Goal: Feedback & Contribution: Contribute content

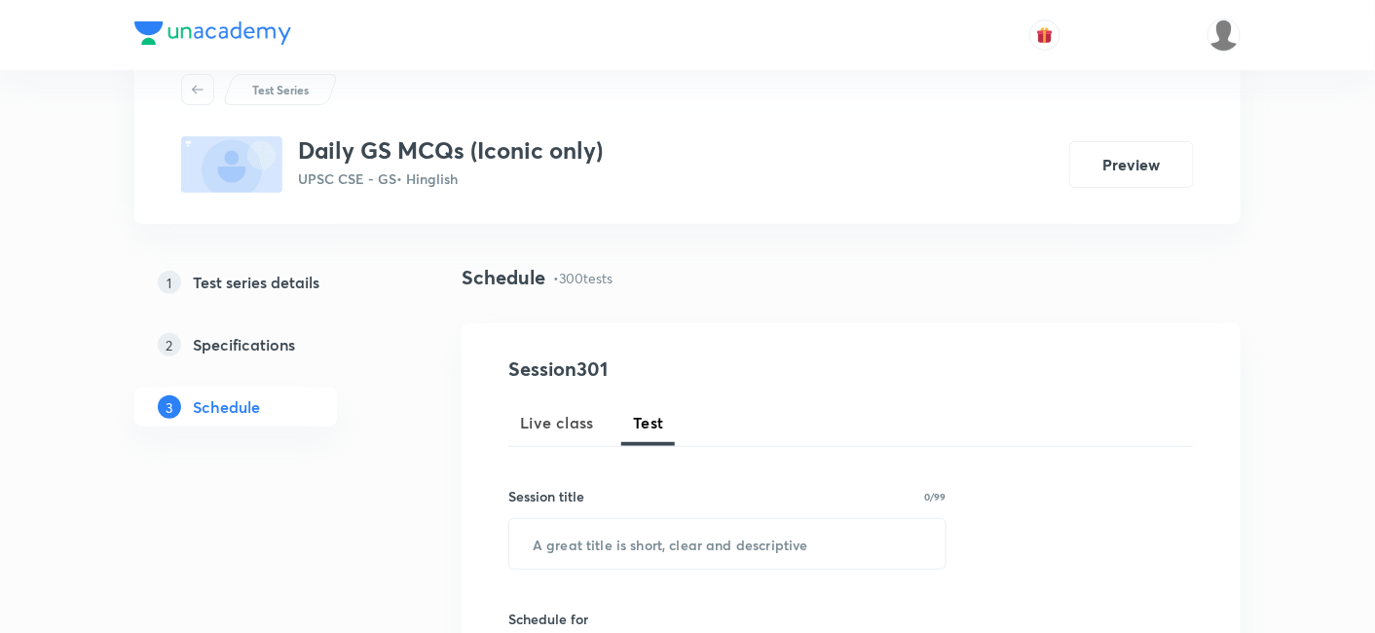
scroll to position [108, 0]
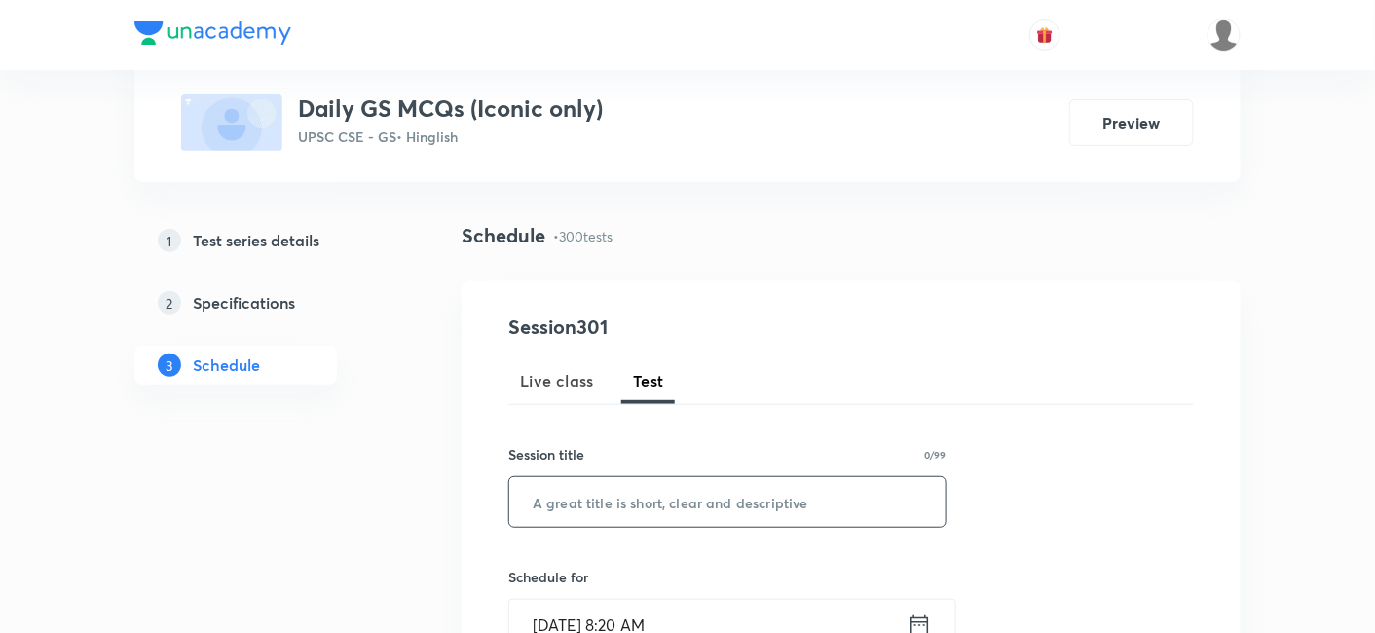
click at [676, 488] on input "text" at bounding box center [727, 502] width 436 height 50
paste input "Polity"
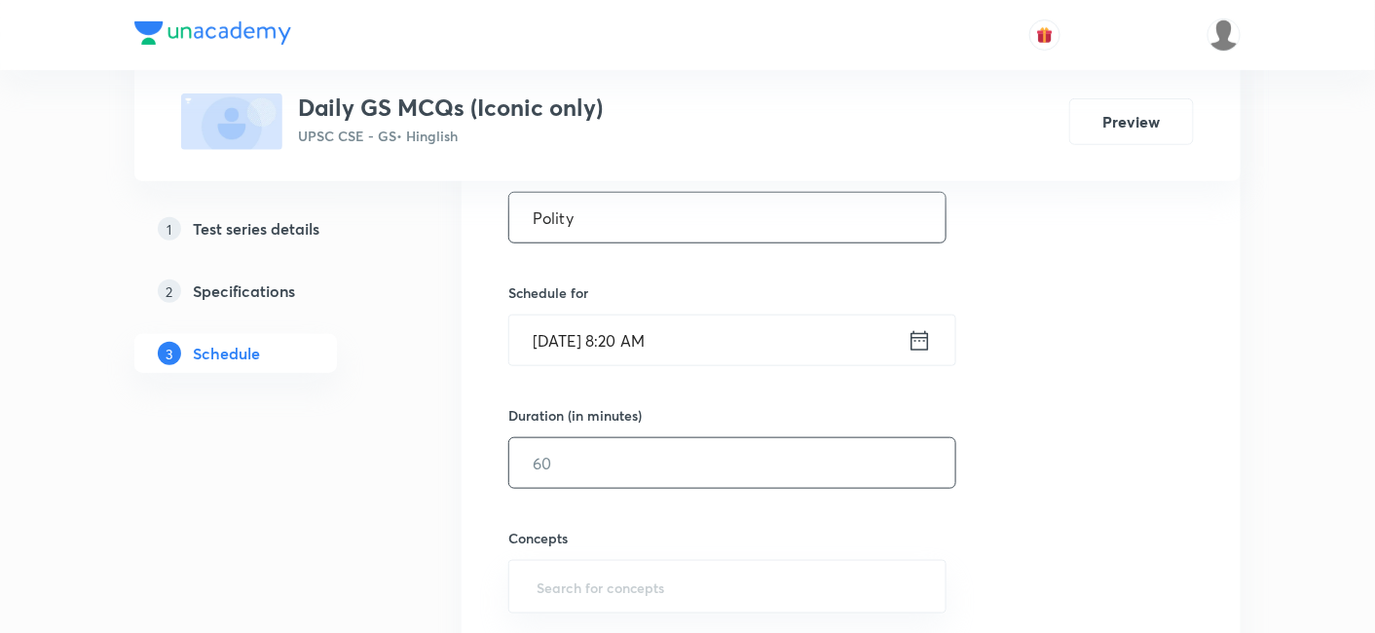
scroll to position [432, 0]
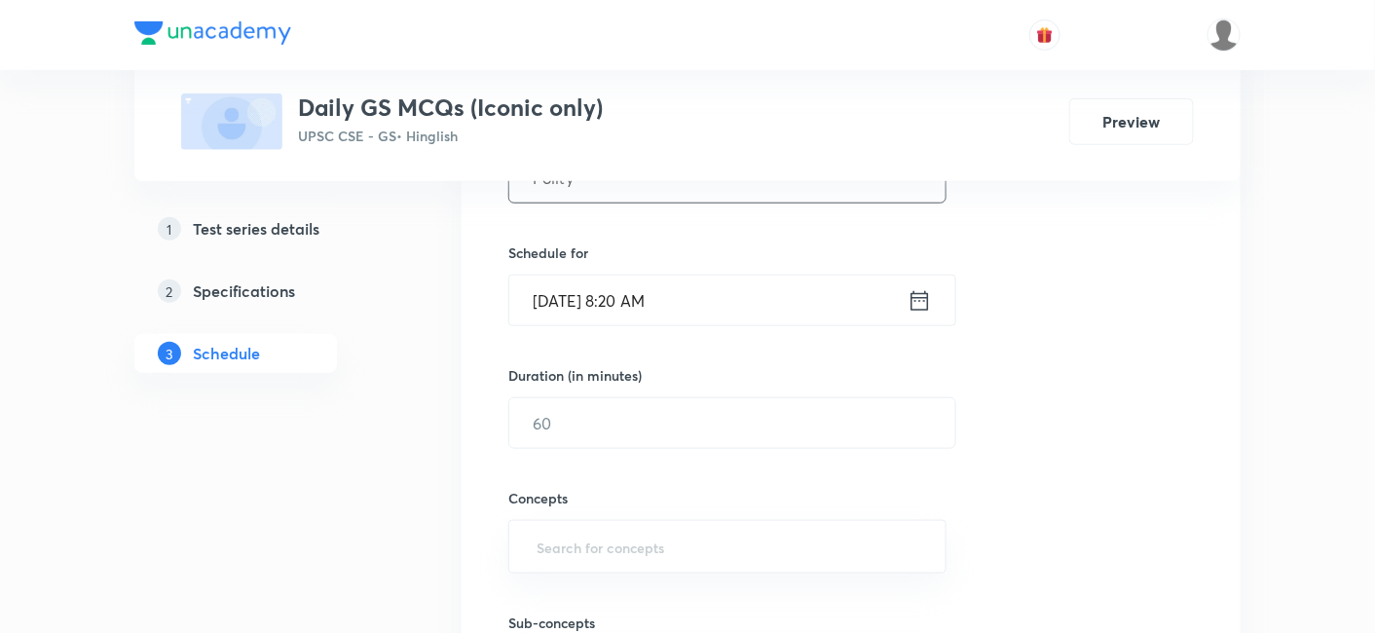
type input "Polity"
click at [741, 293] on input "Oct 6, 2025, 8:20 AM" at bounding box center [708, 301] width 398 height 50
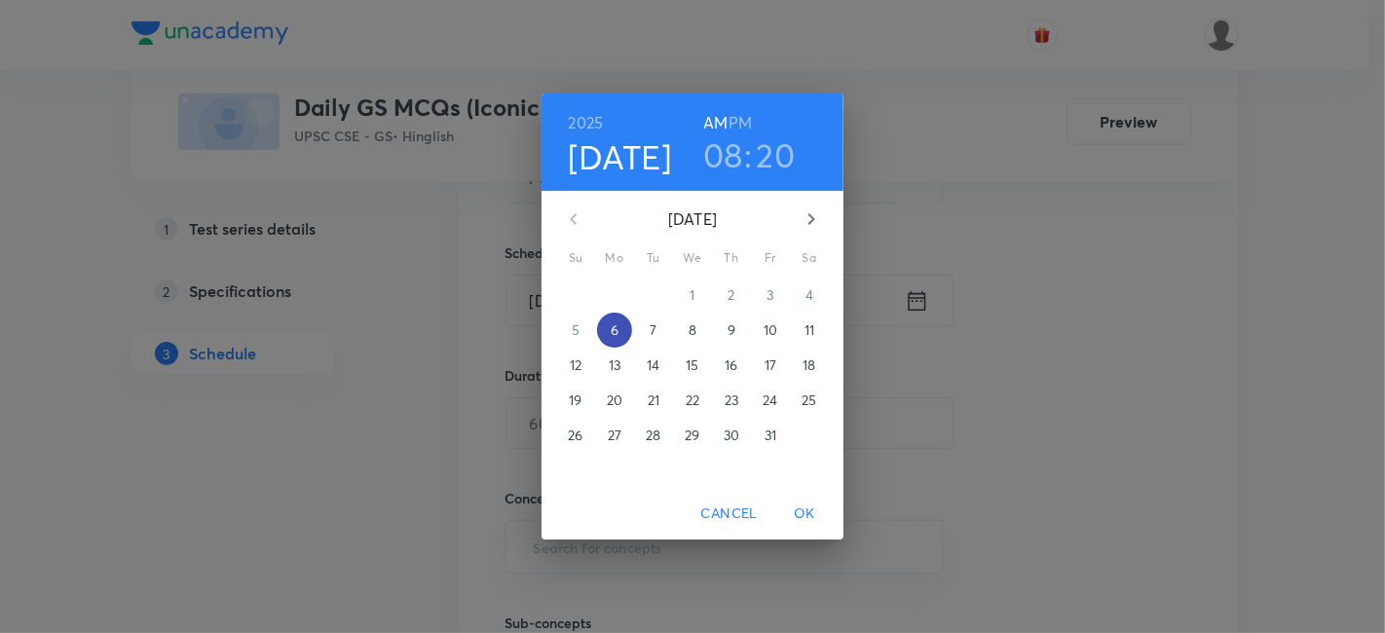
click at [618, 330] on p "6" at bounding box center [615, 329] width 8 height 19
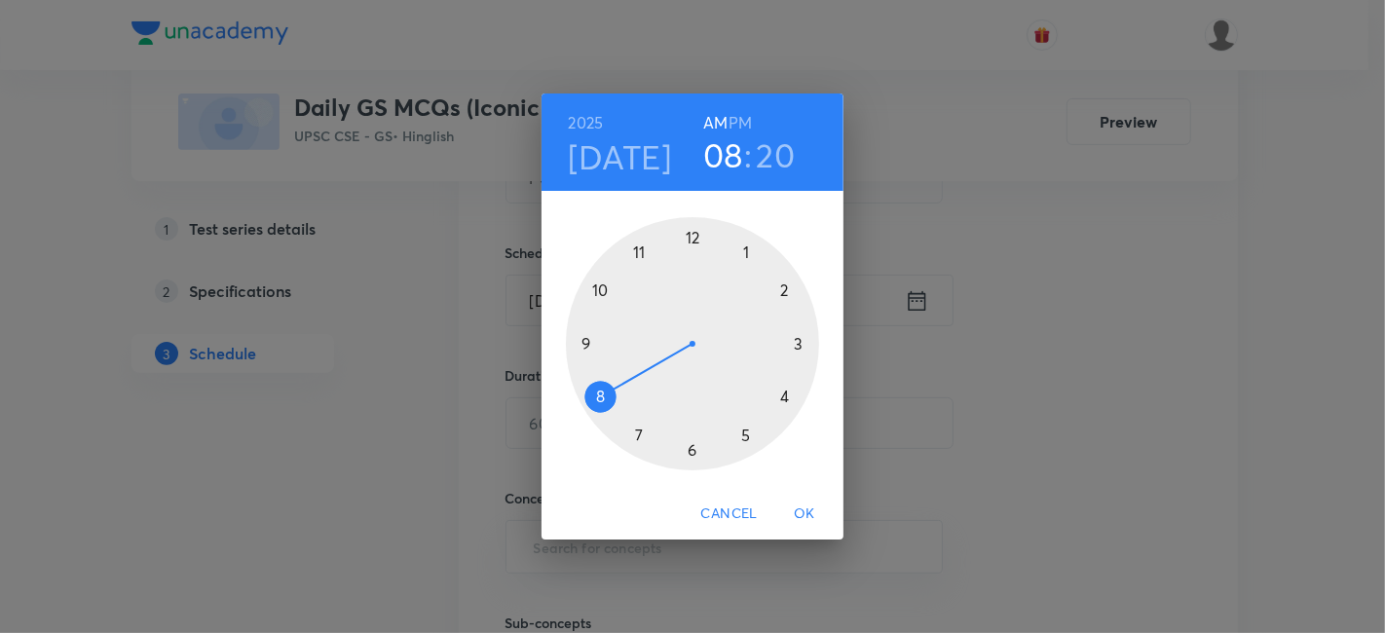
click at [746, 125] on h6 "PM" at bounding box center [740, 122] width 23 height 27
click at [746, 248] on div at bounding box center [692, 343] width 253 height 253
click at [693, 238] on div at bounding box center [692, 343] width 253 height 253
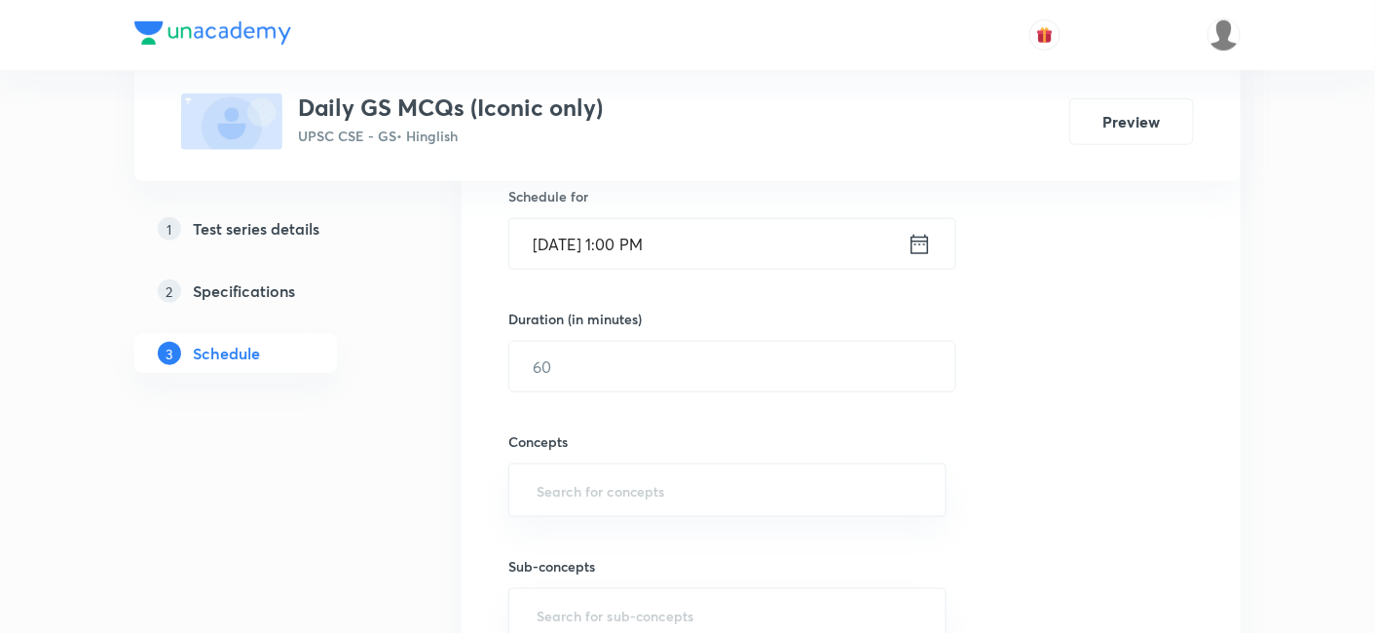
scroll to position [541, 0]
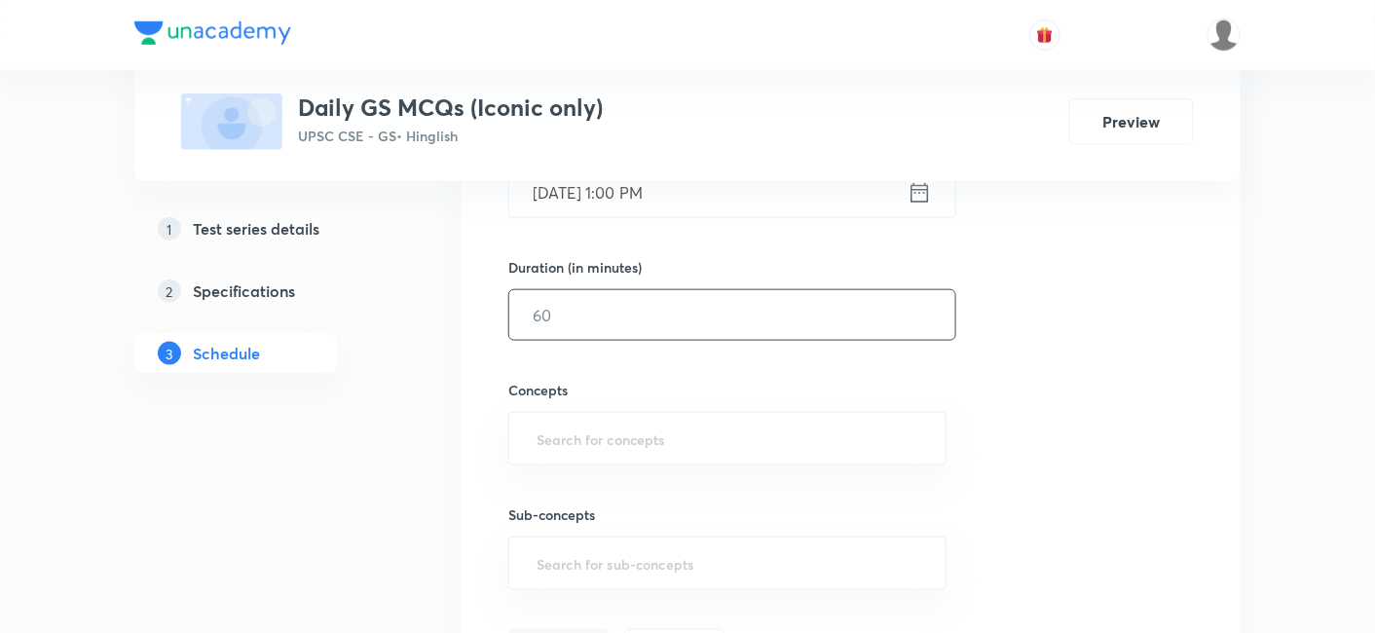
click at [623, 313] on input "text" at bounding box center [732, 315] width 446 height 50
type input "15"
click at [1115, 341] on div "Session 301 Live class Test Session title 6/99 Polity ​ Schedule for Oct 6, 202…" at bounding box center [851, 274] width 686 height 788
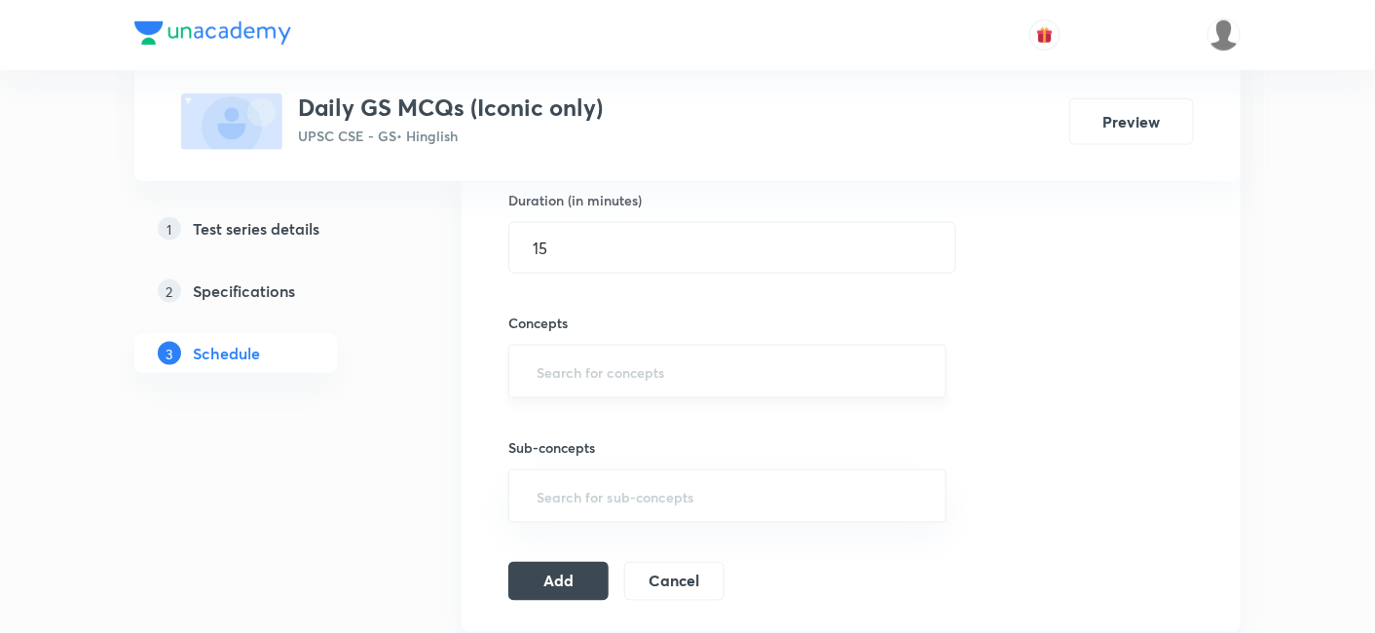
scroll to position [649, 0]
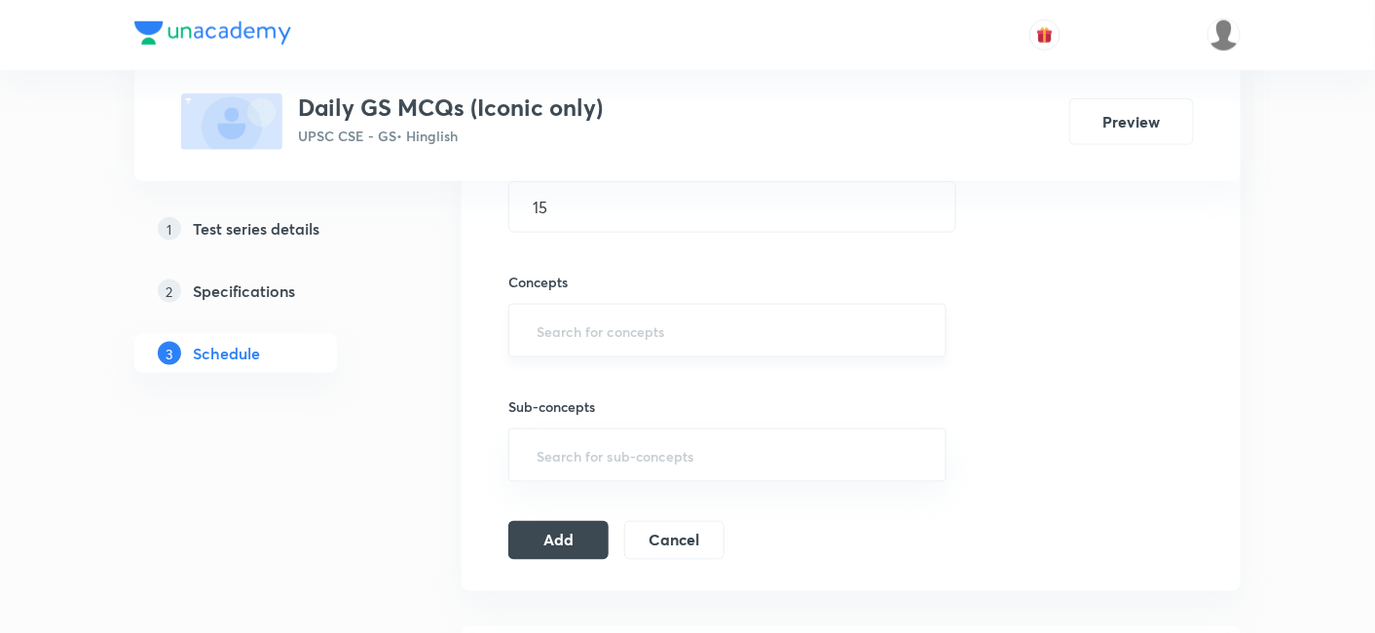
click at [717, 321] on input "text" at bounding box center [728, 331] width 390 height 36
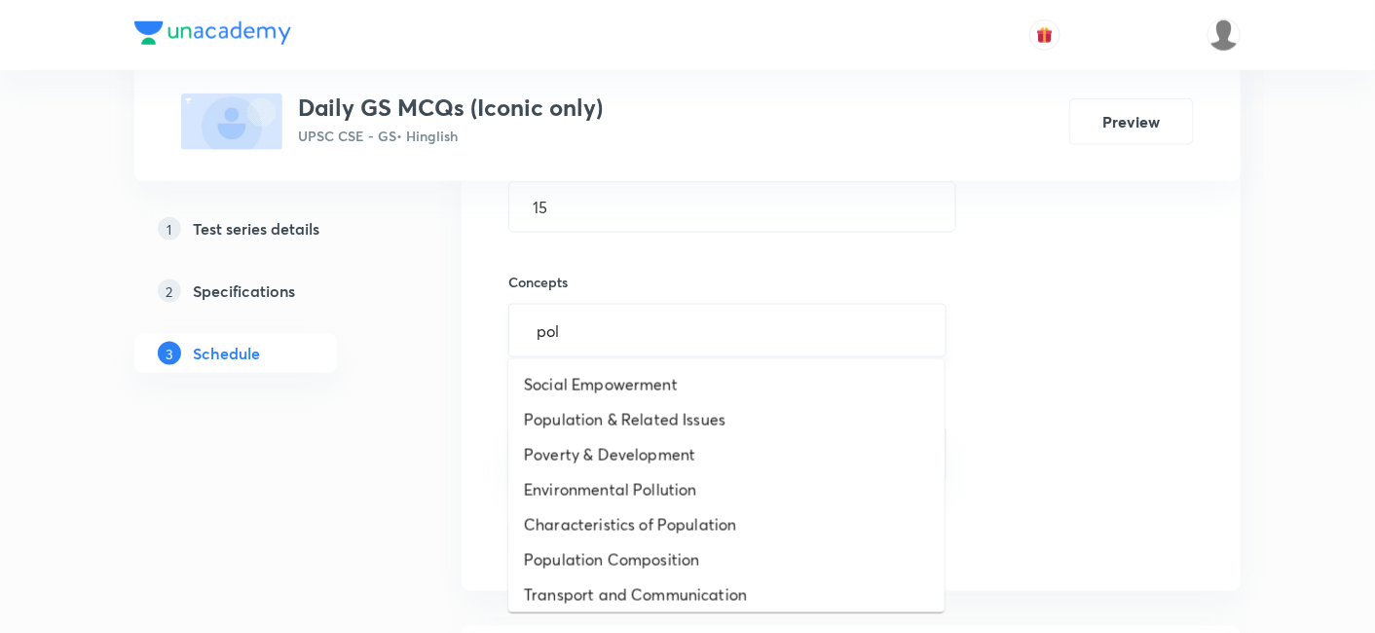
type input "poli"
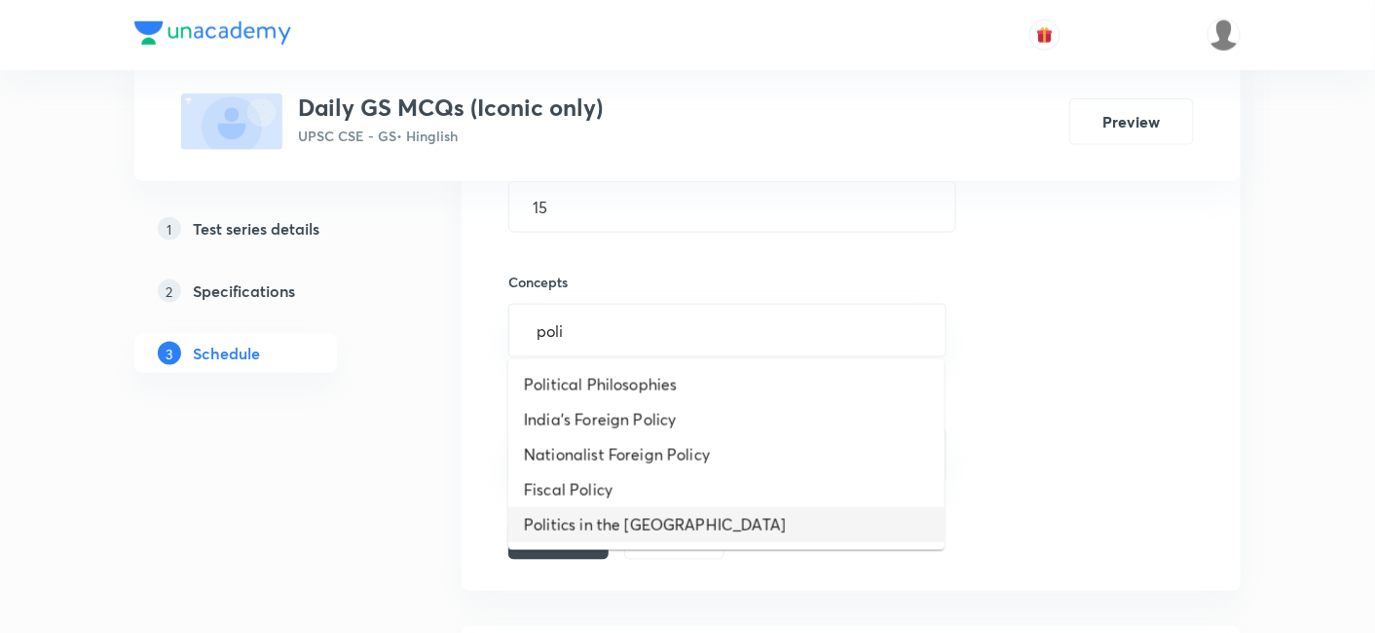
click at [664, 516] on li "Politics in the States" at bounding box center [726, 524] width 436 height 35
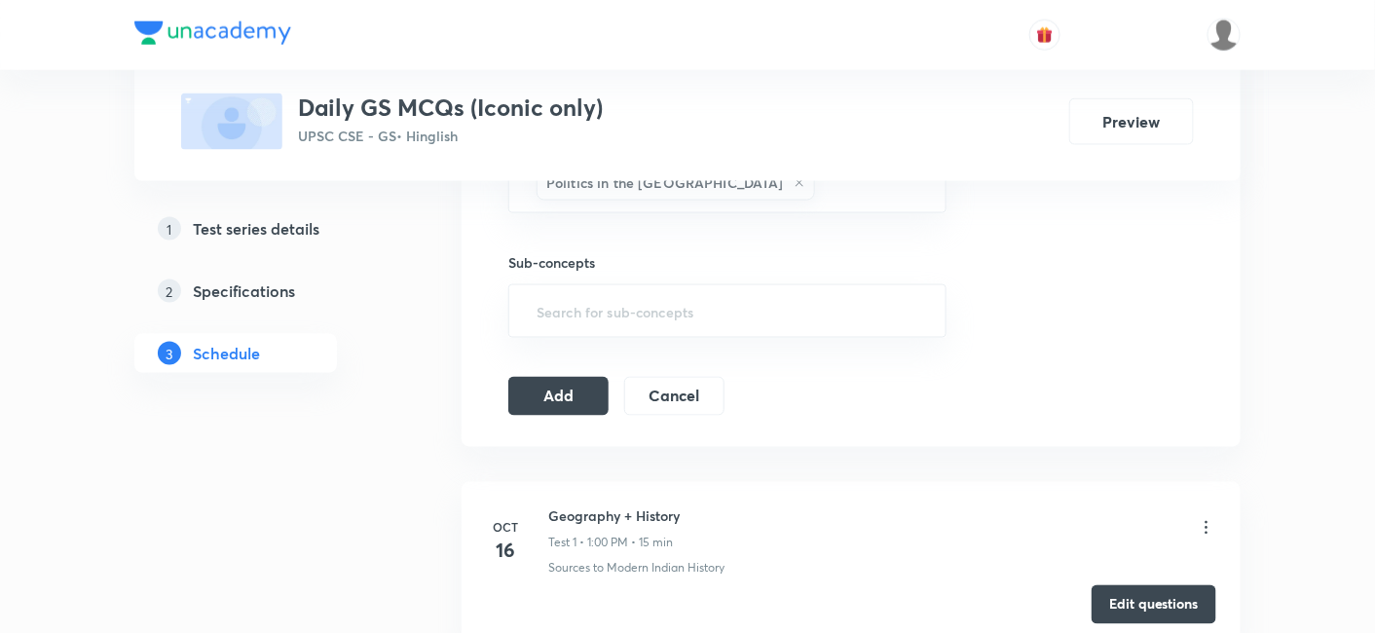
scroll to position [865, 0]
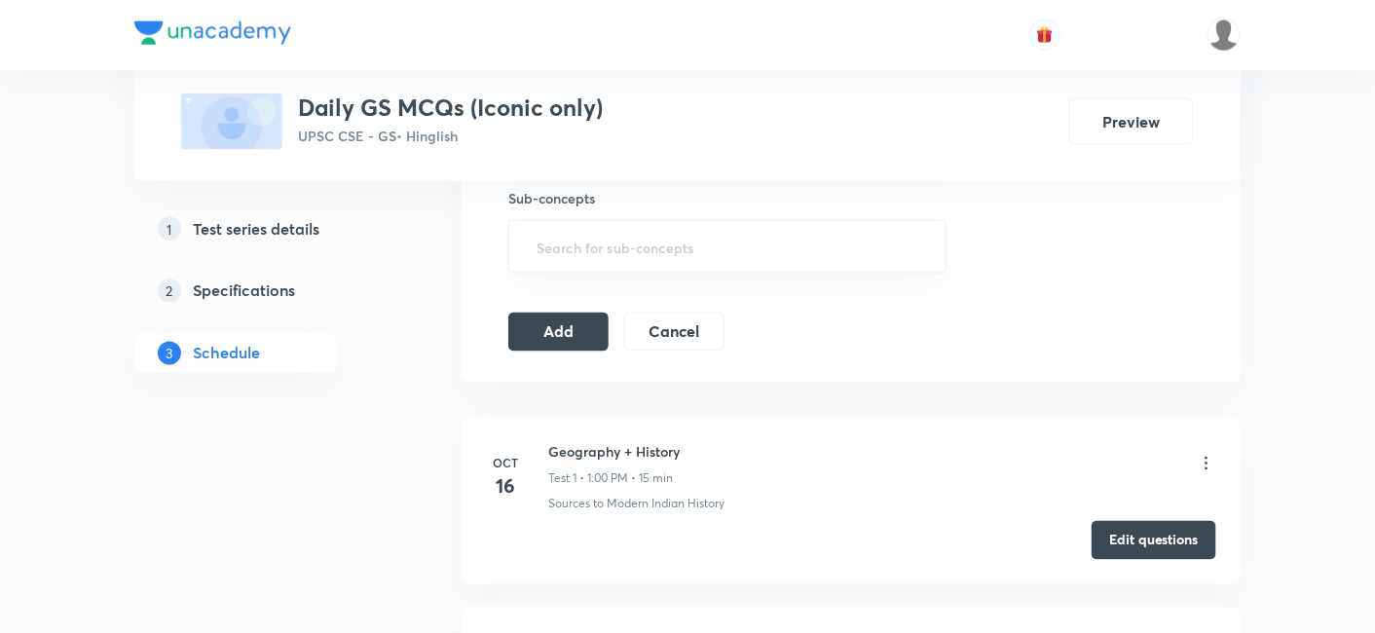
click at [1209, 454] on icon at bounding box center [1206, 463] width 19 height 19
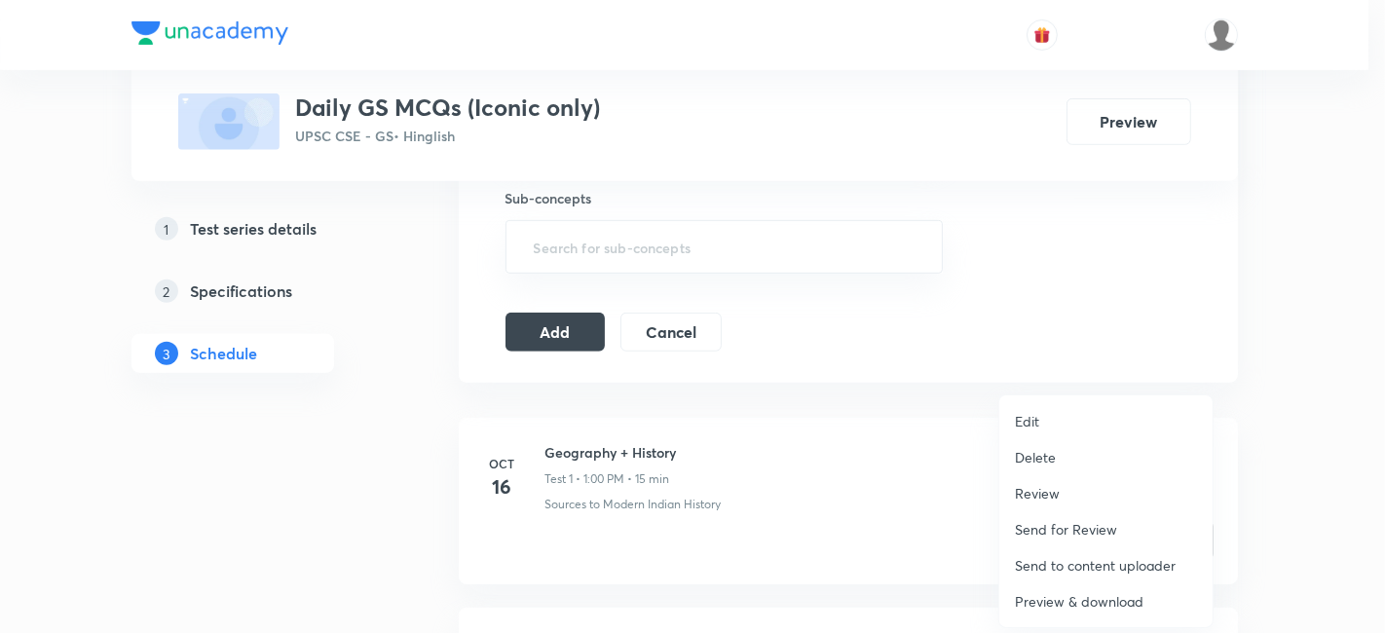
click at [1067, 455] on li "Delete" at bounding box center [1105, 457] width 213 height 36
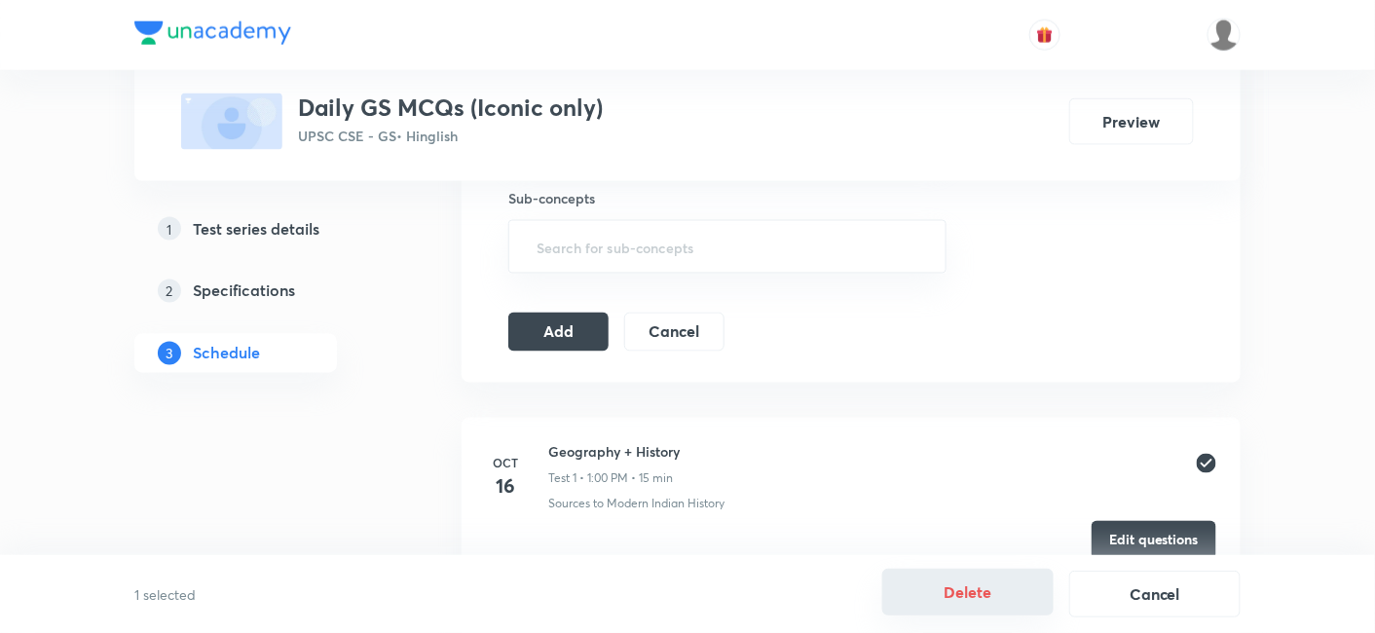
click at [986, 588] on button "Delete" at bounding box center [967, 592] width 171 height 47
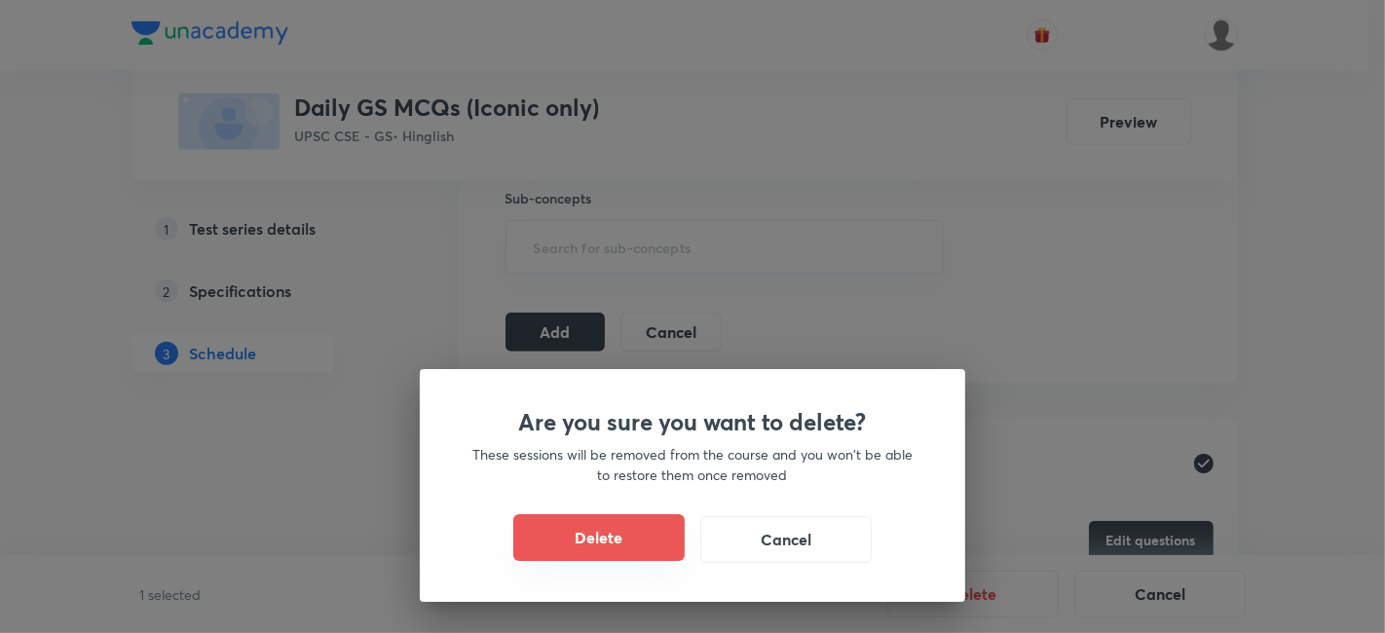
click at [662, 538] on button "Delete" at bounding box center [598, 537] width 171 height 47
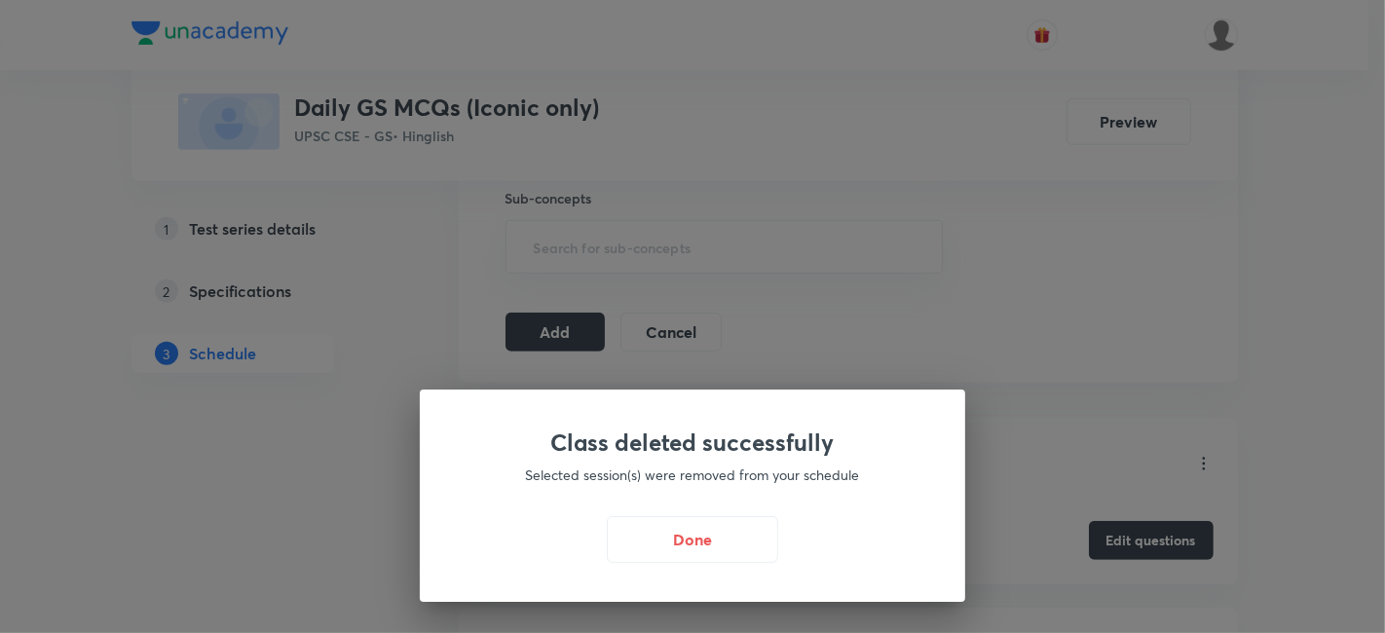
click at [691, 529] on button "Done" at bounding box center [692, 539] width 171 height 47
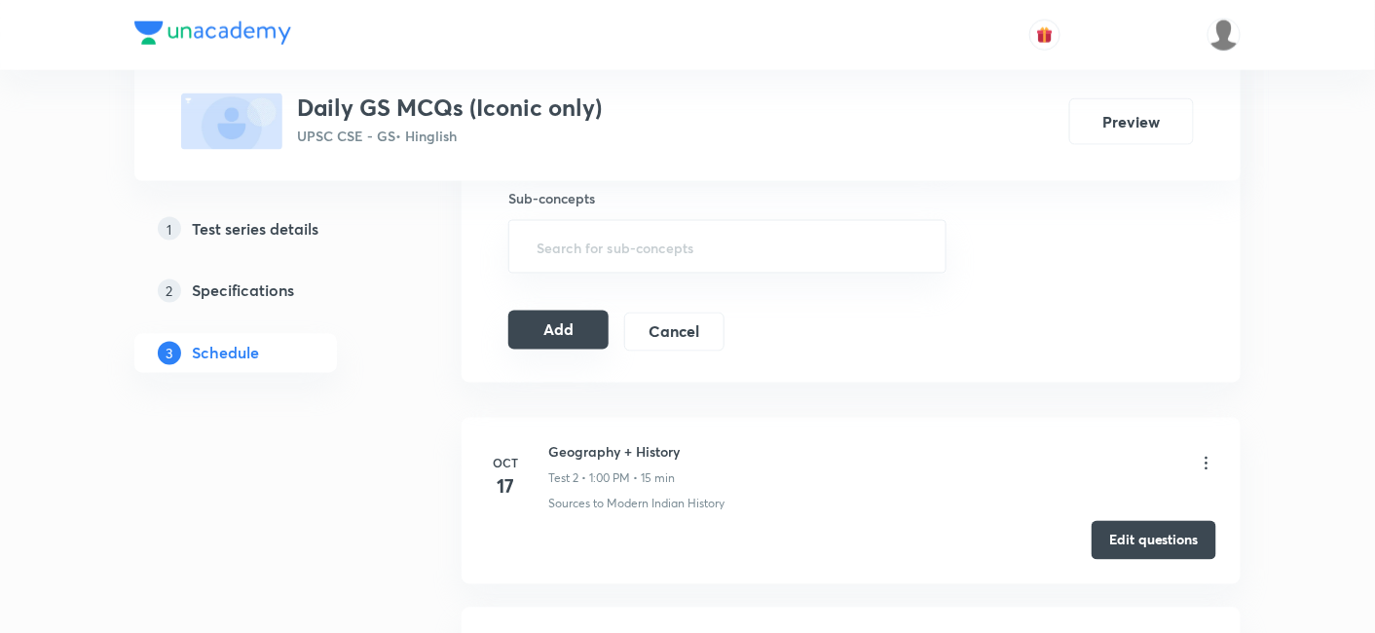
click at [567, 321] on button "Add" at bounding box center [558, 330] width 100 height 39
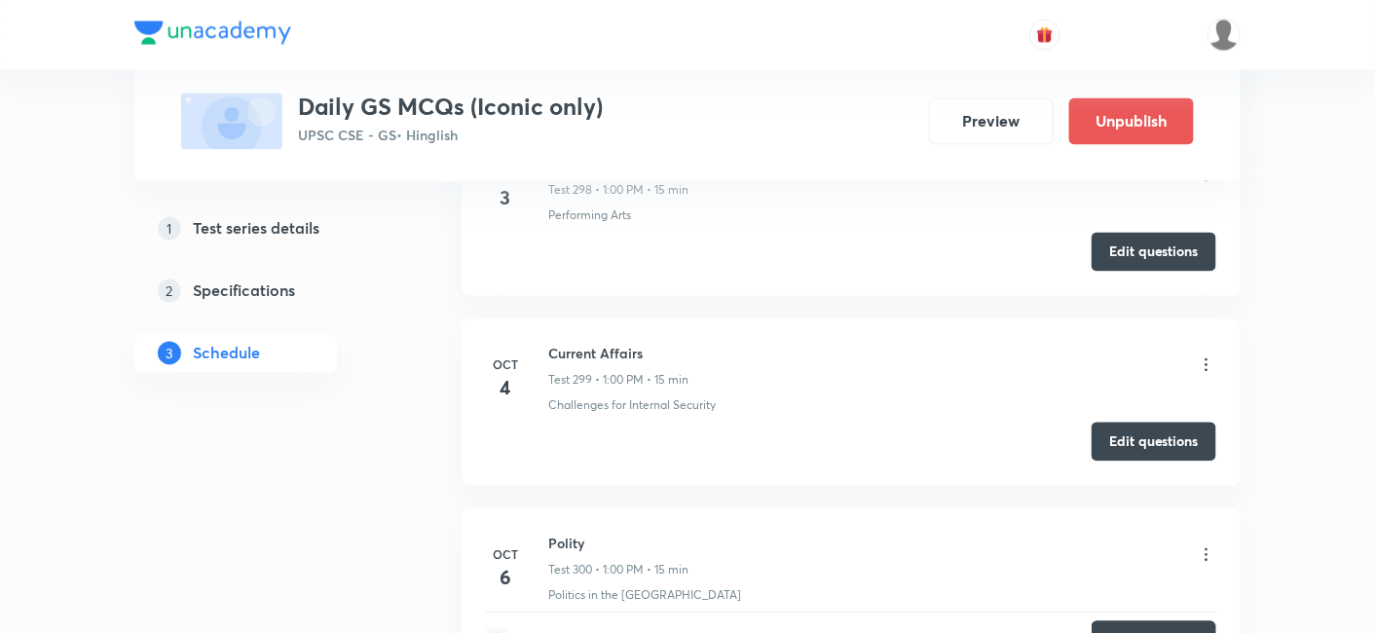
scroll to position [56747, 0]
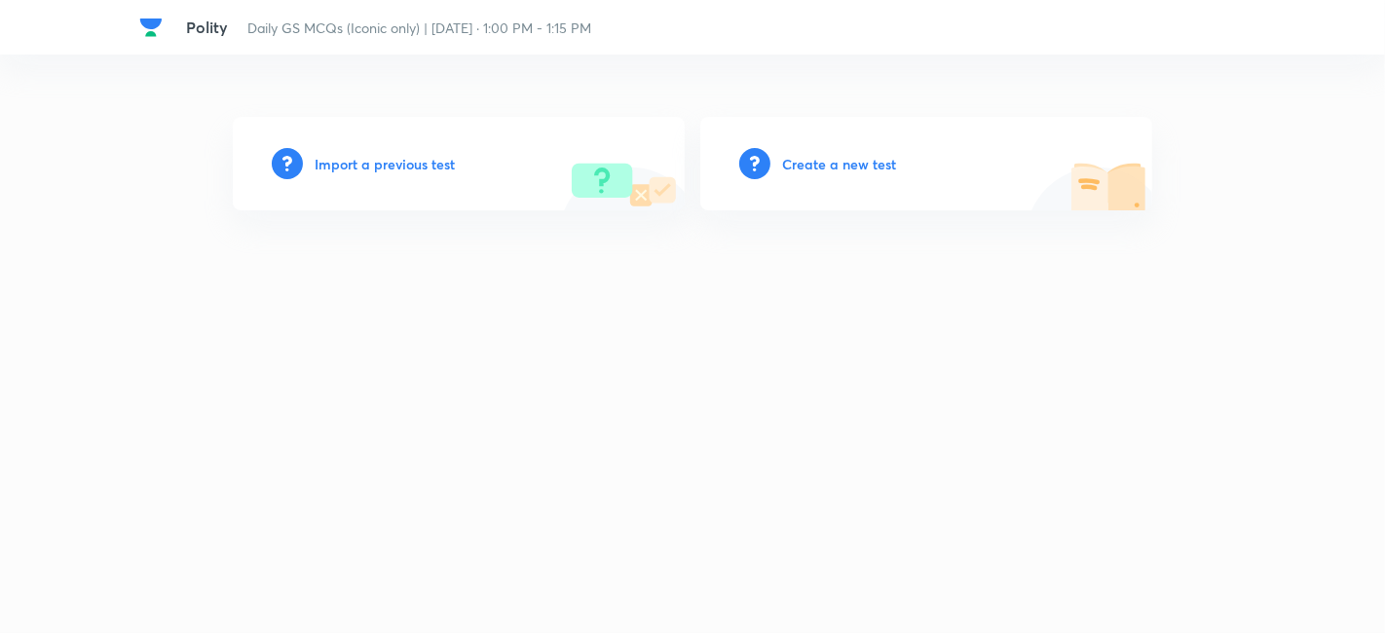
click at [801, 174] on div "Create a new test" at bounding box center [926, 164] width 452 height 94
click at [805, 163] on h6 "Create a new test" at bounding box center [839, 164] width 114 height 20
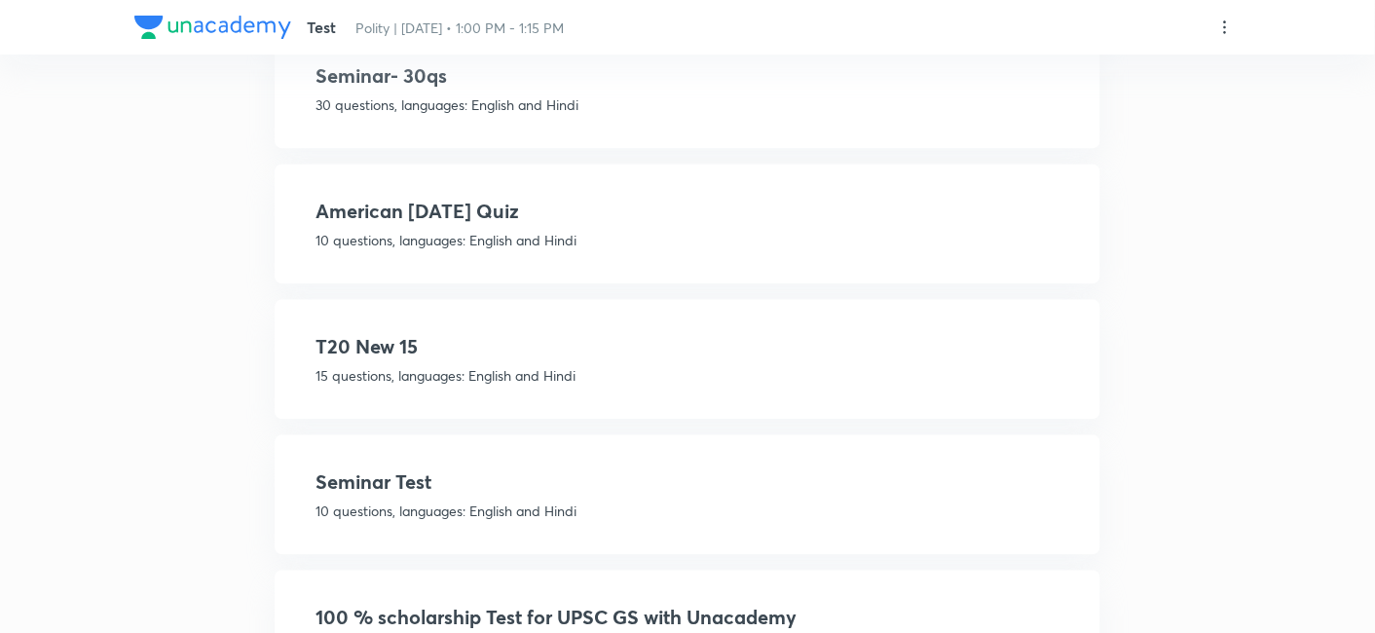
scroll to position [1283, 0]
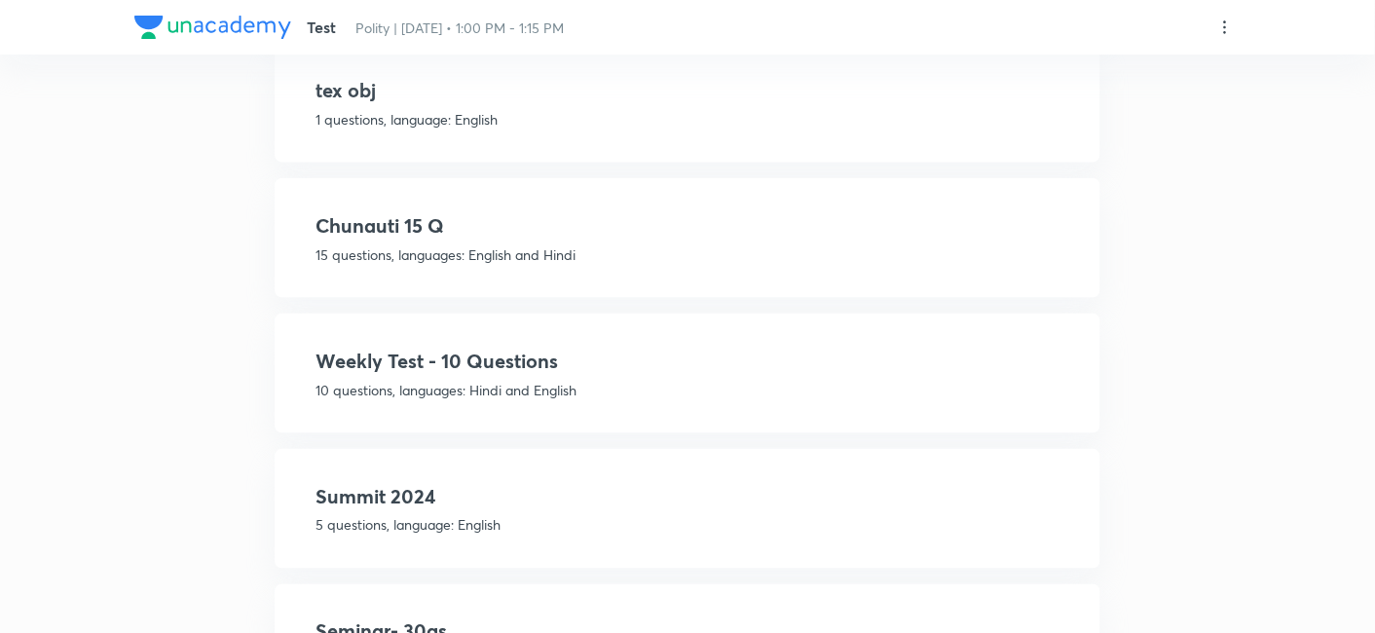
click at [601, 360] on h4 "Weekly Test - 10 Questions" at bounding box center [688, 361] width 744 height 29
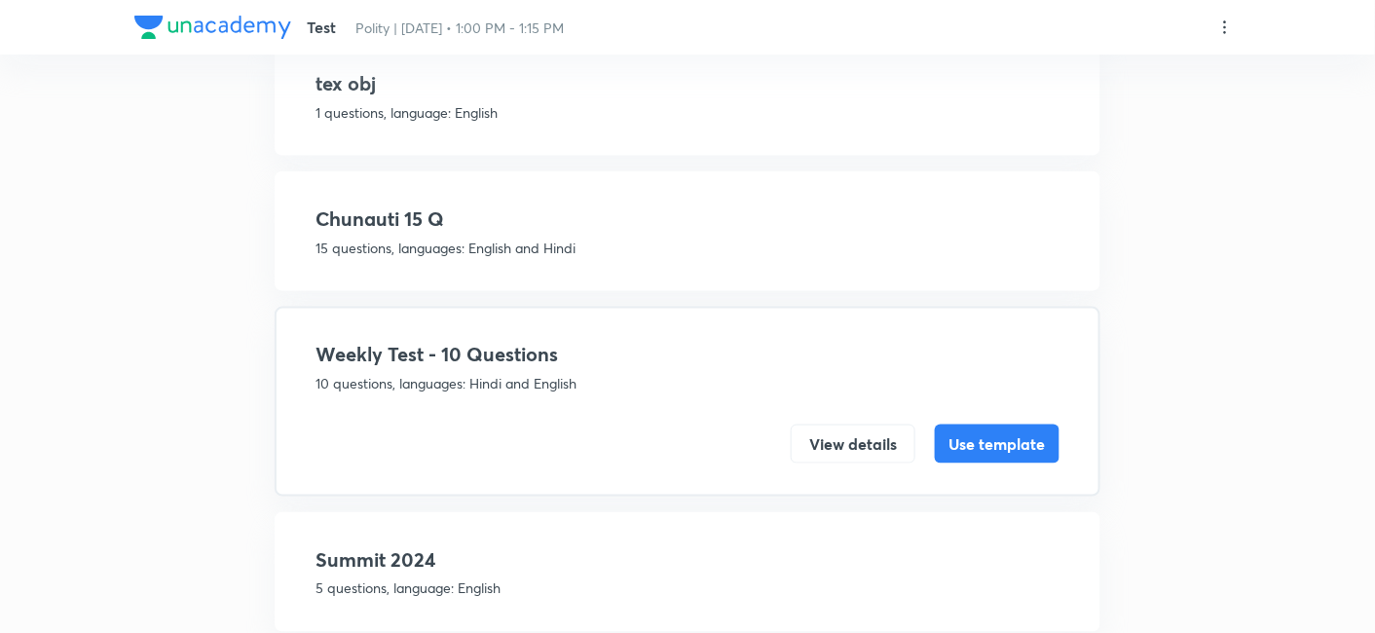
scroll to position [562, 0]
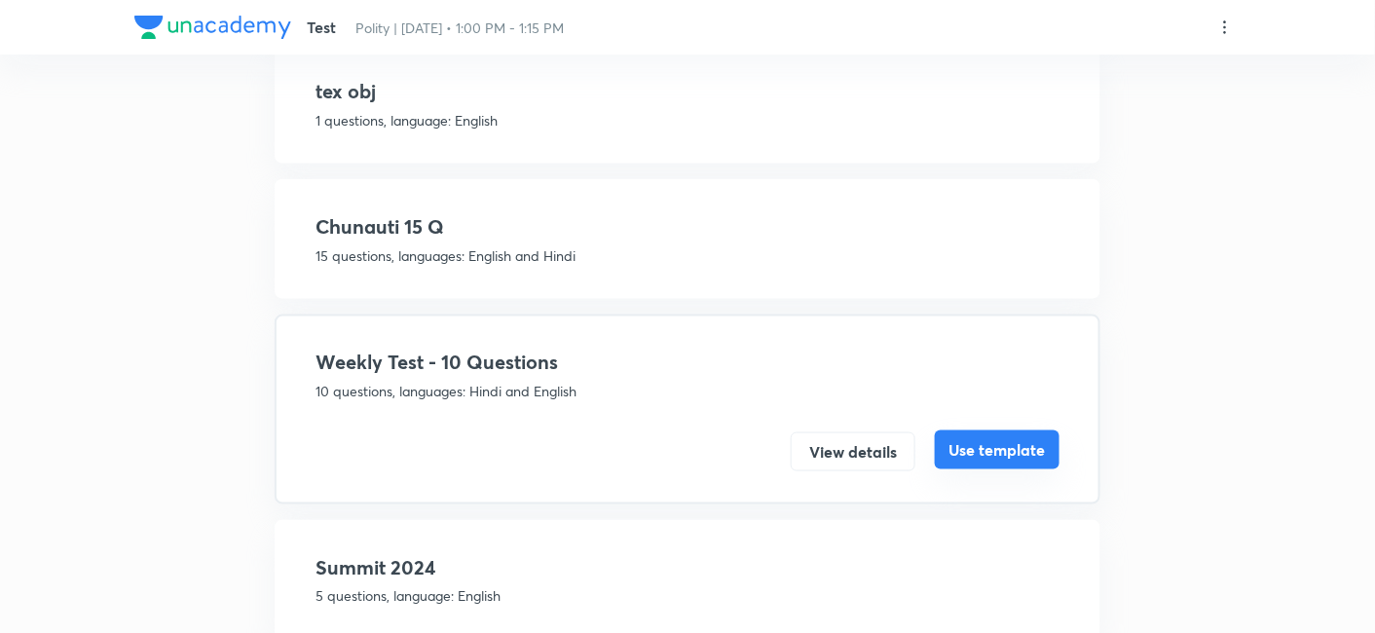
click at [995, 431] on button "Use template" at bounding box center [997, 450] width 125 height 39
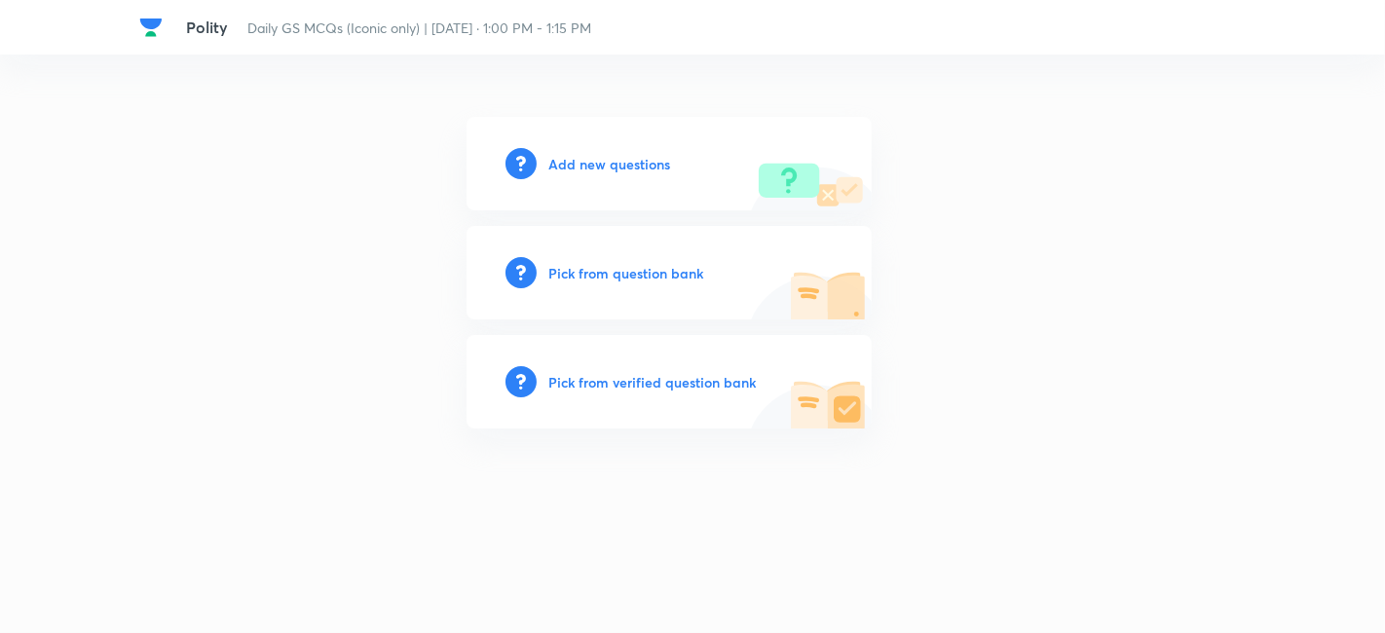
click at [575, 157] on h6 "Add new questions" at bounding box center [609, 164] width 122 height 20
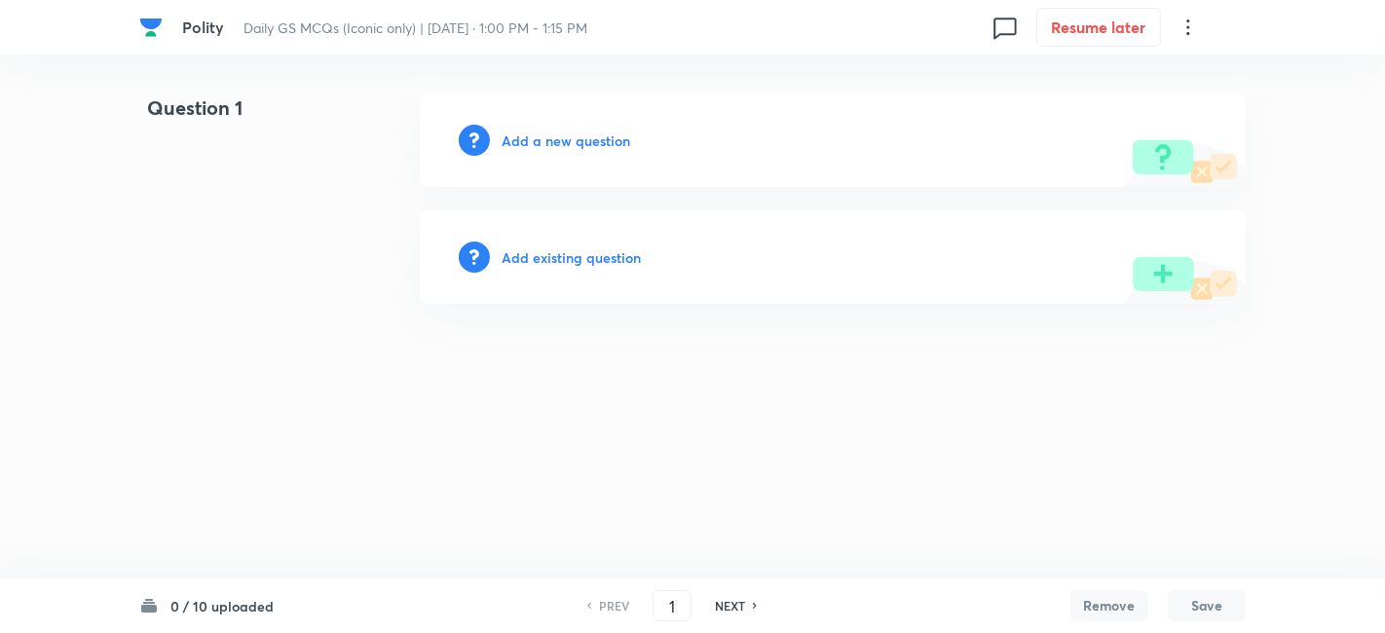
click at [611, 142] on h6 "Add a new question" at bounding box center [566, 141] width 129 height 20
click at [611, 142] on h6 "Choose a question type" at bounding box center [577, 141] width 150 height 20
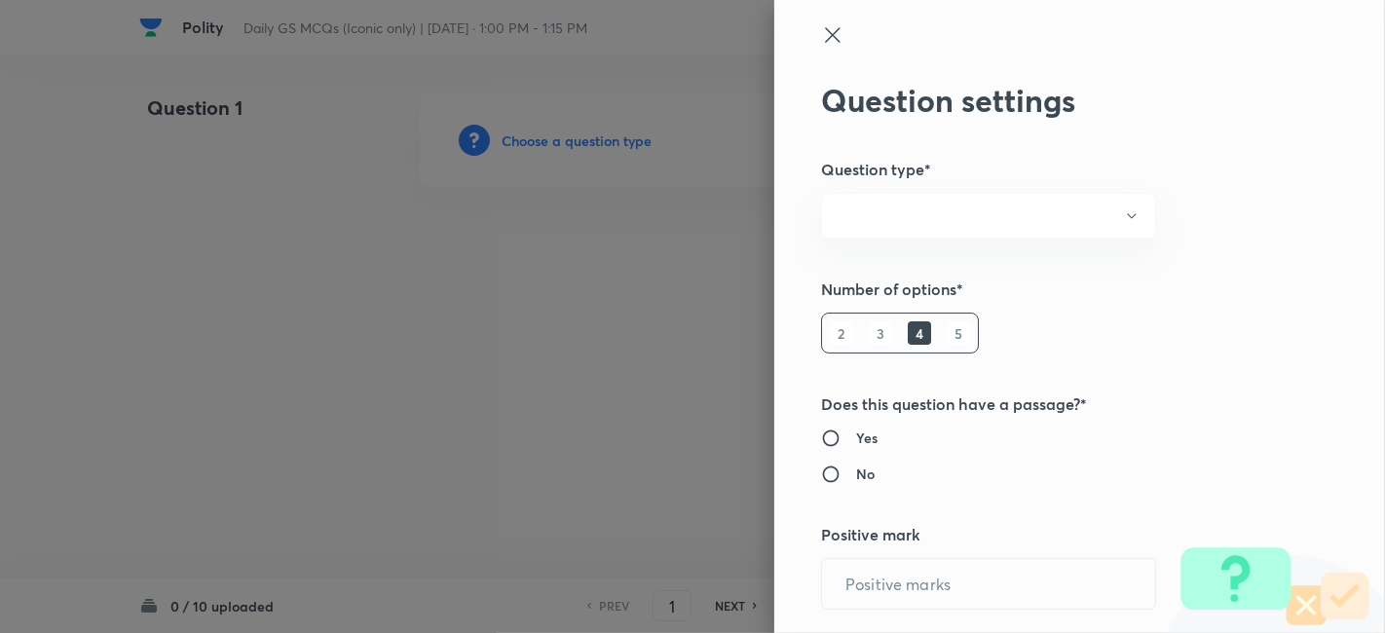
radio input "true"
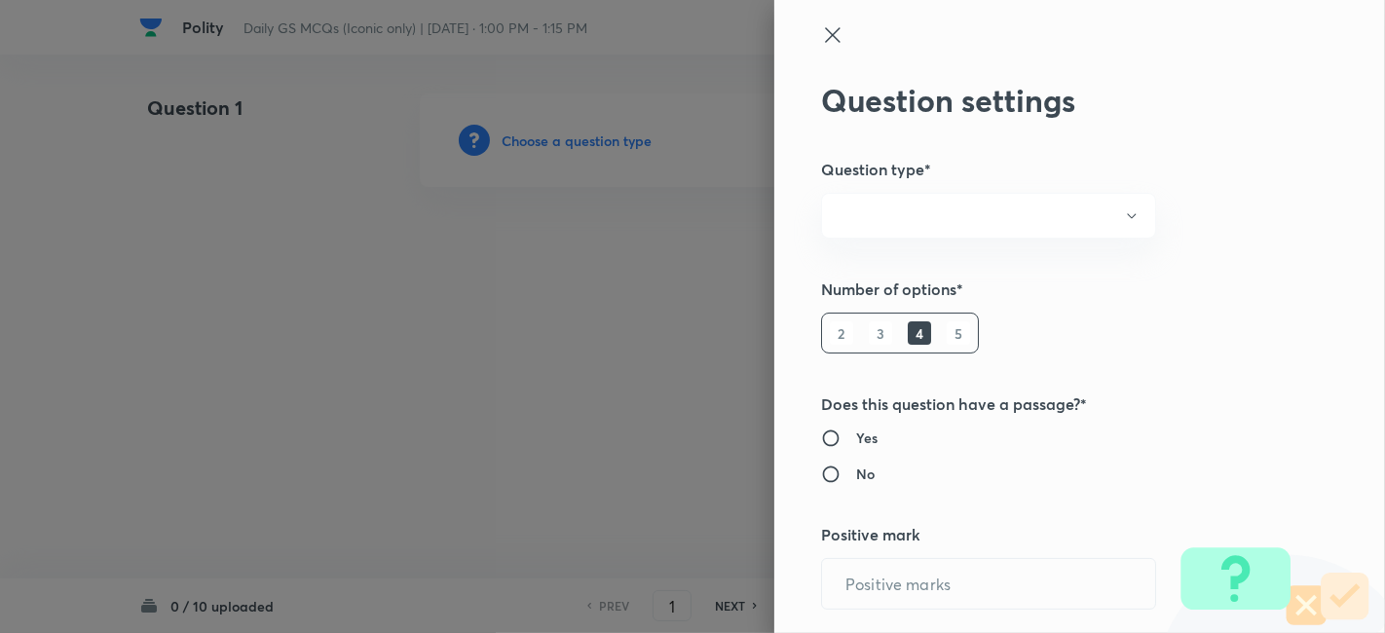
radio input "true"
type input "1"
type input "0"
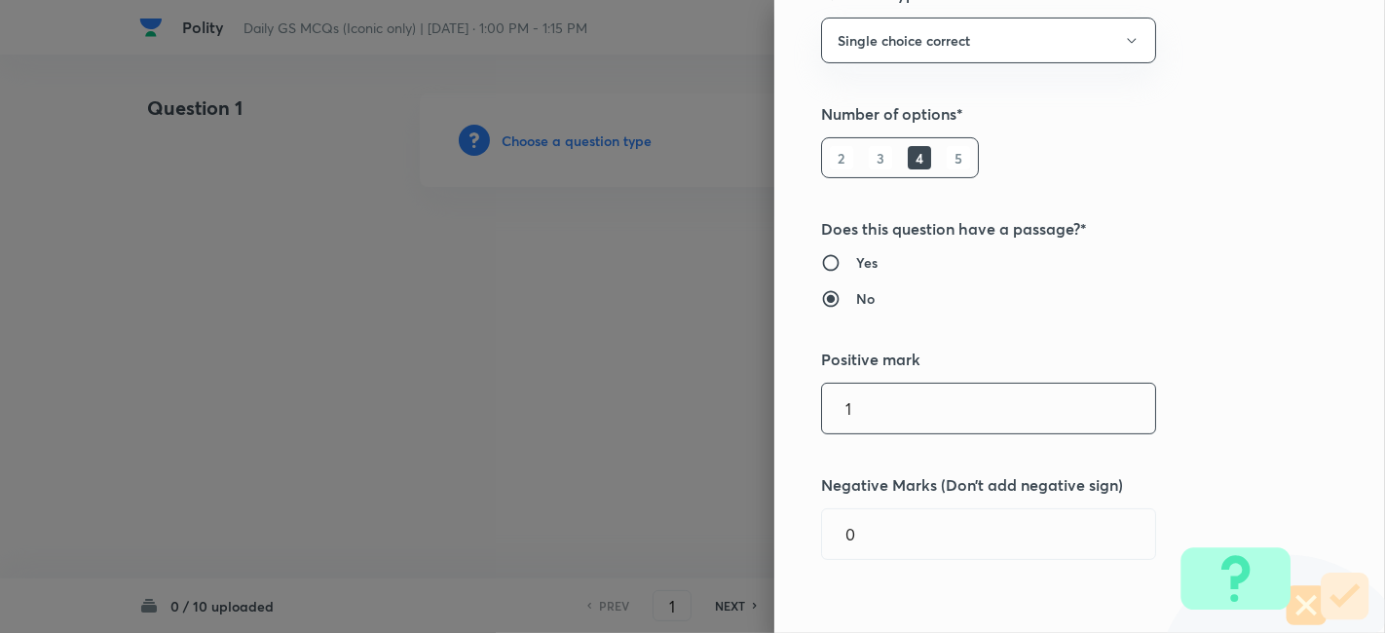
scroll to position [216, 0]
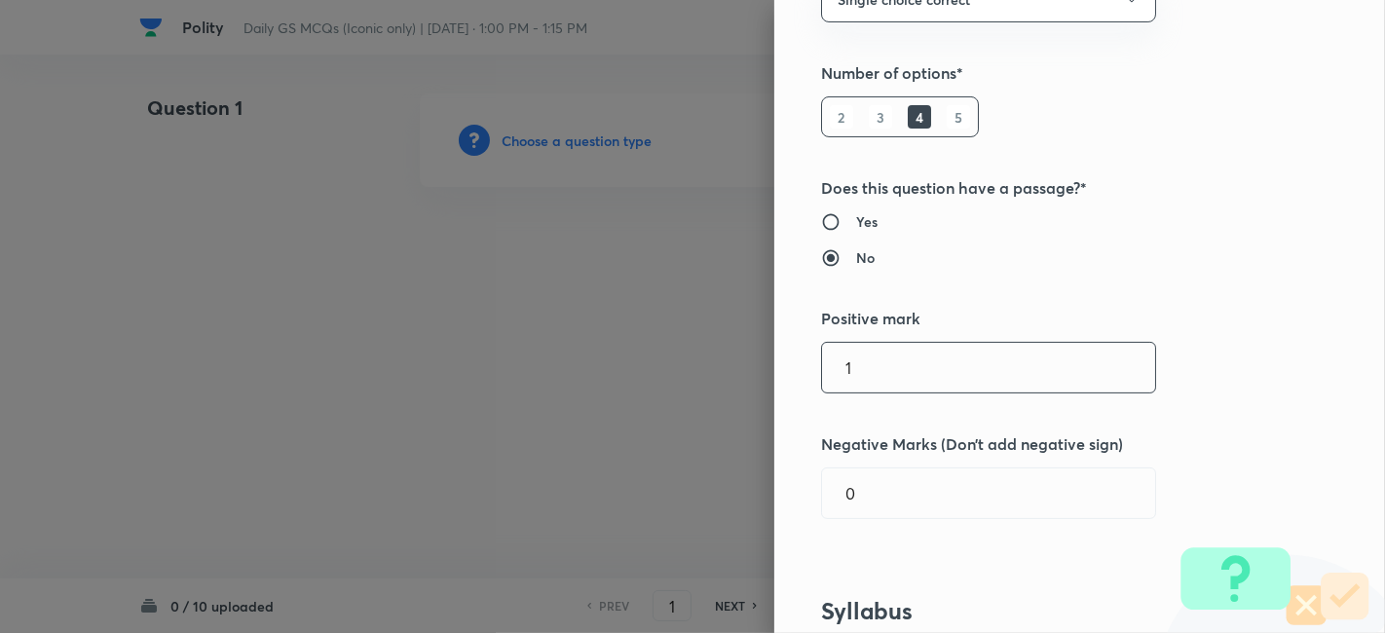
drag, startPoint x: 837, startPoint y: 349, endPoint x: 660, endPoint y: 346, distance: 176.3
click at [667, 346] on div "Question settings Question type* Single choice correct Number of options* 2 3 4…" at bounding box center [692, 316] width 1385 height 633
type input "2"
type input "0.66"
click at [1252, 307] on h5 "Positive mark" at bounding box center [1047, 318] width 452 height 23
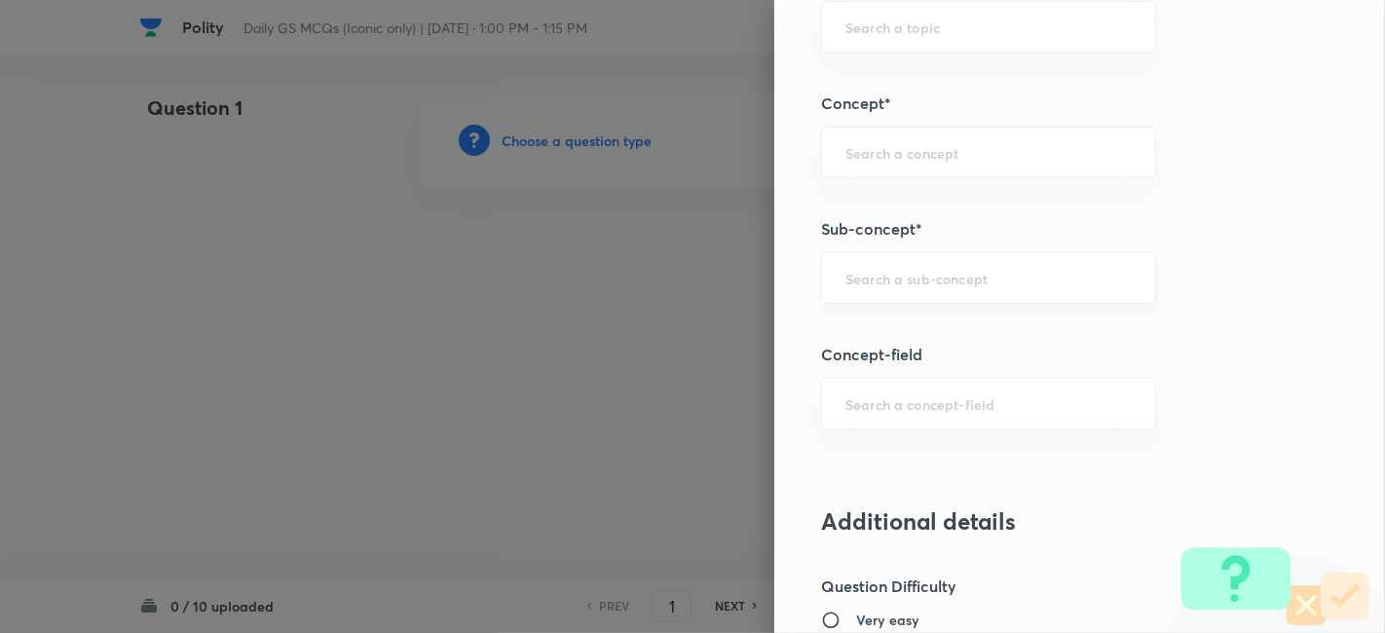
scroll to position [1082, 0]
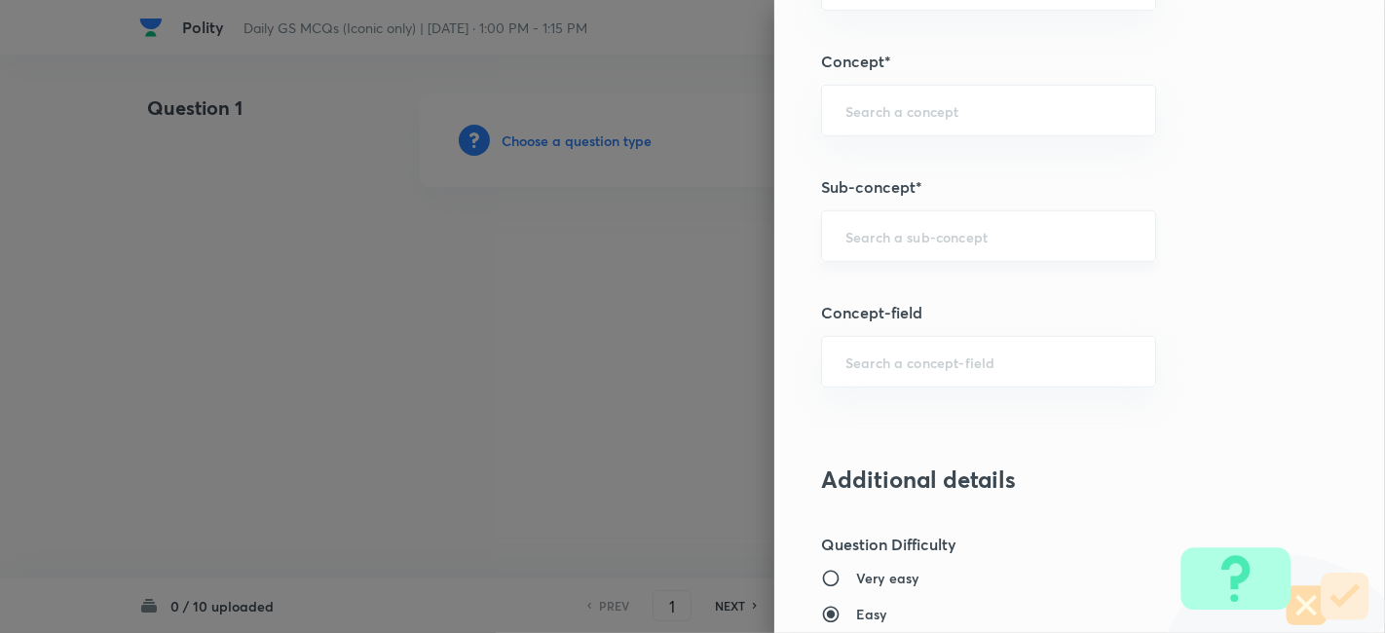
click at [945, 210] on div "​" at bounding box center [988, 236] width 335 height 52
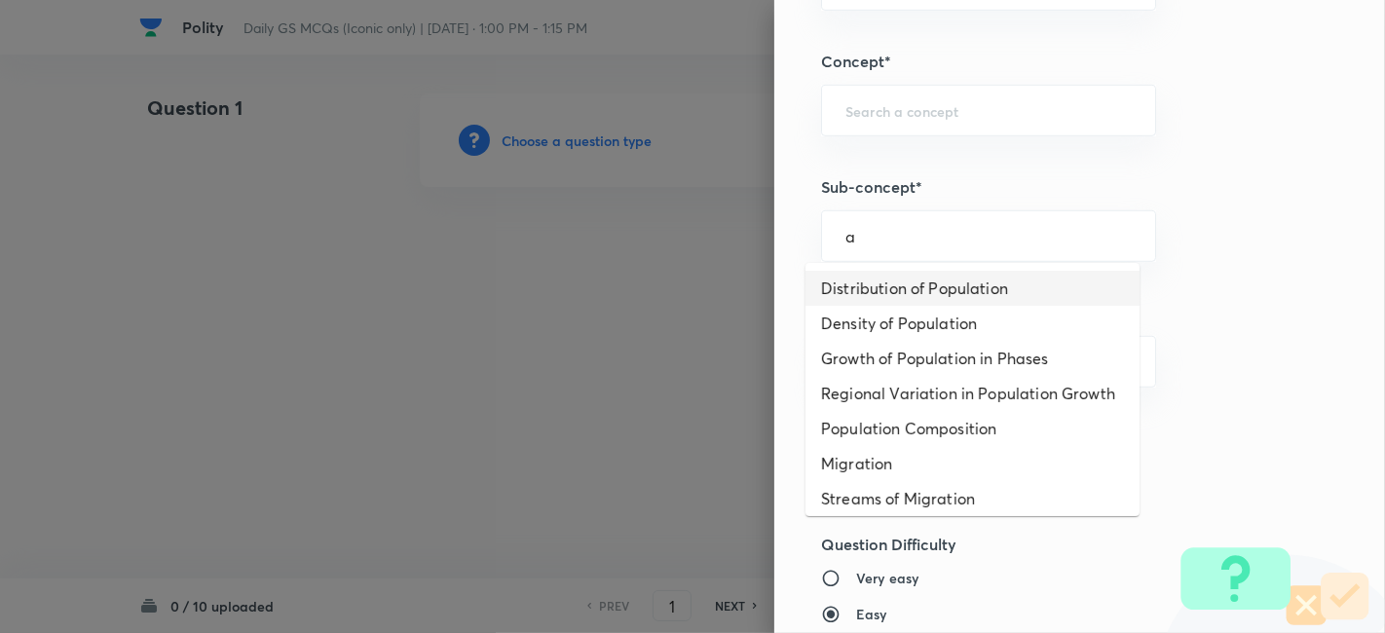
click at [930, 275] on li "Distribution of Population" at bounding box center [973, 288] width 334 height 35
type input "Distribution of Population"
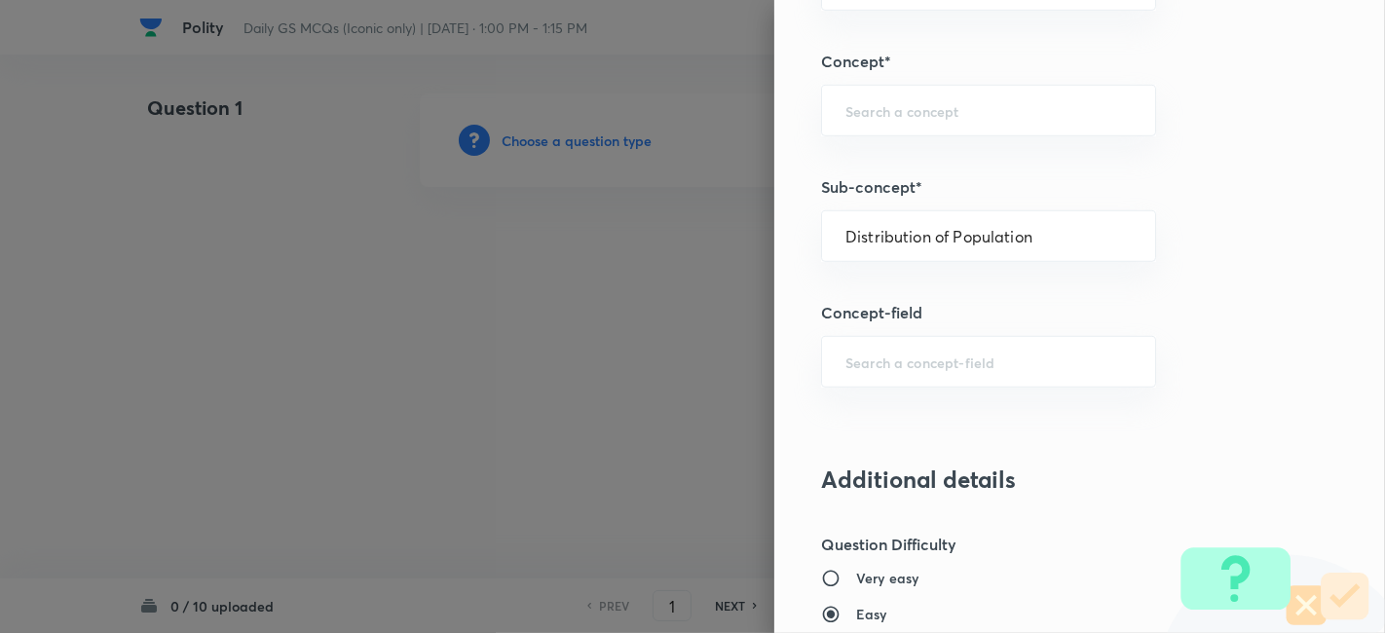
type input "Geography"
type input "Human Geography"
type input "Population:Growth and Composition"
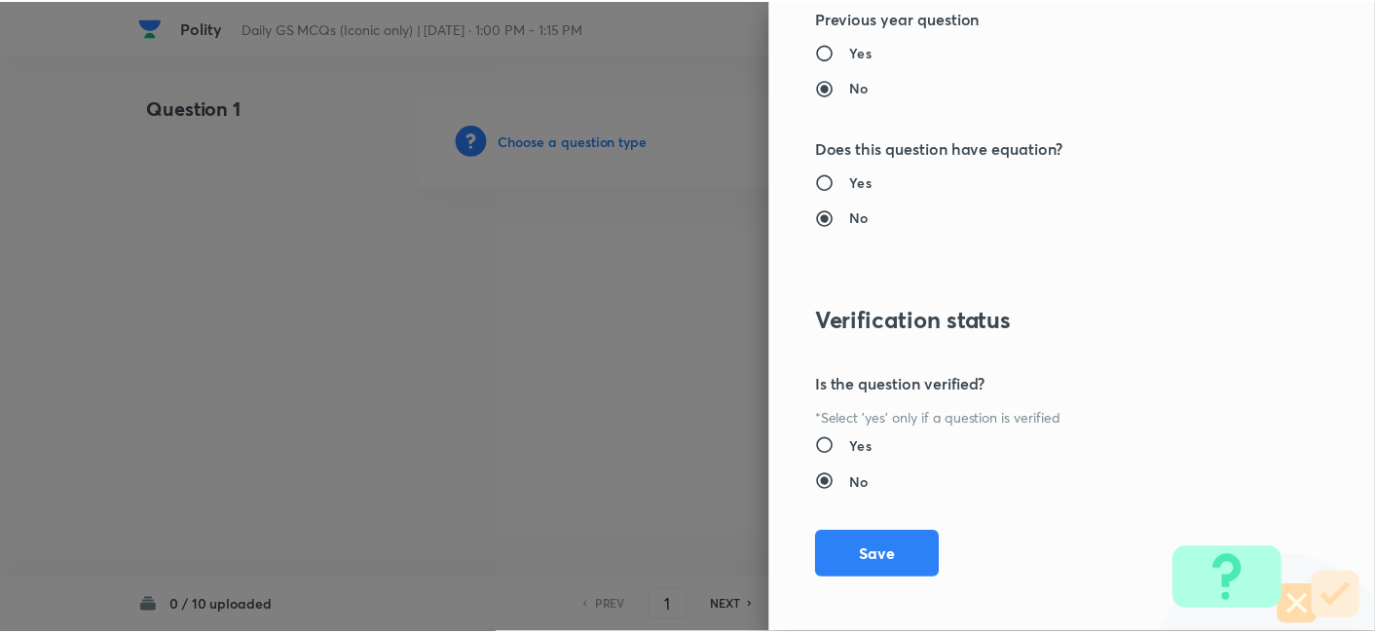
scroll to position [2016, 0]
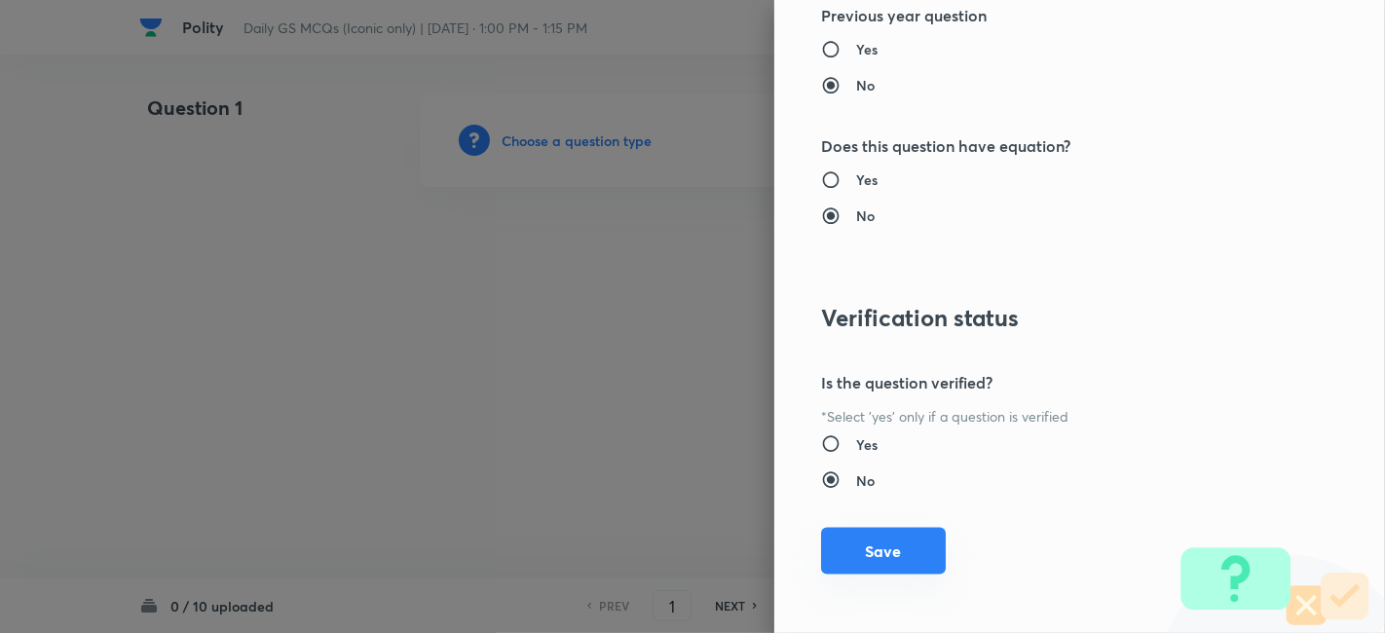
click at [865, 534] on button "Save" at bounding box center [883, 551] width 125 height 47
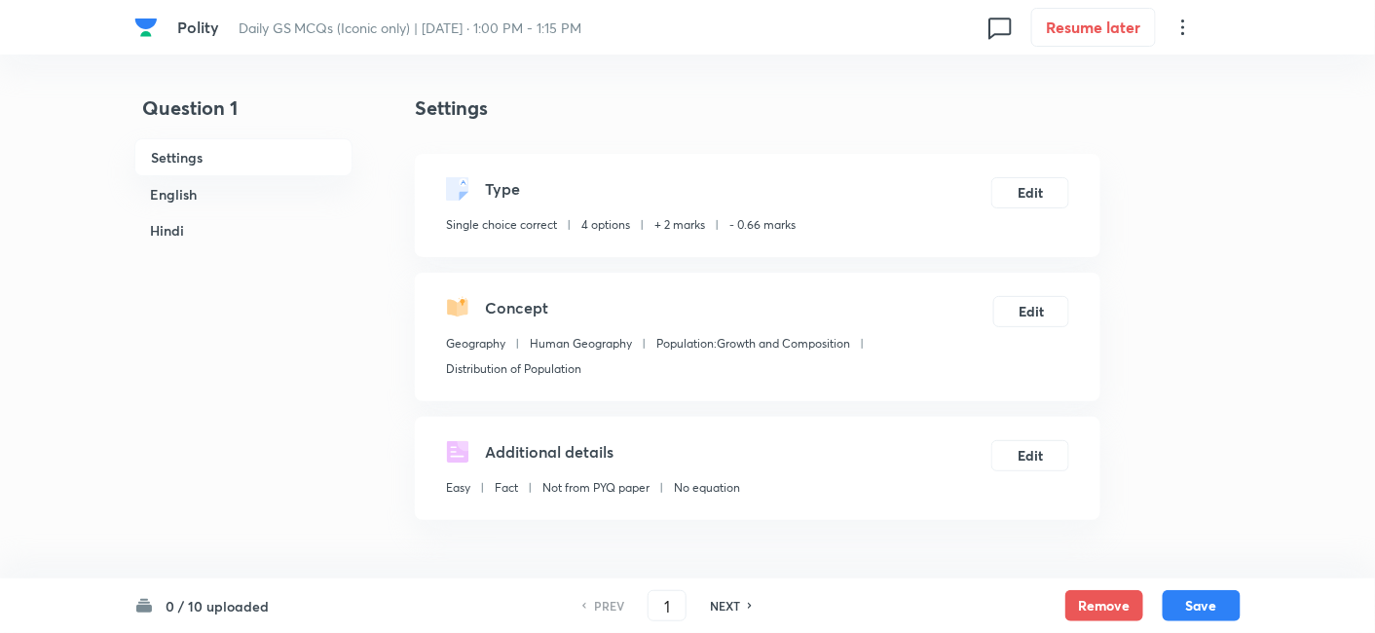
click at [182, 185] on h6 "English" at bounding box center [243, 194] width 218 height 36
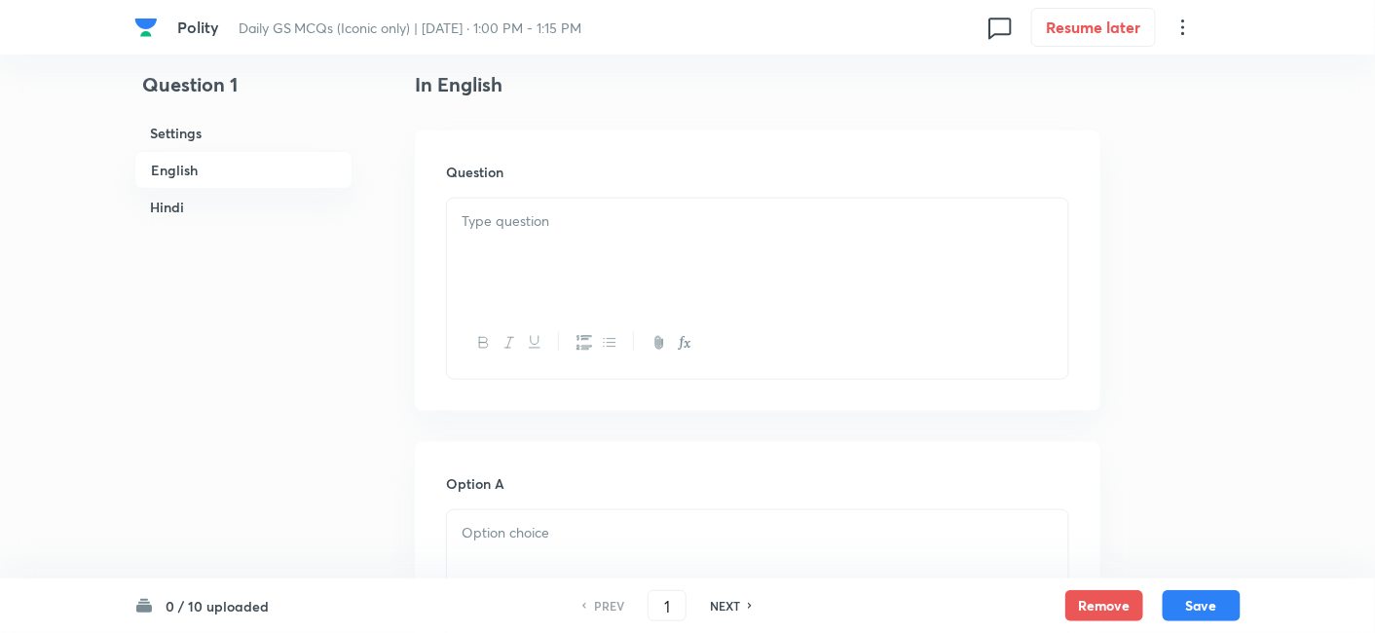
click at [601, 277] on div at bounding box center [757, 253] width 621 height 109
click at [215, 156] on h6 "English" at bounding box center [243, 170] width 218 height 38
click at [724, 308] on div at bounding box center [757, 343] width 621 height 71
click at [607, 254] on div at bounding box center [757, 253] width 621 height 109
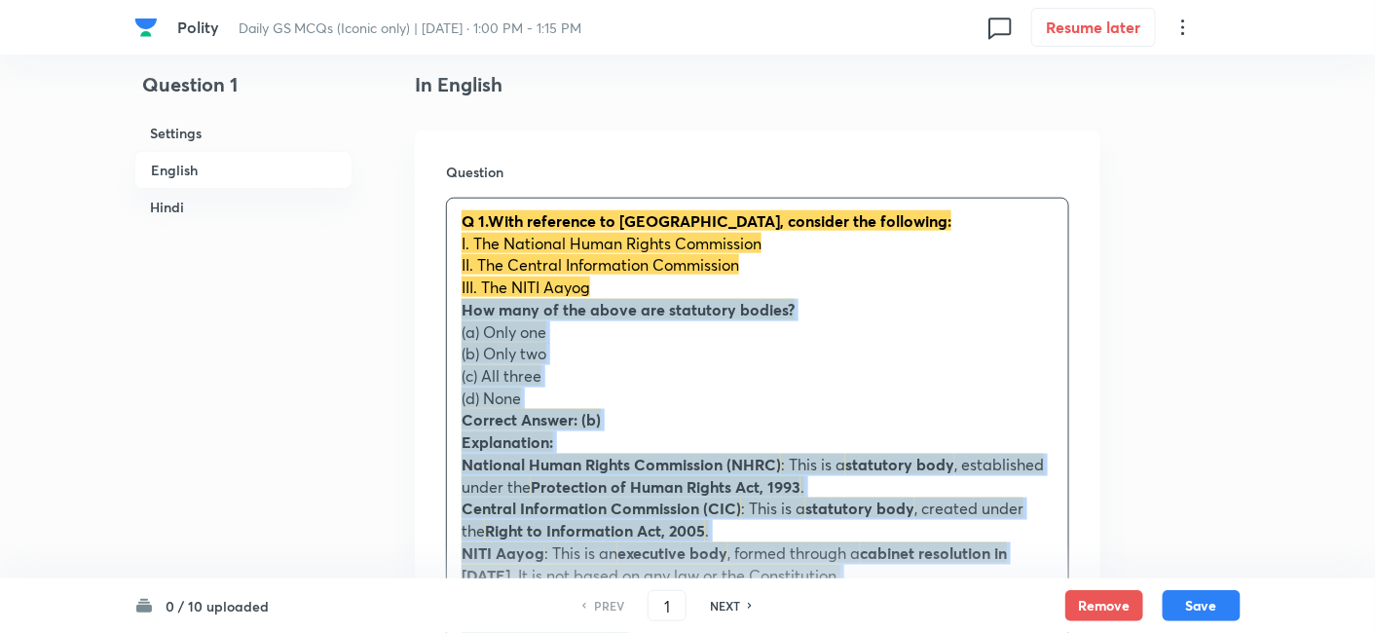
drag, startPoint x: 484, startPoint y: 341, endPoint x: 412, endPoint y: 319, distance: 75.5
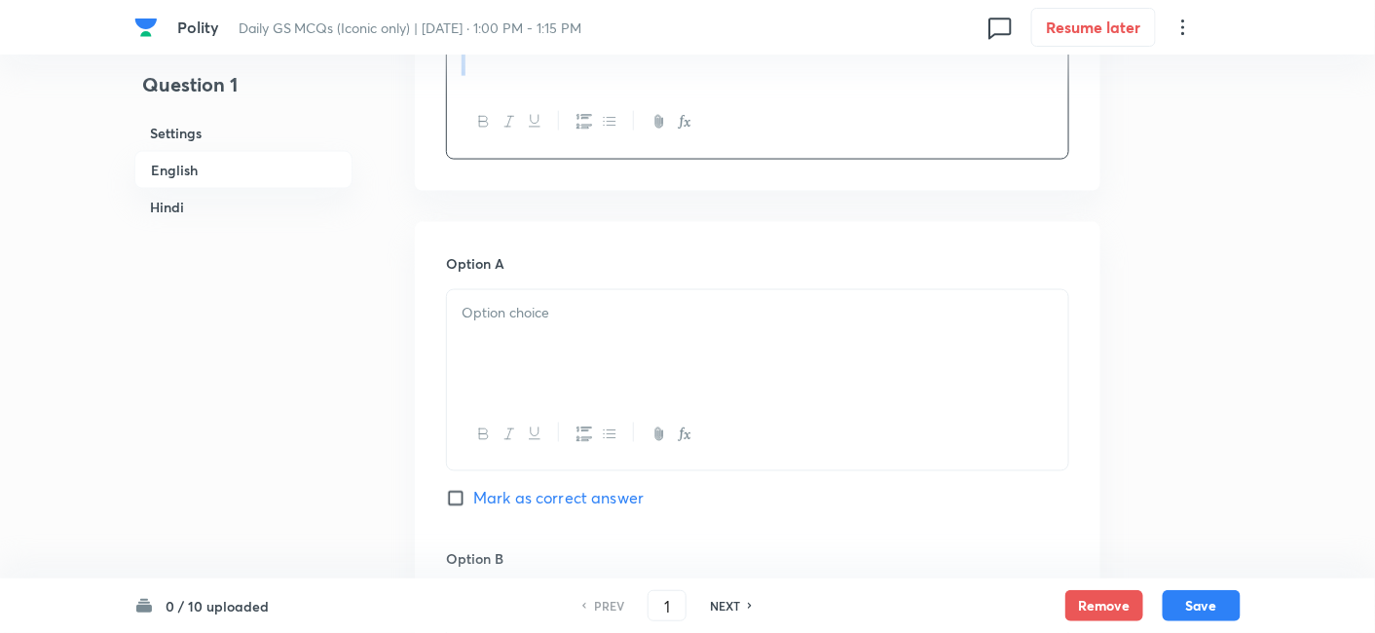
scroll to position [852, 0]
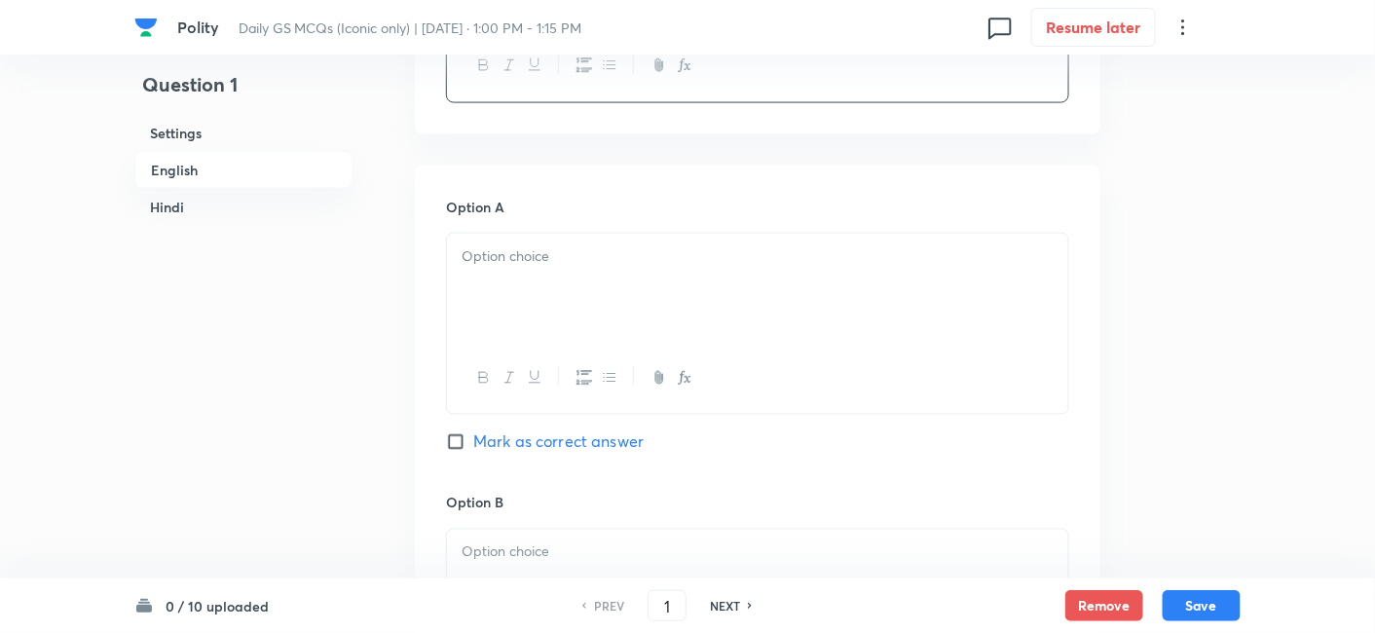
click at [554, 299] on div at bounding box center [757, 288] width 621 height 109
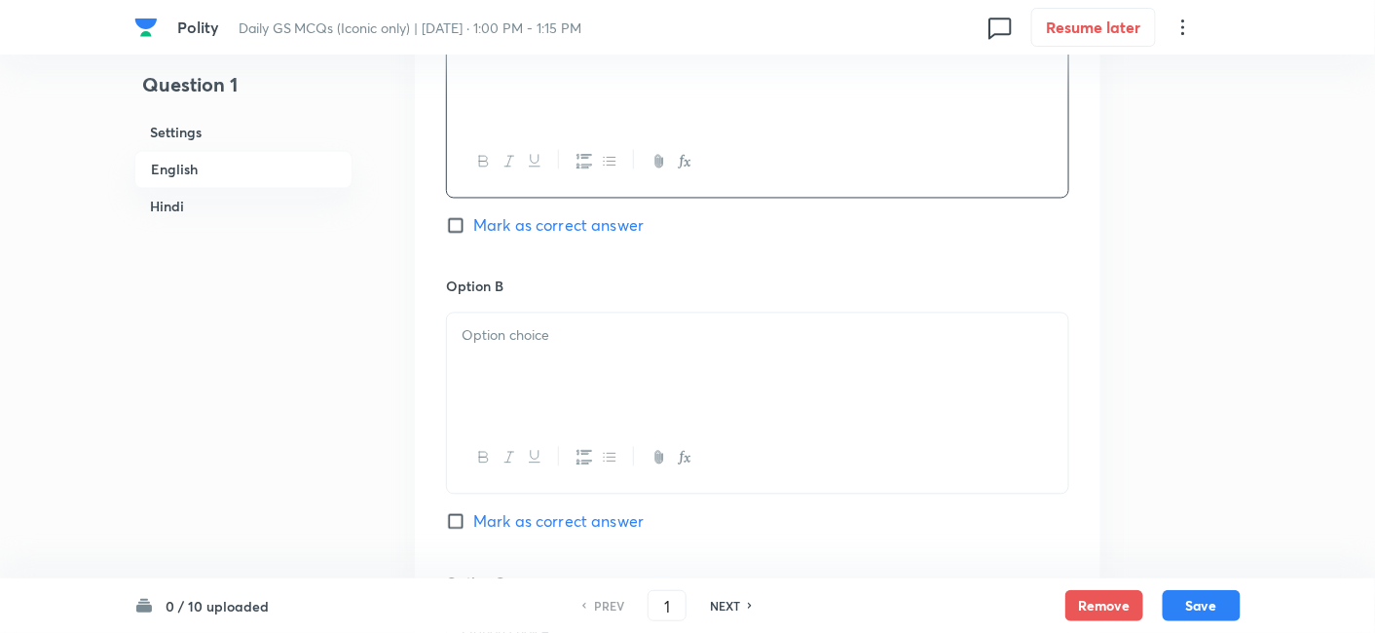
scroll to position [1069, 0]
click at [549, 355] on div at bounding box center [757, 368] width 621 height 109
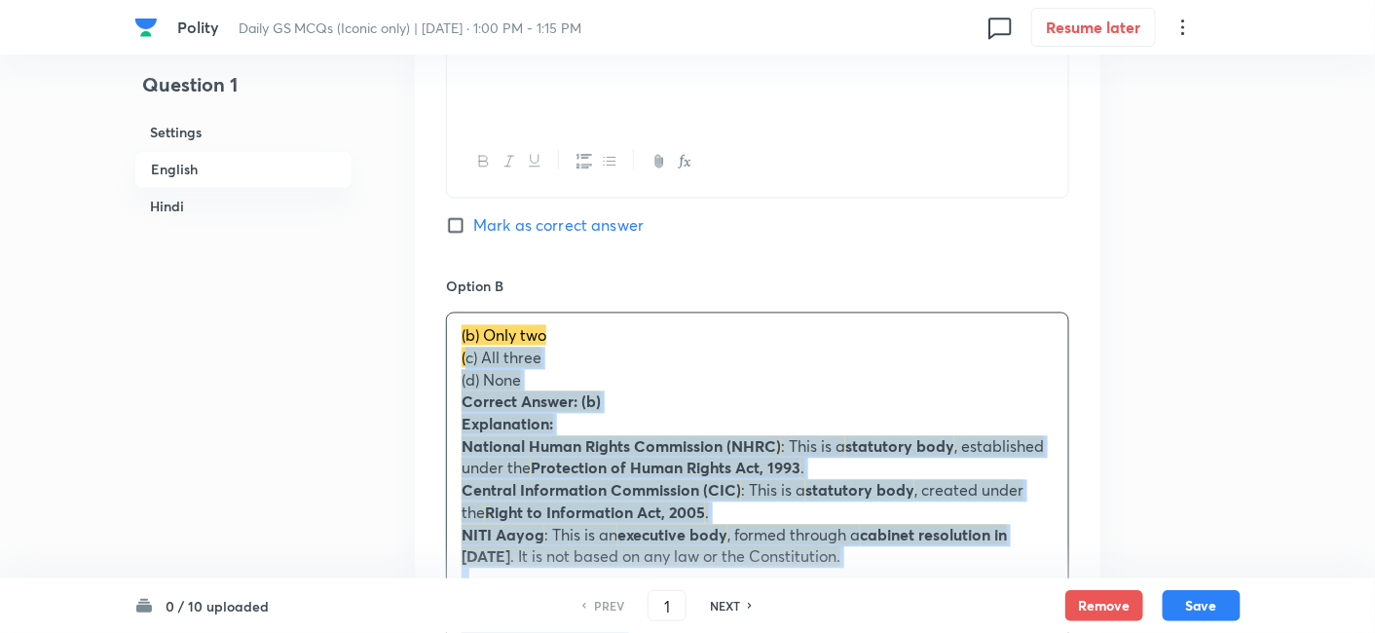
drag, startPoint x: 485, startPoint y: 356, endPoint x: 437, endPoint y: 350, distance: 48.1
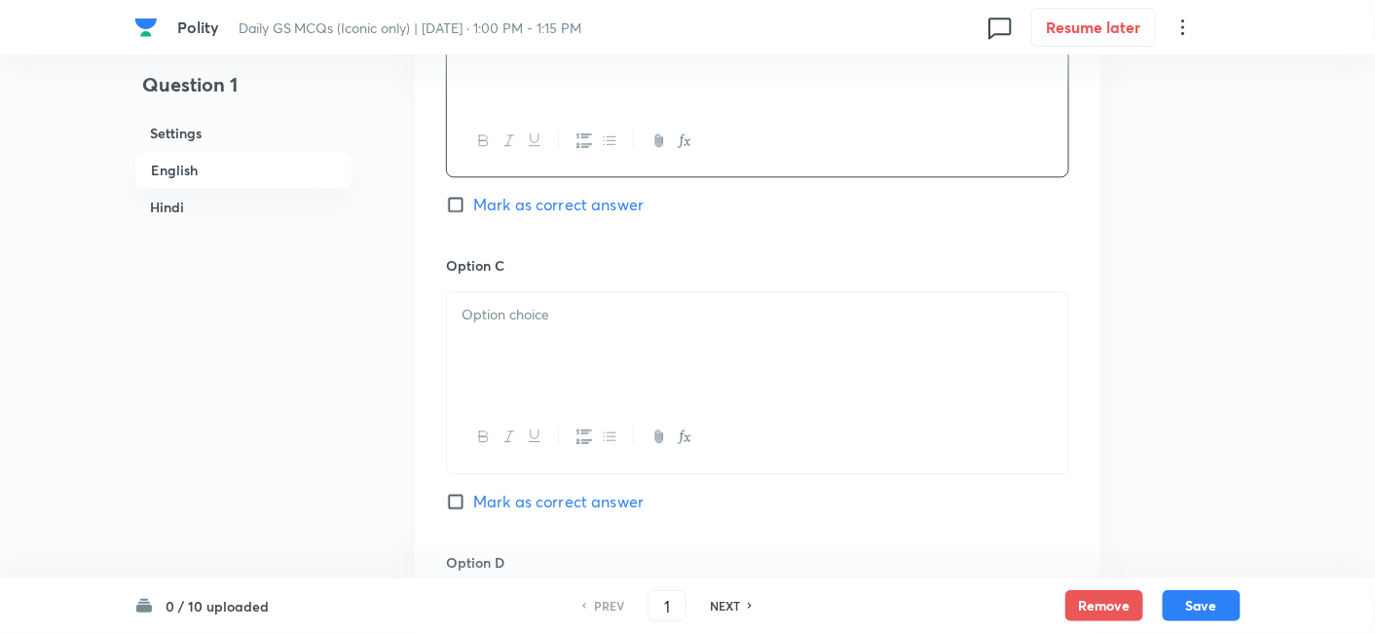
scroll to position [1394, 0]
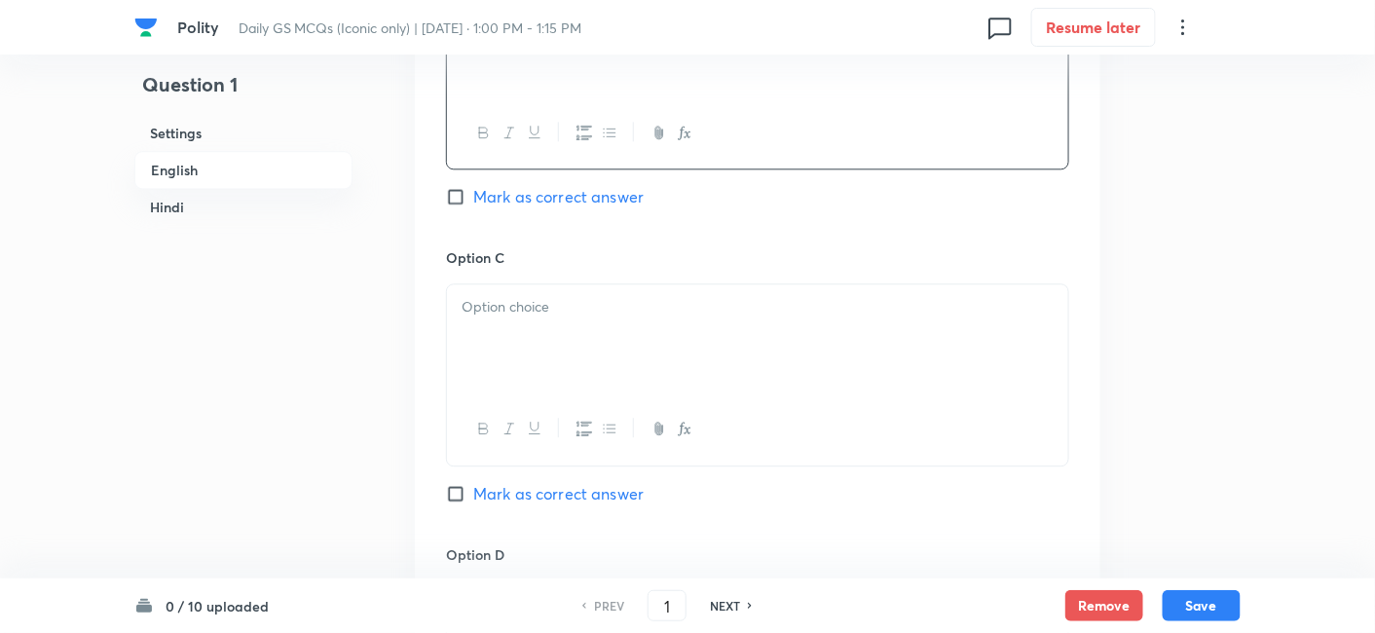
click at [528, 328] on div at bounding box center [757, 338] width 621 height 109
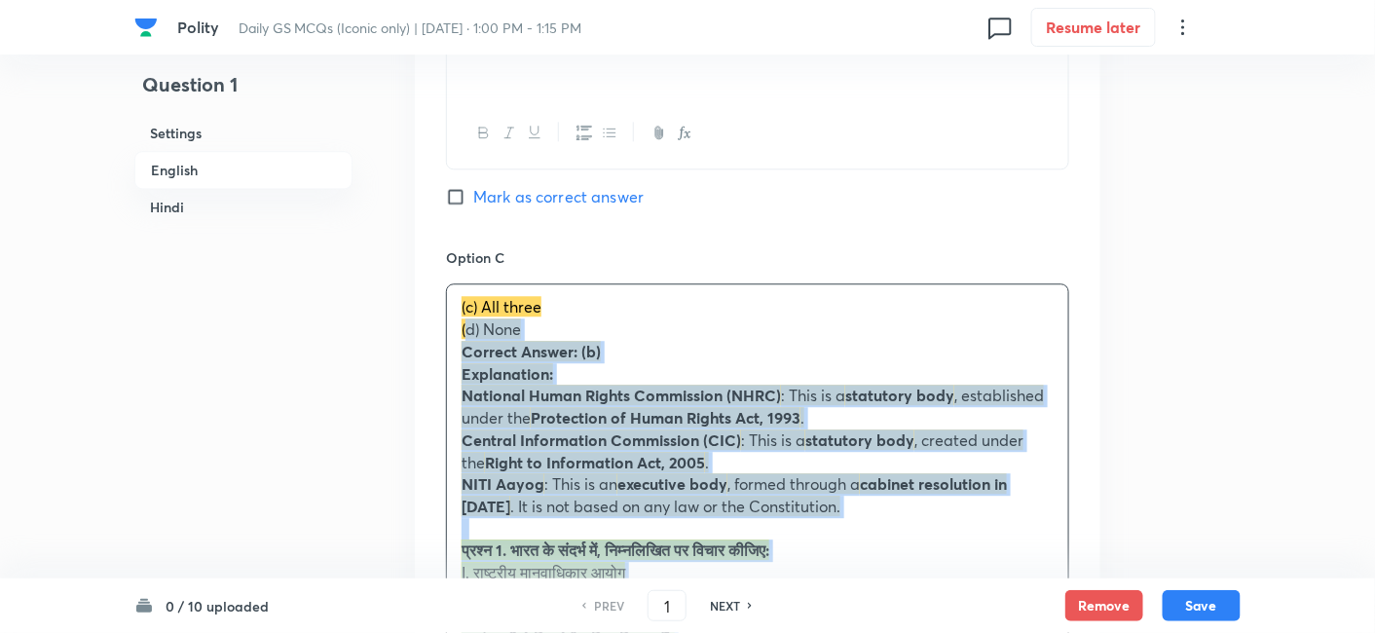
click at [438, 326] on div "Option A Only one Mark as correct answer Option B Only two Mark as correct answ…" at bounding box center [758, 517] width 686 height 1787
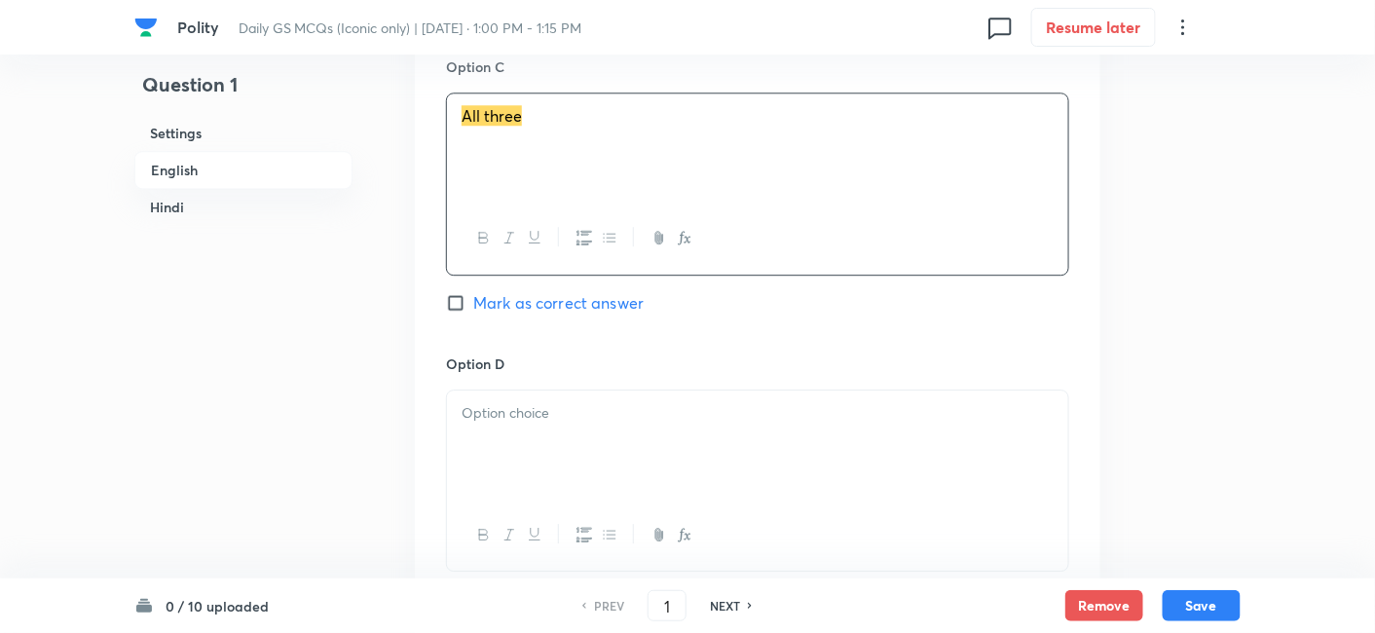
scroll to position [1610, 0]
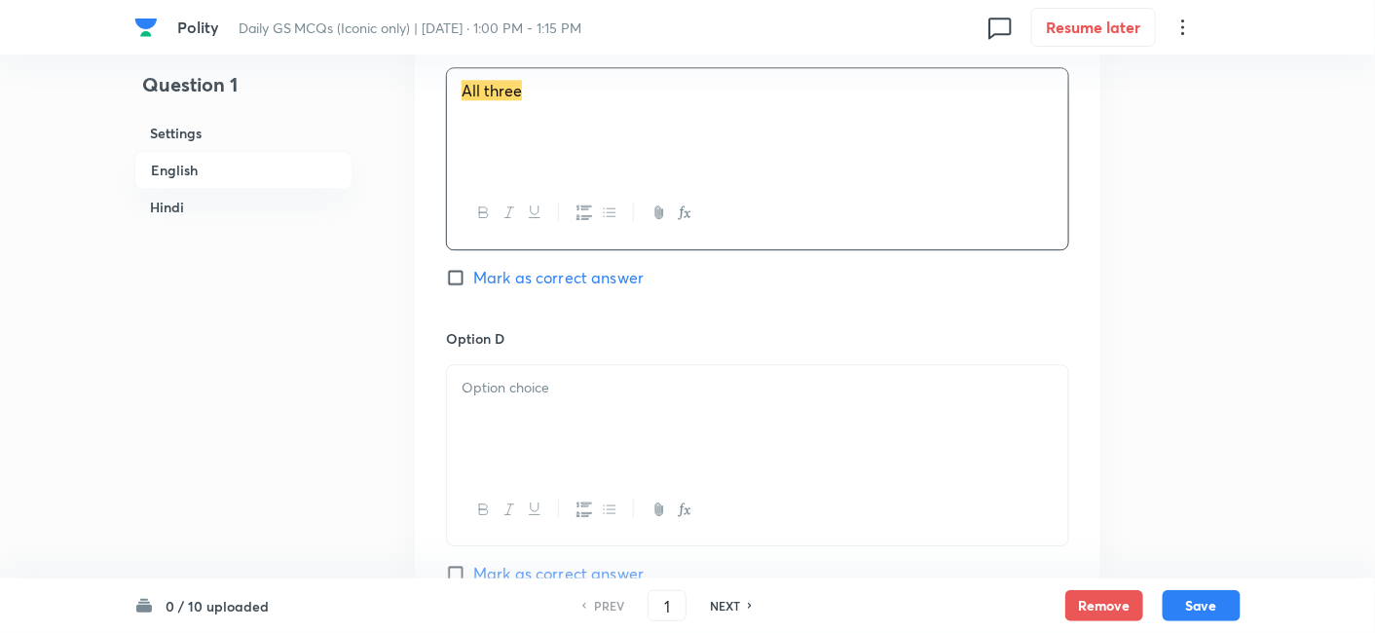
click at [543, 377] on p at bounding box center [758, 388] width 592 height 22
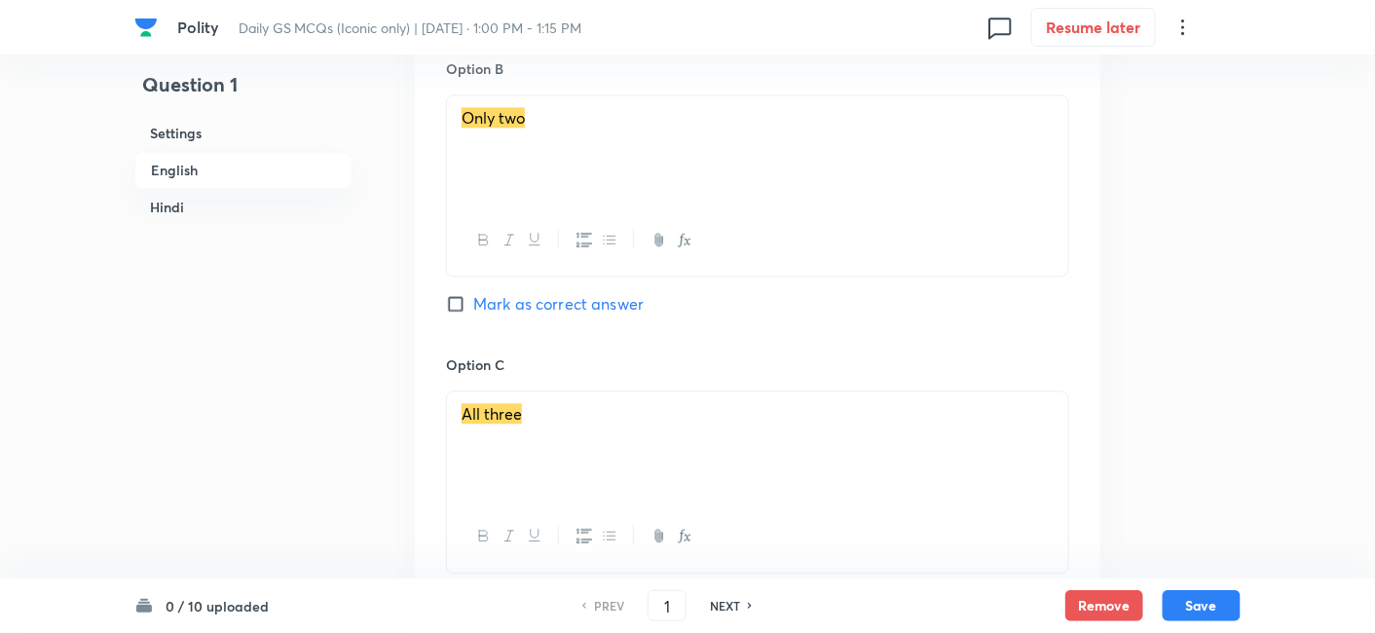
scroll to position [1286, 0]
click at [584, 304] on span "Mark as correct answer" at bounding box center [558, 304] width 170 height 23
click at [473, 304] on input "Mark as correct answer" at bounding box center [459, 304] width 27 height 19
checkbox input "true"
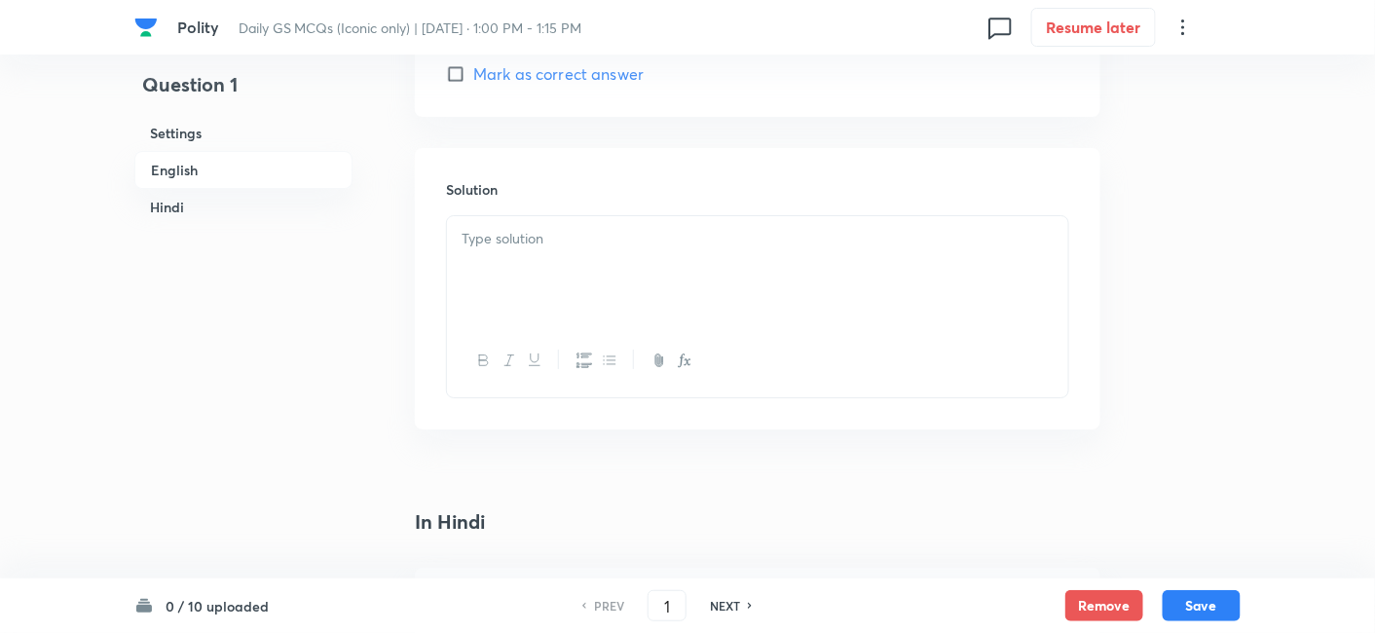
scroll to position [2151, 0]
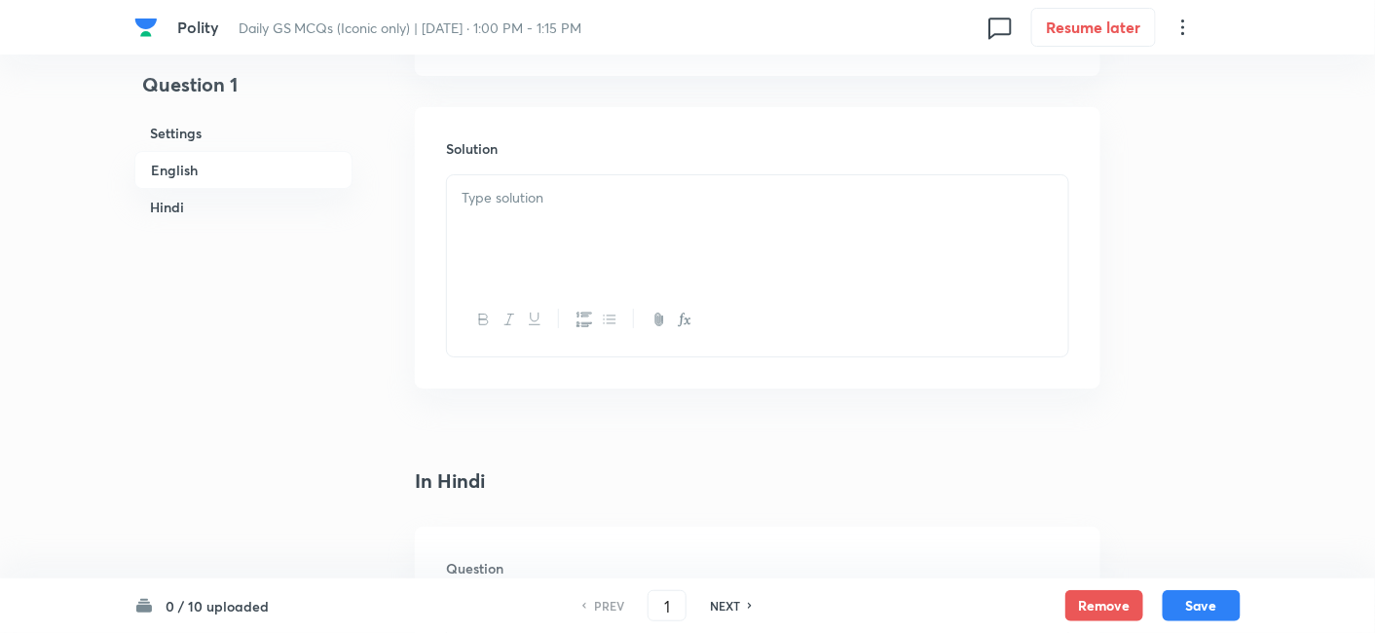
click at [587, 241] on div at bounding box center [757, 229] width 621 height 109
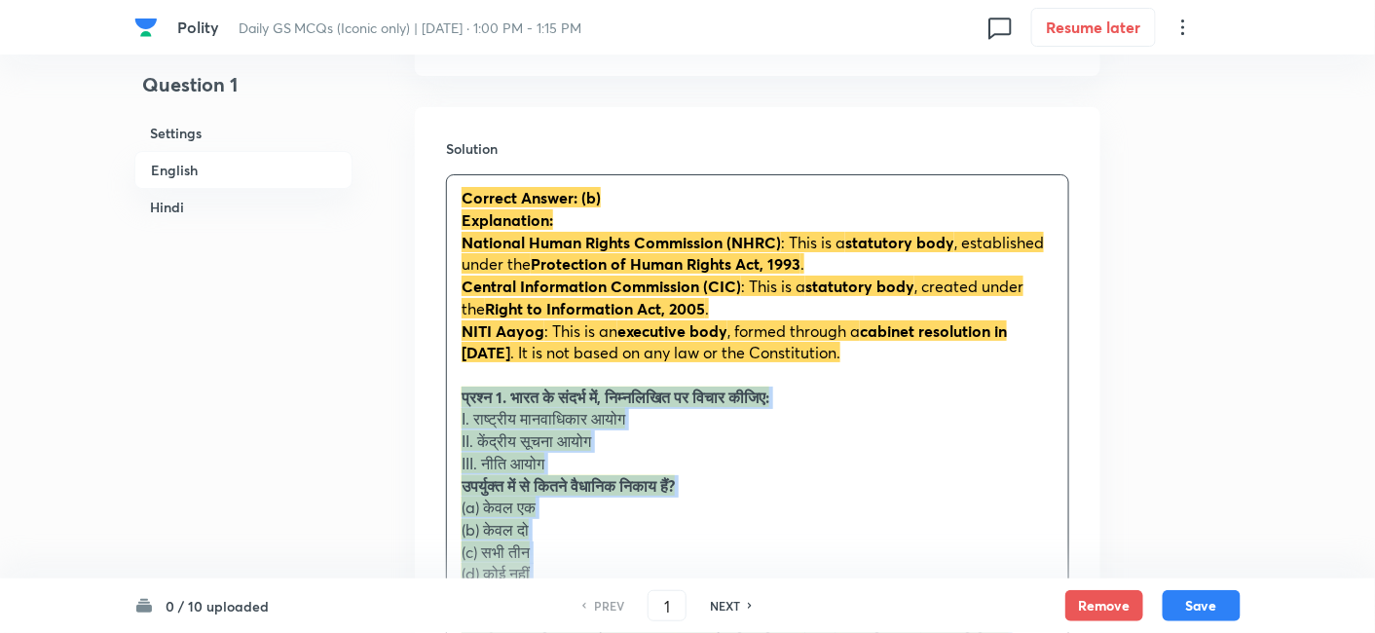
drag, startPoint x: 465, startPoint y: 399, endPoint x: 436, endPoint y: 398, distance: 28.3
click at [436, 398] on div "Solution Correct Answer: (b) Explanation: National Human Rights Commission (NHR…" at bounding box center [758, 514] width 686 height 815
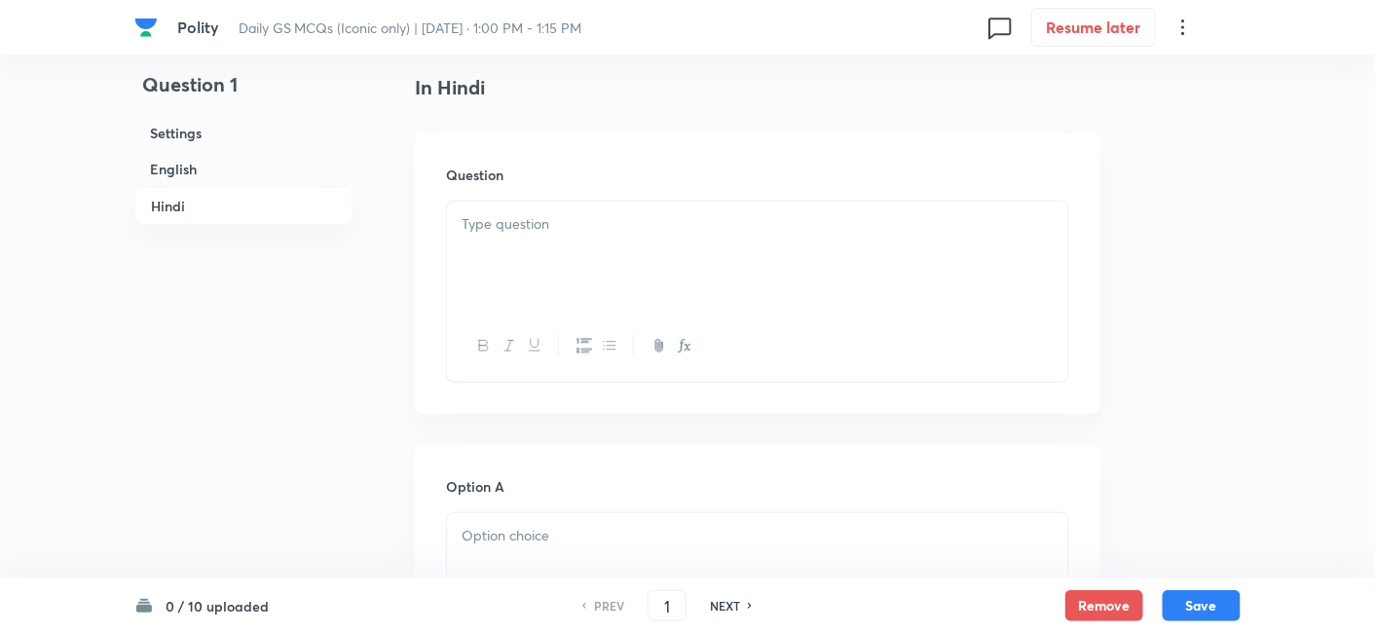
scroll to position [2692, 0]
click at [591, 234] on div at bounding box center [757, 243] width 621 height 109
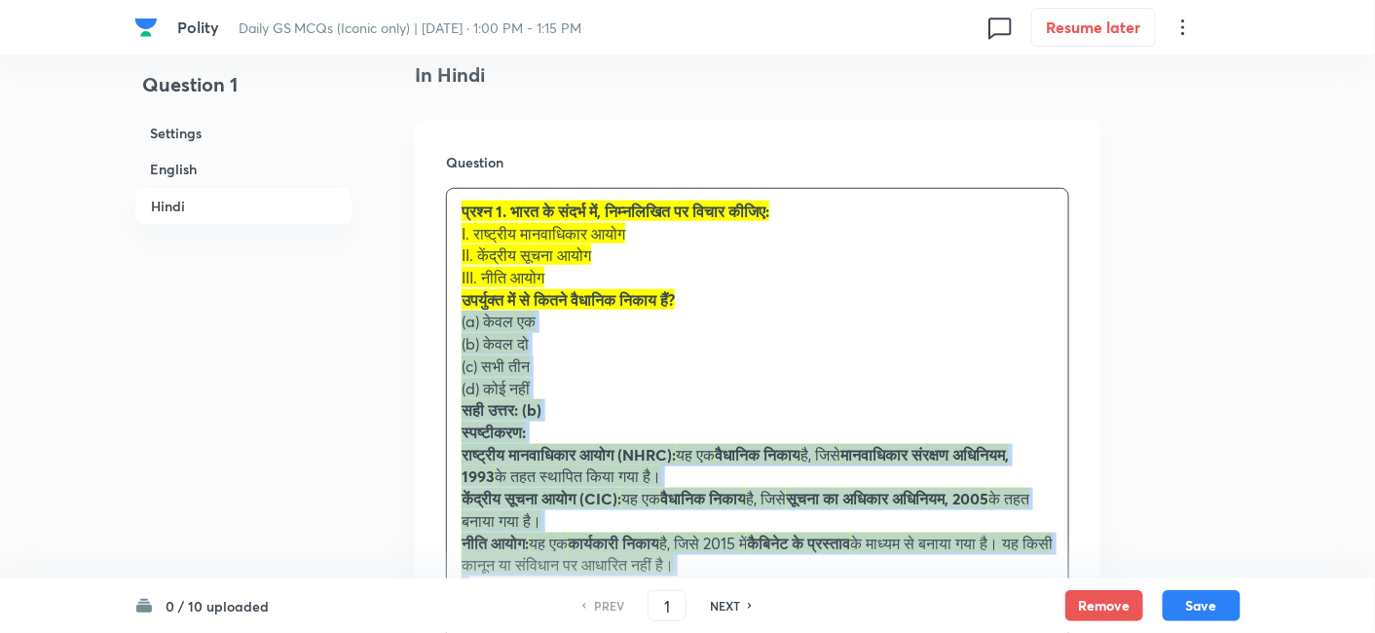
drag, startPoint x: 461, startPoint y: 325, endPoint x: 442, endPoint y: 325, distance: 18.5
click at [442, 325] on div "Question प्रश्न 1. भारत के संदर्भ में, निम्नलिखित पर विचार कीजिए: I. राष्ट्रीय …" at bounding box center [758, 429] width 686 height 616
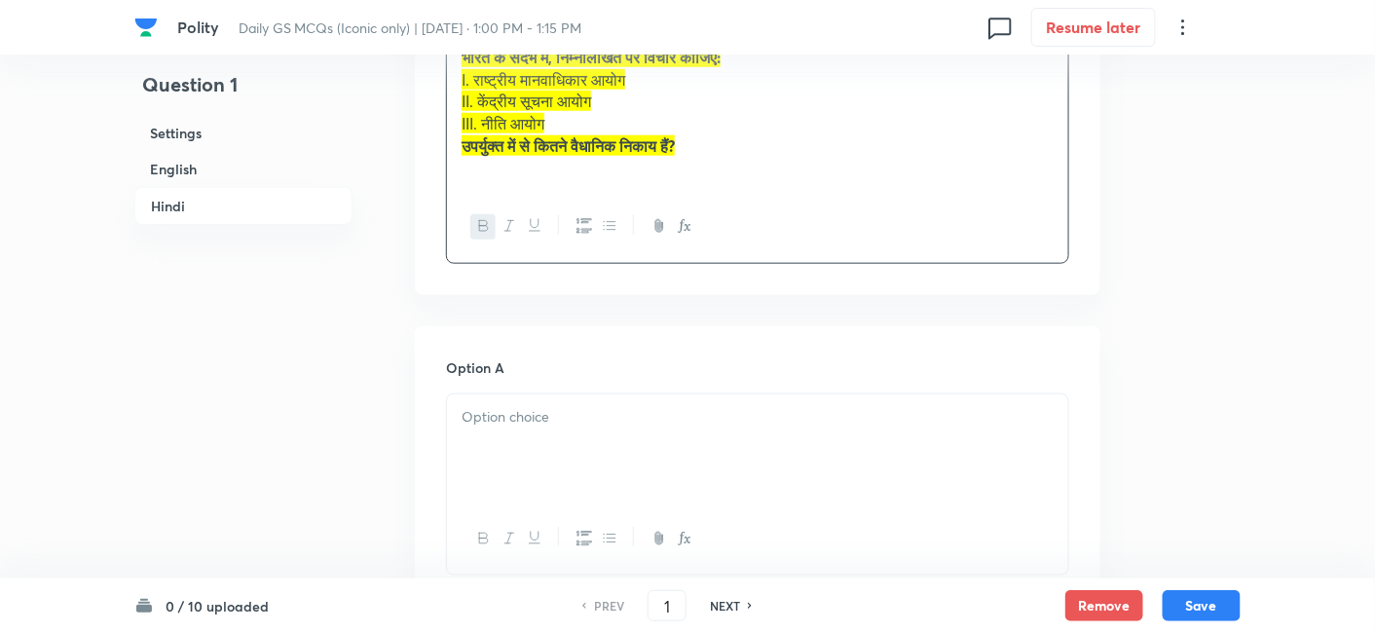
scroll to position [2908, 0]
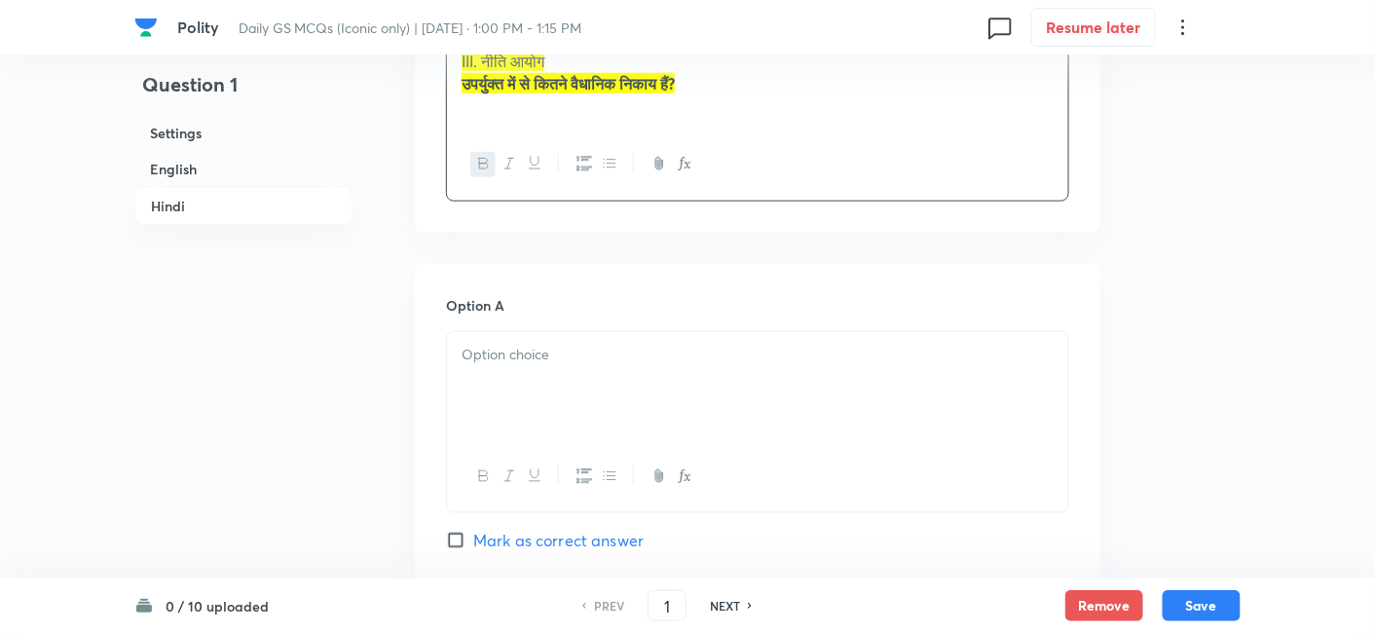
click at [555, 380] on div at bounding box center [757, 386] width 621 height 109
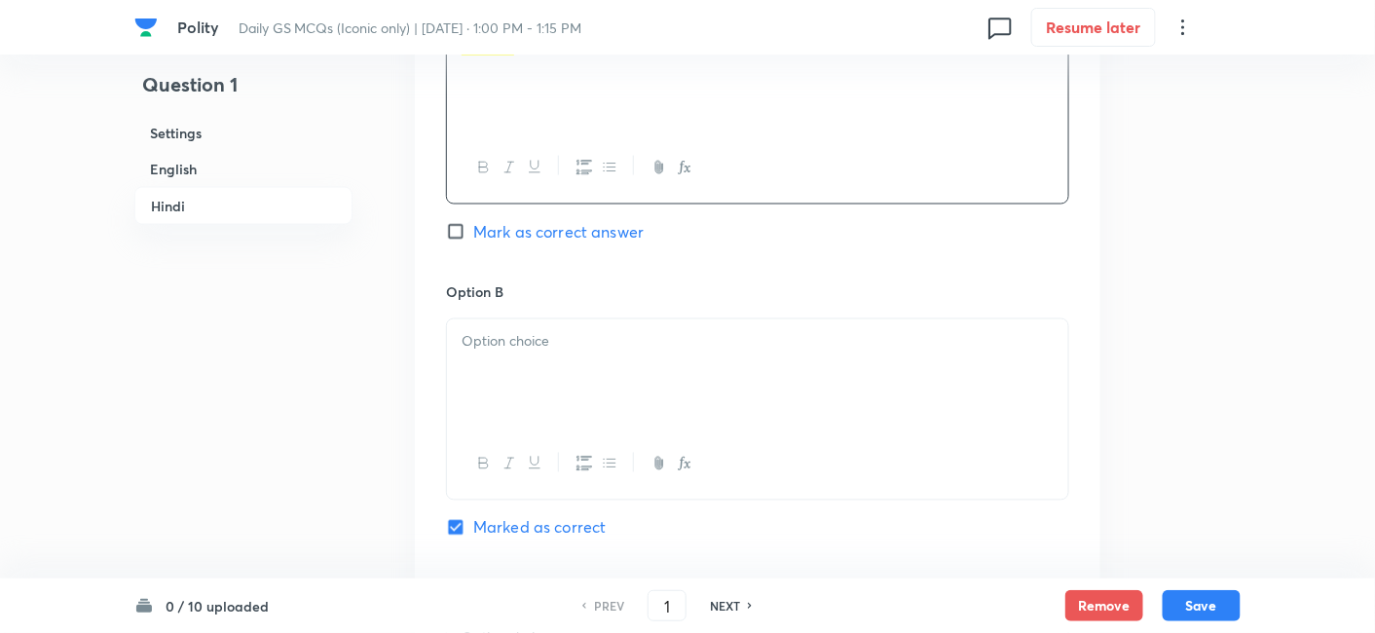
scroll to position [3234, 0]
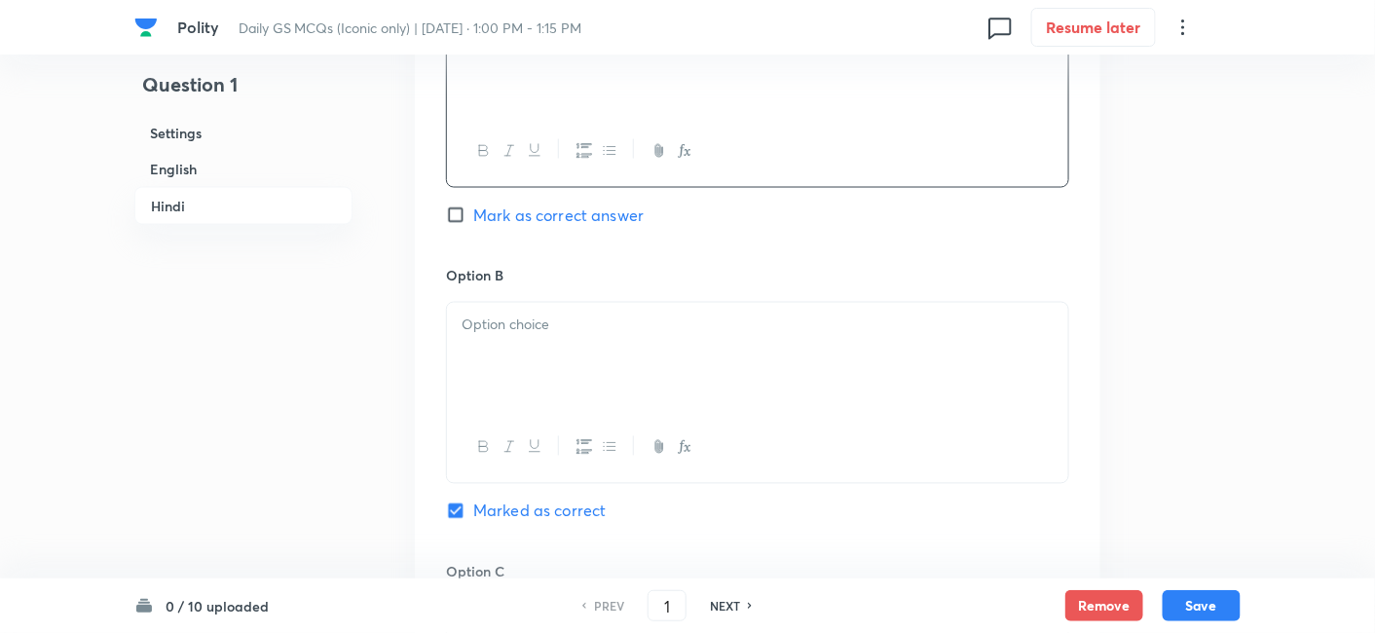
click at [623, 358] on div at bounding box center [757, 357] width 621 height 109
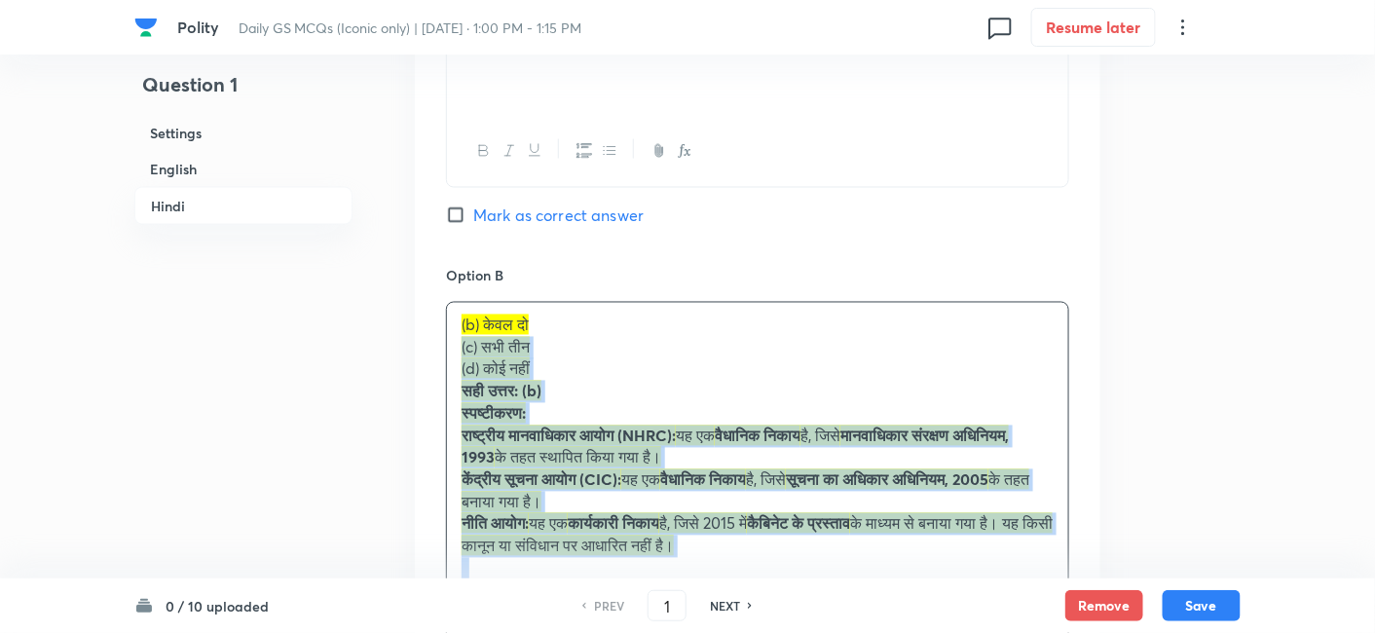
drag, startPoint x: 485, startPoint y: 377, endPoint x: 440, endPoint y: 354, distance: 50.5
click at [440, 354] on div "Option A केवल एक Mark as correct answer Option B (b) केवल दो (c) सभी तीन (d) को…" at bounding box center [758, 644] width 686 height 1411
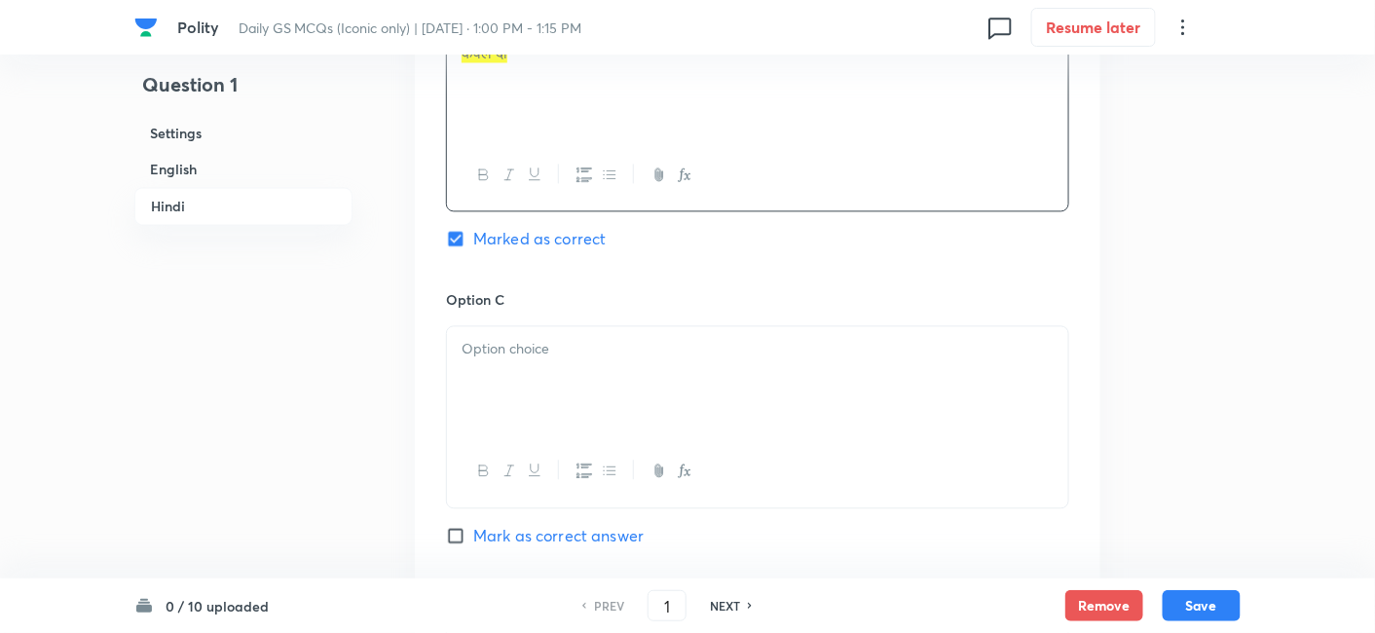
scroll to position [3558, 0]
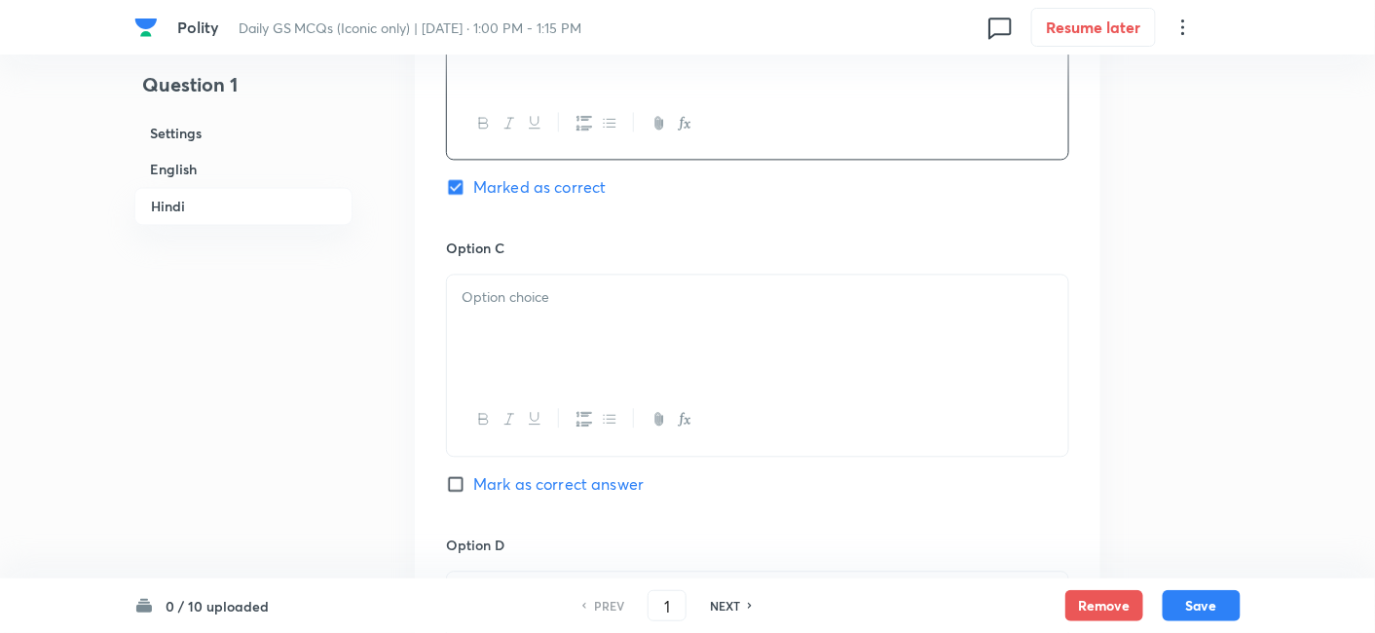
click at [519, 332] on div at bounding box center [757, 329] width 621 height 109
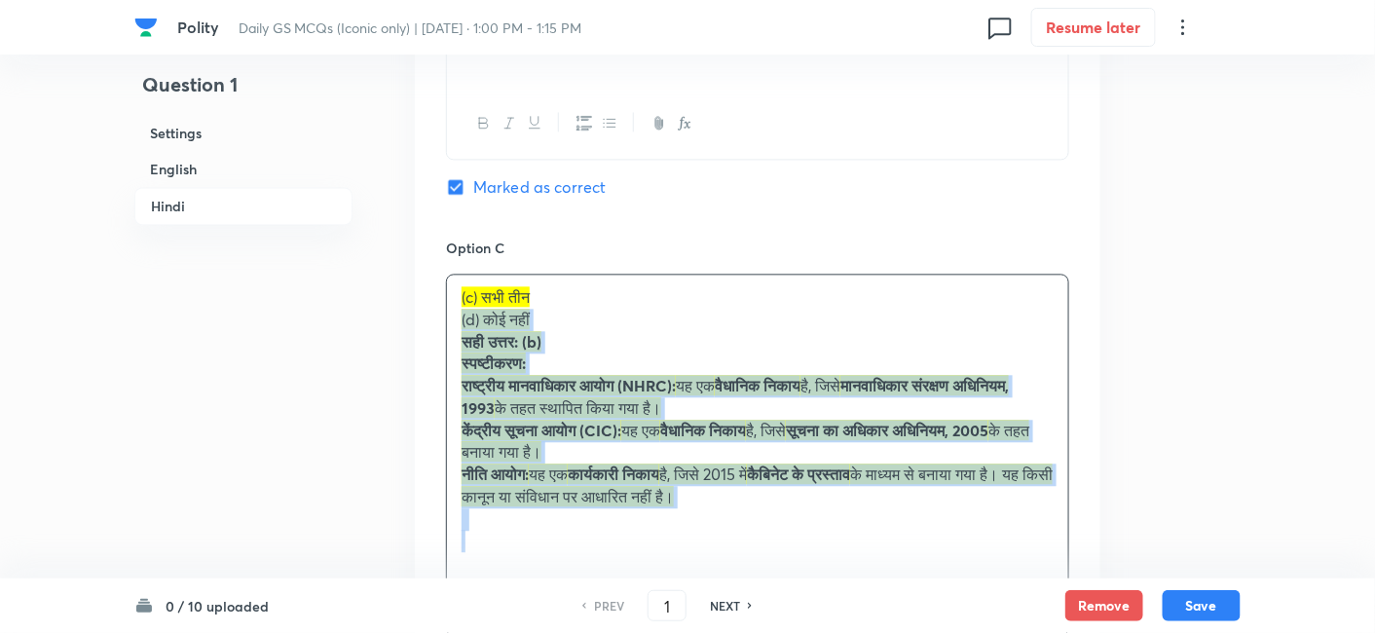
click at [454, 320] on div "(c) सभी तीन (d) कोई नहीं सही उत्तर: (b) स्पष्टीकरण: राष्ट्रीय मानवाधिकार आयोग (…" at bounding box center [757, 419] width 621 height 289
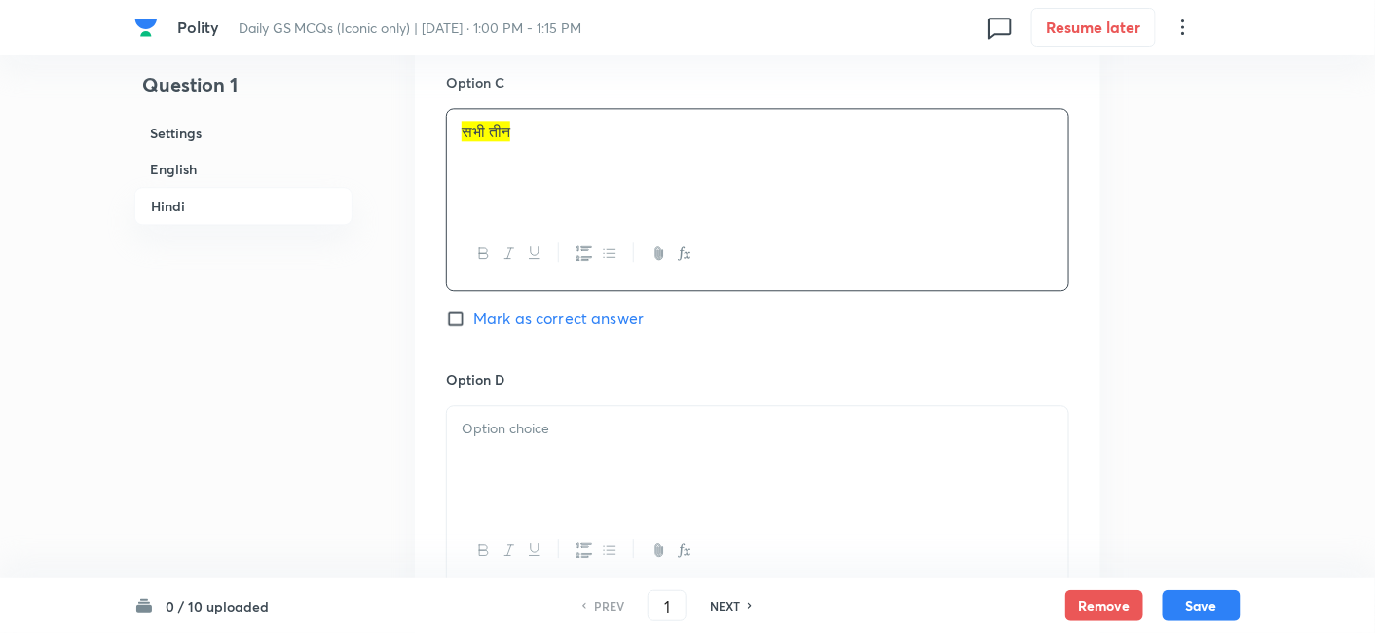
scroll to position [3774, 0]
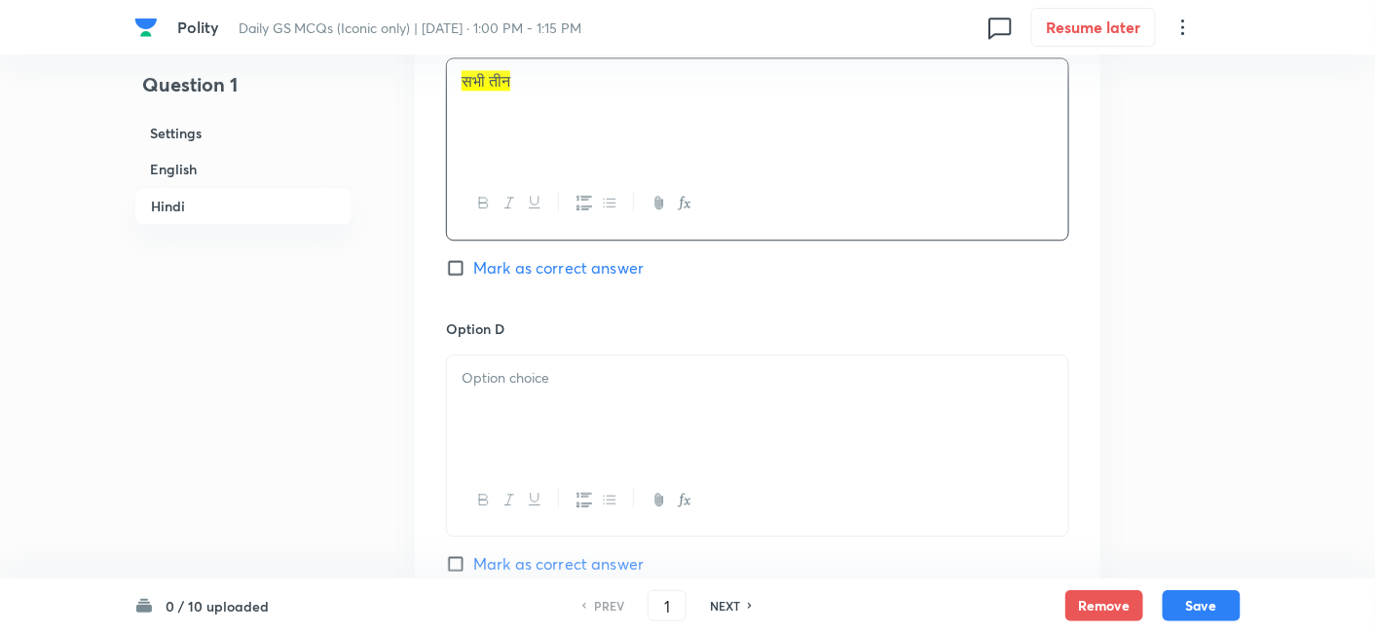
click at [545, 368] on p at bounding box center [758, 378] width 592 height 22
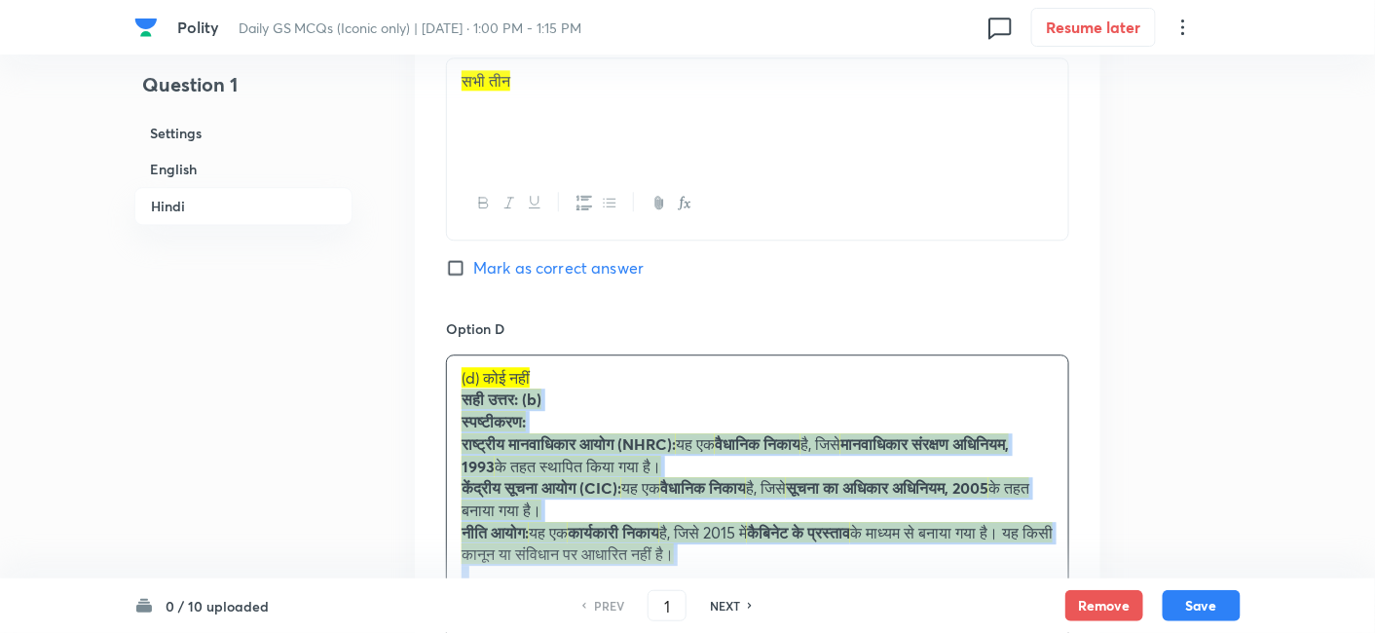
drag, startPoint x: 481, startPoint y: 390, endPoint x: 446, endPoint y: 394, distance: 35.3
click at [447, 394] on div "(d) कोई नहीं सही उत्तर: (b) स्पष्टीकरण: राष्ट्रीय मानवाधिकार आयोग (NHRC): यह एक…" at bounding box center [757, 489] width 621 height 267
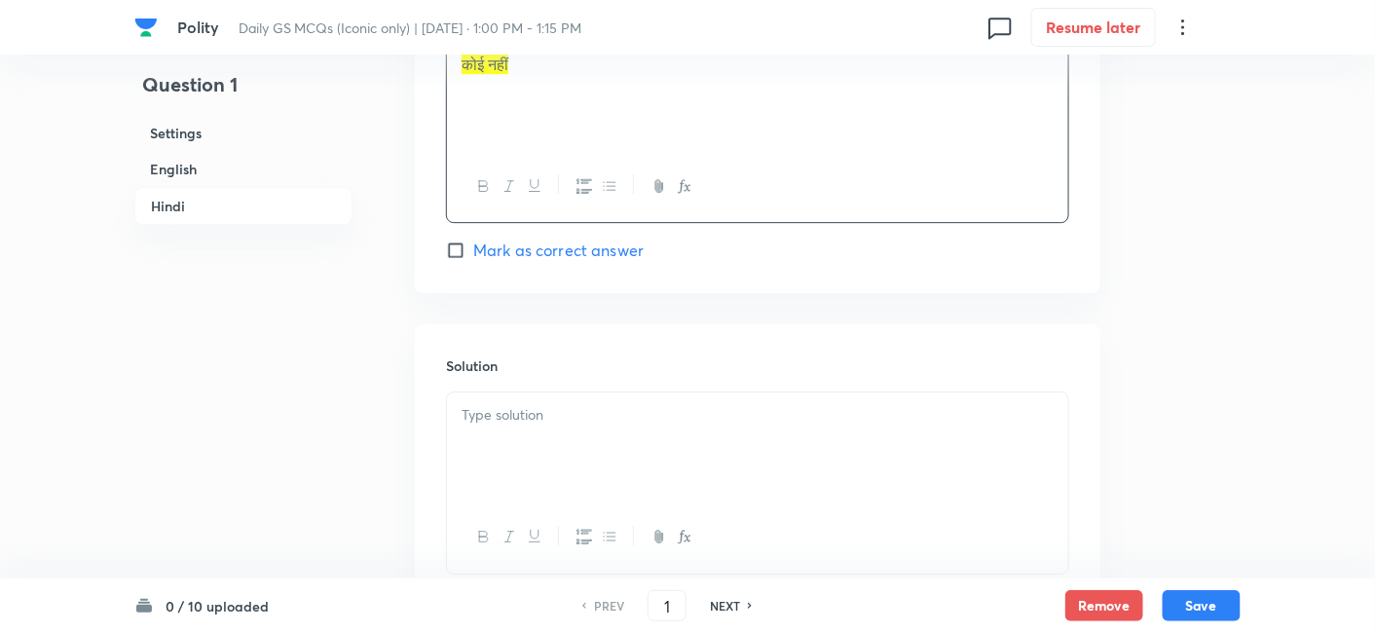
scroll to position [4099, 0]
click at [543, 441] on div at bounding box center [757, 436] width 621 height 109
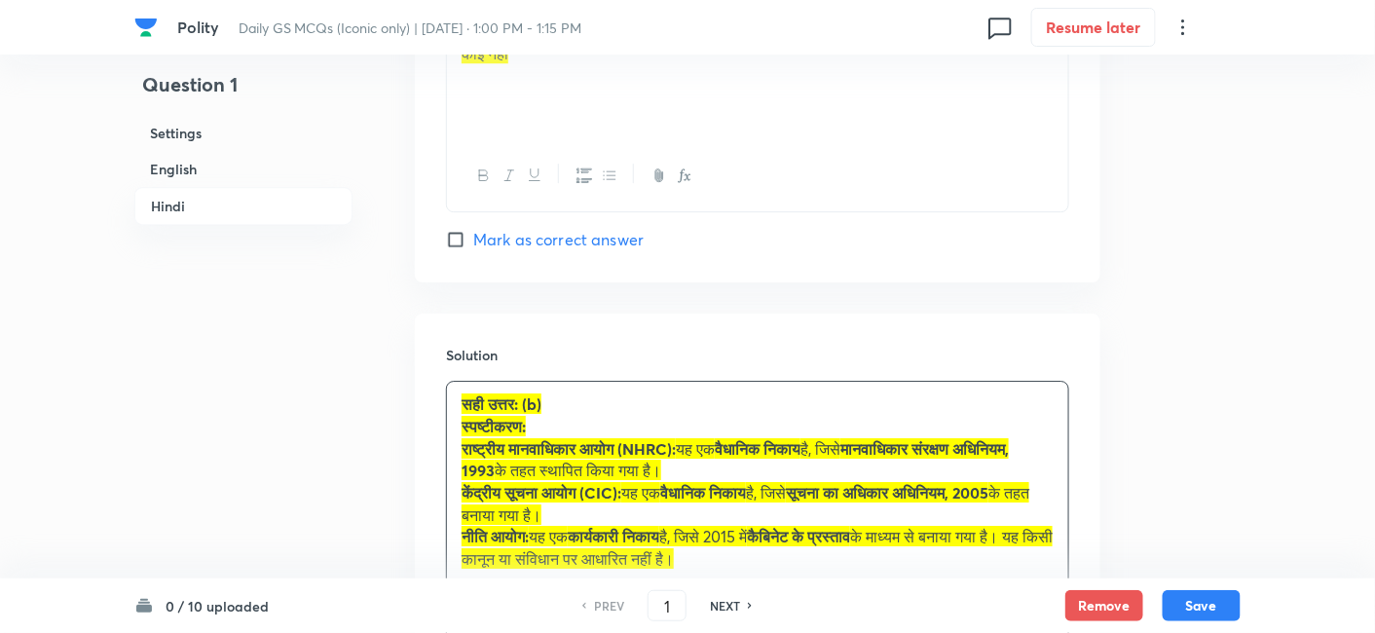
click at [197, 170] on h6 "English" at bounding box center [243, 169] width 218 height 36
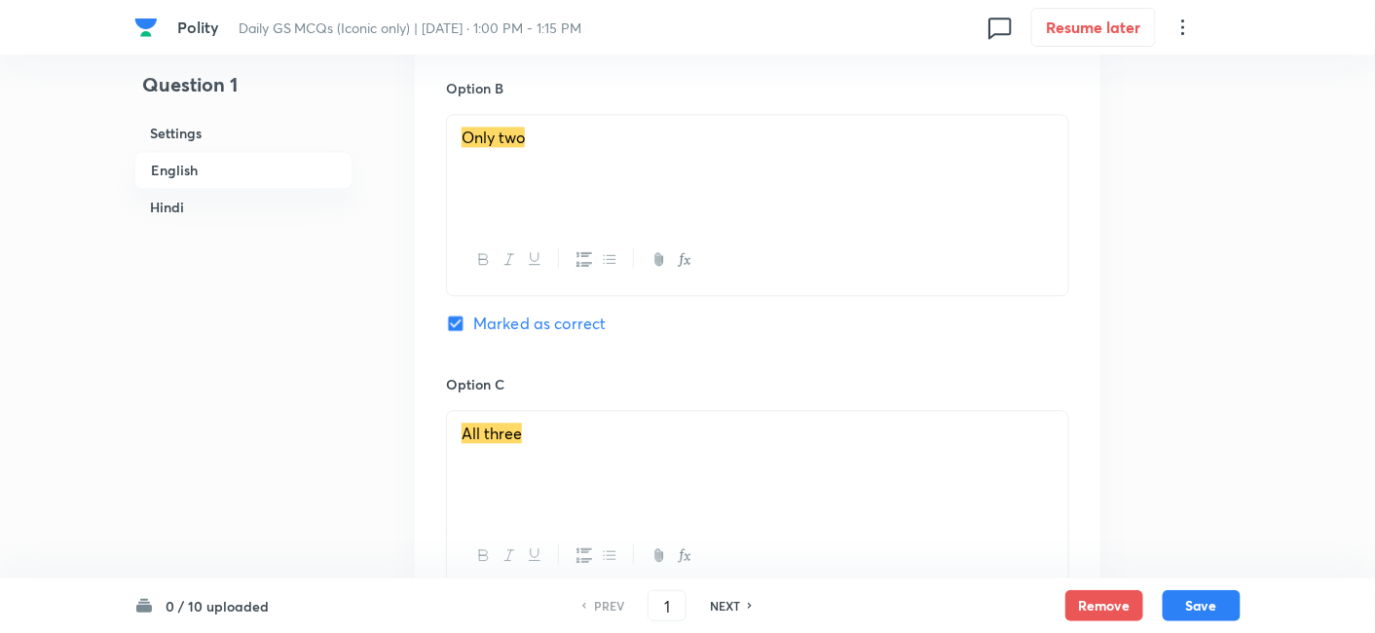
scroll to position [1286, 0]
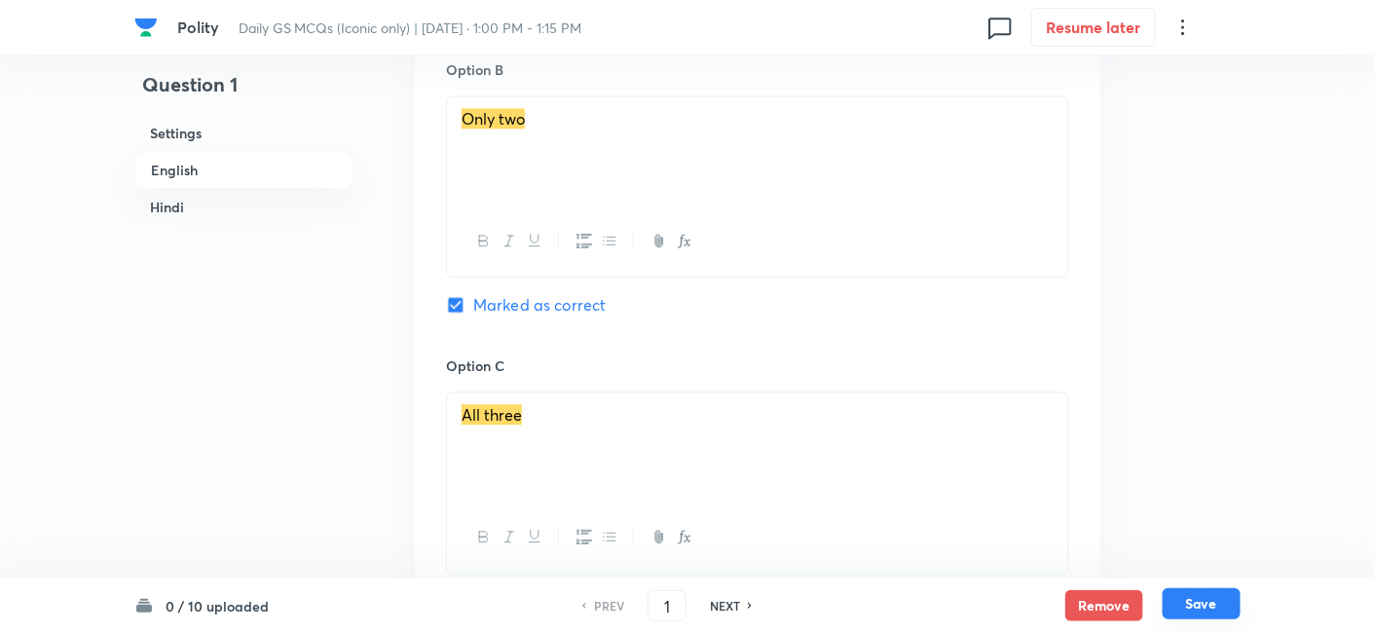
click at [1197, 599] on button "Save" at bounding box center [1202, 603] width 78 height 31
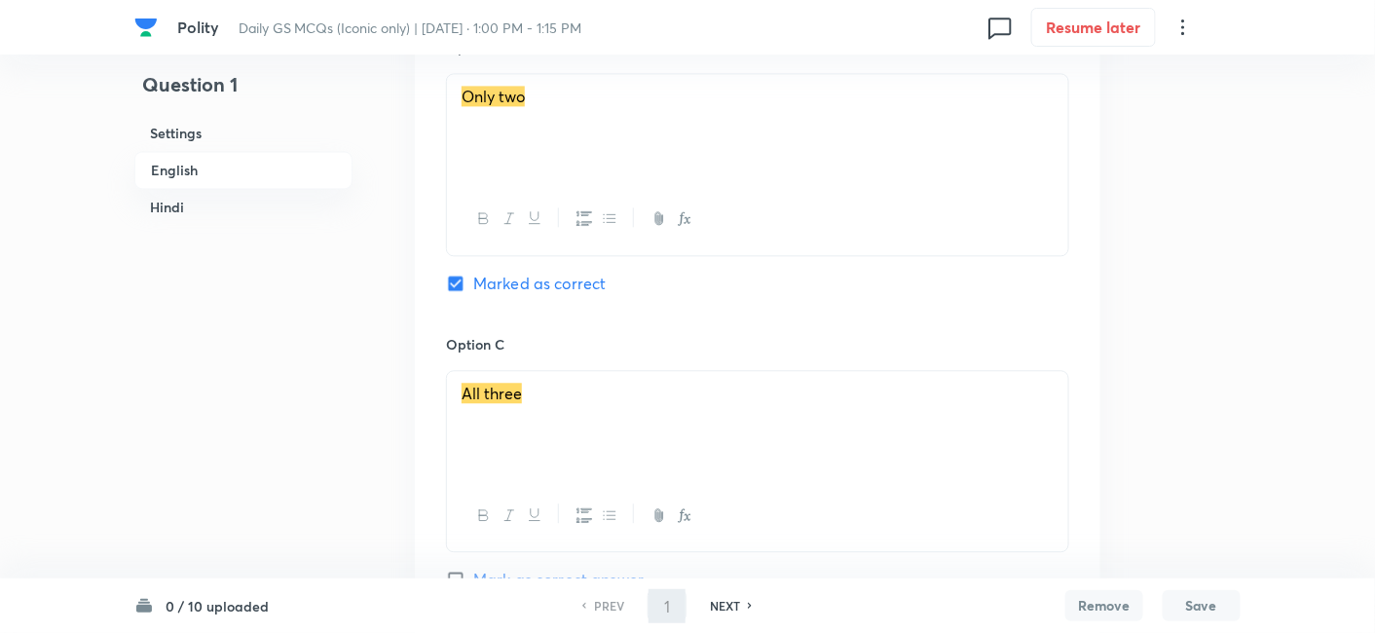
type input "2"
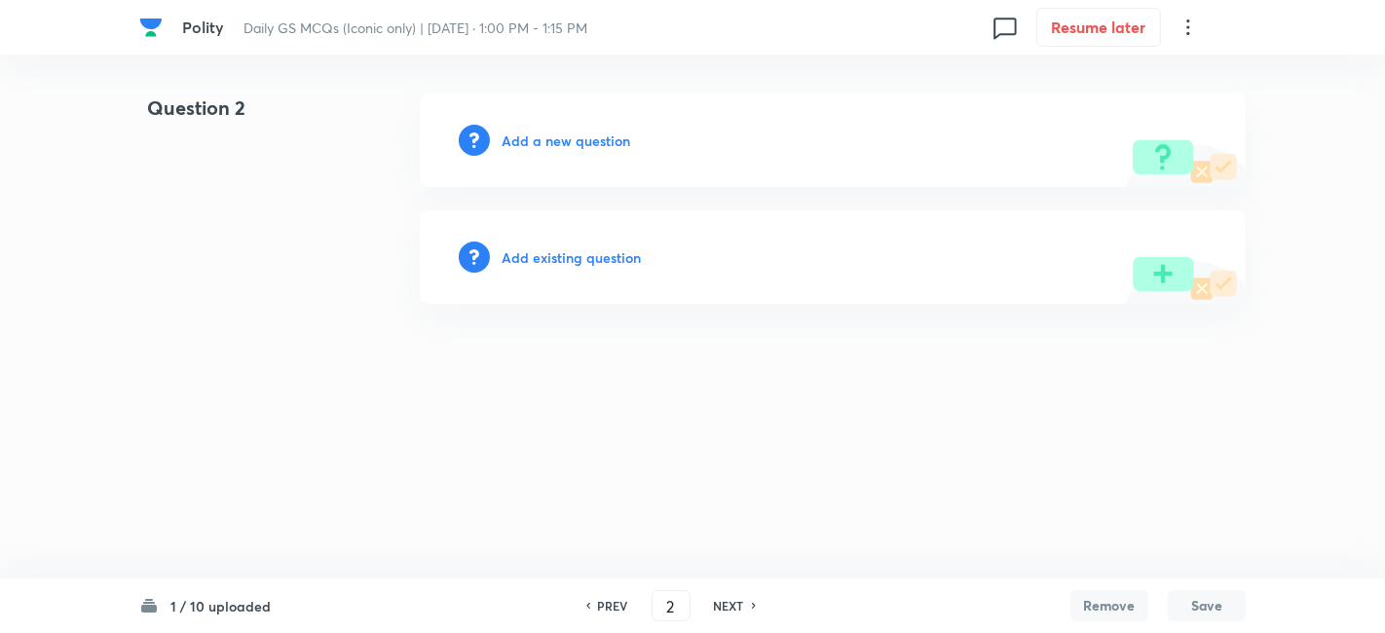
click at [600, 146] on h6 "Add a new question" at bounding box center [566, 141] width 129 height 20
click at [600, 146] on h6 "Choose a question type" at bounding box center [577, 141] width 150 height 20
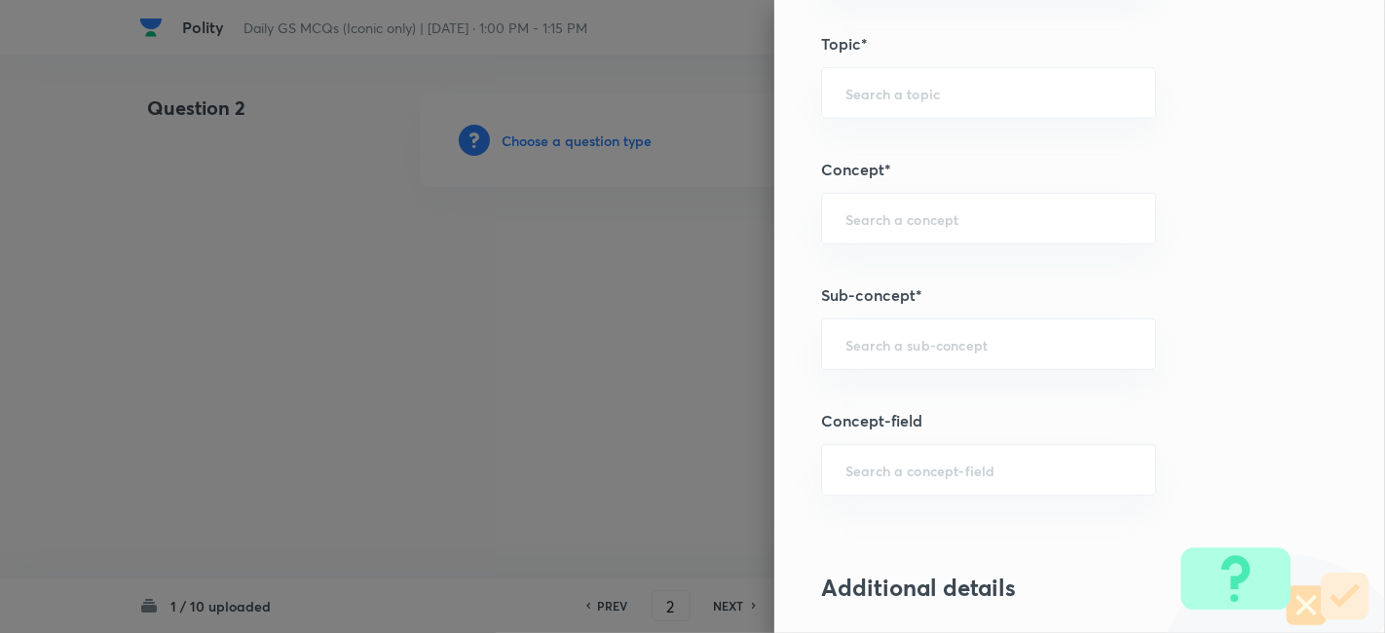
scroll to position [1082, 0]
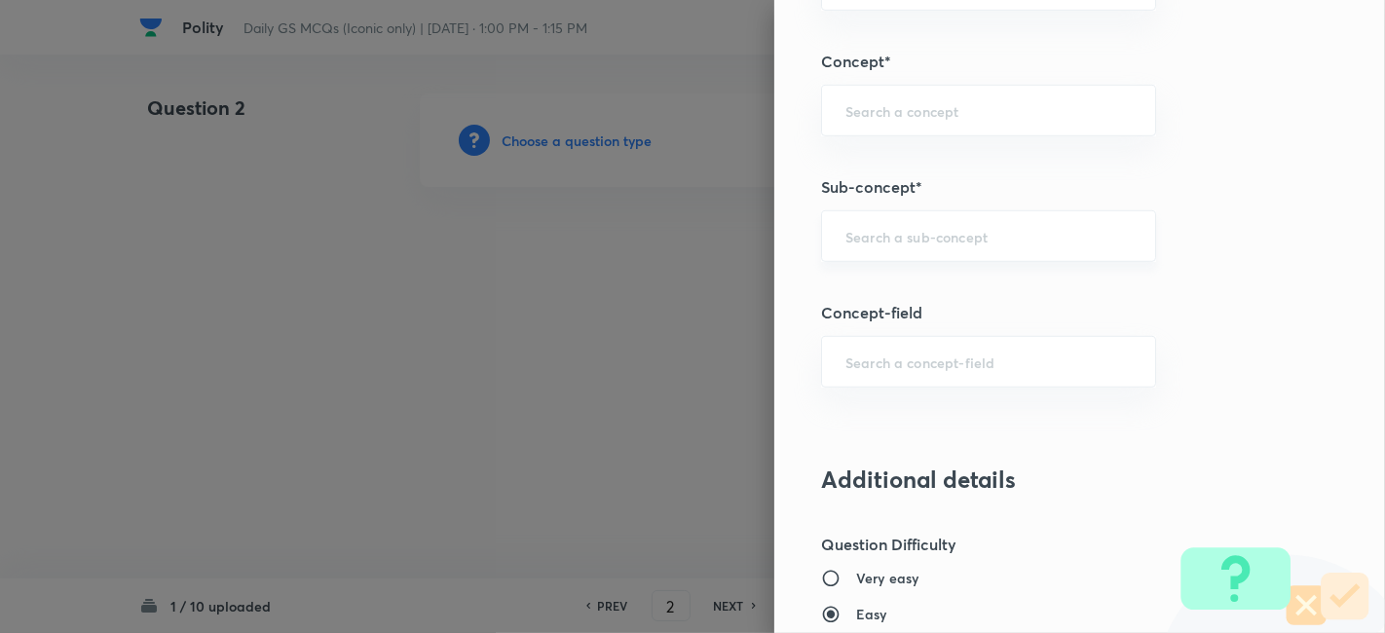
click at [946, 248] on div "​" at bounding box center [988, 236] width 335 height 52
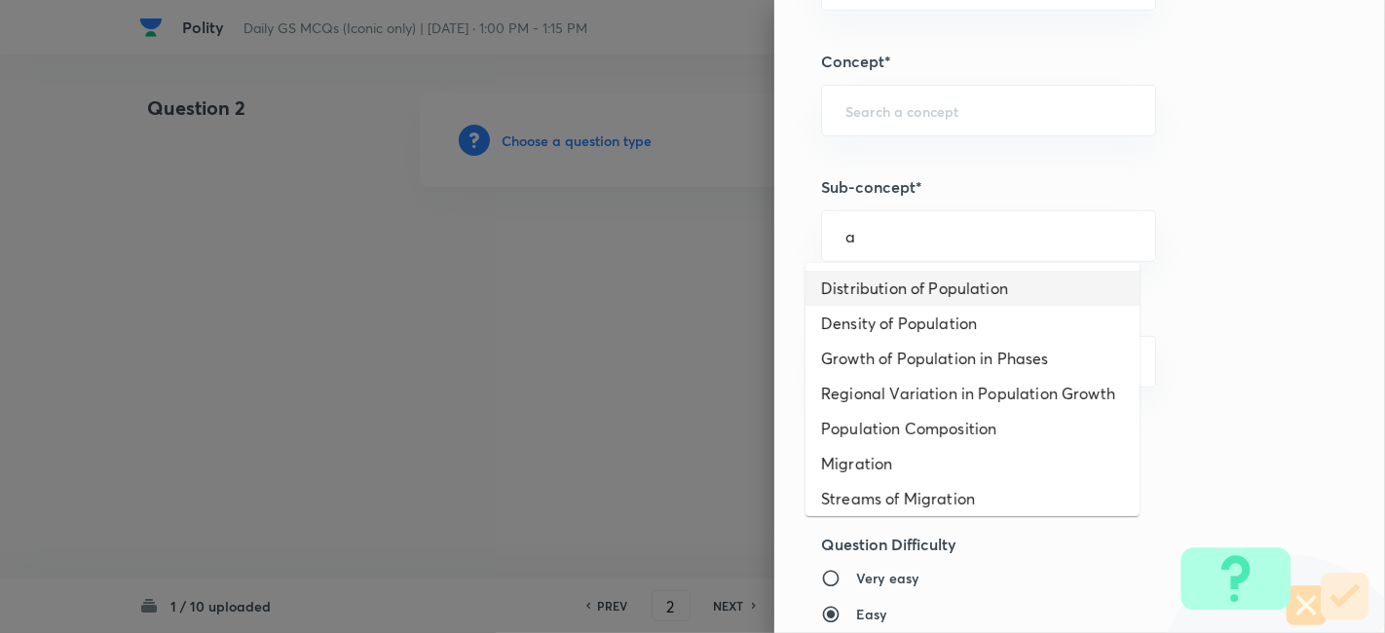
click at [949, 280] on li "Distribution of Population" at bounding box center [973, 288] width 334 height 35
type input "Distribution of Population"
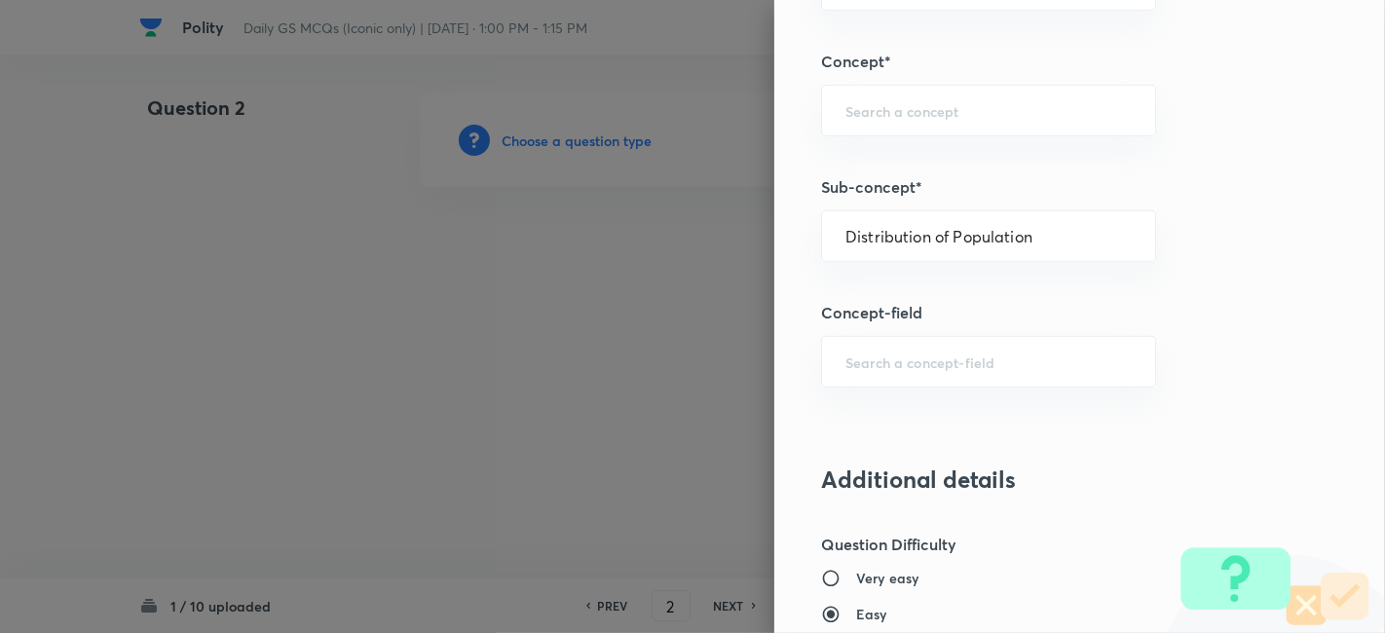
type input "Geography"
type input "Human Geography"
type input "Population:Growth and Composition"
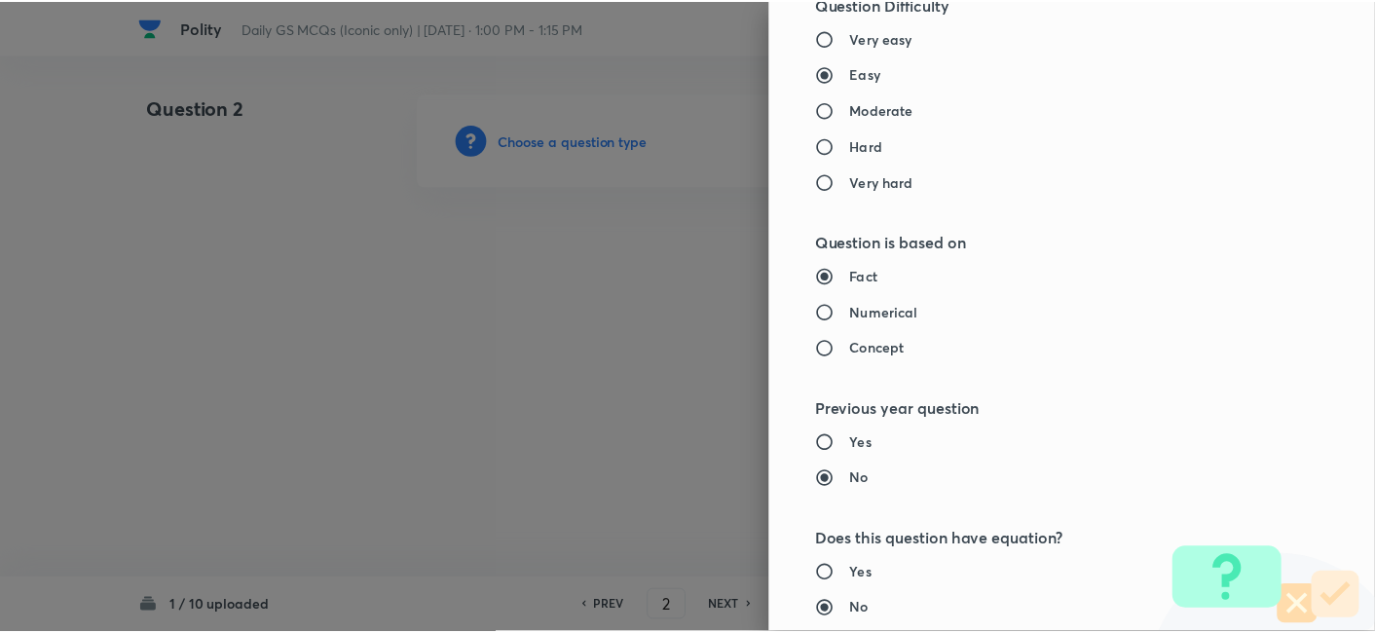
scroll to position [2016, 0]
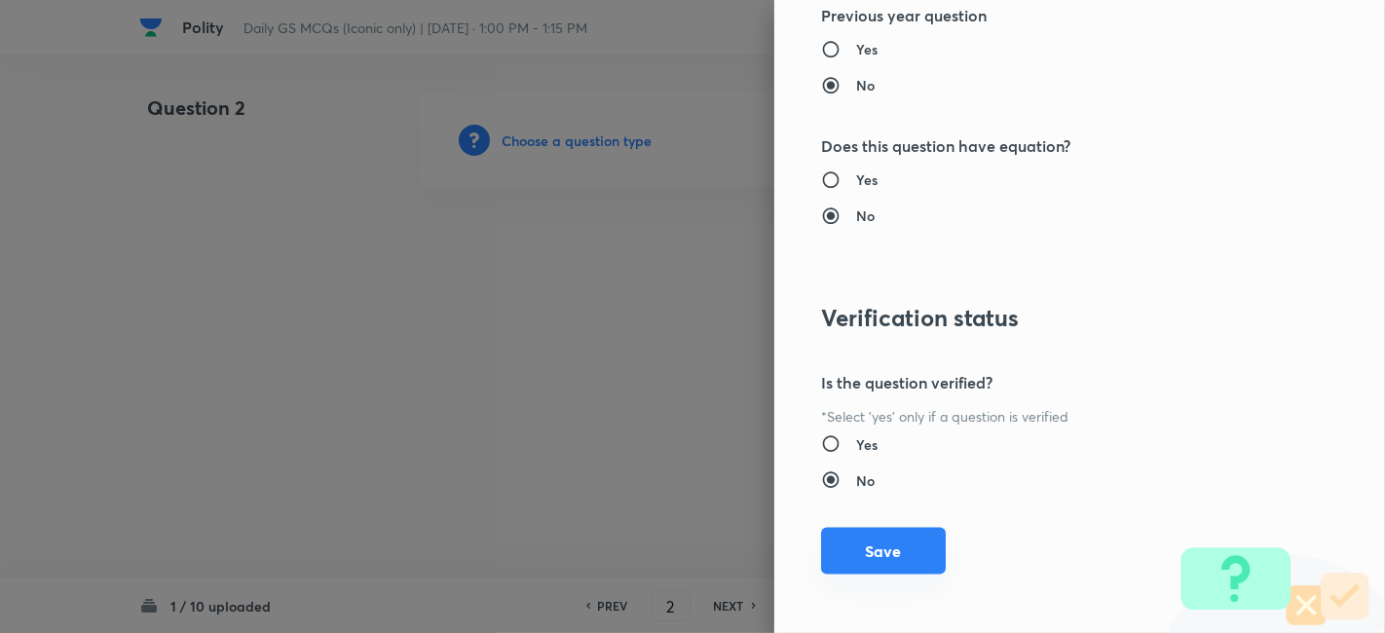
click at [882, 550] on button "Save" at bounding box center [883, 551] width 125 height 47
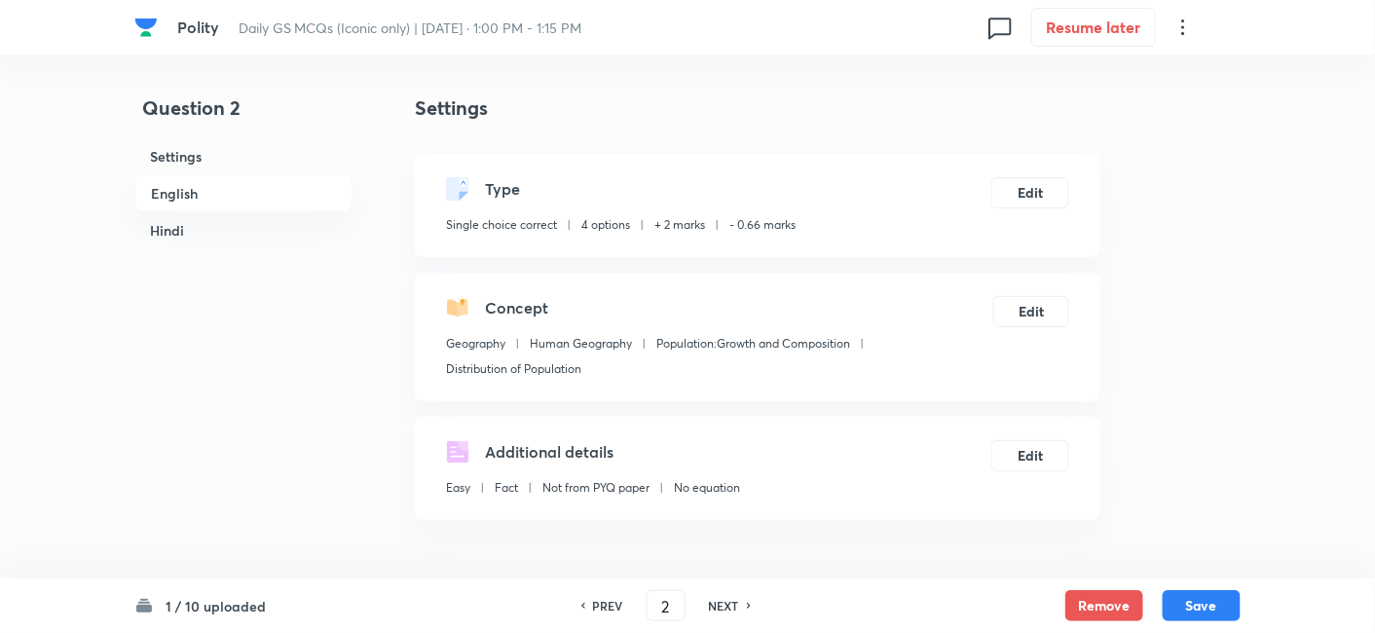
click at [258, 199] on h6 "English" at bounding box center [243, 193] width 218 height 38
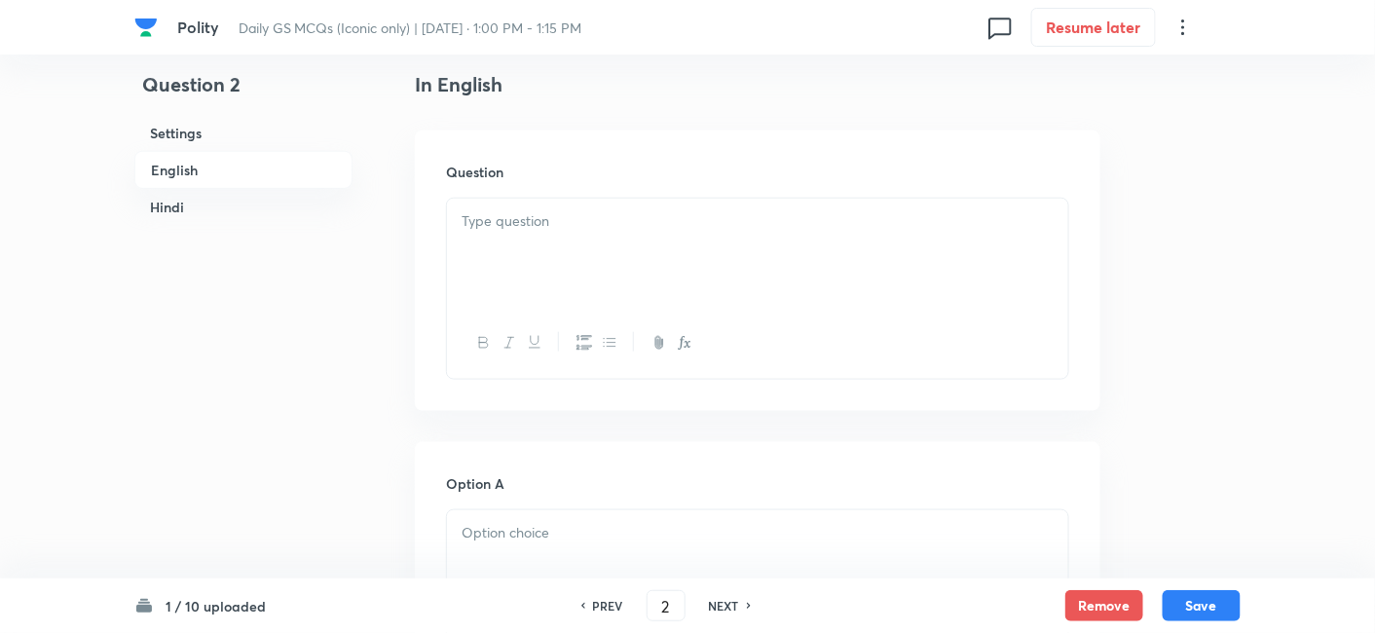
click at [466, 244] on div at bounding box center [757, 253] width 621 height 109
click at [637, 271] on div at bounding box center [757, 253] width 621 height 109
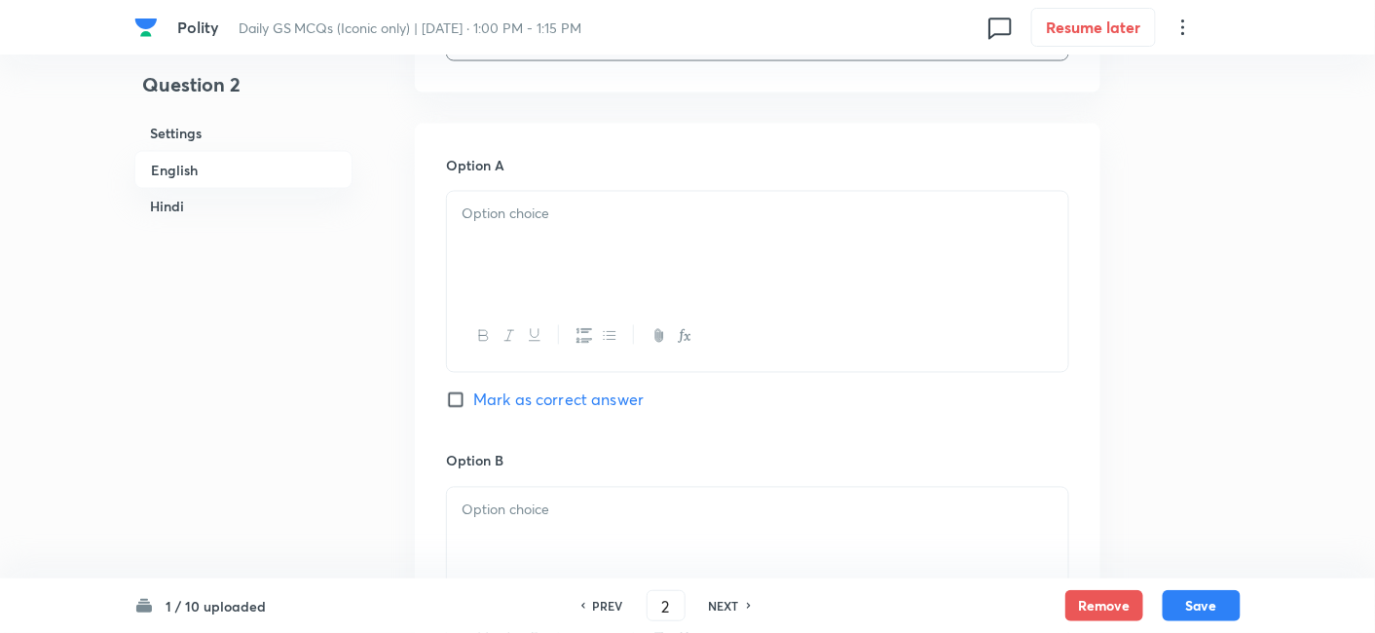
click at [561, 253] on div at bounding box center [757, 246] width 621 height 109
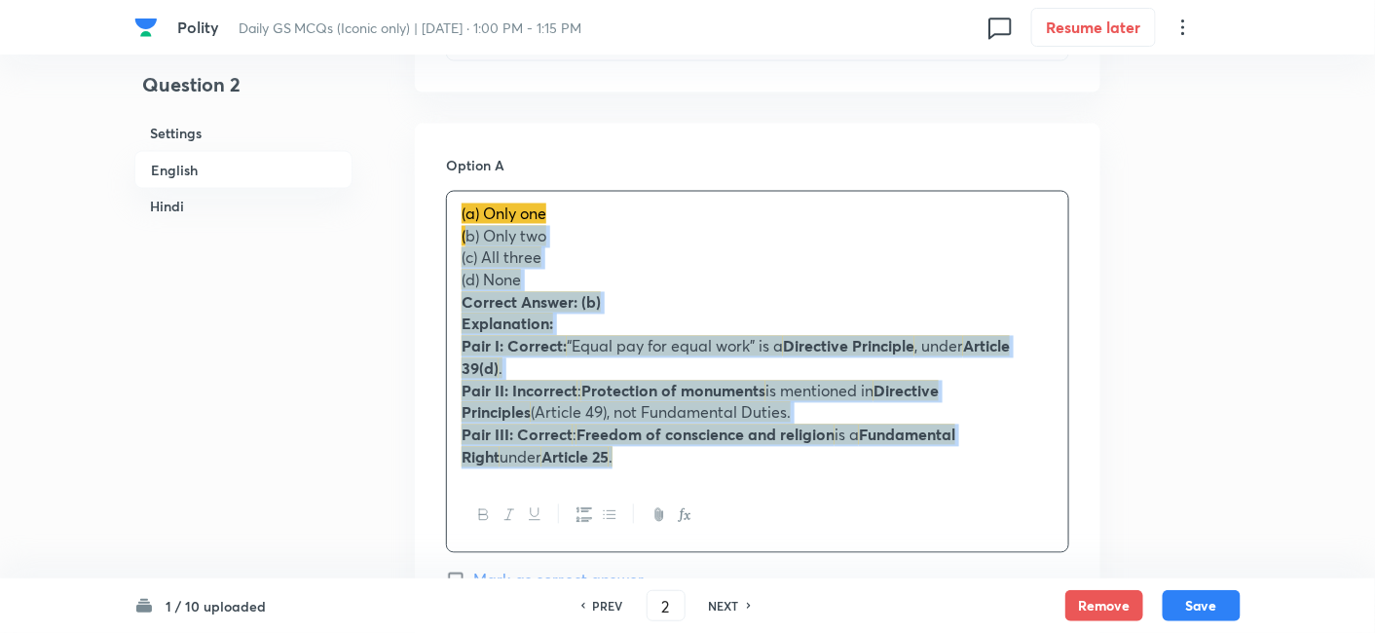
drag, startPoint x: 442, startPoint y: 241, endPoint x: 409, endPoint y: 237, distance: 33.3
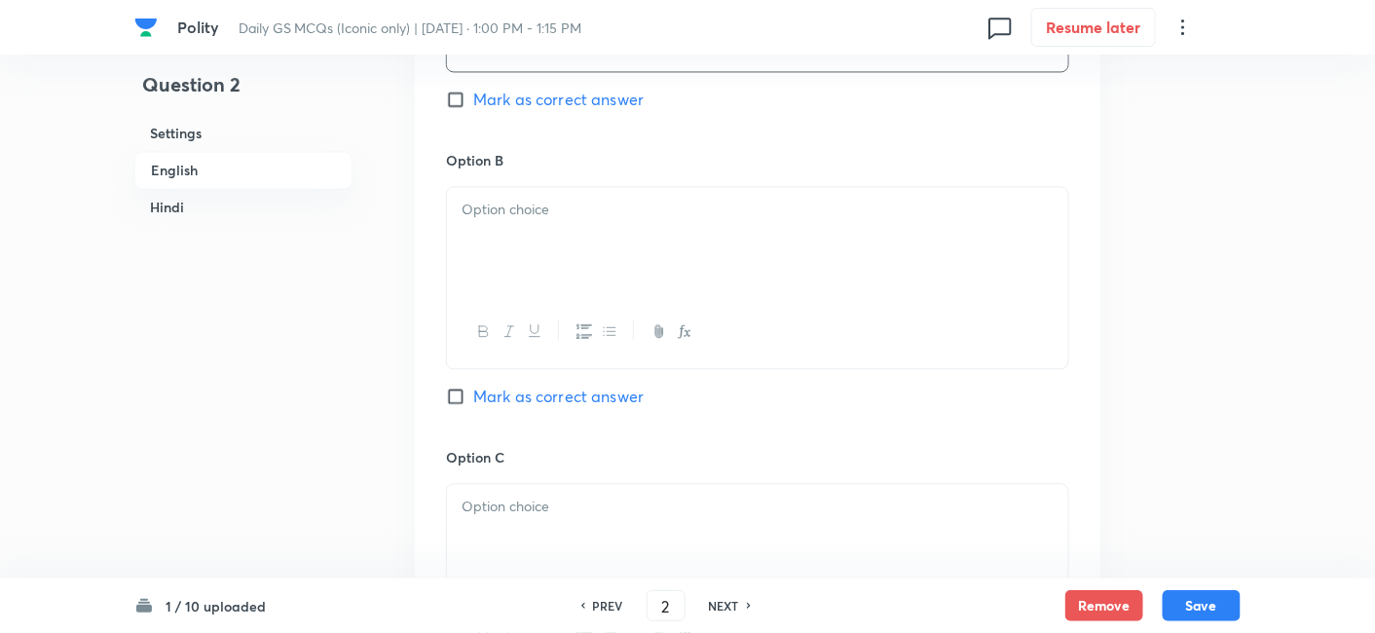
scroll to position [1286, 0]
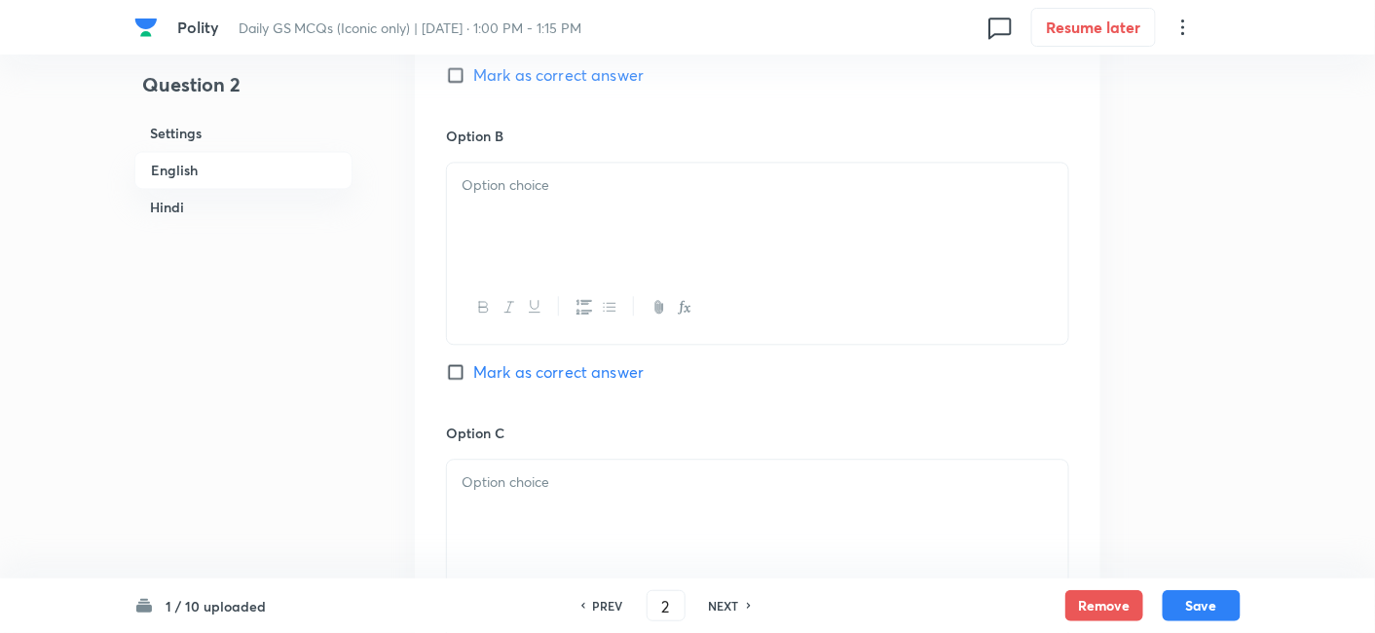
click at [557, 217] on div at bounding box center [757, 217] width 621 height 109
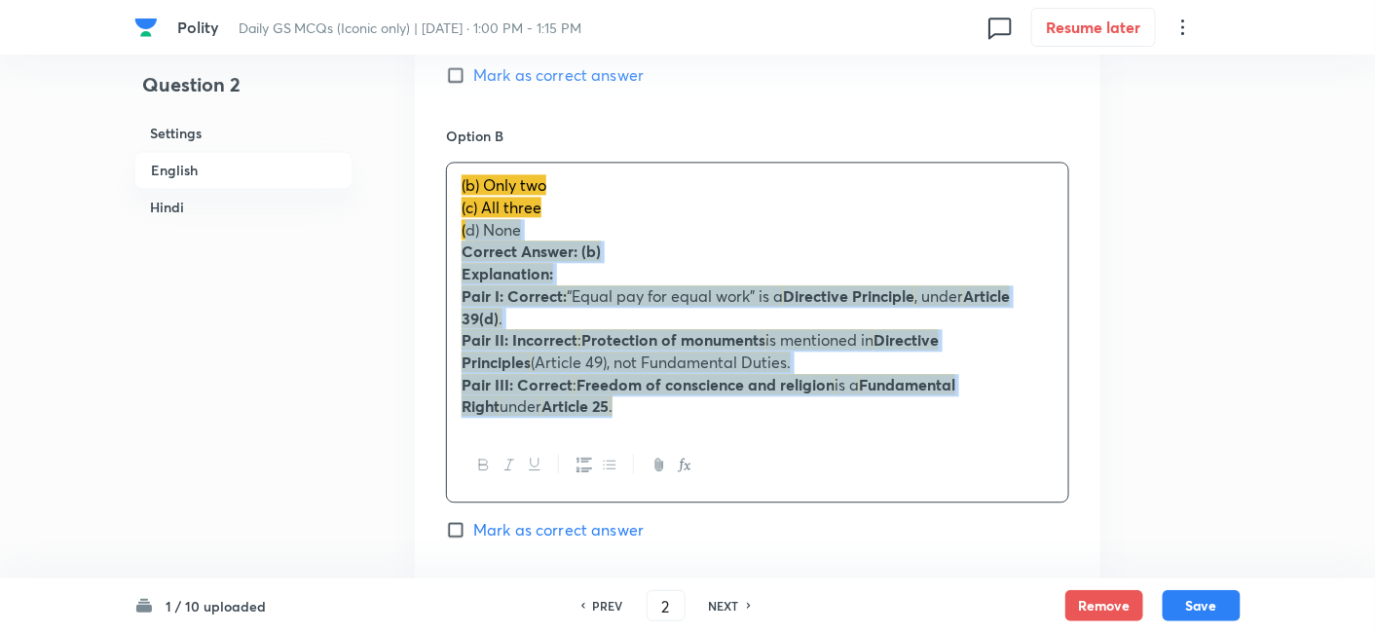
drag, startPoint x: 462, startPoint y: 222, endPoint x: 445, endPoint y: 220, distance: 16.7
click at [445, 220] on div "Option A Only one Mark as correct answer Option B (b) Only two (c) All three (d…" at bounding box center [758, 481] width 686 height 1367
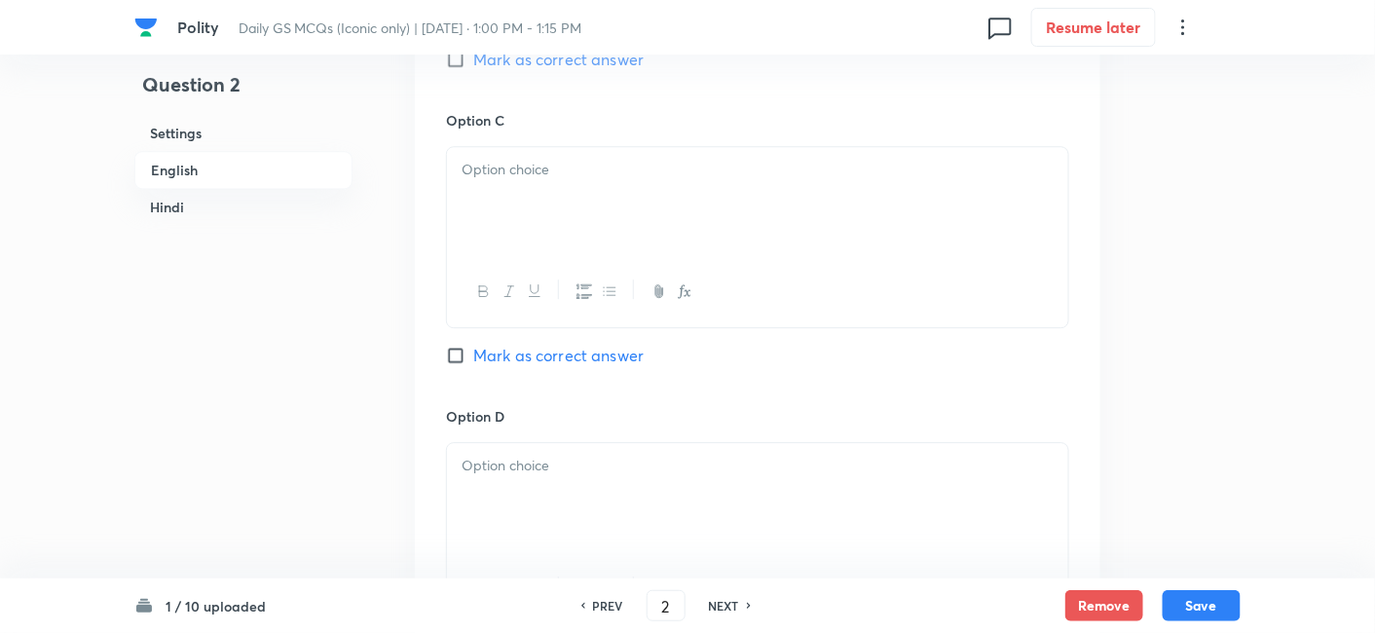
scroll to position [1610, 0]
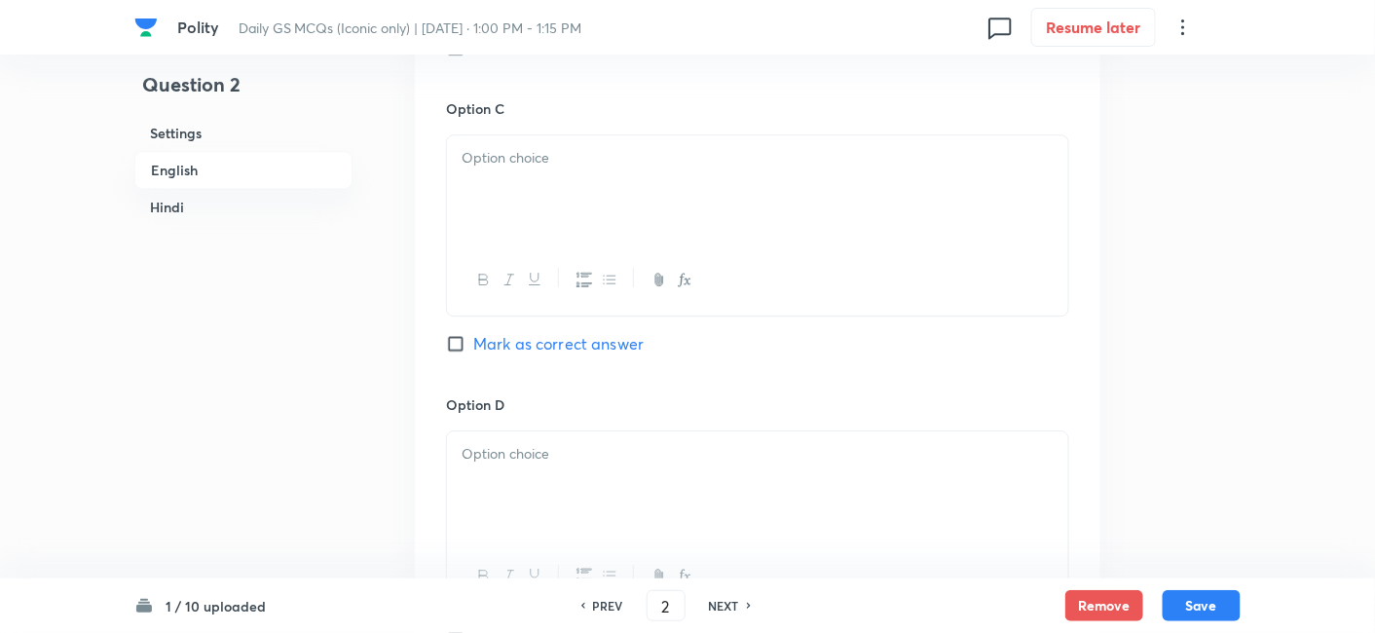
click at [586, 215] on div at bounding box center [757, 189] width 621 height 109
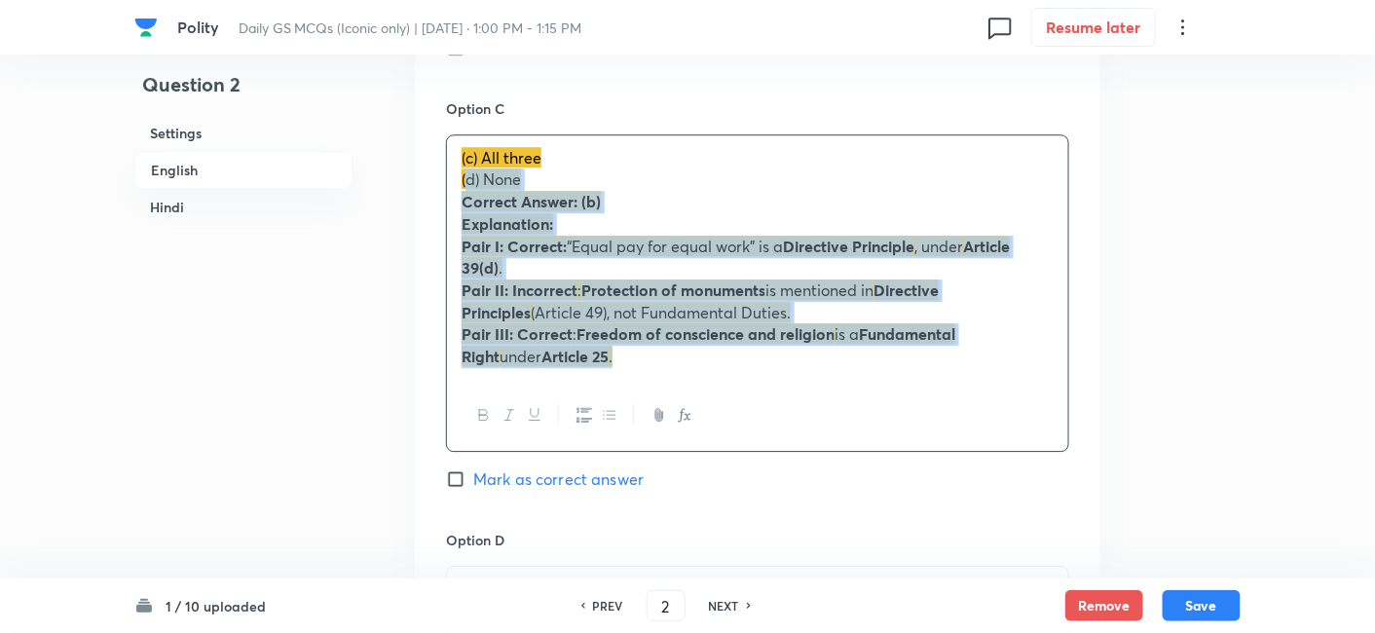
drag, startPoint x: 463, startPoint y: 193, endPoint x: 429, endPoint y: 178, distance: 37.1
click at [429, 178] on div "Option A Only one Mark as correct answer Option B Only two Mark as correct answ…" at bounding box center [758, 146] width 686 height 1345
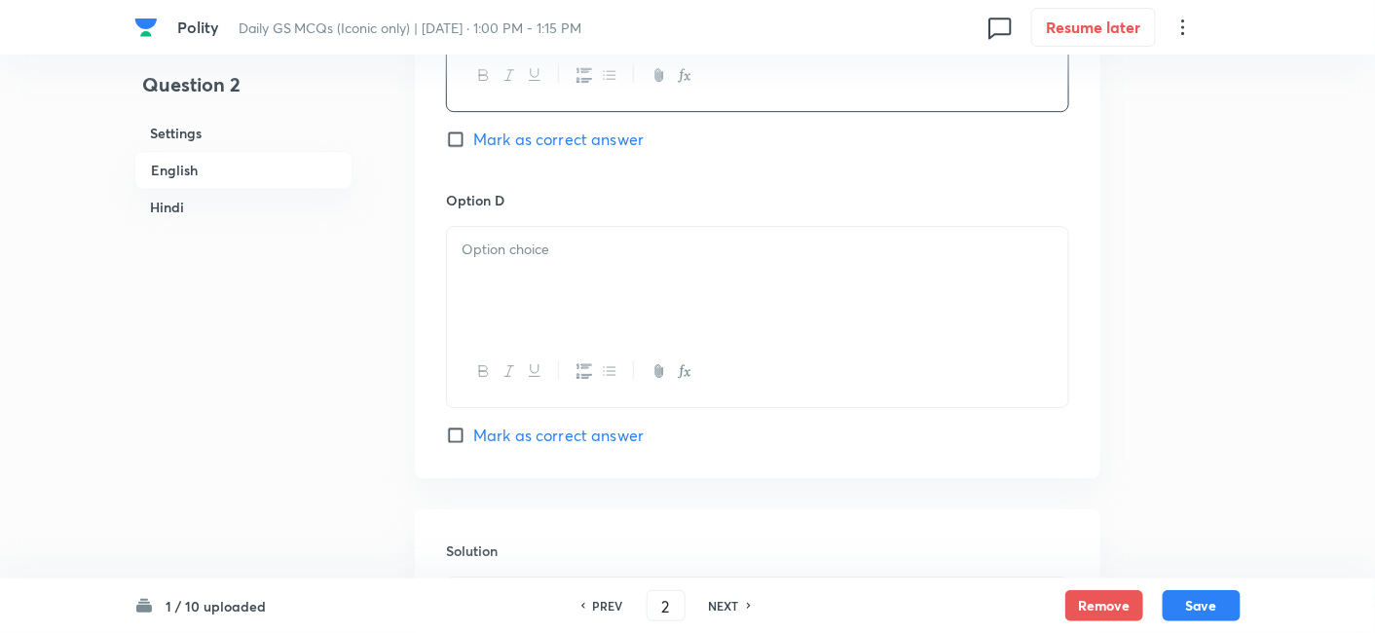
scroll to position [1826, 0]
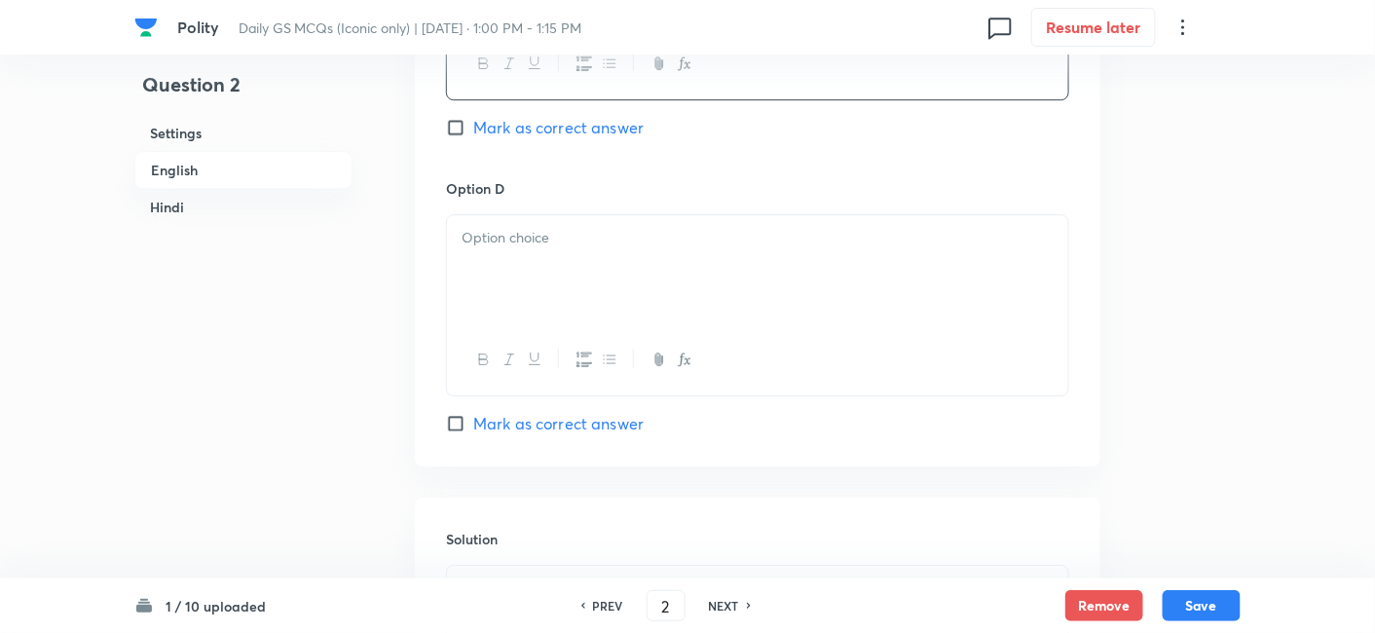
click at [515, 264] on div at bounding box center [757, 269] width 621 height 109
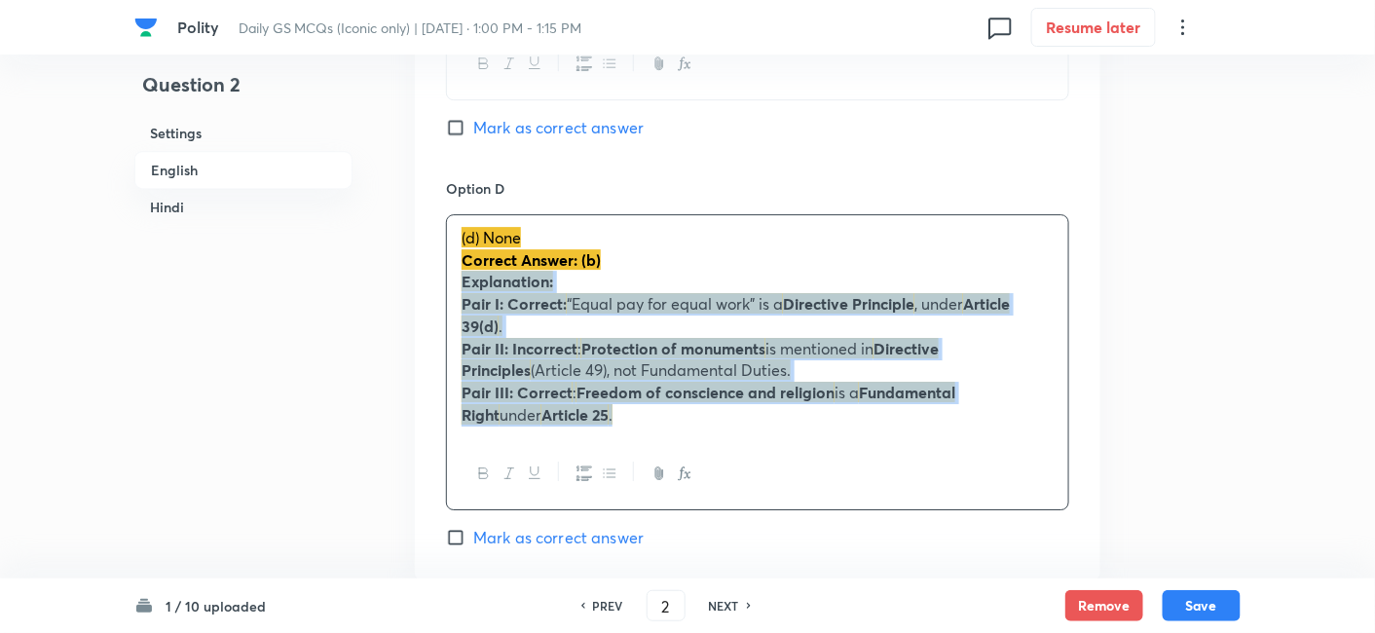
drag, startPoint x: 453, startPoint y: 274, endPoint x: 441, endPoint y: 270, distance: 12.3
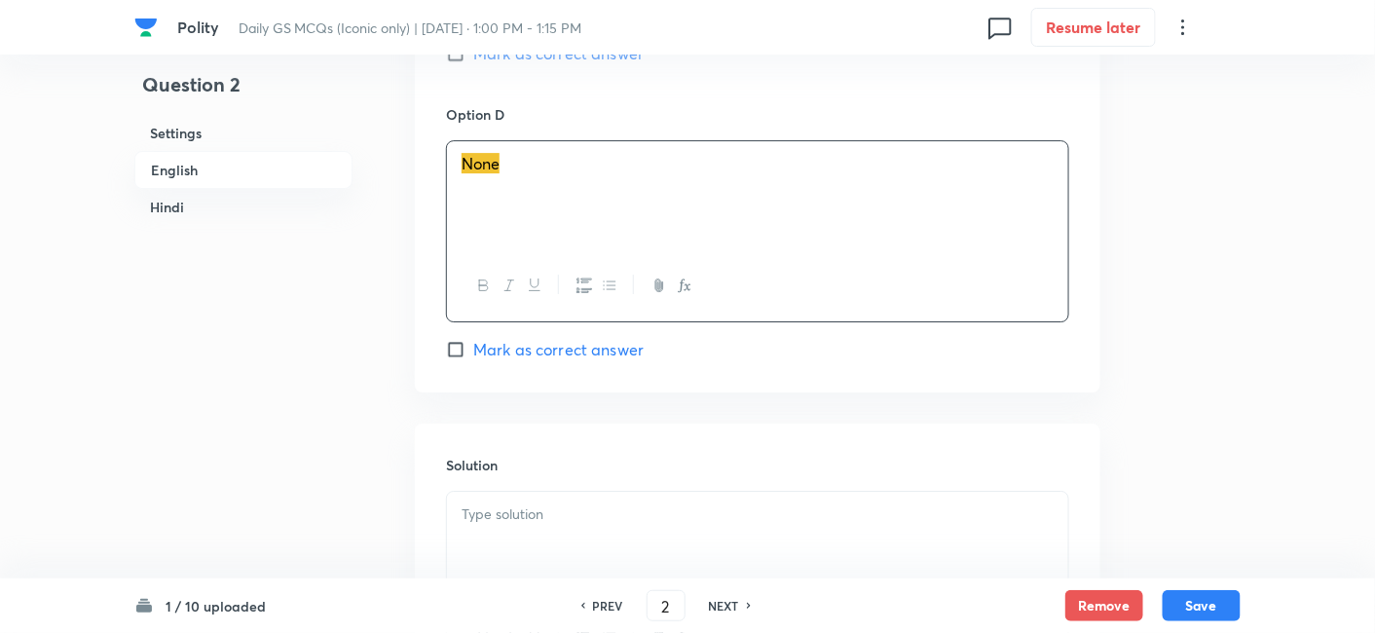
scroll to position [2151, 0]
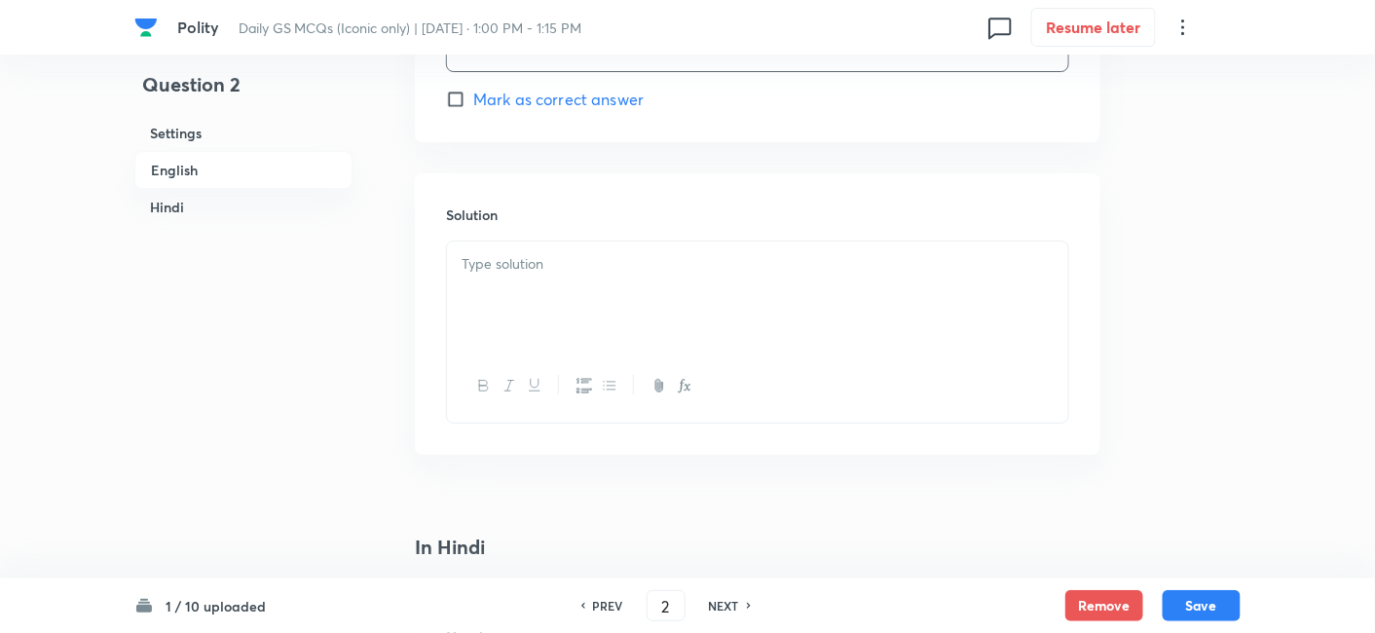
click at [579, 297] on div at bounding box center [757, 296] width 621 height 109
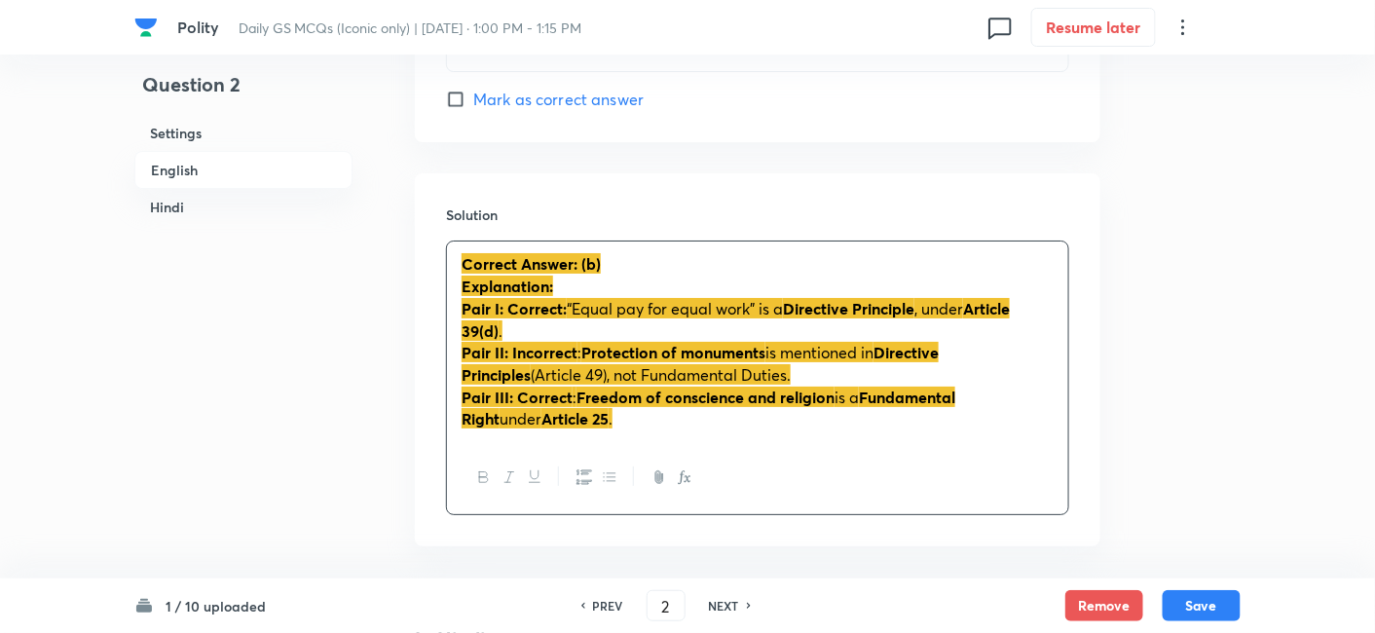
click at [231, 154] on h6 "English" at bounding box center [243, 170] width 218 height 38
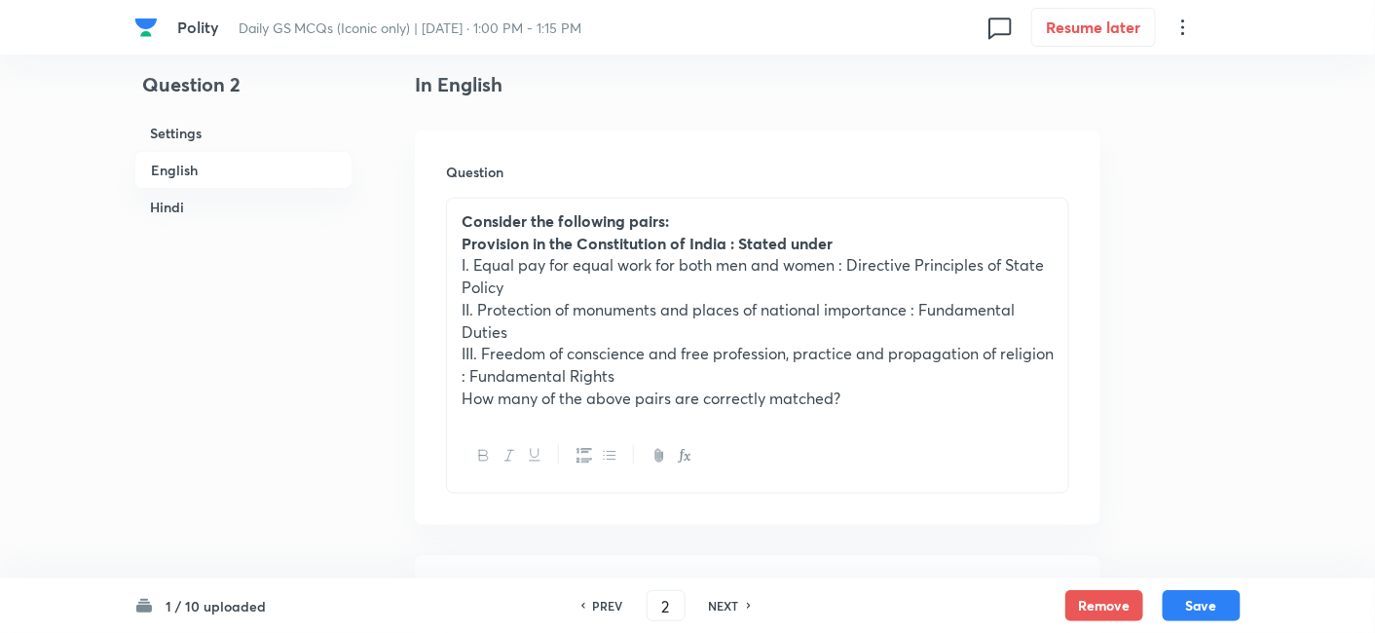
click at [231, 154] on h6 "English" at bounding box center [243, 170] width 218 height 38
click at [231, 161] on h6 "English" at bounding box center [243, 170] width 218 height 38
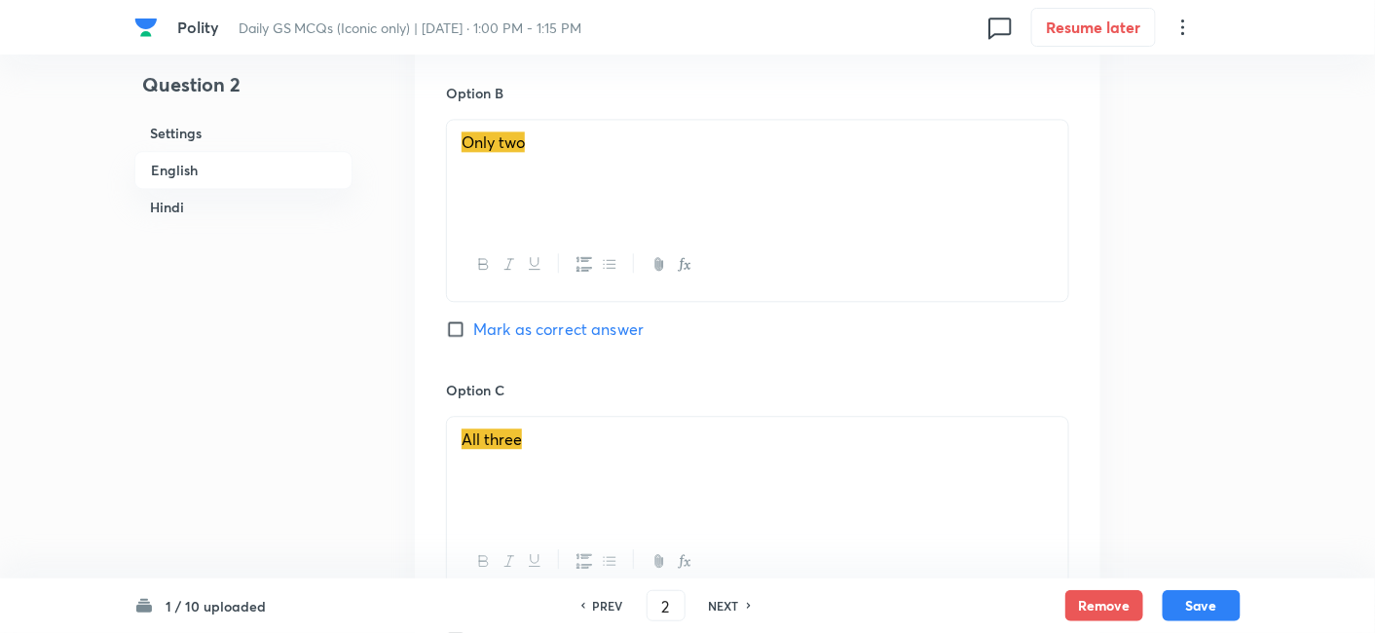
scroll to position [1394, 0]
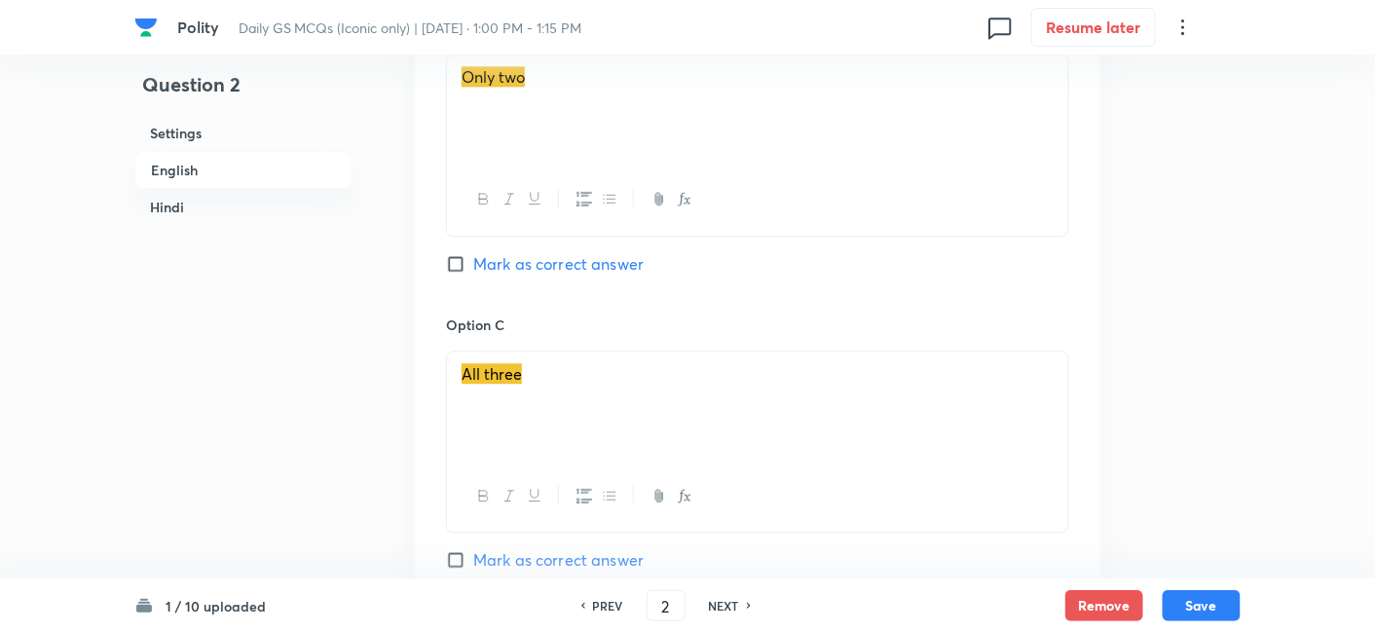
click at [562, 256] on span "Mark as correct answer" at bounding box center [558, 263] width 170 height 23
click at [473, 256] on input "Mark as correct answer" at bounding box center [459, 263] width 27 height 19
checkbox input "true"
click at [237, 214] on h6 "Hindi" at bounding box center [243, 207] width 218 height 36
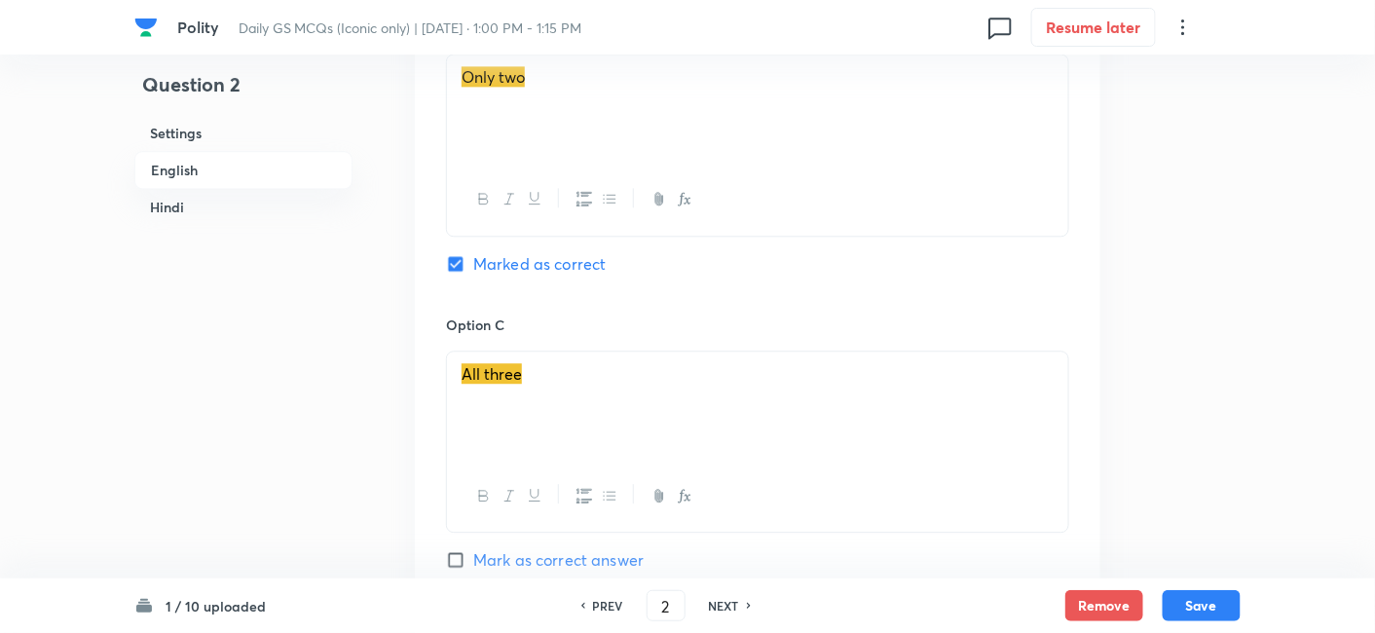
scroll to position [2702, 0]
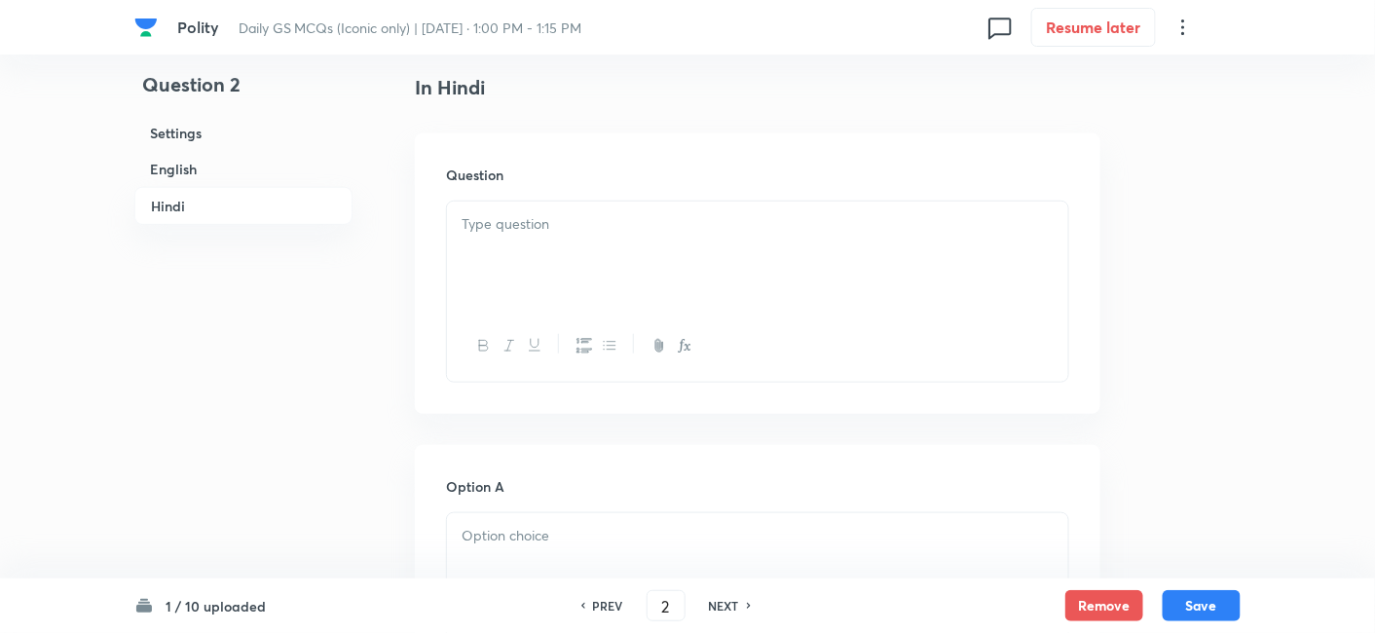
click at [606, 263] on div at bounding box center [757, 256] width 621 height 109
click at [587, 264] on div at bounding box center [757, 256] width 621 height 109
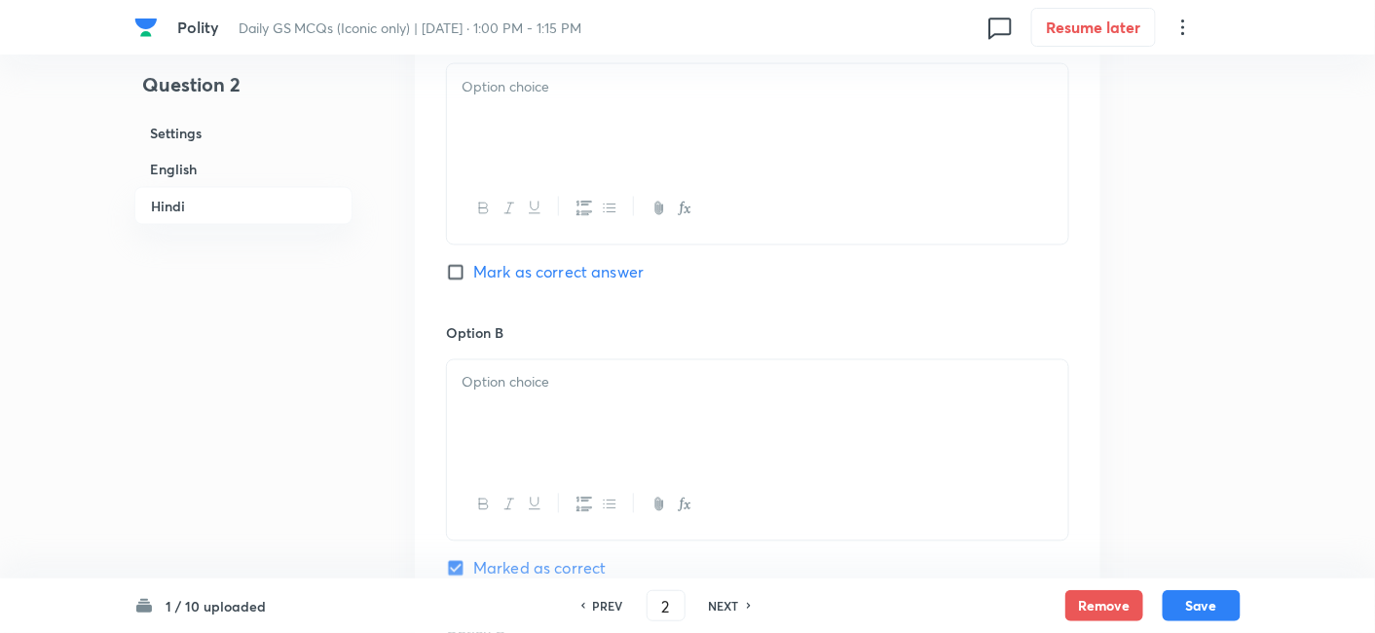
click at [562, 160] on div at bounding box center [757, 118] width 621 height 109
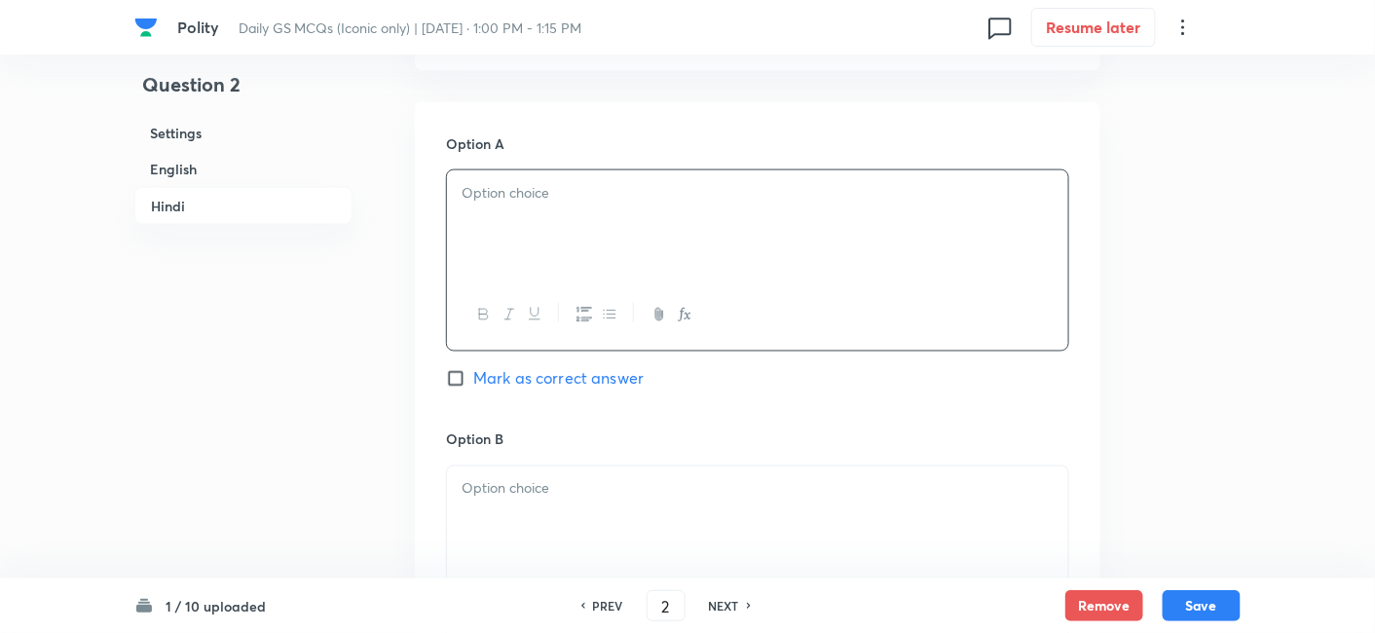
scroll to position [3134, 0]
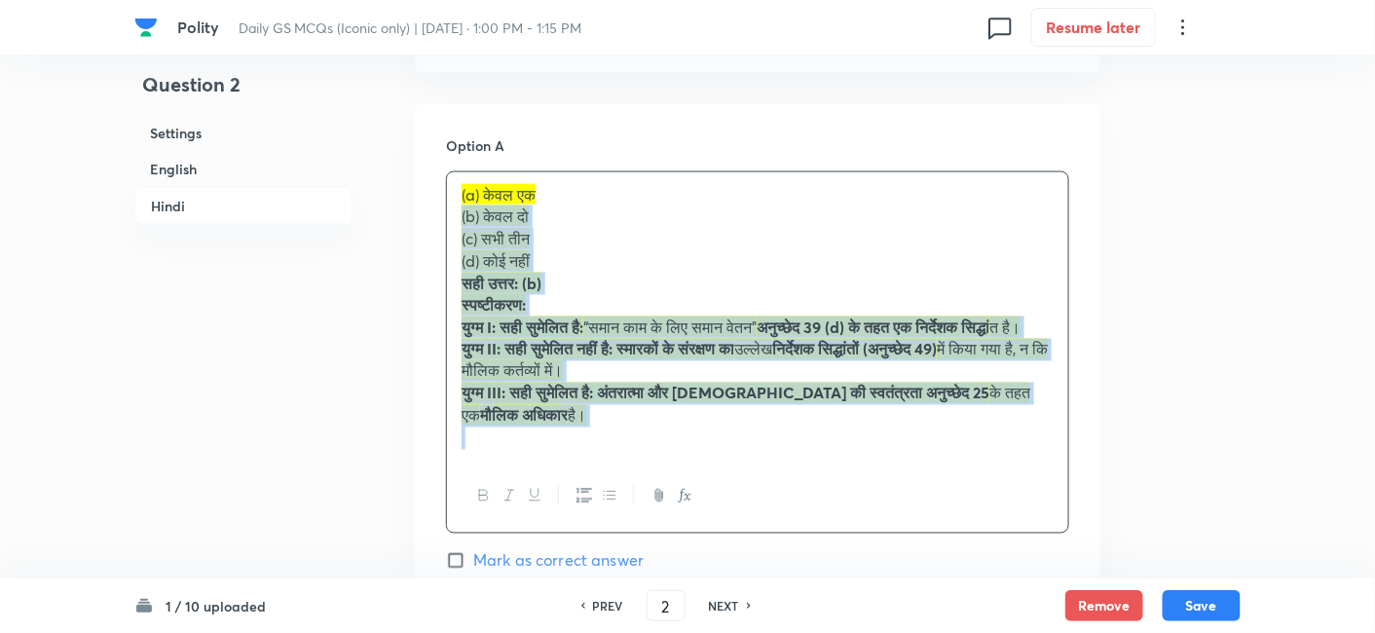
drag, startPoint x: 464, startPoint y: 219, endPoint x: 440, endPoint y: 212, distance: 24.4
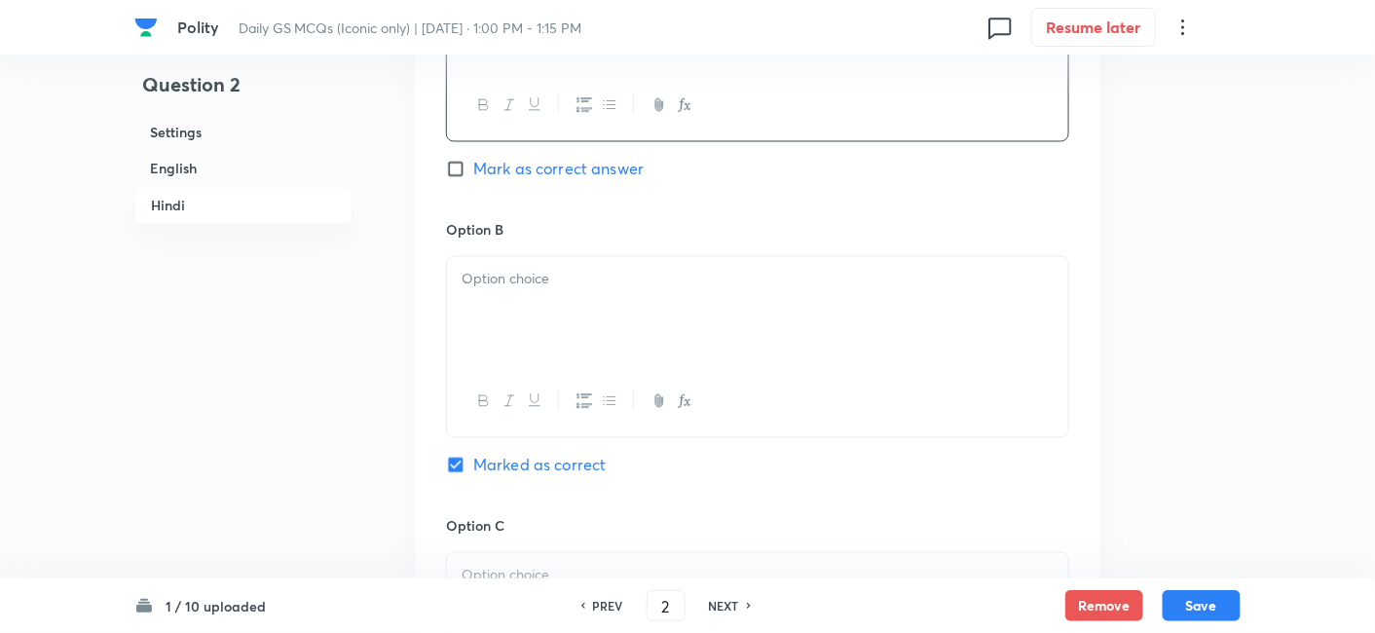
scroll to position [3351, 0]
click at [555, 328] on div at bounding box center [757, 306] width 621 height 109
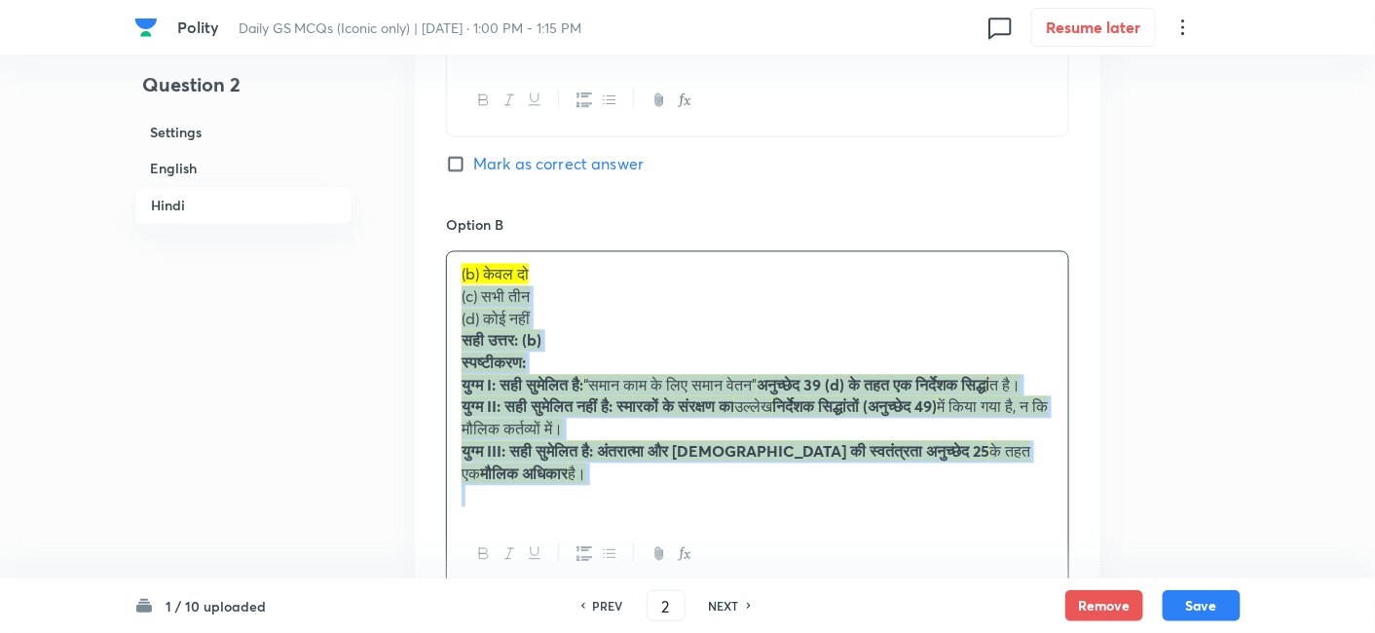
click at [447, 286] on div "(b) केवल दो (c) सभी तीन (d) कोई नहीं सही उत्तर: (b) स्पष्टीकरण: युग्म I: सही सु…" at bounding box center [757, 385] width 621 height 267
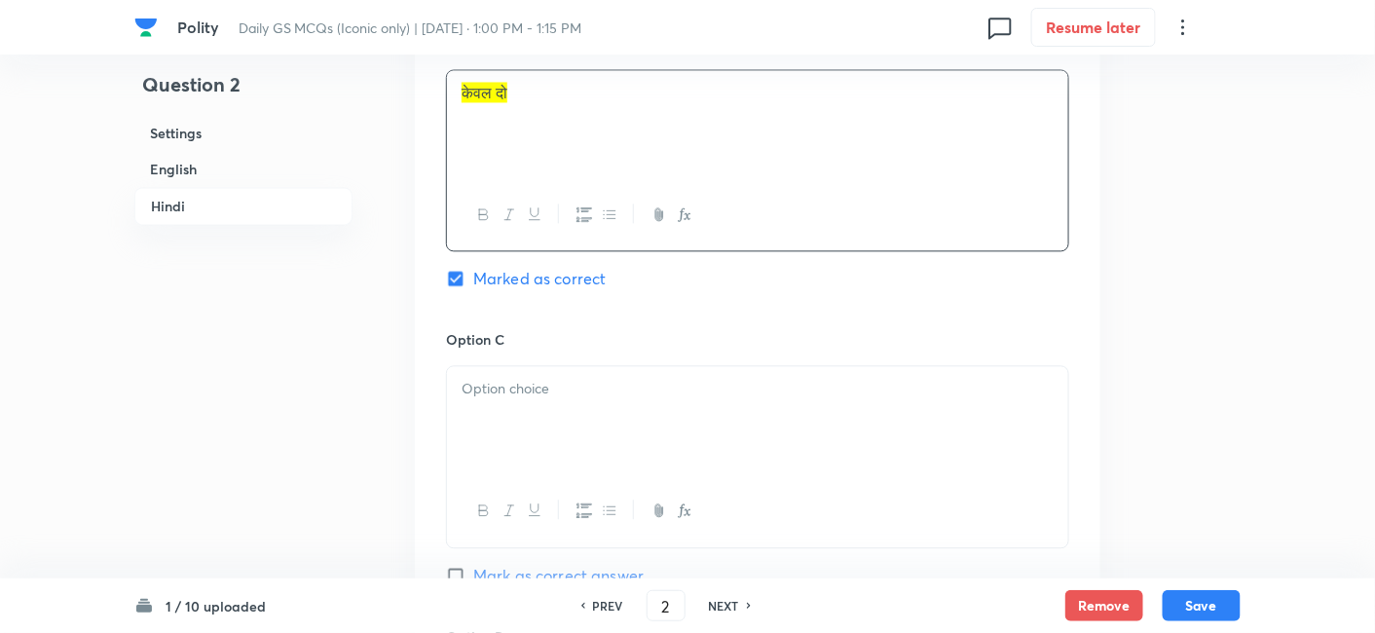
scroll to position [3567, 0]
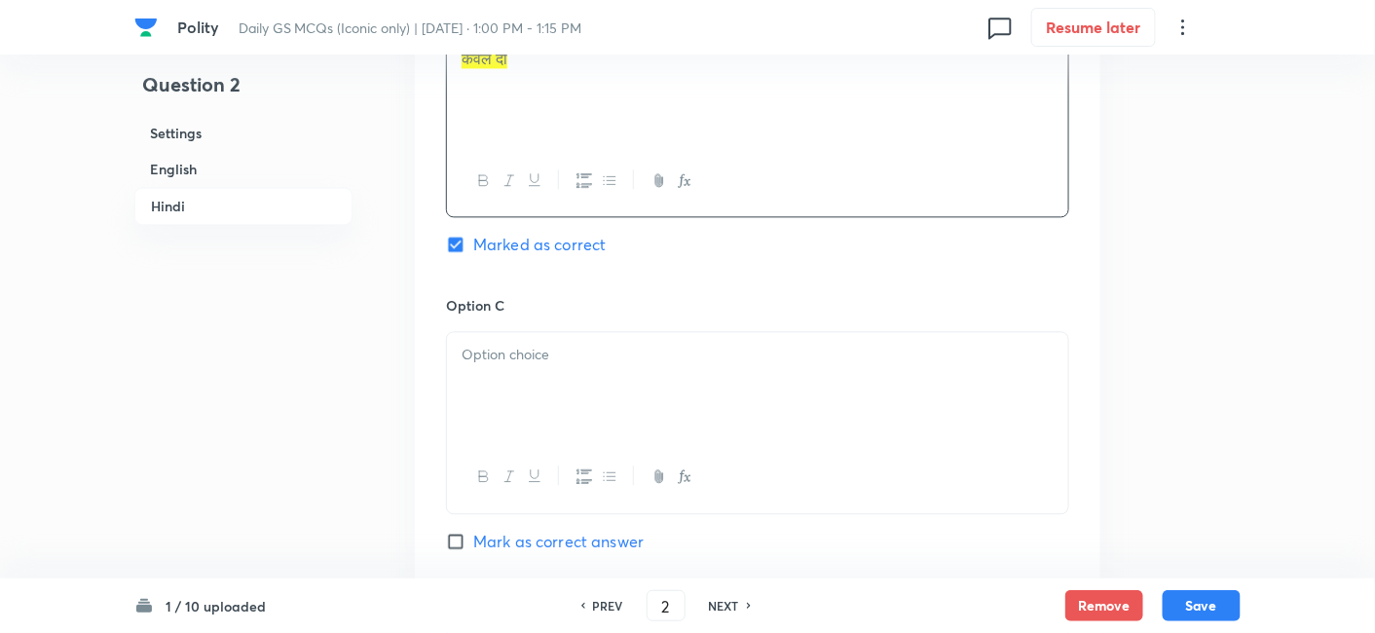
click at [516, 368] on div at bounding box center [757, 386] width 621 height 109
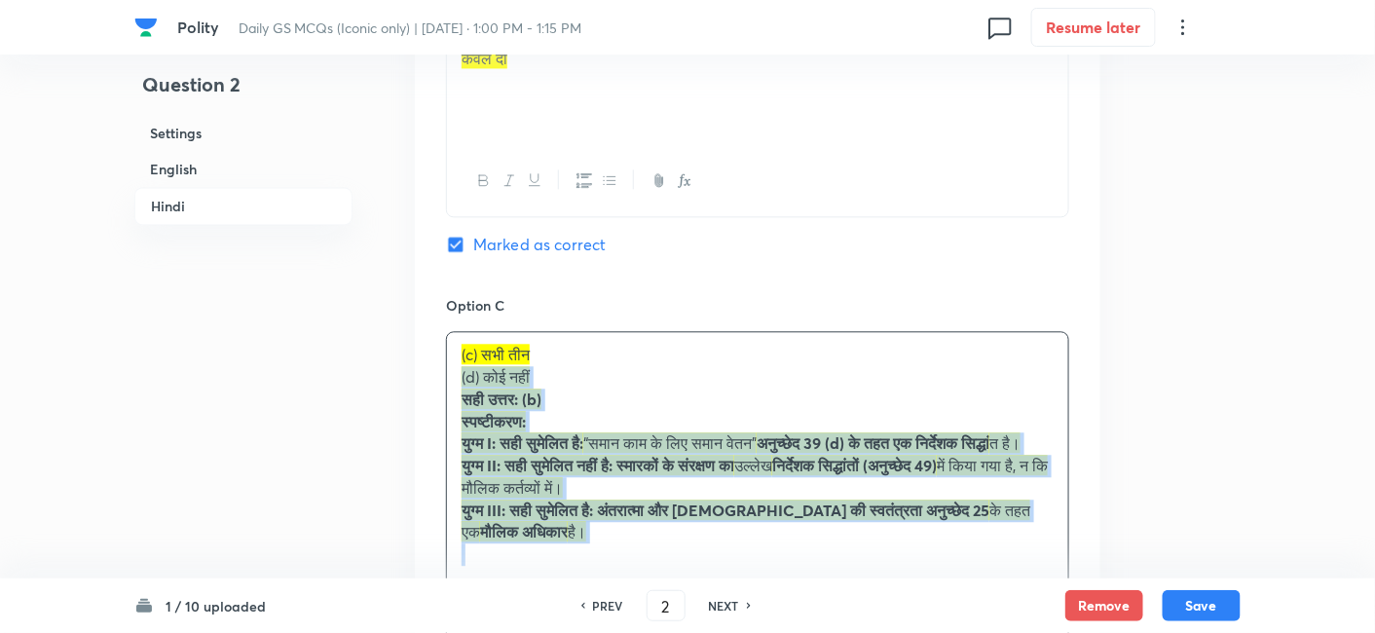
drag, startPoint x: 454, startPoint y: 382, endPoint x: 436, endPoint y: 373, distance: 19.6
click at [436, 373] on div "Option A केवल एक Mark as correct answer Option B केवल दो Marked as correct Opti…" at bounding box center [758, 344] width 686 height 1345
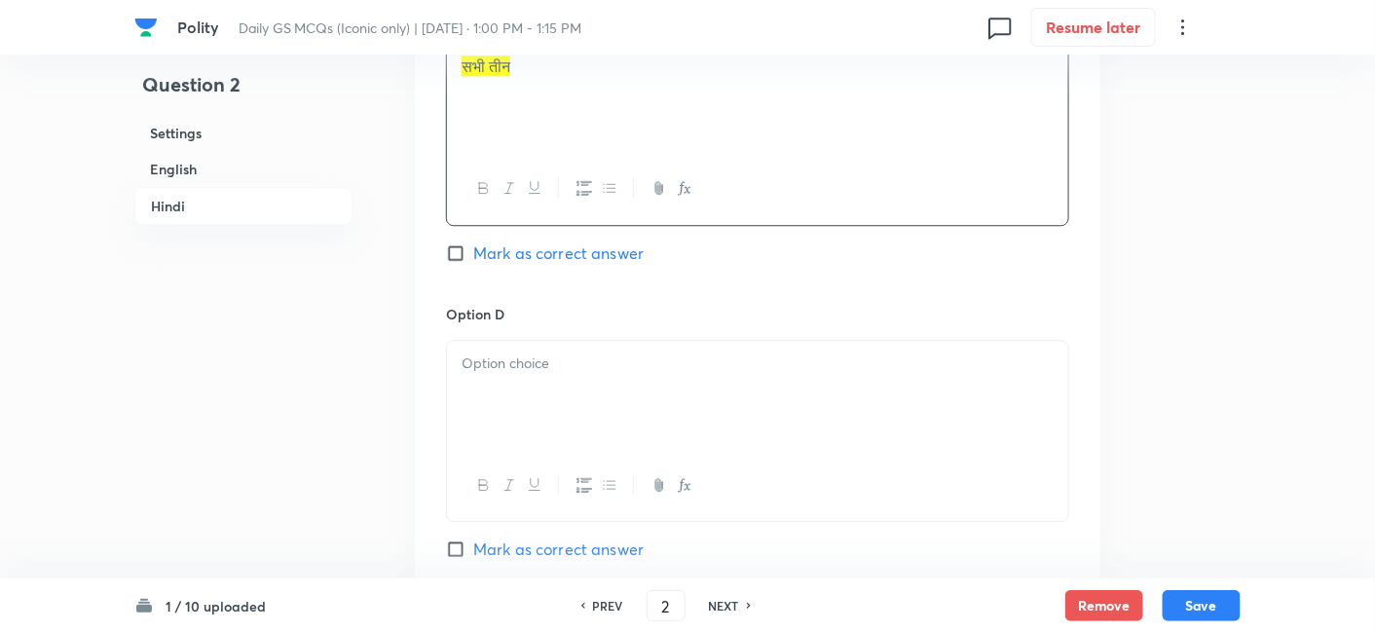
scroll to position [3892, 0]
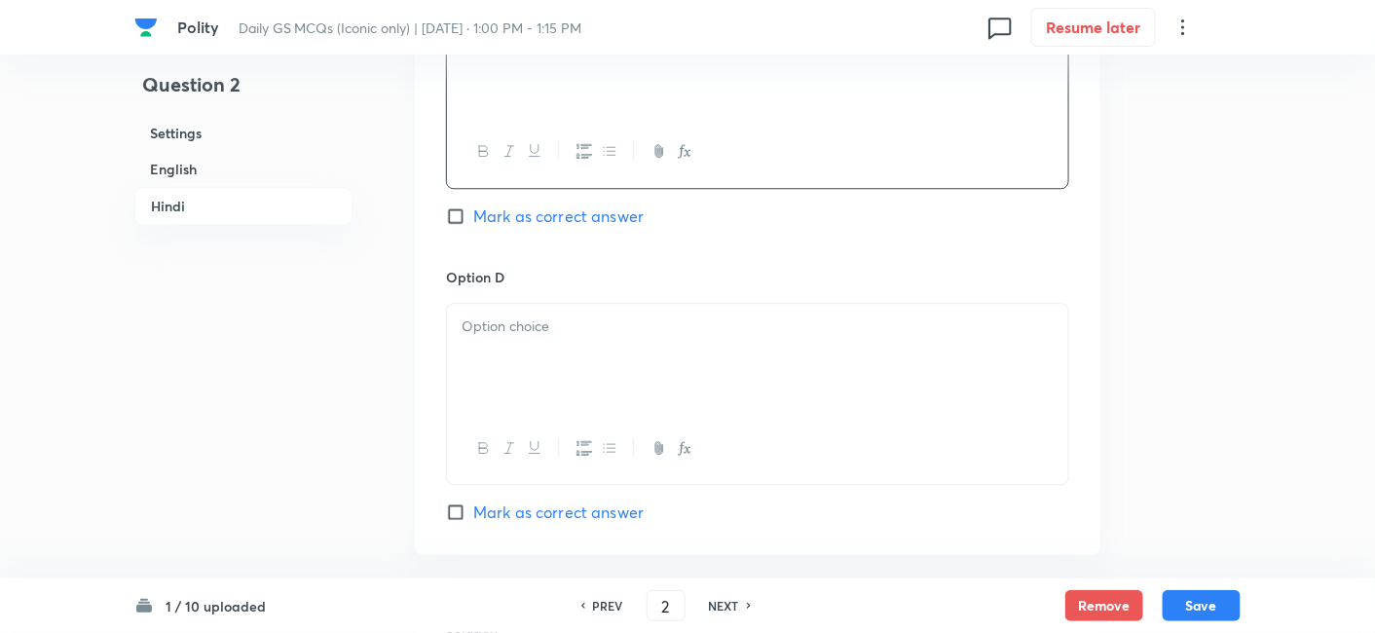
click at [514, 369] on div at bounding box center [757, 358] width 621 height 109
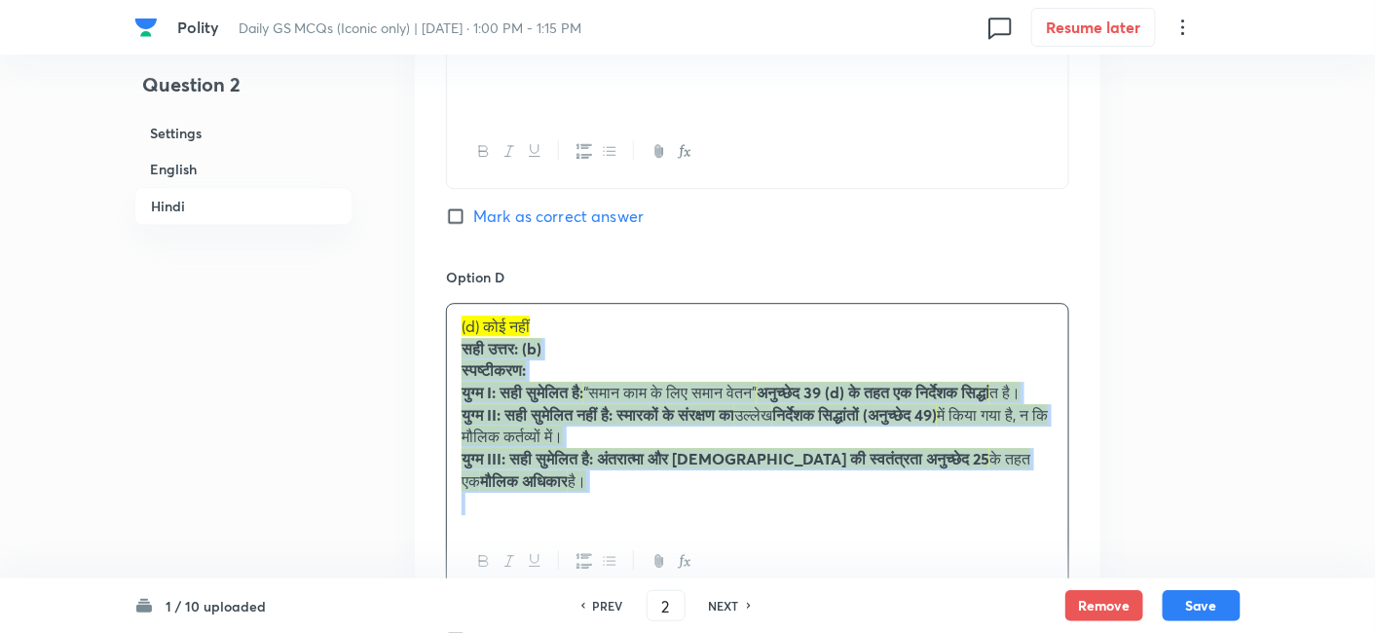
drag, startPoint x: 459, startPoint y: 360, endPoint x: 434, endPoint y: 348, distance: 27.4
click at [434, 348] on div "Option A केवल एक Mark as correct answer Option B केवल दो Marked as correct Opti…" at bounding box center [758, 7] width 686 height 1323
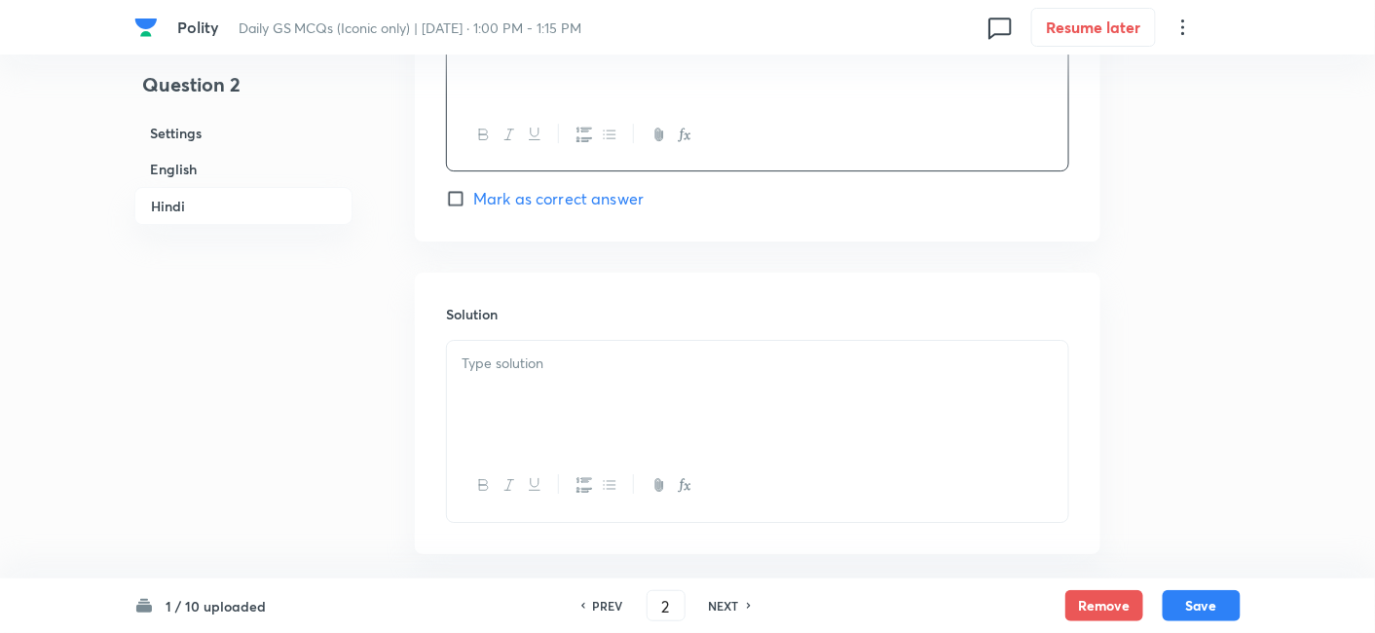
scroll to position [4217, 0]
click at [563, 361] on div at bounding box center [757, 384] width 621 height 109
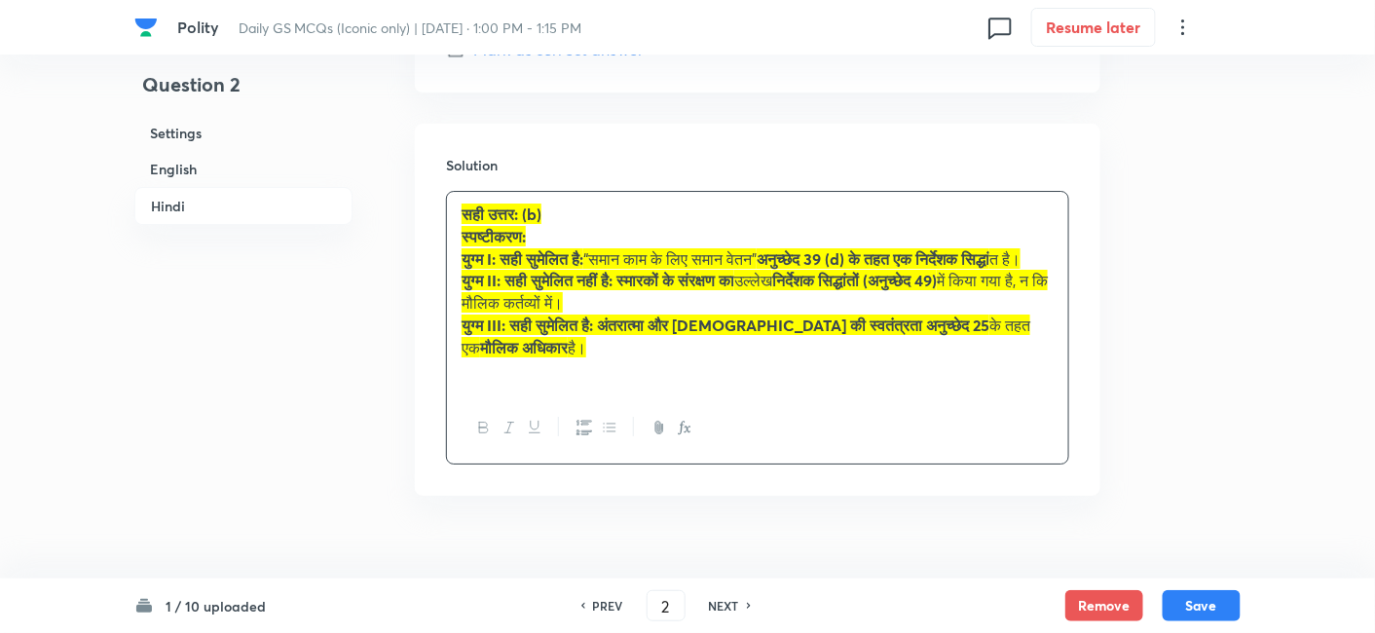
scroll to position [4405, 0]
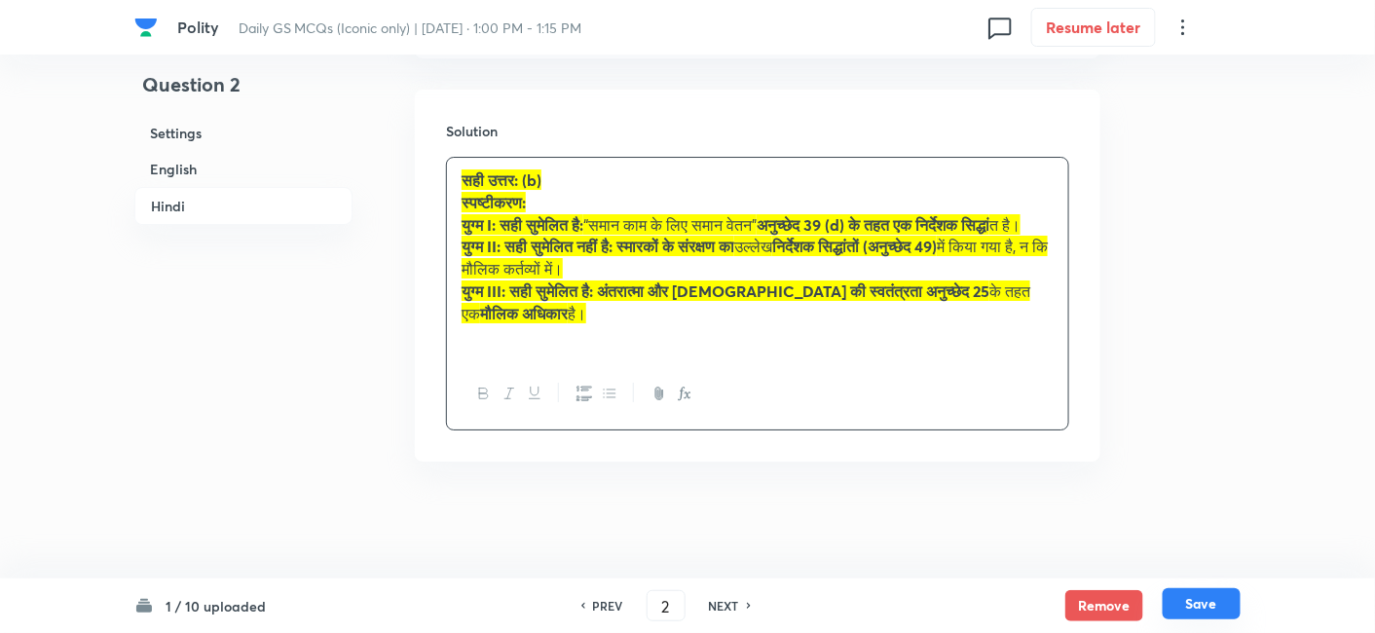
click at [1227, 596] on button "Save" at bounding box center [1202, 603] width 78 height 31
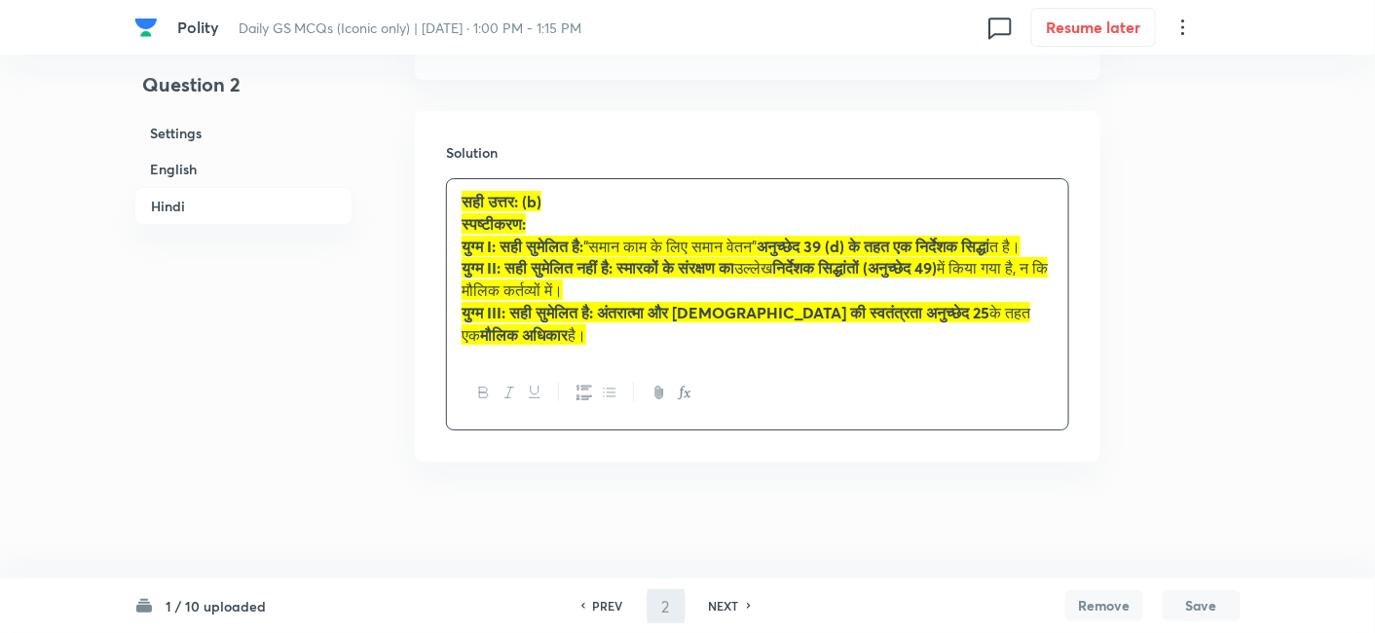
type input "3"
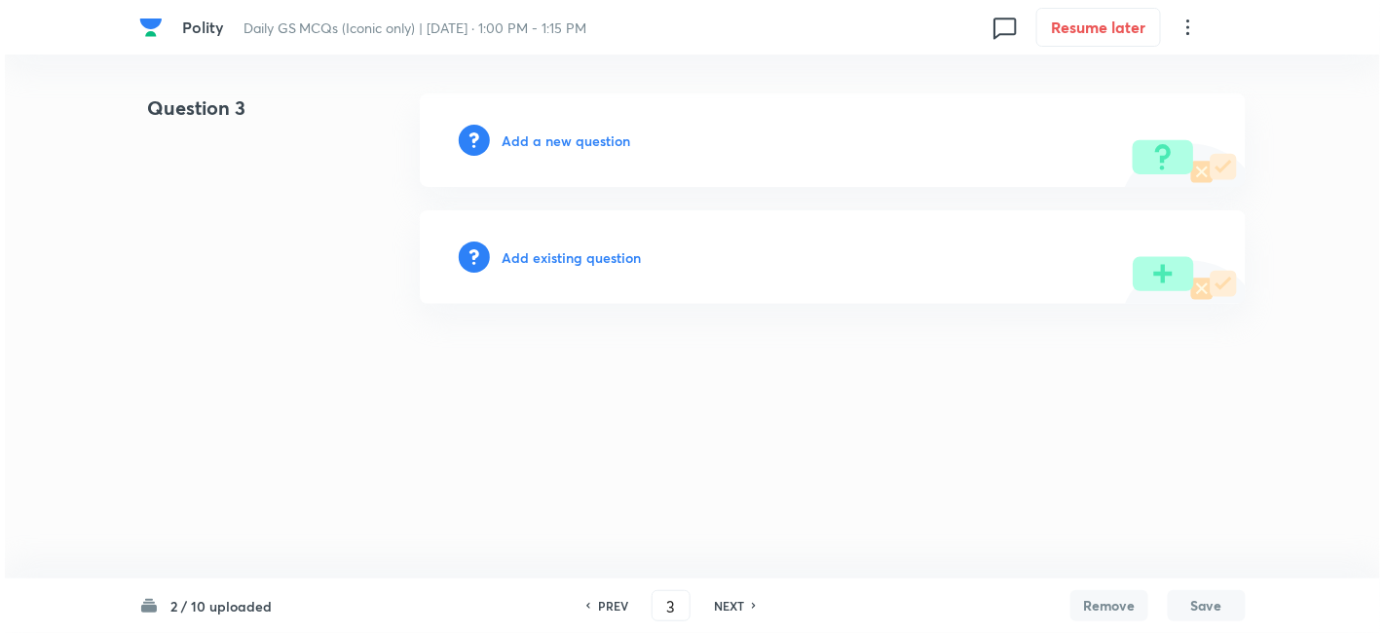
scroll to position [0, 0]
click at [600, 137] on h6 "Add a new question" at bounding box center [566, 141] width 129 height 20
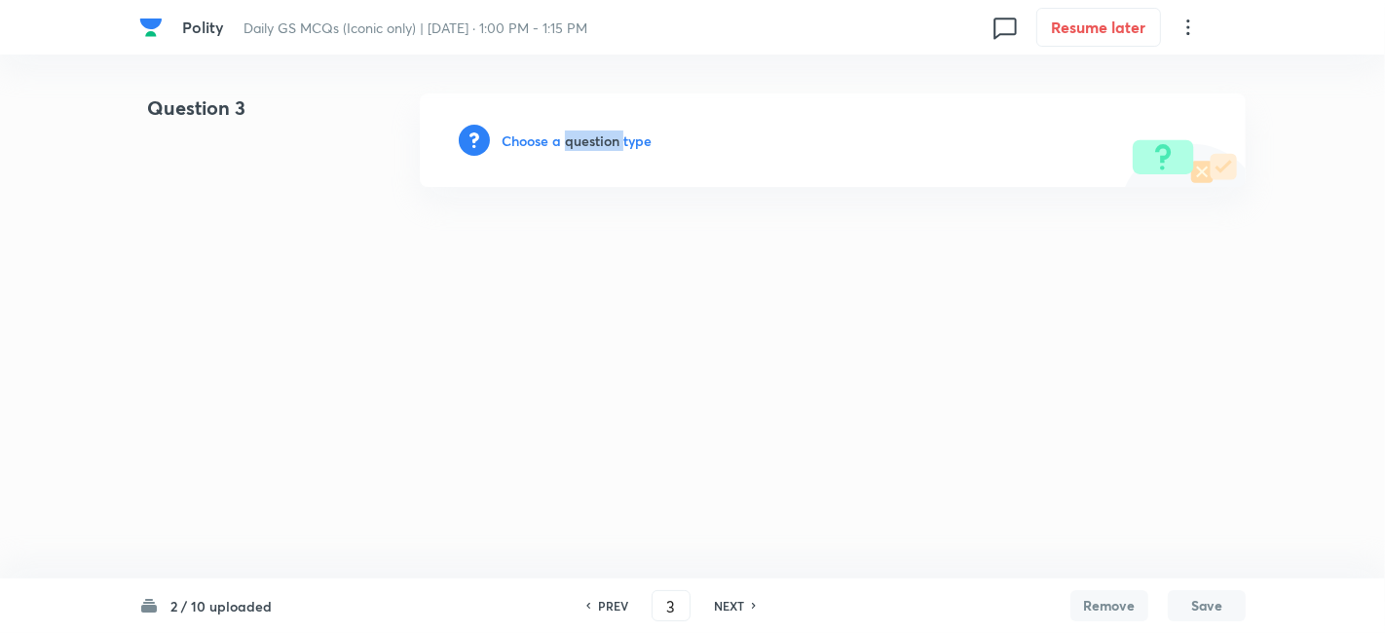
click at [600, 137] on h6 "Choose a question type" at bounding box center [577, 141] width 150 height 20
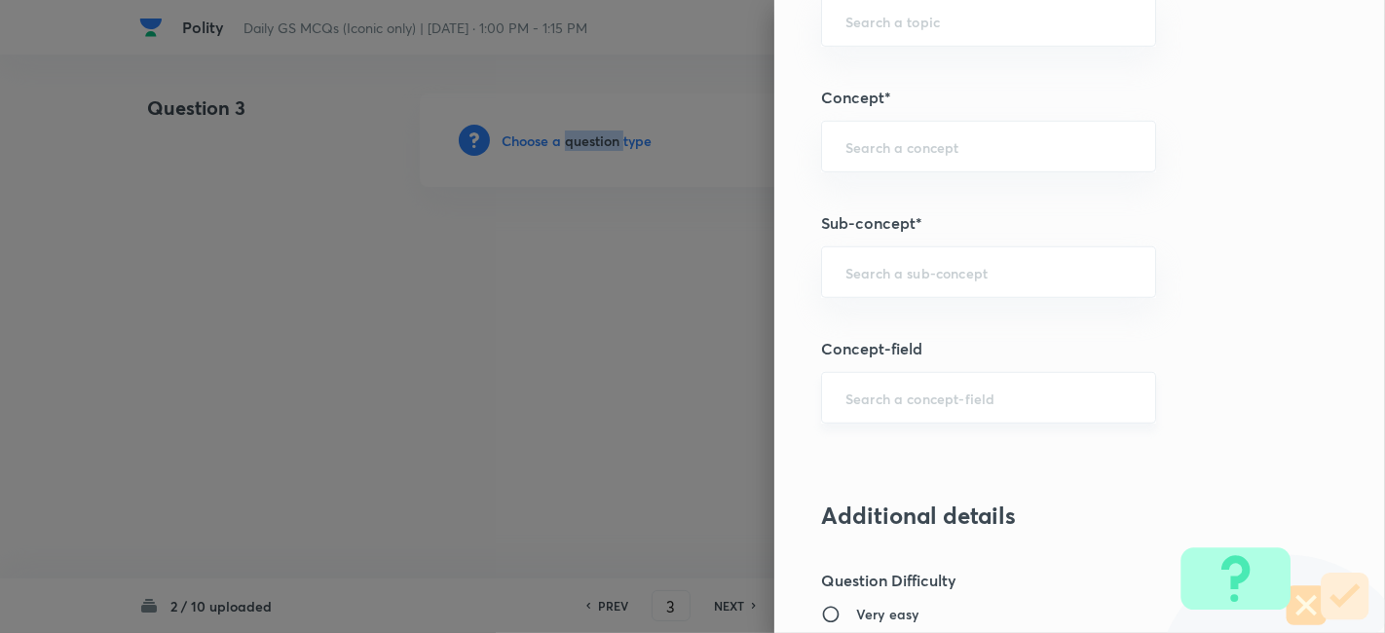
scroll to position [1190, 0]
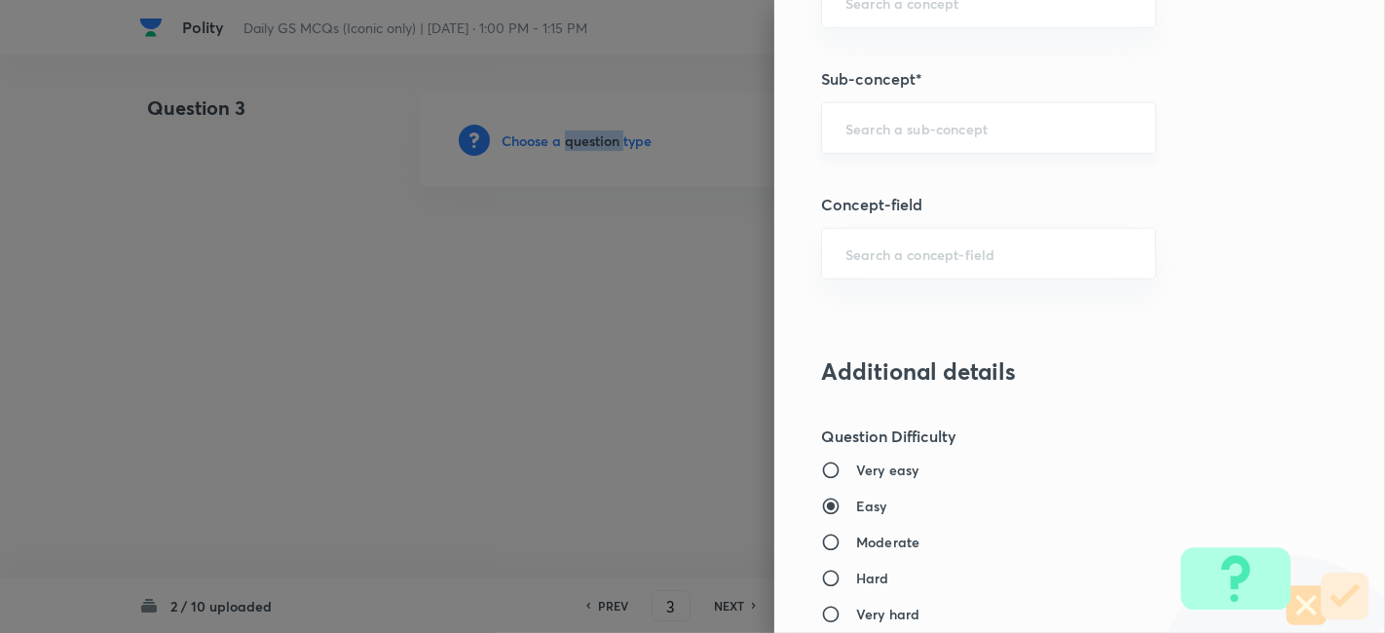
click at [991, 133] on div "​" at bounding box center [988, 128] width 335 height 52
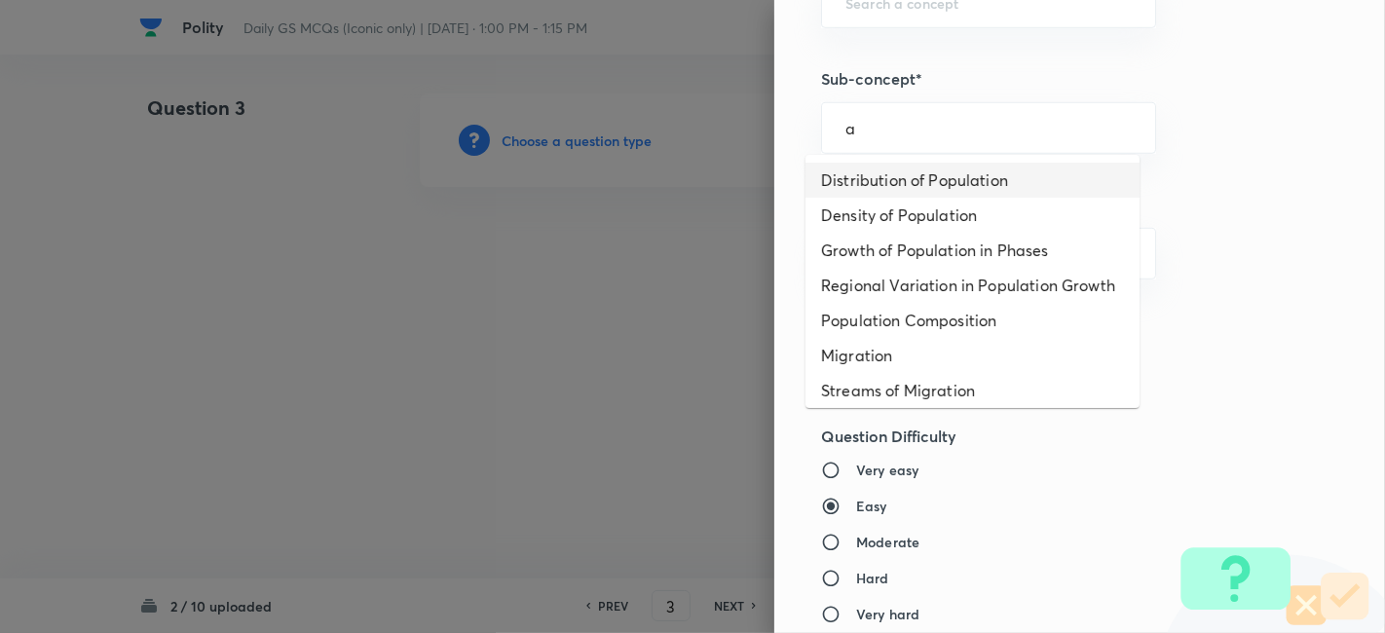
click at [959, 182] on li "Distribution of Population" at bounding box center [973, 180] width 334 height 35
type input "Distribution of Population"
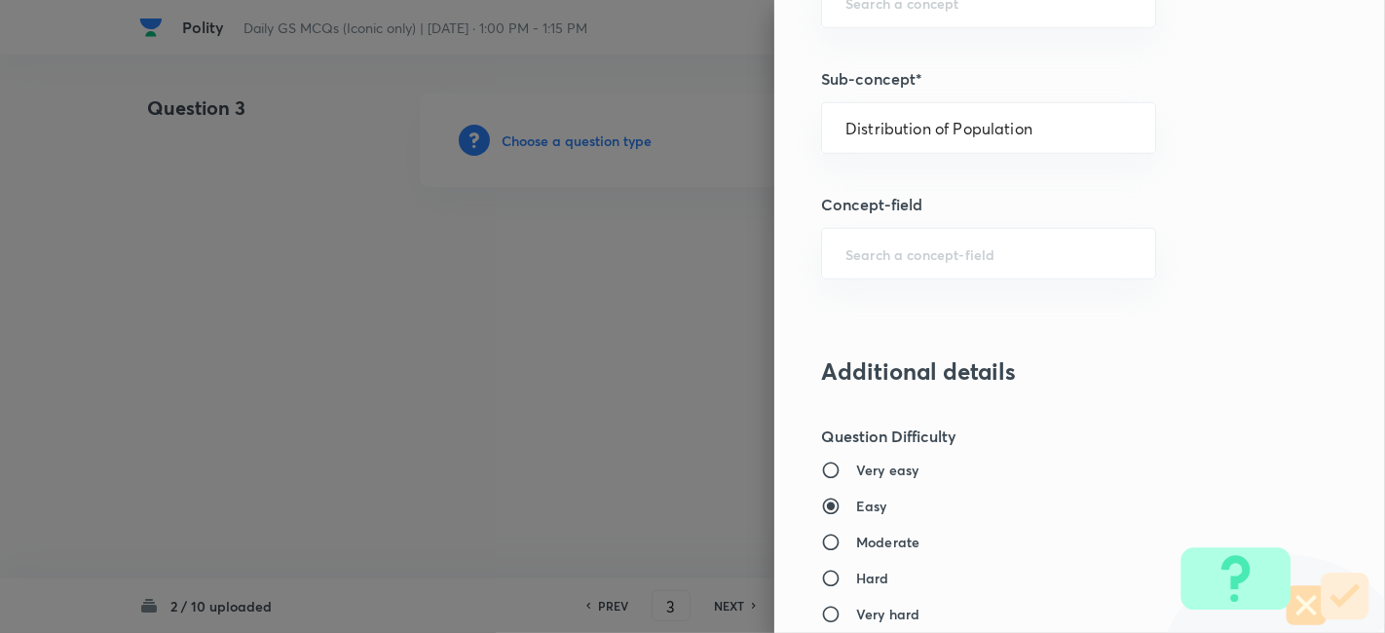
type input "Geography"
type input "Human Geography"
type input "Population:Growth and Composition"
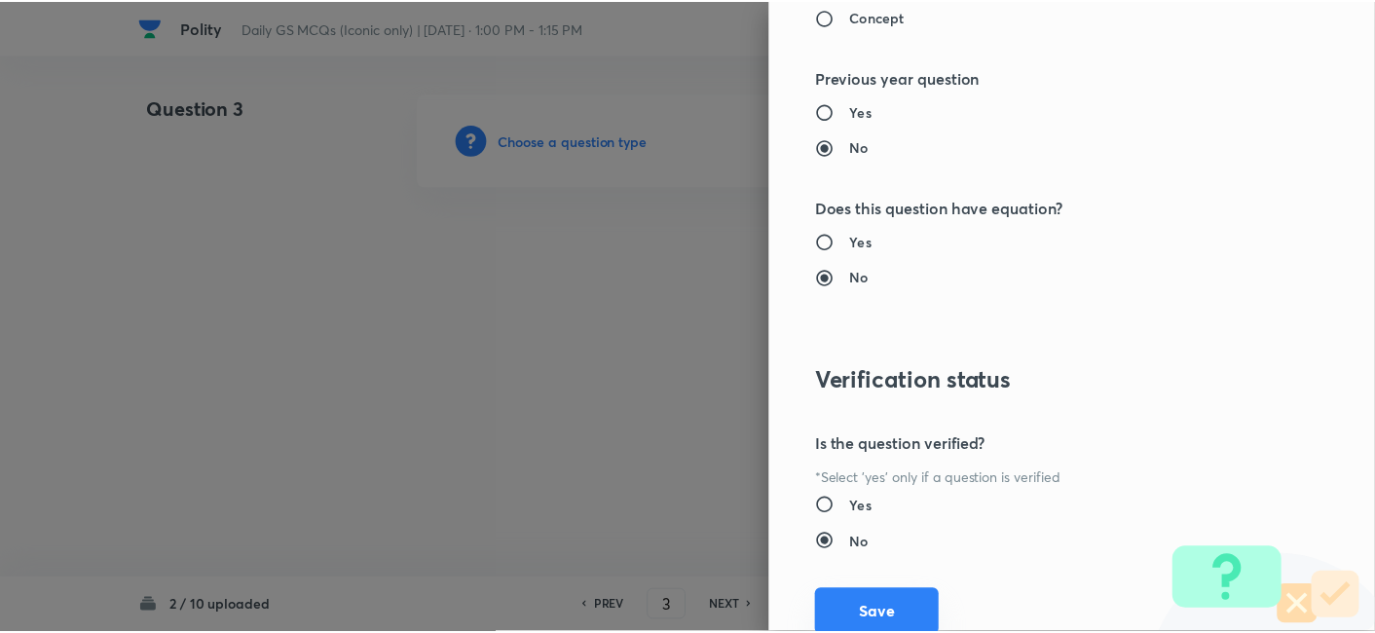
scroll to position [2016, 0]
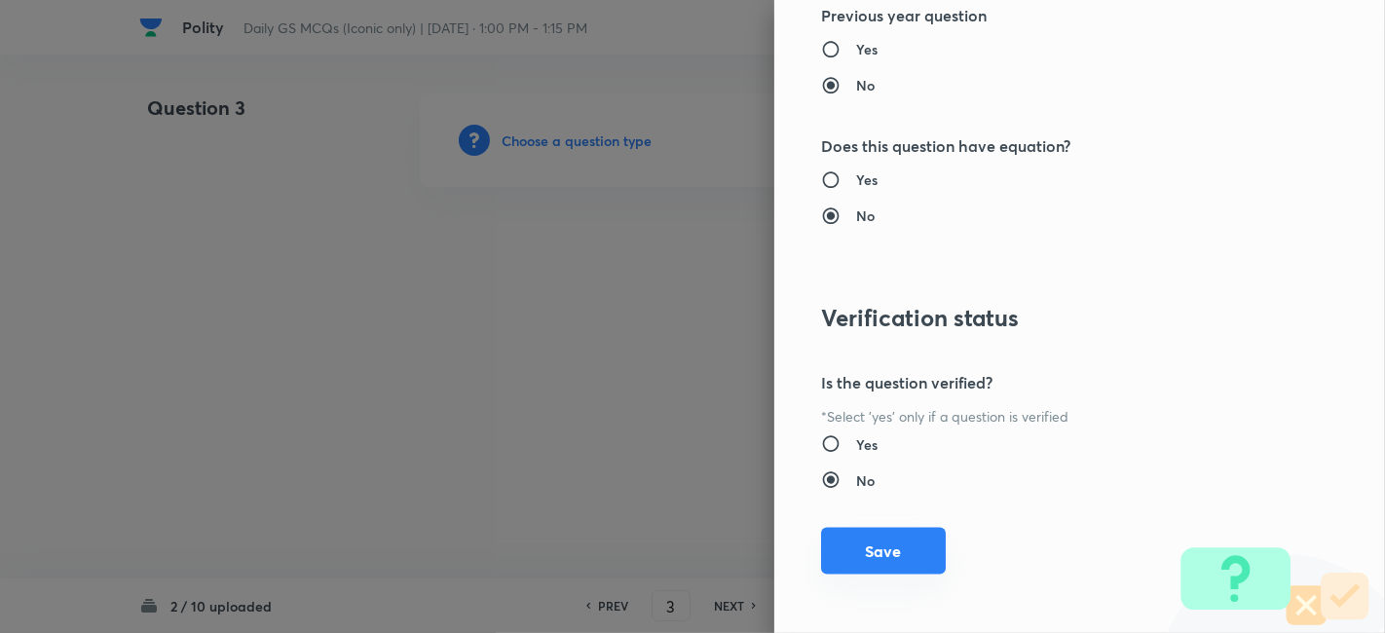
click at [867, 544] on button "Save" at bounding box center [883, 551] width 125 height 47
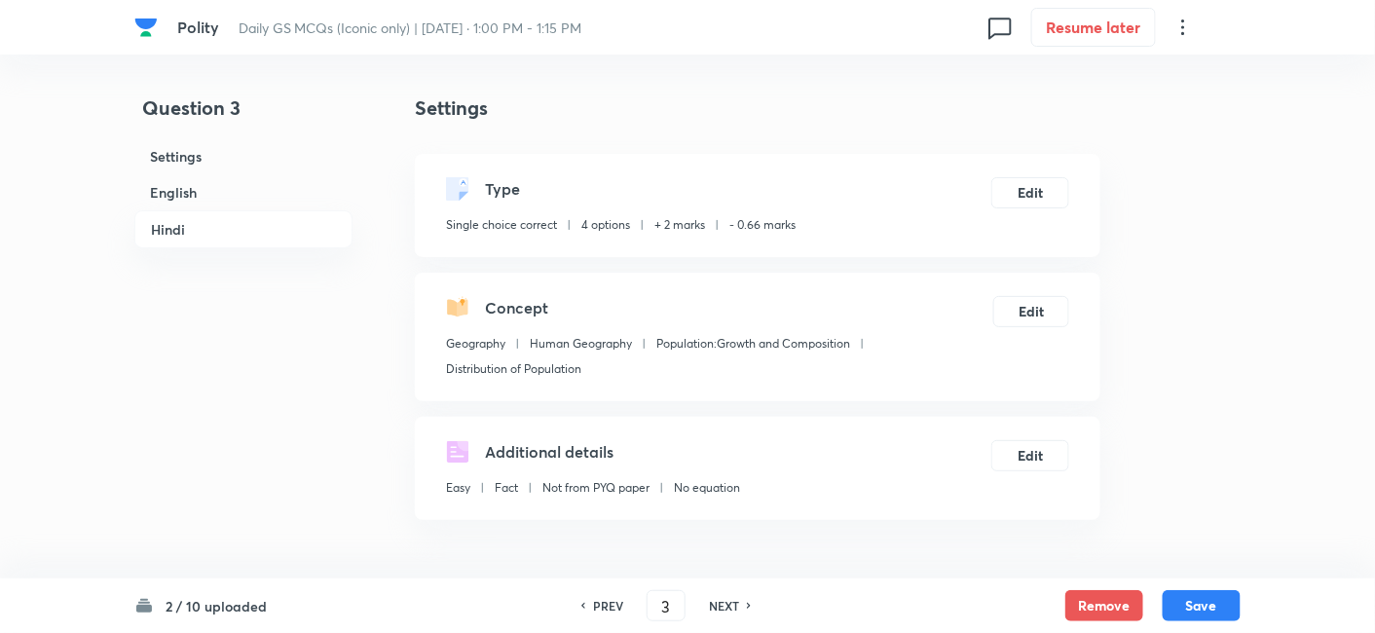
click at [222, 206] on h6 "English" at bounding box center [243, 192] width 218 height 36
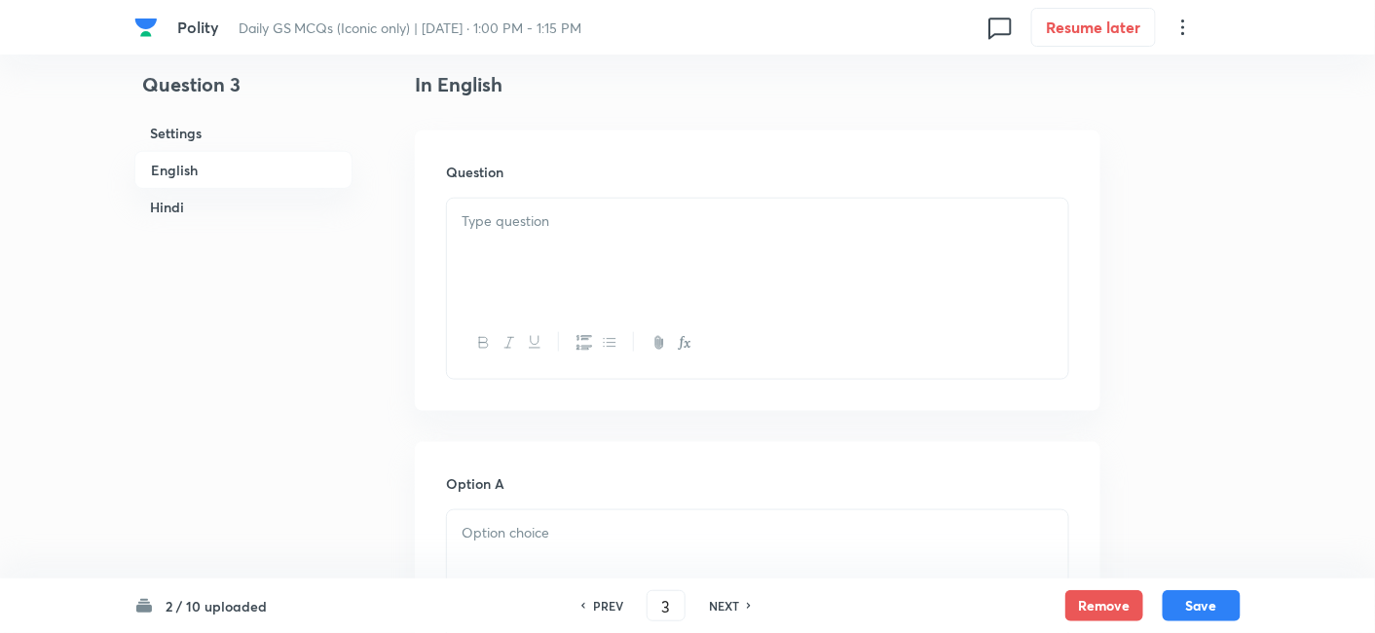
click at [599, 275] on div at bounding box center [757, 253] width 621 height 109
click at [580, 244] on div at bounding box center [757, 253] width 621 height 109
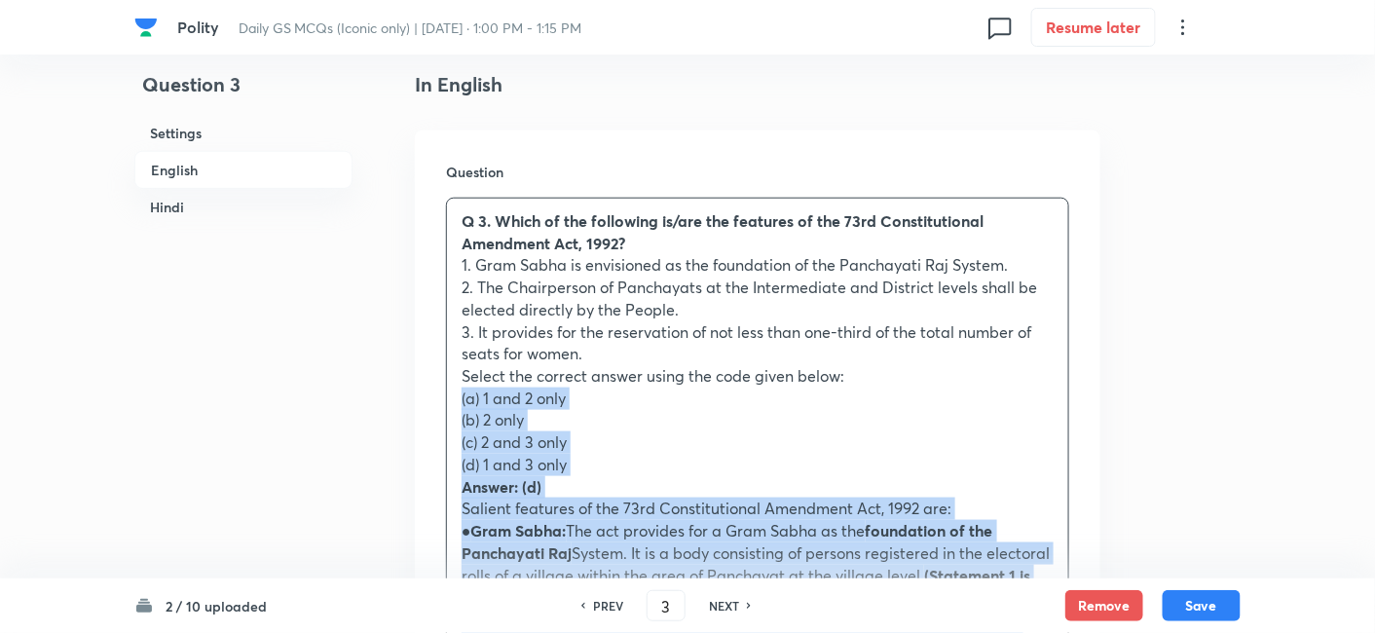
drag, startPoint x: 466, startPoint y: 401, endPoint x: 421, endPoint y: 401, distance: 44.8
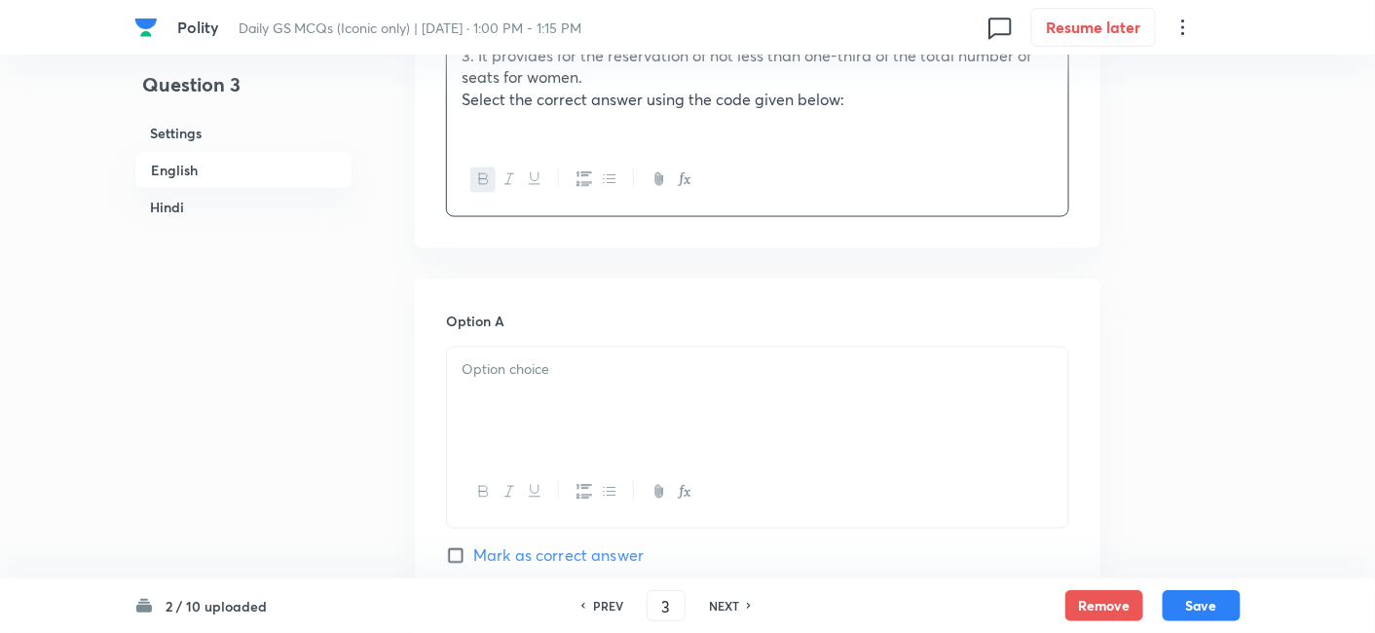
scroll to position [852, 0]
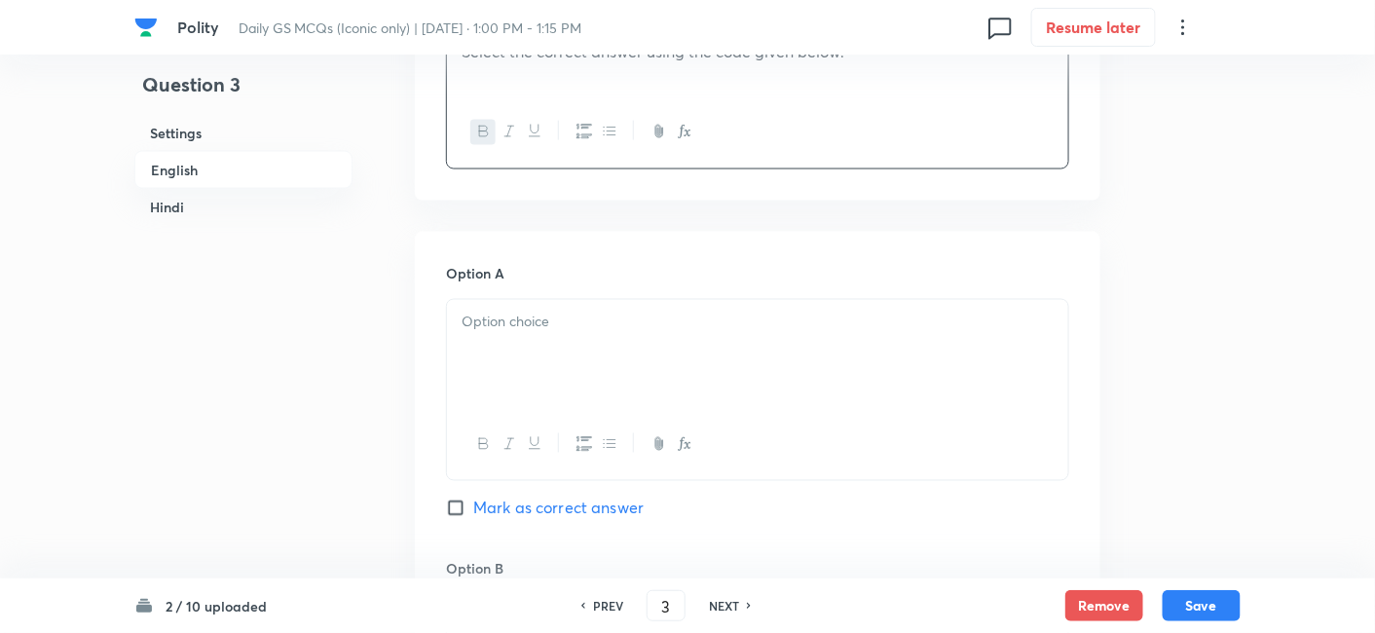
click at [524, 321] on p at bounding box center [758, 323] width 592 height 22
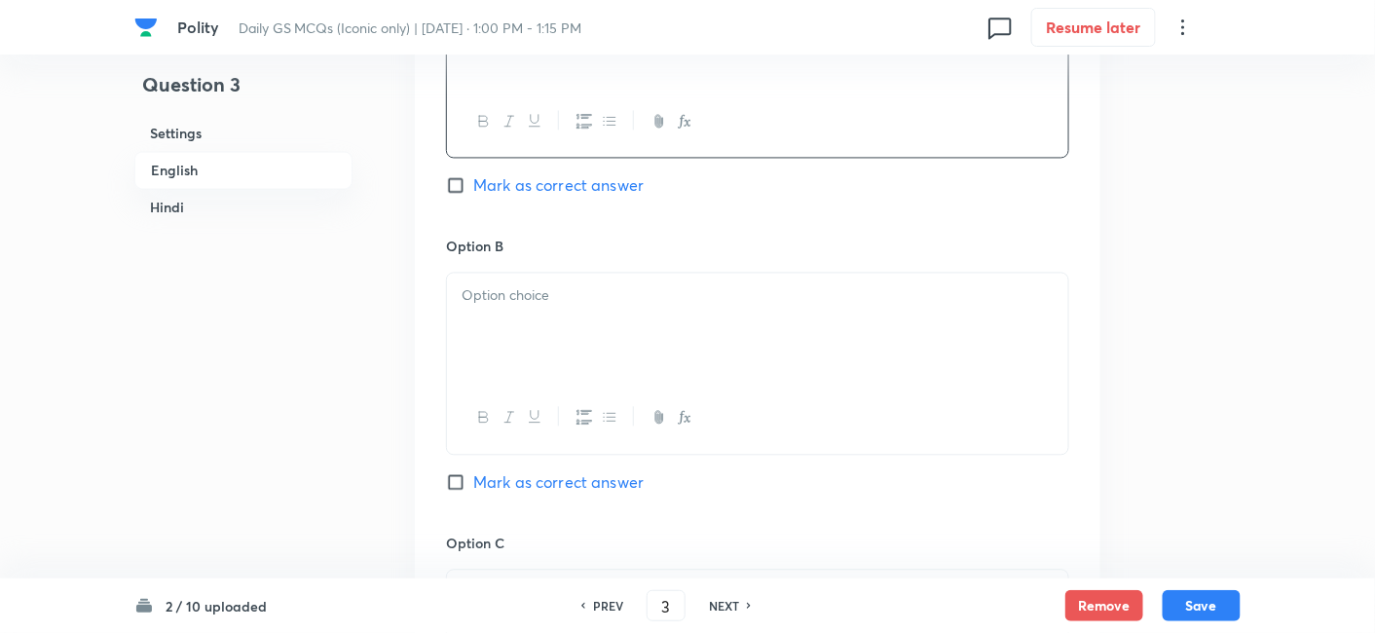
scroll to position [1177, 0]
click at [559, 341] on div at bounding box center [757, 326] width 621 height 109
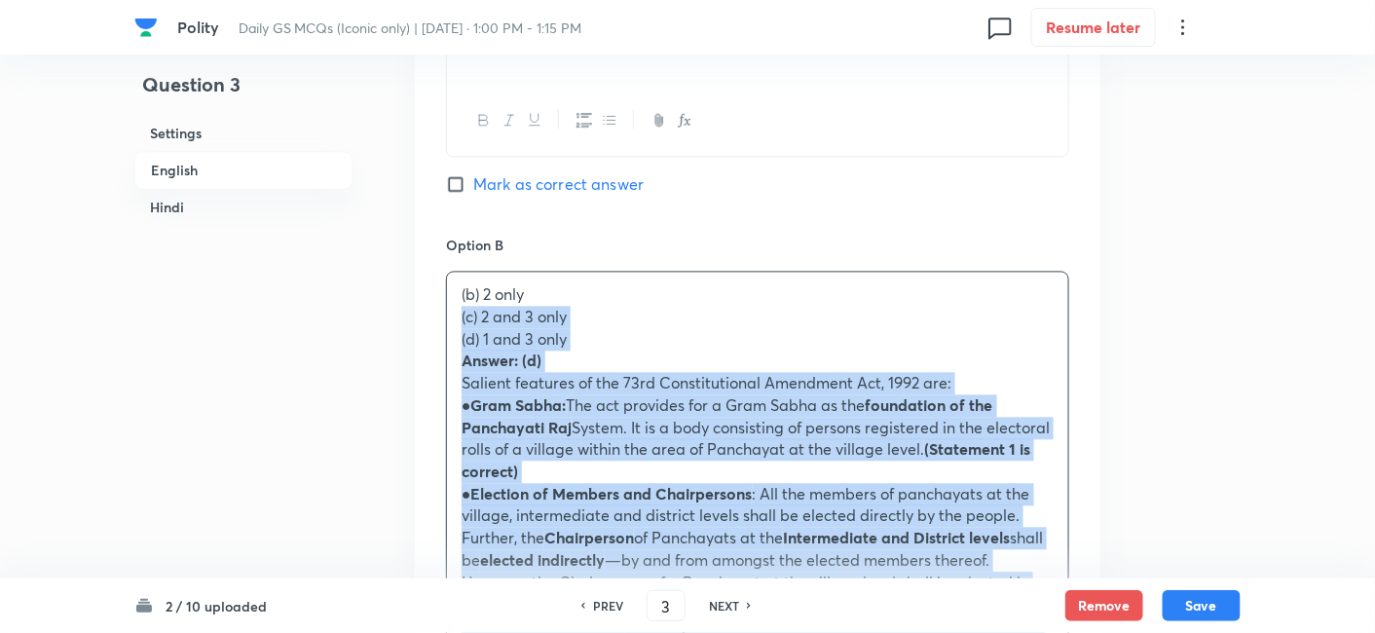
drag, startPoint x: 440, startPoint y: 321, endPoint x: 440, endPoint y: 305, distance: 16.6
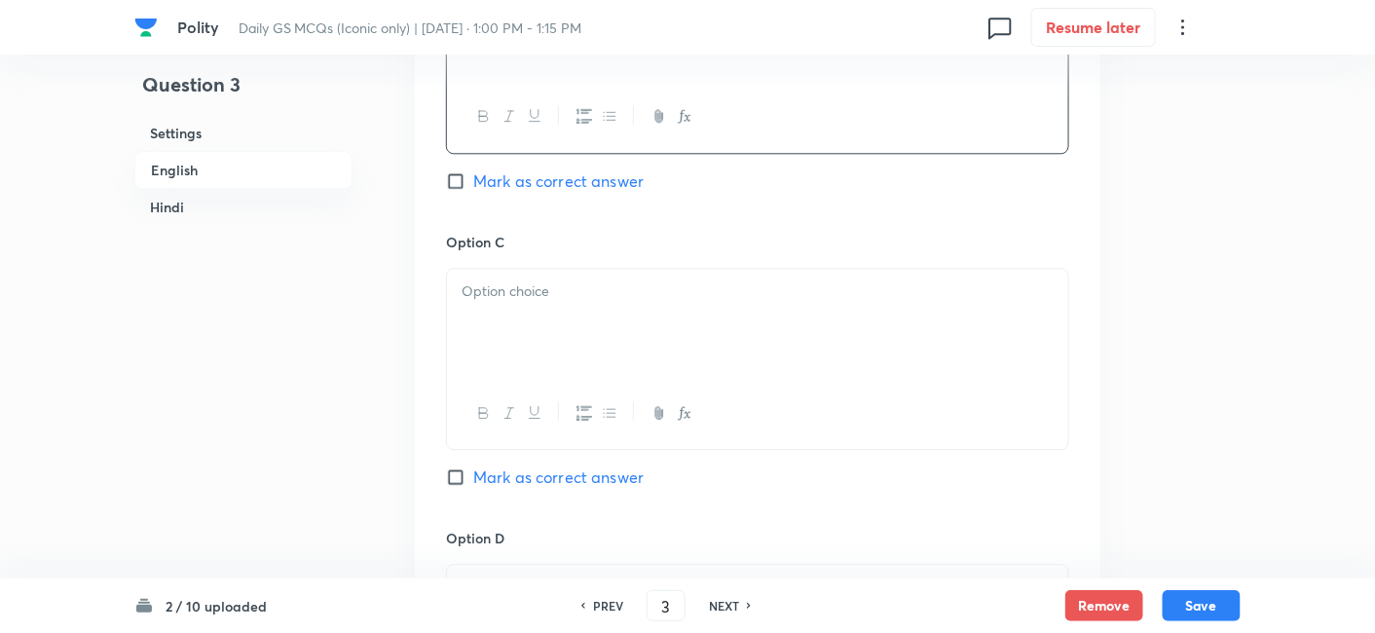
scroll to position [1502, 0]
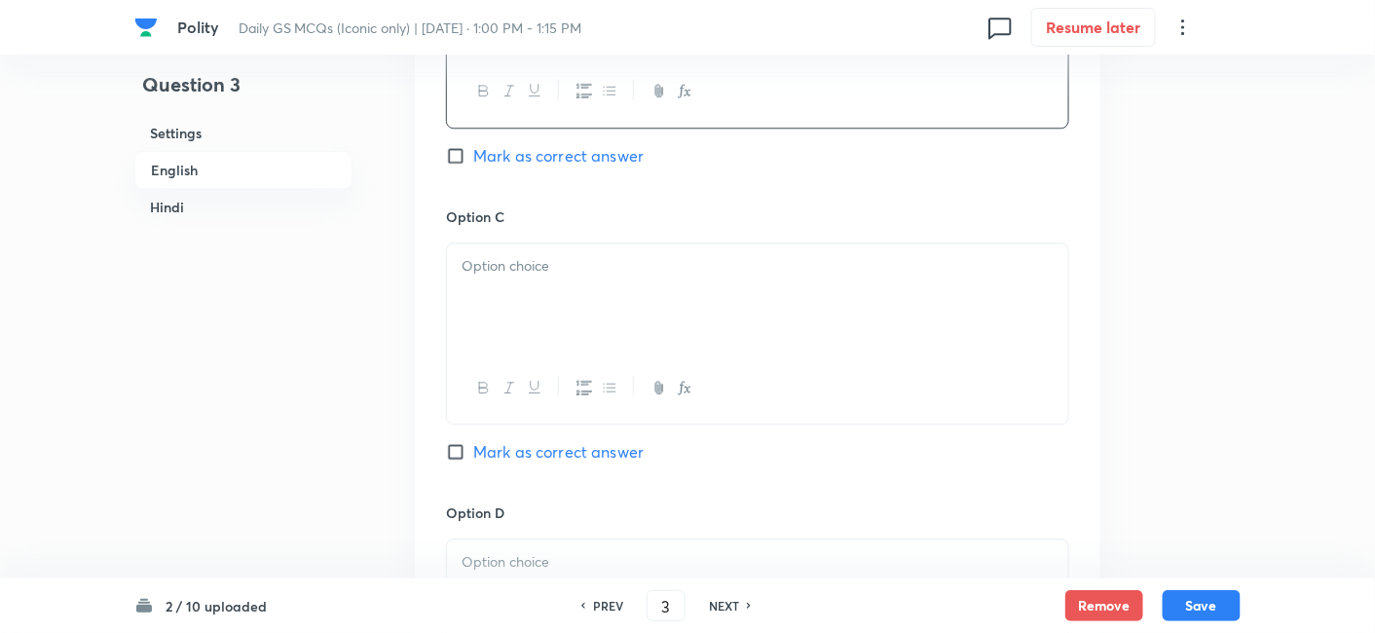
click at [528, 257] on p at bounding box center [758, 266] width 592 height 22
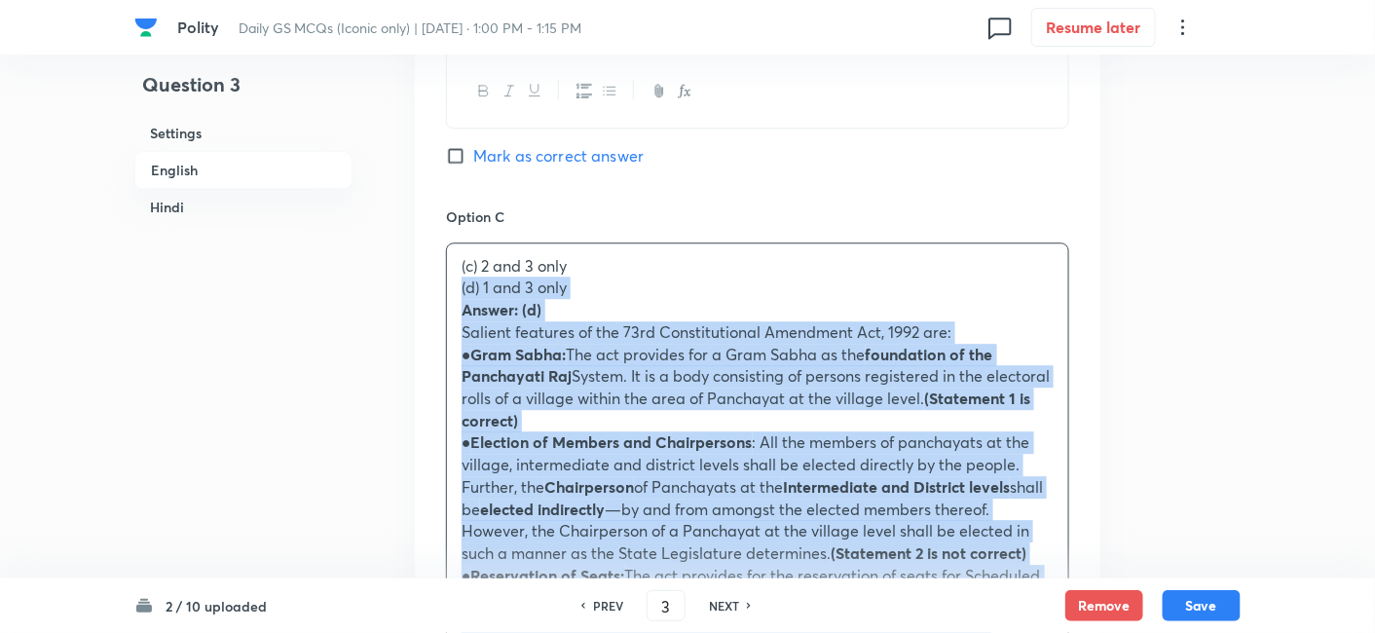
drag, startPoint x: 449, startPoint y: 296, endPoint x: 439, endPoint y: 289, distance: 11.9
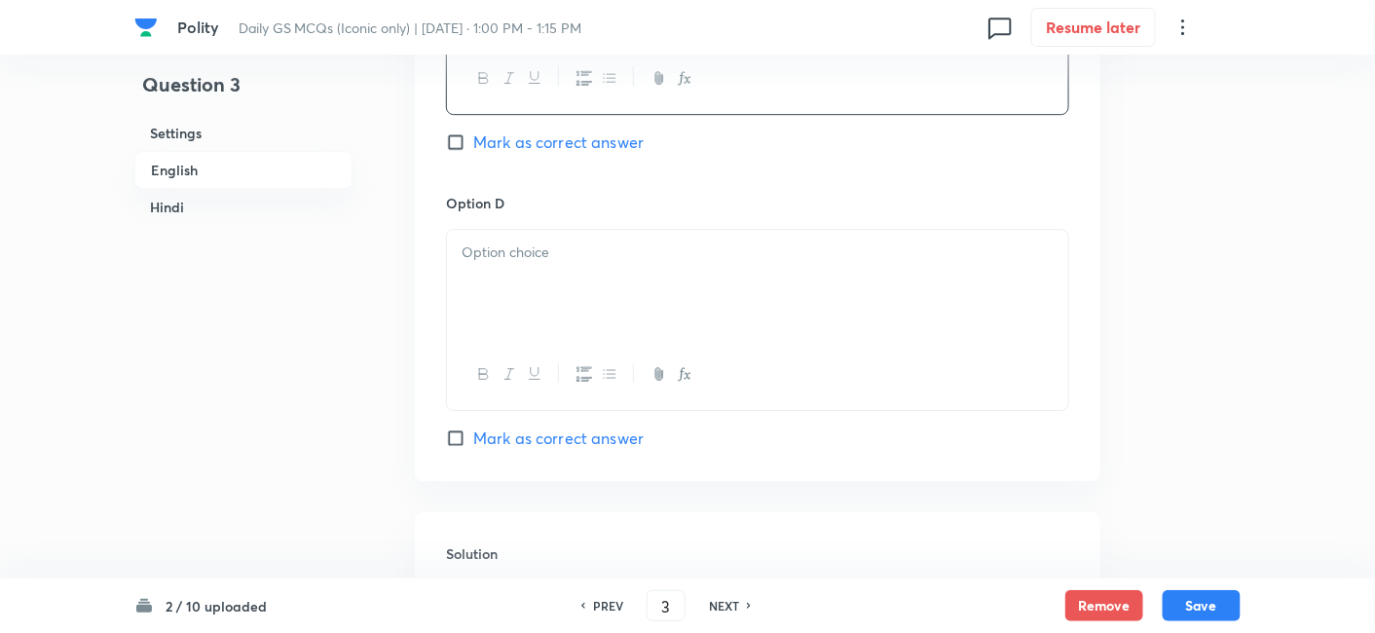
scroll to position [1826, 0]
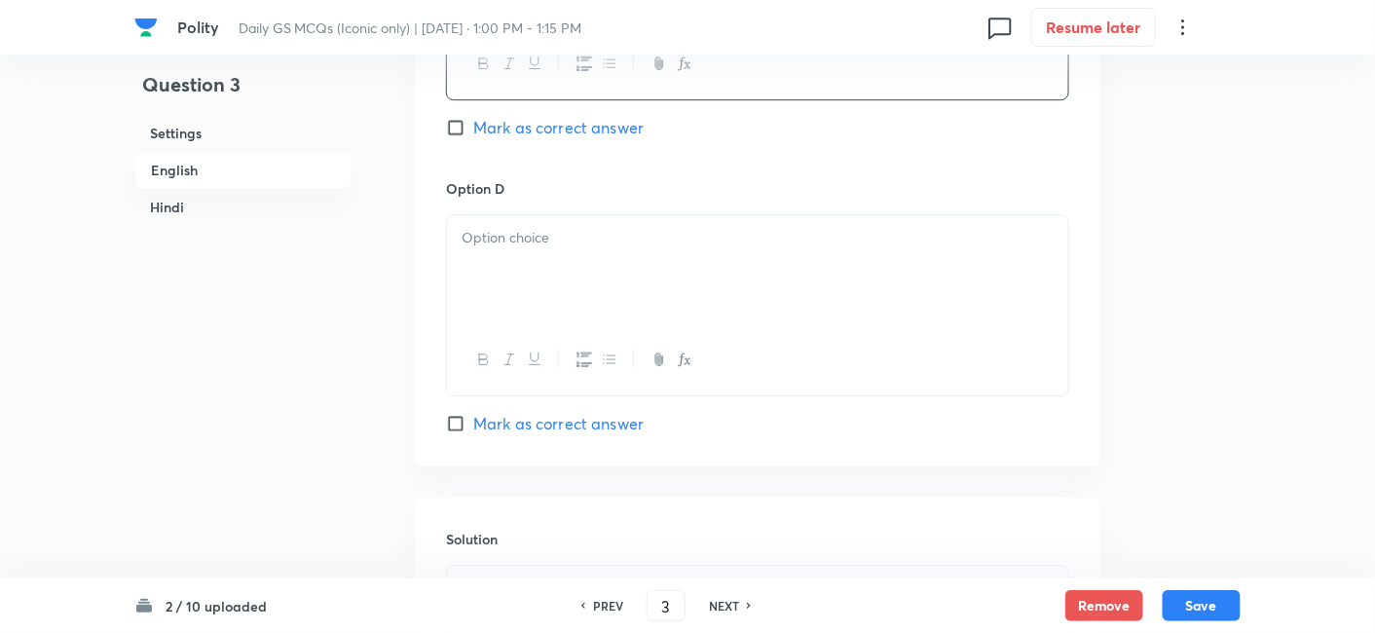
click at [523, 295] on div at bounding box center [757, 269] width 621 height 109
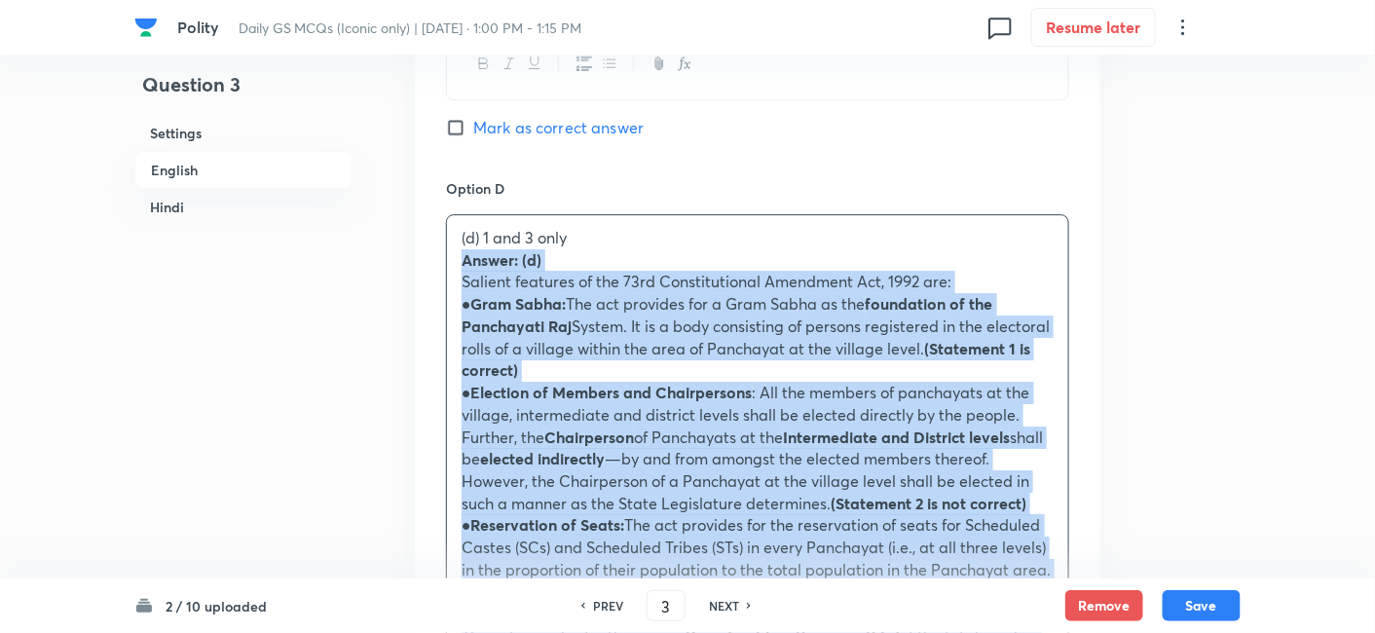
click at [427, 257] on div "Option A 1 and 2 only Mark as correct answer Option B 2 only Mark as correct an…" at bounding box center [758, 317] width 686 height 2119
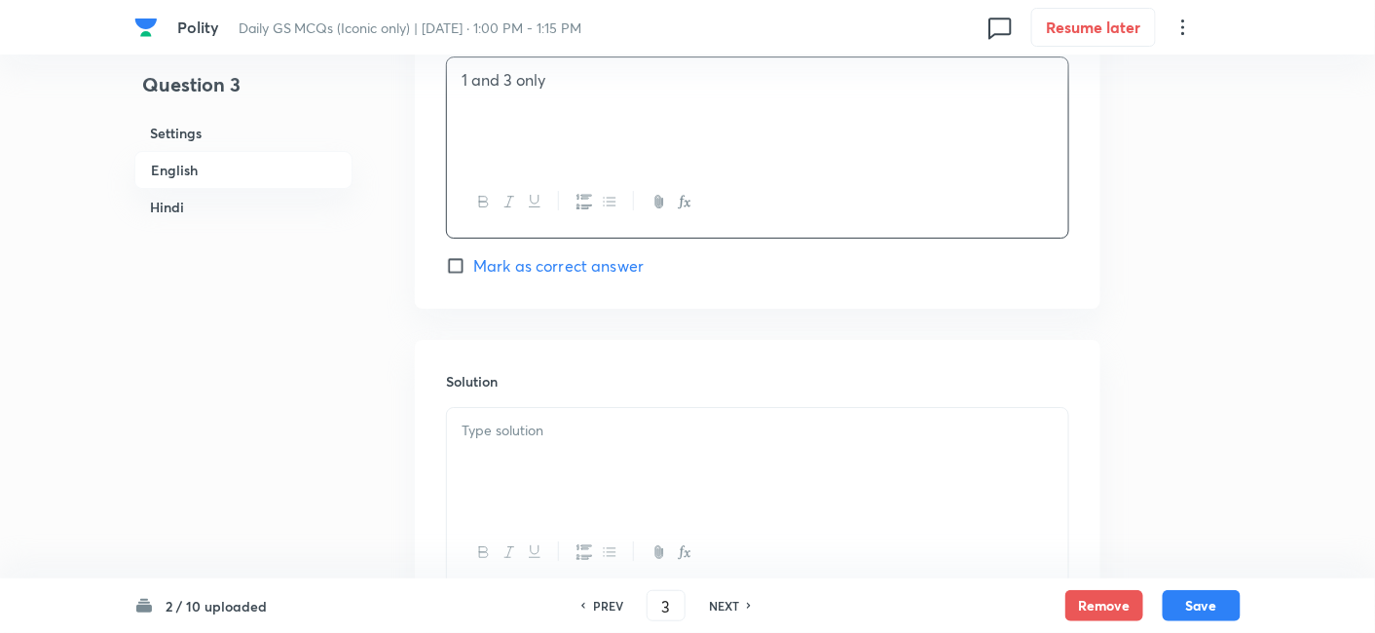
scroll to position [2043, 0]
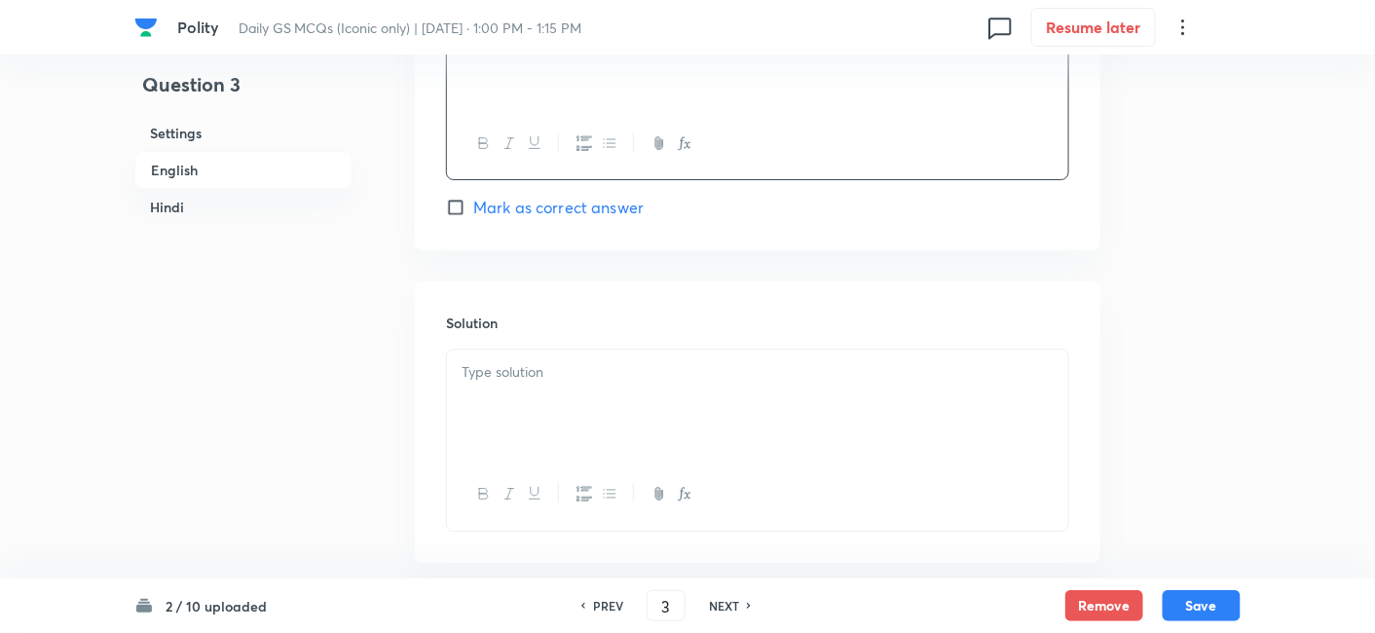
click at [540, 196] on span "Mark as correct answer" at bounding box center [558, 207] width 170 height 23
click at [473, 198] on input "Mark as correct answer" at bounding box center [459, 207] width 27 height 19
checkbox input "true"
click at [545, 373] on p at bounding box center [758, 372] width 592 height 22
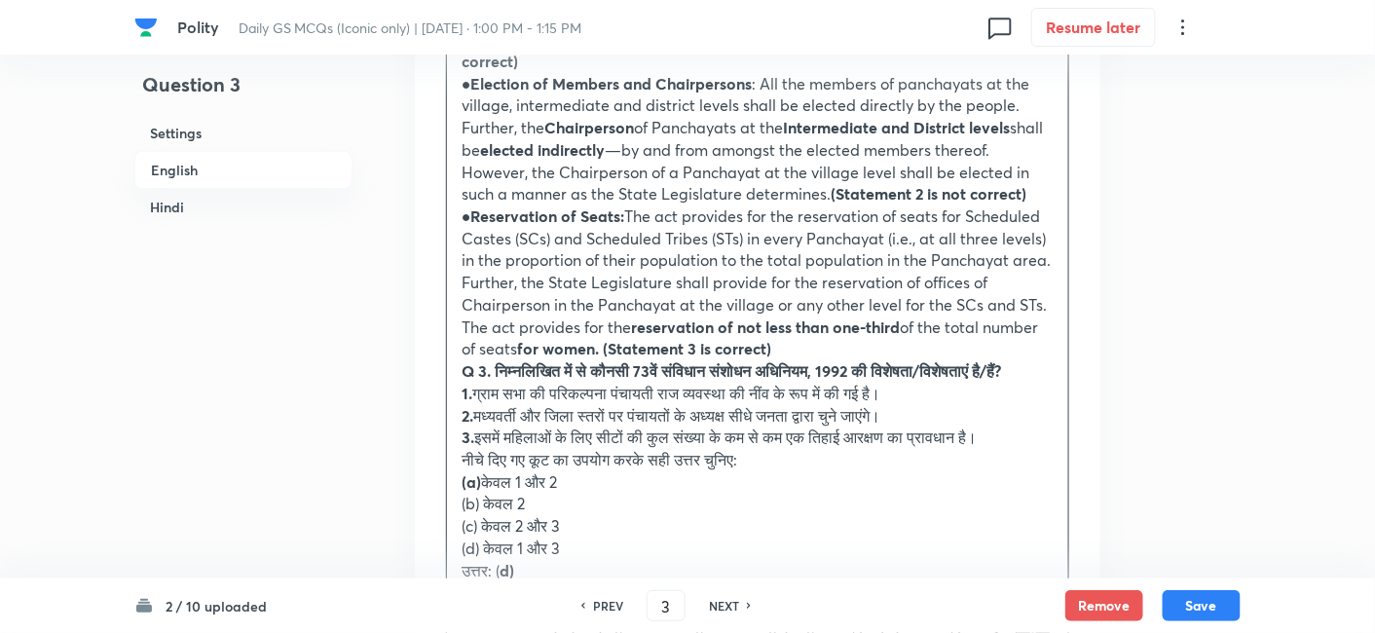
scroll to position [2476, 0]
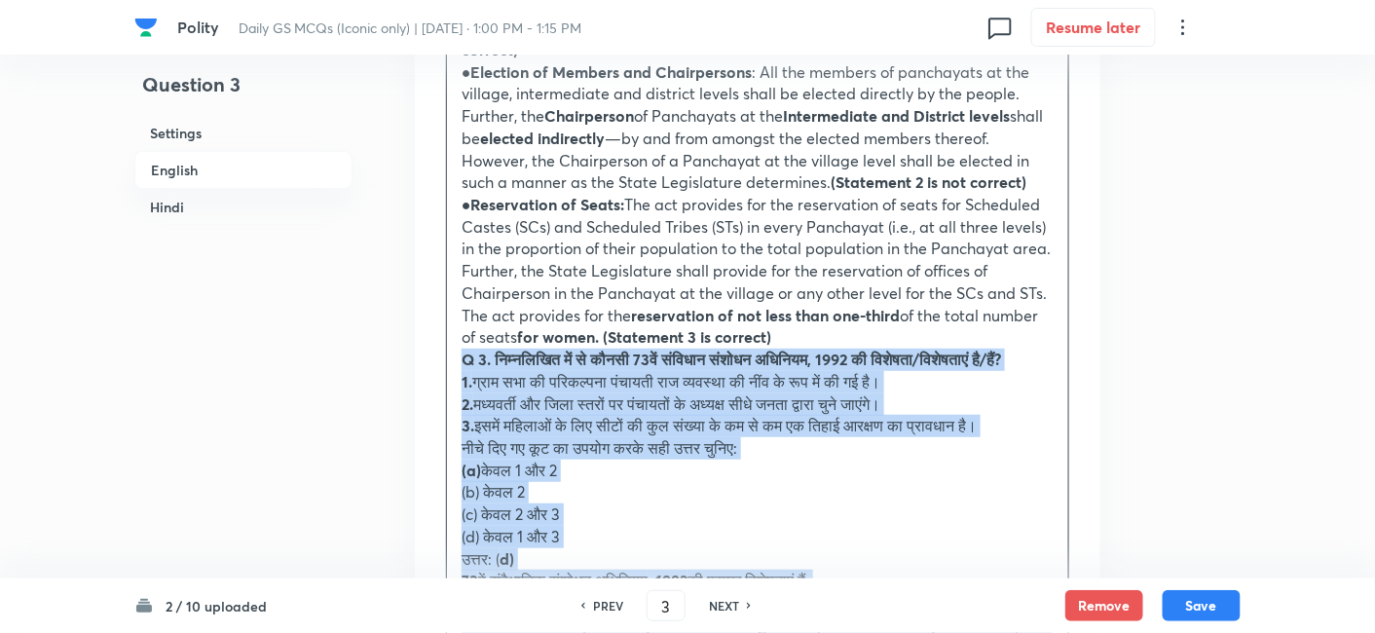
drag, startPoint x: 477, startPoint y: 347, endPoint x: 435, endPoint y: 356, distance: 42.8
click at [435, 356] on div "Solution Answer: (d) Salient features of the 73rd Constitutional Amendment Act,…" at bounding box center [758, 432] width 686 height 1169
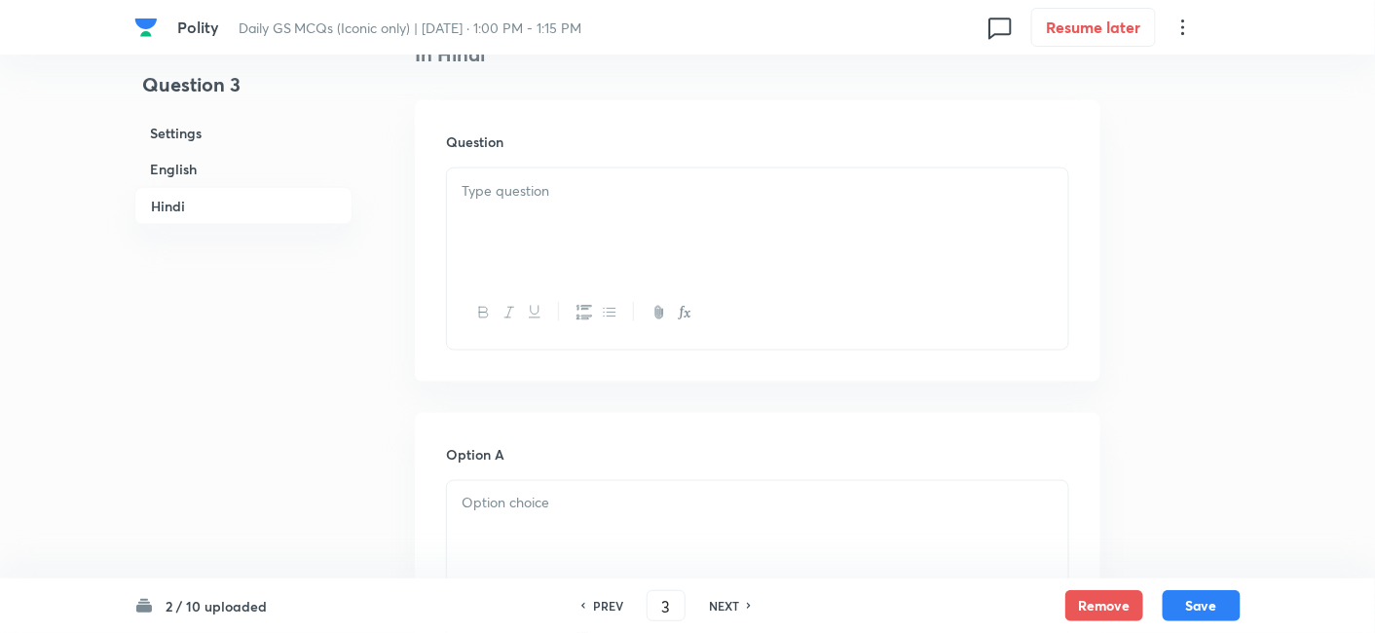
scroll to position [3017, 0]
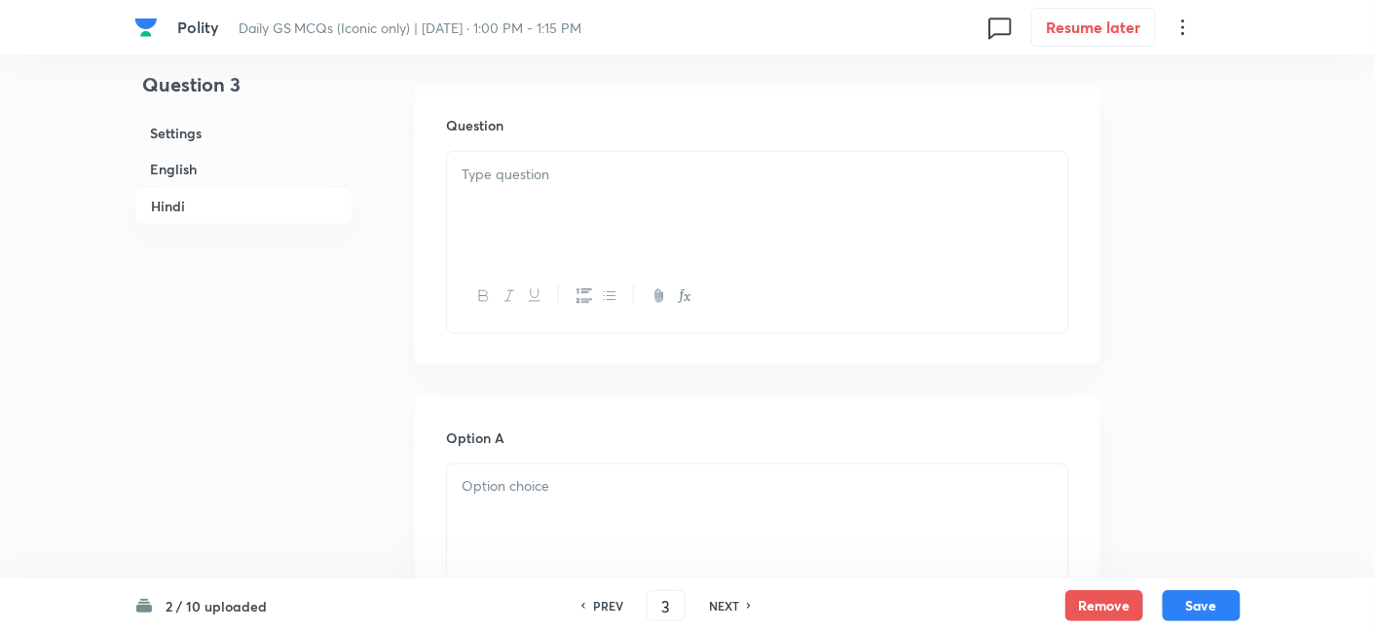
click at [559, 214] on div at bounding box center [757, 206] width 621 height 109
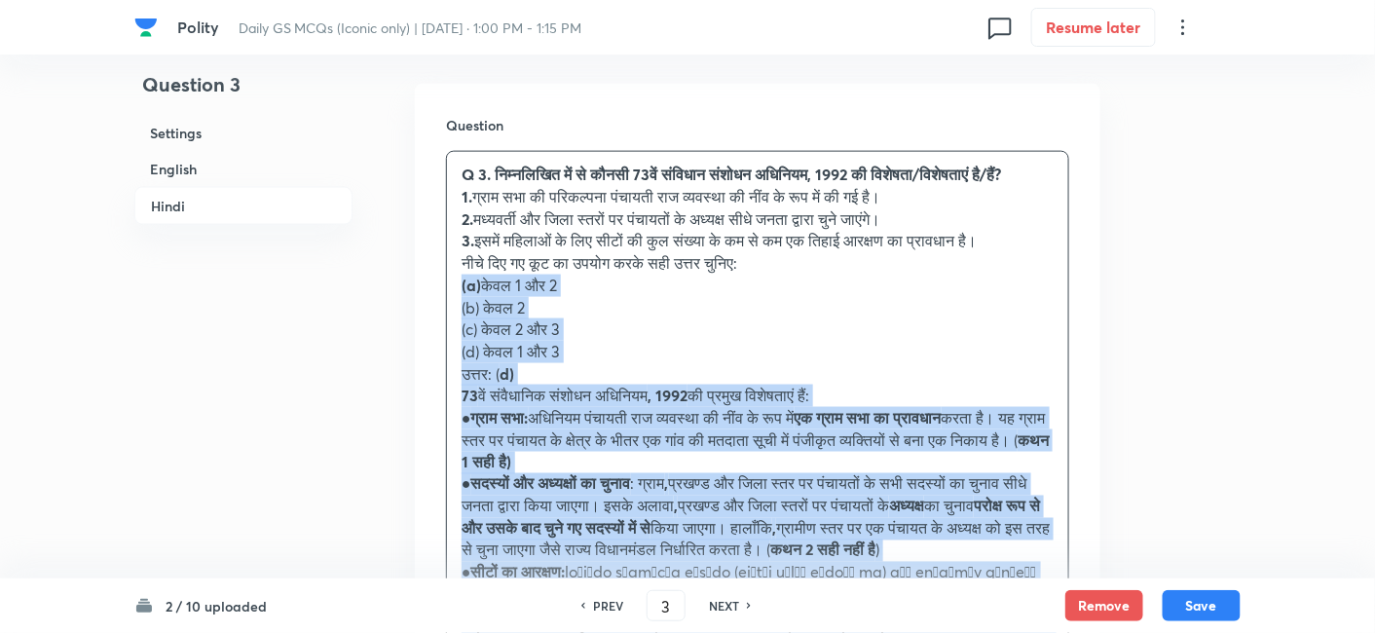
drag, startPoint x: 441, startPoint y: 298, endPoint x: 364, endPoint y: 267, distance: 83.0
click at [429, 299] on div "Question Q 3. निम्नलिखित में से कौनसी 73वें संविधान संशोधन अधिनियम, 1992 की विश…" at bounding box center [758, 458] width 686 height 748
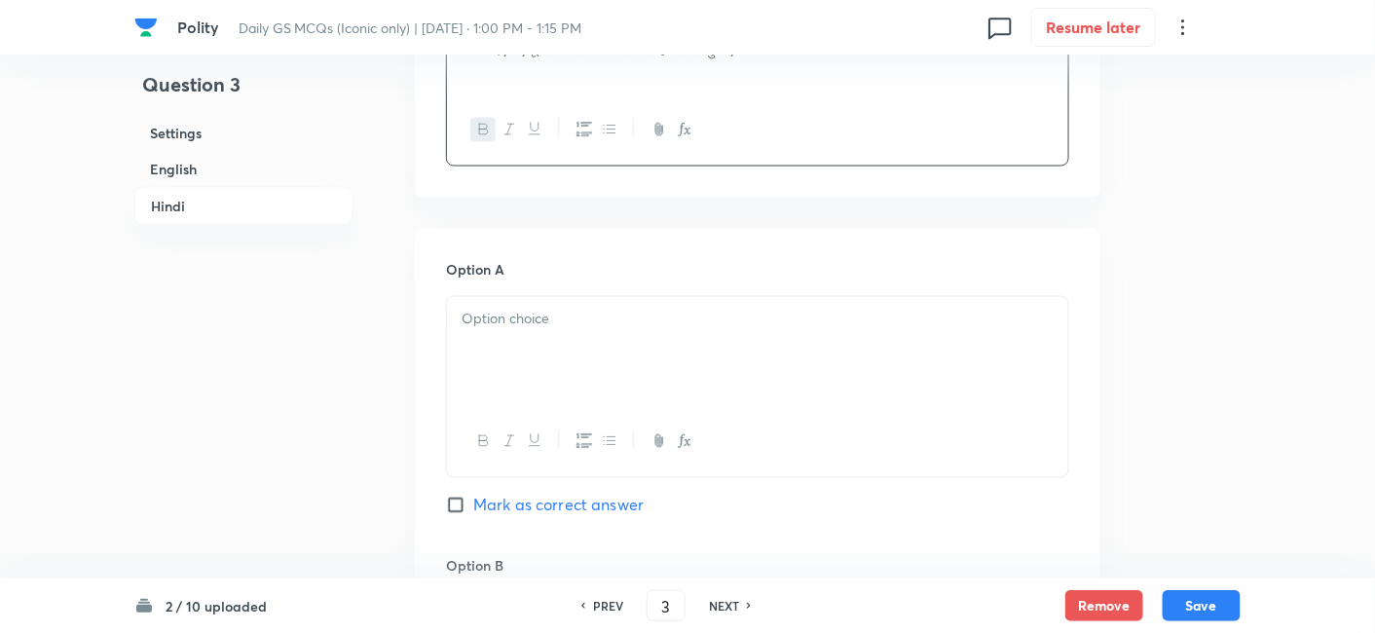
scroll to position [3234, 0]
click at [531, 317] on div at bounding box center [757, 348] width 621 height 109
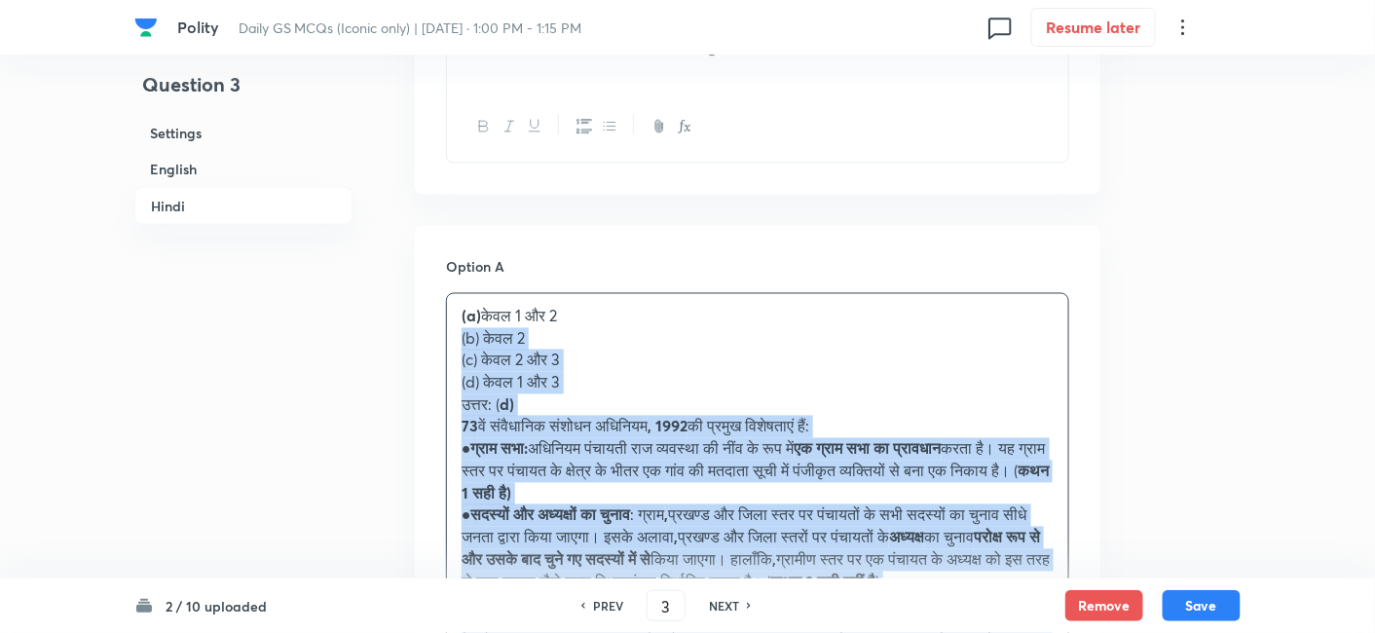
drag, startPoint x: 465, startPoint y: 373, endPoint x: 437, endPoint y: 361, distance: 29.7
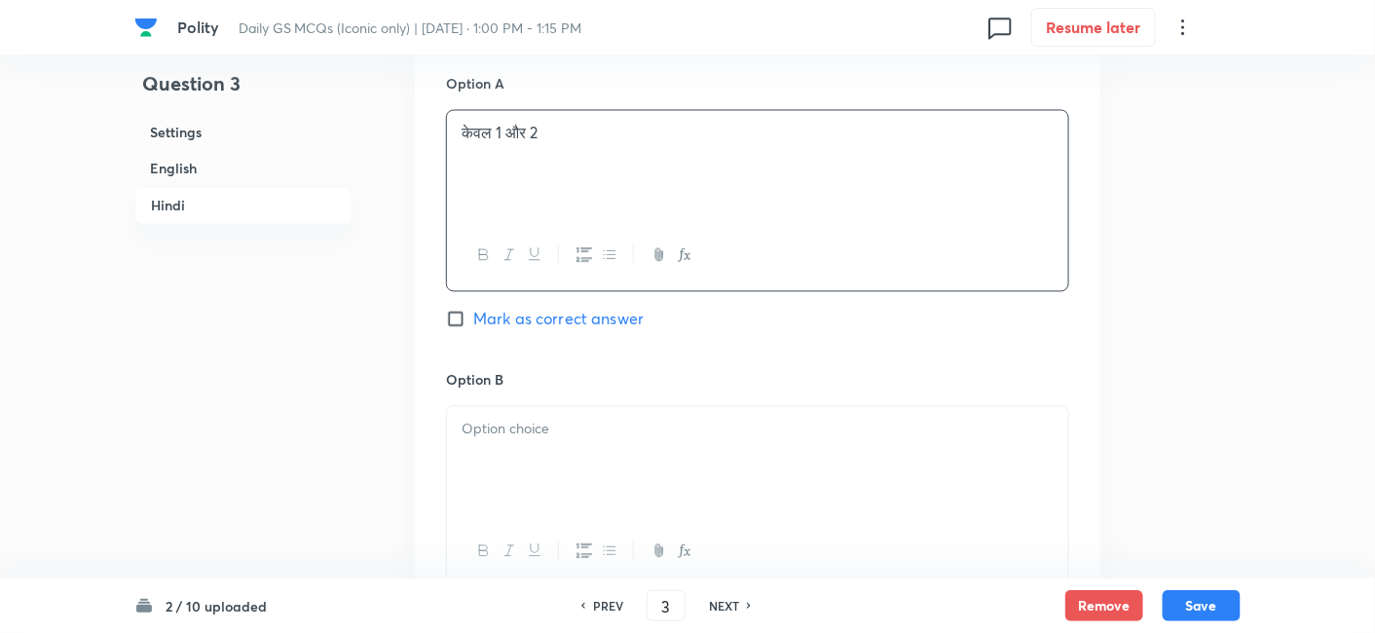
scroll to position [3558, 0]
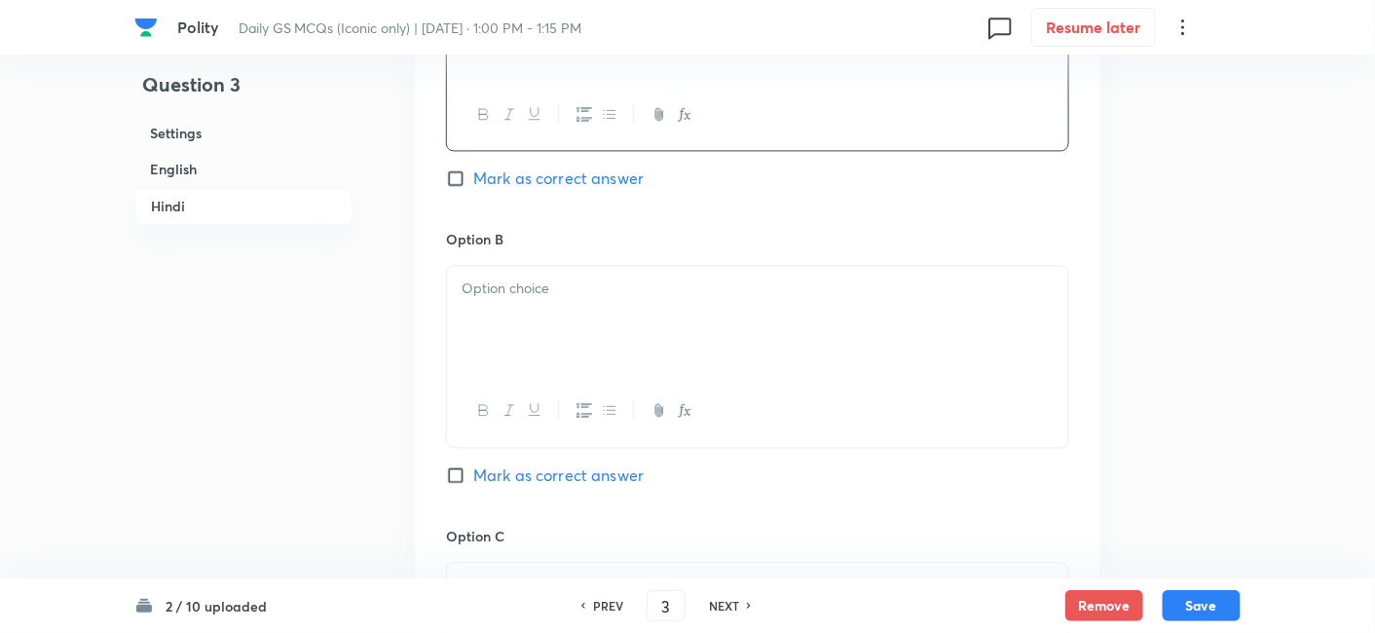
click at [557, 358] on div at bounding box center [757, 320] width 621 height 109
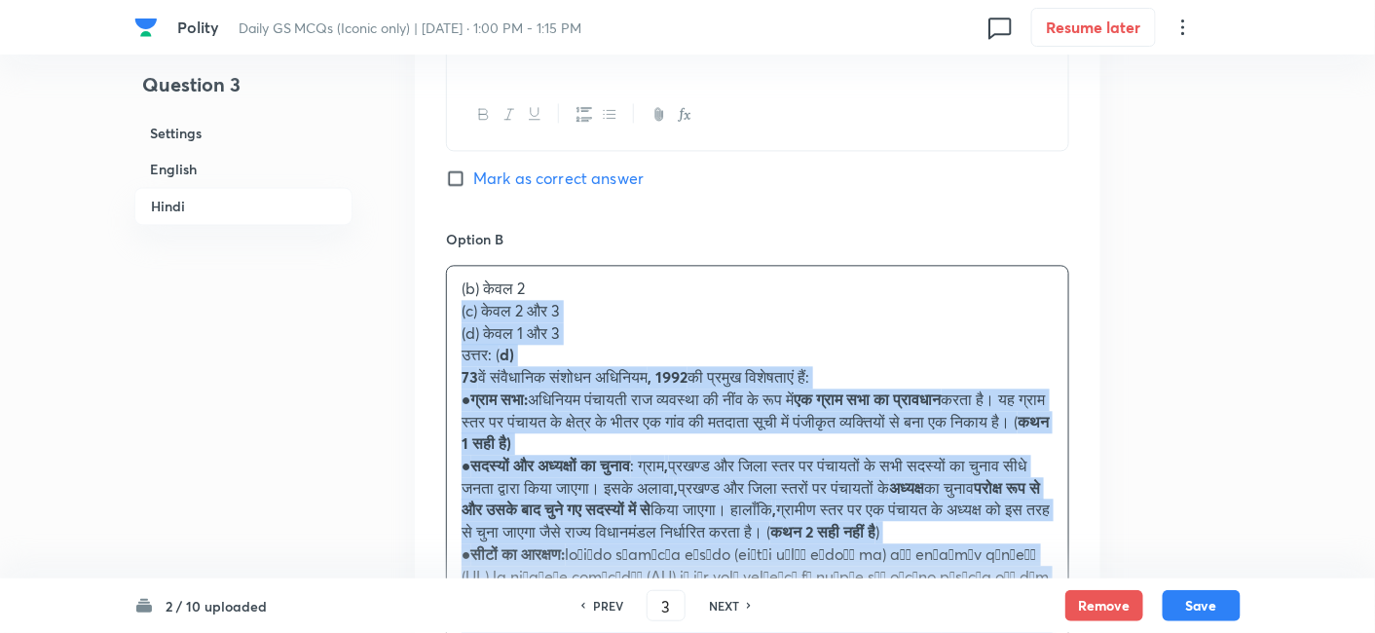
drag, startPoint x: 476, startPoint y: 343, endPoint x: 449, endPoint y: 338, distance: 27.7
click at [449, 338] on div "(b) केवल 2 (c) केवल 2 और 3 (d) केवल 1 और 3 उत्तर: ( d) 73 वें संवैधानिक संशोधन …" at bounding box center [757, 488] width 621 height 444
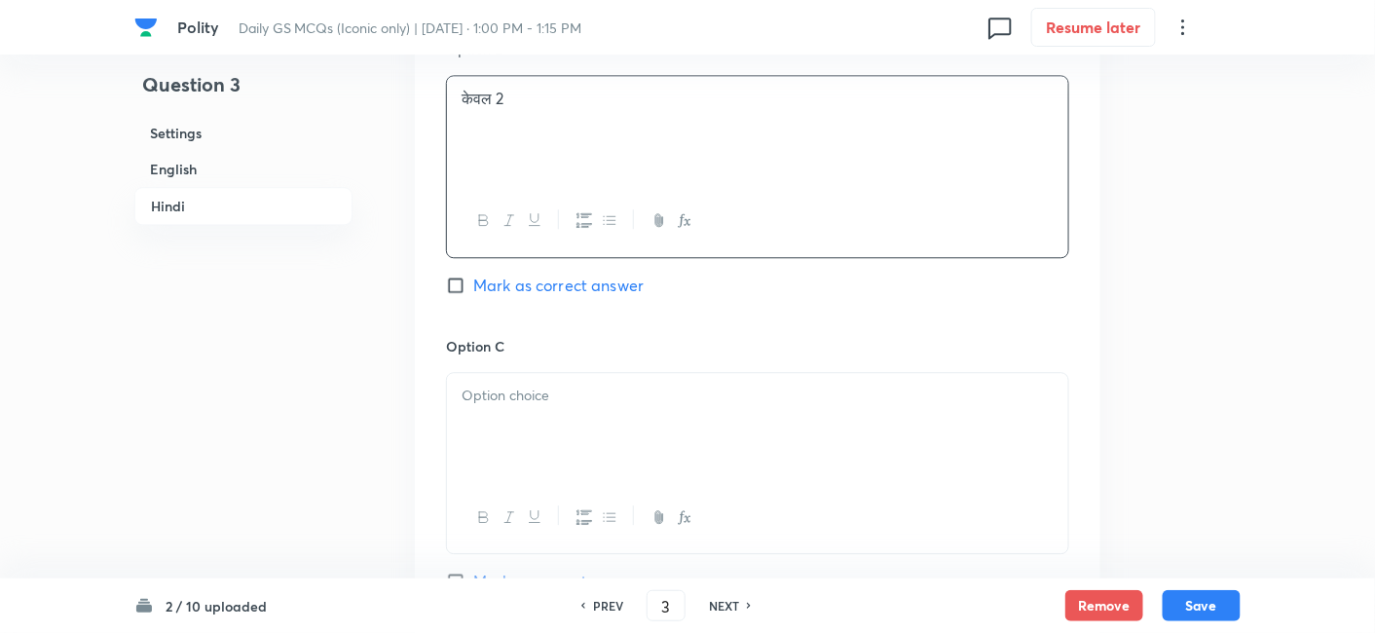
scroll to position [3774, 0]
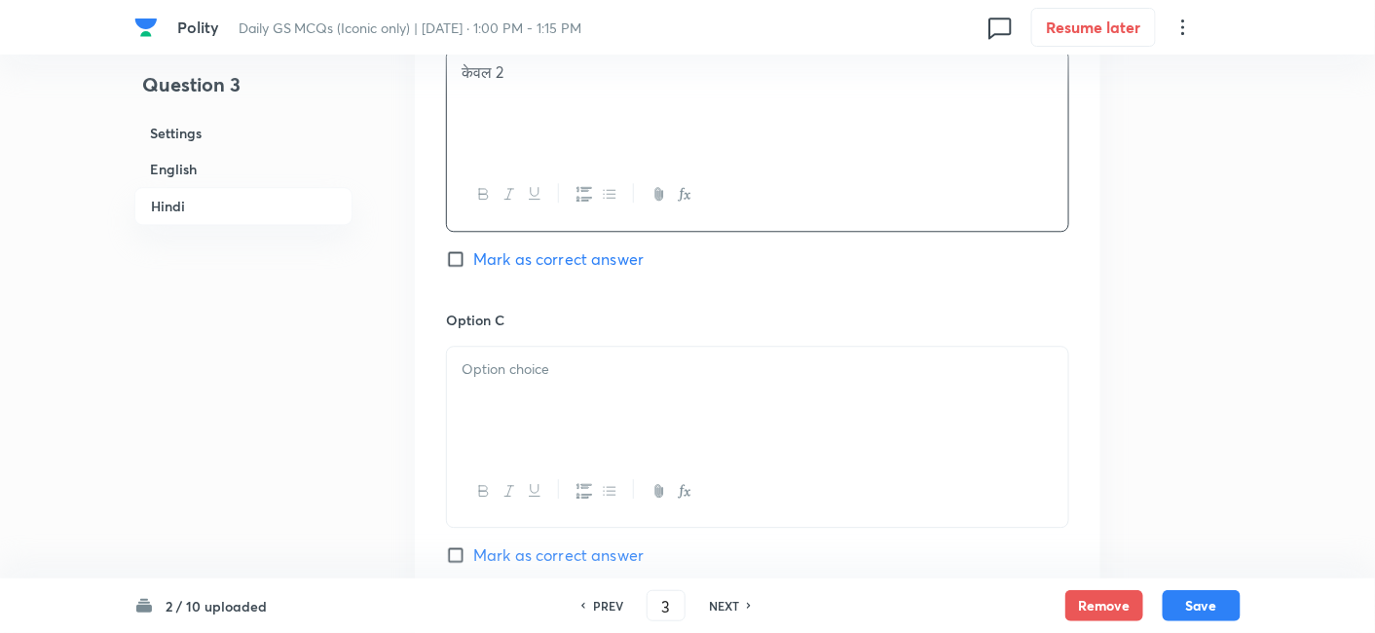
click at [538, 400] on div at bounding box center [757, 401] width 621 height 109
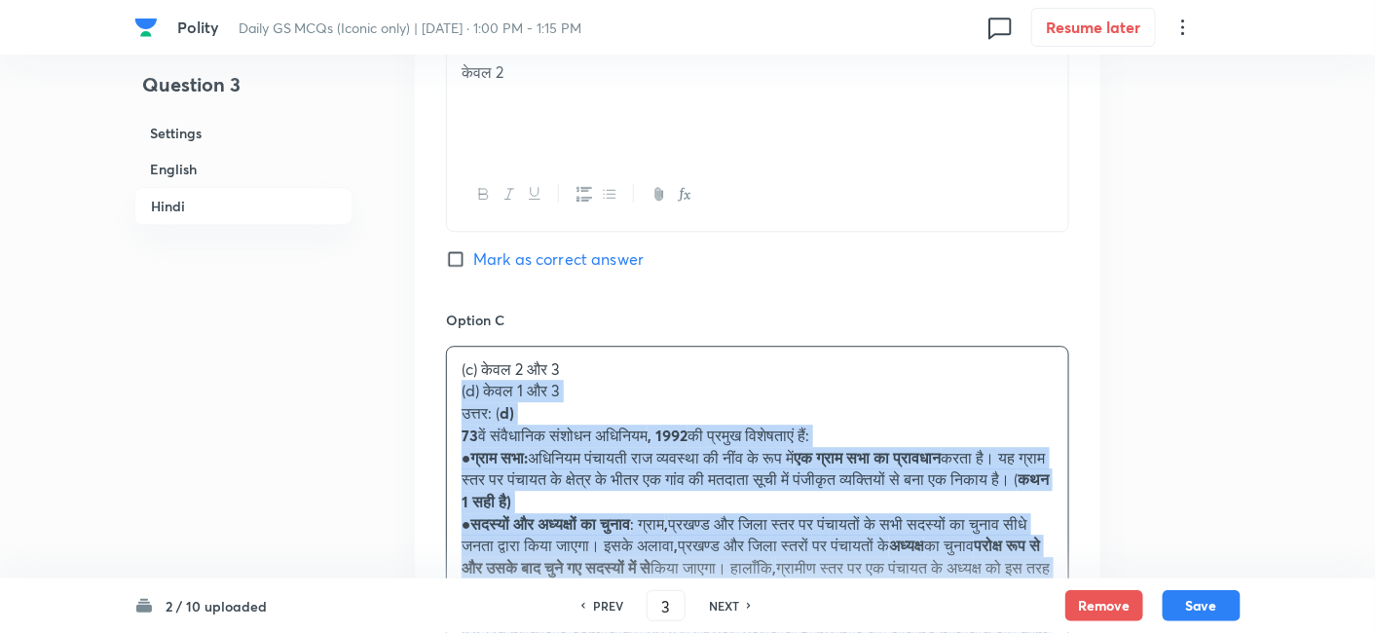
click at [444, 412] on div "Option A केवल 1 और 2 Mark as correct answer Option B केवल 2 Mark as correct ans…" at bounding box center [758, 446] width 686 height 1522
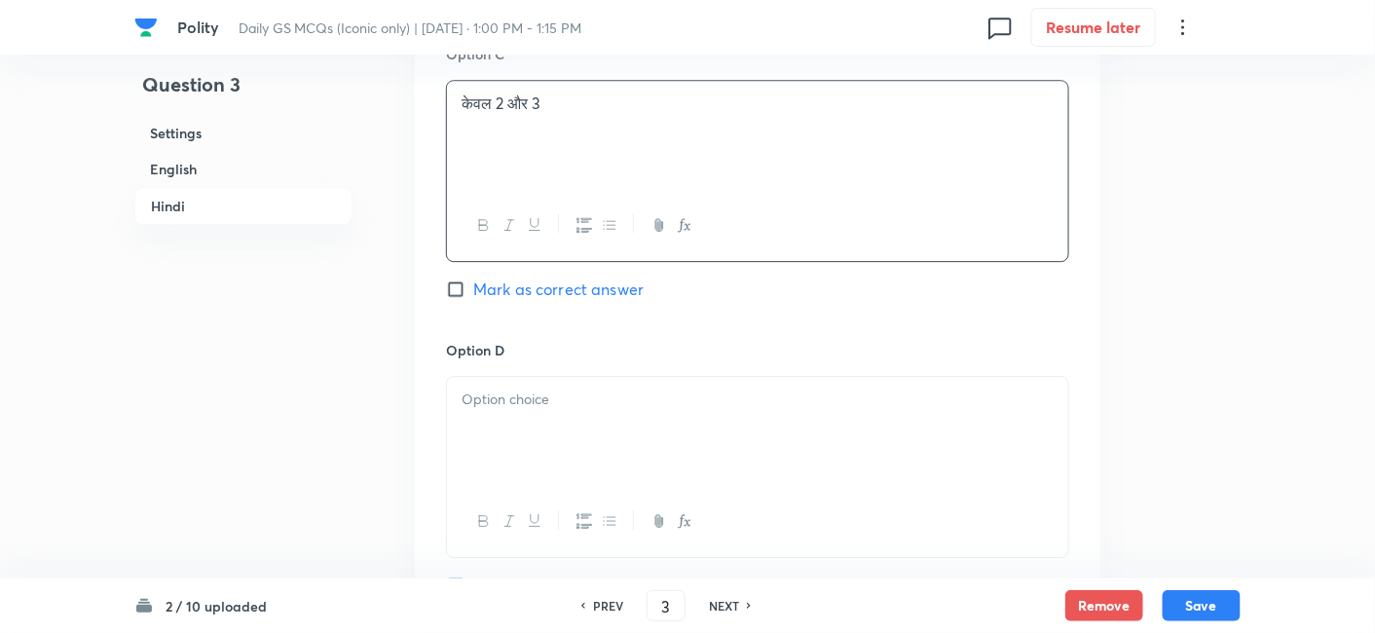
scroll to position [4099, 0]
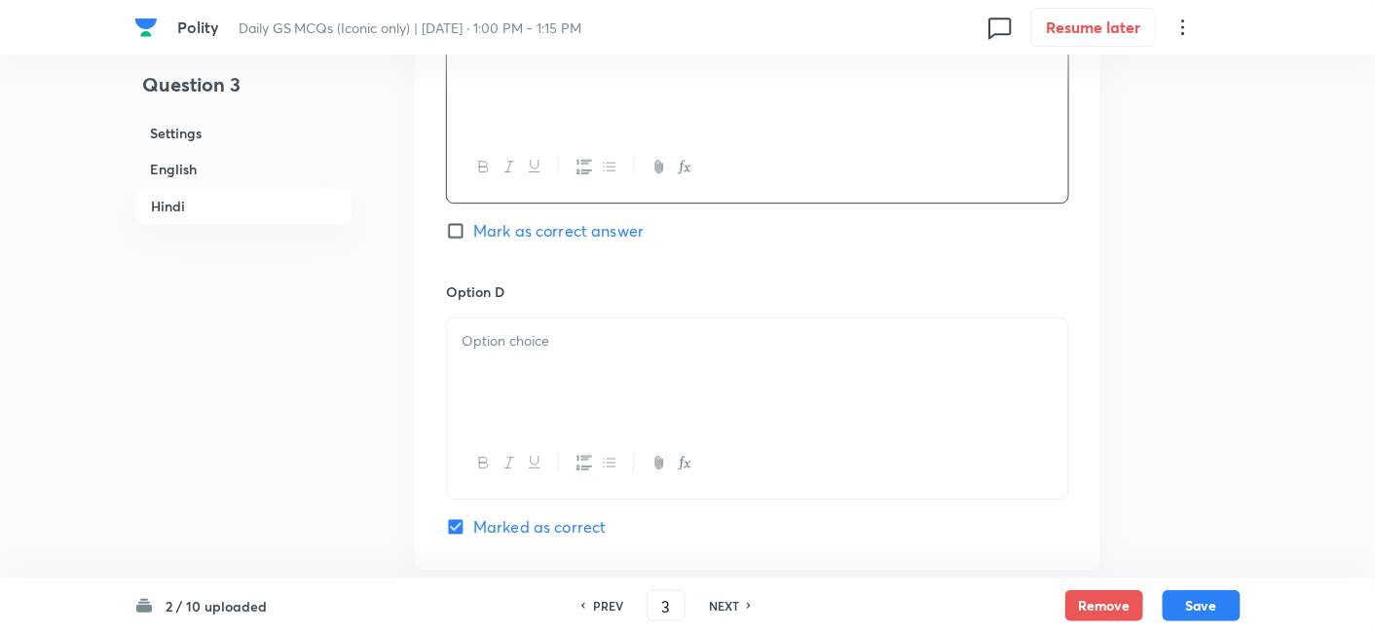
click at [565, 372] on div at bounding box center [757, 373] width 621 height 109
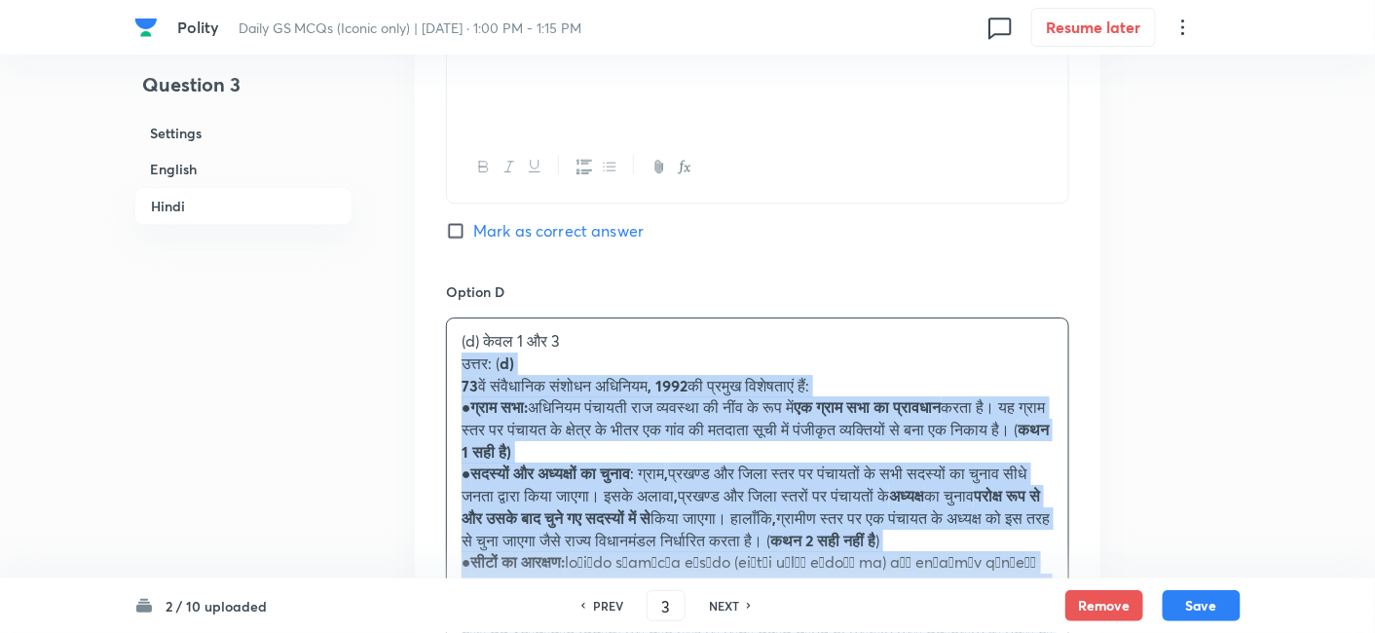
drag, startPoint x: 484, startPoint y: 391, endPoint x: 436, endPoint y: 383, distance: 48.4
click at [436, 383] on div "Option A केवल 1 और 2 Mark as correct answer Option B केवल 2 Mark as correct ans…" at bounding box center [758, 111] width 686 height 1500
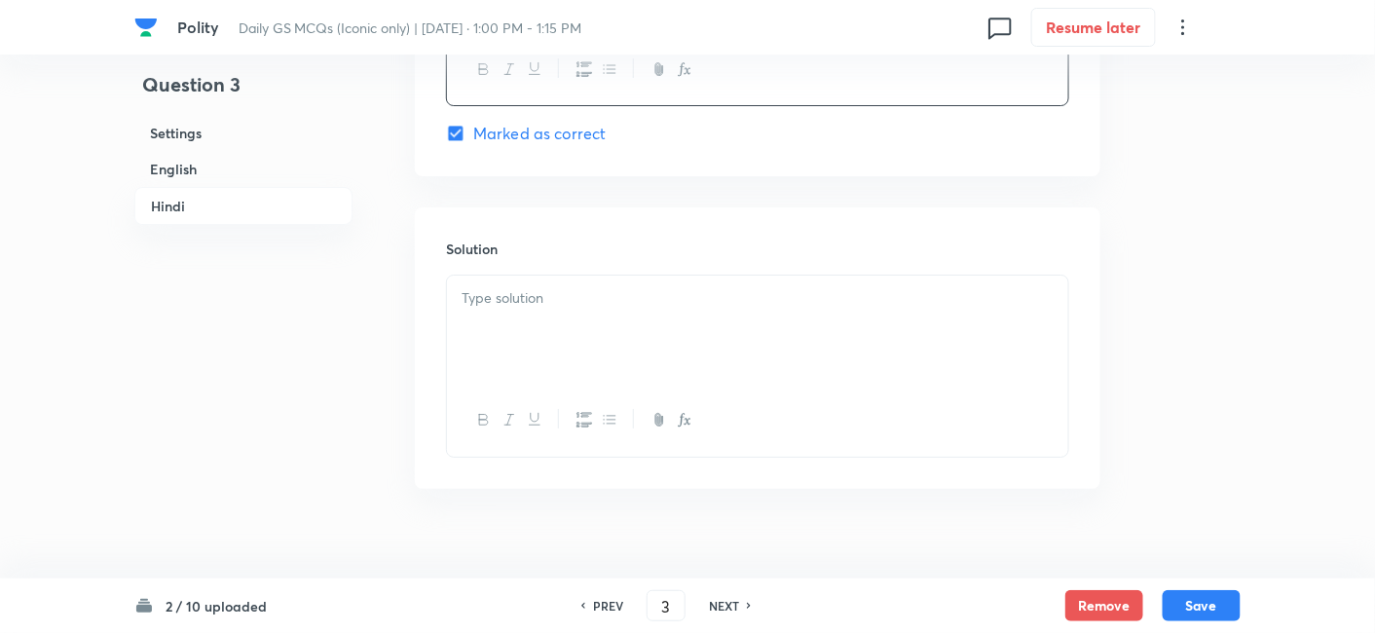
scroll to position [4532, 0]
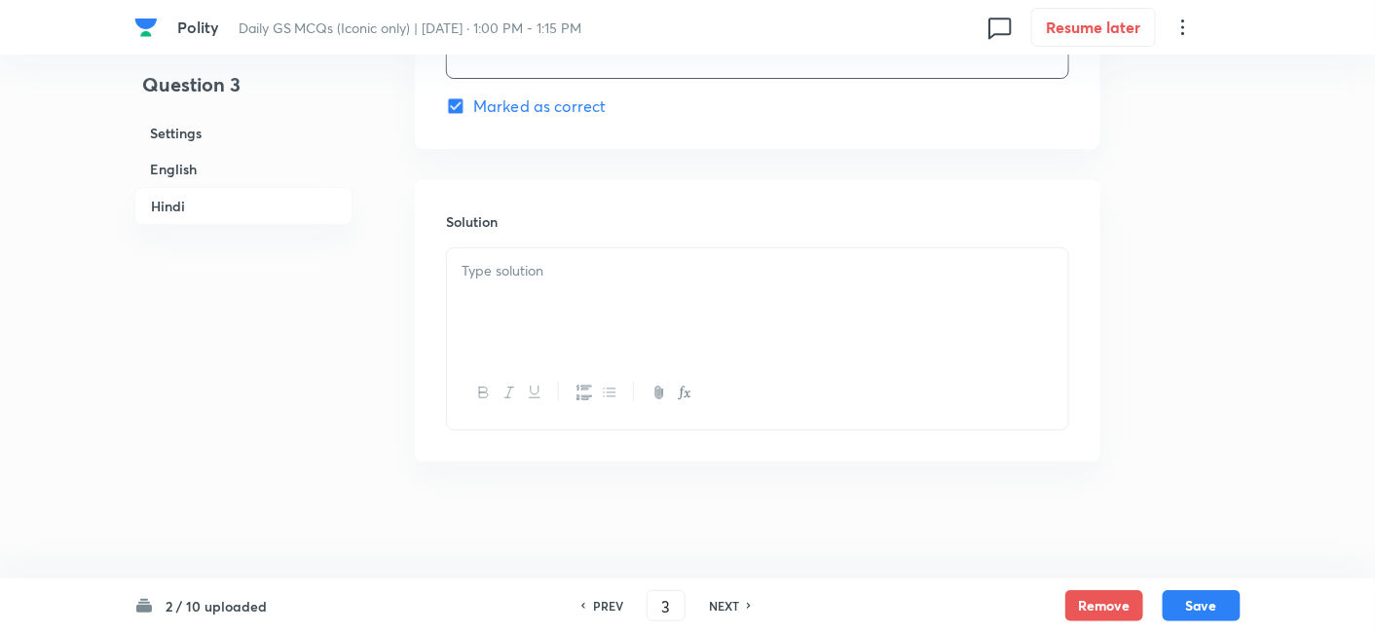
click at [556, 337] on div at bounding box center [757, 302] width 621 height 109
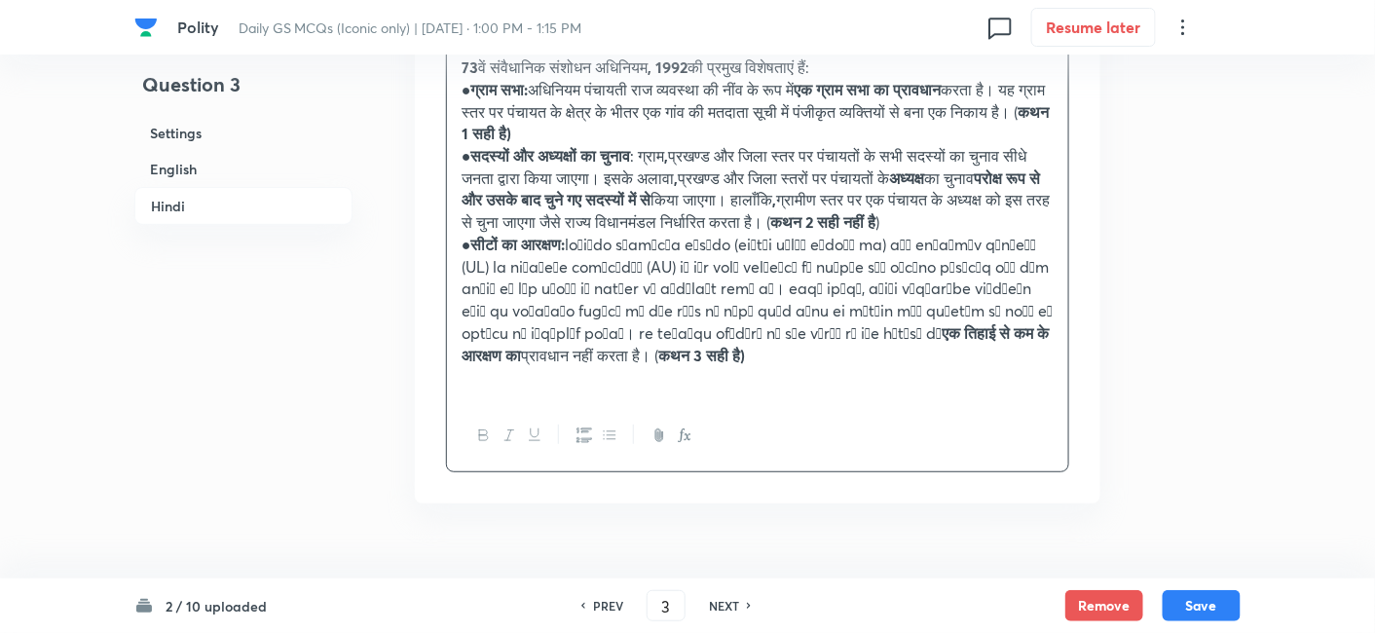
scroll to position [4748, 0]
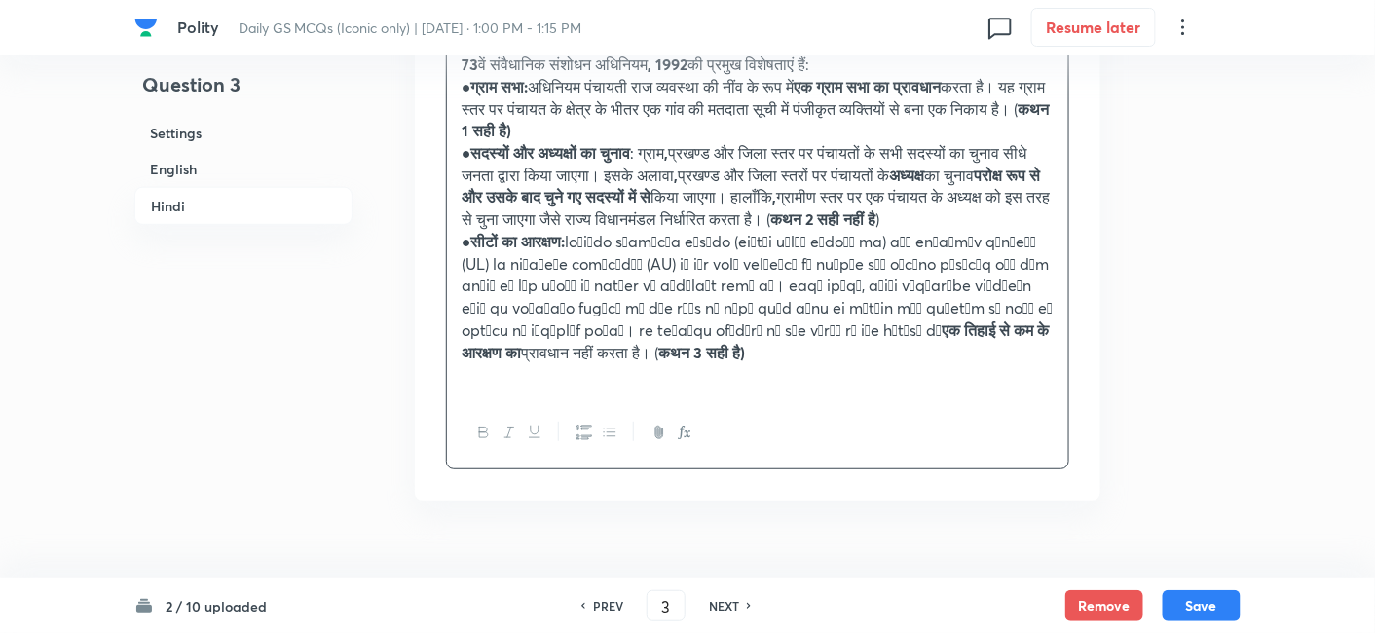
click at [195, 144] on h6 "Settings" at bounding box center [243, 133] width 218 height 36
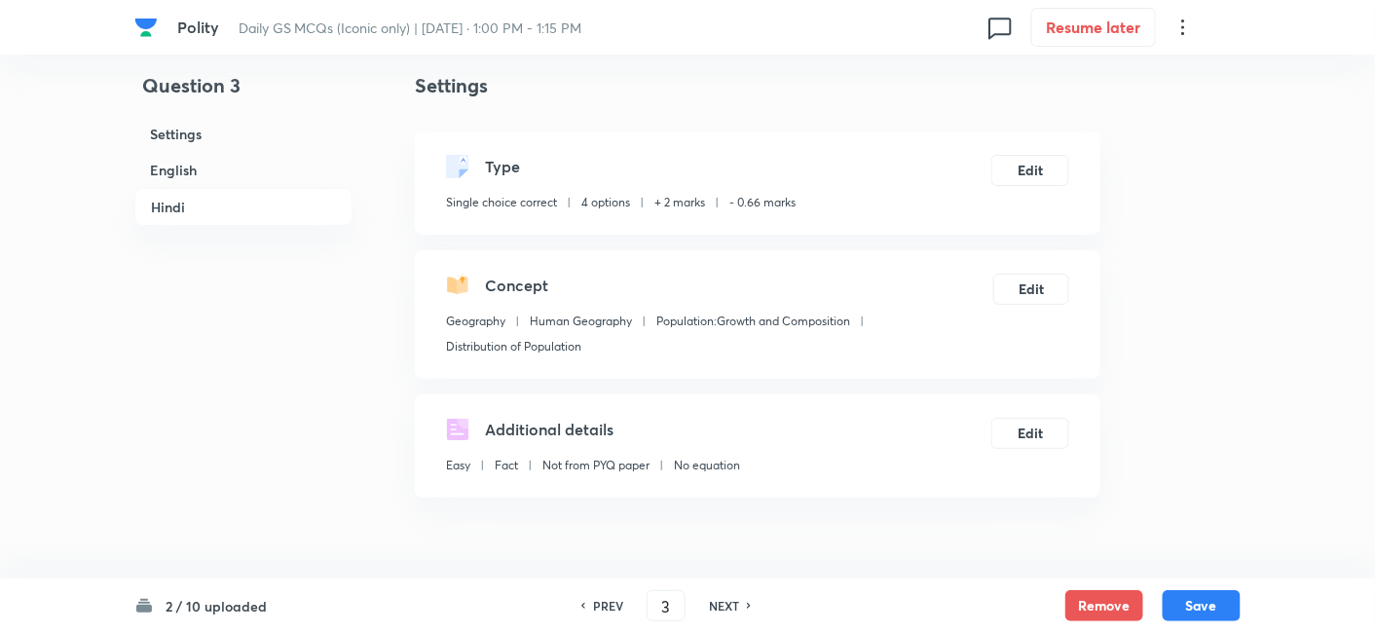
click at [195, 144] on h6 "Settings" at bounding box center [243, 134] width 218 height 36
click at [1209, 607] on button "Save" at bounding box center [1202, 603] width 78 height 31
type input "4"
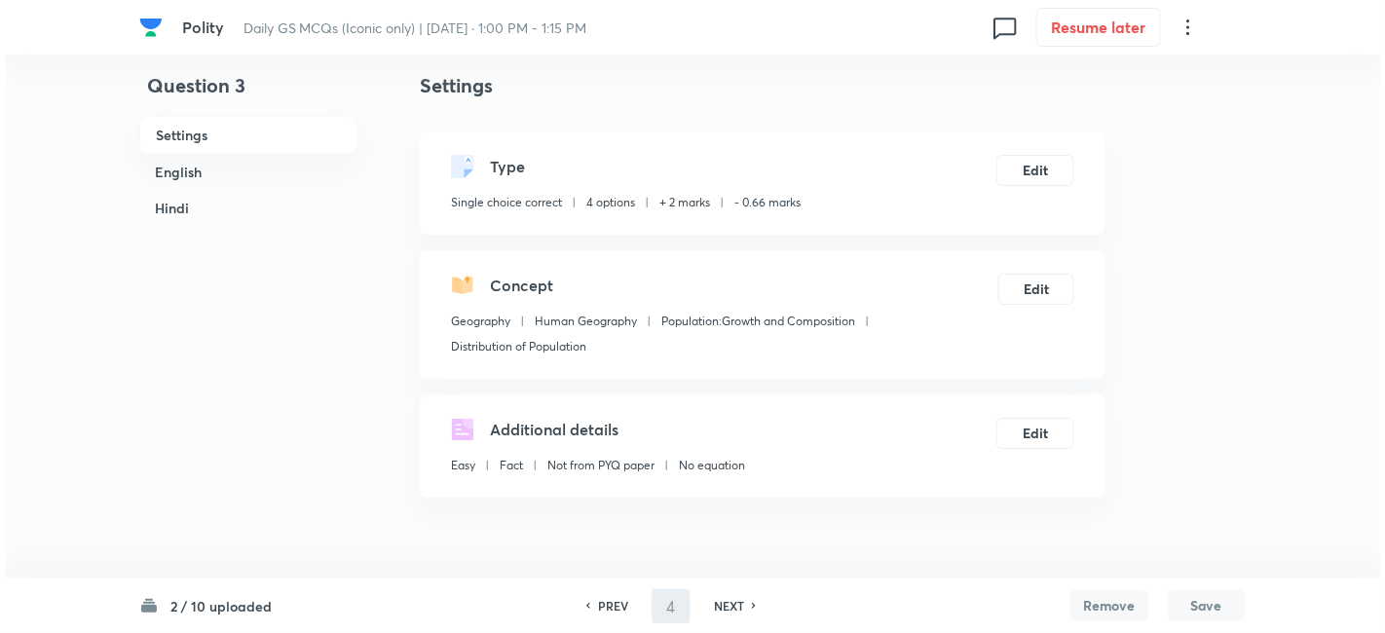
scroll to position [0, 0]
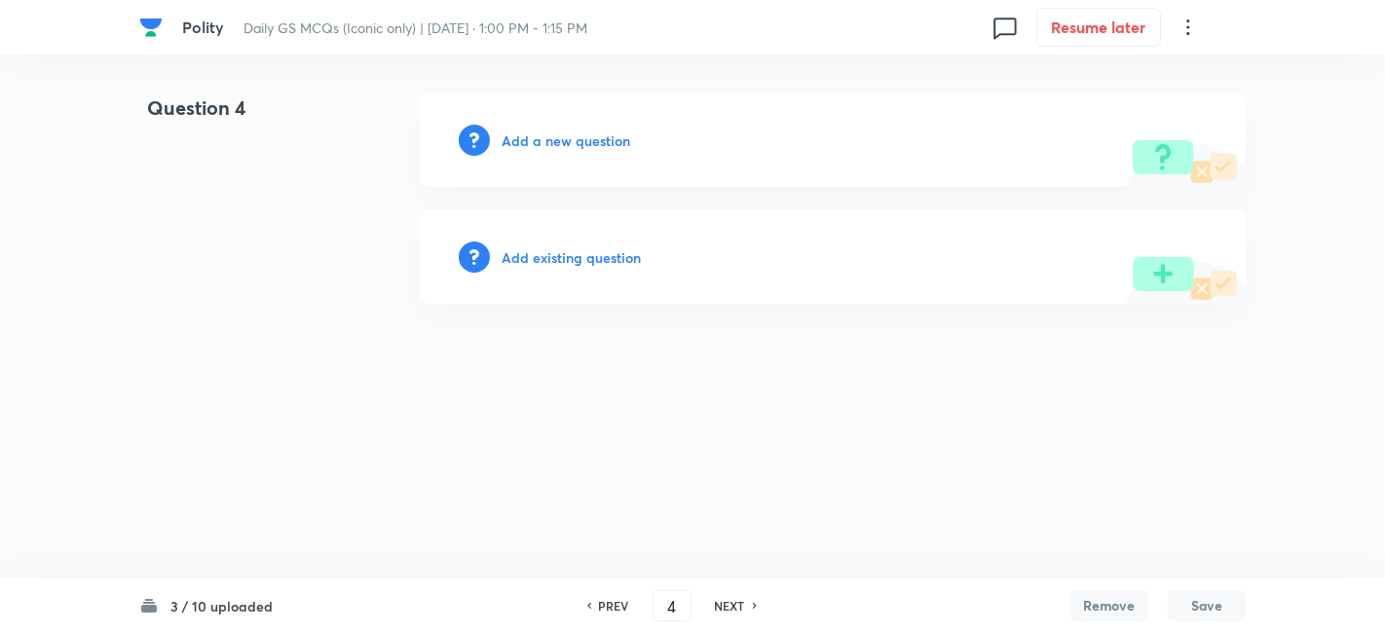
click at [576, 128] on div "Add a new question" at bounding box center [833, 141] width 826 height 94
click at [572, 134] on h6 "Add a new question" at bounding box center [566, 141] width 129 height 20
click at [572, 134] on h6 "Choose a question type" at bounding box center [577, 141] width 150 height 20
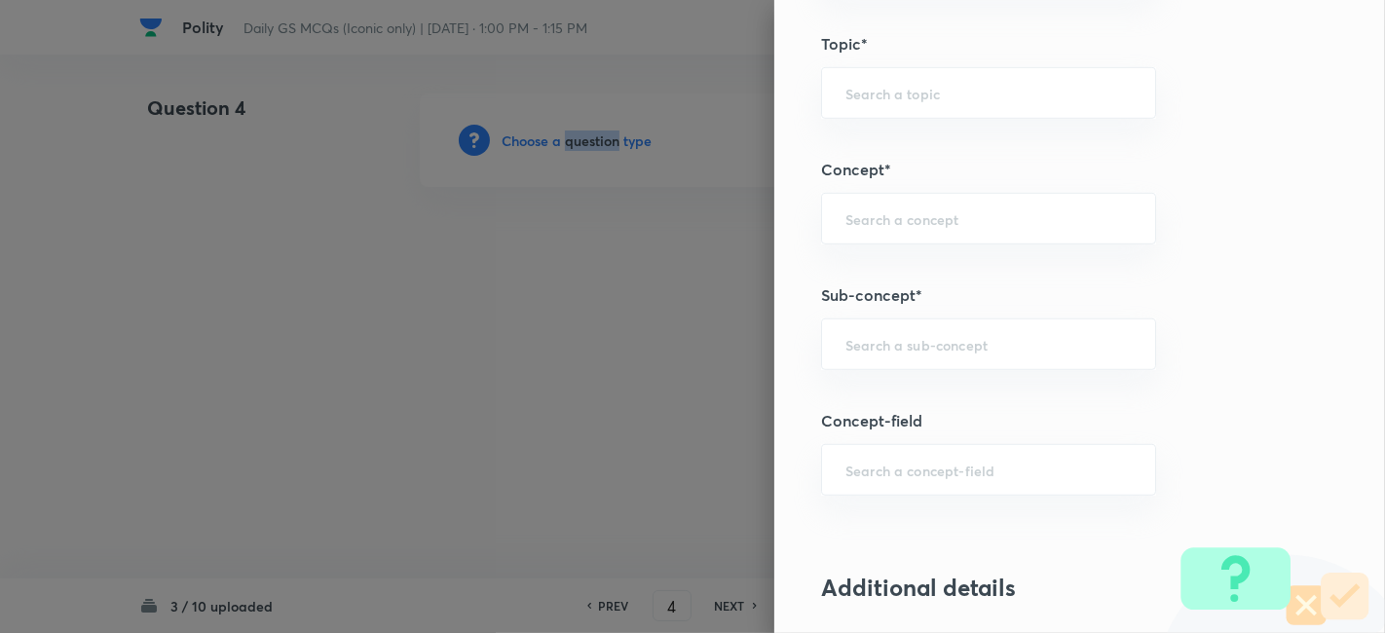
scroll to position [1190, 0]
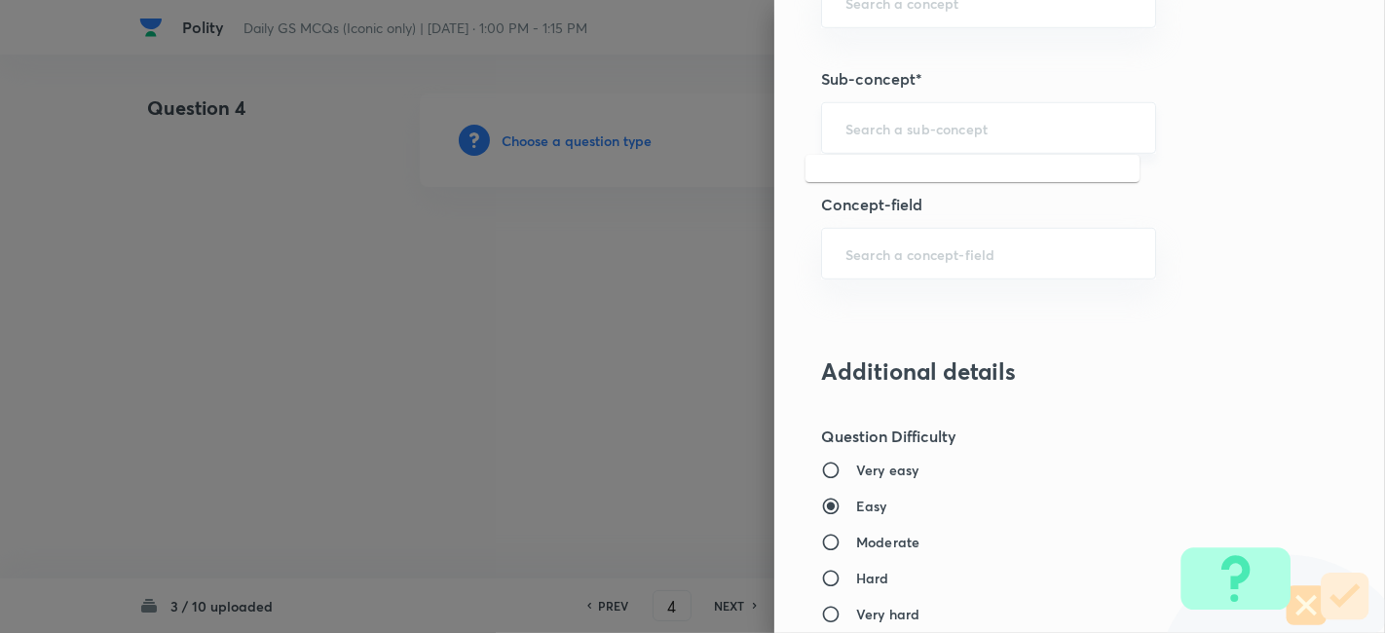
click at [982, 131] on input "text" at bounding box center [988, 128] width 286 height 19
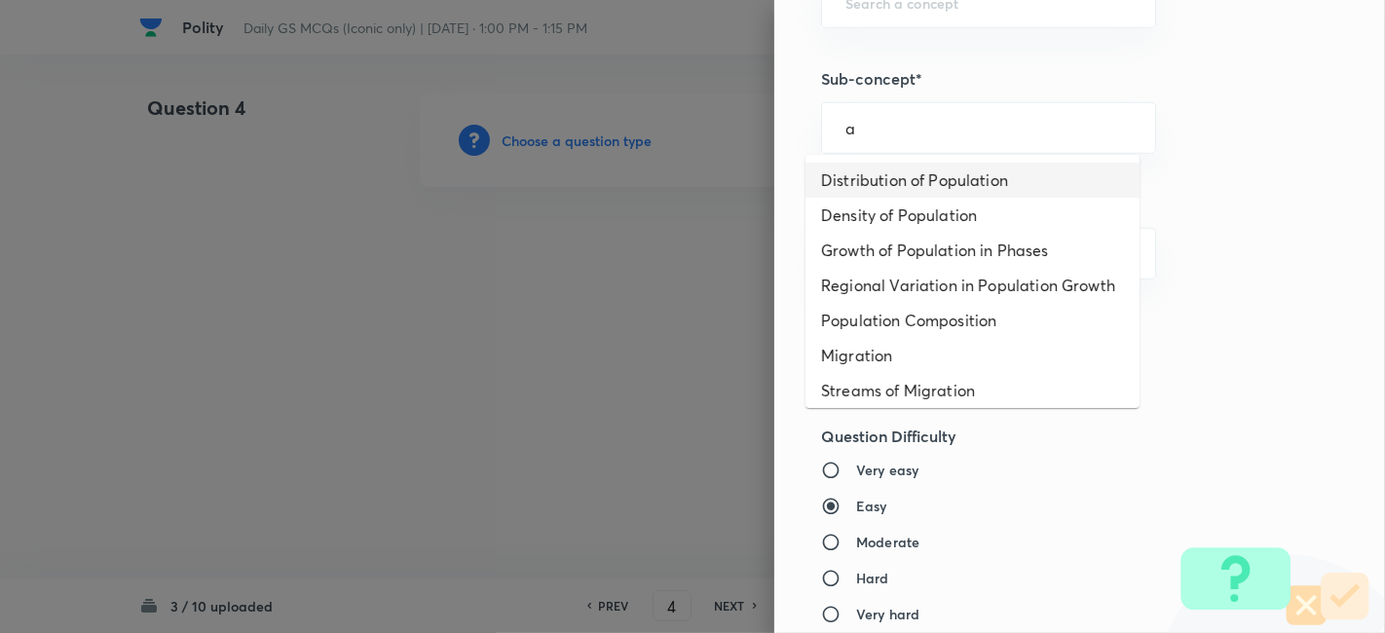
click at [956, 187] on li "Distribution of Population" at bounding box center [973, 180] width 334 height 35
type input "Distribution of Population"
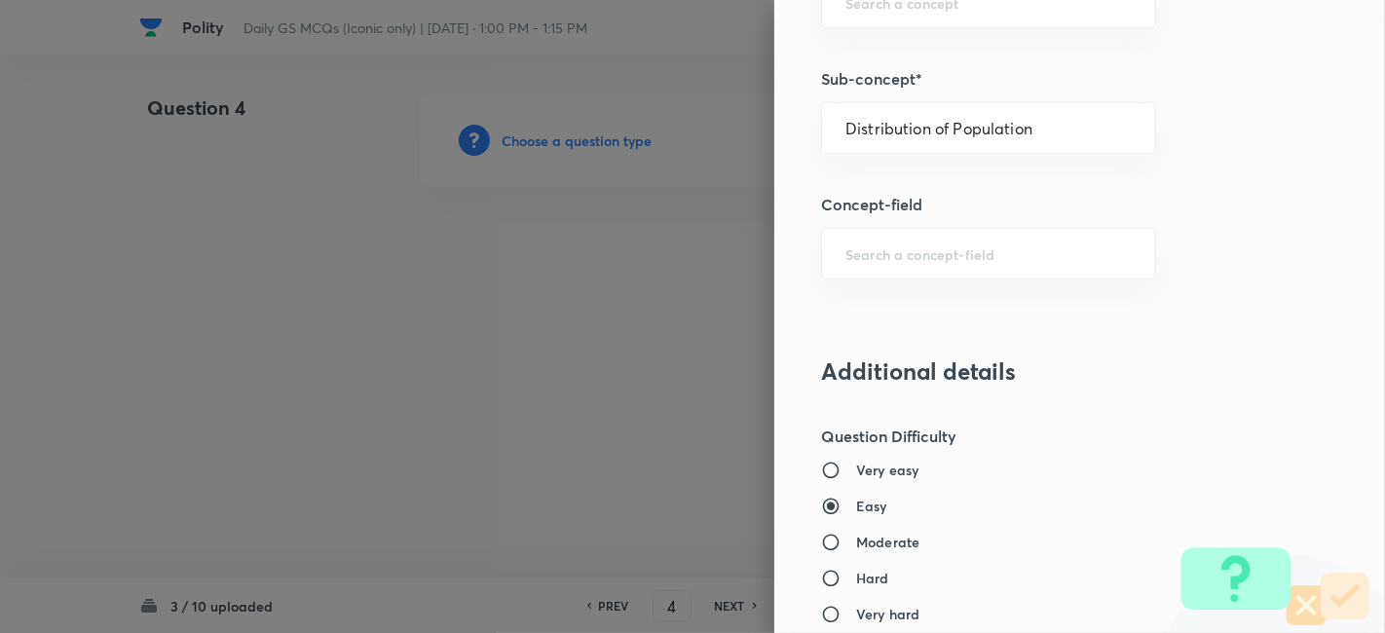
type input "Geography"
type input "Human Geography"
type input "Population:Growth and Composition"
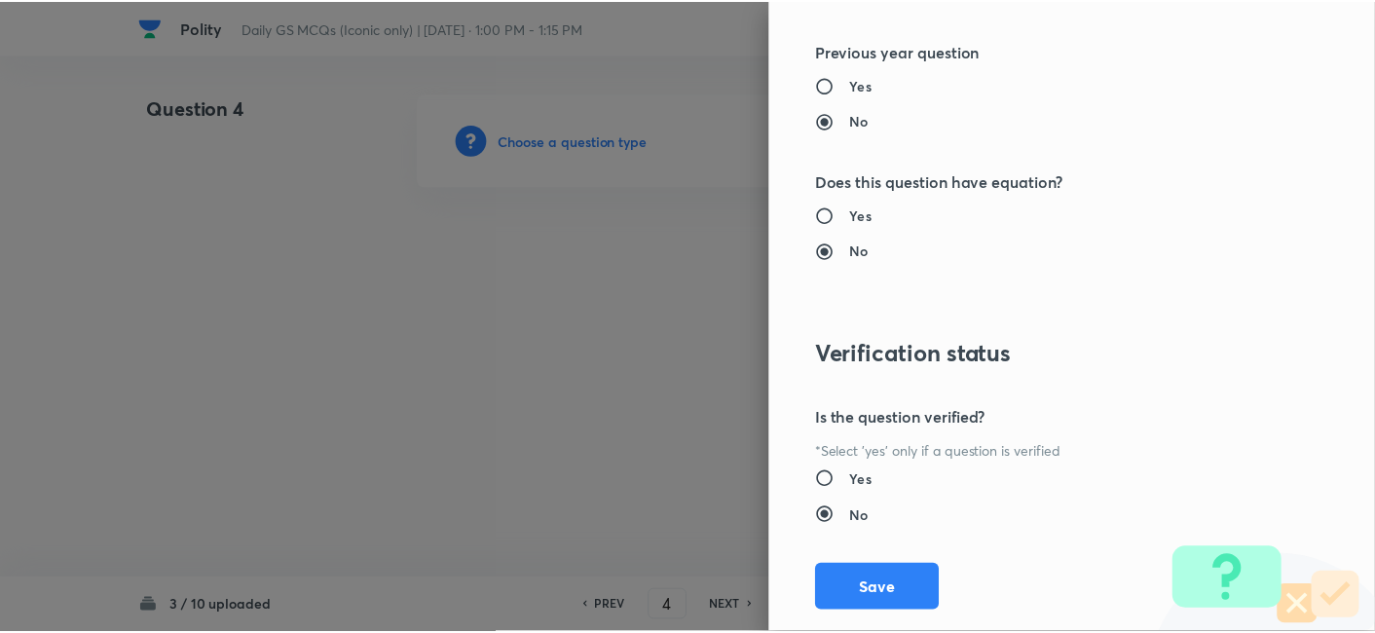
scroll to position [2016, 0]
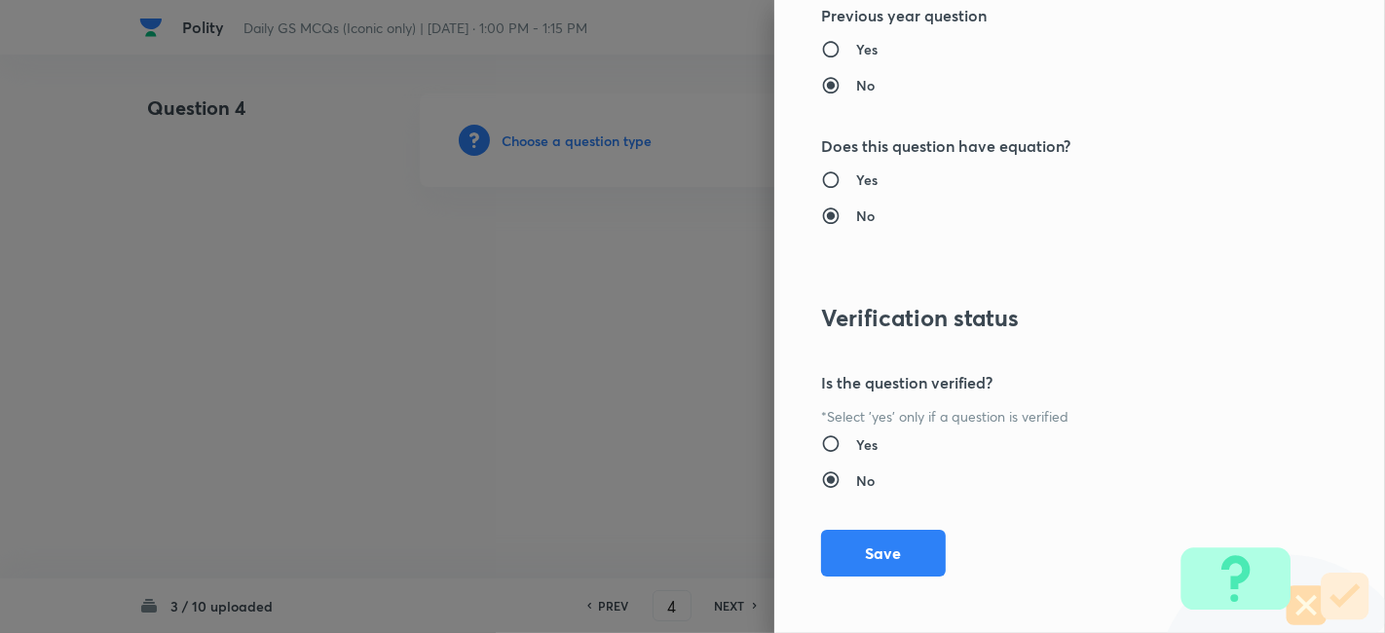
click at [879, 507] on div "Question settings Question type* Single choice correct Number of options* 2 3 4…" at bounding box center [1079, 316] width 611 height 633
click at [872, 549] on button "Save" at bounding box center [883, 551] width 125 height 47
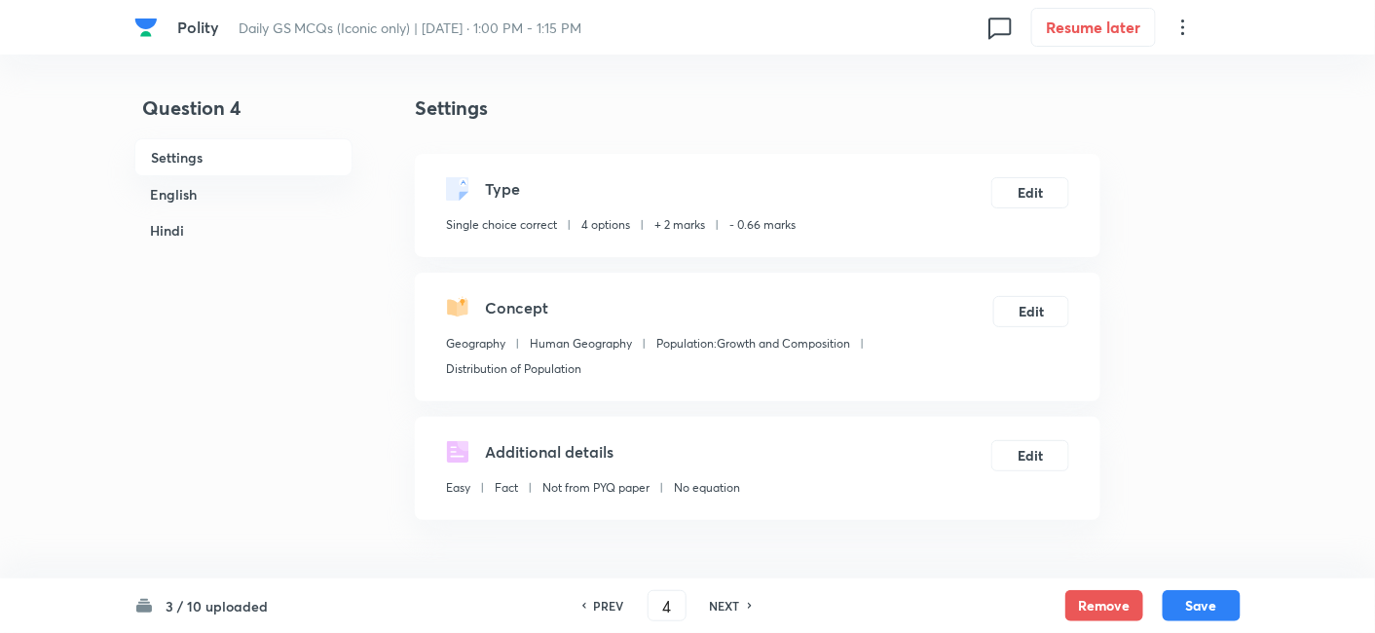
click at [236, 195] on h6 "English" at bounding box center [243, 194] width 218 height 36
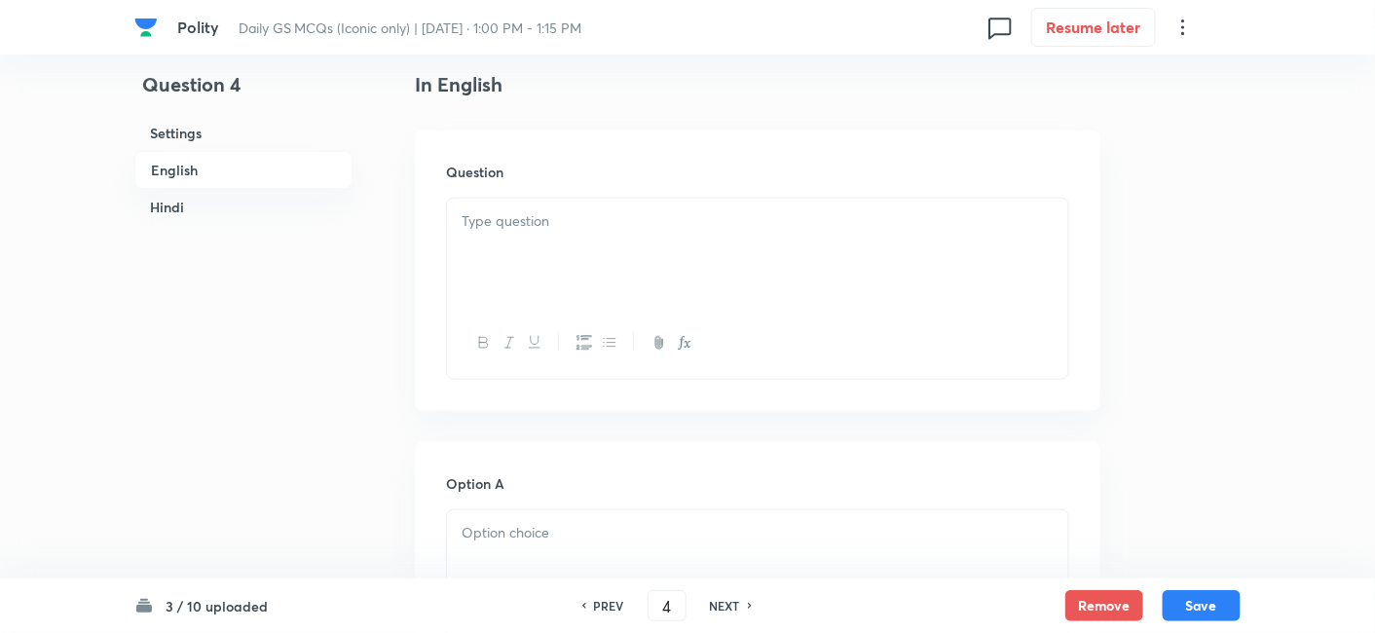
click at [606, 235] on div at bounding box center [757, 253] width 621 height 109
click at [641, 299] on div at bounding box center [757, 253] width 621 height 109
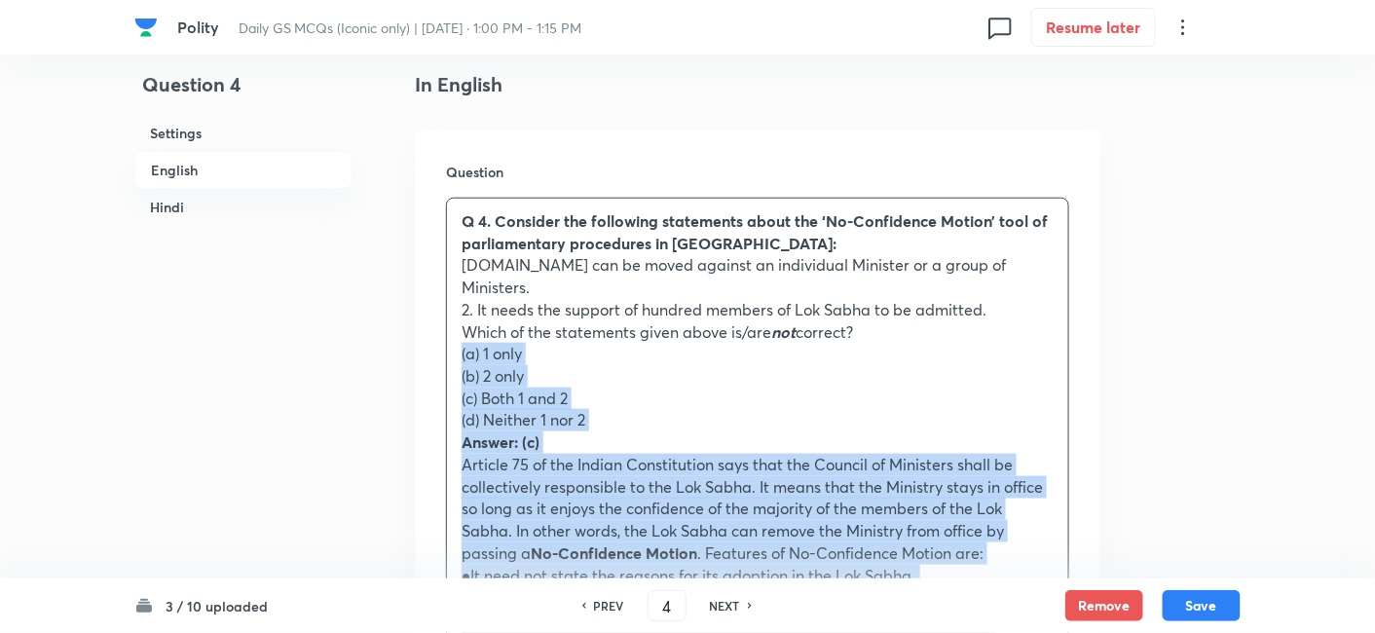
drag, startPoint x: 479, startPoint y: 332, endPoint x: 431, endPoint y: 321, distance: 48.9
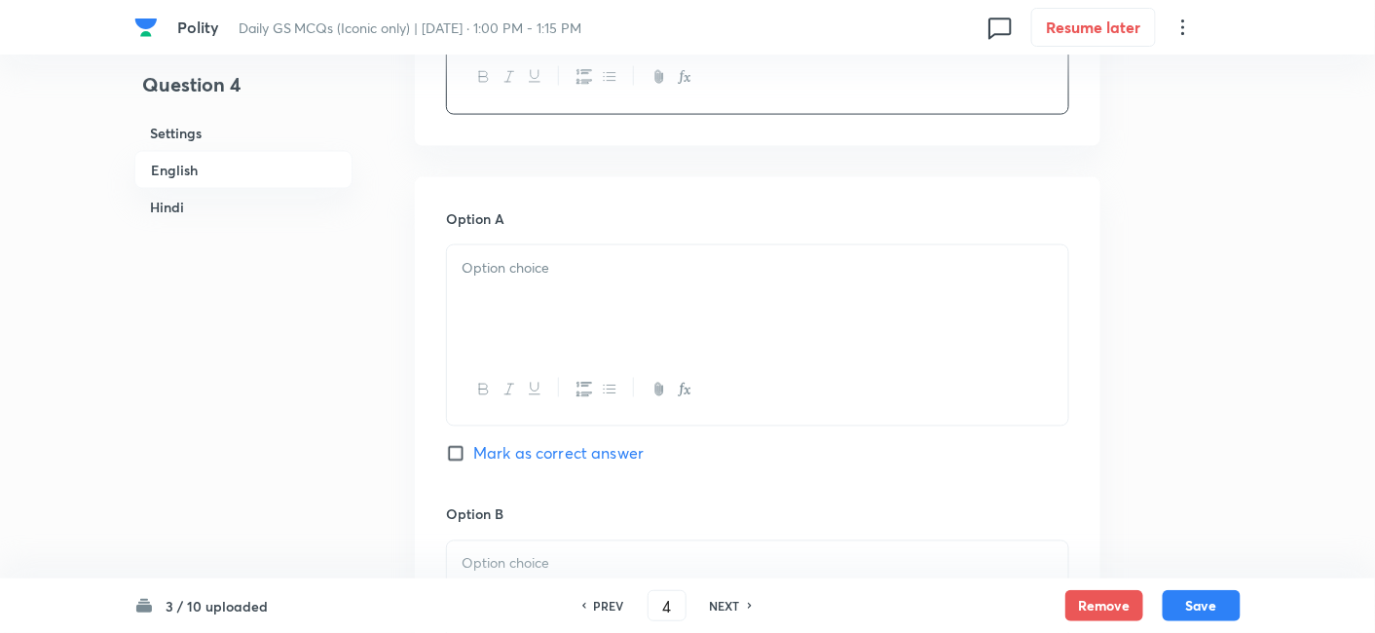
scroll to position [852, 0]
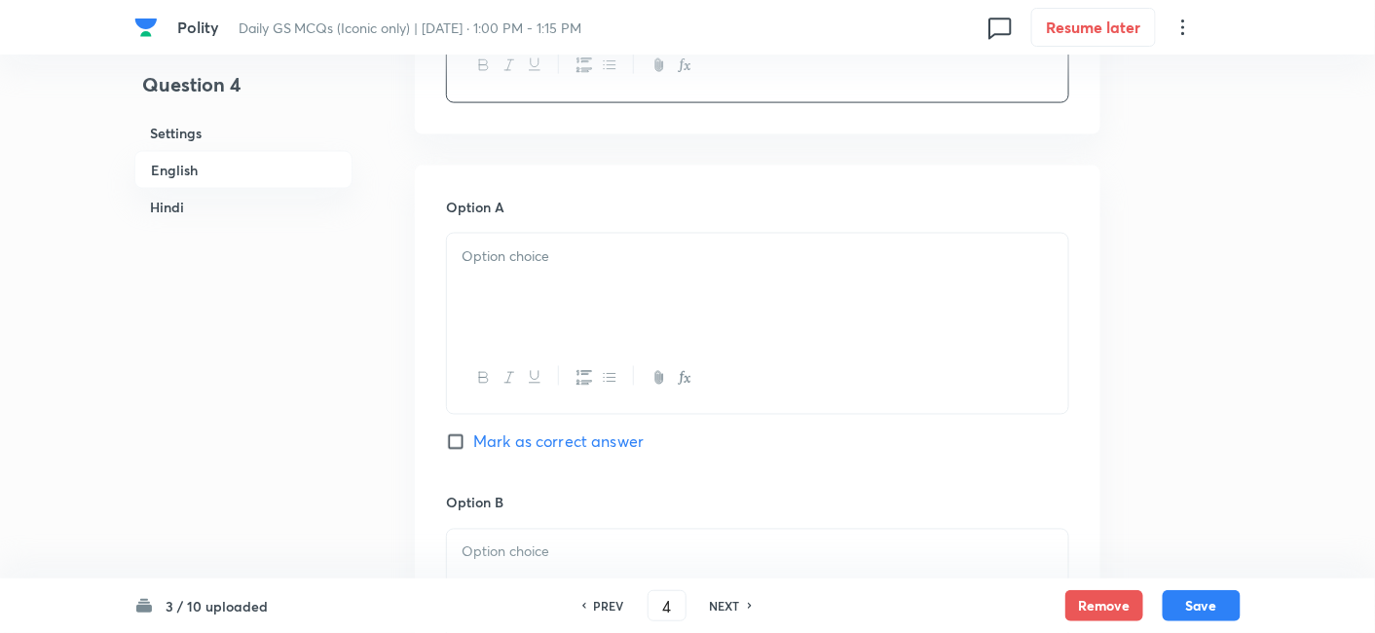
click at [629, 276] on div at bounding box center [757, 288] width 621 height 109
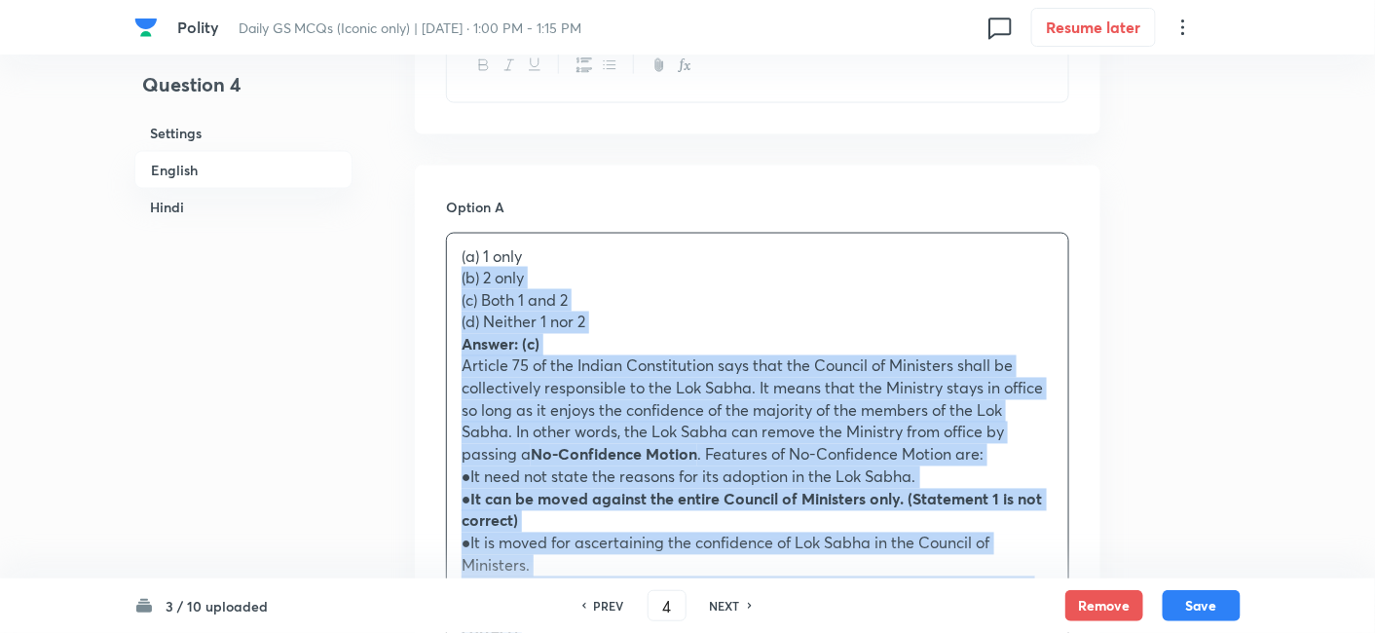
drag, startPoint x: 451, startPoint y: 262, endPoint x: 440, endPoint y: 257, distance: 11.8
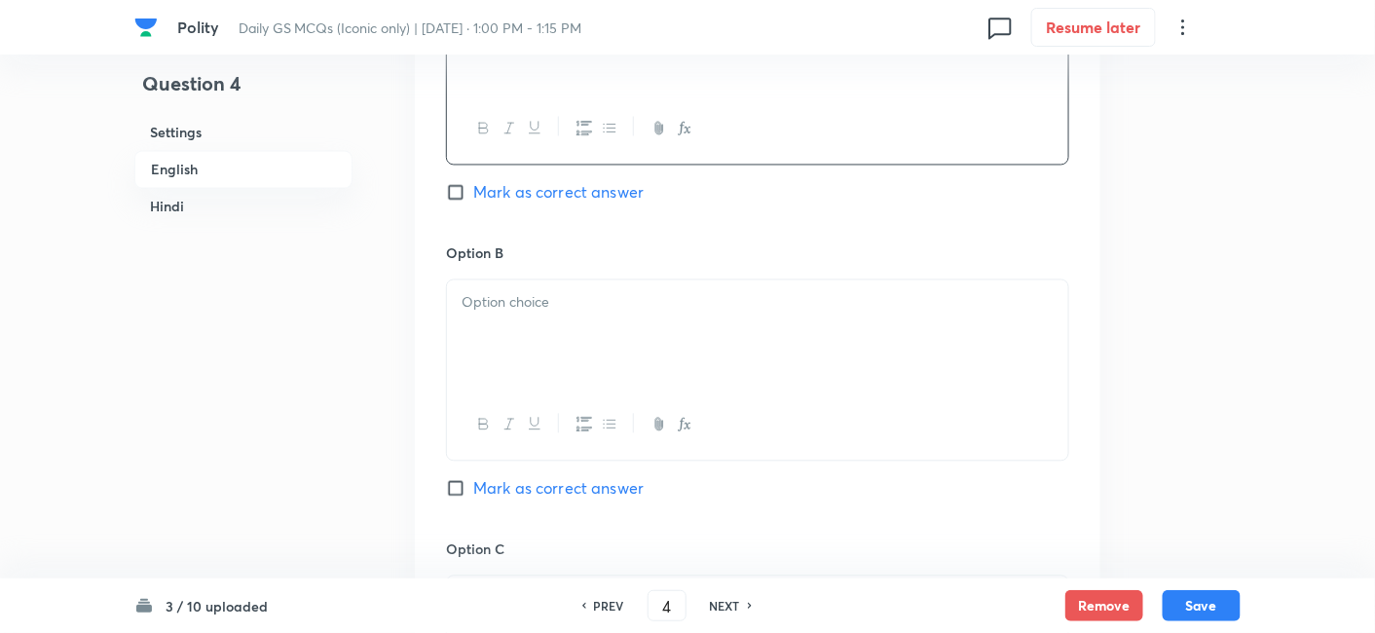
scroll to position [1177, 0]
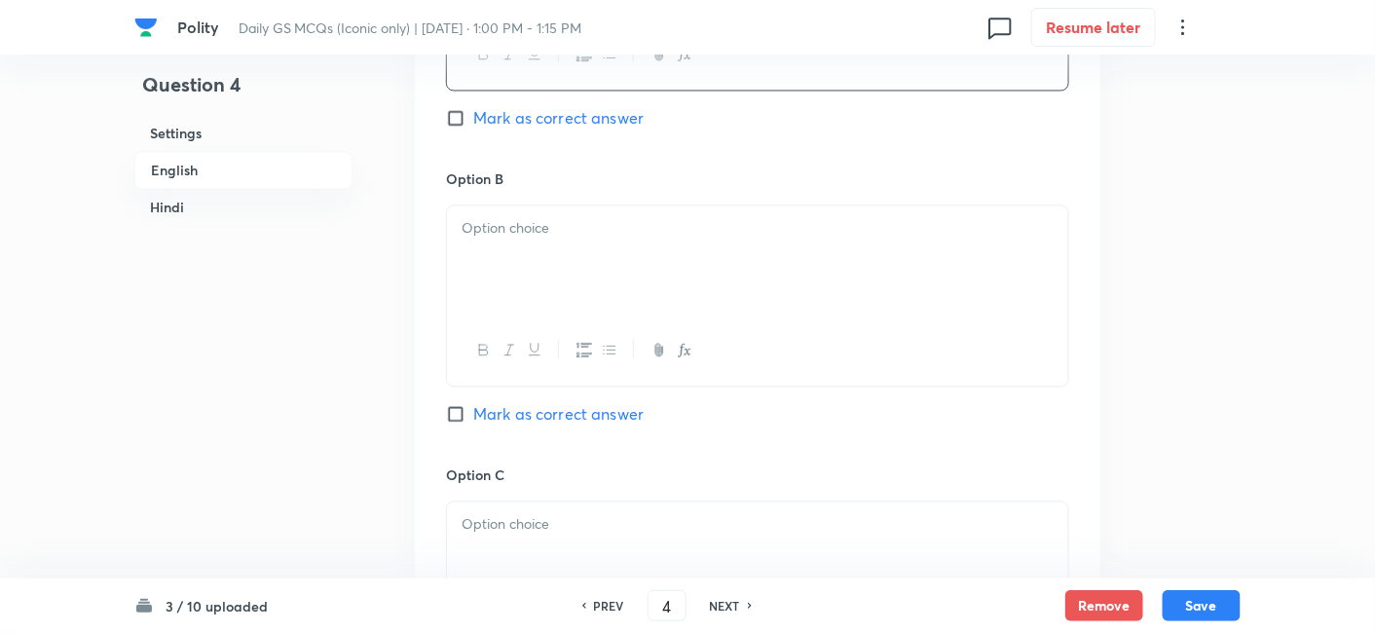
click at [589, 274] on div at bounding box center [757, 260] width 621 height 109
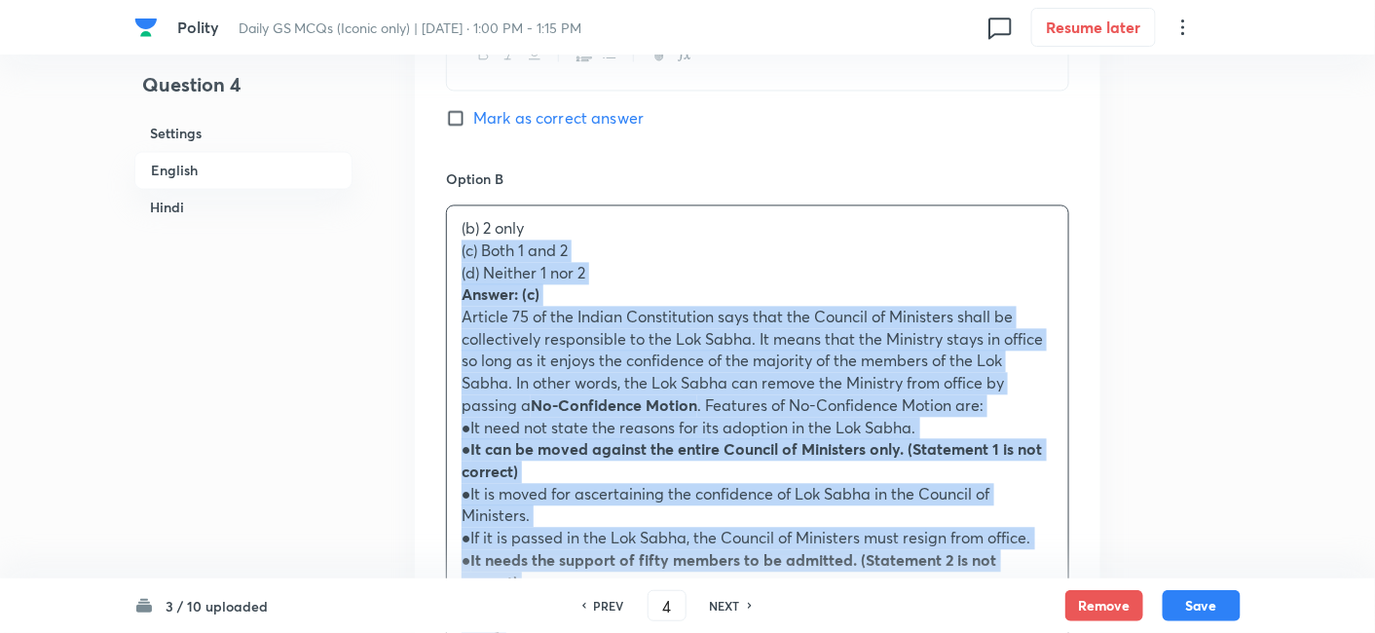
drag, startPoint x: 455, startPoint y: 239, endPoint x: 445, endPoint y: 235, distance: 10.5
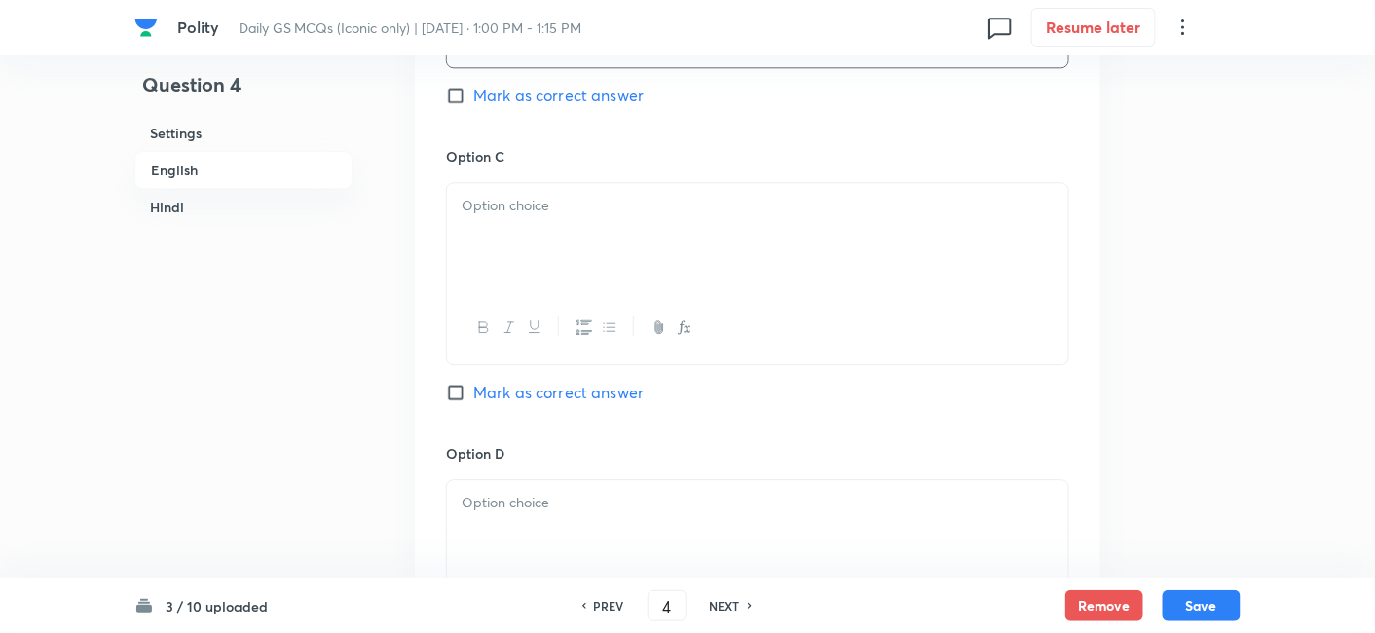
scroll to position [1502, 0]
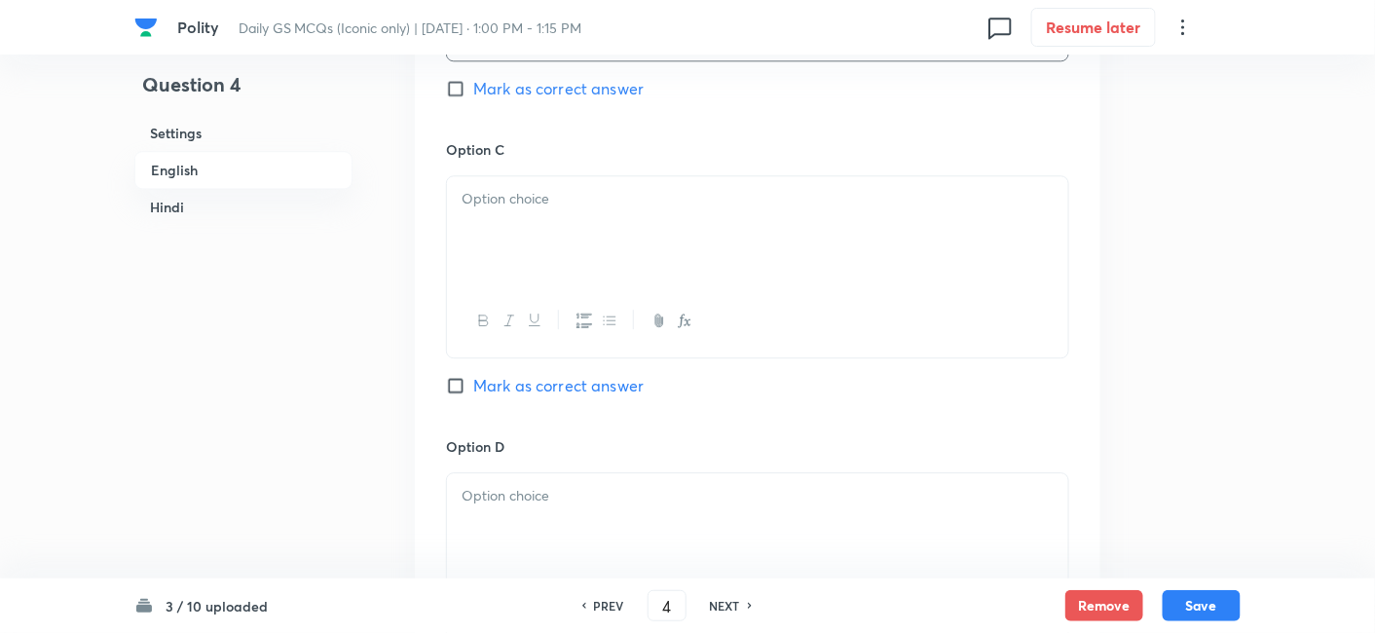
click at [530, 202] on div at bounding box center [757, 230] width 621 height 109
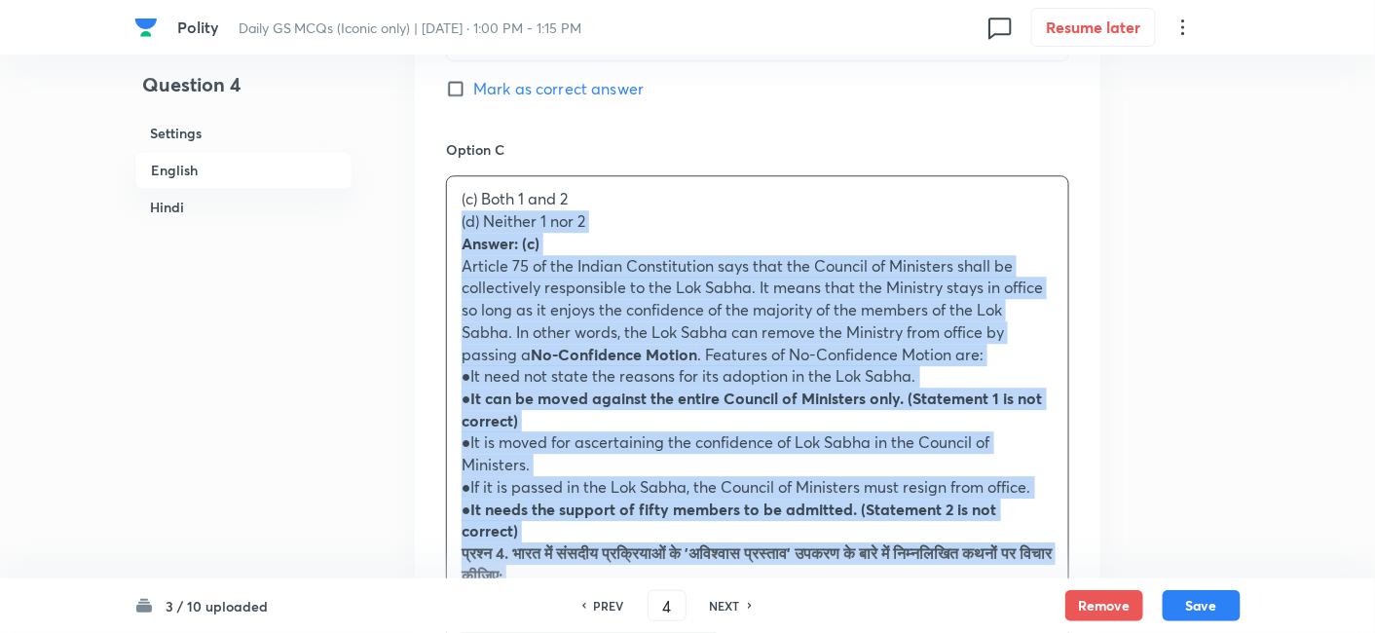
click at [435, 200] on div "Option A 1 only Mark as correct answer Option B 2 only Mark as correct answer O…" at bounding box center [758, 476] width 686 height 1920
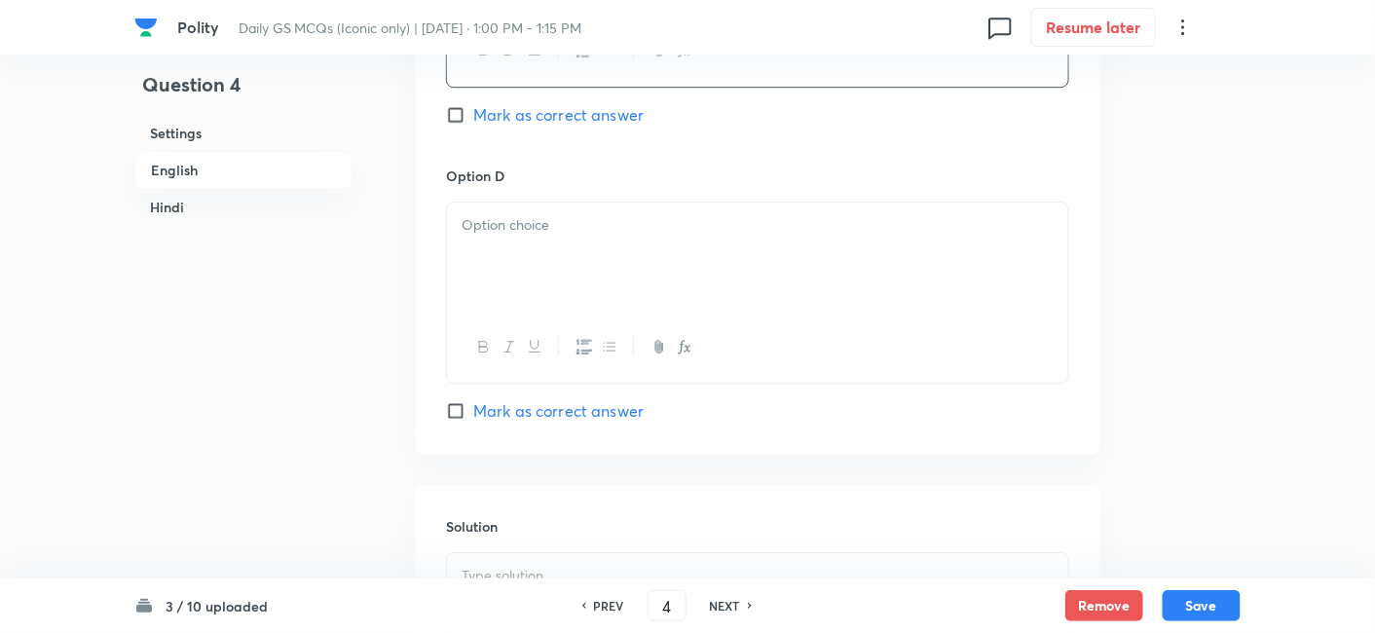
scroll to position [1826, 0]
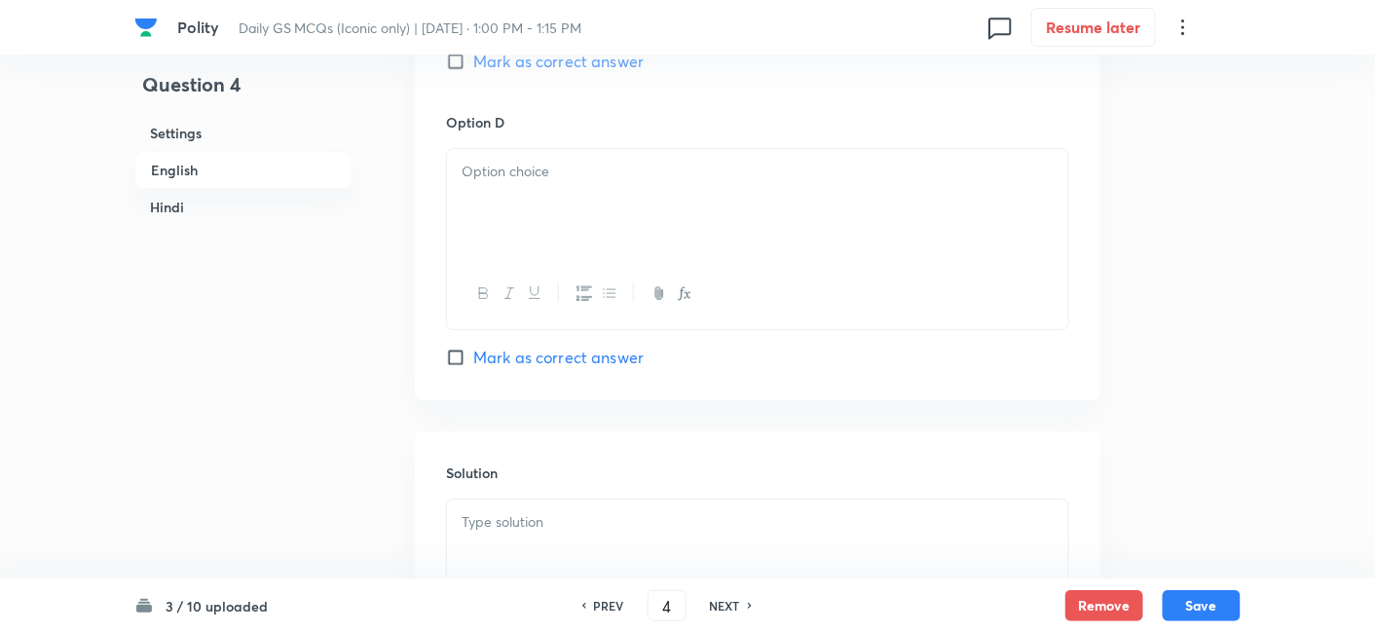
click at [525, 184] on div at bounding box center [757, 203] width 621 height 109
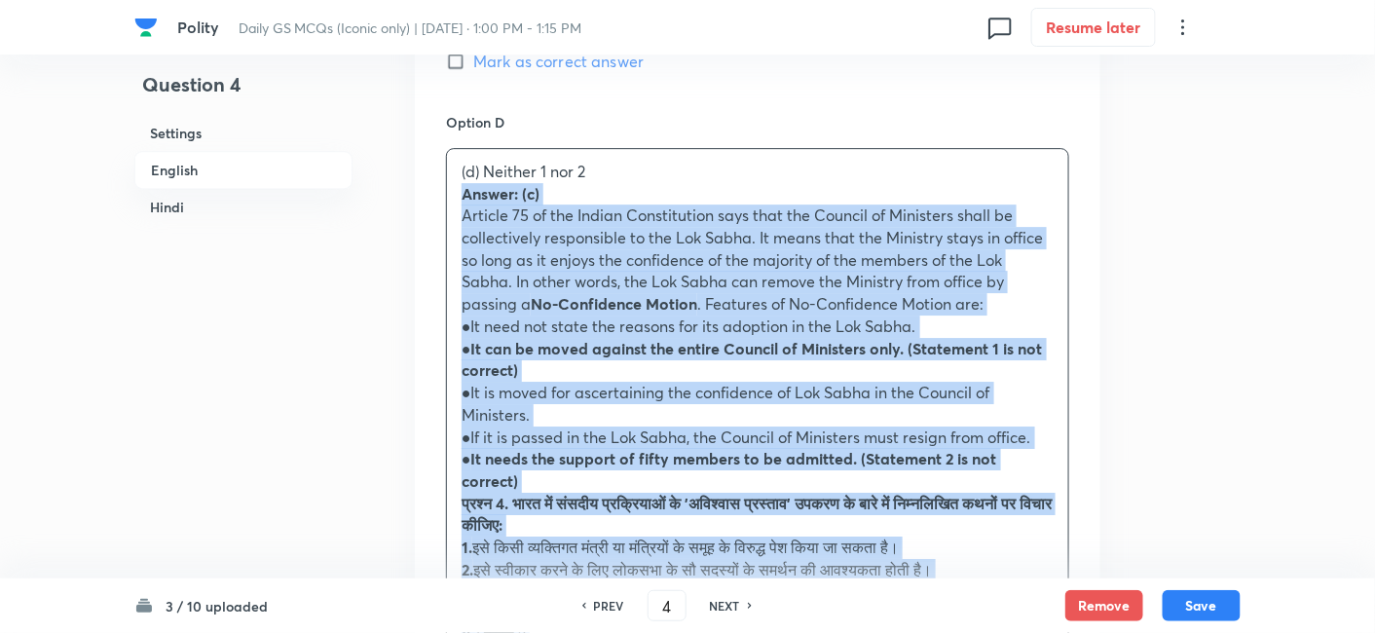
drag, startPoint x: 465, startPoint y: 179, endPoint x: 447, endPoint y: 169, distance: 20.5
click at [447, 169] on div "(d) Neither 1 nor 2 Answer: (c) Article 75 of the Indian Constitution says that…" at bounding box center [757, 548] width 621 height 798
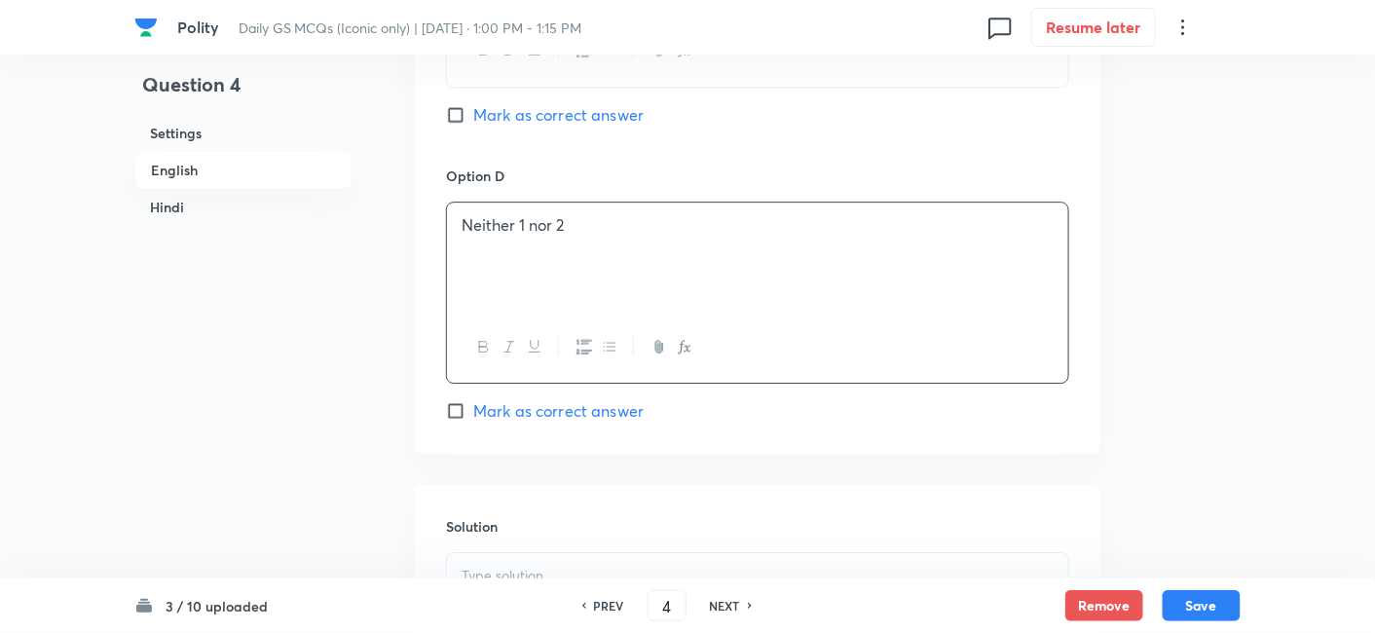
scroll to position [1718, 0]
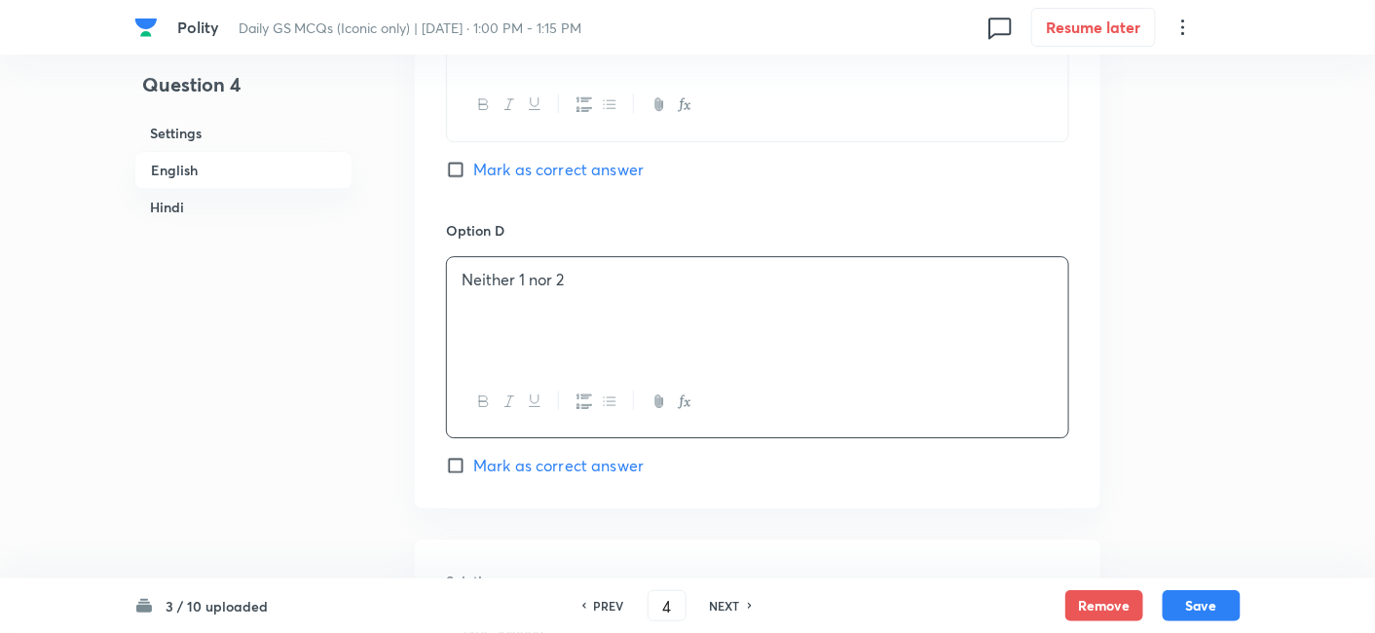
click at [537, 158] on span "Mark as correct answer" at bounding box center [558, 169] width 170 height 23
click at [473, 160] on input "Mark as correct answer" at bounding box center [459, 169] width 27 height 19
checkbox input "true"
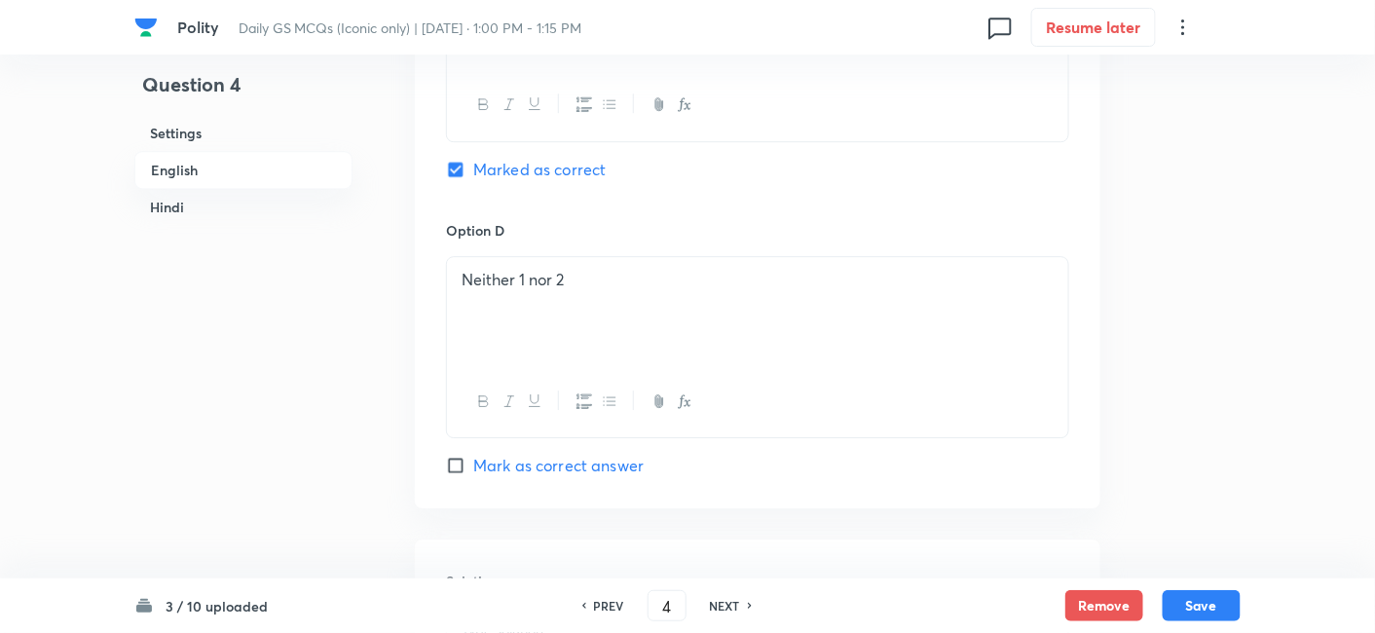
checkbox input "true"
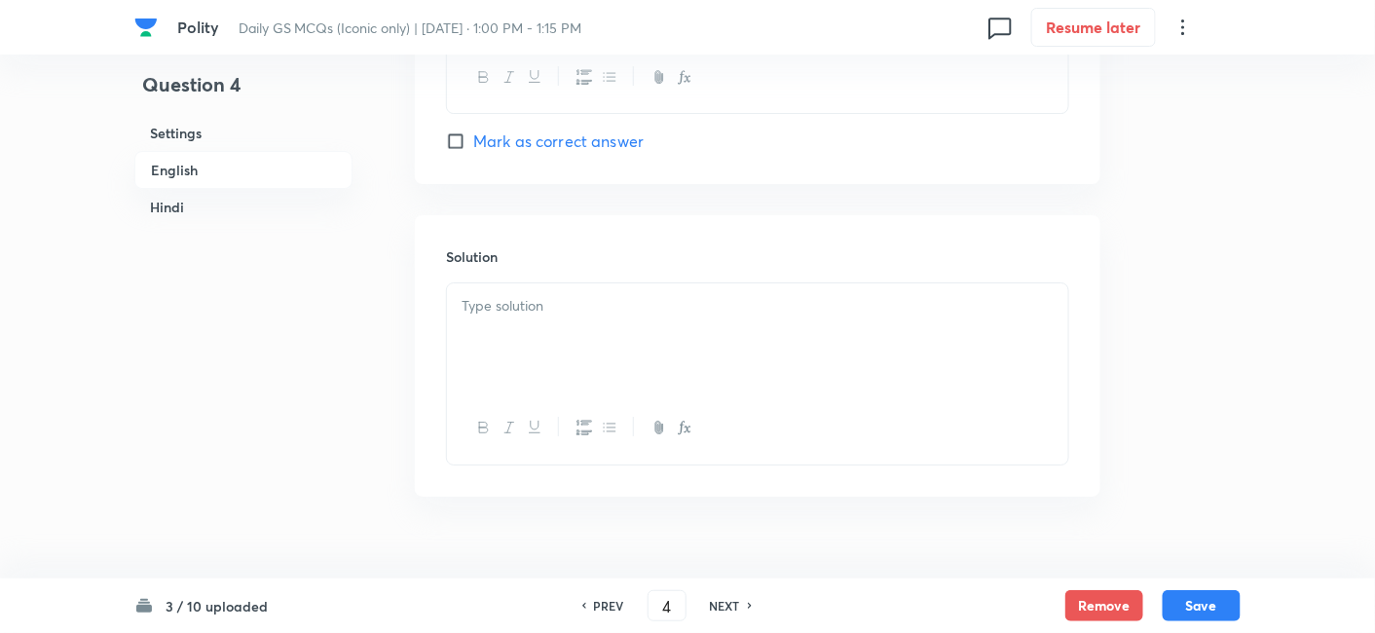
scroll to position [2043, 0]
click at [579, 314] on div at bounding box center [757, 337] width 621 height 109
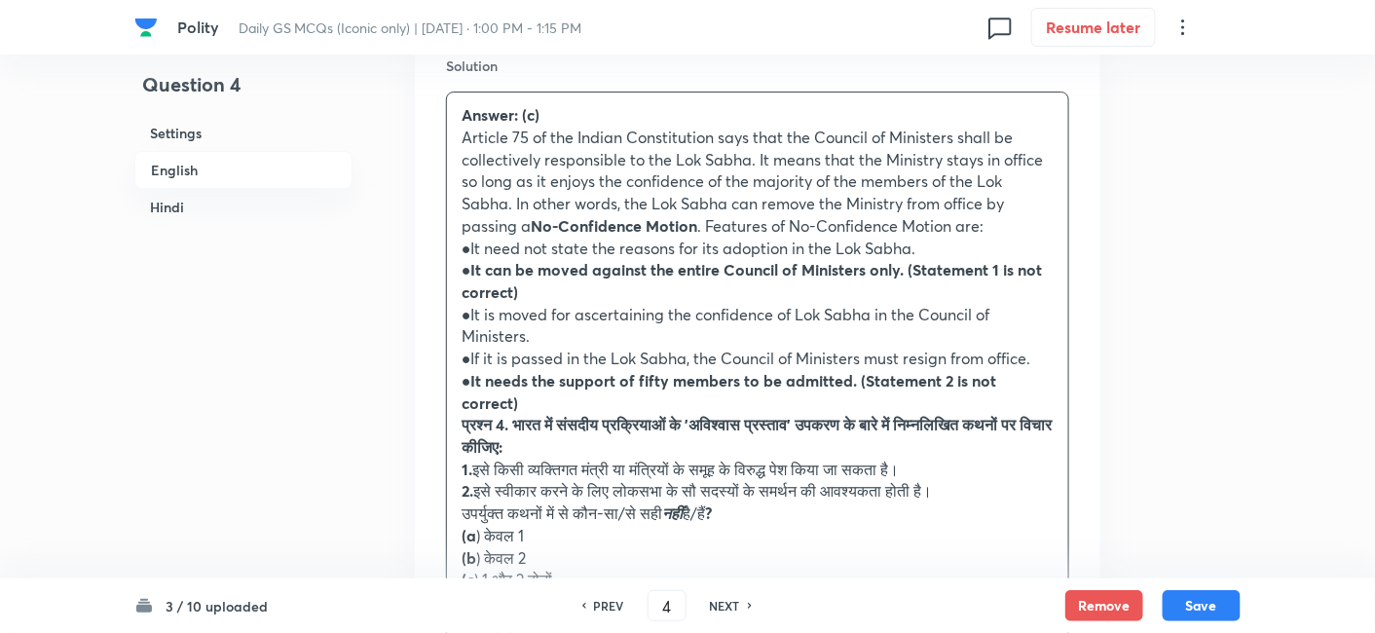
scroll to position [2368, 0]
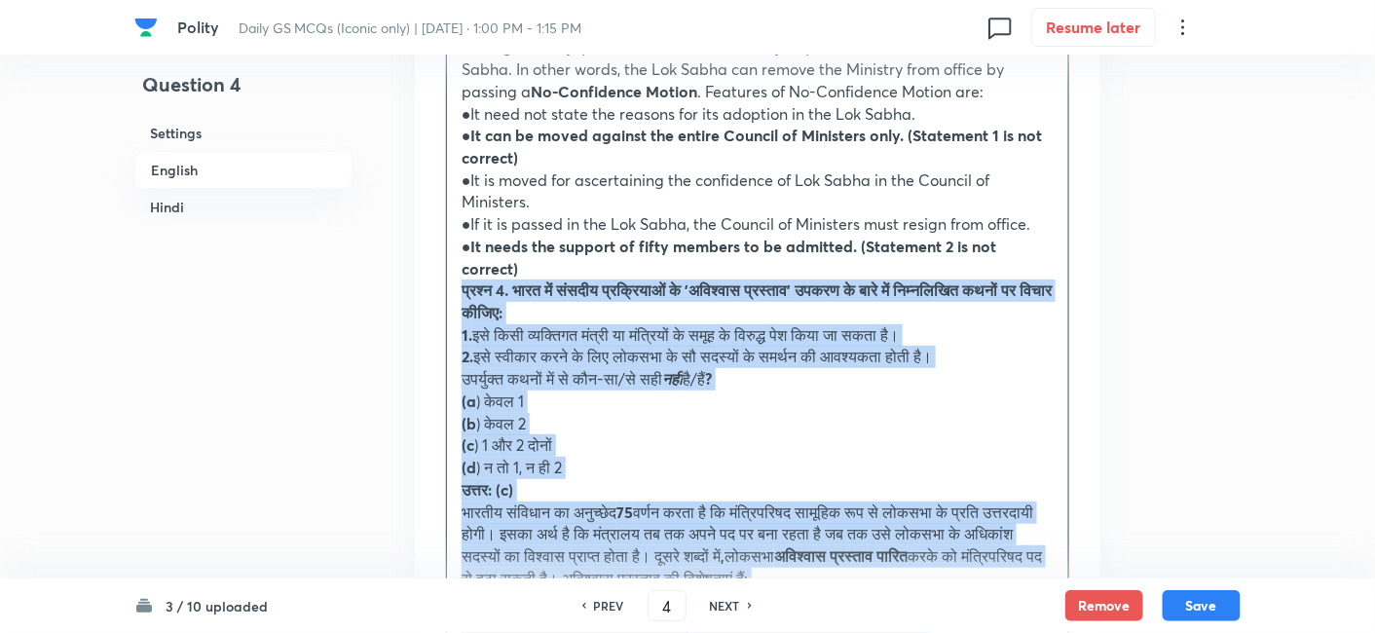
drag, startPoint x: 506, startPoint y: 310, endPoint x: 426, endPoint y: 271, distance: 89.7
click at [426, 271] on div "Solution Answer: (c) Article 75 of the Indian Constitution says that the Counci…" at bounding box center [758, 364] width 686 height 948
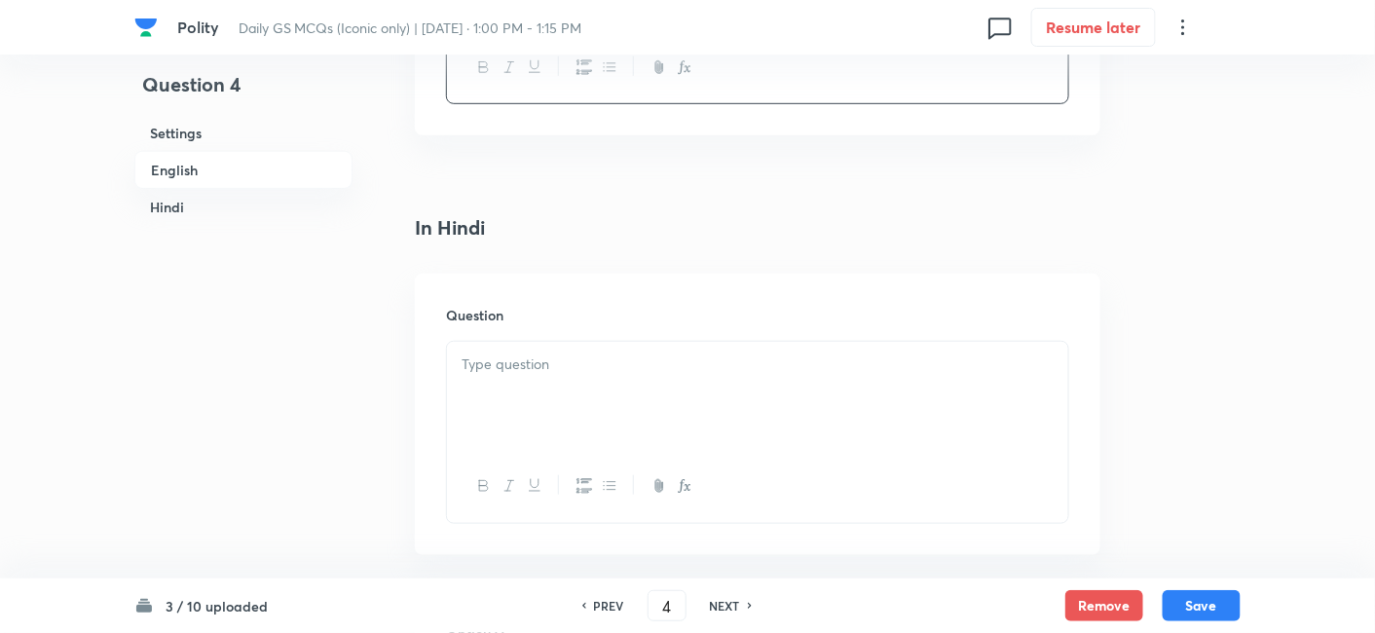
scroll to position [2692, 0]
click at [584, 311] on p at bounding box center [758, 322] width 592 height 22
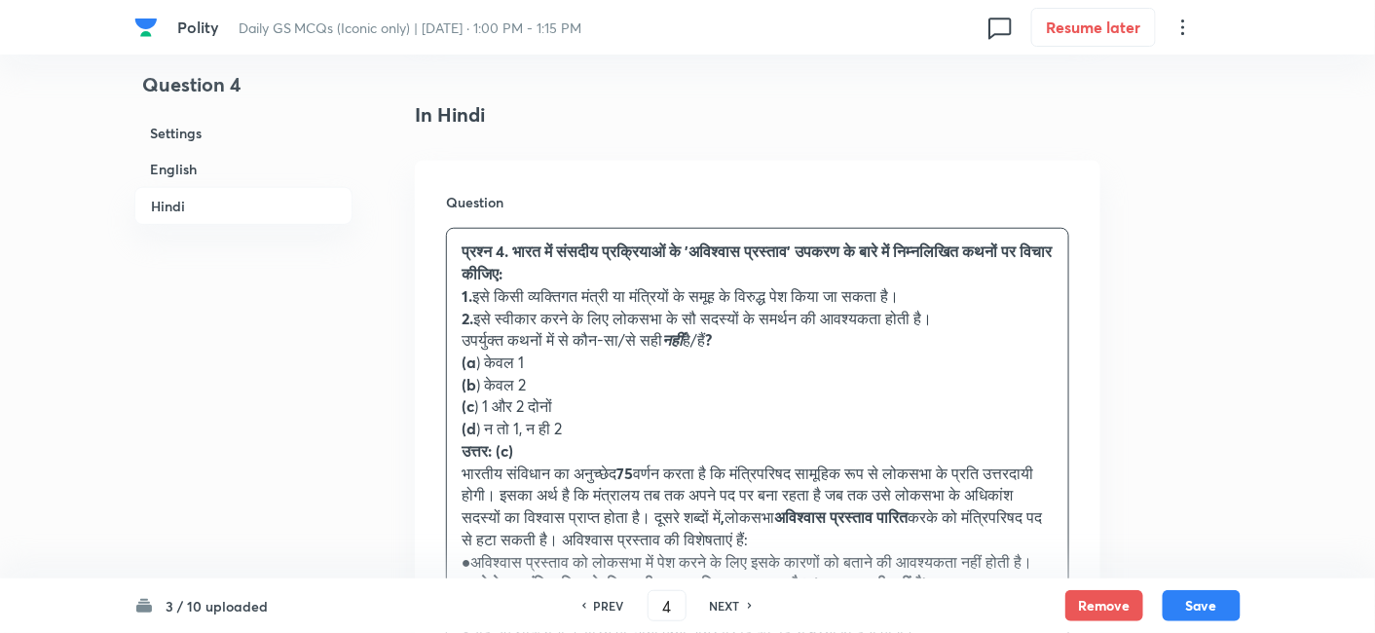
scroll to position [2800, 0]
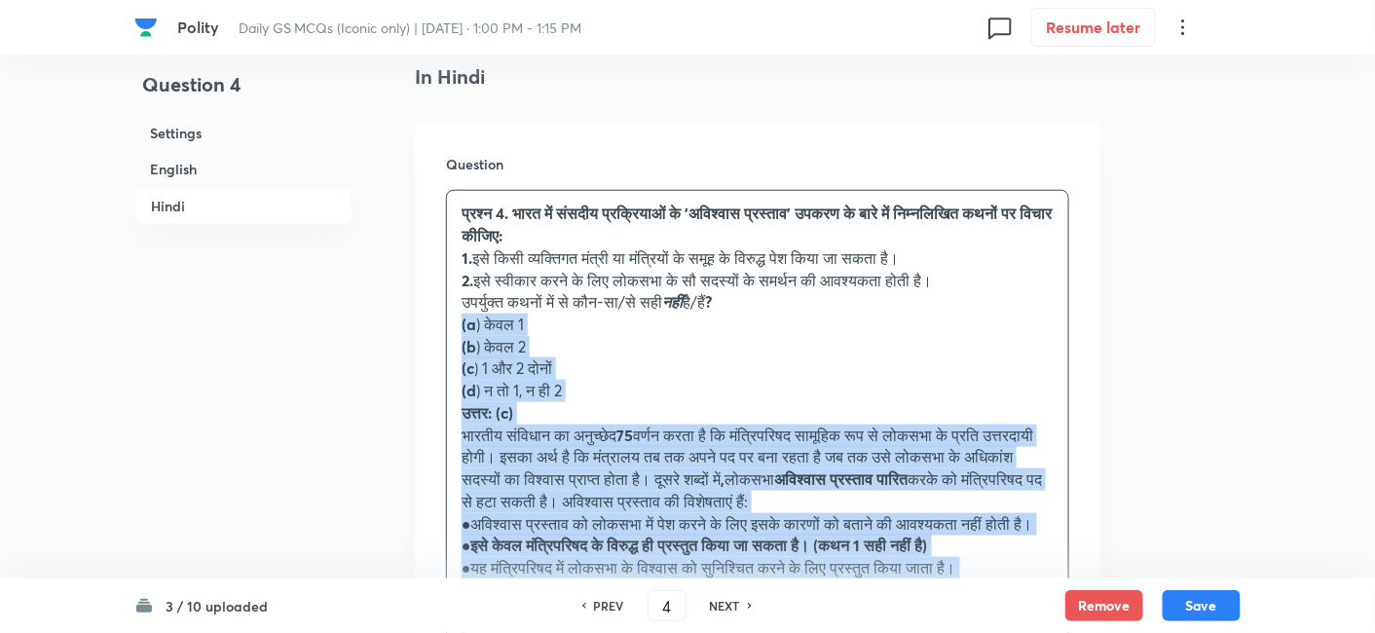
drag, startPoint x: 480, startPoint y: 323, endPoint x: 431, endPoint y: 304, distance: 53.4
click at [431, 304] on div "Question प्रश्न 4. भारत में संसदीय प्रक्रियाओं के 'अविश्वास प्रस्ताव' उपकरण के …" at bounding box center [758, 442] width 686 height 638
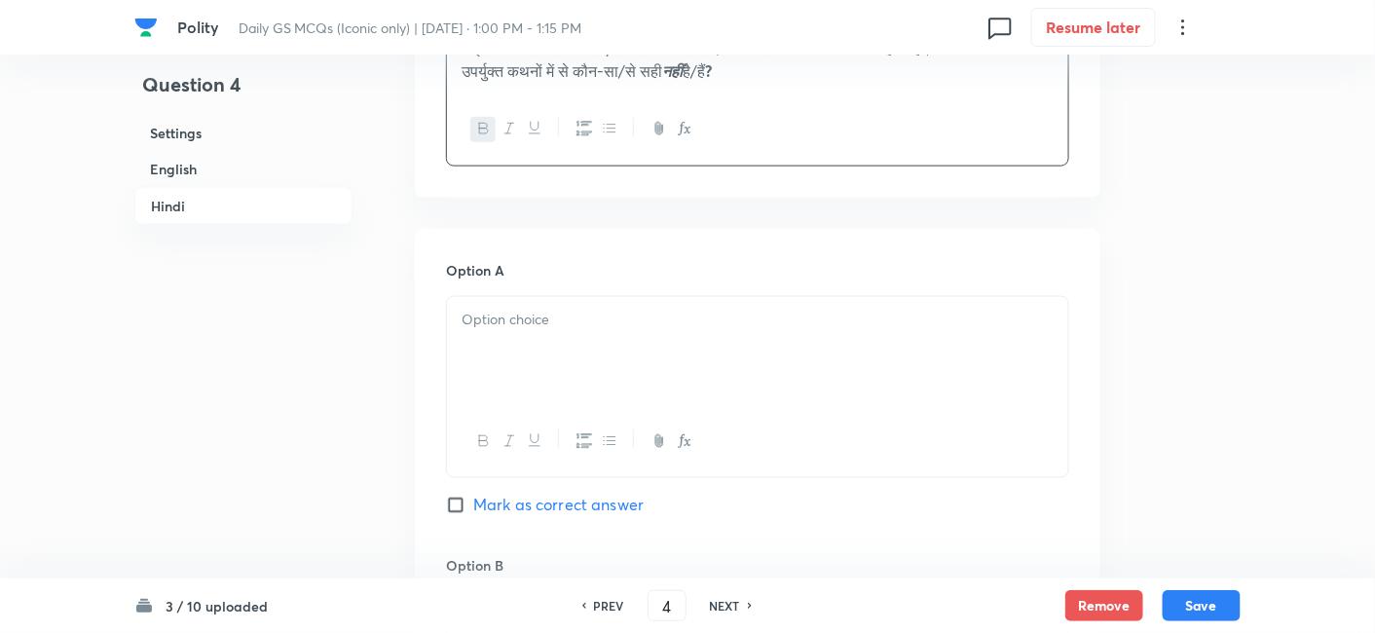
scroll to position [3017, 0]
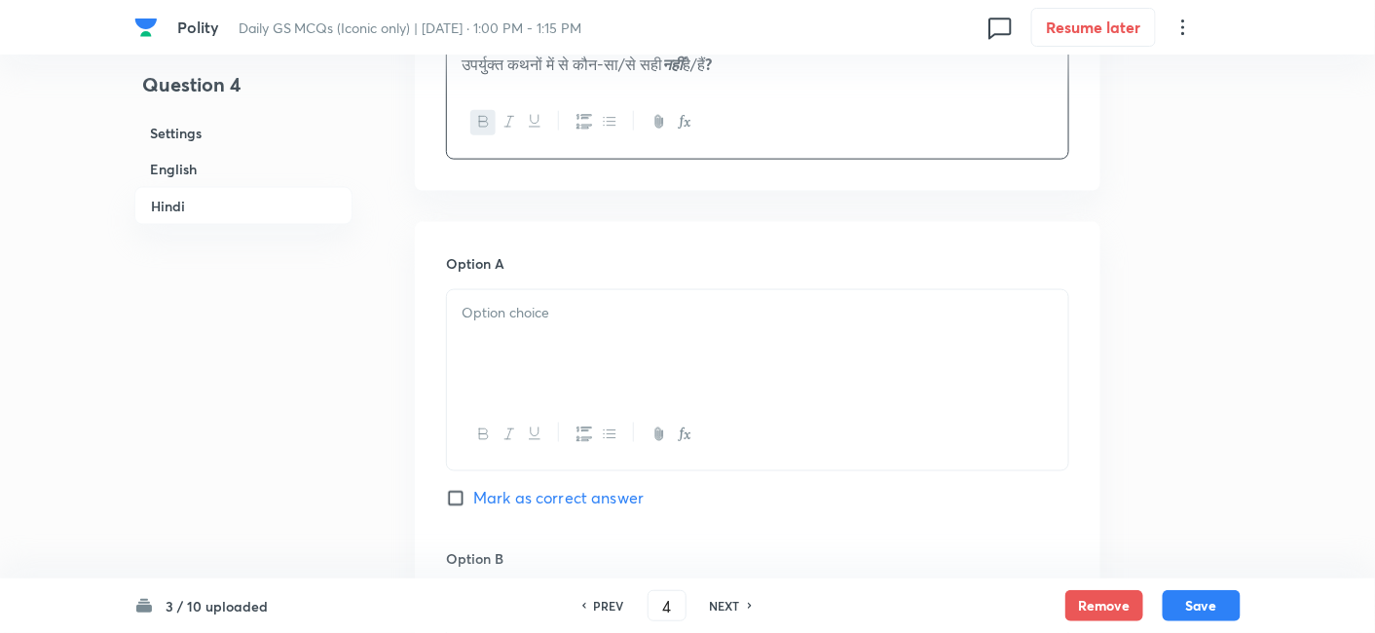
click at [547, 324] on div at bounding box center [757, 344] width 621 height 109
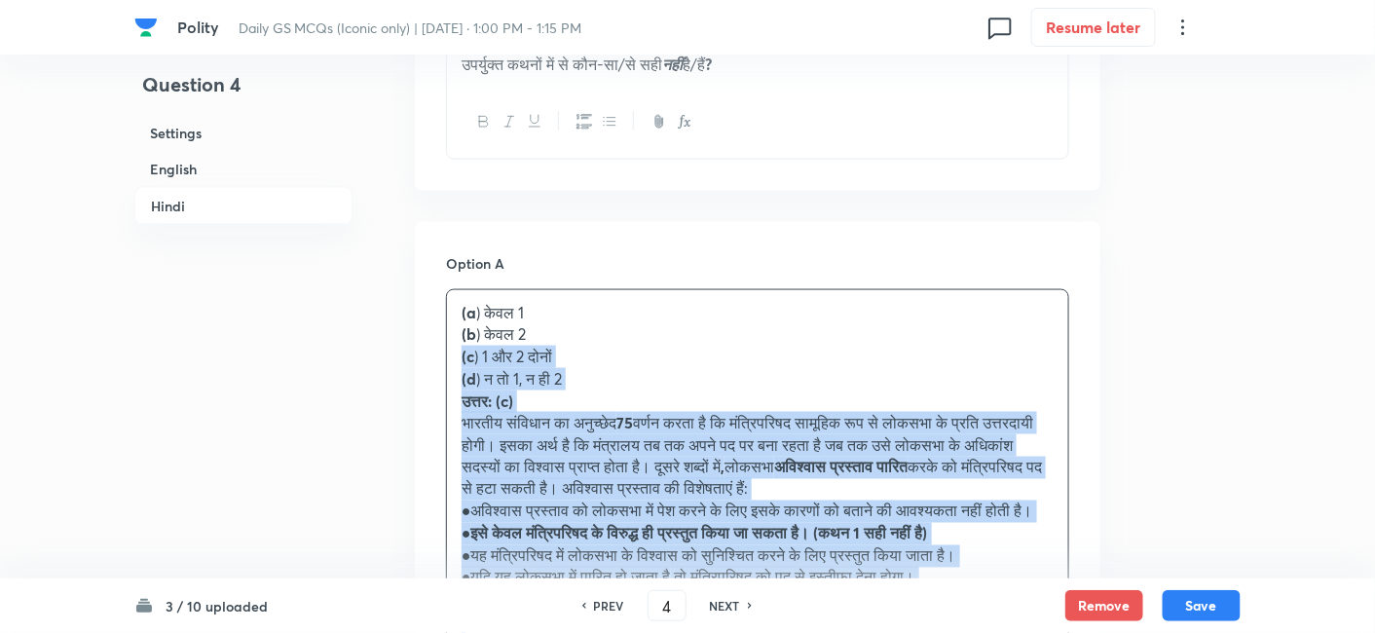
click at [456, 343] on div "(a ) केवल 1 (b ) केवल 2 (c ) 1 और 2 दोनों (d ) न तो 1, न ही 2 उत्तर: (c) भारतीय…" at bounding box center [757, 468] width 621 height 356
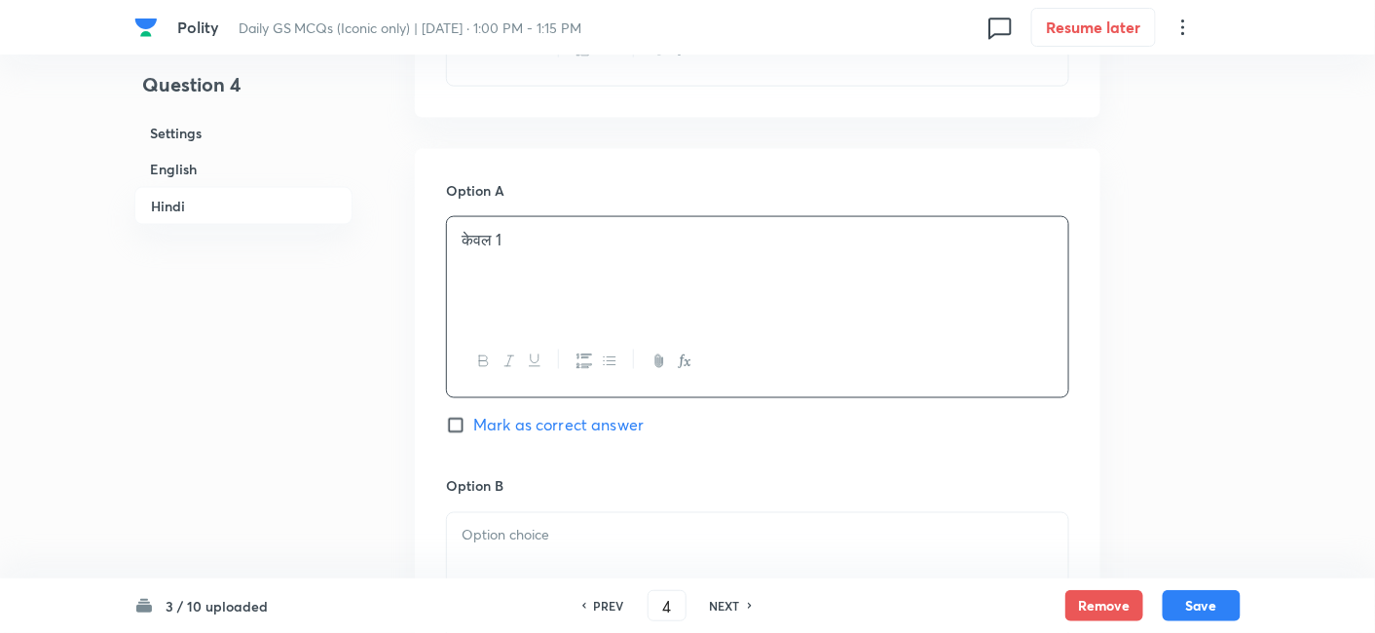
scroll to position [3342, 0]
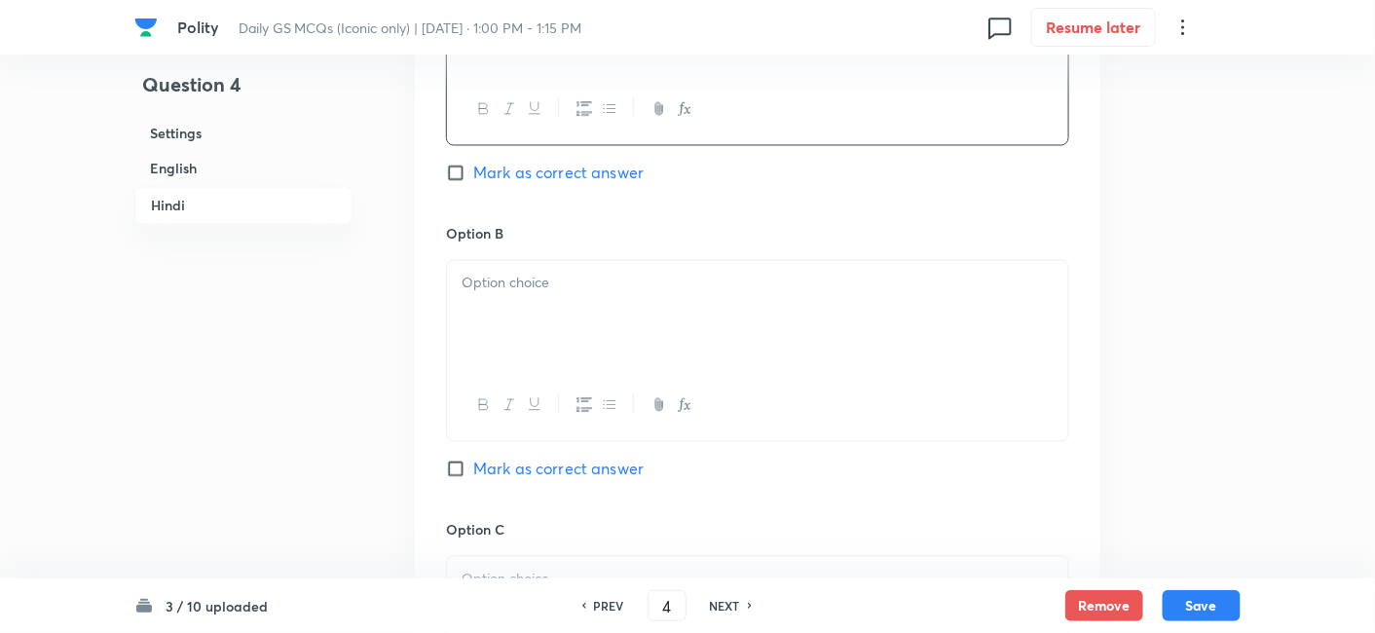
click at [496, 317] on div at bounding box center [757, 315] width 621 height 109
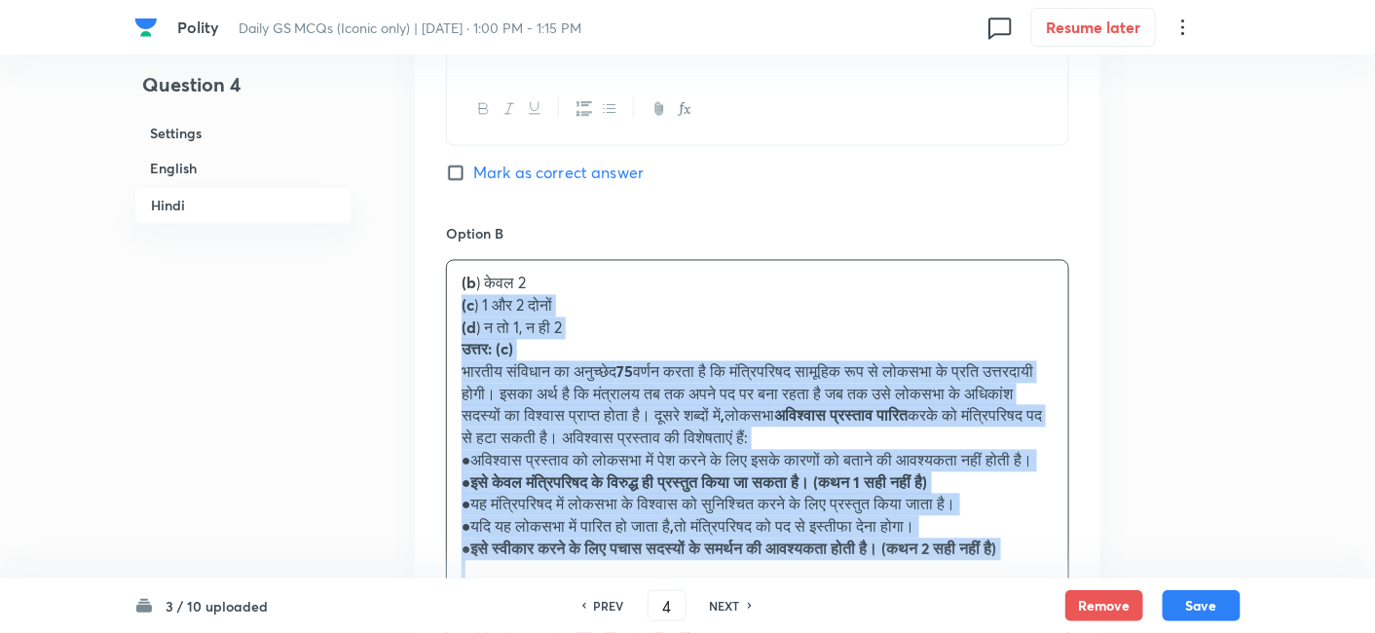
drag, startPoint x: 439, startPoint y: 318, endPoint x: 430, endPoint y: 306, distance: 15.2
click at [430, 306] on div "Option A केवल 1 Mark as correct answer Option B (b ) केवल 2 (c ) 1 और 2 दोनों (…" at bounding box center [758, 614] width 686 height 1434
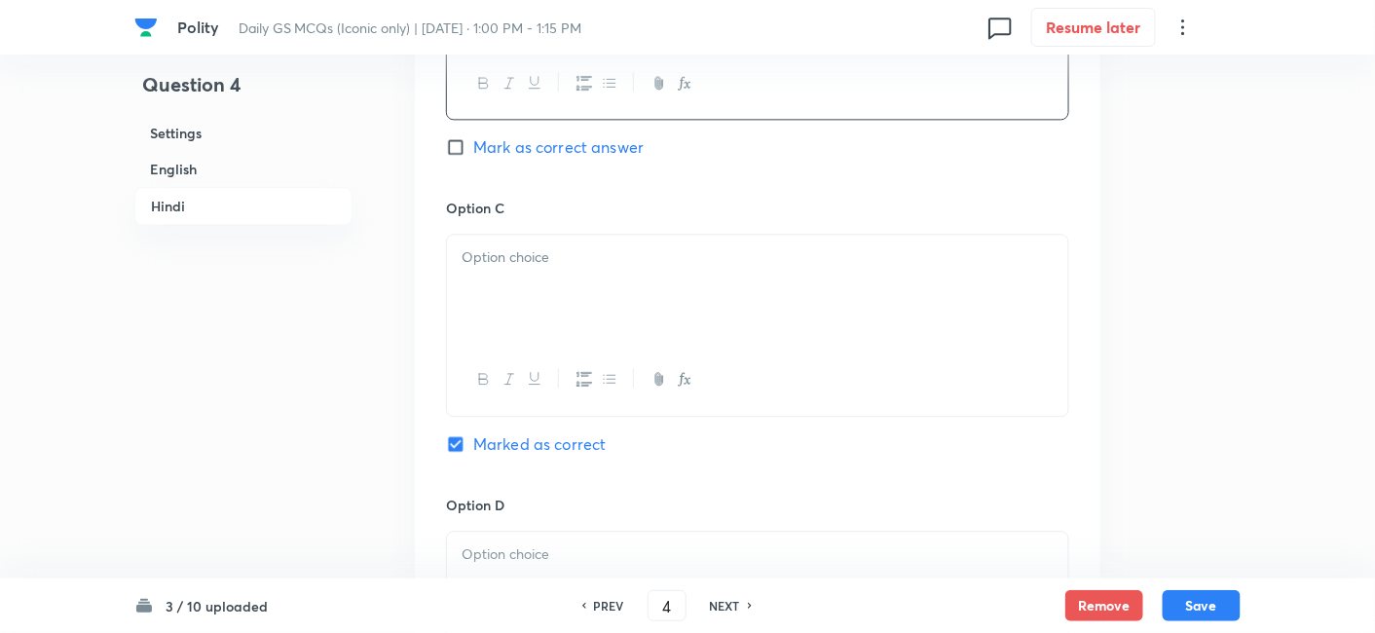
scroll to position [3666, 0]
click at [520, 278] on div at bounding box center [757, 287] width 621 height 109
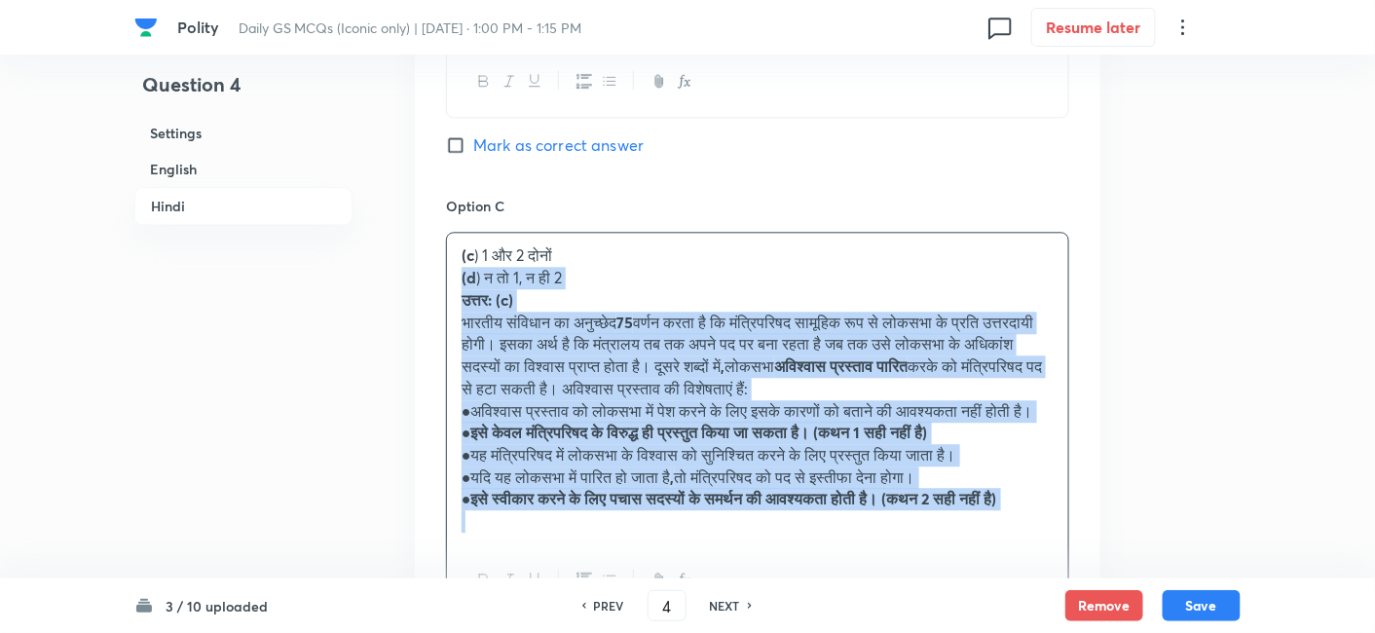
click at [444, 278] on div "Option A केवल 1 Mark as correct answer Option B केवल 2 Mark as correct answer O…" at bounding box center [758, 277] width 686 height 1411
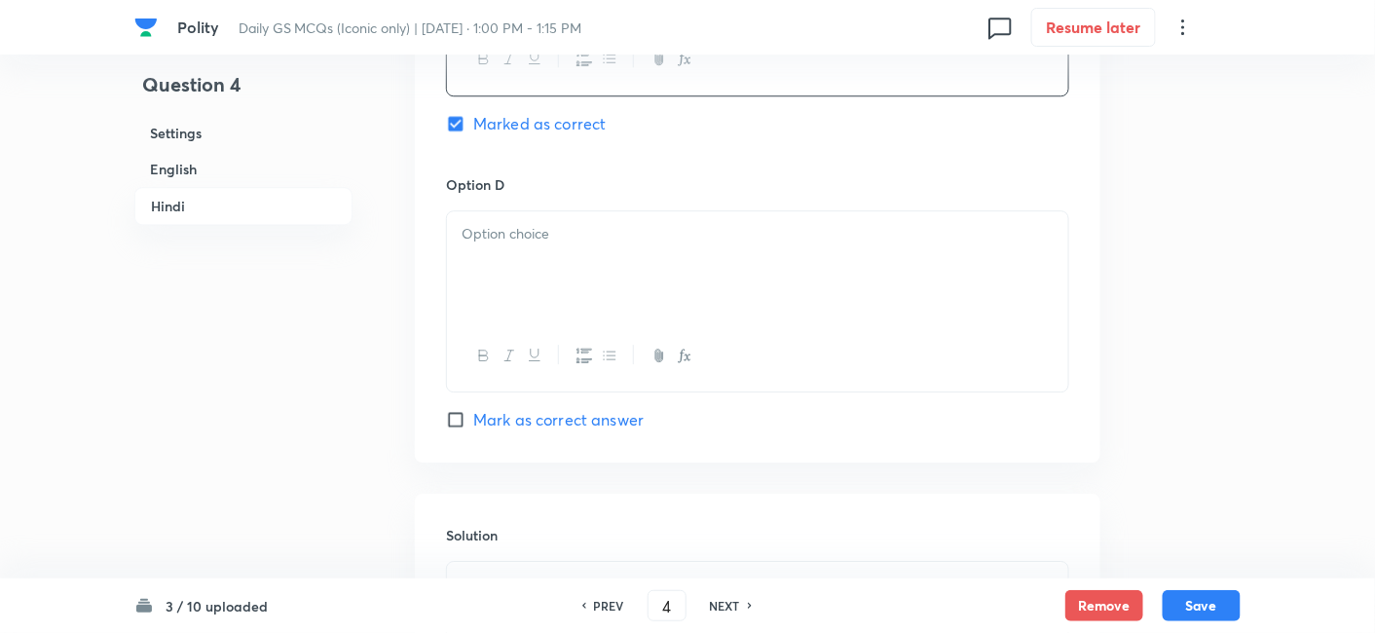
scroll to position [3991, 0]
click at [536, 251] on div at bounding box center [757, 260] width 621 height 109
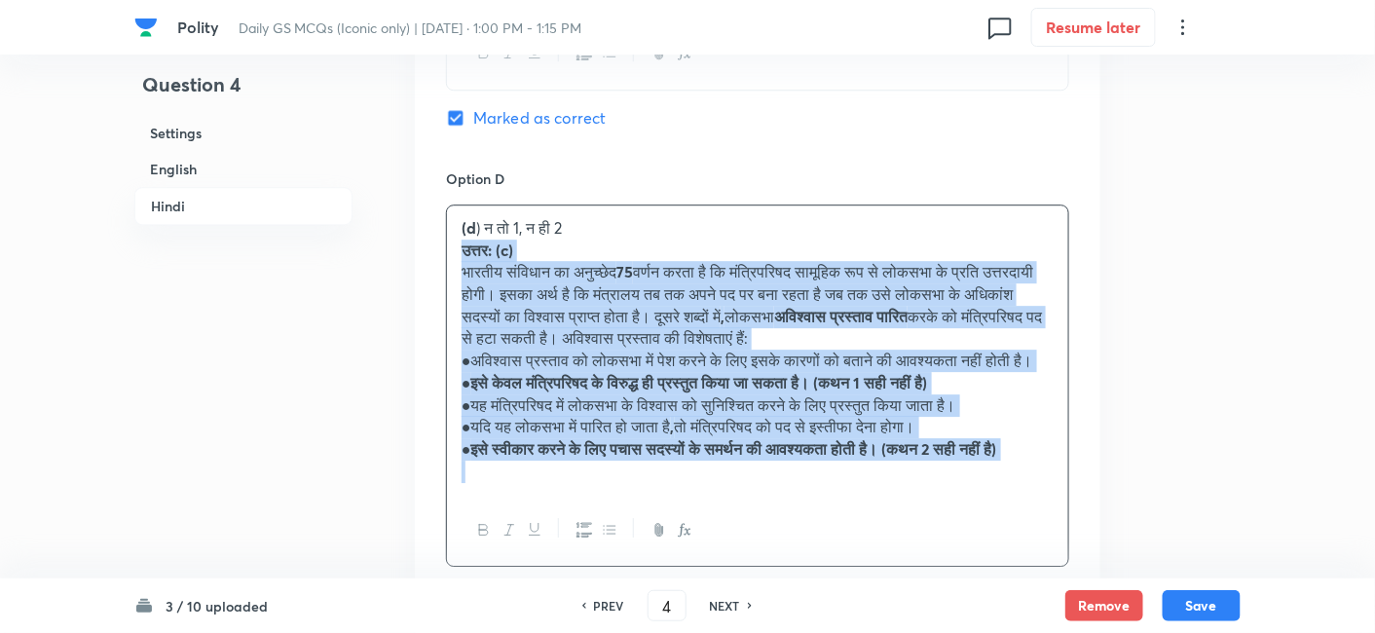
click at [455, 244] on div "(d ) न तो 1, न ही 2 उत्तर: (c) भारतीय संविधान का अनुच्छेद 75 वर्णन करता है कि म…" at bounding box center [757, 350] width 621 height 289
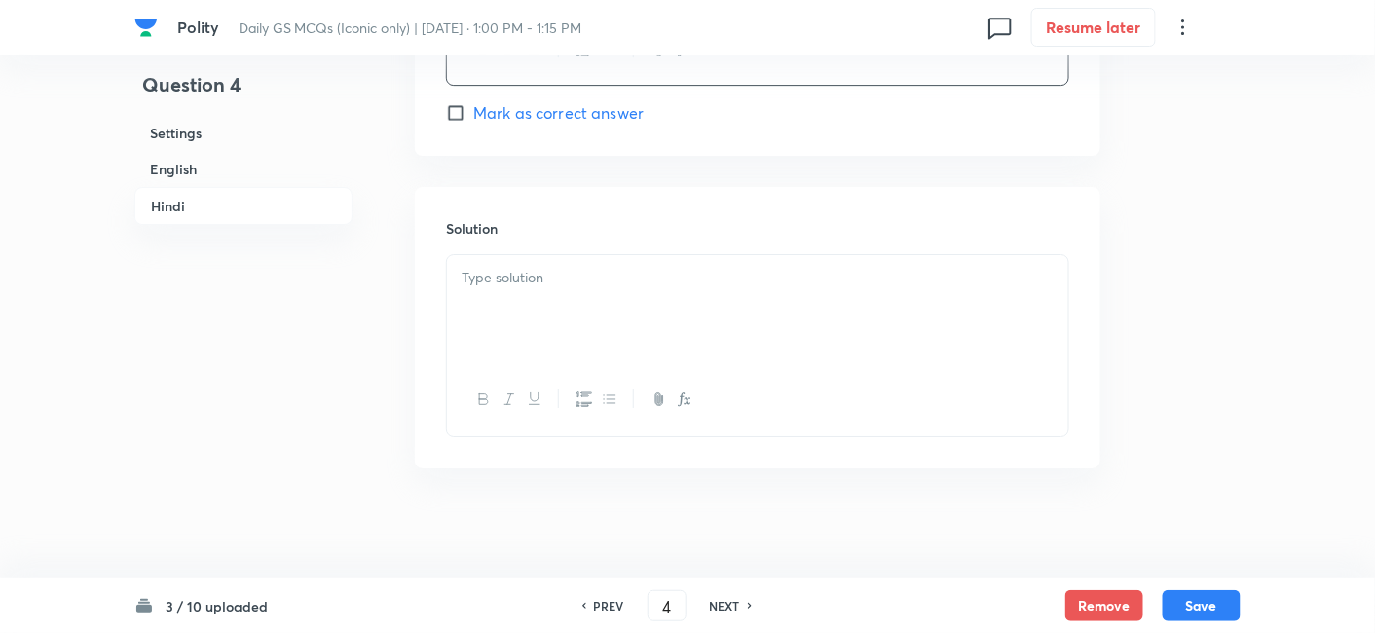
click at [532, 302] on div at bounding box center [757, 309] width 621 height 109
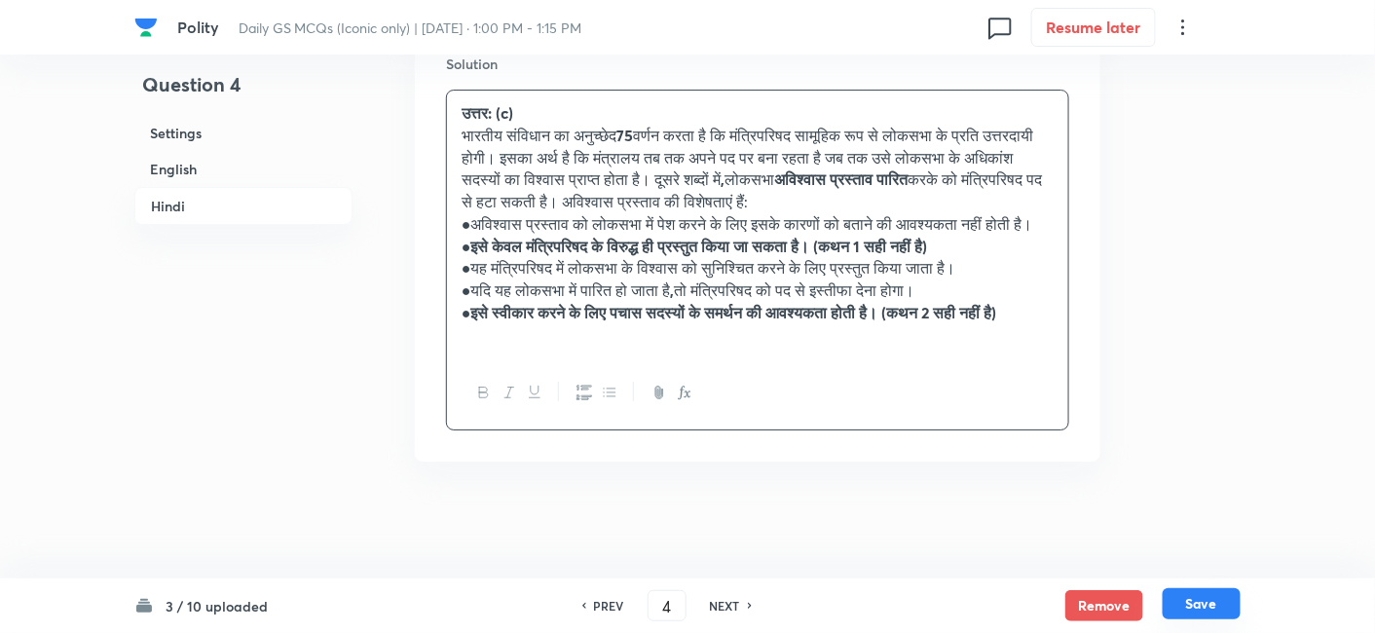
click at [1188, 606] on button "Save" at bounding box center [1202, 603] width 78 height 31
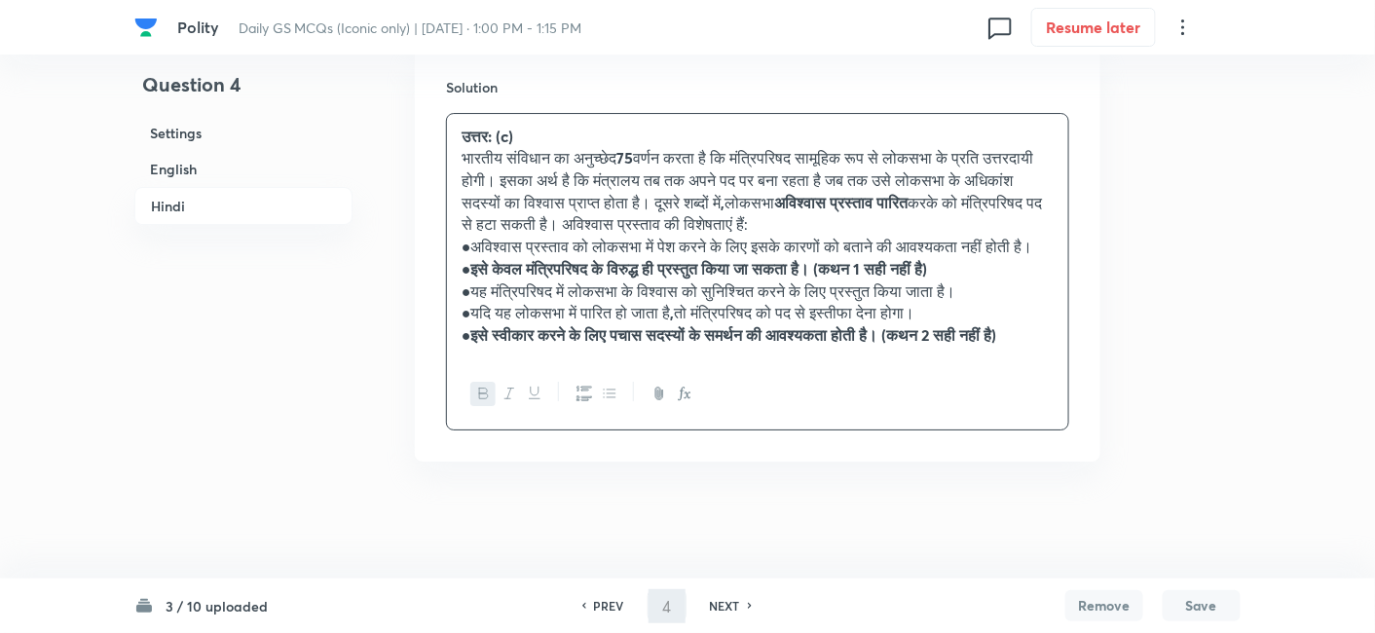
scroll to position [4449, 0]
type input "5"
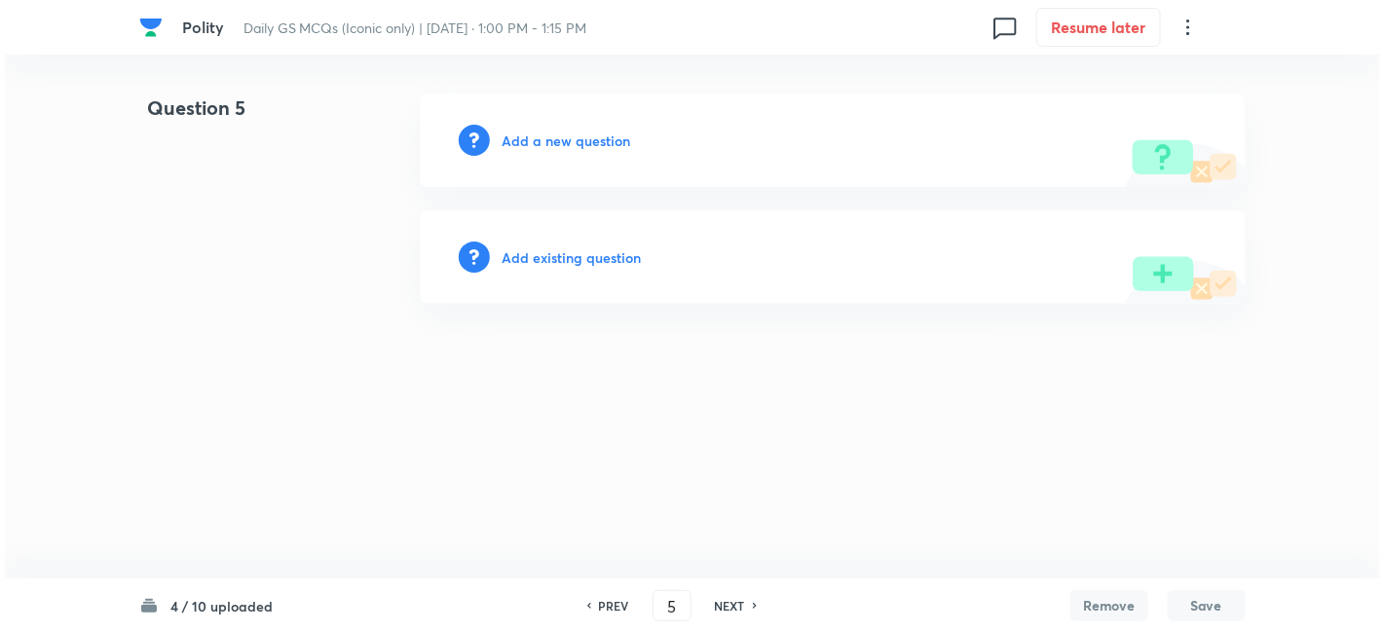
scroll to position [0, 0]
click at [550, 136] on h6 "Add a new question" at bounding box center [566, 141] width 129 height 20
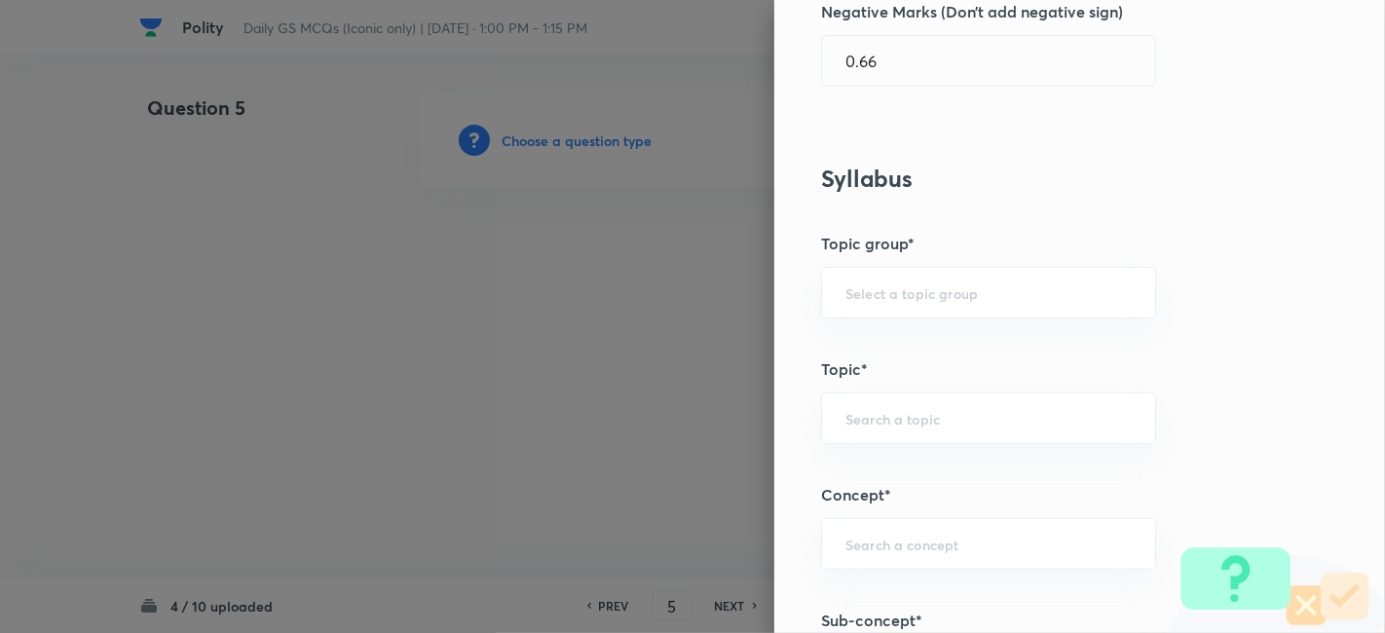
scroll to position [1190, 0]
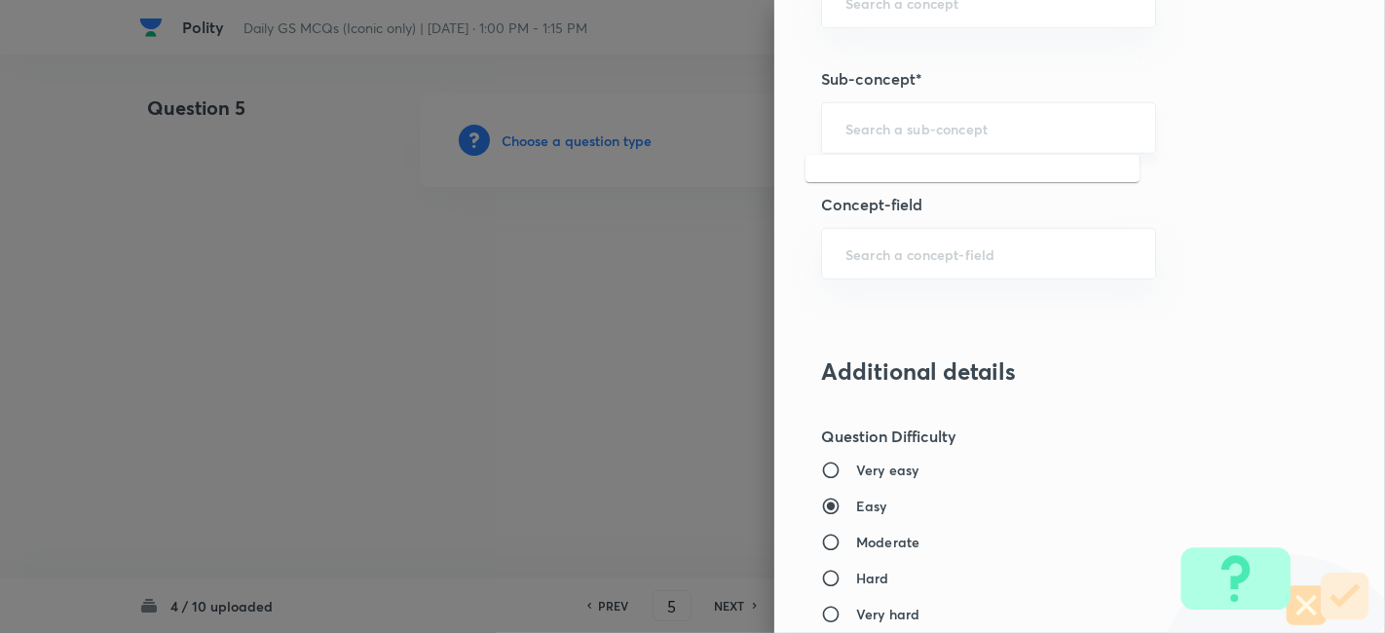
click at [991, 125] on input "text" at bounding box center [988, 128] width 286 height 19
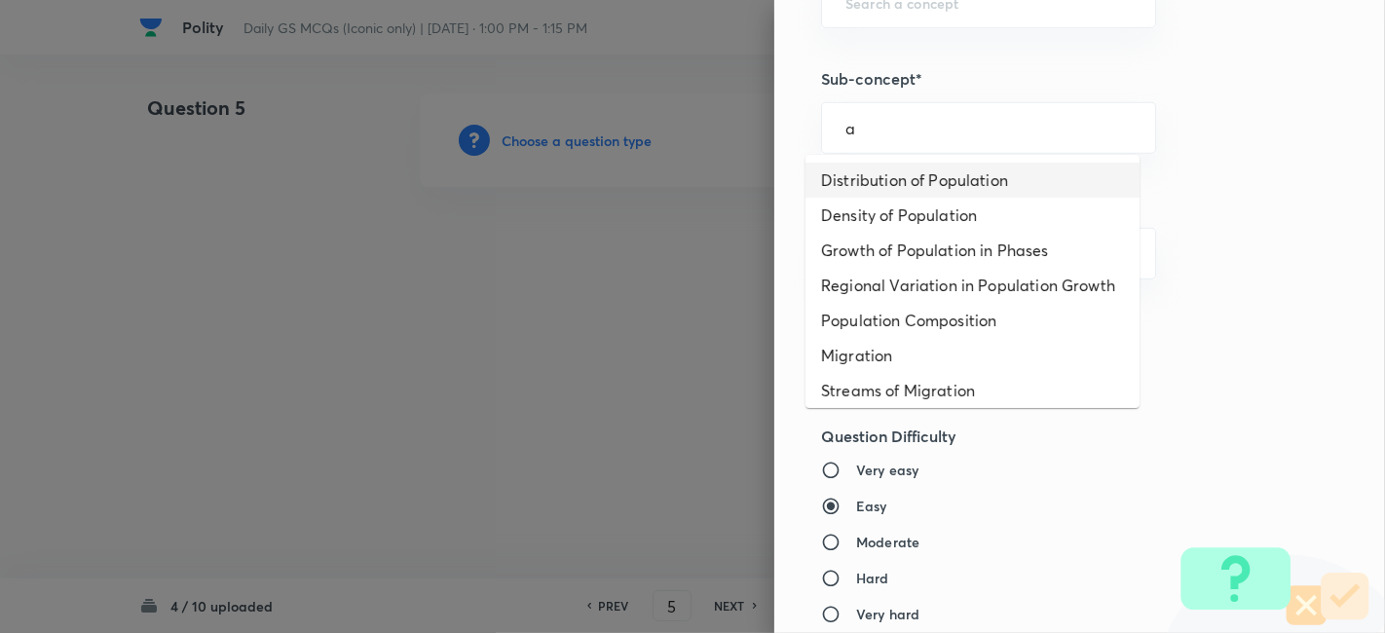
click at [956, 169] on li "Distribution of Population" at bounding box center [973, 180] width 334 height 35
type input "Distribution of Population"
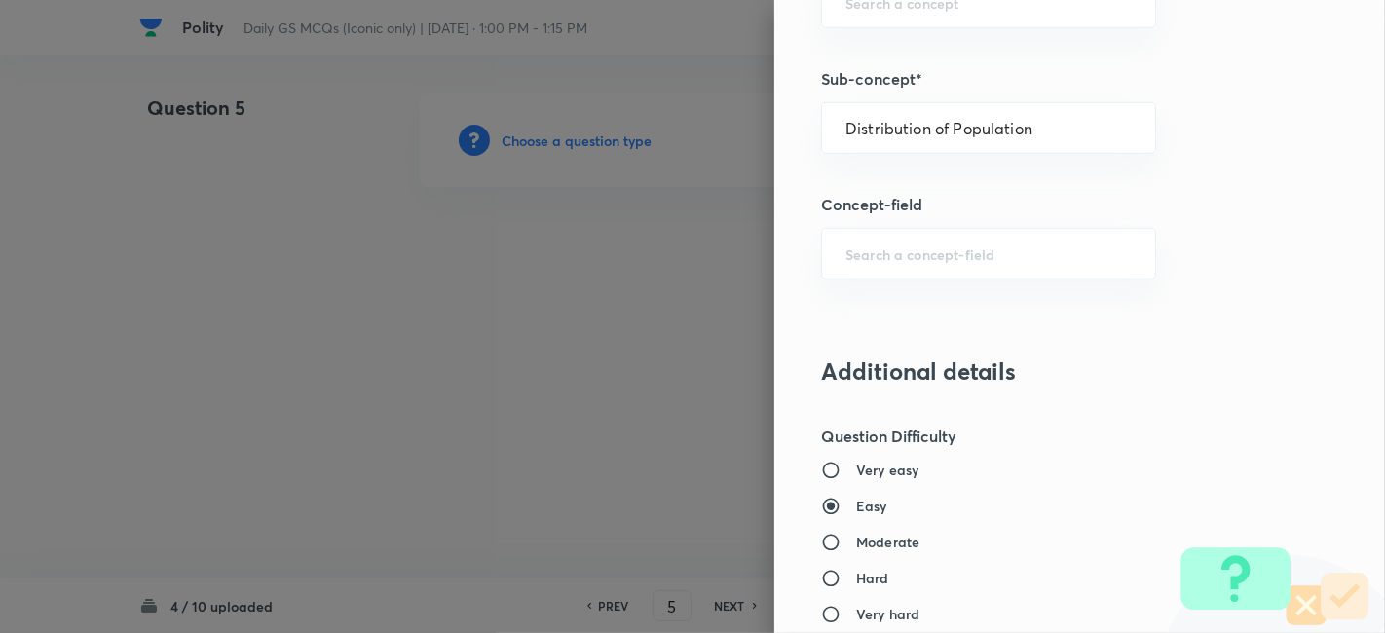
type input "Geography"
type input "Human Geography"
type input "Population:Growth and Composition"
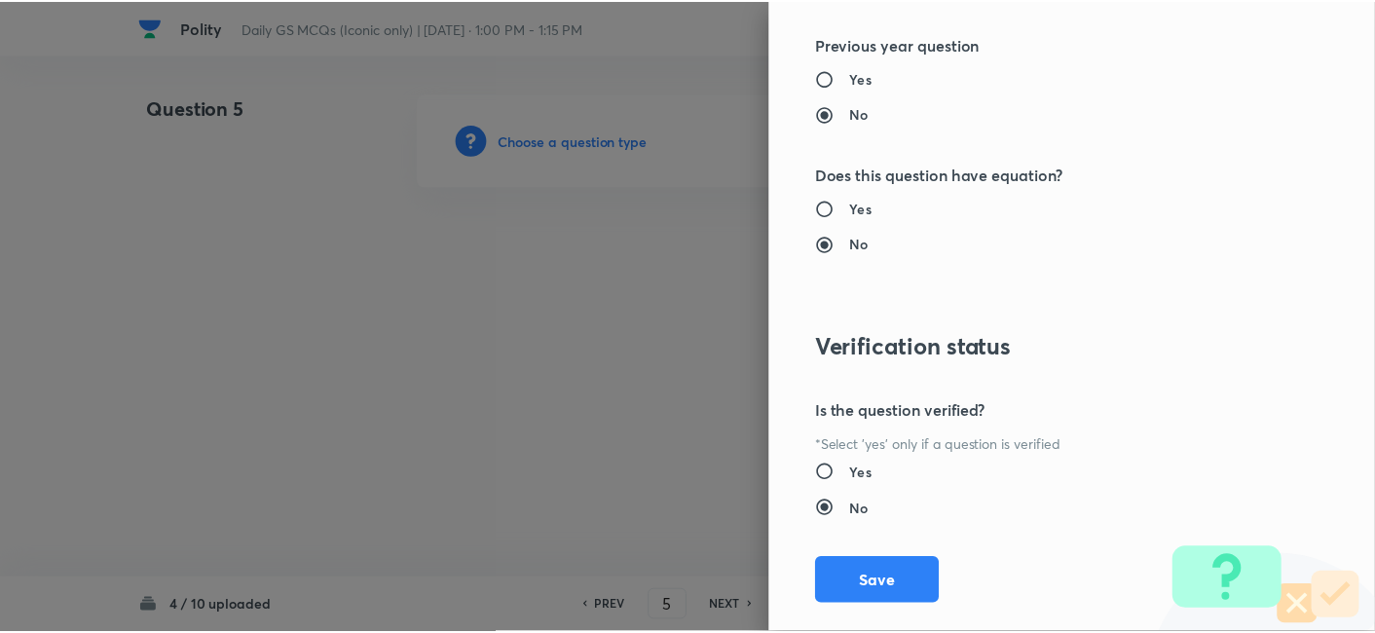
scroll to position [2016, 0]
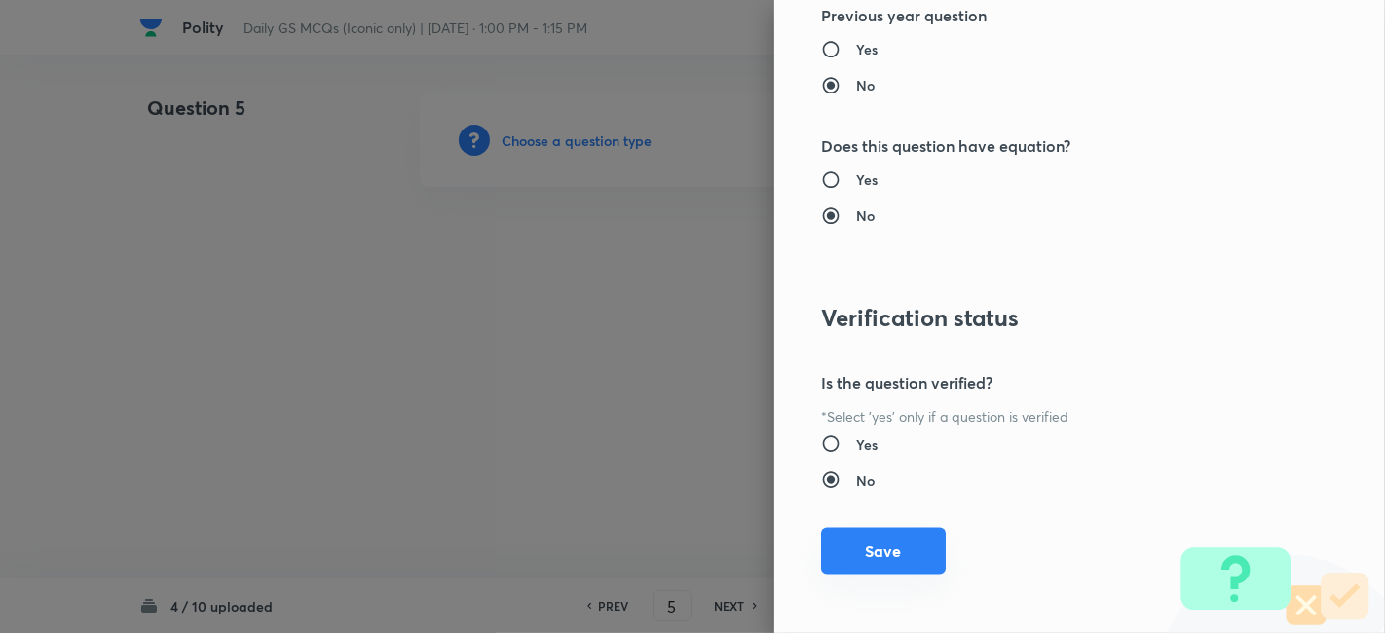
click at [844, 555] on button "Save" at bounding box center [883, 551] width 125 height 47
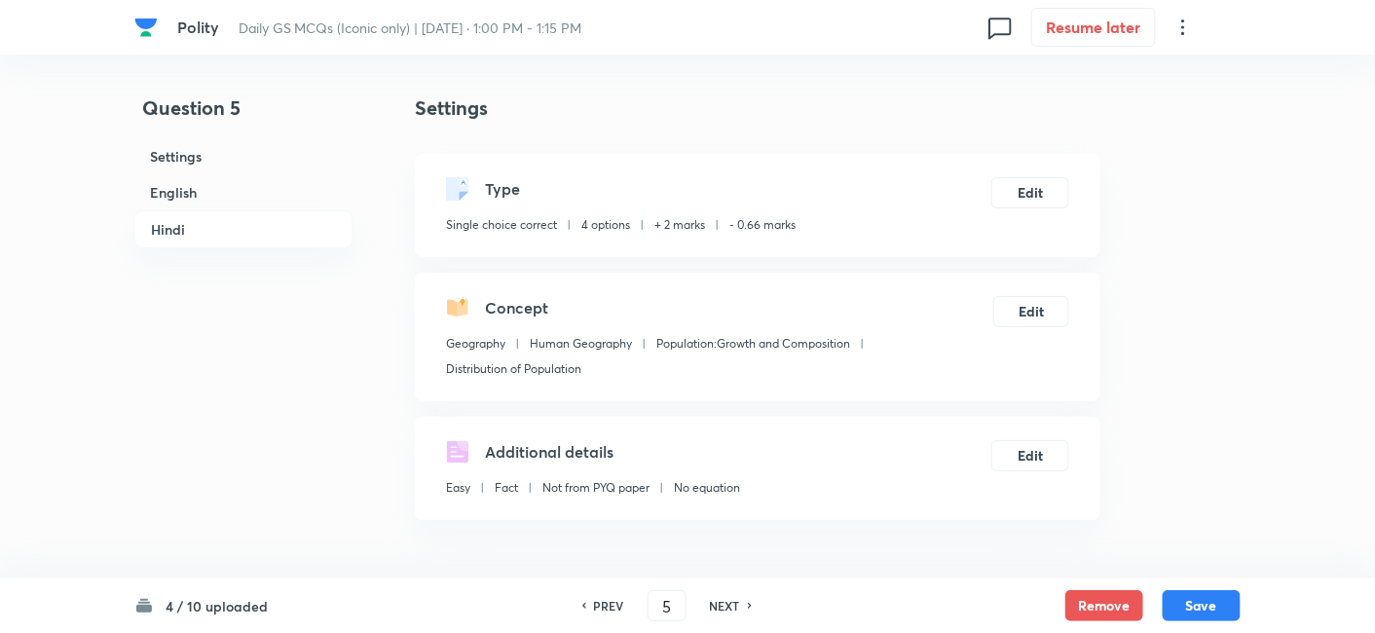
click at [189, 190] on h6 "English" at bounding box center [243, 192] width 218 height 36
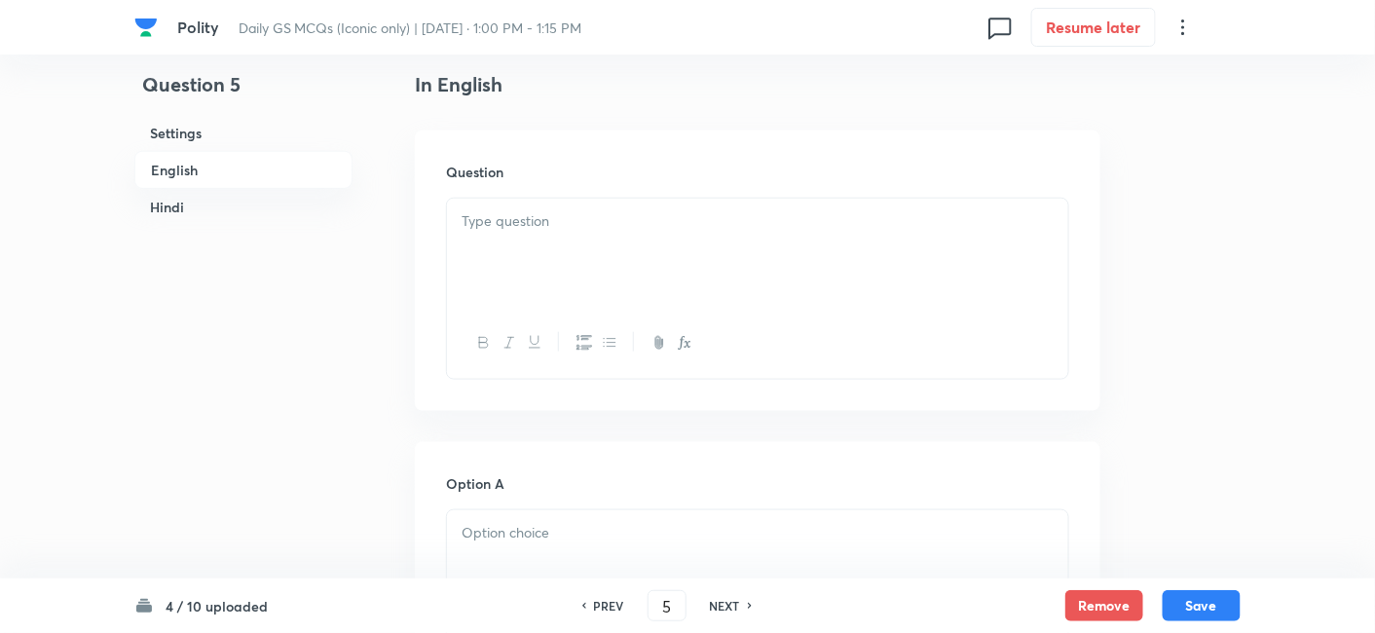
click at [520, 216] on p at bounding box center [758, 221] width 592 height 22
click at [589, 265] on div at bounding box center [757, 253] width 621 height 109
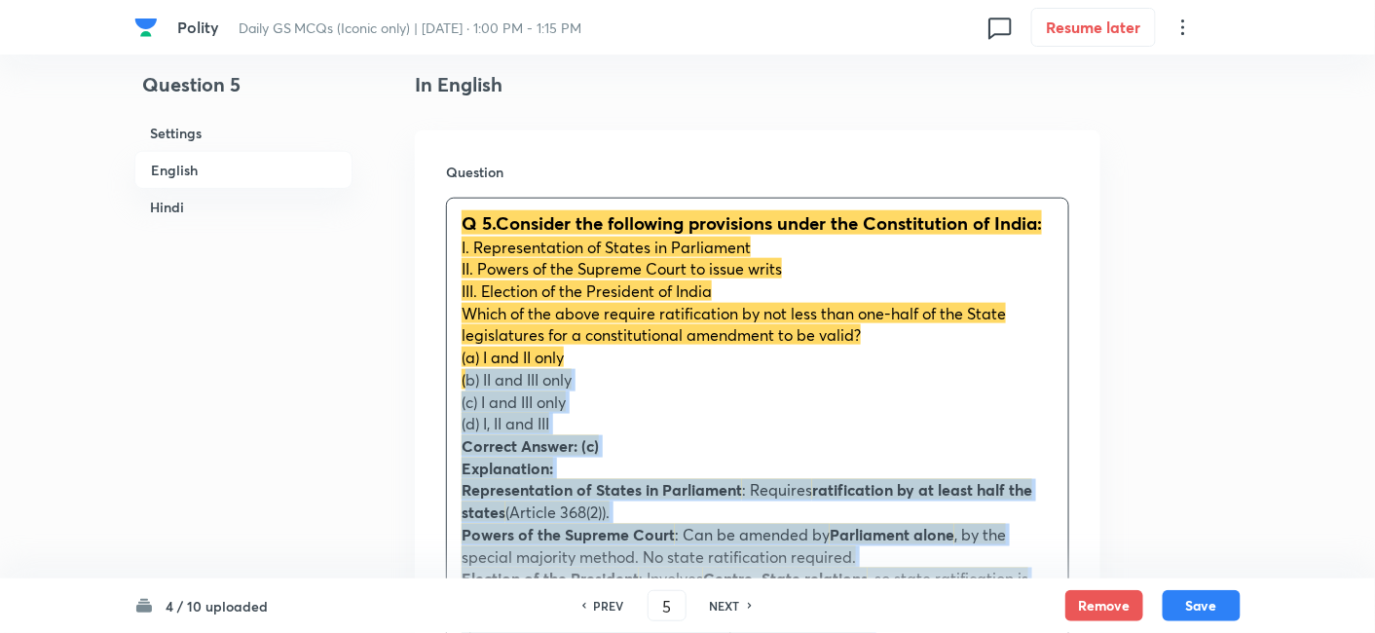
drag, startPoint x: 424, startPoint y: 368, endPoint x: 405, endPoint y: 369, distance: 18.5
drag, startPoint x: 477, startPoint y: 365, endPoint x: 441, endPoint y: 359, distance: 36.5
click at [441, 359] on div "Question Q 5.Consider the following provisions under the Constitution of India:…" at bounding box center [758, 628] width 686 height 995
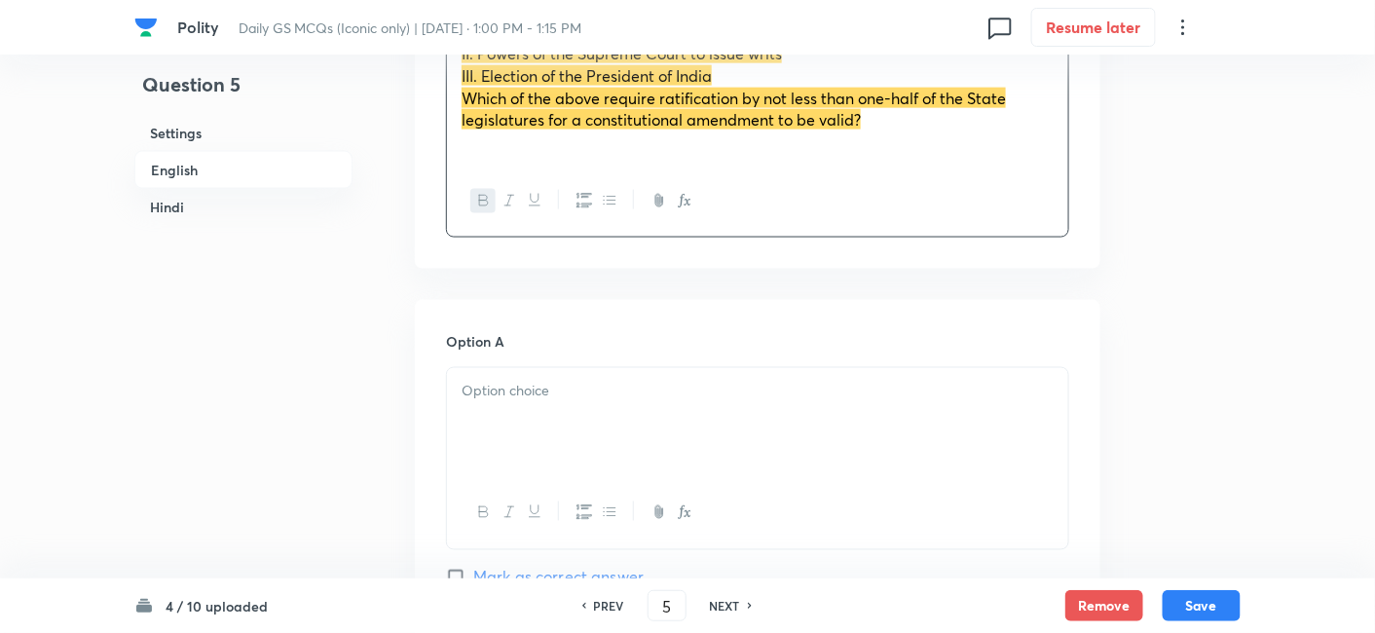
scroll to position [852, 0]
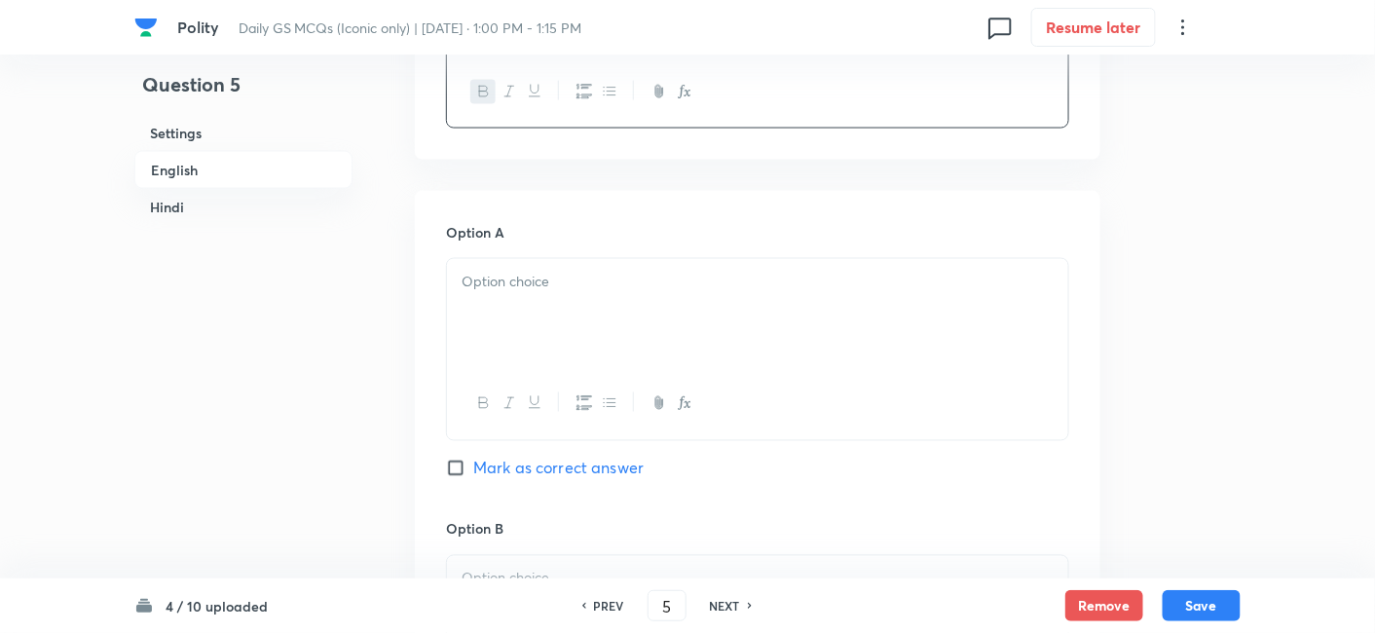
click at [570, 306] on div at bounding box center [757, 313] width 621 height 109
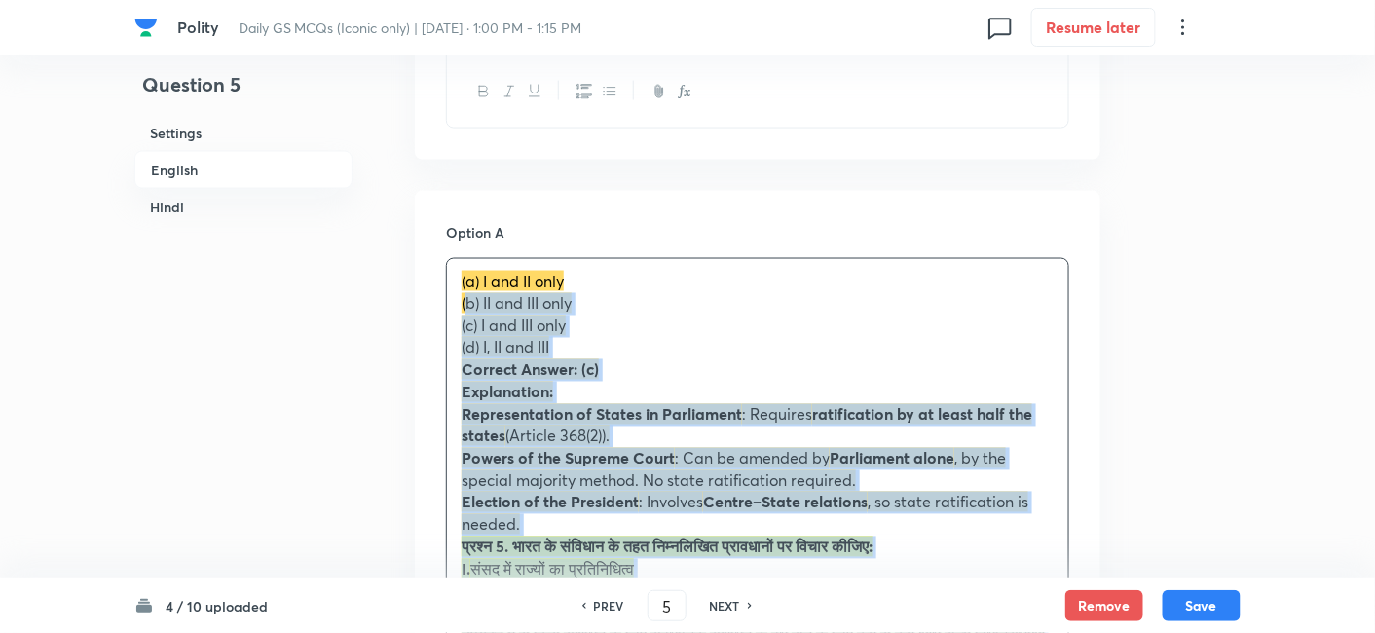
drag, startPoint x: 490, startPoint y: 316, endPoint x: 419, endPoint y: 302, distance: 72.4
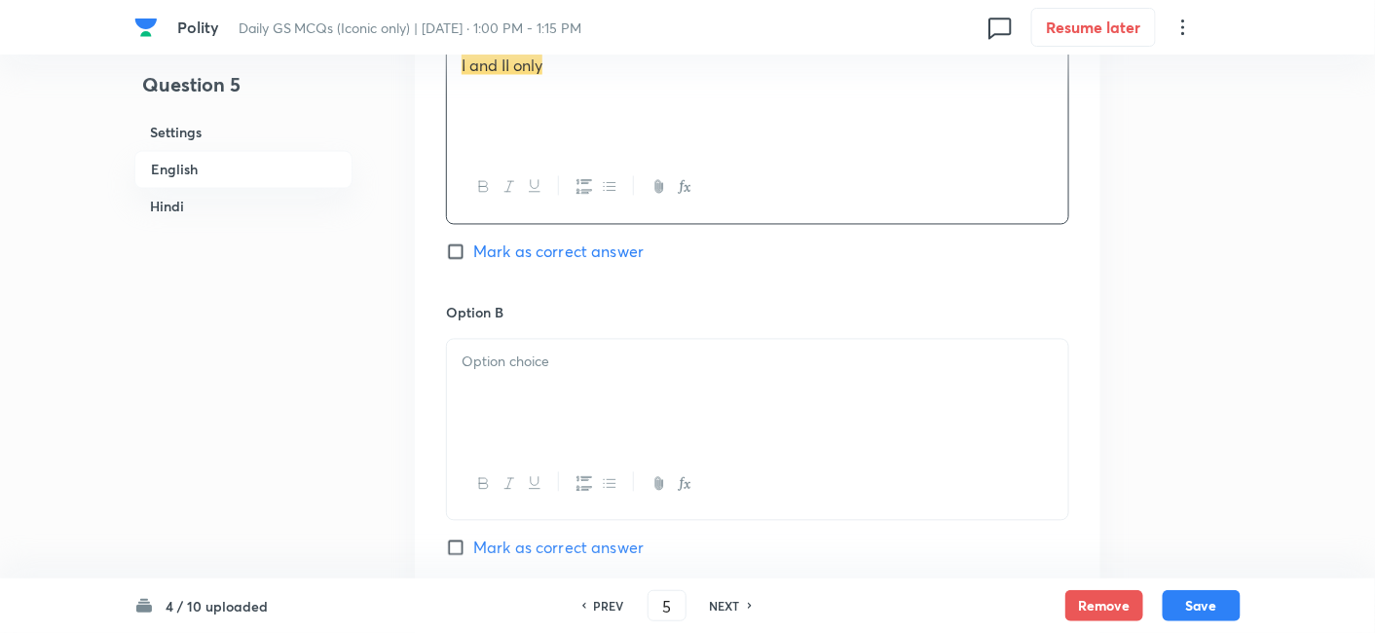
scroll to position [1069, 0]
click at [547, 374] on div at bounding box center [757, 394] width 621 height 109
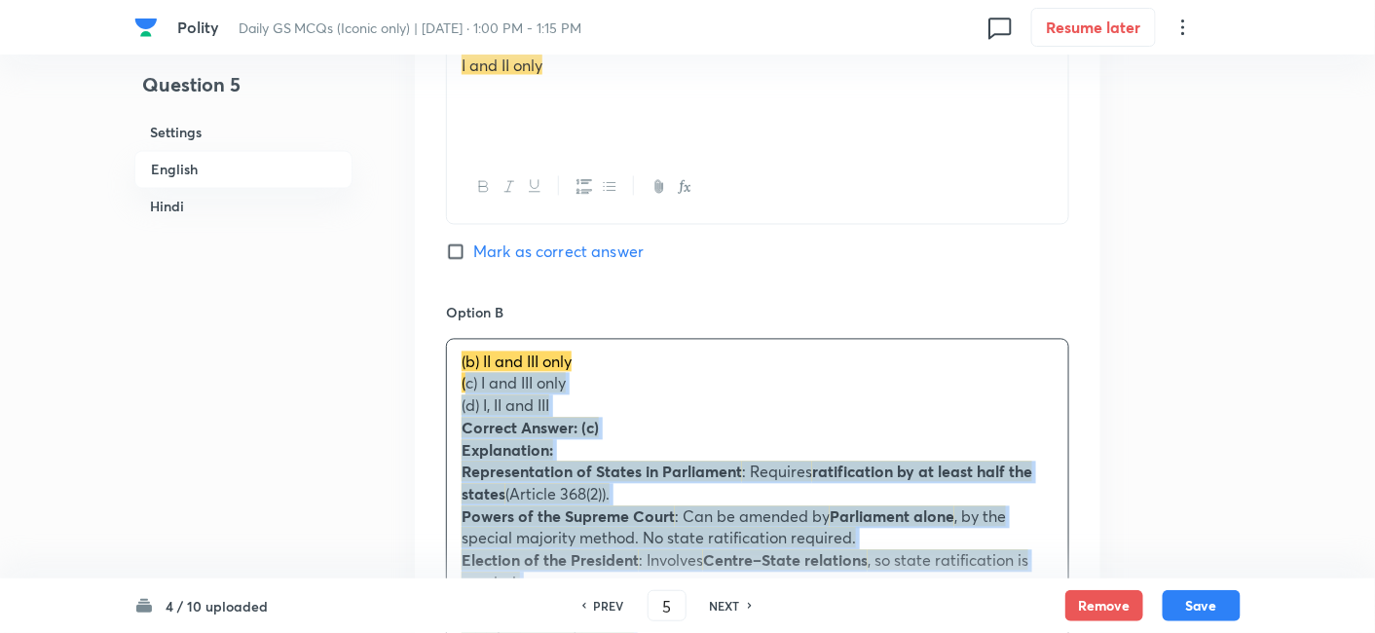
drag, startPoint x: 492, startPoint y: 389, endPoint x: 436, endPoint y: 380, distance: 56.2
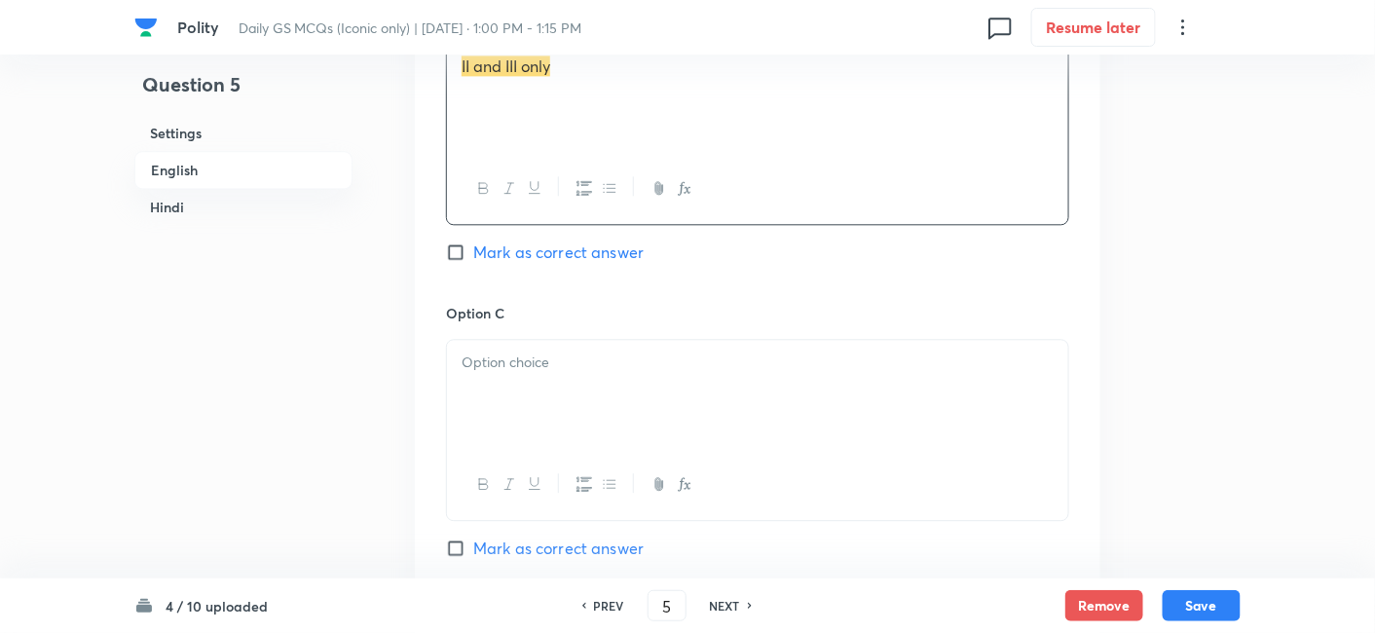
scroll to position [1394, 0]
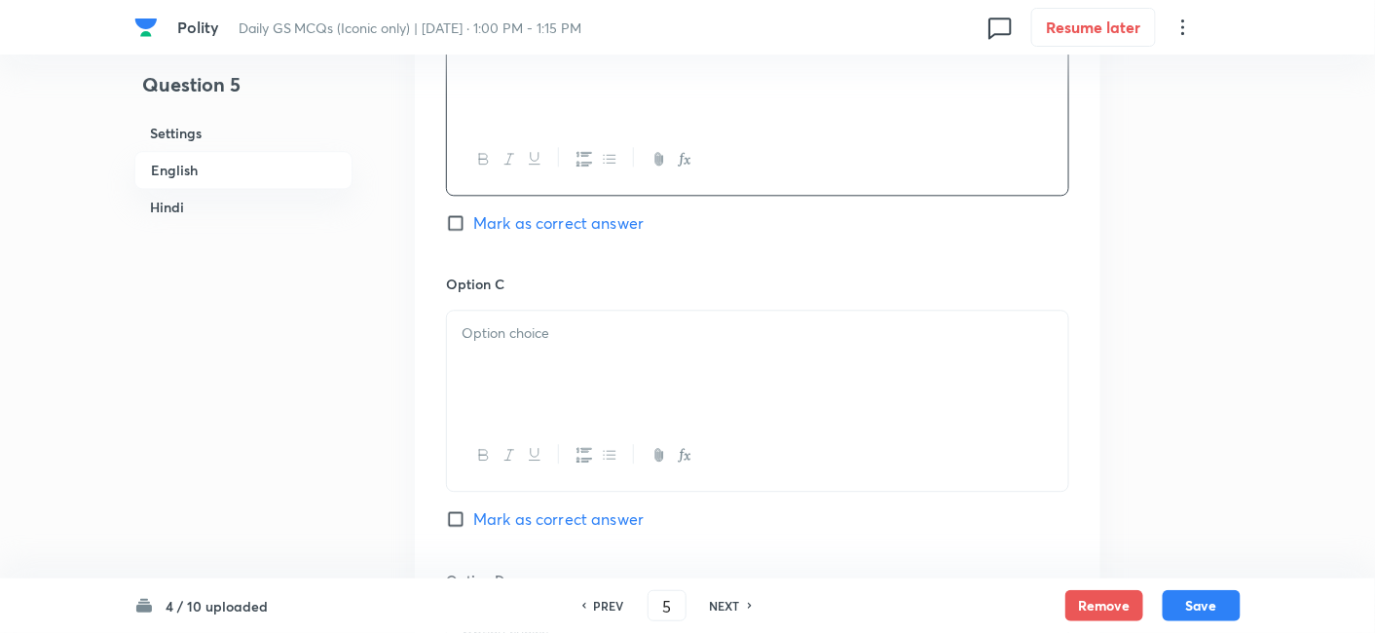
click at [542, 391] on div at bounding box center [757, 365] width 621 height 109
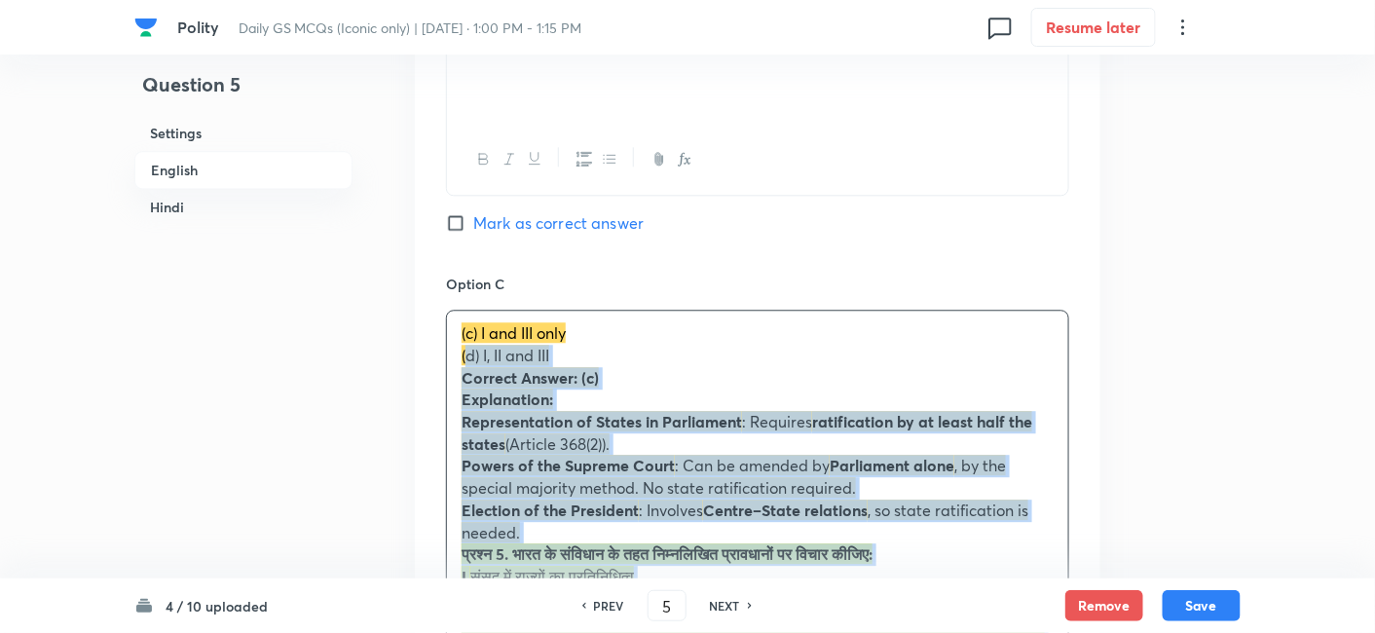
drag, startPoint x: 468, startPoint y: 373, endPoint x: 442, endPoint y: 357, distance: 29.7
click at [442, 357] on div "Option A I and II only Mark as correct answer Option B II and III only Mark as …" at bounding box center [758, 520] width 686 height 1743
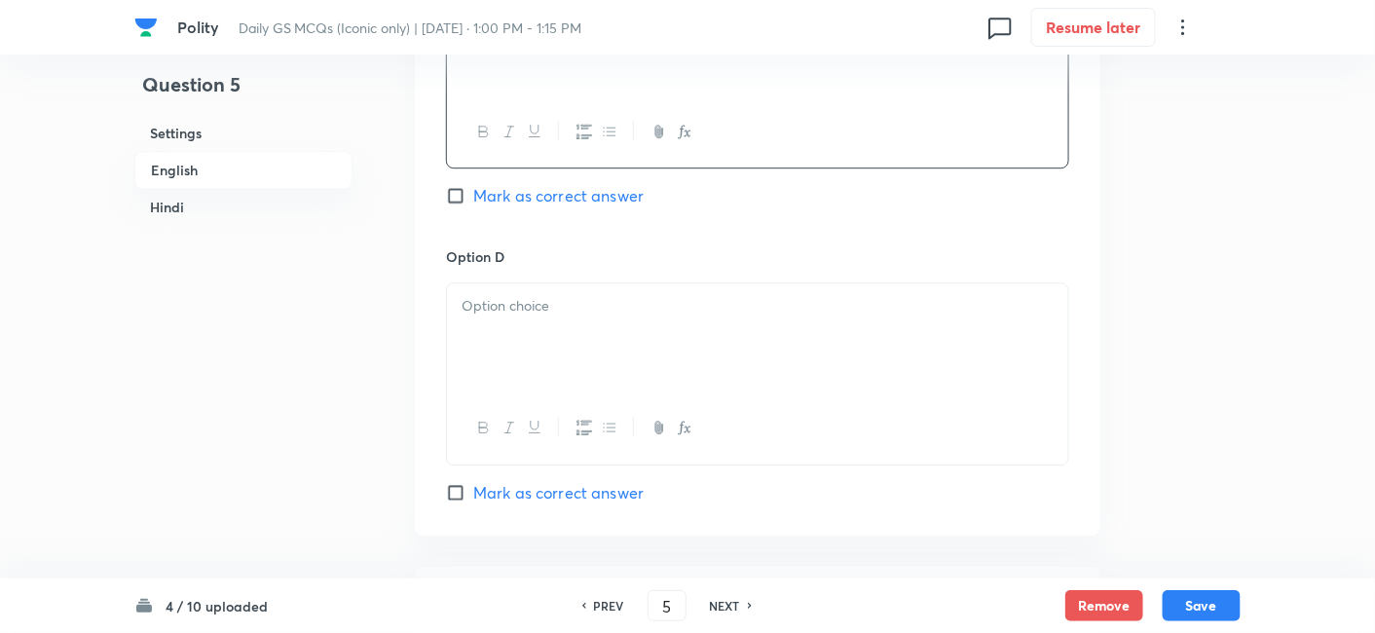
scroll to position [1718, 0]
click at [614, 334] on div at bounding box center [757, 336] width 621 height 109
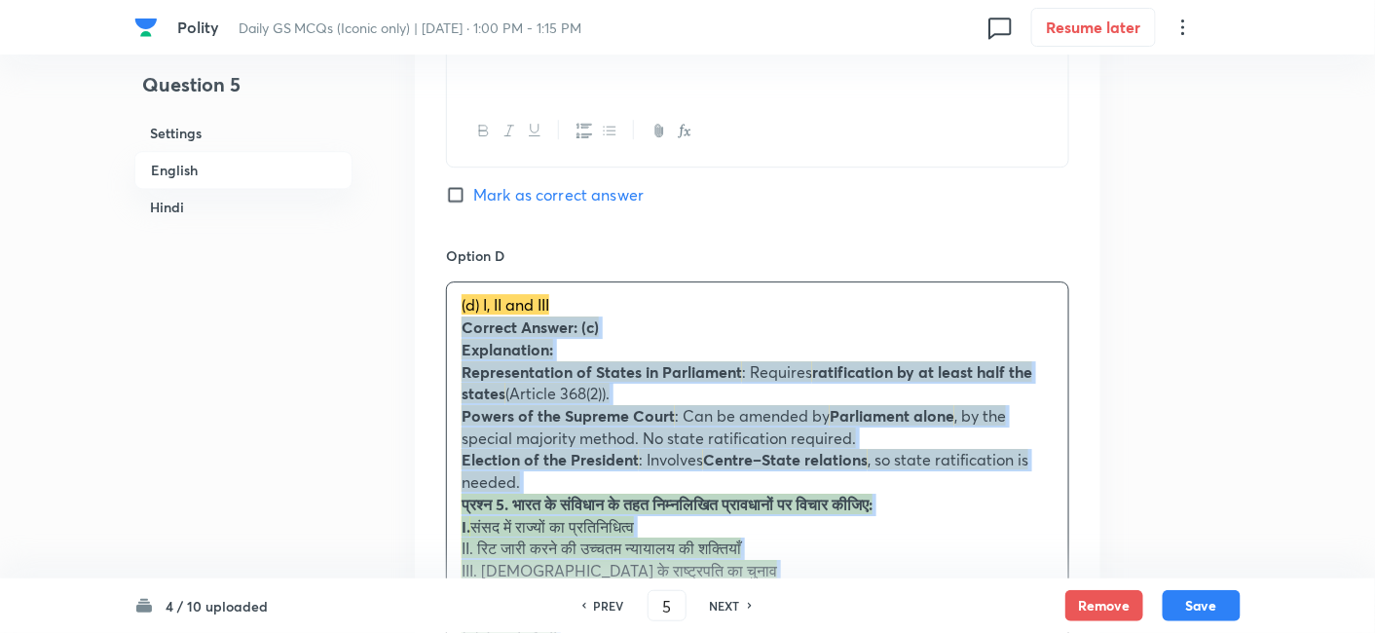
drag, startPoint x: 496, startPoint y: 335, endPoint x: 423, endPoint y: 334, distance: 73.1
click at [423, 334] on div "Option A I and II only Mark as correct answer Option B II and III only Mark as …" at bounding box center [758, 185] width 686 height 1721
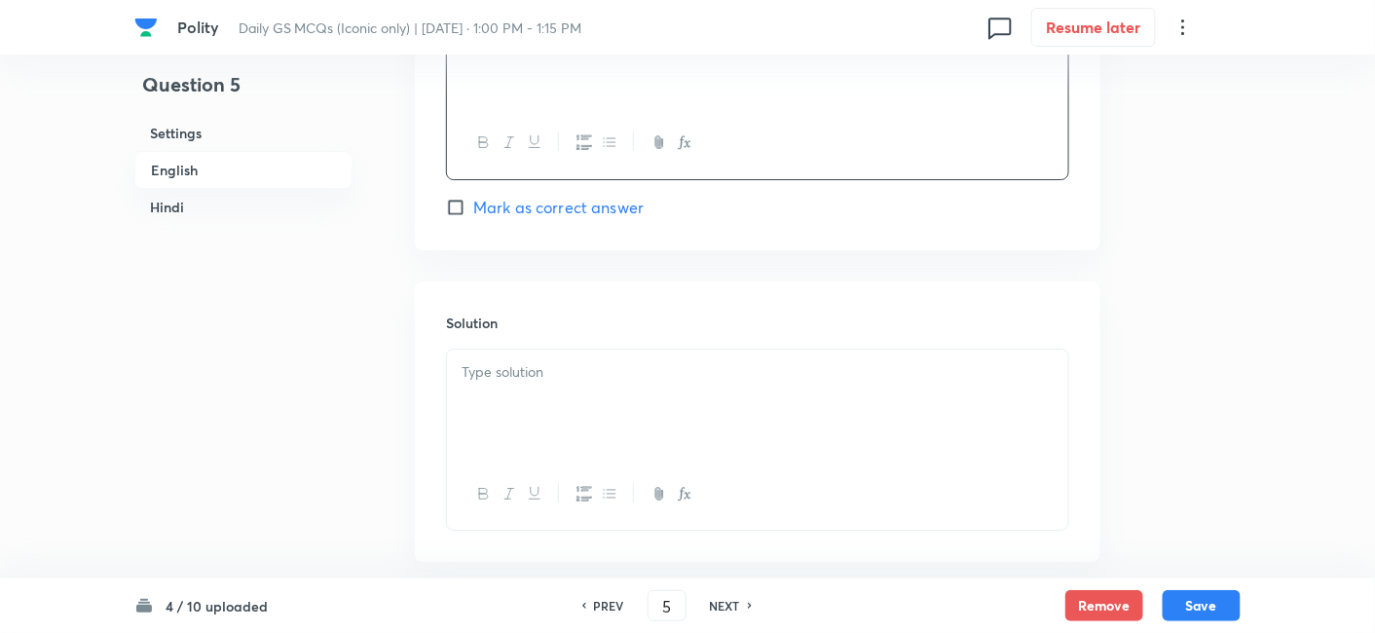
scroll to position [2043, 0]
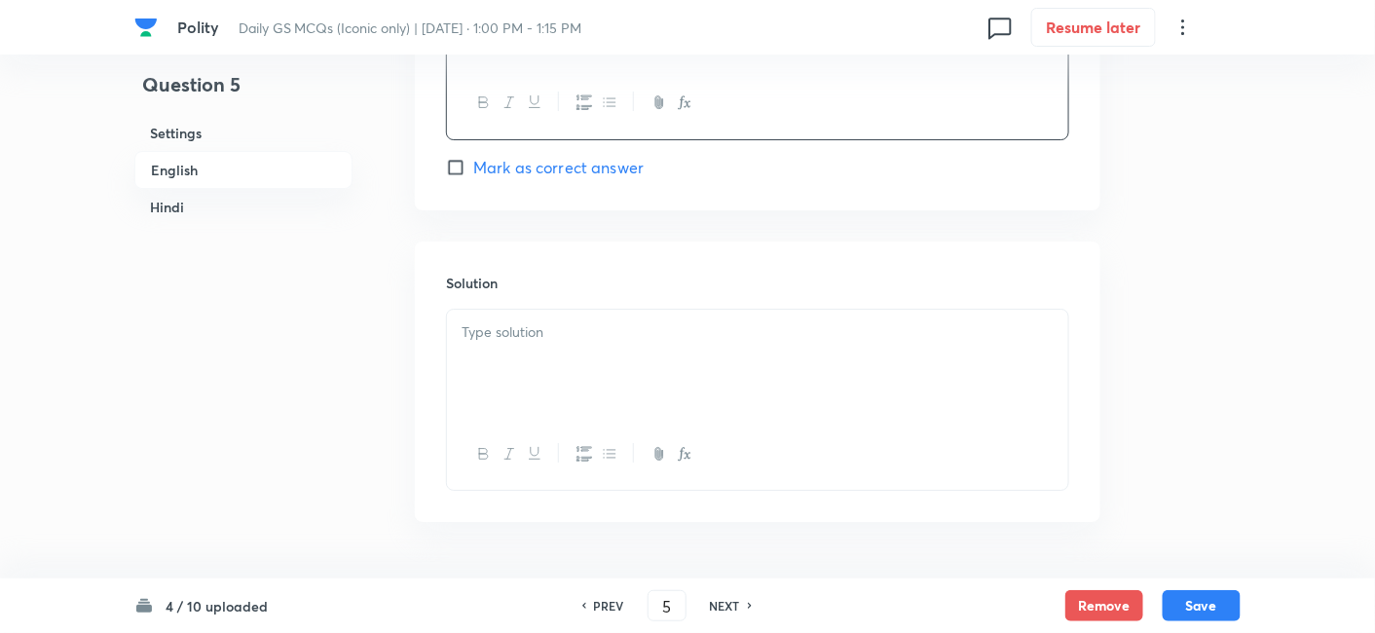
click at [566, 367] on div at bounding box center [757, 364] width 621 height 109
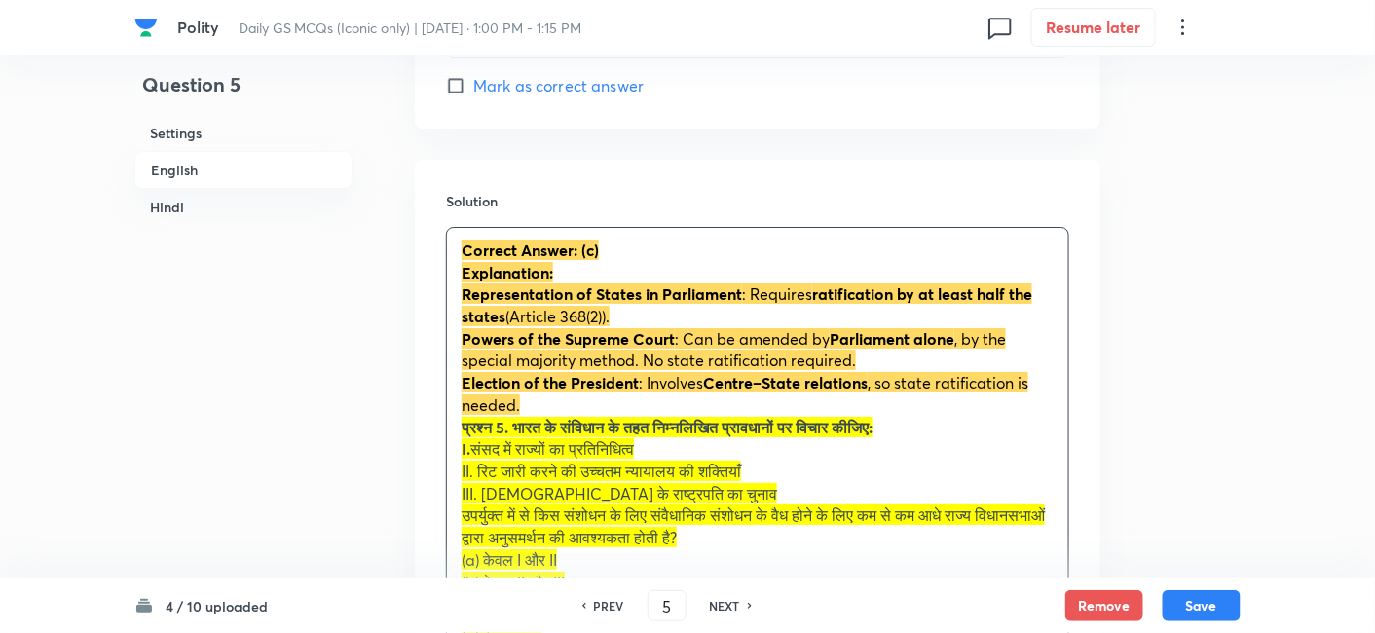
scroll to position [2260, 0]
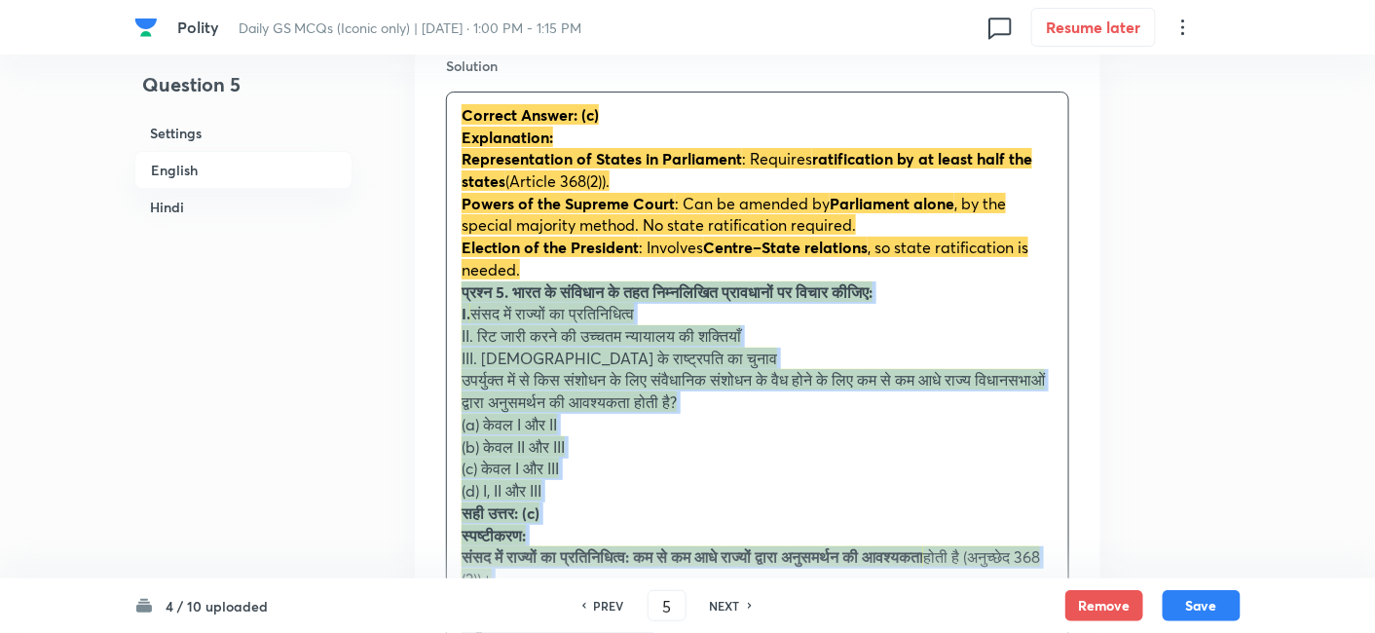
drag, startPoint x: 528, startPoint y: 319, endPoint x: 435, endPoint y: 296, distance: 95.2
click at [435, 296] on div "Solution Correct Answer: (c) Explanation: Representation of States in Parliamen…" at bounding box center [758, 409] width 686 height 770
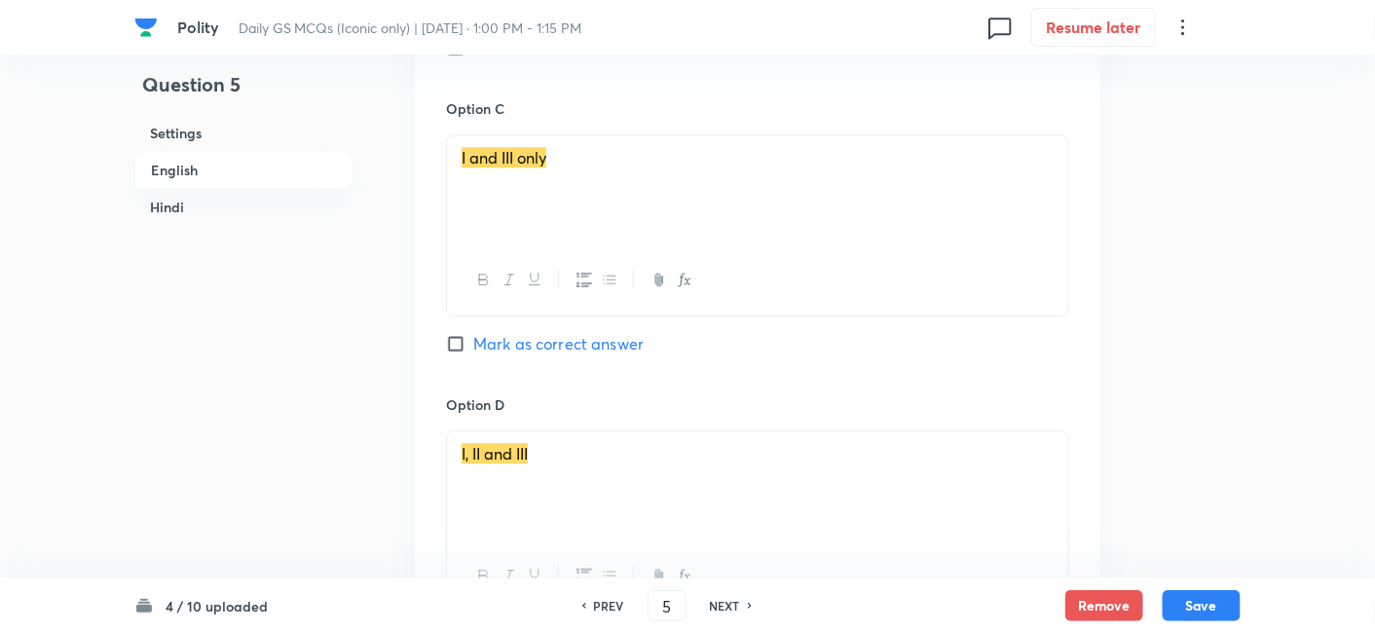
scroll to position [1610, 0]
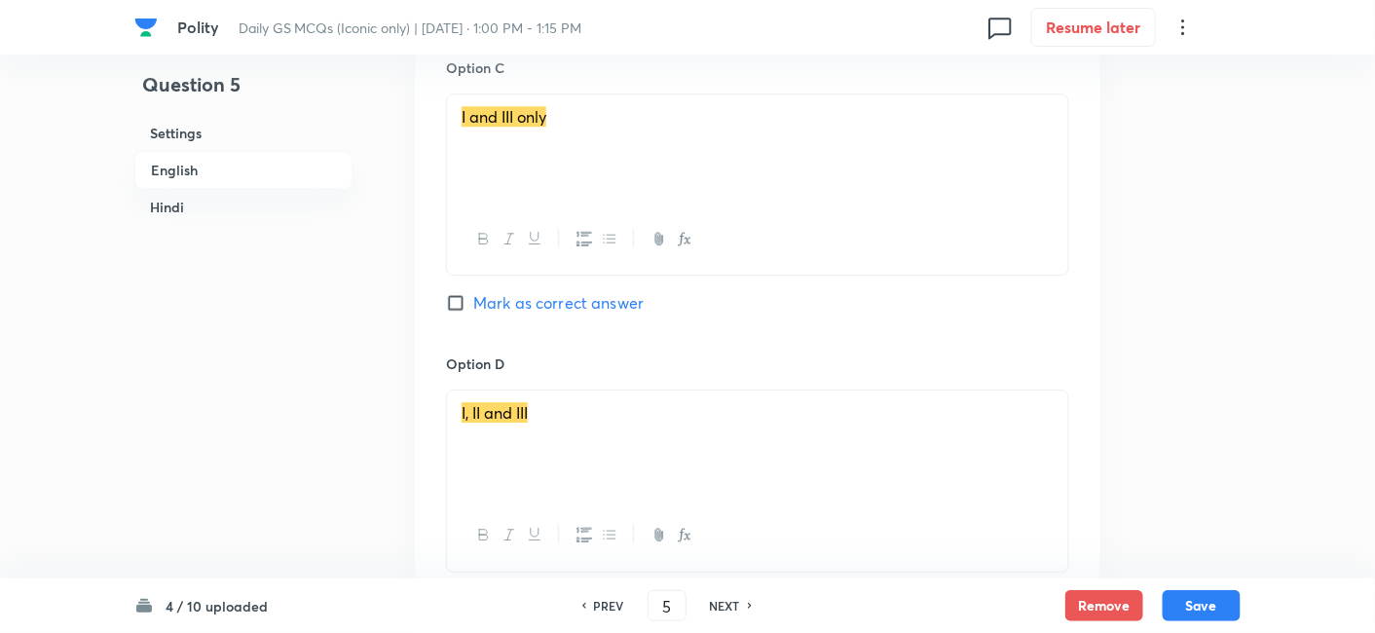
click at [589, 299] on span "Mark as correct answer" at bounding box center [558, 302] width 170 height 23
click at [473, 299] on input "Mark as correct answer" at bounding box center [459, 302] width 27 height 19
checkbox input "true"
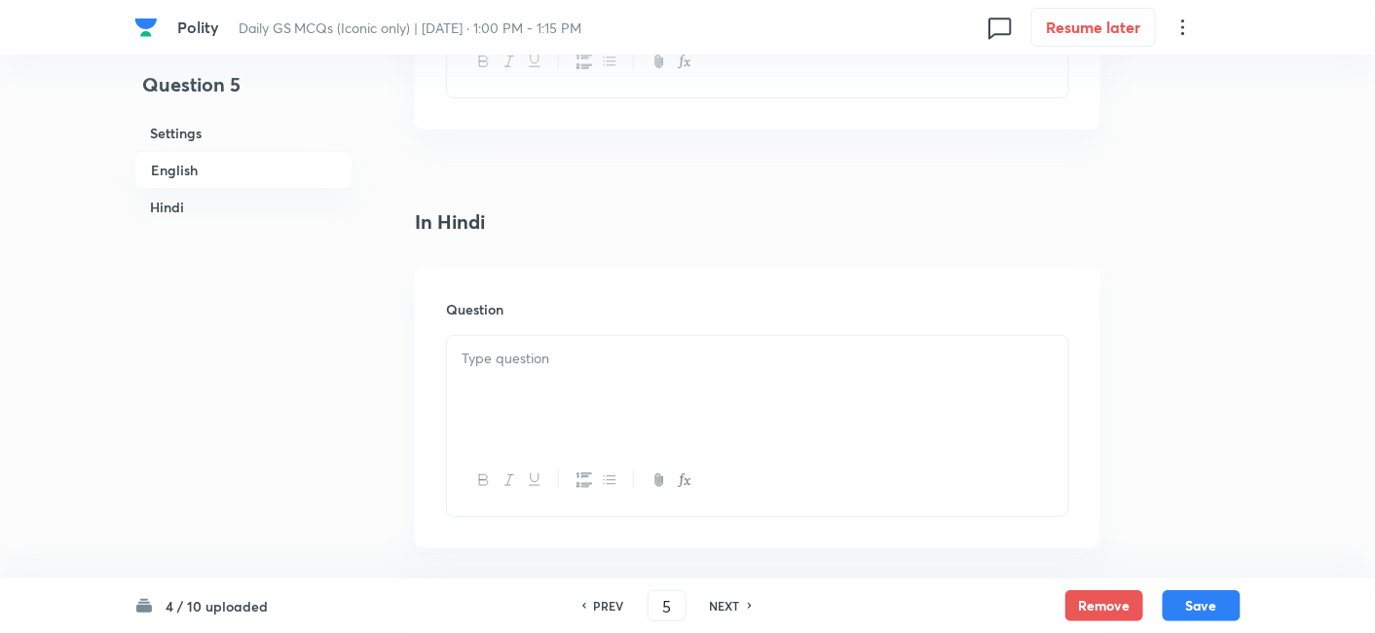
scroll to position [2692, 0]
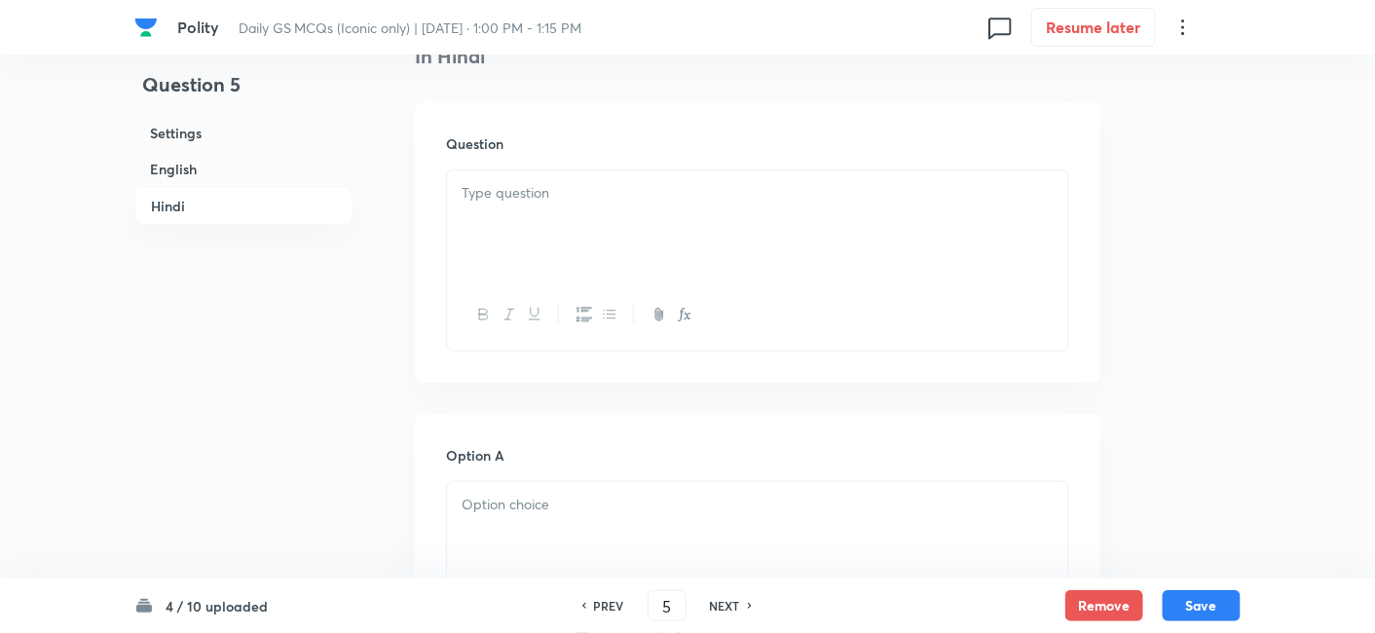
click at [592, 239] on div at bounding box center [757, 224] width 621 height 109
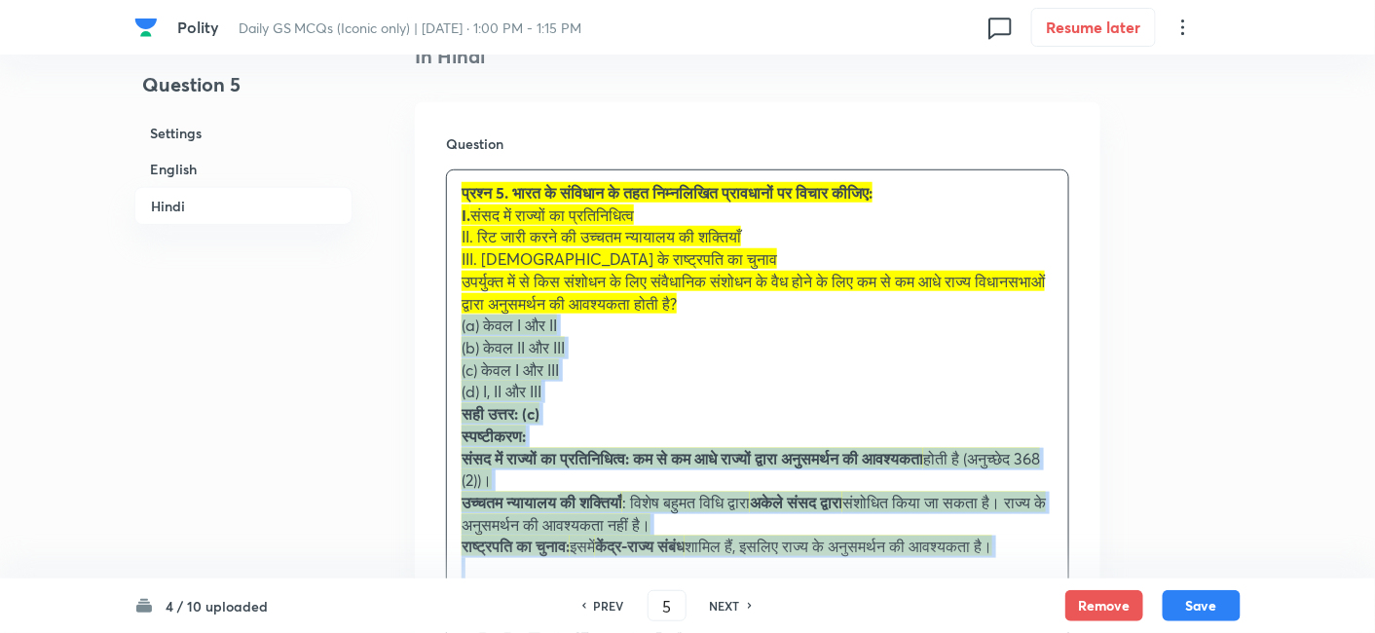
drag, startPoint x: 441, startPoint y: 321, endPoint x: 362, endPoint y: 292, distance: 84.1
click at [420, 321] on div "Question प्रश्न 5. भारत के संविधान के तहत निम्नलिखित प्रावधानों पर विचार कीजिए:…" at bounding box center [758, 398] width 686 height 593
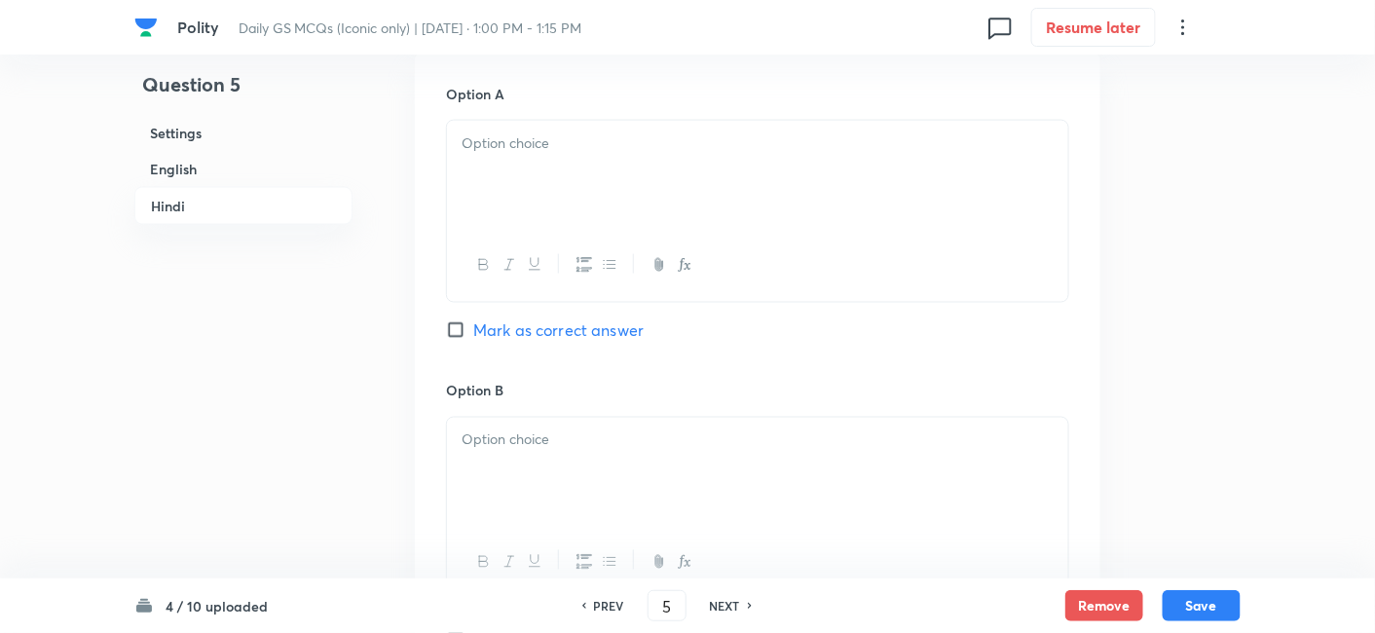
scroll to position [3125, 0]
click at [537, 196] on div at bounding box center [757, 173] width 621 height 109
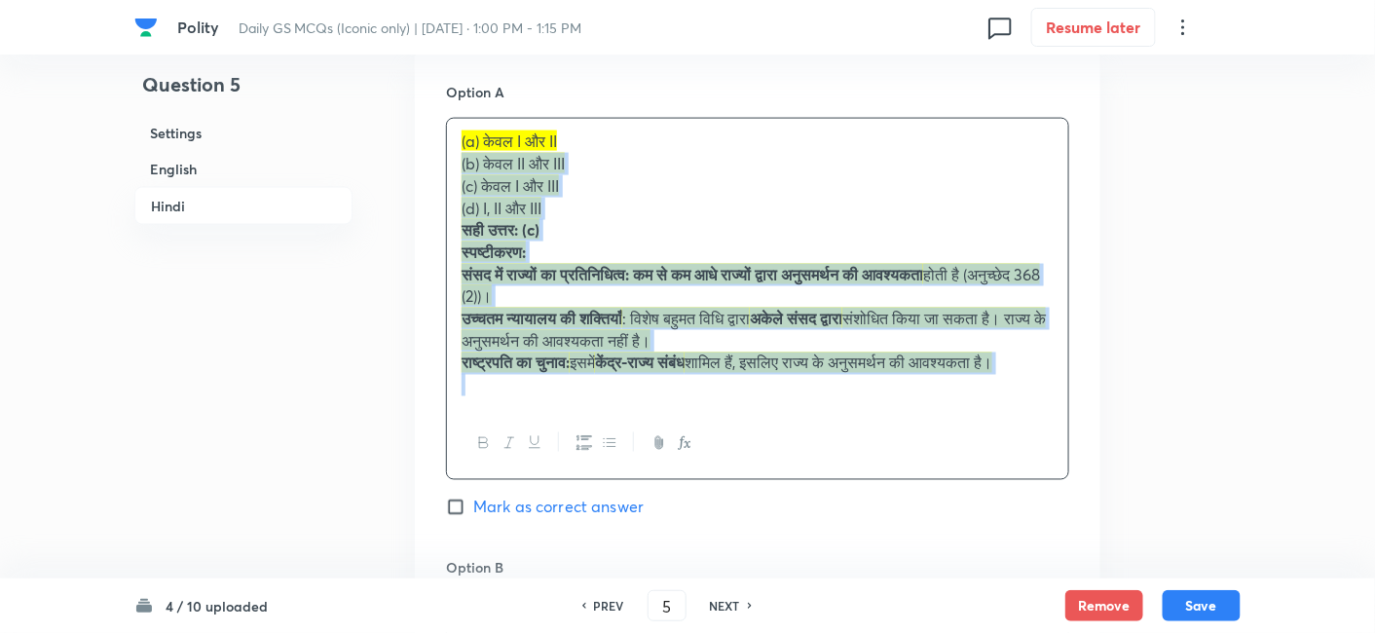
drag, startPoint x: 431, startPoint y: 166, endPoint x: 420, endPoint y: 161, distance: 11.8
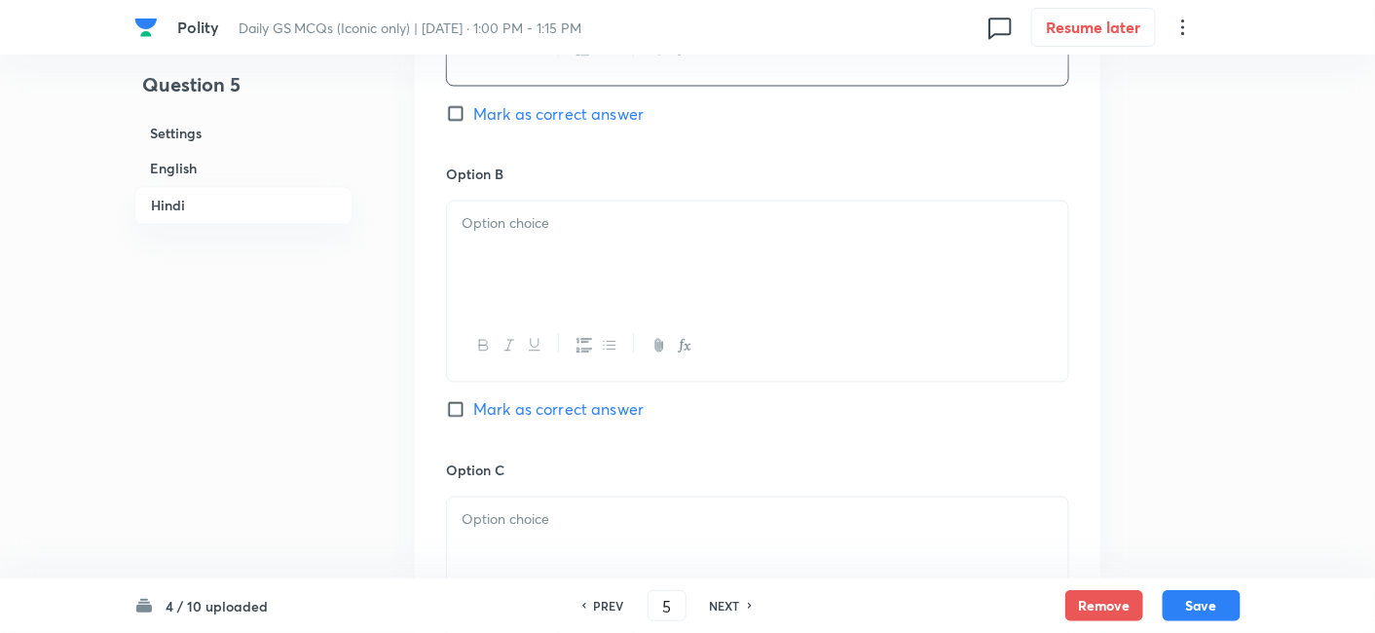
scroll to position [3342, 0]
click at [523, 236] on div at bounding box center [757, 253] width 621 height 109
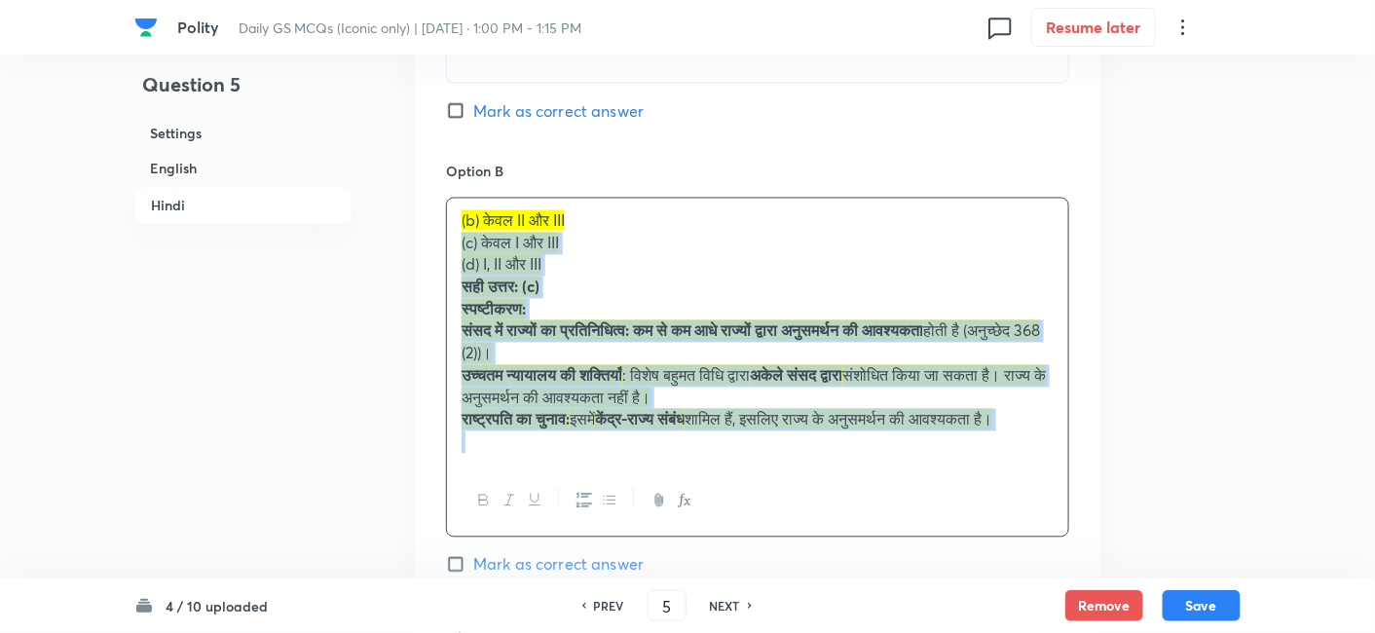
drag, startPoint x: 445, startPoint y: 241, endPoint x: 426, endPoint y: 236, distance: 20.1
click at [426, 236] on div "Option A केवल I और II Mark as correct answer Option B (b) केवल II और III (c) के…" at bounding box center [758, 516] width 686 height 1367
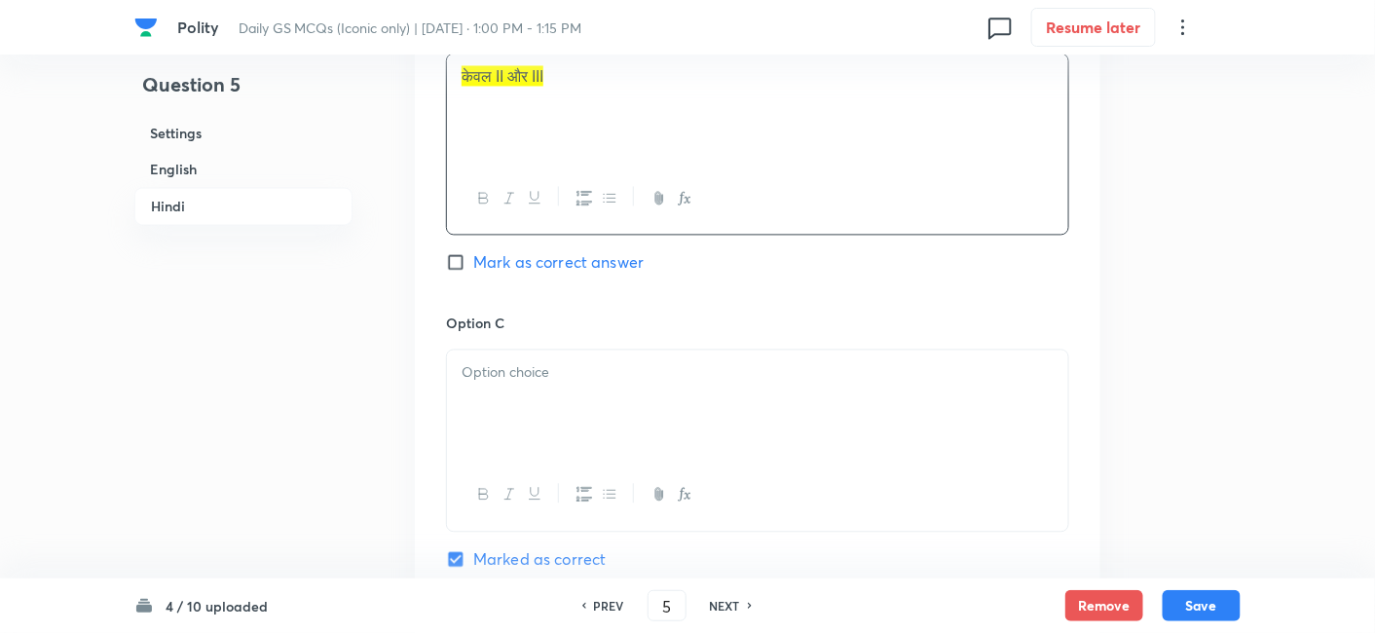
scroll to position [3666, 0]
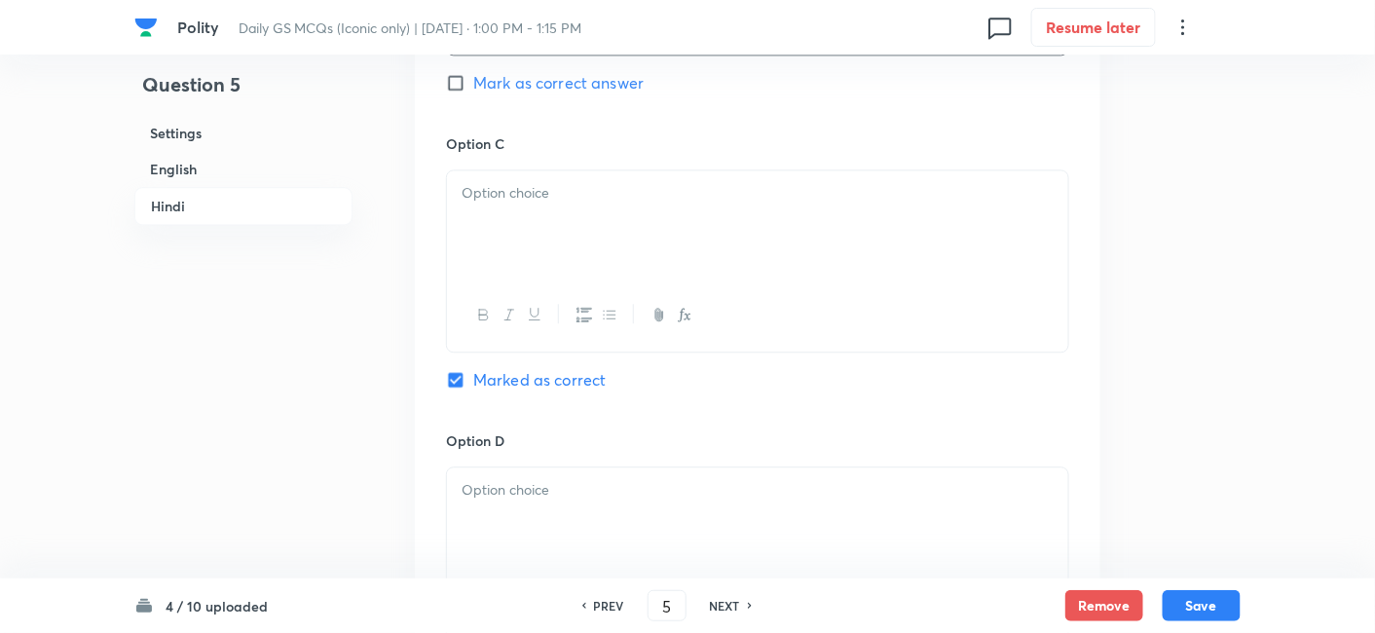
click at [544, 235] on div at bounding box center [757, 224] width 621 height 109
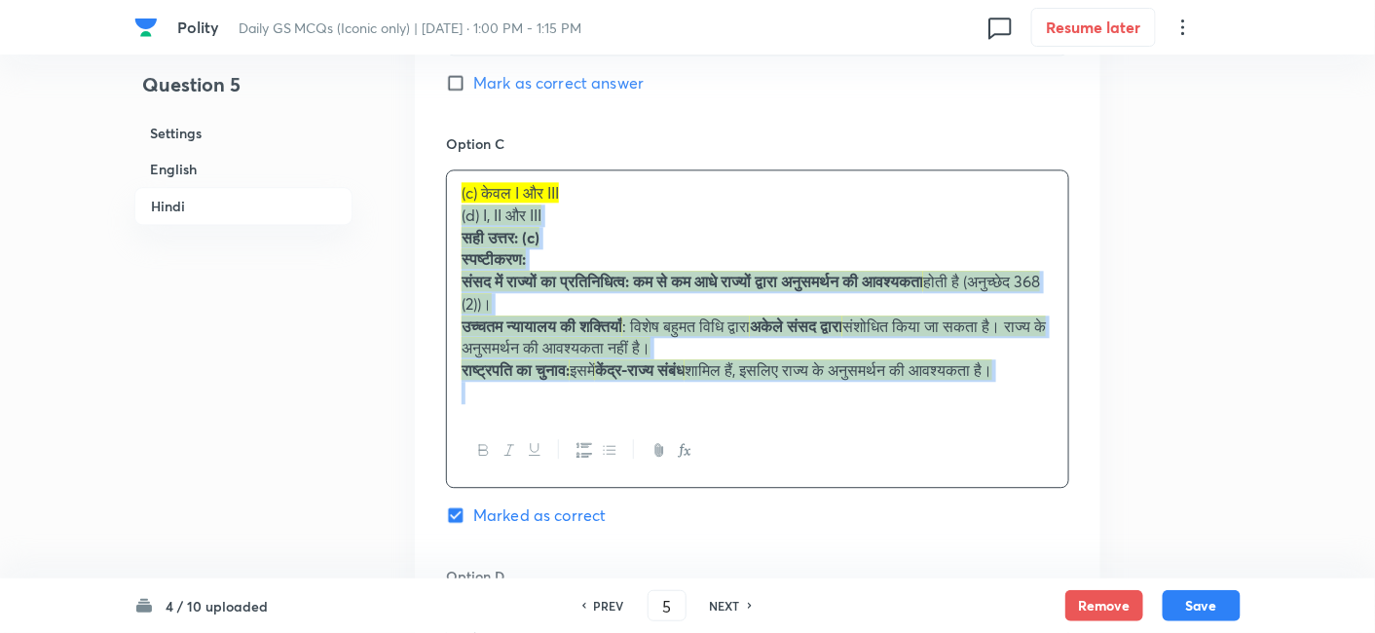
drag, startPoint x: 456, startPoint y: 219, endPoint x: 413, endPoint y: 212, distance: 43.4
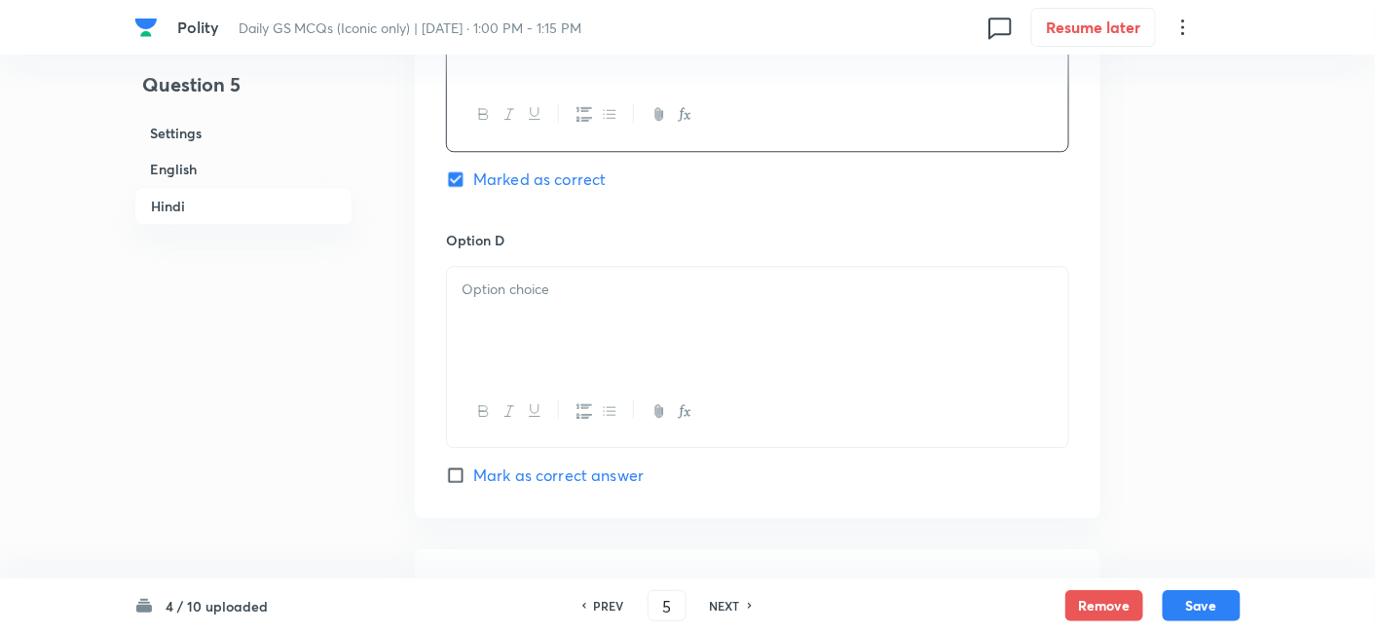
scroll to position [3882, 0]
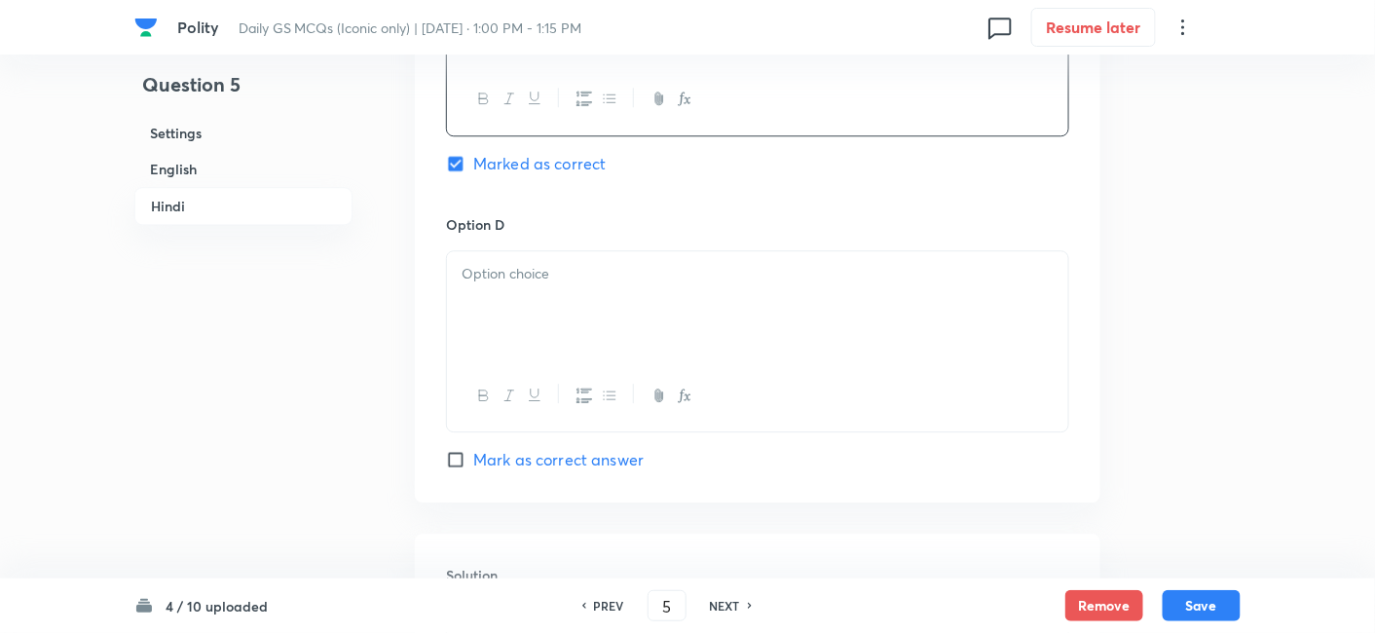
click at [547, 295] on div at bounding box center [757, 305] width 621 height 109
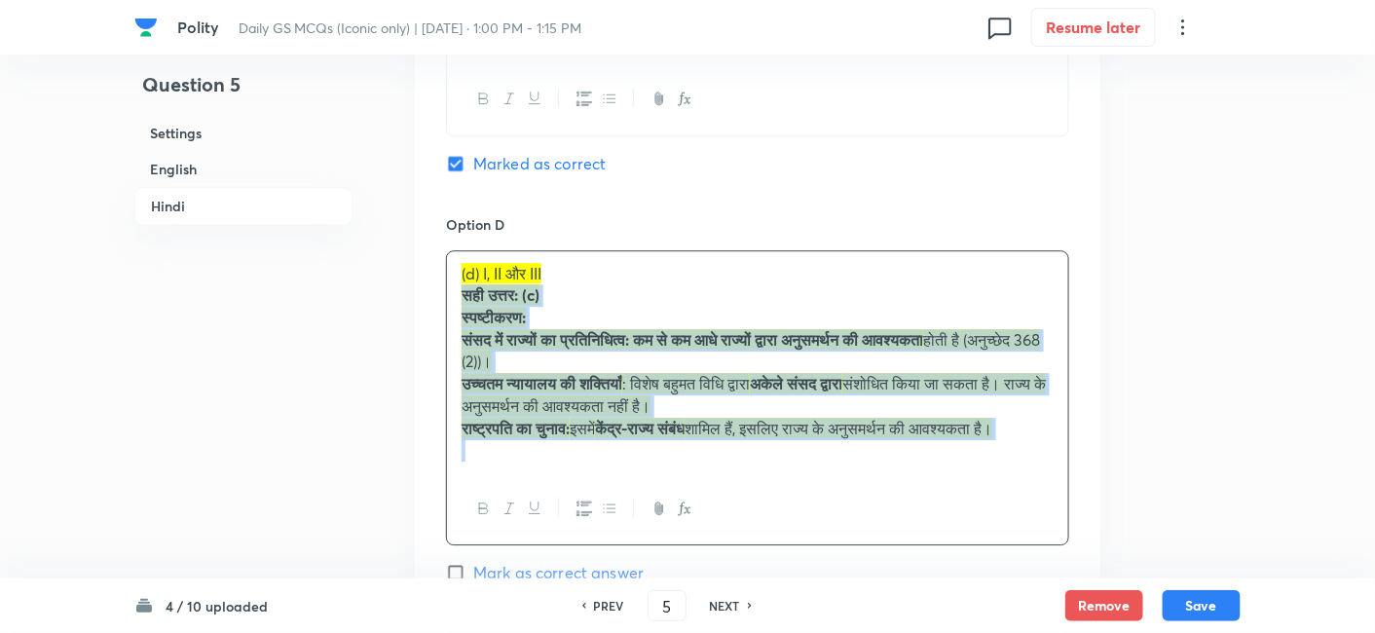
drag, startPoint x: 449, startPoint y: 301, endPoint x: 433, endPoint y: 294, distance: 17.0
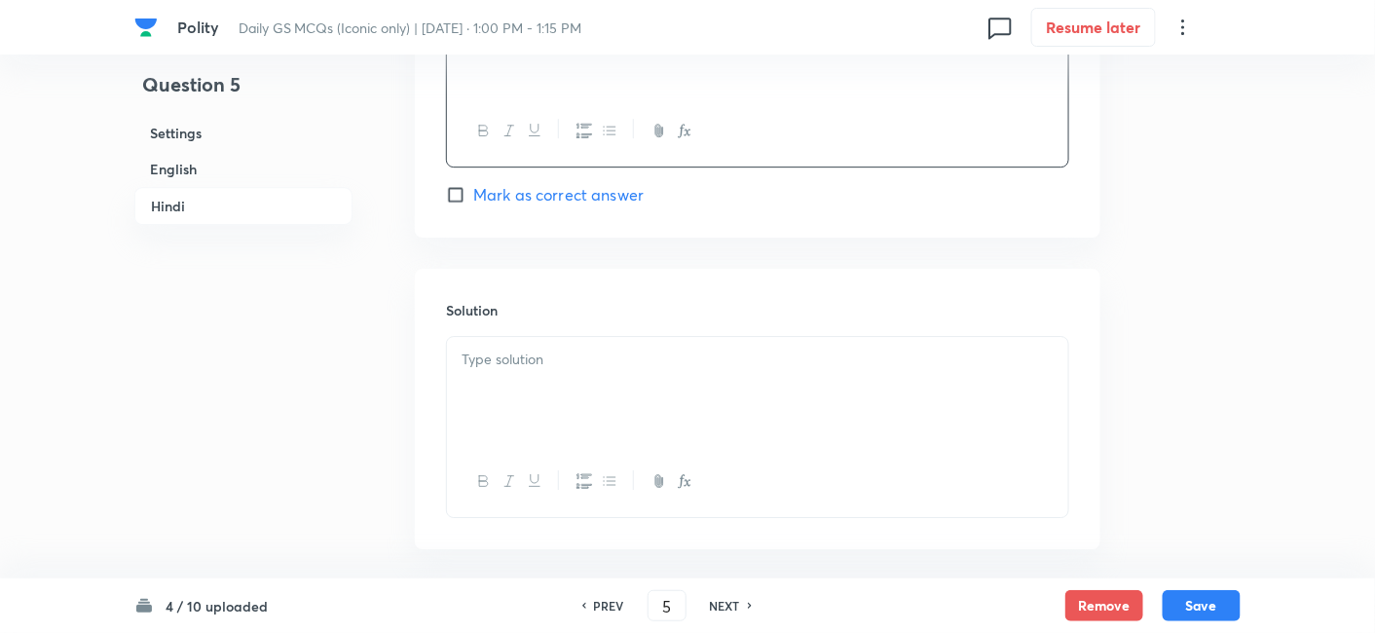
scroll to position [4208, 0]
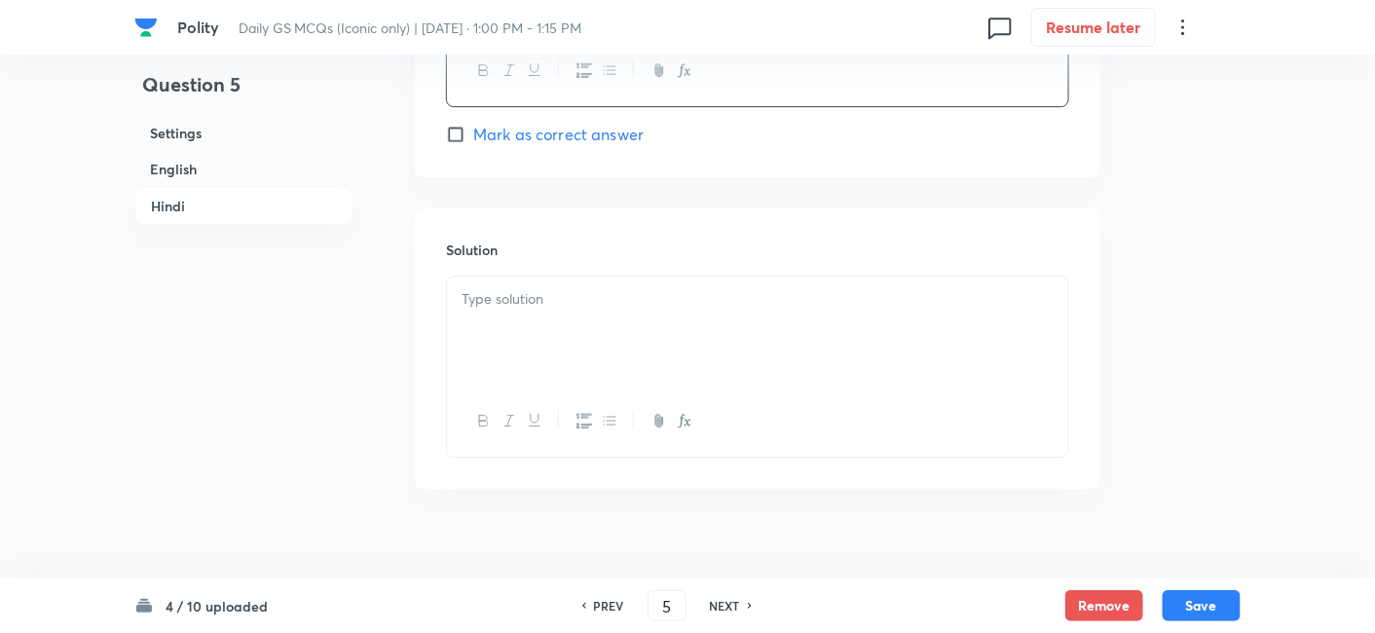
click at [533, 312] on div at bounding box center [757, 331] width 621 height 109
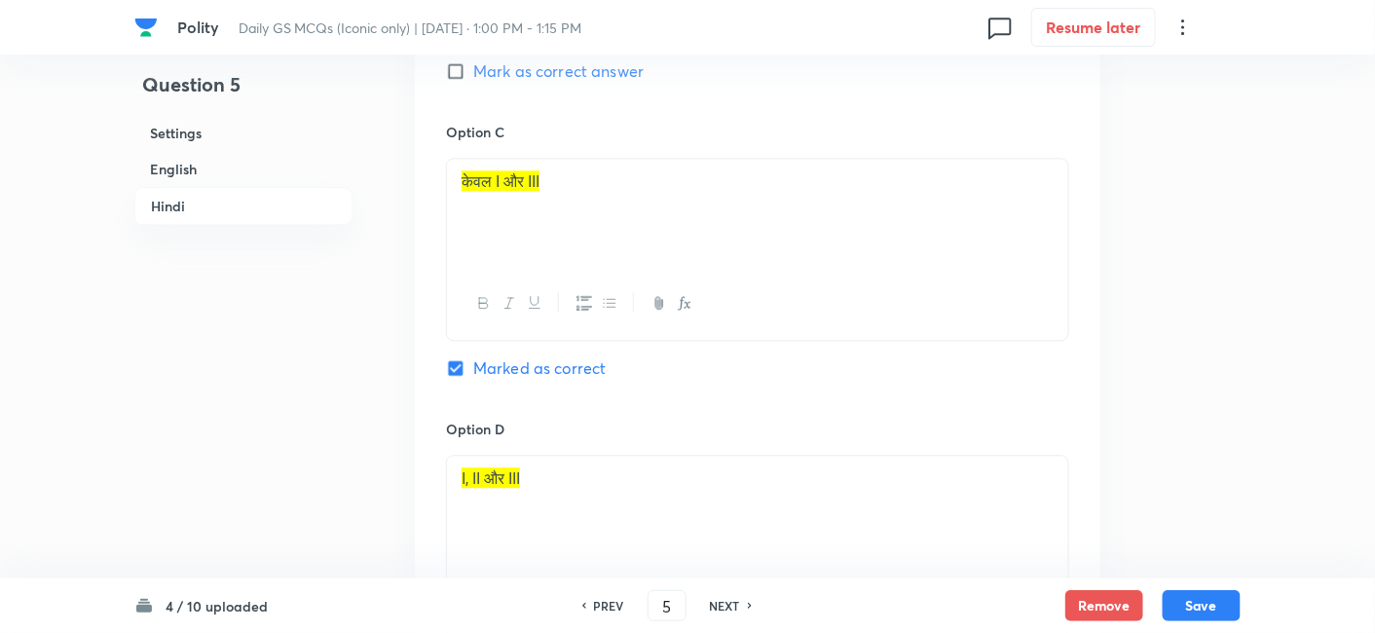
scroll to position [3666, 0]
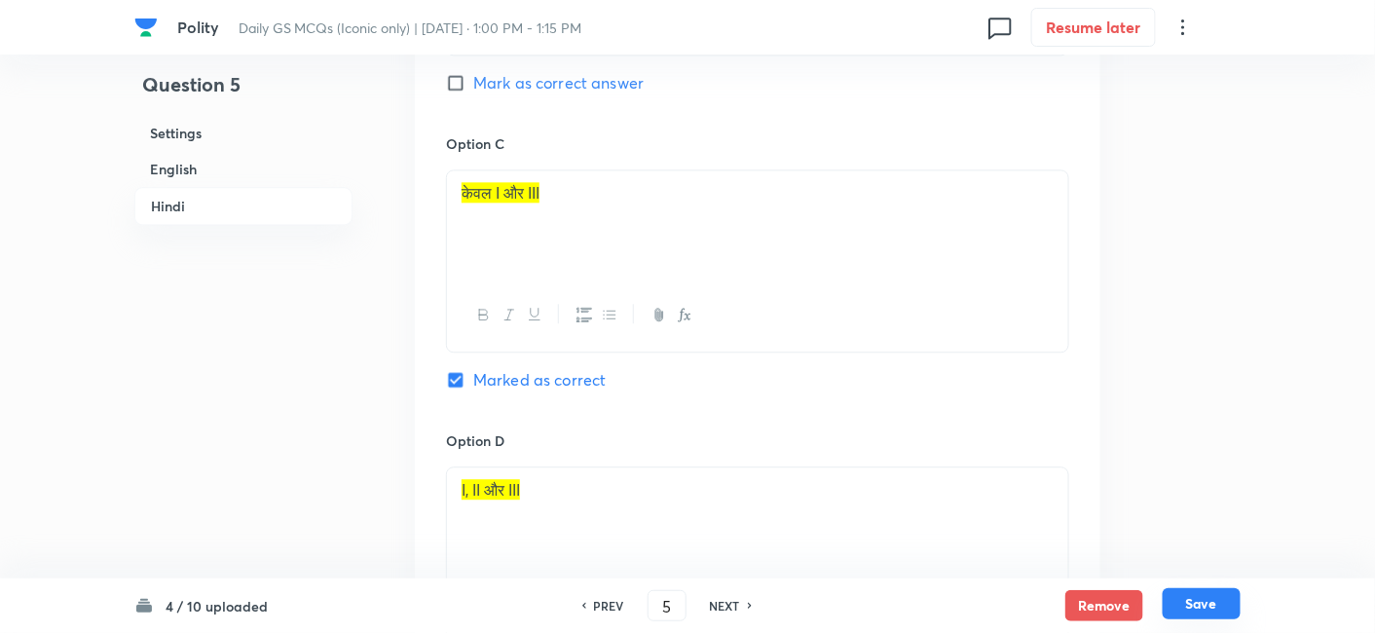
click at [1226, 591] on button "Save" at bounding box center [1202, 603] width 78 height 31
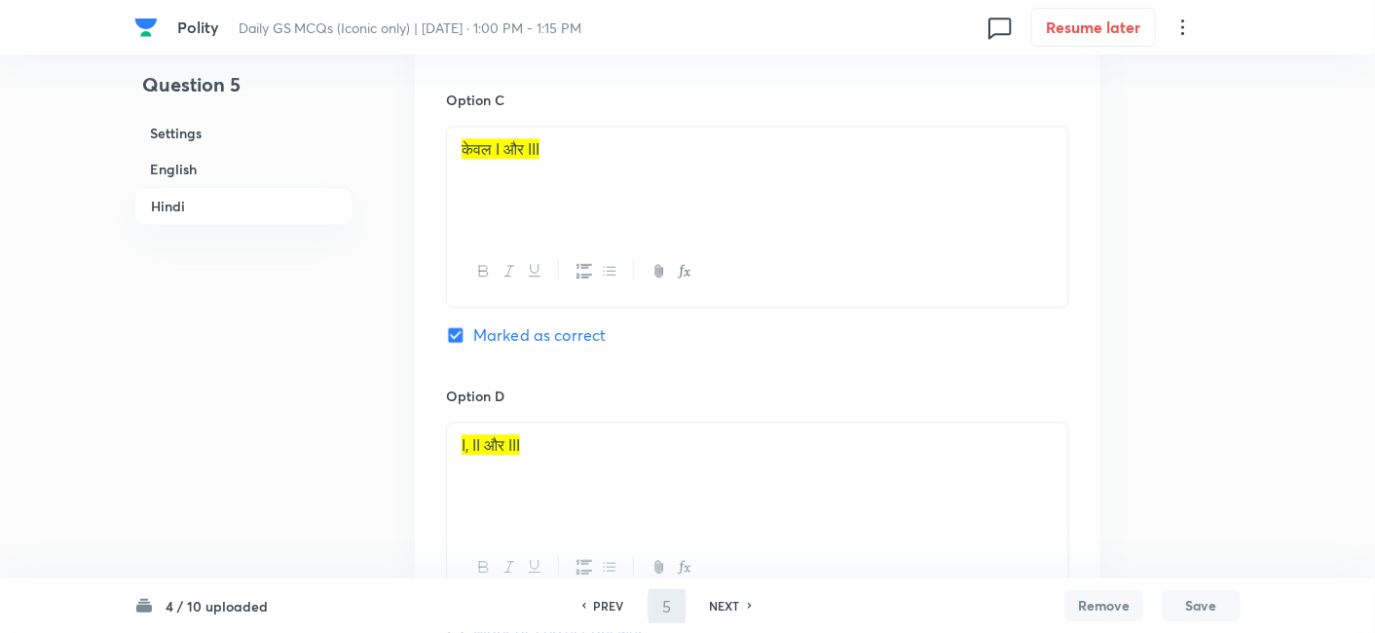
scroll to position [4141, 0]
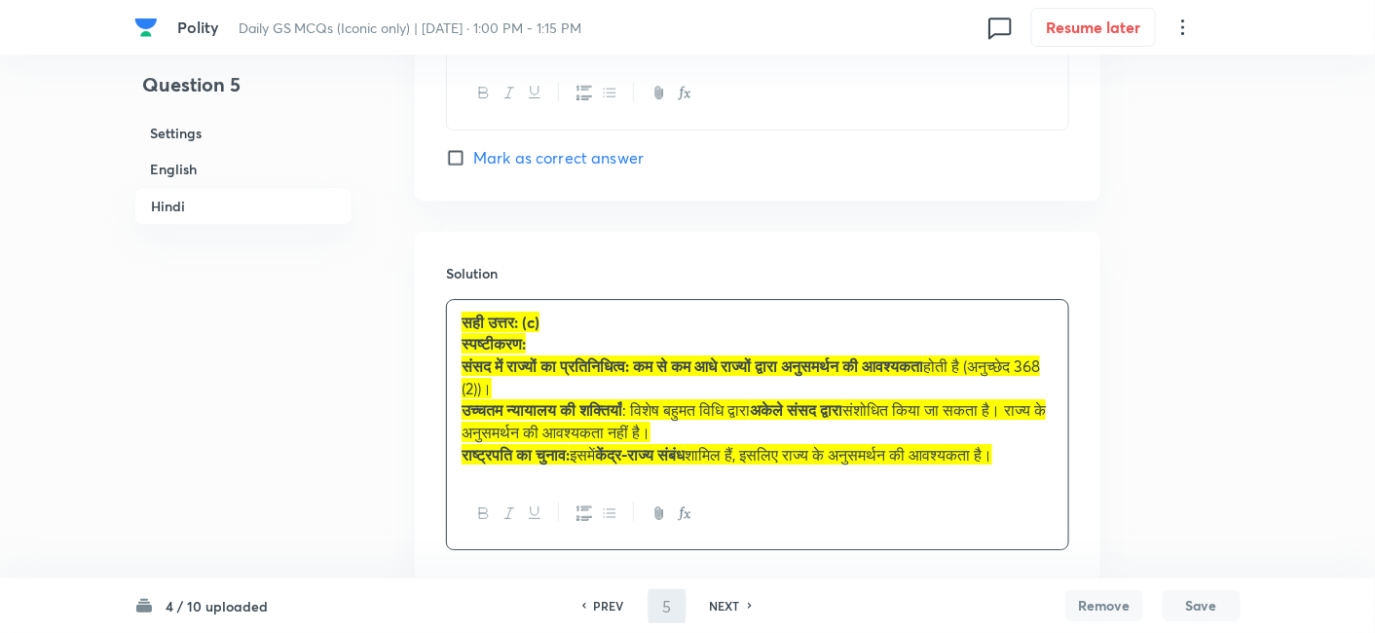
type input "6"
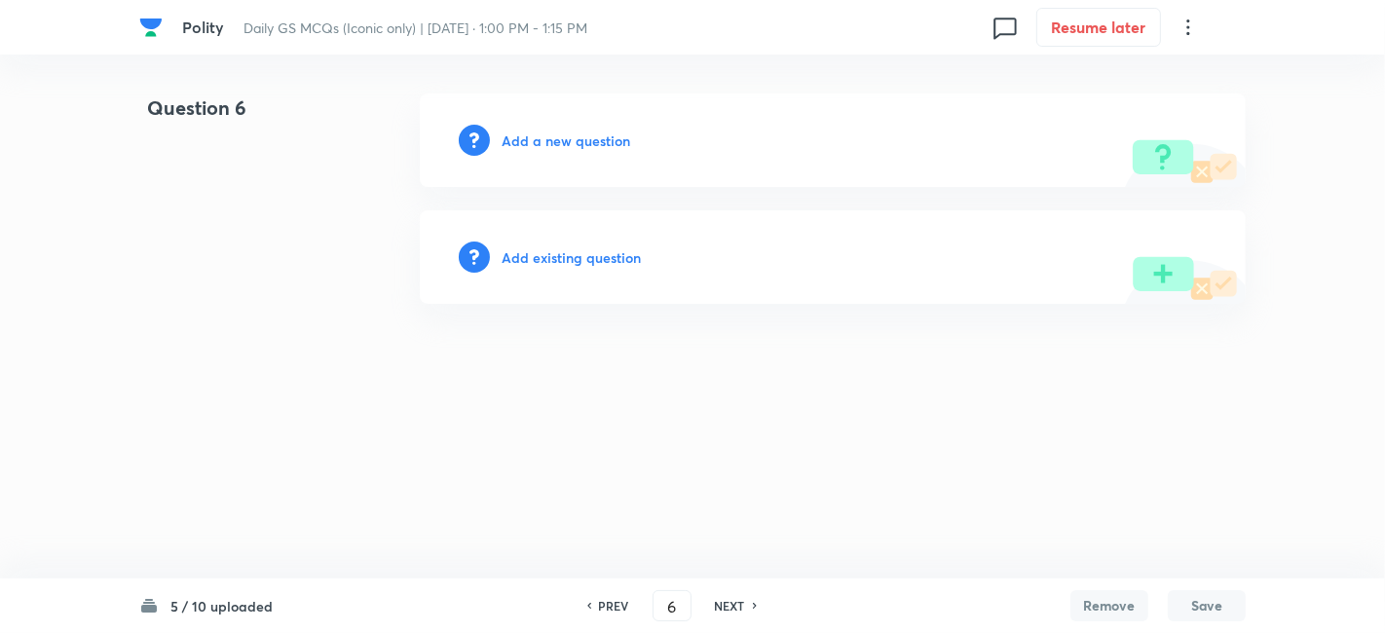
click at [565, 140] on h6 "Add a new question" at bounding box center [566, 141] width 129 height 20
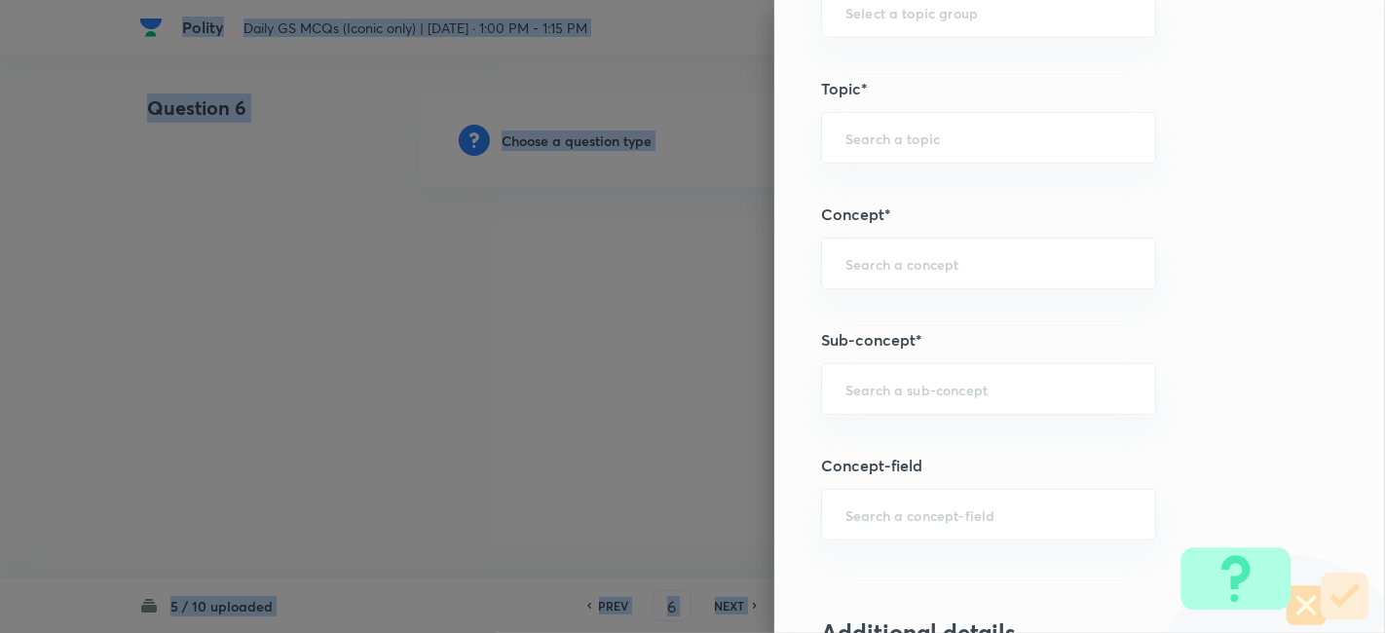
scroll to position [1190, 0]
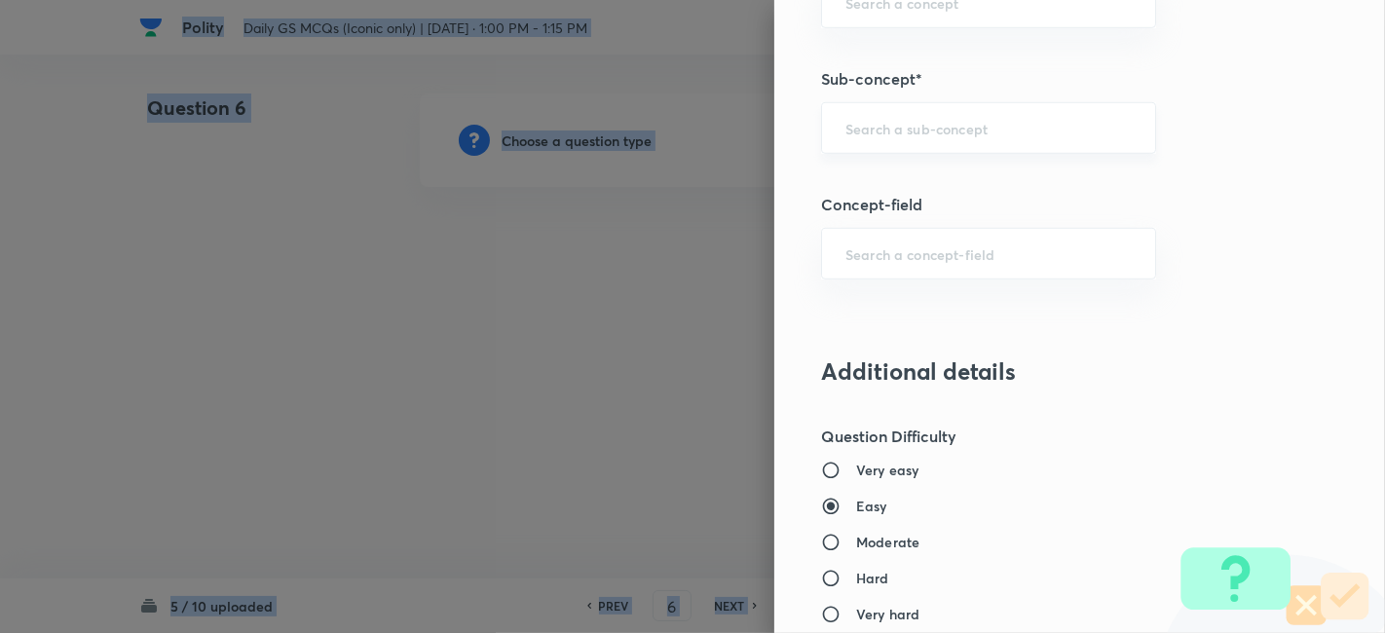
click at [1038, 140] on div "​" at bounding box center [988, 128] width 335 height 52
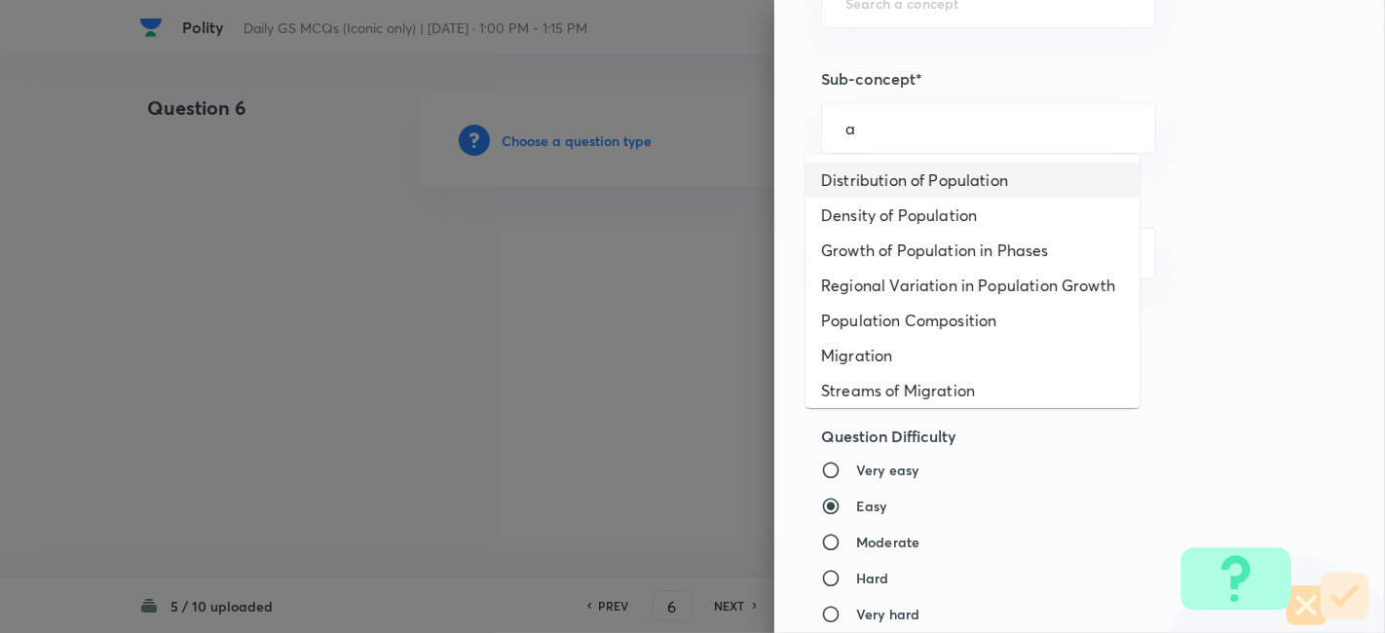
click at [979, 181] on li "Distribution of Population" at bounding box center [973, 180] width 334 height 35
type input "Distribution of Population"
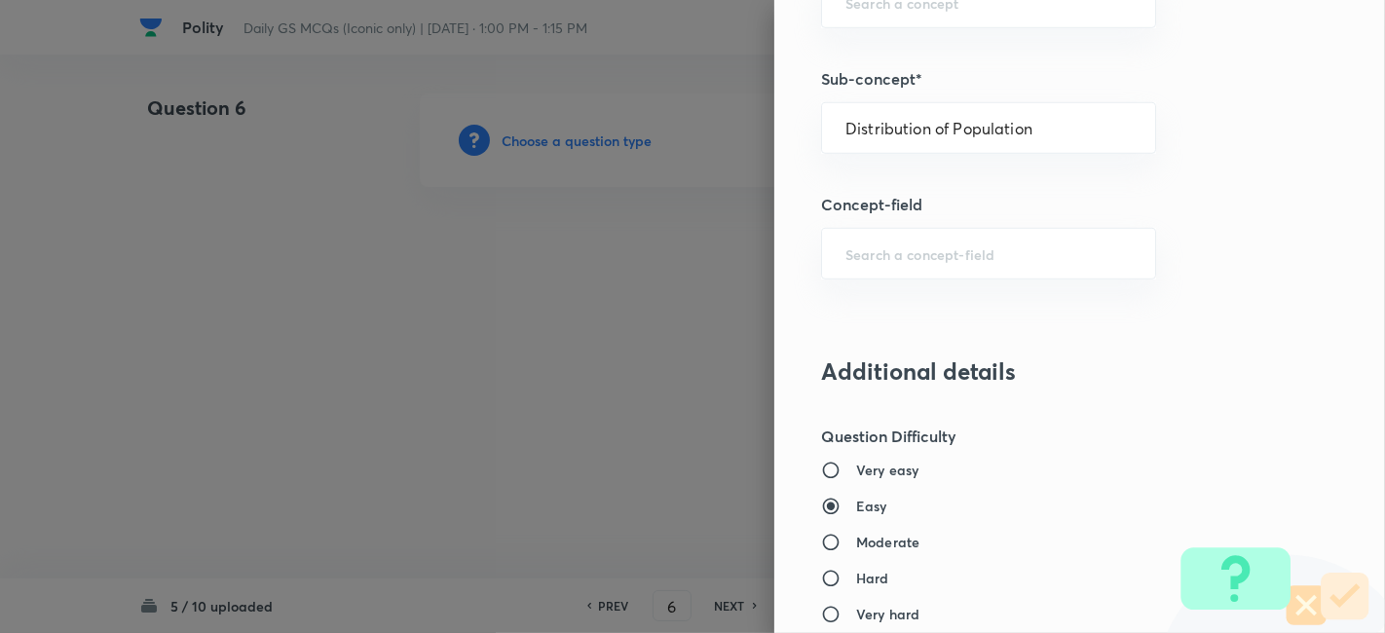
type input "Geography"
type input "Human Geography"
type input "Population:Growth and Composition"
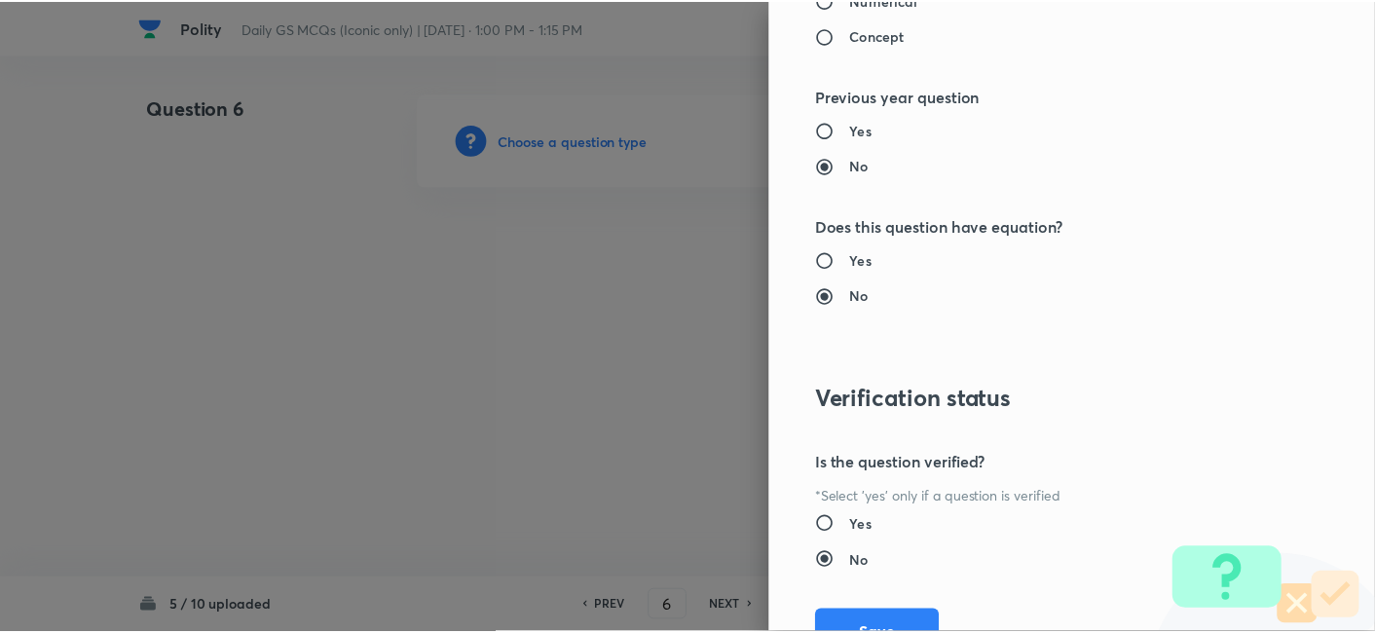
scroll to position [2016, 0]
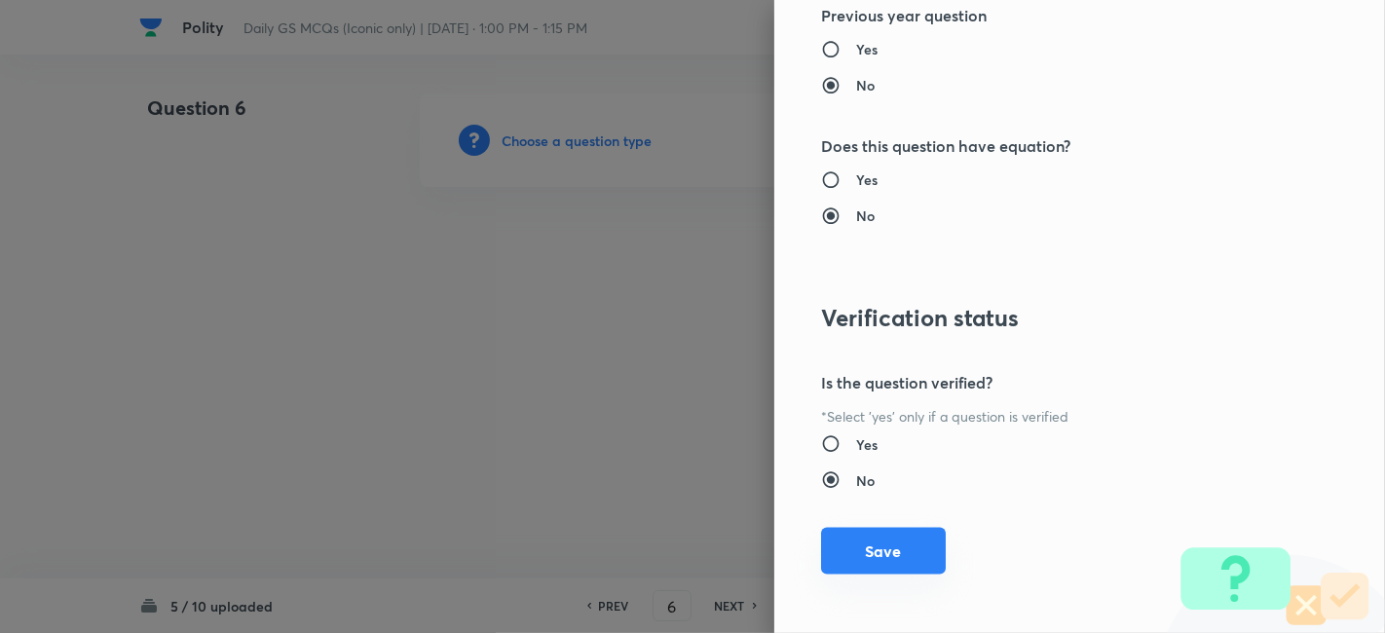
click at [898, 540] on button "Save" at bounding box center [883, 551] width 125 height 47
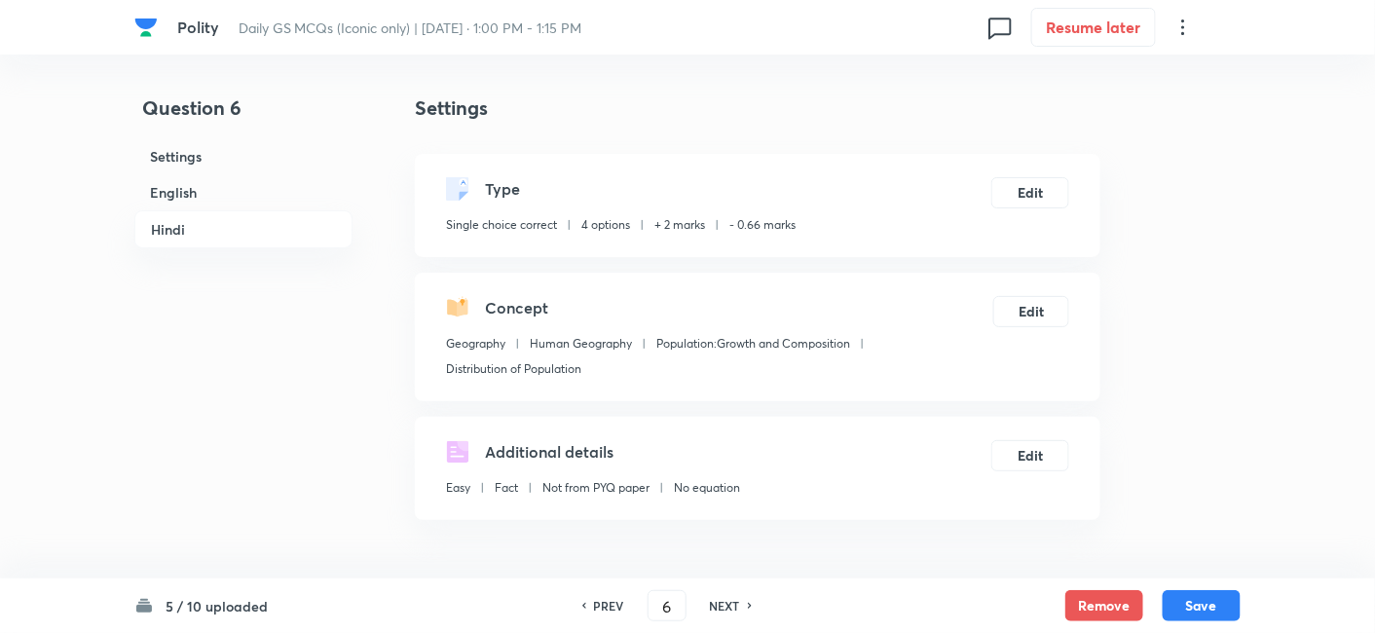
click at [163, 185] on h6 "English" at bounding box center [243, 192] width 218 height 36
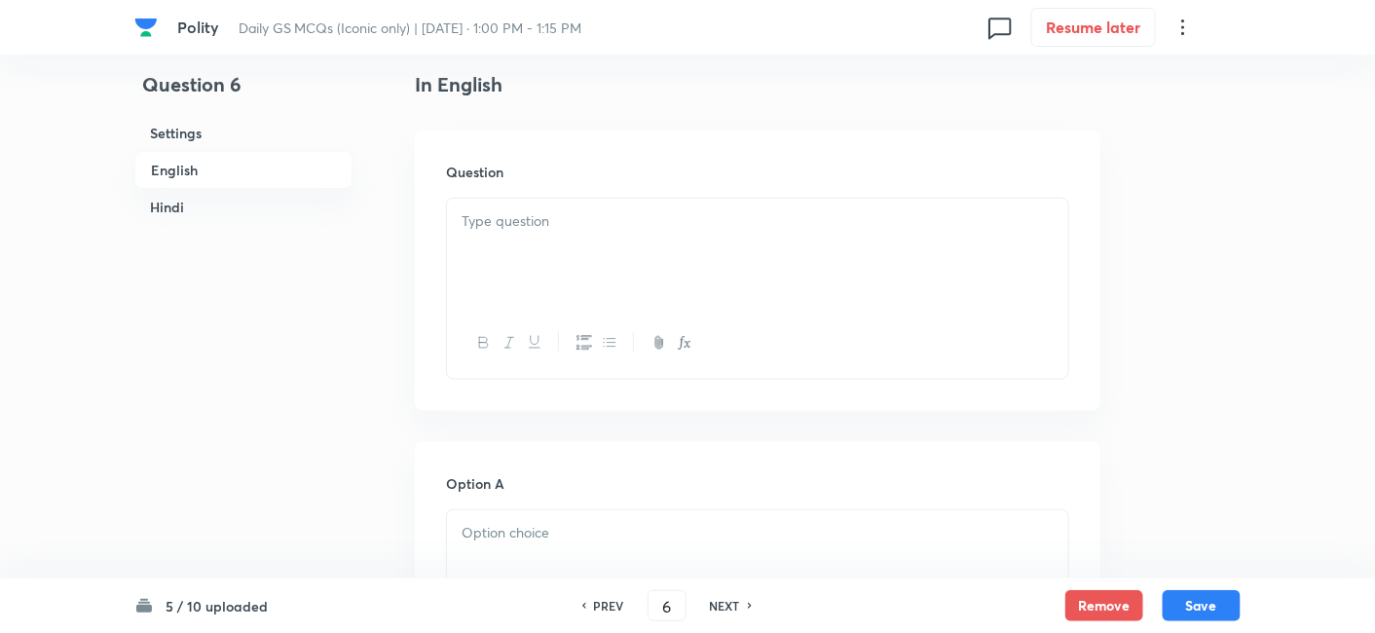
click at [612, 253] on div at bounding box center [757, 253] width 621 height 109
click at [642, 247] on div at bounding box center [757, 253] width 621 height 109
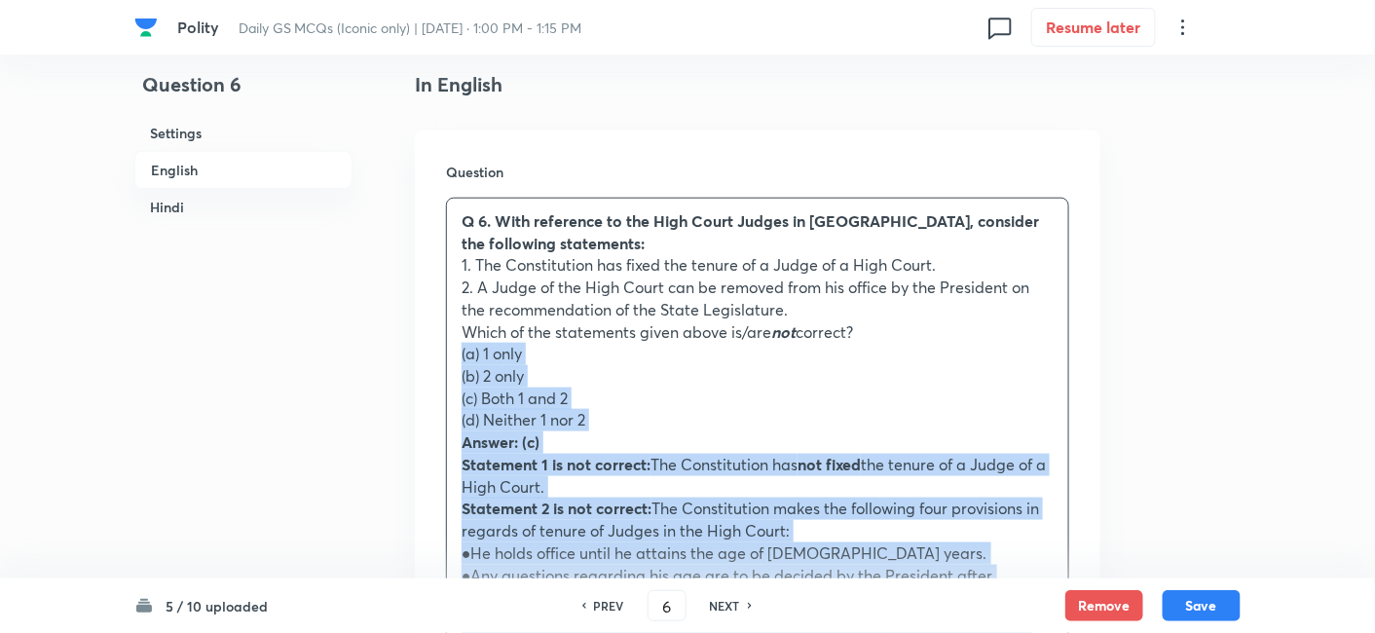
drag, startPoint x: 430, startPoint y: 352, endPoint x: 348, endPoint y: 326, distance: 85.6
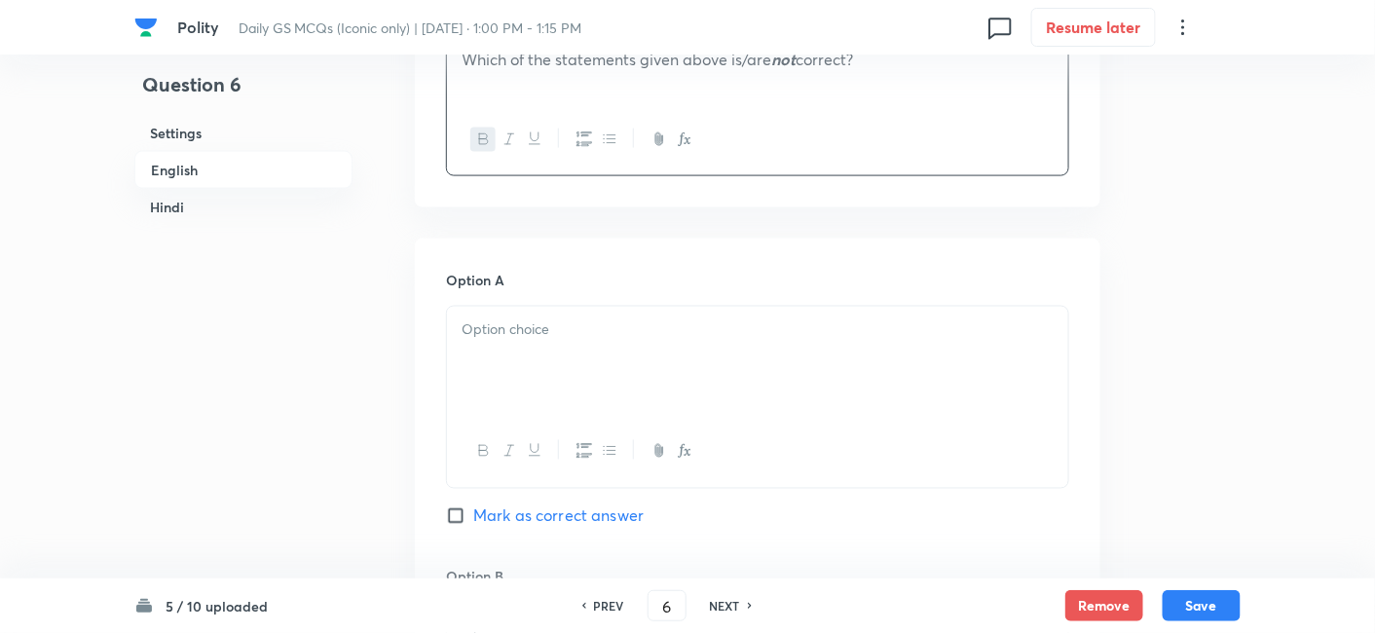
scroll to position [852, 0]
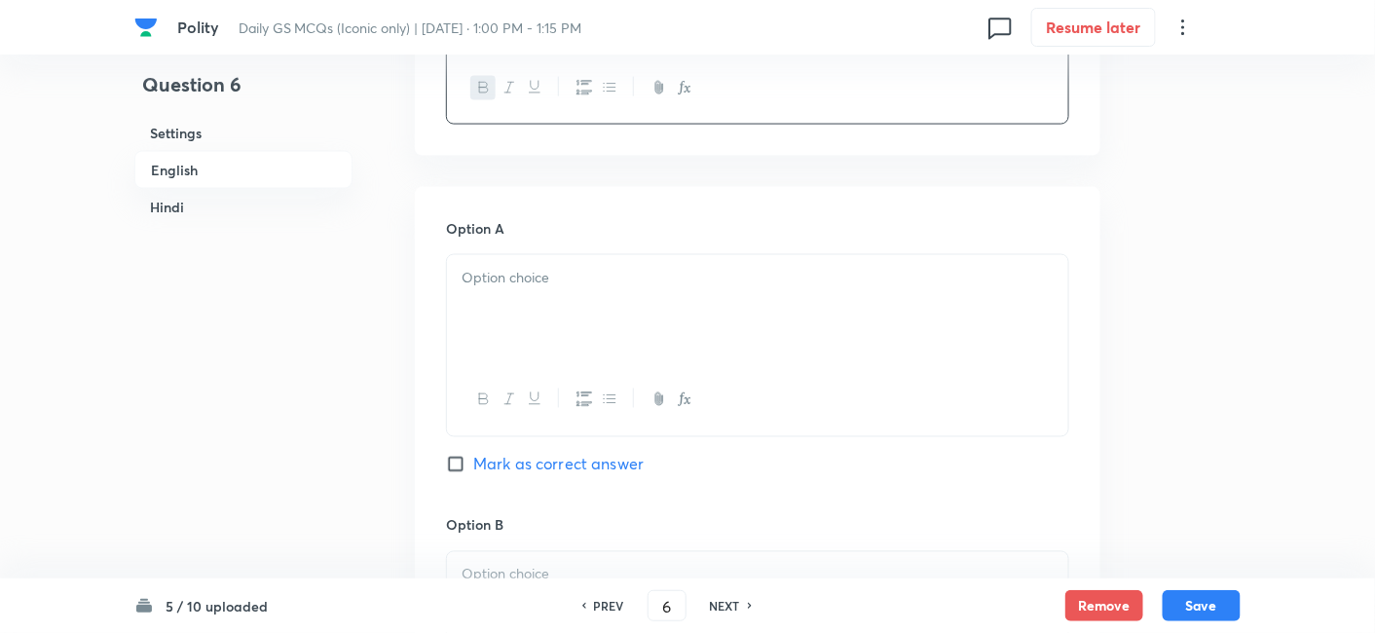
click at [523, 295] on div at bounding box center [757, 309] width 621 height 109
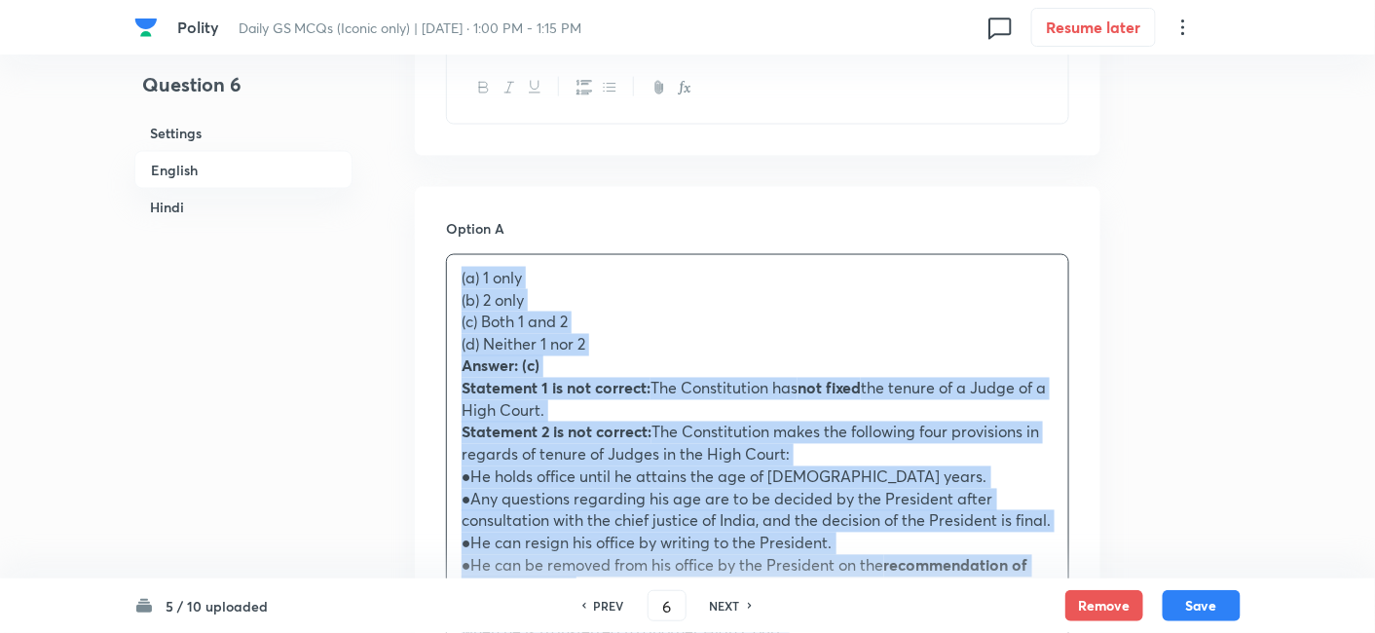
drag, startPoint x: 405, startPoint y: 283, endPoint x: 393, endPoint y: 280, distance: 13.2
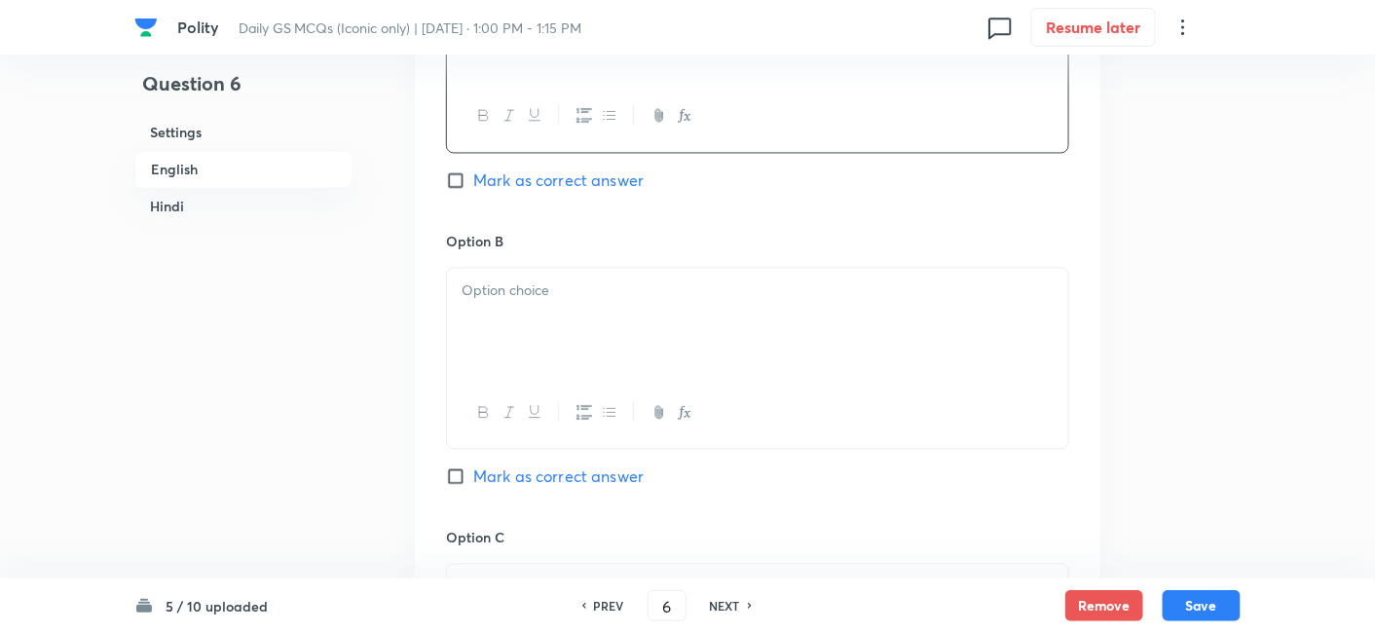
scroll to position [1177, 0]
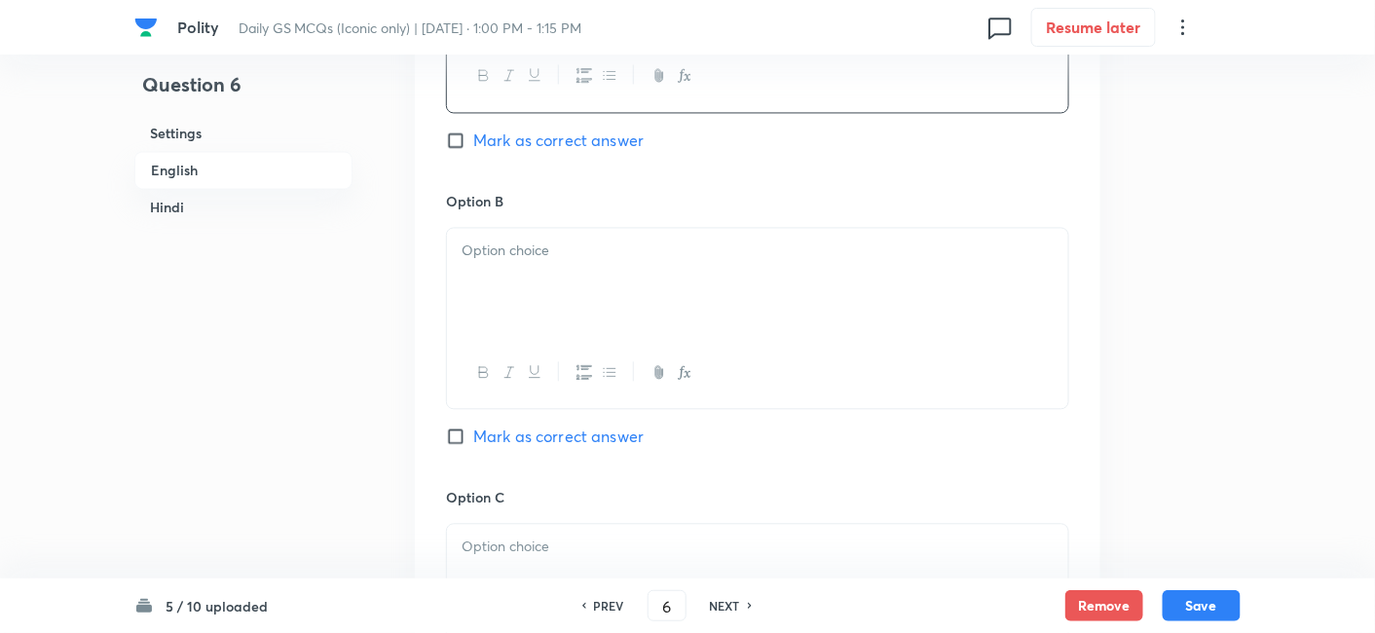
click at [535, 304] on div at bounding box center [757, 282] width 621 height 109
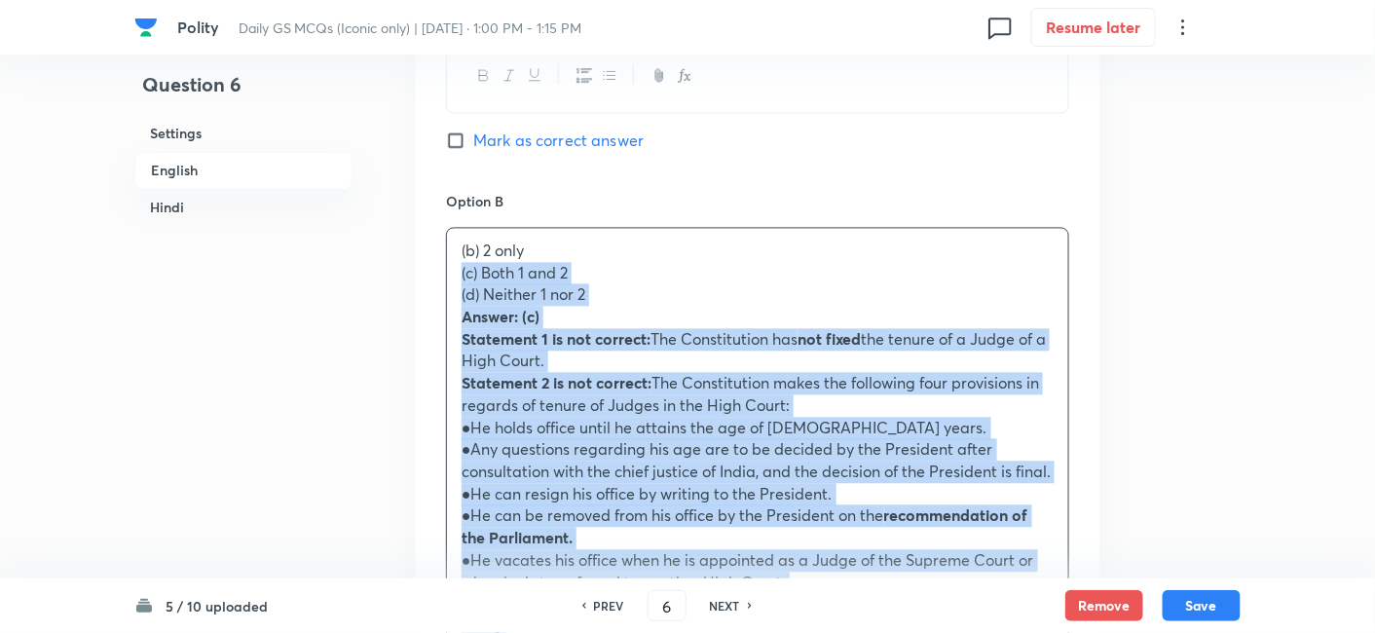
drag, startPoint x: 444, startPoint y: 272, endPoint x: 433, endPoint y: 268, distance: 11.4
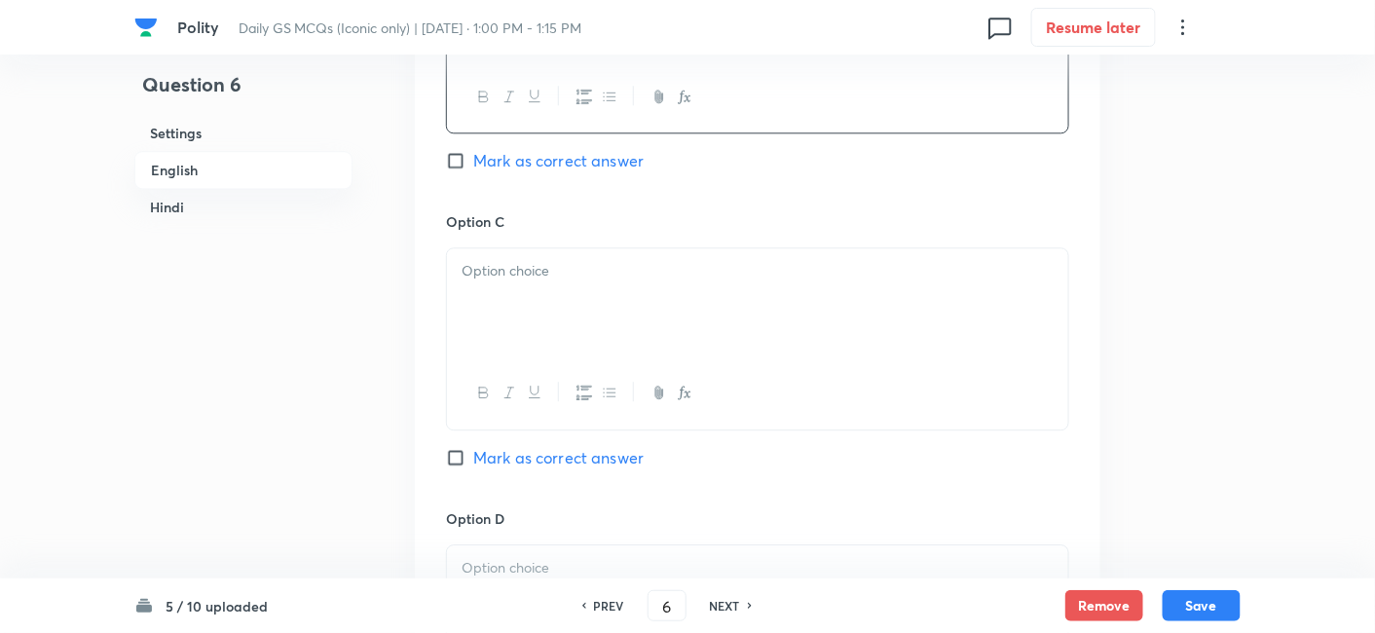
scroll to position [1502, 0]
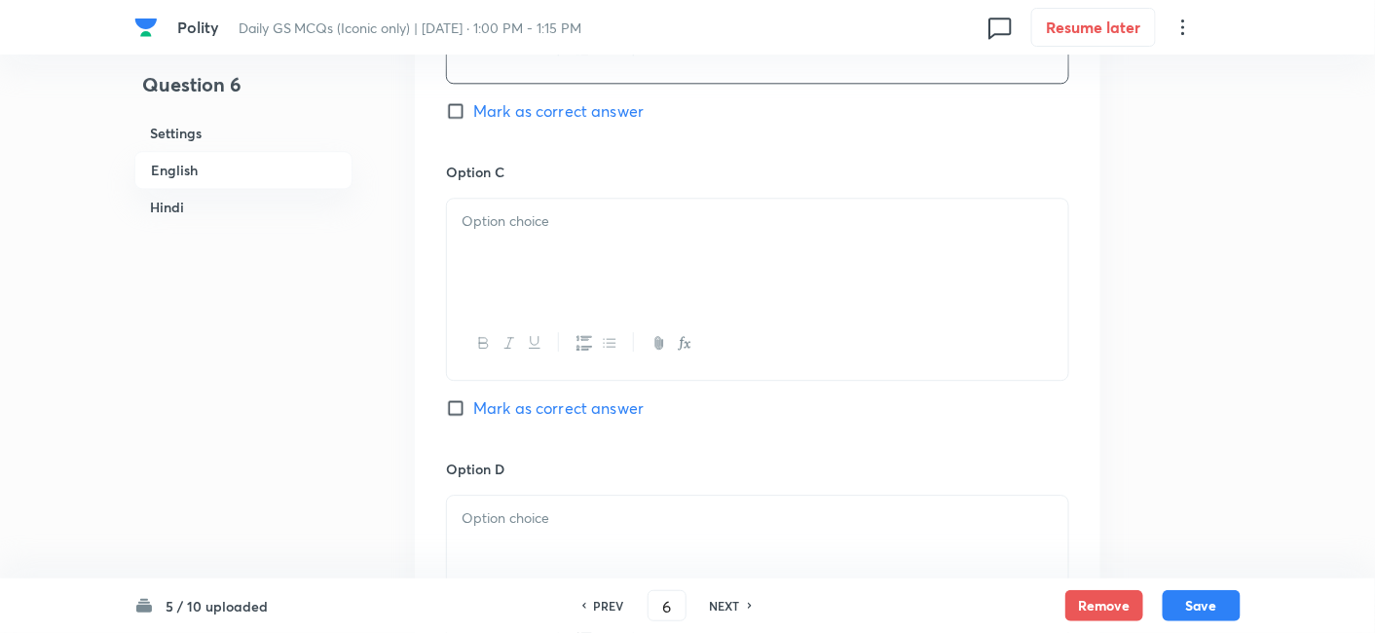
click at [526, 291] on div at bounding box center [757, 253] width 621 height 109
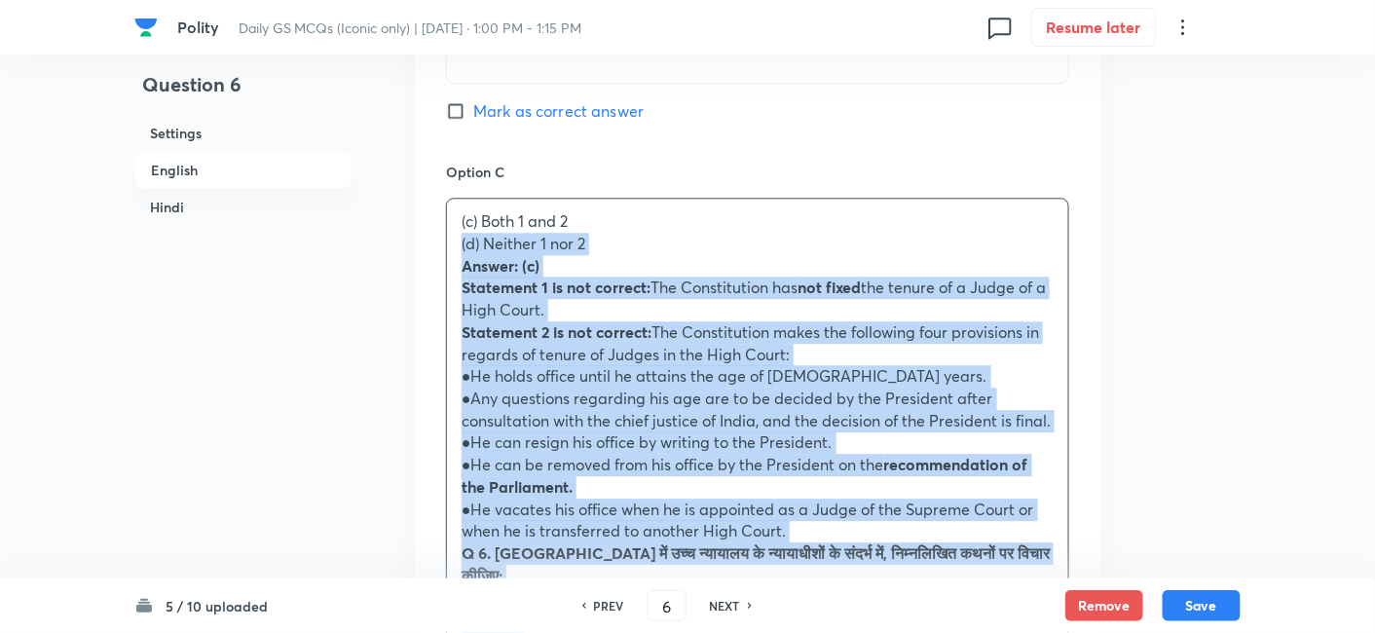
drag, startPoint x: 473, startPoint y: 267, endPoint x: 429, endPoint y: 242, distance: 51.5
click at [429, 242] on div "Option A 1 only Mark as correct answer Option B 2 only Mark as correct answer O…" at bounding box center [758, 519] width 686 height 1965
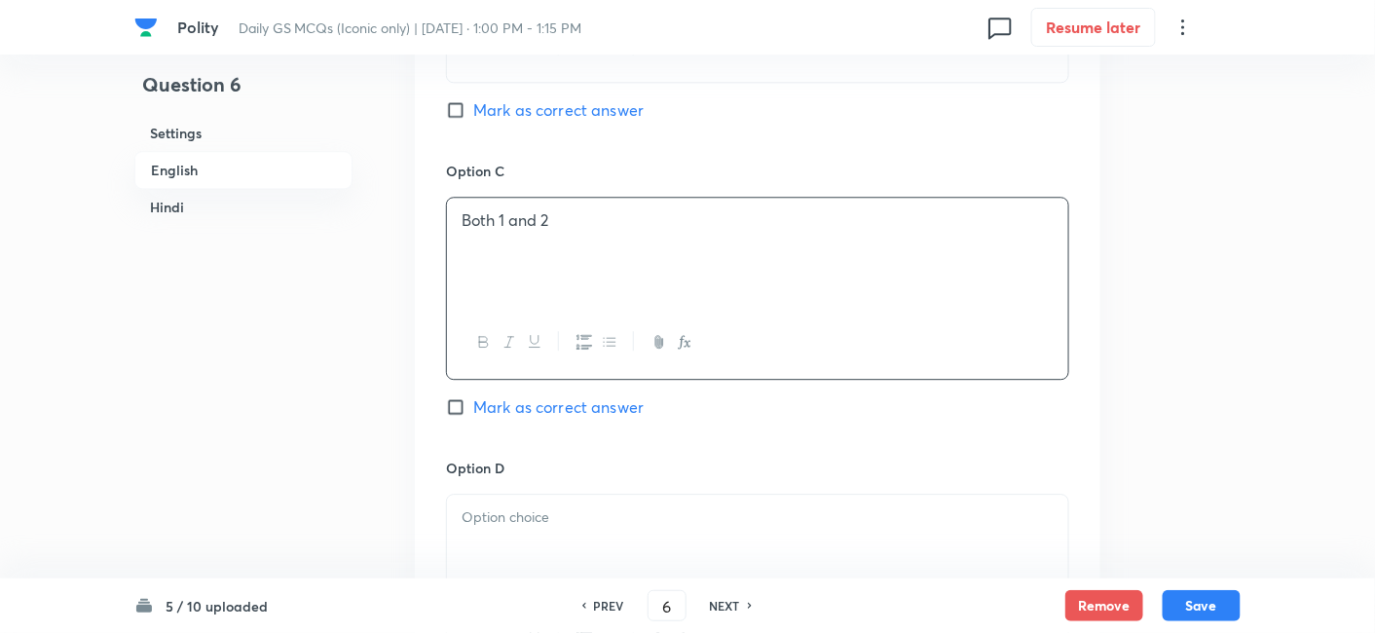
scroll to position [1718, 0]
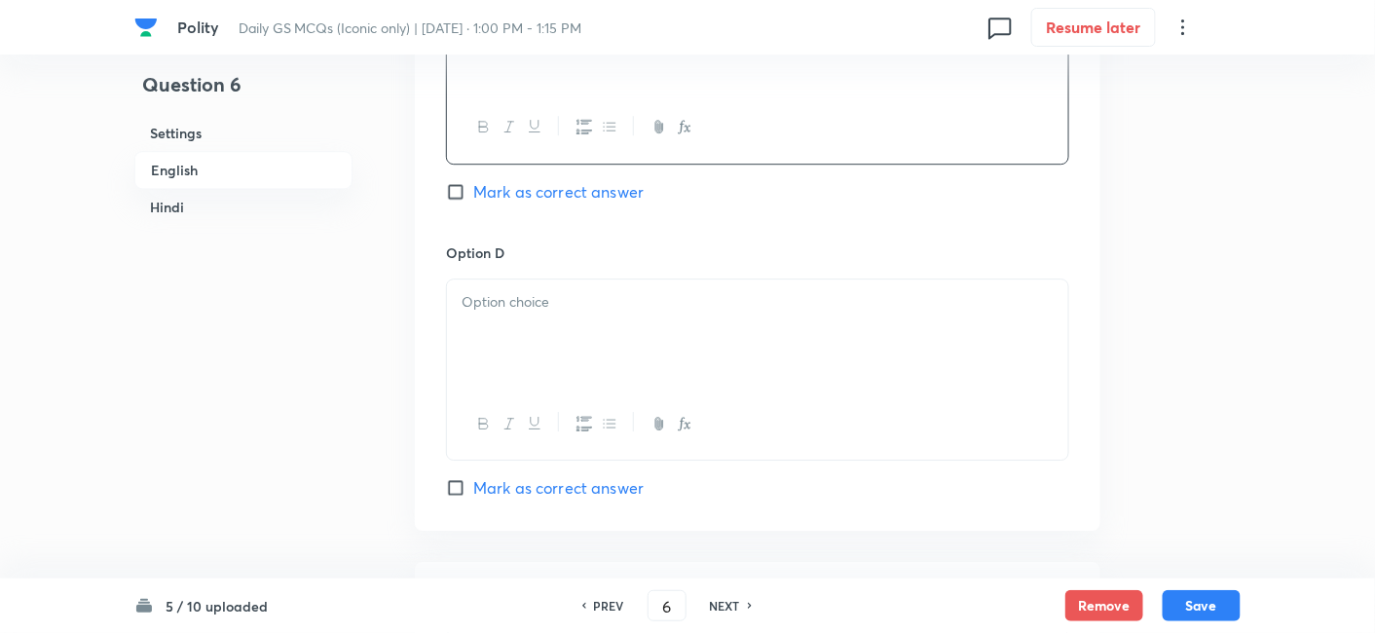
click at [530, 181] on span "Mark as correct answer" at bounding box center [558, 191] width 170 height 23
click at [473, 182] on input "Mark as correct answer" at bounding box center [459, 191] width 27 height 19
checkbox input "true"
click at [555, 302] on p at bounding box center [758, 302] width 592 height 22
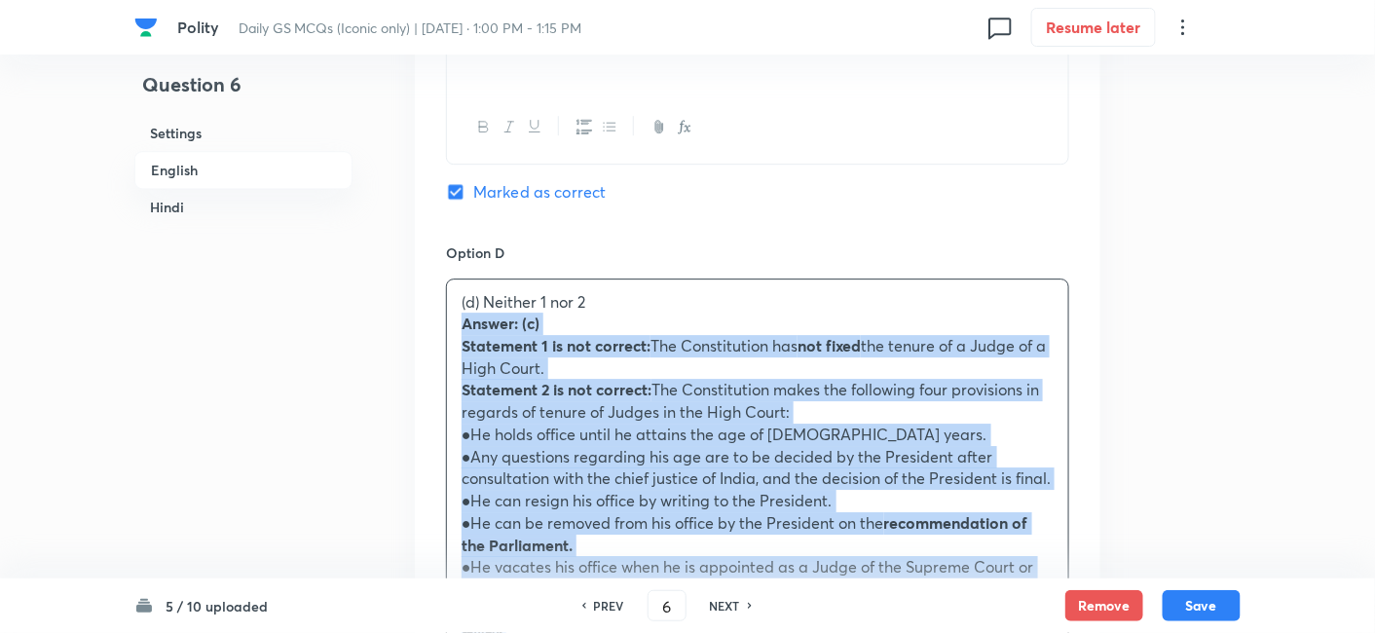
click at [430, 319] on div "Option A 1 only Mark as correct answer Option B 2 only Mark as correct answer O…" at bounding box center [758, 292] width 686 height 1942
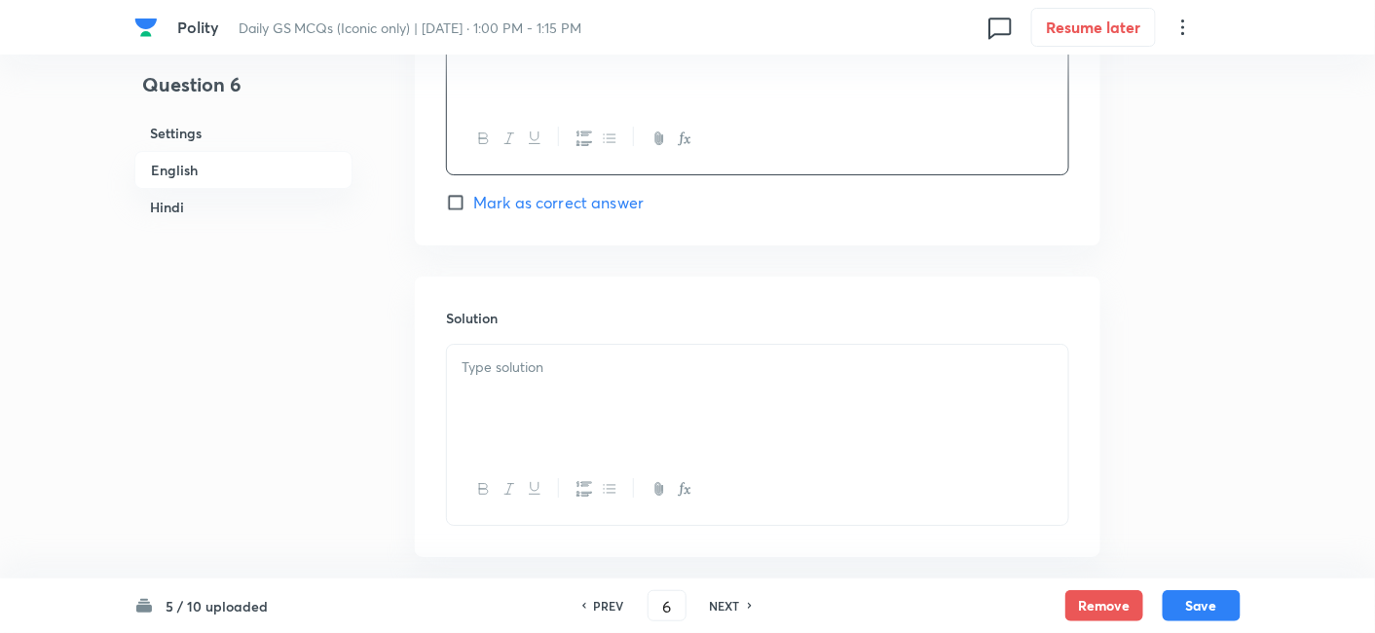
scroll to position [2043, 0]
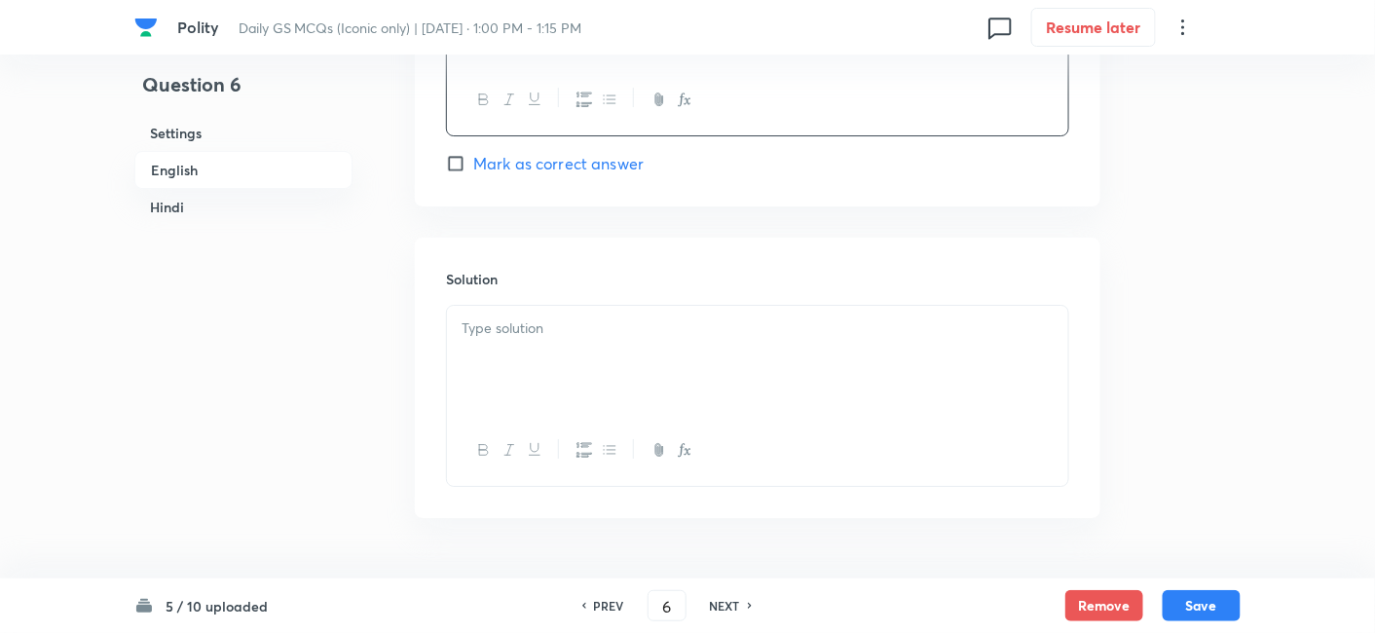
click at [551, 324] on p at bounding box center [758, 329] width 592 height 22
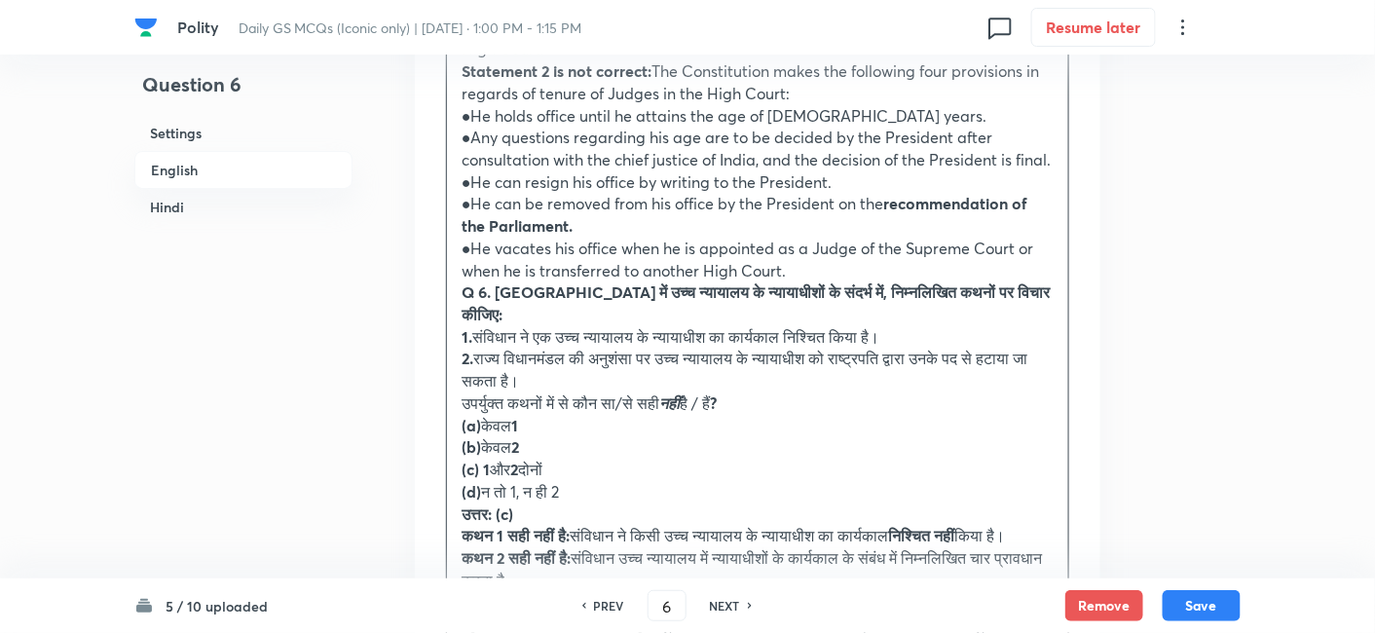
scroll to position [2368, 0]
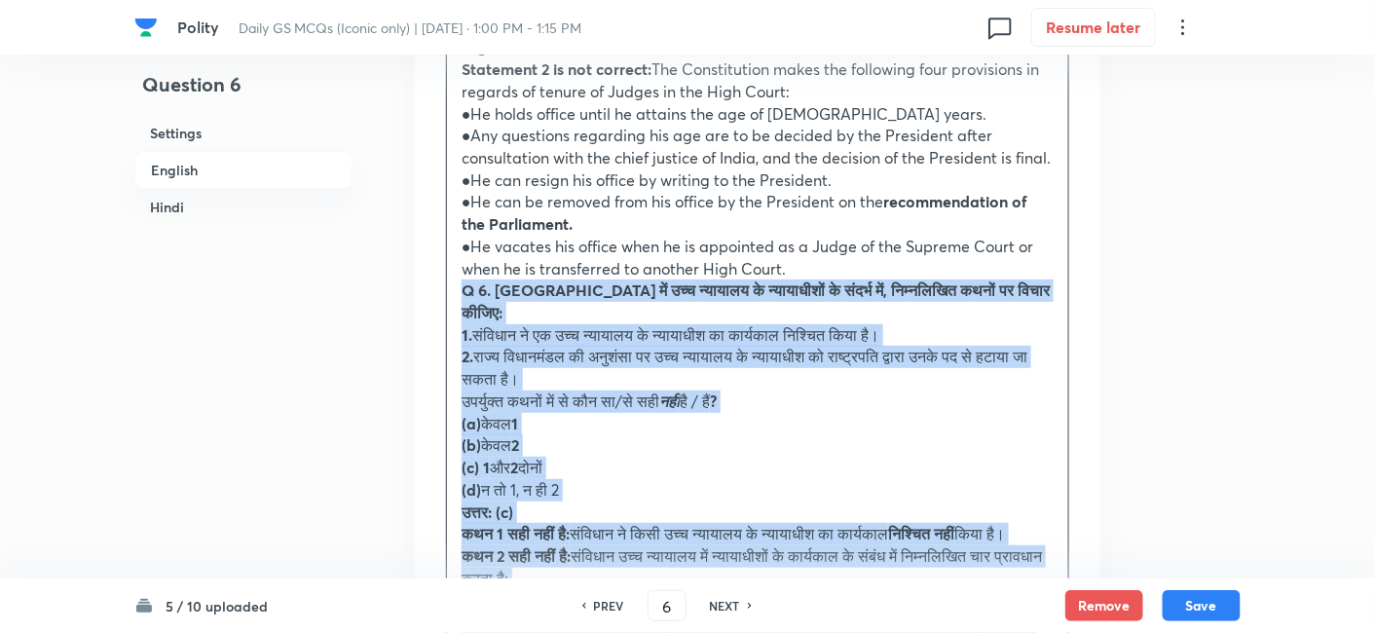
click at [435, 312] on div "Solution Answer: (c) Statement 1 is not correct: The Constitution has not fixed…" at bounding box center [758, 408] width 686 height 992
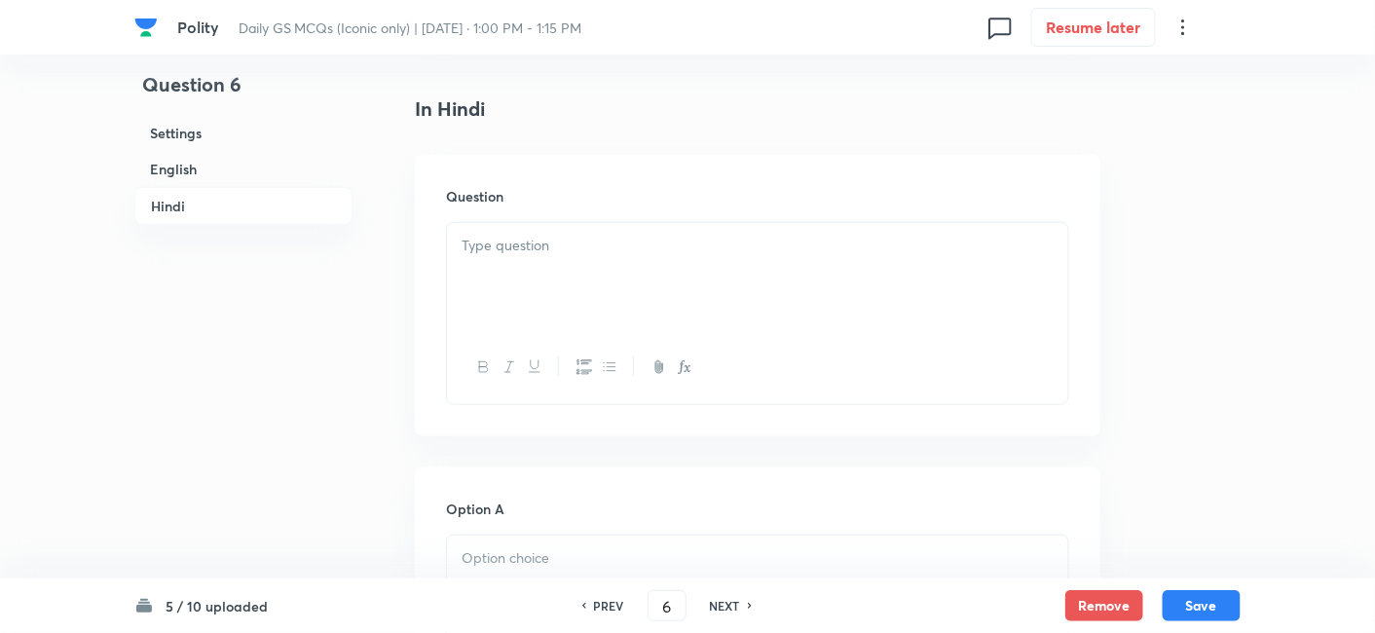
scroll to position [2800, 0]
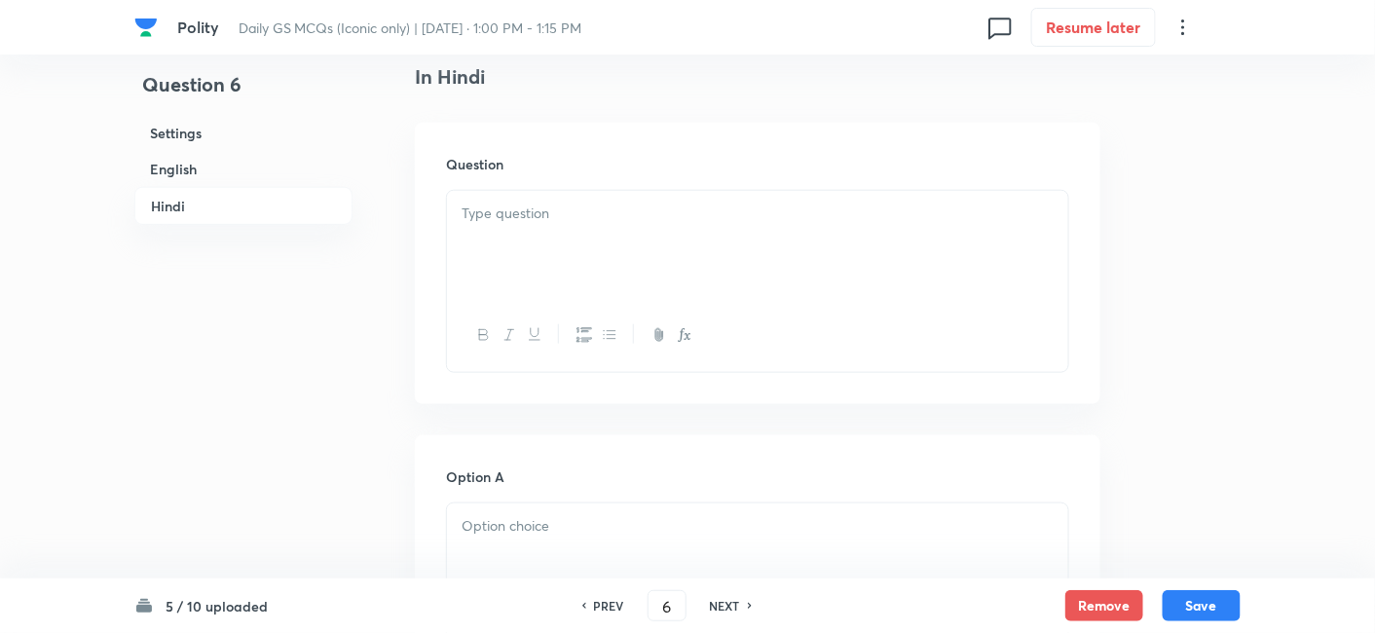
click at [555, 251] on div at bounding box center [757, 245] width 621 height 109
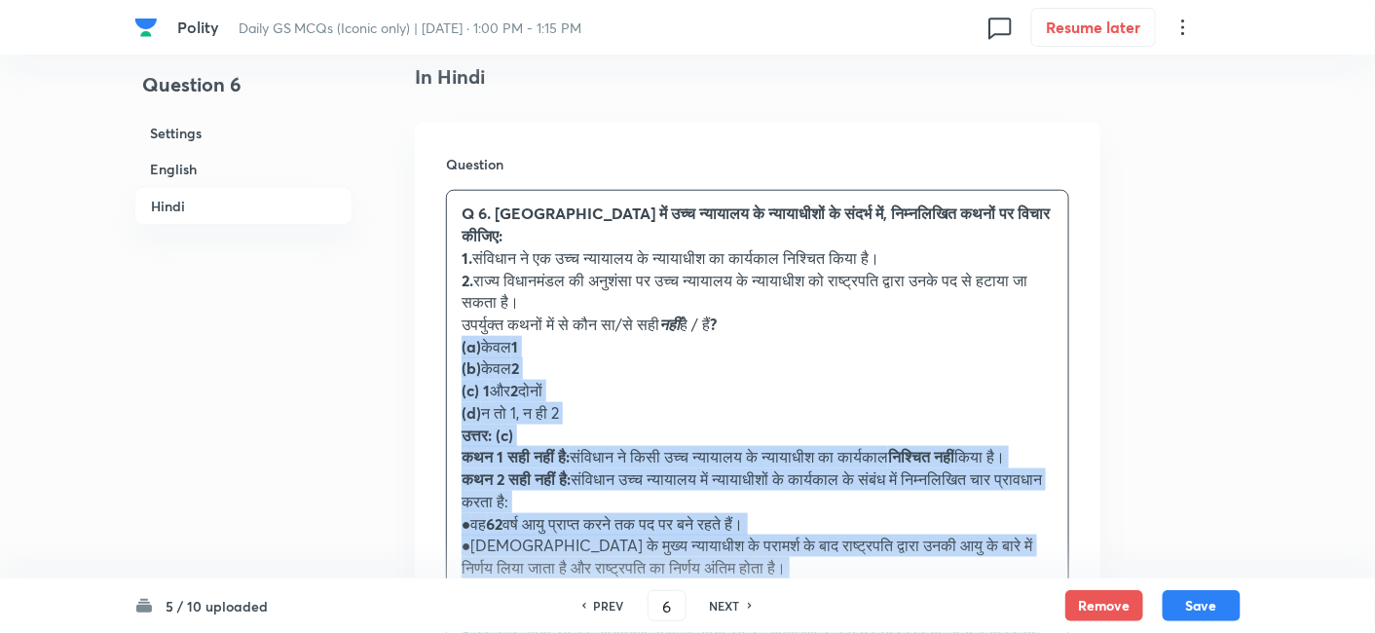
drag, startPoint x: 452, startPoint y: 349, endPoint x: 432, endPoint y: 349, distance: 19.5
click at [432, 349] on div "Question Q 6. भारत में उच्च न्यायालय के न्यायाधीशों के संदर्भ में, निम्नलिखित क…" at bounding box center [758, 475] width 686 height 704
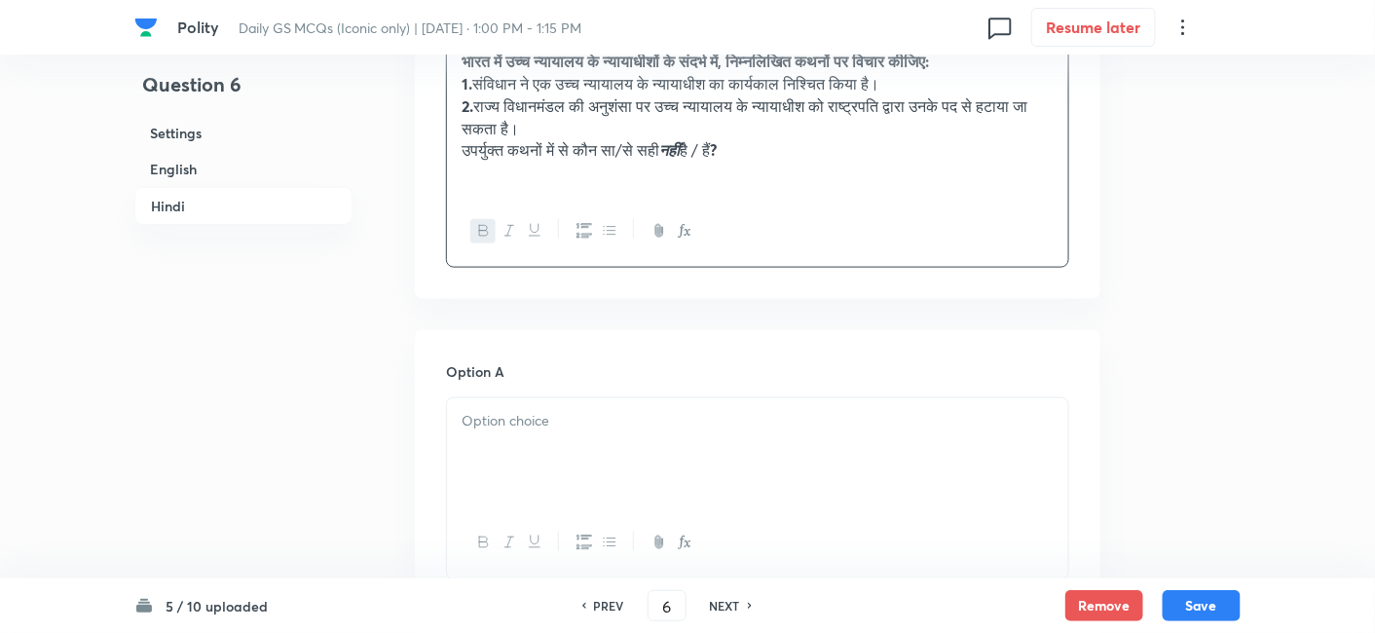
scroll to position [3017, 0]
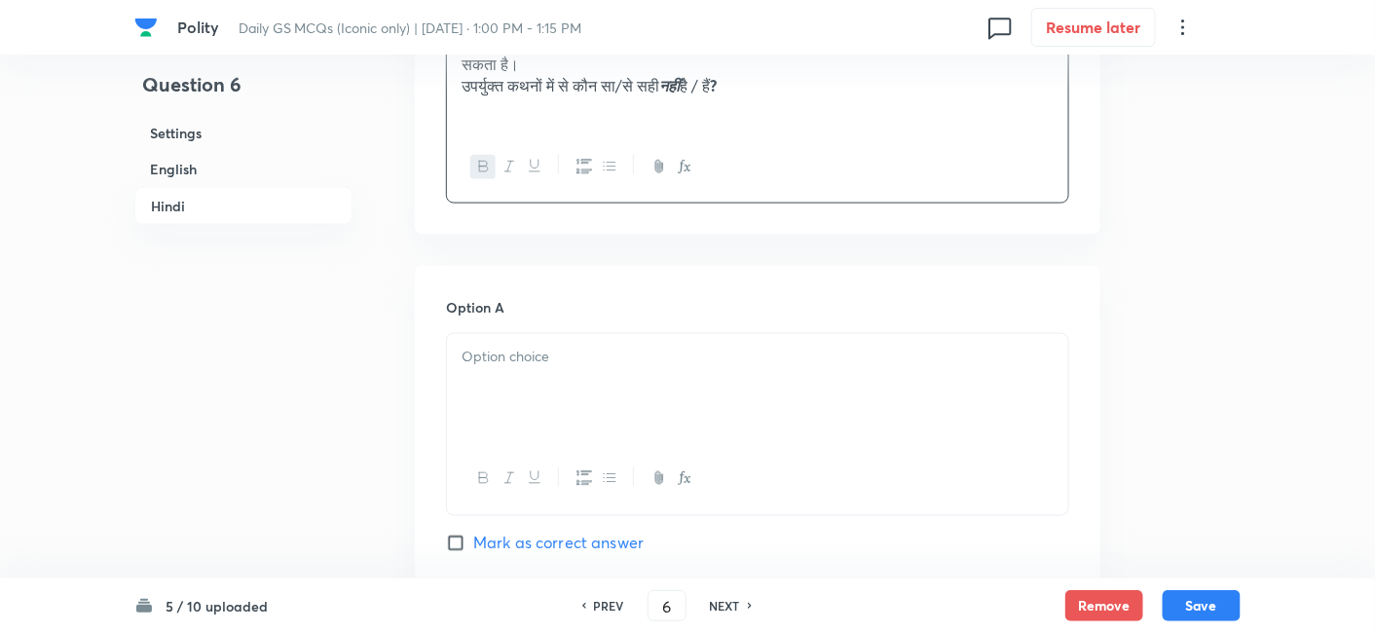
click at [574, 418] on div at bounding box center [757, 388] width 621 height 109
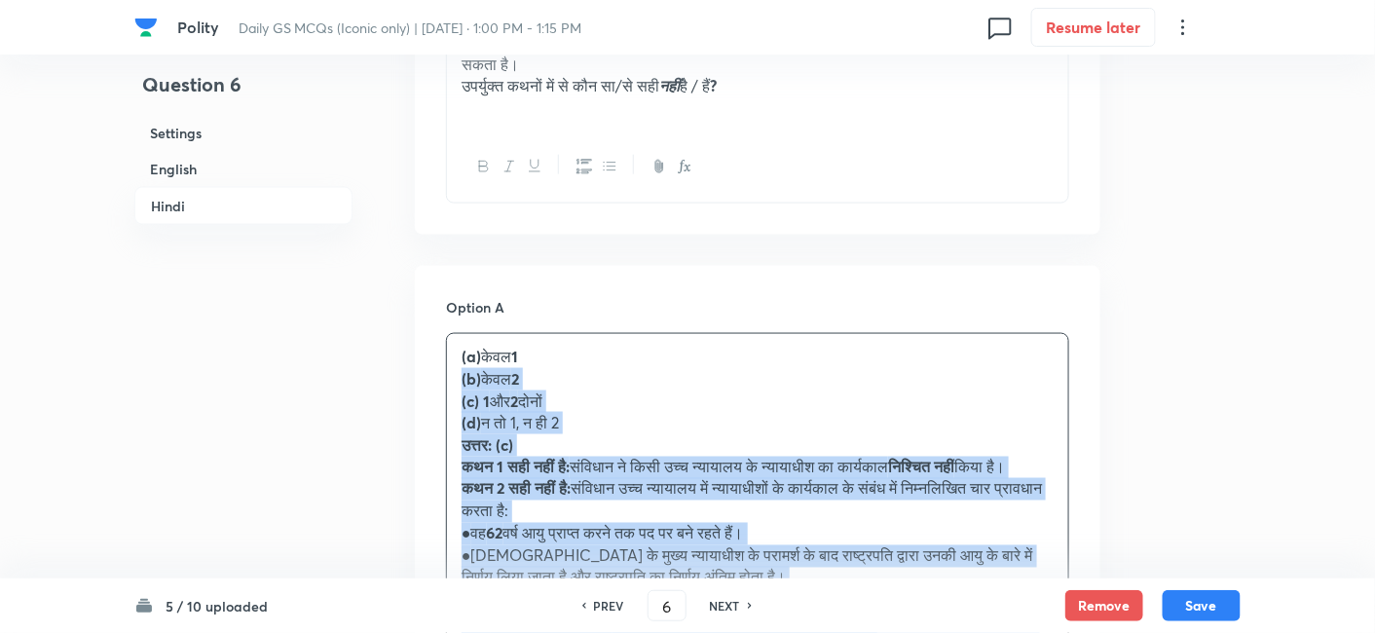
drag, startPoint x: 457, startPoint y: 406, endPoint x: 439, endPoint y: 404, distance: 17.6
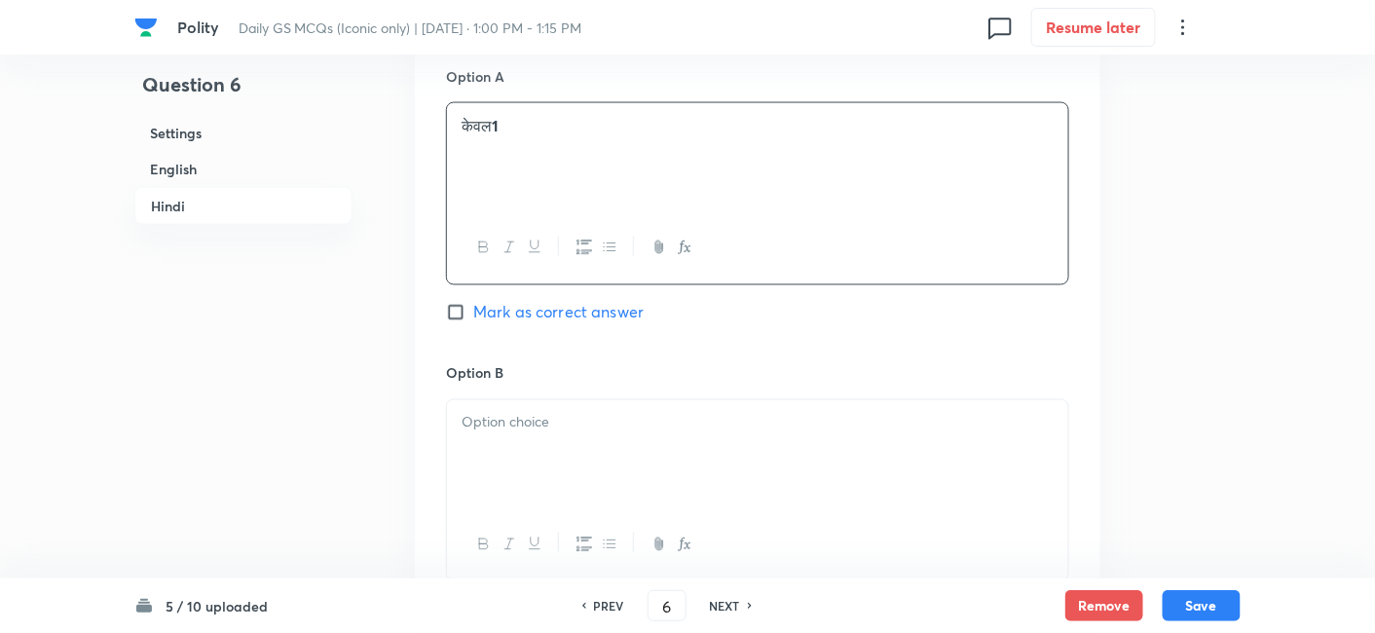
scroll to position [3342, 0]
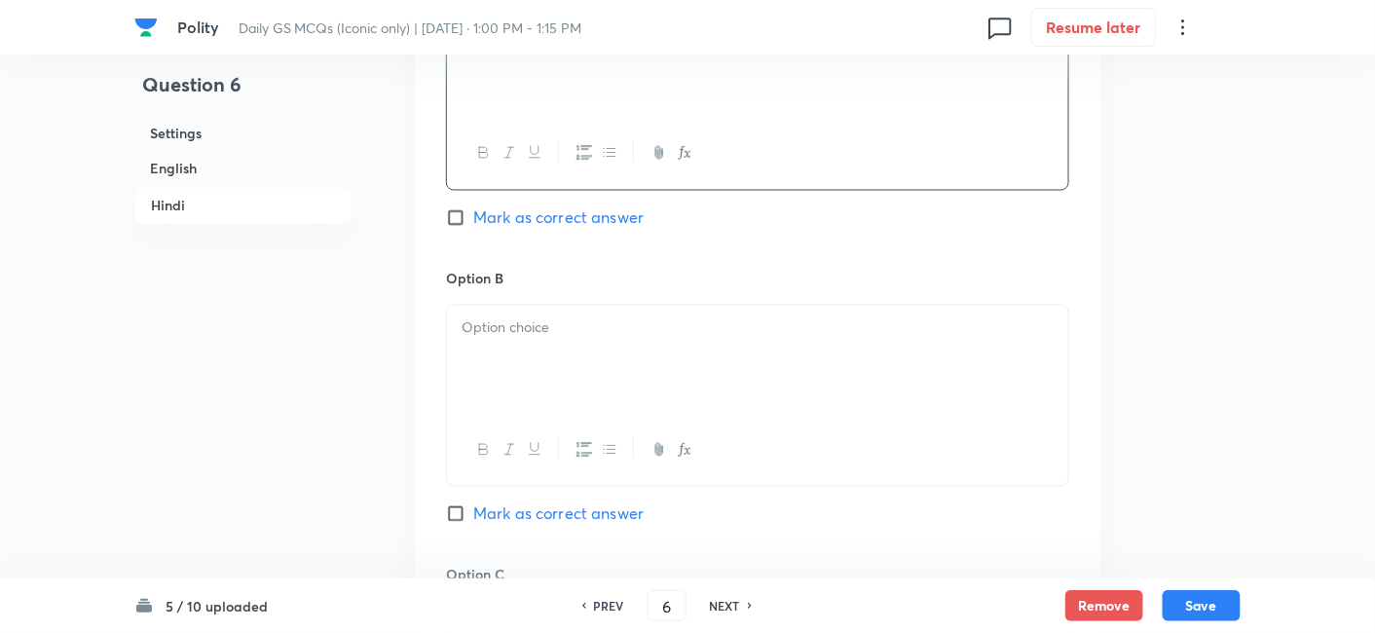
click at [517, 340] on p at bounding box center [758, 329] width 592 height 22
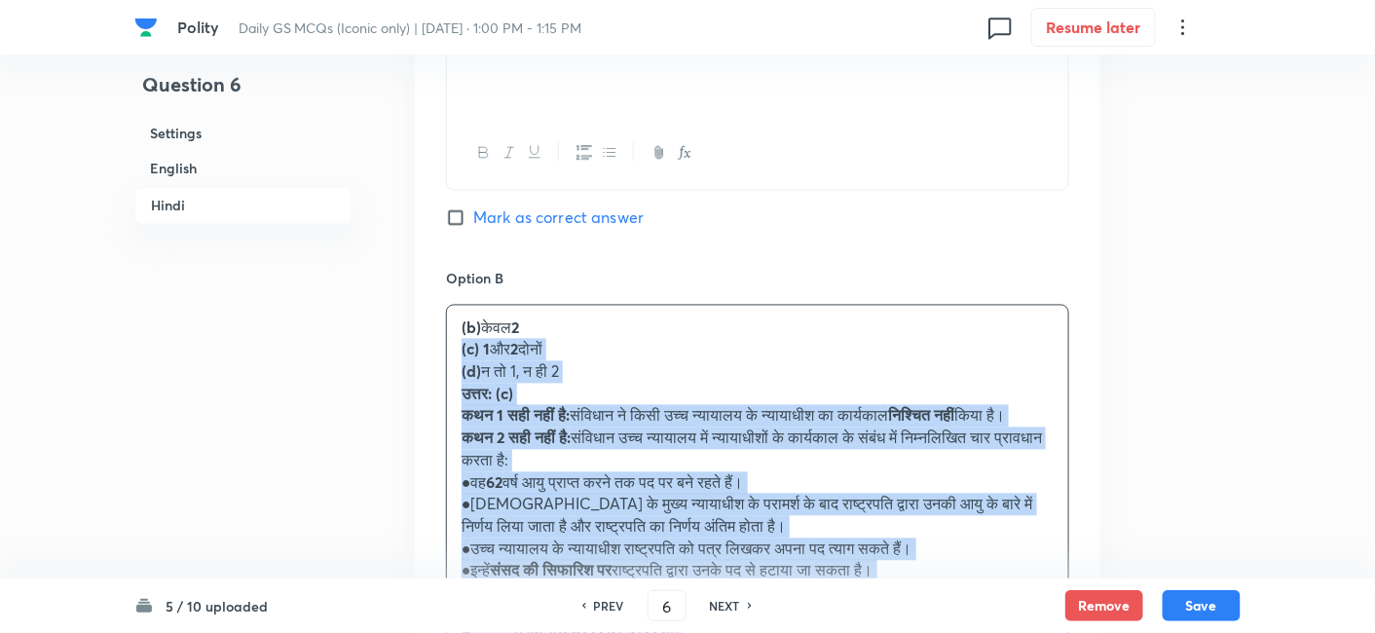
drag, startPoint x: 475, startPoint y: 358, endPoint x: 453, endPoint y: 357, distance: 22.4
click at [453, 357] on div "(b) केवल 2 (c) 1 और 2 दोनों (d) न तो 1, न ही 2 उत्तर: (c) कथन 1 सही नहीं है: सं…" at bounding box center [757, 495] width 621 height 378
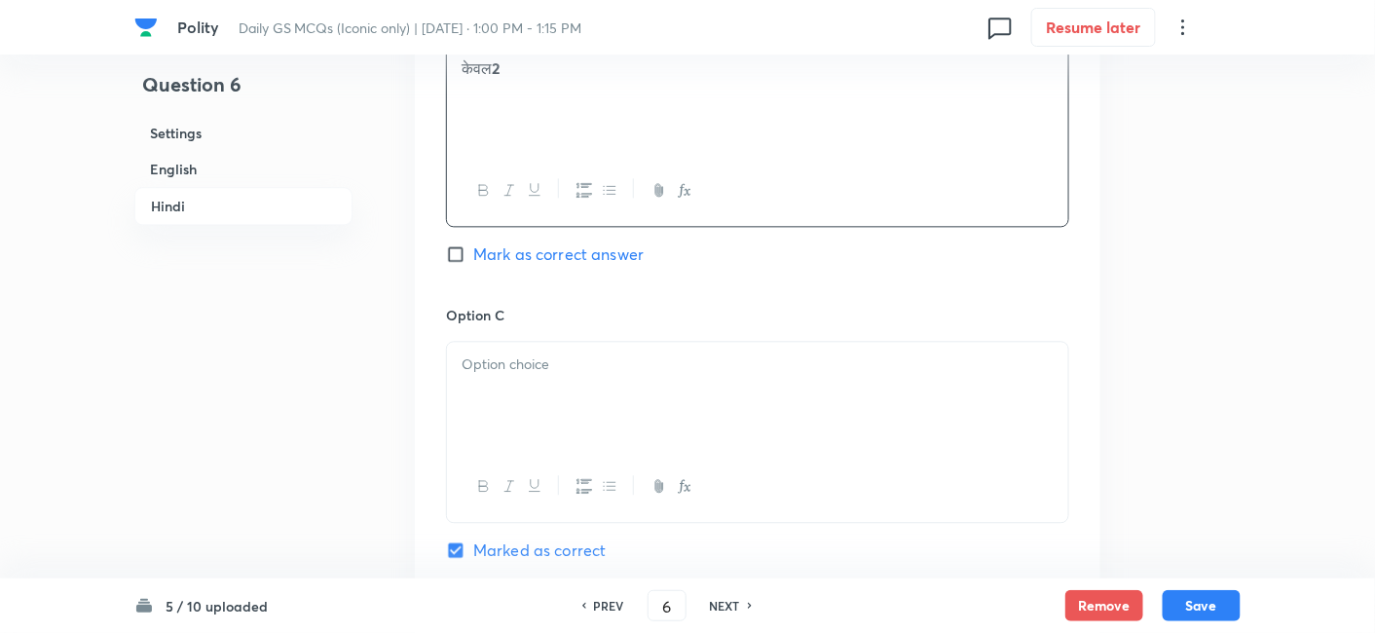
scroll to position [3666, 0]
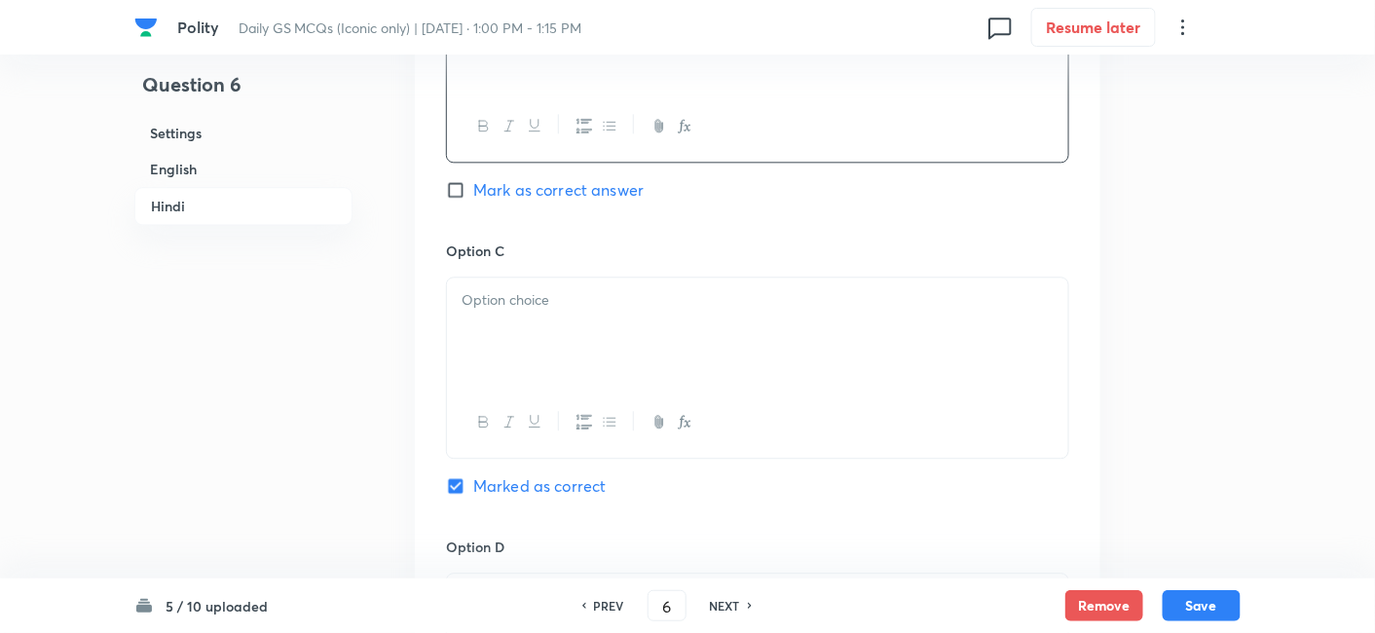
click at [531, 362] on div at bounding box center [757, 332] width 621 height 109
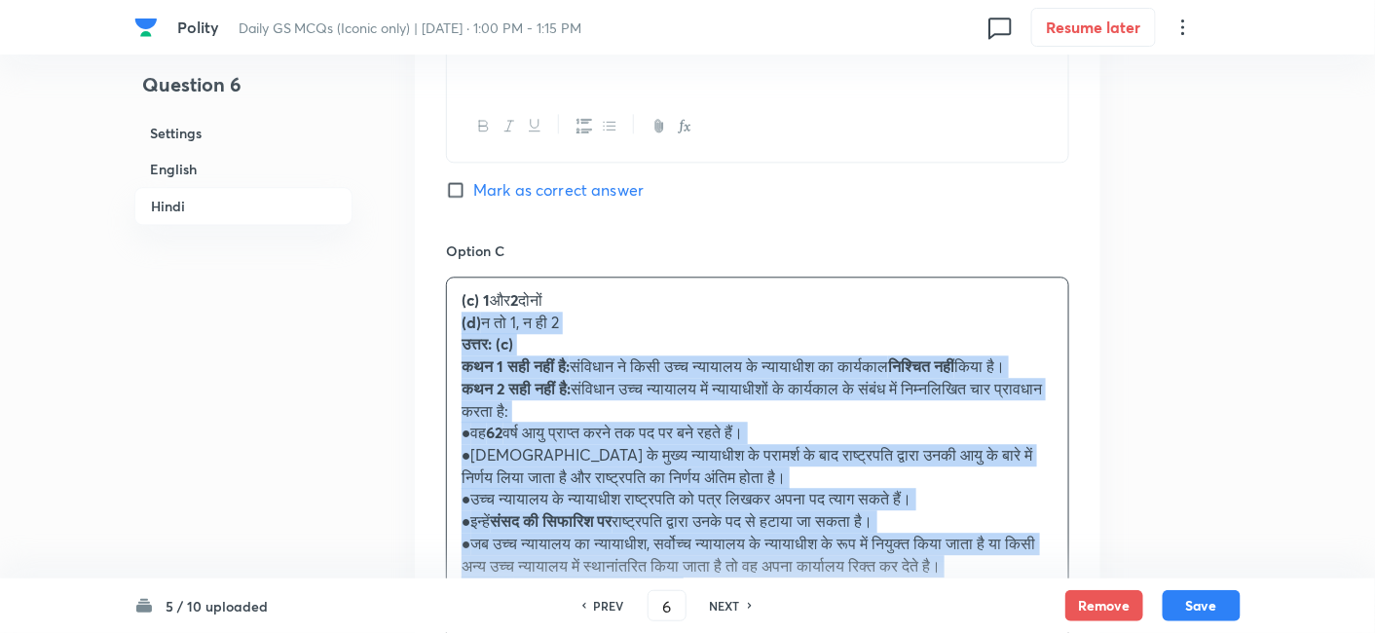
click at [442, 346] on div "Option A केवल 1 Mark as correct answer Option B केवल 2 Mark as correct answer O…" at bounding box center [758, 343] width 686 height 1455
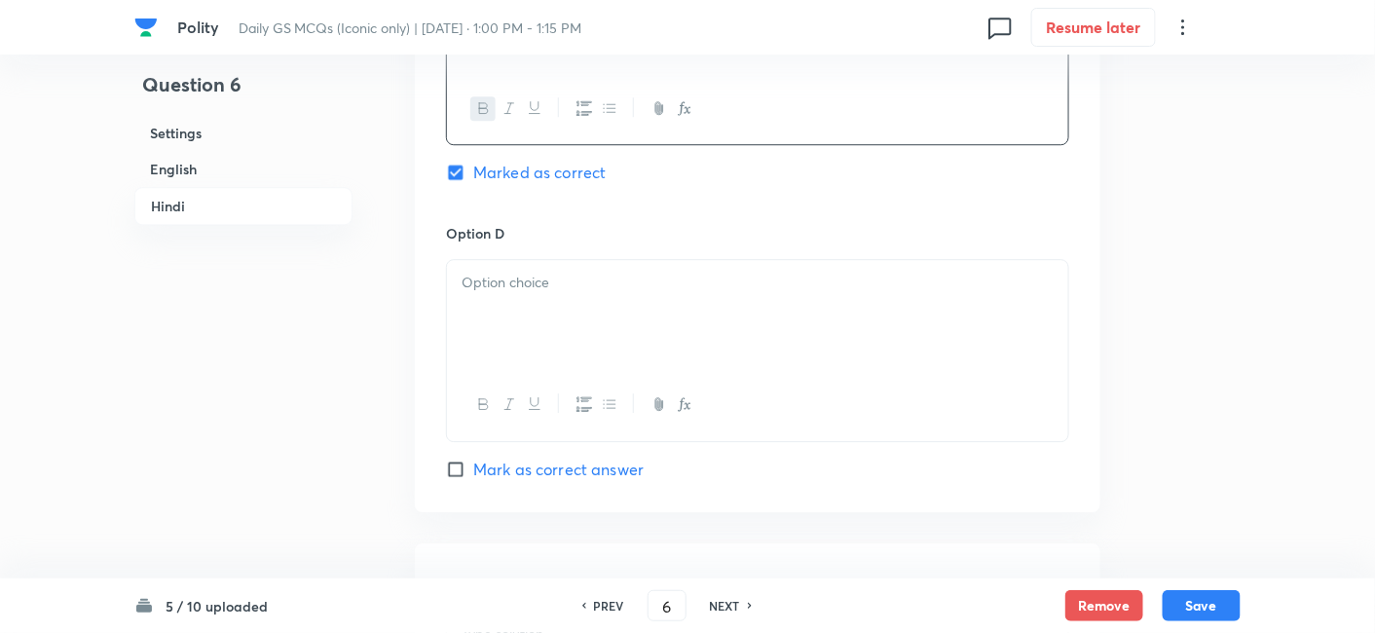
scroll to position [3991, 0]
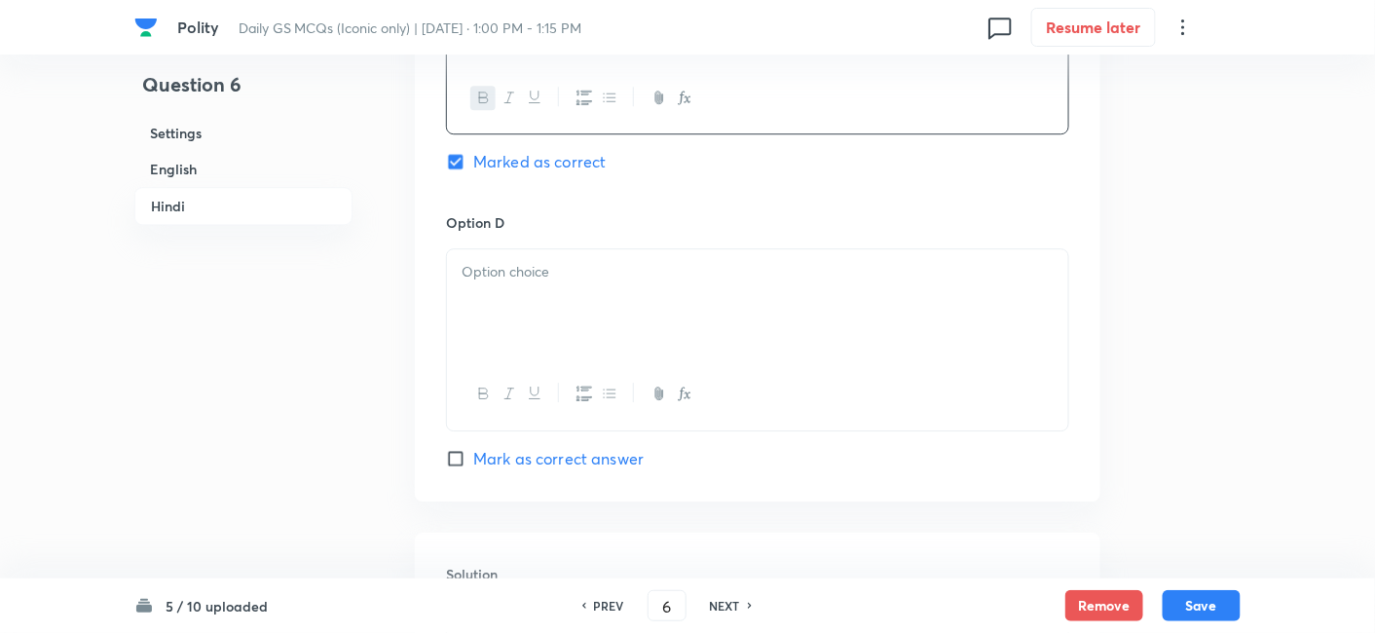
click at [505, 356] on div at bounding box center [757, 303] width 621 height 109
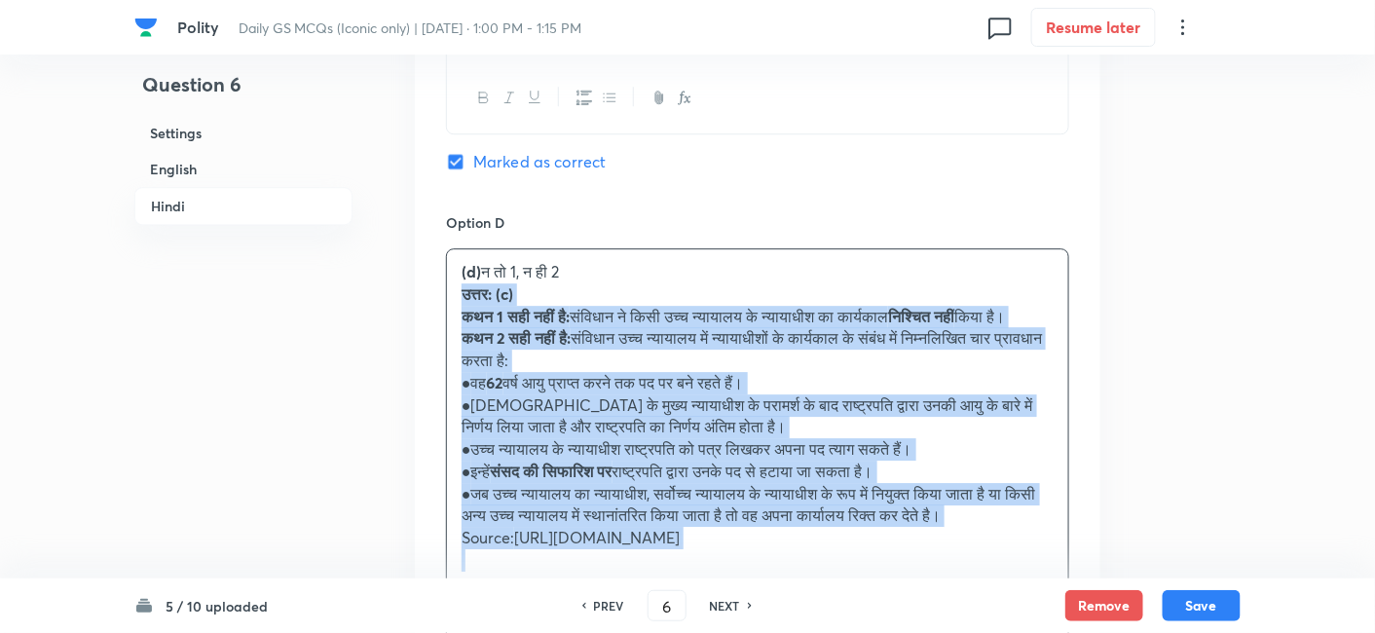
drag, startPoint x: 452, startPoint y: 332, endPoint x: 424, endPoint y: 311, distance: 35.5
click at [424, 311] on div "Option A केवल 1 Mark as correct answer Option B केवल 2 Mark as correct answer O…" at bounding box center [758, 9] width 686 height 1434
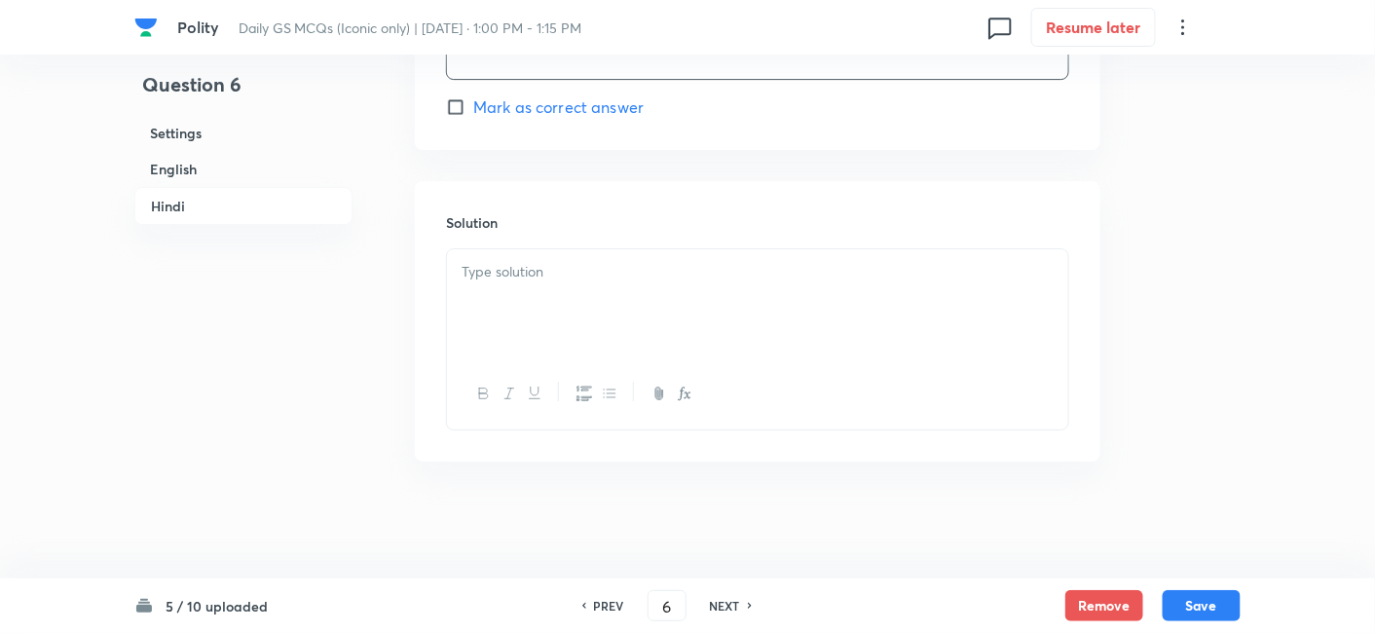
scroll to position [4358, 0]
click at [550, 326] on div at bounding box center [757, 303] width 621 height 109
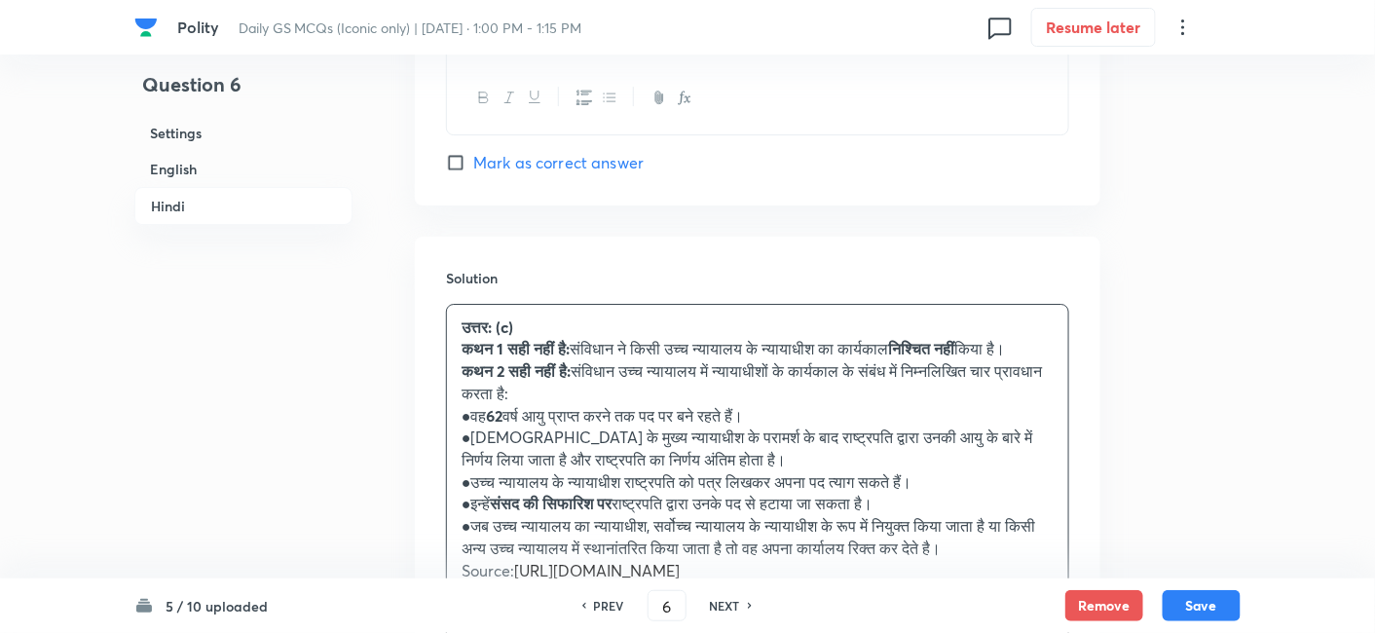
scroll to position [4583, 0]
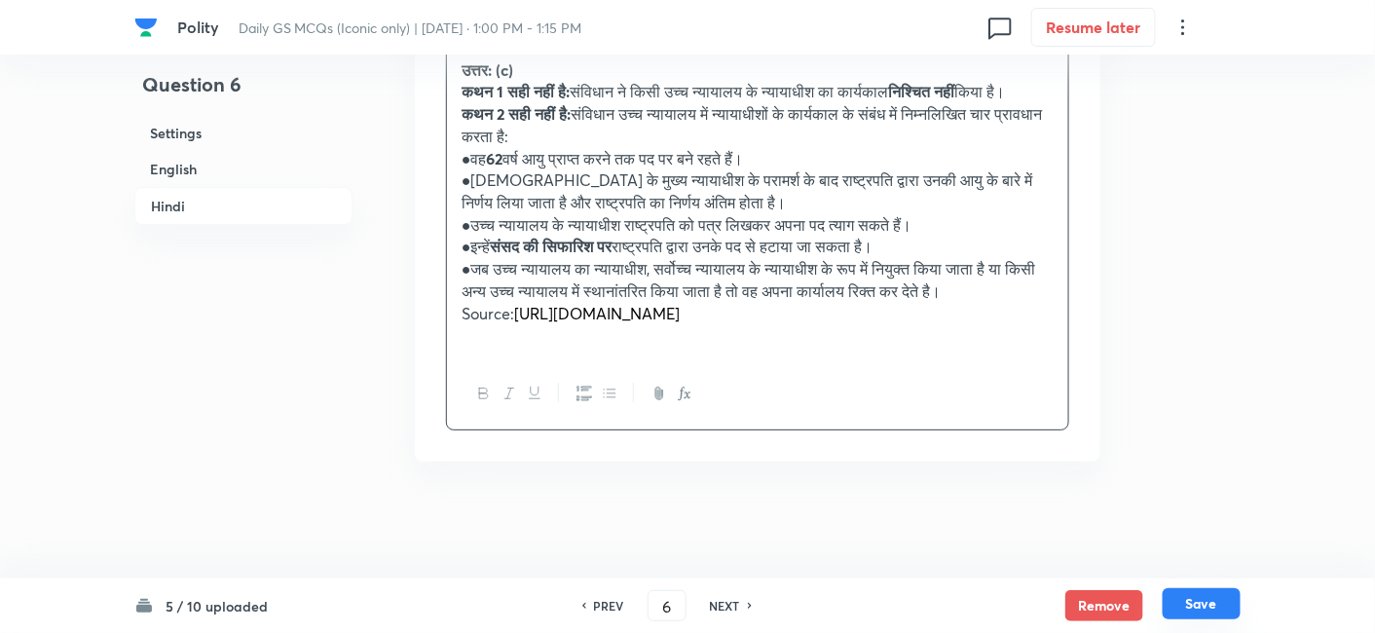
click at [1196, 600] on button "Save" at bounding box center [1202, 603] width 78 height 31
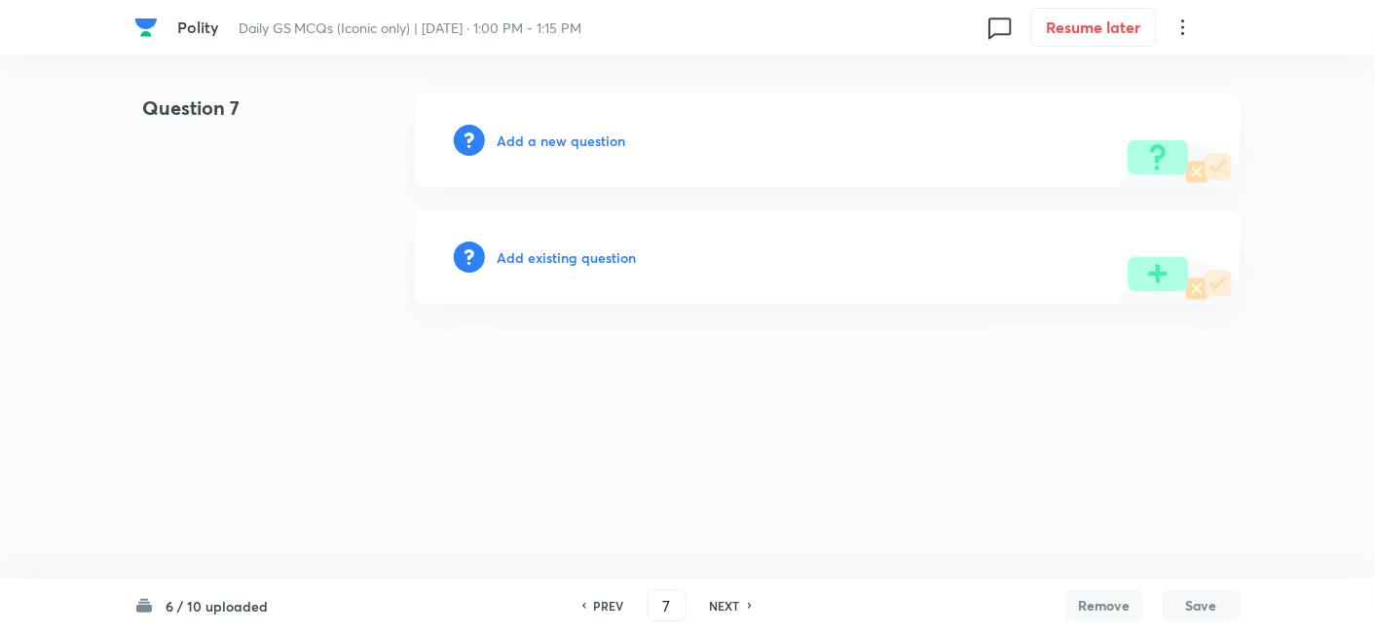
scroll to position [0, 0]
click at [600, 606] on h6 "PREV" at bounding box center [614, 606] width 30 height 18
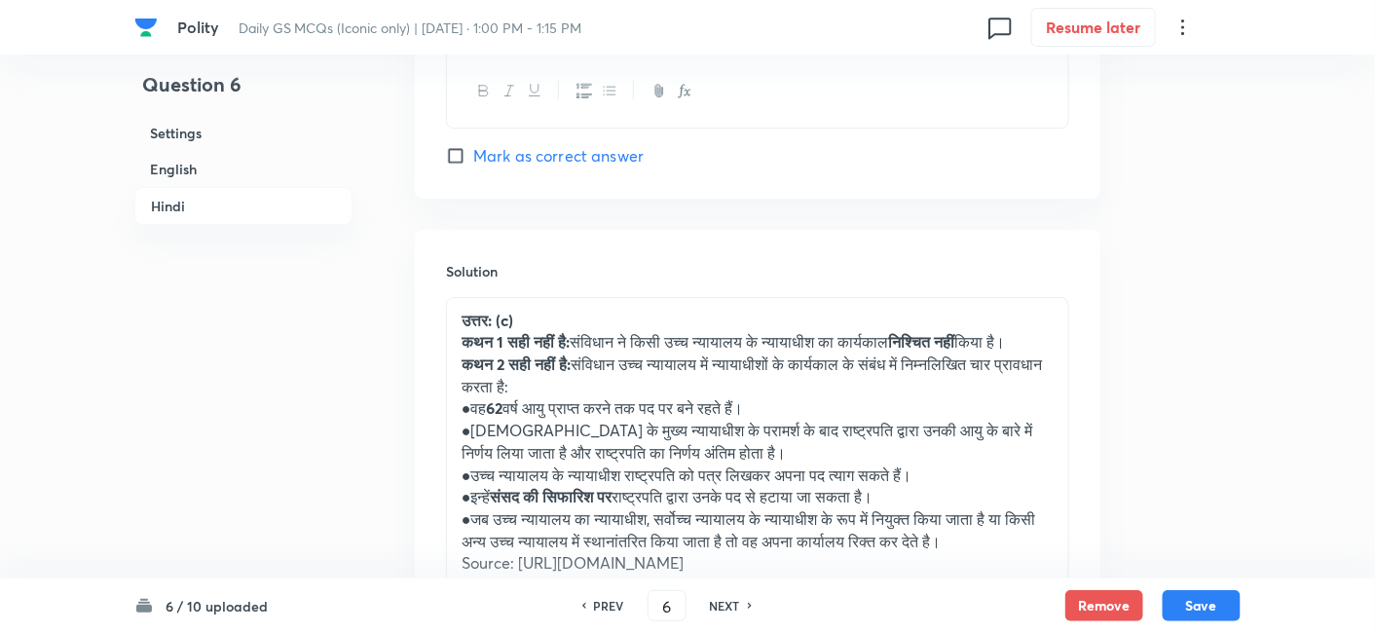
scroll to position [4494, 0]
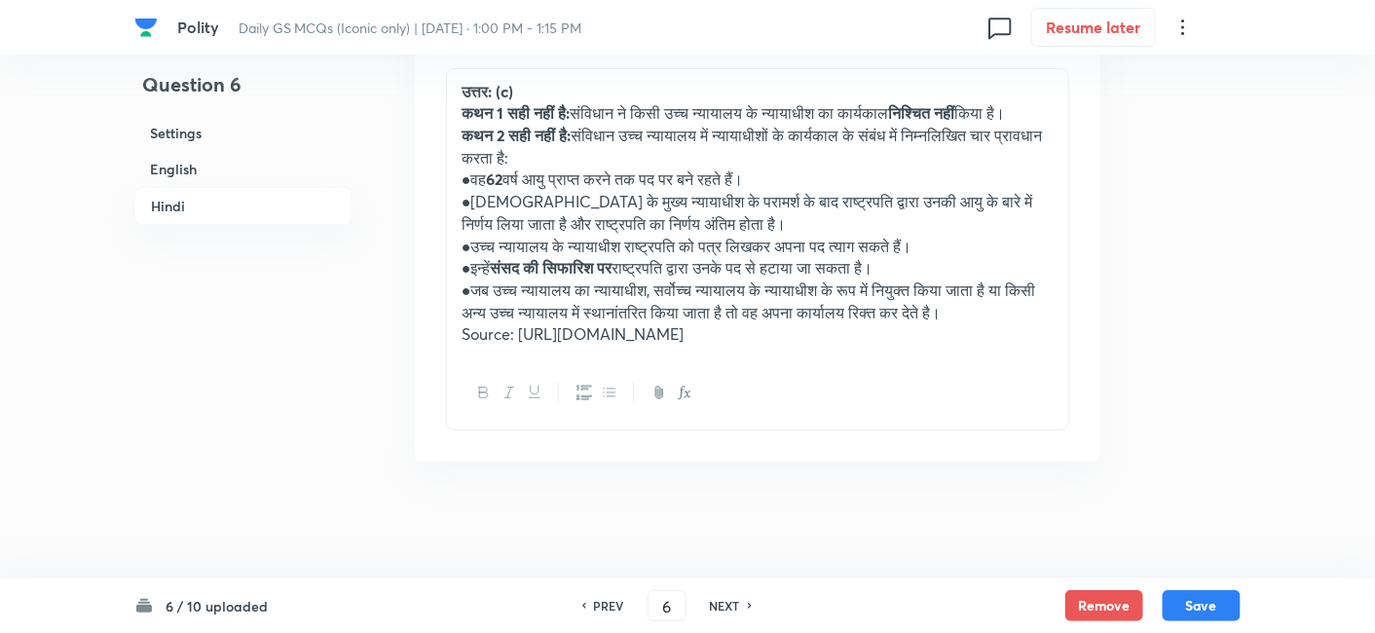
click at [605, 311] on p "● जब उच्च न्यायालय का न्यायाधीश, सर्वोच्च न्यायालय के न्यायाधीश के रूप में नियु…" at bounding box center [758, 302] width 592 height 44
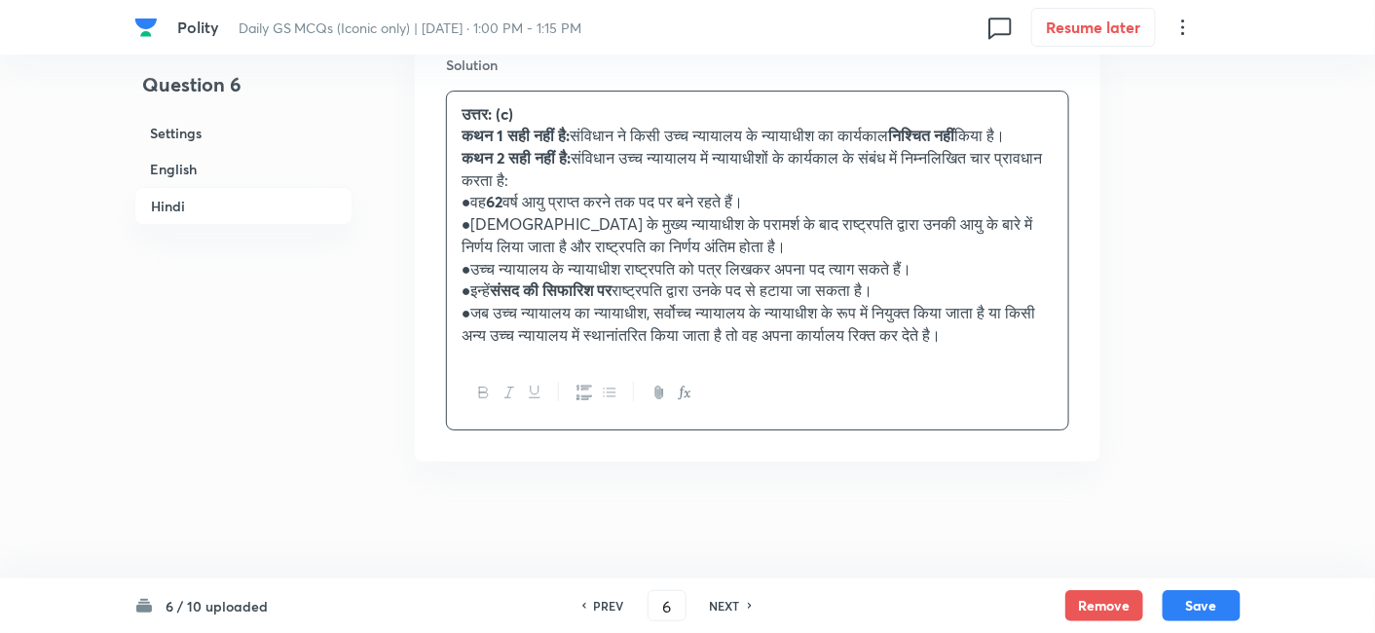
click at [285, 168] on h6 "English" at bounding box center [243, 169] width 218 height 36
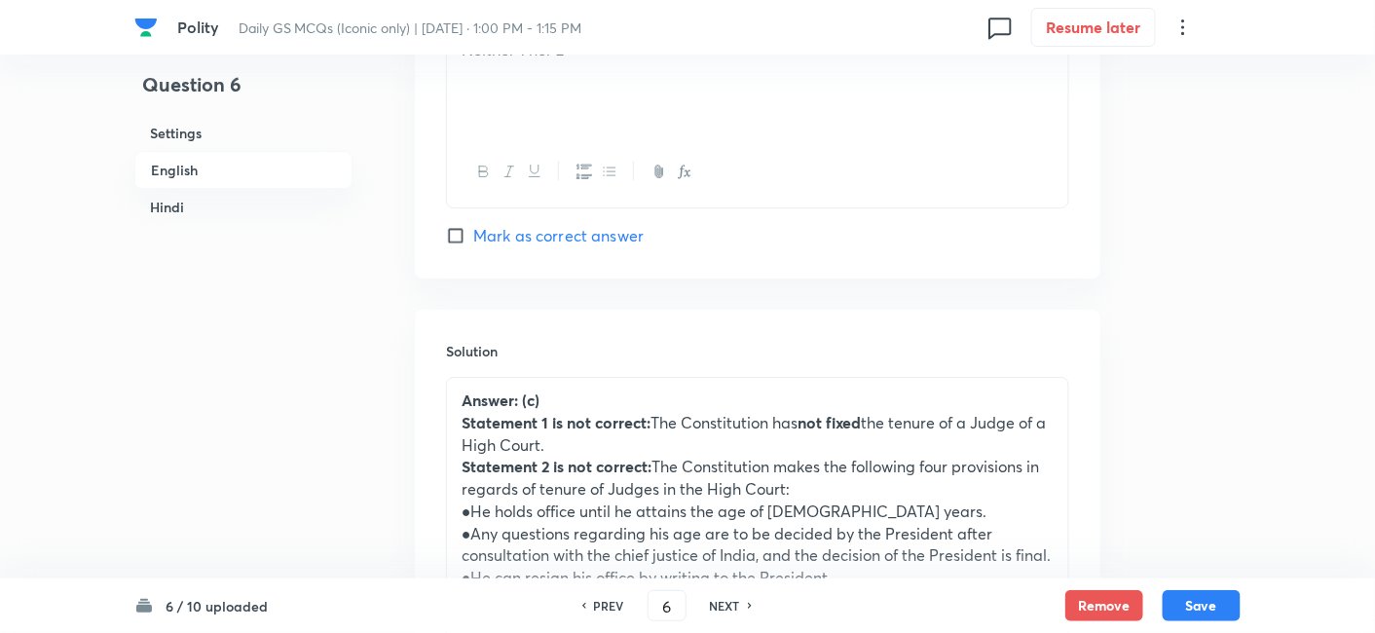
scroll to position [2368, 0]
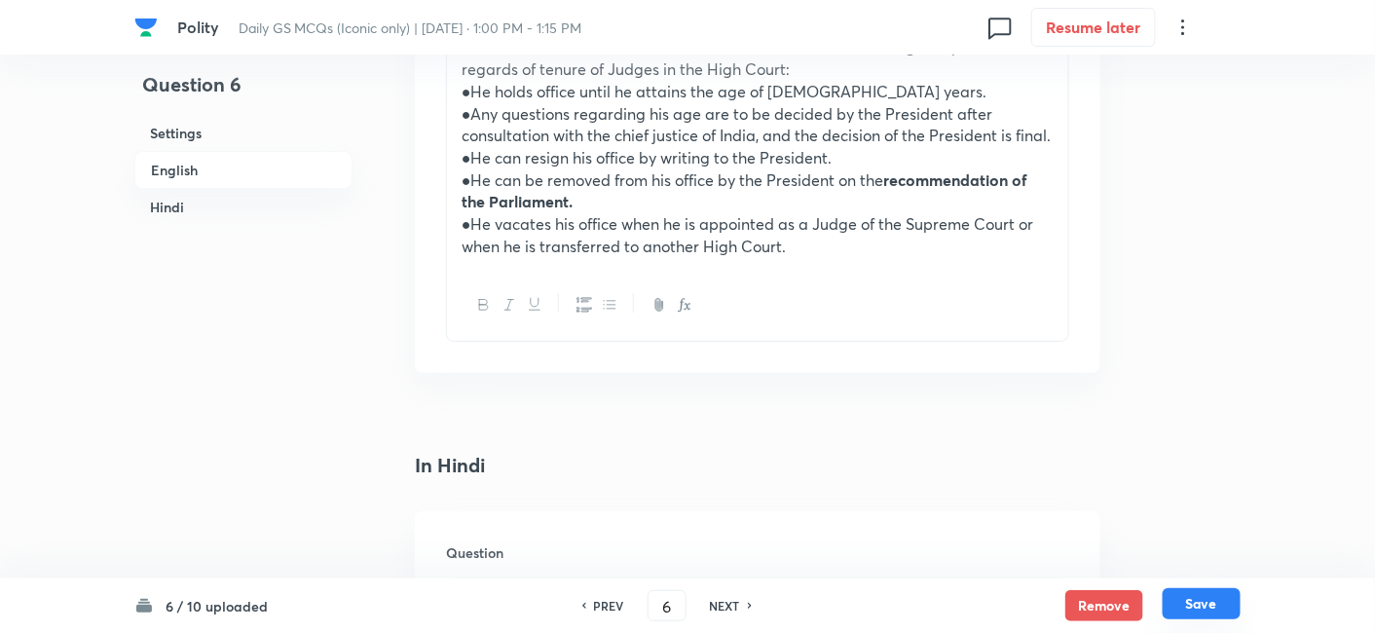
click at [1227, 596] on button "Save" at bounding box center [1202, 603] width 78 height 31
type input "7"
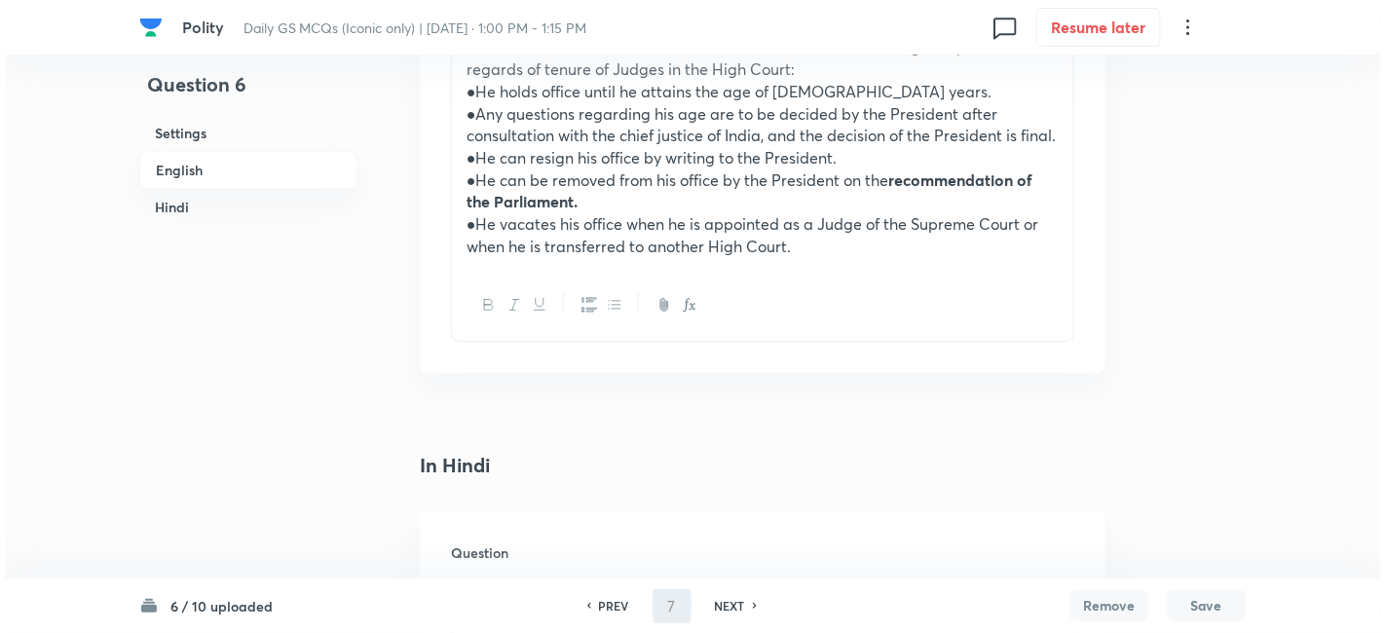
scroll to position [0, 0]
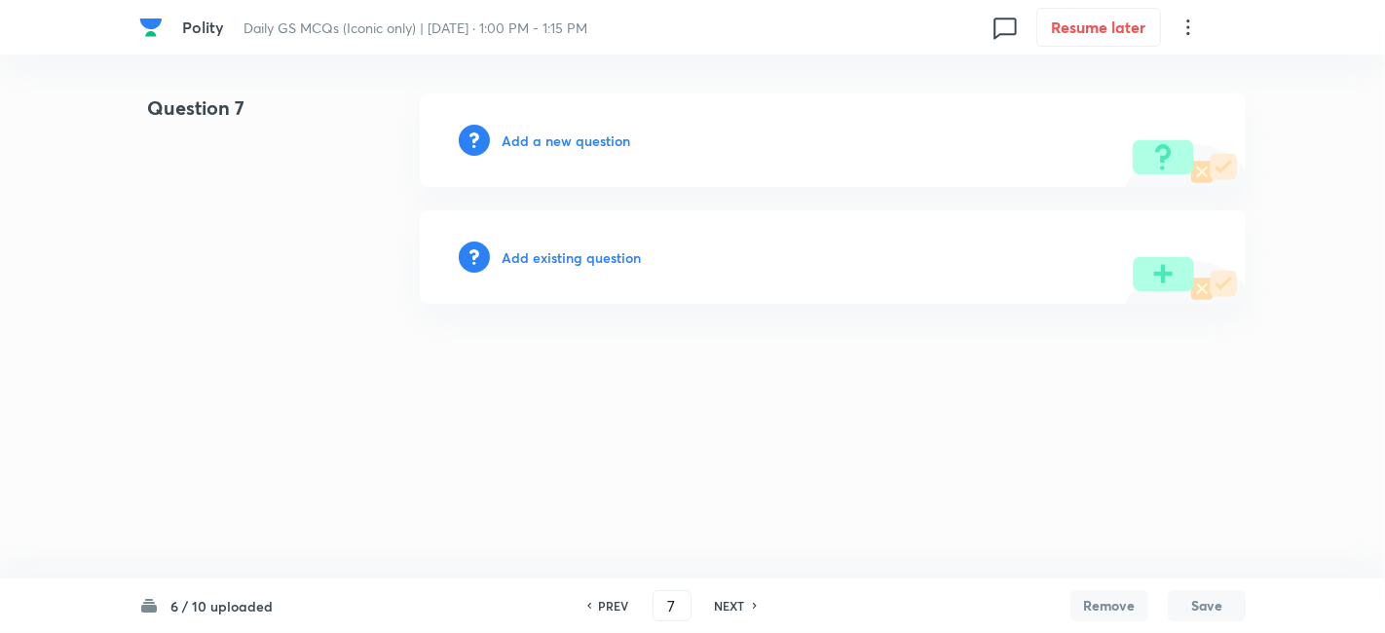
click at [604, 131] on h6 "Add a new question" at bounding box center [566, 141] width 129 height 20
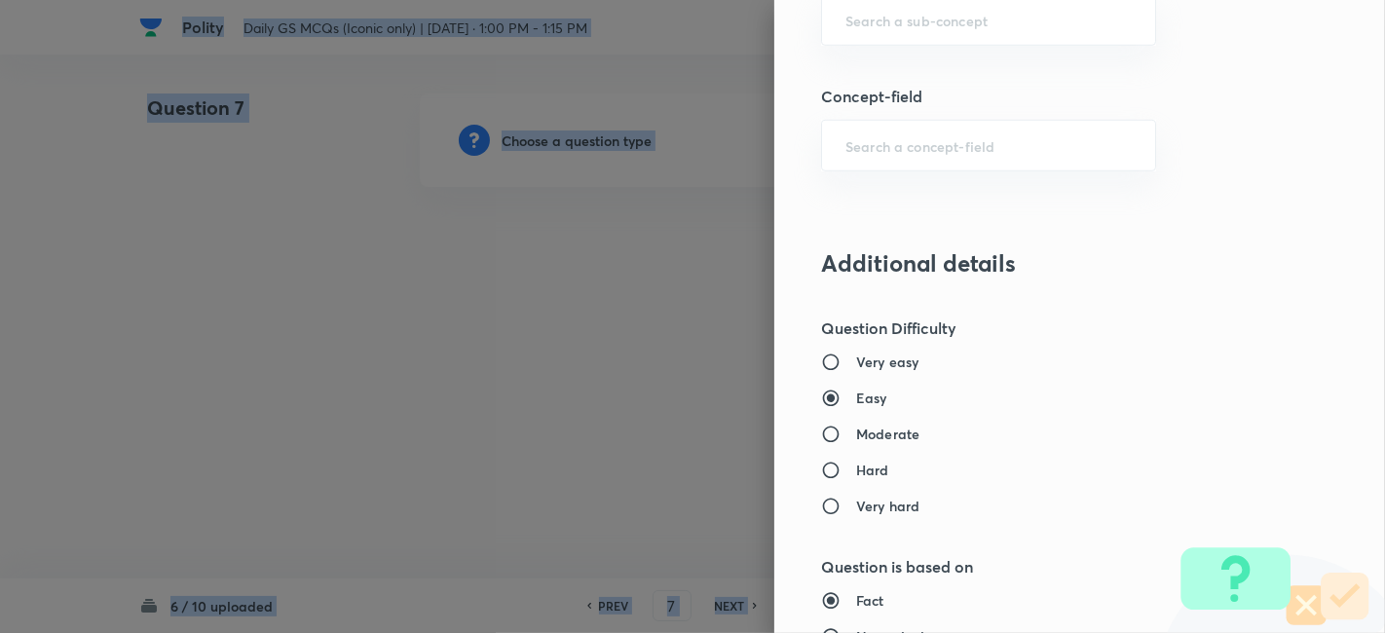
scroll to position [1190, 0]
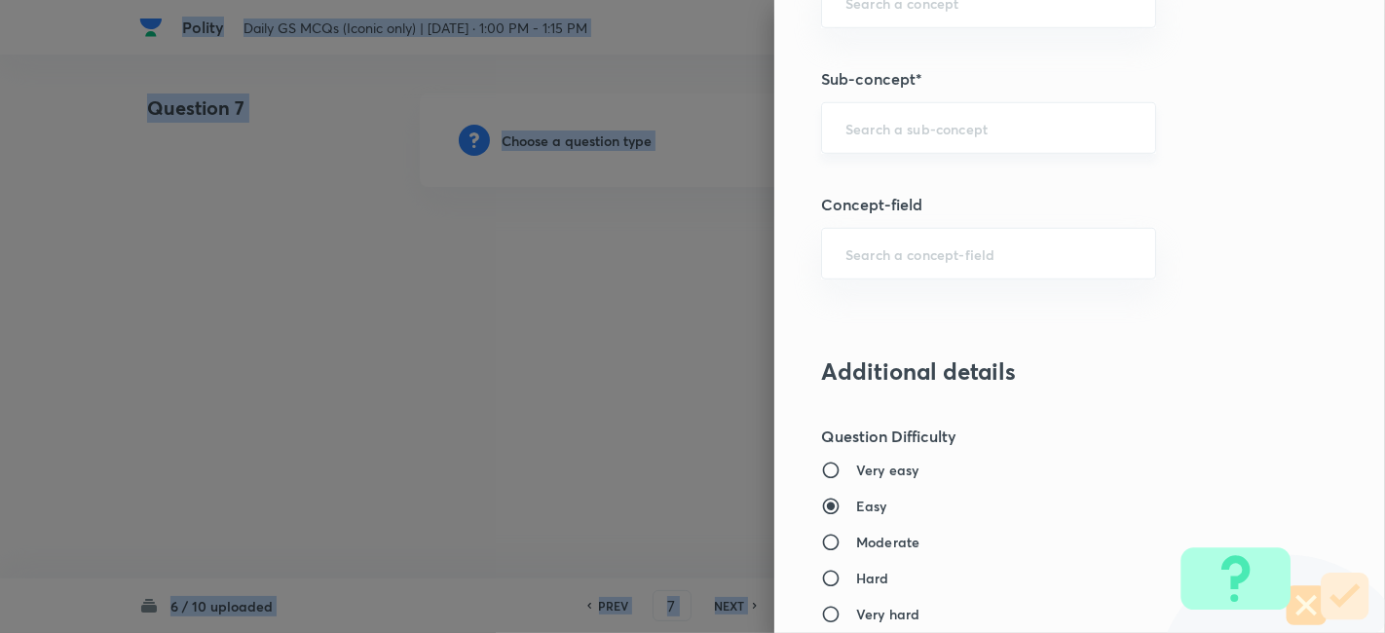
click at [988, 137] on div "​" at bounding box center [988, 128] width 335 height 52
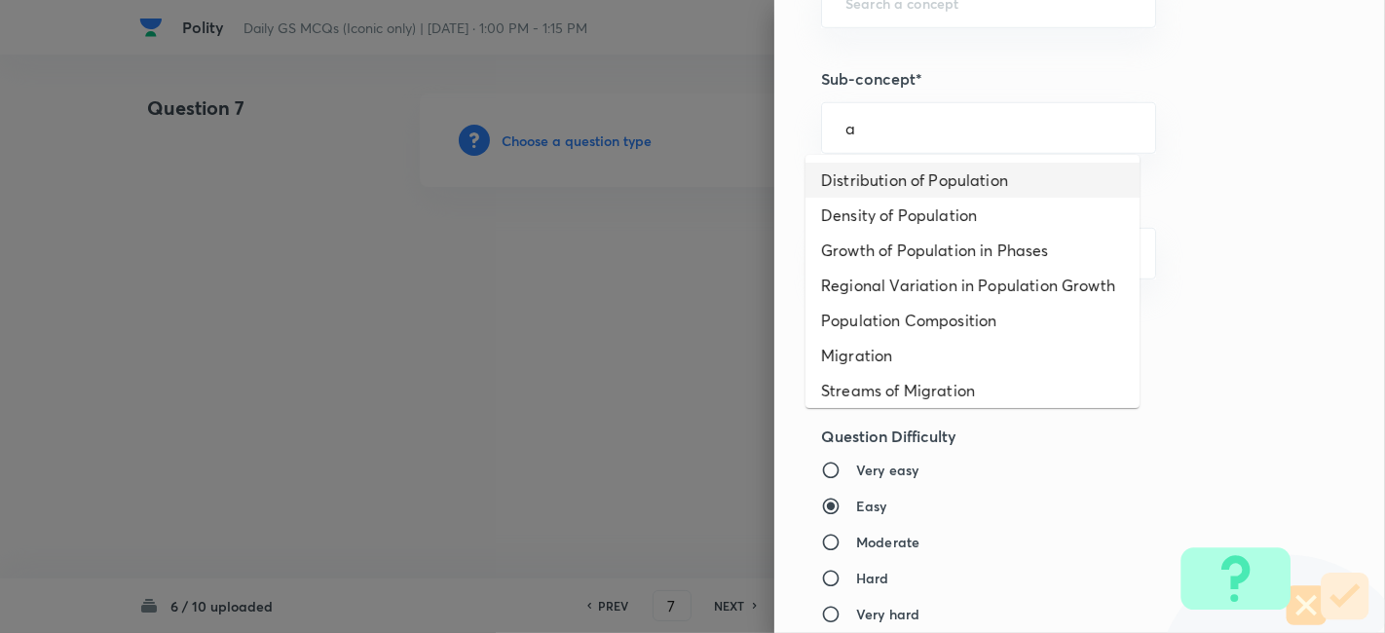
click at [980, 183] on li "Distribution of Population" at bounding box center [973, 180] width 334 height 35
type input "Distribution of Population"
click at [980, 183] on div "Question settings Question type* Single choice correct Number of options* 2 3 4…" at bounding box center [1079, 316] width 611 height 633
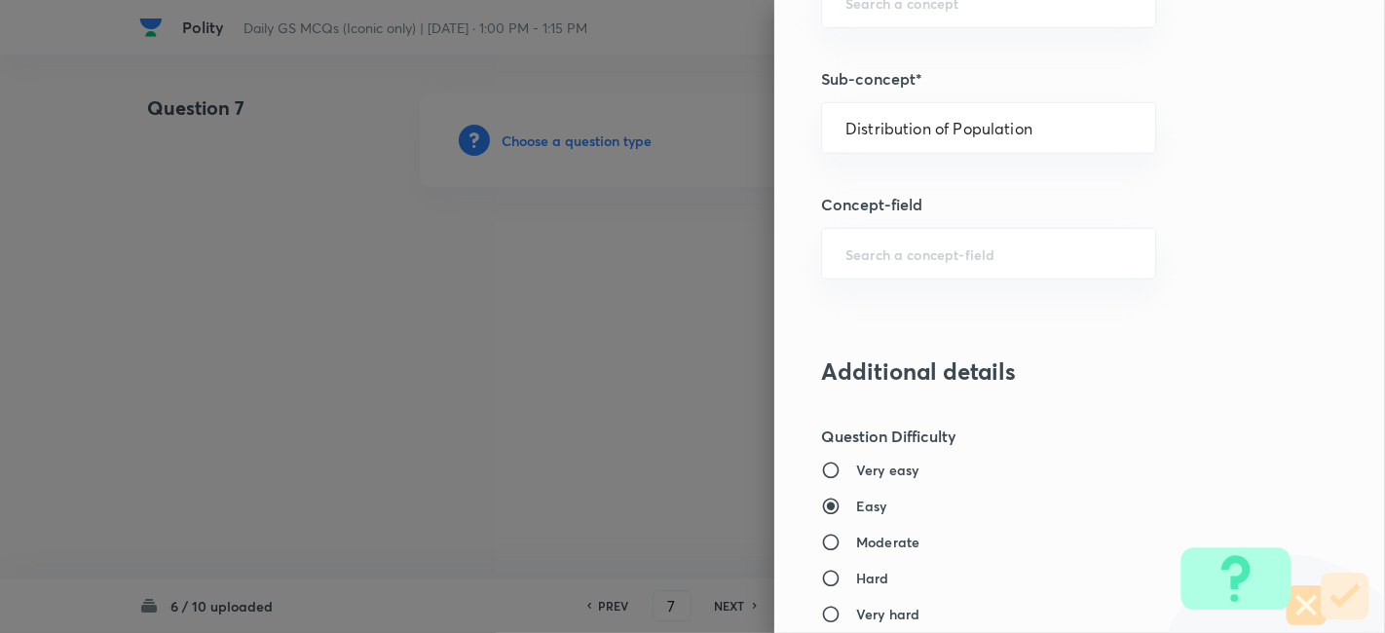
type input "Geography"
type input "Human Geography"
type input "Population:Growth and Composition"
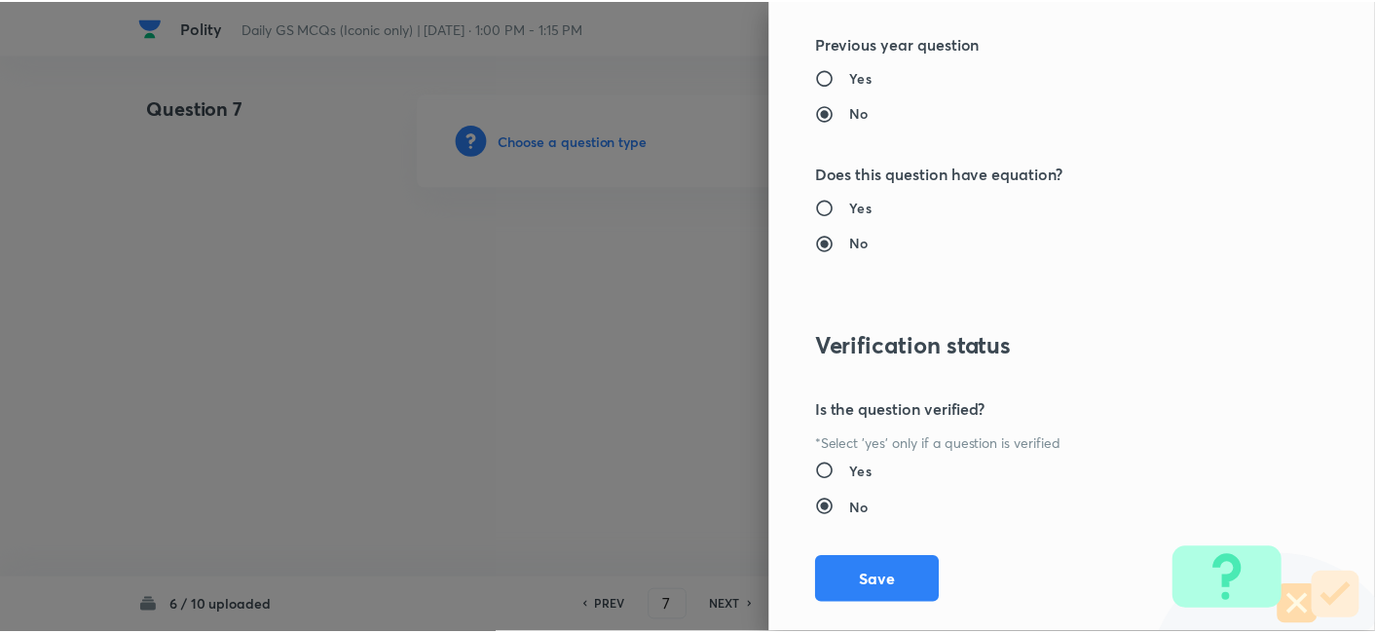
scroll to position [2016, 0]
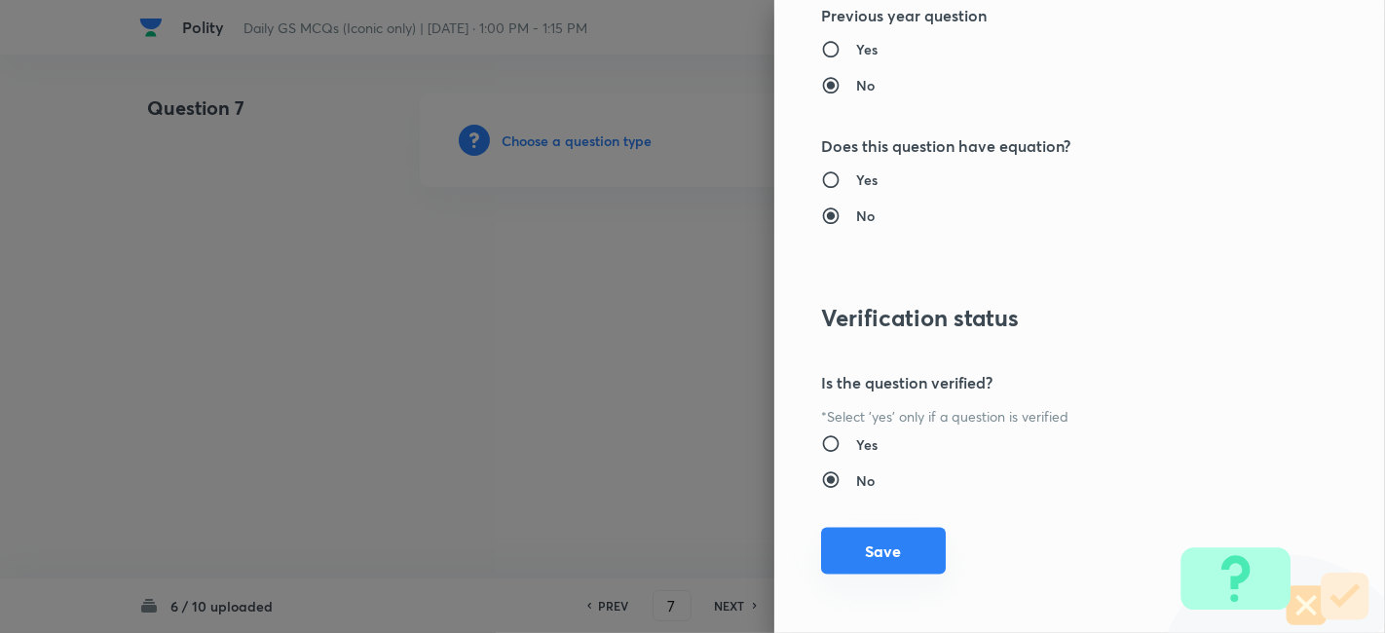
click at [864, 543] on button "Save" at bounding box center [883, 551] width 125 height 47
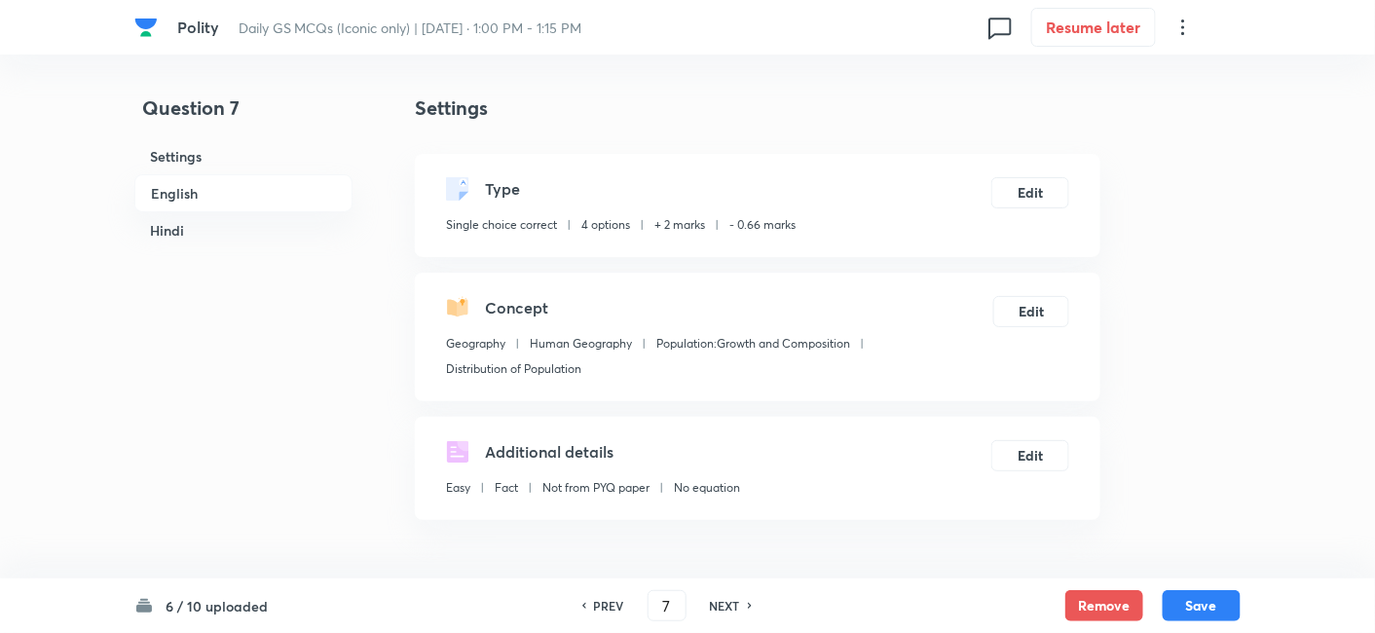
click at [271, 187] on h6 "English" at bounding box center [243, 193] width 218 height 38
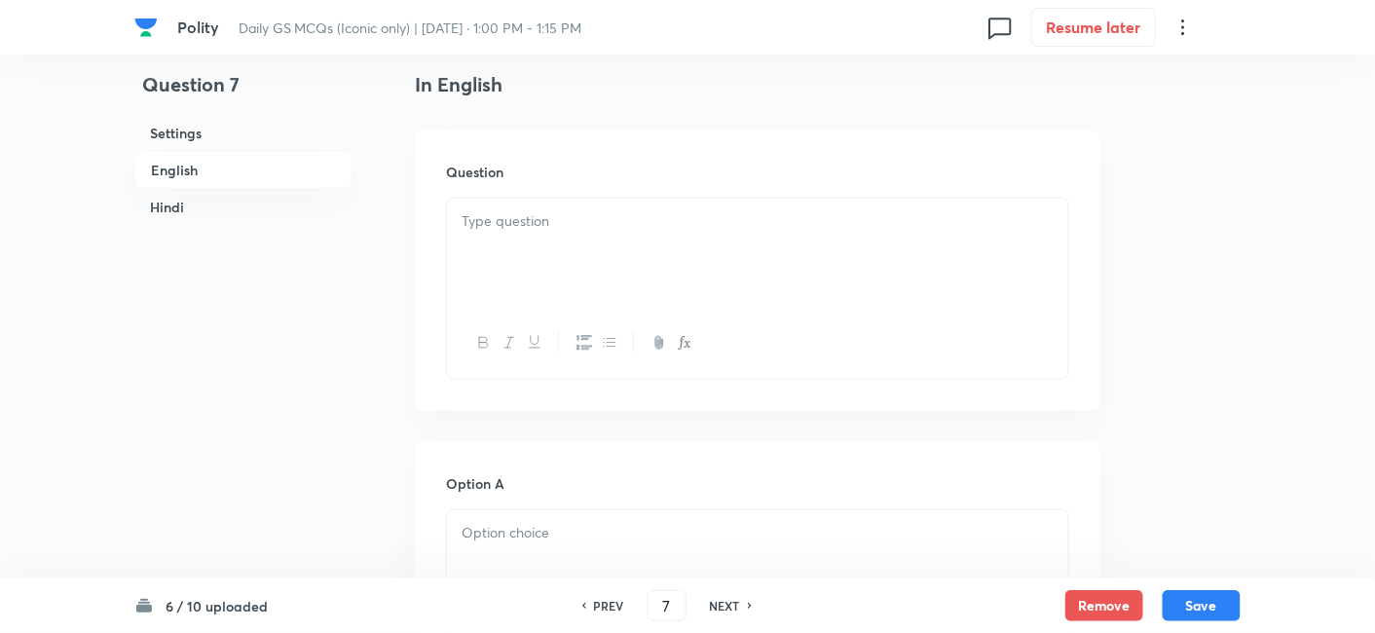
click at [680, 280] on div at bounding box center [757, 253] width 621 height 109
click at [264, 173] on h6 "English" at bounding box center [243, 170] width 218 height 38
click at [662, 282] on div at bounding box center [757, 253] width 621 height 109
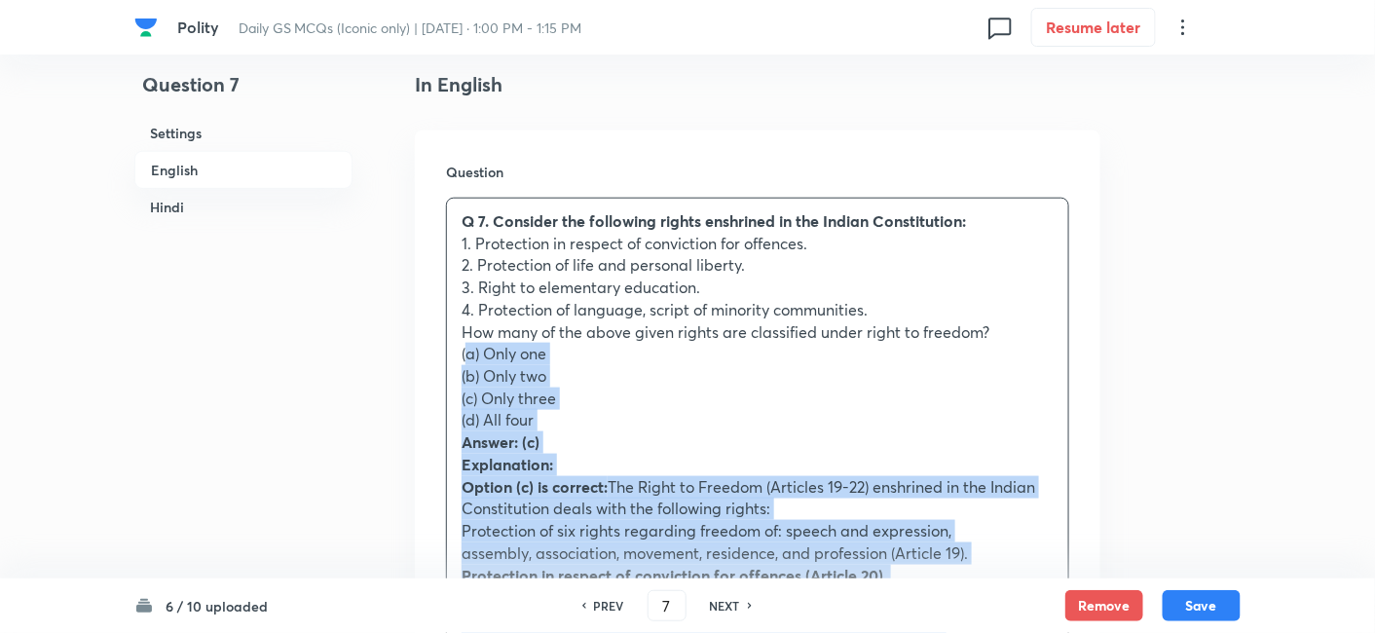
drag, startPoint x: 453, startPoint y: 350, endPoint x: 419, endPoint y: 348, distance: 34.1
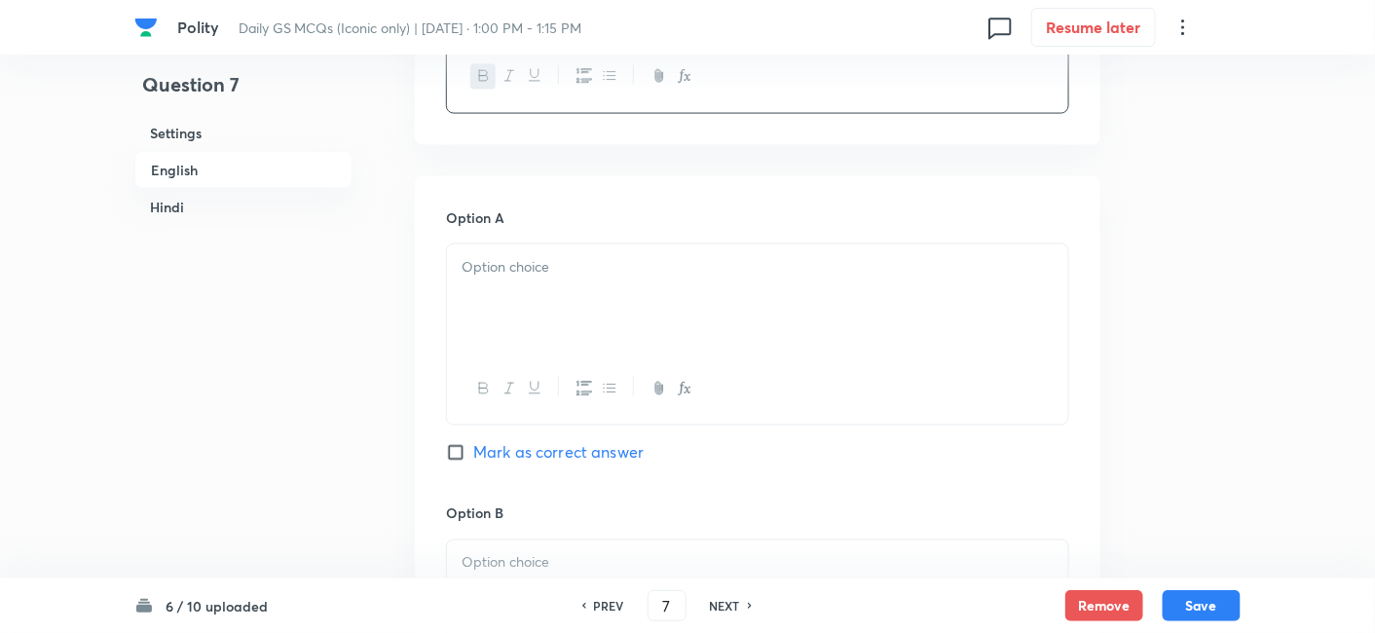
scroll to position [852, 0]
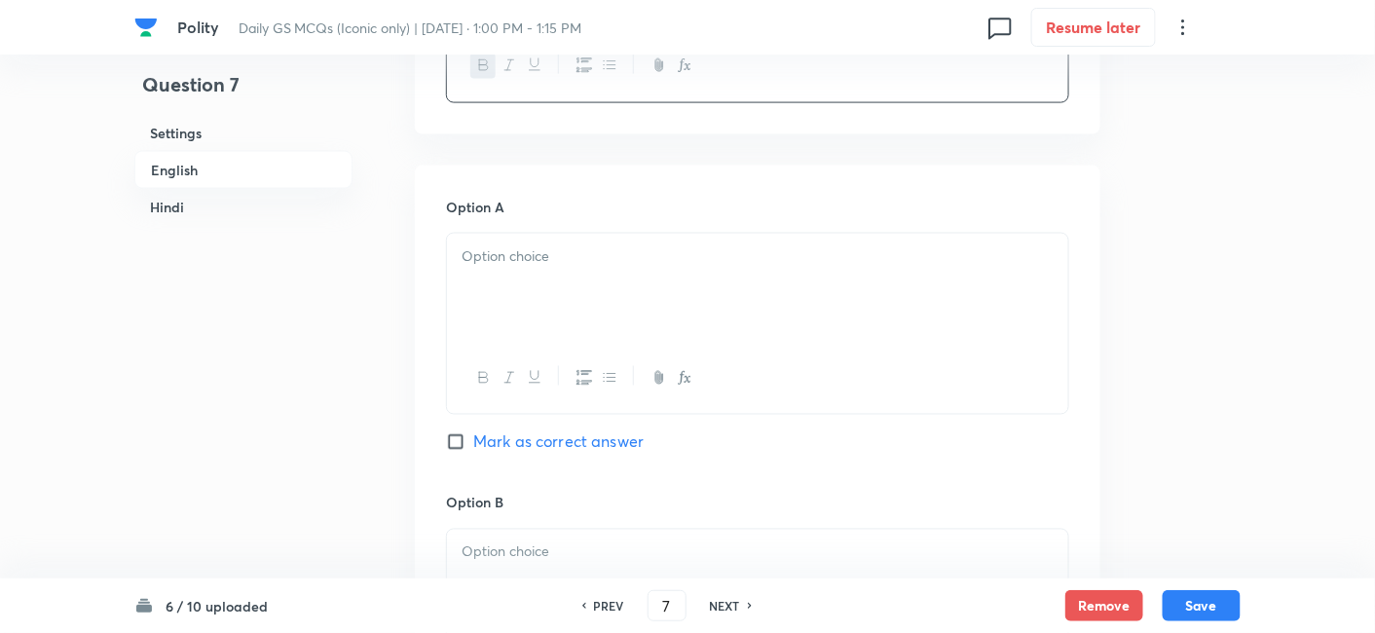
click at [514, 293] on div at bounding box center [757, 288] width 621 height 109
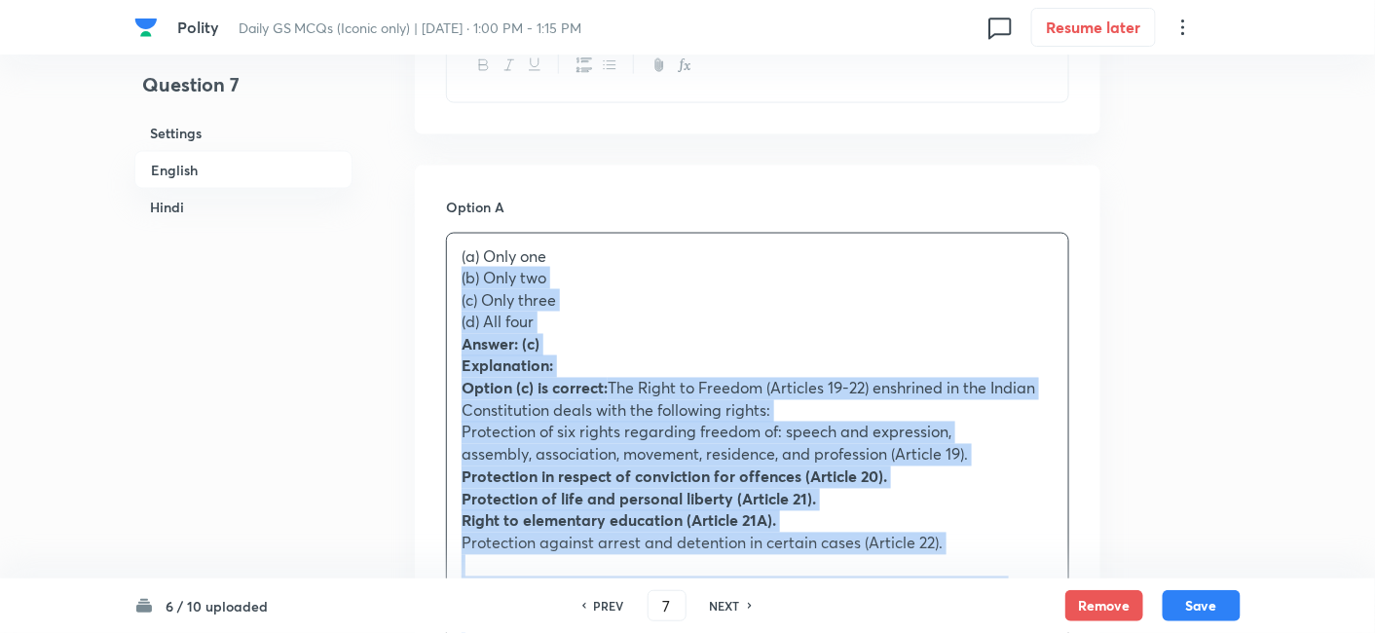
drag, startPoint x: 469, startPoint y: 302, endPoint x: 423, endPoint y: 282, distance: 50.6
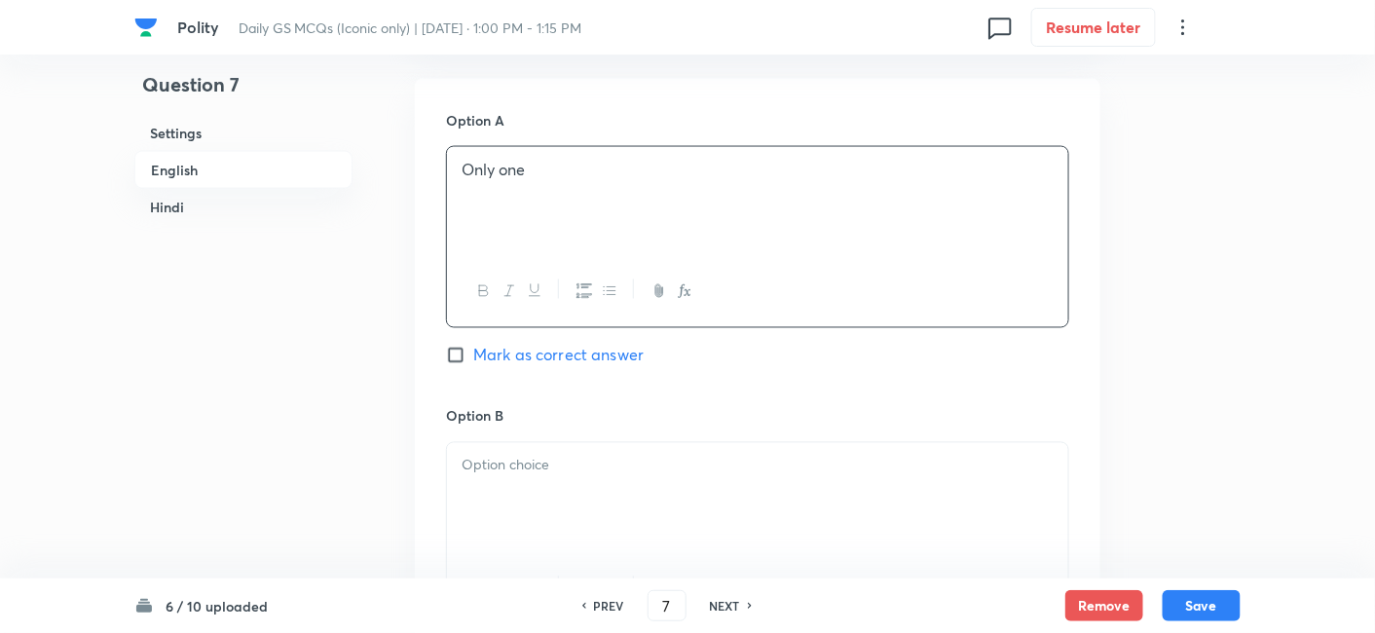
scroll to position [1069, 0]
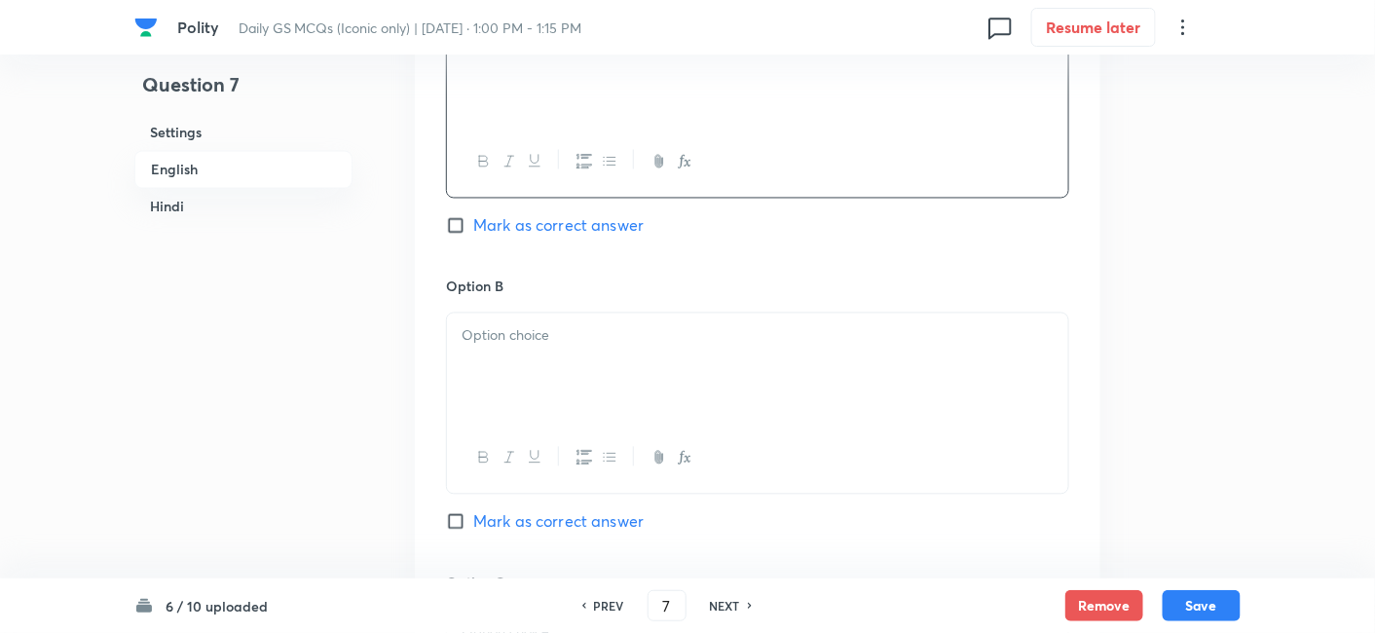
click at [543, 342] on p at bounding box center [758, 336] width 592 height 22
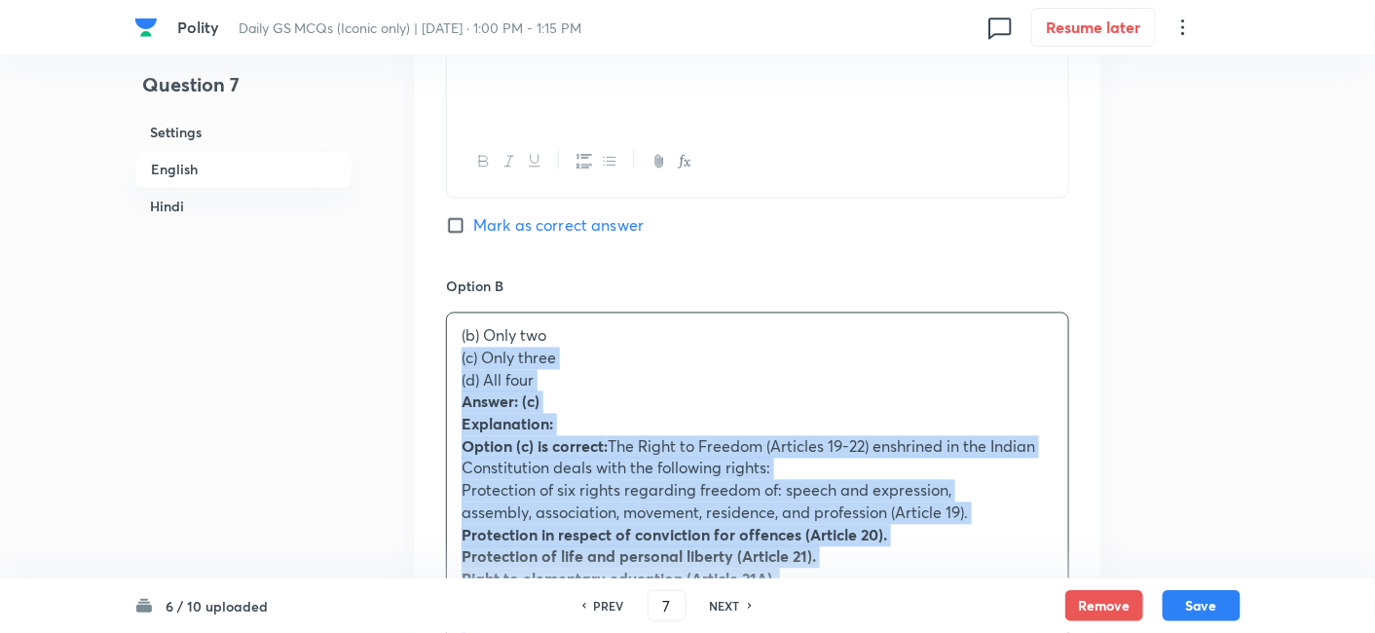
drag, startPoint x: 427, startPoint y: 357, endPoint x: 416, endPoint y: 354, distance: 11.4
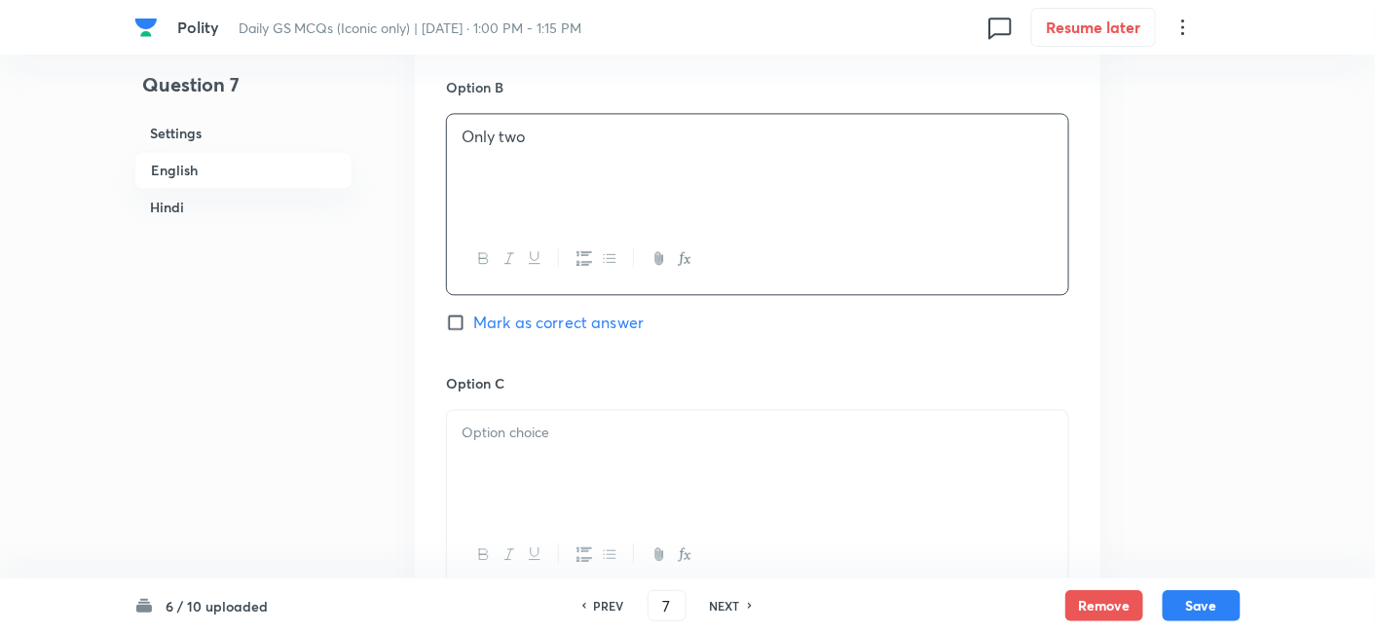
scroll to position [1394, 0]
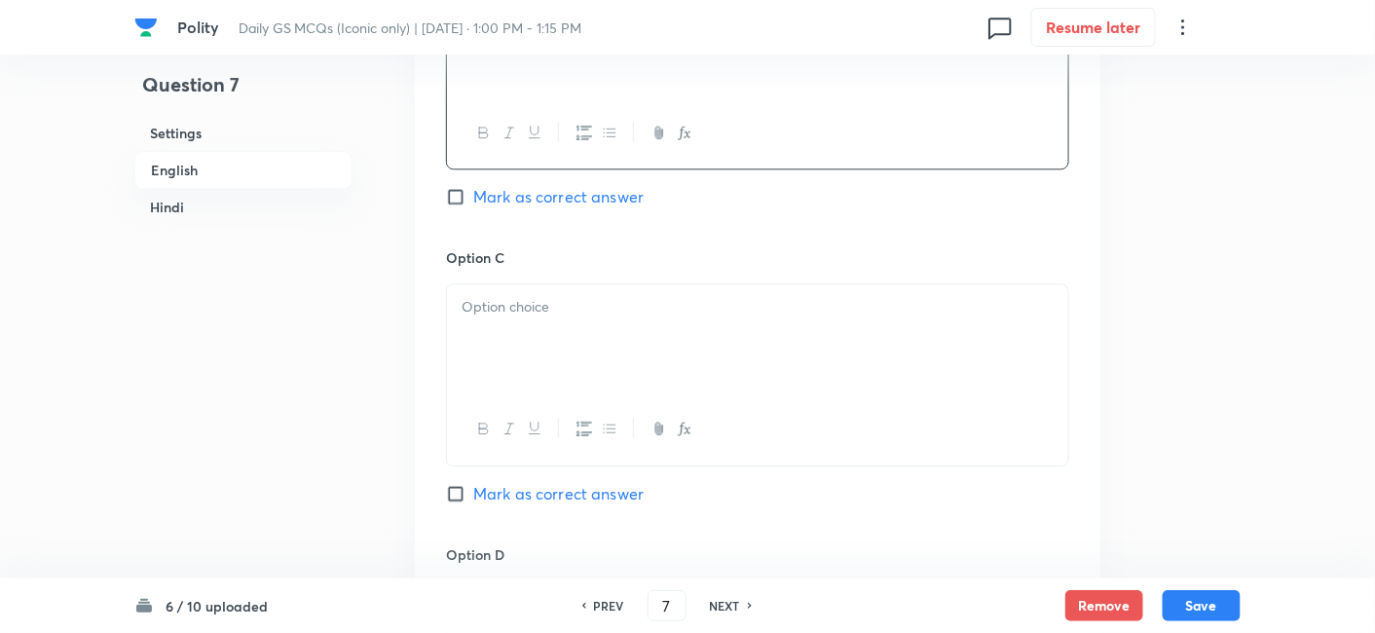
click at [511, 355] on div at bounding box center [757, 338] width 621 height 109
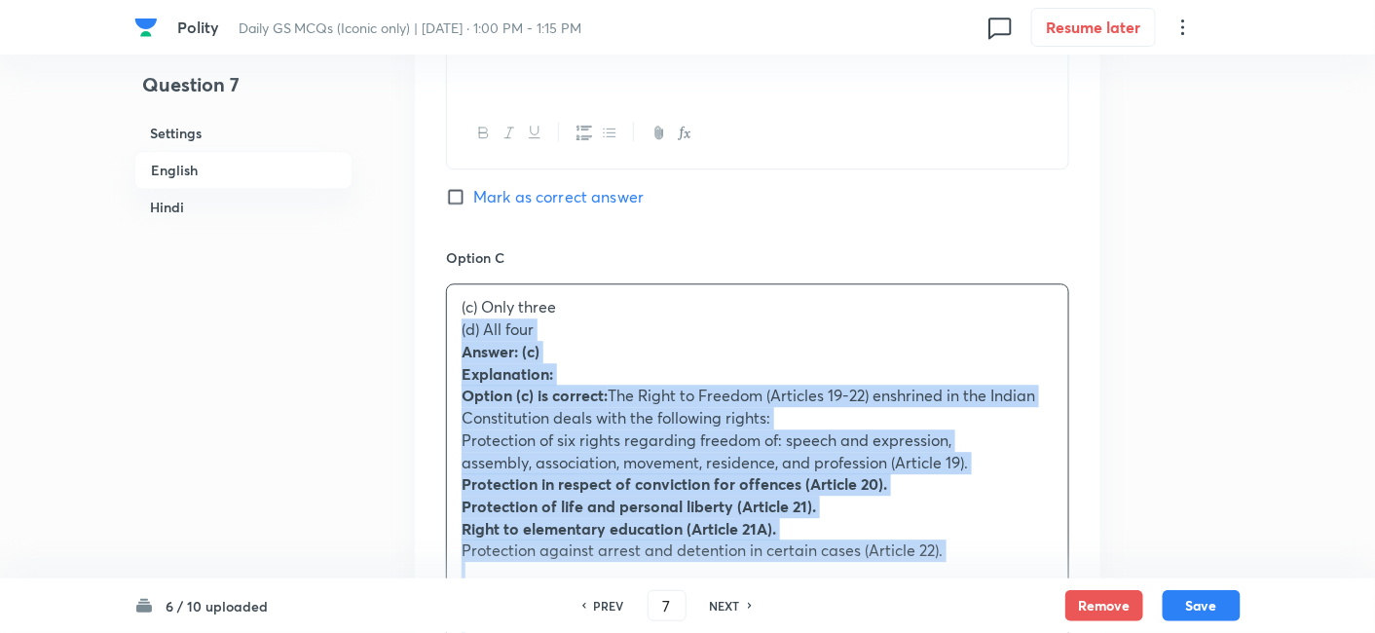
drag, startPoint x: 469, startPoint y: 343, endPoint x: 440, endPoint y: 332, distance: 31.1
click at [440, 332] on div "Option A Only one Mark as correct answer Option B Only two Mark as correct answ…" at bounding box center [758, 606] width 686 height 1965
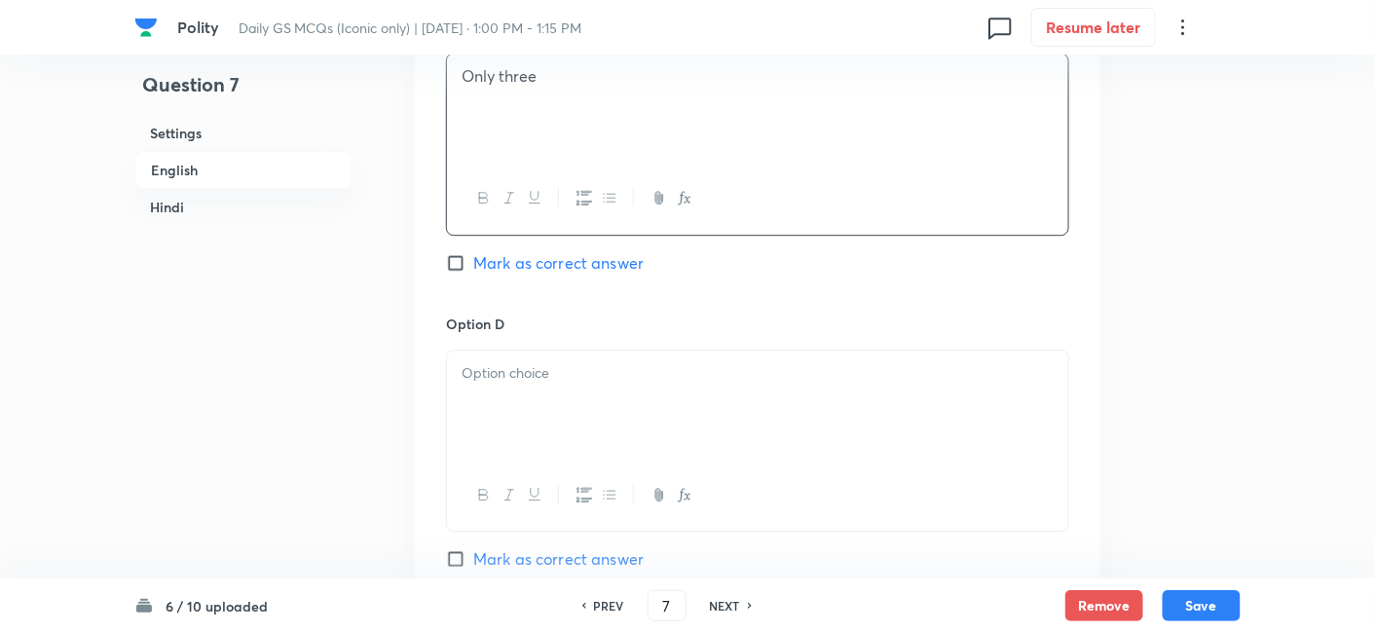
scroll to position [1718, 0]
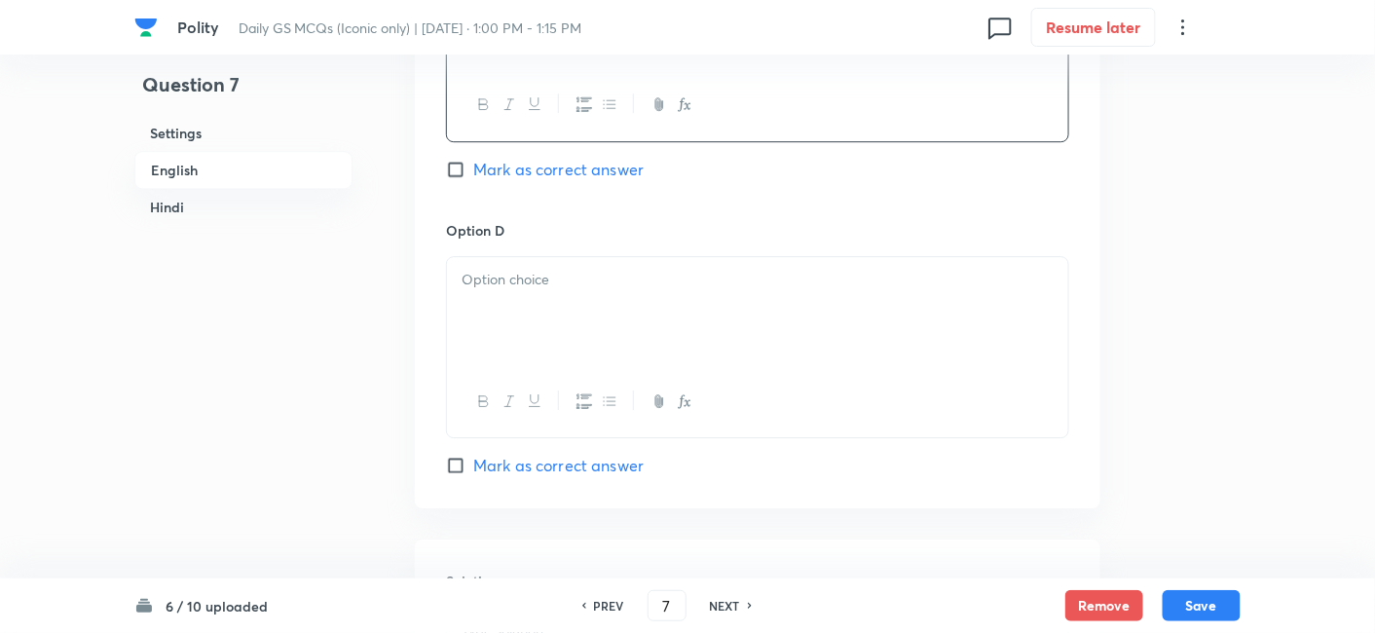
click at [543, 160] on span "Mark as correct answer" at bounding box center [558, 169] width 170 height 23
click at [473, 160] on input "Mark as correct answer" at bounding box center [459, 169] width 27 height 19
checkbox input "true"
click at [541, 257] on div at bounding box center [757, 311] width 621 height 109
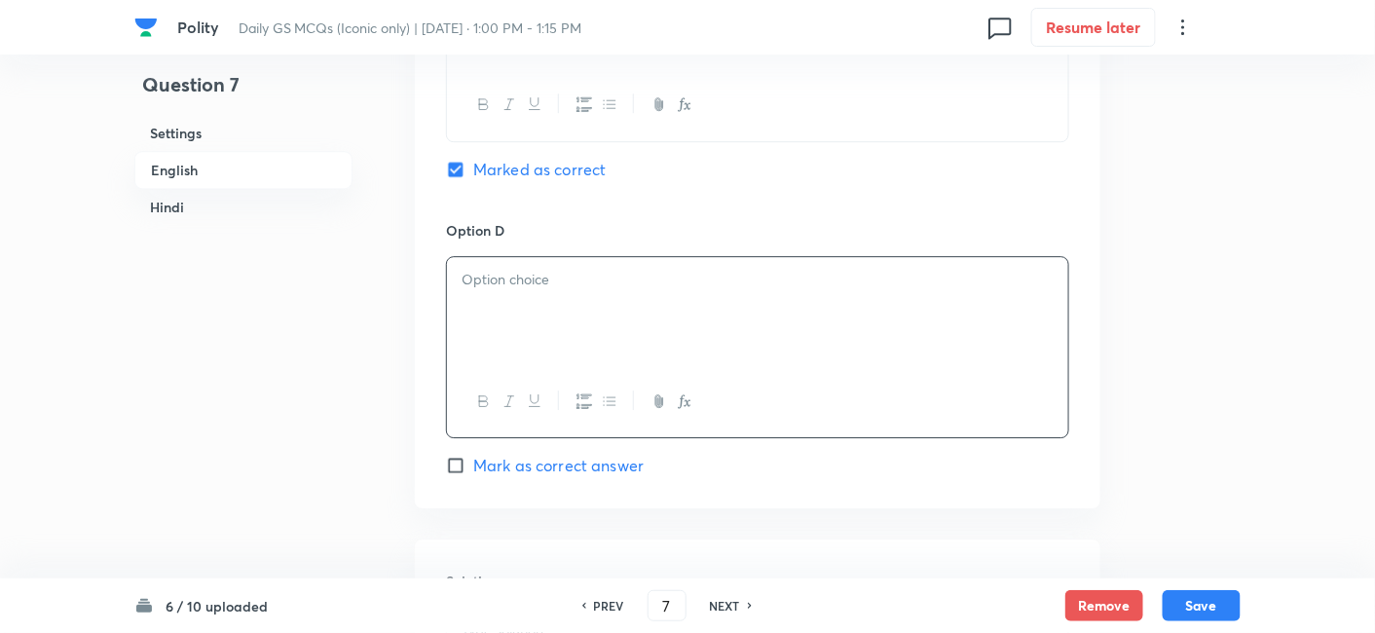
click at [534, 296] on div at bounding box center [757, 311] width 621 height 109
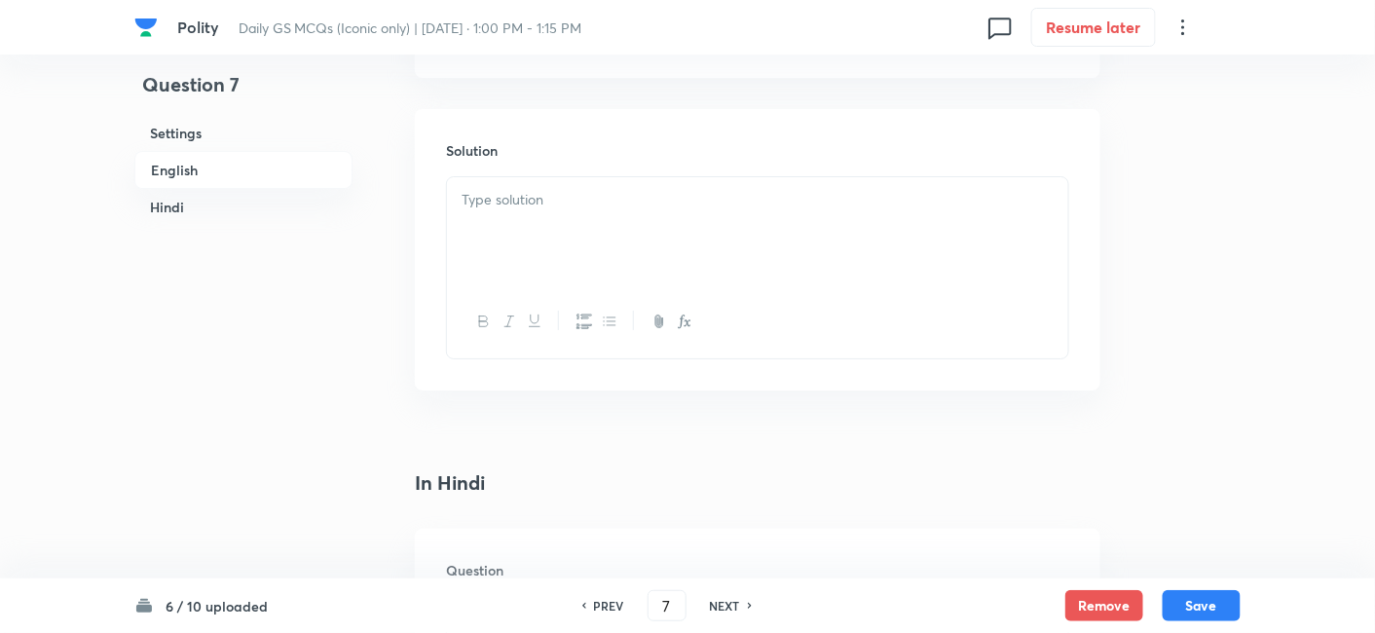
scroll to position [2151, 0]
click at [553, 236] on div at bounding box center [757, 229] width 621 height 109
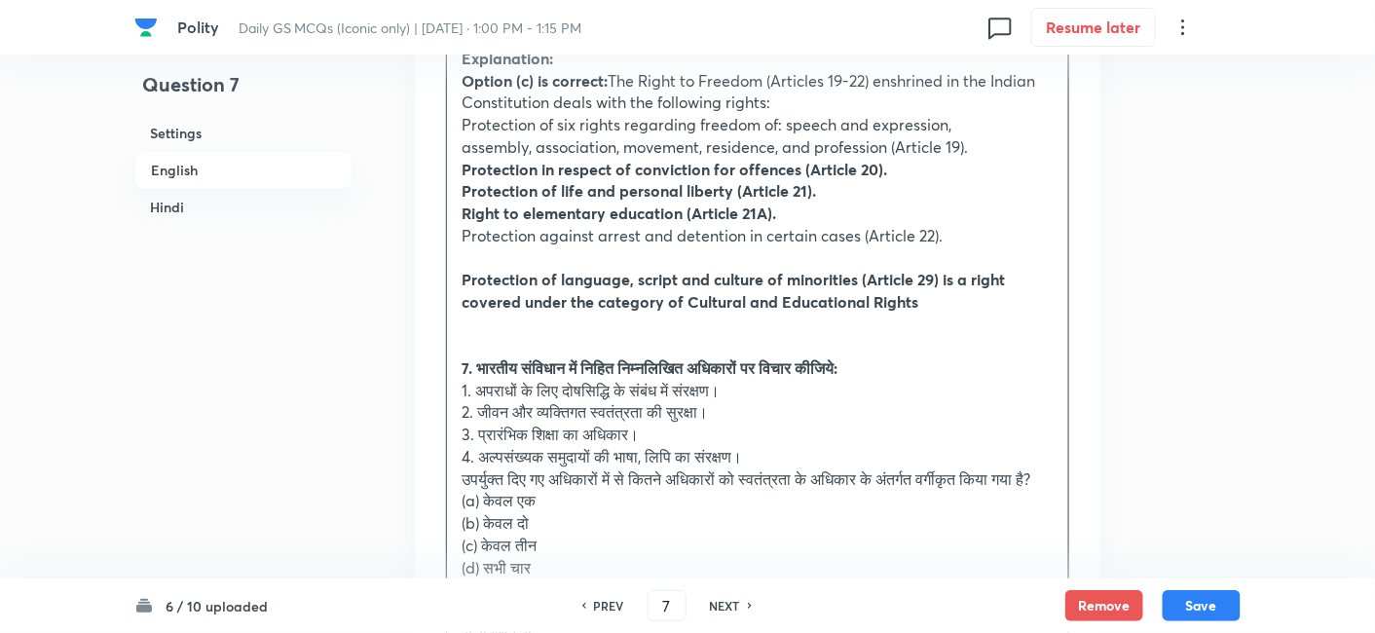
scroll to position [2368, 0]
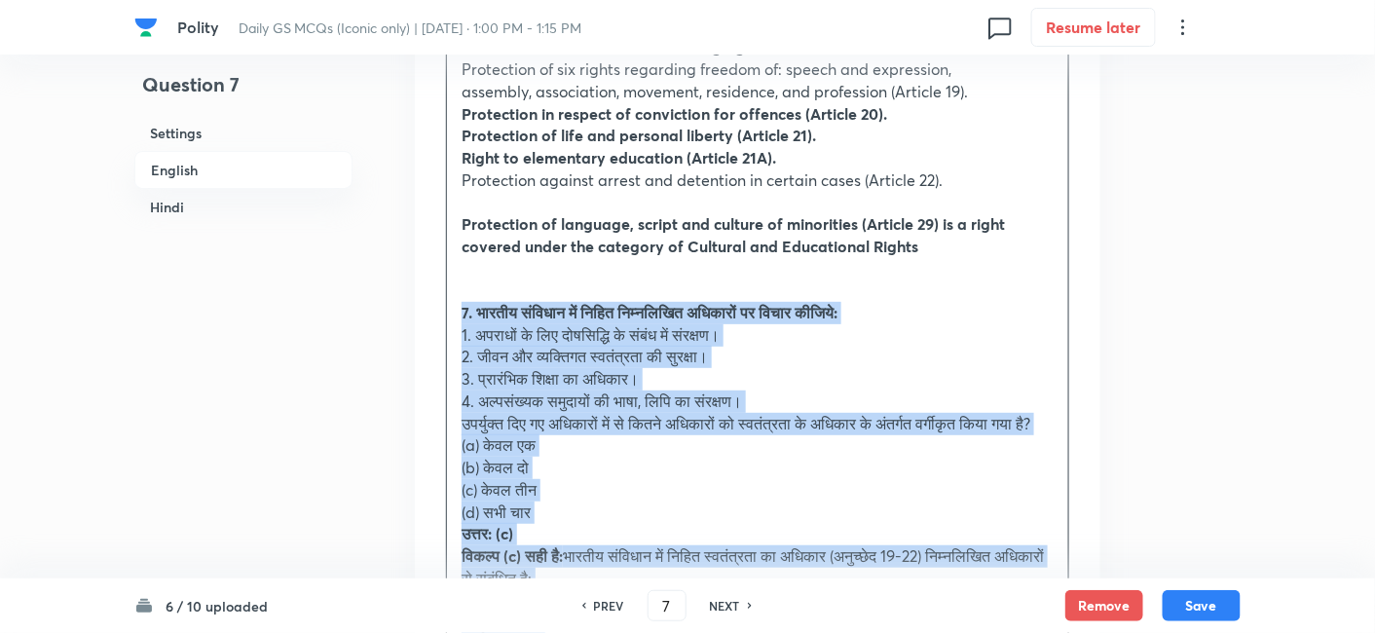
drag, startPoint x: 458, startPoint y: 321, endPoint x: 436, endPoint y: 309, distance: 24.9
click at [436, 309] on div "Solution Answer: (c) Explanation: Option (c) is correct: The Right to Freedom (…" at bounding box center [758, 386] width 686 height 992
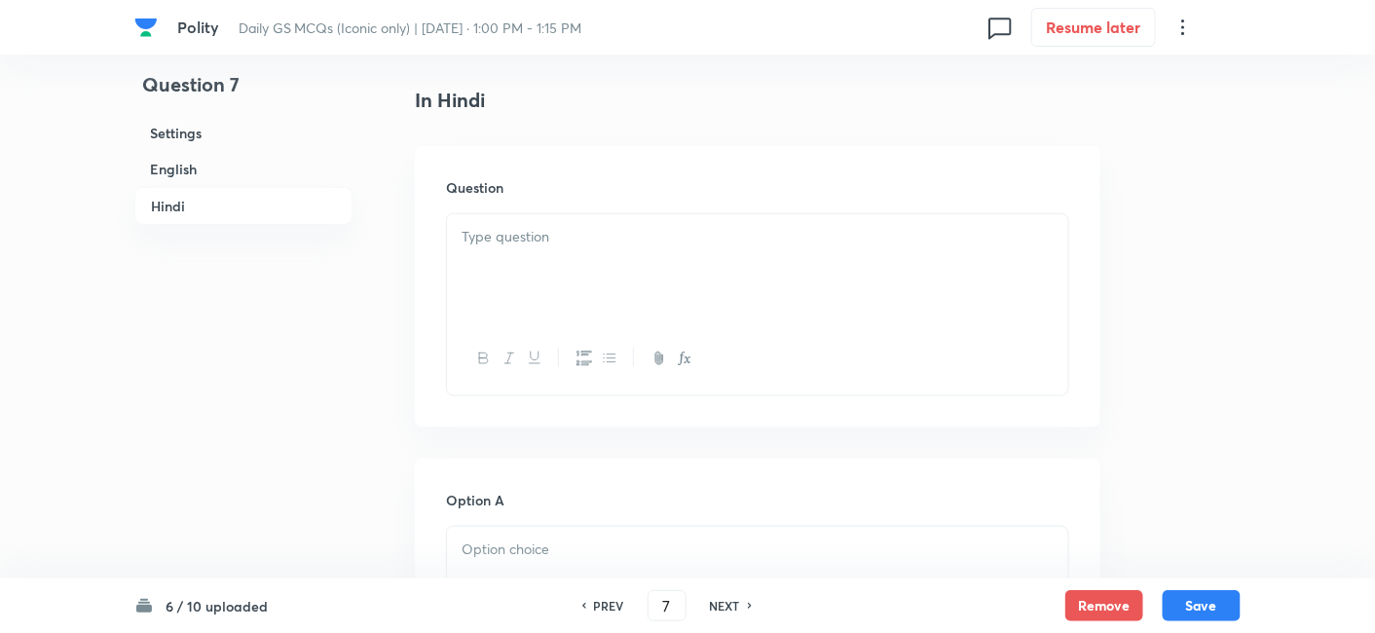
scroll to position [2800, 0]
click at [569, 332] on div at bounding box center [757, 357] width 621 height 71
click at [543, 255] on div at bounding box center [757, 267] width 621 height 109
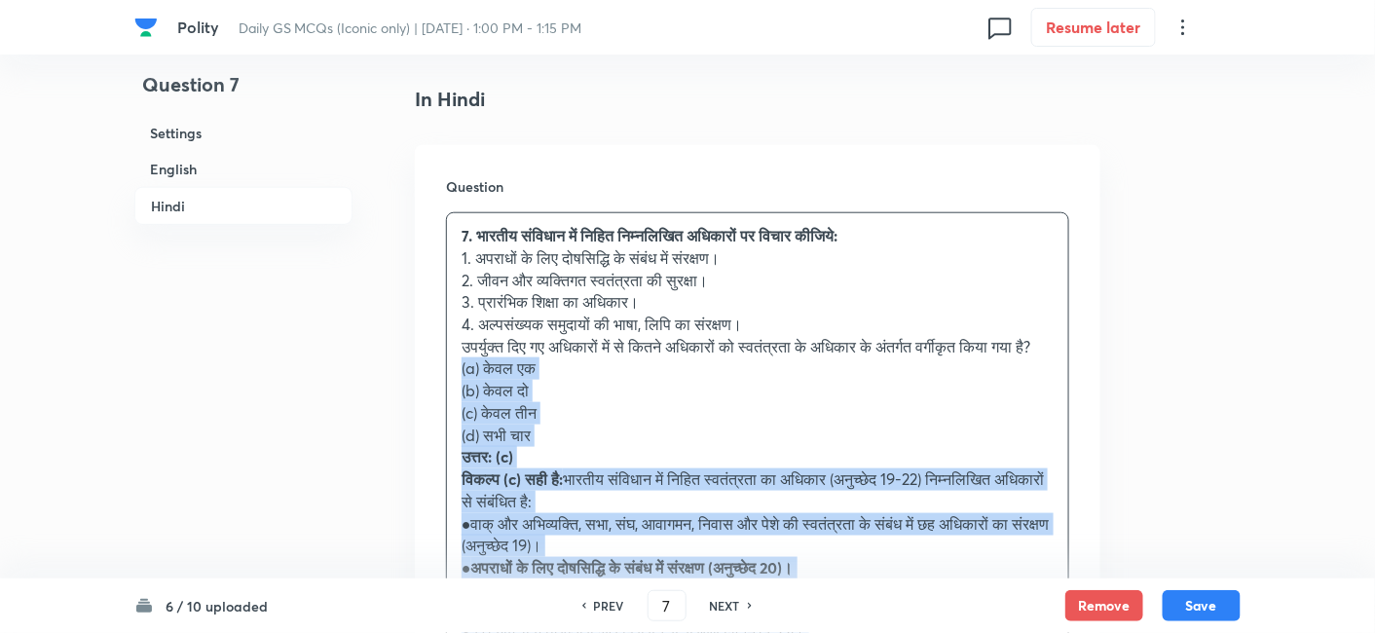
click at [433, 382] on div "Question 7. भारतीय संविधान में निहित निम्नलिखित अधिकारों पर विचार कीजिये: 1. अप…" at bounding box center [758, 474] width 686 height 659
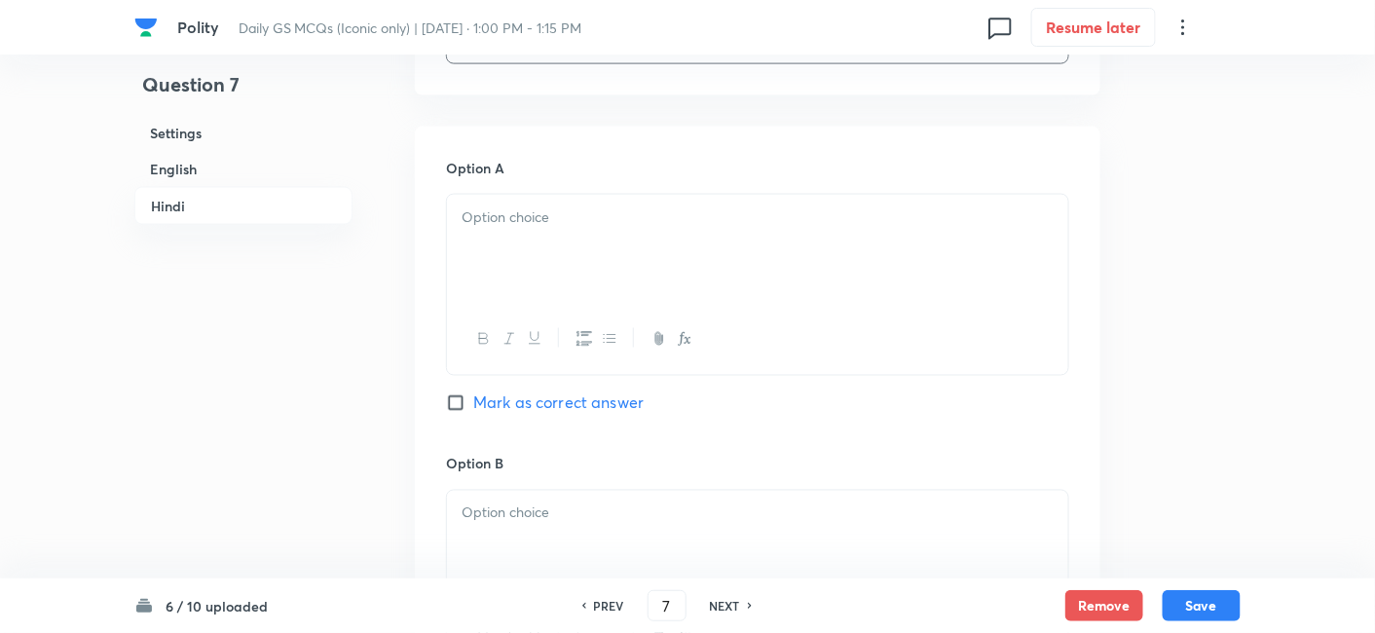
scroll to position [3234, 0]
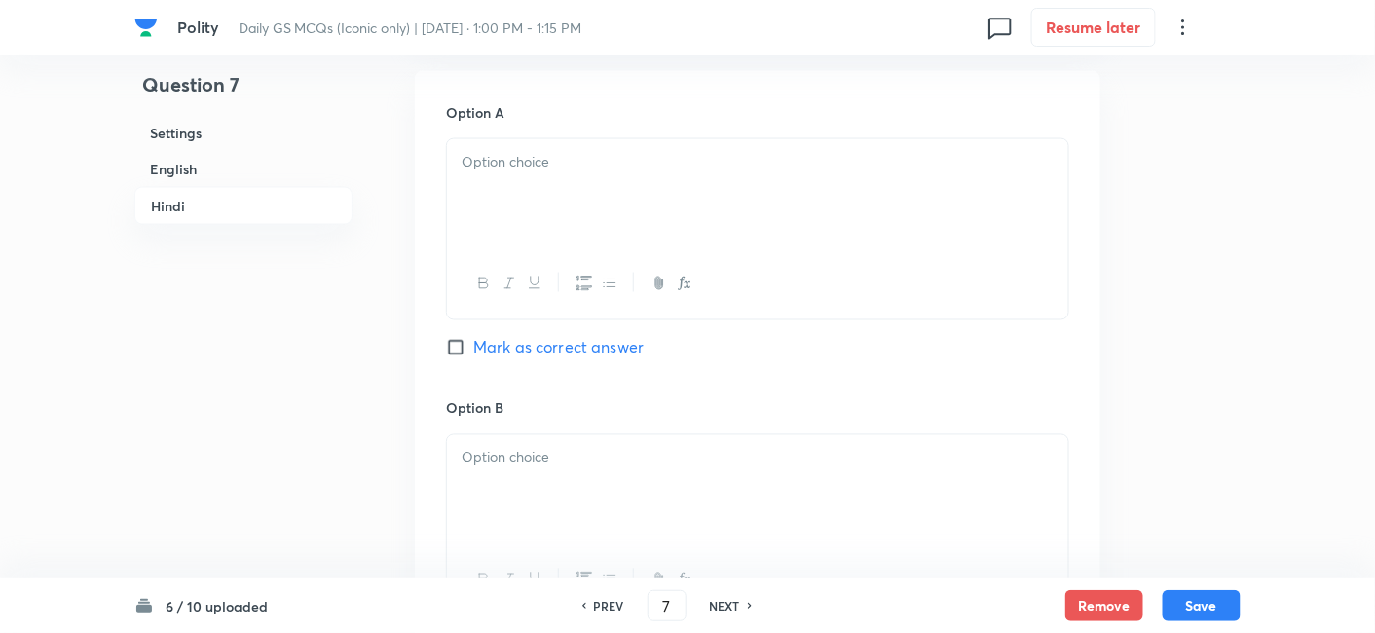
click at [569, 209] on div at bounding box center [757, 193] width 621 height 109
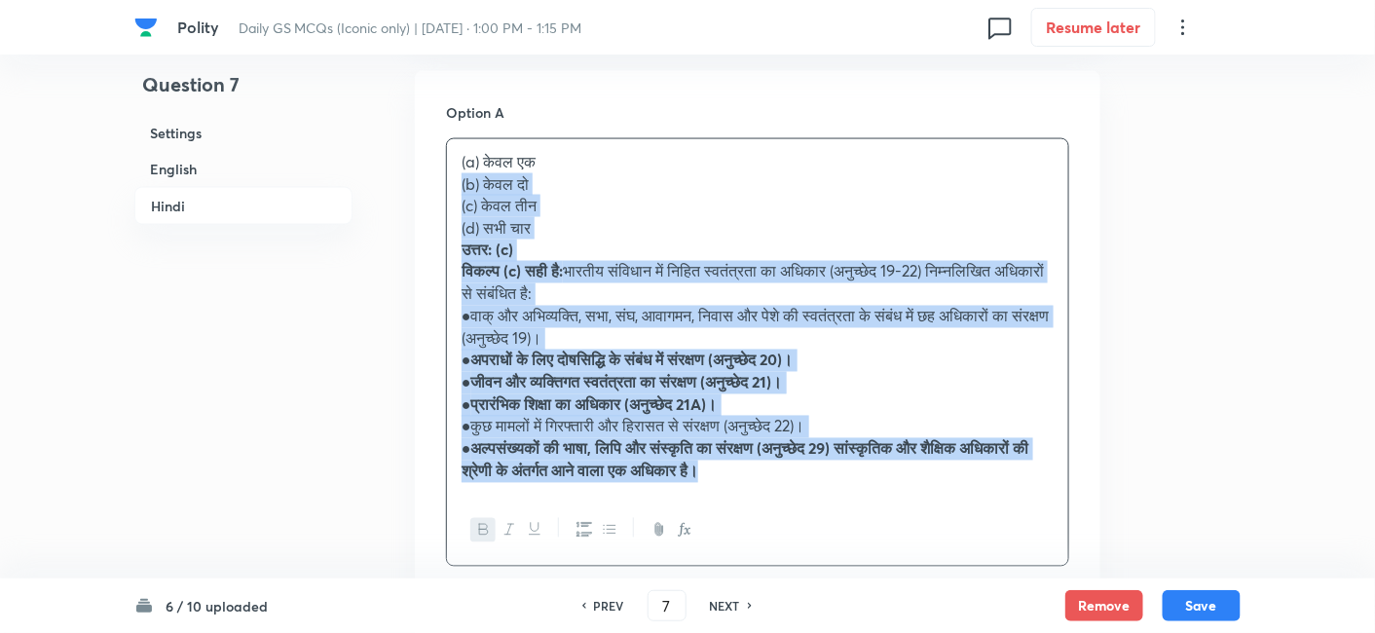
drag, startPoint x: 475, startPoint y: 207, endPoint x: 429, endPoint y: 202, distance: 47.1
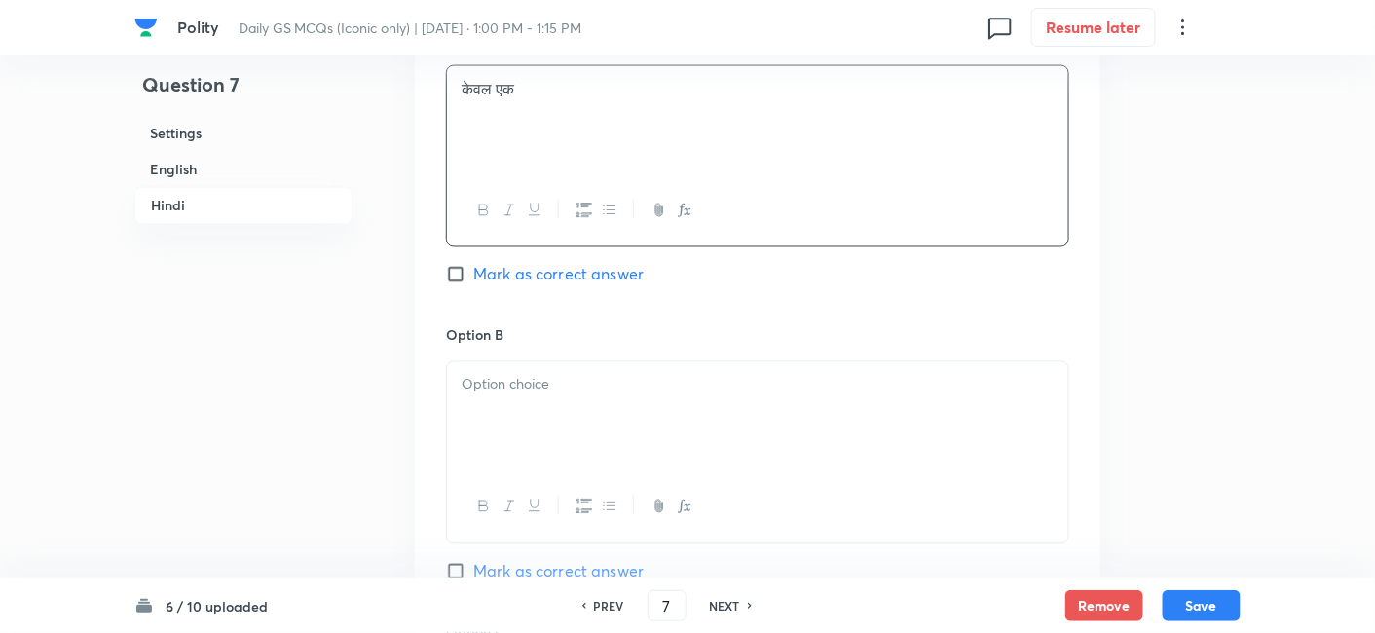
scroll to position [3342, 0]
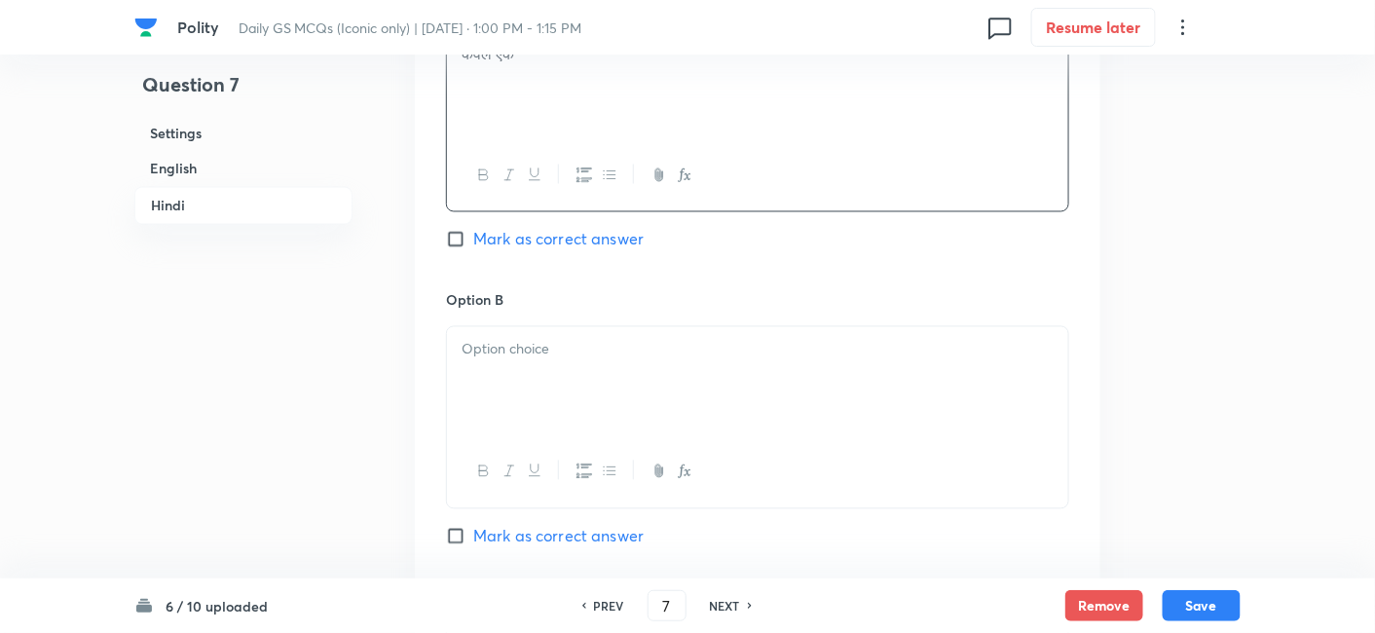
click at [543, 431] on div at bounding box center [757, 381] width 621 height 109
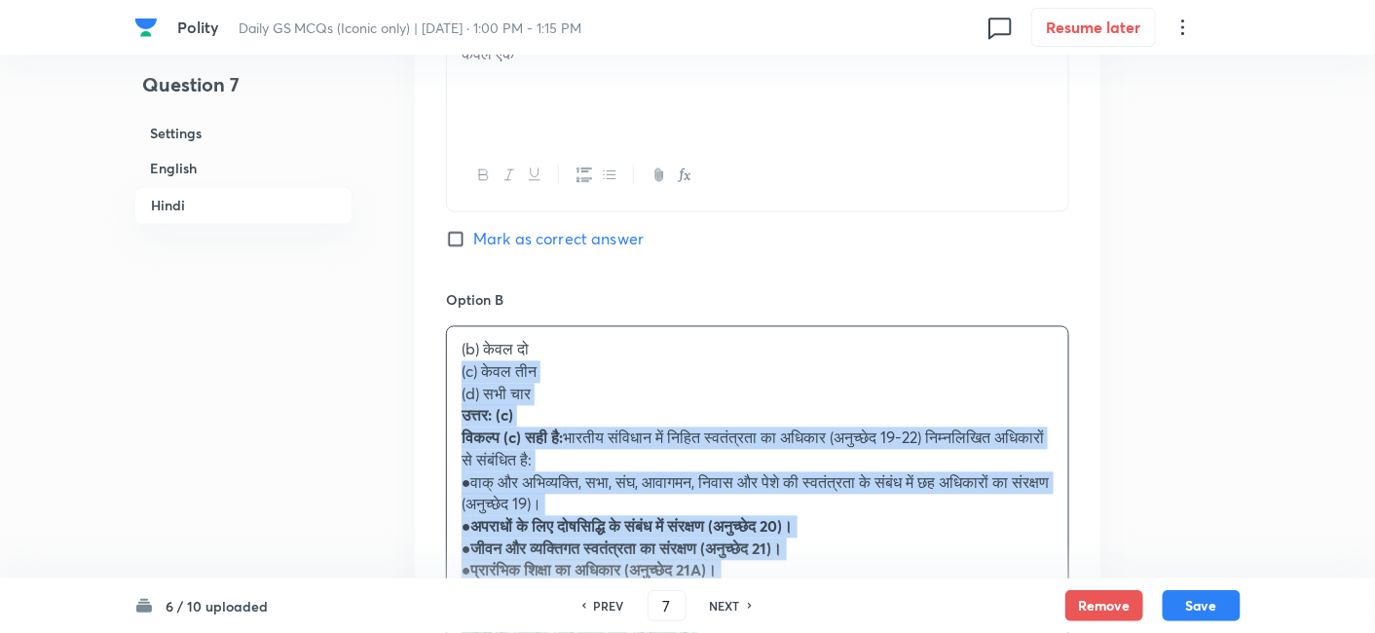
drag, startPoint x: 435, startPoint y: 413, endPoint x: 413, endPoint y: 393, distance: 30.3
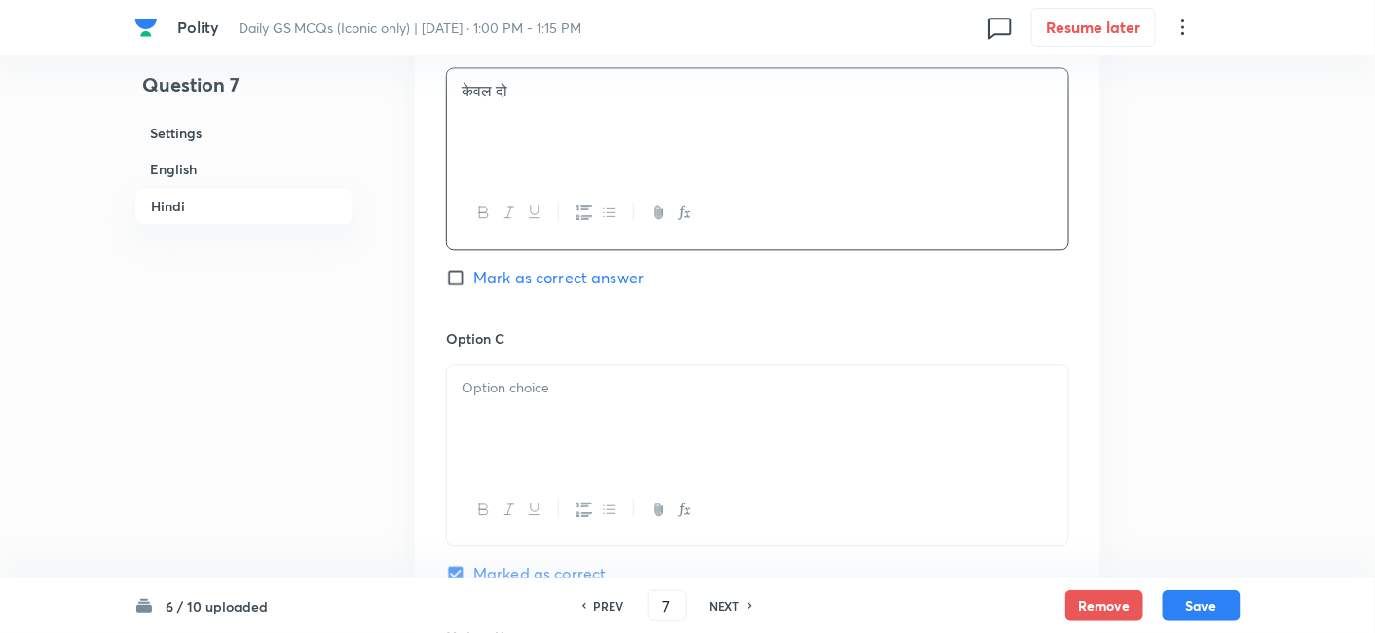
scroll to position [3666, 0]
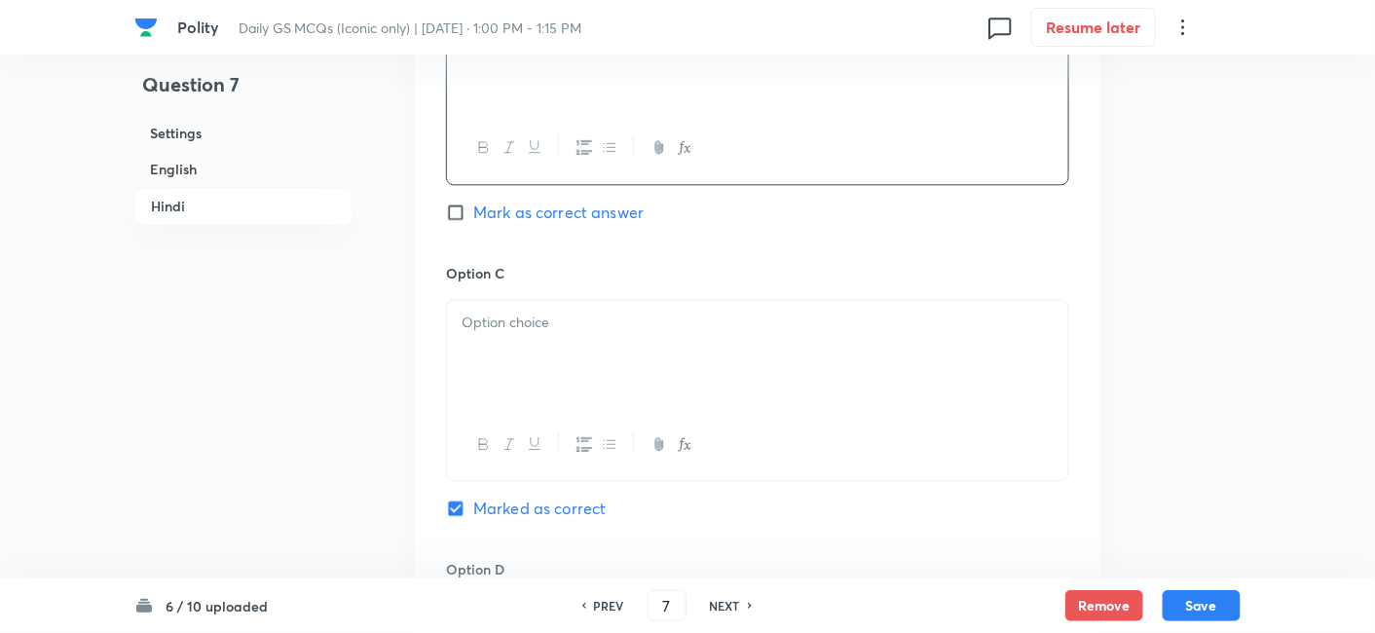
click at [537, 373] on div at bounding box center [757, 354] width 621 height 109
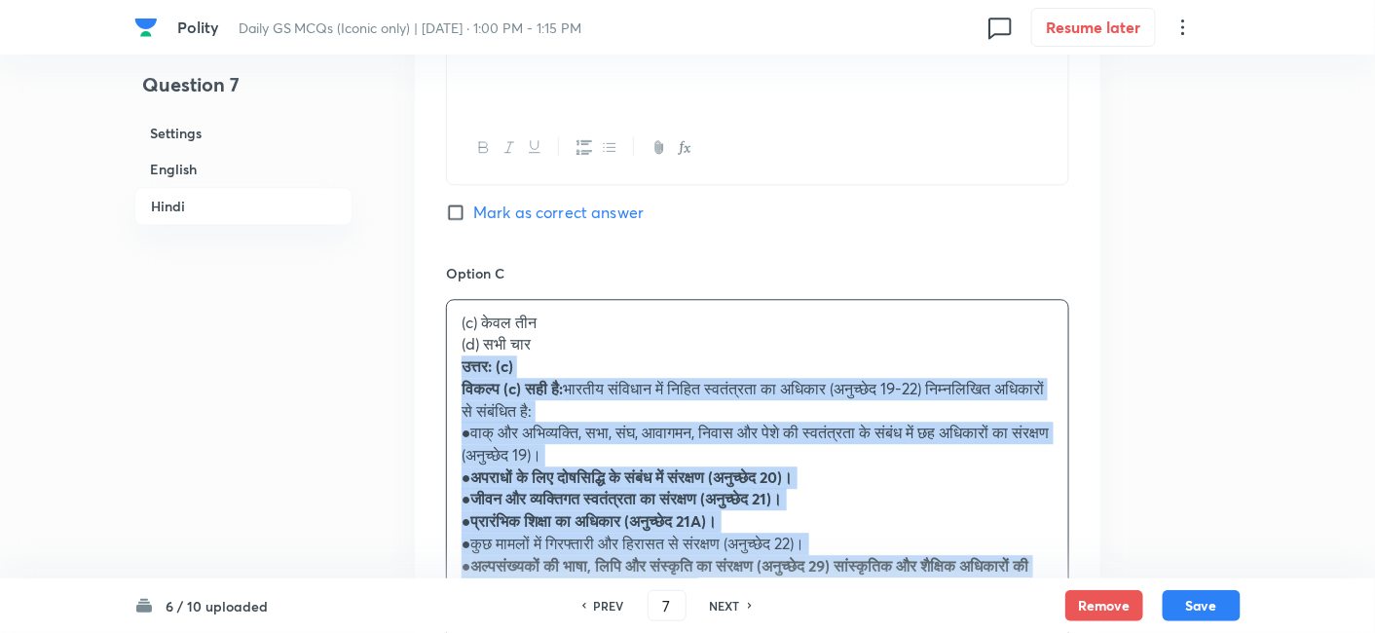
drag, startPoint x: 461, startPoint y: 380, endPoint x: 448, endPoint y: 376, distance: 13.2
click at [448, 376] on div "(c) केवल तीन (d) सभी चार उत्तर: (c) विकल्प (c) सही है: भारतीय संविधान में निहित…" at bounding box center [757, 455] width 621 height 311
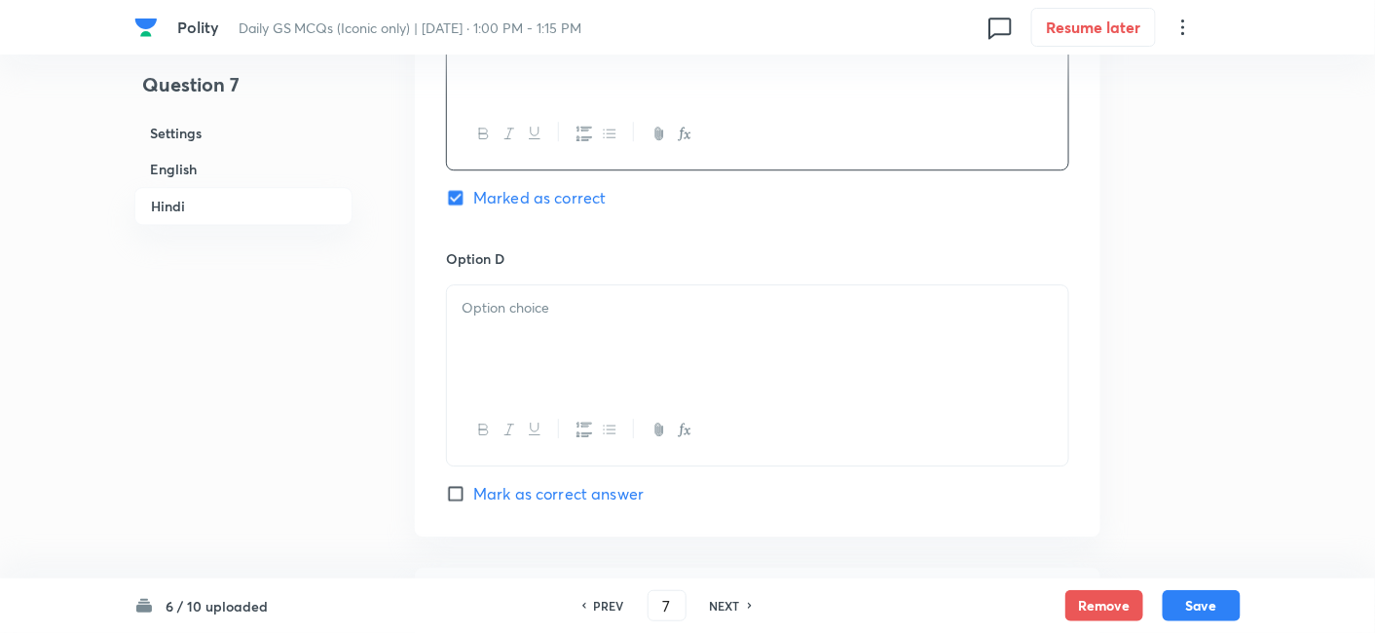
scroll to position [3991, 0]
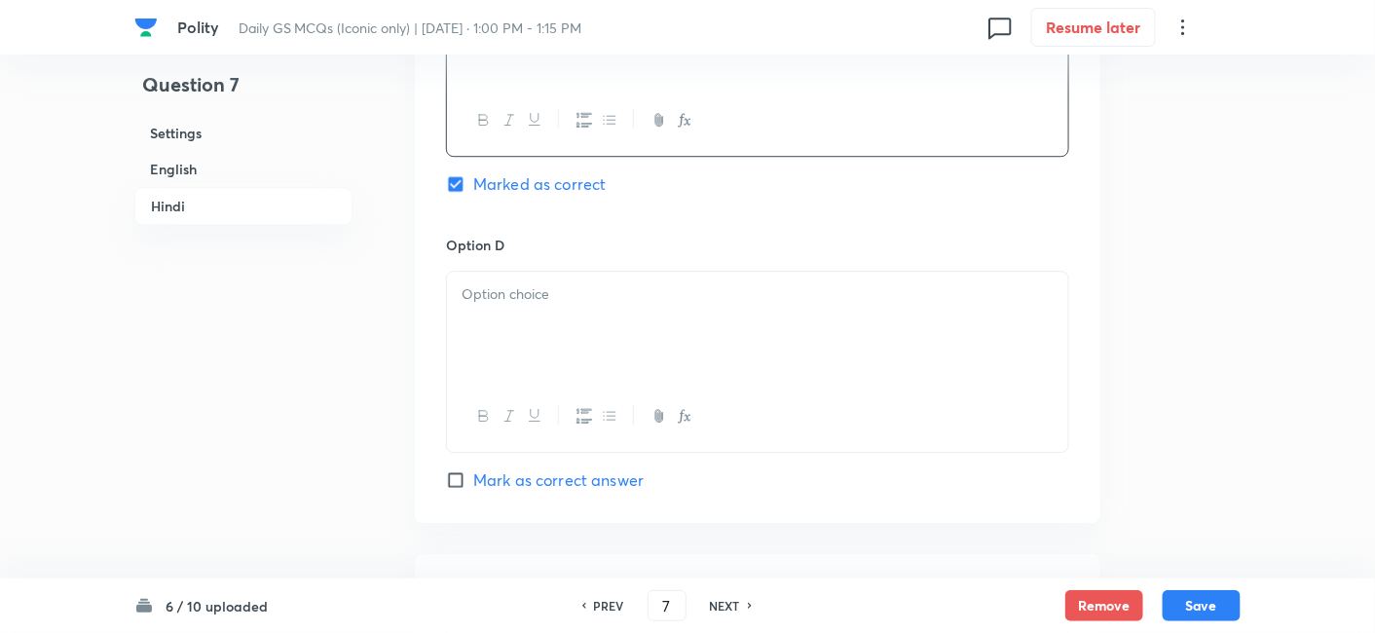
click at [562, 381] on div at bounding box center [757, 326] width 621 height 109
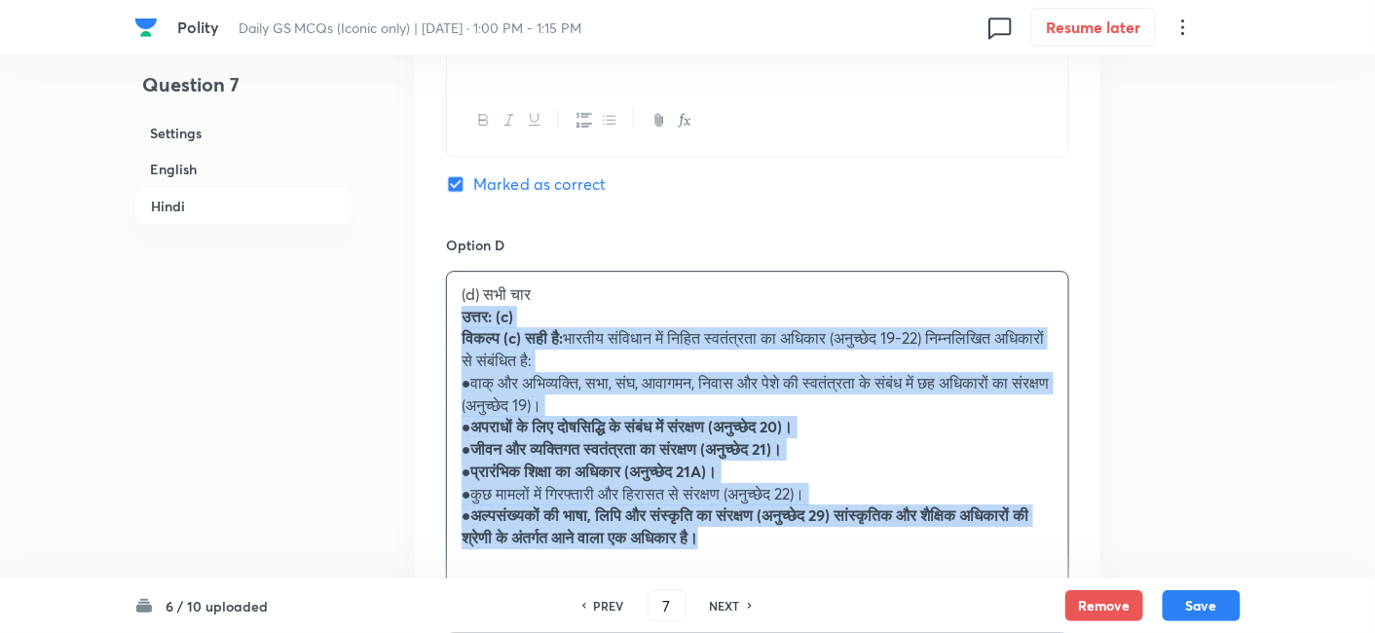
drag, startPoint x: 478, startPoint y: 368, endPoint x: 436, endPoint y: 344, distance: 48.4
click at [436, 344] on div "Option A केवल एक Mark as correct answer Option B केवल दो Mark as correct answer…" at bounding box center [758, 8] width 686 height 1389
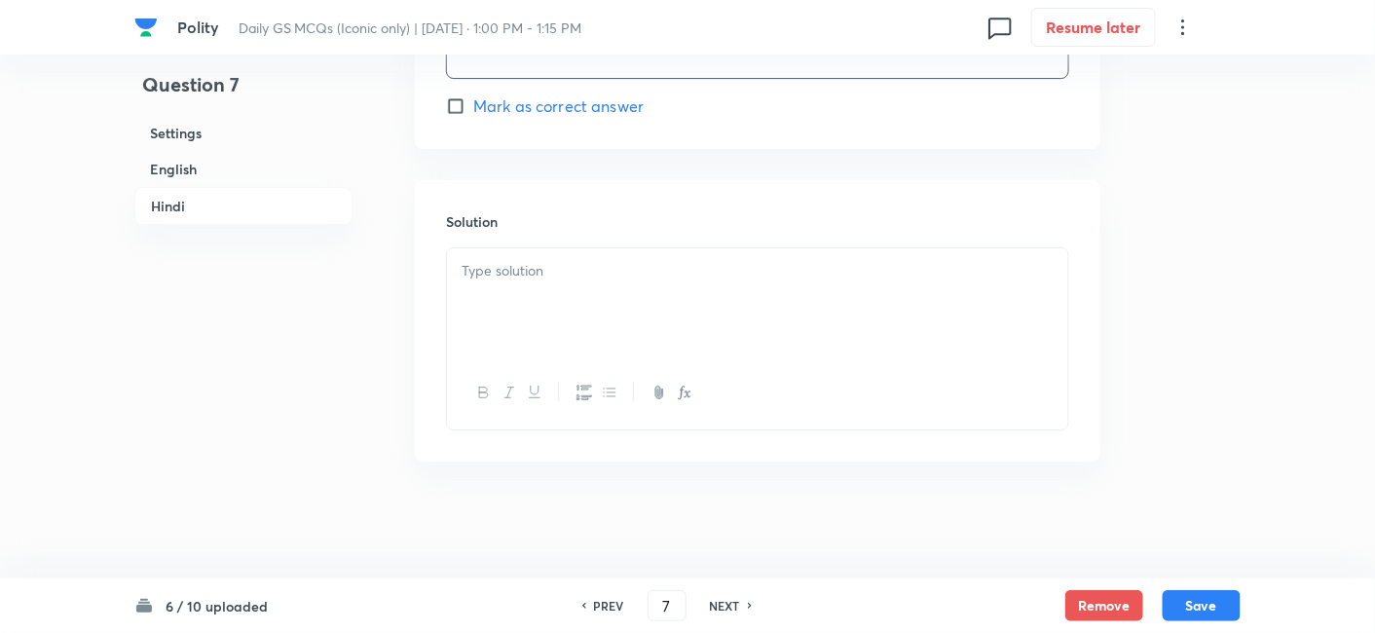
scroll to position [4380, 0]
click at [602, 298] on div at bounding box center [757, 302] width 621 height 109
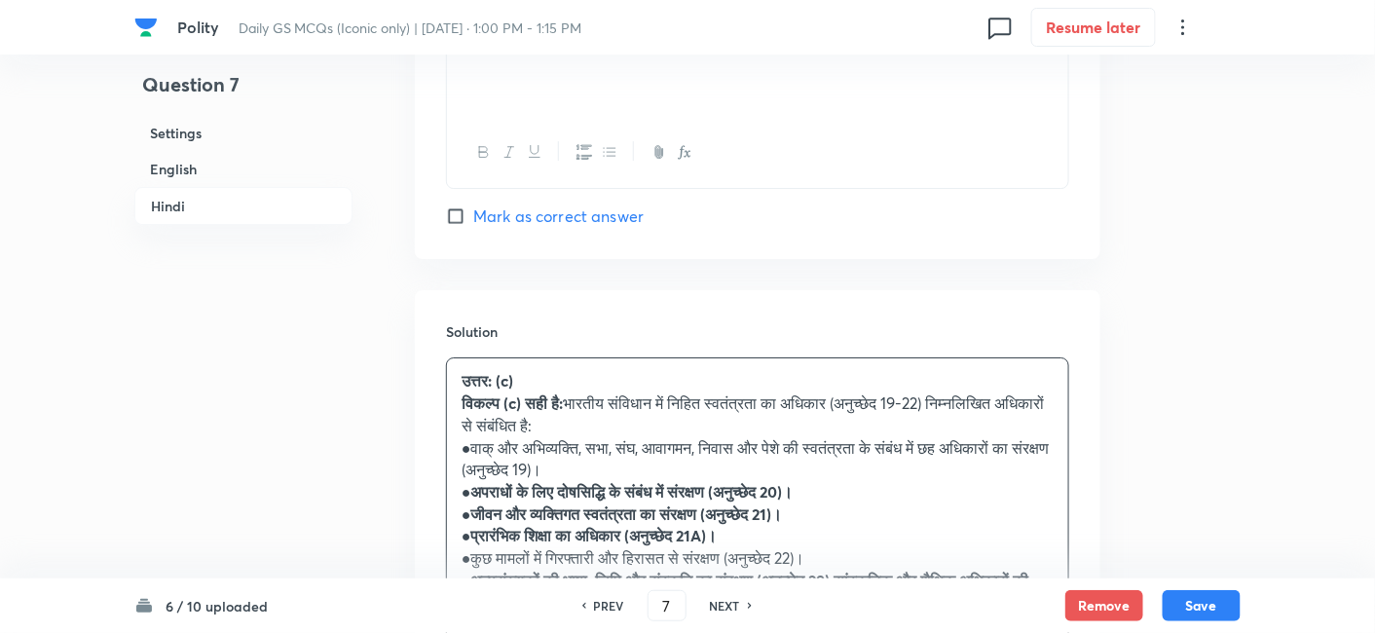
scroll to position [4538, 0]
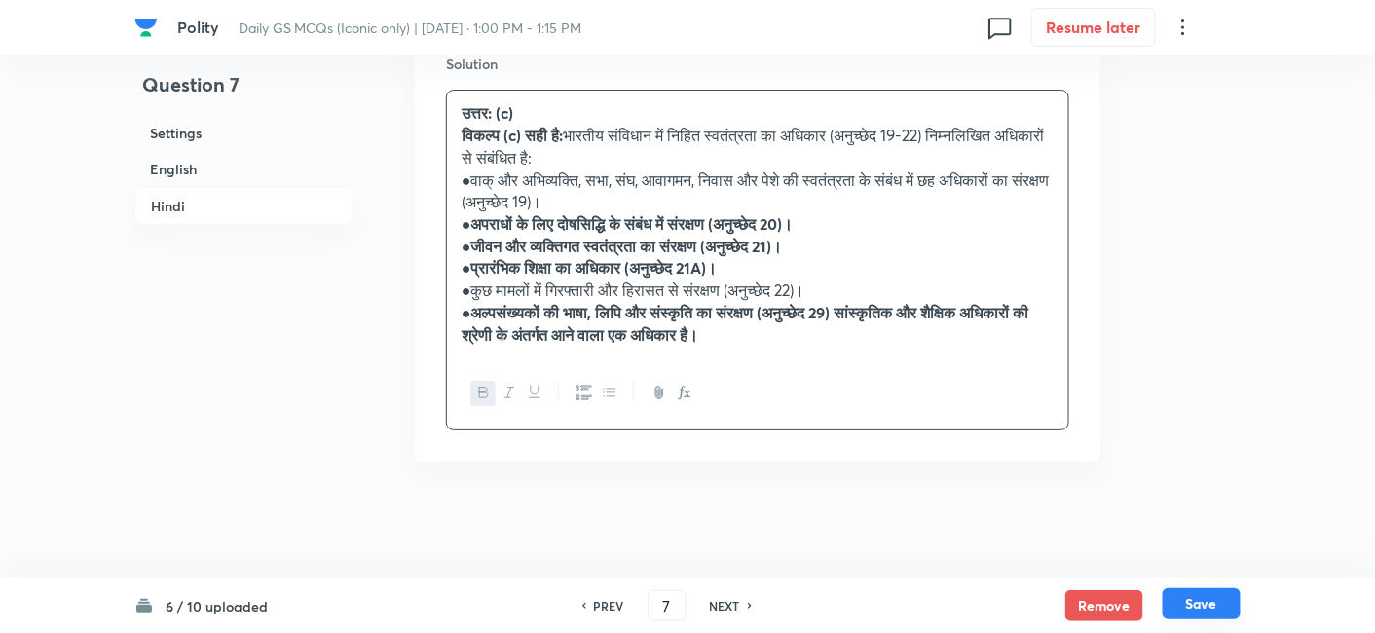
click at [1212, 608] on button "Save" at bounding box center [1202, 603] width 78 height 31
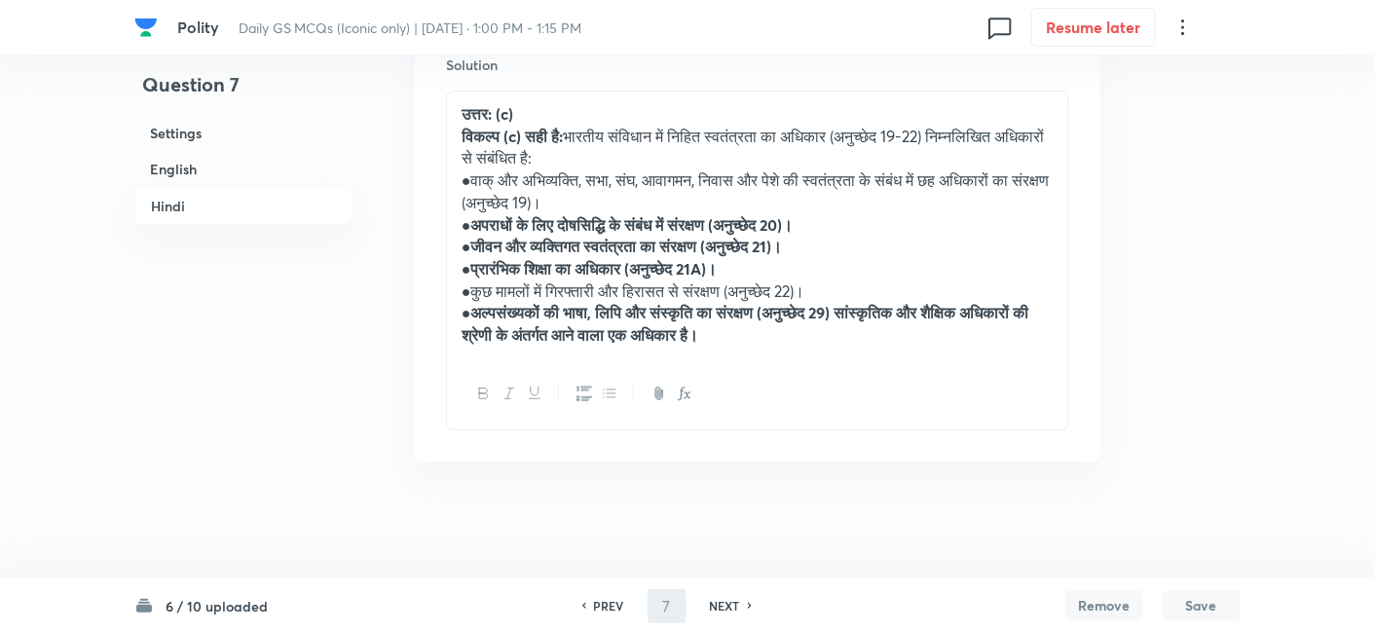
type input "8"
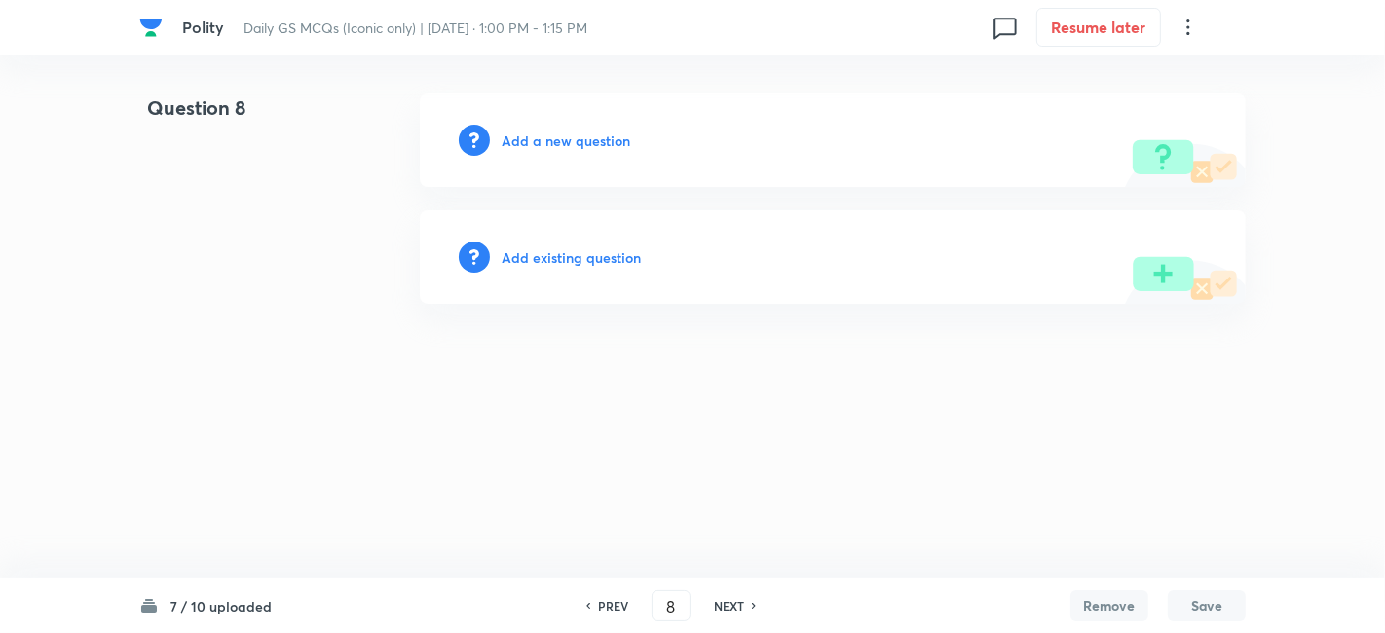
click at [576, 144] on h6 "Add a new question" at bounding box center [566, 141] width 129 height 20
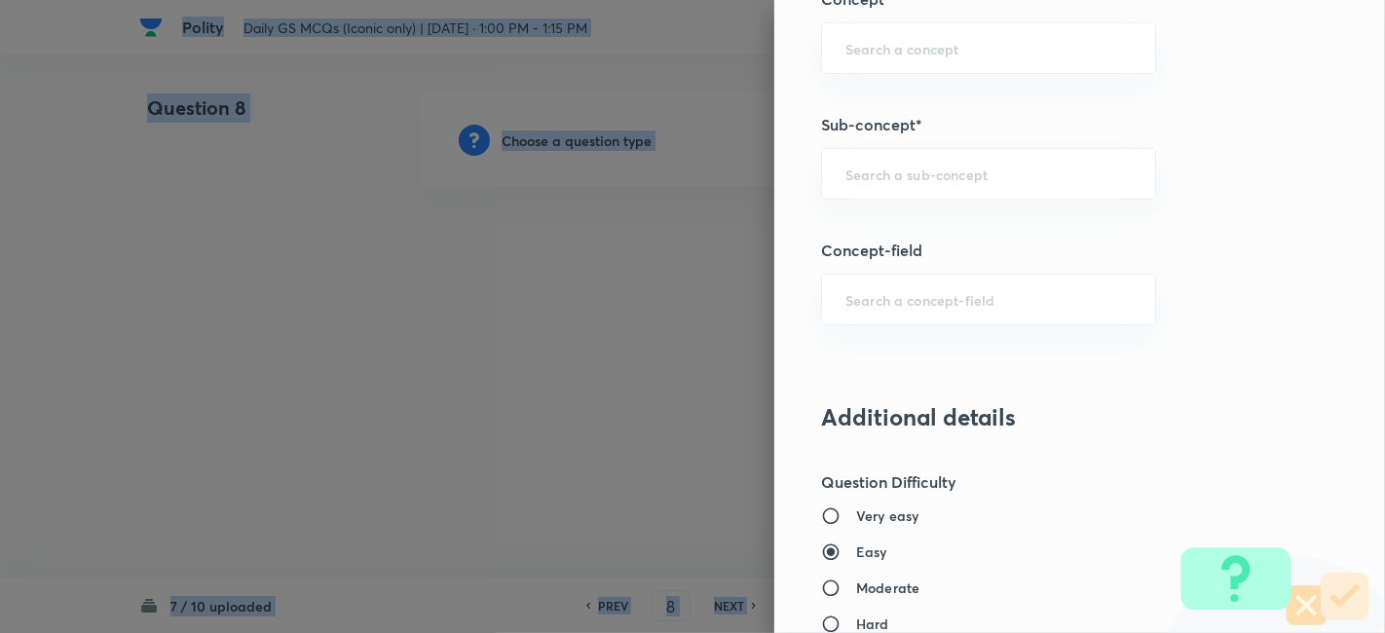
scroll to position [1190, 0]
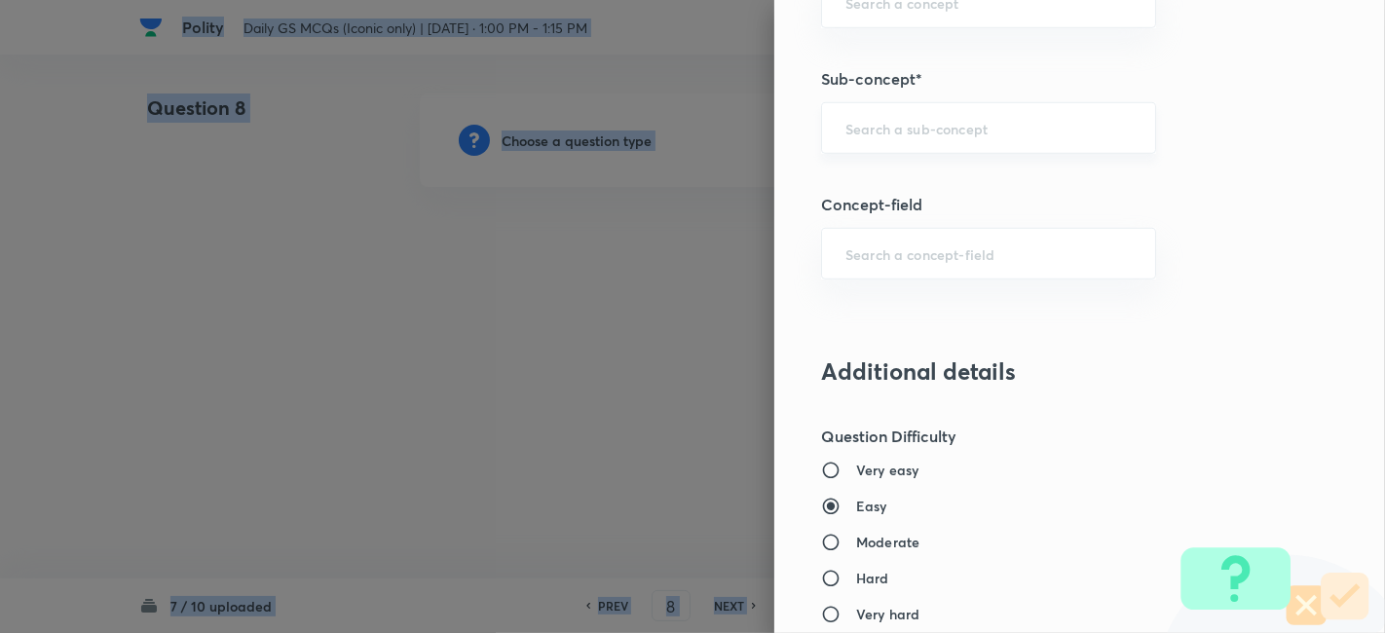
click at [958, 139] on div "​" at bounding box center [988, 128] width 335 height 52
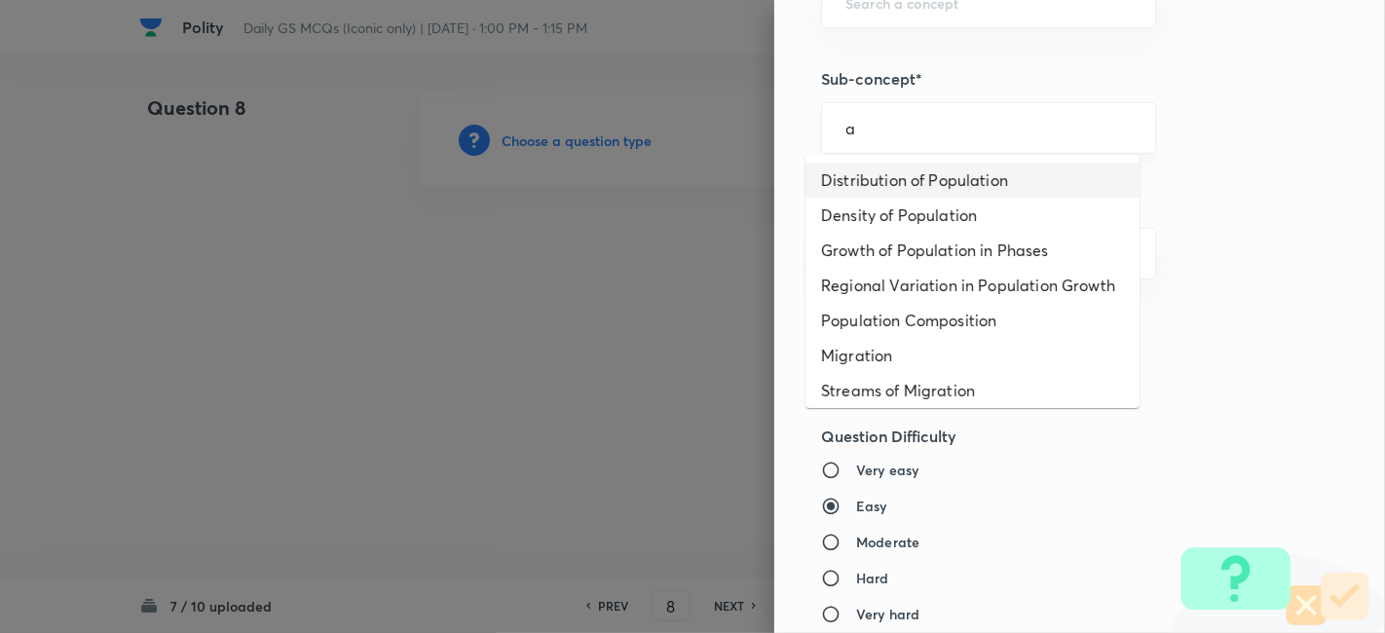
click at [933, 176] on li "Distribution of Population" at bounding box center [973, 180] width 334 height 35
type input "Distribution of Population"
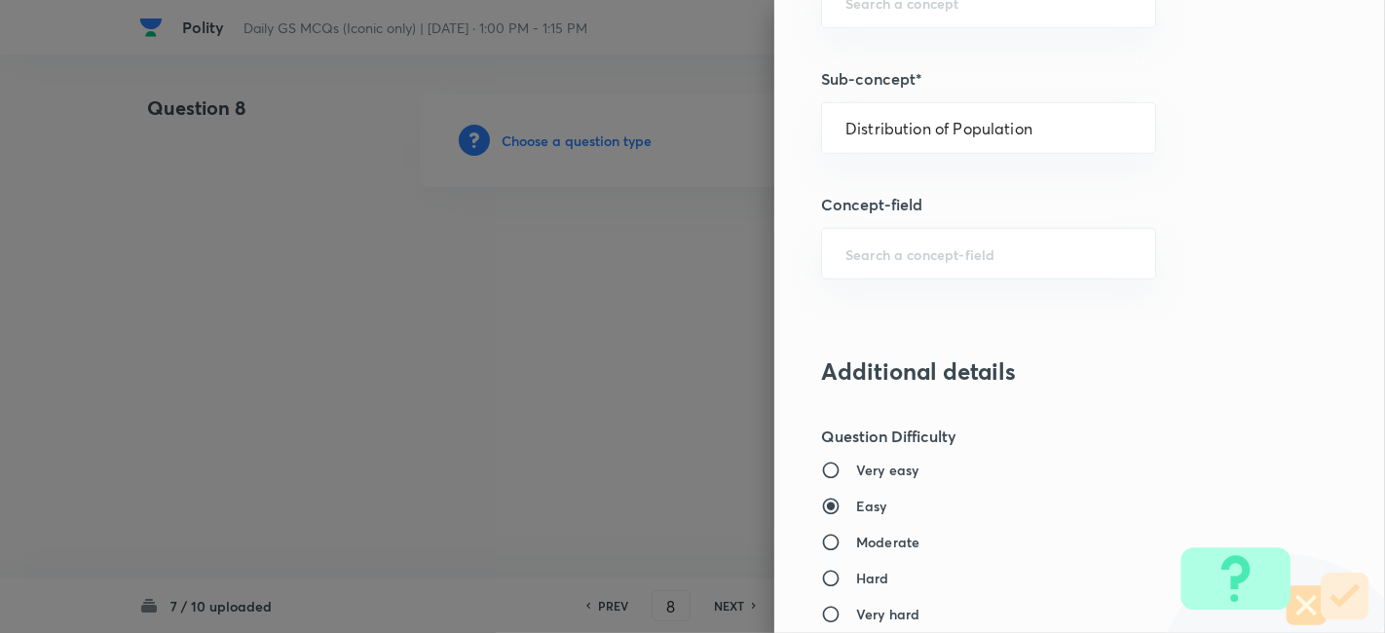
type input "Geography"
type input "Human Geography"
type input "Population:Growth and Composition"
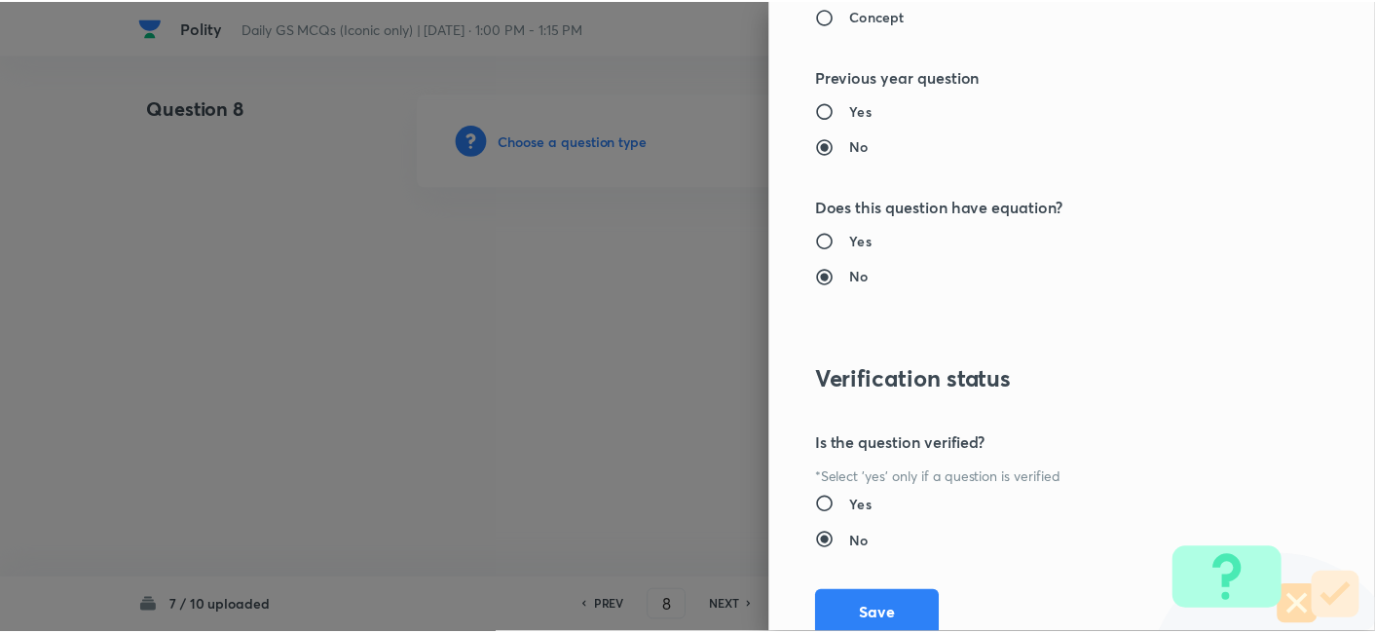
scroll to position [2016, 0]
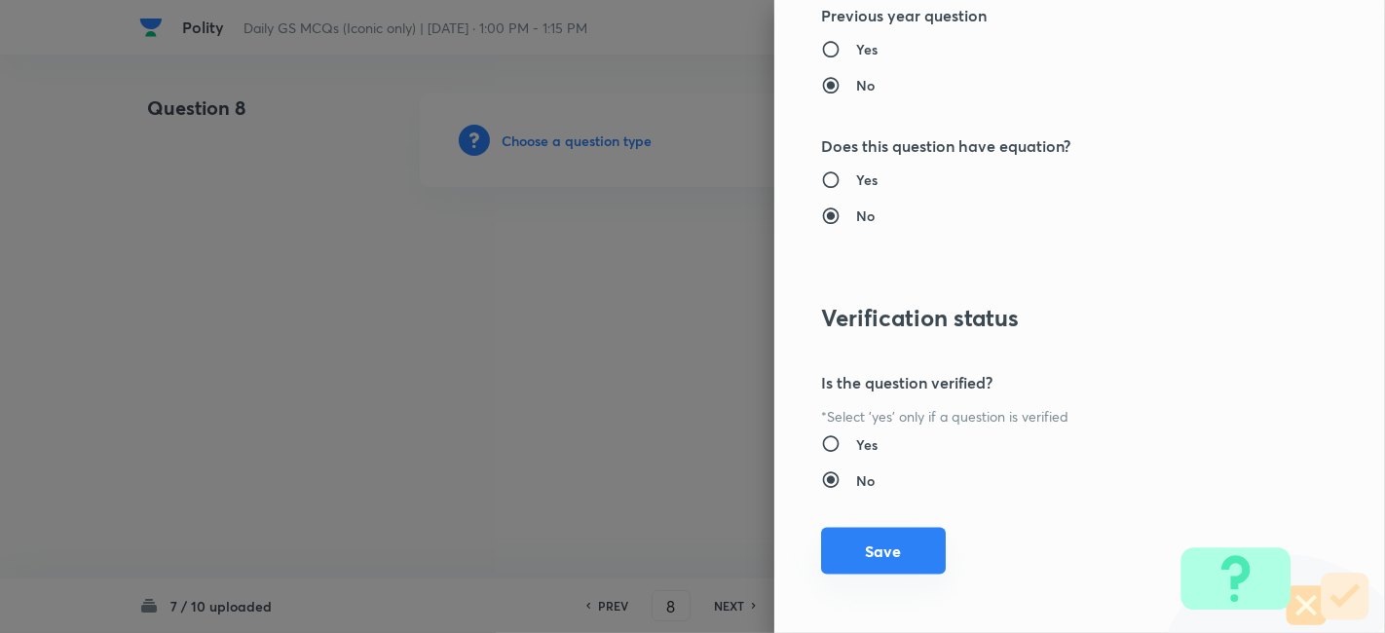
drag, startPoint x: 888, startPoint y: 513, endPoint x: 887, endPoint y: 533, distance: 19.5
click at [887, 528] on div "Question settings Question type* Single choice correct Number of options* 2 3 4…" at bounding box center [1079, 316] width 611 height 633
click at [890, 534] on button "Save" at bounding box center [883, 551] width 125 height 47
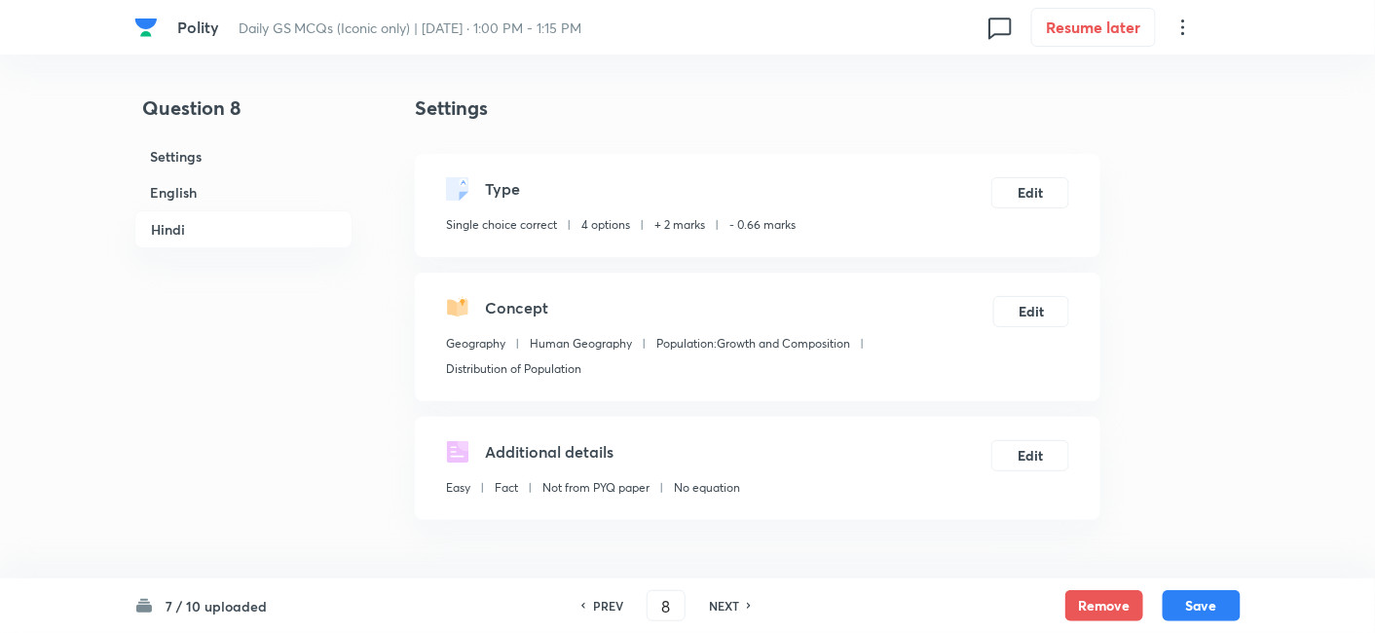
click at [309, 200] on h6 "English" at bounding box center [243, 192] width 218 height 36
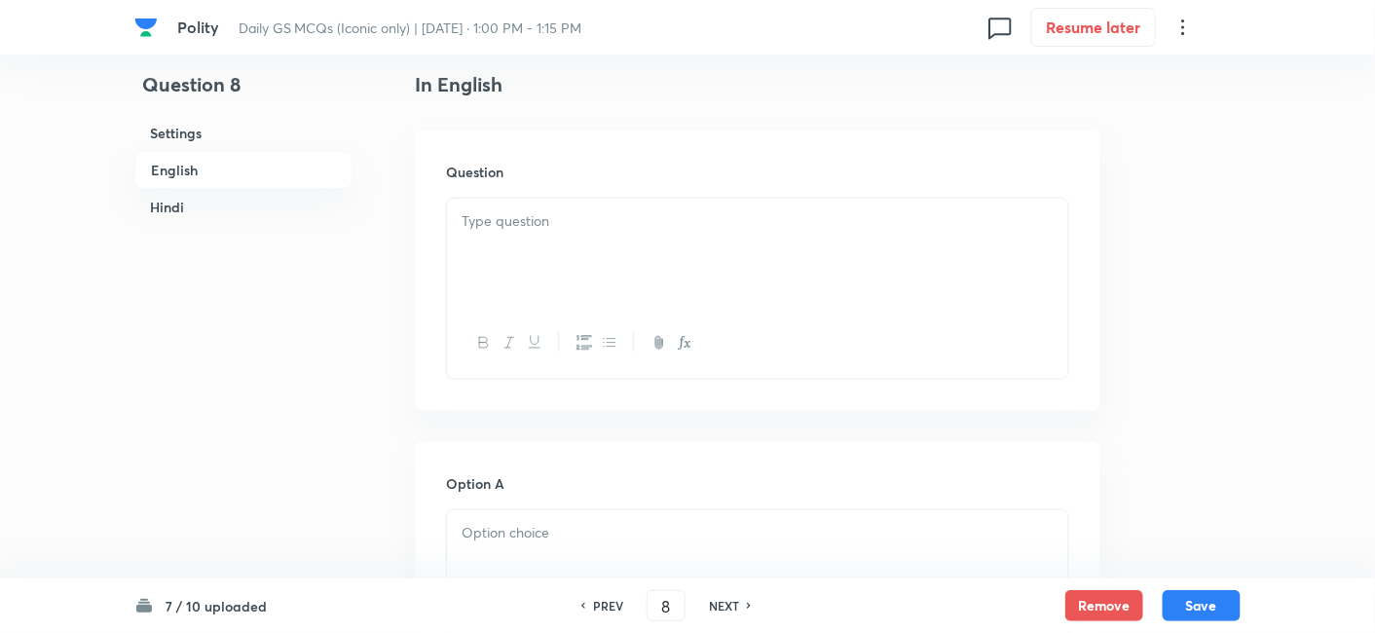
click at [544, 248] on div at bounding box center [757, 253] width 621 height 109
click at [547, 247] on div at bounding box center [757, 253] width 621 height 109
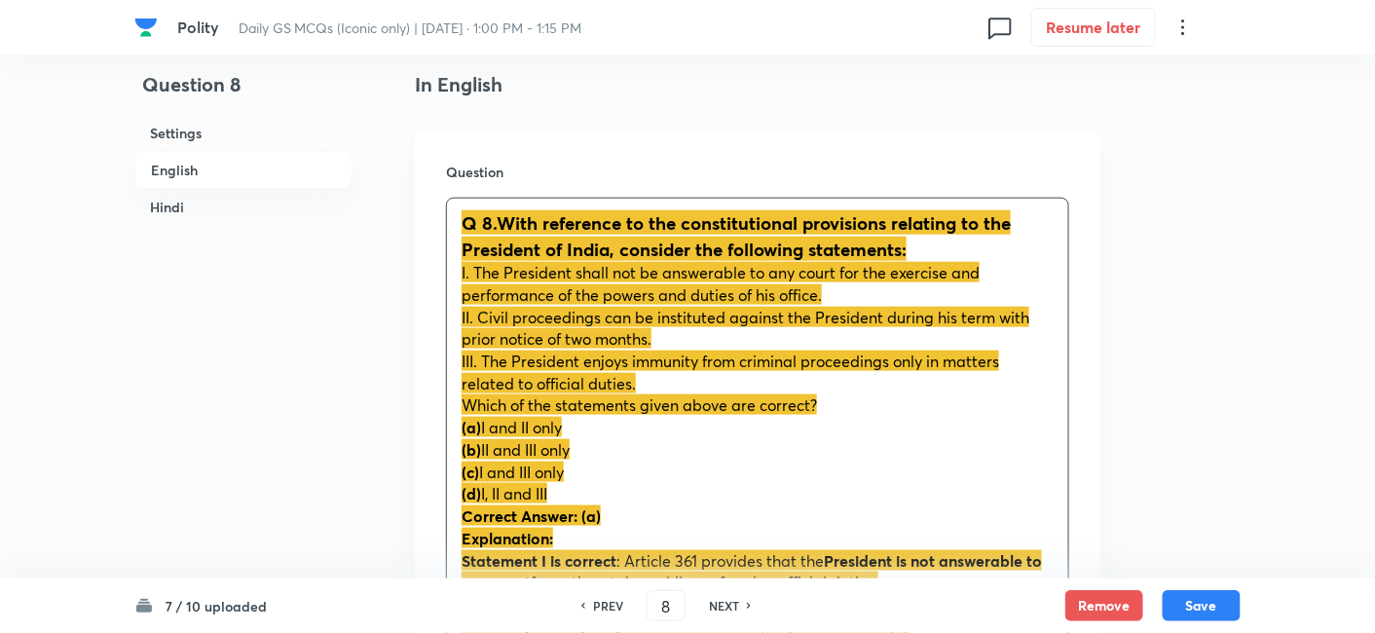
drag, startPoint x: 475, startPoint y: 439, endPoint x: 447, endPoint y: 437, distance: 28.3
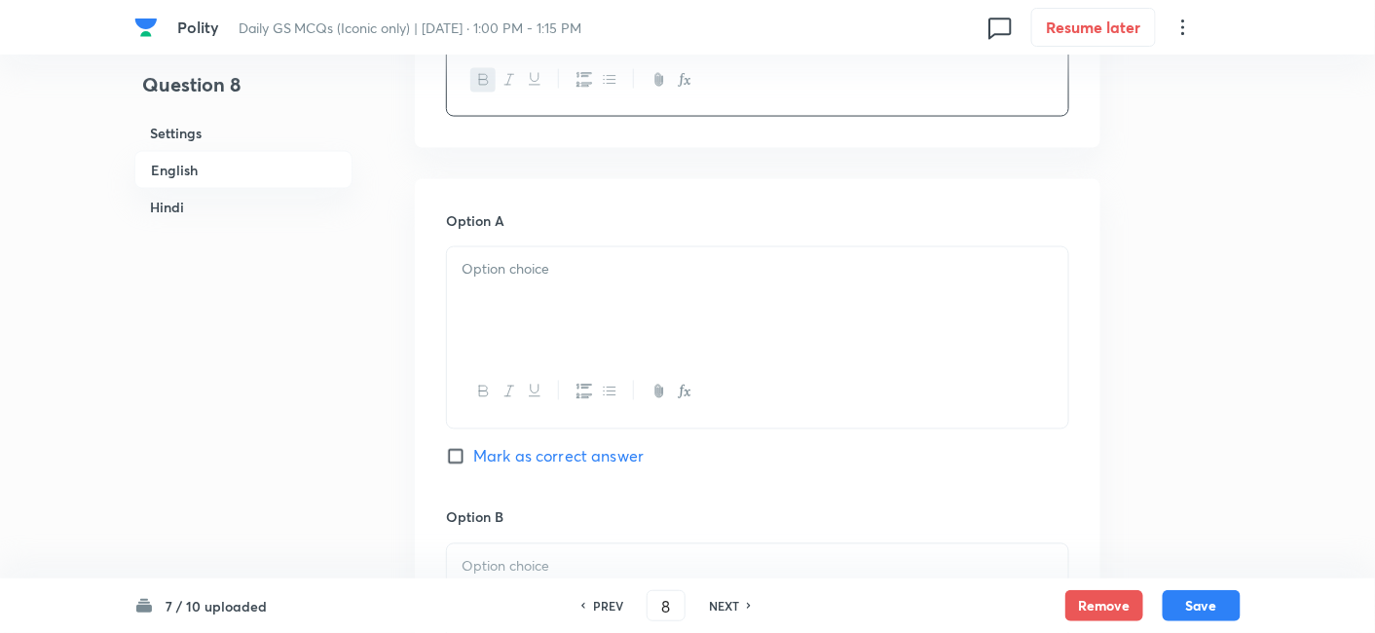
scroll to position [960, 0]
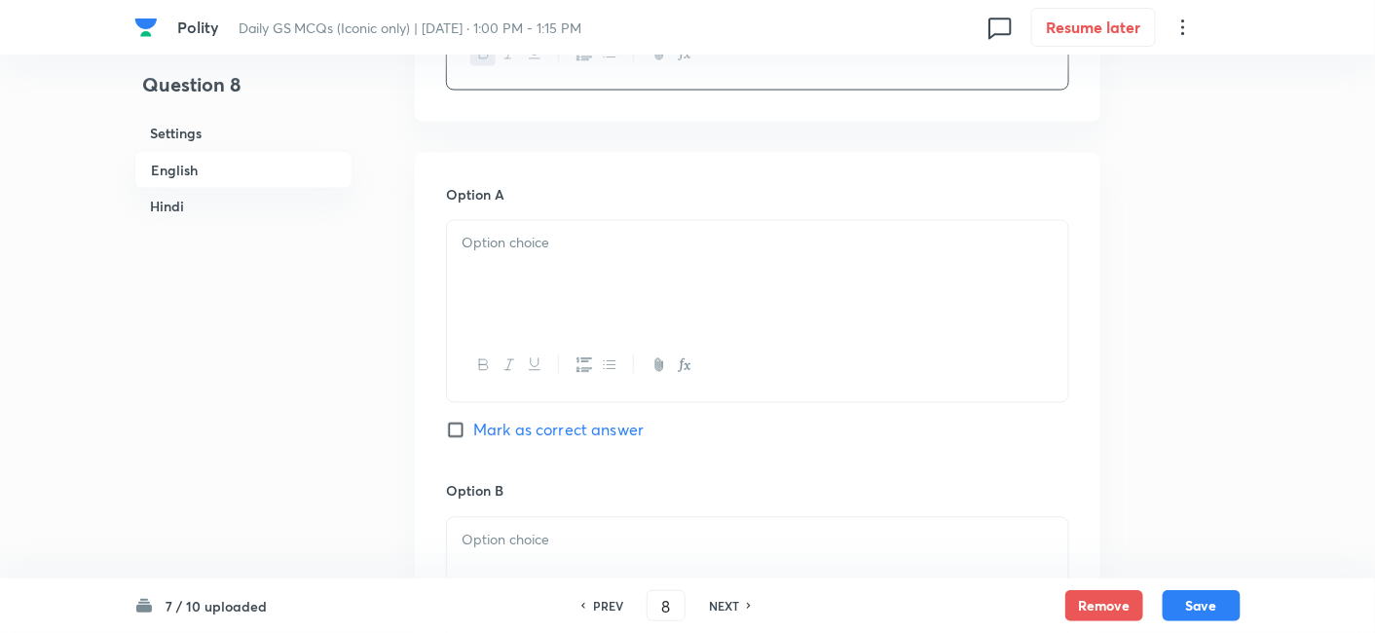
click at [511, 277] on div at bounding box center [757, 275] width 621 height 109
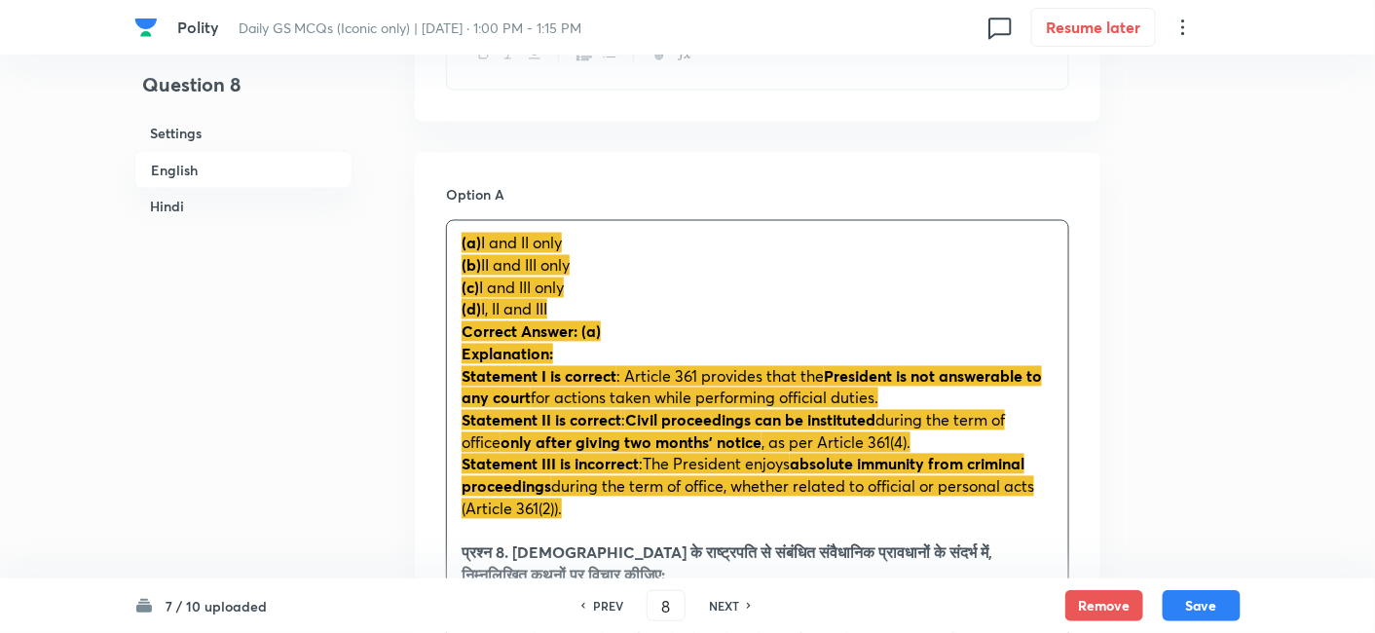
click at [452, 277] on div "(a) I and II only (b) II and III only (c) I and III only (d) I, II and III Corr…" at bounding box center [757, 608] width 621 height 775
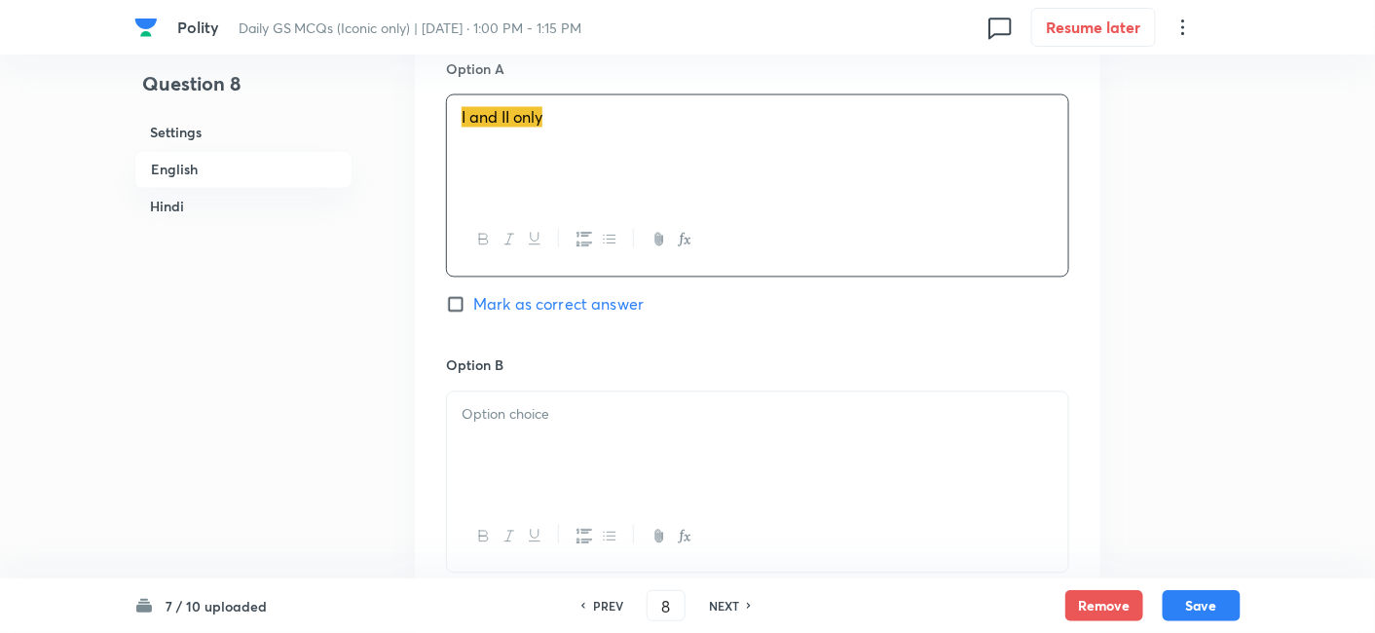
scroll to position [1177, 0]
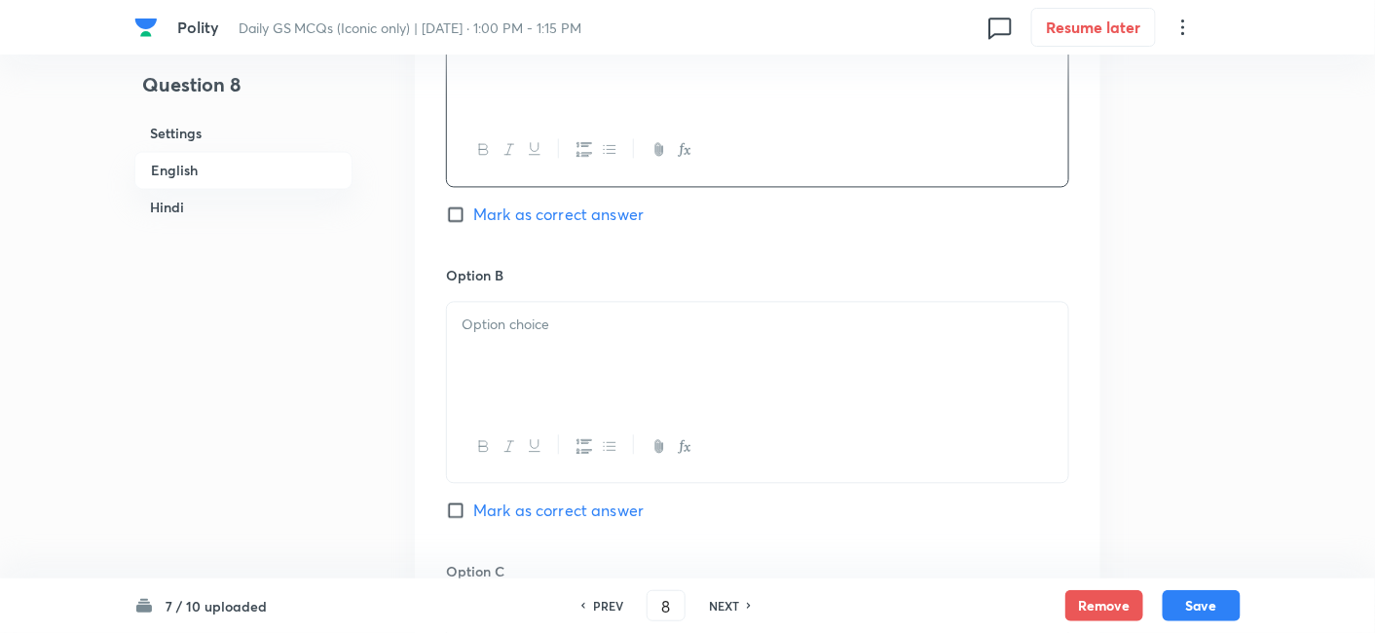
click at [556, 362] on div at bounding box center [757, 356] width 621 height 109
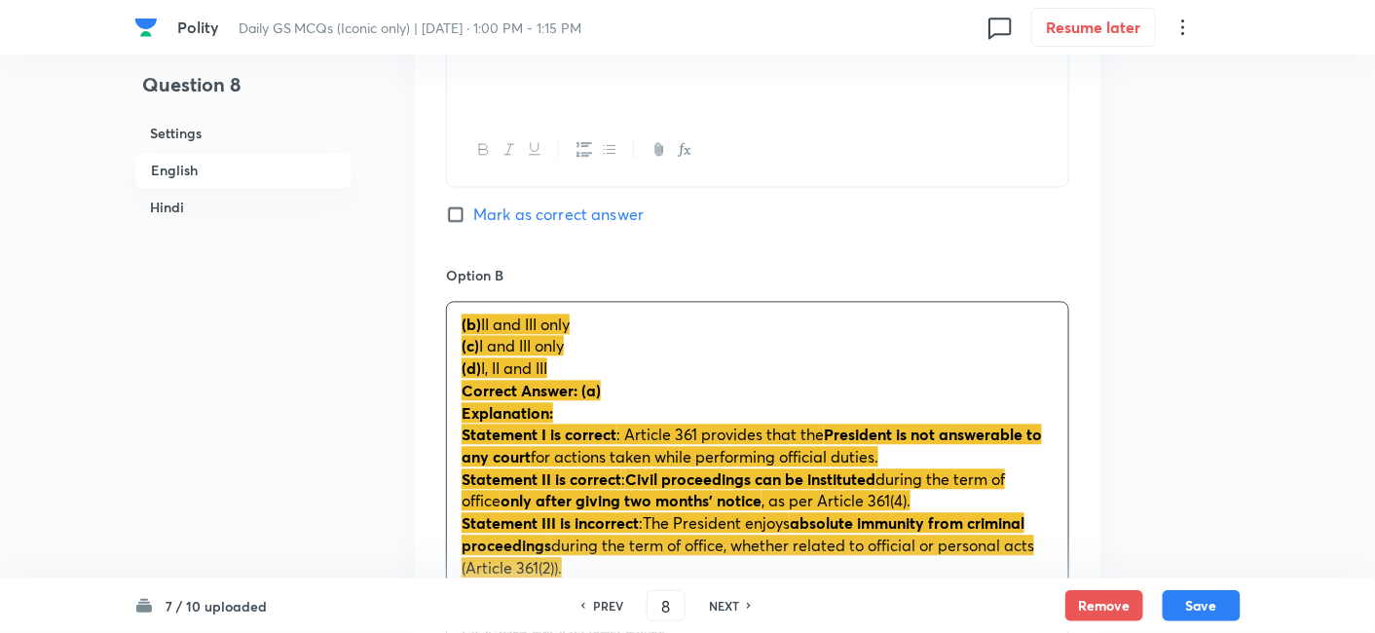
drag, startPoint x: 454, startPoint y: 348, endPoint x: 436, endPoint y: 343, distance: 18.2
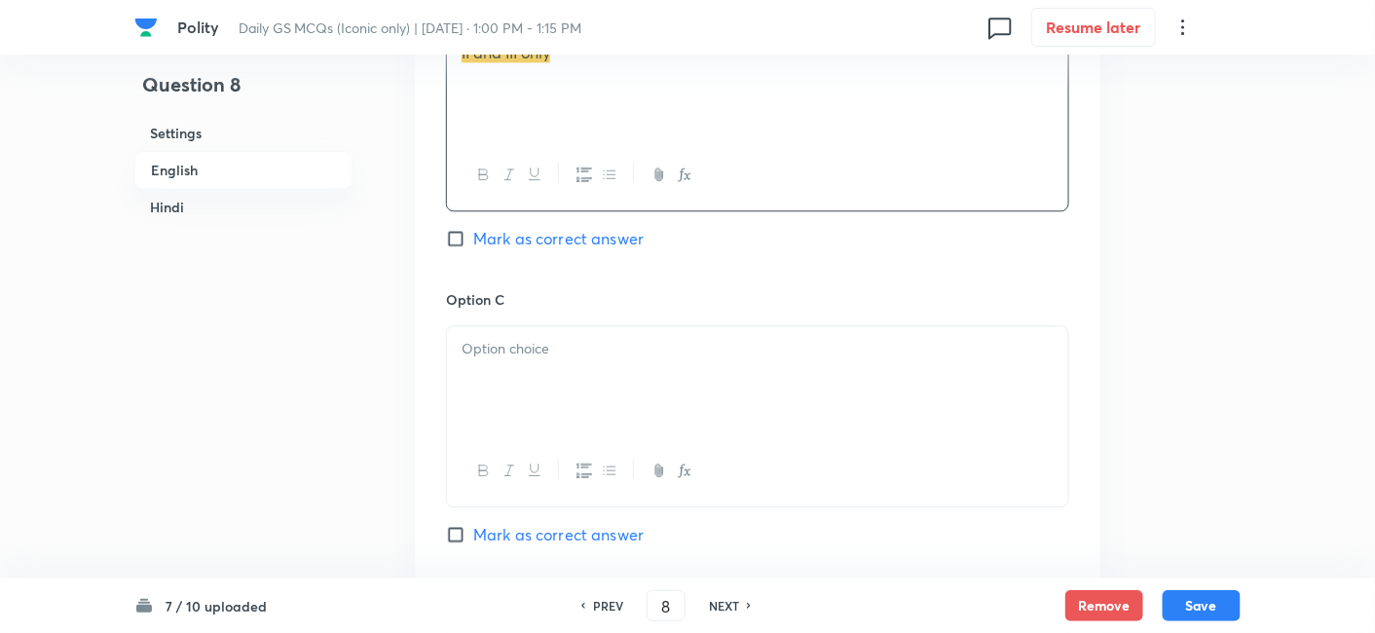
scroll to position [1502, 0]
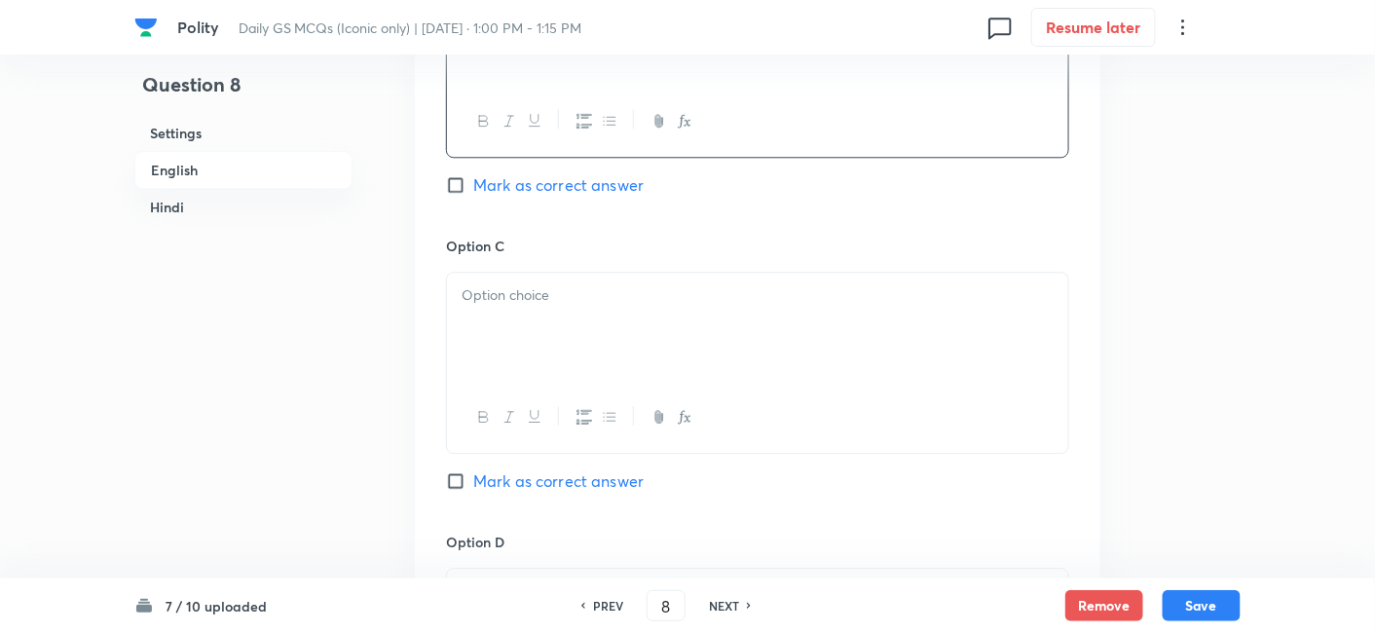
click at [539, 328] on div at bounding box center [757, 327] width 621 height 109
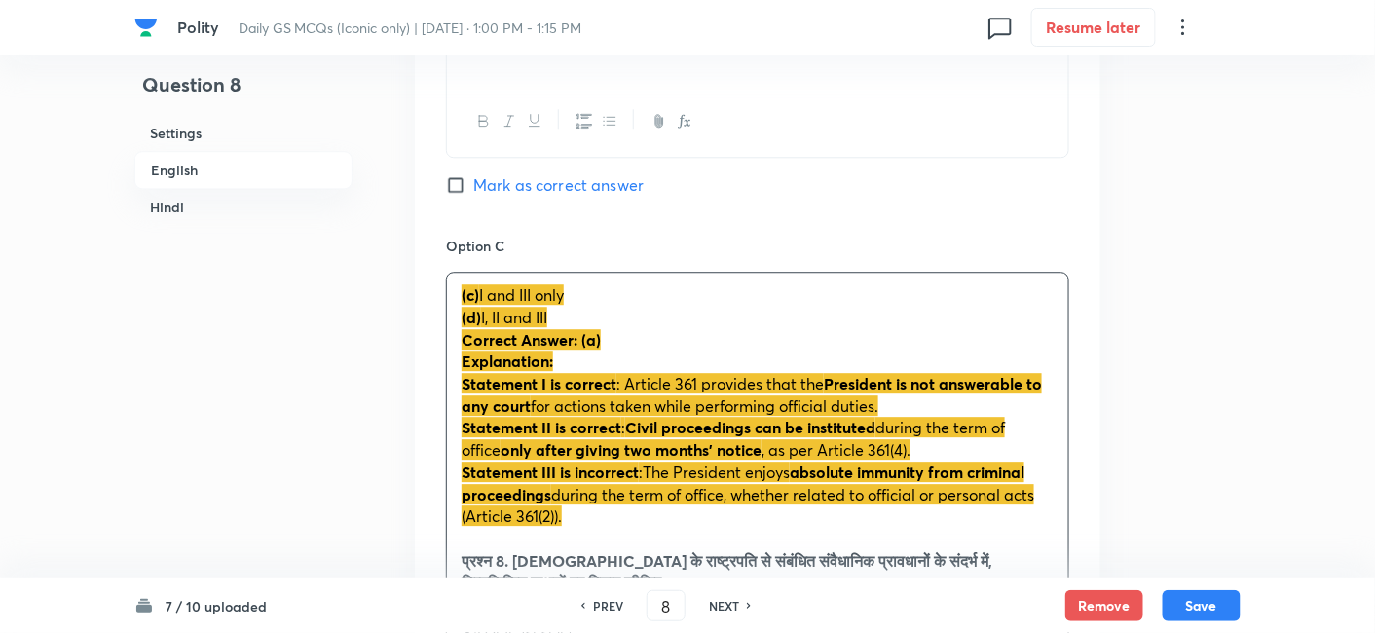
drag, startPoint x: 476, startPoint y: 325, endPoint x: 445, endPoint y: 312, distance: 34.0
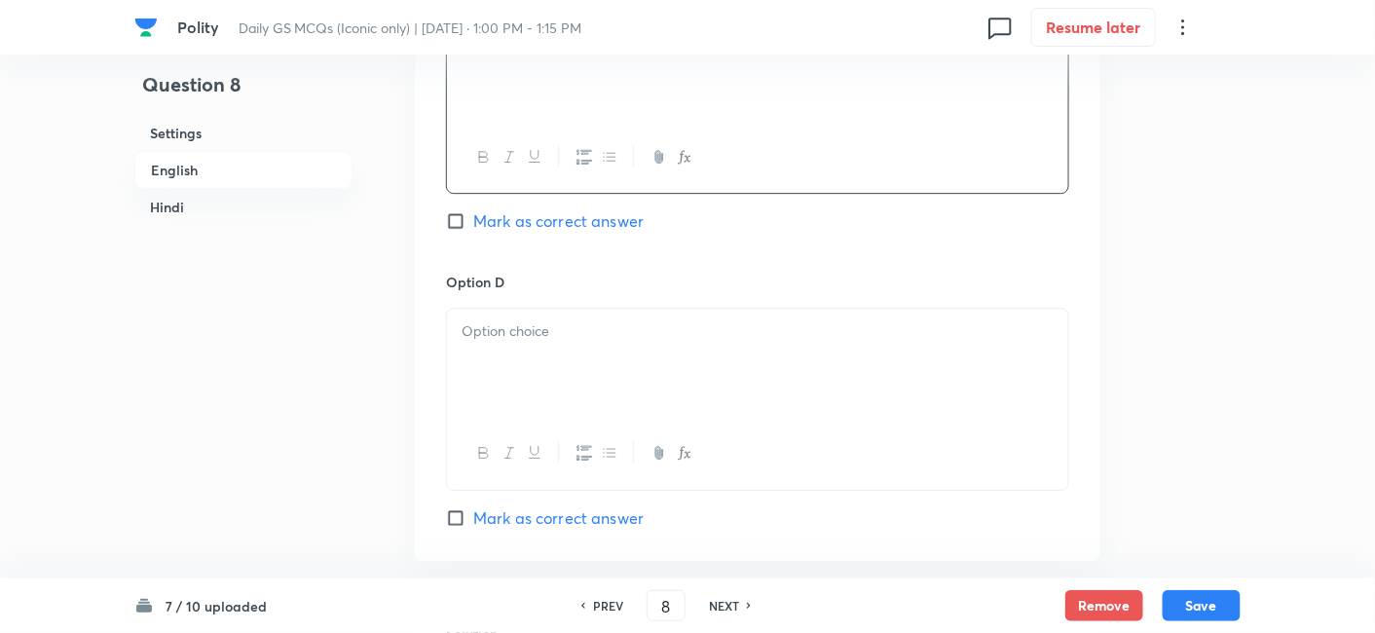
scroll to position [1826, 0]
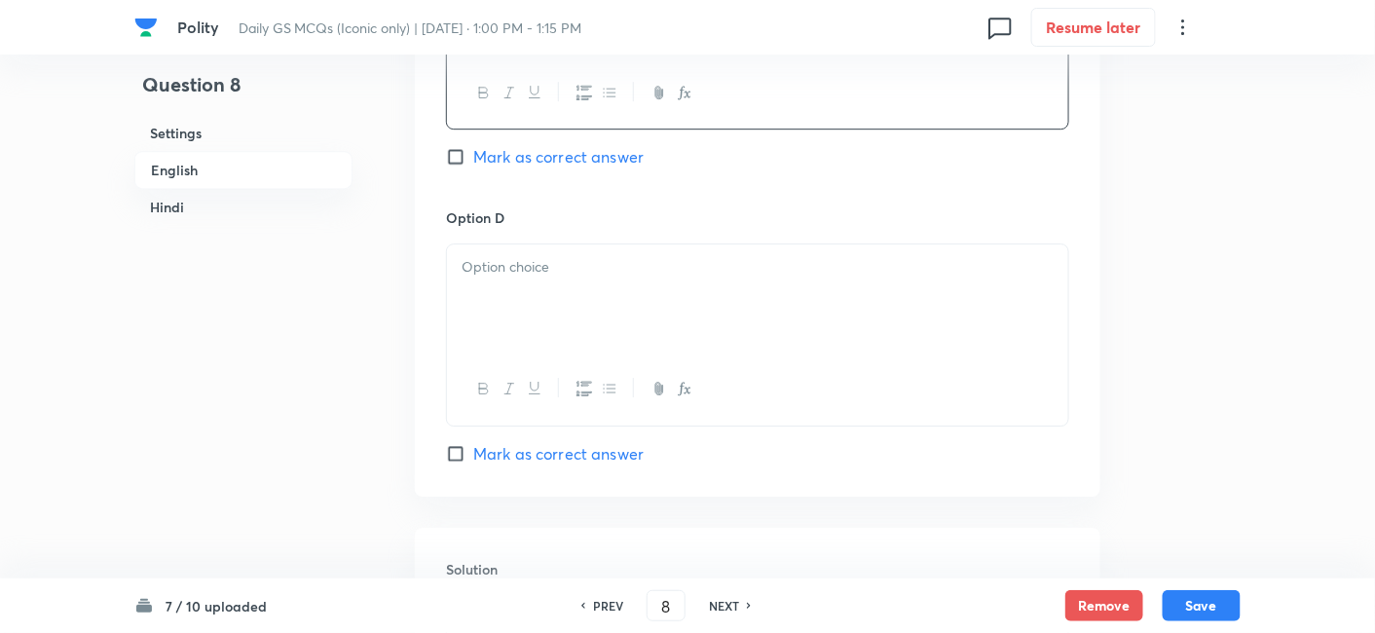
click at [528, 313] on div at bounding box center [757, 298] width 621 height 109
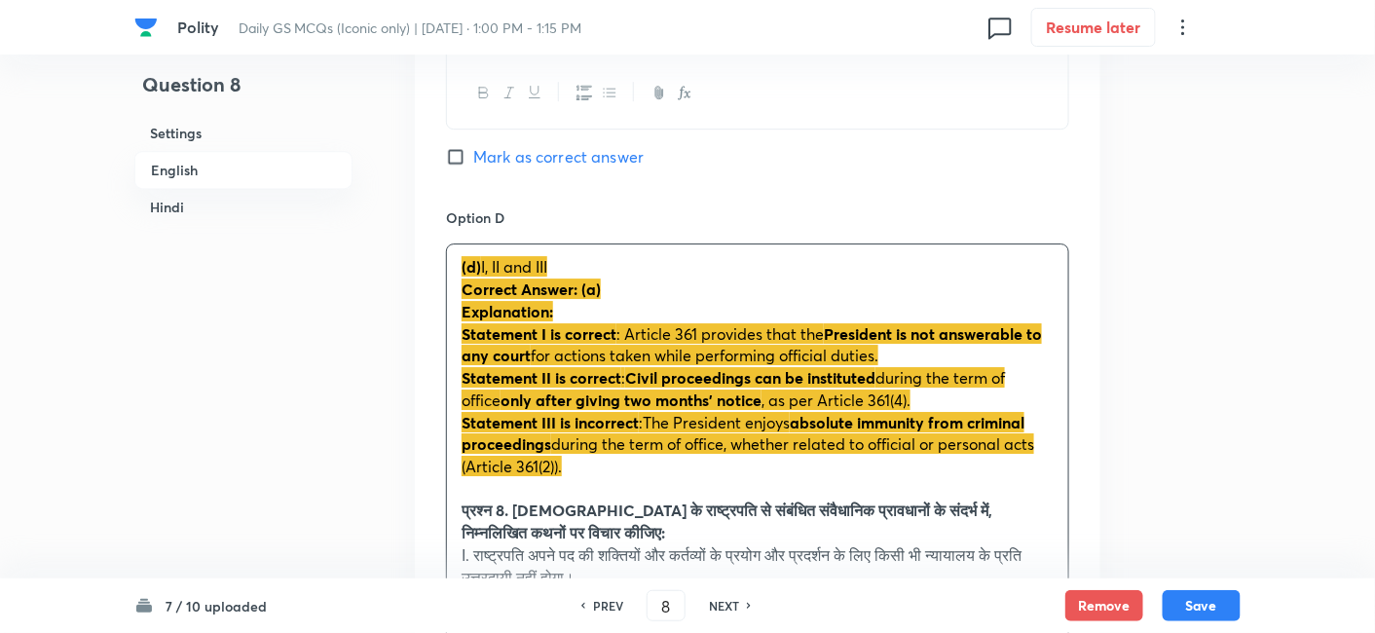
drag, startPoint x: 469, startPoint y: 293, endPoint x: 458, endPoint y: 292, distance: 10.8
click at [458, 292] on div "(d) I, II and III Correct Answer: (a) Explanation: Statement I is correct : Art…" at bounding box center [757, 598] width 621 height 709
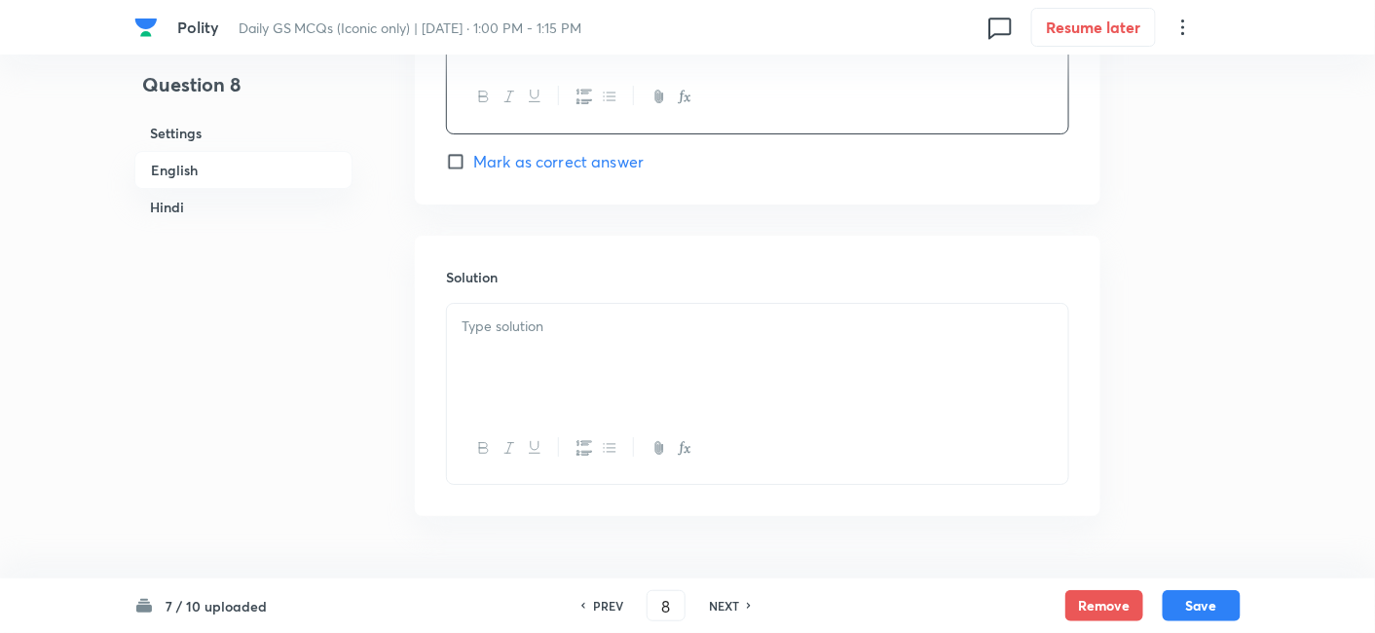
scroll to position [2151, 0]
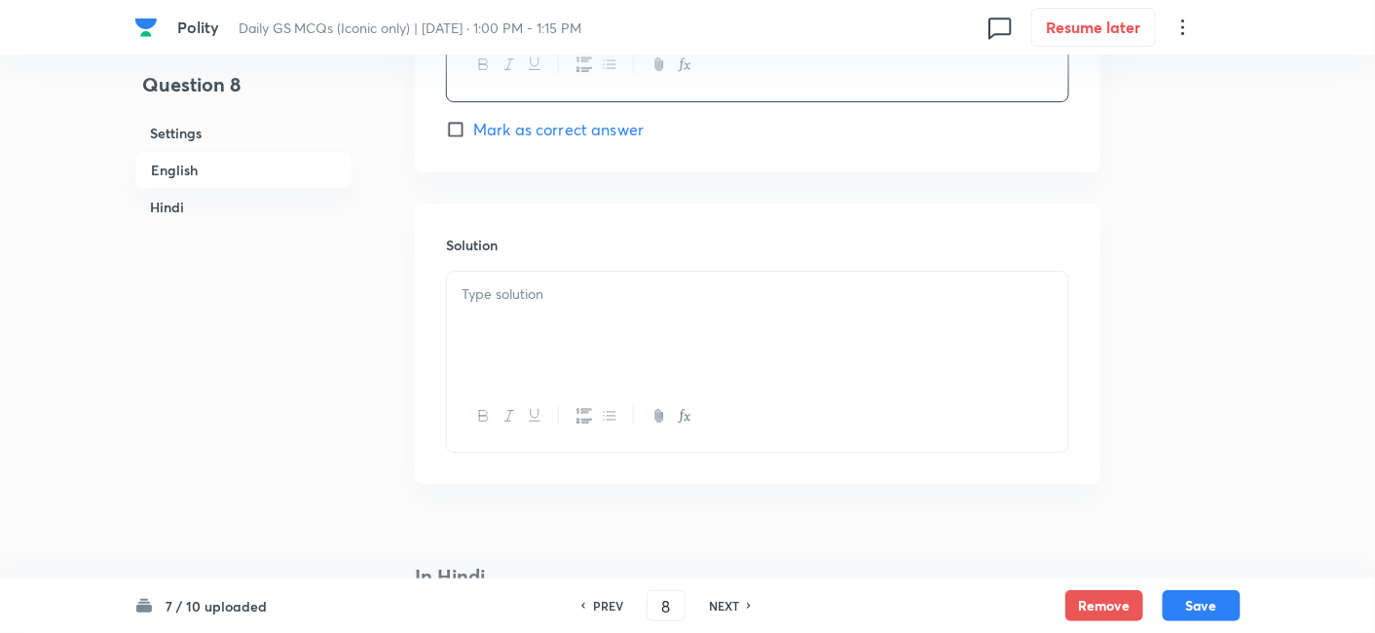
click at [555, 328] on div at bounding box center [757, 326] width 621 height 109
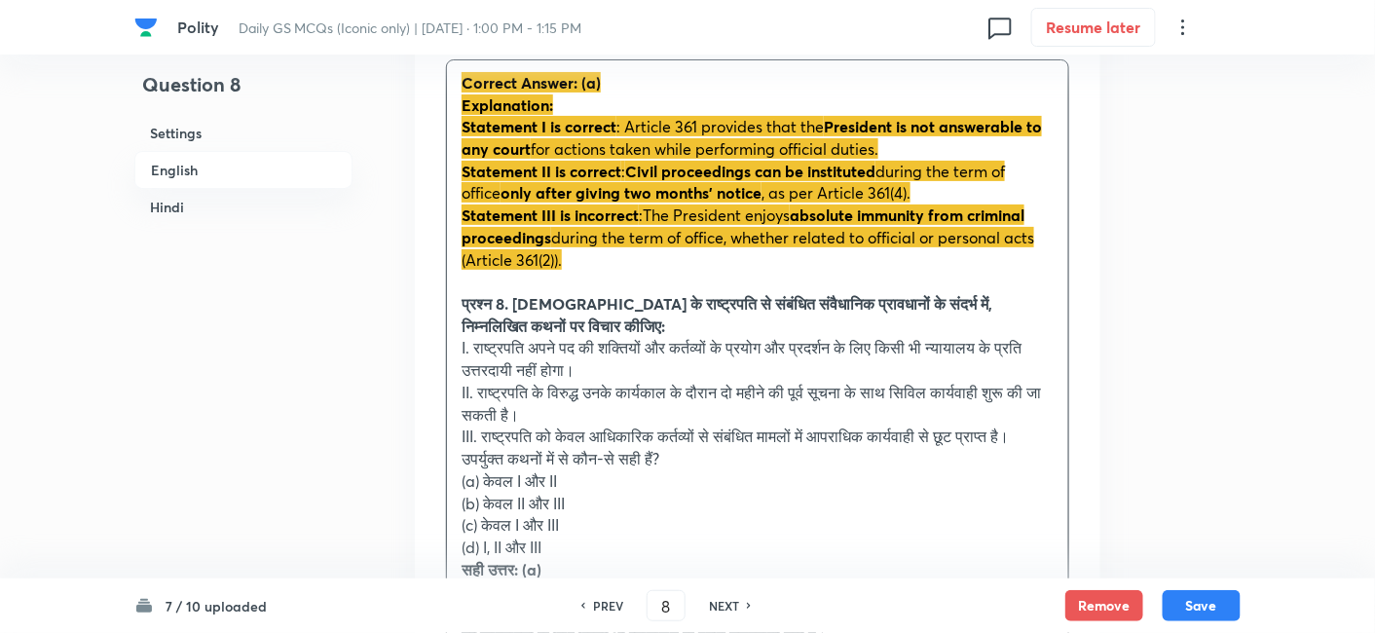
scroll to position [2368, 0]
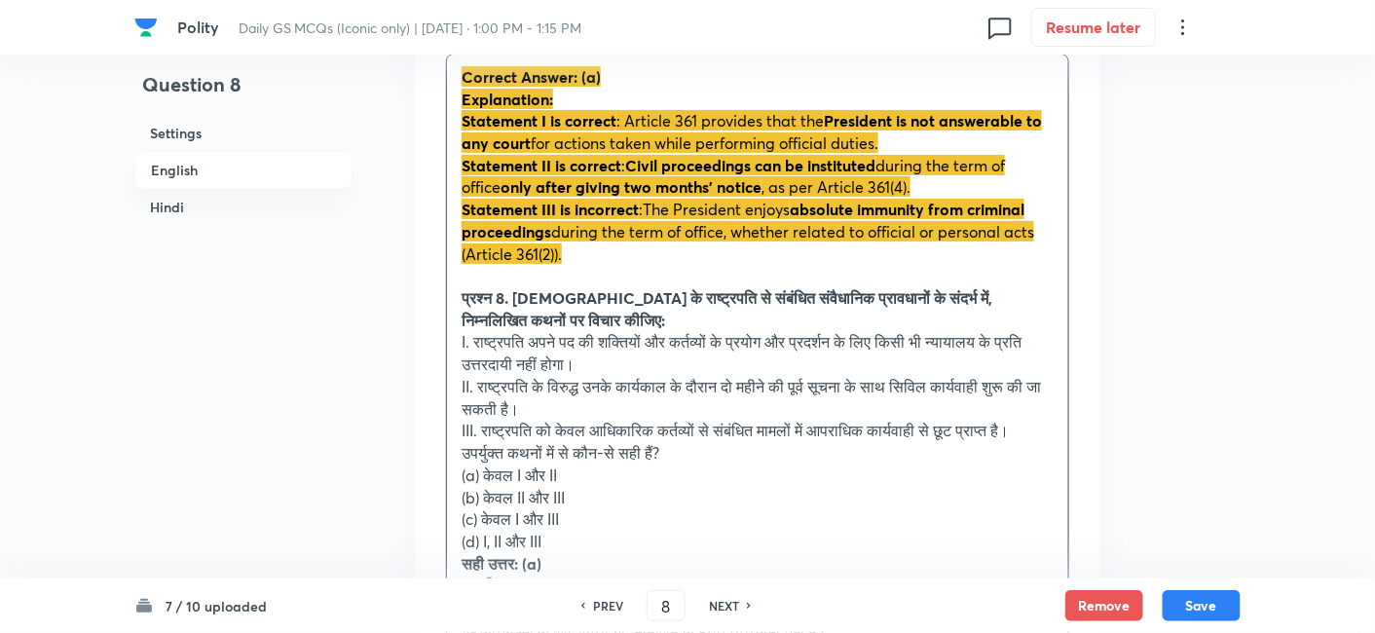
drag, startPoint x: 504, startPoint y: 329, endPoint x: 433, endPoint y: 310, distance: 72.8
click at [433, 310] on div "Solution Correct Answer: (a) Explanation: Statement I is correct : Article 361 …" at bounding box center [758, 415] width 686 height 859
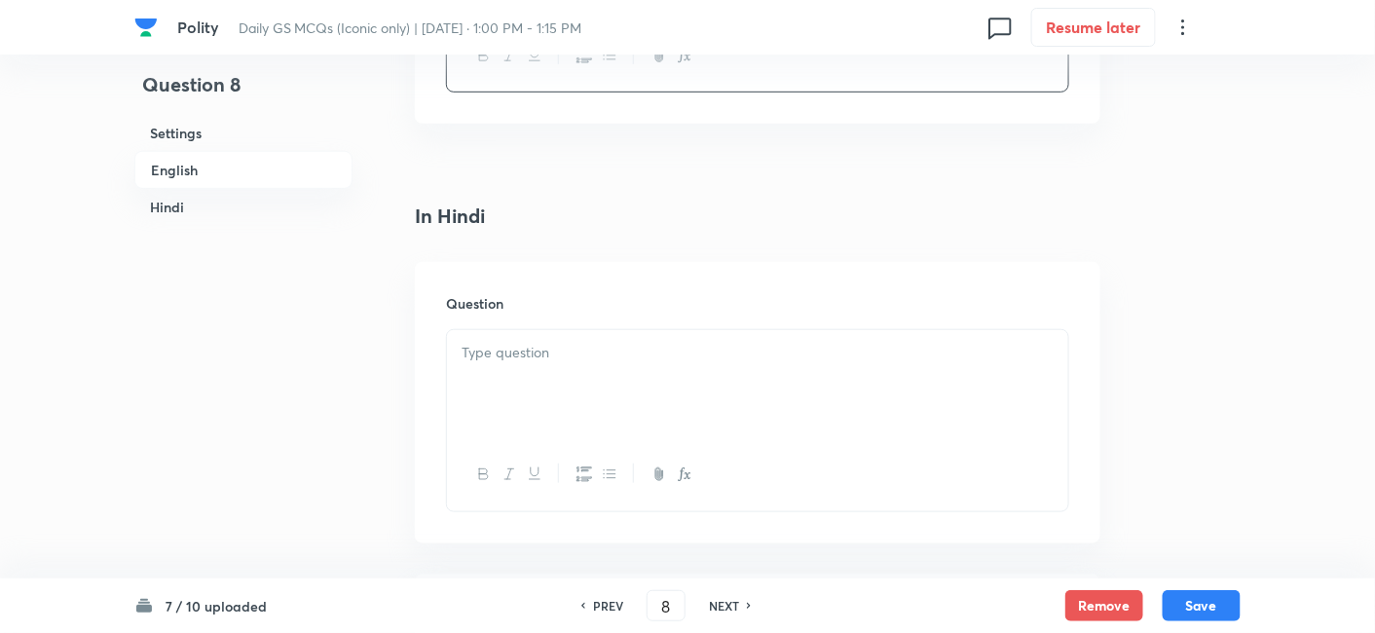
scroll to position [2692, 0]
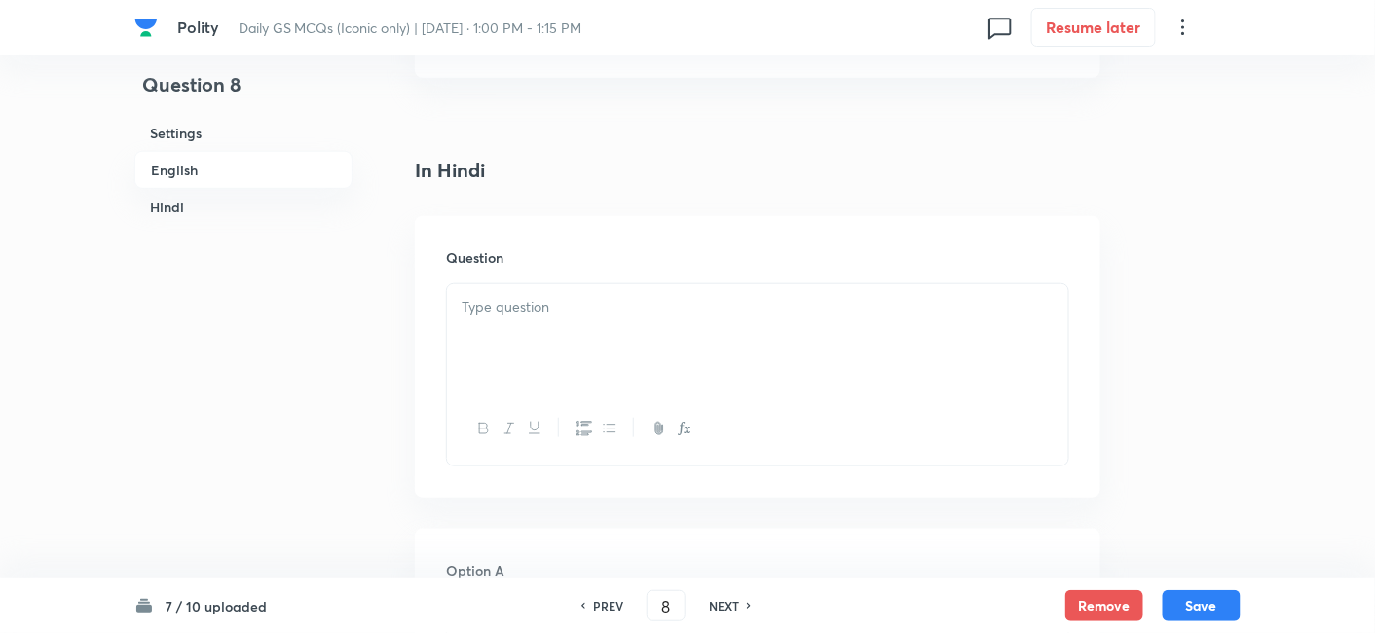
click at [553, 304] on p at bounding box center [758, 307] width 592 height 22
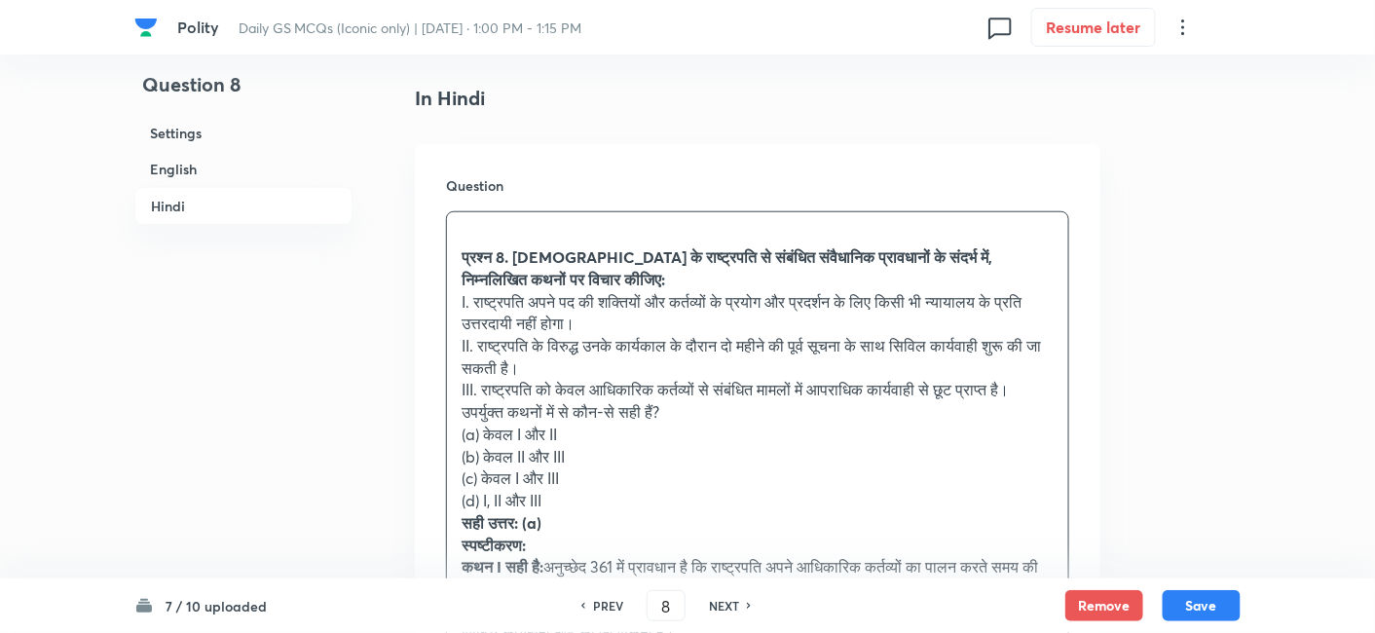
scroll to position [2800, 0]
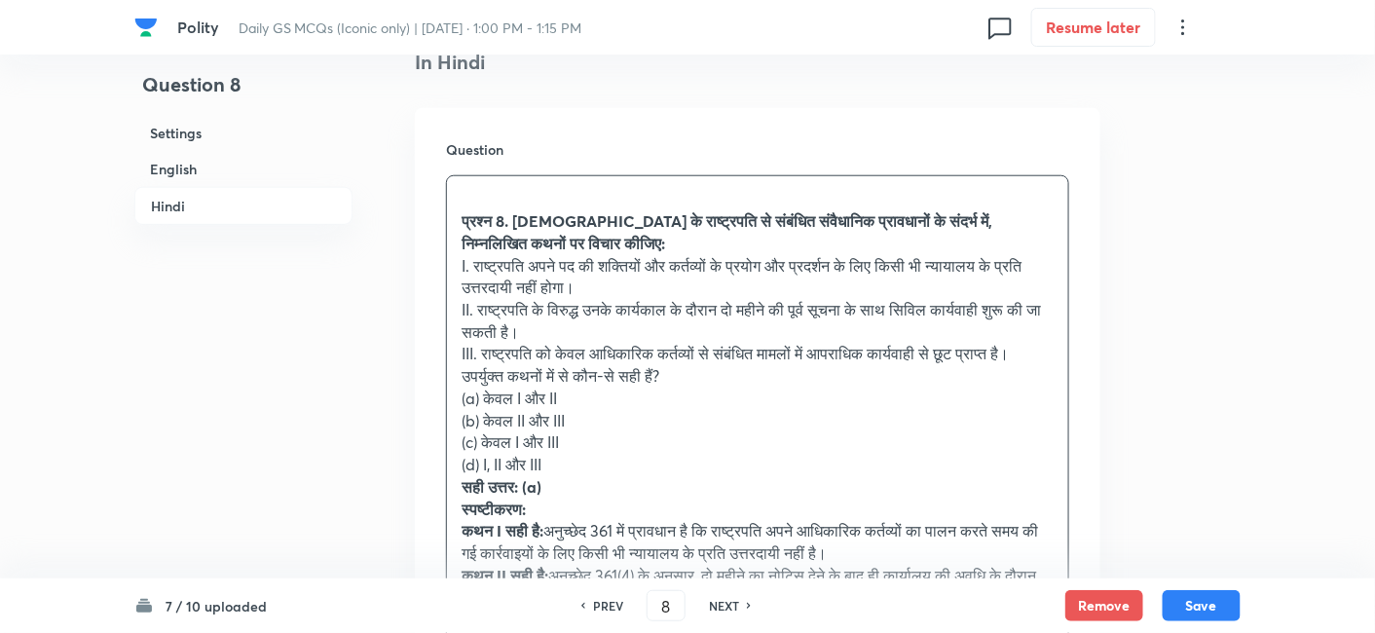
drag, startPoint x: 456, startPoint y: 420, endPoint x: 398, endPoint y: 404, distance: 59.5
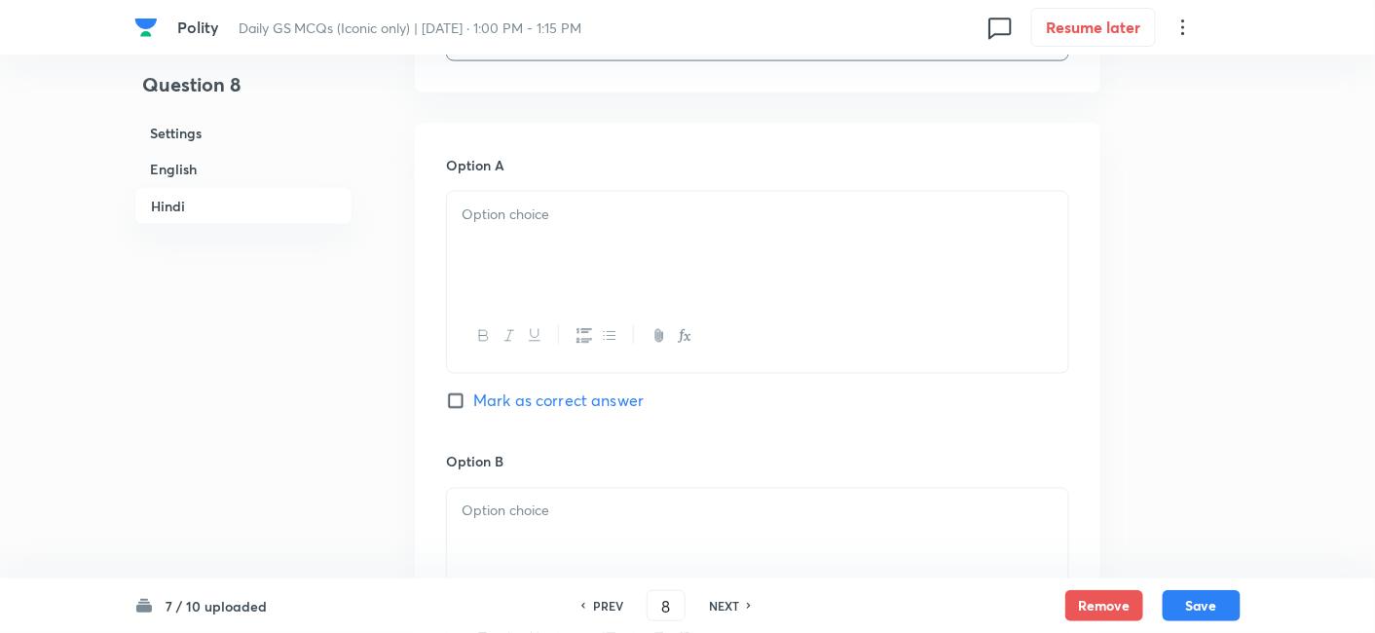
scroll to position [3234, 0]
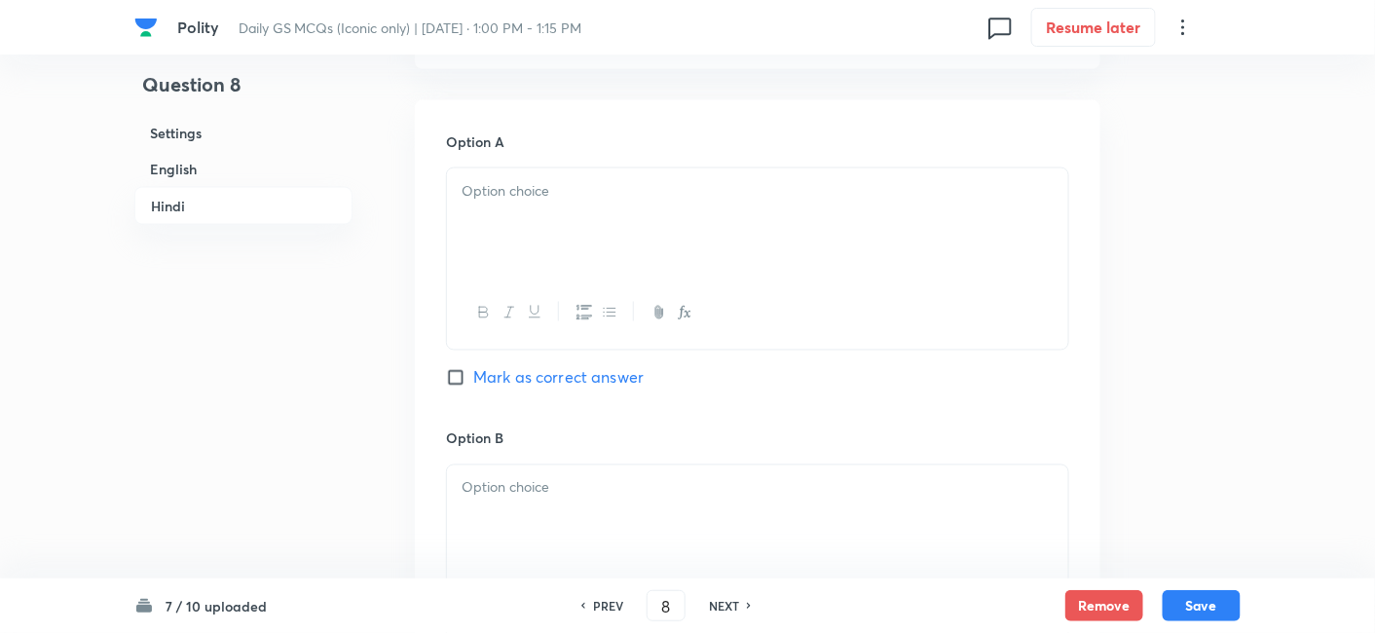
click at [561, 349] on div at bounding box center [757, 313] width 621 height 71
click at [553, 258] on div at bounding box center [757, 223] width 621 height 109
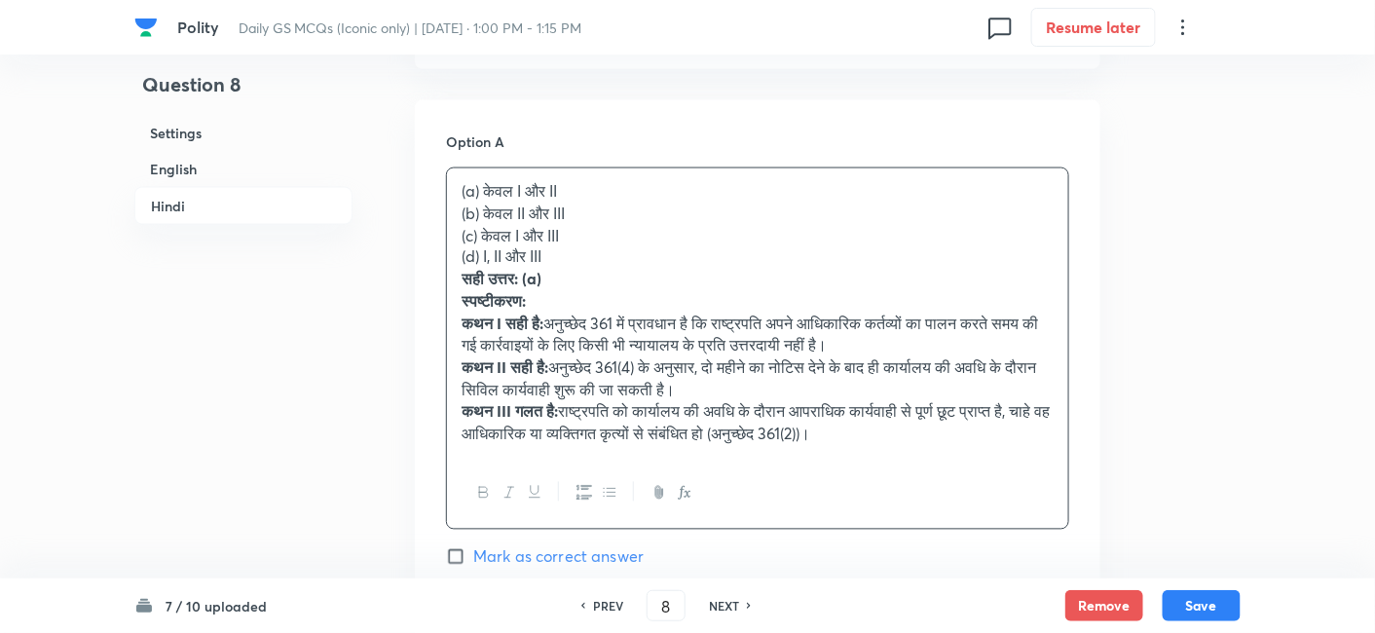
drag, startPoint x: 504, startPoint y: 248, endPoint x: 426, endPoint y: 233, distance: 79.5
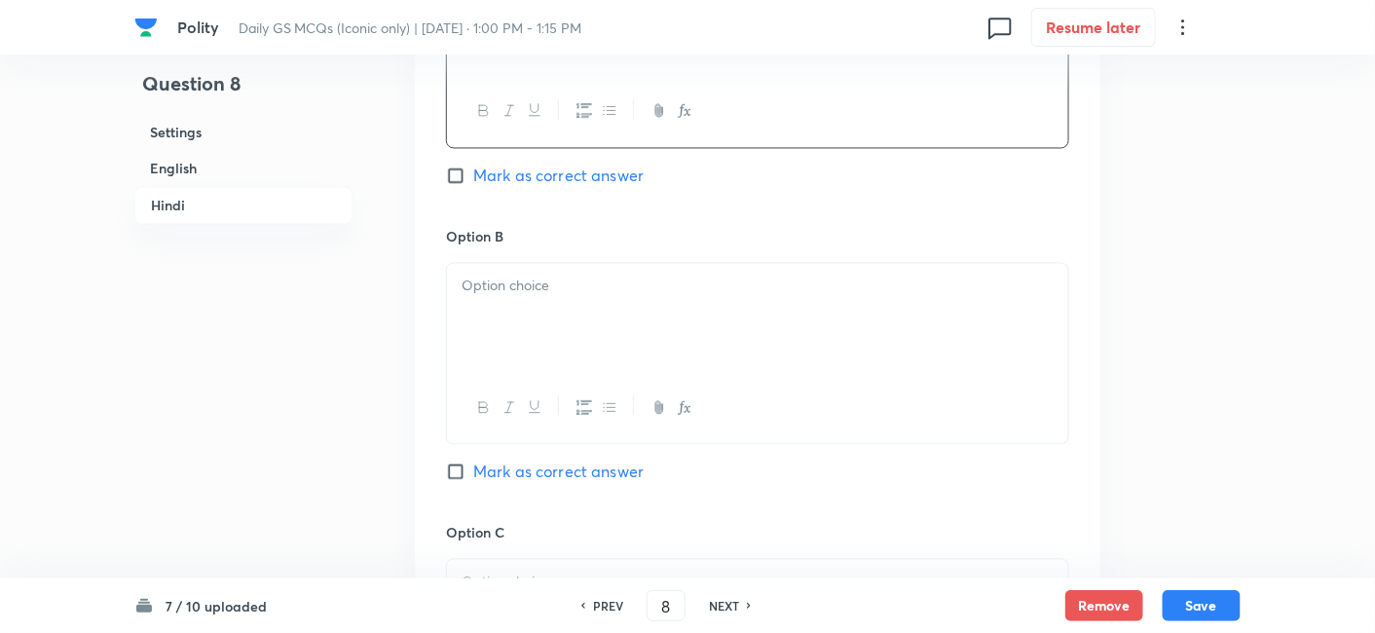
scroll to position [3450, 0]
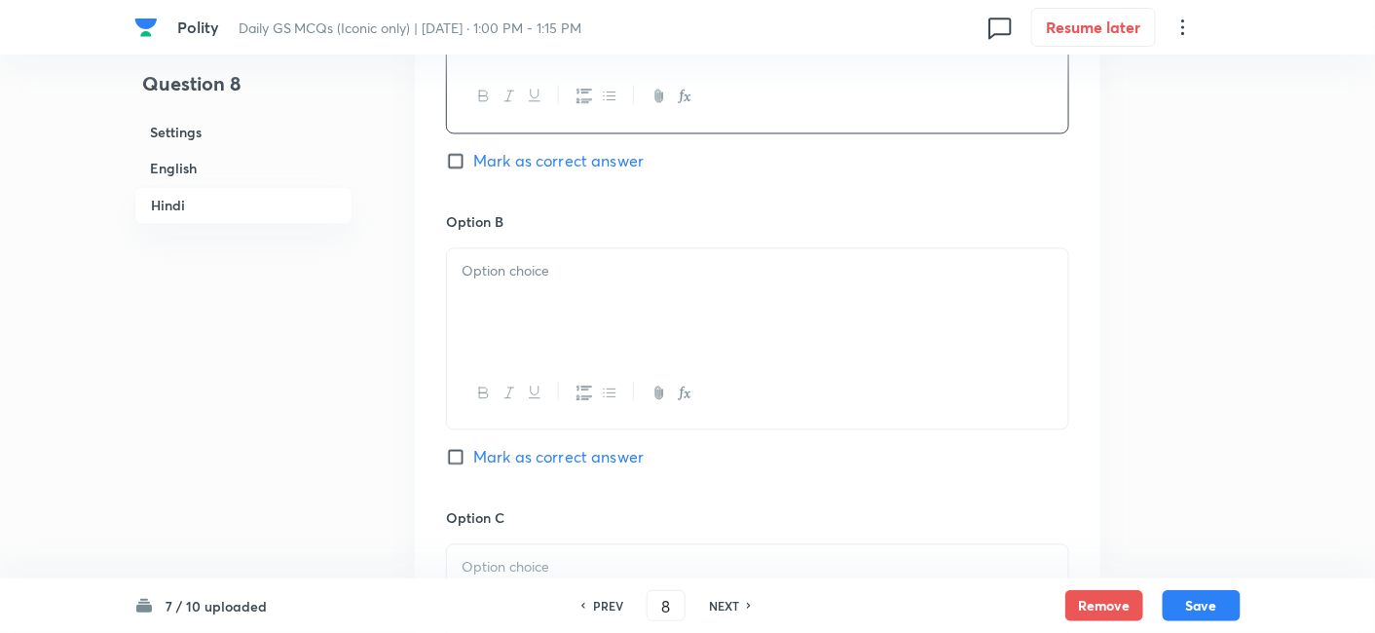
click at [522, 279] on p at bounding box center [758, 272] width 592 height 22
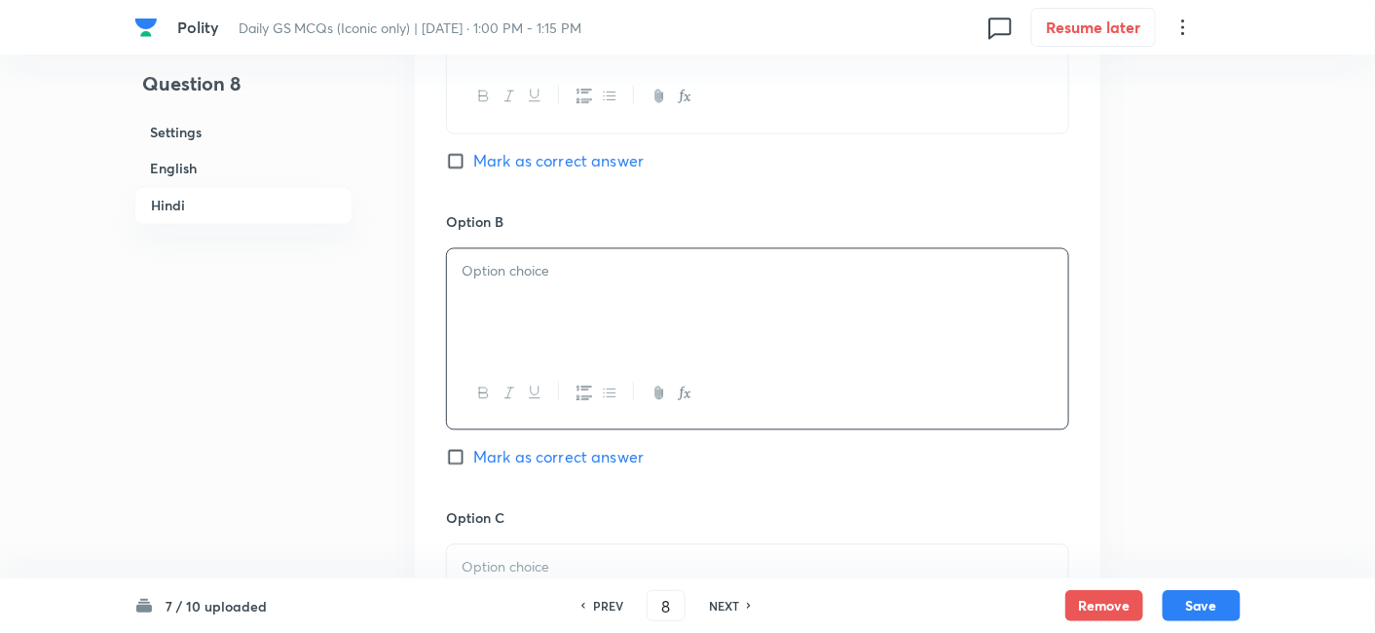
paste div
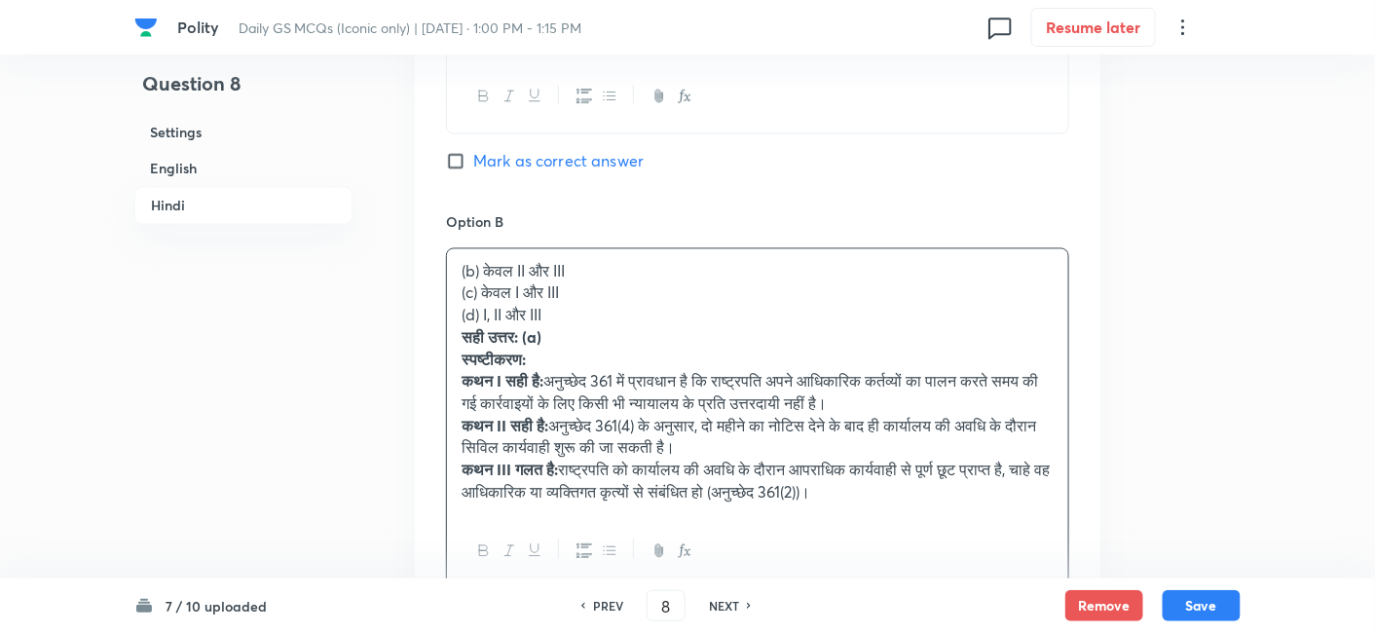
drag, startPoint x: 469, startPoint y: 321, endPoint x: 429, endPoint y: 302, distance: 45.3
click at [429, 302] on div "Option A केवल I और II Mark as correct answer Option B (b) केवल II और III (c) के…" at bounding box center [758, 567] width 686 height 1367
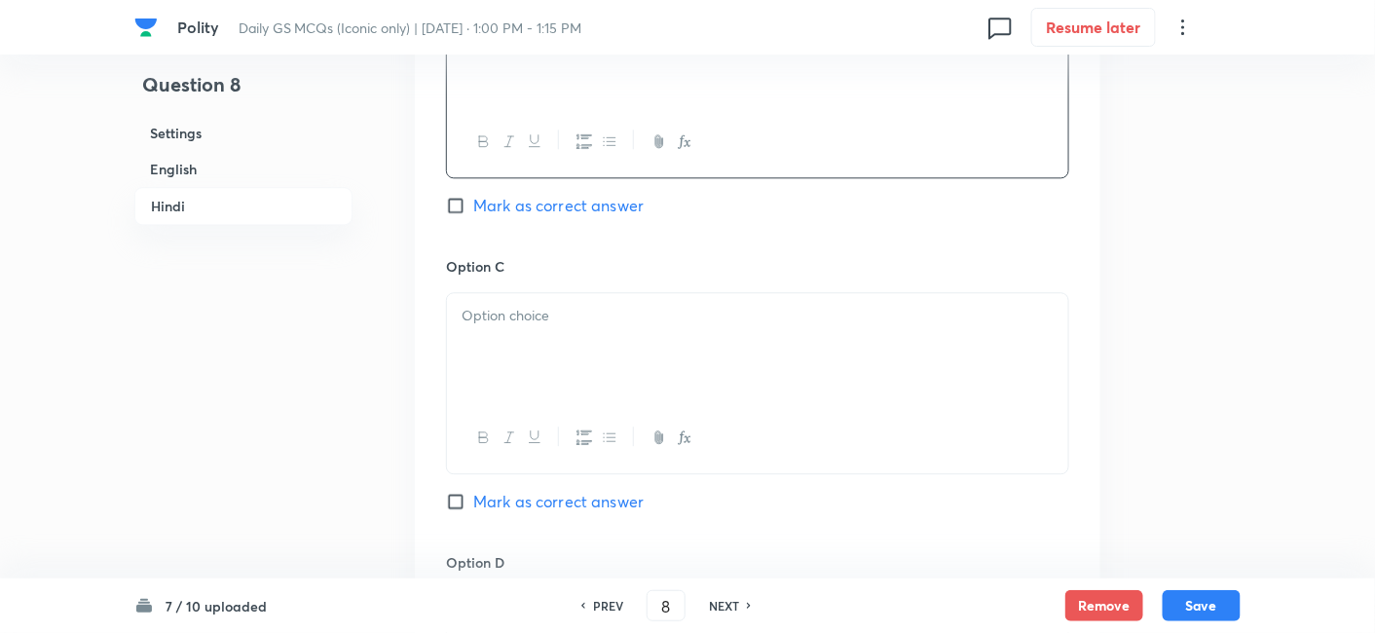
scroll to position [3774, 0]
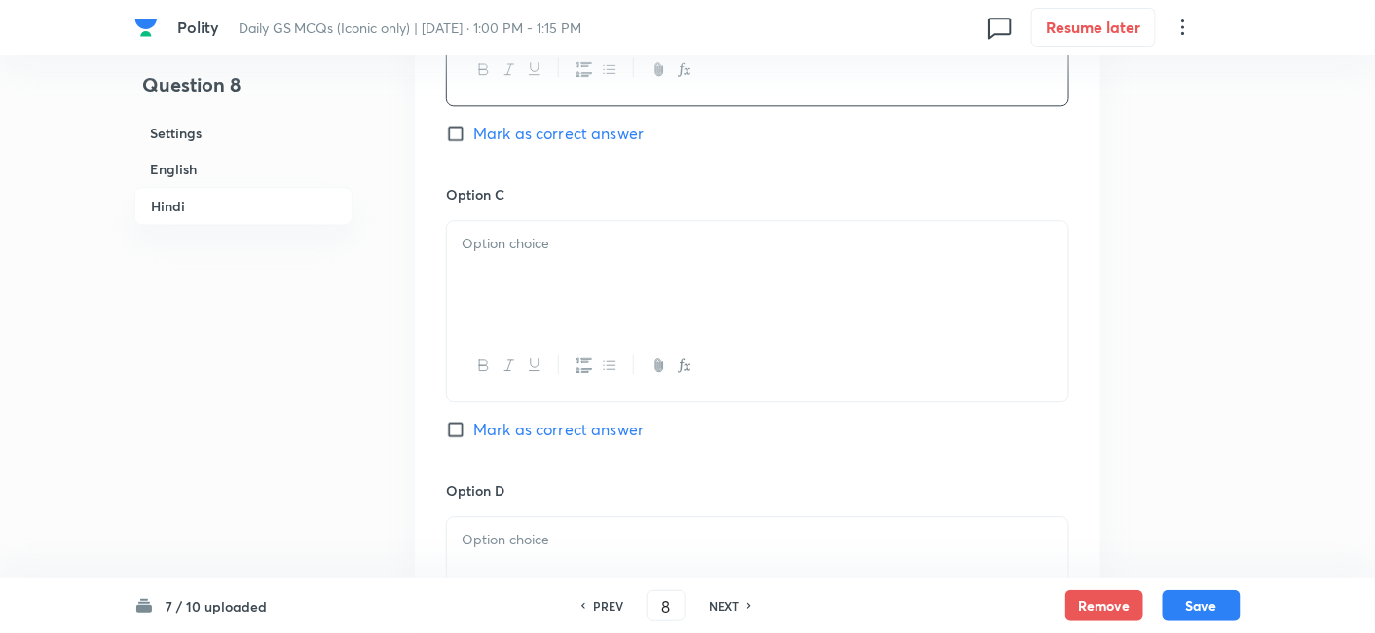
click at [534, 321] on div at bounding box center [757, 275] width 621 height 109
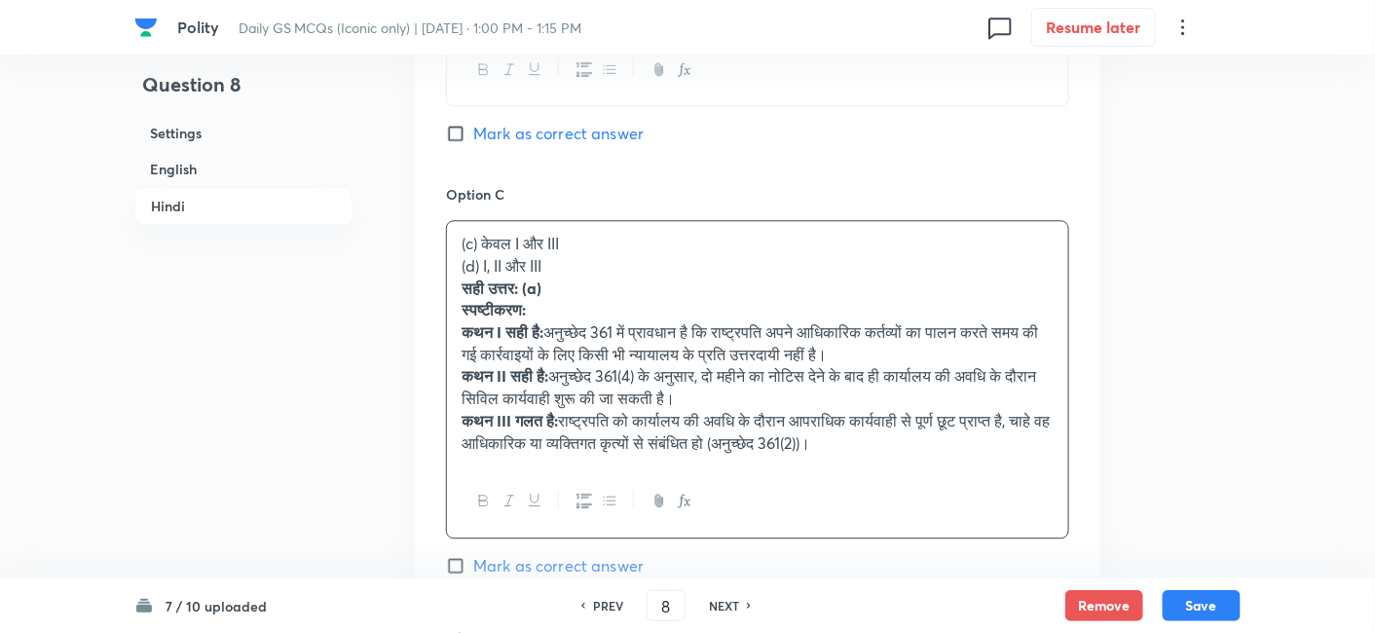
drag, startPoint x: 463, startPoint y: 299, endPoint x: 431, endPoint y: 281, distance: 37.1
click at [431, 281] on div "Option A केवल I और II Mark as correct answer Option B केवल II और III Mark as co…" at bounding box center [758, 232] width 686 height 1345
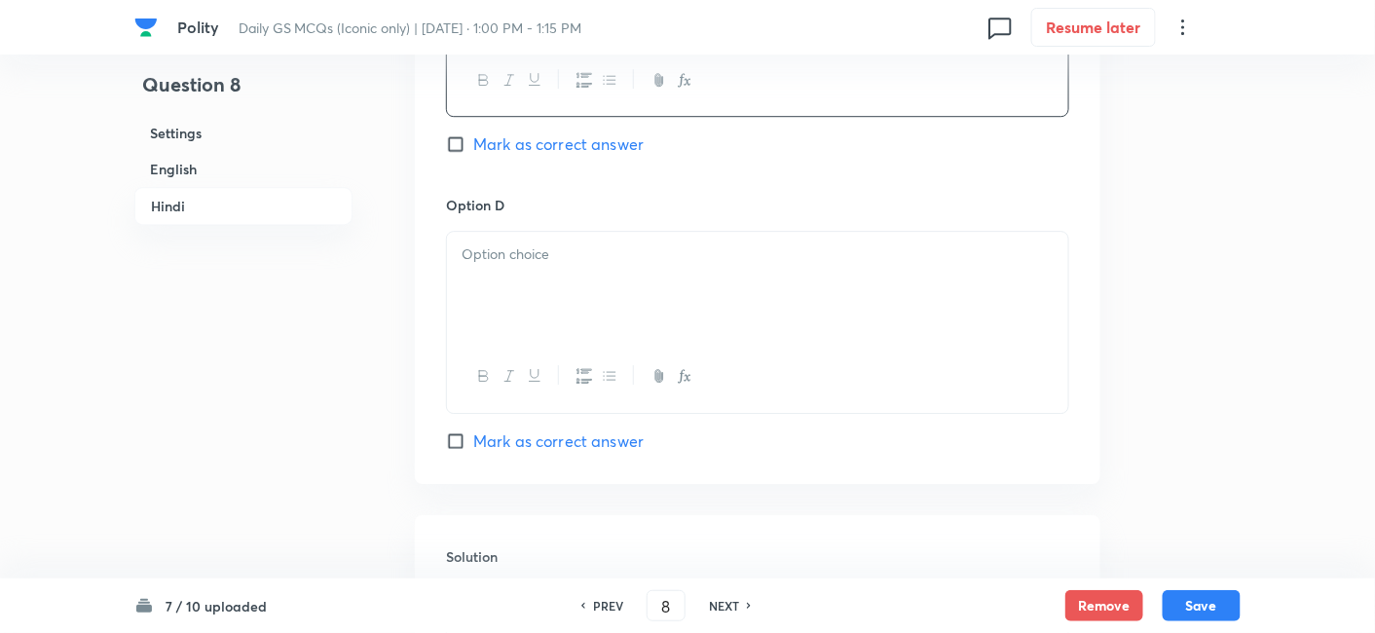
scroll to position [4099, 0]
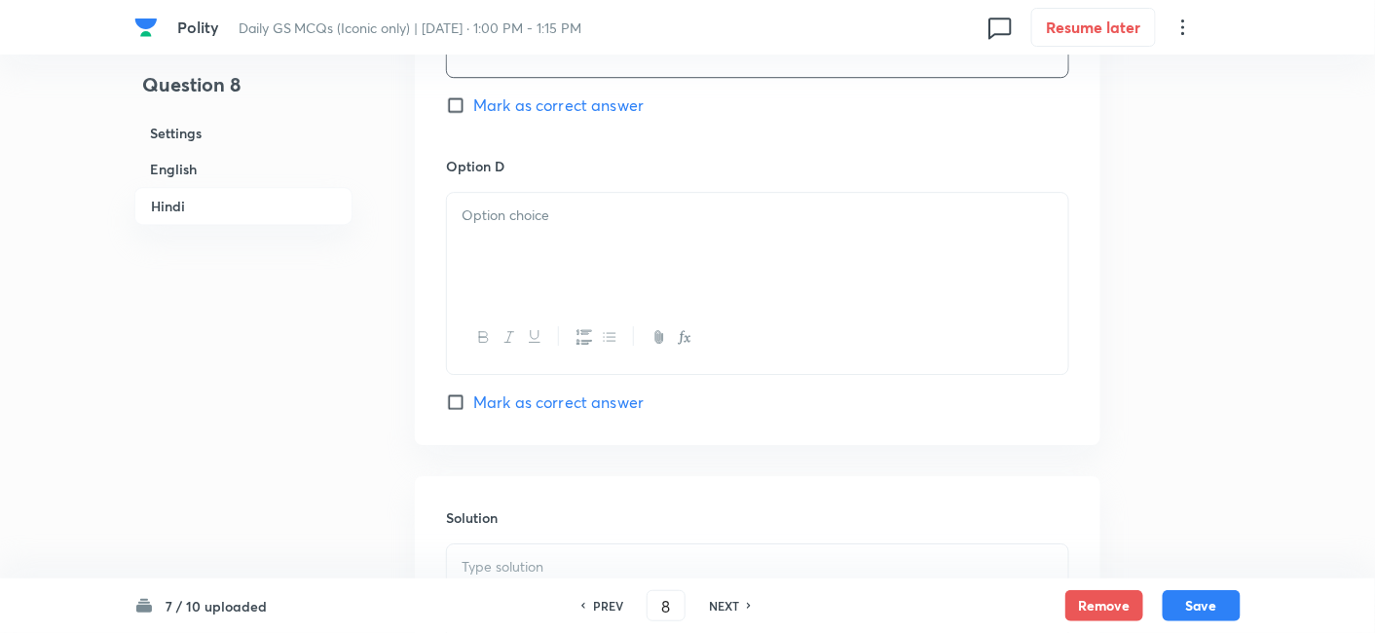
click at [559, 302] on div at bounding box center [757, 247] width 621 height 109
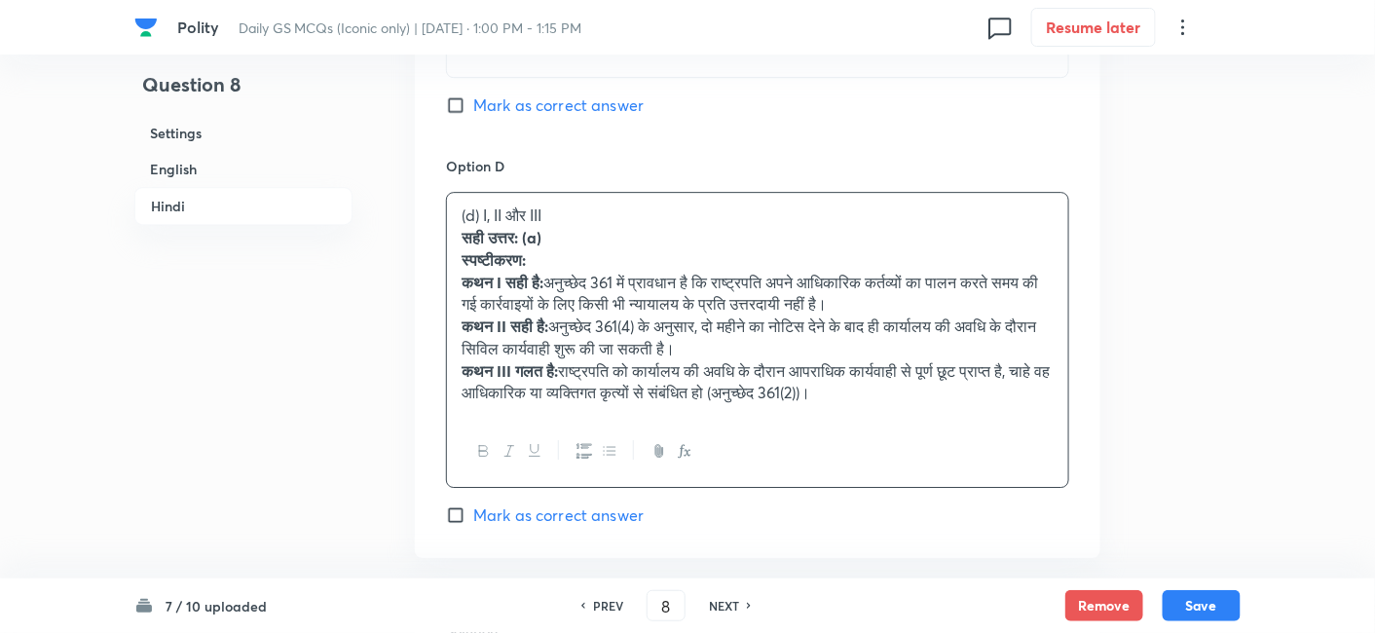
drag, startPoint x: 471, startPoint y: 267, endPoint x: 436, endPoint y: 252, distance: 38.0
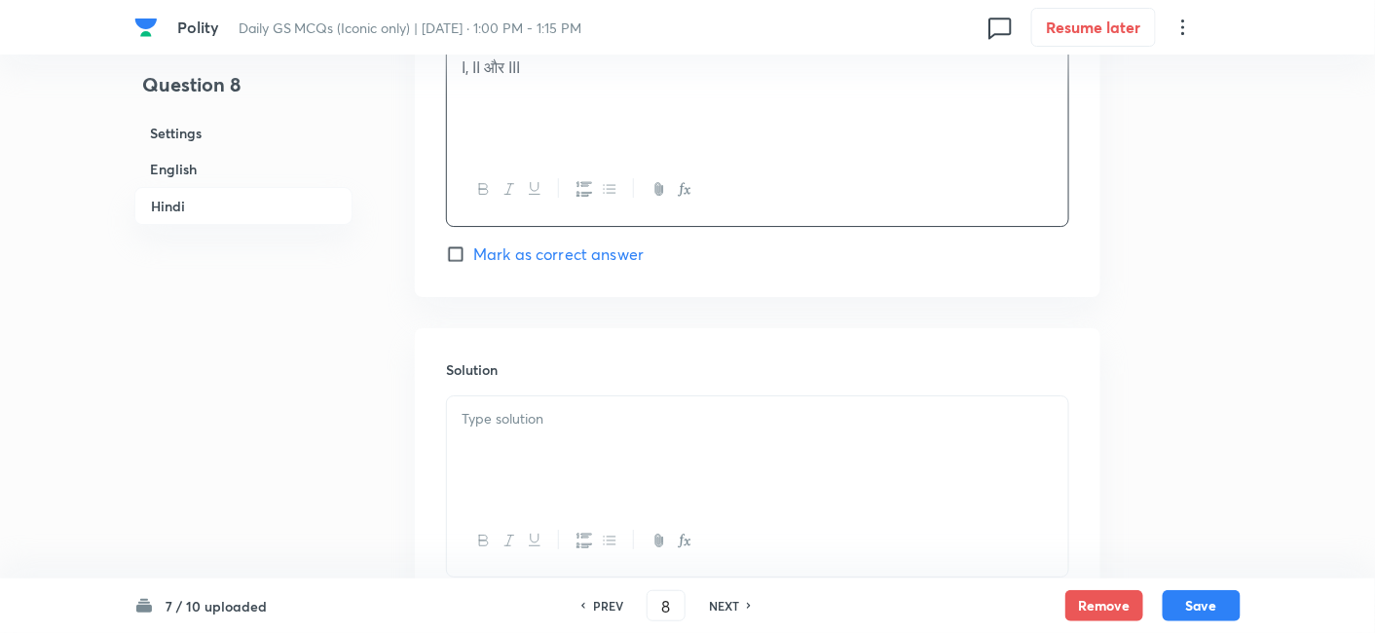
scroll to position [4410, 0]
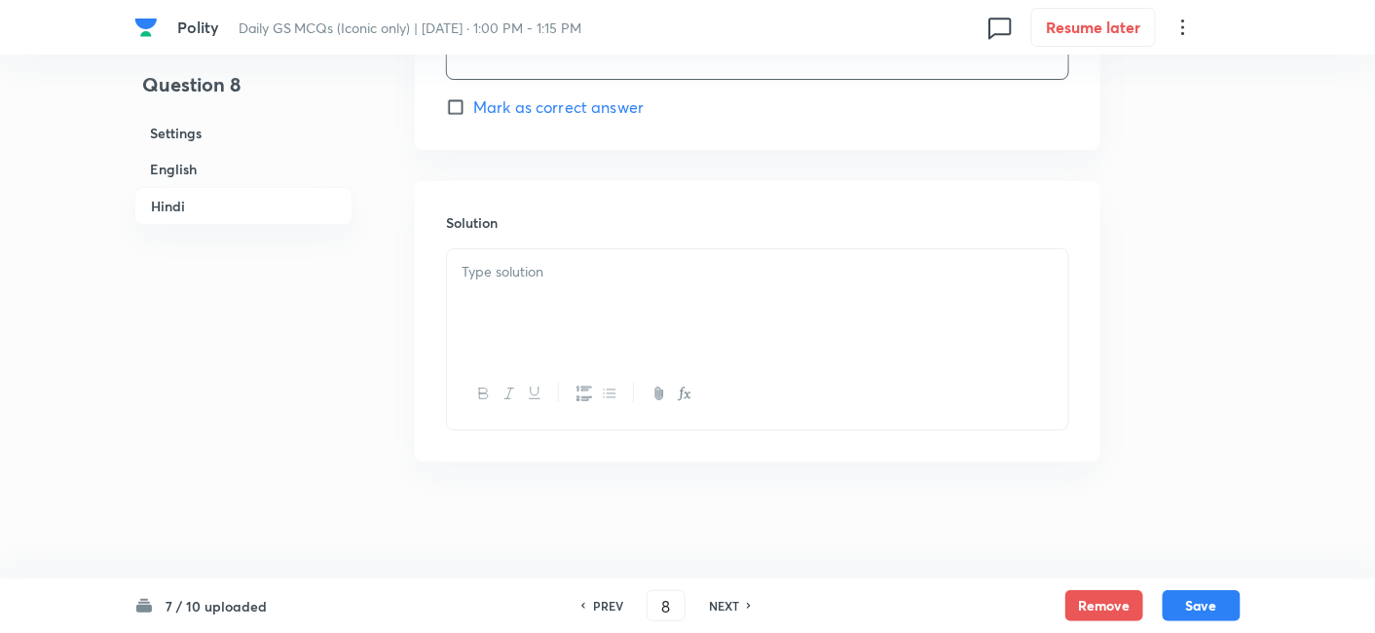
click at [534, 335] on div at bounding box center [757, 303] width 621 height 109
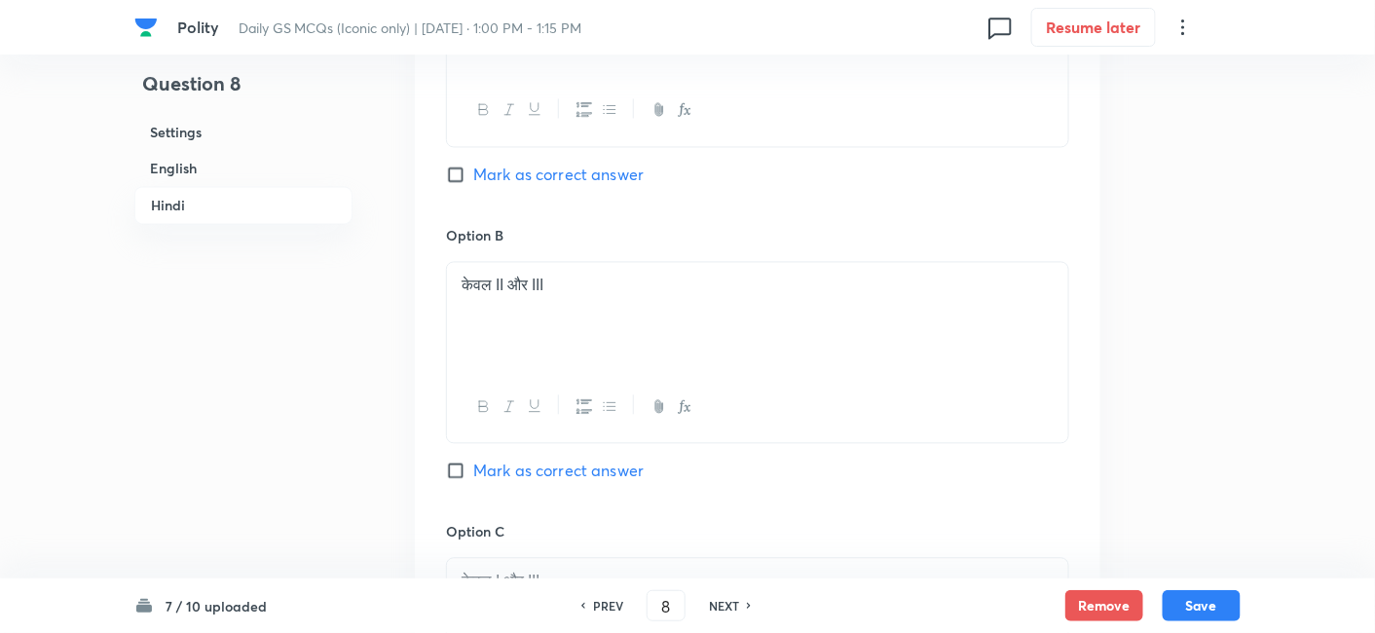
scroll to position [3219, 0]
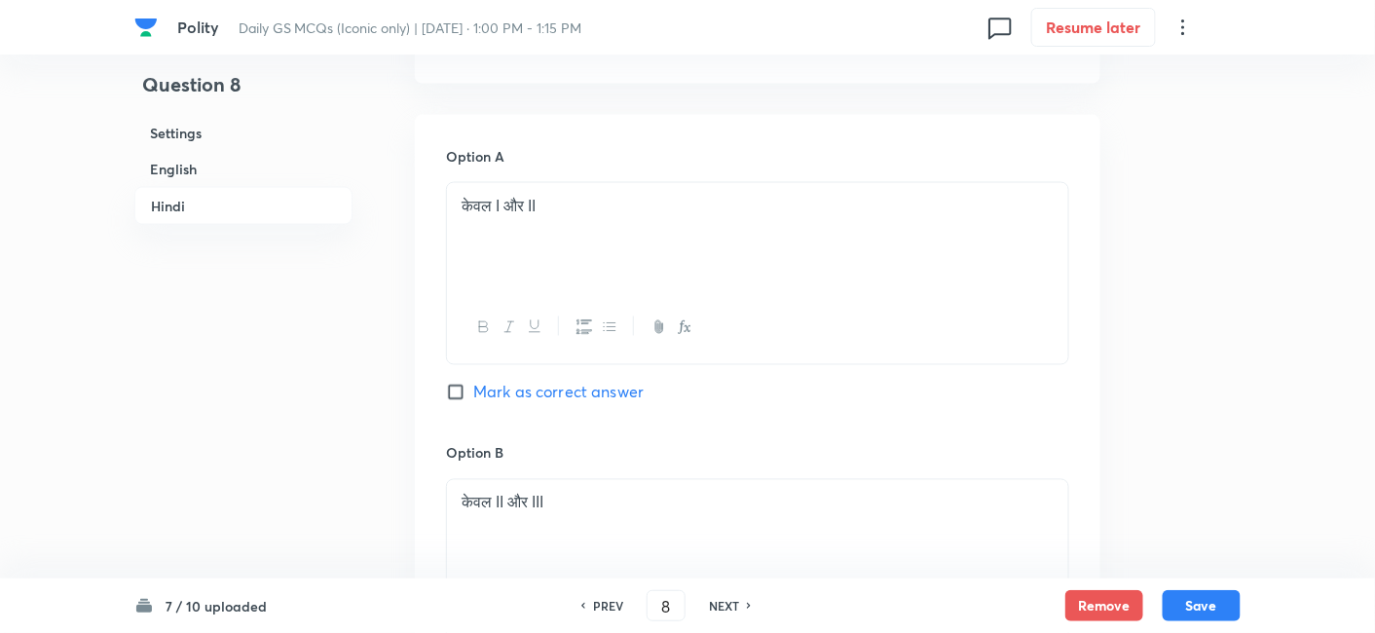
click at [652, 422] on div "Option A केवल I और II Mark as correct answer" at bounding box center [757, 294] width 623 height 296
click at [642, 404] on span "Mark as correct answer" at bounding box center [558, 392] width 170 height 23
click at [473, 402] on input "Mark as correct answer" at bounding box center [459, 392] width 27 height 19
checkbox input "true"
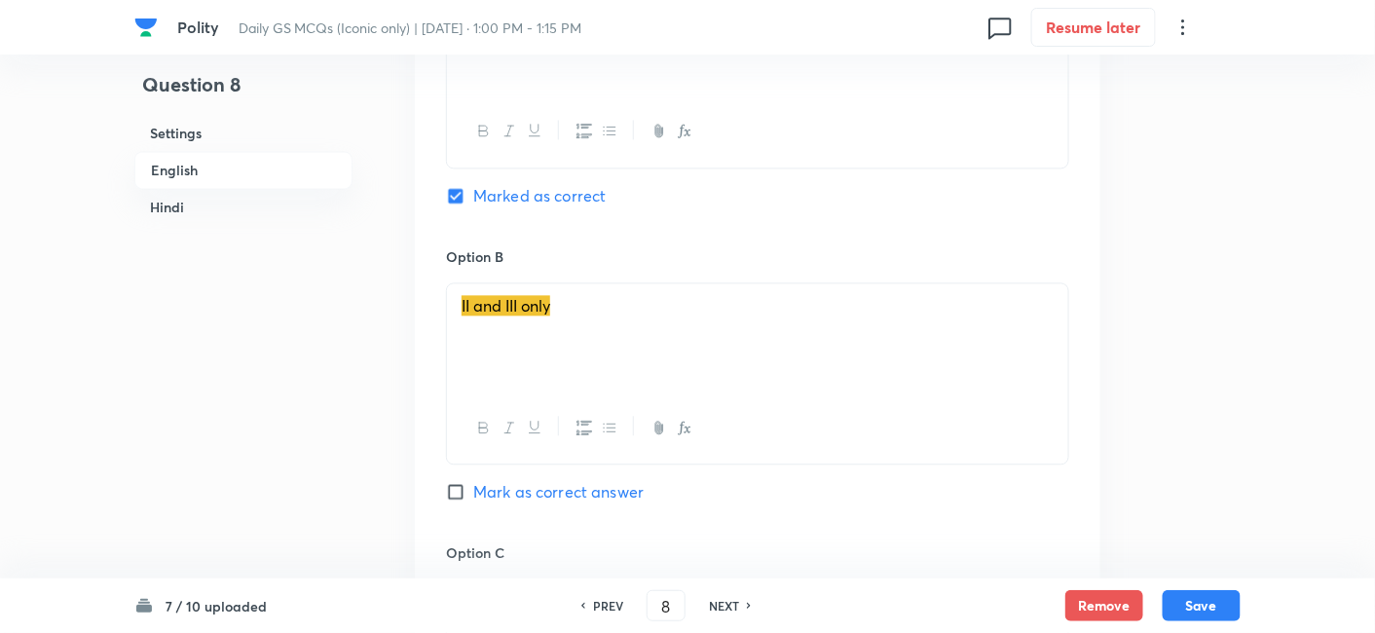
scroll to position [1163, 0]
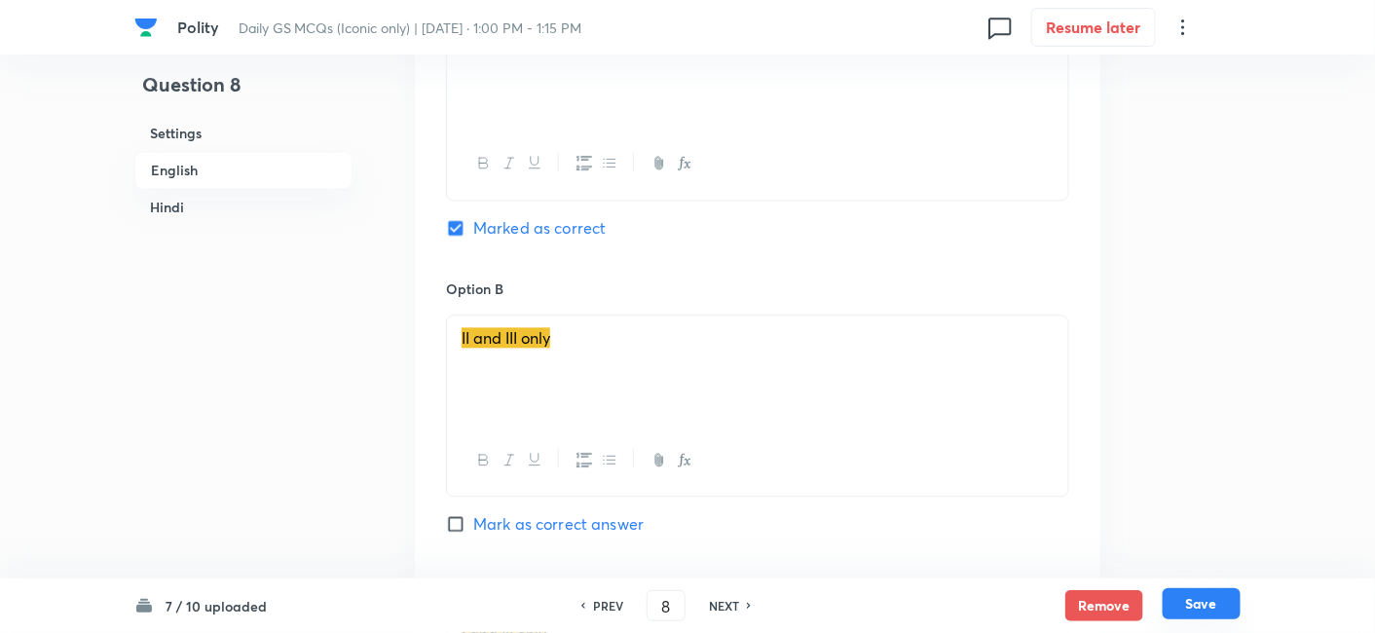
click at [1216, 611] on button "Save" at bounding box center [1202, 603] width 78 height 31
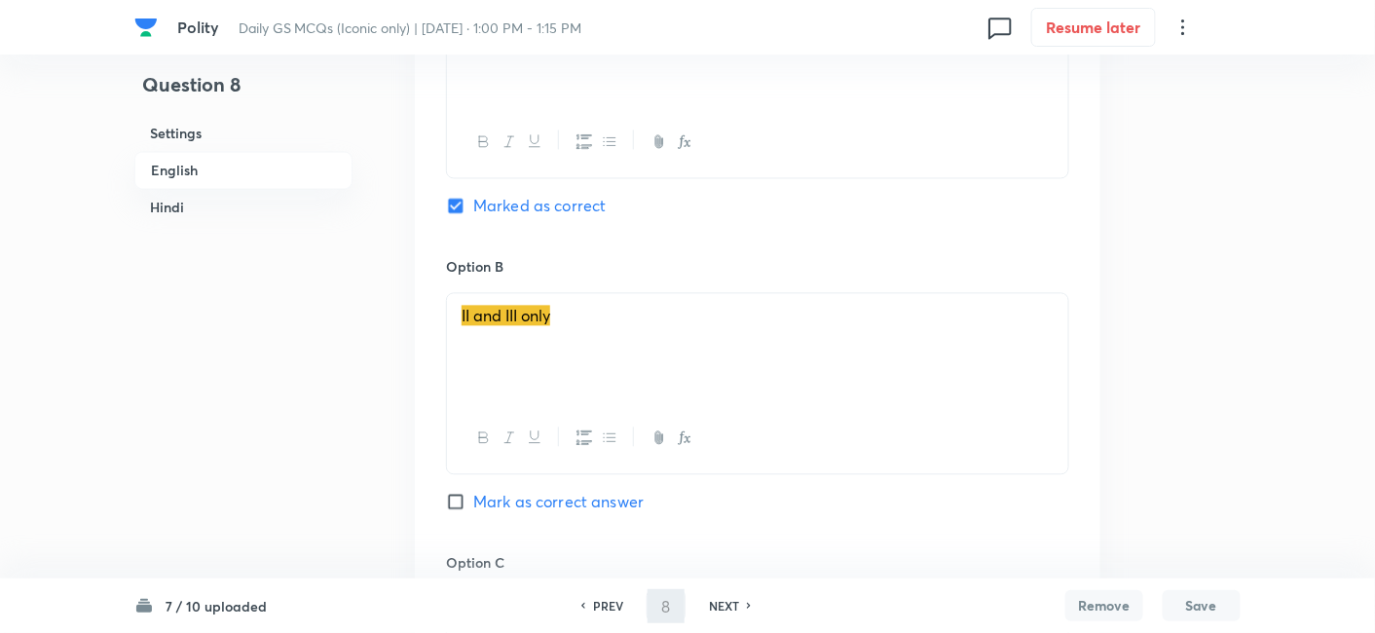
type input "9"
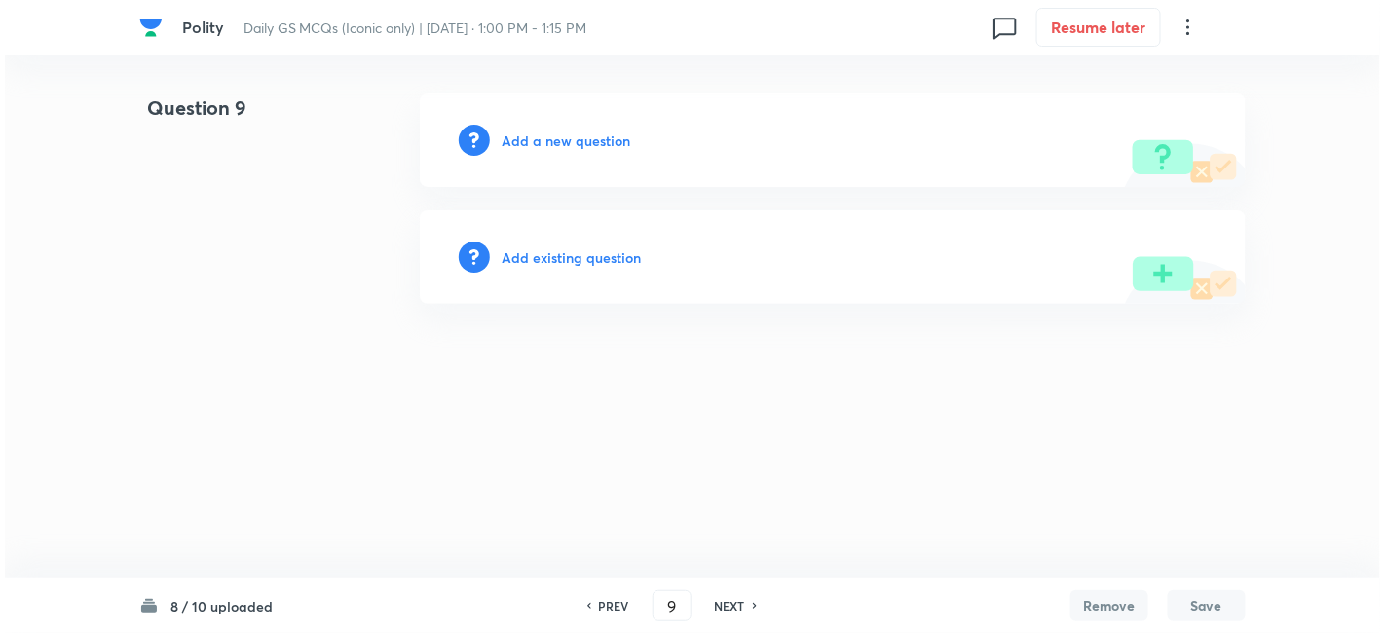
scroll to position [0, 0]
click at [561, 137] on h6 "Add a new question" at bounding box center [566, 141] width 129 height 20
click at [561, 137] on h6 "Choose a question type" at bounding box center [577, 141] width 150 height 20
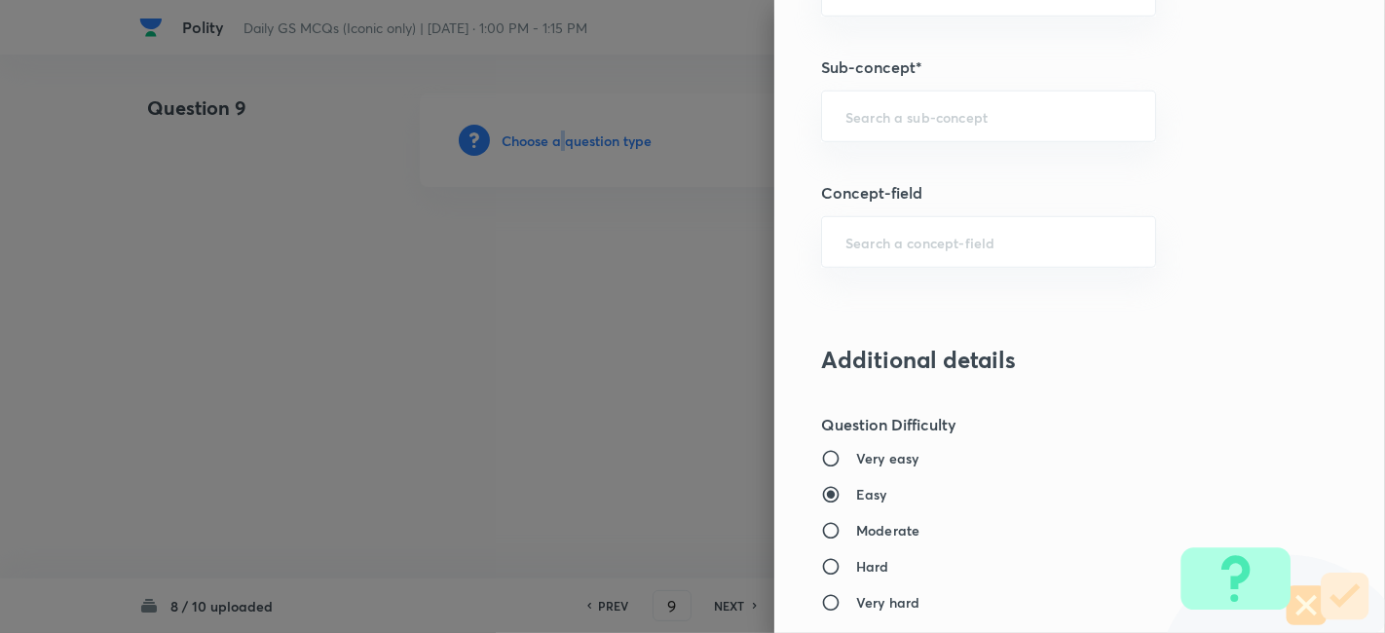
scroll to position [1190, 0]
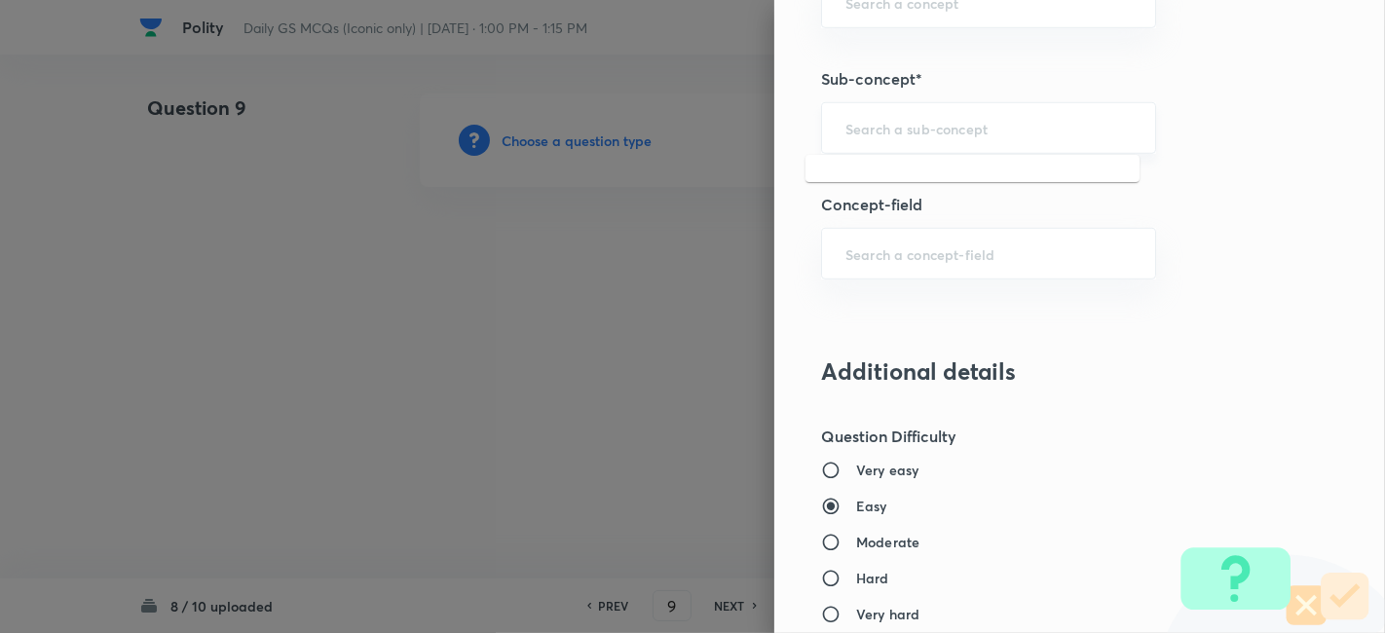
click at [923, 124] on input "text" at bounding box center [988, 128] width 286 height 19
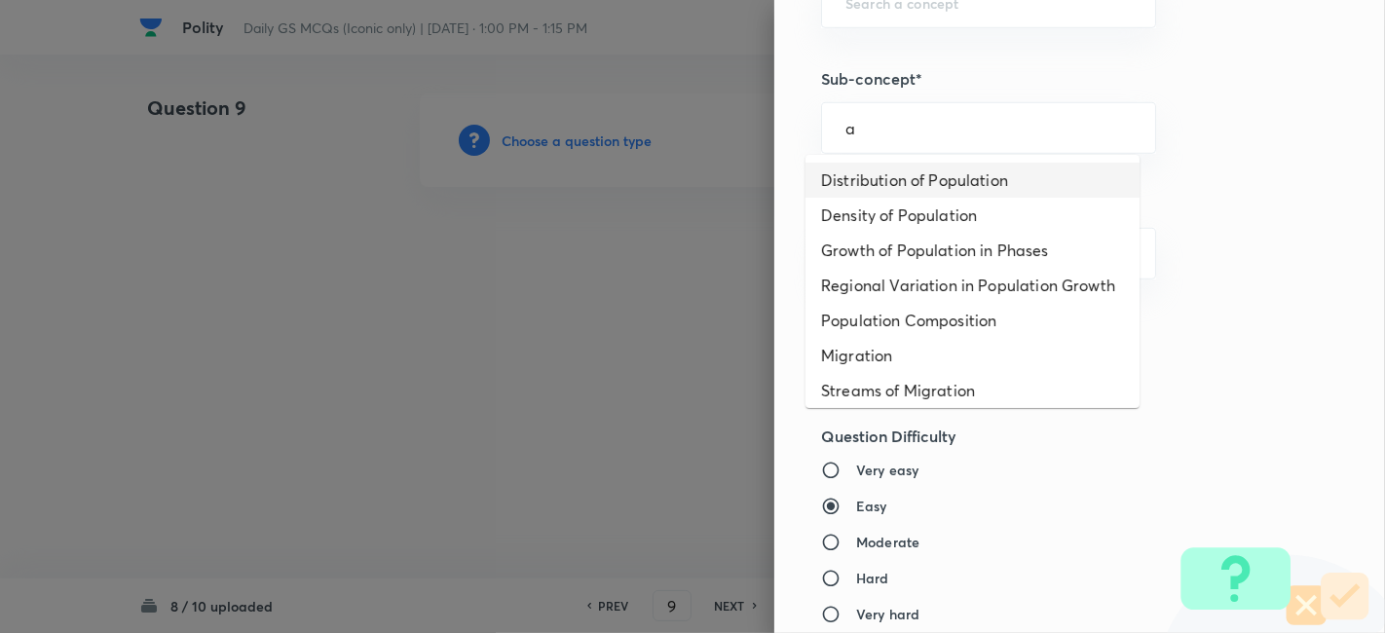
click at [923, 163] on li "Distribution of Population" at bounding box center [973, 180] width 334 height 35
type input "Distribution of Population"
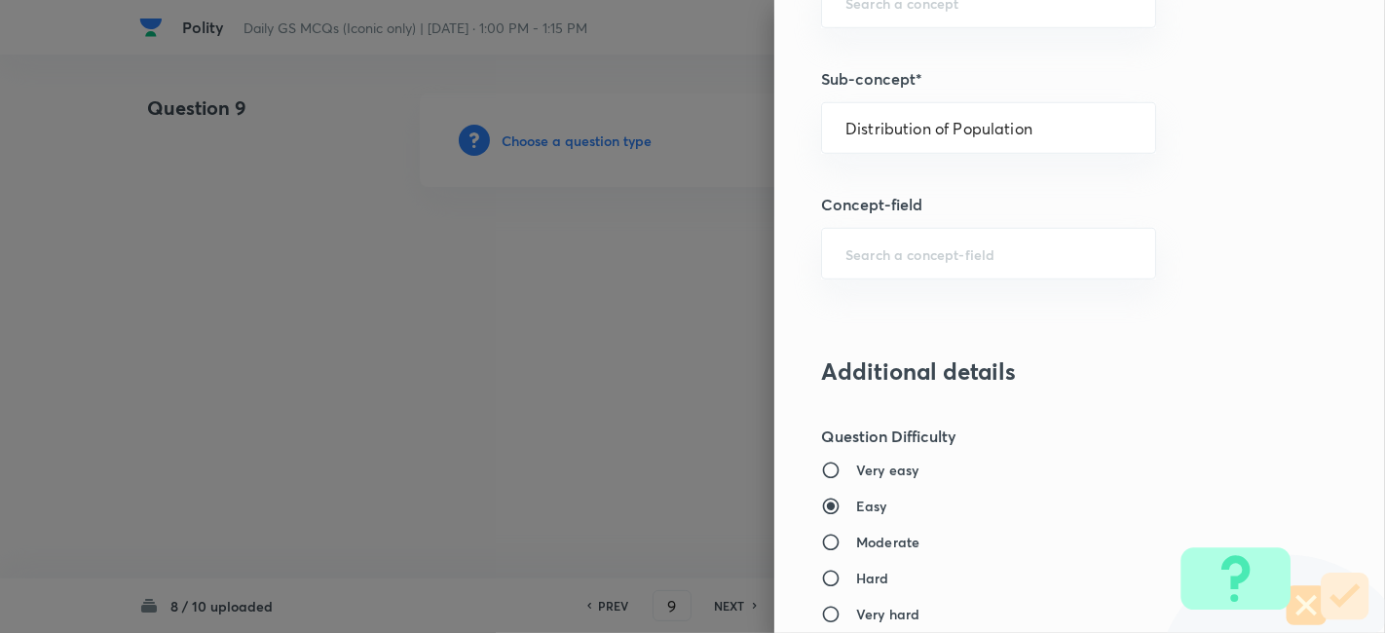
type input "Geography"
type input "Human Geography"
type input "Population:Growth and Composition"
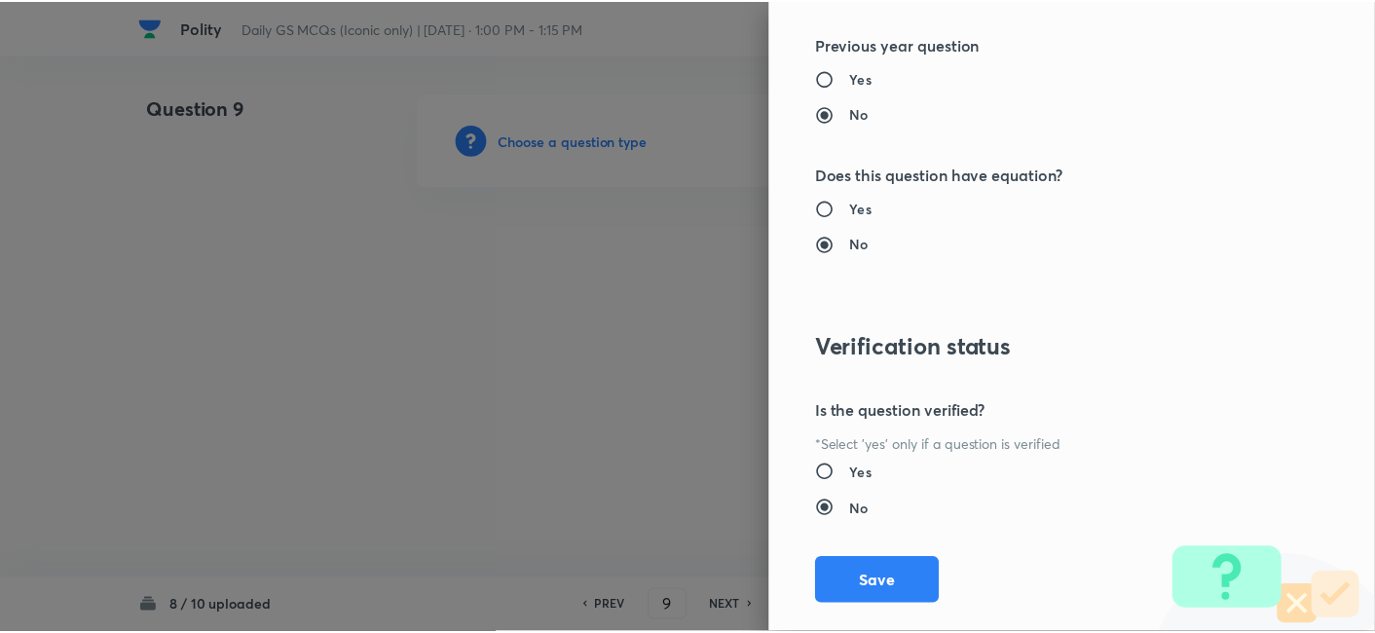
scroll to position [2016, 0]
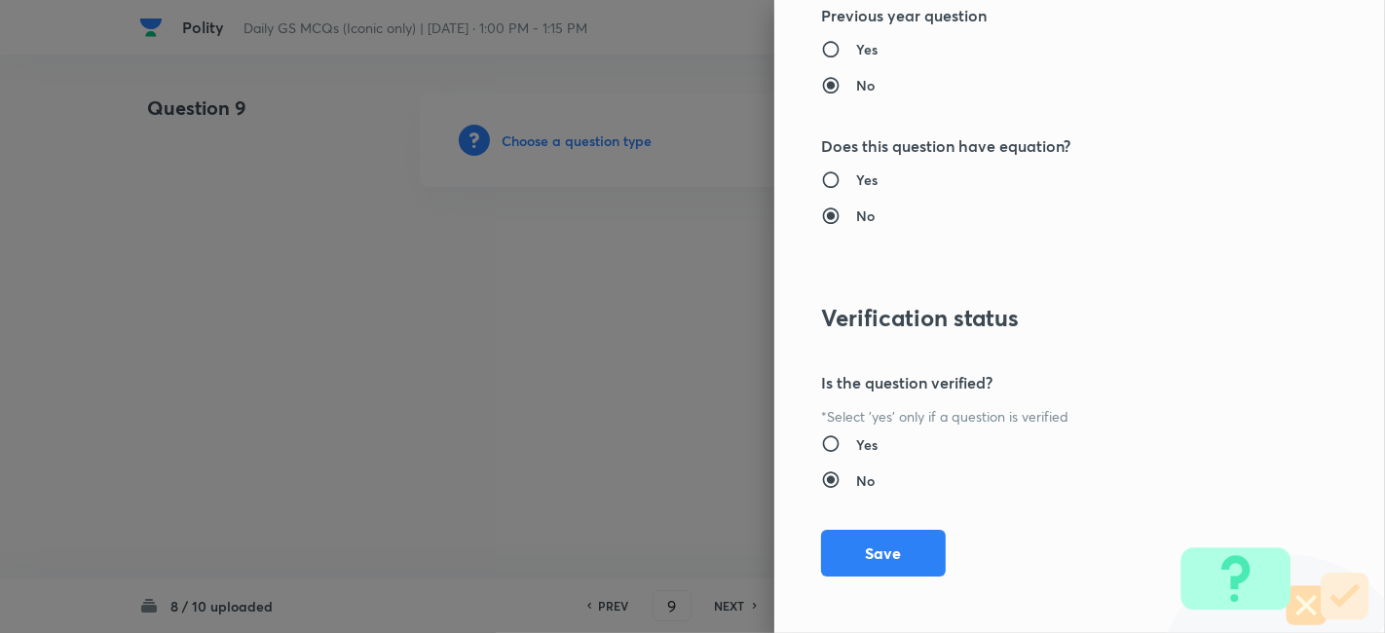
drag, startPoint x: 871, startPoint y: 542, endPoint x: 784, endPoint y: 477, distance: 107.9
click at [871, 543] on button "Save" at bounding box center [883, 553] width 125 height 47
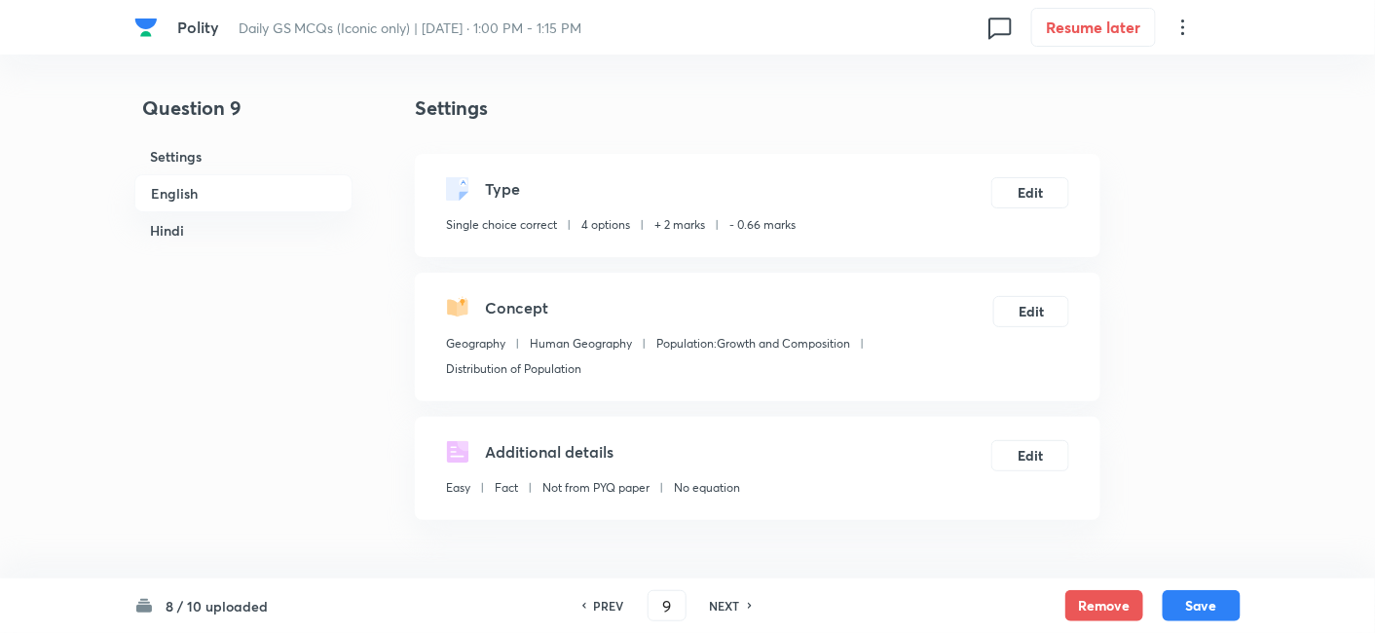
click at [241, 199] on h6 "English" at bounding box center [243, 193] width 218 height 38
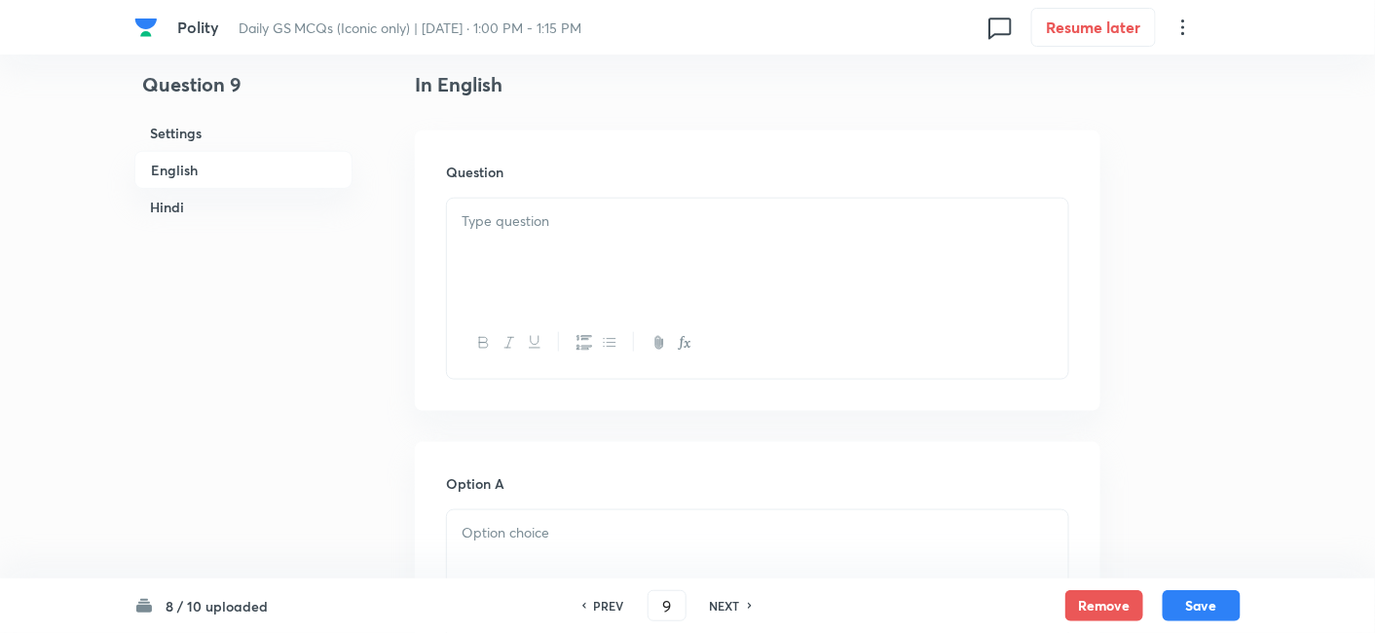
click at [468, 229] on p at bounding box center [758, 221] width 592 height 22
click at [551, 244] on div at bounding box center [757, 253] width 621 height 109
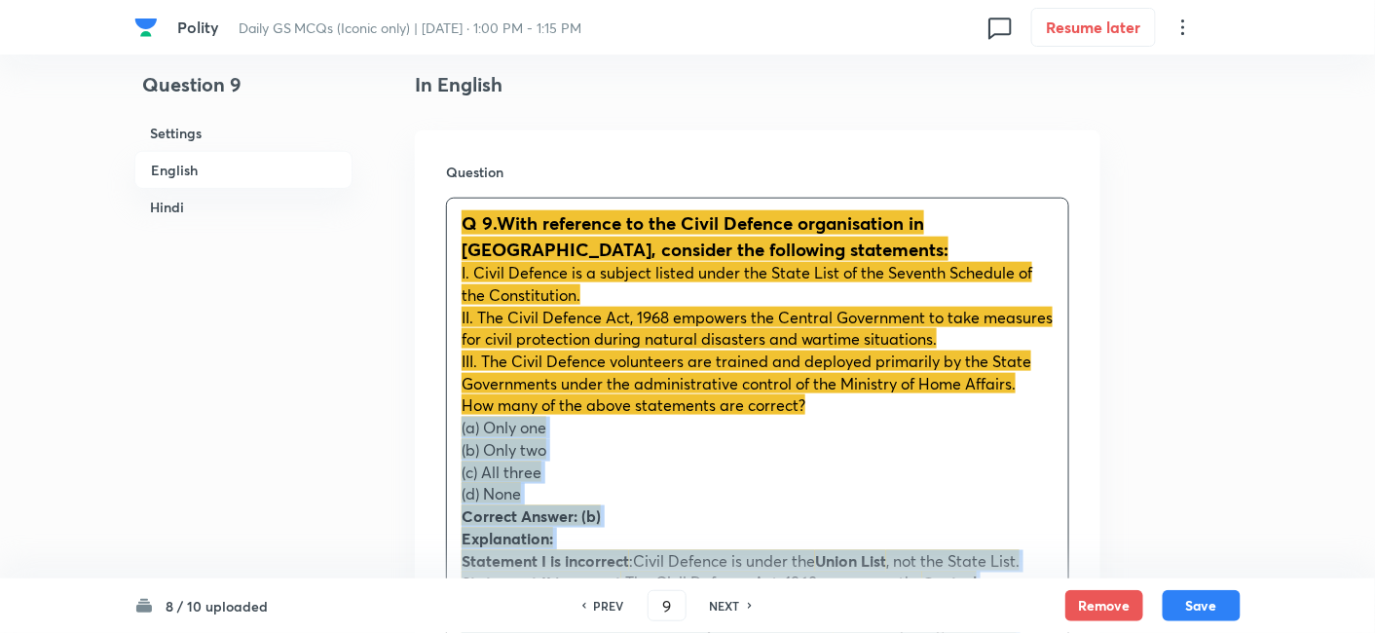
drag, startPoint x: 456, startPoint y: 422, endPoint x: 424, endPoint y: 422, distance: 32.1
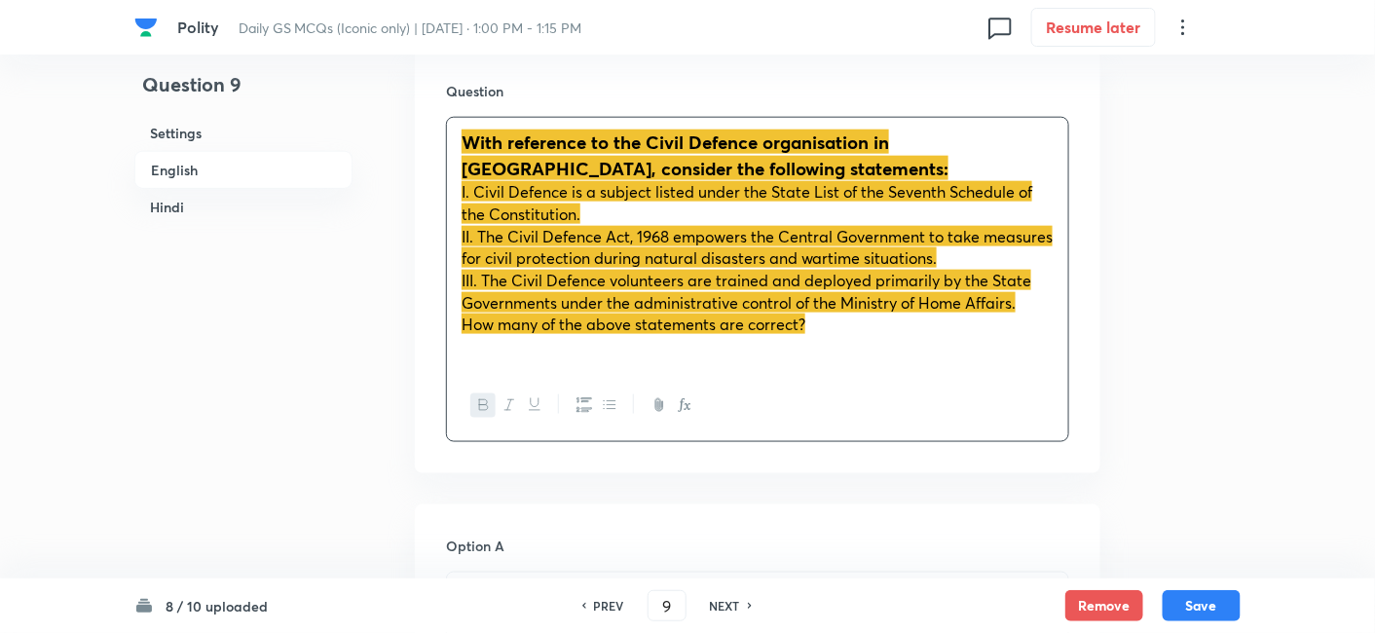
scroll to position [852, 0]
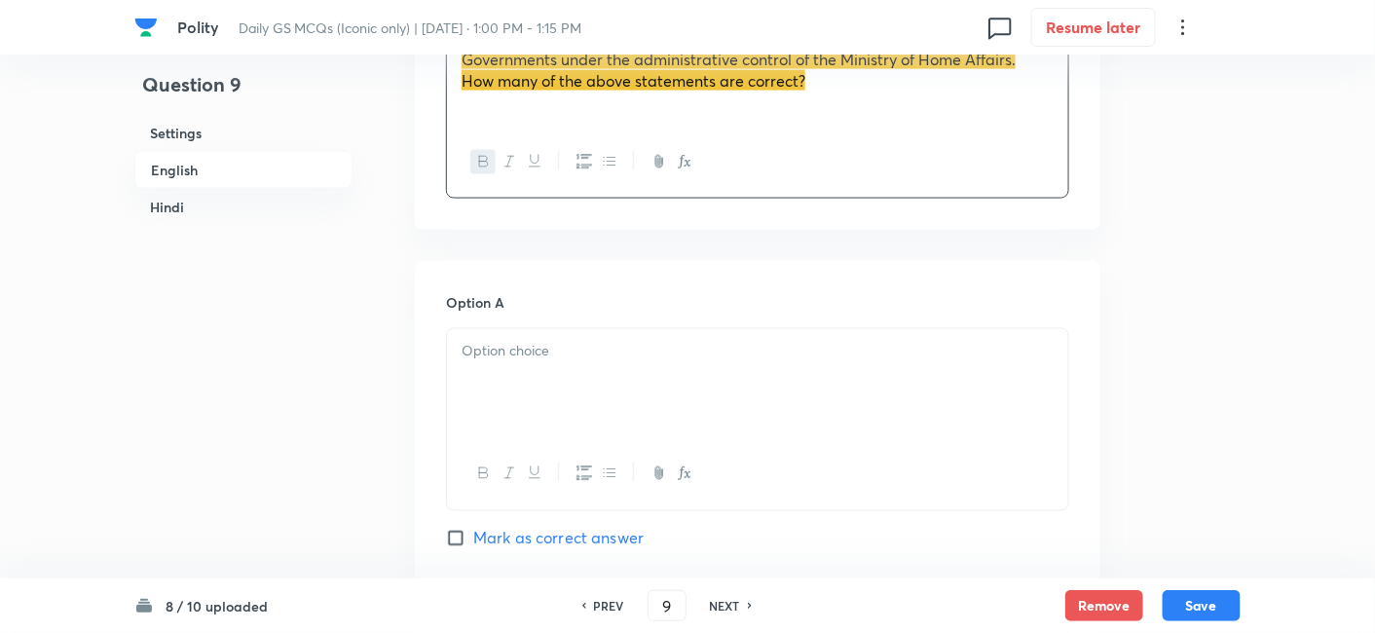
click at [553, 383] on div at bounding box center [757, 383] width 621 height 109
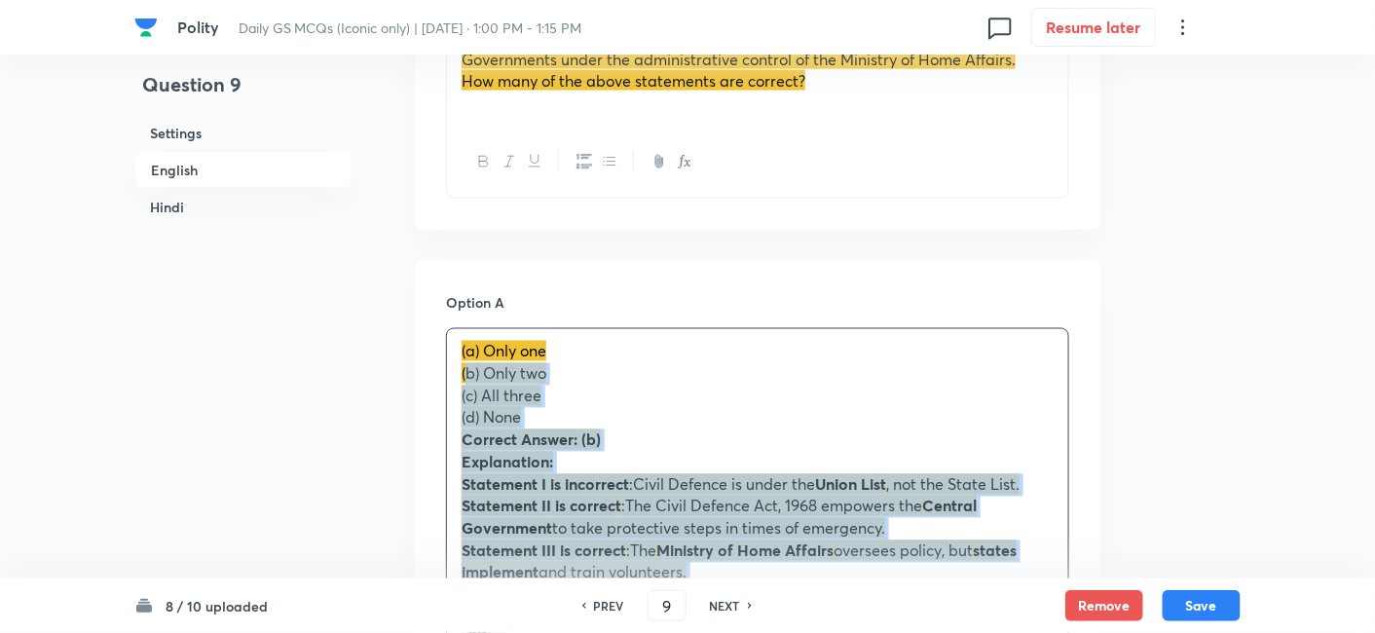
drag, startPoint x: 438, startPoint y: 380, endPoint x: 417, endPoint y: 368, distance: 24.4
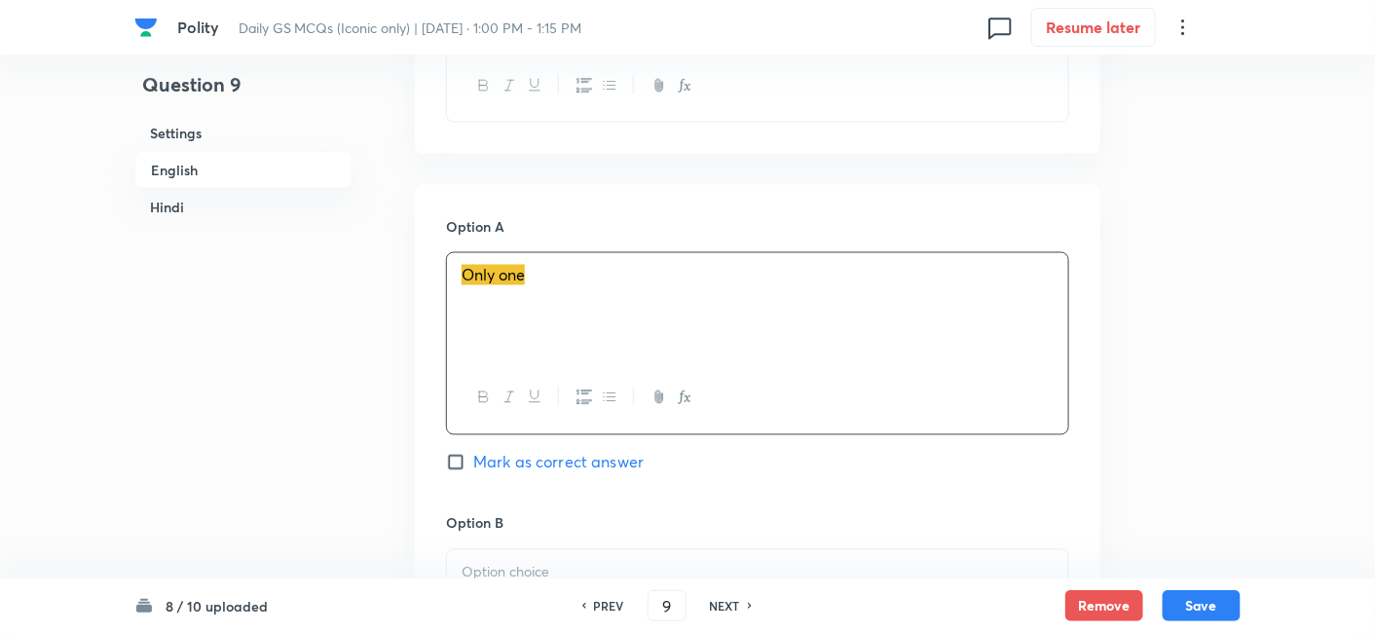
scroll to position [1177, 0]
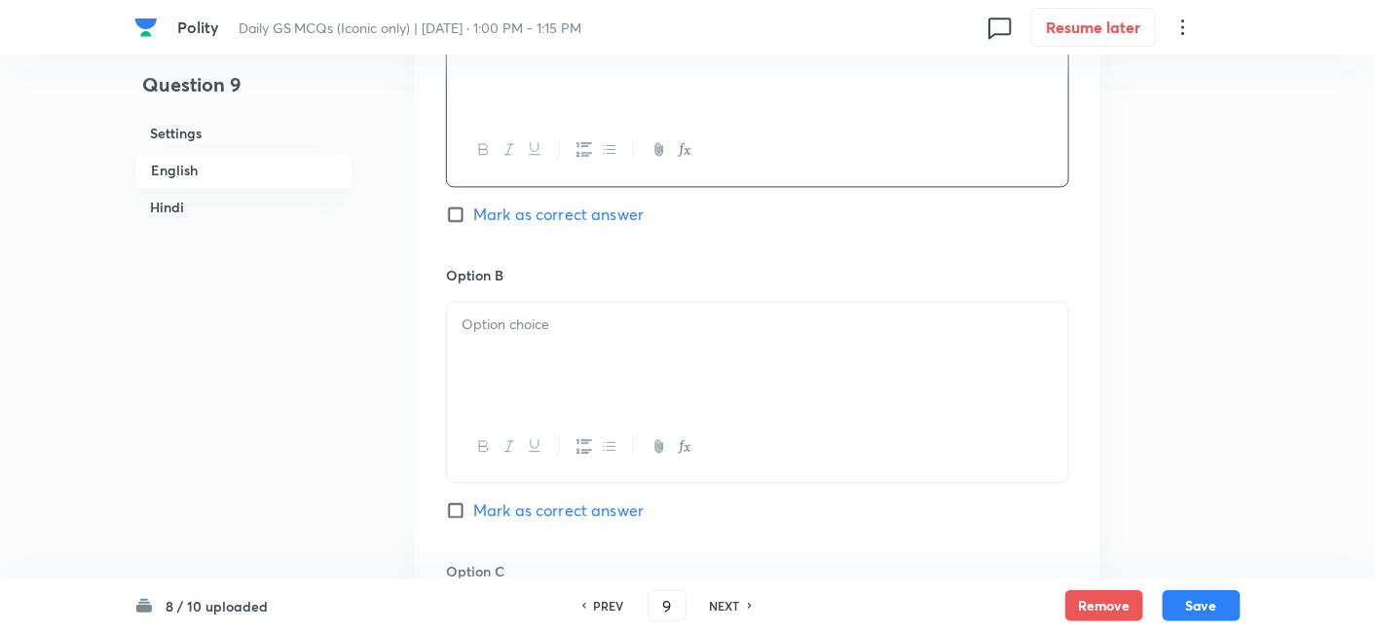
click at [556, 327] on p at bounding box center [758, 325] width 592 height 22
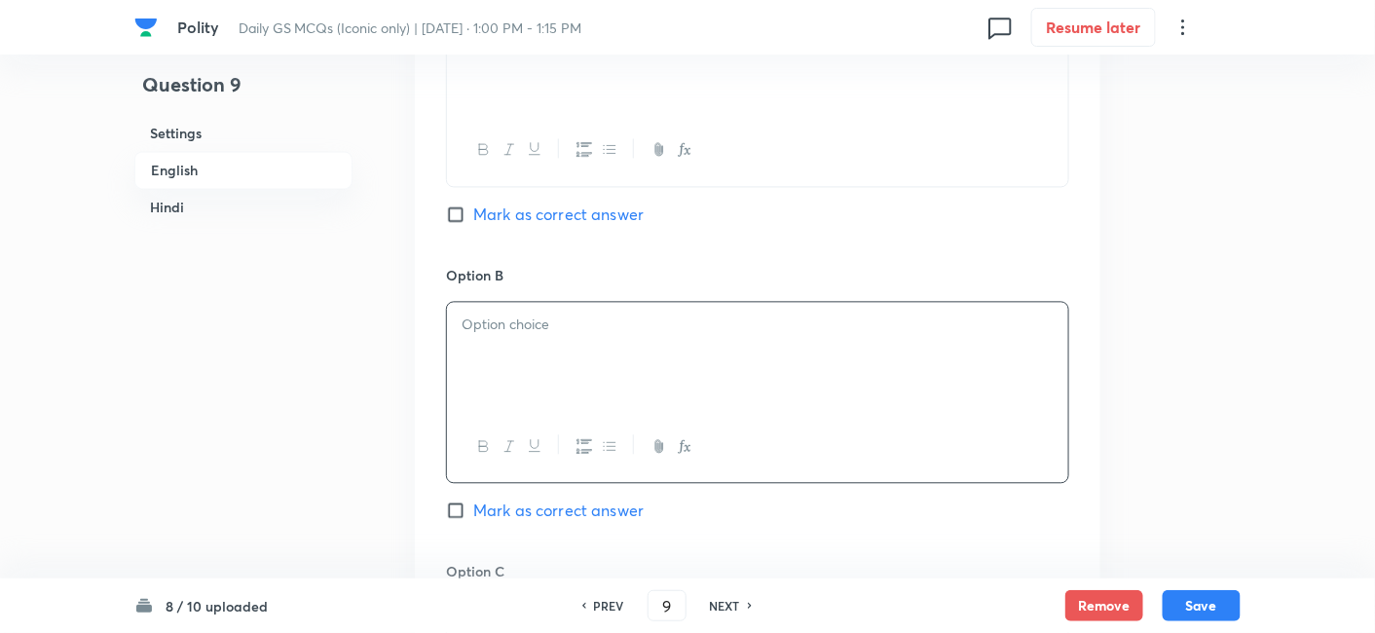
paste div
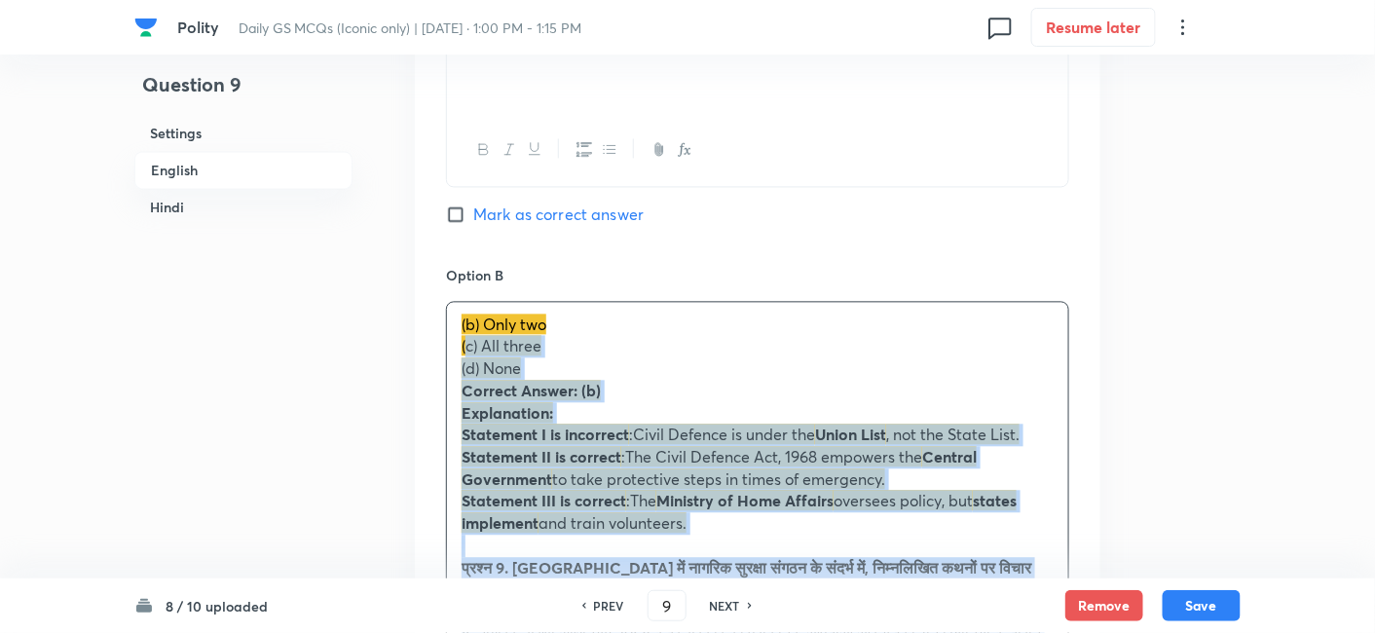
drag, startPoint x: 434, startPoint y: 349, endPoint x: 422, endPoint y: 343, distance: 13.9
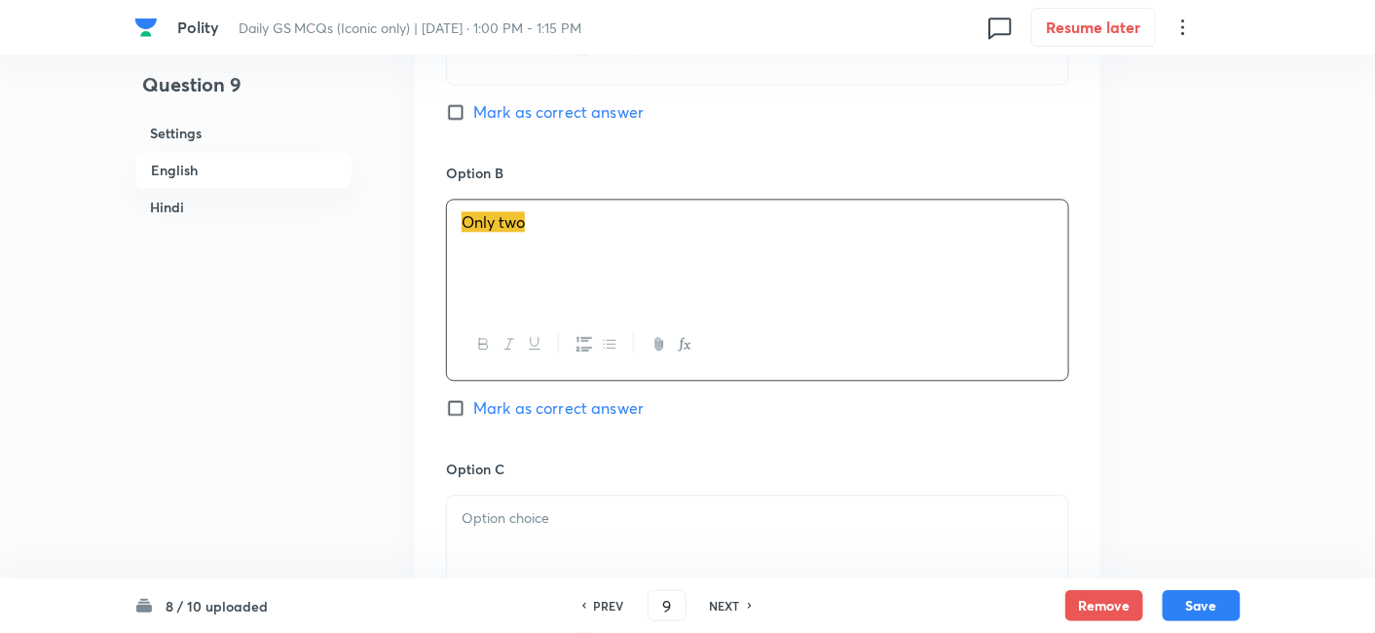
scroll to position [1502, 0]
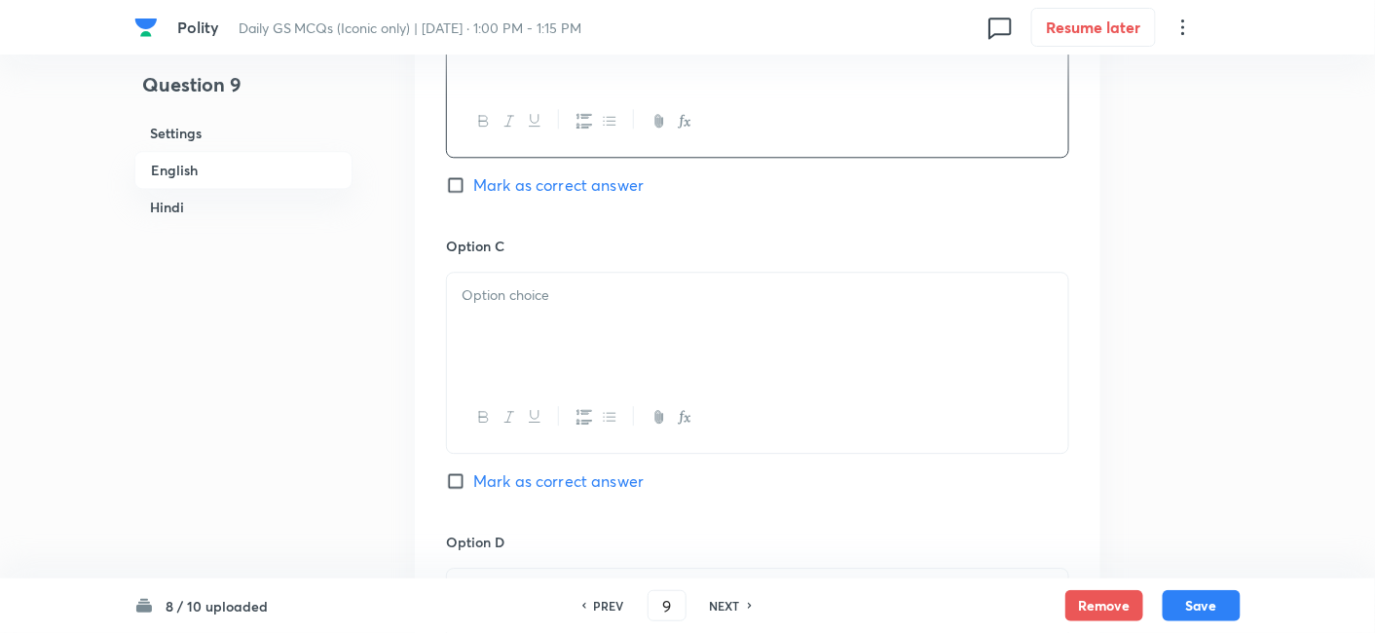
click at [524, 341] on div at bounding box center [757, 327] width 621 height 109
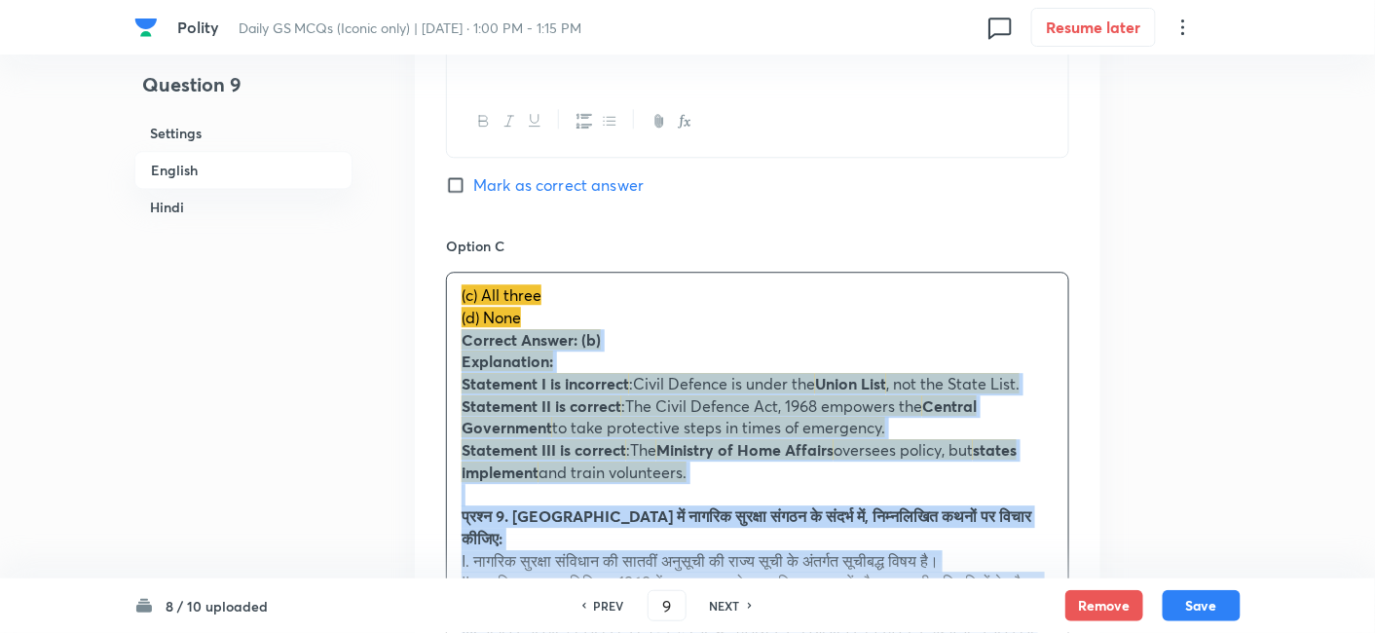
drag, startPoint x: 462, startPoint y: 333, endPoint x: 448, endPoint y: 326, distance: 15.2
click at [448, 326] on div "(c) All three (d) None Correct Answer: (b) Explanation: Statement I is incorrec…" at bounding box center [757, 605] width 621 height 665
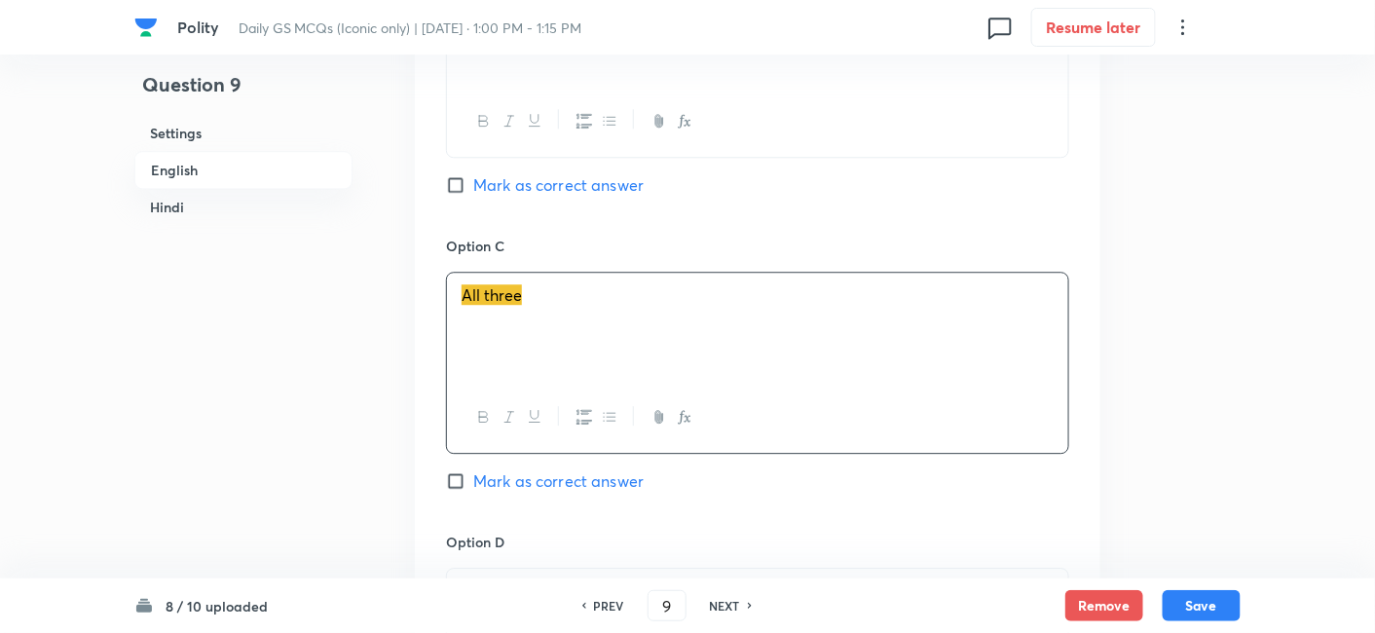
click at [557, 179] on span "Mark as correct answer" at bounding box center [558, 184] width 170 height 23
click at [473, 179] on input "Mark as correct answer" at bounding box center [459, 184] width 27 height 19
checkbox input "true"
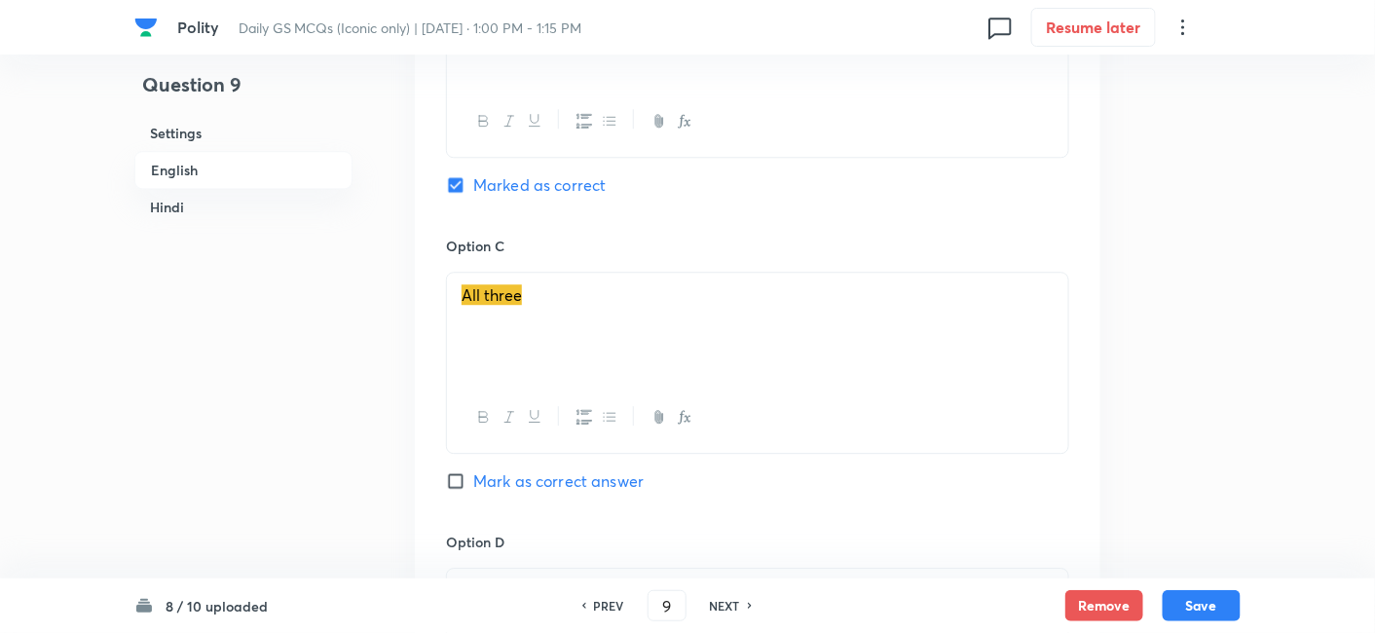
checkbox input "true"
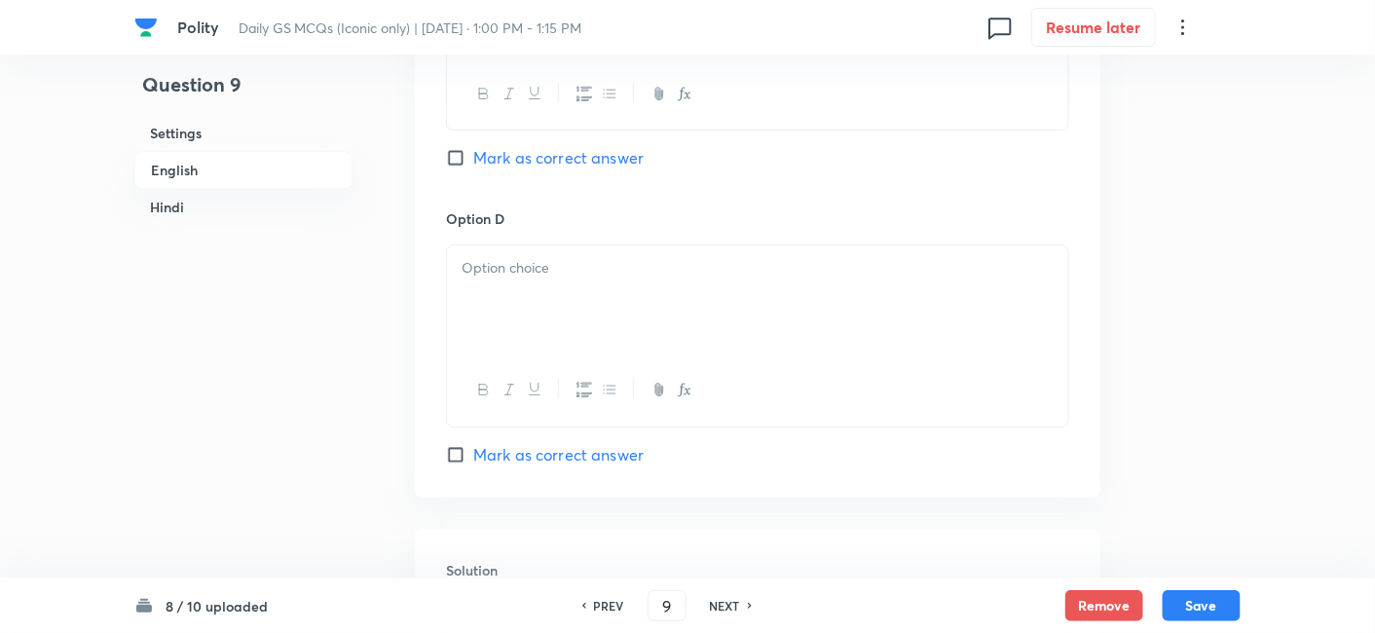
scroll to position [1826, 0]
click at [575, 296] on div at bounding box center [757, 298] width 621 height 109
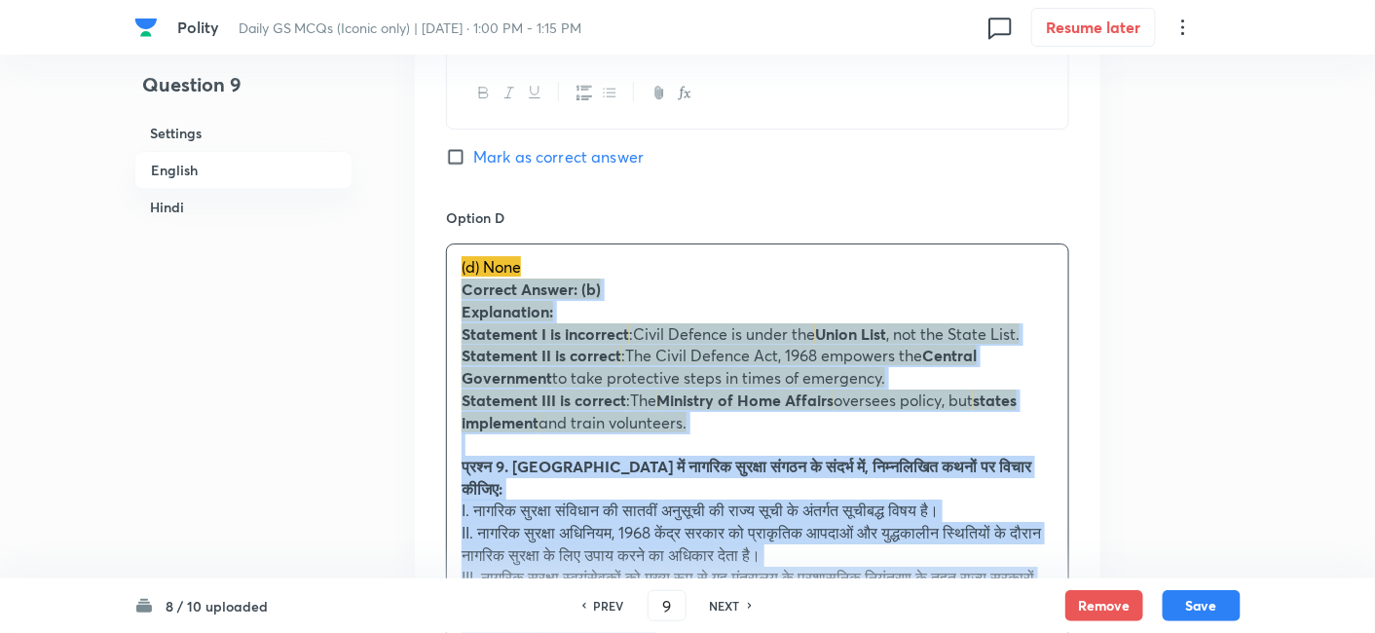
drag, startPoint x: 469, startPoint y: 293, endPoint x: 413, endPoint y: 287, distance: 55.8
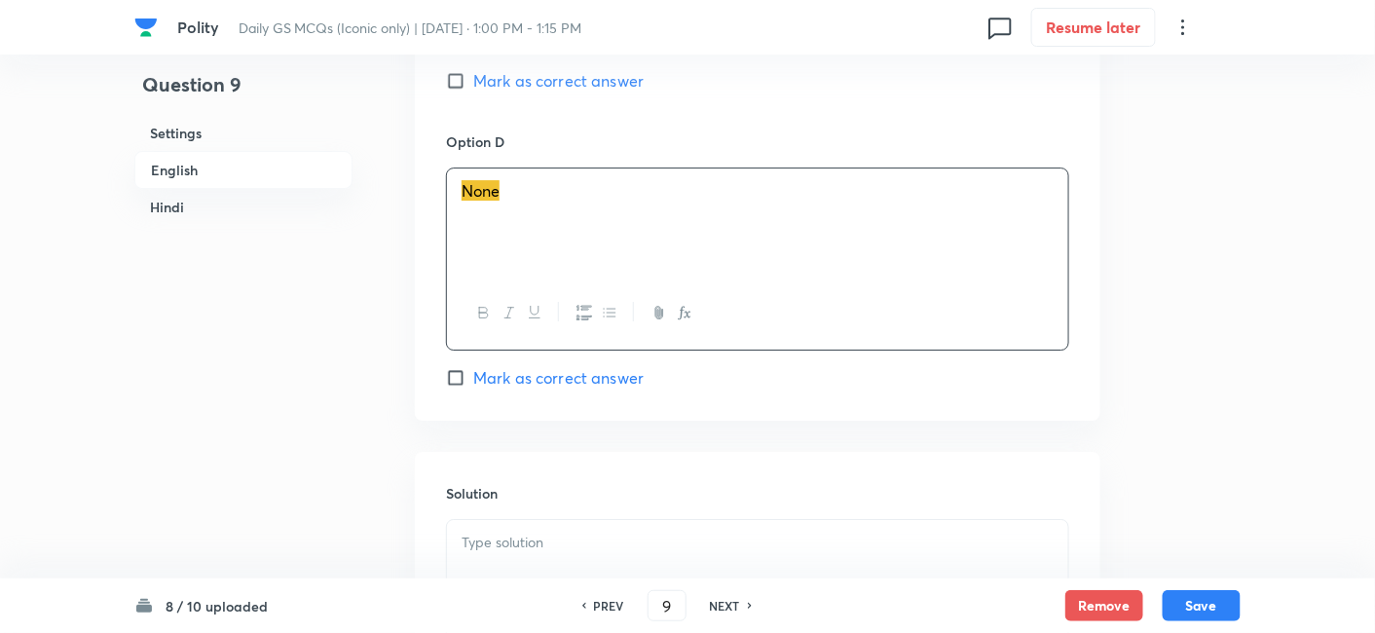
scroll to position [2151, 0]
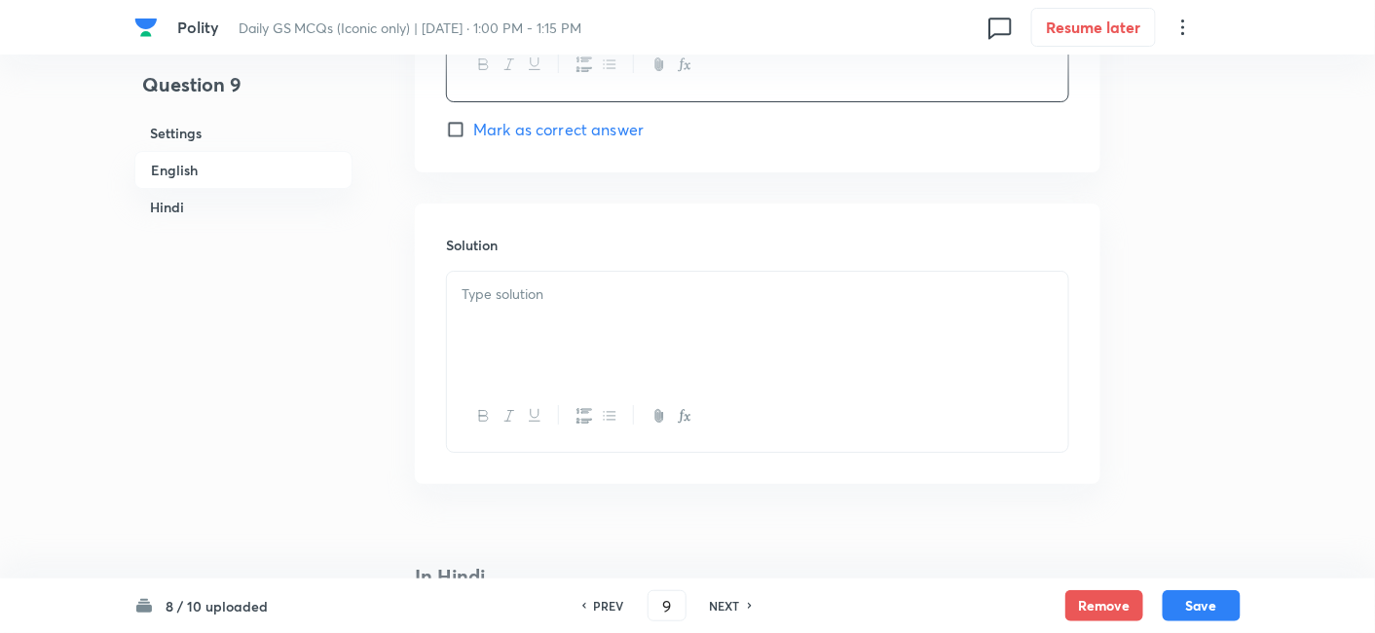
click at [523, 308] on div at bounding box center [757, 326] width 621 height 109
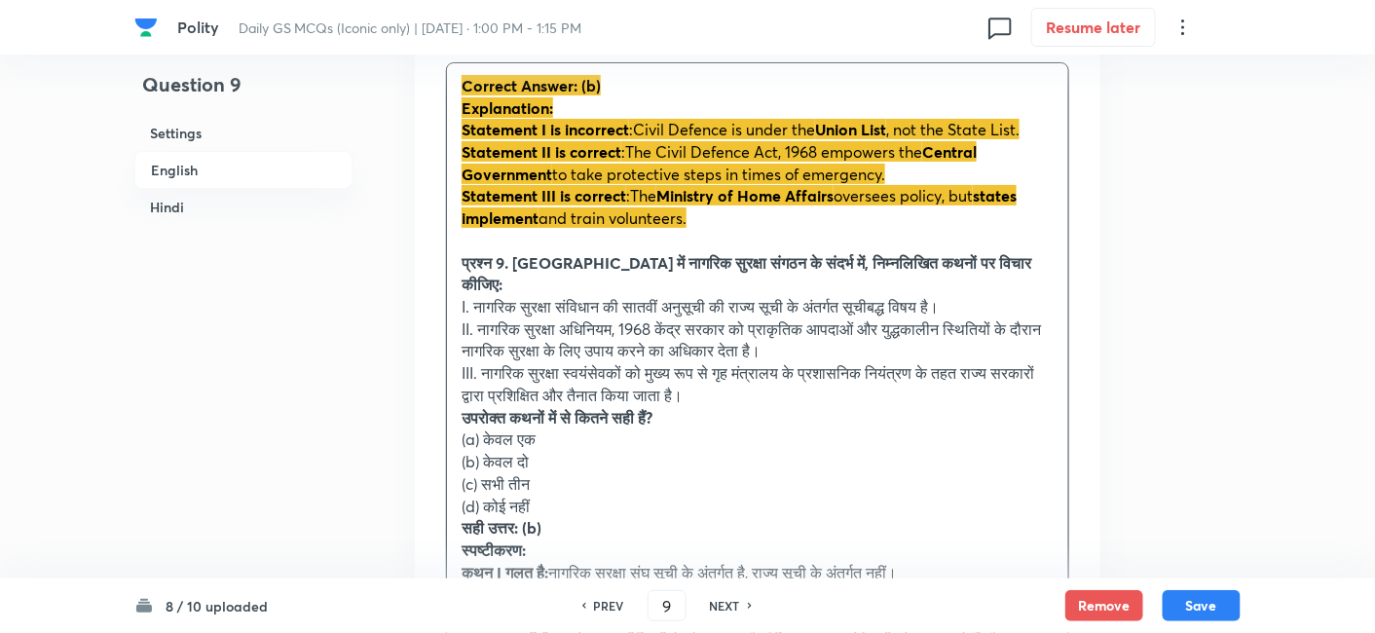
scroll to position [2368, 0]
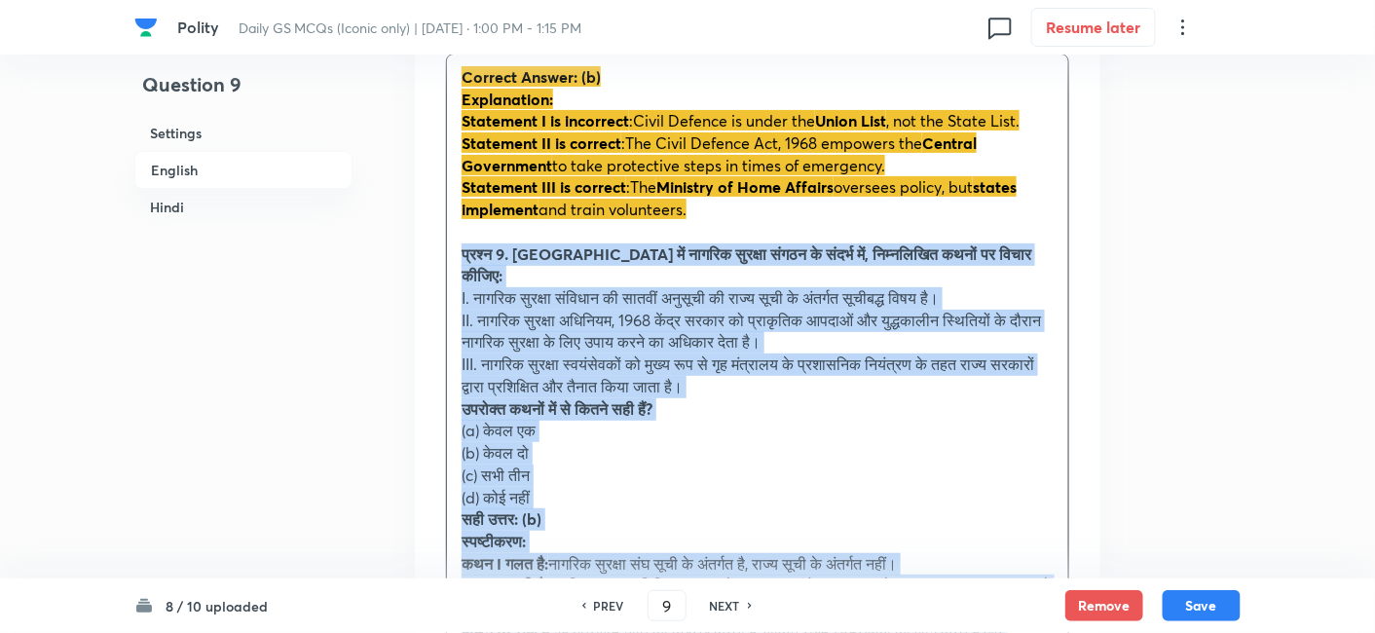
drag, startPoint x: 520, startPoint y: 273, endPoint x: 450, endPoint y: 243, distance: 76.4
click at [455, 243] on div "Correct Answer: (b) Explanation: Statement I is incorrect :Civil Defence is und…" at bounding box center [757, 365] width 621 height 620
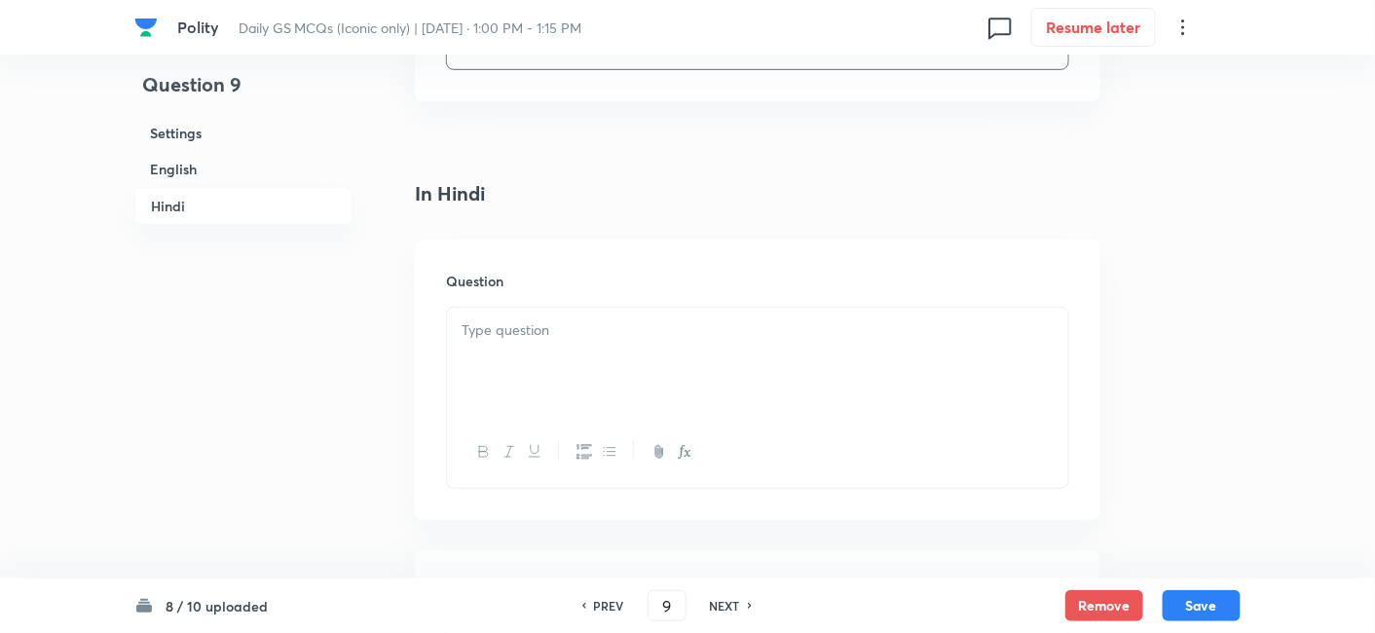
scroll to position [2800, 0]
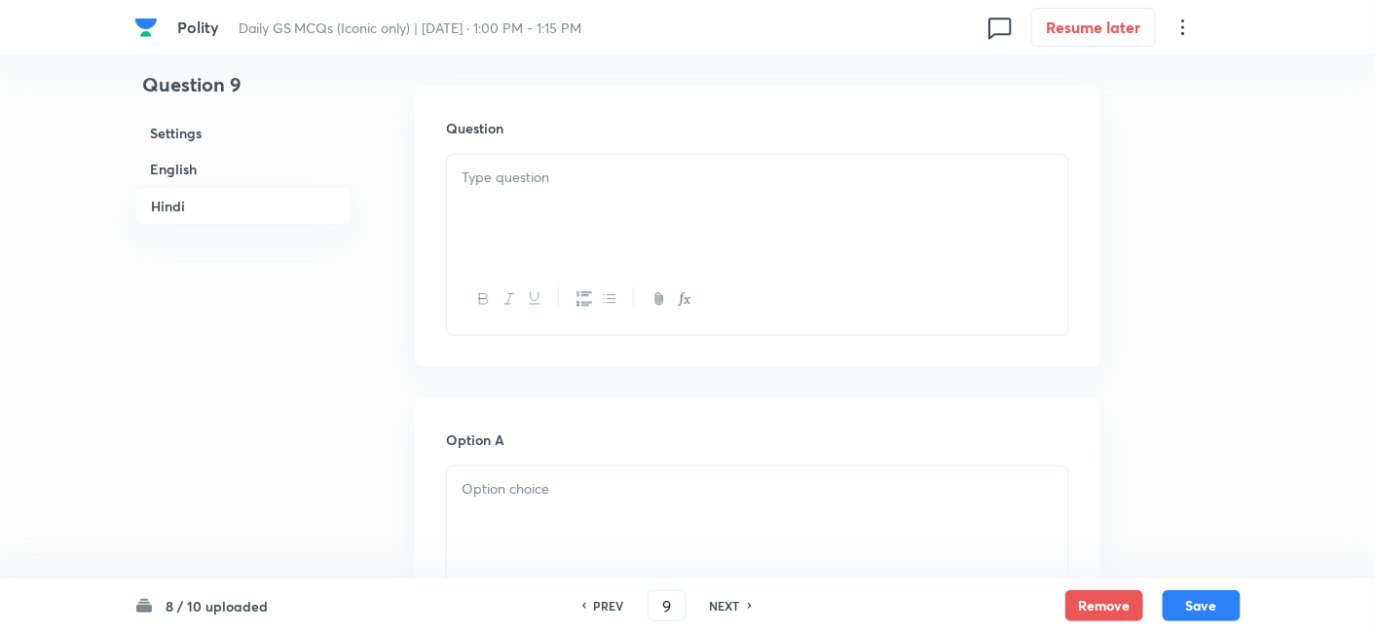
click at [586, 210] on div at bounding box center [757, 209] width 621 height 109
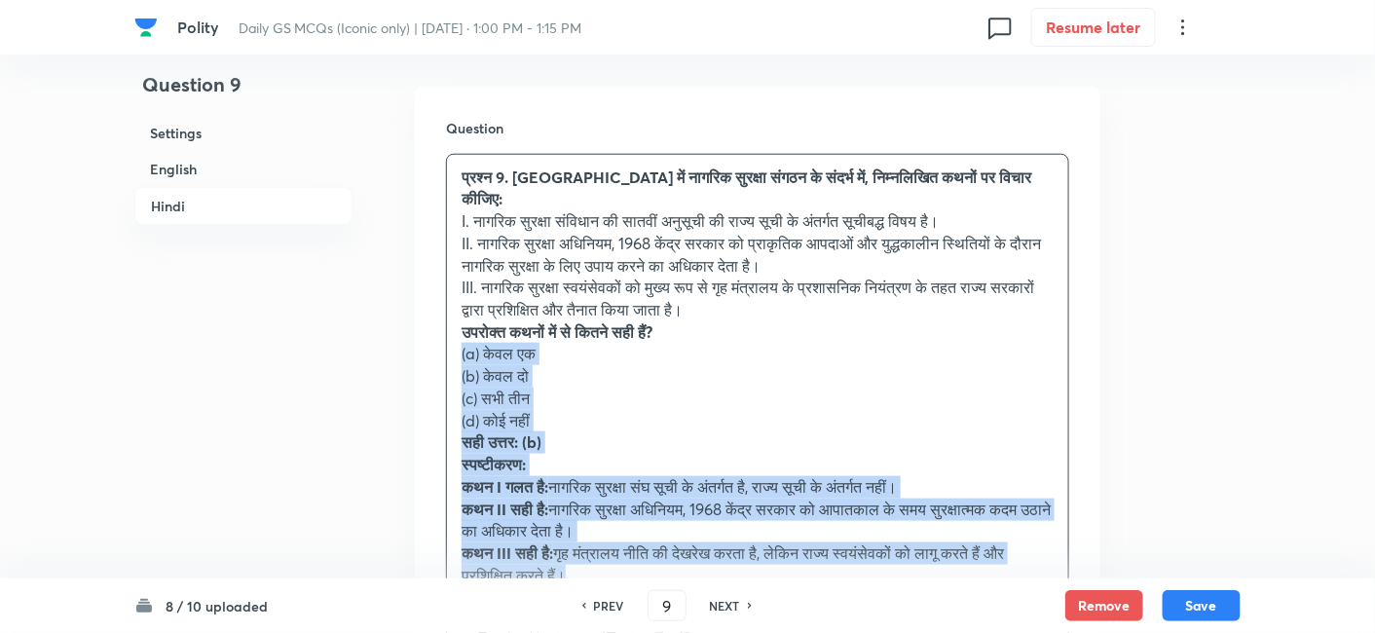
drag, startPoint x: 457, startPoint y: 323, endPoint x: 413, endPoint y: 323, distance: 43.8
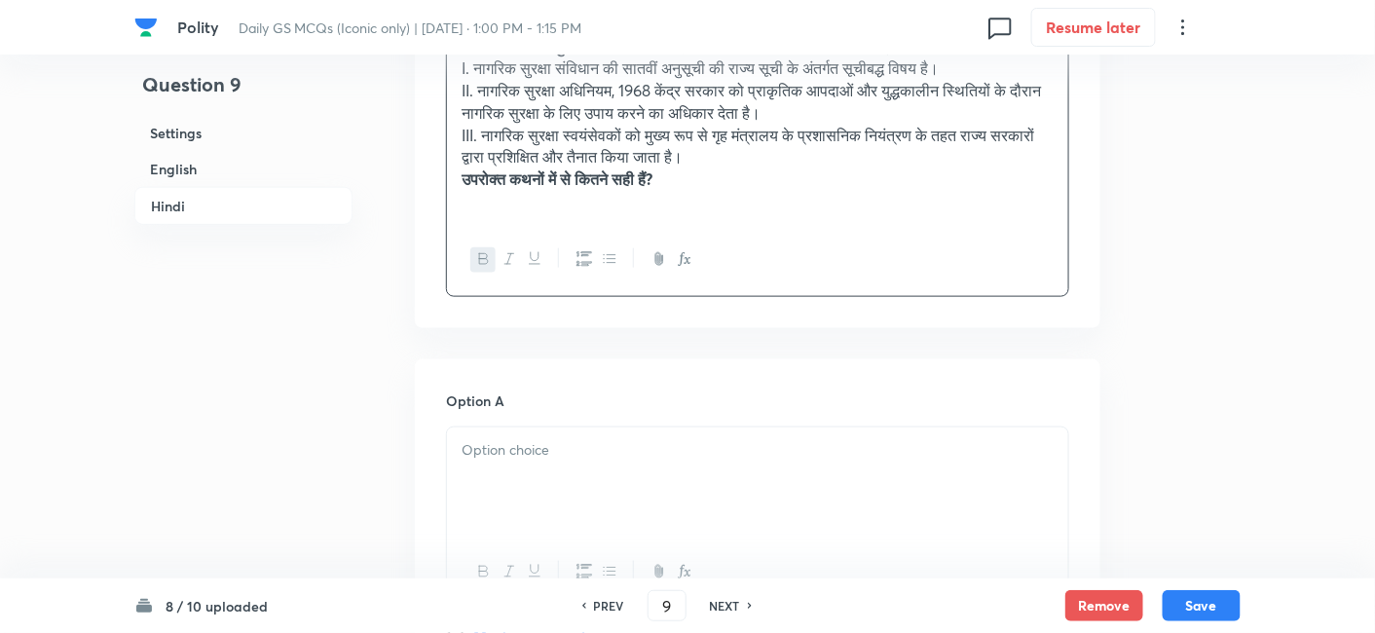
scroll to position [3125, 0]
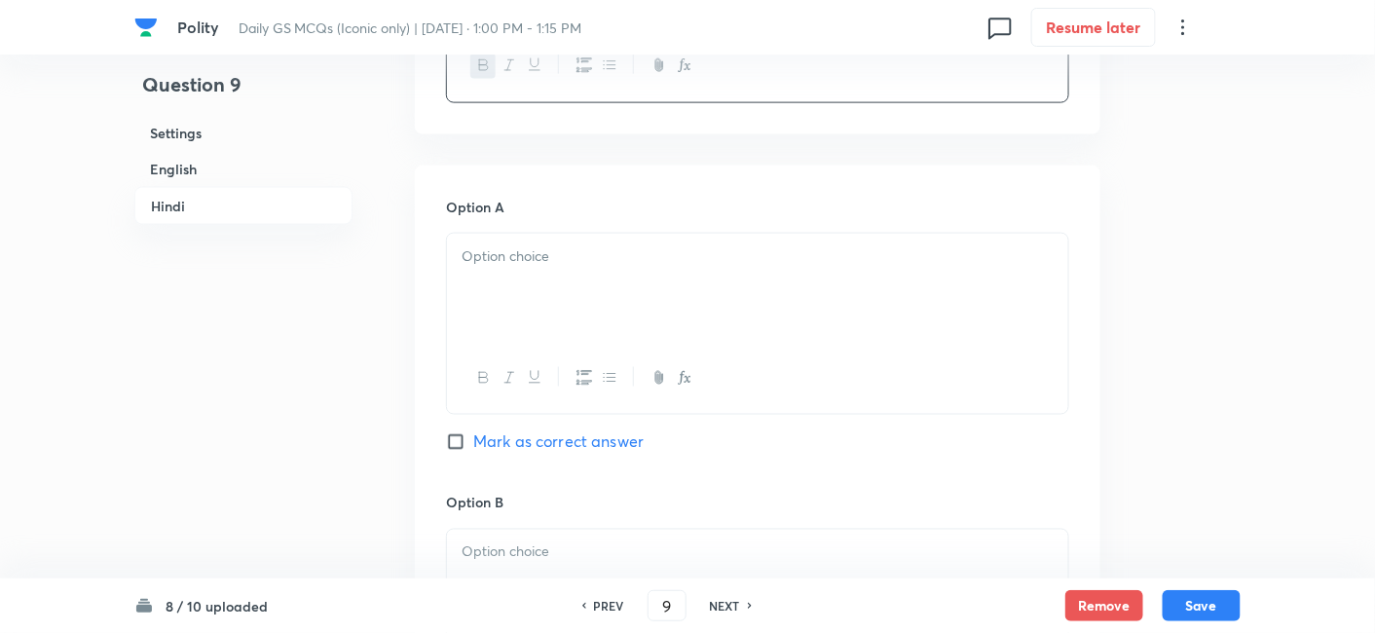
click at [541, 329] on div at bounding box center [757, 288] width 621 height 109
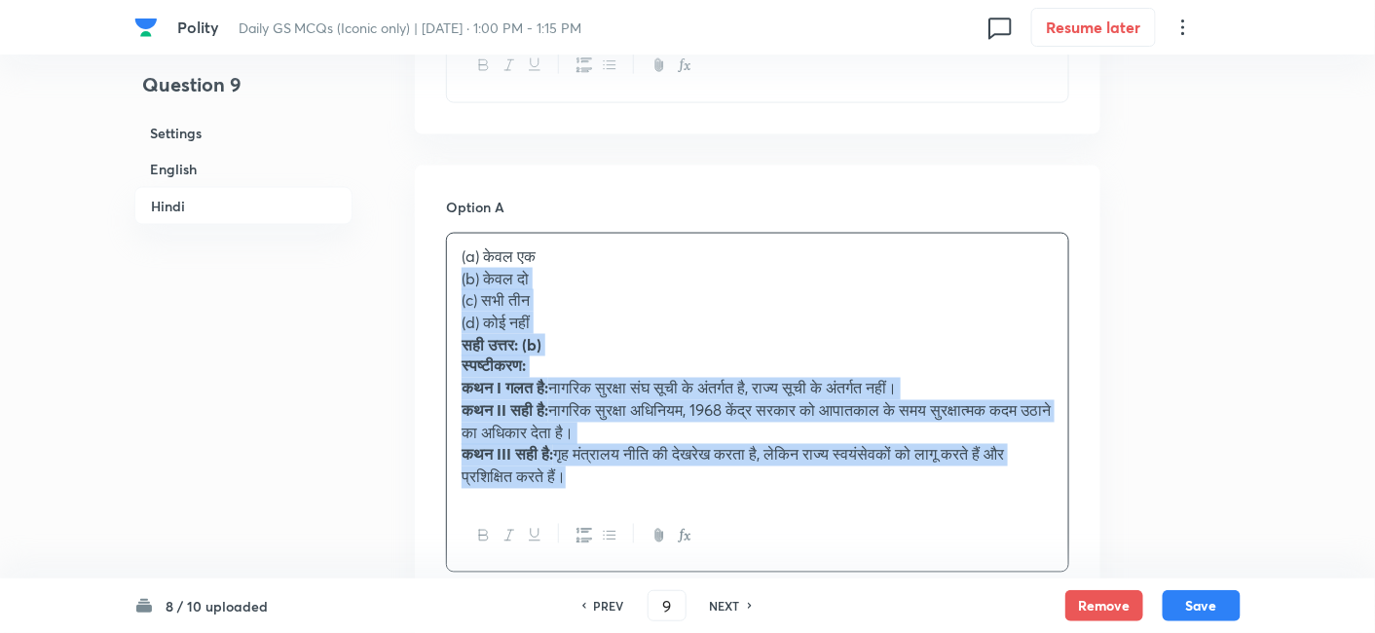
drag, startPoint x: 454, startPoint y: 296, endPoint x: 428, endPoint y: 278, distance: 32.2
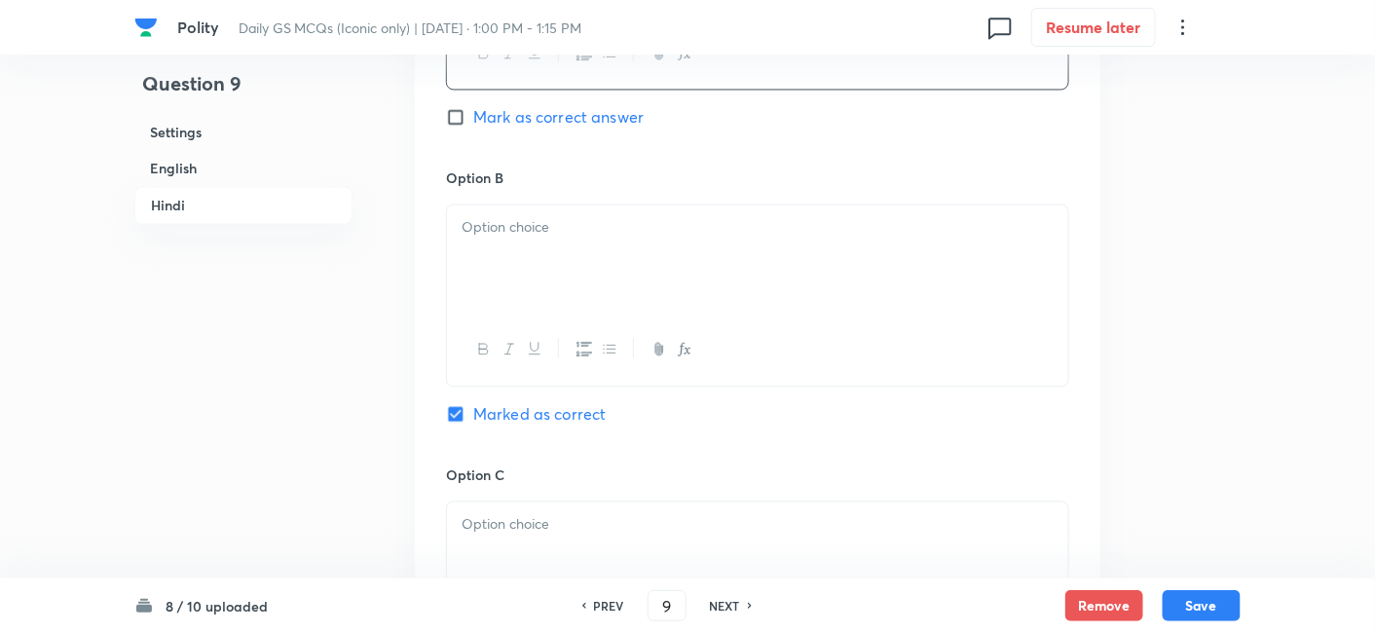
scroll to position [3450, 0]
click at [548, 261] on div at bounding box center [757, 259] width 621 height 109
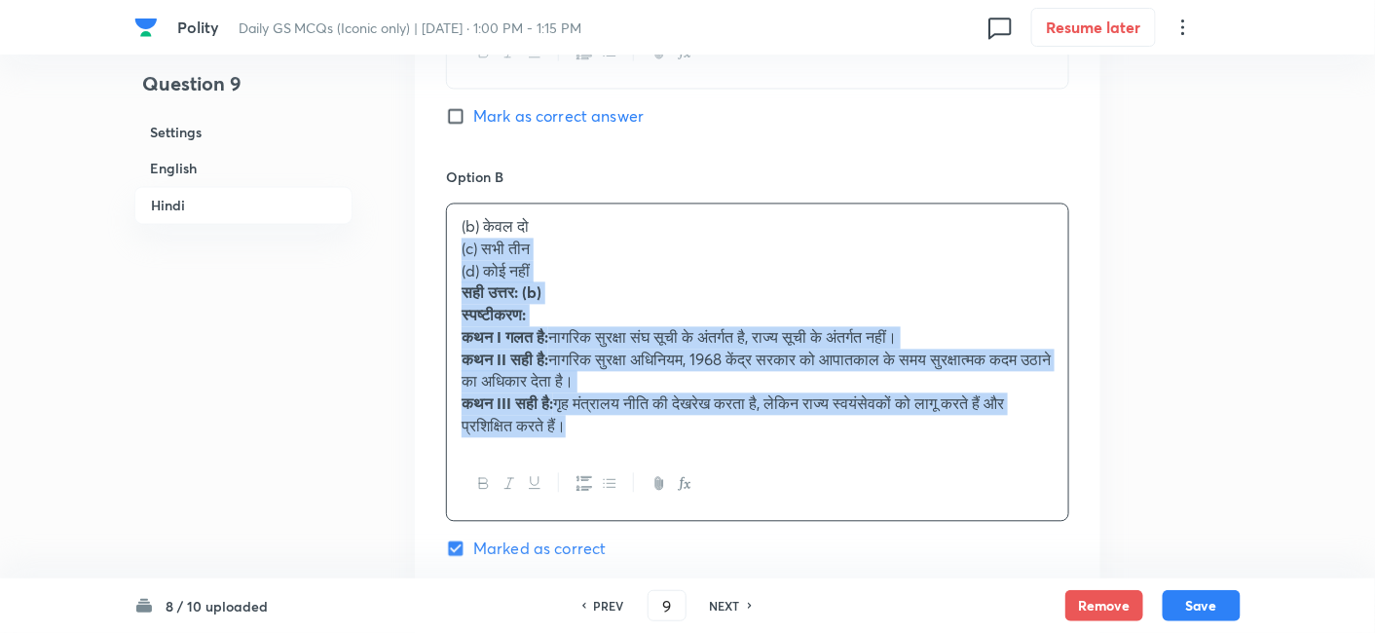
drag, startPoint x: 474, startPoint y: 251, endPoint x: 444, endPoint y: 245, distance: 30.8
click at [444, 245] on div "Option A केवल एक Mark as correct answer Option B (b) केवल दो (c) सभी तीन (d) को…" at bounding box center [758, 512] width 686 height 1345
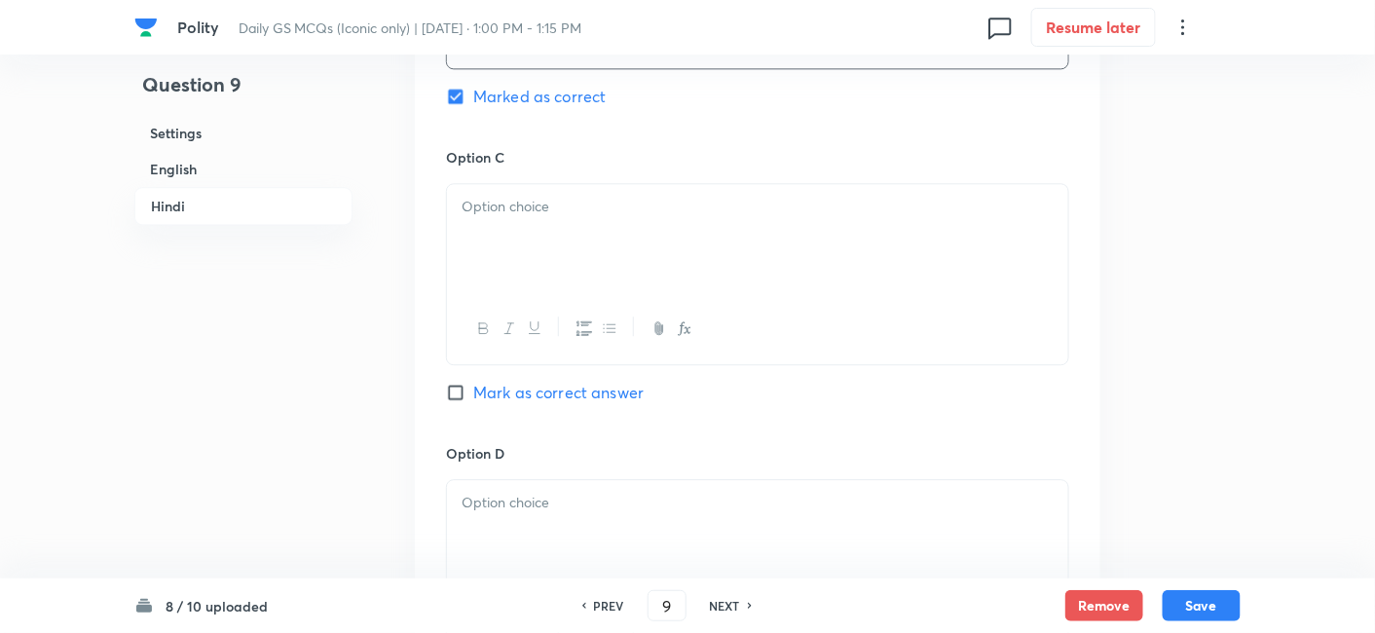
scroll to position [3774, 0]
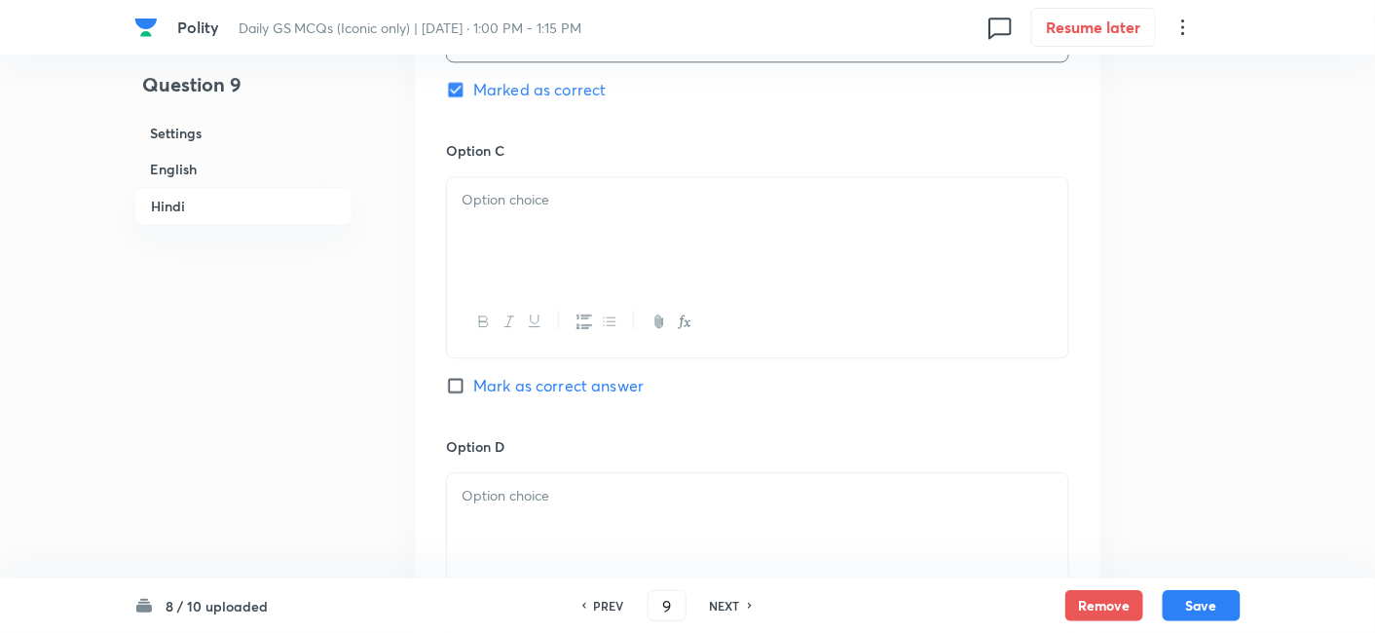
click at [534, 251] on div at bounding box center [757, 231] width 621 height 109
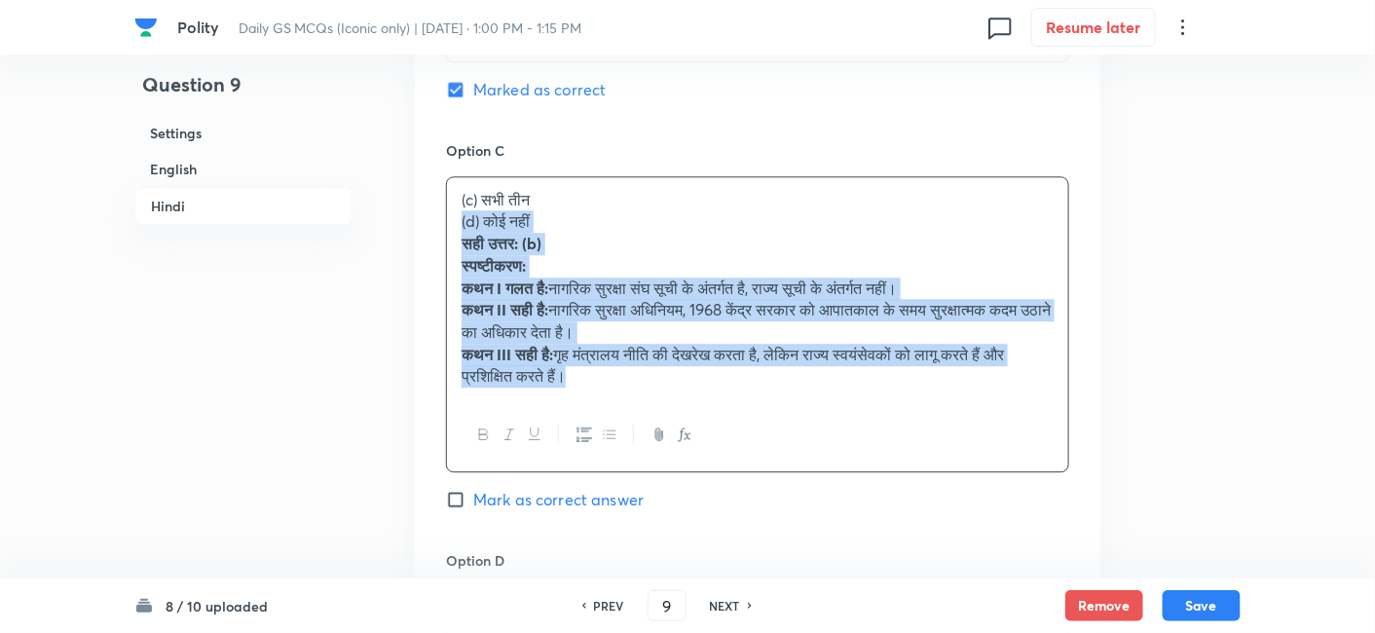
drag, startPoint x: 459, startPoint y: 229, endPoint x: 439, endPoint y: 223, distance: 20.3
click at [439, 223] on div "Option A केवल एक Mark as correct answer Option B केवल दो Marked as correct Opti…" at bounding box center [758, 177] width 686 height 1323
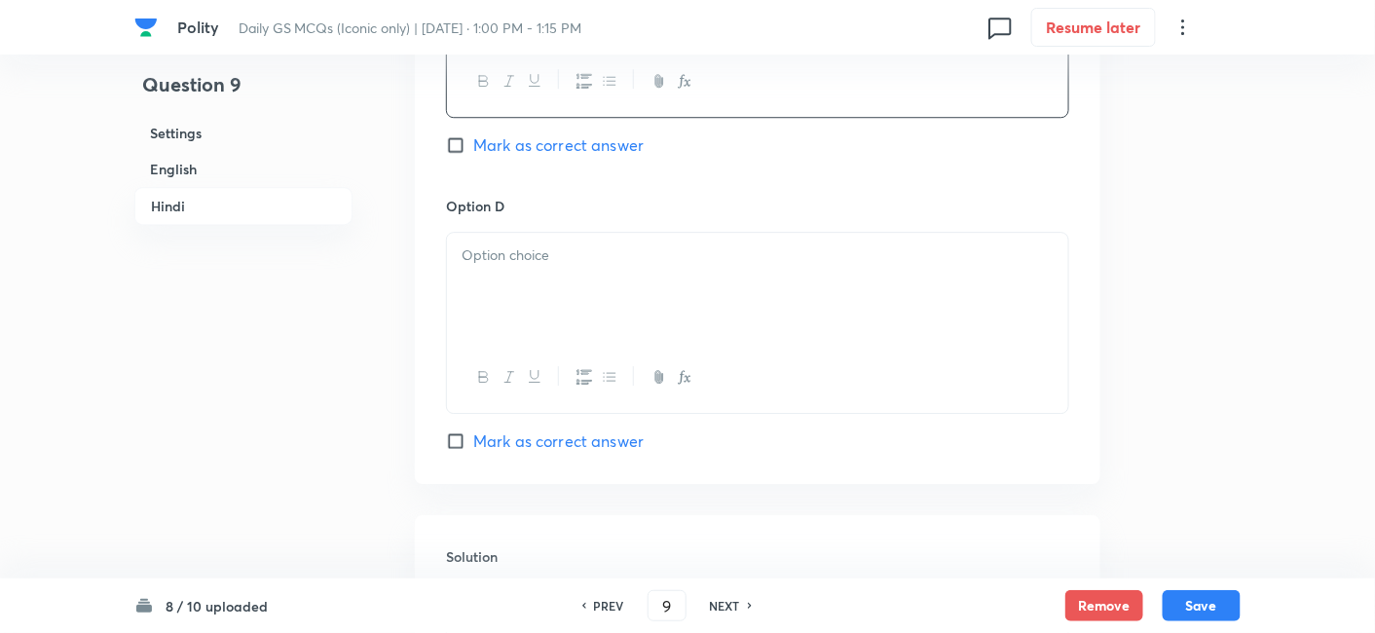
scroll to position [4099, 0]
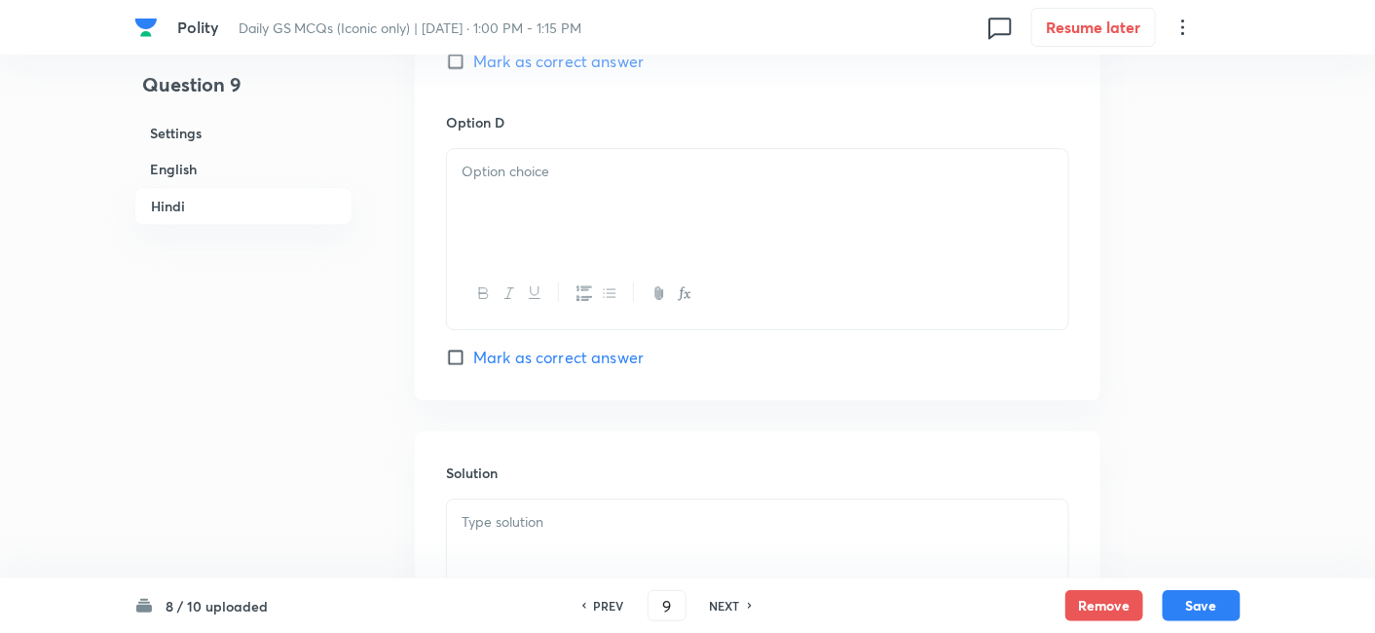
click at [520, 226] on div at bounding box center [757, 203] width 621 height 109
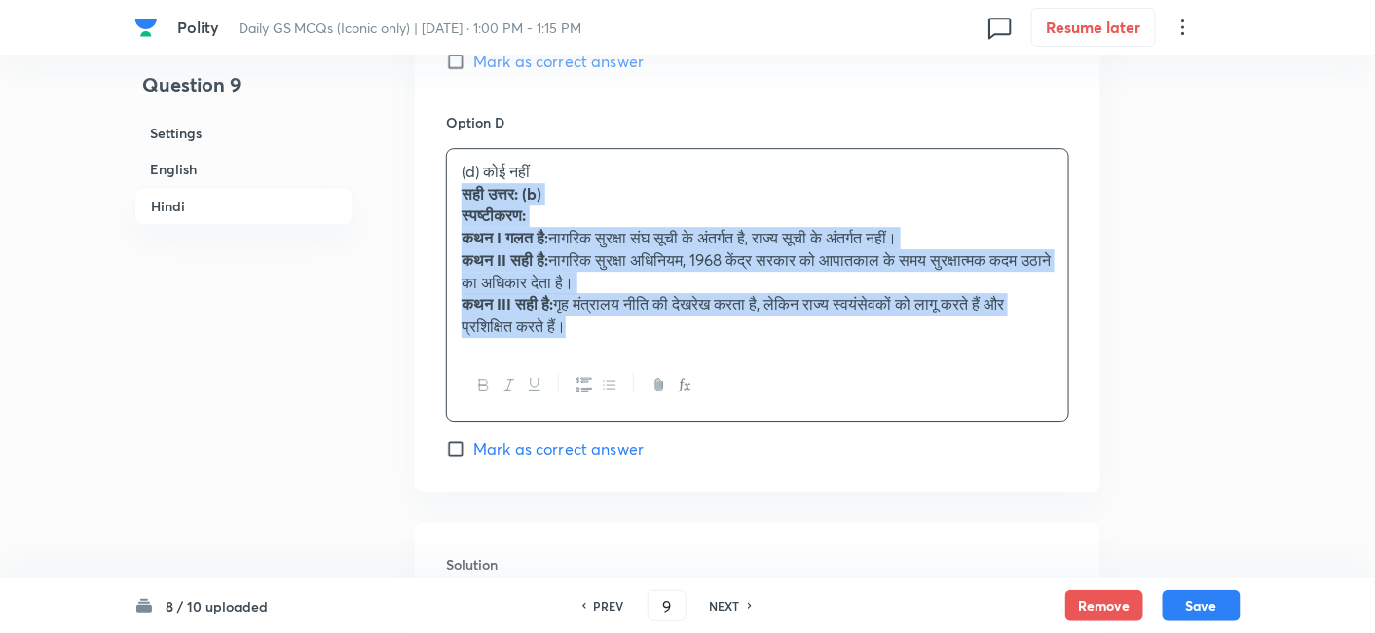
drag, startPoint x: 480, startPoint y: 212, endPoint x: 461, endPoint y: 196, distance: 25.6
click at [461, 196] on div "(d) कोई नहीं सही उत्तर: (b) स्पष्टीकरण: कथन I गलत है: नागरिक सुरक्षा संघ सूची क…" at bounding box center [757, 249] width 621 height 201
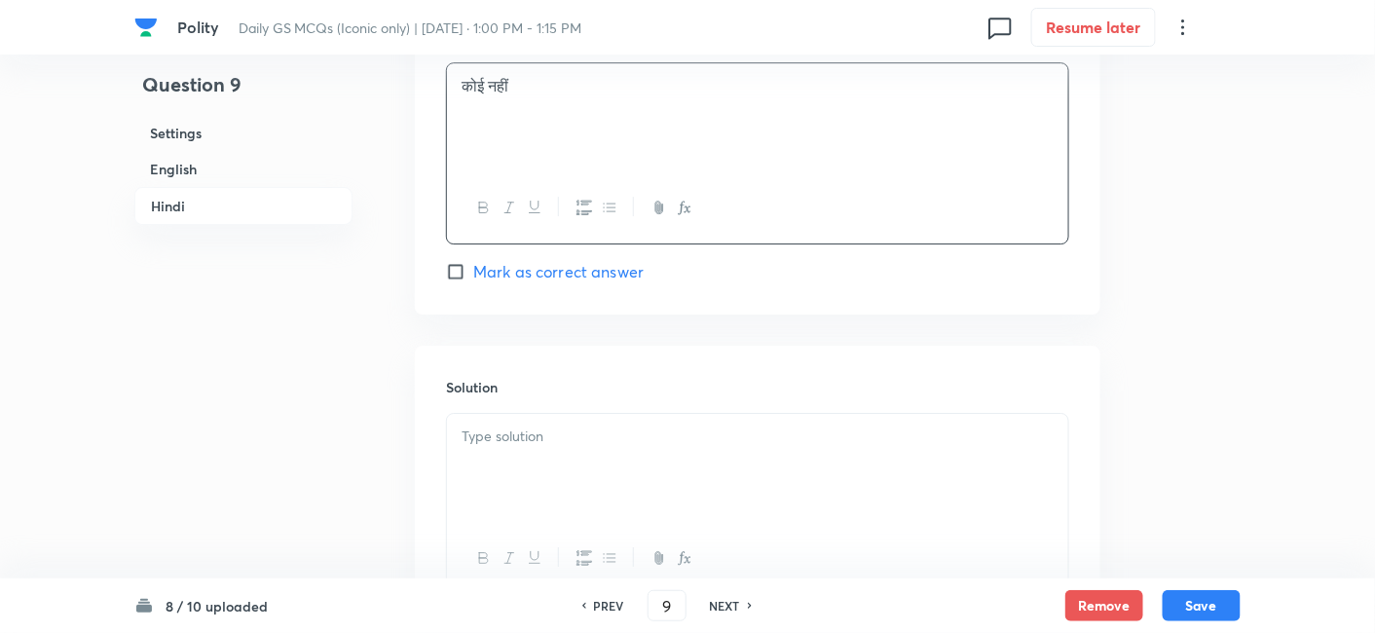
scroll to position [4344, 0]
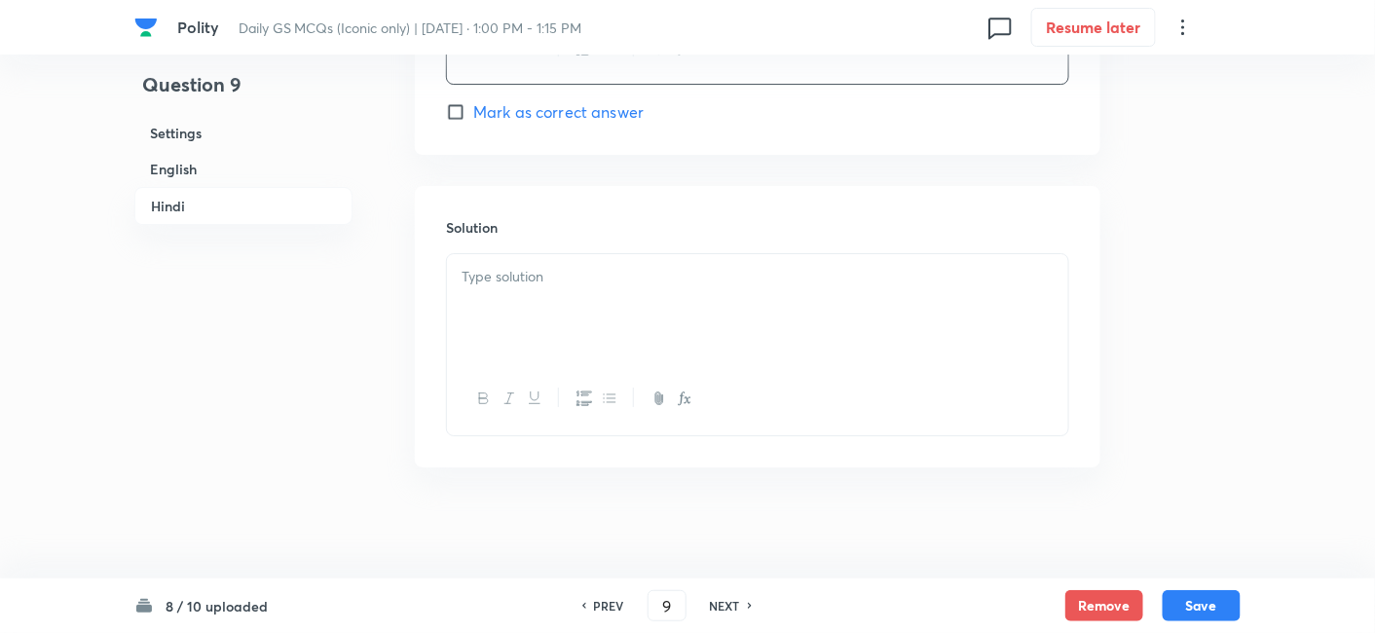
click at [501, 255] on div at bounding box center [757, 308] width 621 height 109
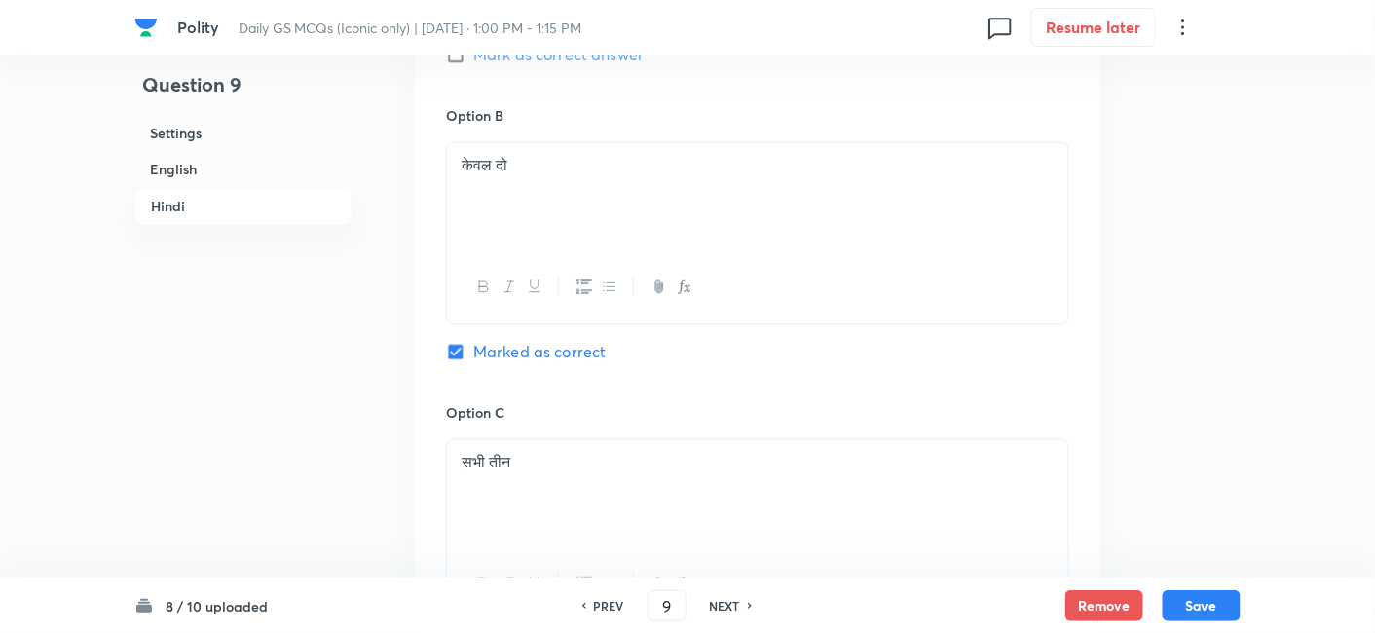
scroll to position [3478, 0]
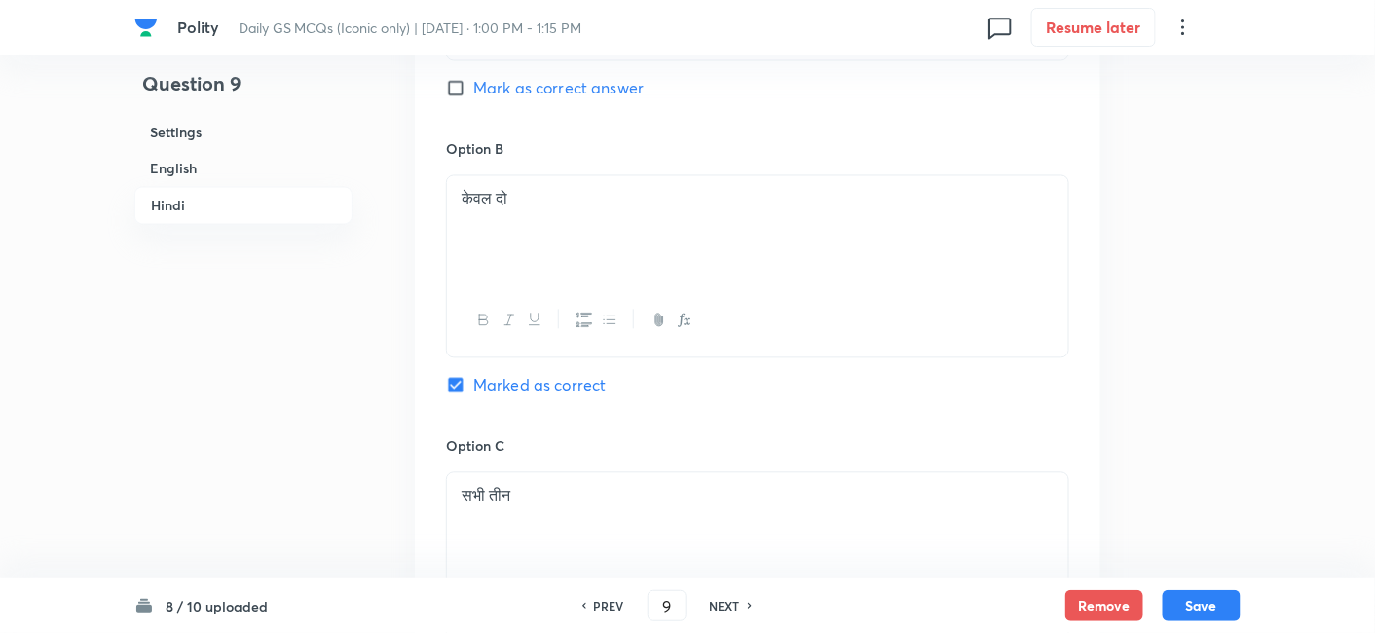
click at [1203, 589] on div "8 / 10 uploaded PREV 9 ​ NEXT Remove Save" at bounding box center [687, 606] width 1106 height 55
click at [1224, 625] on div "8 / 10 uploaded PREV 9 ​ NEXT Remove Save" at bounding box center [687, 606] width 1106 height 55
click at [1216, 610] on button "Save" at bounding box center [1202, 603] width 78 height 31
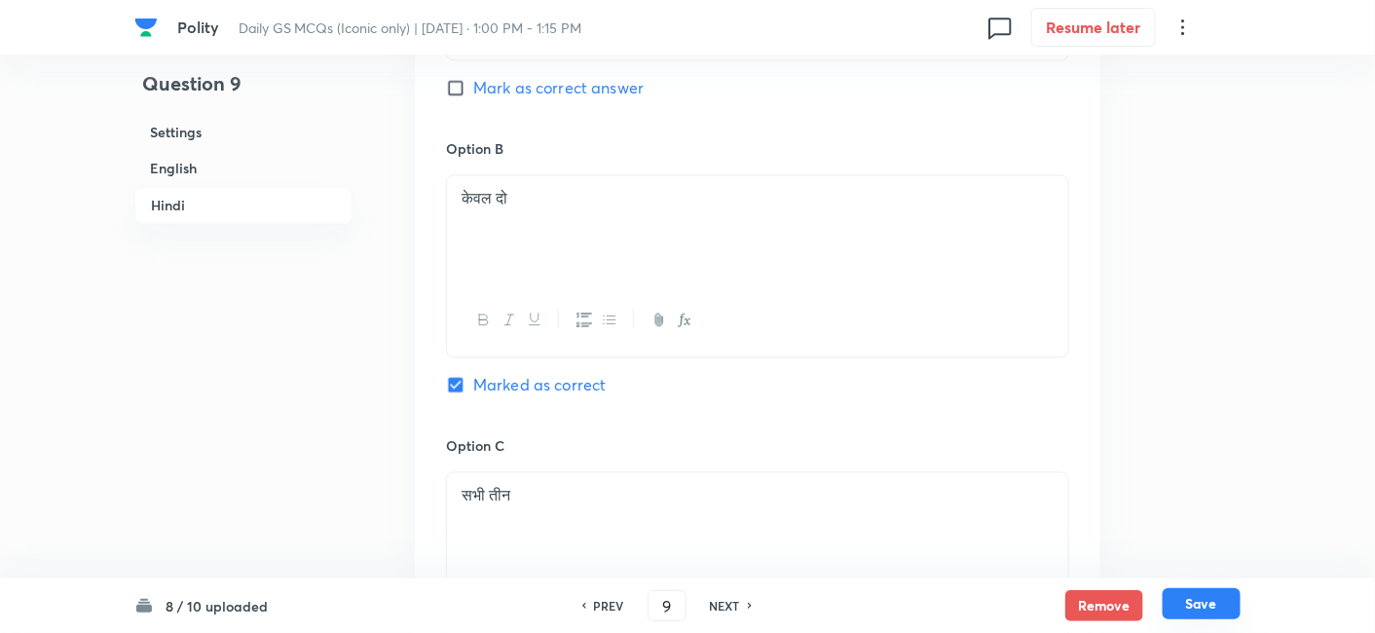
click at [1216, 610] on button "Save" at bounding box center [1202, 603] width 78 height 31
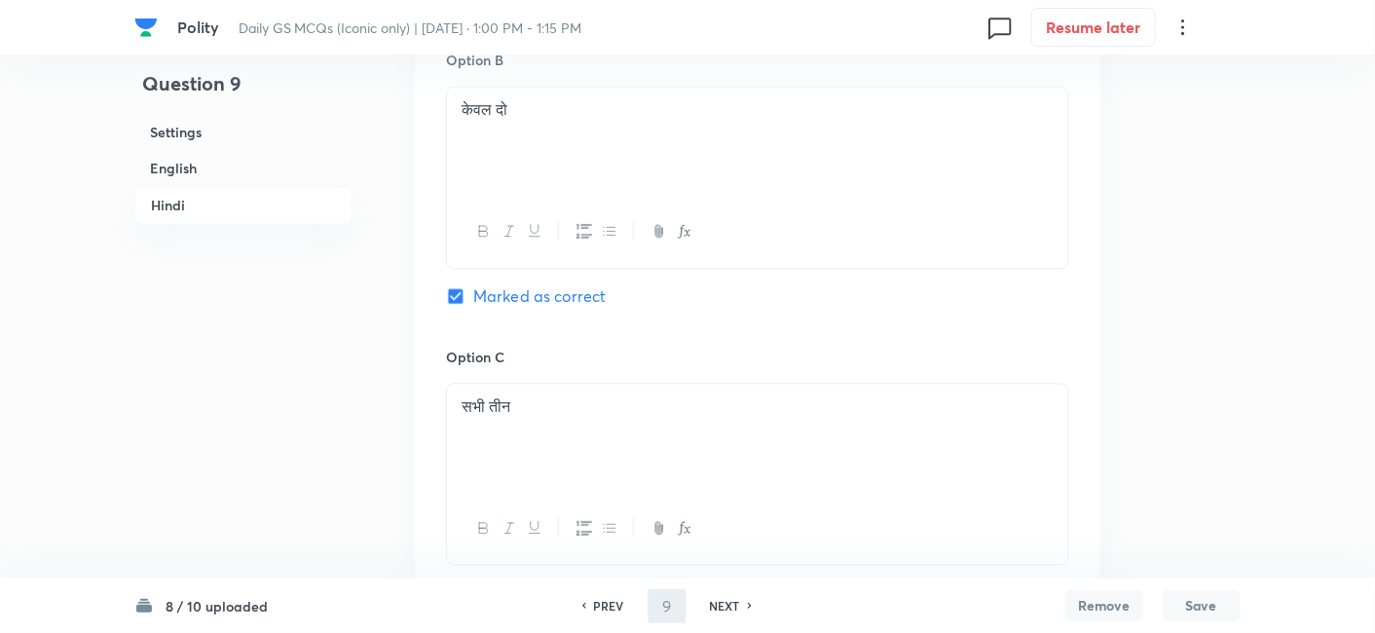
type input "10"
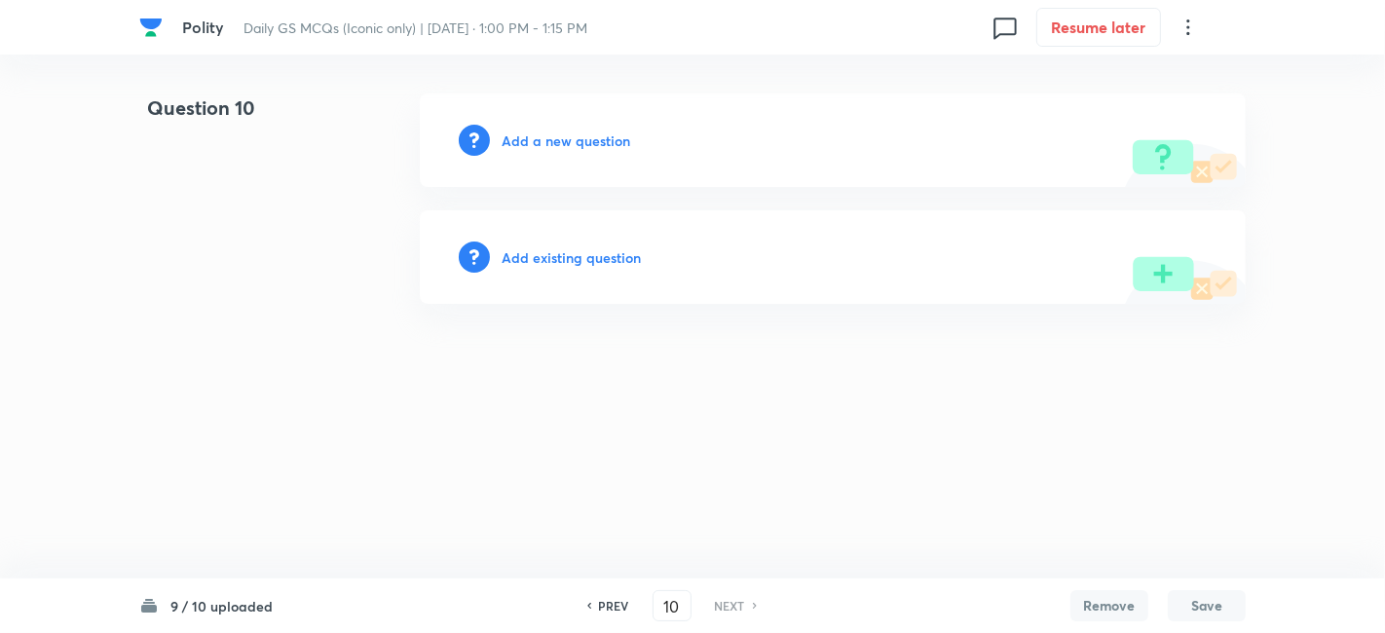
click at [562, 149] on h6 "Add a new question" at bounding box center [566, 141] width 129 height 20
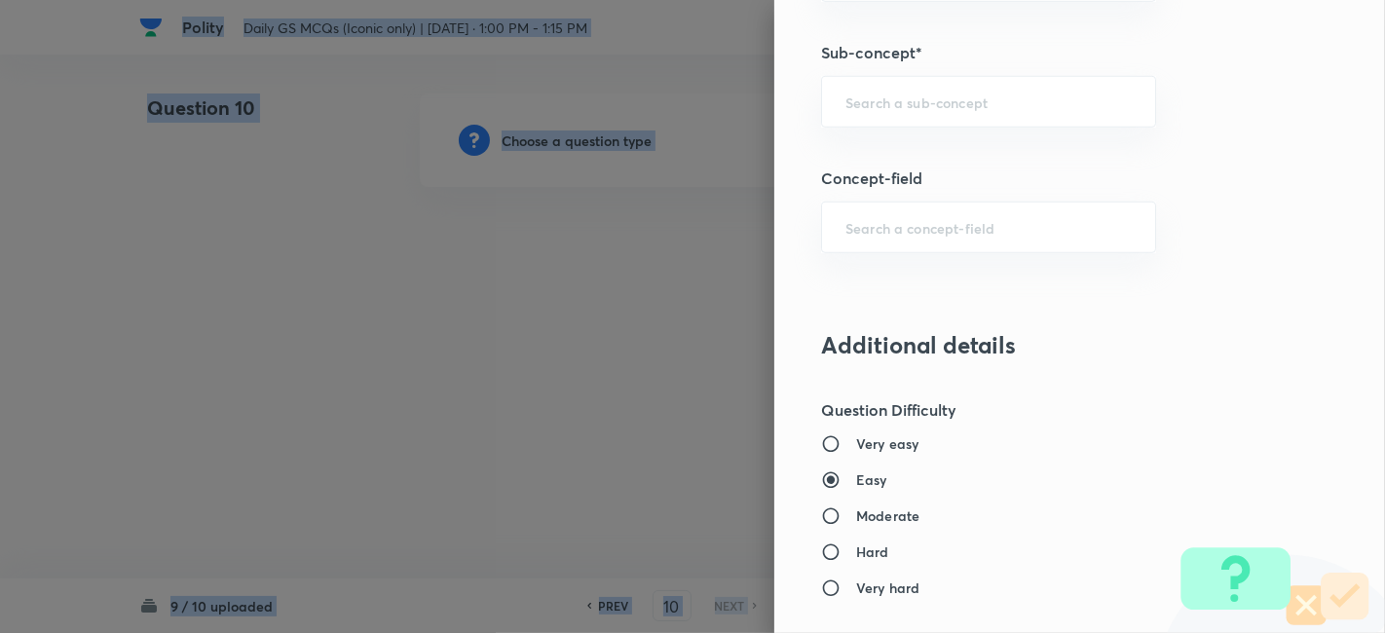
scroll to position [1190, 0]
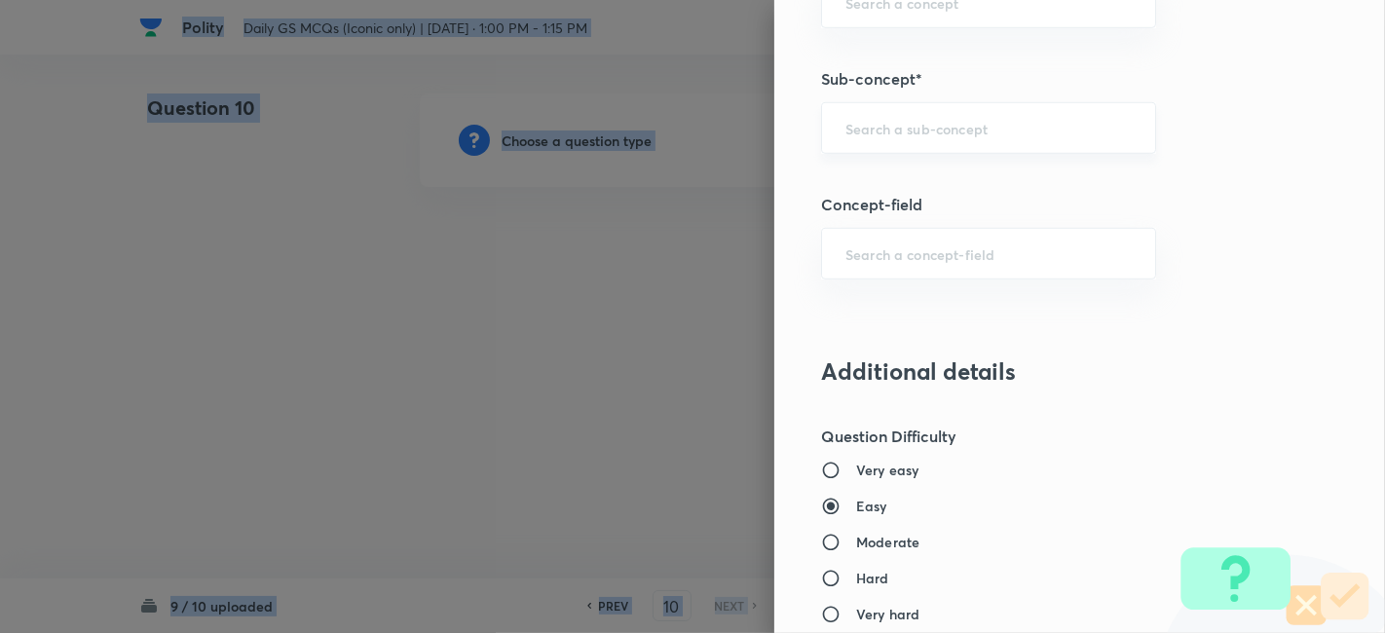
click at [960, 138] on div "​" at bounding box center [988, 128] width 335 height 52
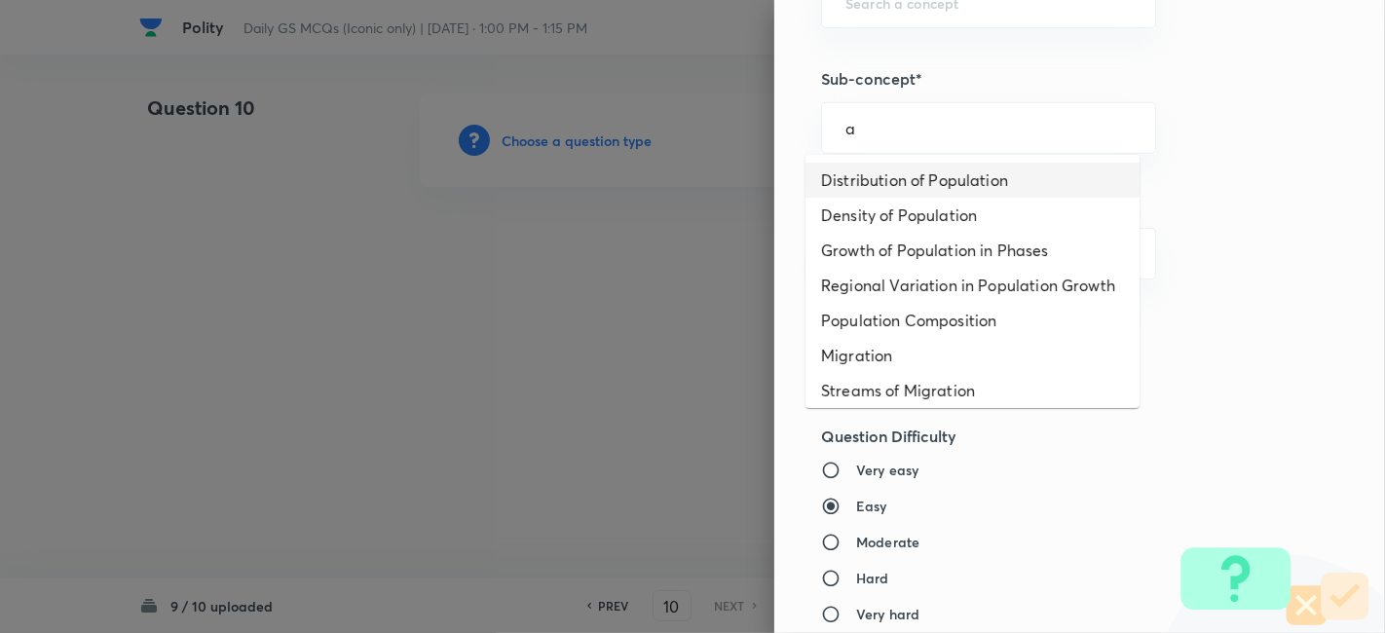
click at [960, 177] on li "Distribution of Population" at bounding box center [973, 180] width 334 height 35
type input "Distribution of Population"
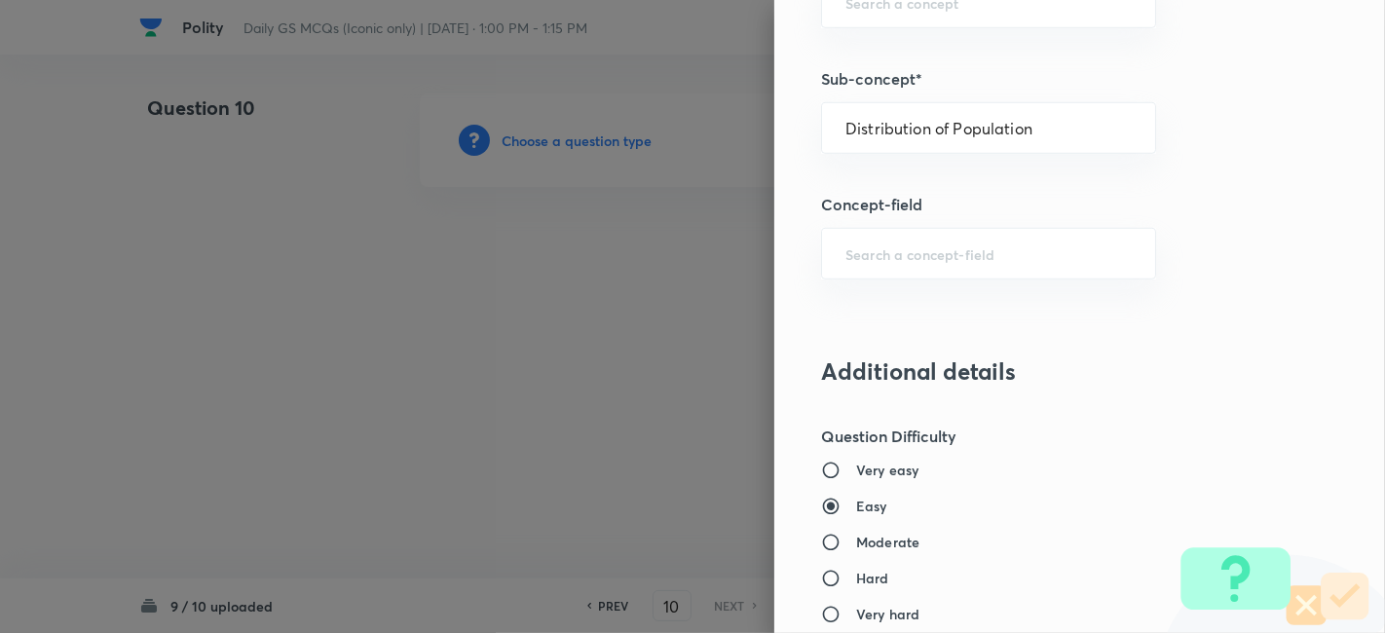
type input "Geography"
type input "Human Geography"
type input "Population:Growth and Composition"
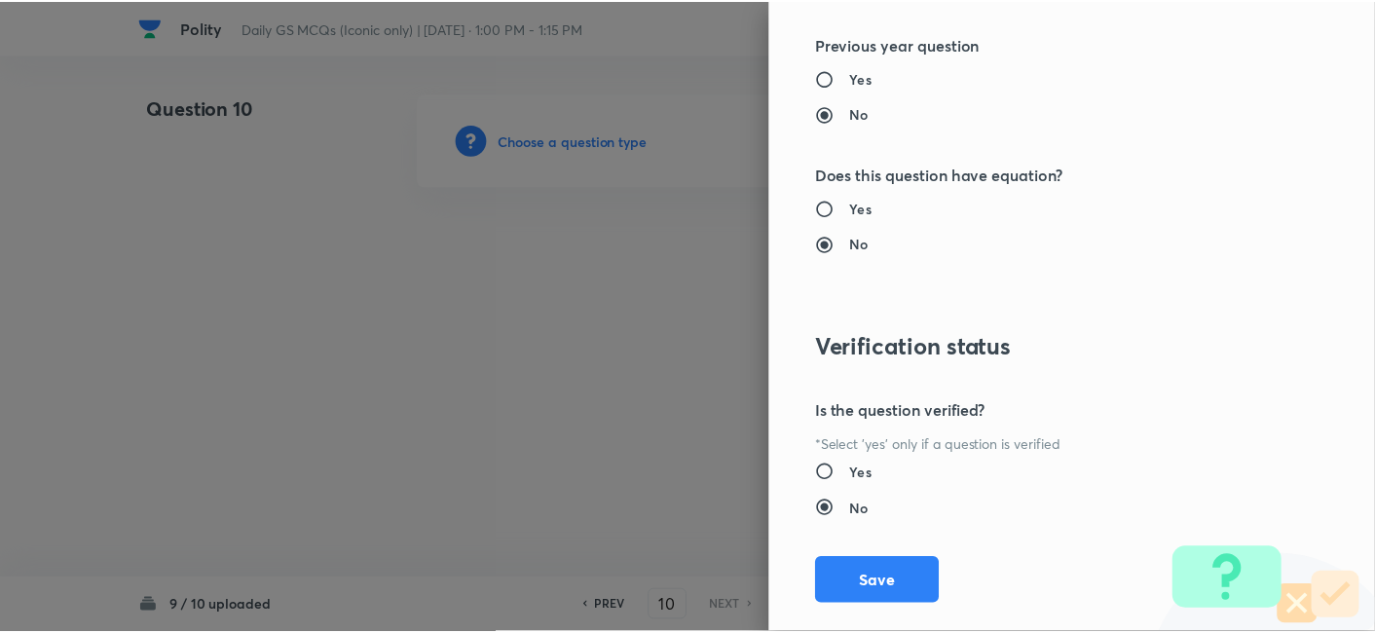
scroll to position [2016, 0]
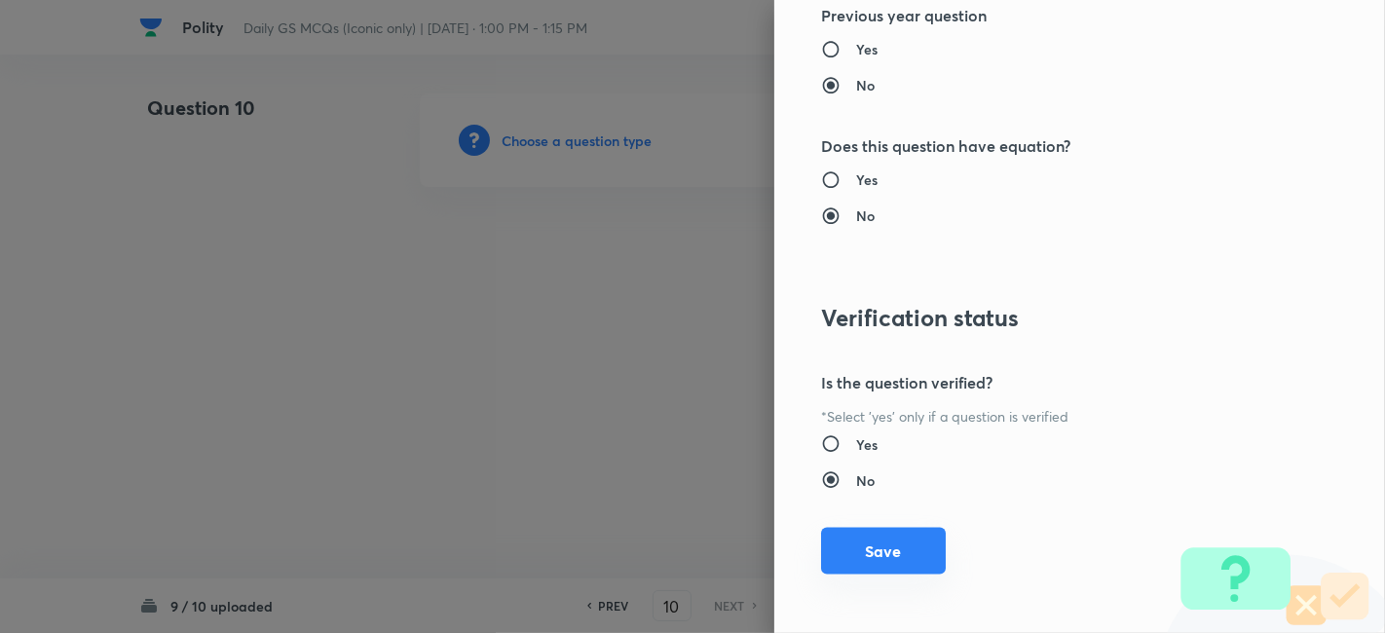
click at [911, 548] on button "Save" at bounding box center [883, 551] width 125 height 47
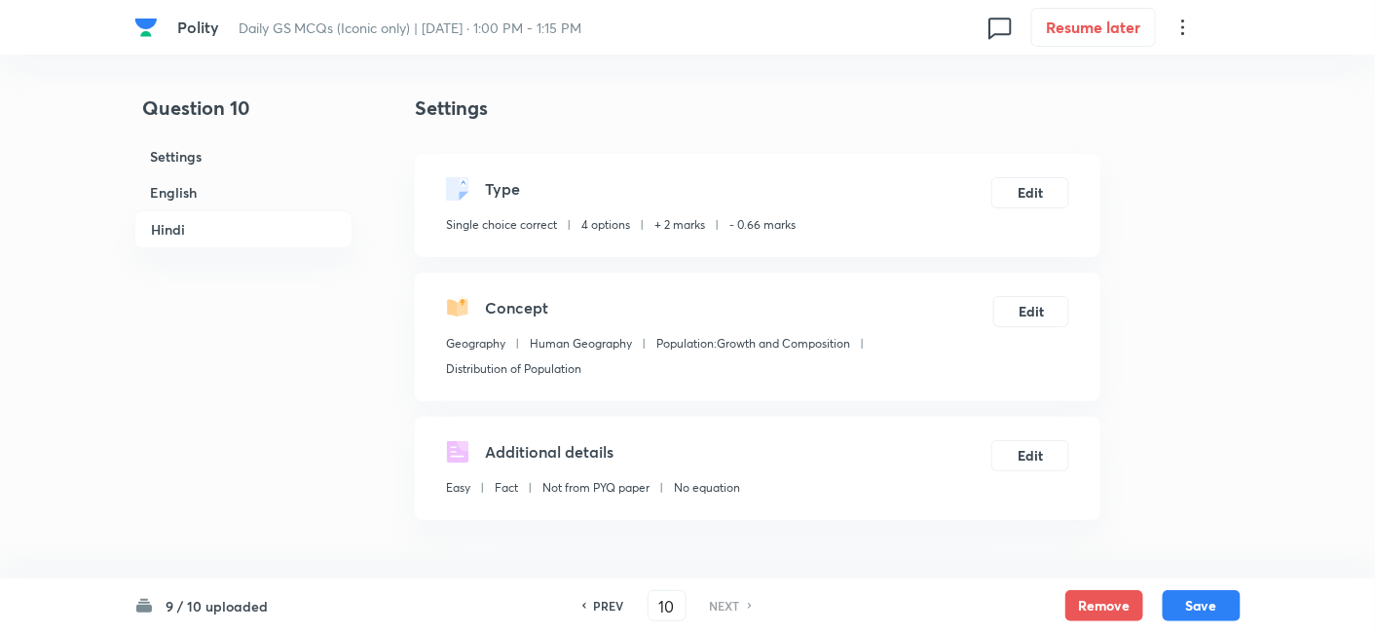
click at [315, 193] on h6 "English" at bounding box center [243, 192] width 218 height 36
drag, startPoint x: 315, startPoint y: 193, endPoint x: 373, endPoint y: 209, distance: 60.7
click at [315, 210] on h6 "Hindi" at bounding box center [243, 229] width 218 height 38
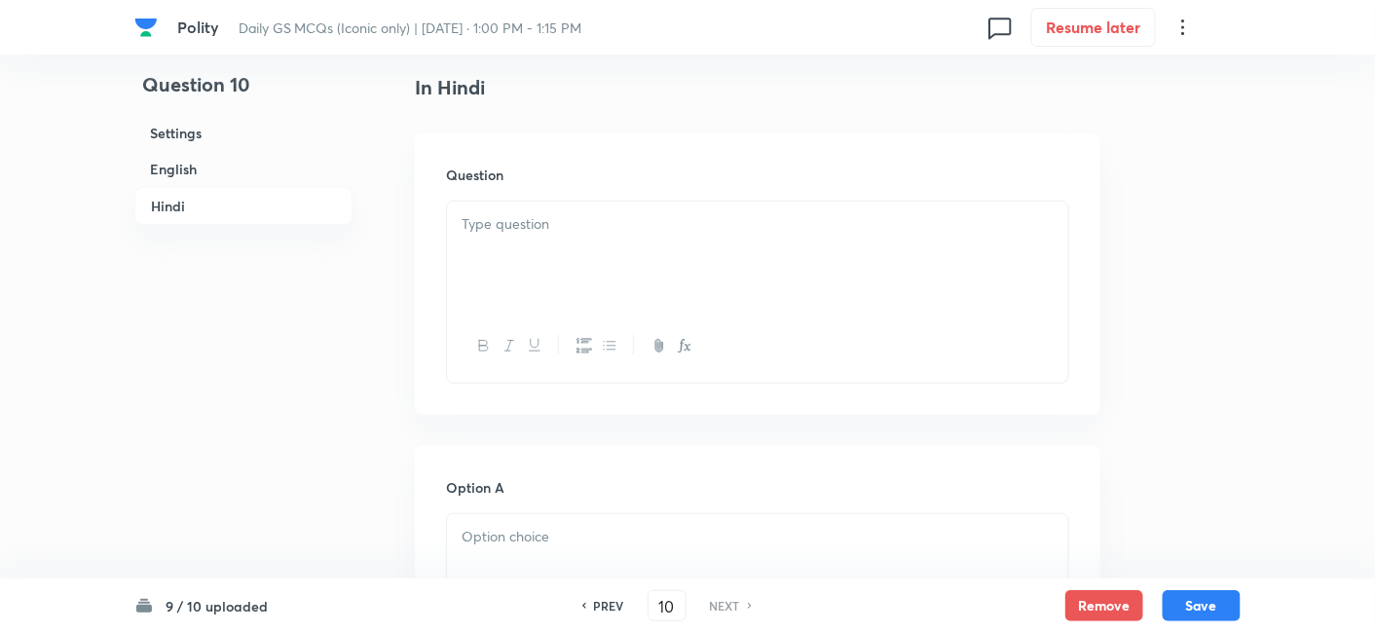
click at [488, 215] on p at bounding box center [758, 224] width 592 height 22
click at [534, 234] on div at bounding box center [757, 256] width 621 height 109
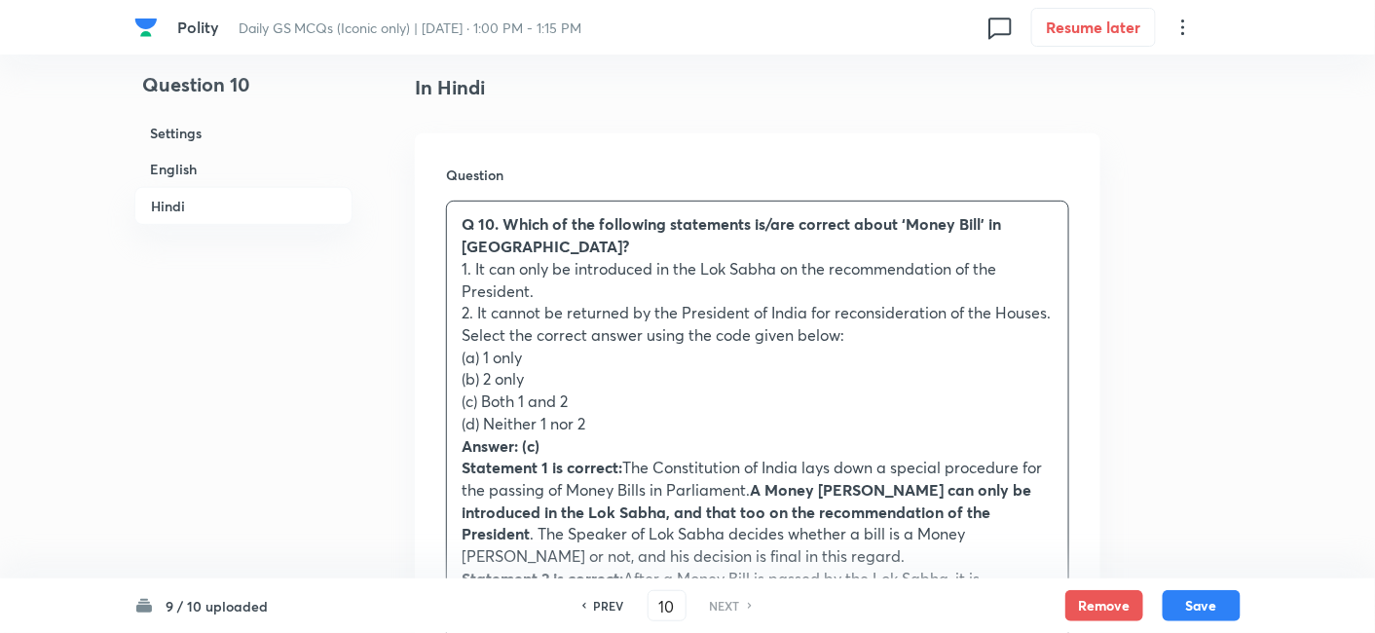
drag, startPoint x: 477, startPoint y: 341, endPoint x: 420, endPoint y: 317, distance: 62.4
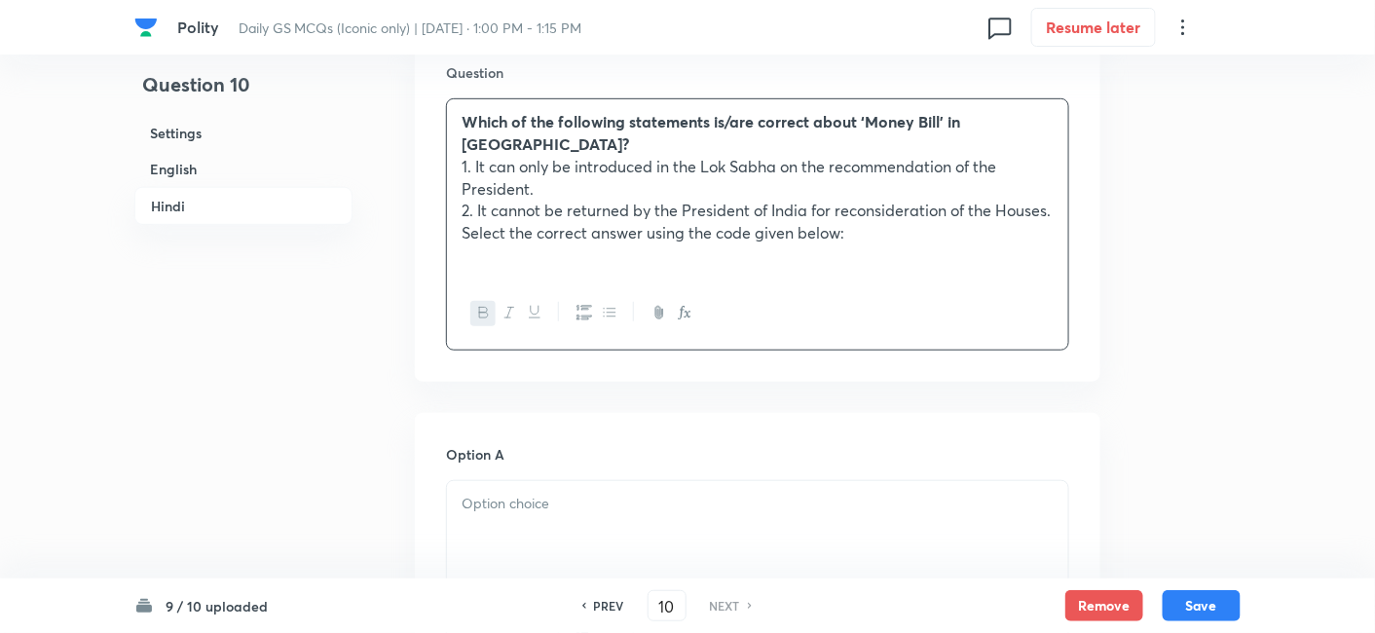
scroll to position [2822, 0]
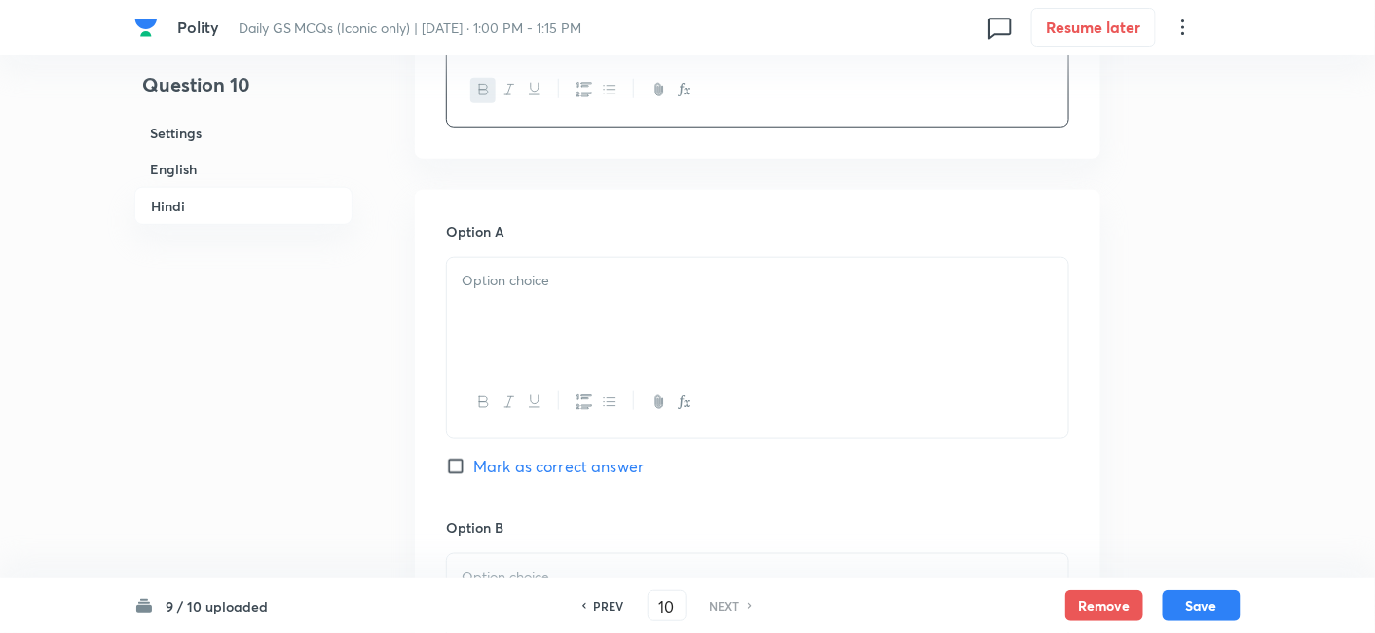
click at [478, 268] on div at bounding box center [757, 312] width 621 height 109
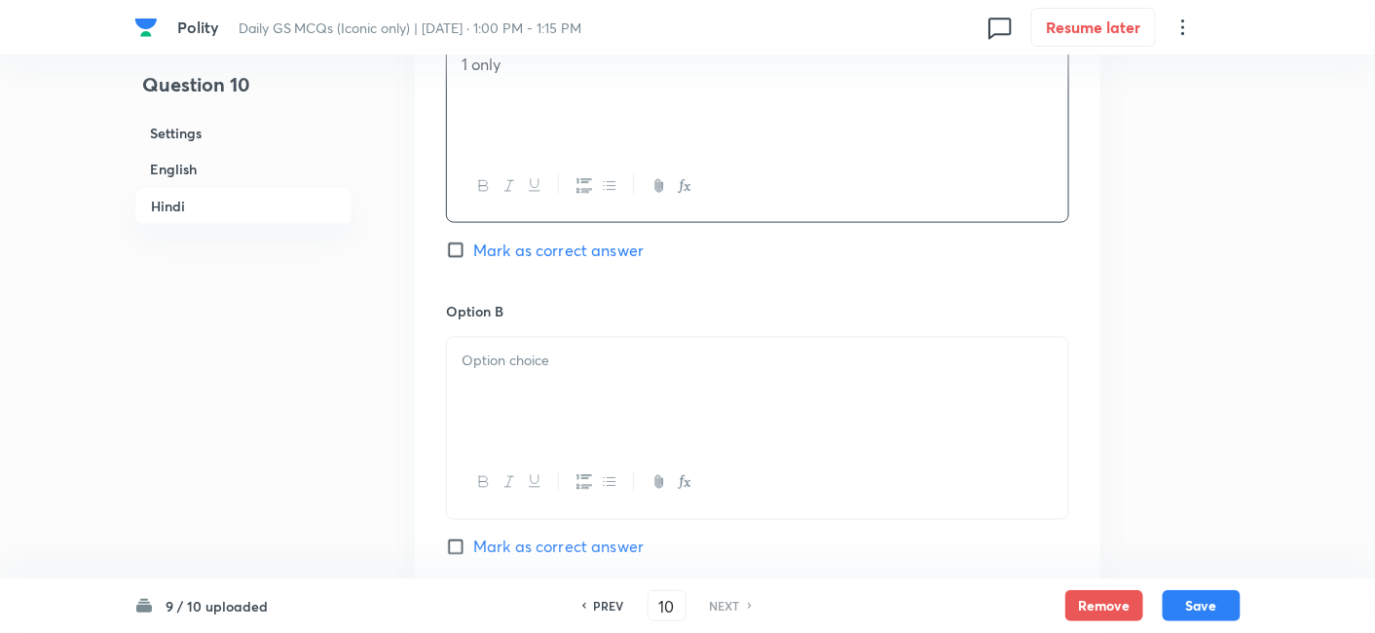
scroll to position [3146, 0]
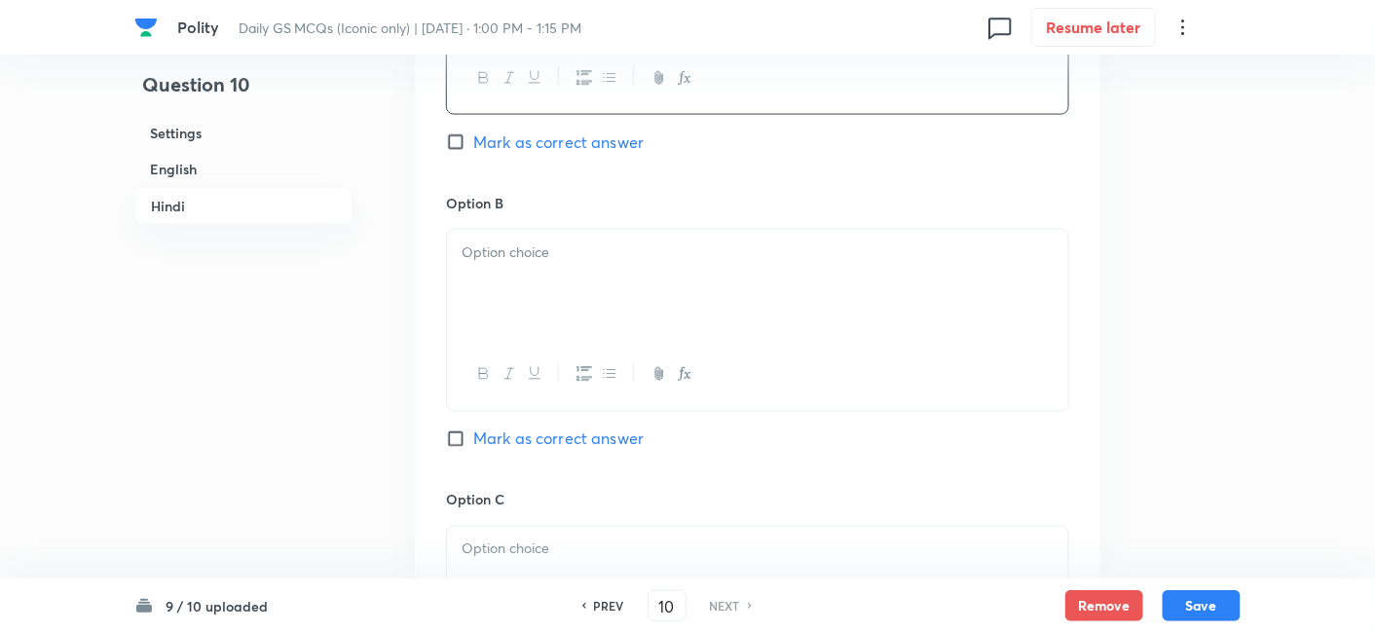
click at [571, 291] on div at bounding box center [757, 284] width 621 height 109
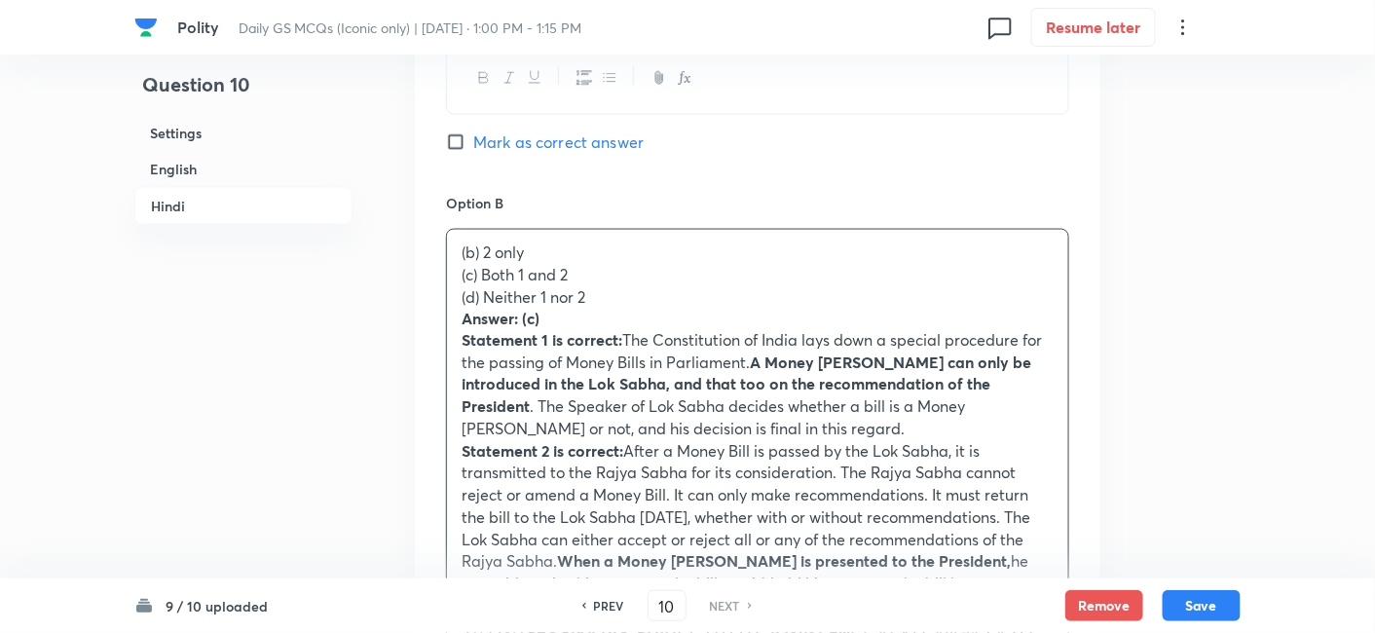
drag, startPoint x: 434, startPoint y: 275, endPoint x: 424, endPoint y: 250, distance: 26.6
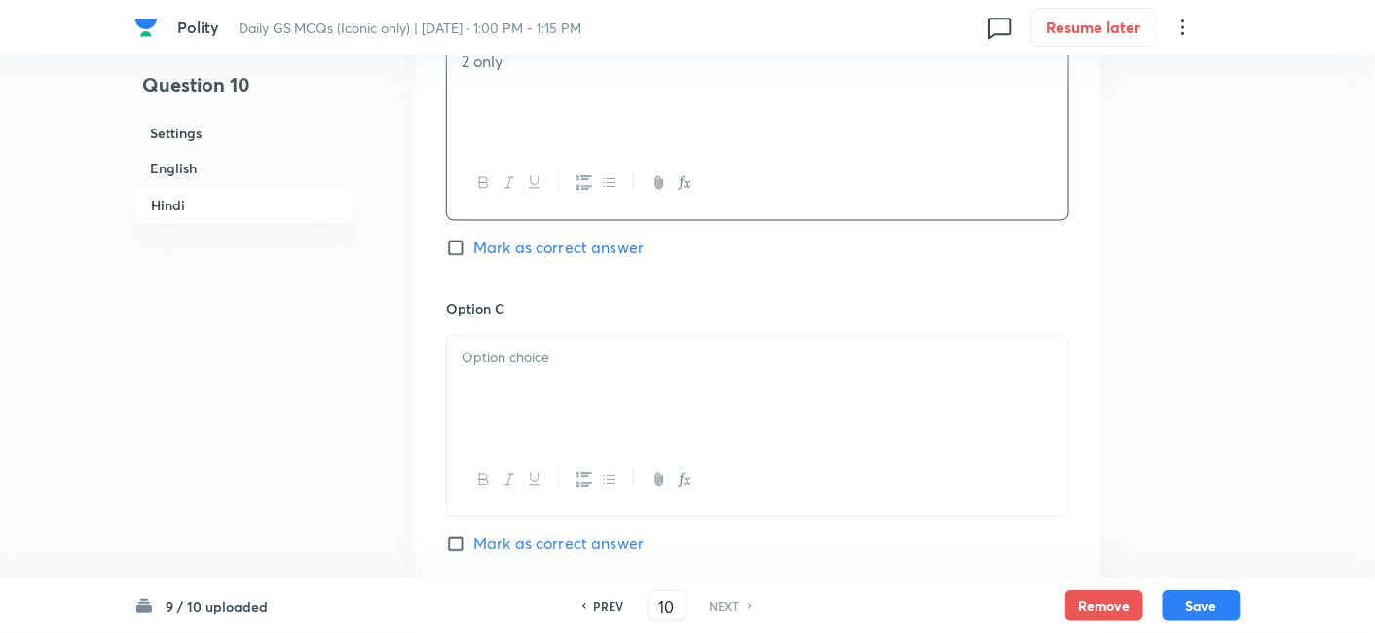
scroll to position [3362, 0]
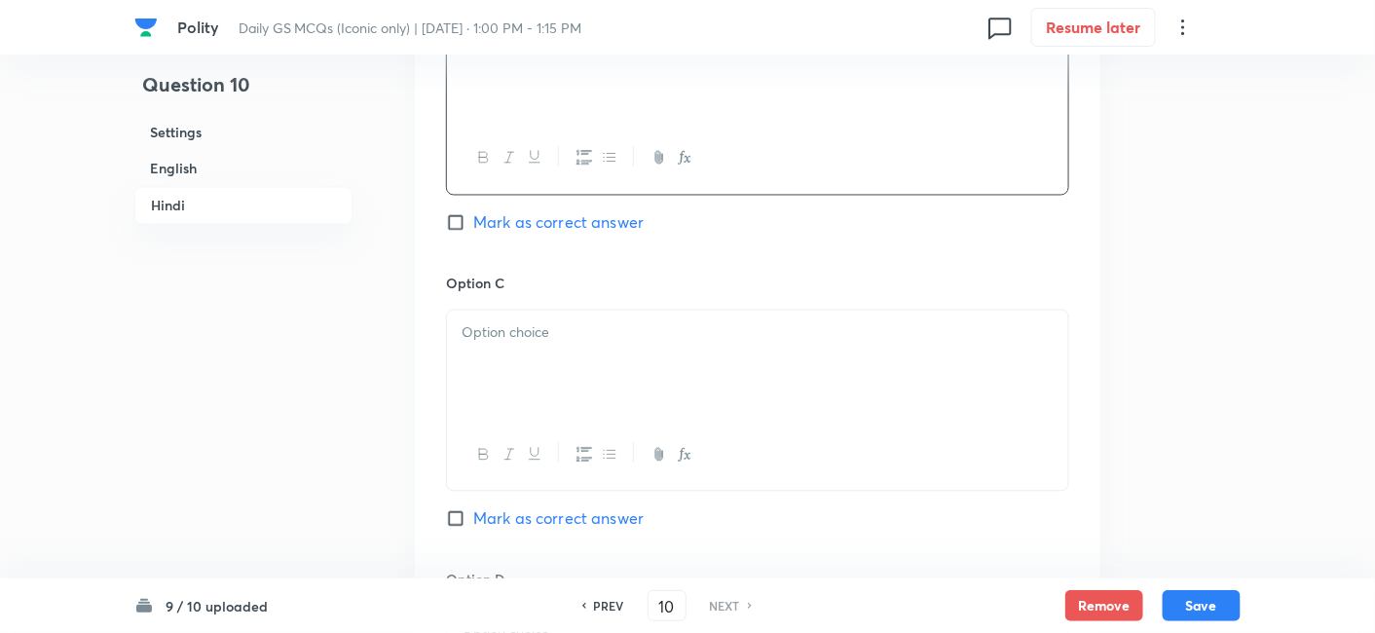
click at [545, 311] on div at bounding box center [757, 365] width 621 height 109
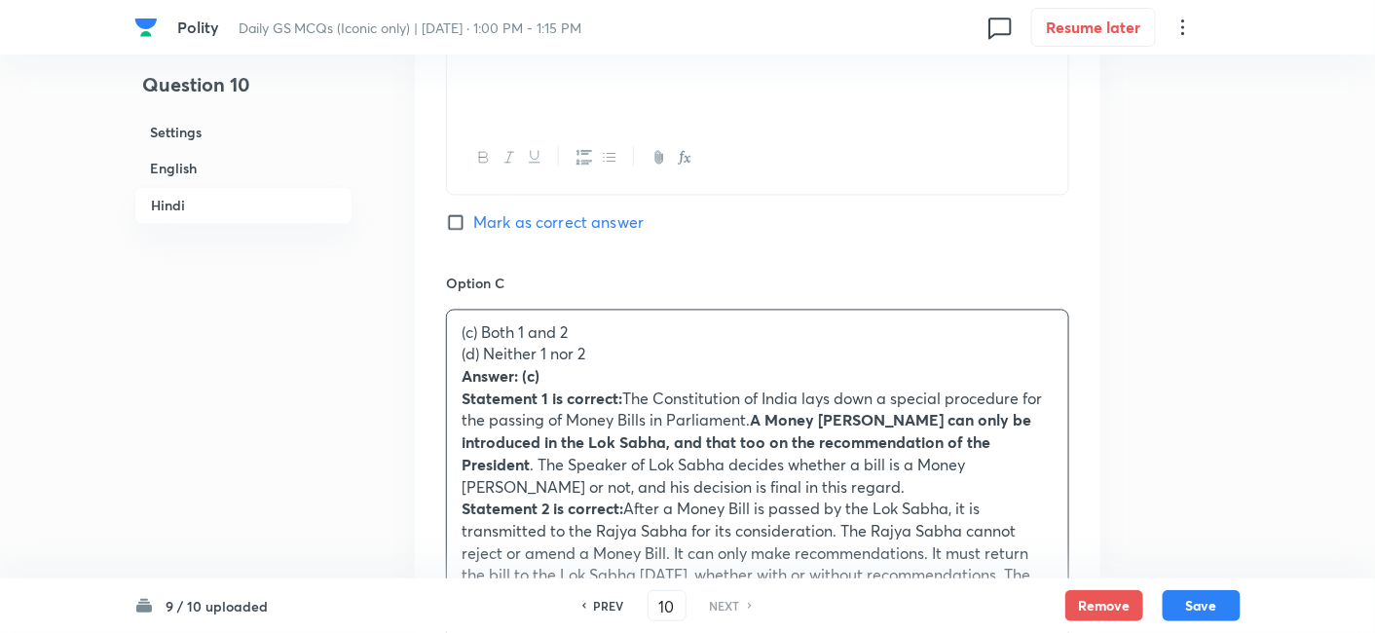
drag, startPoint x: 462, startPoint y: 336, endPoint x: 446, endPoint y: 331, distance: 16.3
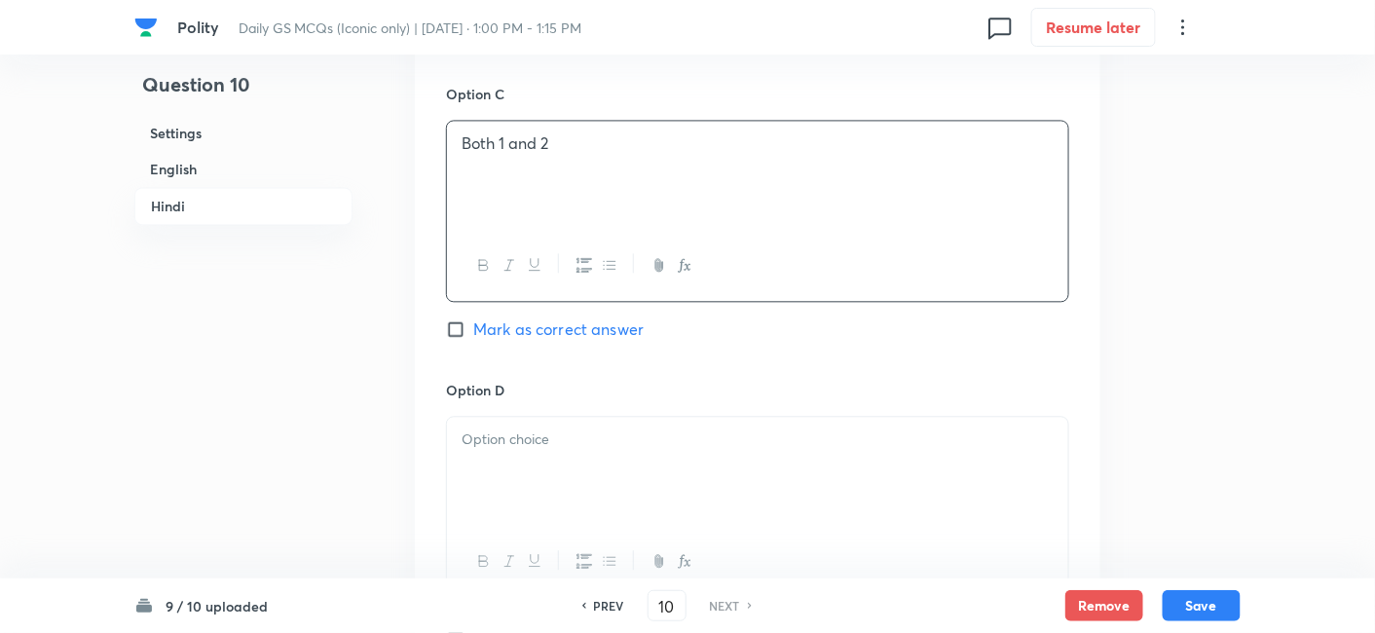
scroll to position [3579, 0]
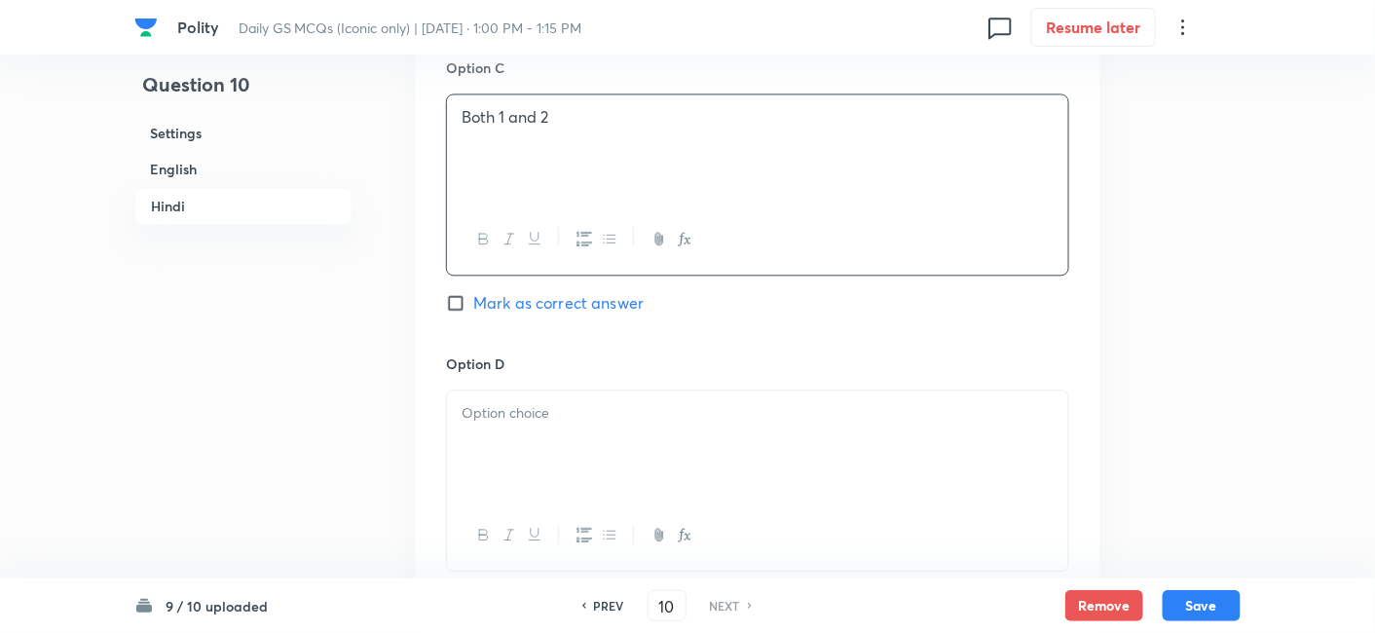
click at [580, 405] on div at bounding box center [757, 445] width 621 height 109
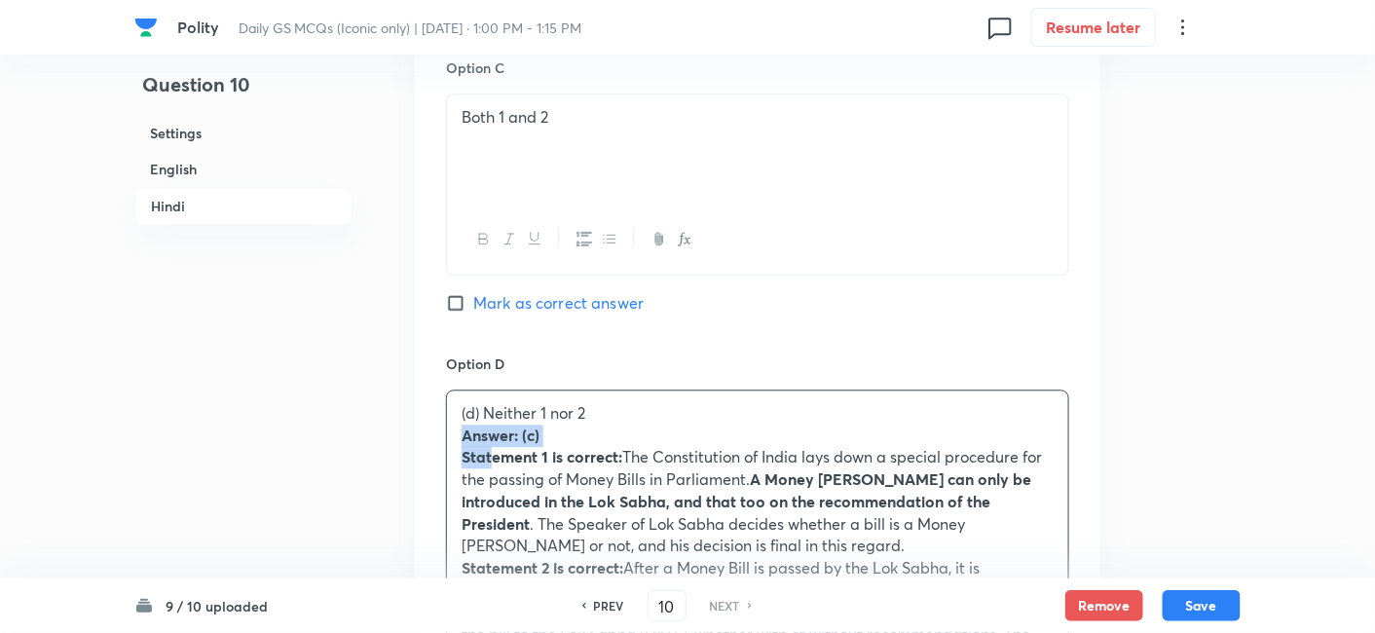
drag, startPoint x: 450, startPoint y: 404, endPoint x: 435, endPoint y: 403, distance: 14.6
click at [435, 403] on div "Option A 1 only Mark as correct answer Option B 2 only Mark as correct answer O…" at bounding box center [758, 393] width 686 height 1920
drag, startPoint x: 474, startPoint y: 429, endPoint x: 416, endPoint y: 404, distance: 63.3
click at [416, 404] on div "Option A 1 only Mark as correct answer Option B 2 only Mark as correct answer O…" at bounding box center [758, 393] width 686 height 1920
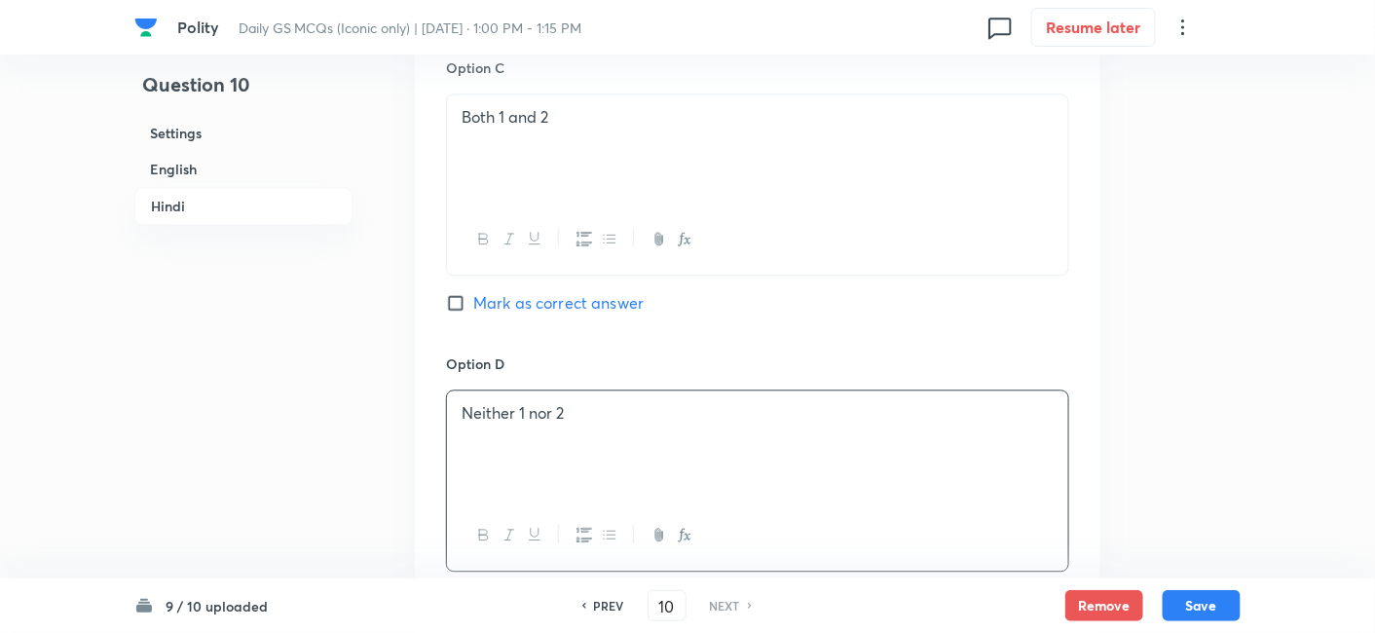
click at [553, 294] on div "Option C Both 1 and 2 Mark as correct answer" at bounding box center [757, 205] width 623 height 296
click at [553, 293] on div "Option C Both 1 and 2 Mark as correct answer" at bounding box center [757, 205] width 623 height 296
click at [562, 291] on span "Mark as correct answer" at bounding box center [558, 302] width 170 height 23
click at [473, 293] on input "Mark as correct answer" at bounding box center [459, 302] width 27 height 19
click at [562, 291] on span "Mark as correct answer" at bounding box center [558, 302] width 170 height 23
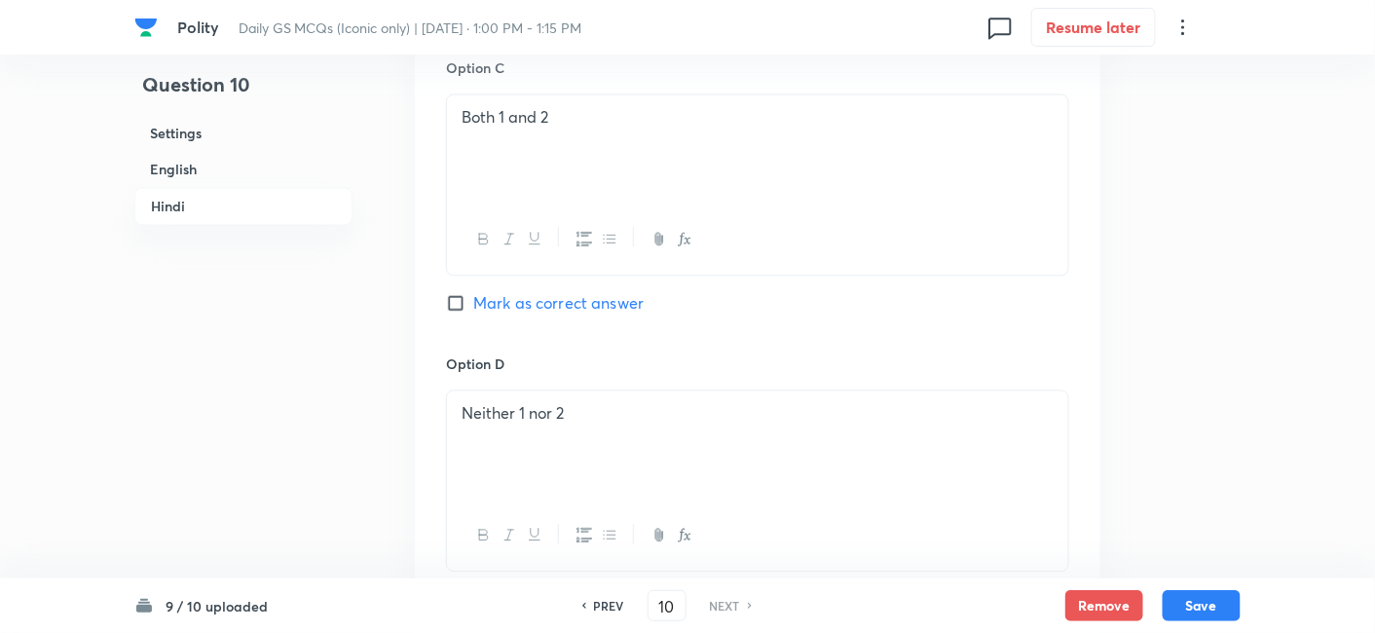
click at [473, 293] on input "Mark as correct answer" at bounding box center [459, 302] width 27 height 19
checkbox input "true"
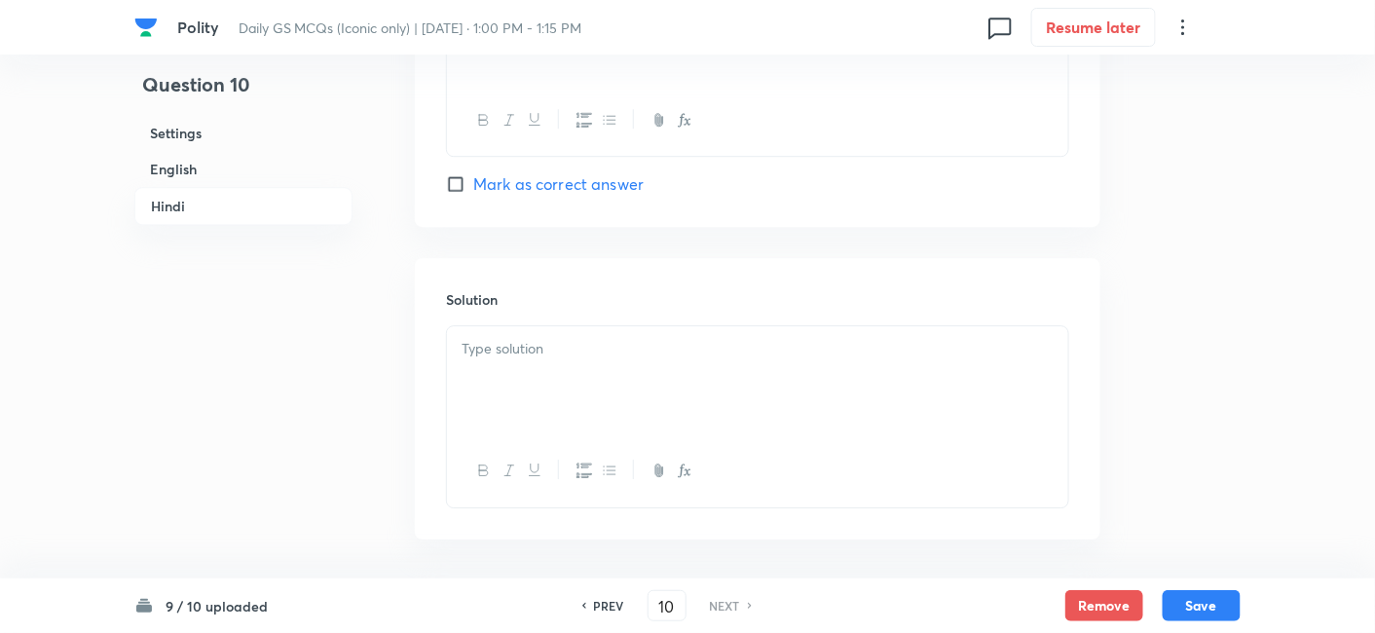
scroll to position [4012, 0]
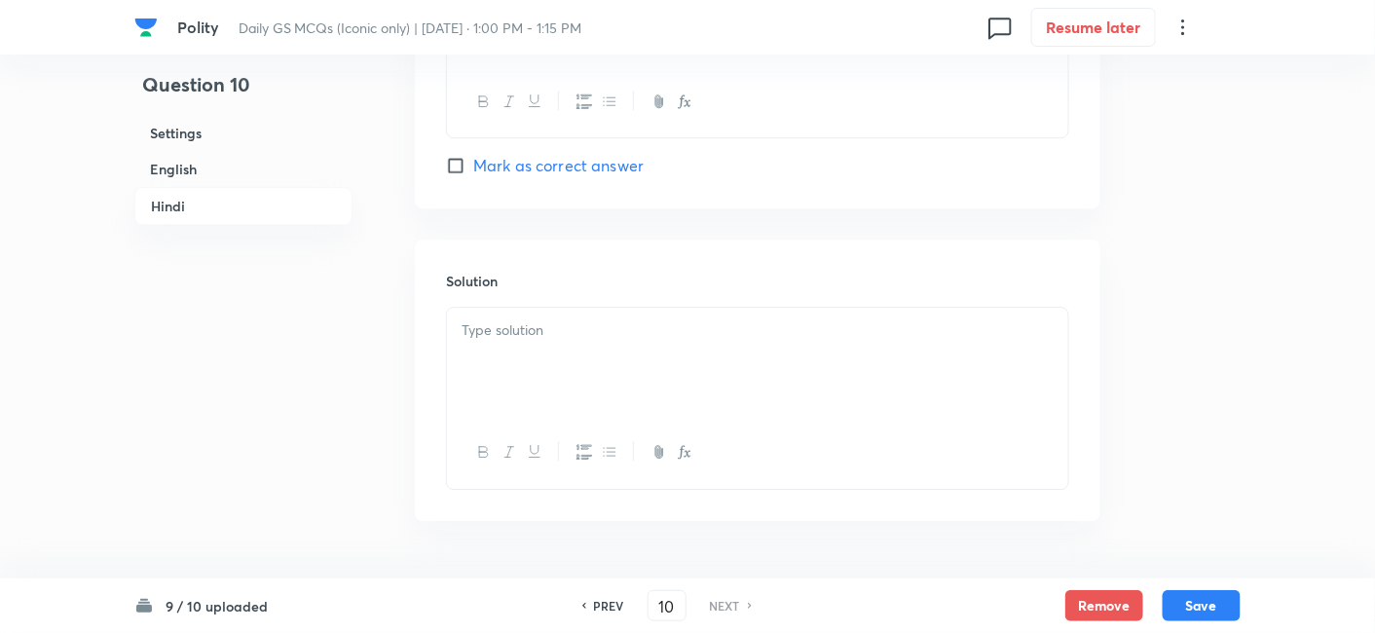
click at [581, 317] on div at bounding box center [757, 362] width 621 height 109
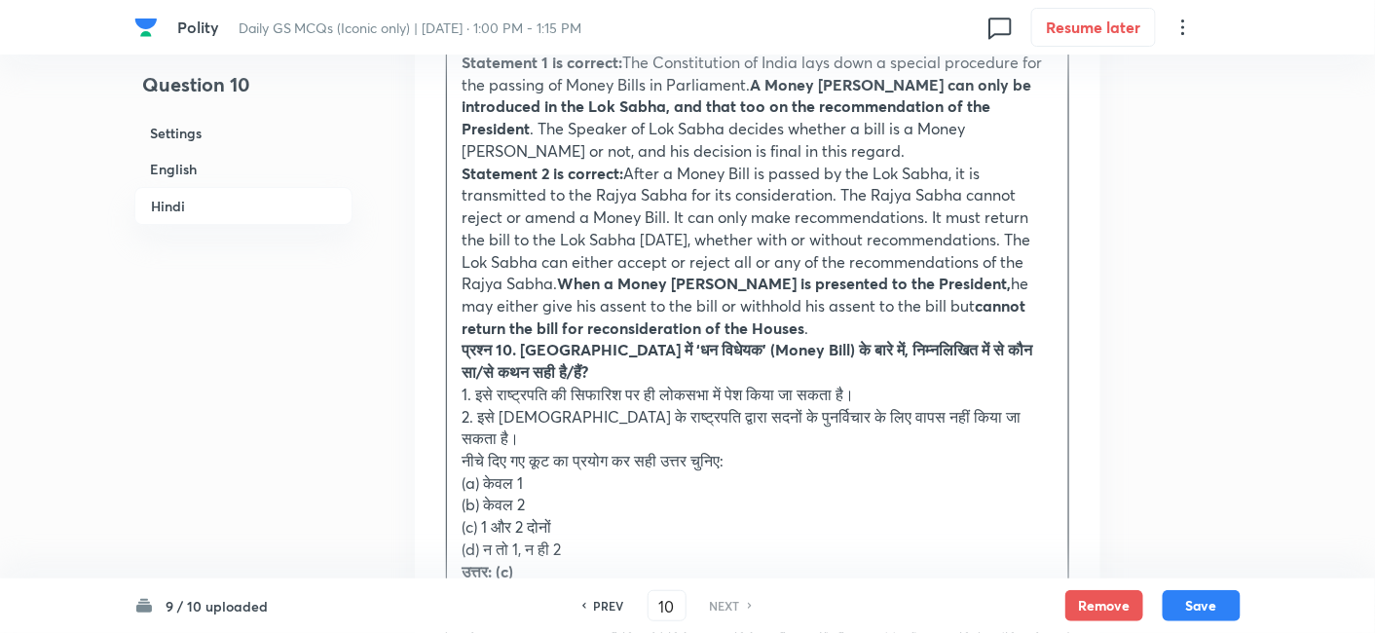
scroll to position [4336, 0]
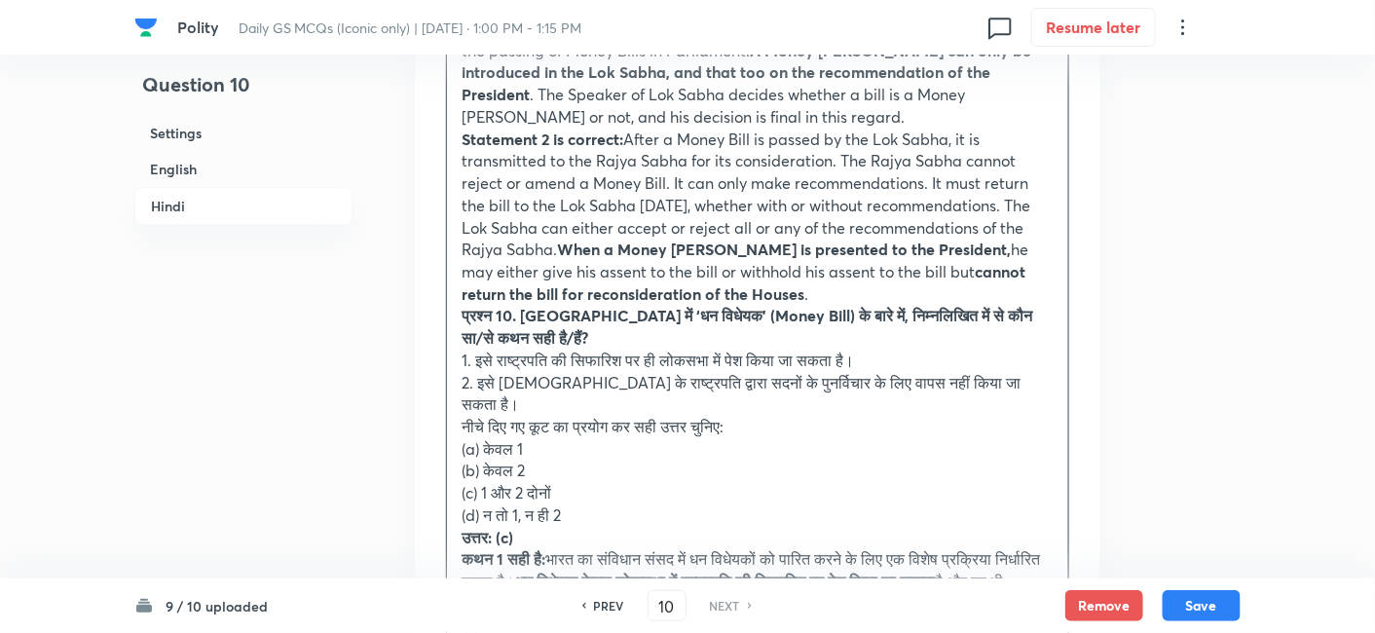
drag, startPoint x: 460, startPoint y: 313, endPoint x: 432, endPoint y: 287, distance: 37.2
click at [432, 287] on div "Solution Answer: (c) Statement 1 is correct: The Constitution of India lays dow…" at bounding box center [758, 400] width 686 height 970
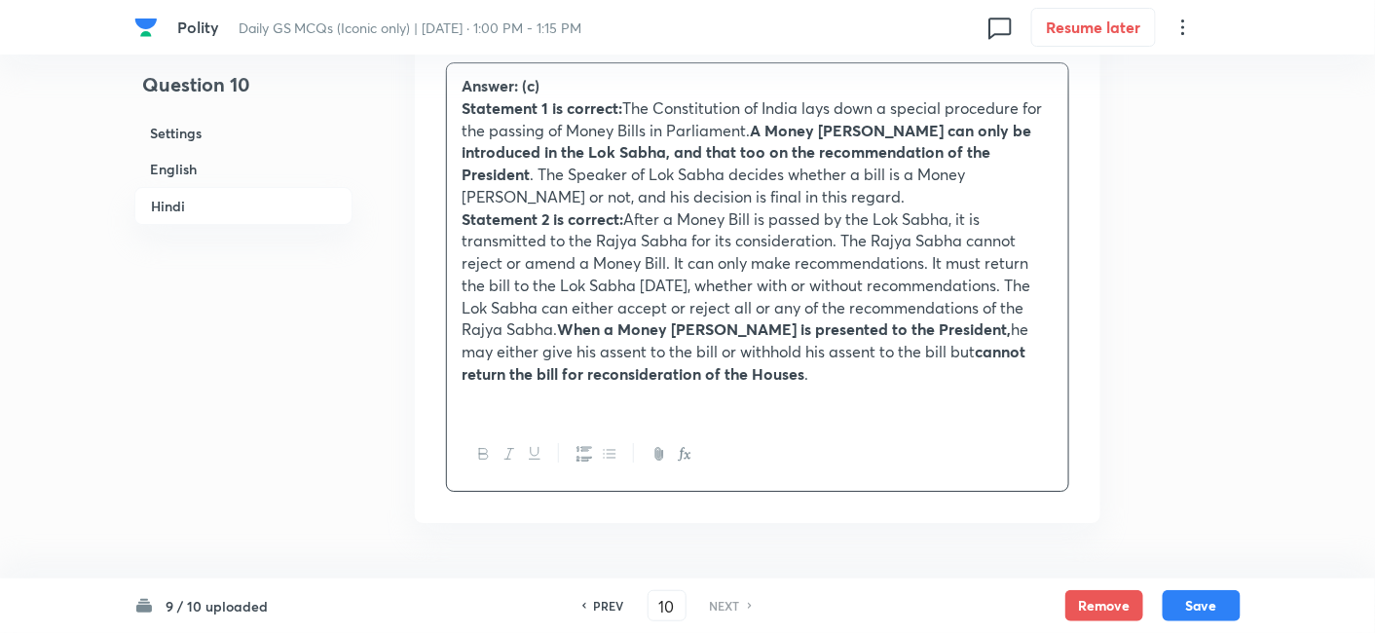
scroll to position [4290, 0]
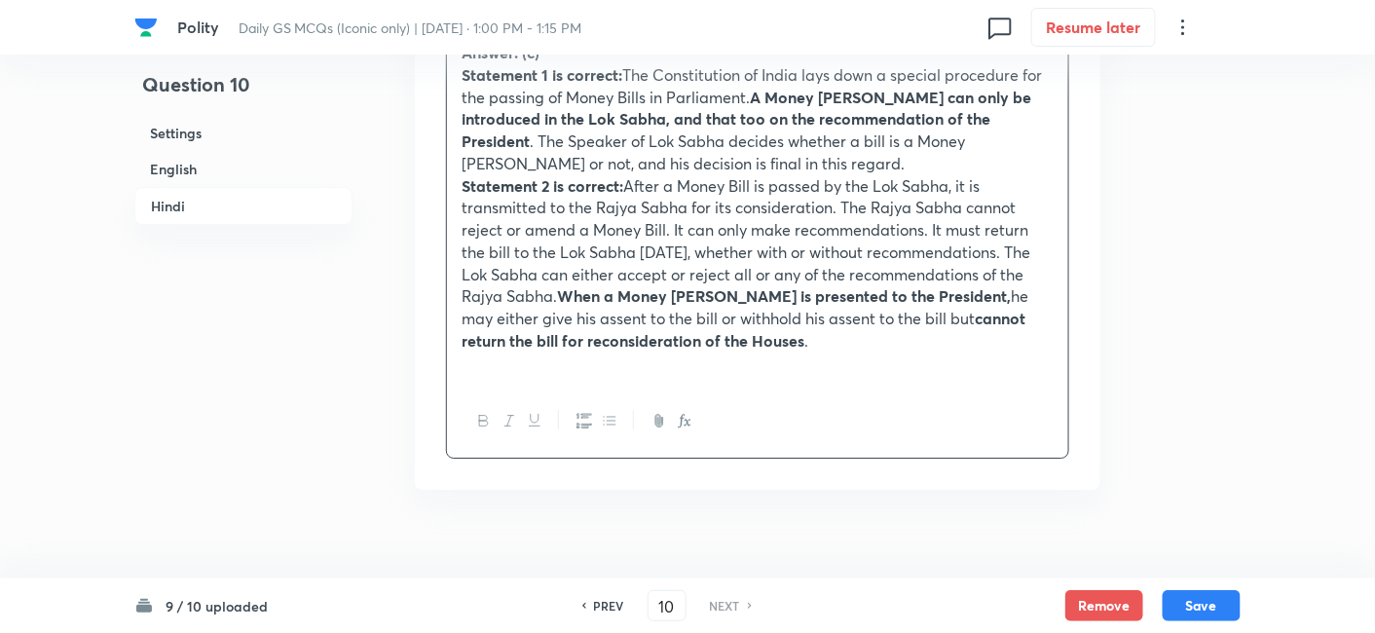
click at [211, 177] on h6 "English" at bounding box center [243, 169] width 218 height 36
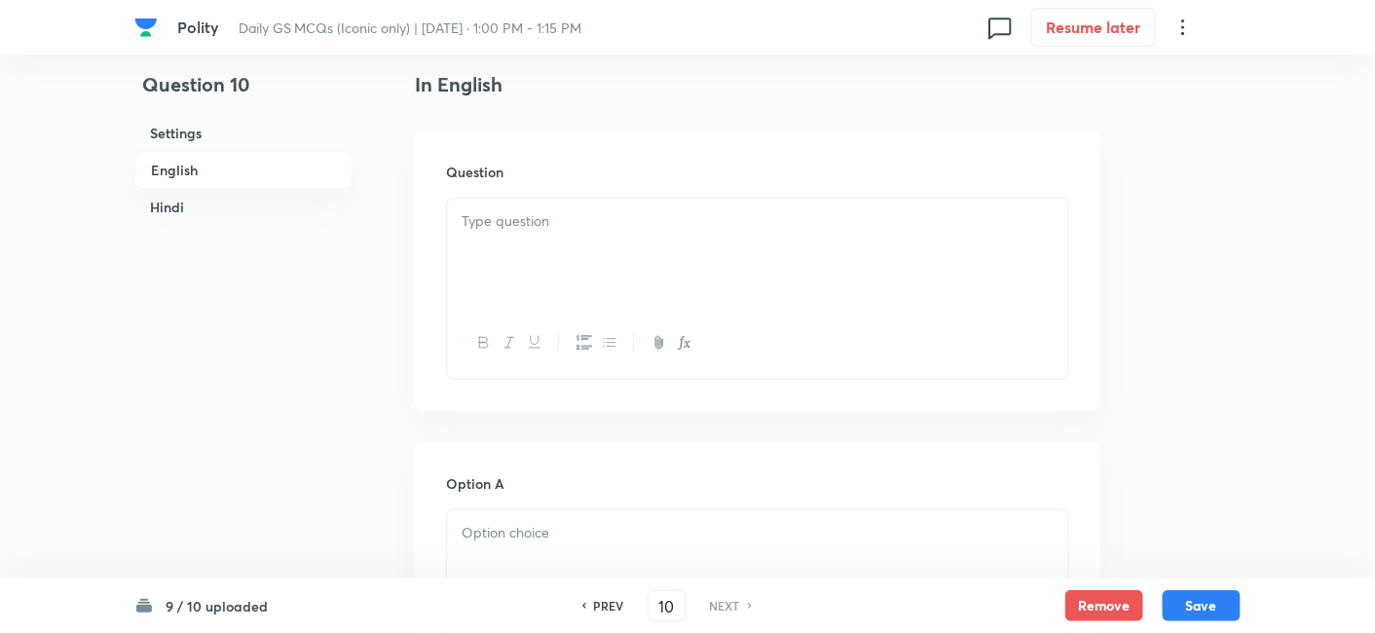
click at [561, 248] on div at bounding box center [757, 253] width 621 height 109
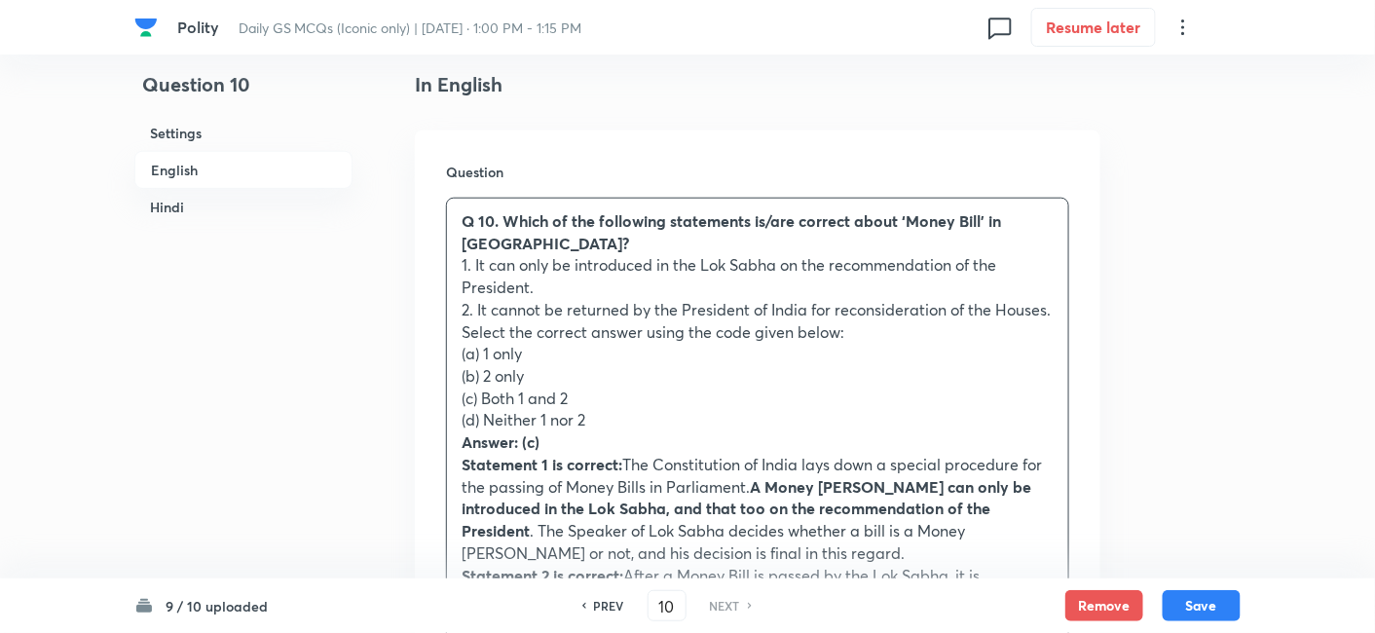
click at [605, 605] on h6 "PREV" at bounding box center [609, 606] width 30 height 18
type input "9"
checkbox input "false"
checkbox input "true"
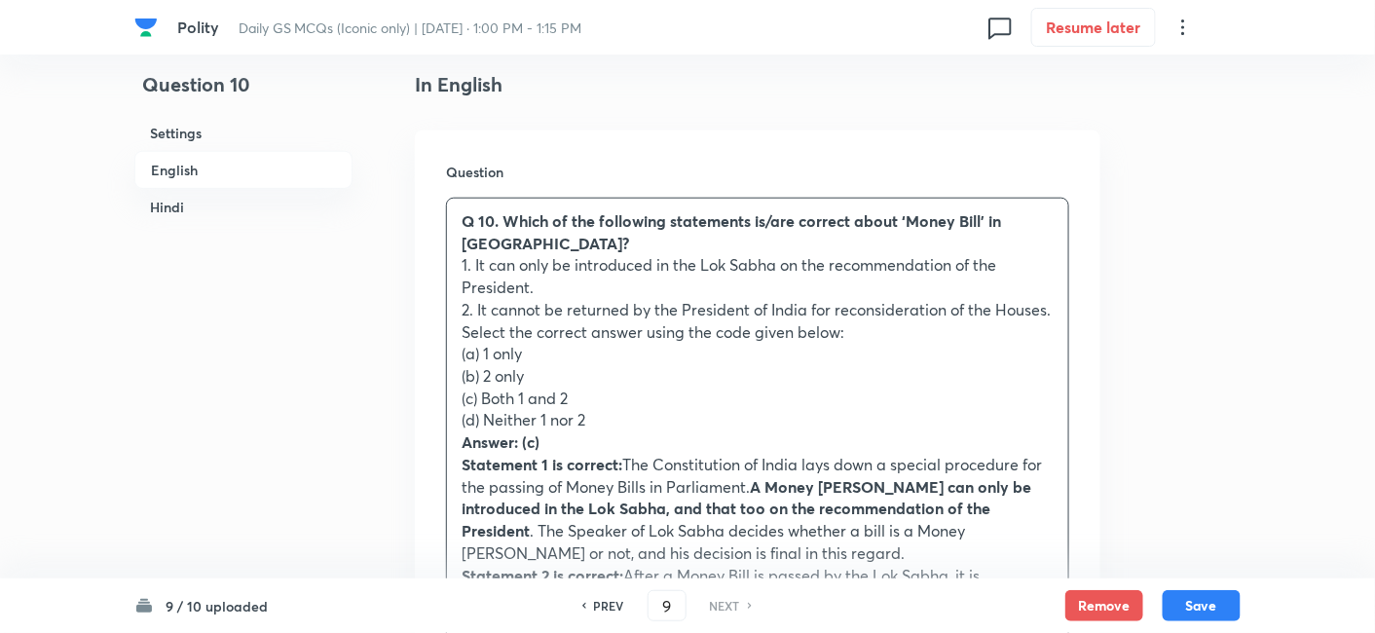
checkbox input "true"
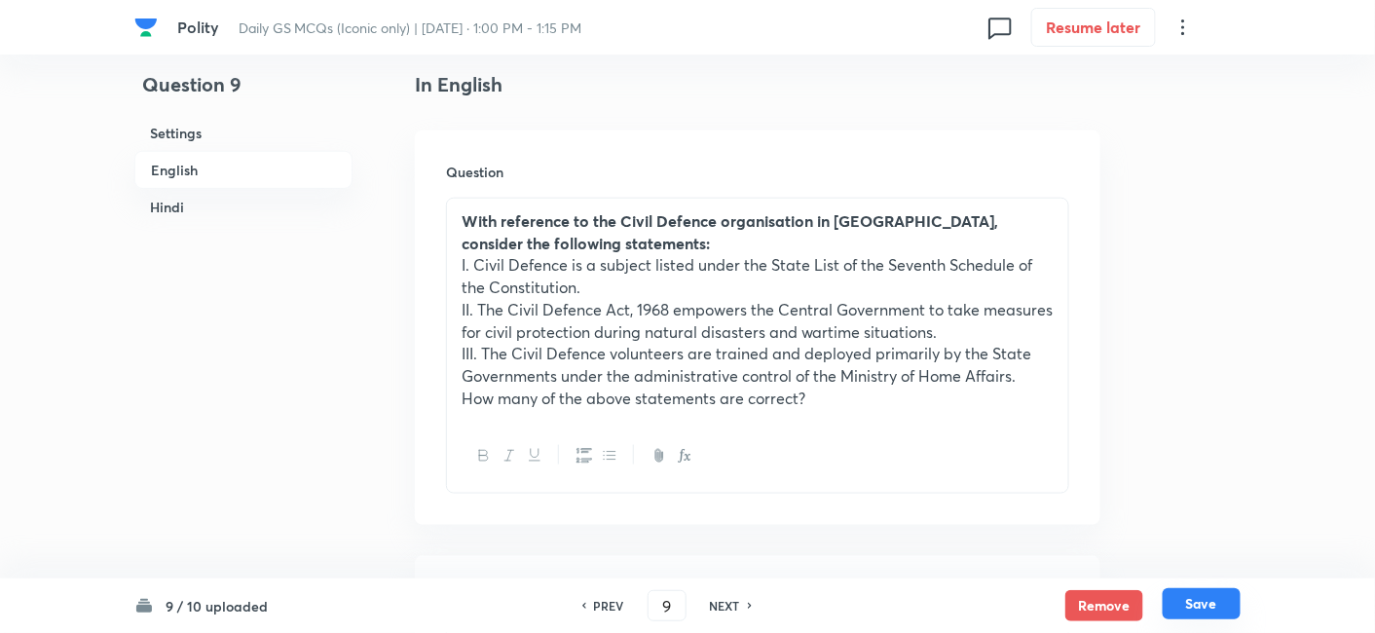
click at [1235, 605] on button "Save" at bounding box center [1202, 603] width 78 height 31
type input "10"
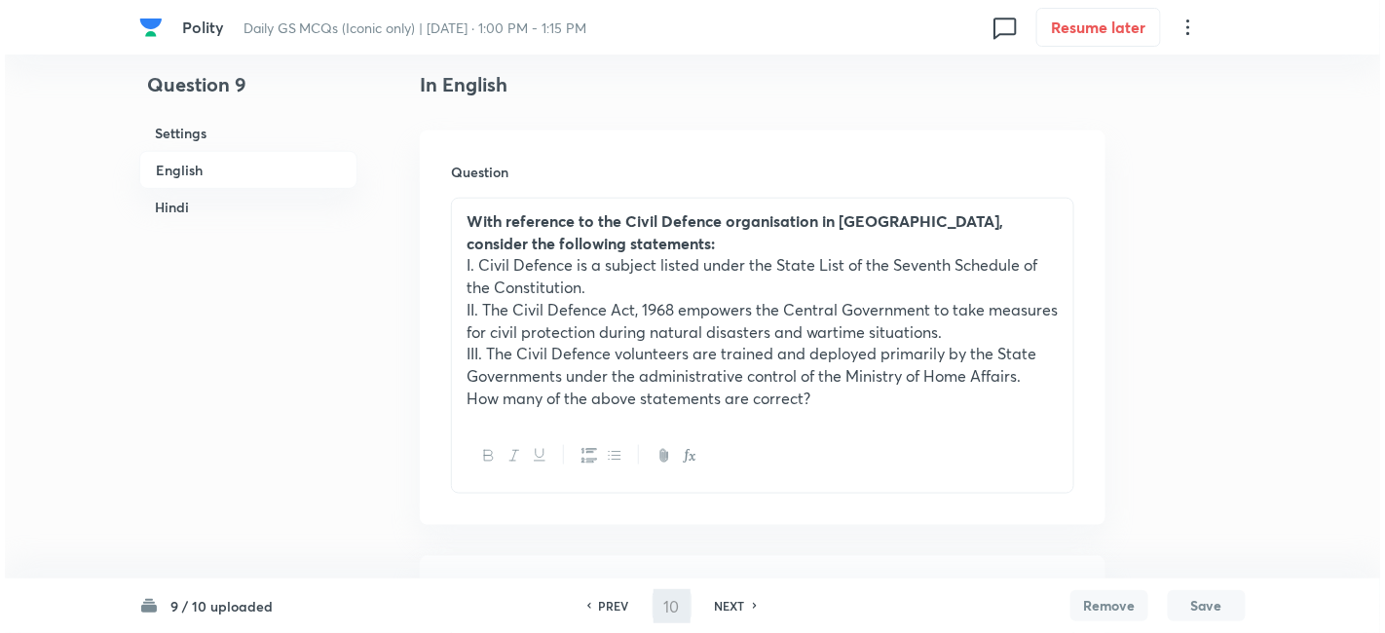
scroll to position [0, 0]
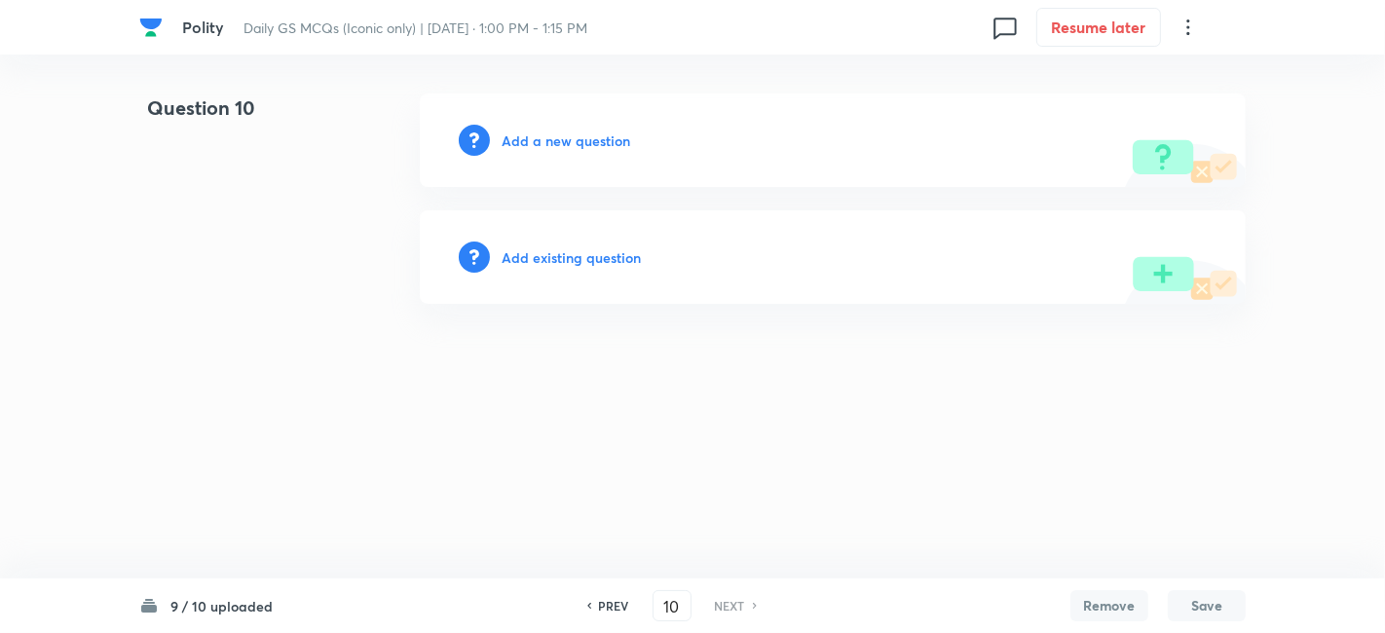
click at [568, 131] on h6 "Add a new question" at bounding box center [566, 141] width 129 height 20
click at [550, 131] on h6 "Choose a question type" at bounding box center [577, 141] width 150 height 20
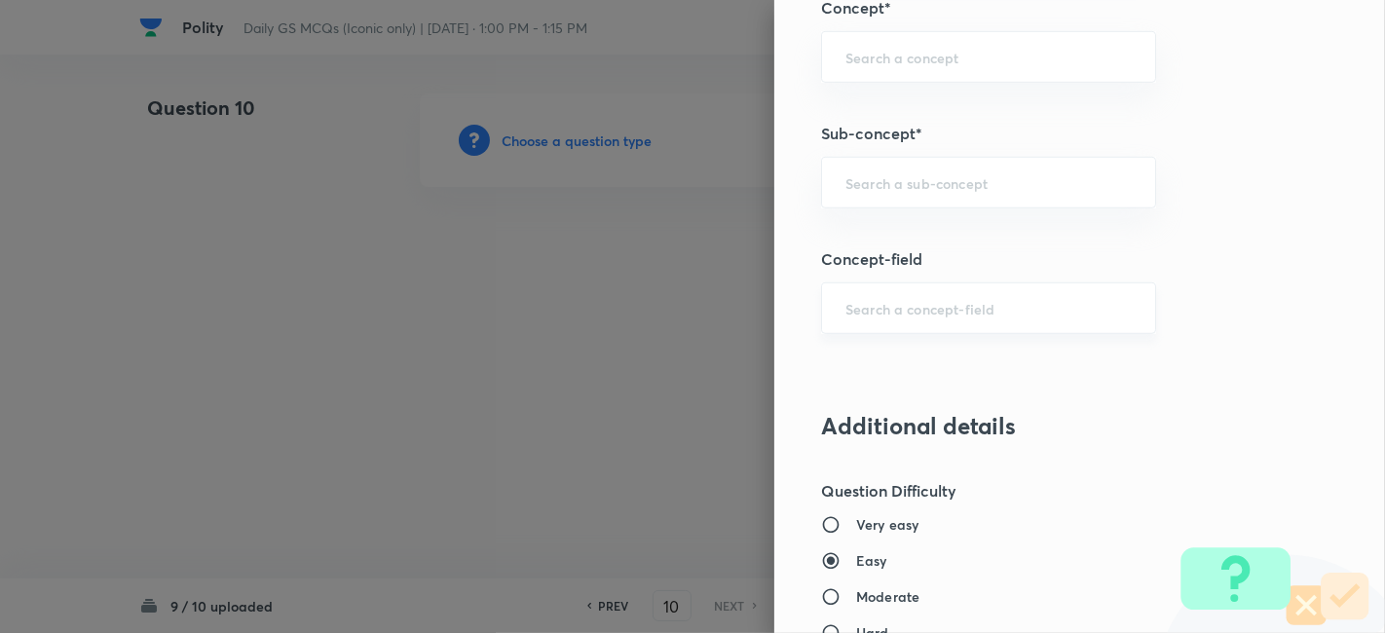
scroll to position [1082, 0]
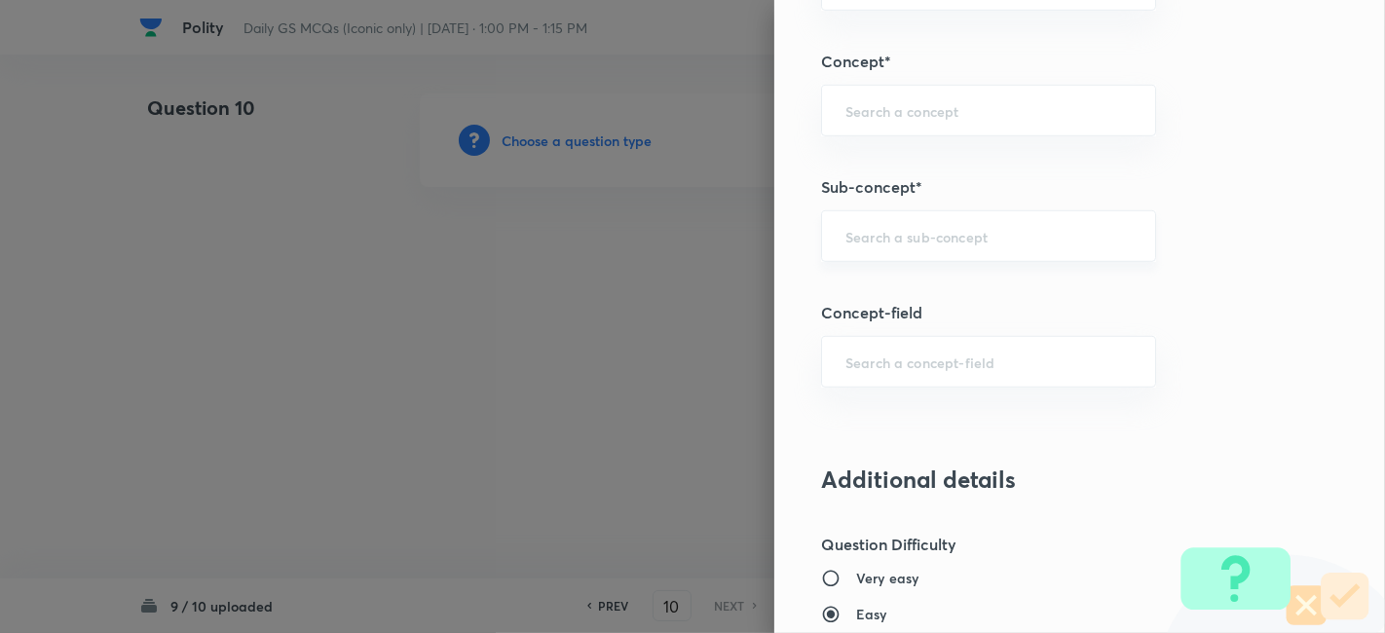
click at [935, 217] on div "​" at bounding box center [988, 236] width 335 height 52
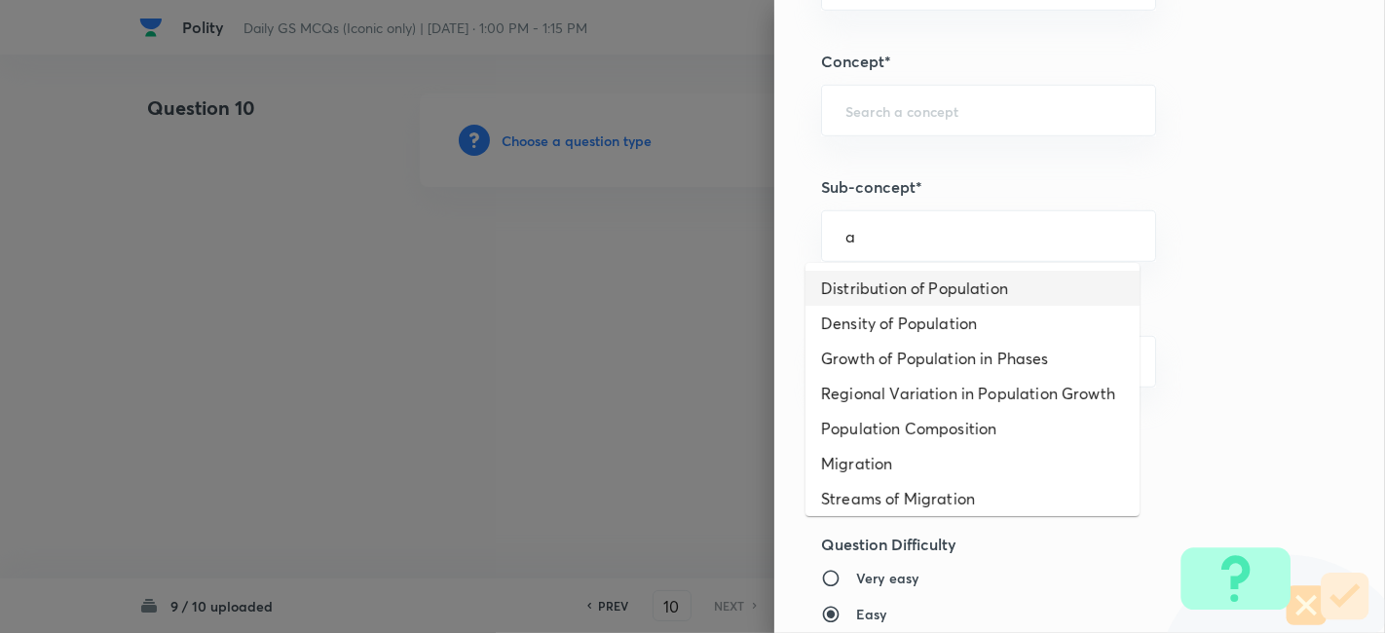
click at [921, 281] on li "Distribution of Population" at bounding box center [973, 288] width 334 height 35
type input "Distribution of Population"
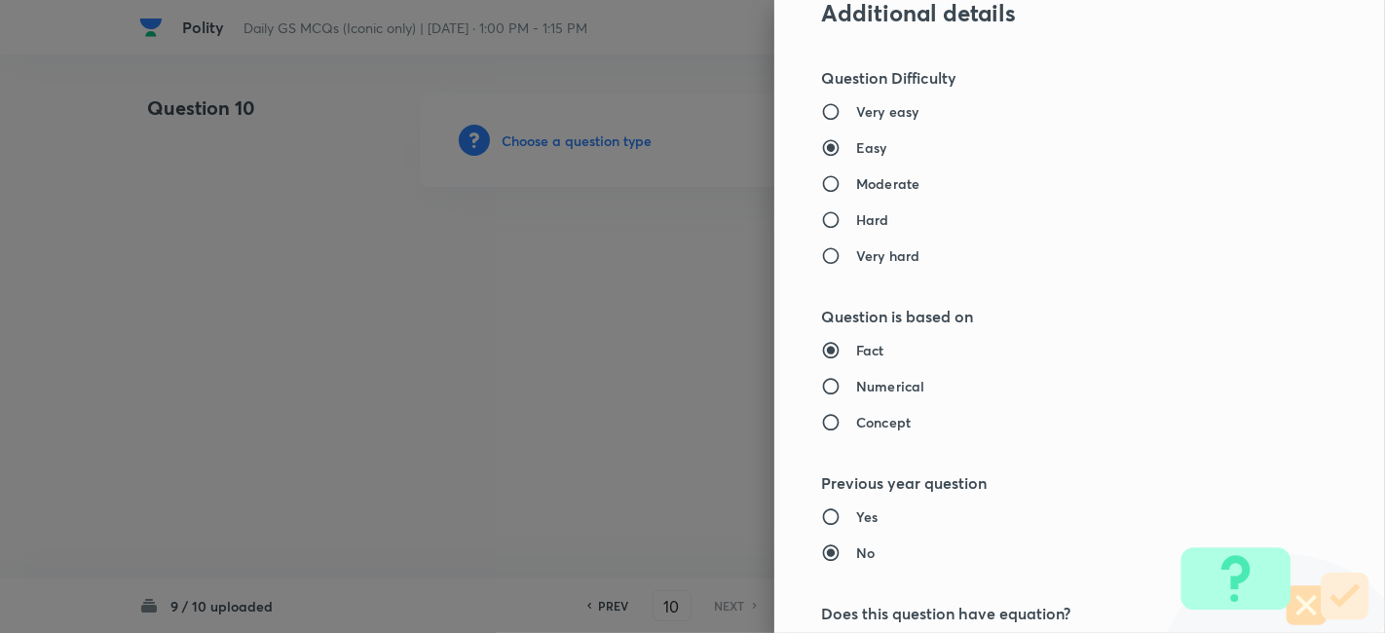
type input "Geography"
type input "Human Geography"
type input "Population:Growth and Composition"
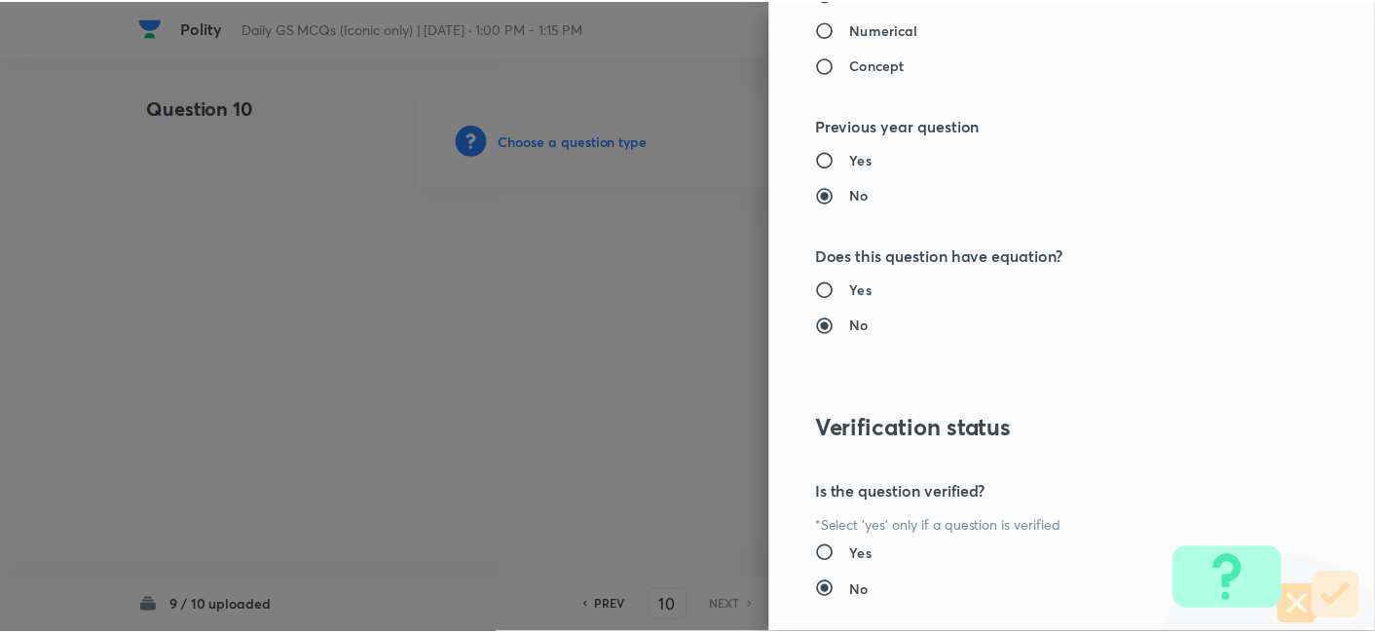
scroll to position [2016, 0]
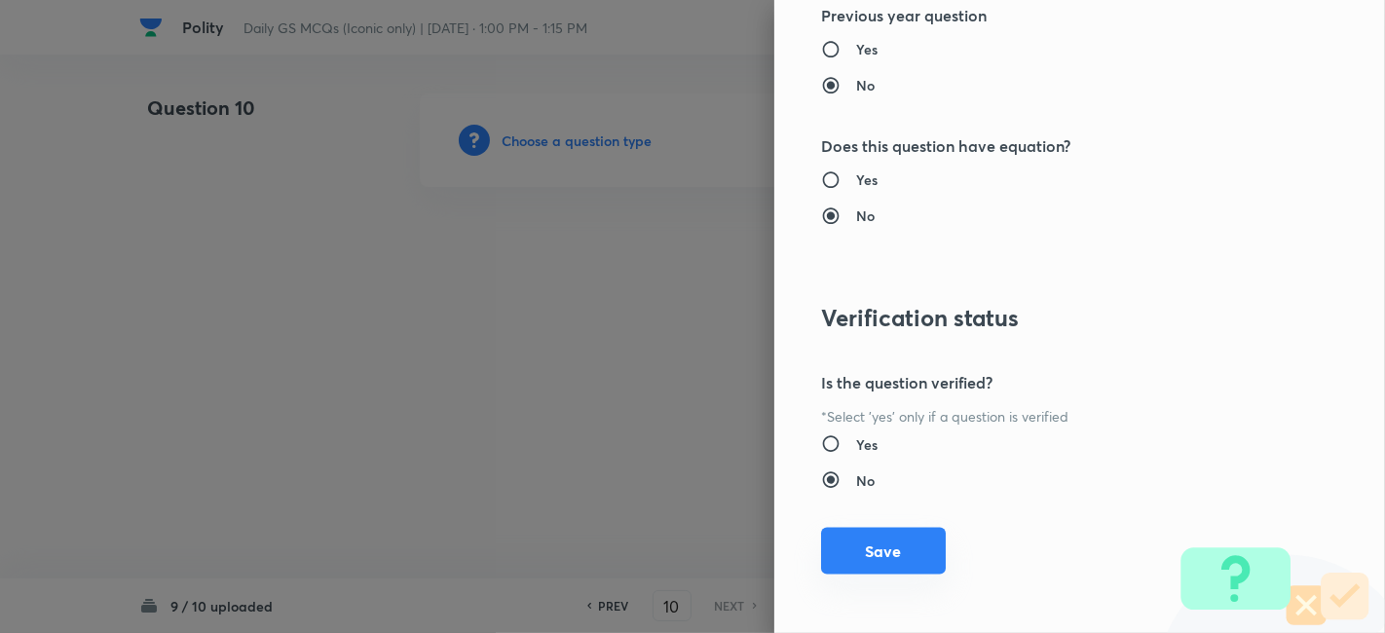
click at [865, 545] on button "Save" at bounding box center [883, 551] width 125 height 47
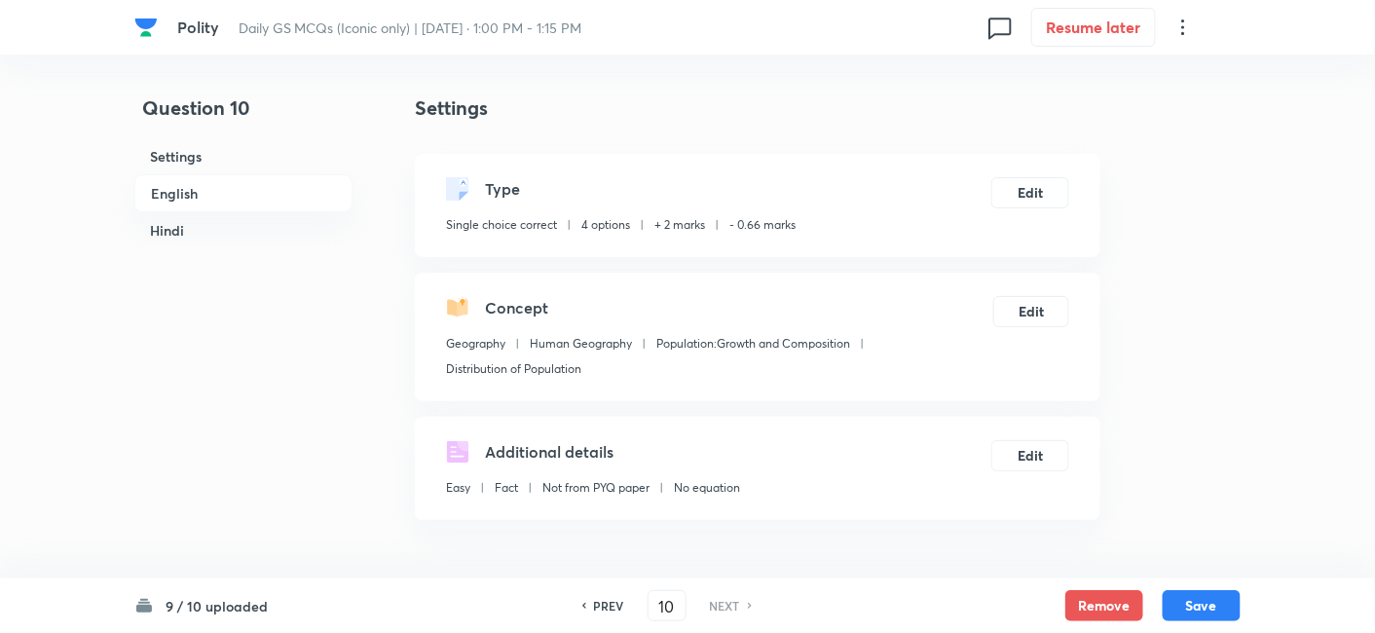
click at [222, 188] on h6 "English" at bounding box center [243, 193] width 218 height 38
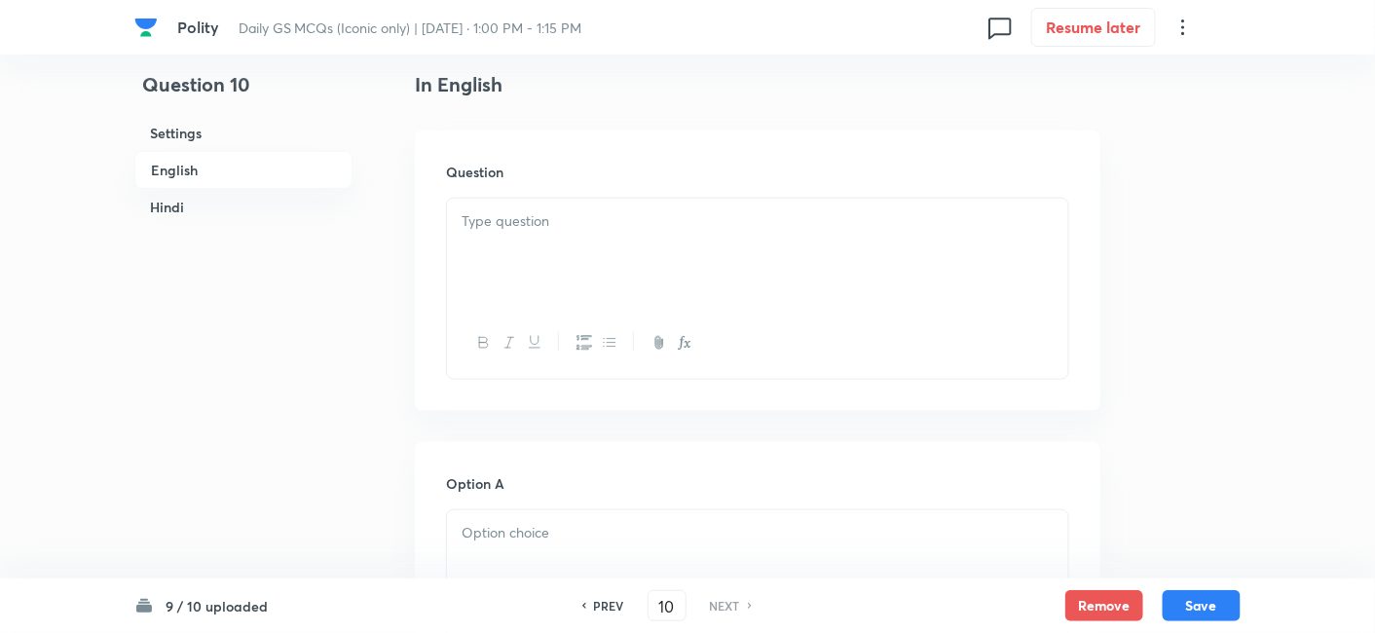
click at [618, 238] on div at bounding box center [757, 253] width 621 height 109
click at [604, 218] on p at bounding box center [758, 221] width 592 height 22
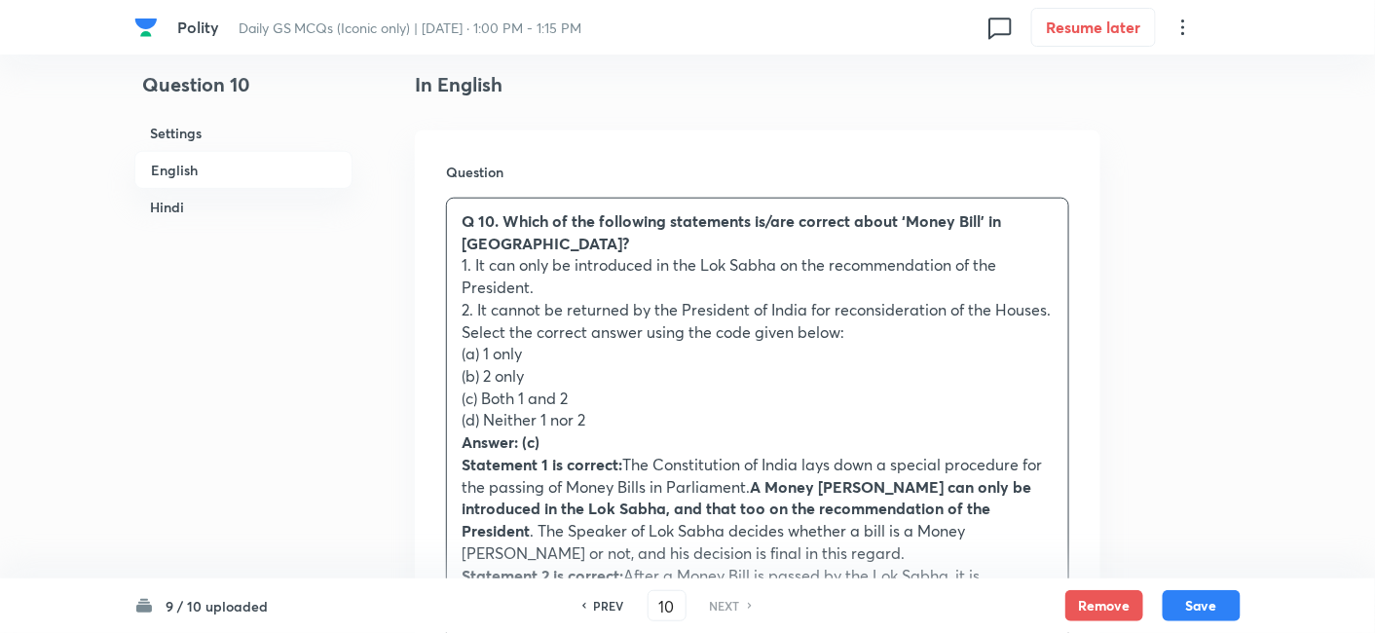
drag, startPoint x: 437, startPoint y: 326, endPoint x: 416, endPoint y: 327, distance: 21.5
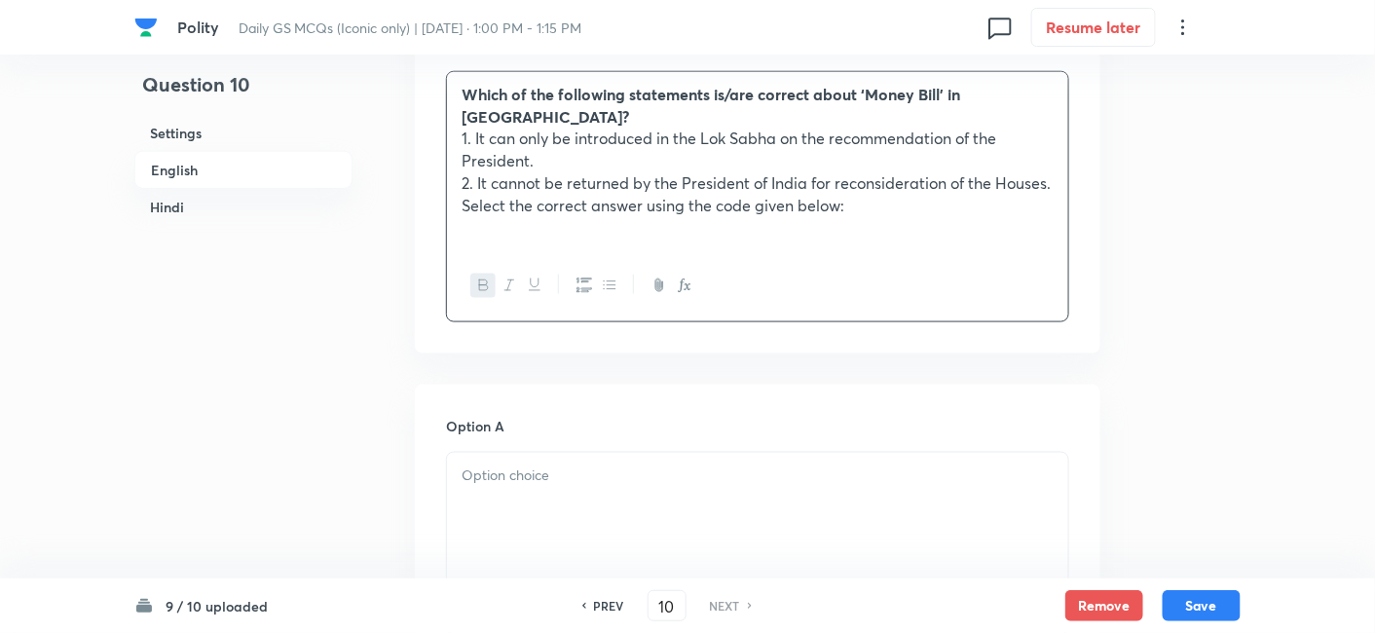
scroll to position [852, 0]
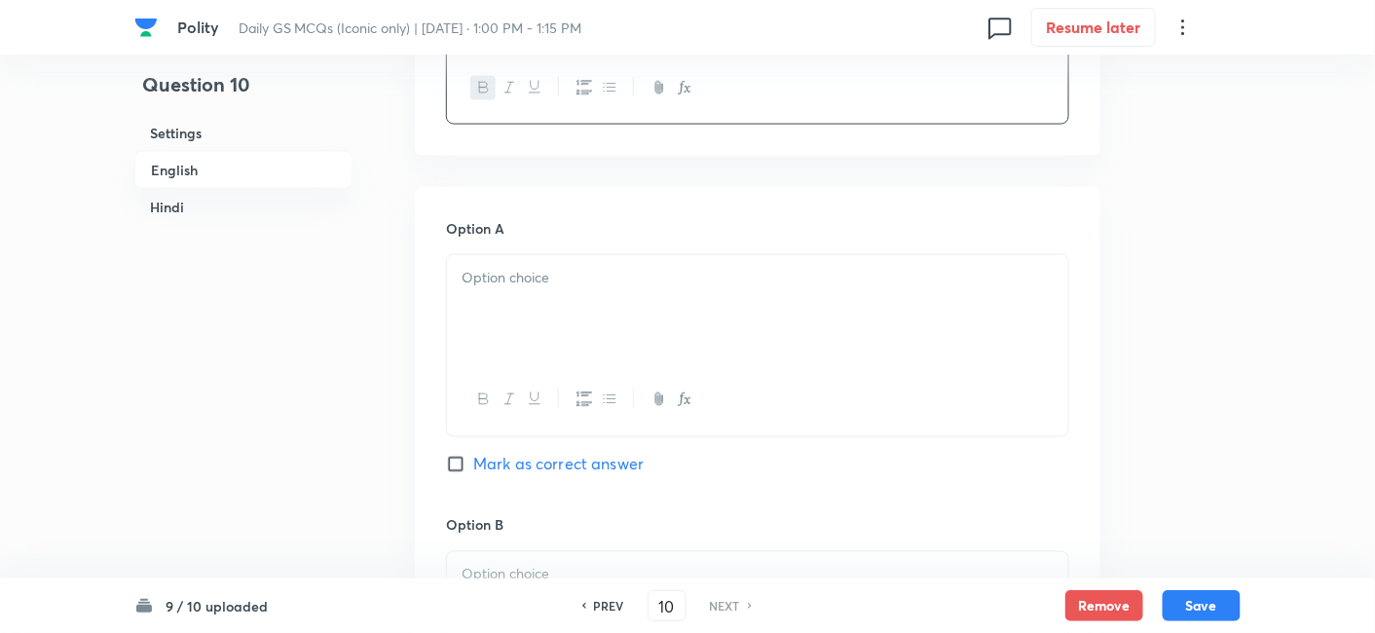
click at [581, 267] on p at bounding box center [758, 278] width 592 height 22
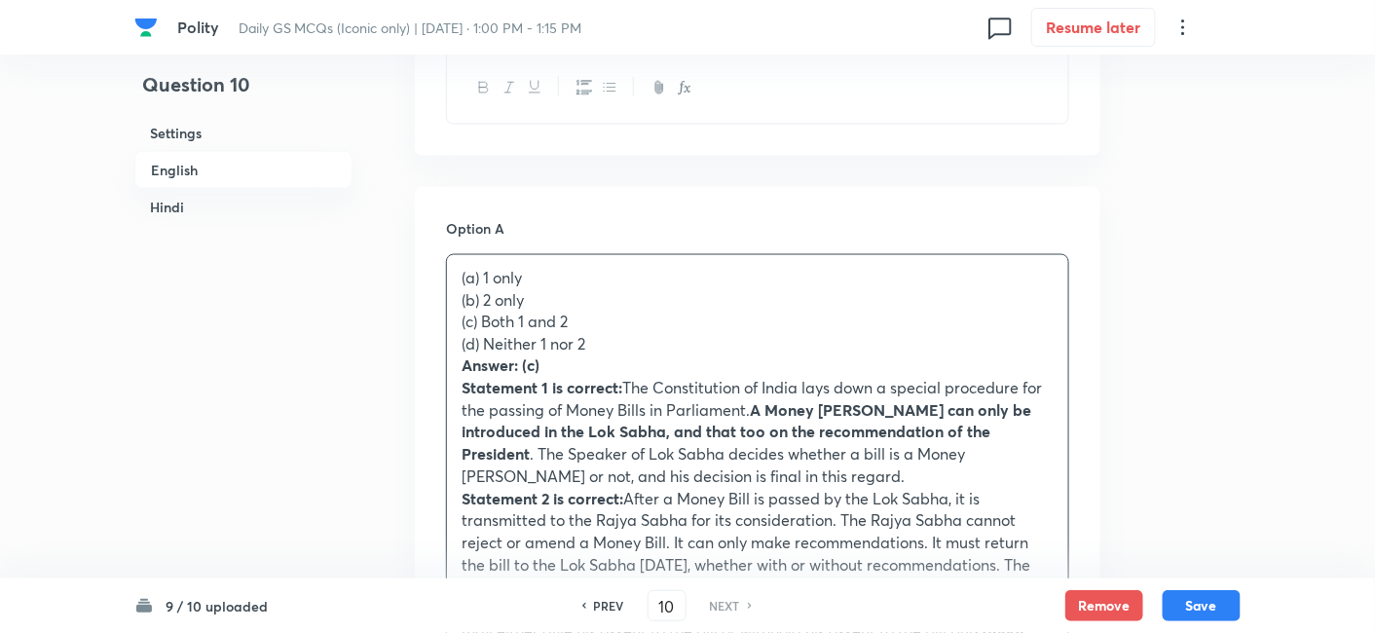
drag, startPoint x: 443, startPoint y: 299, endPoint x: 427, endPoint y: 260, distance: 42.3
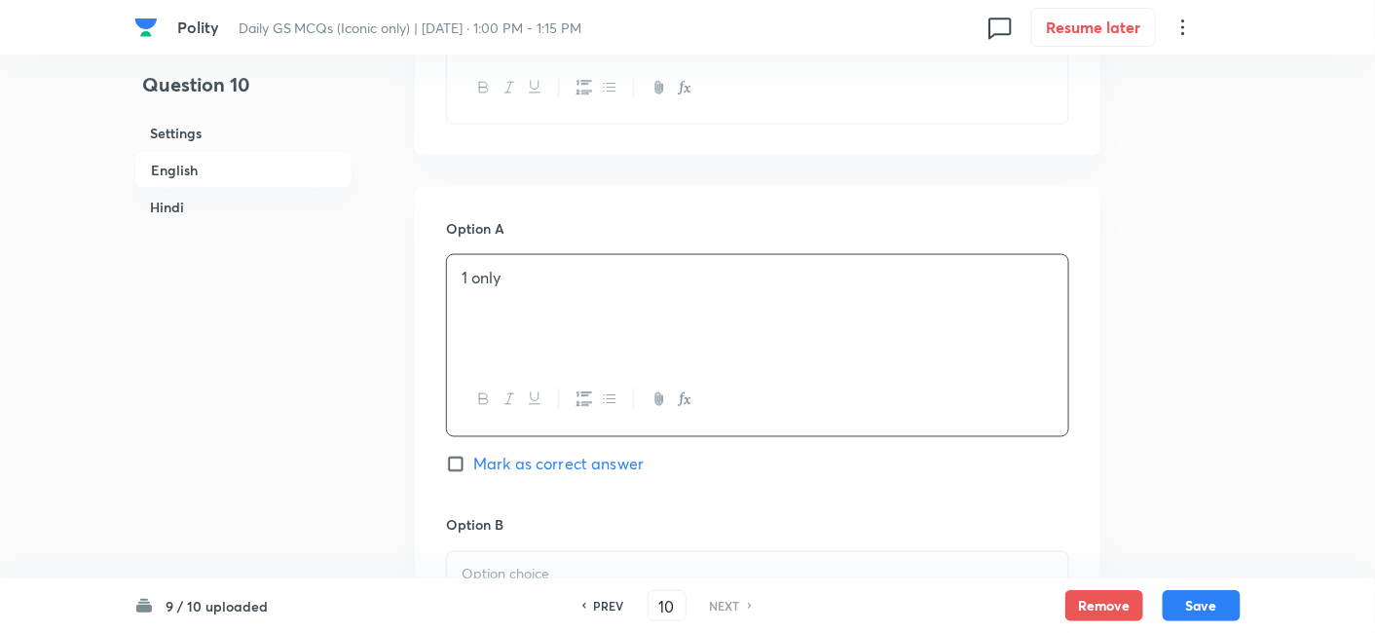
scroll to position [1069, 0]
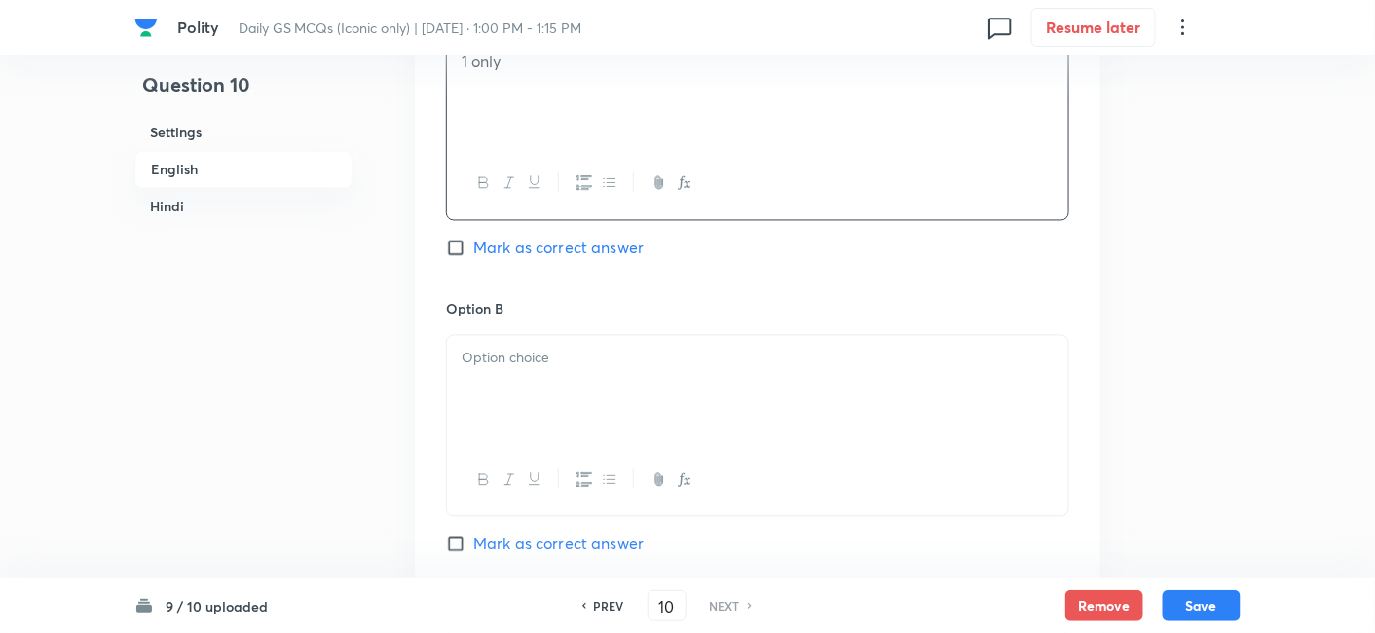
click at [585, 360] on div at bounding box center [757, 390] width 621 height 109
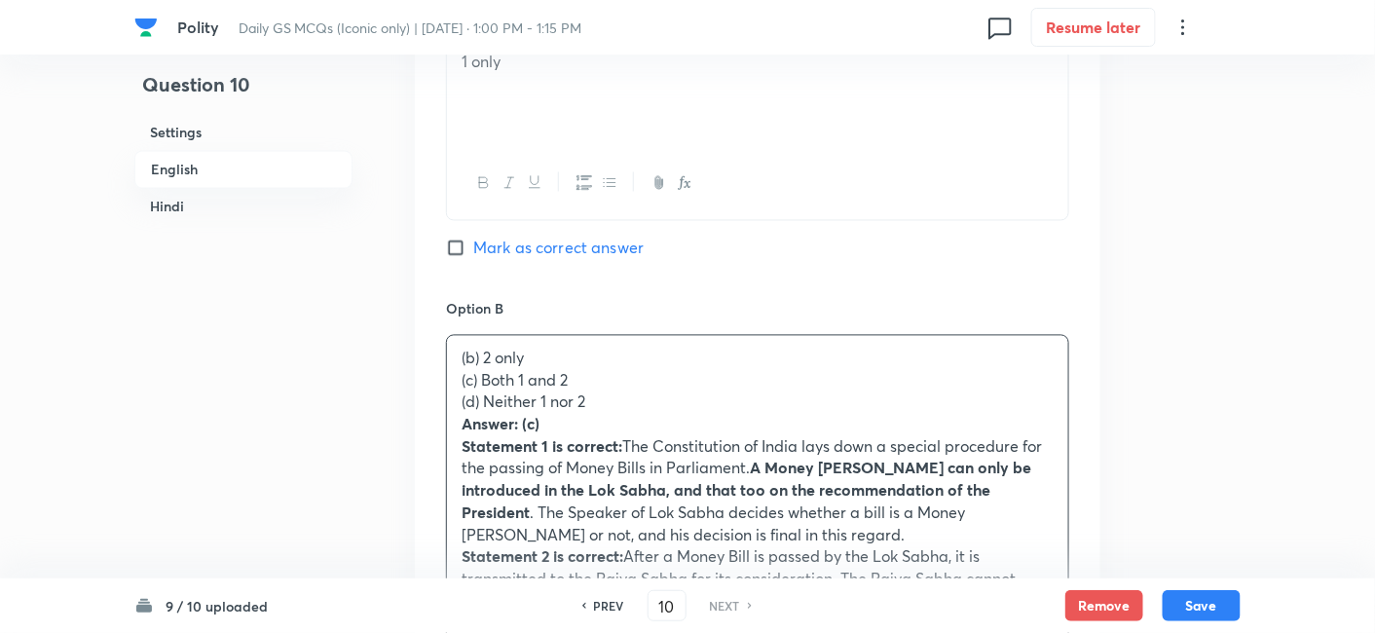
drag, startPoint x: 456, startPoint y: 362, endPoint x: 436, endPoint y: 359, distance: 19.7
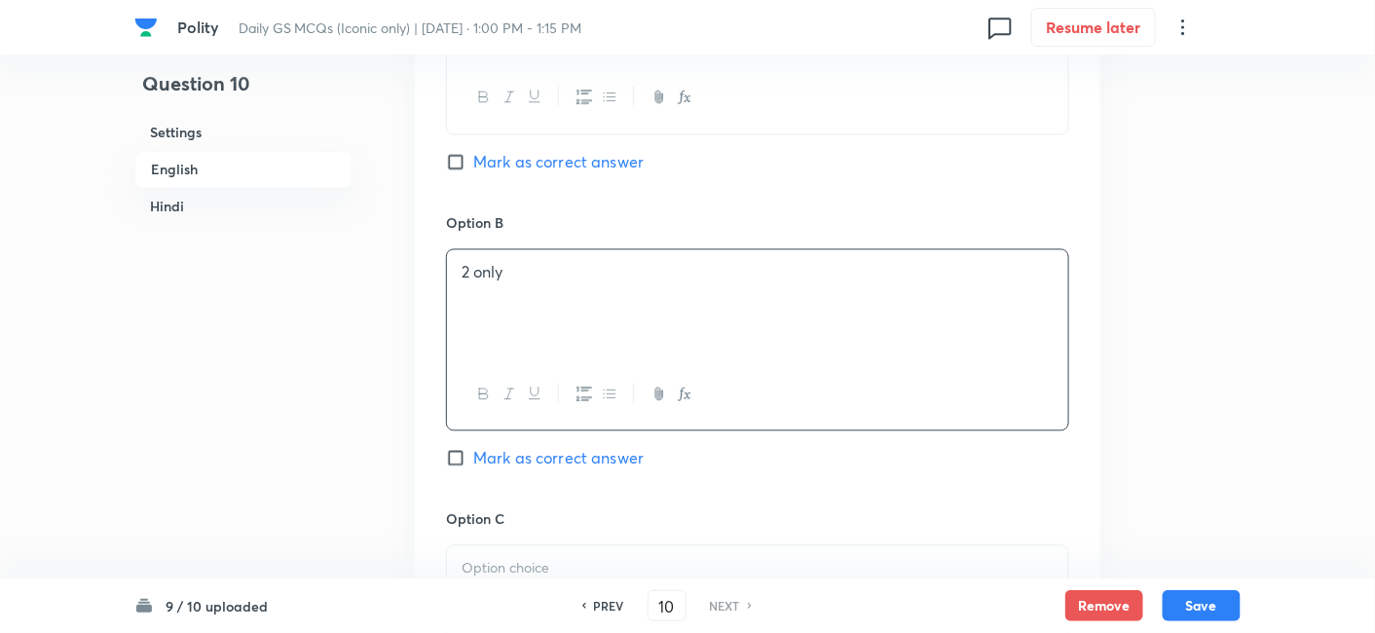
scroll to position [1502, 0]
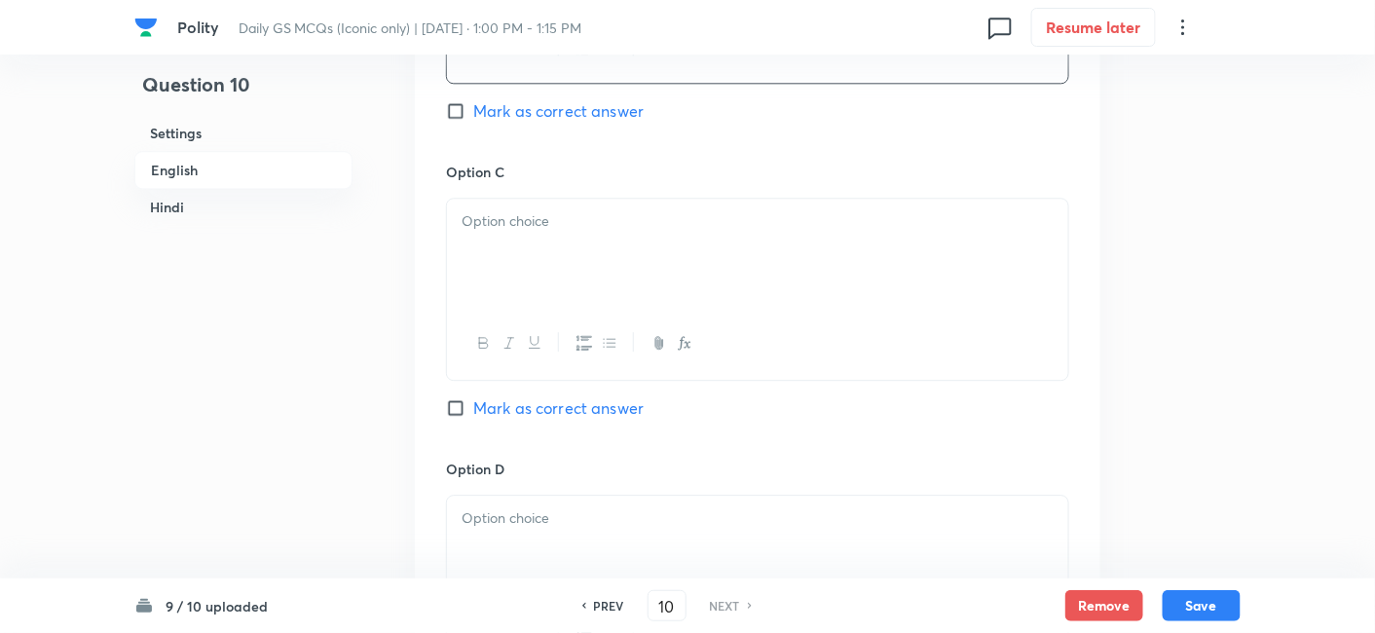
click at [554, 281] on div at bounding box center [757, 253] width 621 height 109
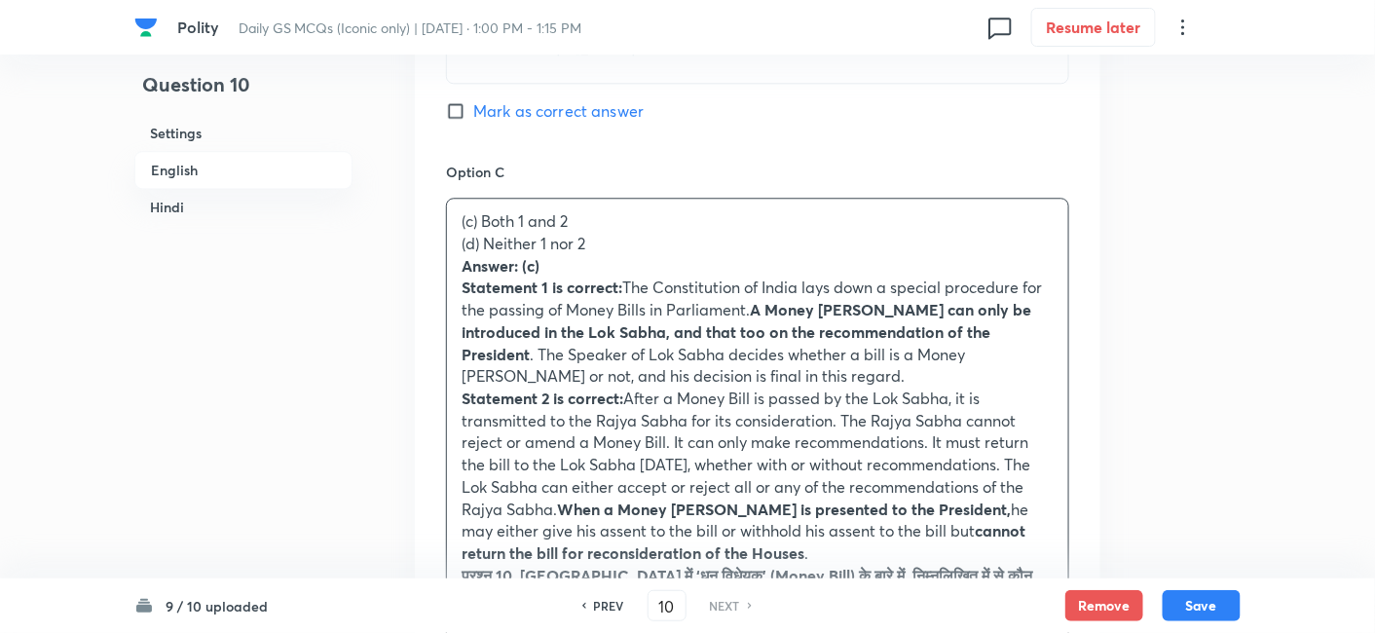
drag, startPoint x: 450, startPoint y: 228, endPoint x: 428, endPoint y: 219, distance: 24.1
click at [428, 219] on div "Option A 1 only Mark as correct answer Option B 2 only Mark as correct answer O…" at bounding box center [758, 508] width 686 height 1942
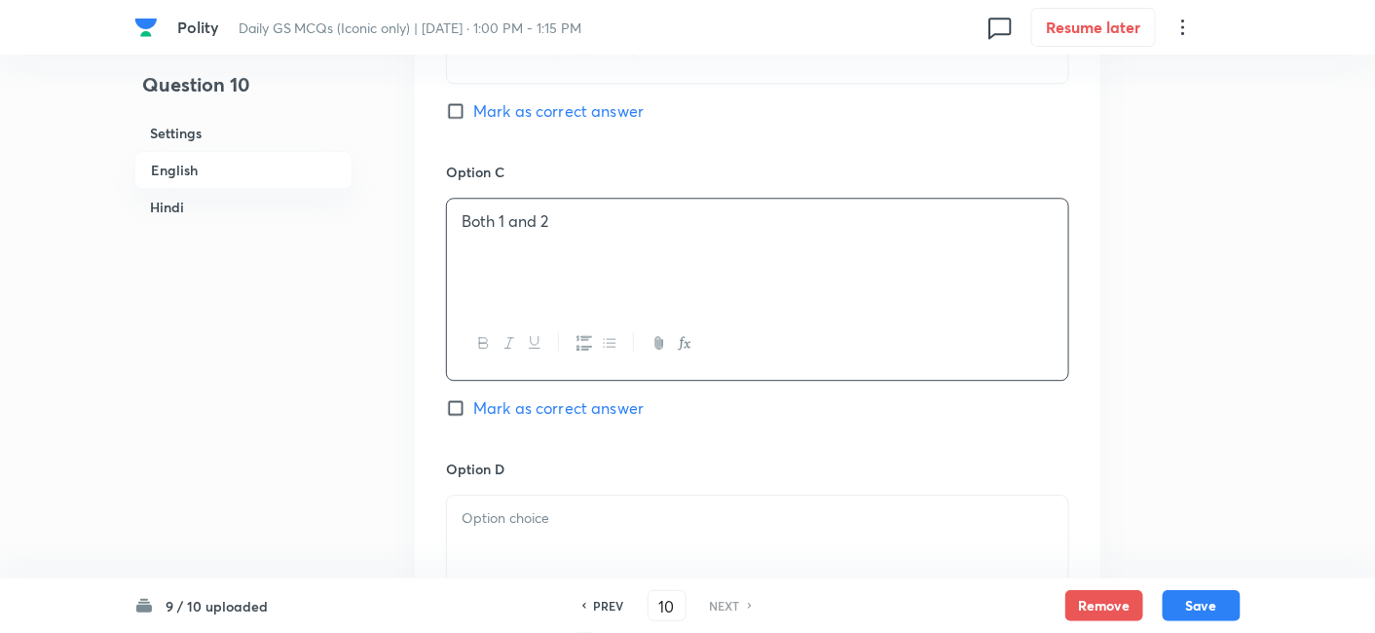
scroll to position [1718, 0]
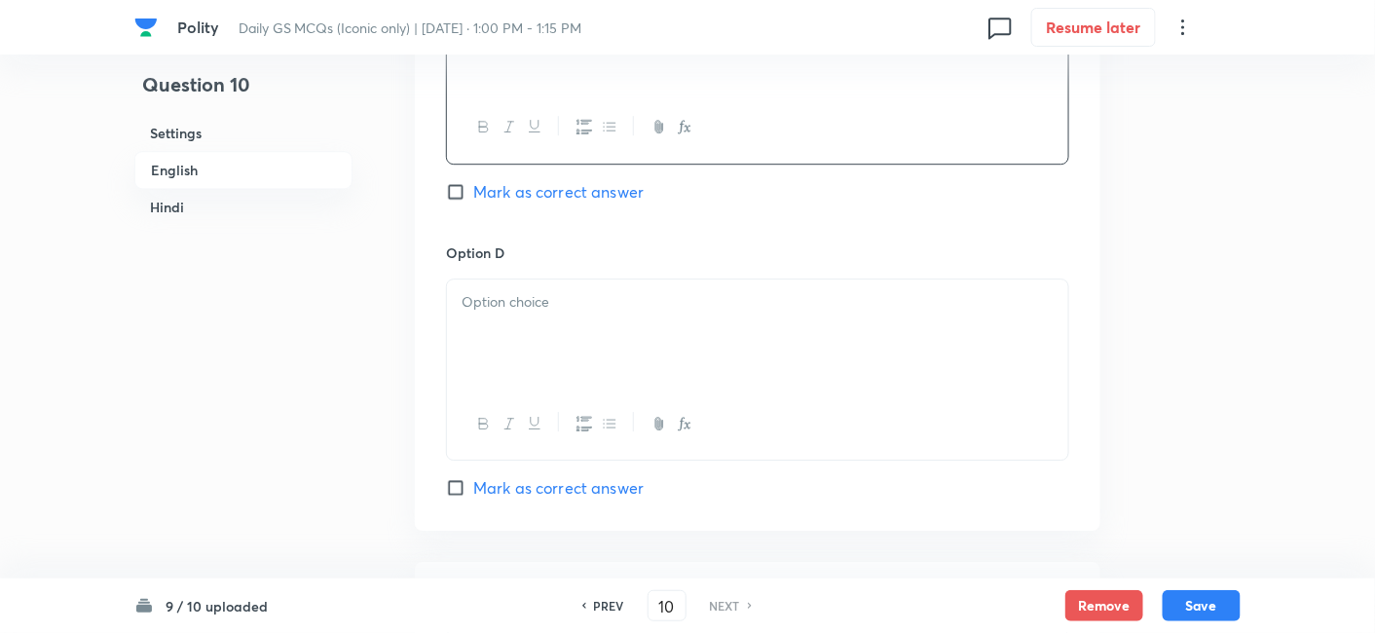
click at [562, 183] on div "Option C Both 1 and 2 Mark as correct answer" at bounding box center [757, 93] width 623 height 296
click at [566, 180] on span "Mark as correct answer" at bounding box center [558, 191] width 170 height 23
click at [473, 182] on input "Mark as correct answer" at bounding box center [459, 191] width 27 height 19
checkbox input "true"
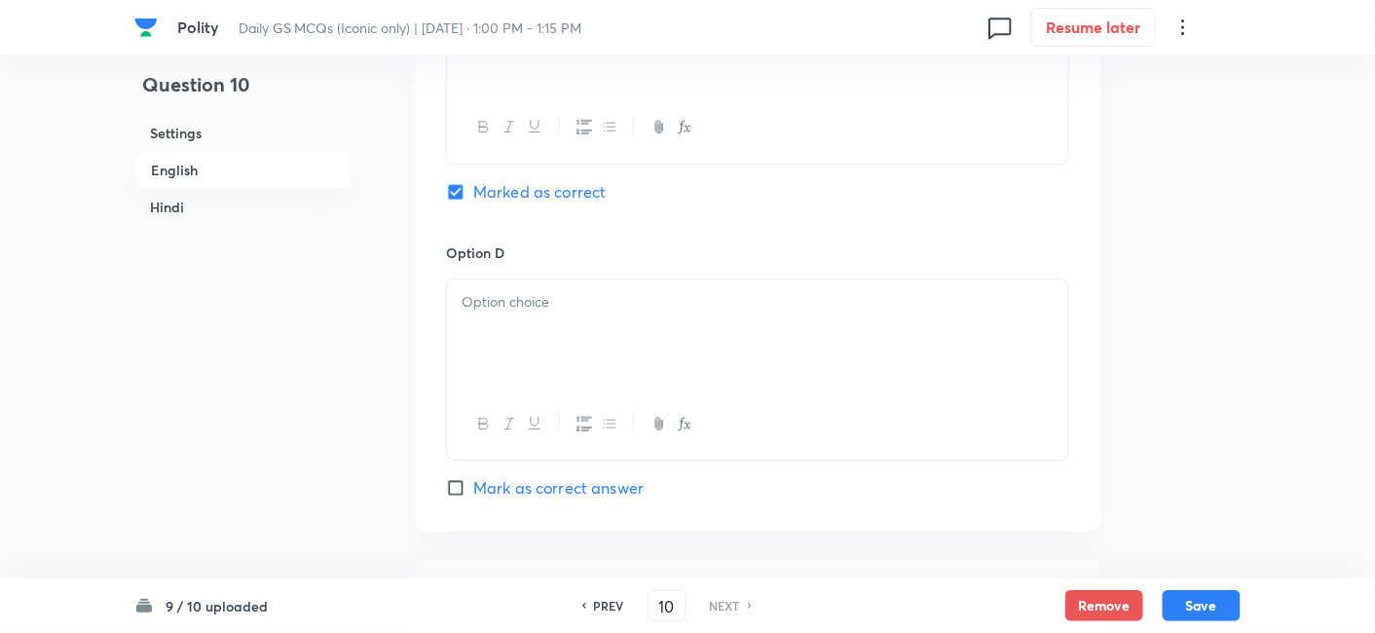
click at [547, 314] on div at bounding box center [757, 334] width 621 height 109
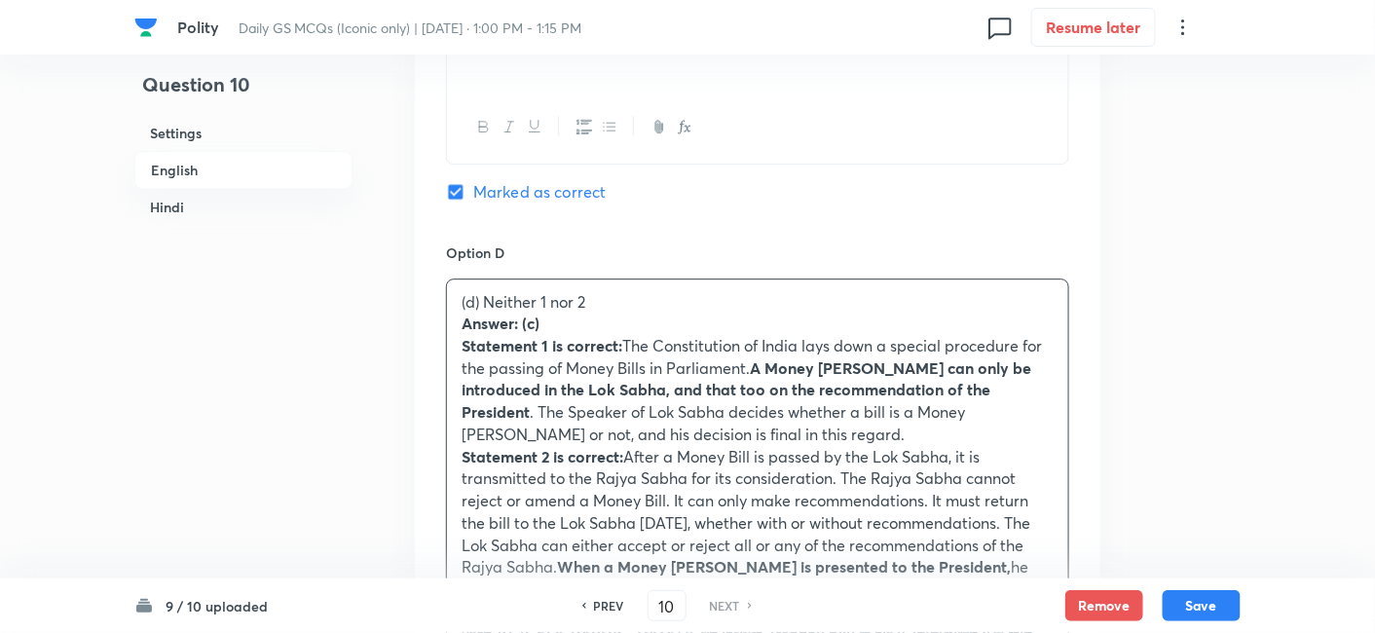
drag, startPoint x: 465, startPoint y: 307, endPoint x: 394, endPoint y: 297, distance: 70.8
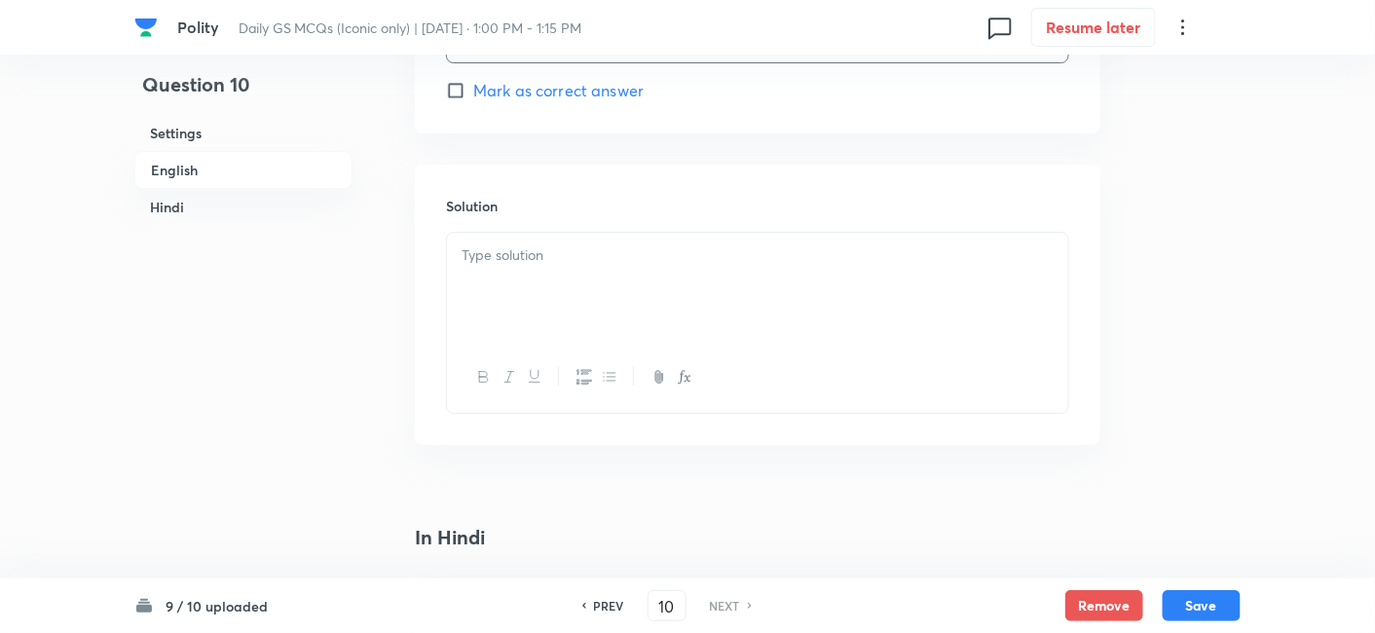
scroll to position [2151, 0]
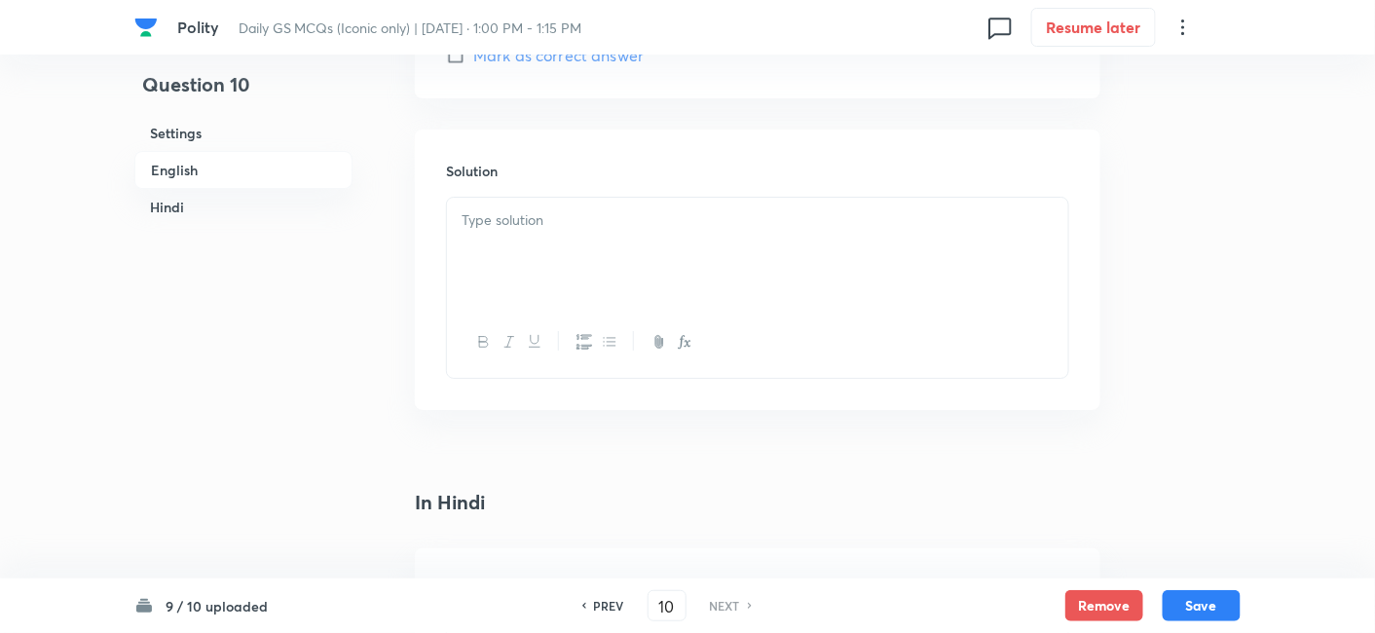
click at [561, 260] on div at bounding box center [757, 252] width 621 height 109
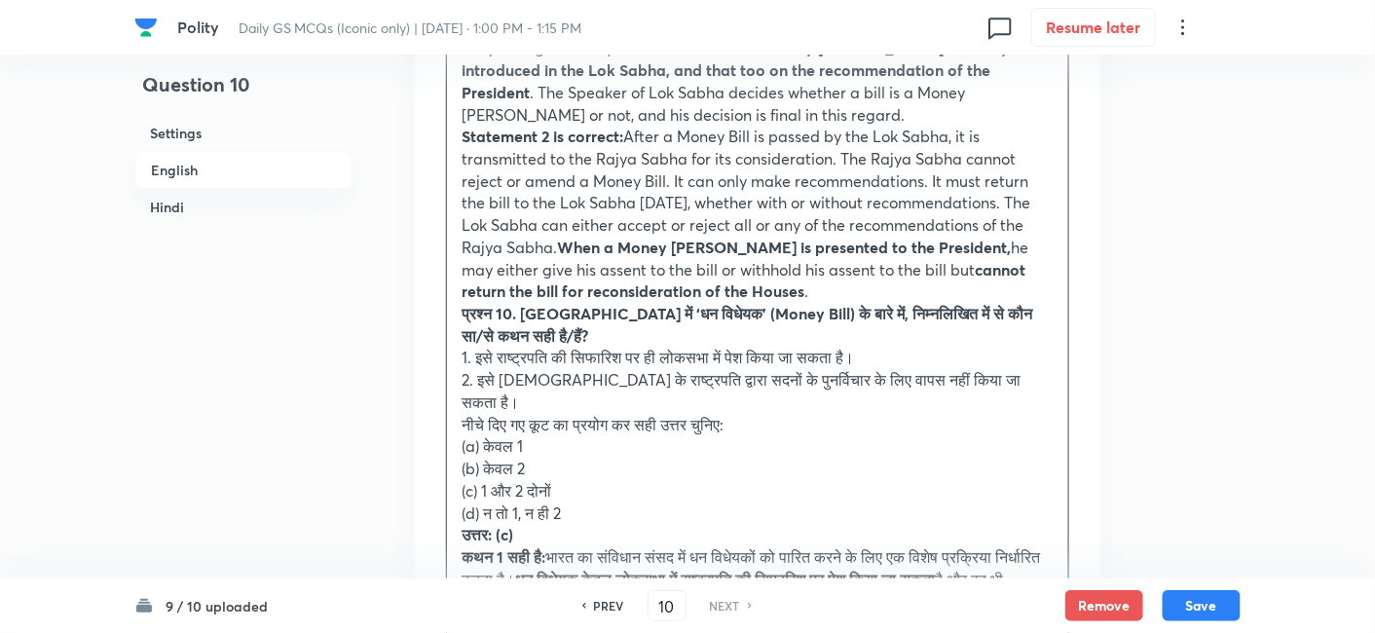
scroll to position [2368, 0]
drag, startPoint x: 433, startPoint y: 309, endPoint x: 394, endPoint y: 289, distance: 43.6
click at [394, 289] on div "Question 10 Settings English Hindi Settings Type Single choice correct 4 option…" at bounding box center [687, 329] width 1106 height 5206
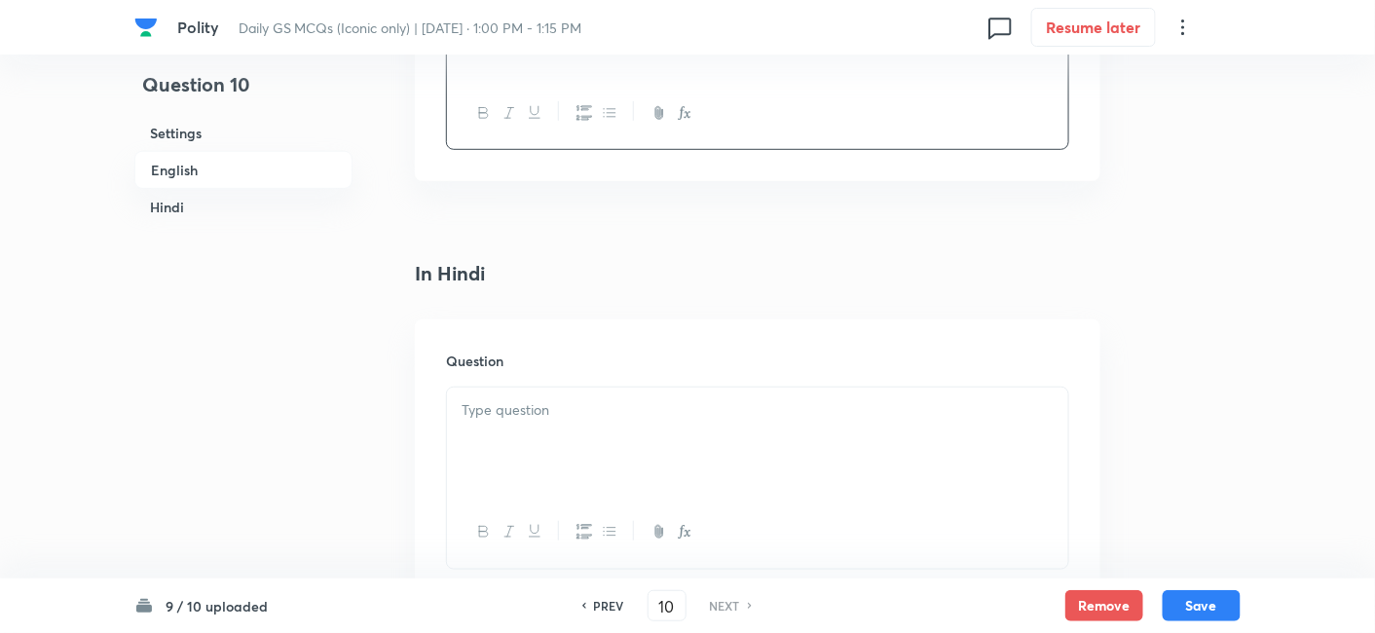
scroll to position [2692, 0]
click at [564, 359] on div at bounding box center [757, 375] width 621 height 109
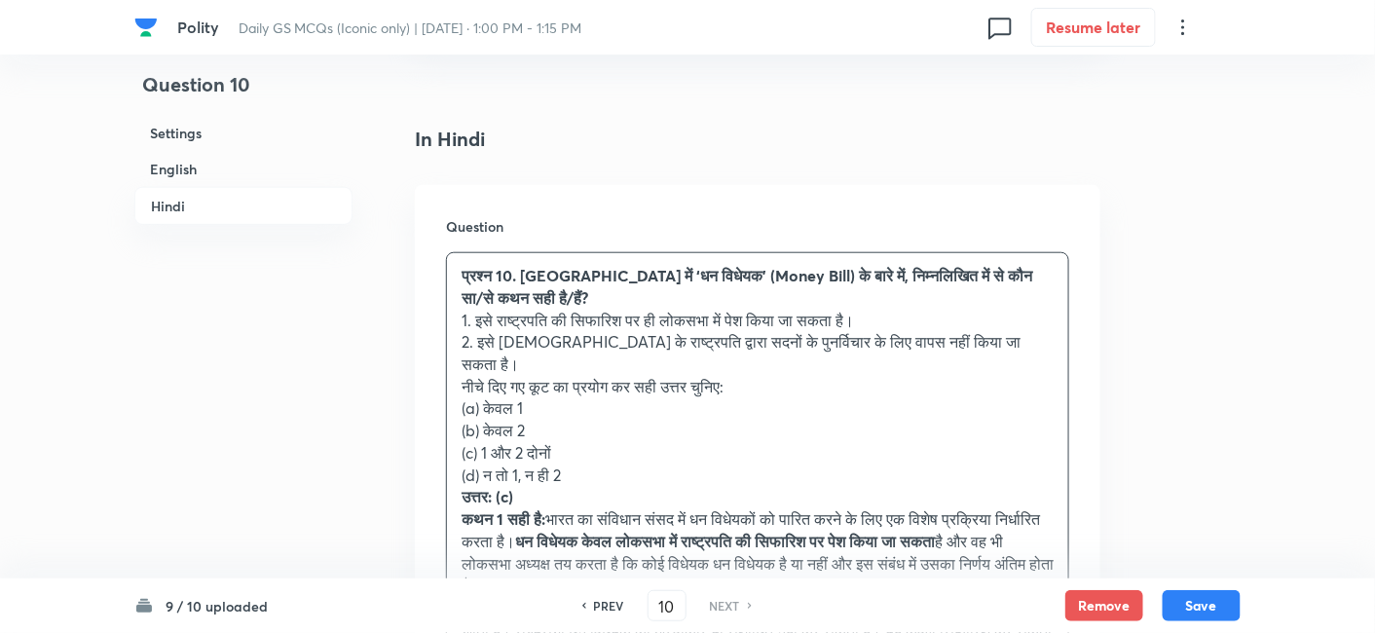
scroll to position [2800, 0]
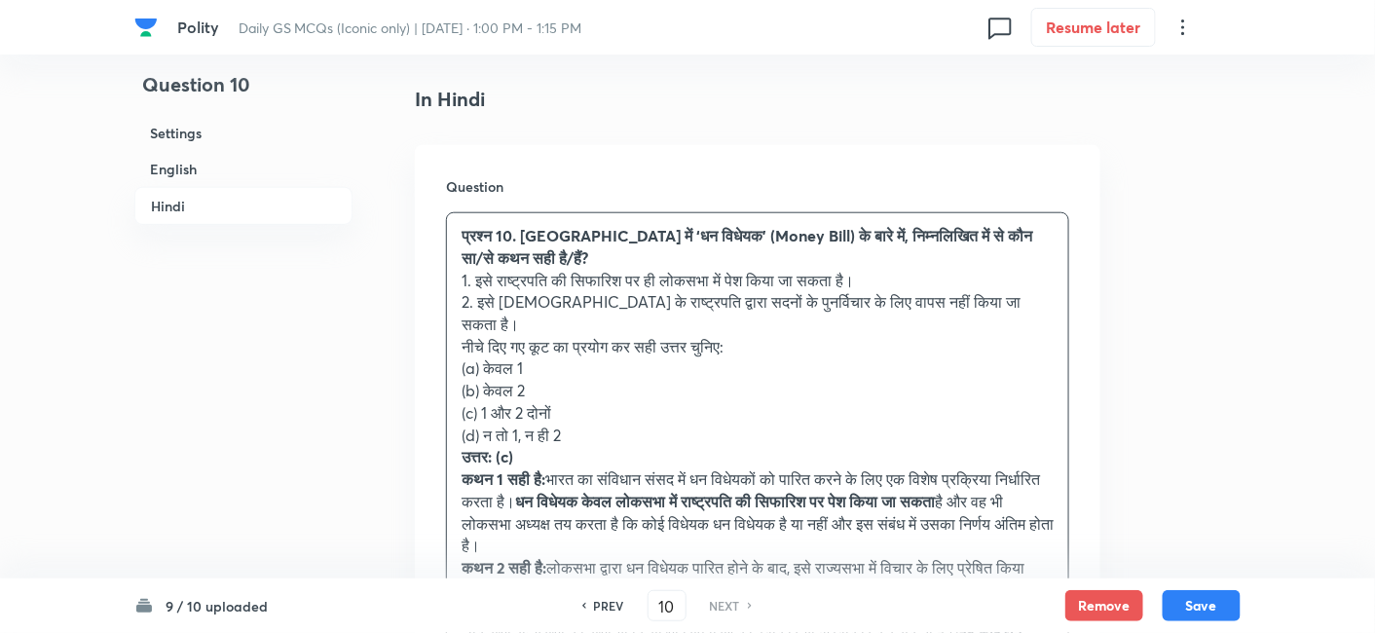
drag, startPoint x: 483, startPoint y: 319, endPoint x: 368, endPoint y: 332, distance: 115.7
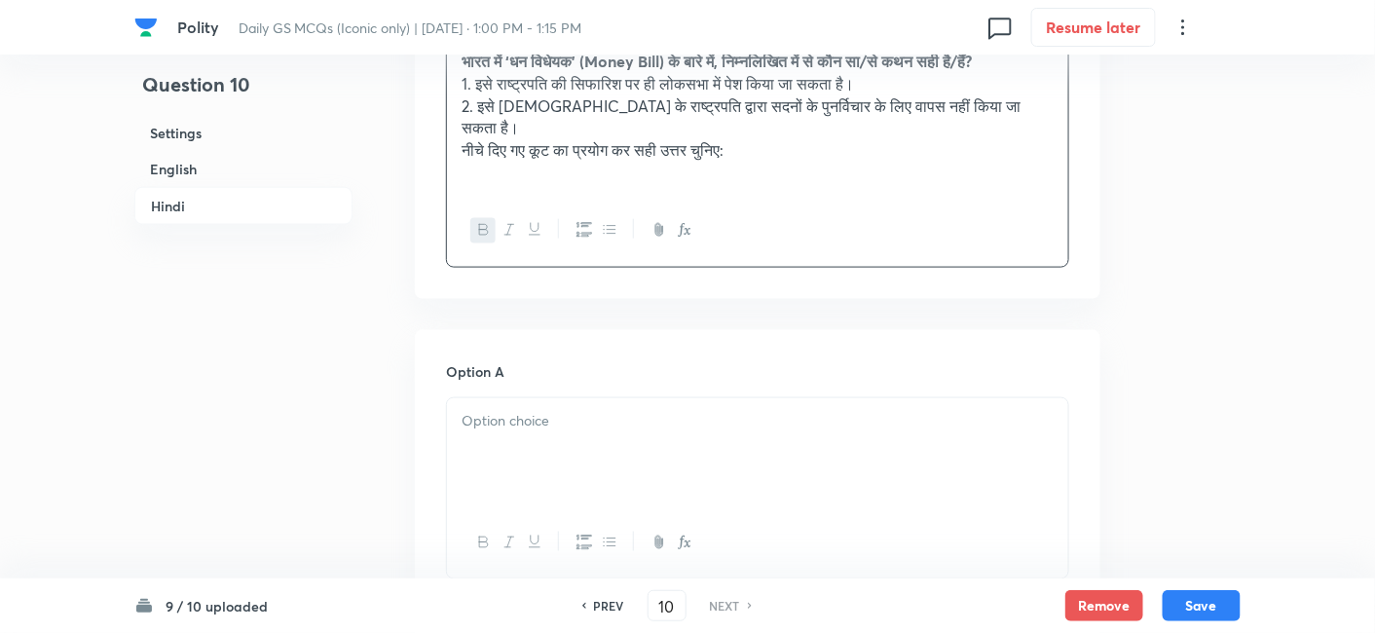
scroll to position [3125, 0]
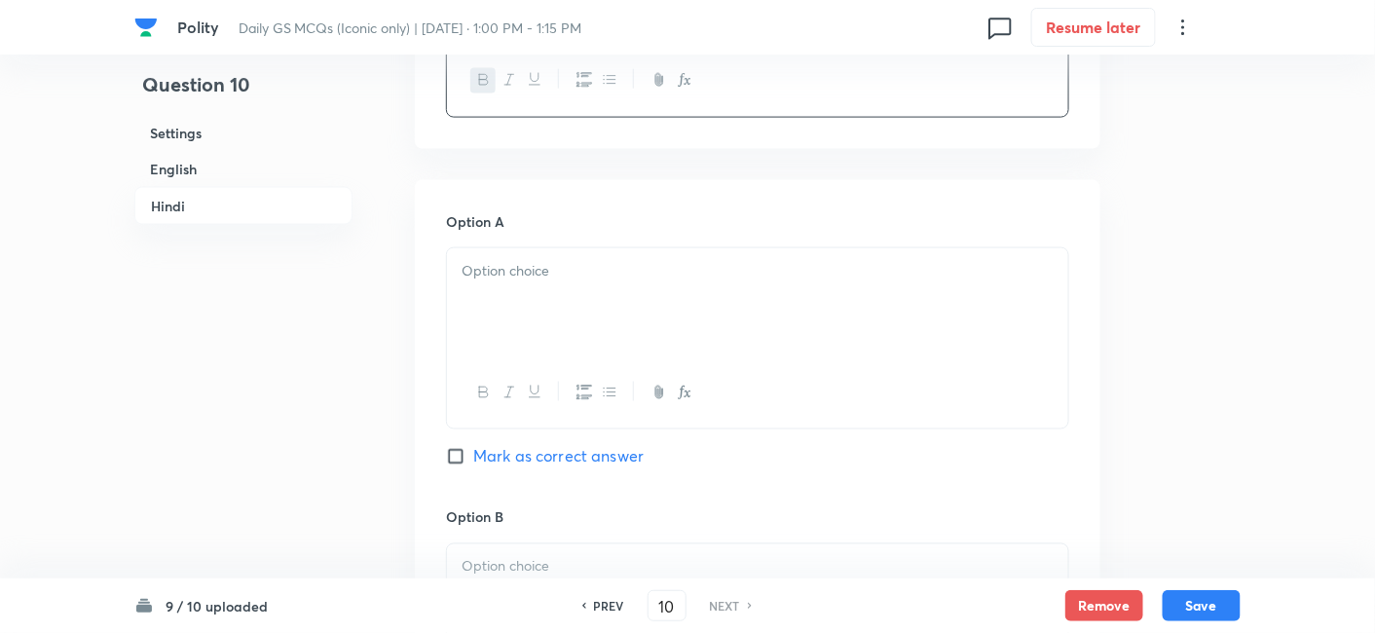
click at [530, 260] on div at bounding box center [757, 302] width 621 height 109
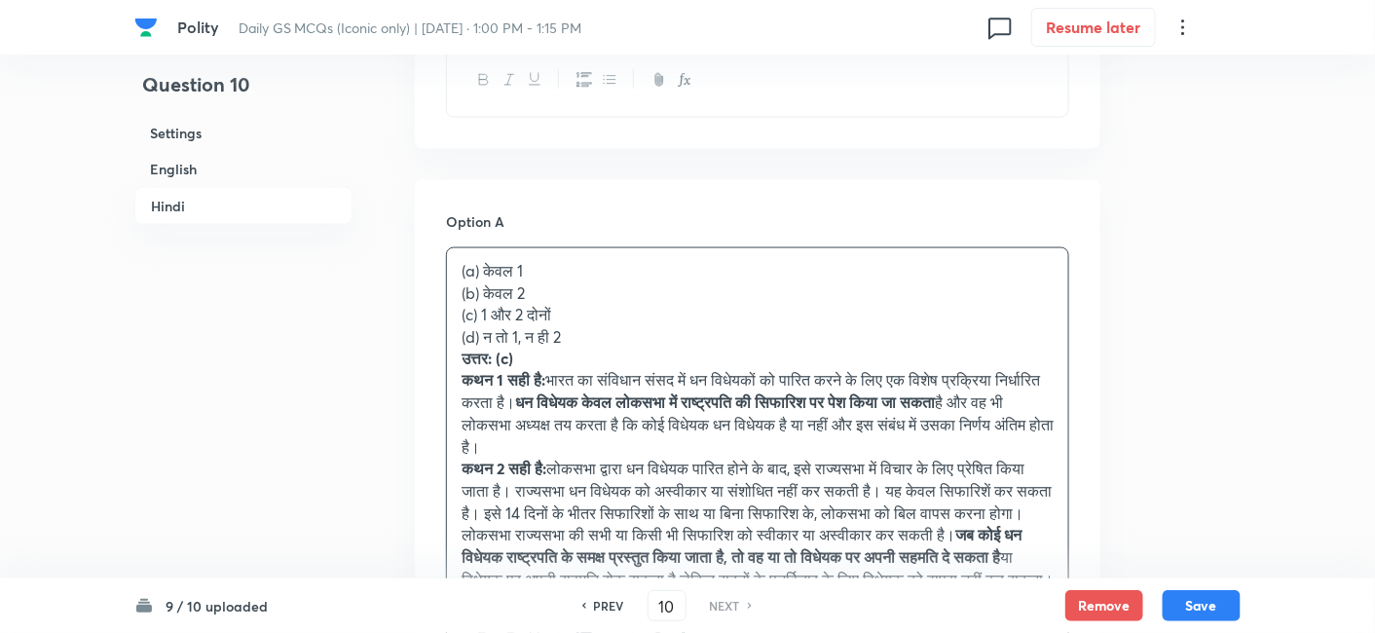
drag, startPoint x: 456, startPoint y: 248, endPoint x: 441, endPoint y: 240, distance: 17.0
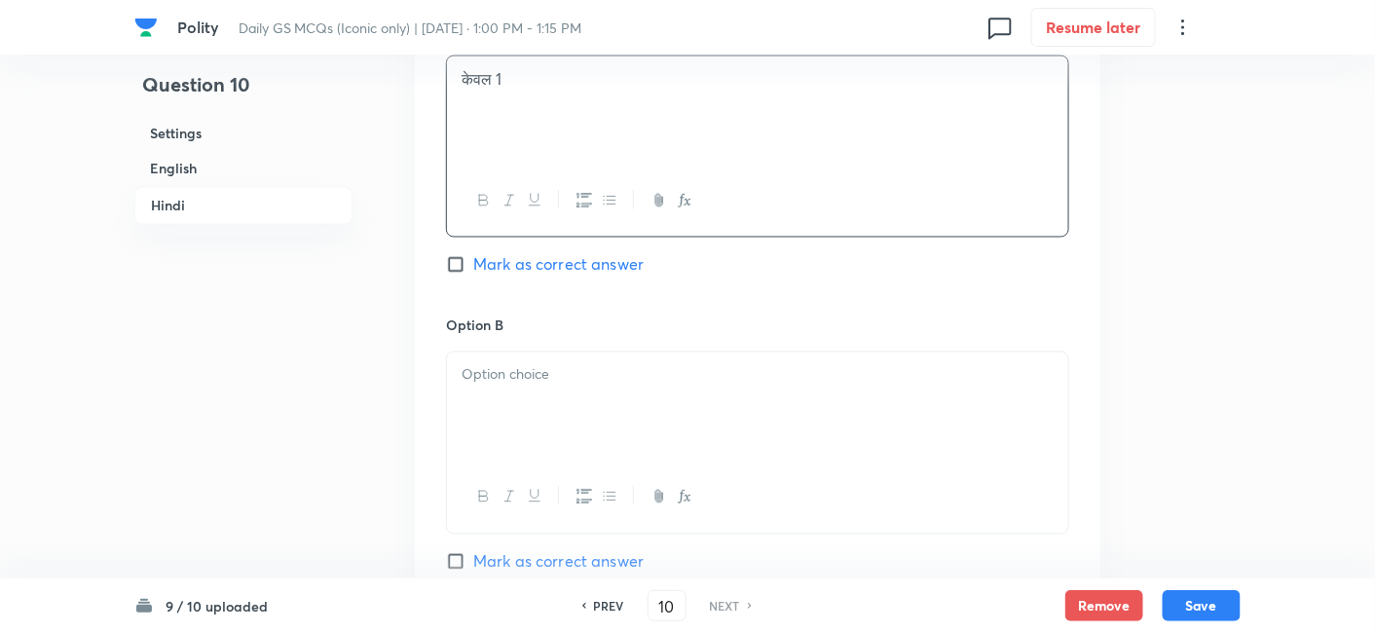
scroll to position [3342, 0]
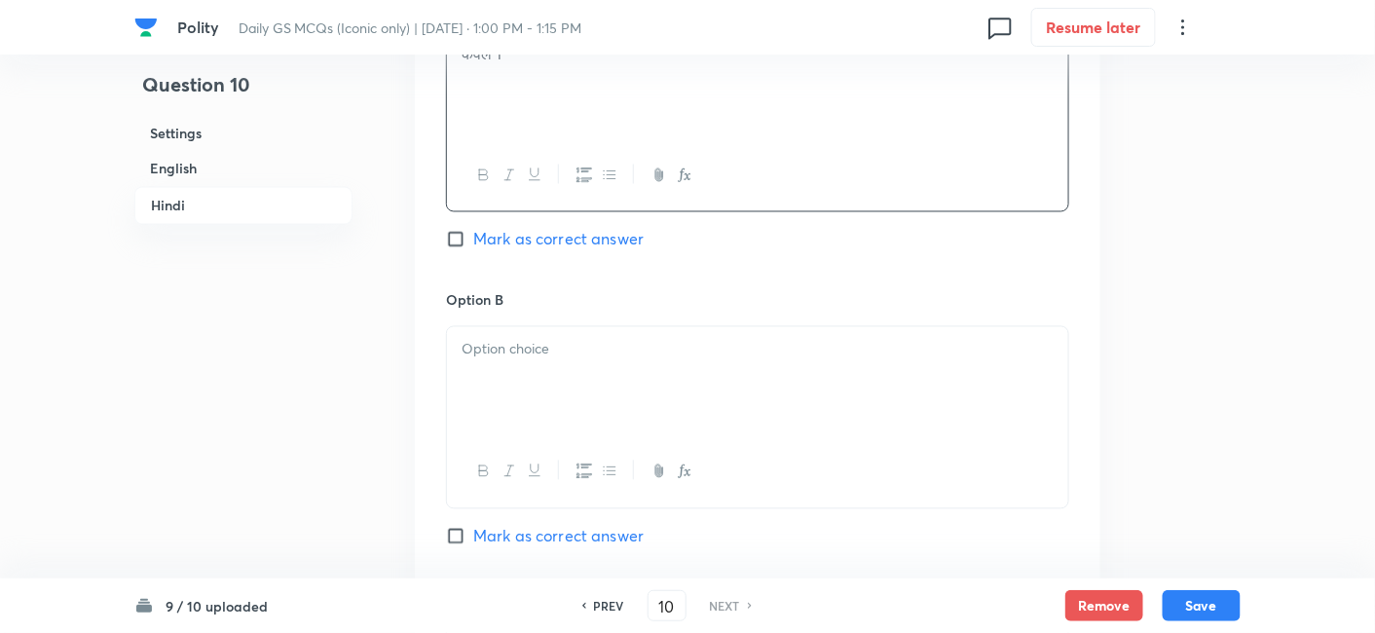
click at [606, 339] on p at bounding box center [758, 350] width 592 height 22
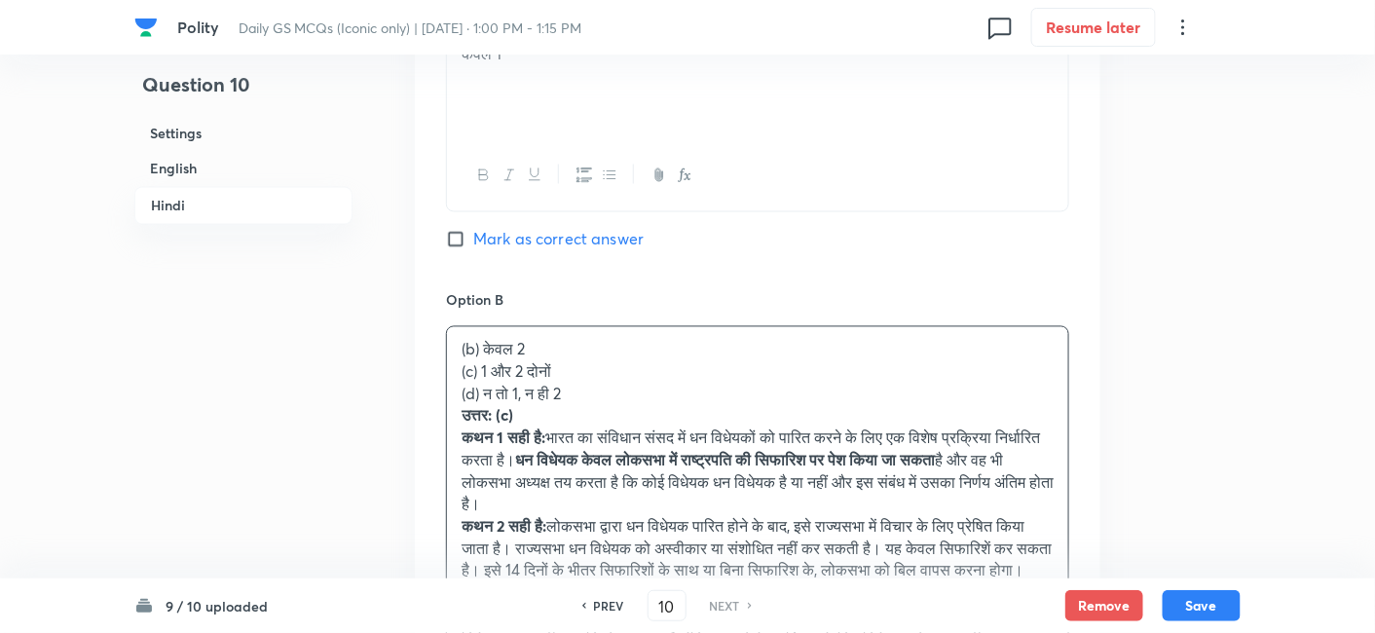
drag, startPoint x: 435, startPoint y: 330, endPoint x: 423, endPoint y: 328, distance: 12.8
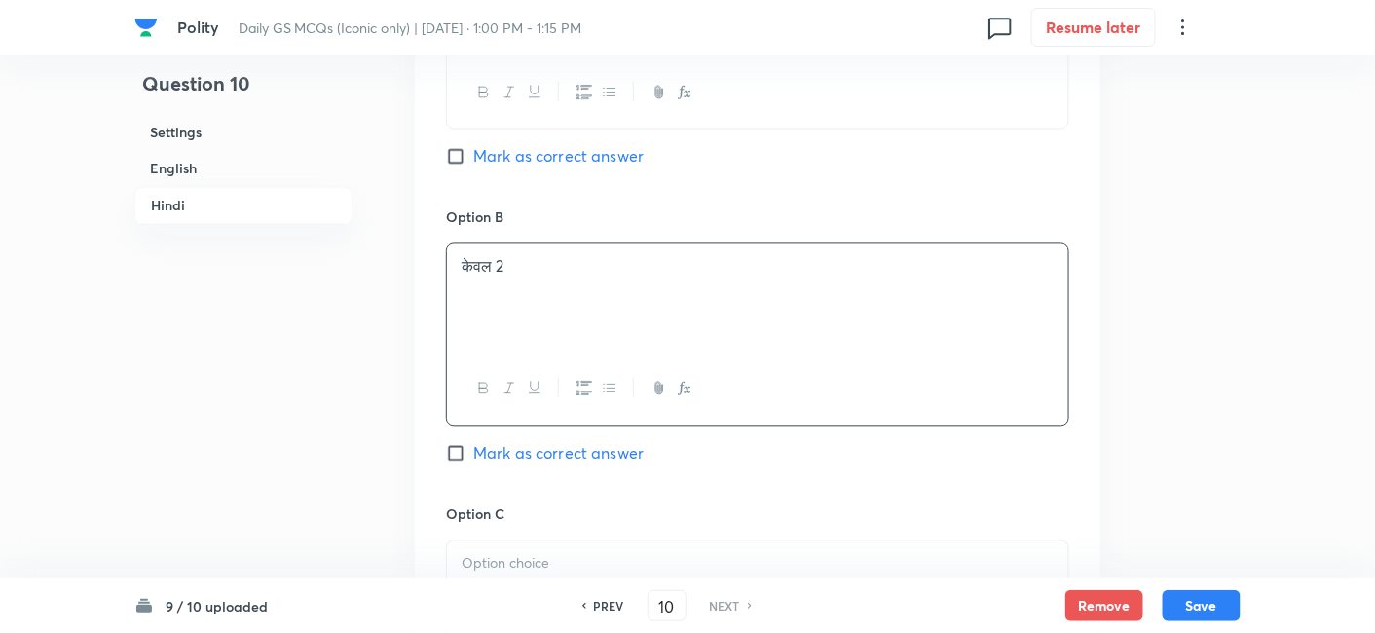
scroll to position [3666, 0]
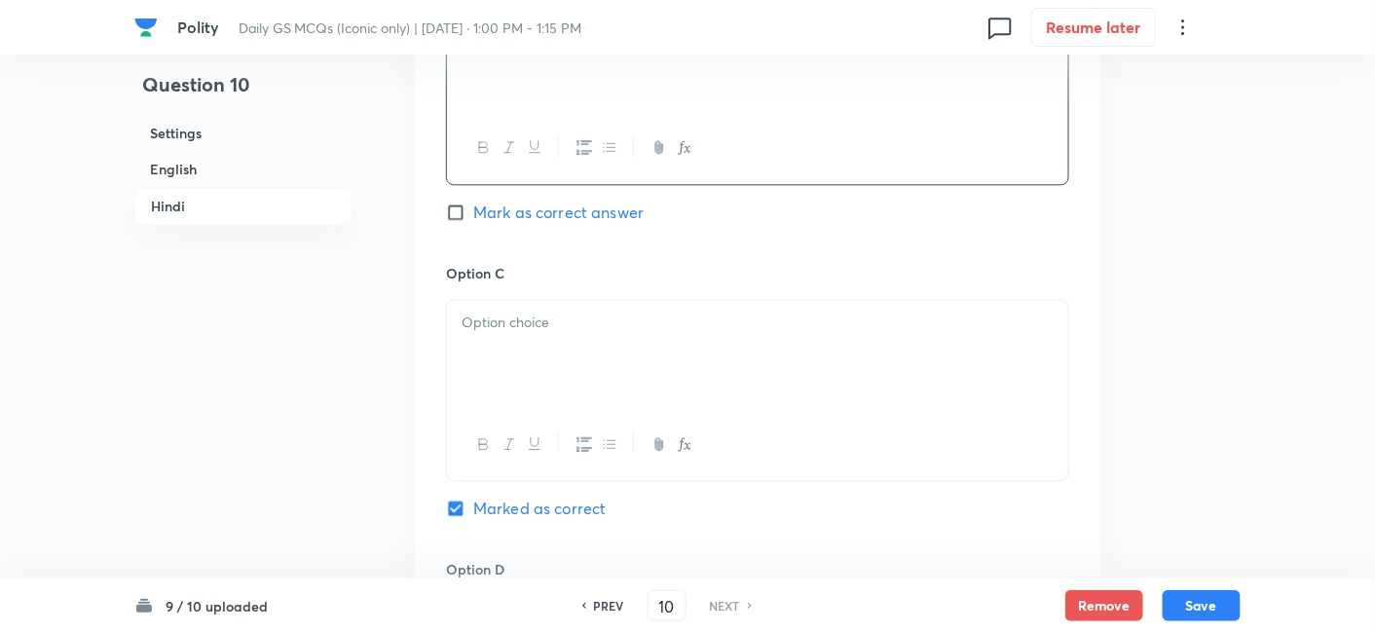
click at [556, 331] on div at bounding box center [757, 354] width 621 height 109
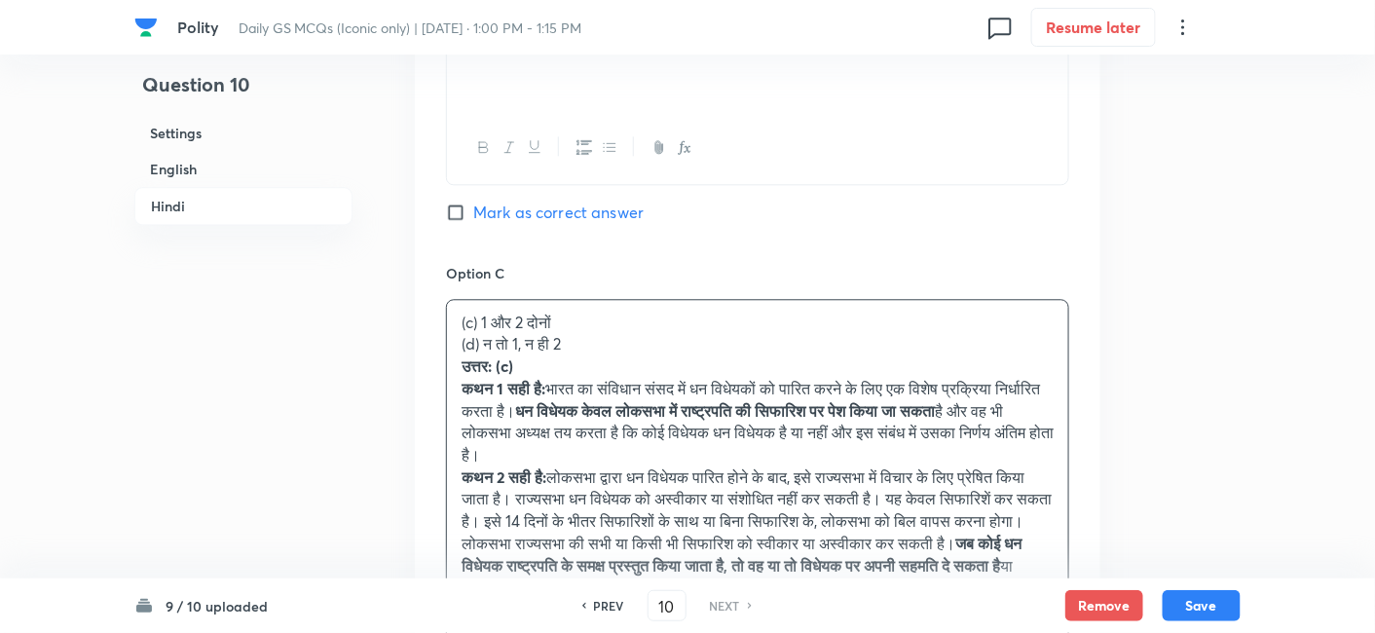
click at [433, 299] on div "Option A केवल 1 Mark as correct answer Option B केवल 2 Mark as correct answer O…" at bounding box center [758, 344] width 686 height 1411
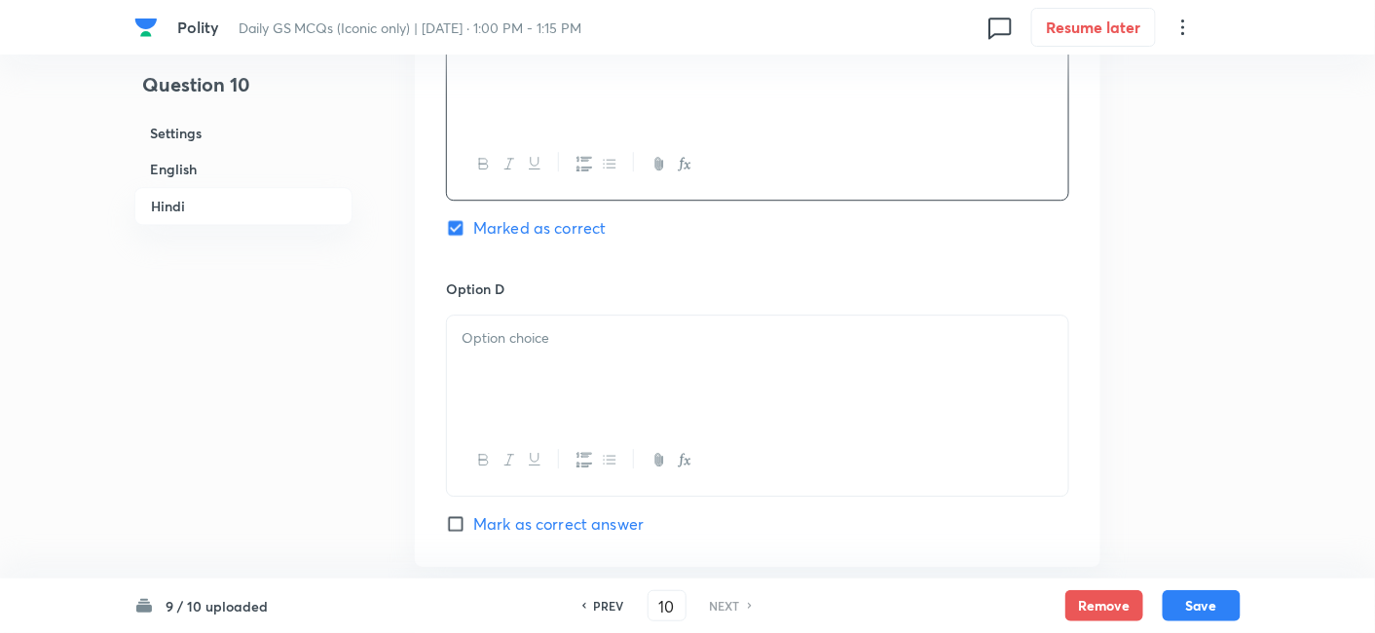
scroll to position [3991, 0]
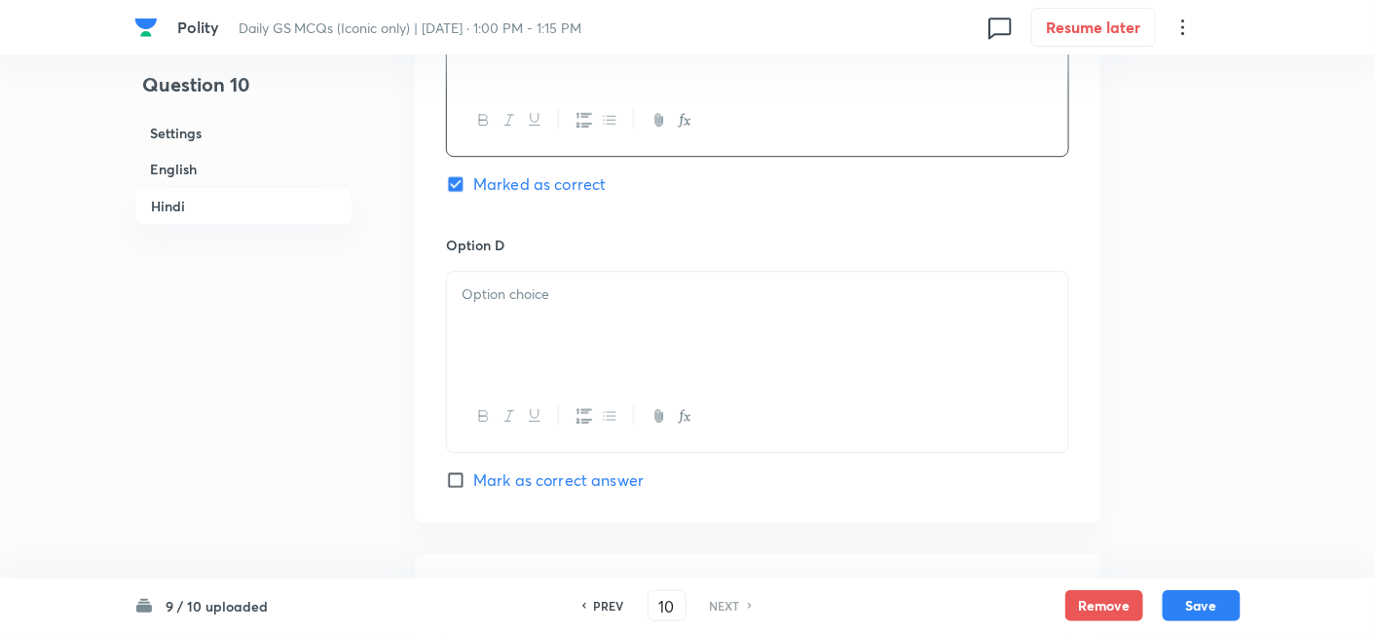
click at [508, 290] on div at bounding box center [757, 326] width 621 height 109
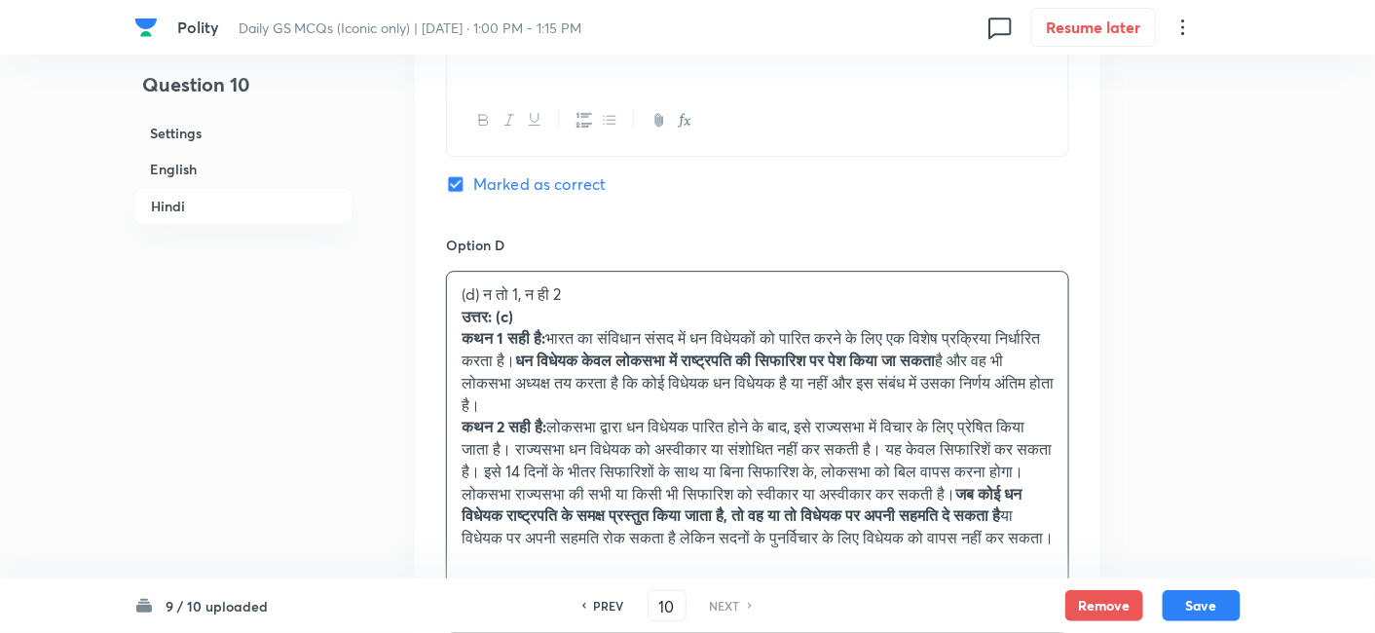
drag, startPoint x: 450, startPoint y: 274, endPoint x: 439, endPoint y: 272, distance: 10.9
click at [446, 272] on div "(d) न तो 1, न ही 2 उत्तर: (c) कथन 1 सही है: भारत का संविधान संसद में धन विधेयको…" at bounding box center [757, 452] width 623 height 362
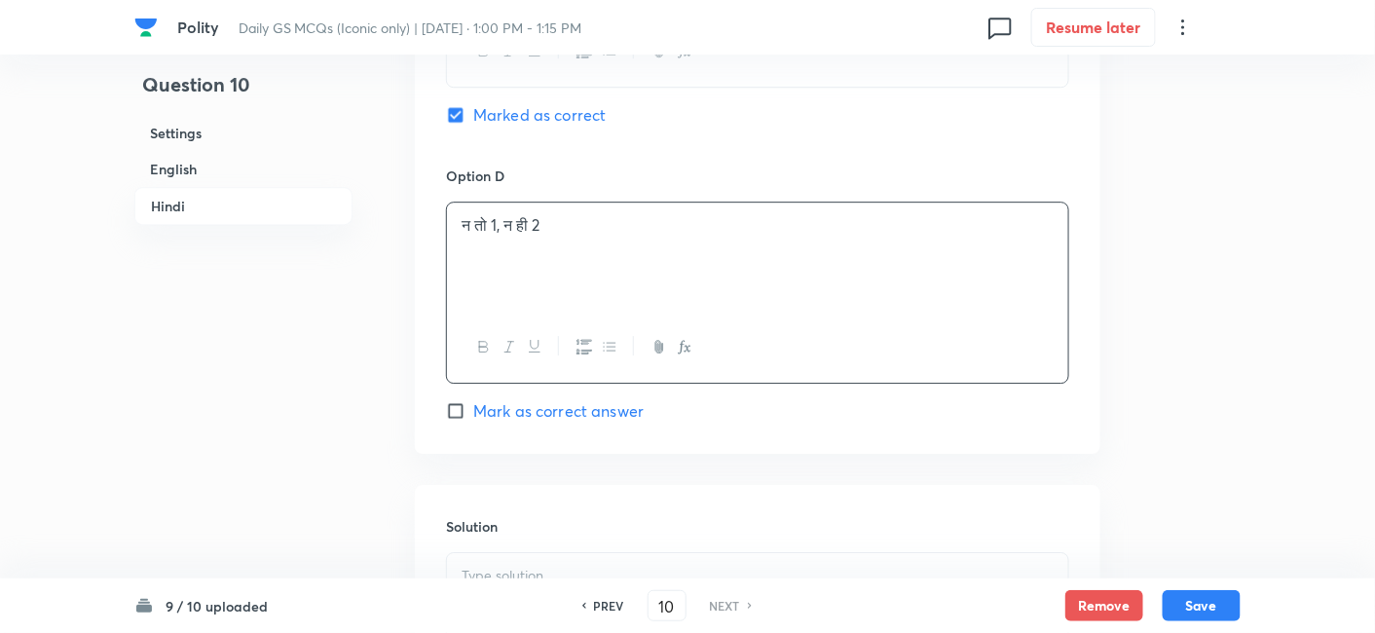
scroll to position [4314, 0]
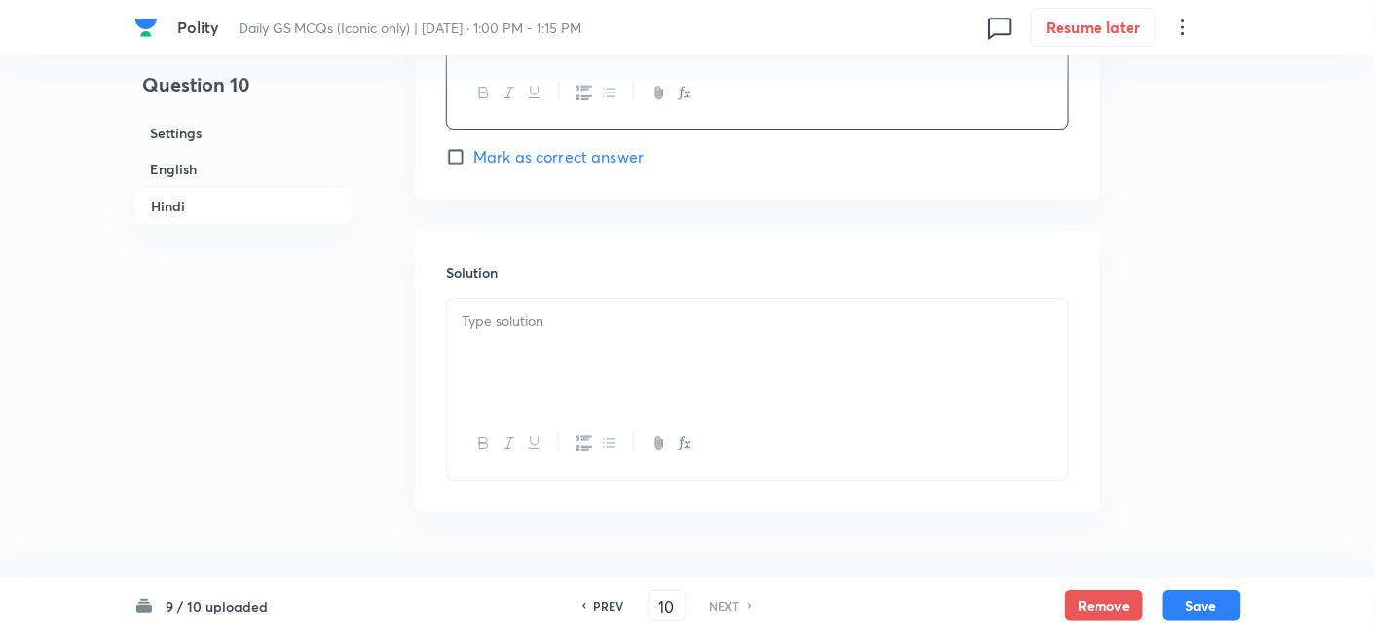
click at [522, 408] on div at bounding box center [757, 443] width 621 height 71
click at [544, 321] on div at bounding box center [757, 353] width 621 height 109
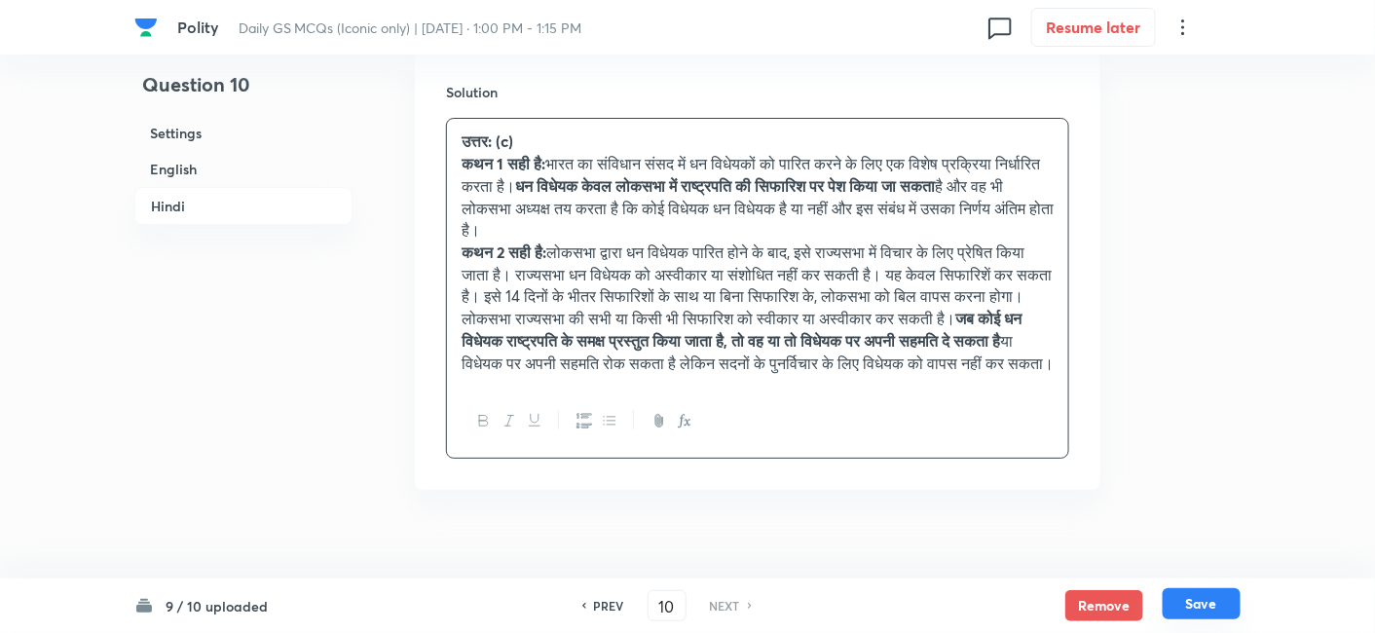
click at [1212, 610] on button "Save" at bounding box center [1202, 603] width 78 height 31
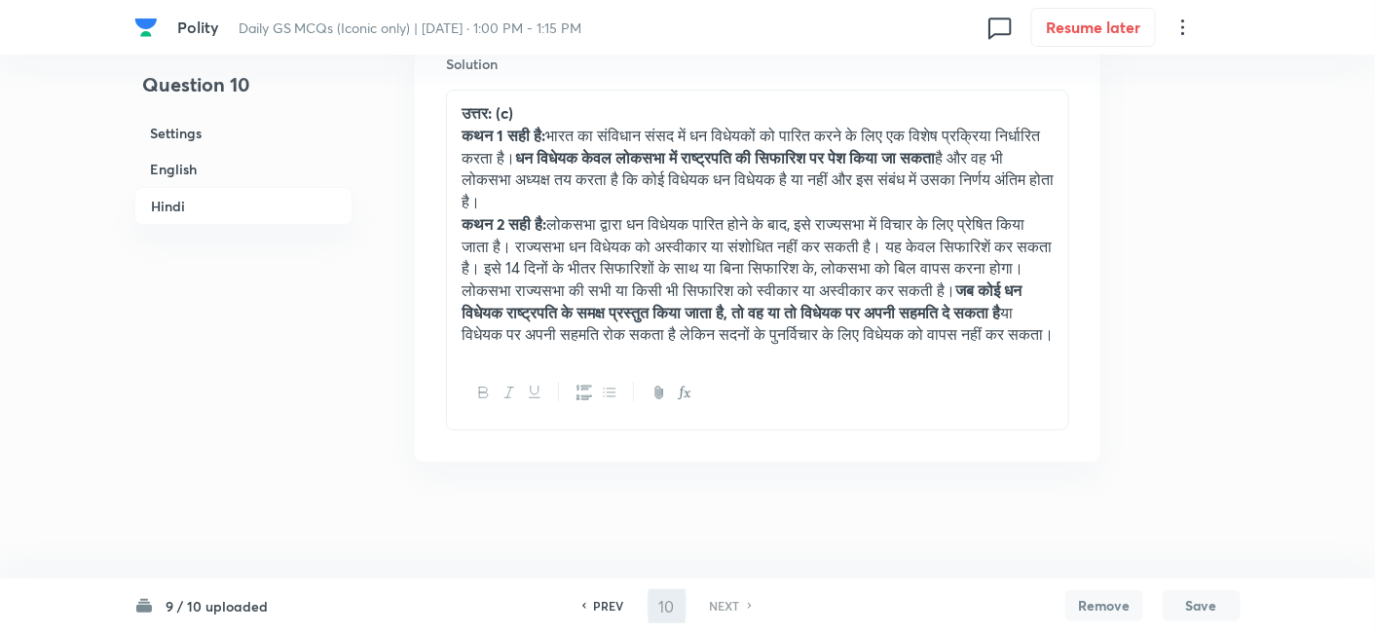
scroll to position [4427, 0]
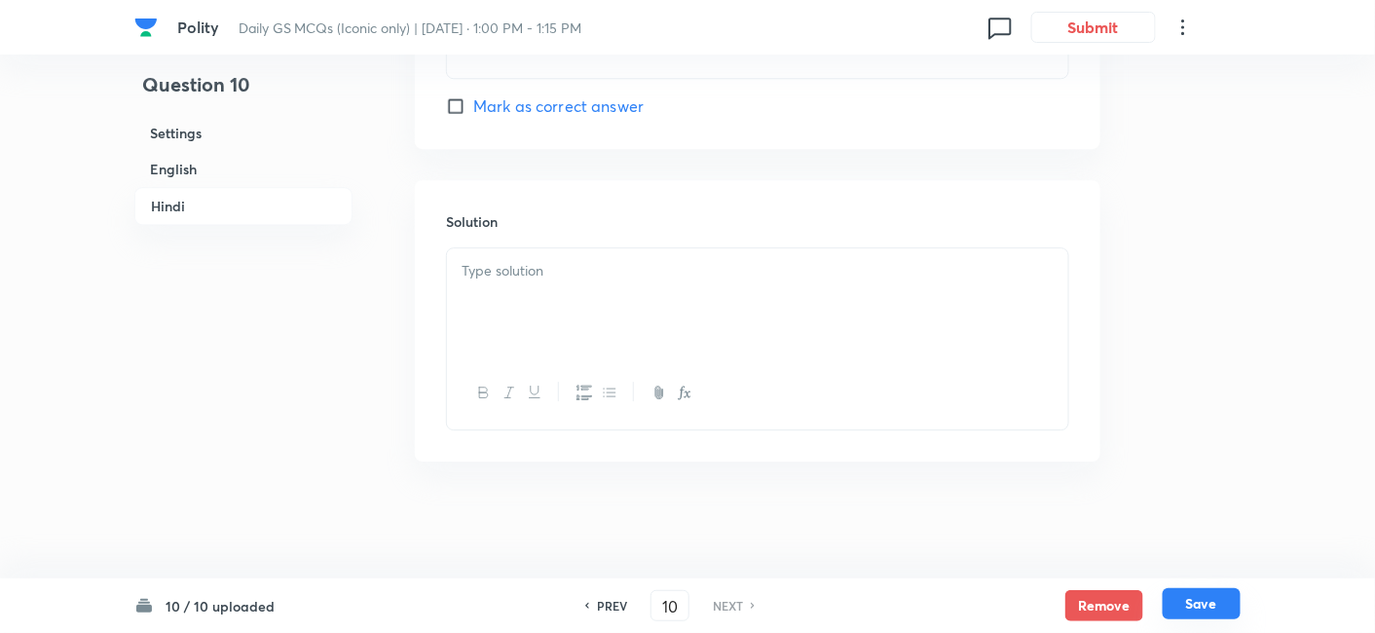
checkbox input "false"
checkbox input "true"
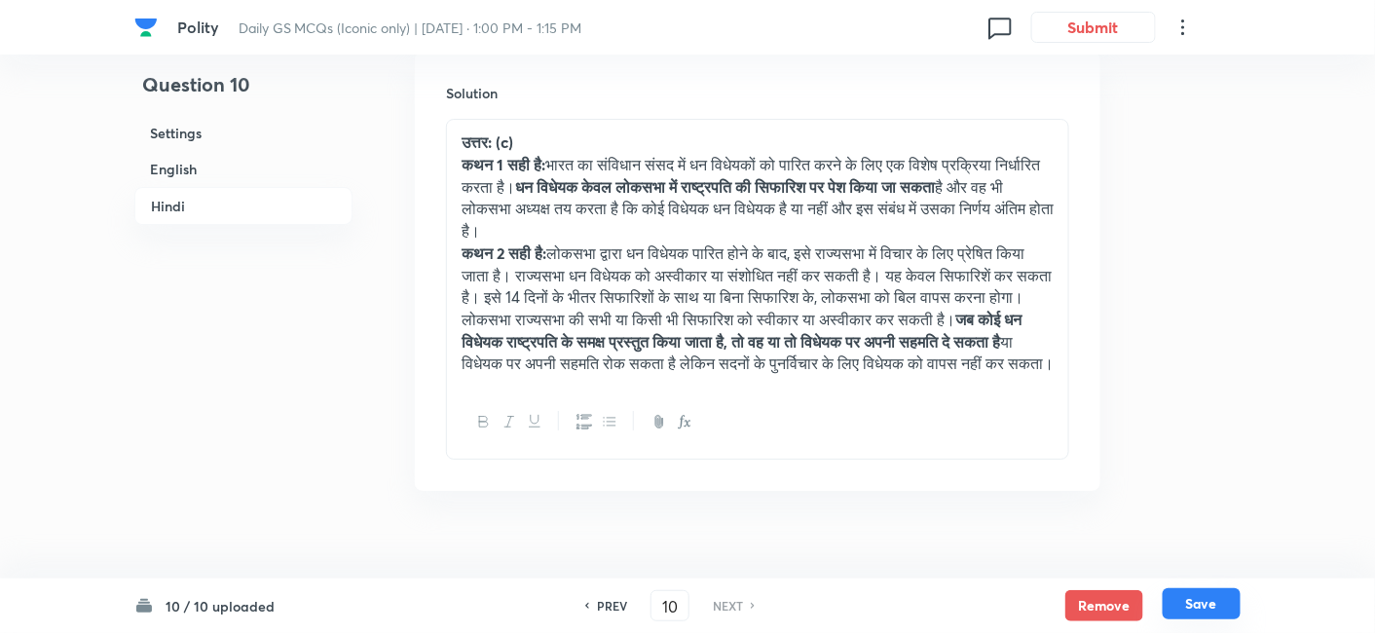
click at [1209, 606] on button "Save" at bounding box center [1202, 603] width 78 height 31
checkbox input "false"
checkbox input "true"
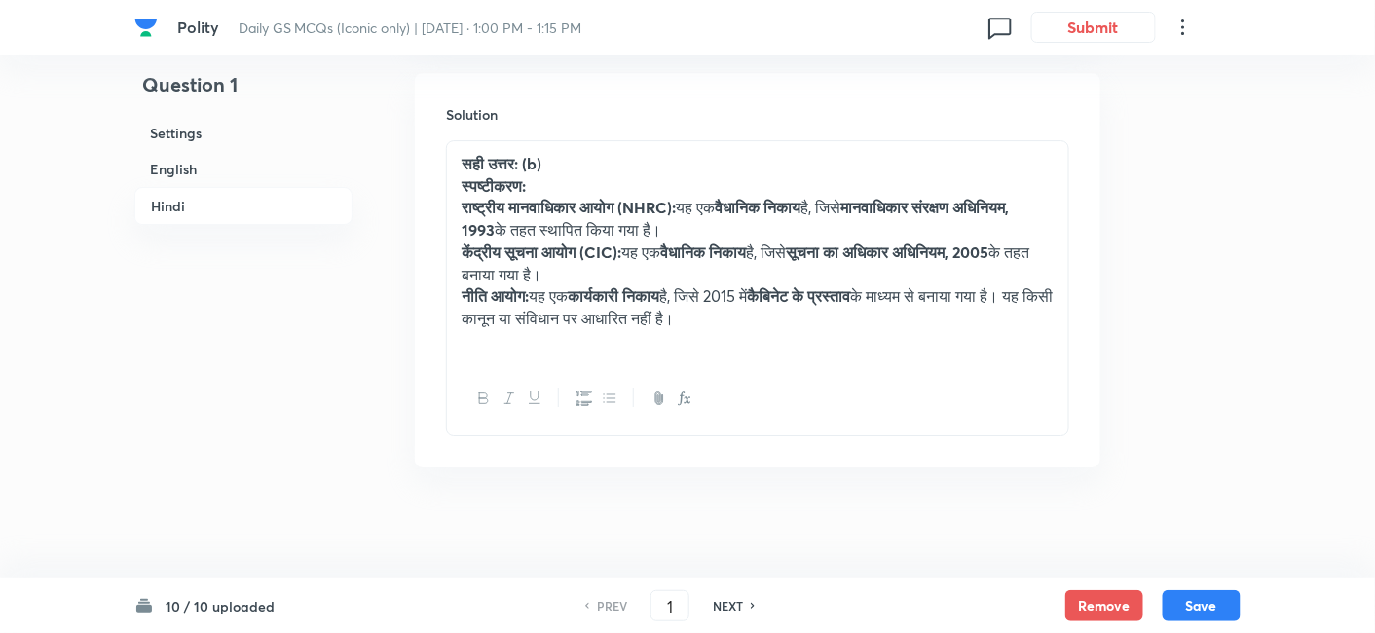
click at [289, 163] on h6 "English" at bounding box center [243, 169] width 218 height 36
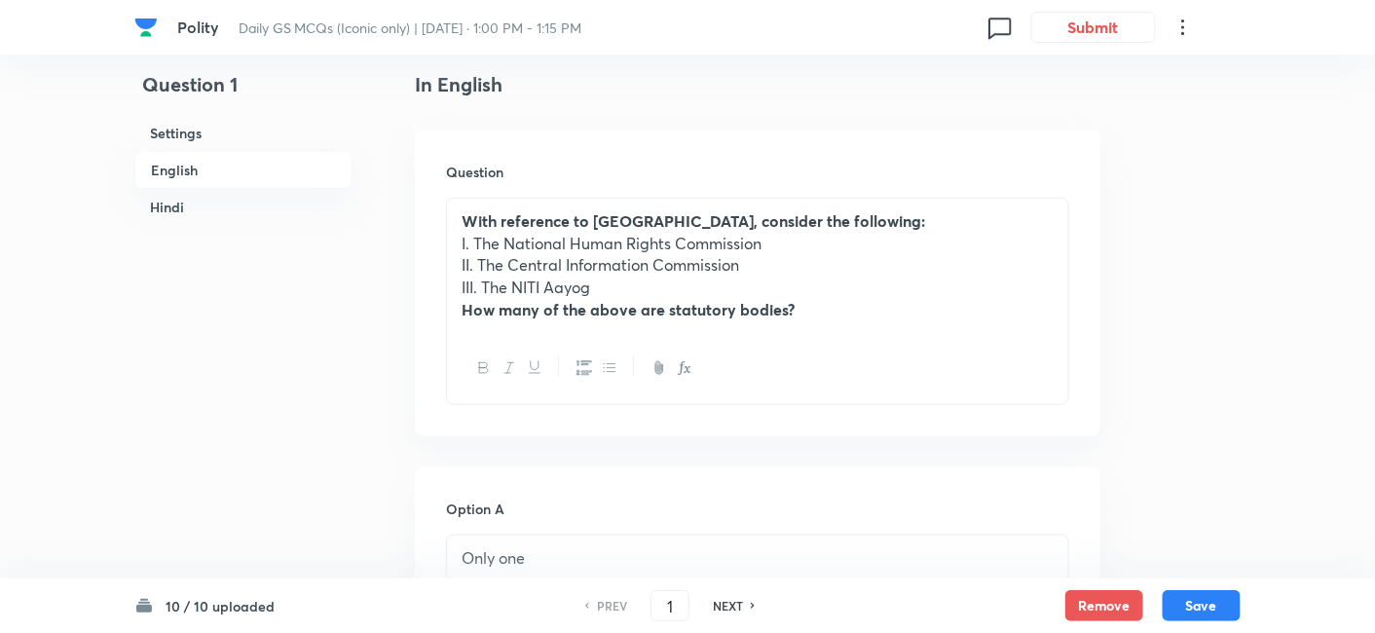
click at [154, 199] on h6 "Hindi" at bounding box center [243, 207] width 218 height 36
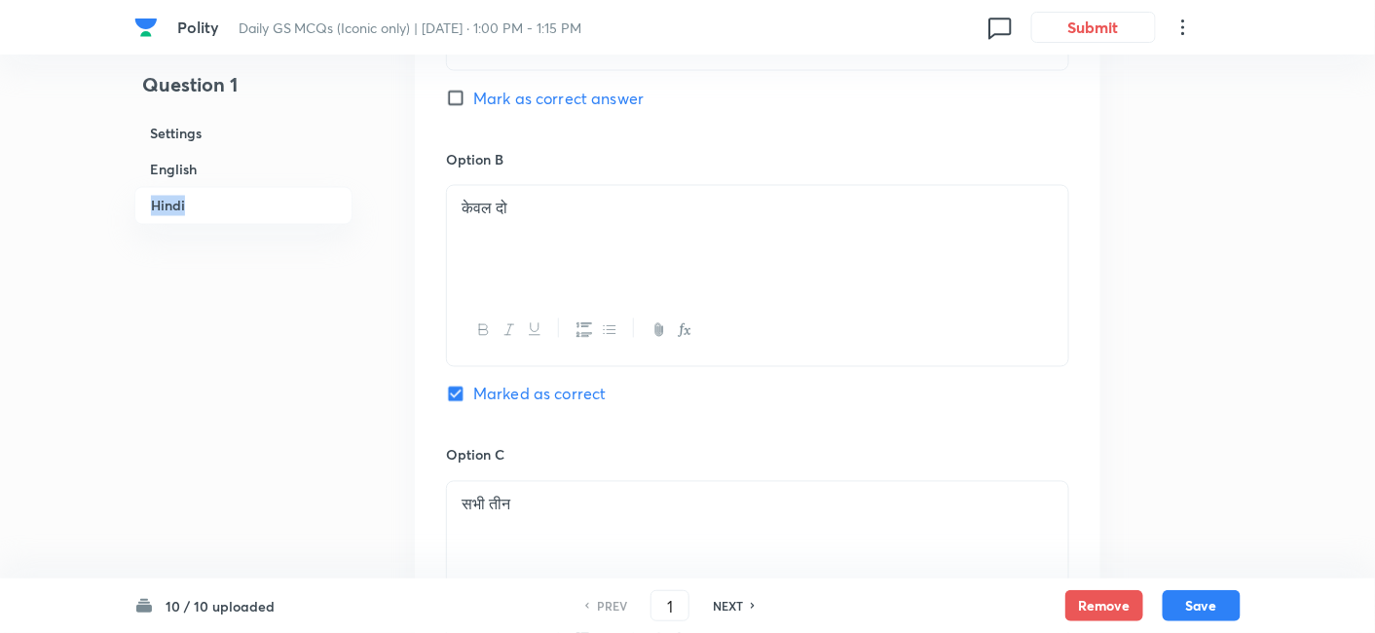
scroll to position [4042, 0]
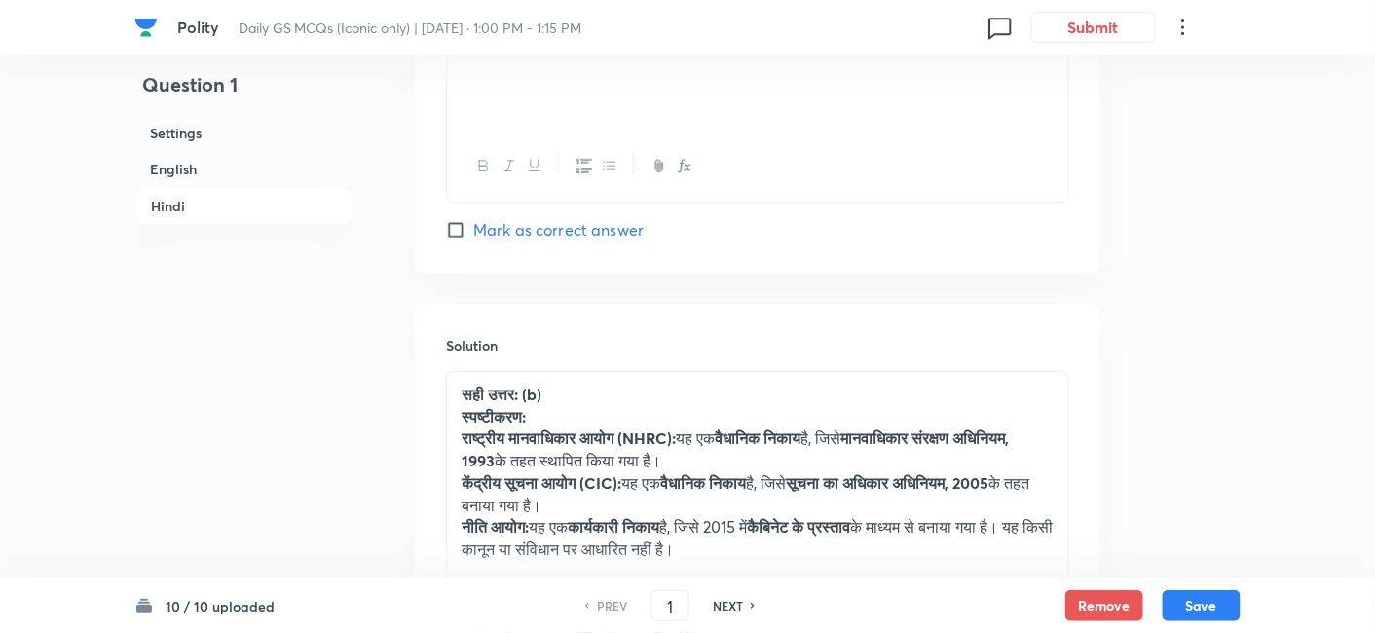
click at [734, 602] on h6 "NEXT" at bounding box center [728, 606] width 30 height 18
type input "2"
checkbox input "false"
checkbox input "true"
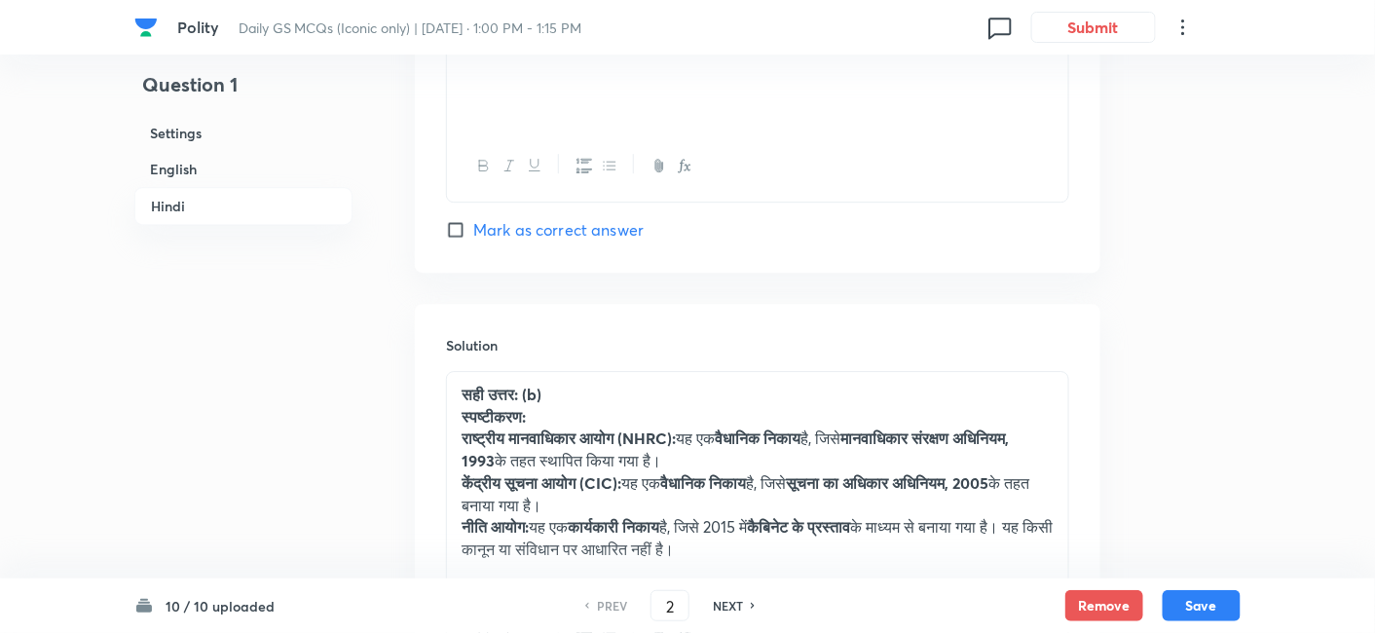
checkbox input "true"
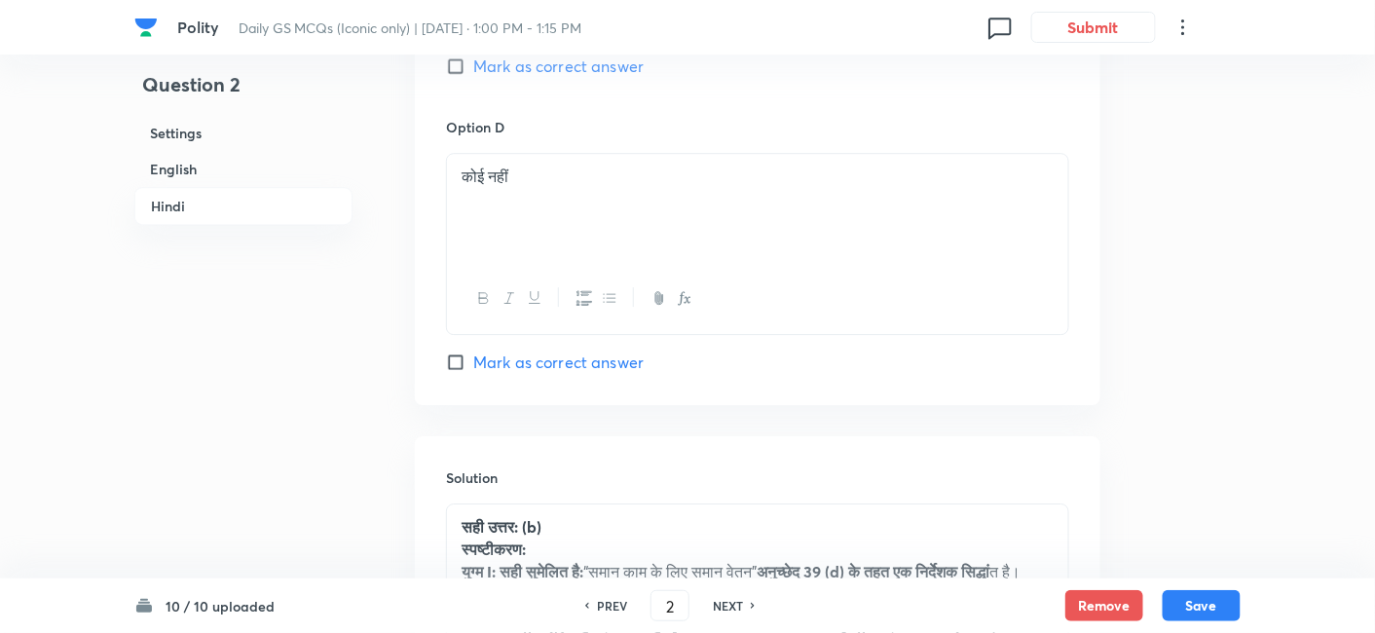
click at [734, 602] on h6 "NEXT" at bounding box center [728, 606] width 30 height 18
type input "3"
checkbox input "false"
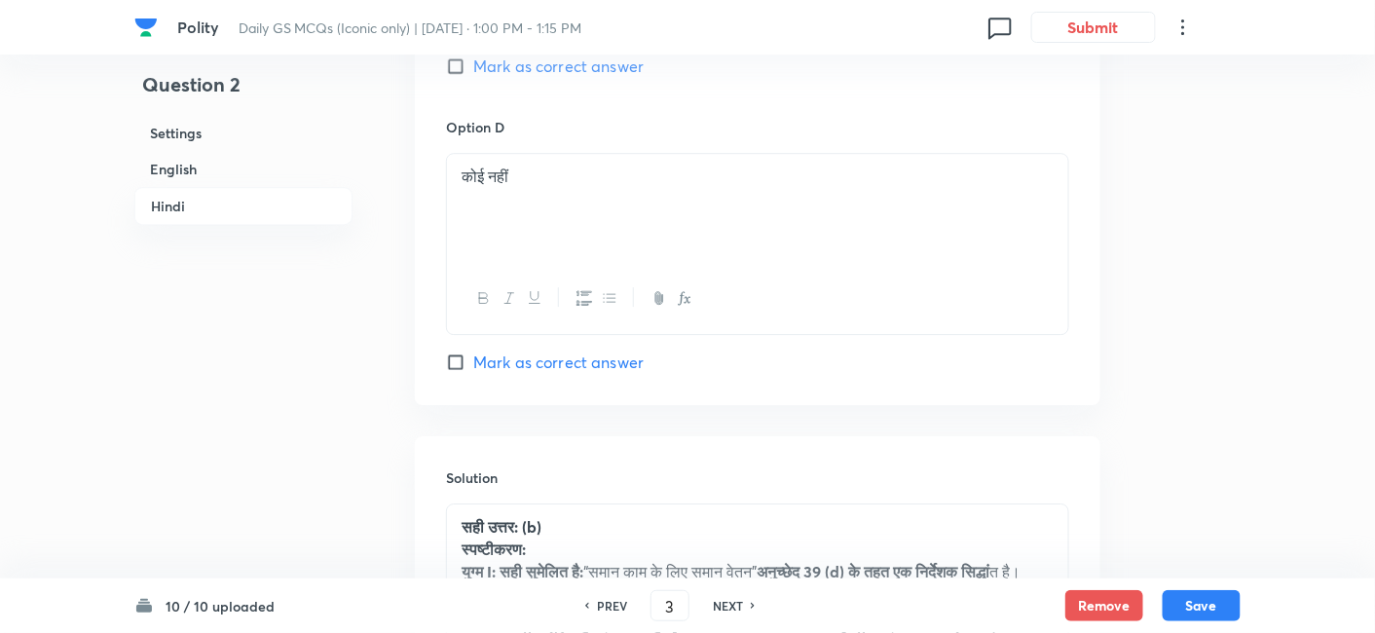
type input "4"
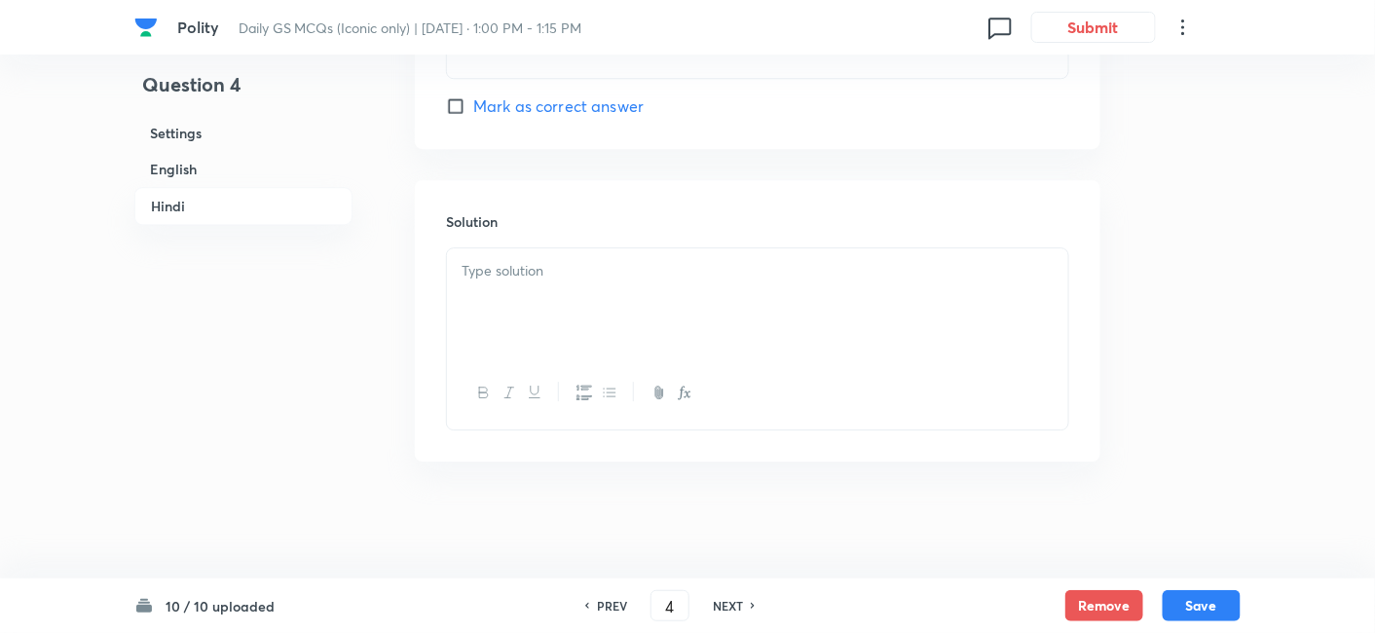
checkbox input "true"
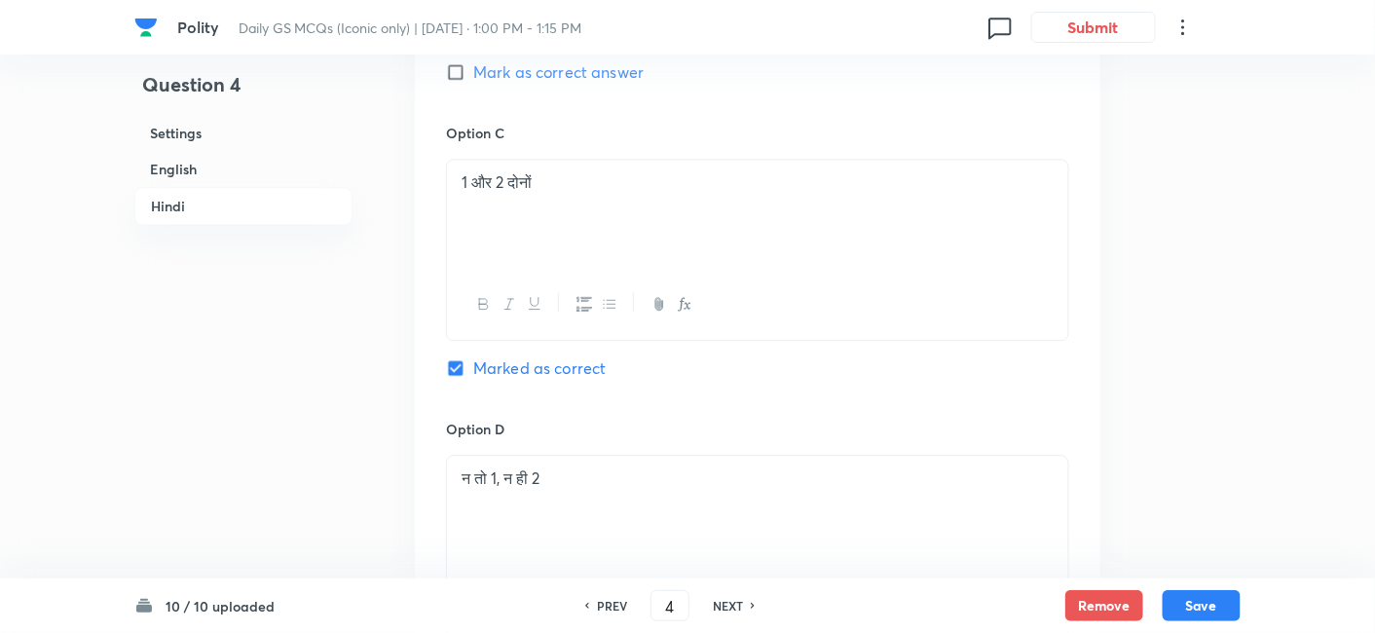
scroll to position [4367, 0]
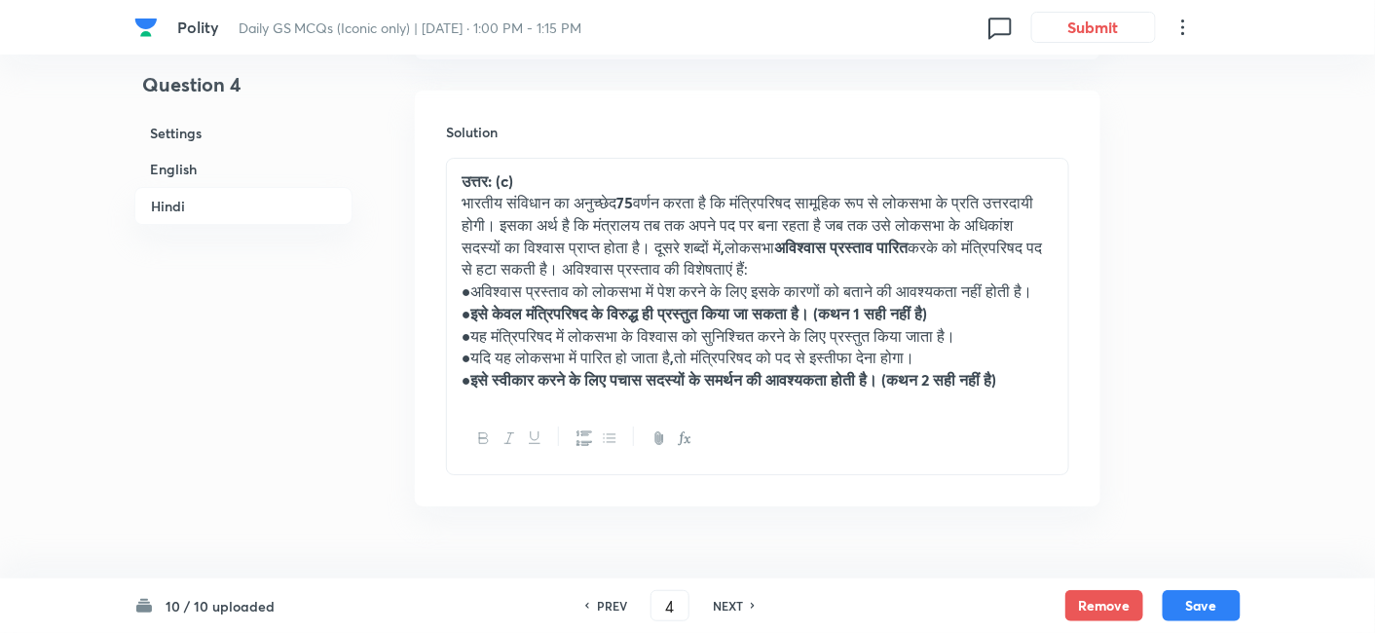
click at [734, 602] on h6 "NEXT" at bounding box center [728, 606] width 30 height 18
type input "5"
click at [734, 602] on h6 "NEXT" at bounding box center [728, 606] width 30 height 18
checkbox input "false"
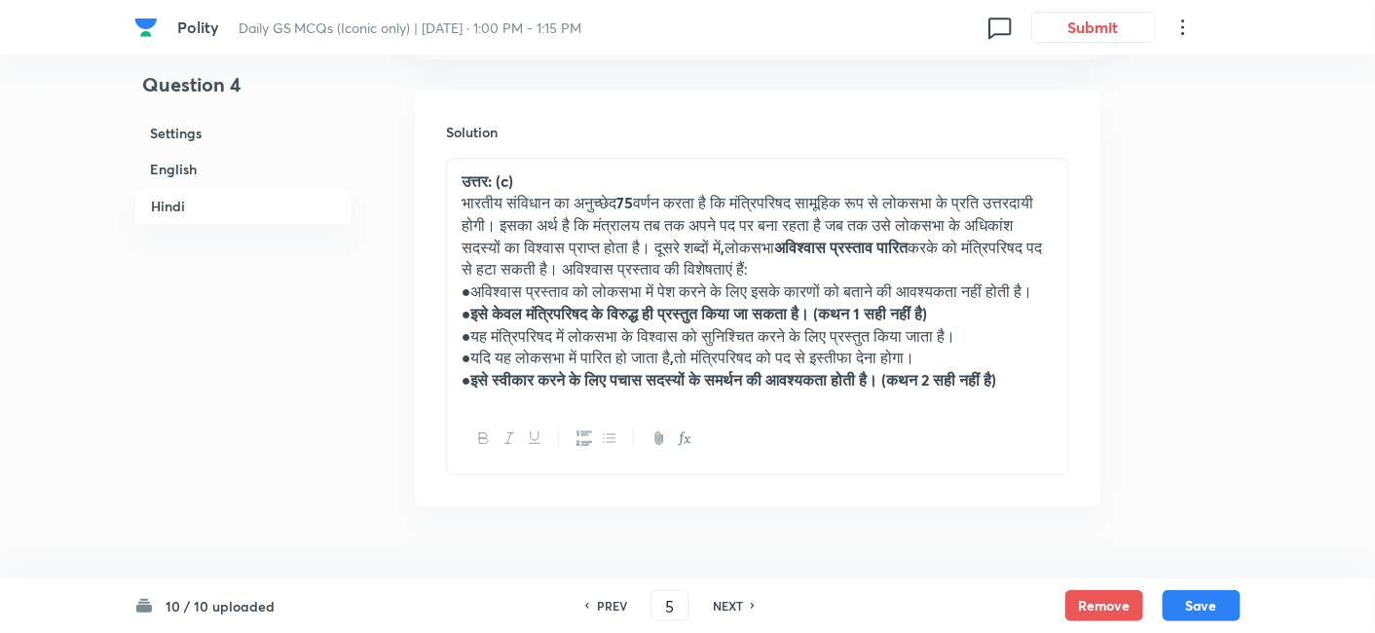
checkbox input "true"
type input "6"
checkbox input "false"
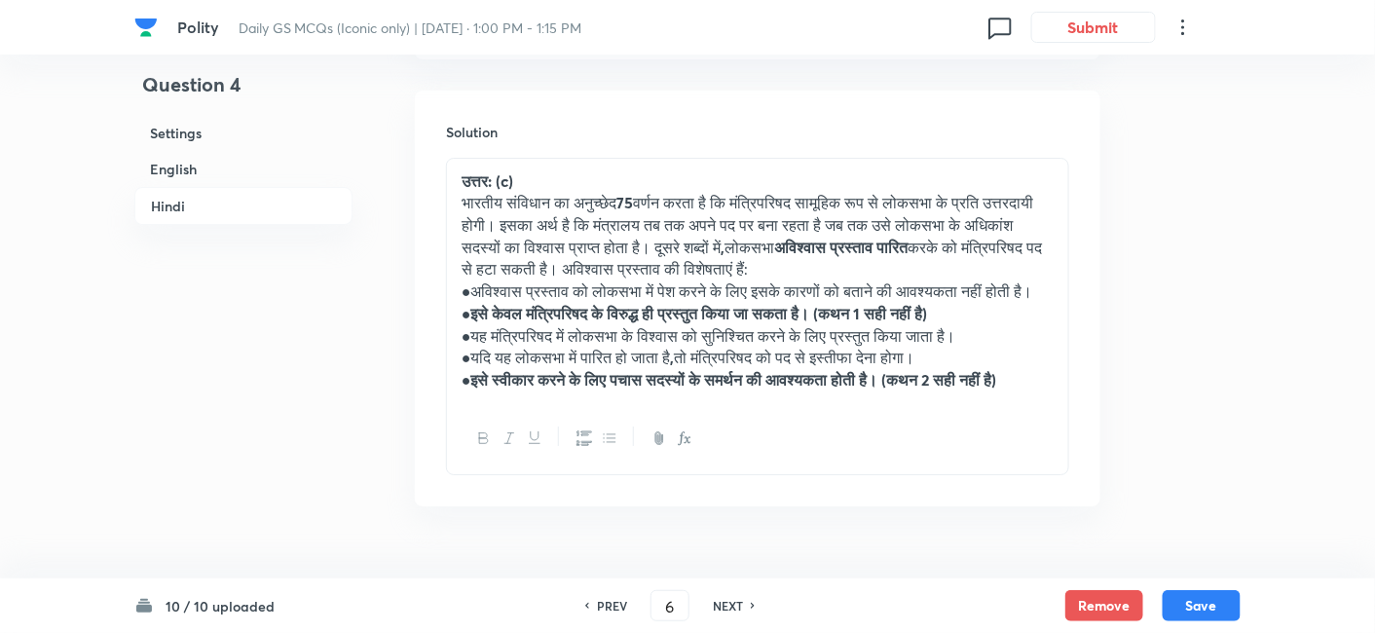
checkbox input "true"
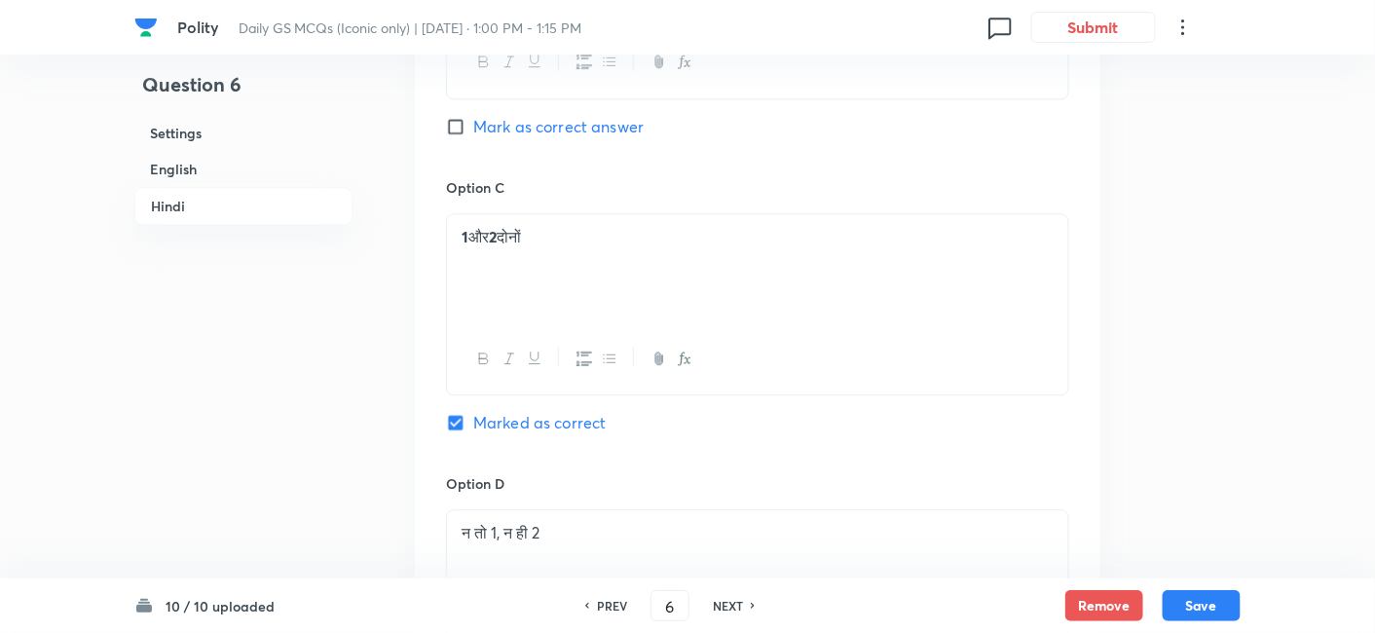
scroll to position [3609, 0]
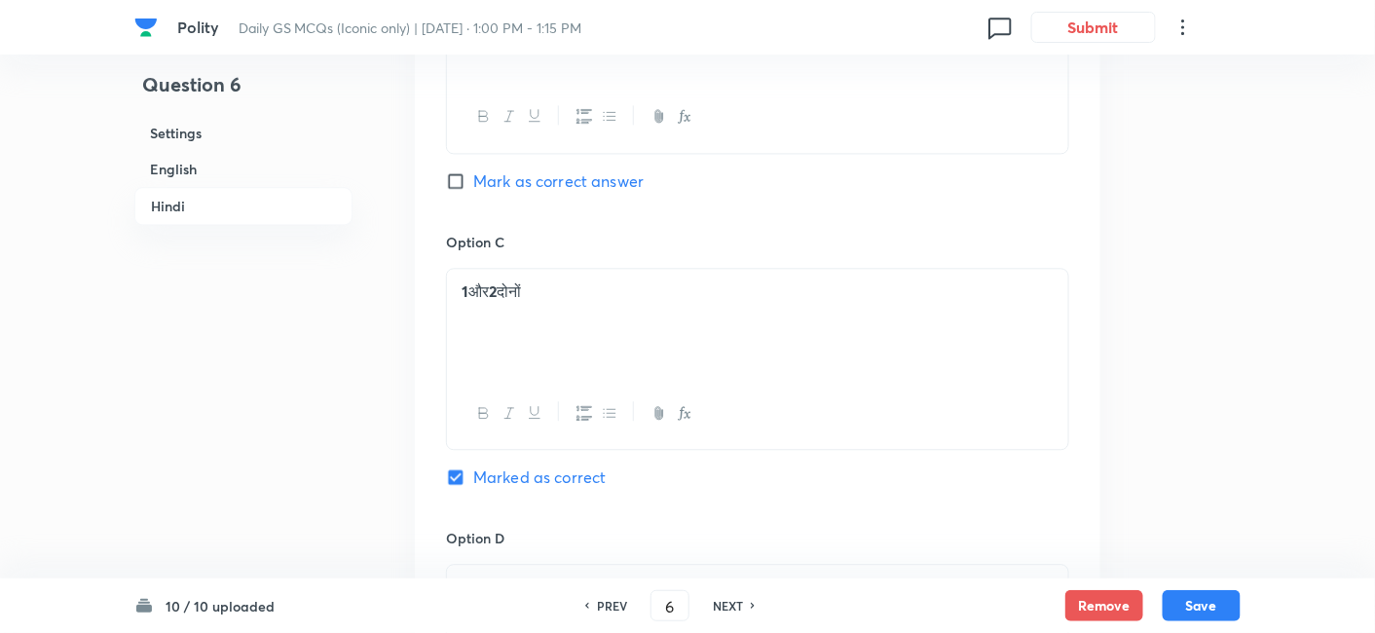
click at [616, 602] on h6 "PREV" at bounding box center [612, 606] width 30 height 18
type input "5"
checkbox input "false"
checkbox input "true"
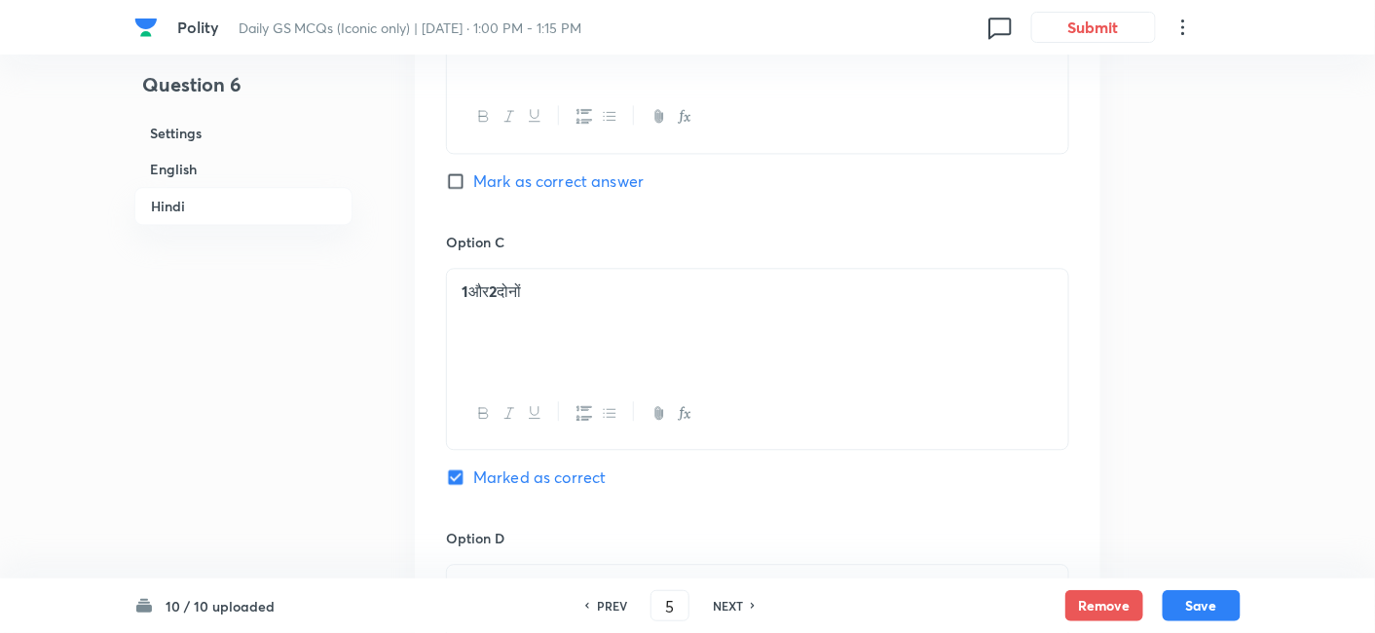
checkbox input "true"
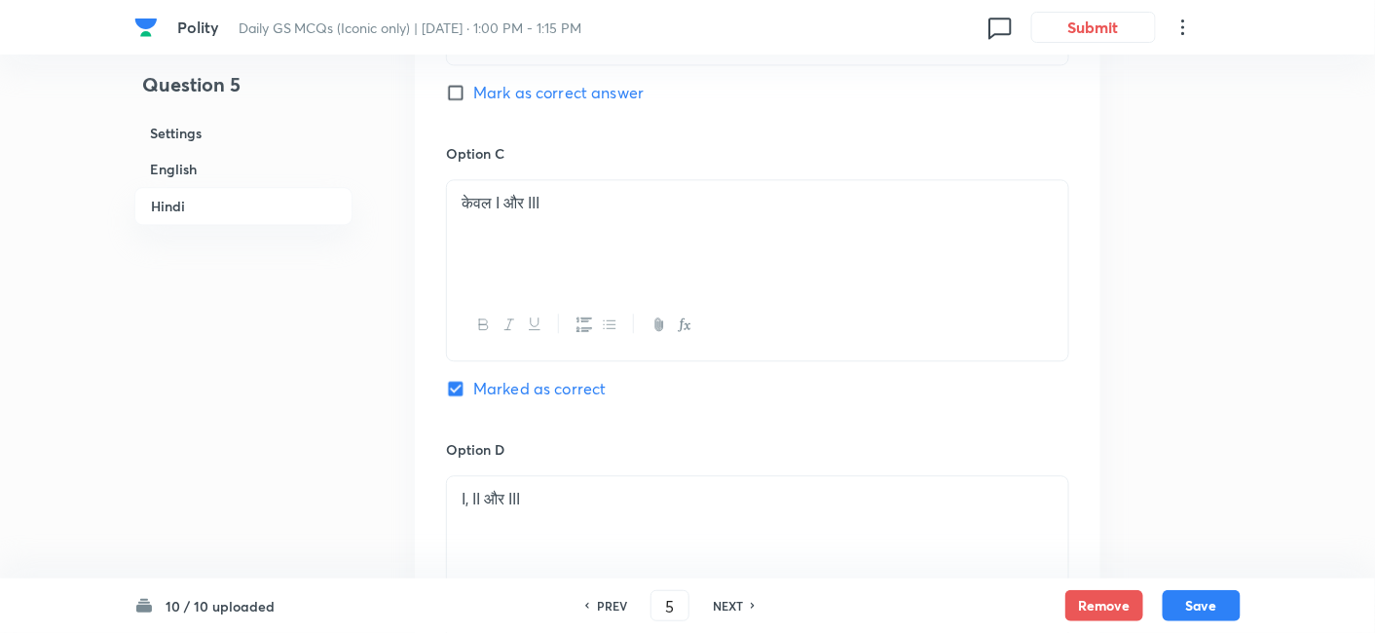
scroll to position [4150, 0]
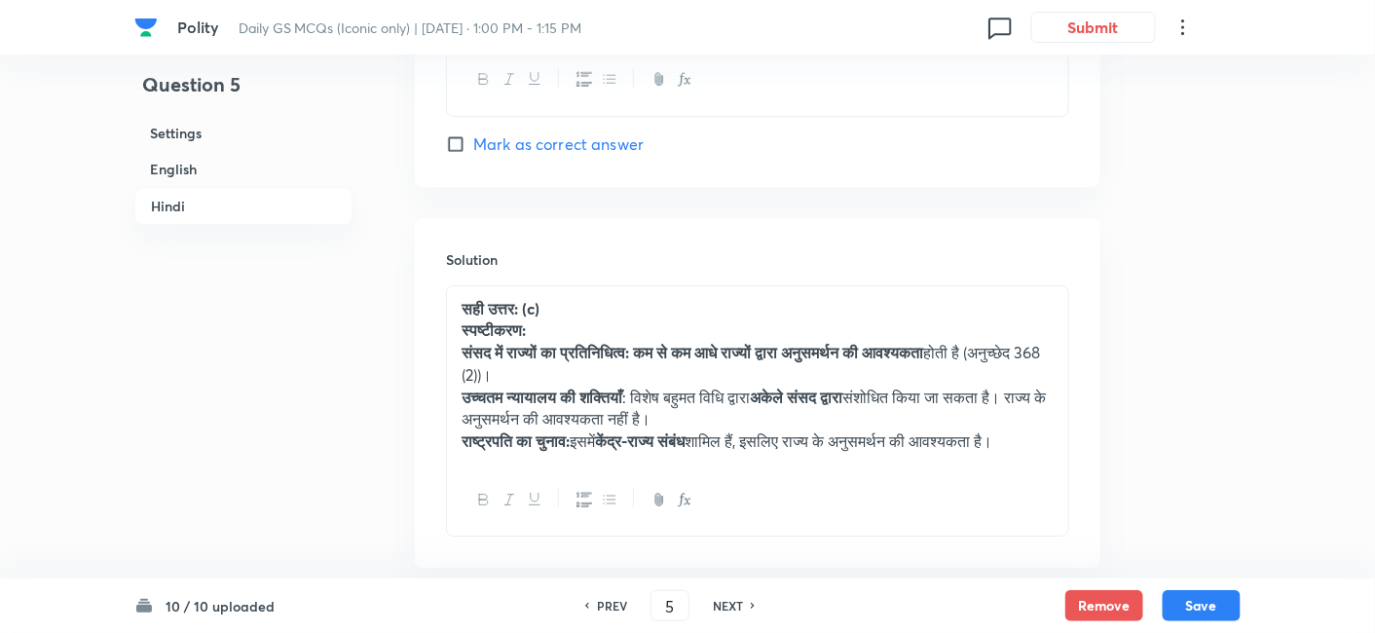
click at [726, 597] on h6 "NEXT" at bounding box center [728, 606] width 30 height 18
type input "6"
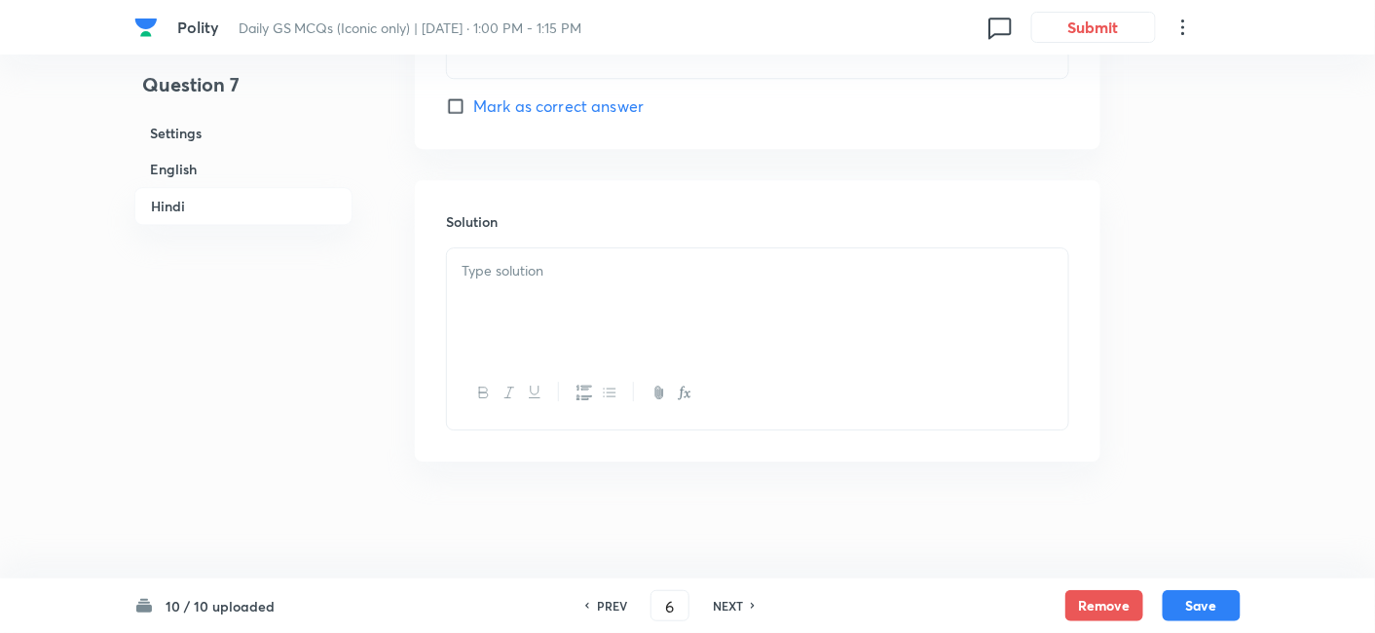
checkbox input "false"
type input "7"
checkbox input "true"
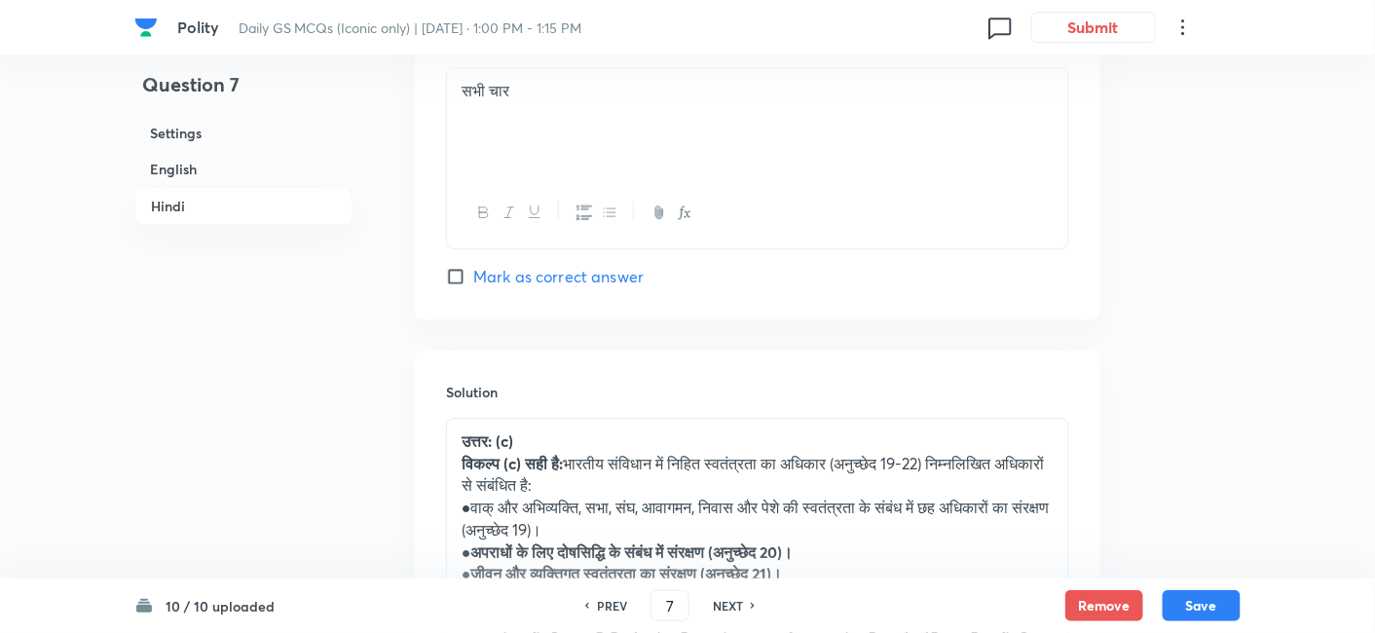
click at [726, 597] on h6 "NEXT" at bounding box center [728, 606] width 30 height 18
type input "8"
click at [726, 597] on h6 "NEXT" at bounding box center [728, 606] width 30 height 18
checkbox input "false"
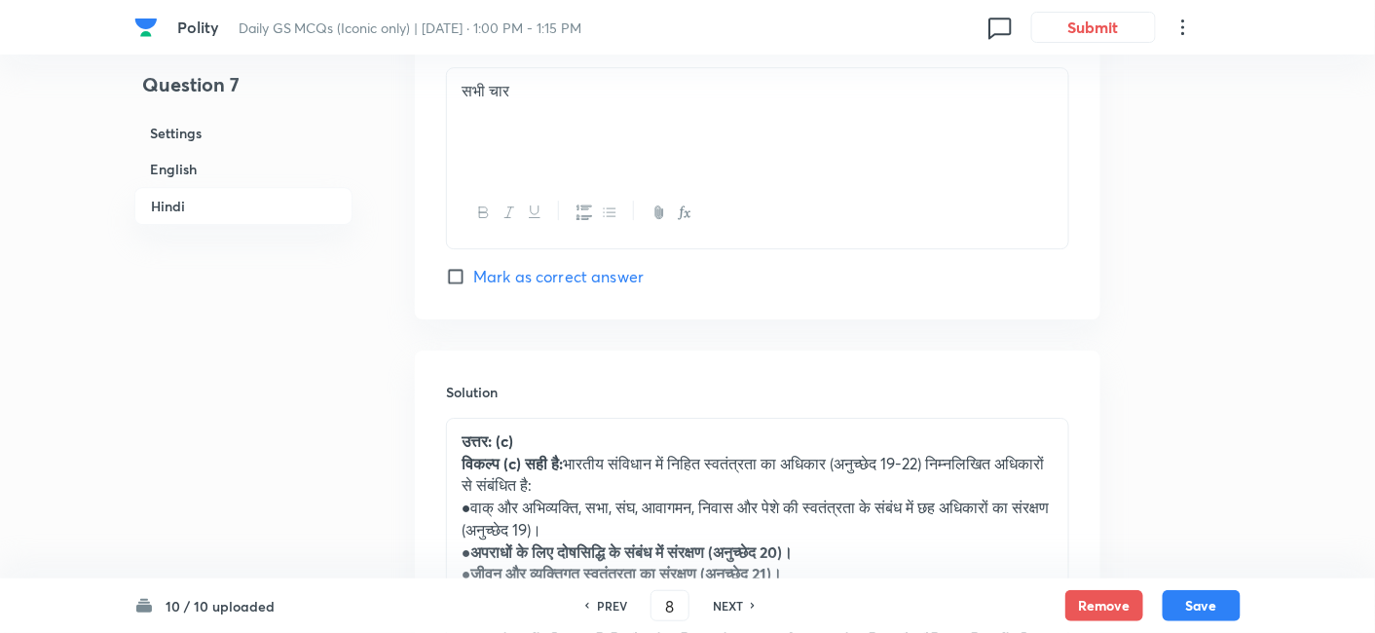
checkbox input "true"
type input "9"
checkbox input "false"
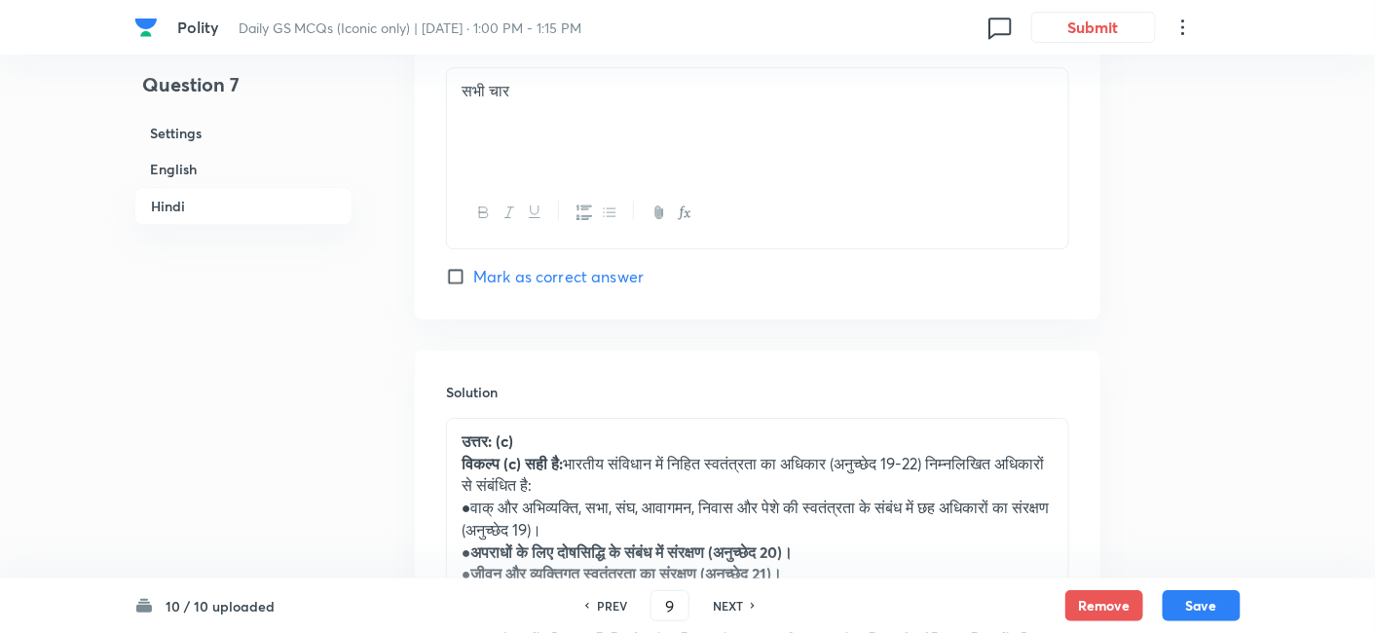
checkbox input "true"
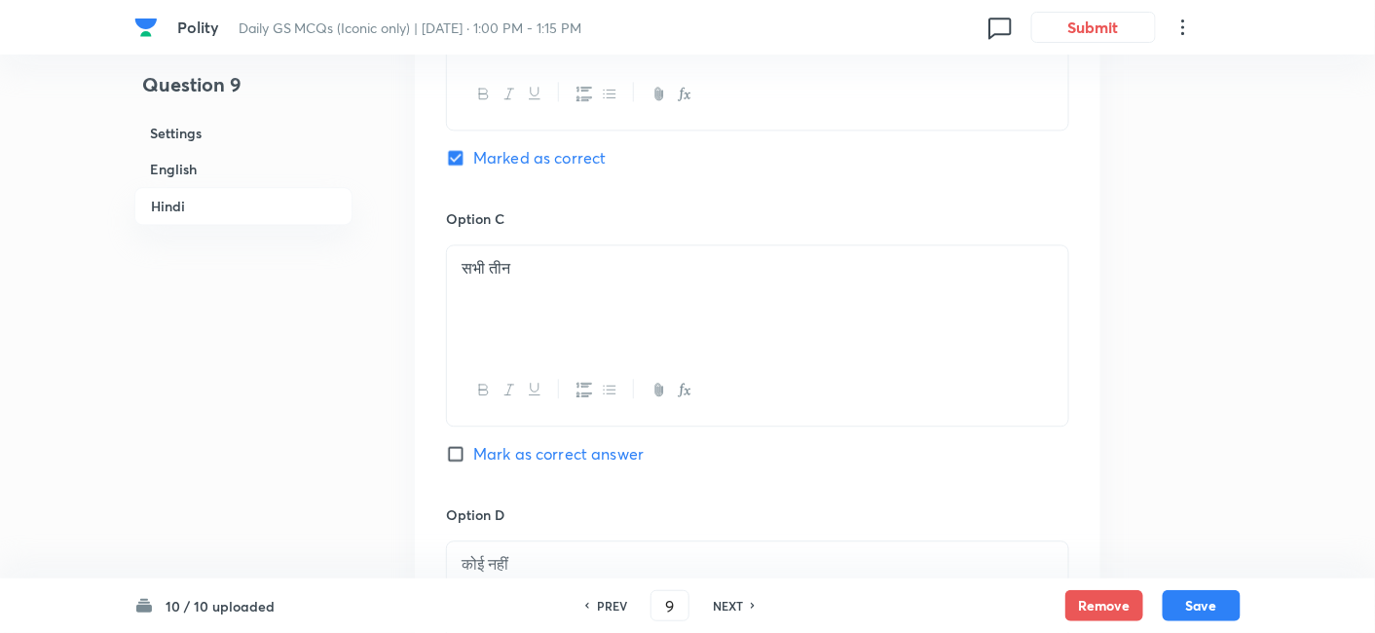
scroll to position [3609, 0]
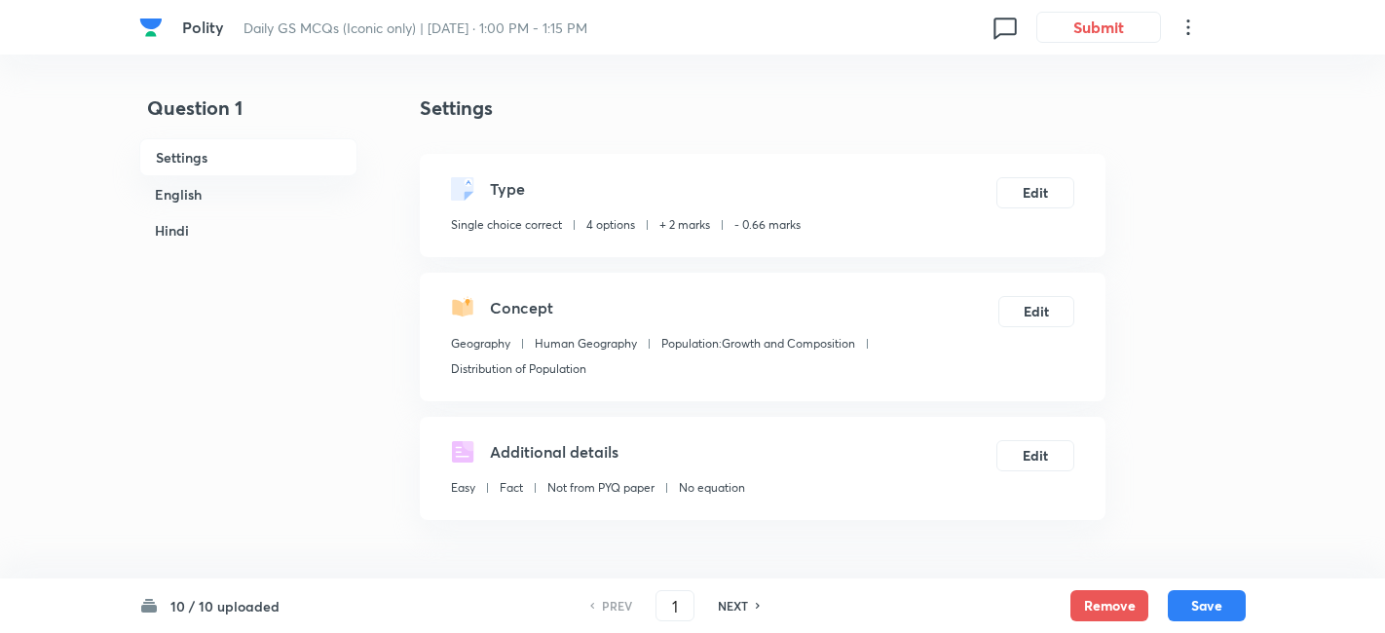
checkbox input "true"
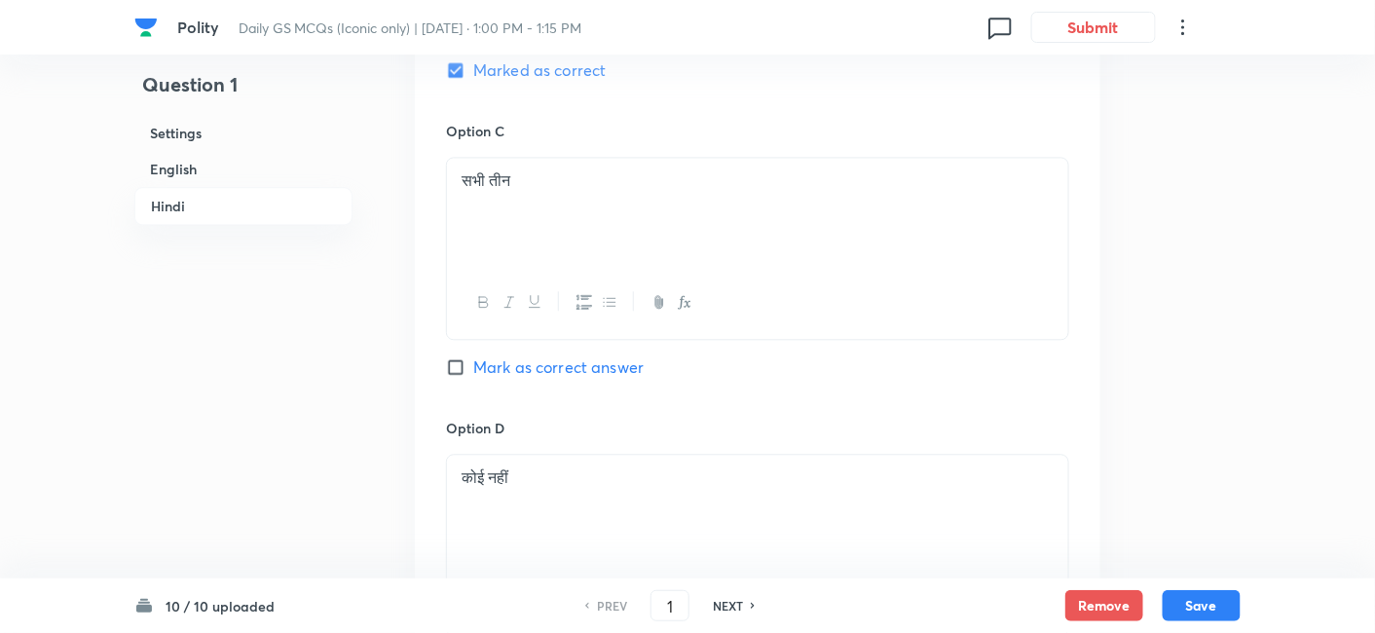
click at [174, 152] on h6 "English" at bounding box center [243, 169] width 218 height 36
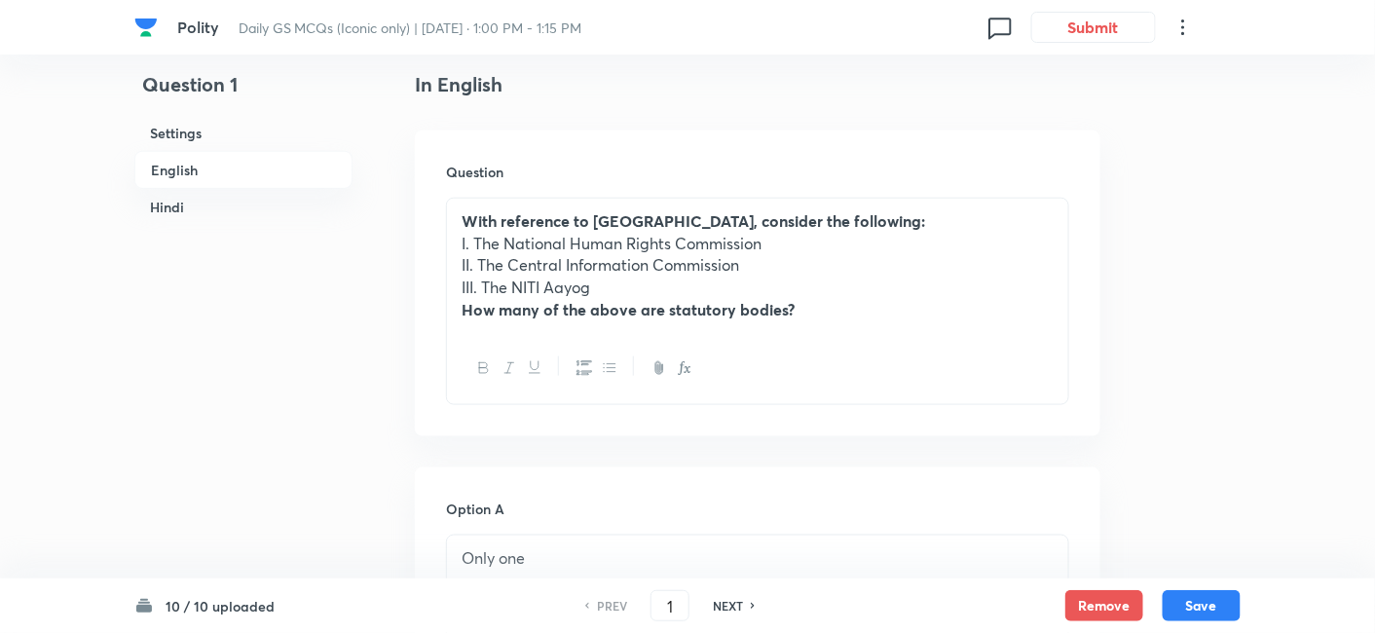
click at [178, 219] on h6 "Hindi" at bounding box center [243, 207] width 218 height 36
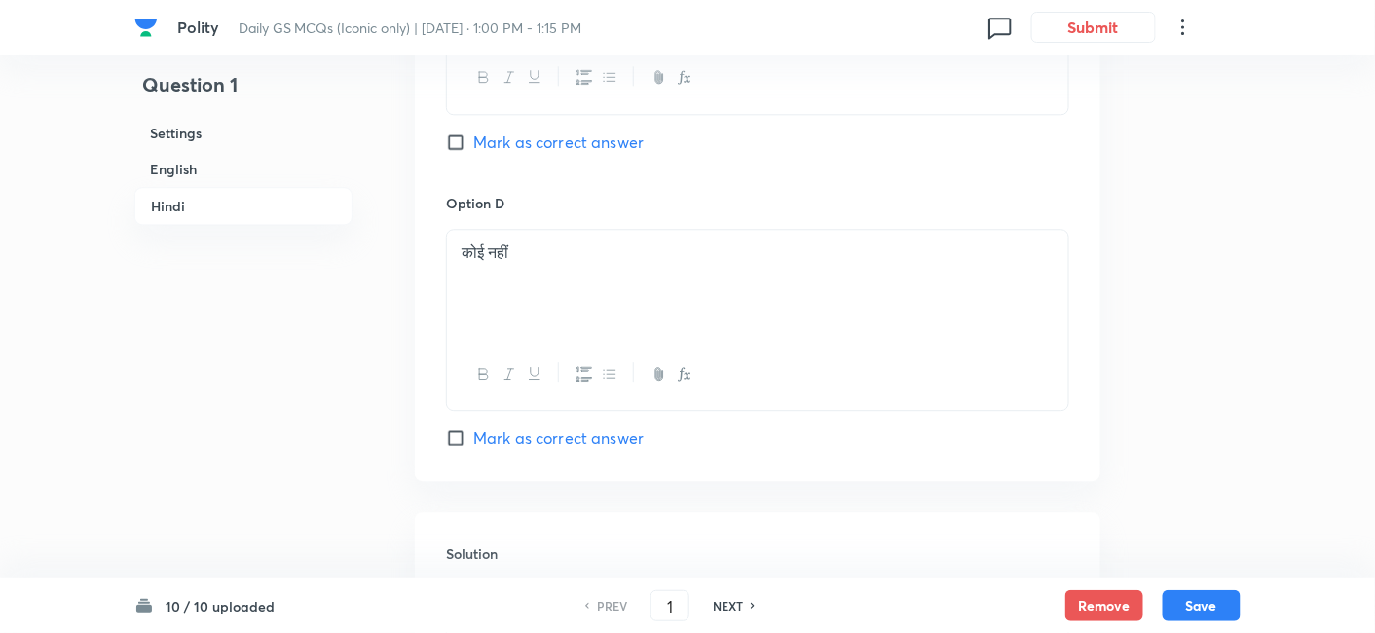
scroll to position [4042, 0]
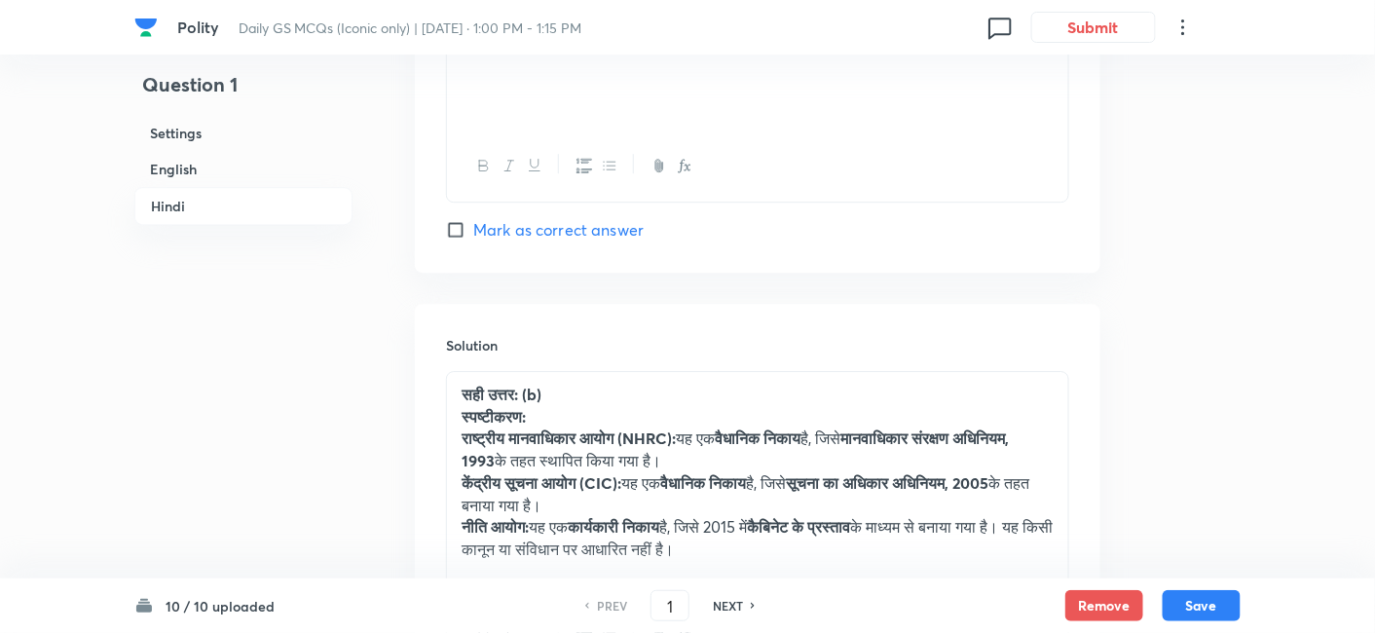
click at [724, 603] on h6 "NEXT" at bounding box center [728, 606] width 30 height 18
type input "2"
checkbox input "false"
checkbox input "true"
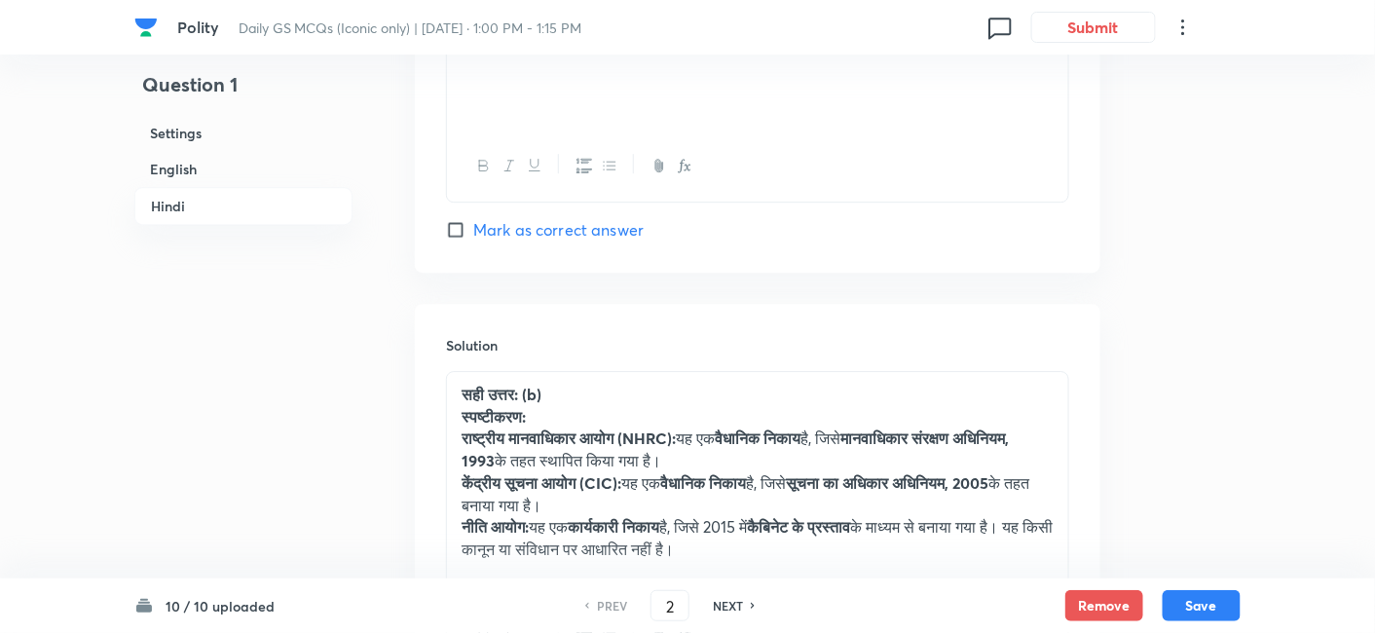
checkbox input "true"
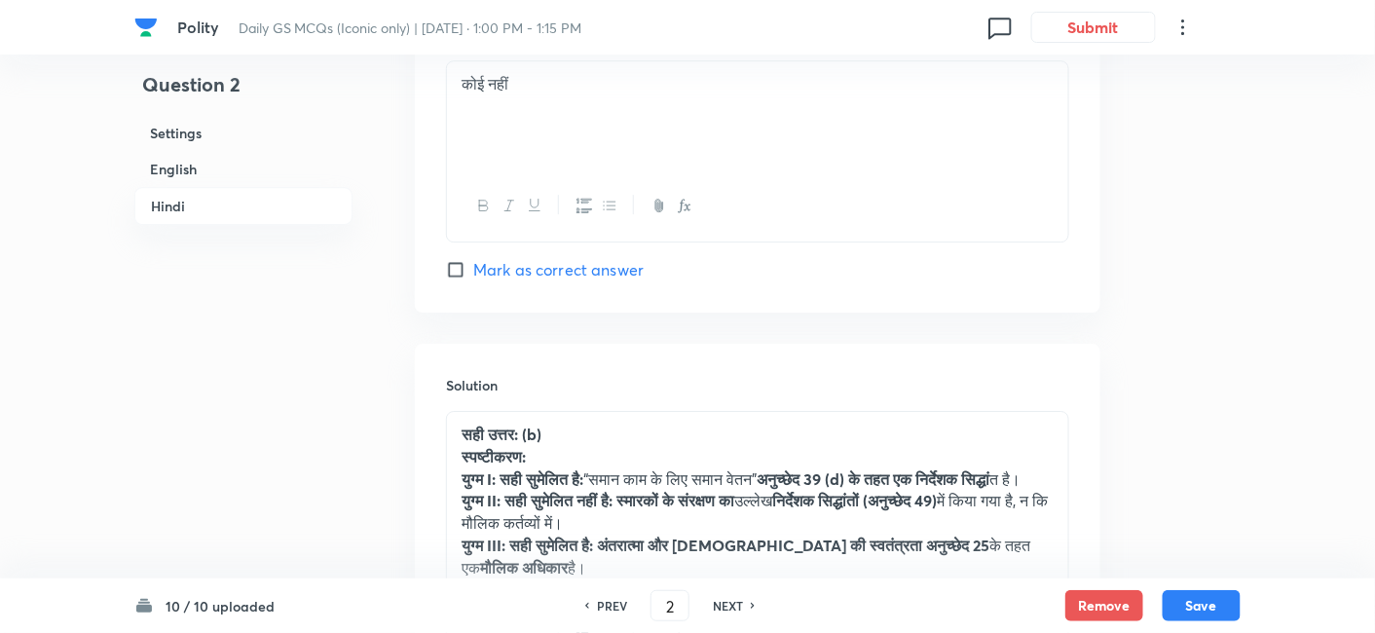
scroll to position [4150, 0]
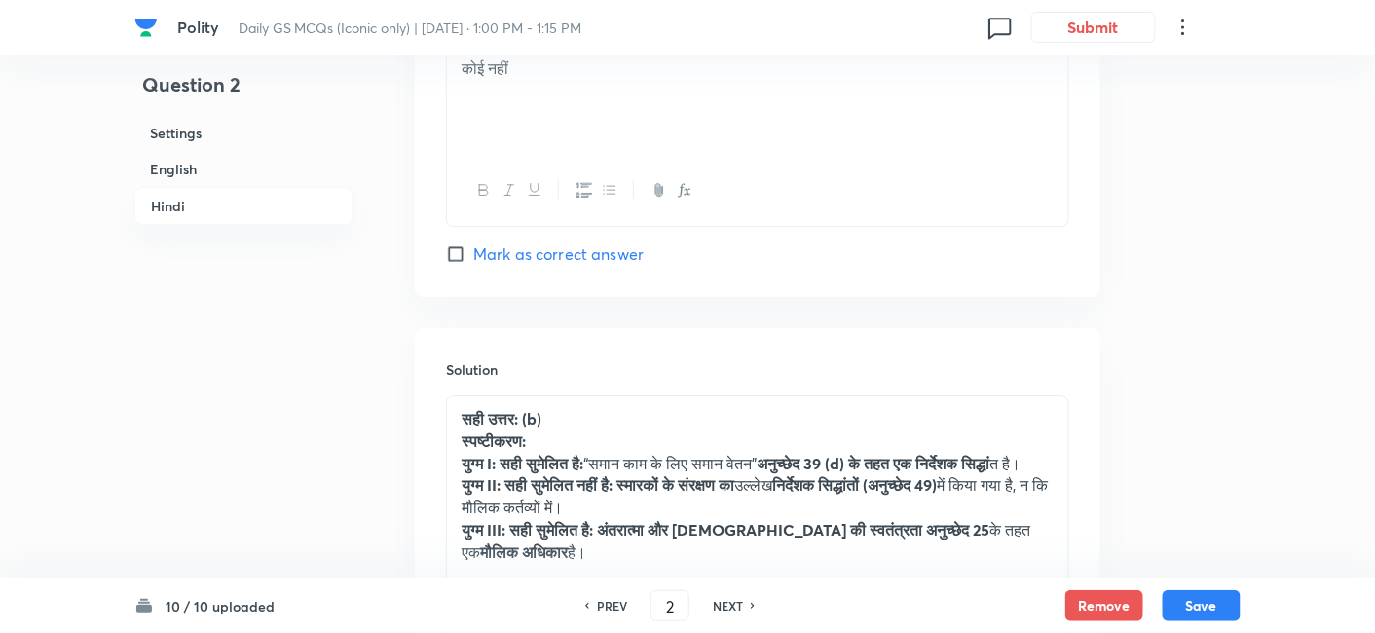
click at [724, 603] on h6 "NEXT" at bounding box center [728, 606] width 30 height 18
type input "3"
checkbox input "false"
checkbox input "true"
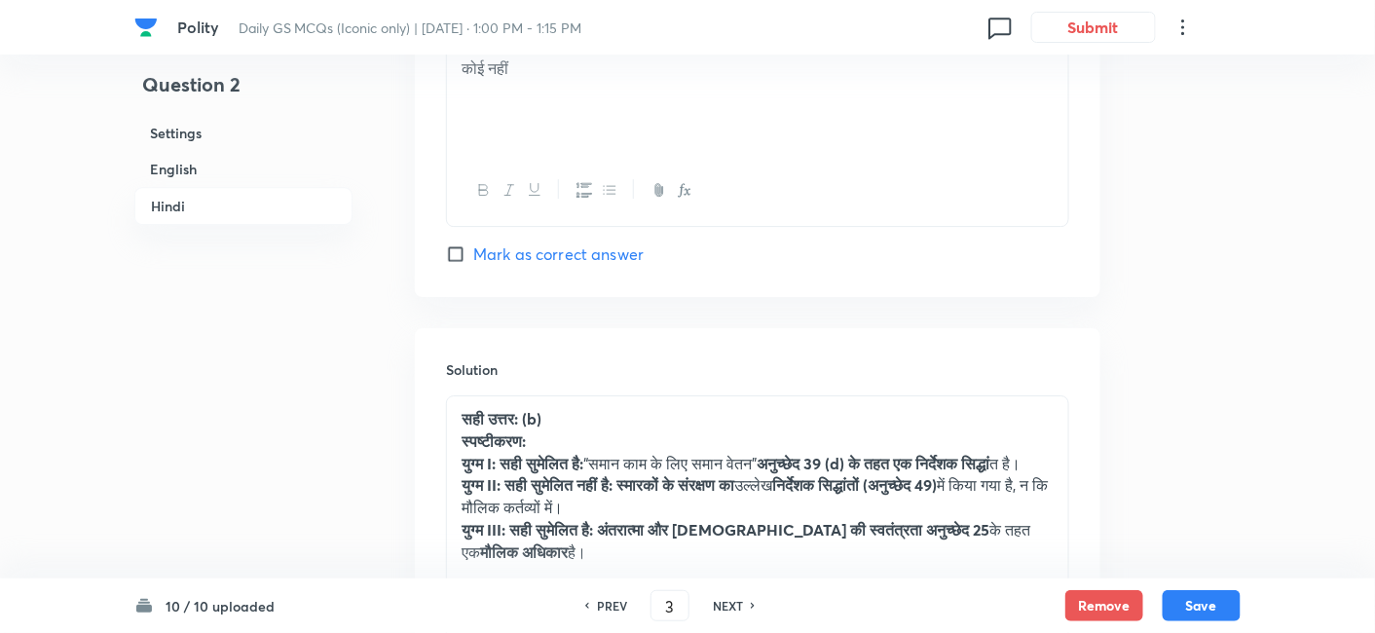
checkbox input "true"
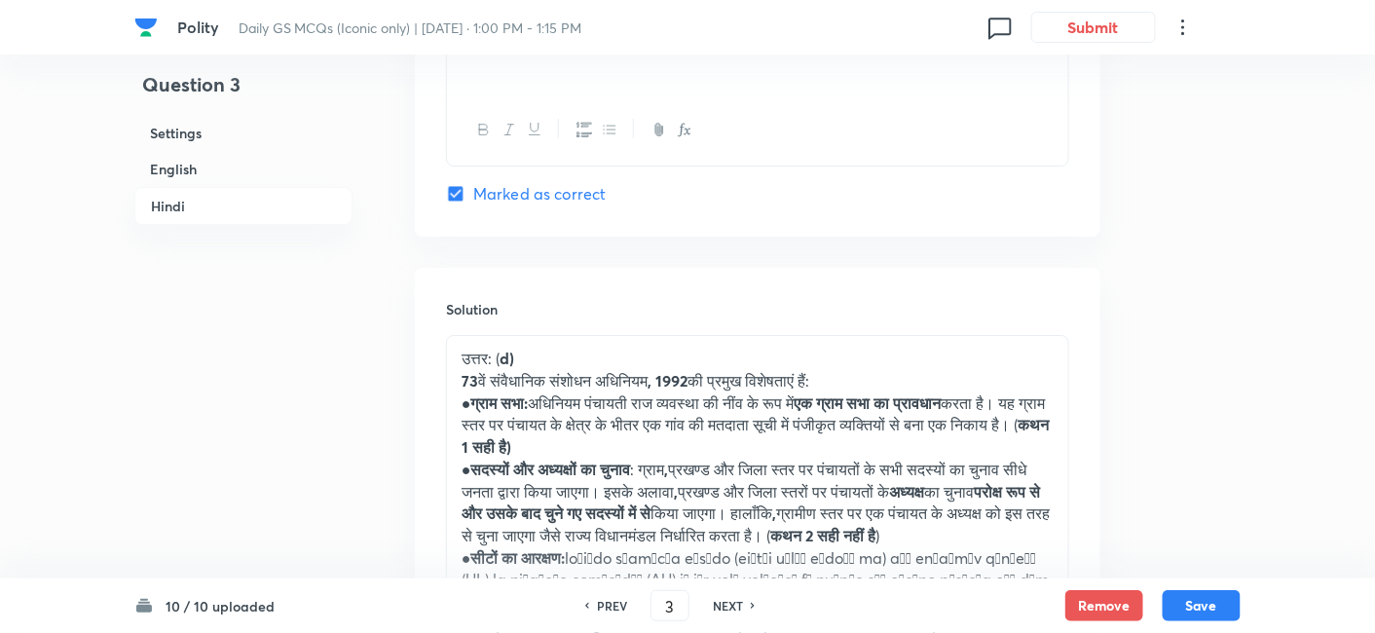
scroll to position [4258, 0]
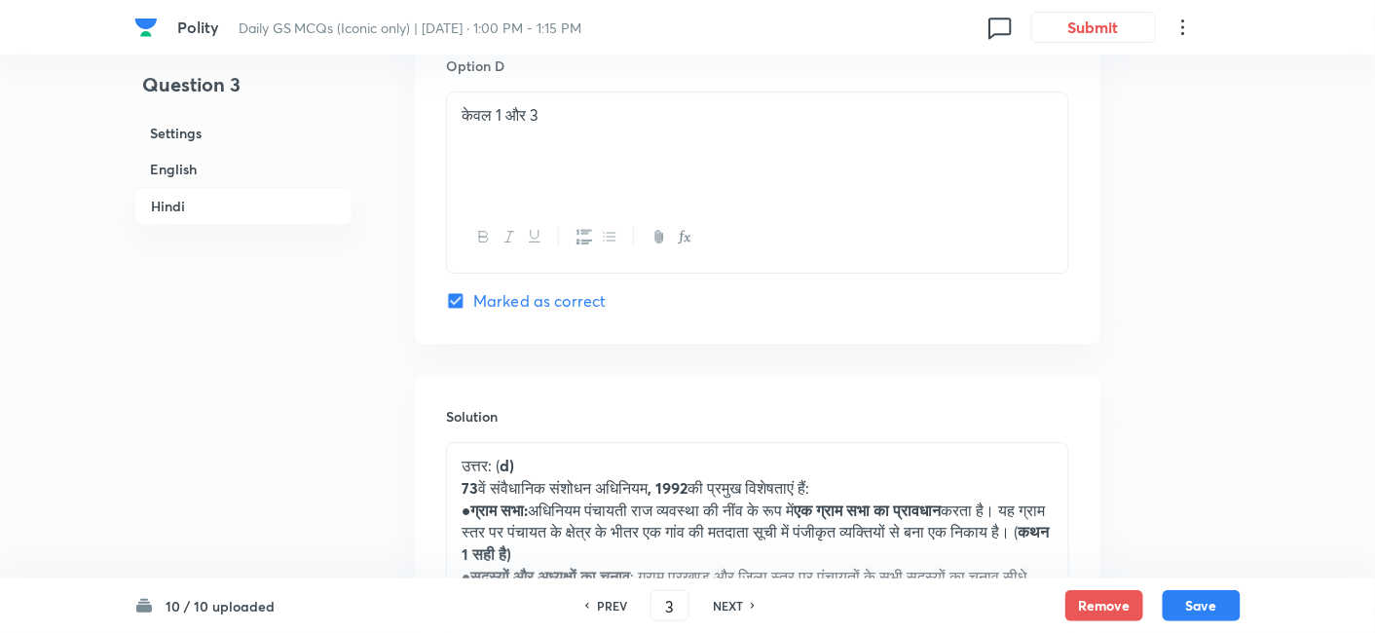
click at [724, 603] on h6 "NEXT" at bounding box center [728, 606] width 30 height 18
type input "4"
checkbox input "false"
checkbox input "true"
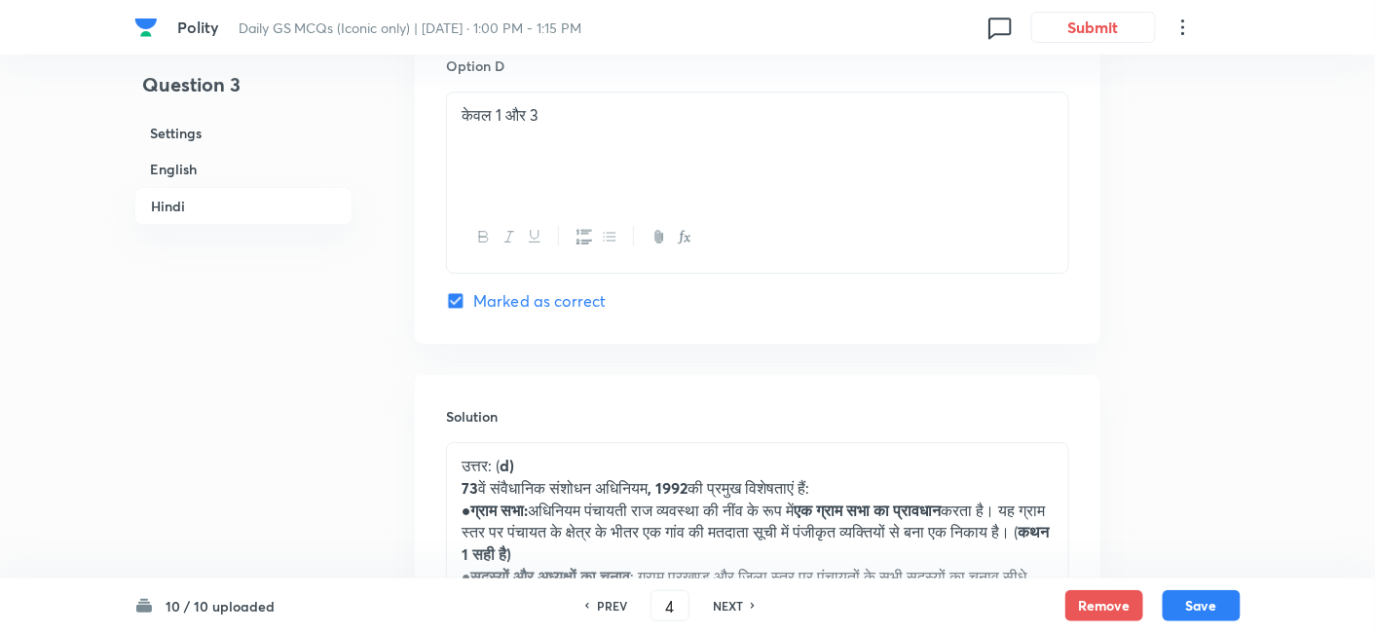
checkbox input "true"
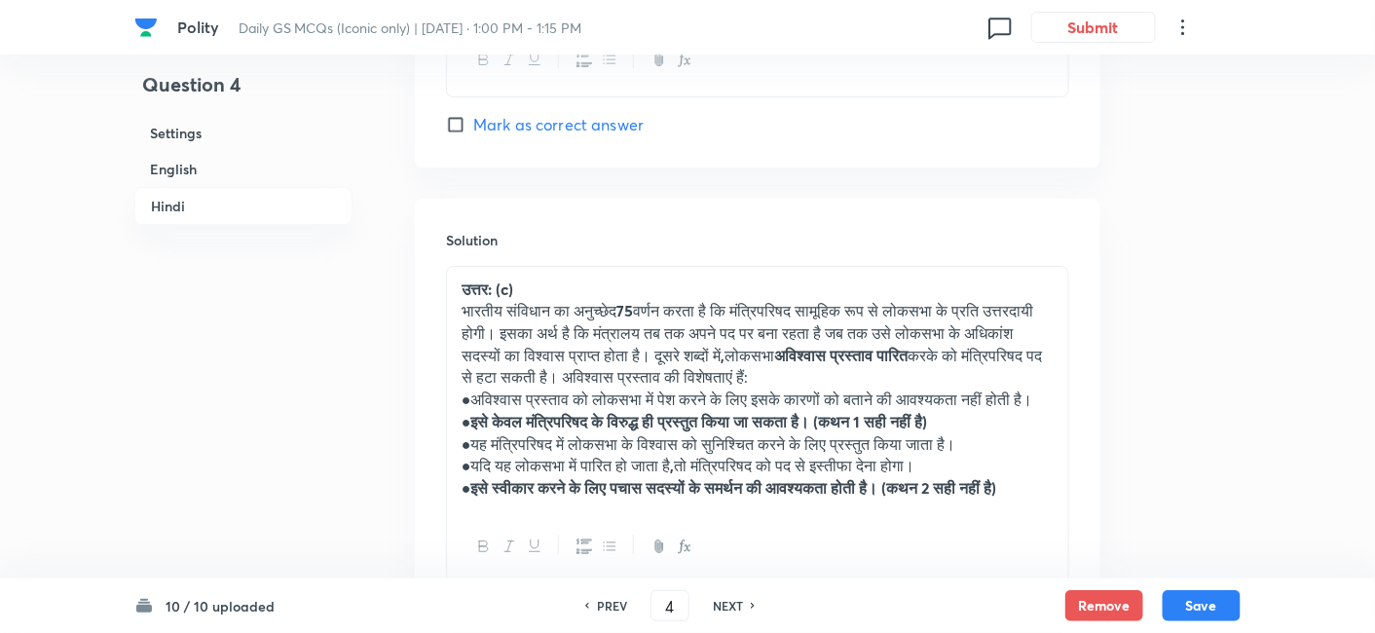
click at [724, 603] on h6 "NEXT" at bounding box center [728, 606] width 30 height 18
type input "5"
checkbox input "false"
checkbox input "true"
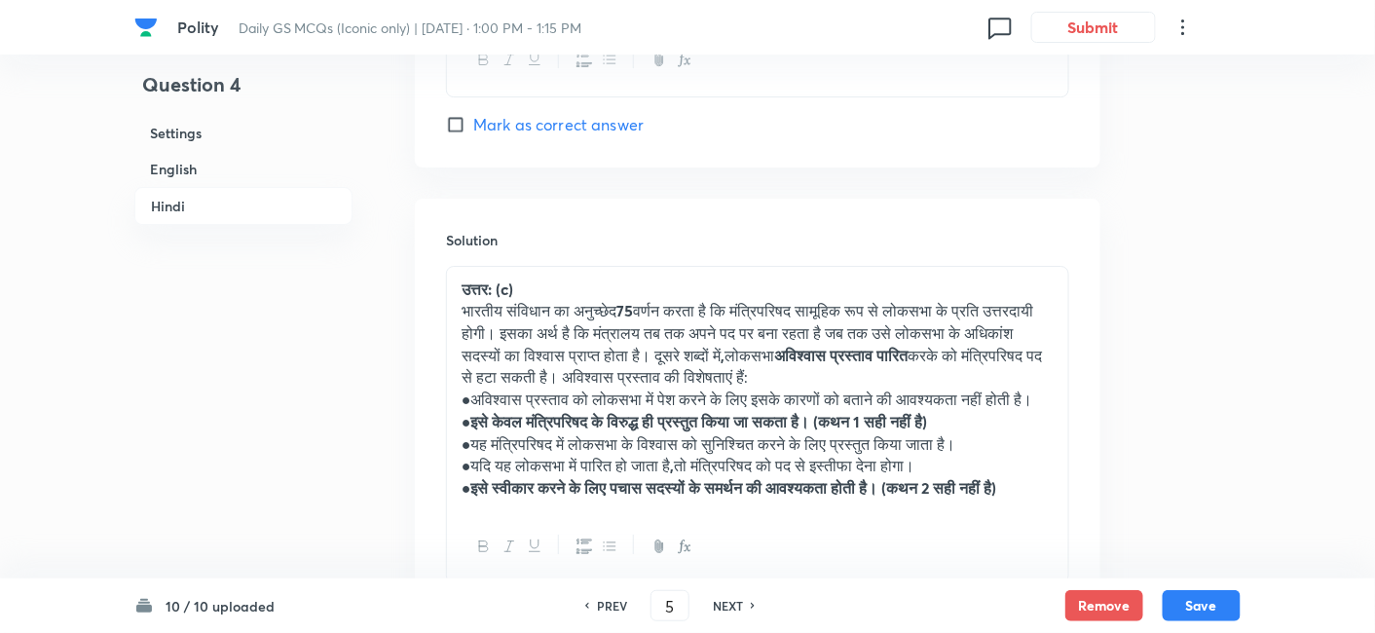
checkbox input "true"
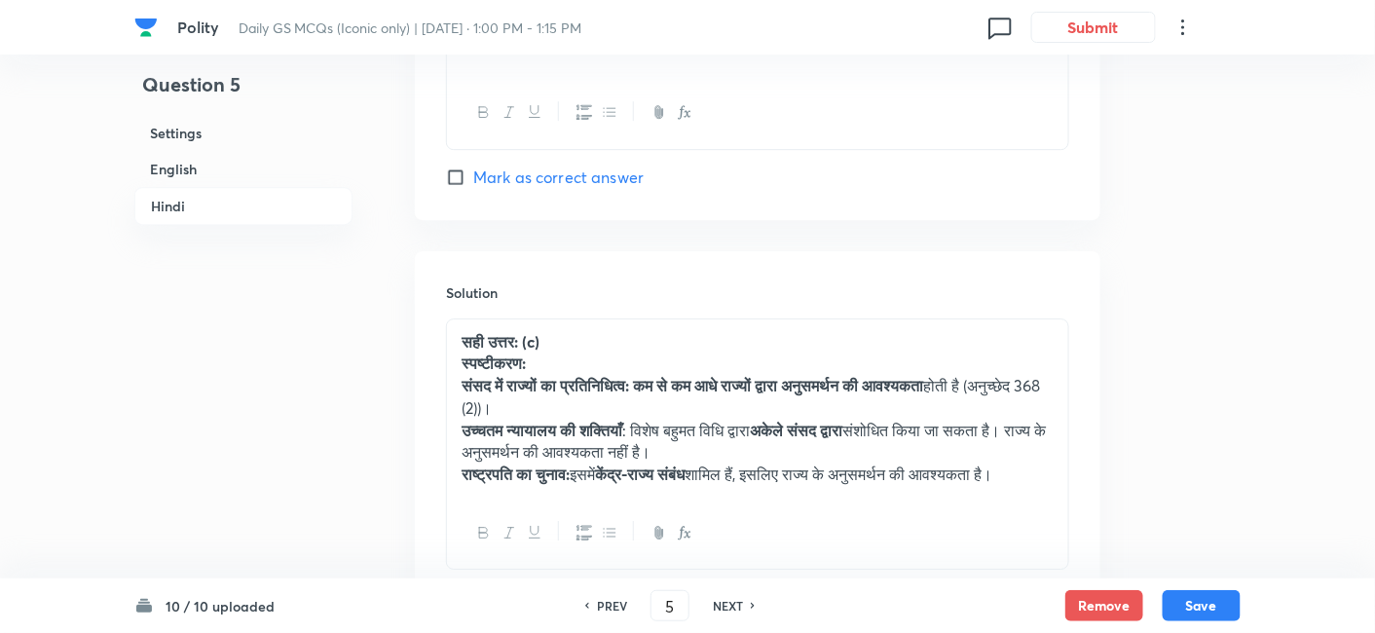
scroll to position [4150, 0]
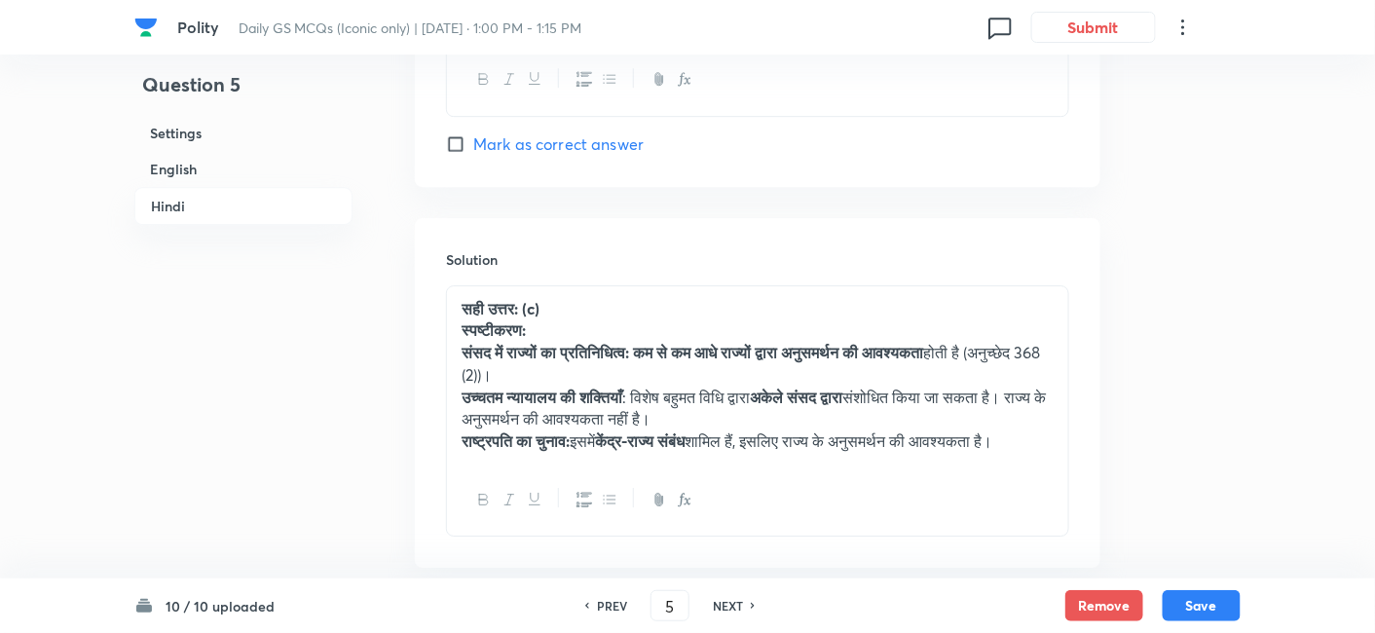
click at [723, 603] on h6 "NEXT" at bounding box center [728, 606] width 30 height 18
type input "6"
checkbox input "false"
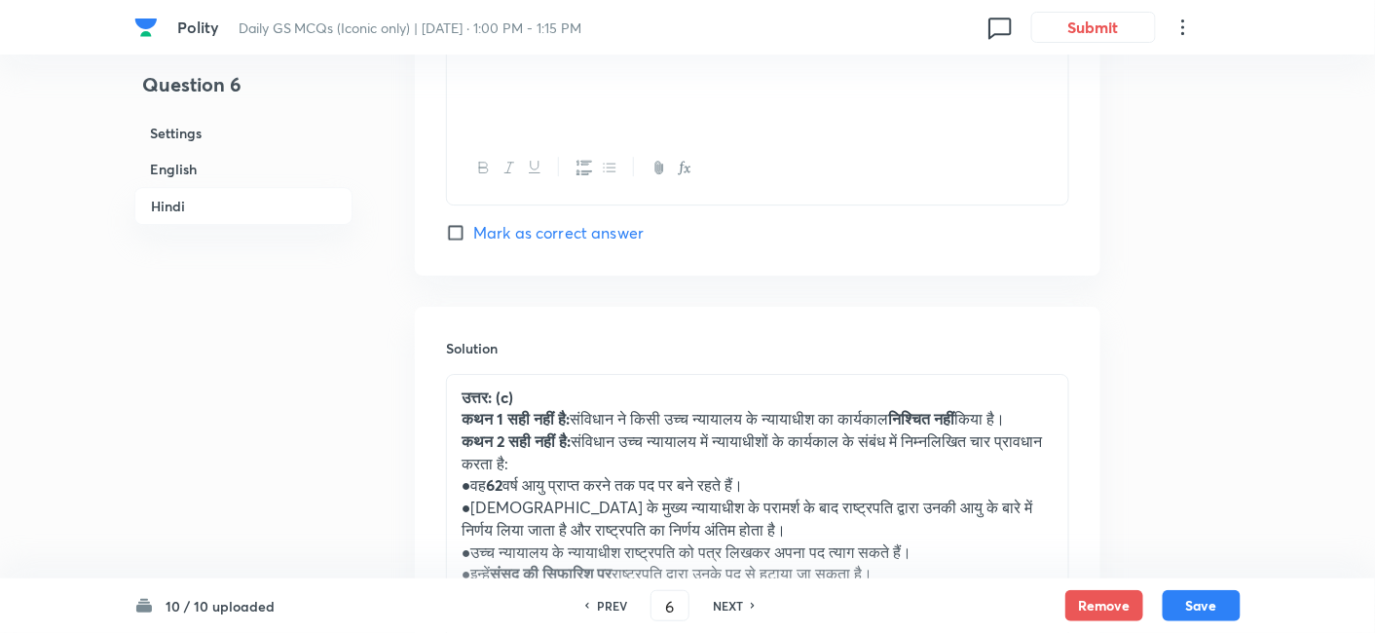
checkbox input "true"
click at [723, 603] on h6 "NEXT" at bounding box center [728, 606] width 30 height 18
type input "7"
checkbox input "false"
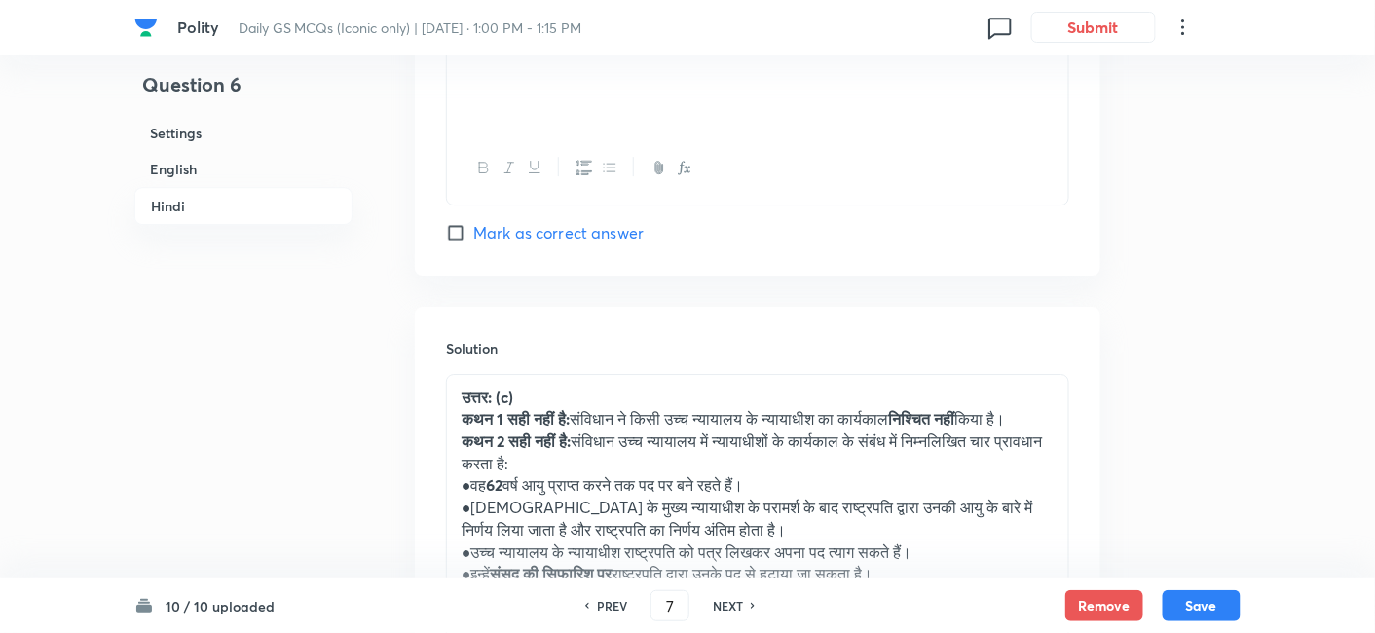
checkbox input "false"
checkbox input "true"
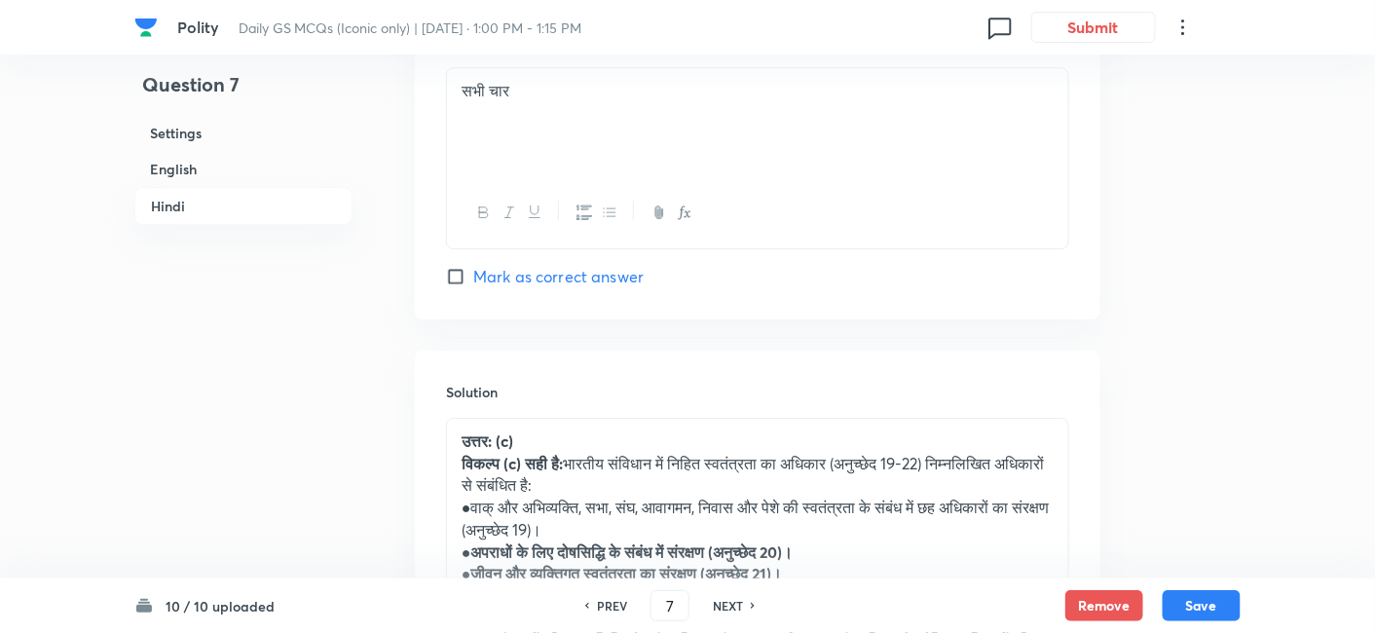
scroll to position [4258, 0]
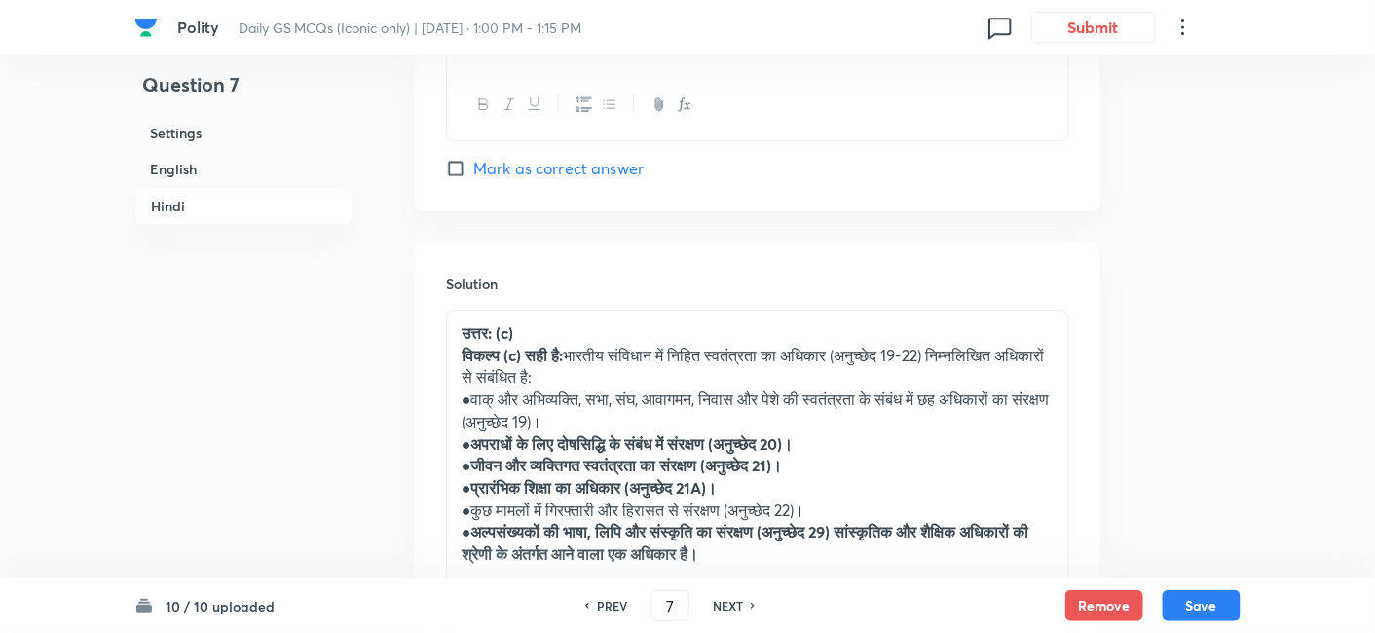
click at [723, 603] on h6 "NEXT" at bounding box center [728, 606] width 30 height 18
type input "8"
checkbox input "false"
checkbox input "true"
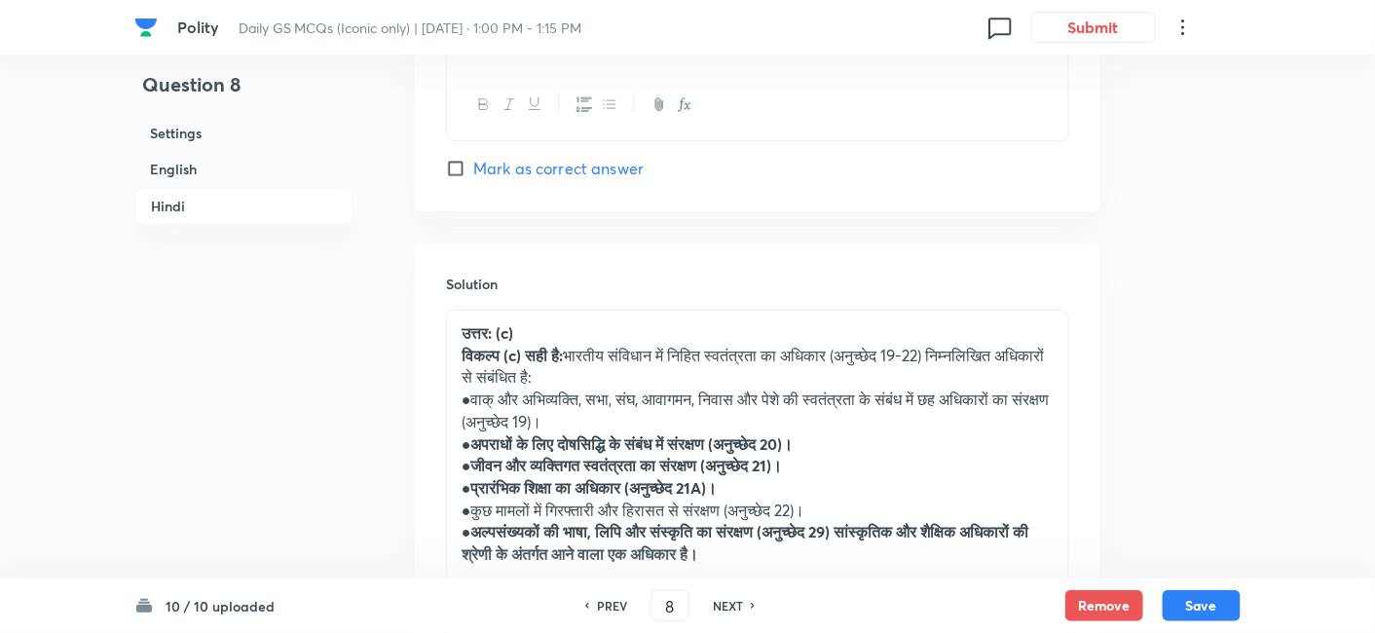
checkbox input "true"
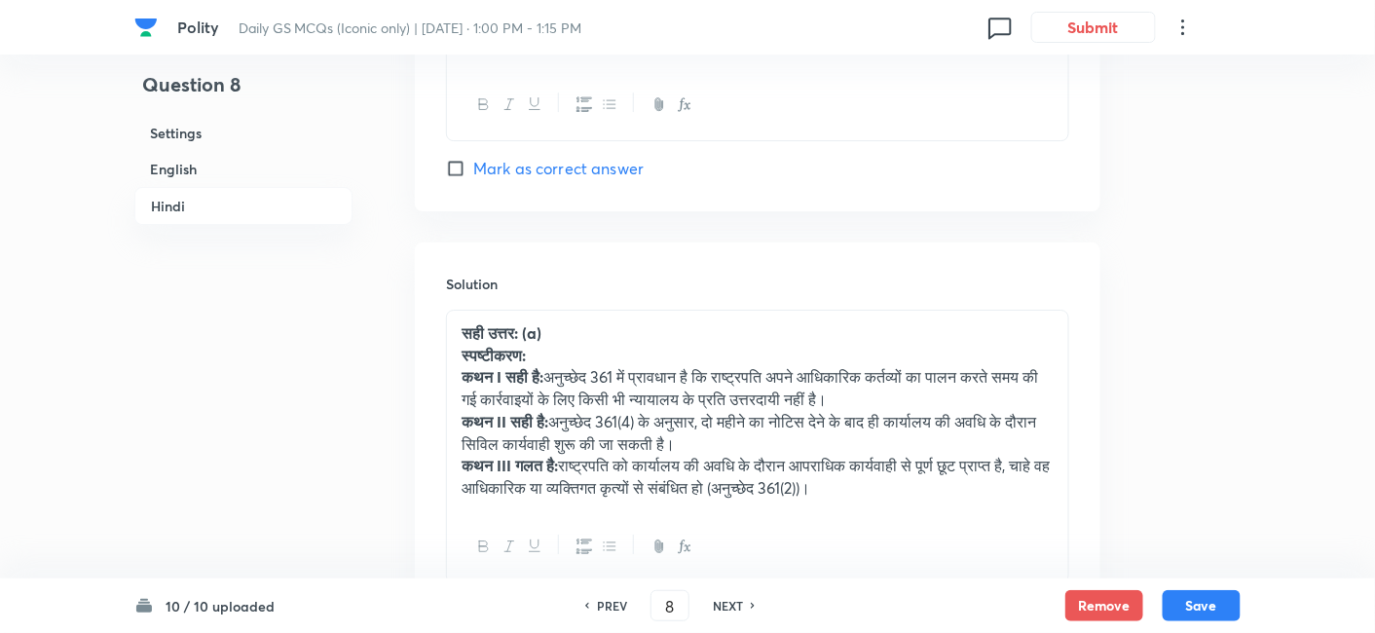
click at [723, 603] on h6 "NEXT" at bounding box center [728, 606] width 30 height 18
type input "9"
checkbox input "false"
checkbox input "true"
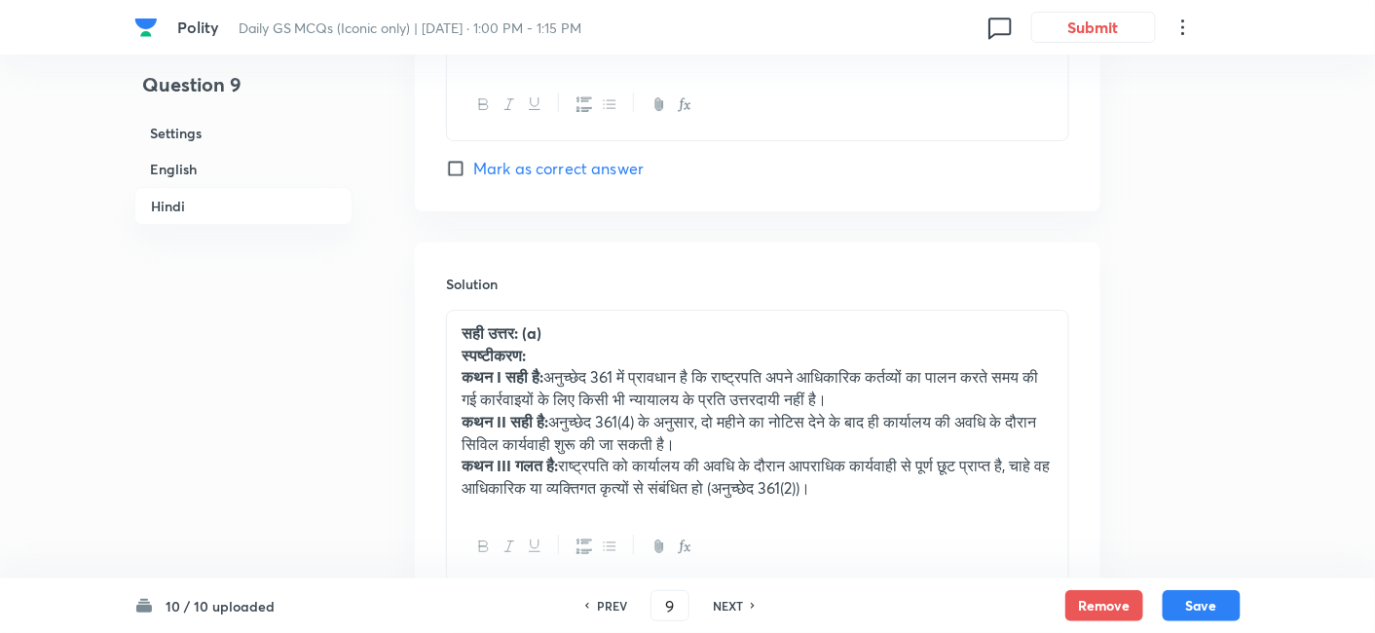
checkbox input "true"
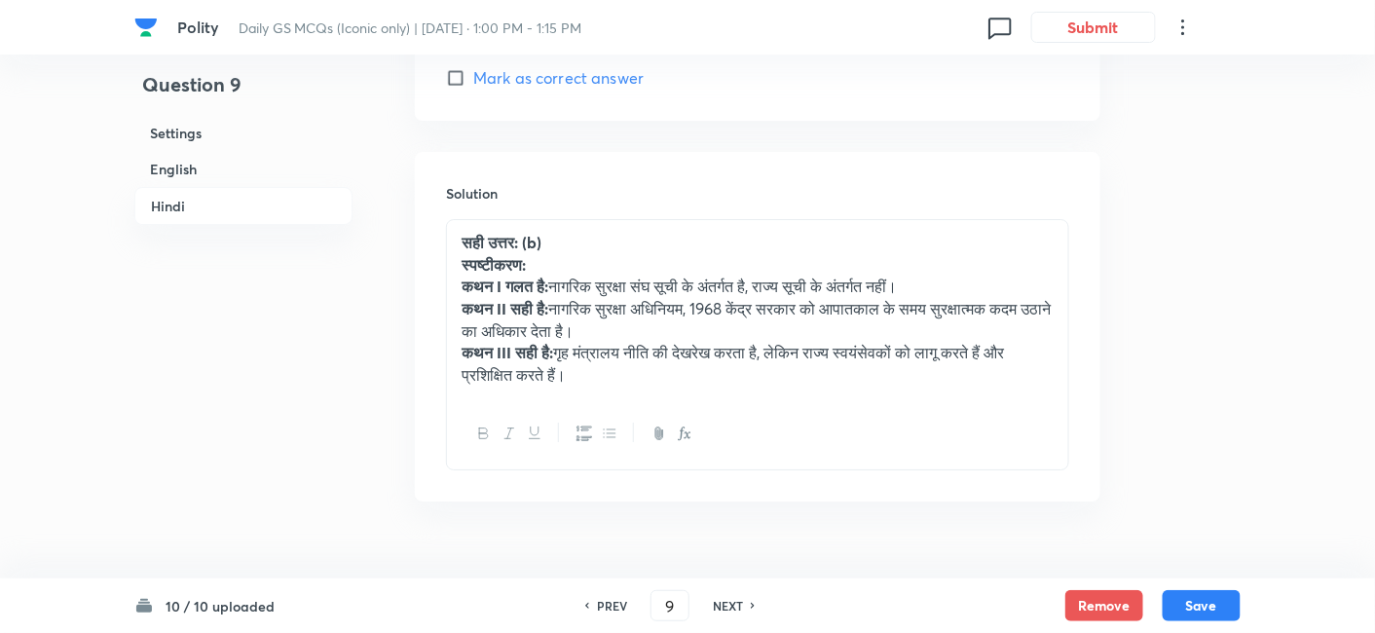
scroll to position [4317, 0]
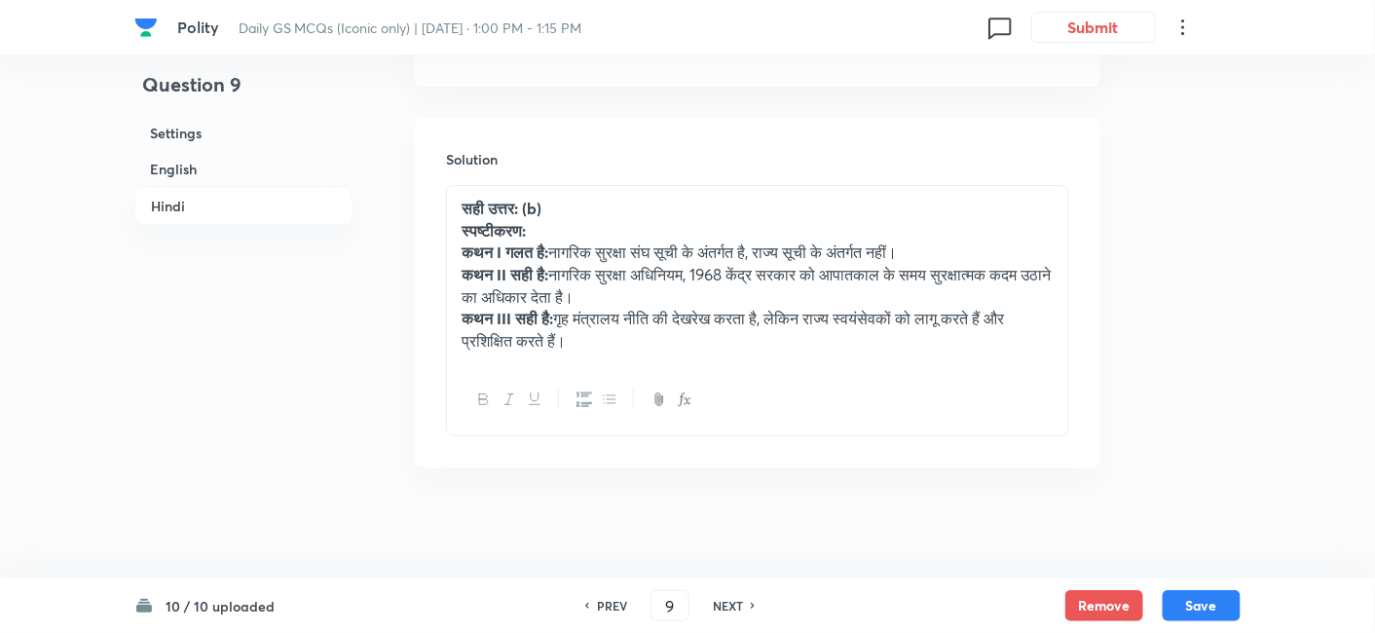
click at [723, 603] on h6 "NEXT" at bounding box center [728, 606] width 30 height 18
type input "10"
checkbox input "false"
checkbox input "true"
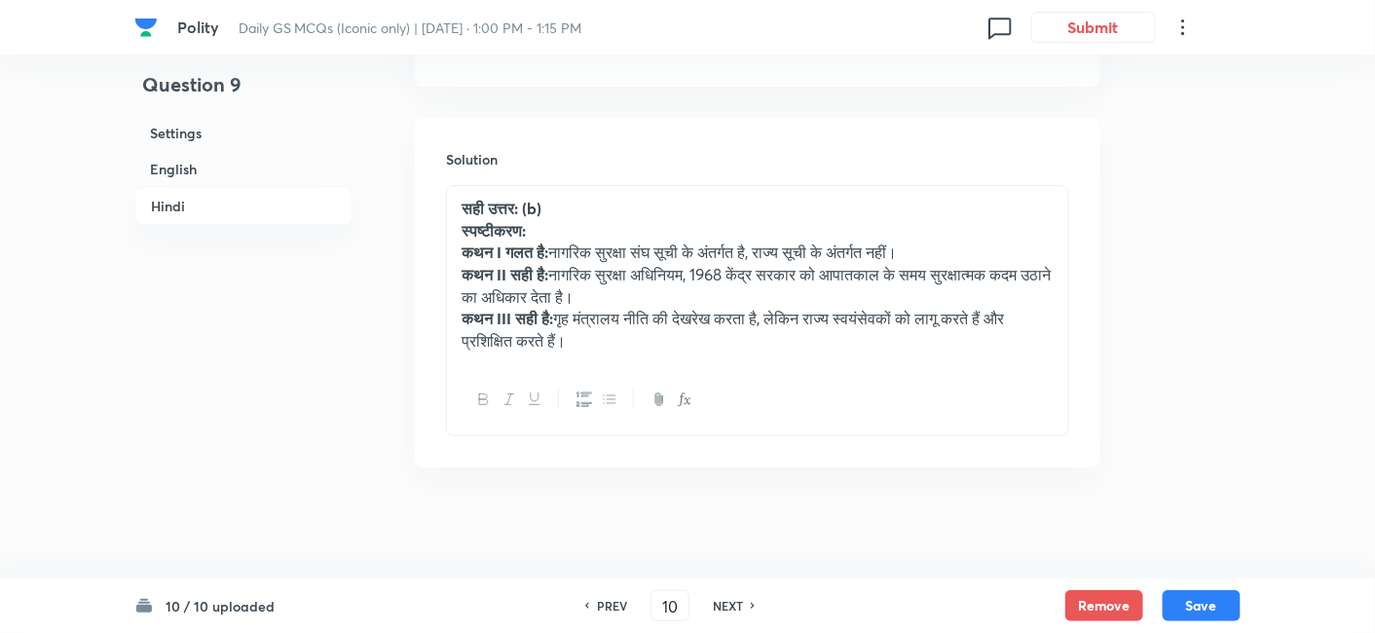
checkbox input "true"
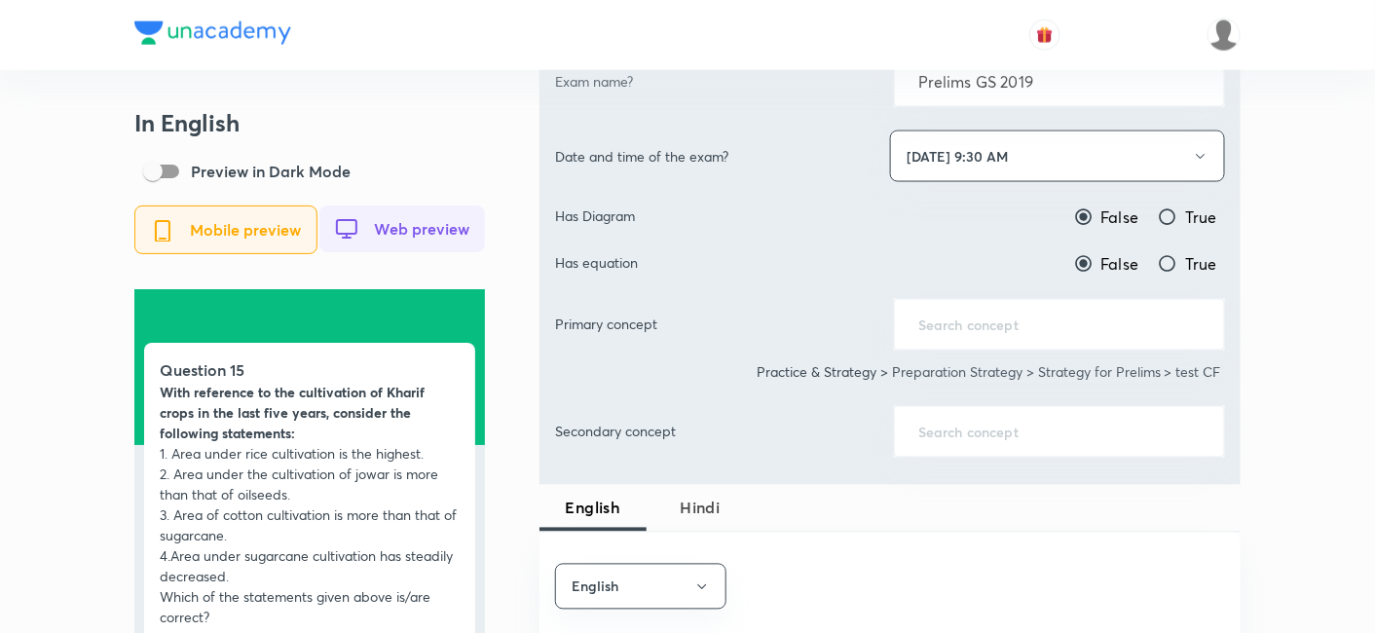
scroll to position [974, 0]
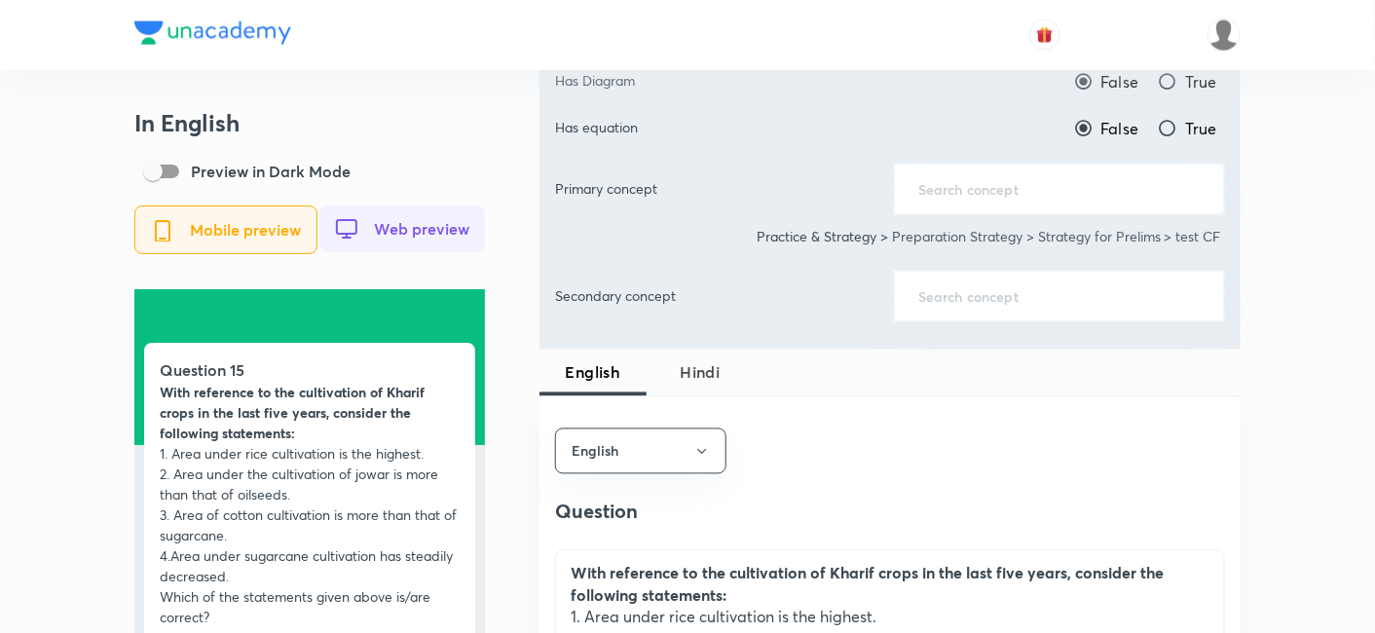
click at [693, 365] on span "Hindi" at bounding box center [700, 372] width 84 height 23
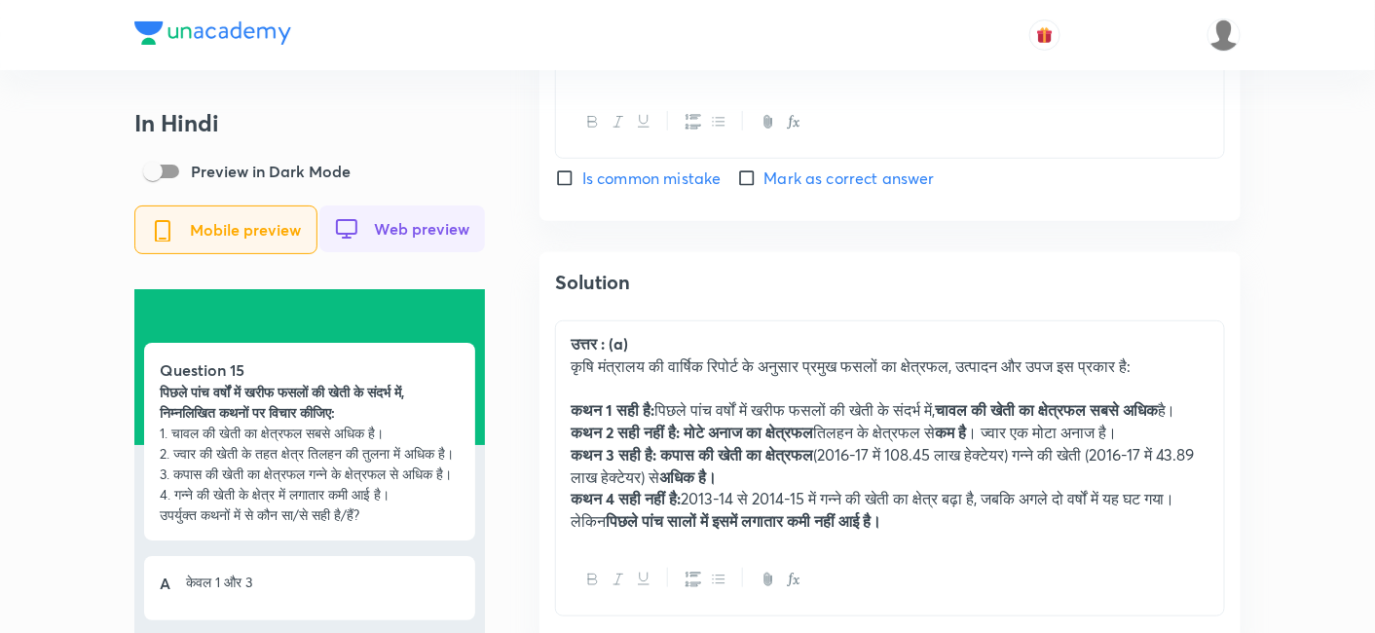
scroll to position [2922, 0]
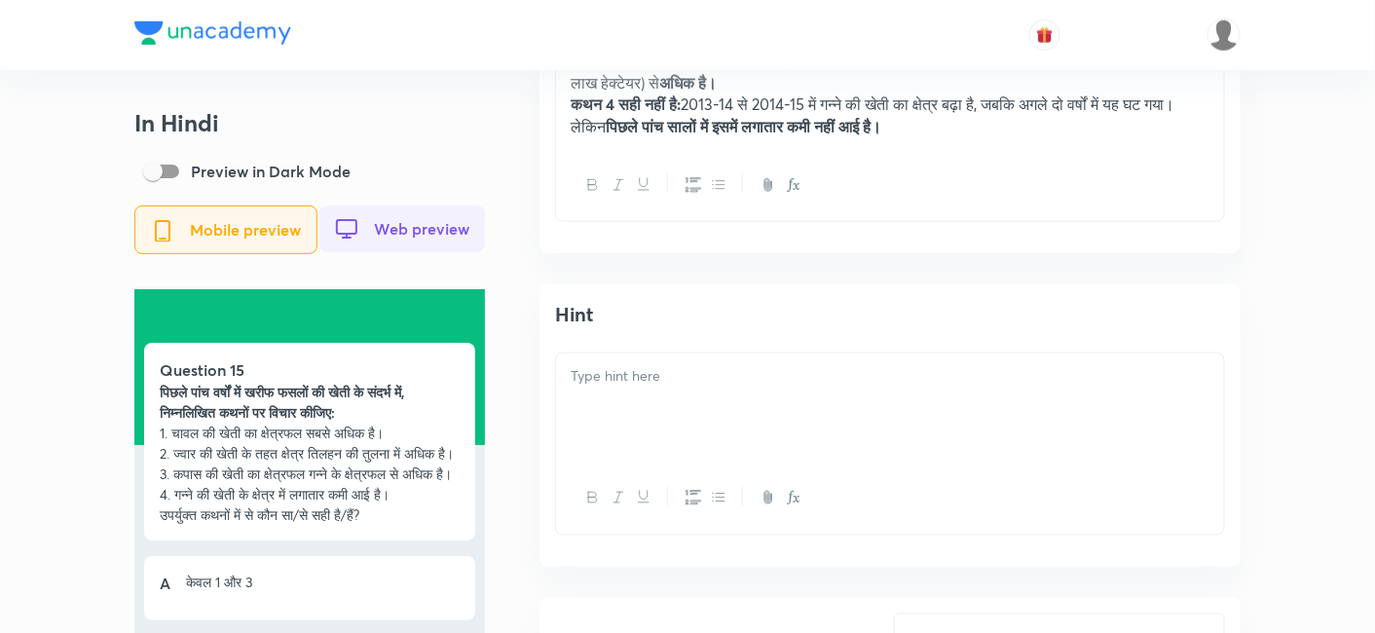
click at [671, 136] on strong "पिछले पांच सालों में इसमें लगातार कमी नहीं आई है।" at bounding box center [744, 126] width 276 height 20
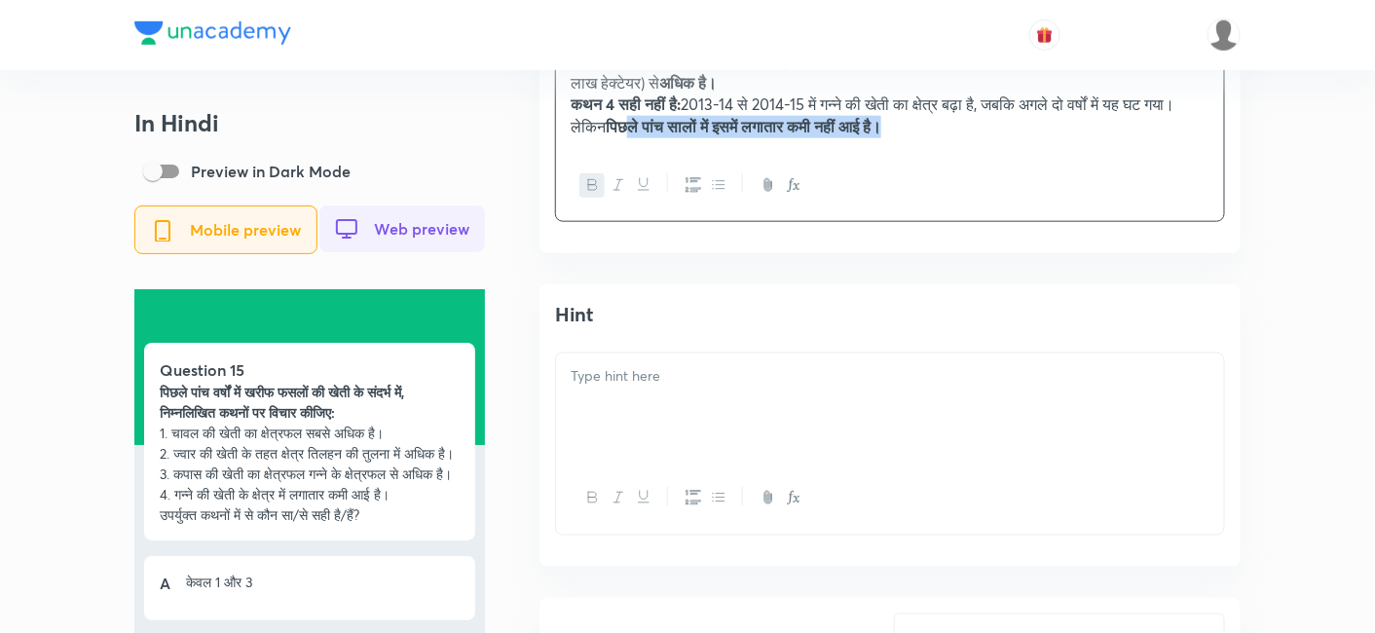
click at [983, 137] on p "कथन 4 सही नहीं है: 2013-14 से 2014-15 में गन्ने की खेती का क्षेत्र बढ़ा है, जबक…" at bounding box center [890, 116] width 639 height 44
copy strong "[PERSON_NAME] पांच सालों में इसमें लगातार कमी नहीं आई है।"
click at [1025, 137] on p "कथन 4 सही नहीं है: 2013-14 से 2014-15 में गन्ने की खेती का क्षेत्र बढ़ा है, जबक…" at bounding box center [890, 116] width 639 height 44
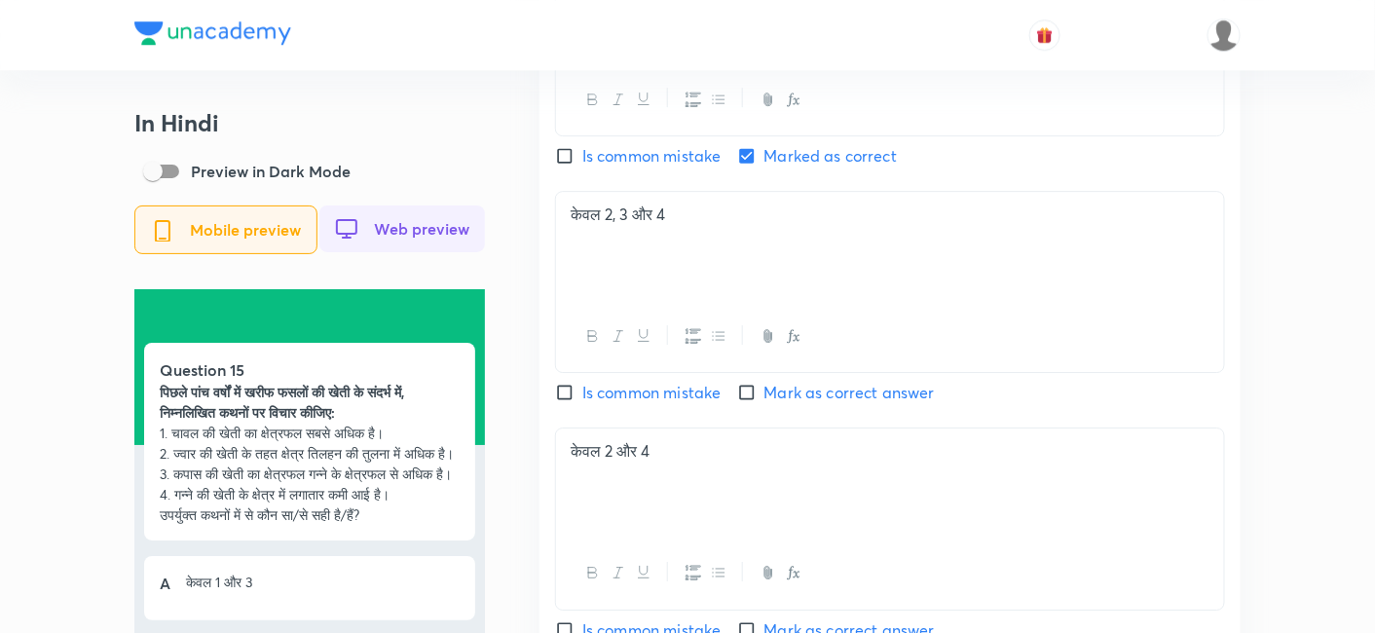
scroll to position [0, 0]
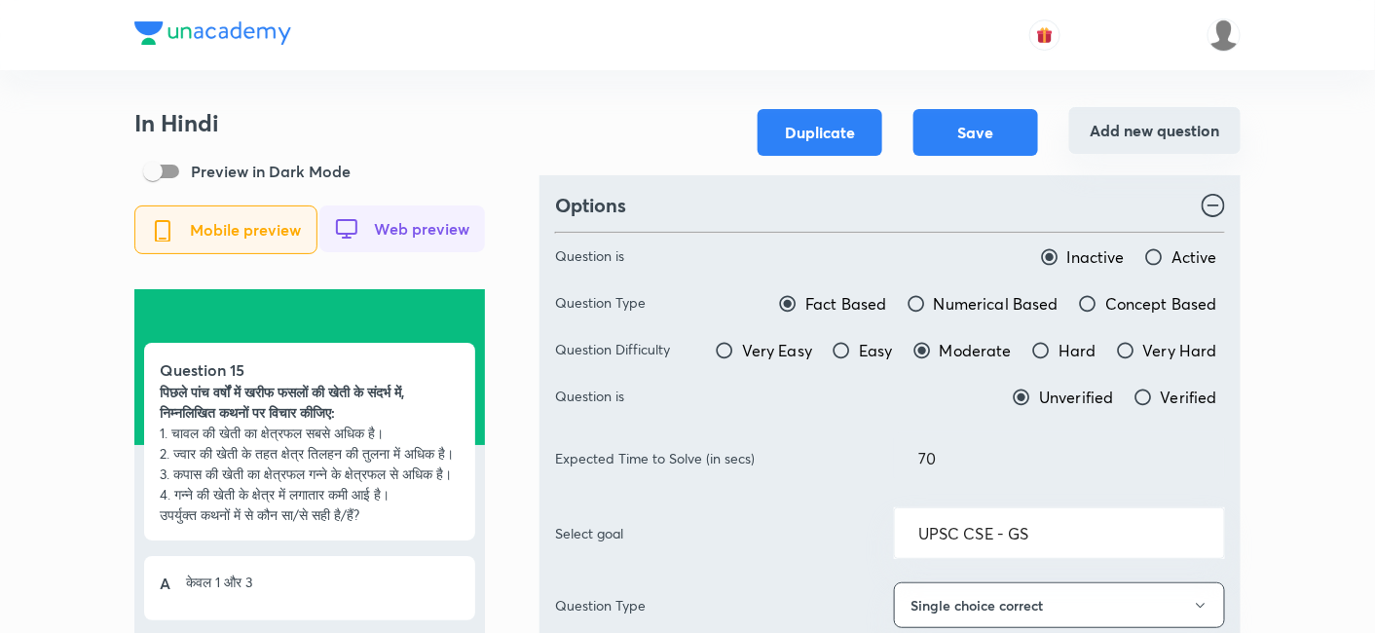
click at [1146, 129] on button "Add new question" at bounding box center [1154, 130] width 171 height 47
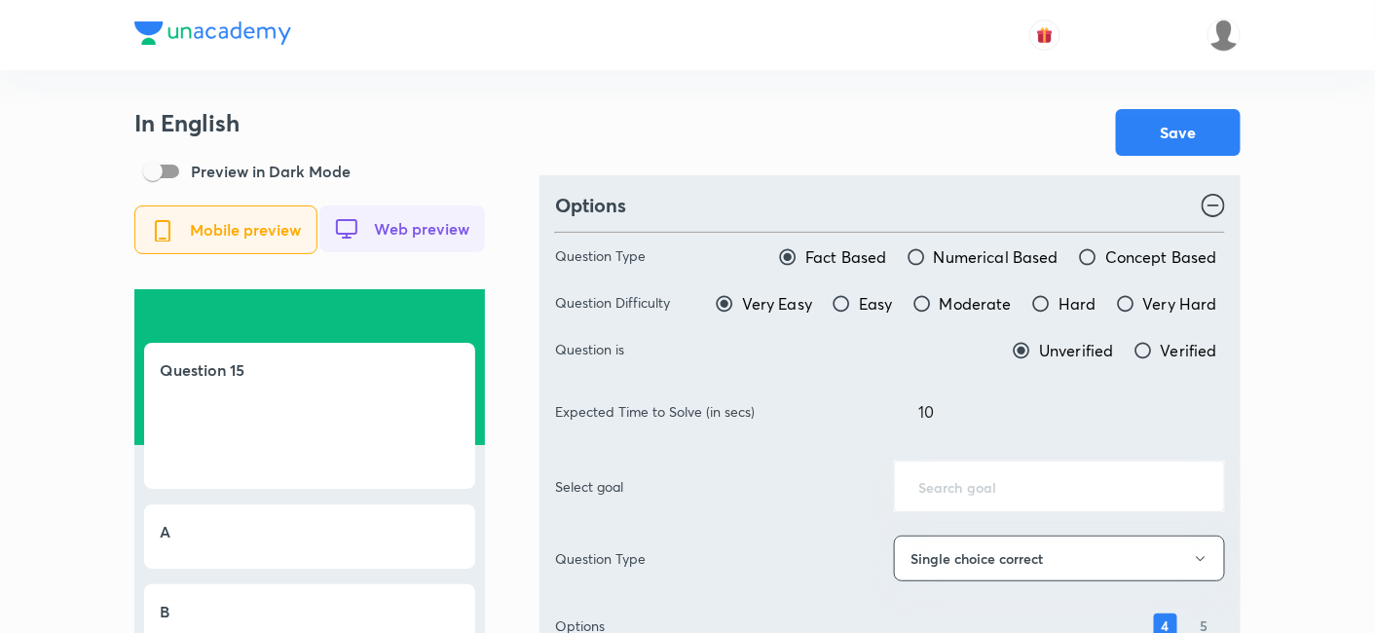
drag, startPoint x: 889, startPoint y: 161, endPoint x: 888, endPoint y: 242, distance: 80.8
click at [983, 305] on span "Moderate" at bounding box center [976, 303] width 72 height 23
click at [932, 305] on input "Moderate" at bounding box center [922, 303] width 19 height 19
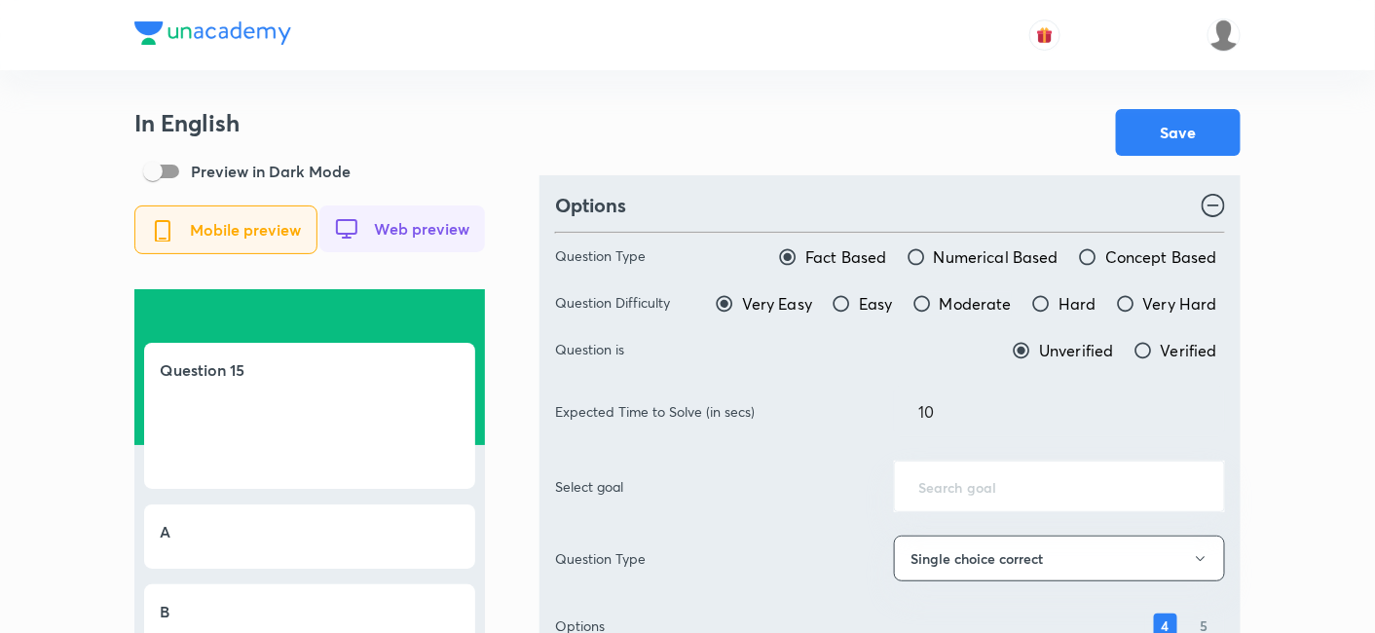
radio input "true"
radio input "false"
drag, startPoint x: 878, startPoint y: 412, endPoint x: 836, endPoint y: 408, distance: 42.1
click at [845, 408] on div "Expected Time to Solve (in secs) 10 ​" at bounding box center [890, 412] width 670 height 52
type input "70"
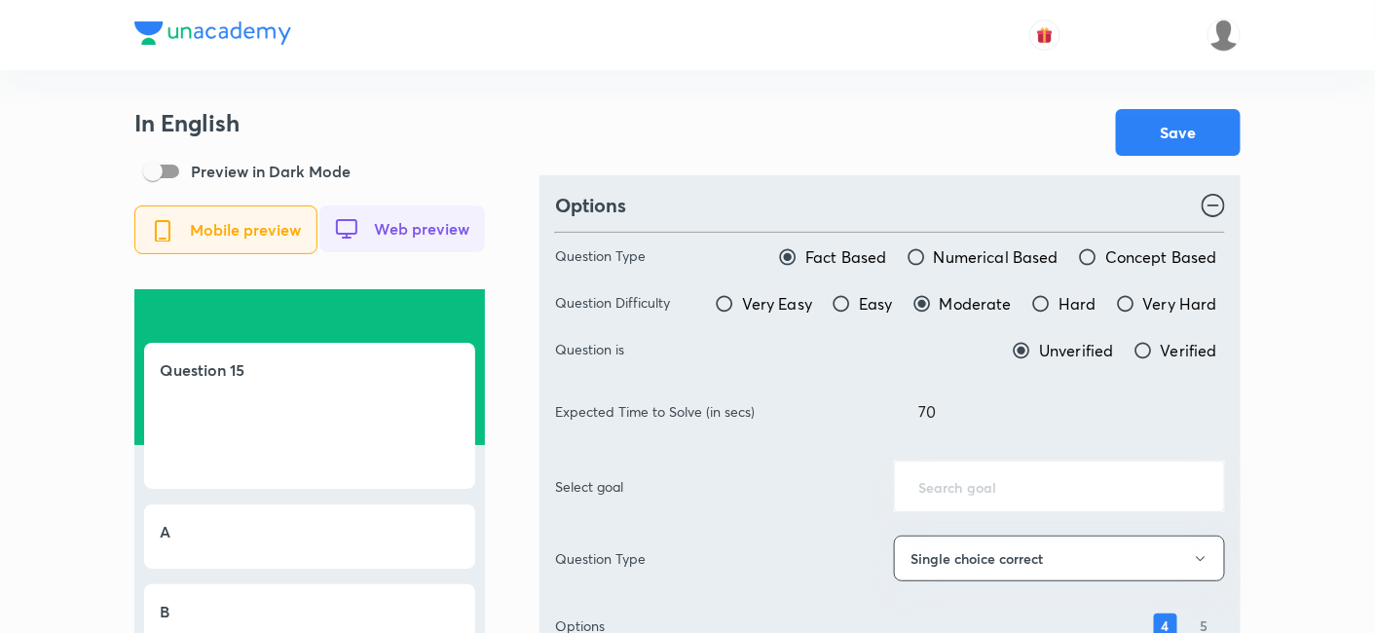
click at [906, 109] on div "Save" at bounding box center [890, 132] width 701 height 47
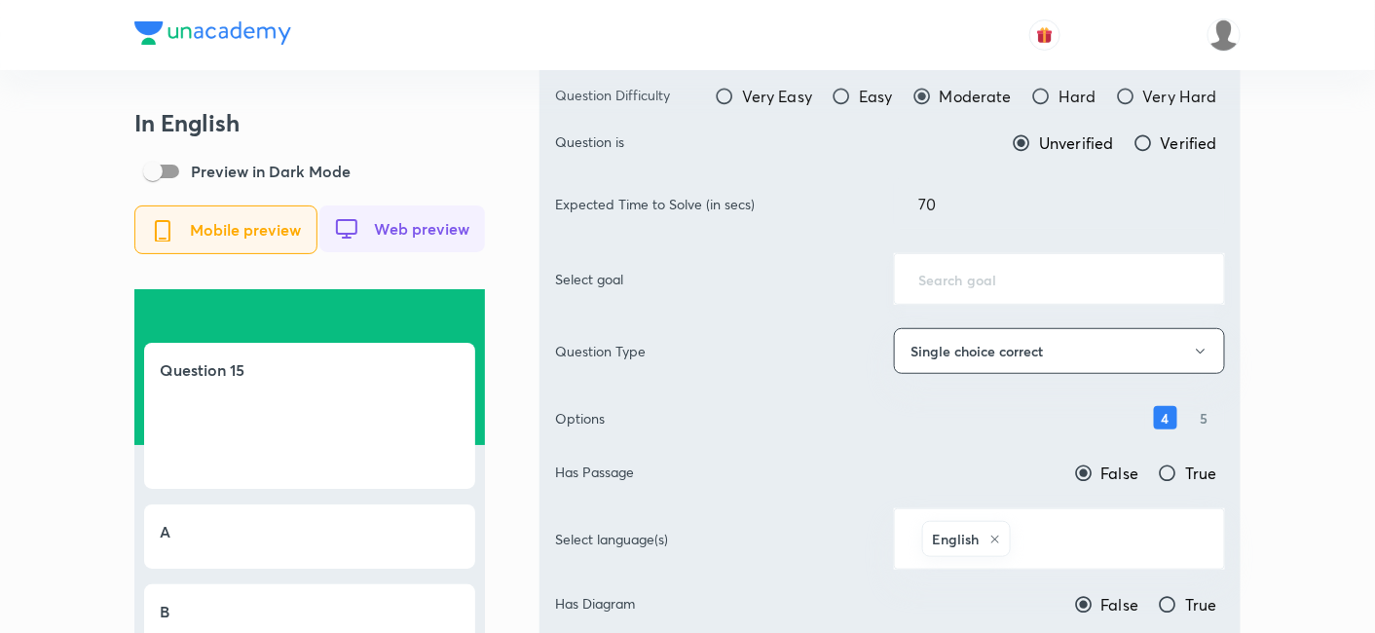
scroll to position [216, 0]
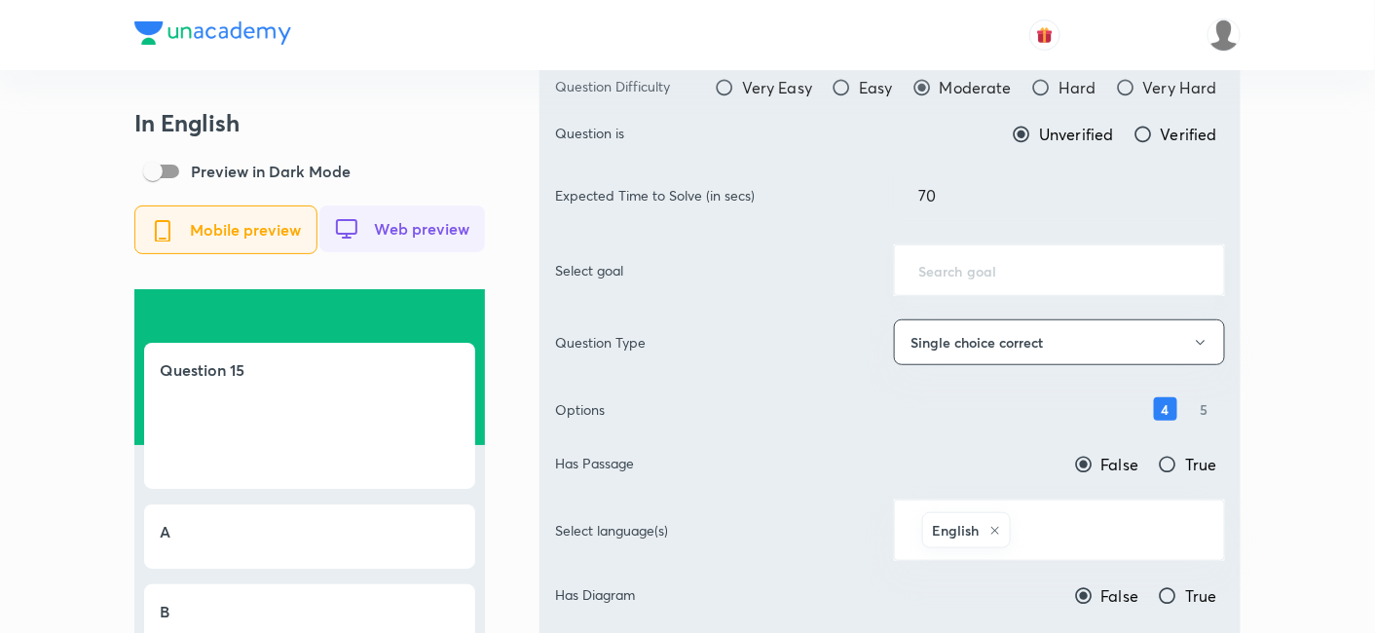
click at [968, 282] on div "​" at bounding box center [1059, 270] width 331 height 52
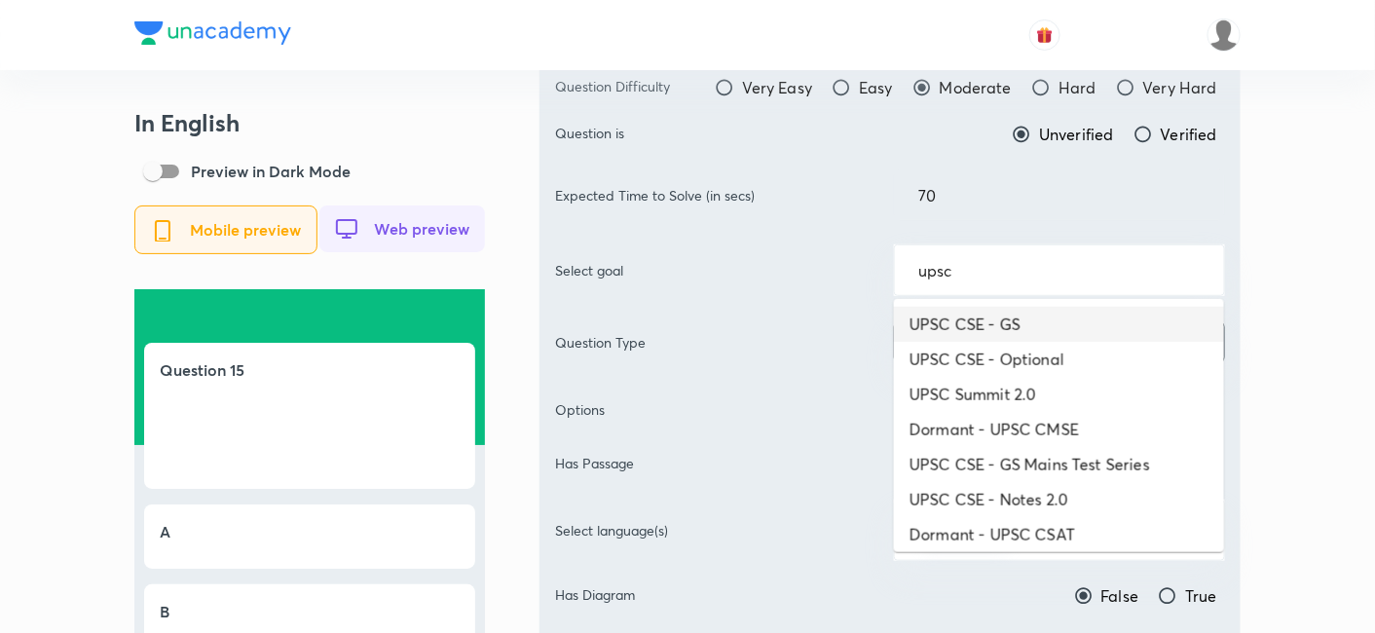
click at [1004, 319] on li "UPSC CSE - GS" at bounding box center [1059, 324] width 330 height 35
type input "UPSC CSE - GS"
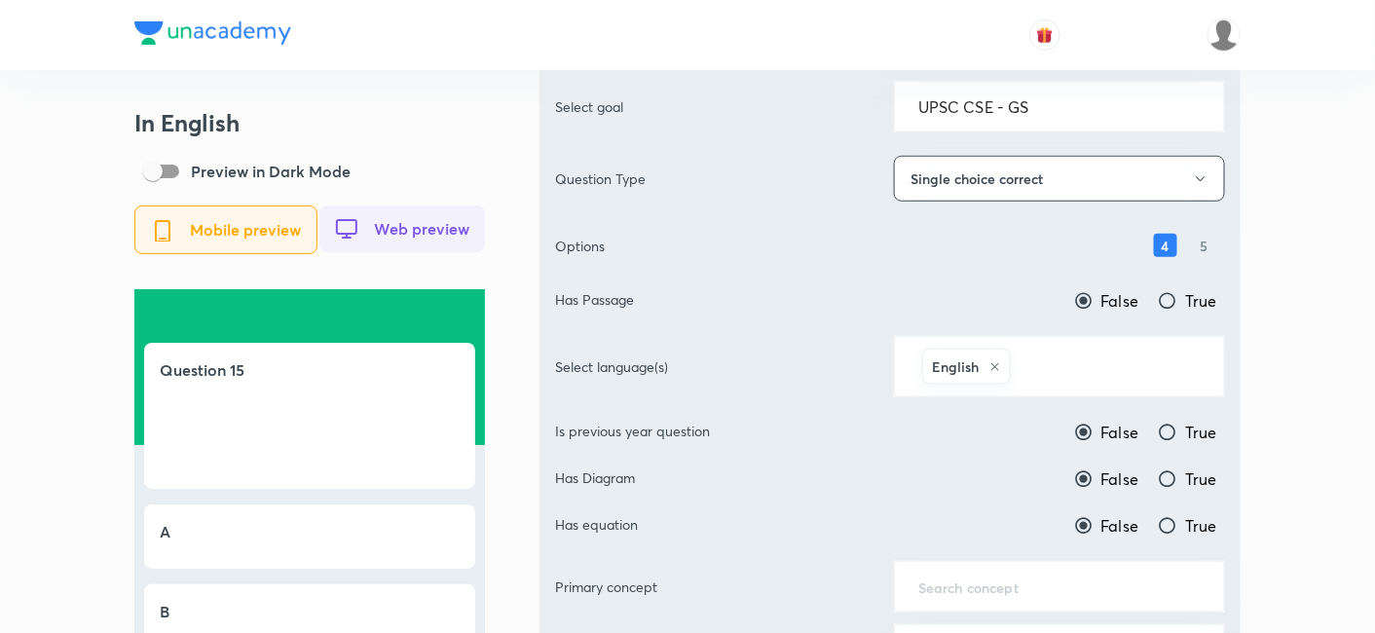
scroll to position [432, 0]
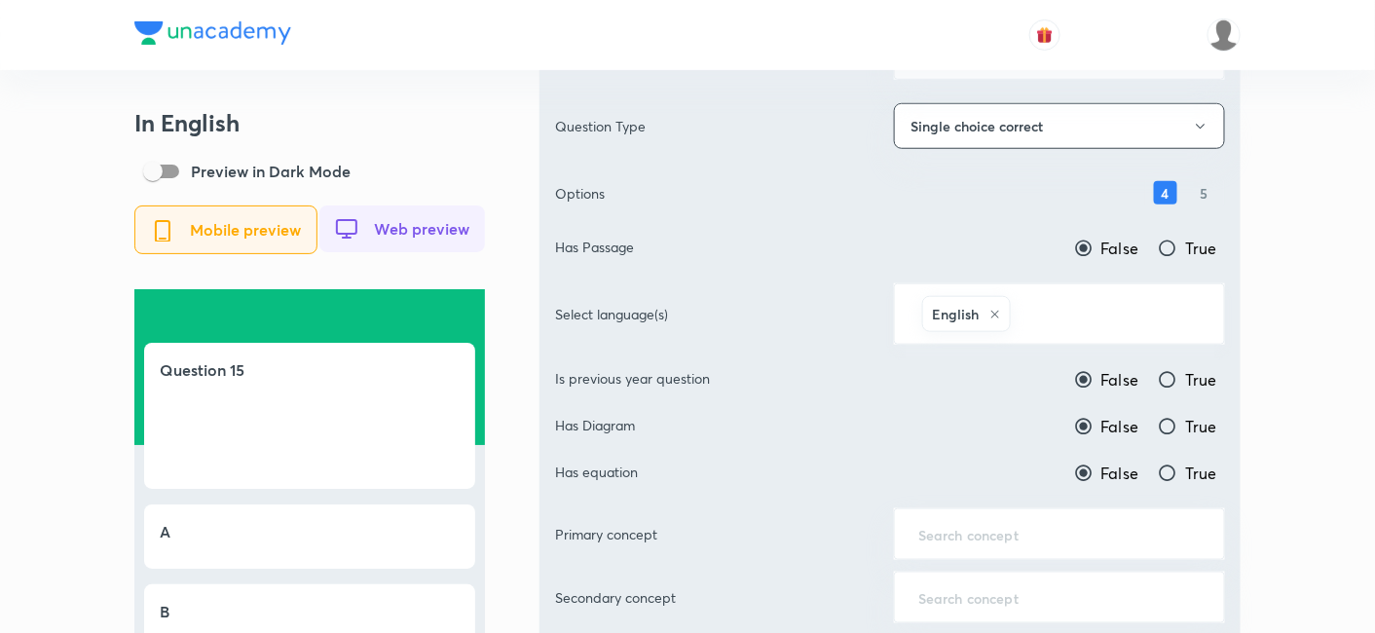
click at [1085, 318] on input "text" at bounding box center [1108, 314] width 186 height 36
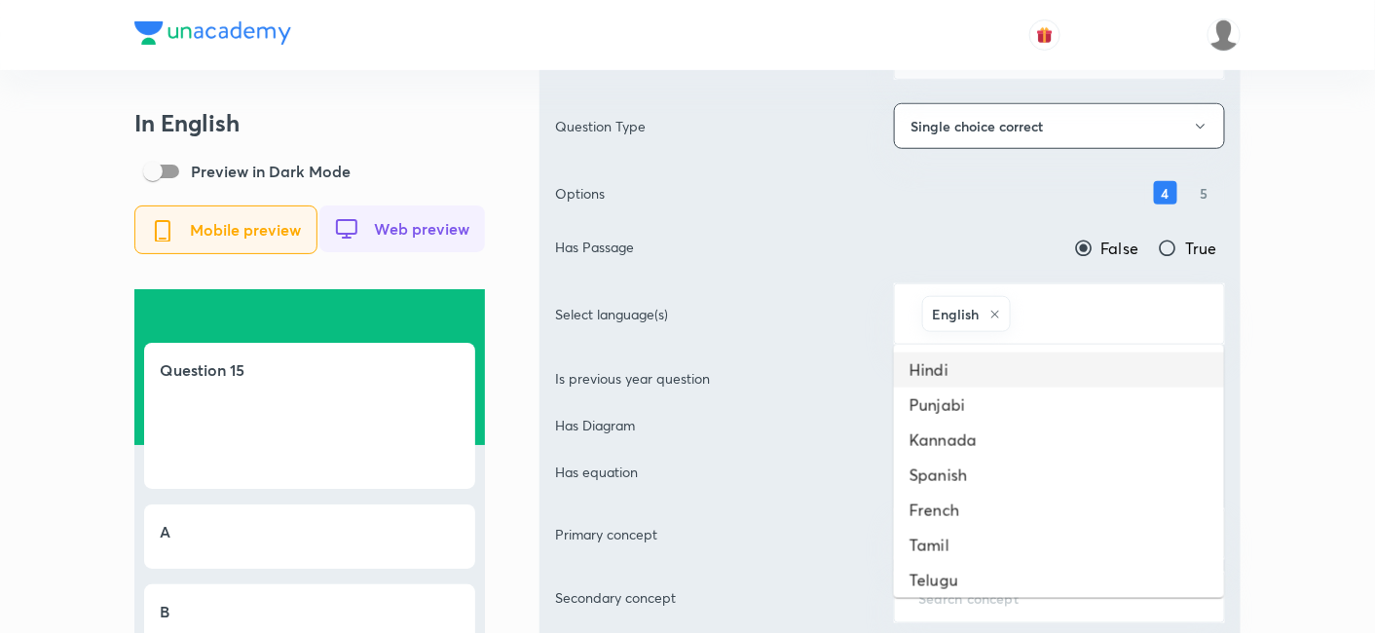
click at [1057, 355] on li "Hindi" at bounding box center [1059, 370] width 330 height 35
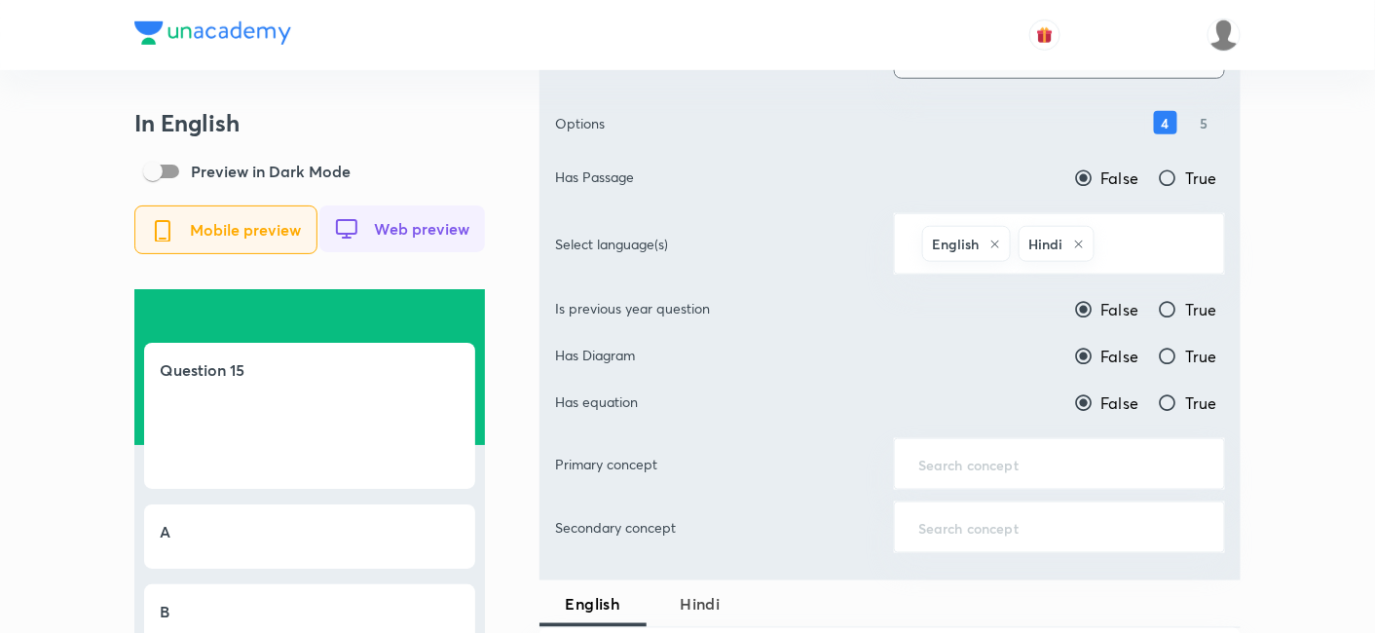
scroll to position [541, 0]
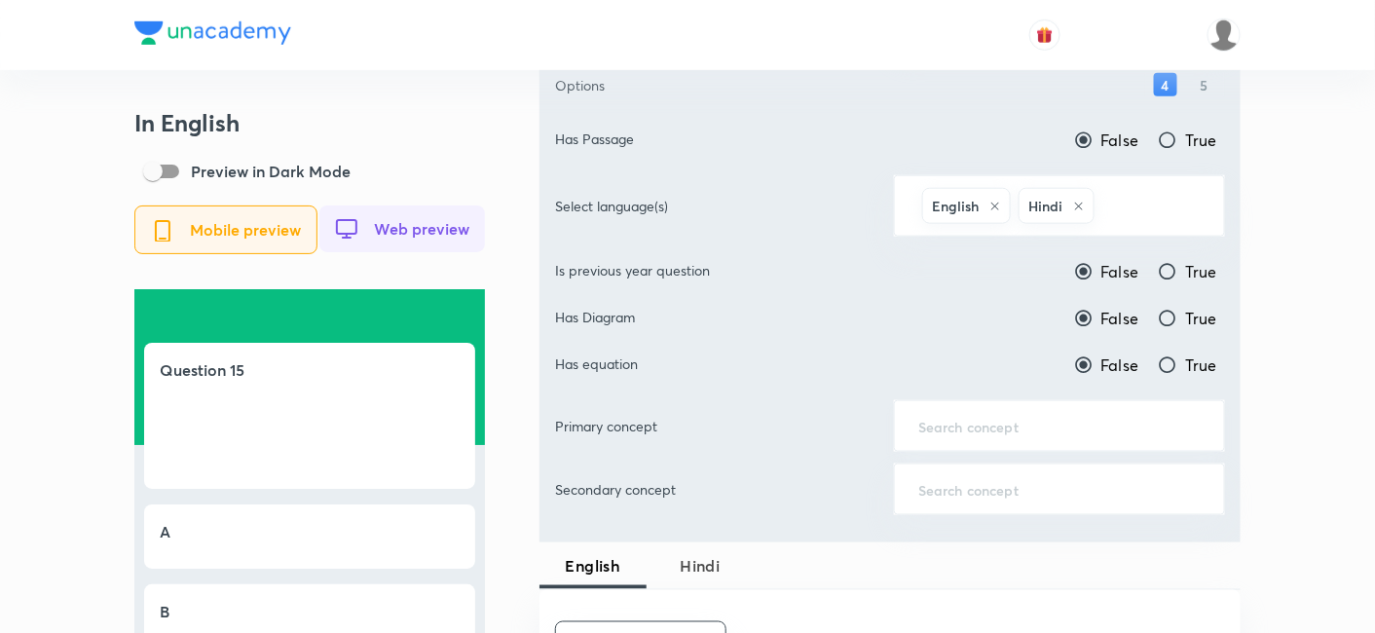
click at [1057, 417] on input "text" at bounding box center [1060, 426] width 282 height 19
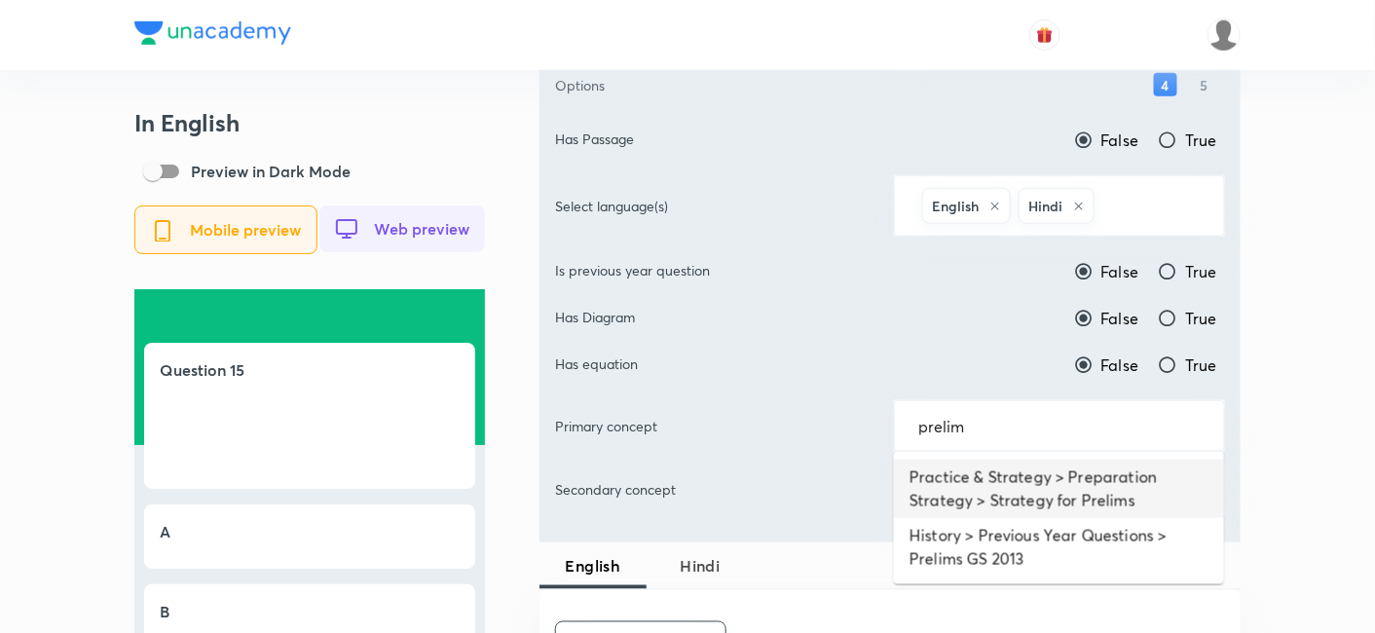
click at [1067, 479] on li "Practice & Strategy > Preparation Strategy > Strategy for Prelims" at bounding box center [1059, 489] width 330 height 58
type input "Practice & Strategy > Preparation Strategy > Strategy for Prelims"
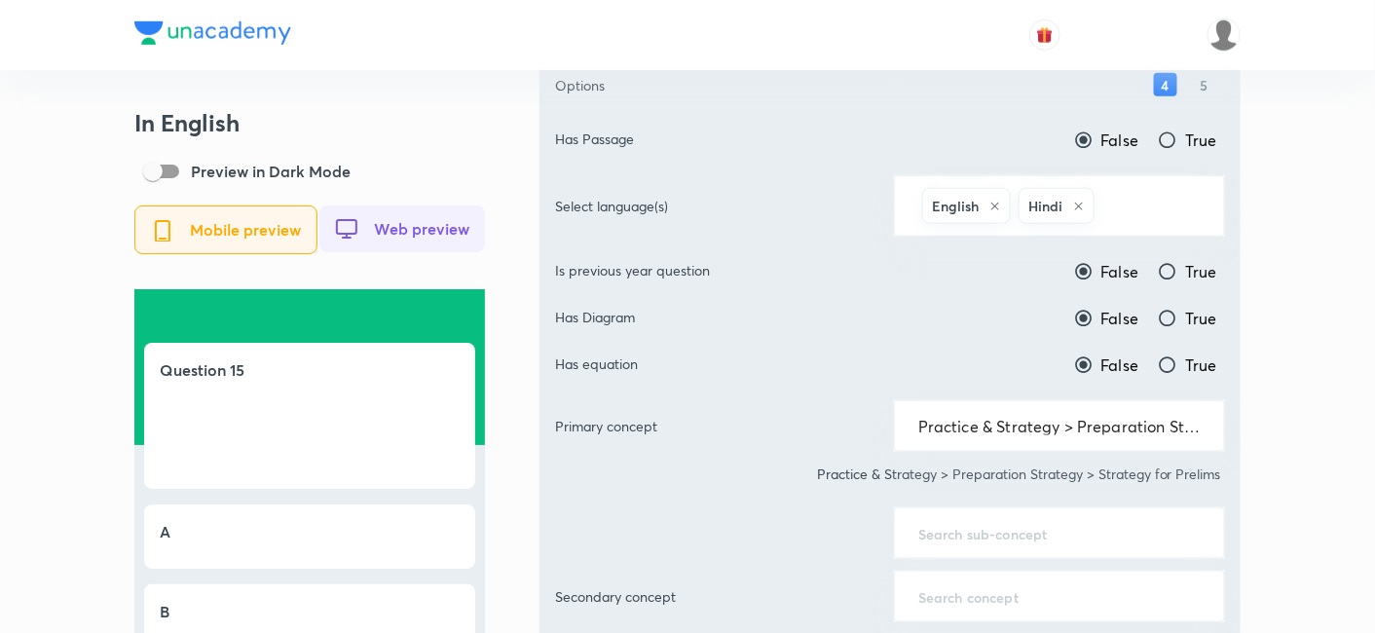
click at [995, 545] on div "​" at bounding box center [1059, 533] width 331 height 52
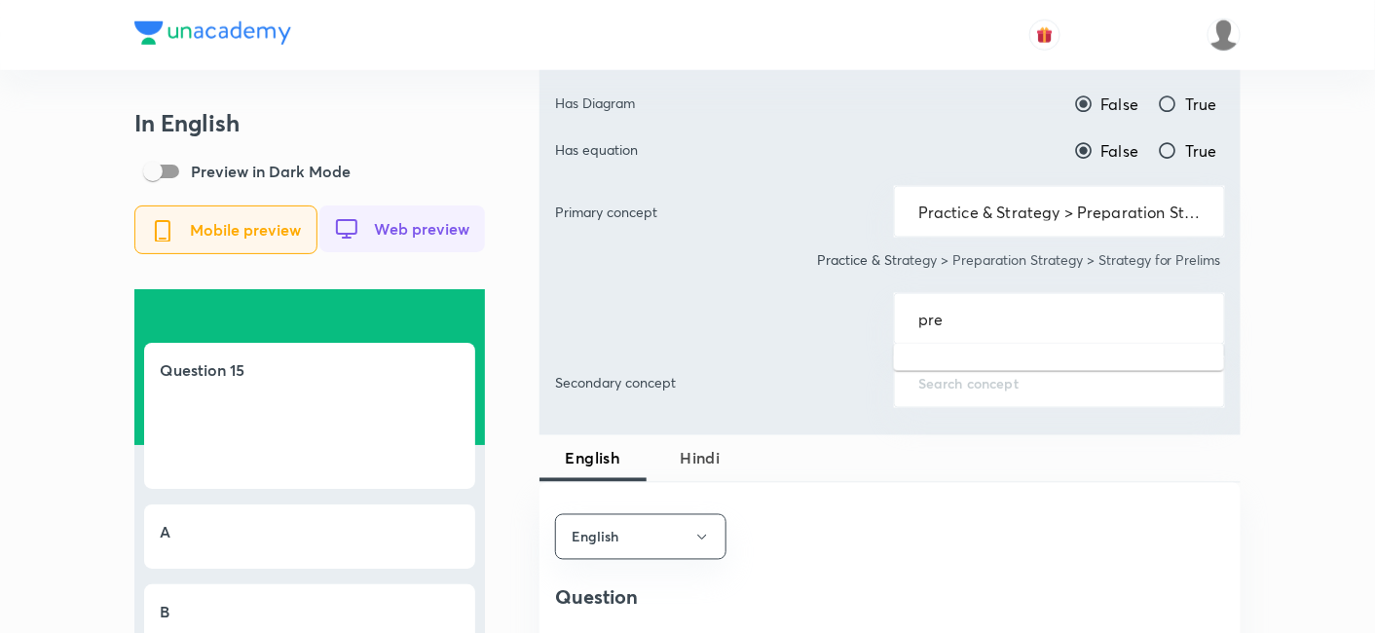
scroll to position [757, 0]
click at [1023, 312] on input "pre" at bounding box center [1060, 317] width 282 height 19
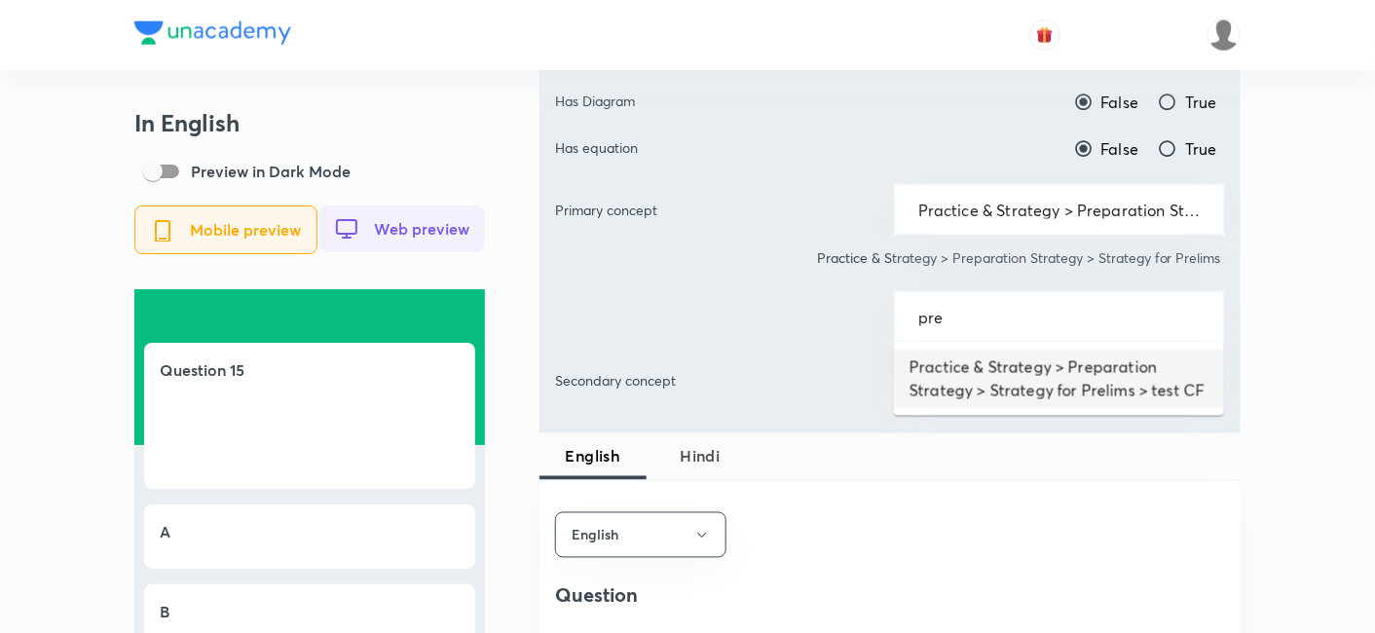
click at [1039, 357] on li "Practice & Strategy > Preparation Strategy > Strategy for Prelims > test CF" at bounding box center [1059, 379] width 330 height 58
type input "Practice & Strategy > Preparation Strategy > Strategy for Prelims > test CF"
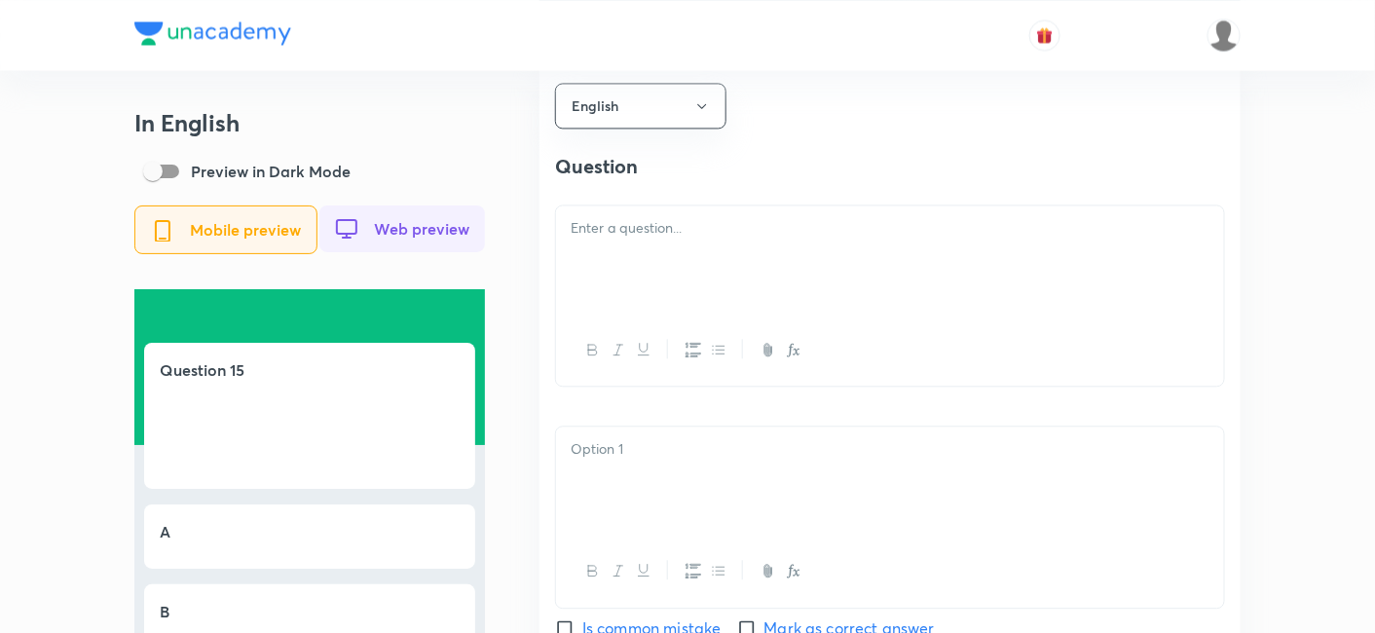
scroll to position [1190, 0]
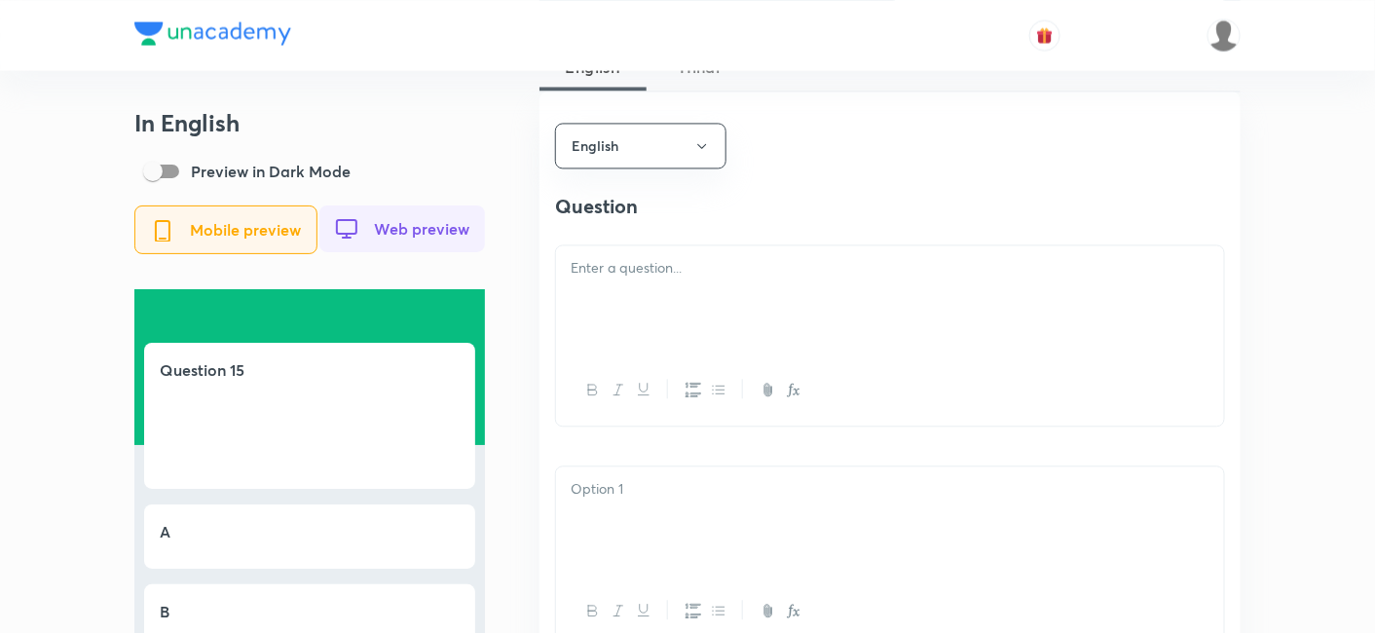
click at [691, 260] on div at bounding box center [890, 299] width 668 height 109
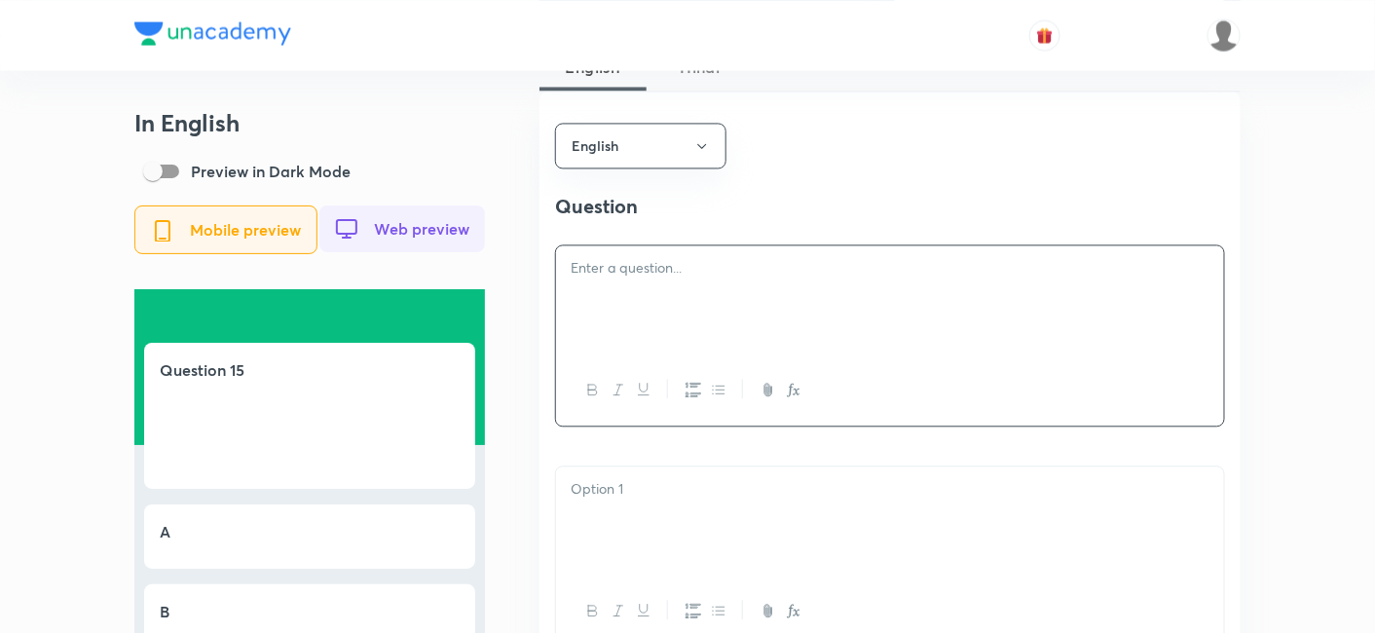
click at [670, 278] on p at bounding box center [890, 268] width 639 height 22
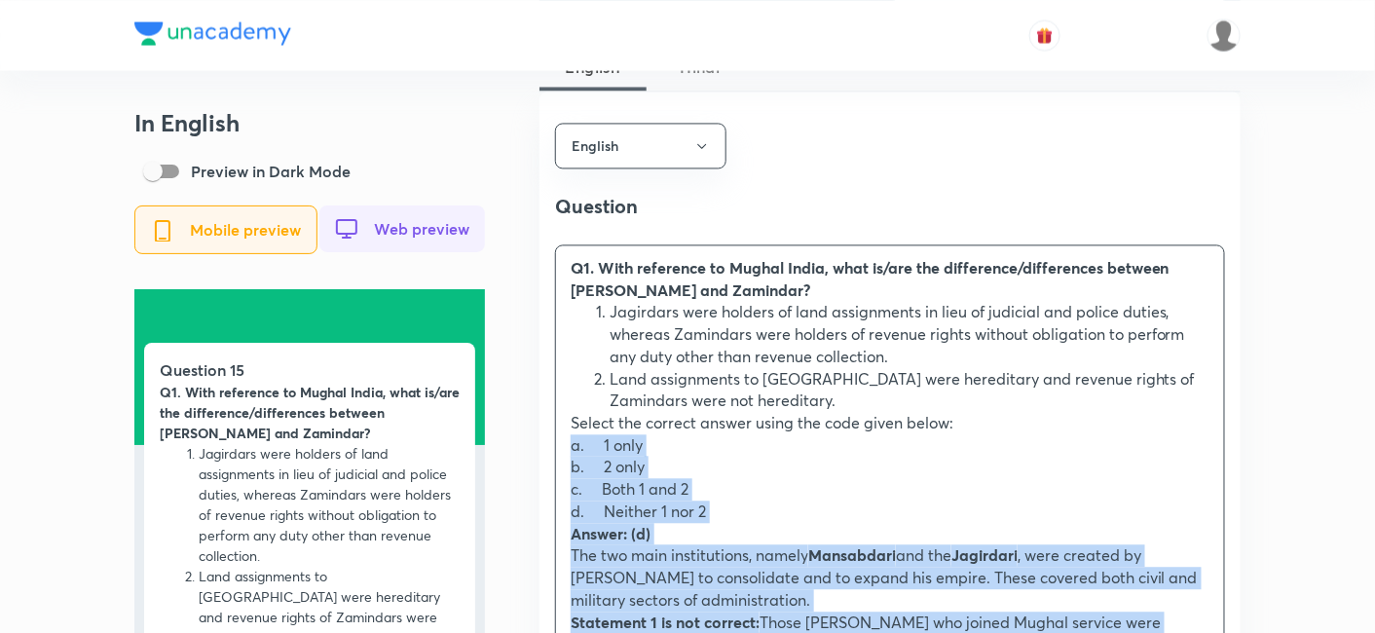
drag, startPoint x: 563, startPoint y: 477, endPoint x: 541, endPoint y: 457, distance: 30.3
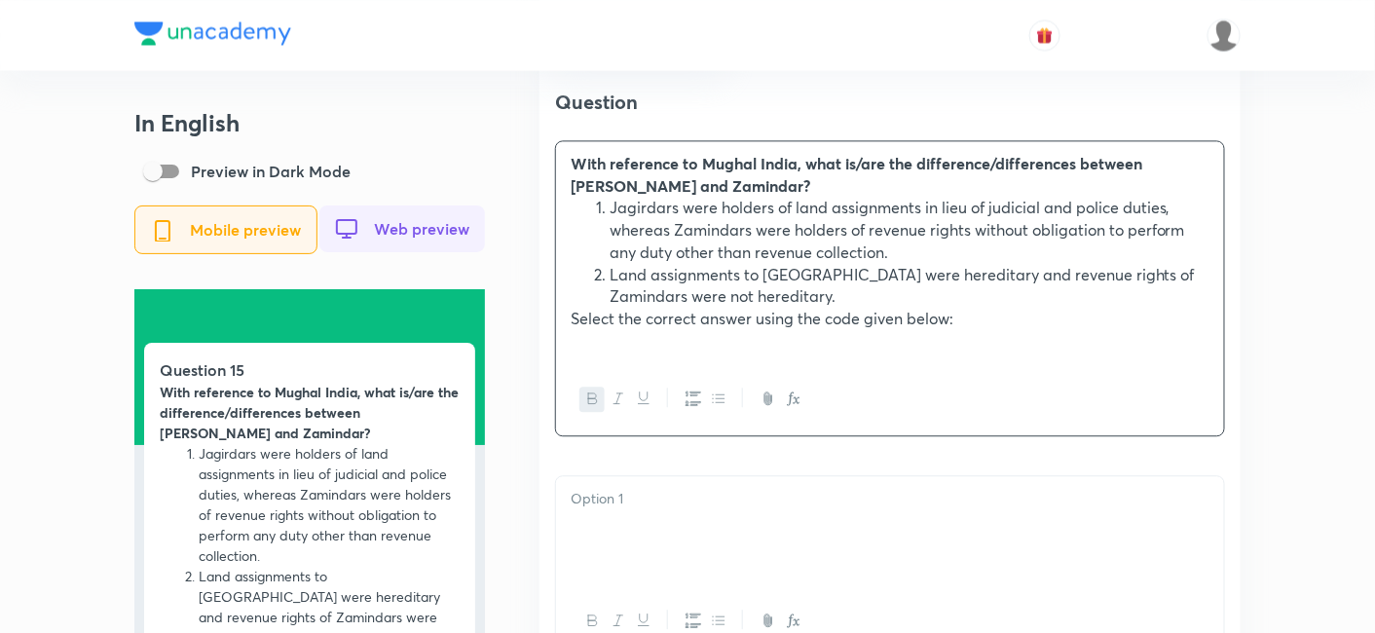
scroll to position [1515, 0]
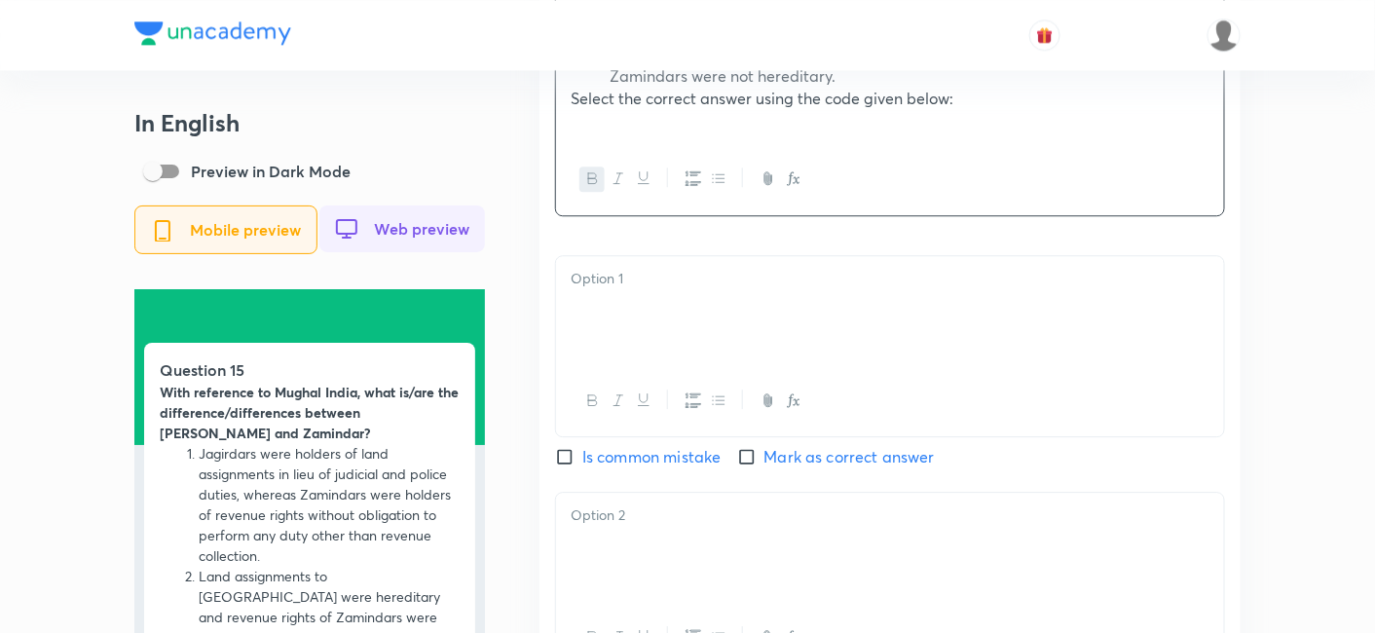
click at [648, 338] on div at bounding box center [890, 310] width 668 height 109
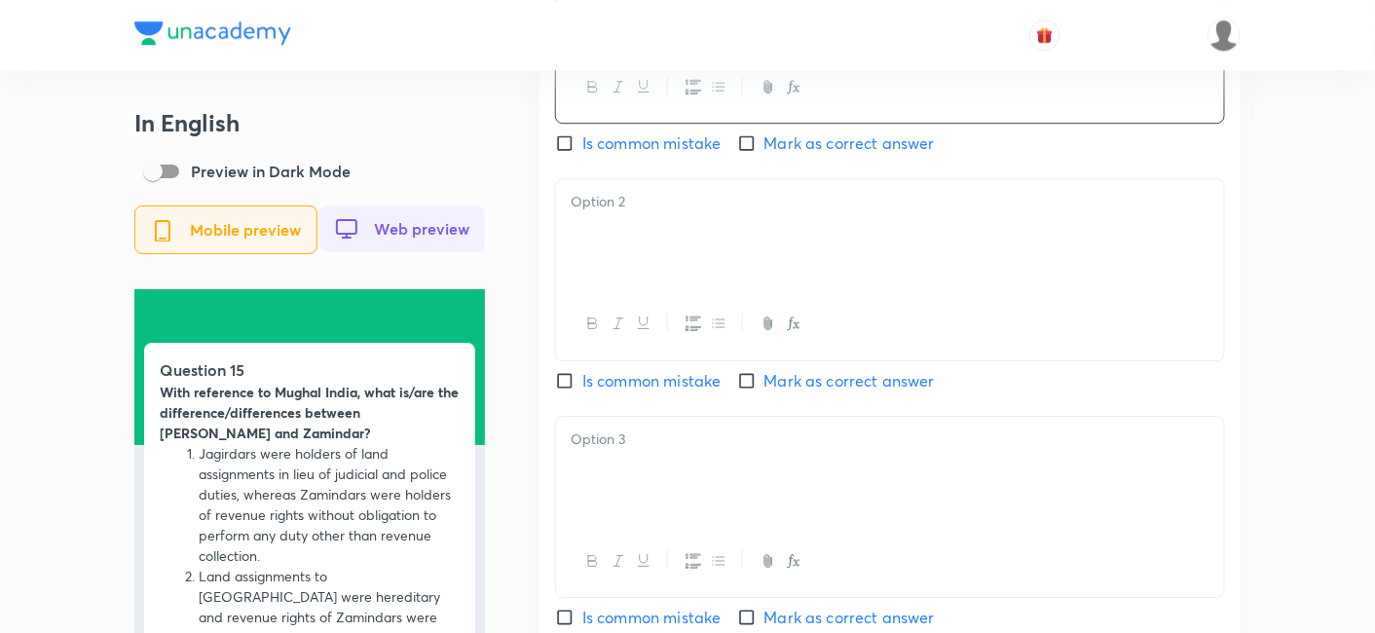
scroll to position [1839, 0]
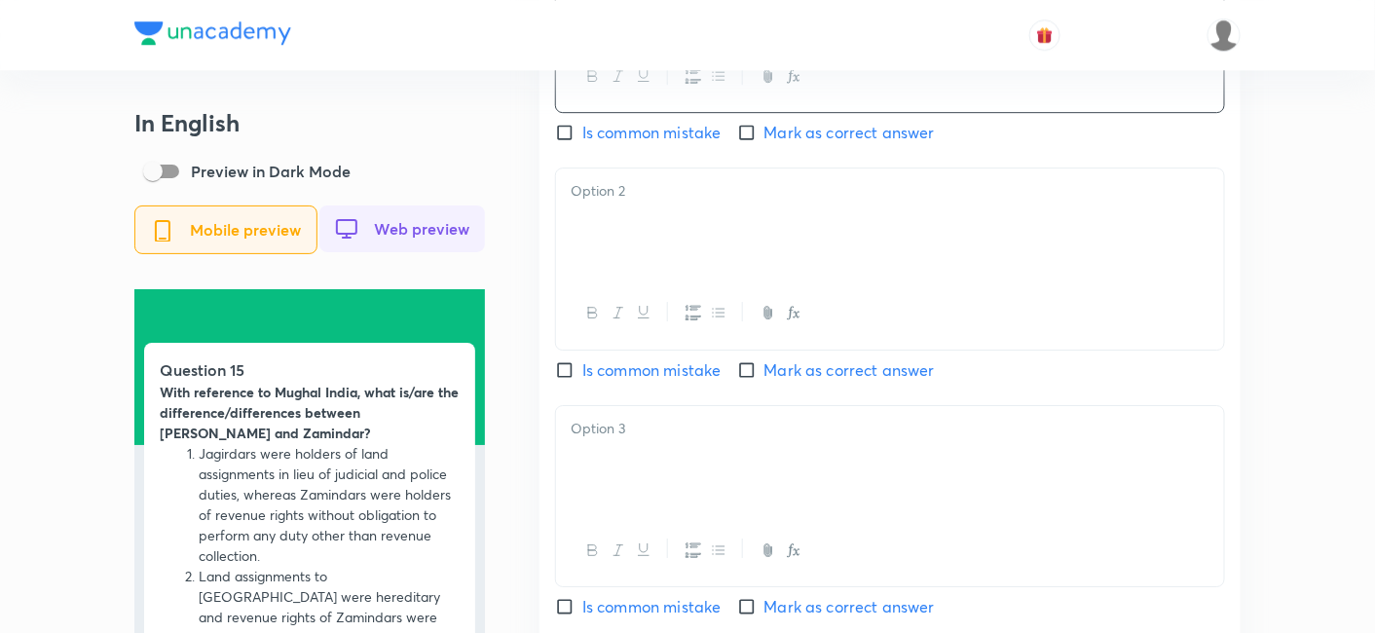
click at [643, 247] on div at bounding box center [890, 223] width 668 height 109
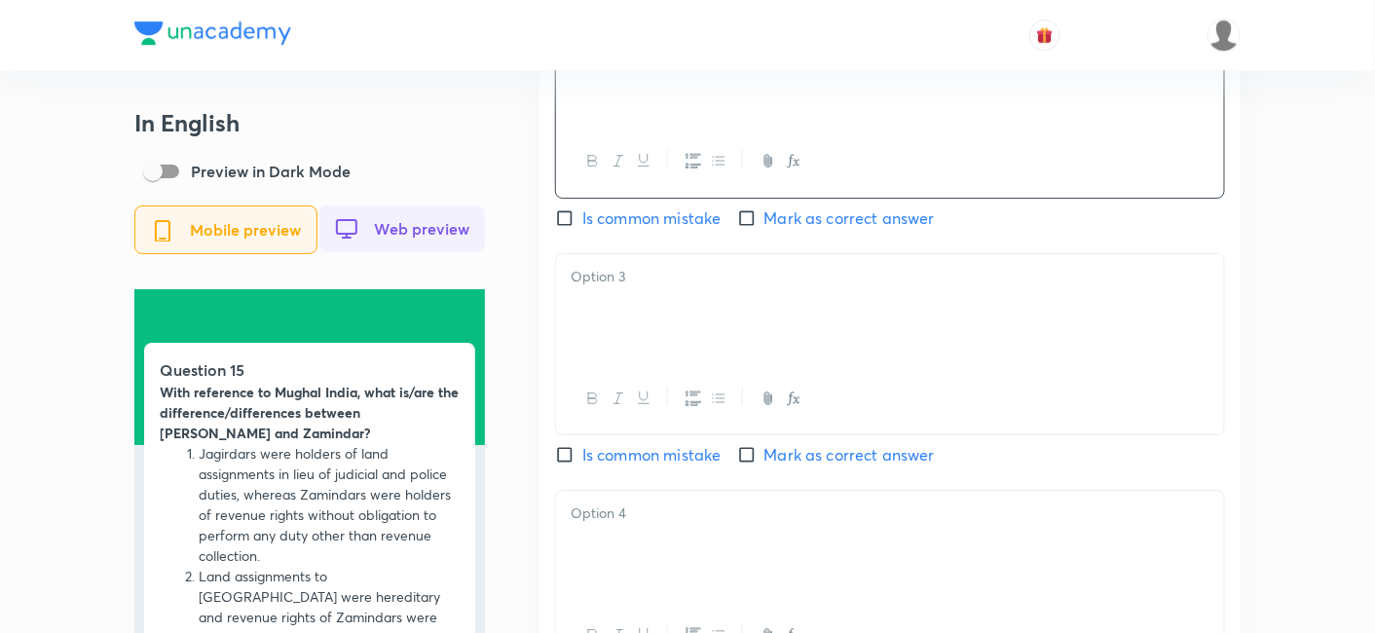
scroll to position [2164, 0]
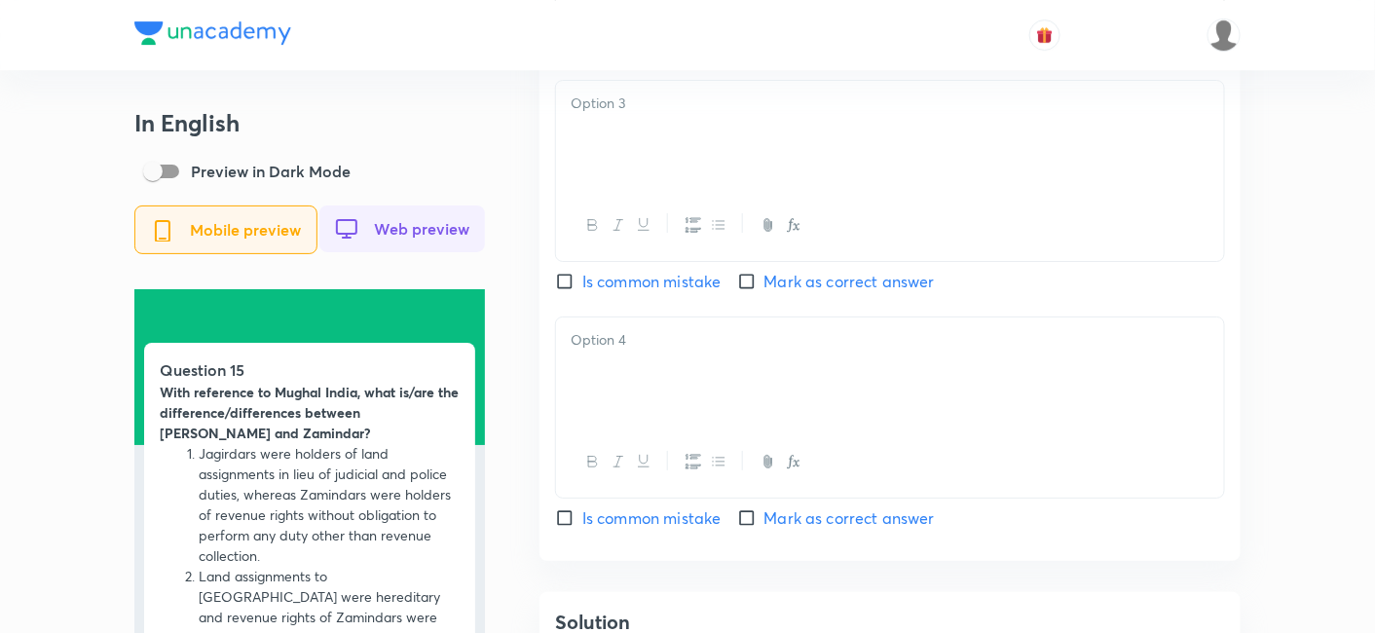
click at [651, 167] on div at bounding box center [890, 135] width 668 height 109
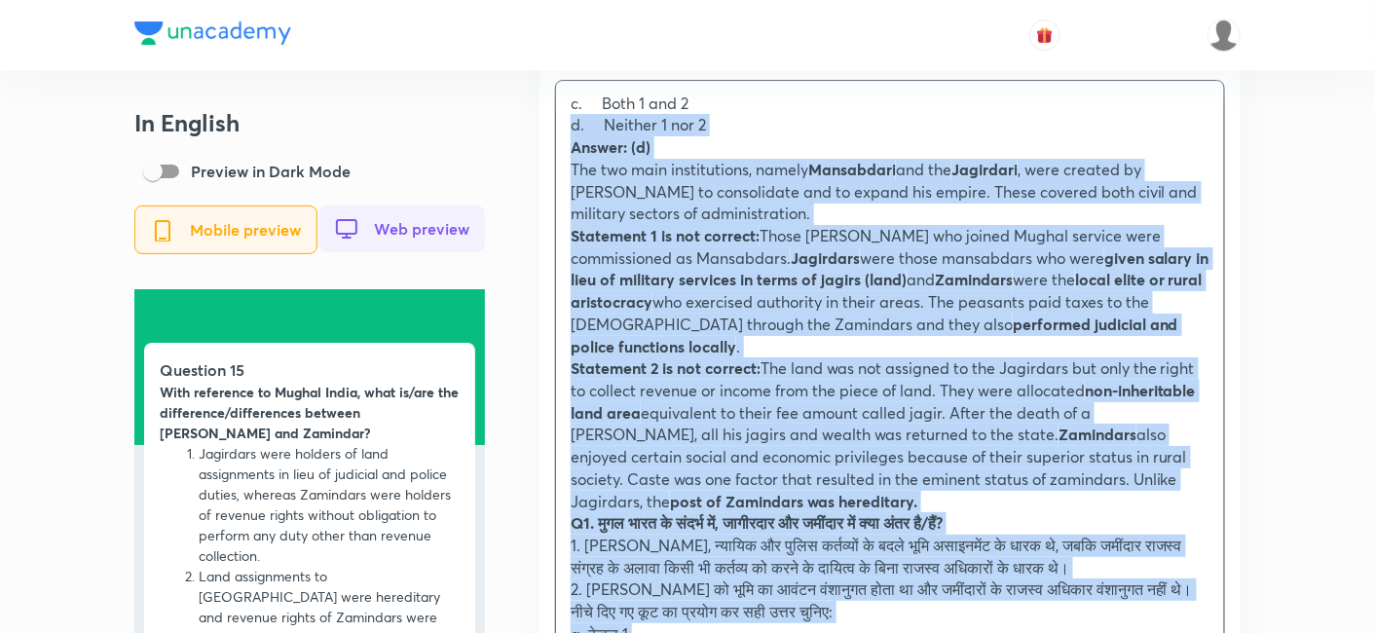
drag, startPoint x: 573, startPoint y: 152, endPoint x: 537, endPoint y: 131, distance: 41.4
click at [537, 131] on div "In English Preview in Dark Mode Mobile preview Web preview Question 15 With ref…" at bounding box center [687, 105] width 1106 height 4320
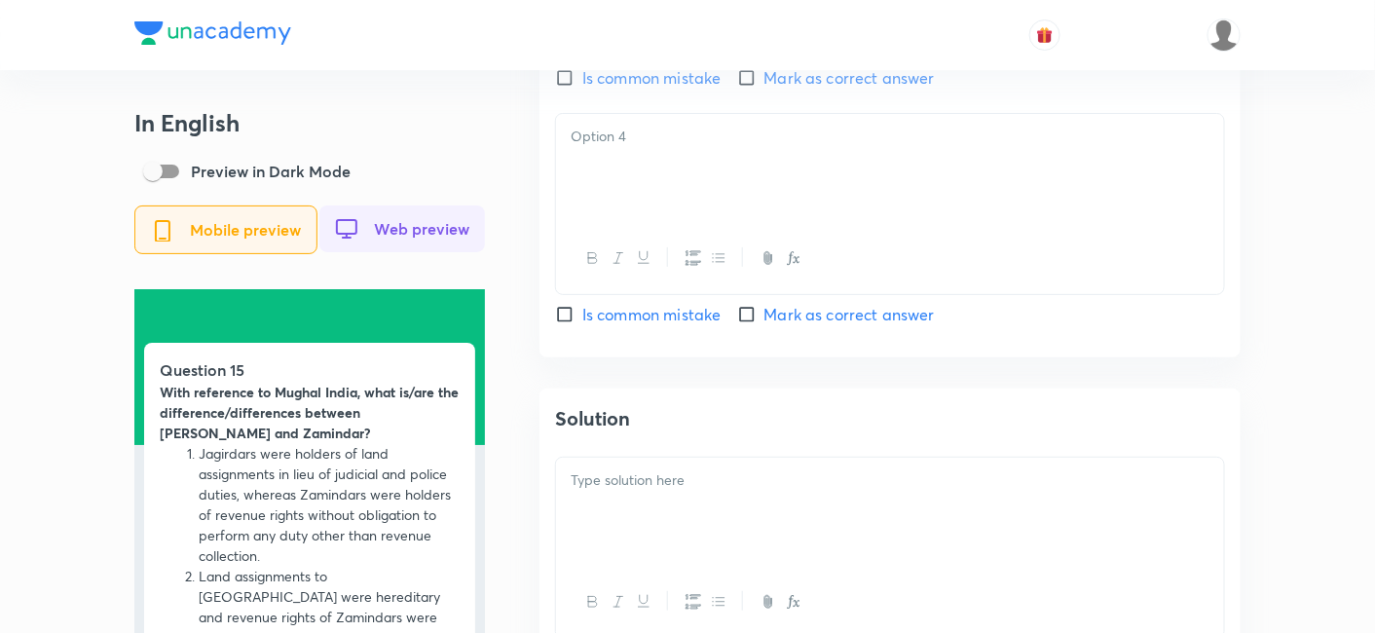
scroll to position [2381, 0]
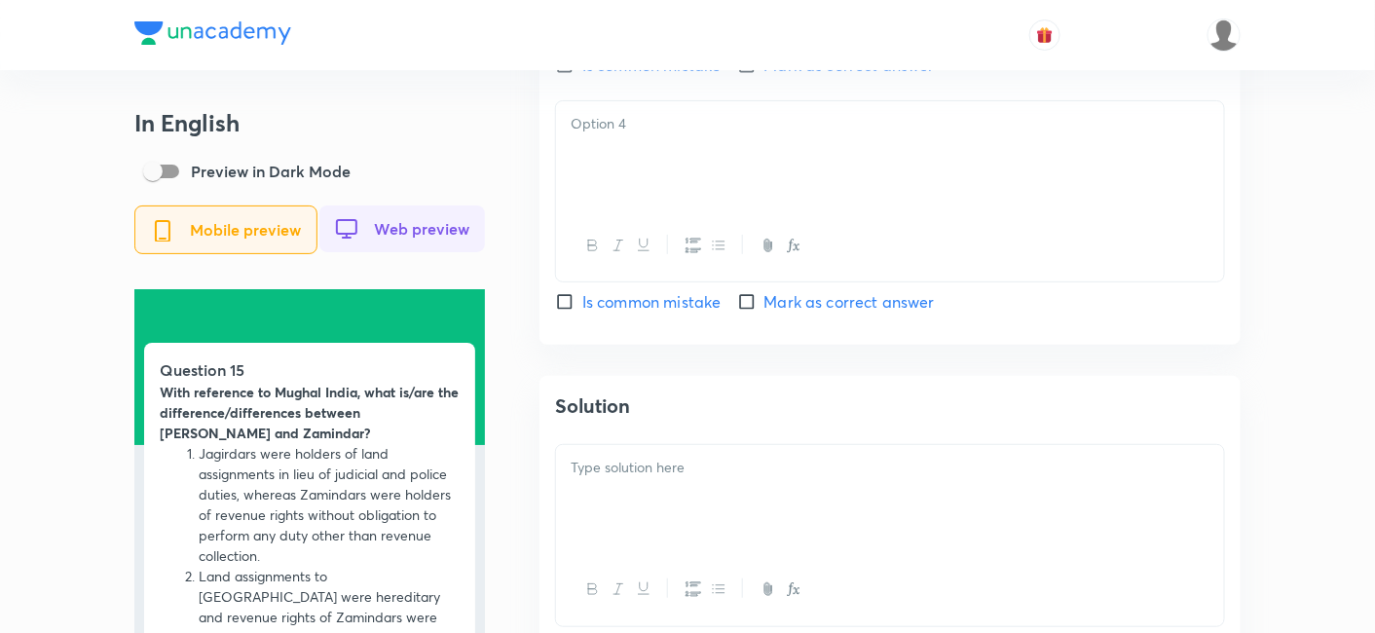
click at [640, 209] on div at bounding box center [890, 155] width 668 height 109
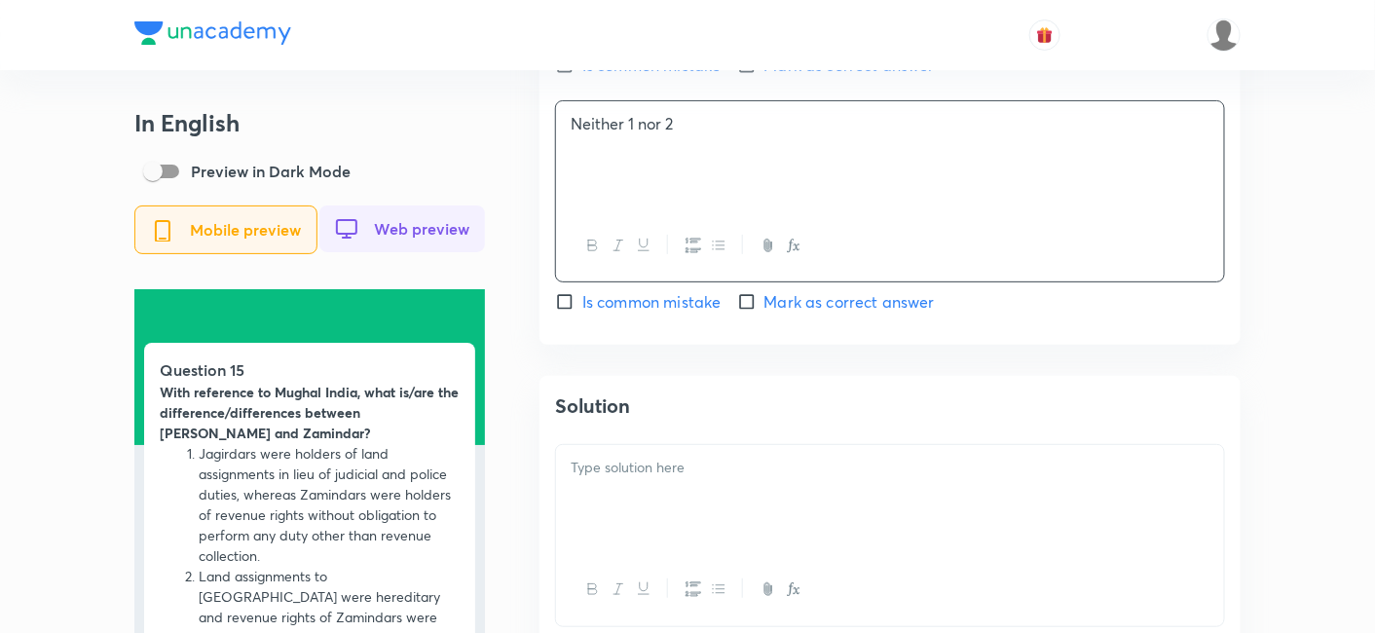
click at [831, 313] on span "Mark as correct answer" at bounding box center [850, 301] width 170 height 23
click at [765, 312] on input "Mark as correct answer" at bounding box center [750, 301] width 27 height 19
click at [831, 313] on span "Mark as correct answer" at bounding box center [850, 301] width 170 height 23
click at [765, 312] on input "Mark as correct answer" at bounding box center [750, 301] width 27 height 19
checkbox input "true"
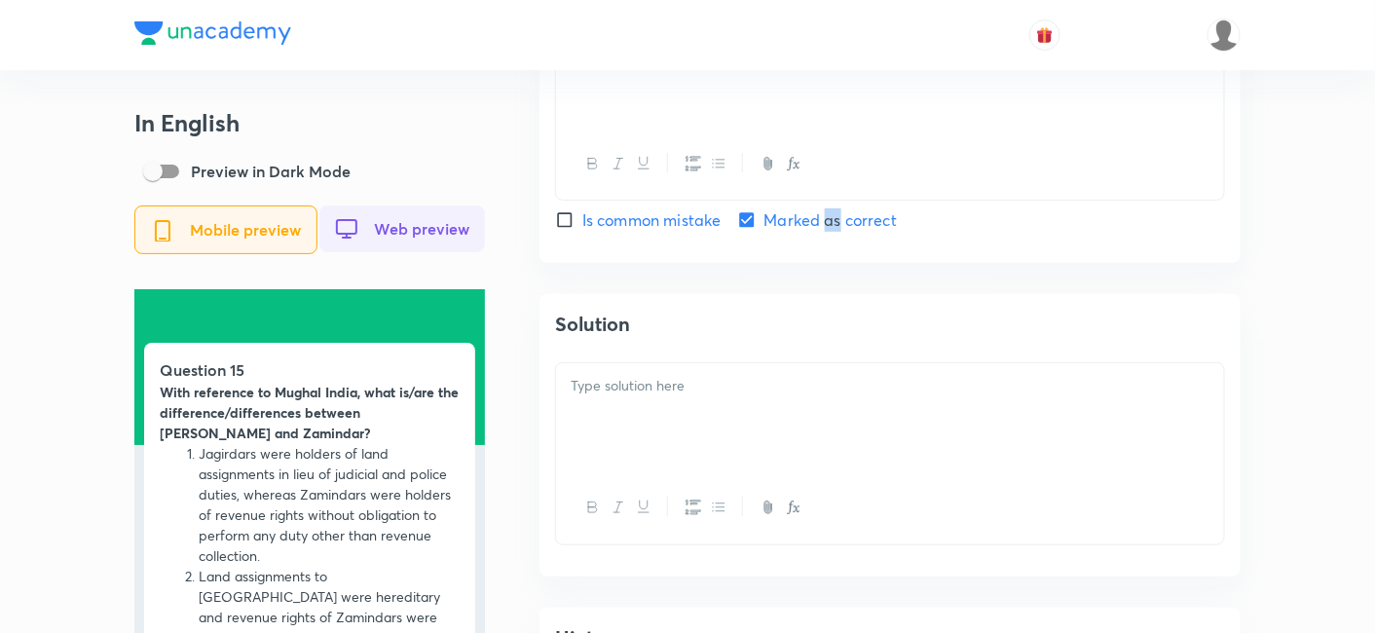
scroll to position [2489, 0]
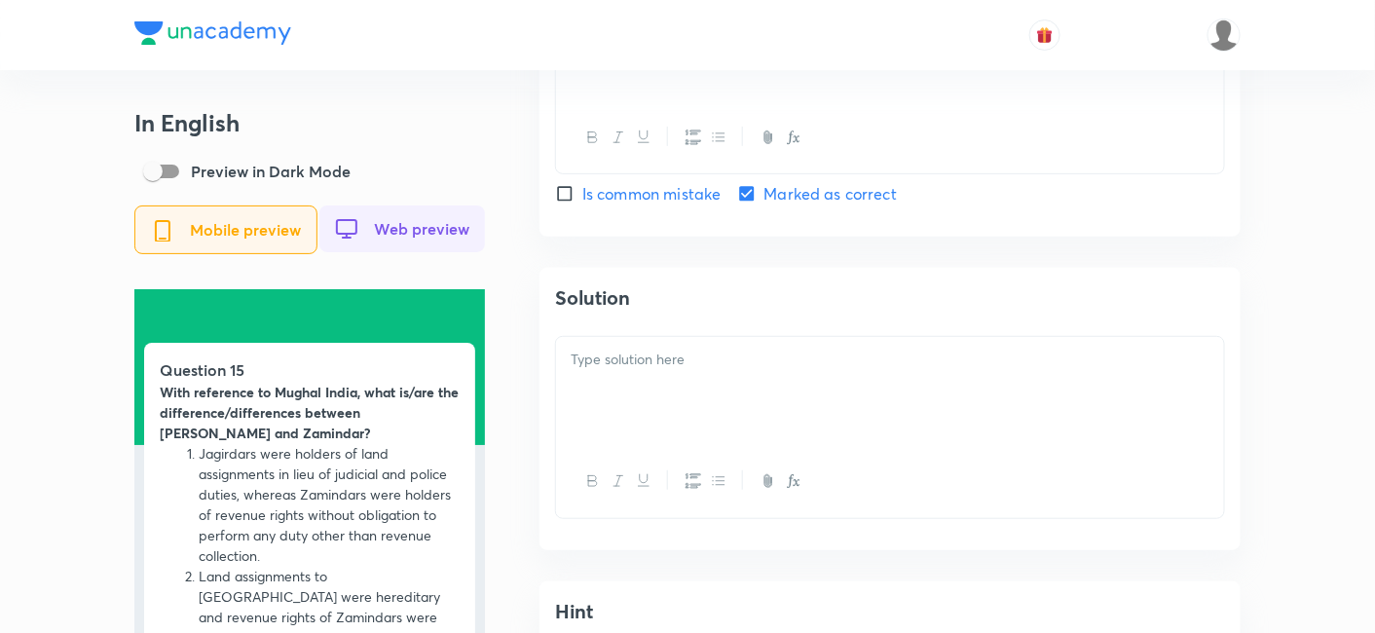
click at [667, 393] on div at bounding box center [890, 391] width 668 height 109
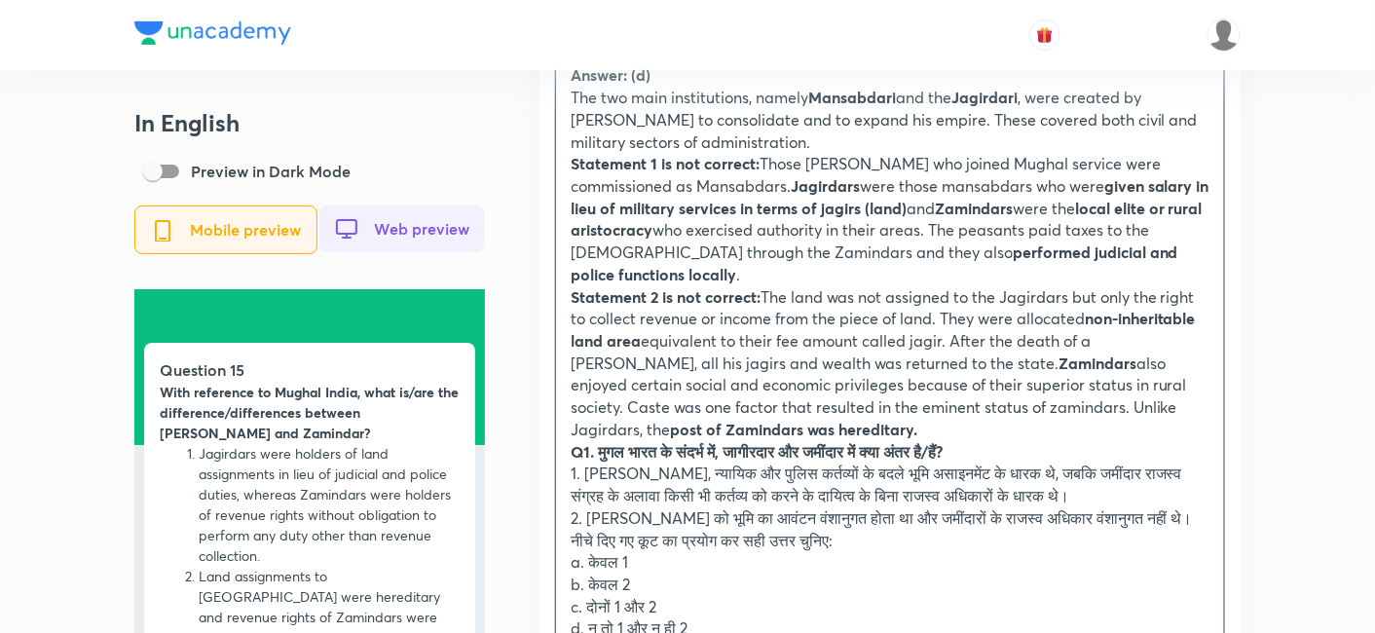
scroll to position [2813, 0]
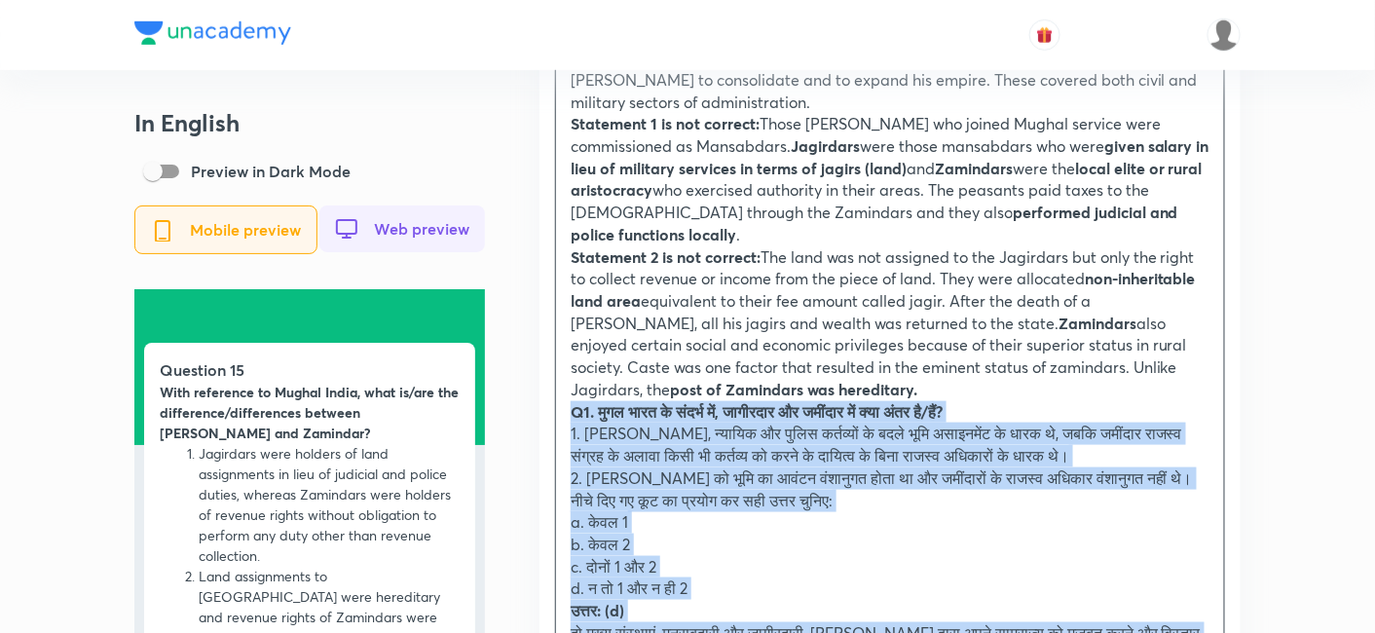
click at [573, 422] on strong "Q1. मुगल भारत के संदर्भ में, जागीरदार और जमींदार में क्या अंतर है/हैं?" at bounding box center [757, 411] width 372 height 20
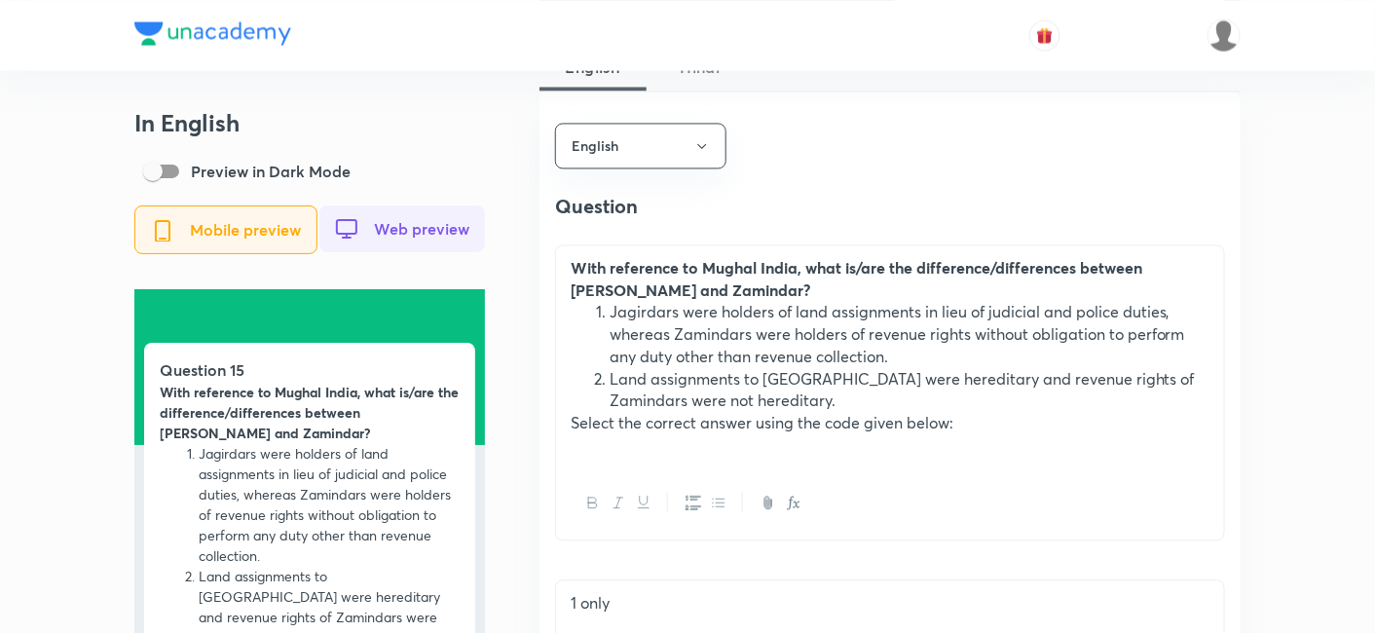
scroll to position [1082, 0]
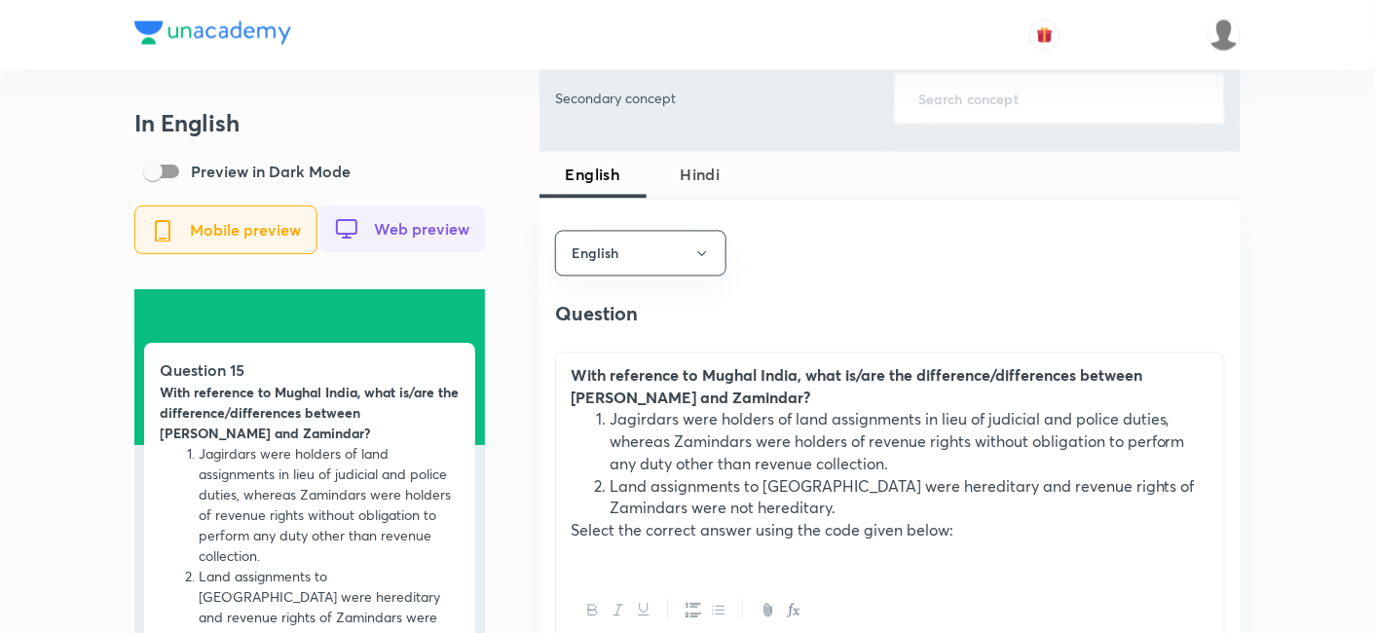
click at [706, 164] on span "Hindi" at bounding box center [700, 175] width 84 height 23
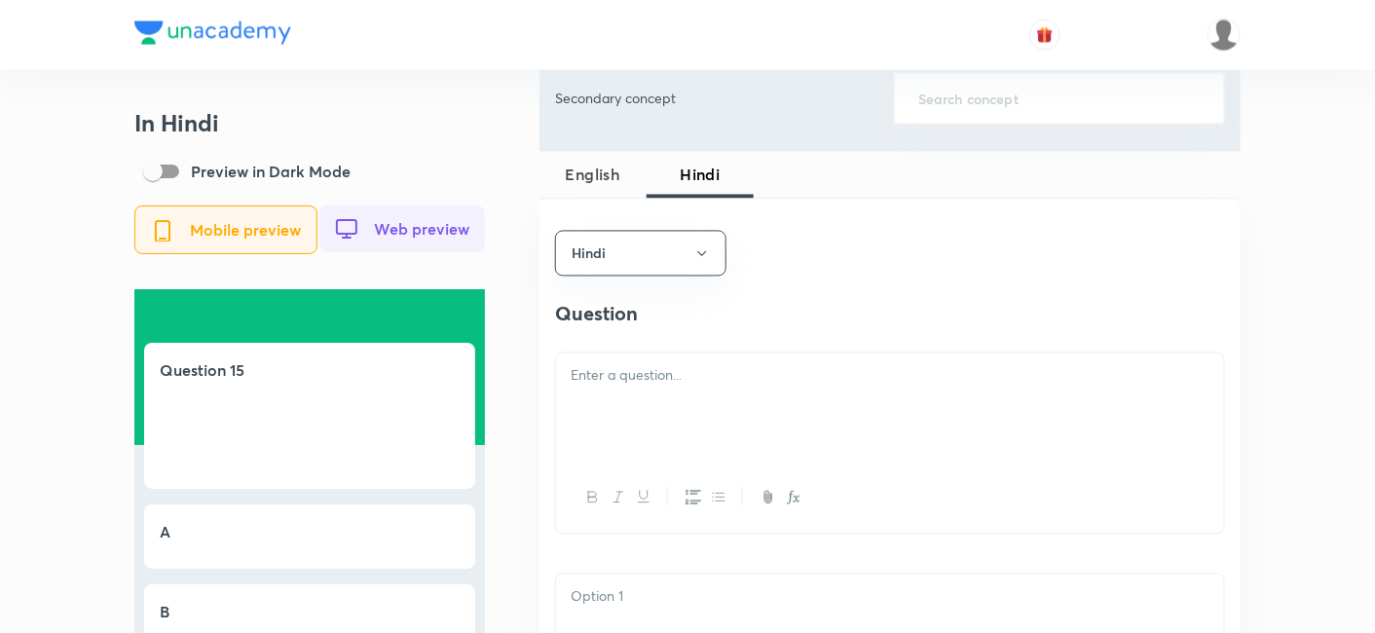
scroll to position [1190, 0]
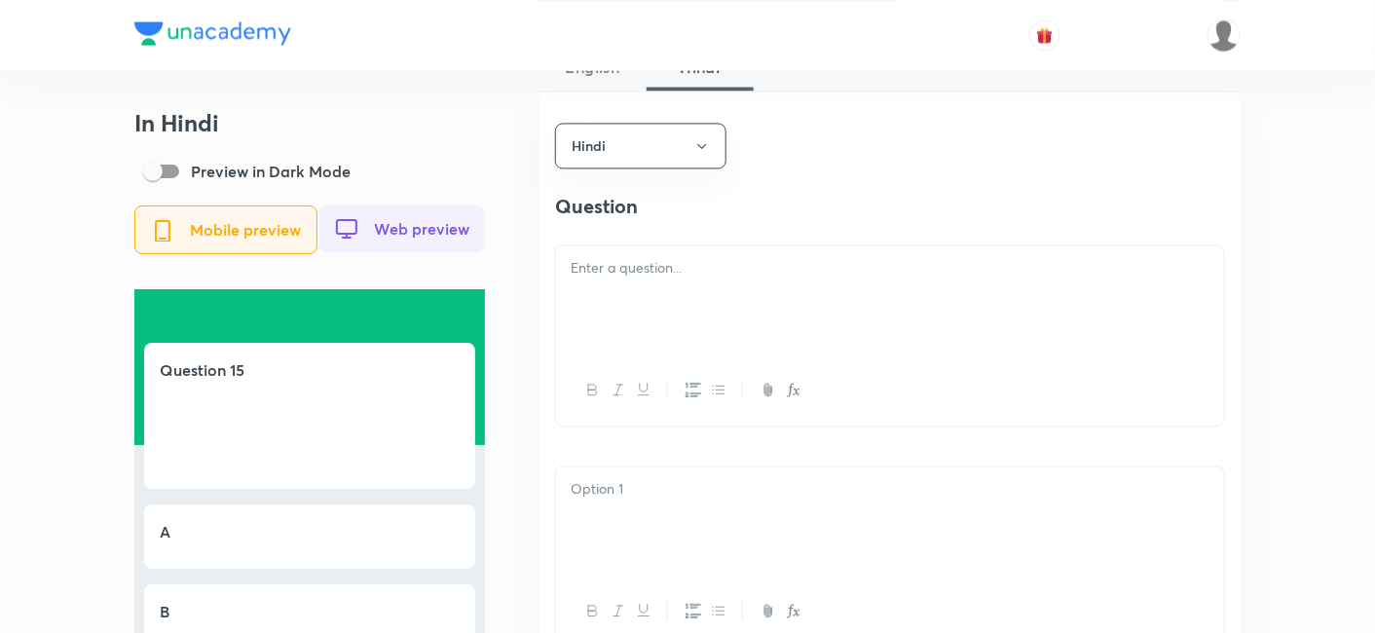
click at [655, 291] on div at bounding box center [890, 299] width 668 height 109
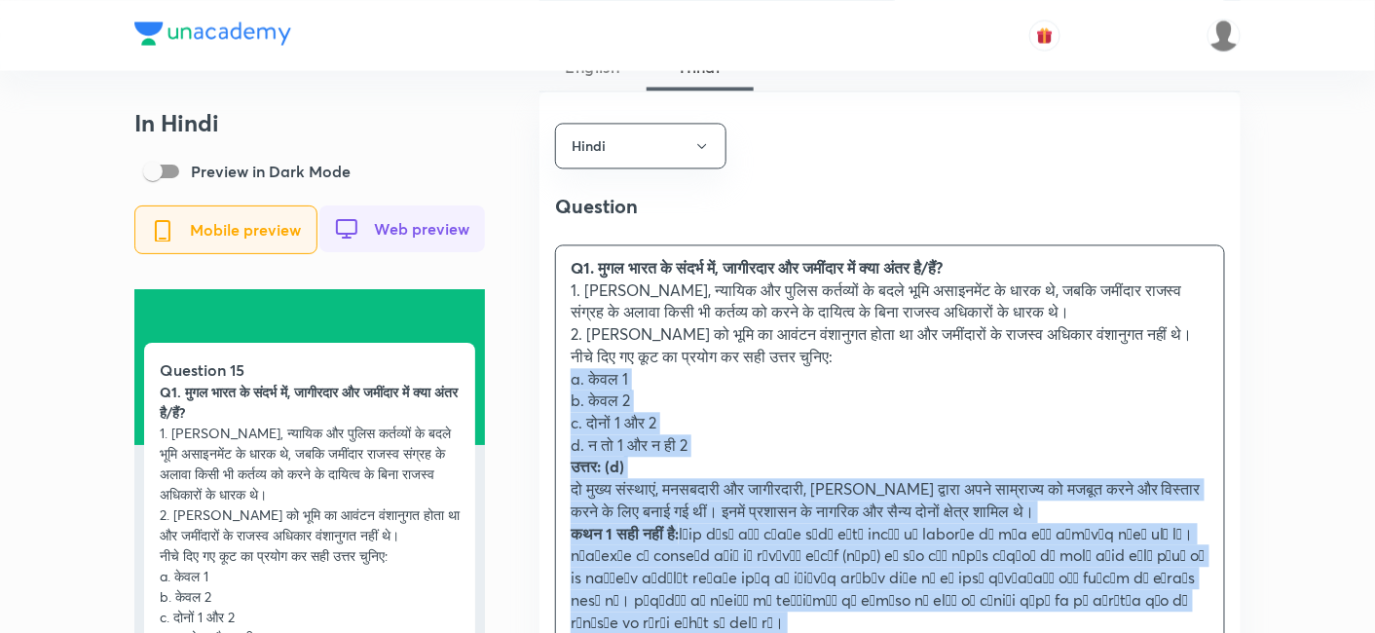
drag, startPoint x: 570, startPoint y: 394, endPoint x: 534, endPoint y: 396, distance: 36.2
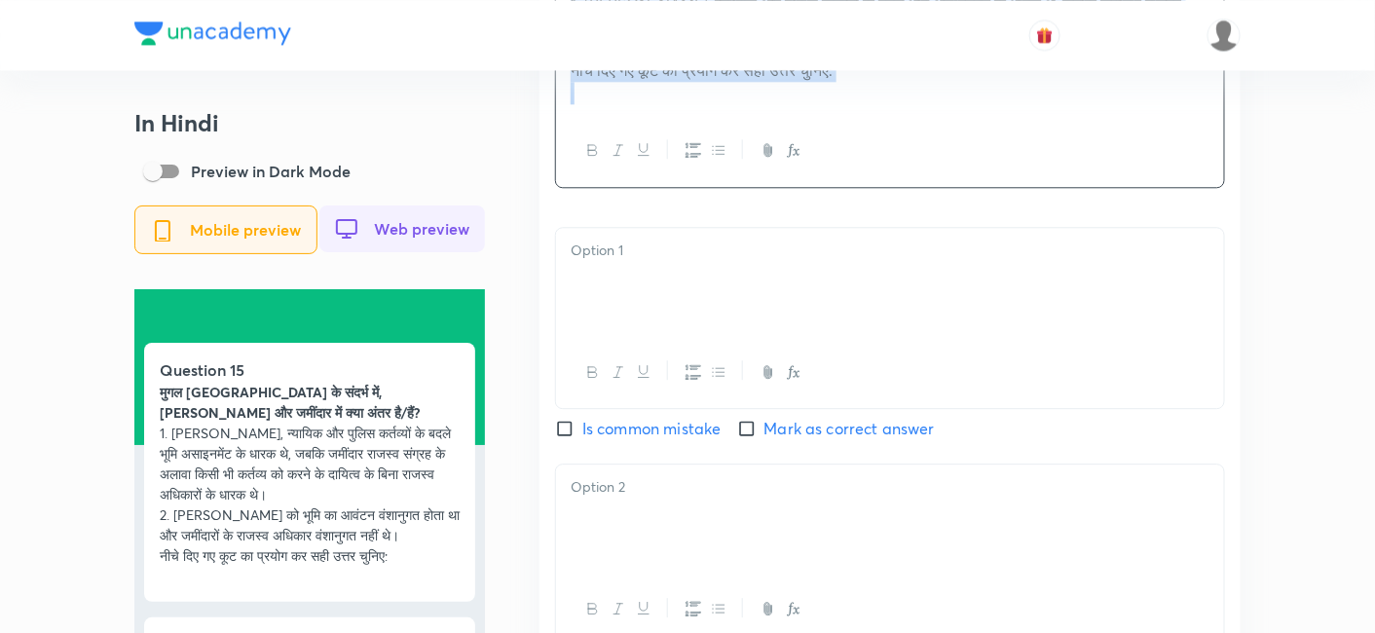
scroll to position [1515, 0]
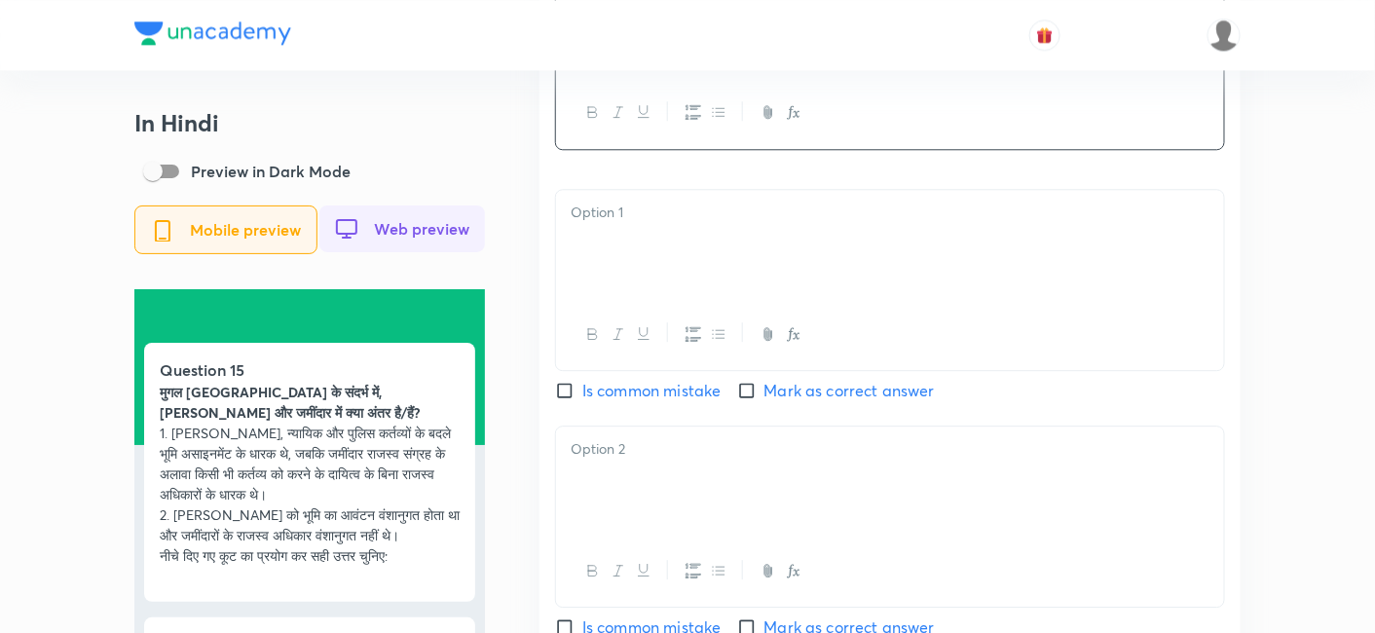
click at [683, 221] on p at bounding box center [890, 213] width 639 height 22
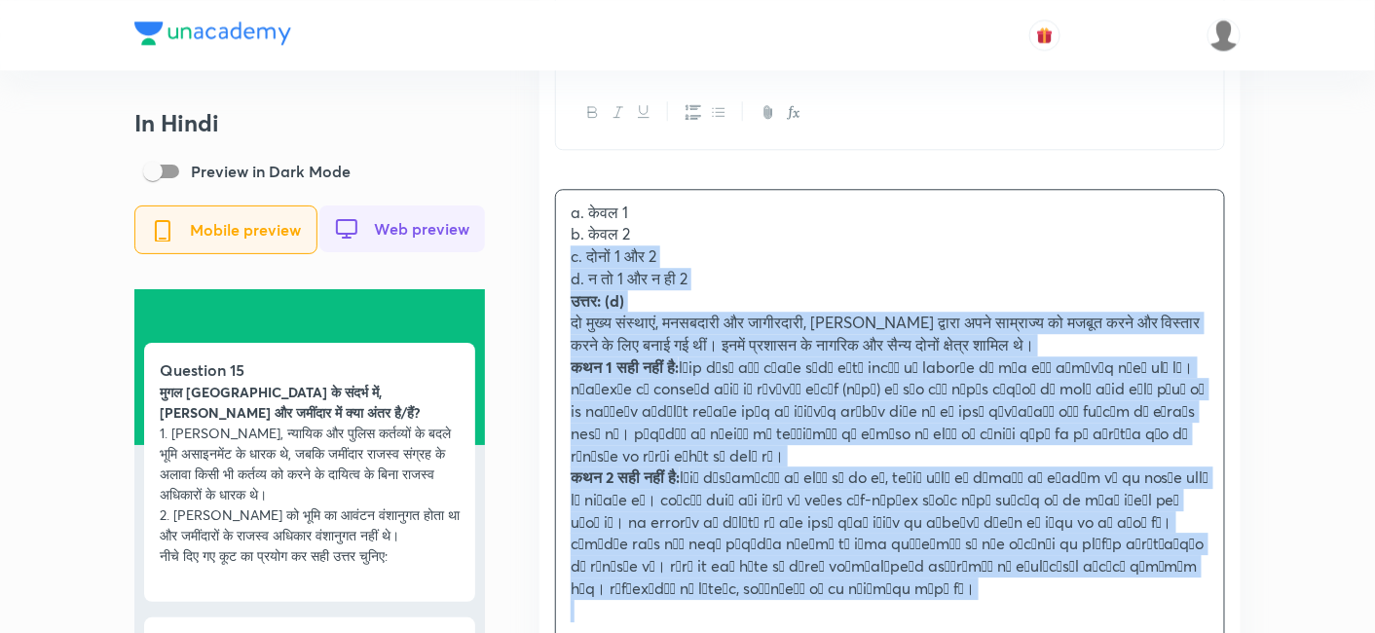
click at [544, 257] on div "Hindi Question मुगल भारत के संदर्भ में, जागीरदार और जमींदार में क्या अंतर है/है…" at bounding box center [890, 623] width 701 height 1712
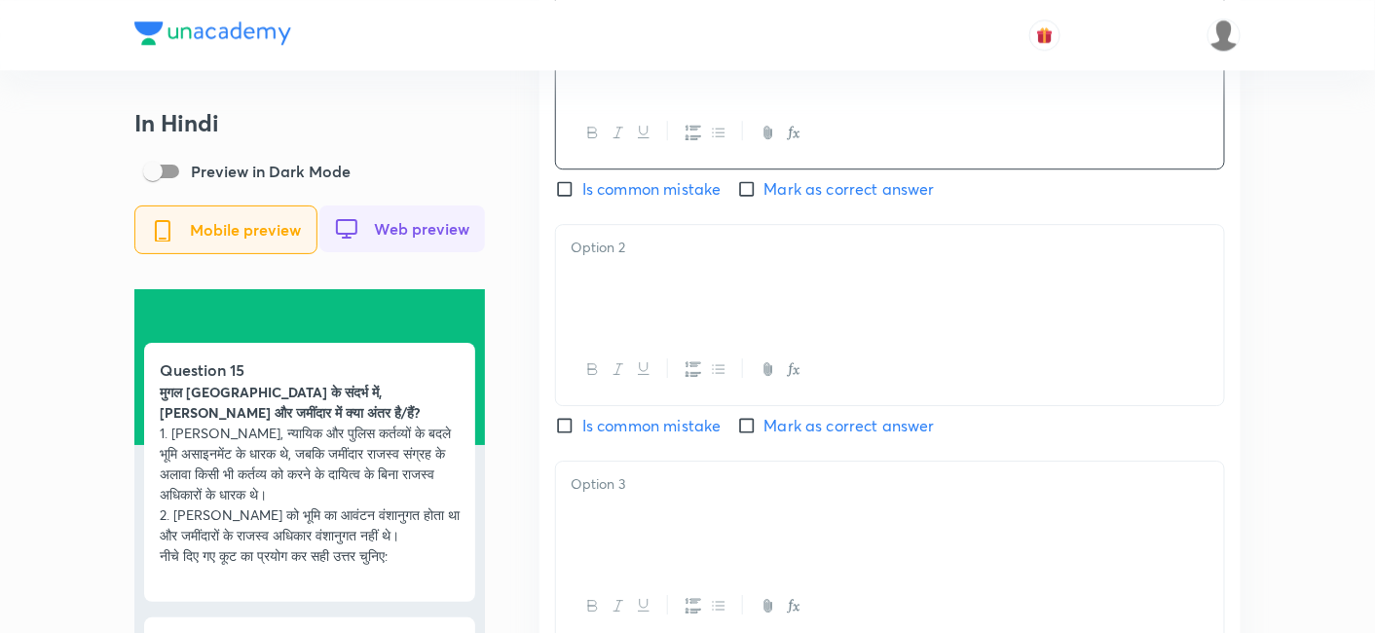
scroll to position [1731, 0]
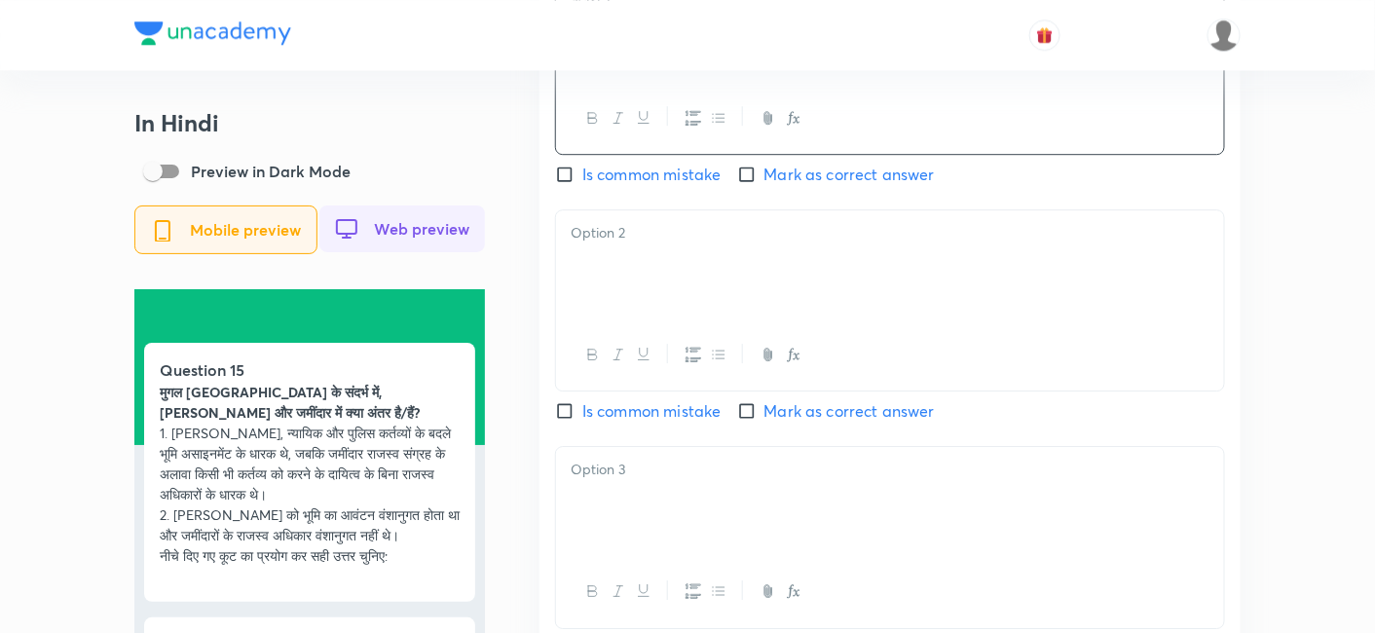
click at [645, 284] on div at bounding box center [890, 264] width 668 height 109
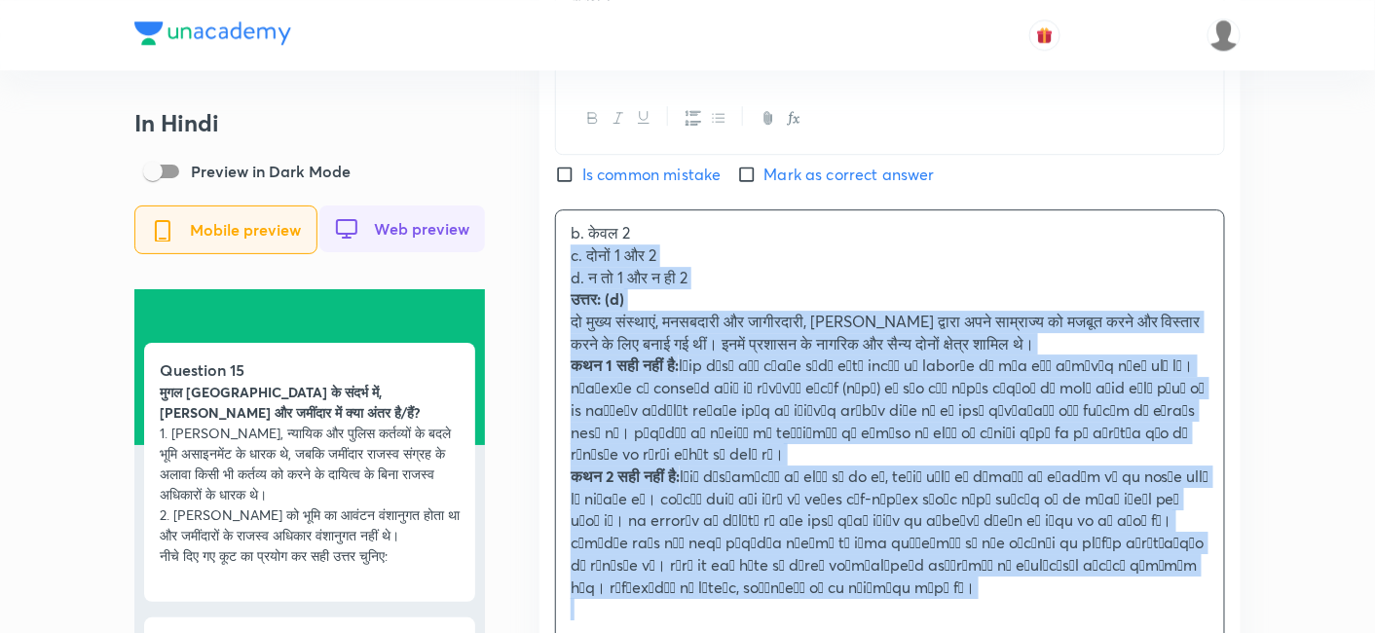
drag, startPoint x: 562, startPoint y: 281, endPoint x: 537, endPoint y: 265, distance: 30.3
click at [537, 265] on div "In Hindi Preview in Dark Mode Mobile preview Web preview Question 15 मुगल भारत …" at bounding box center [687, 228] width 1106 height 3700
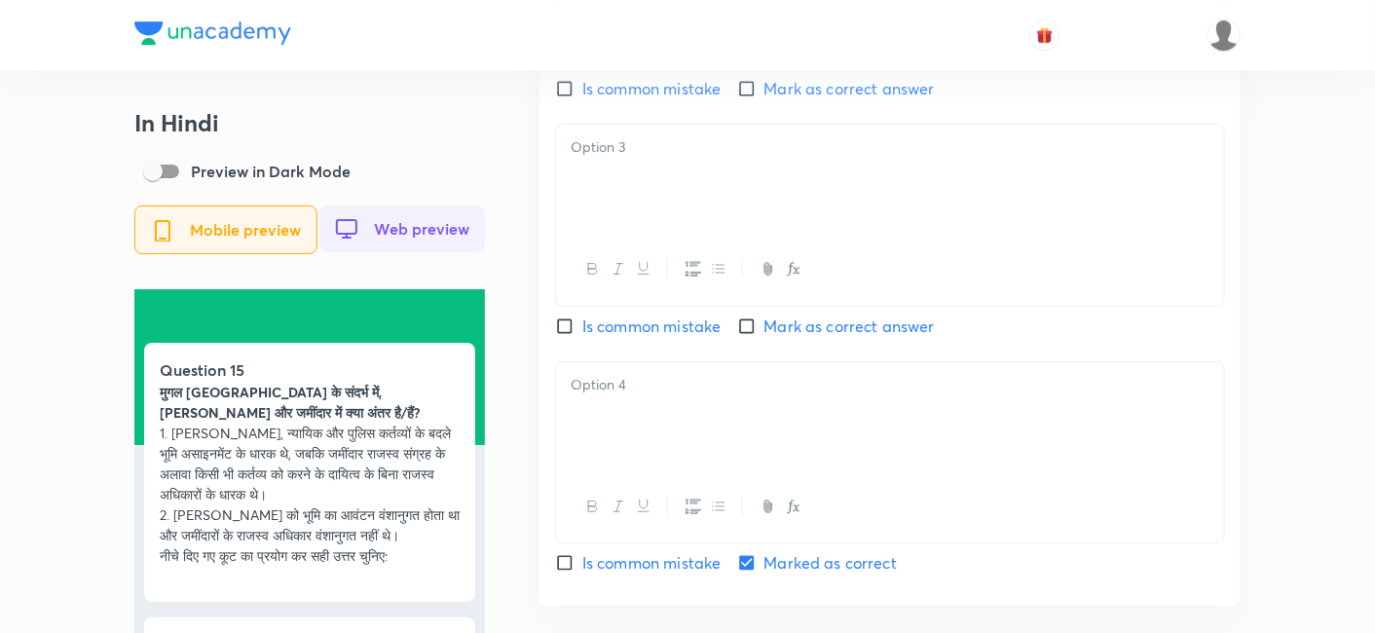
scroll to position [2056, 0]
click at [662, 206] on div at bounding box center [890, 176] width 668 height 109
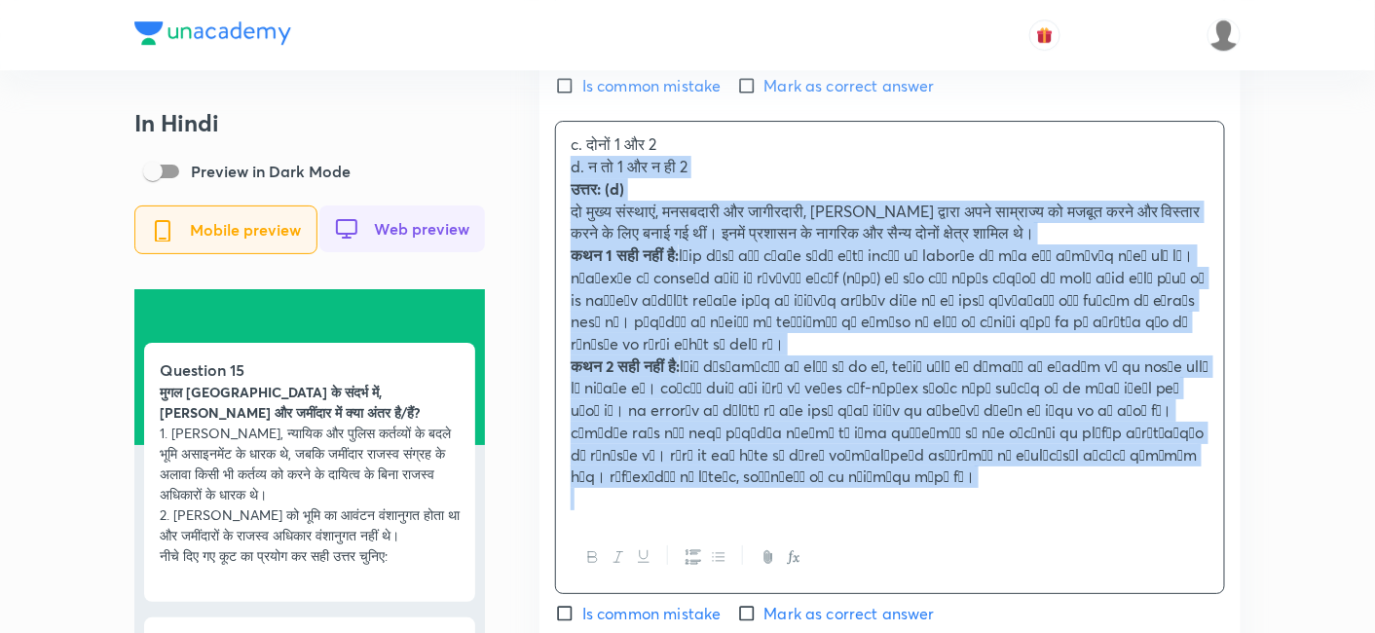
drag, startPoint x: 576, startPoint y: 195, endPoint x: 545, endPoint y: 176, distance: 35.4
click at [545, 176] on div "Hindi Question मुगल भारत के संदर्भ में, जागीरदार और जमींदार में क्या अंतर है/है…" at bounding box center [890, 60] width 701 height 1668
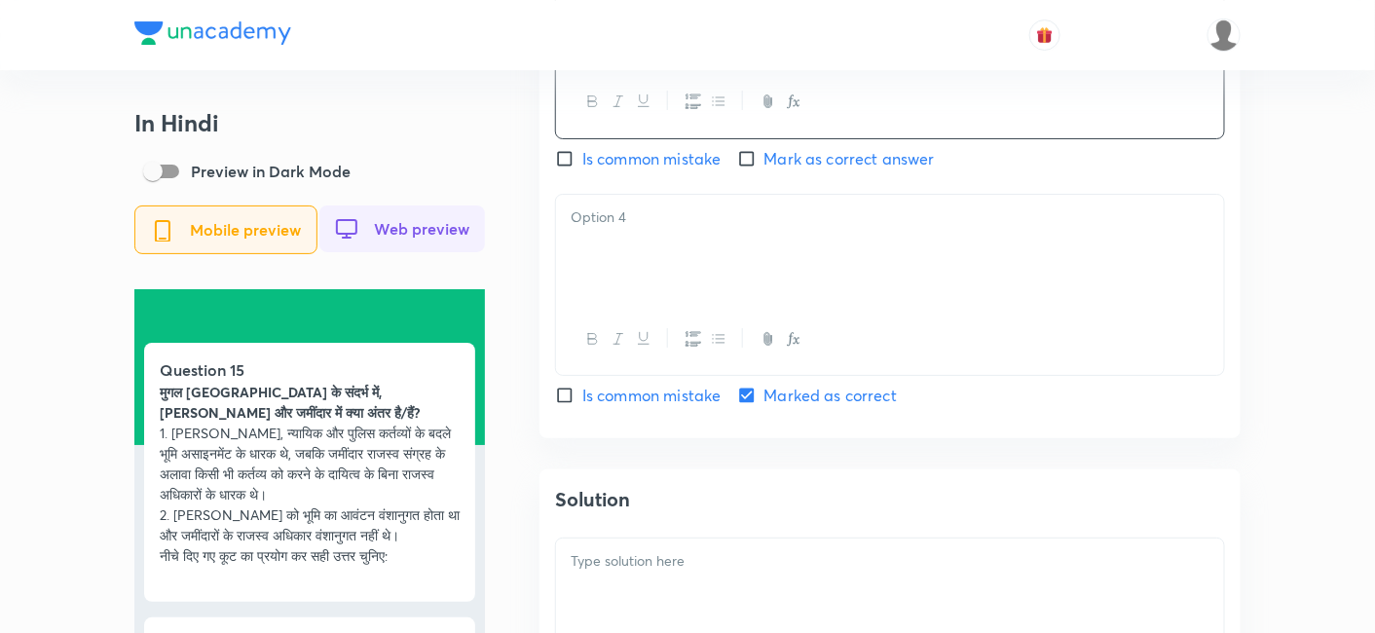
scroll to position [2272, 0]
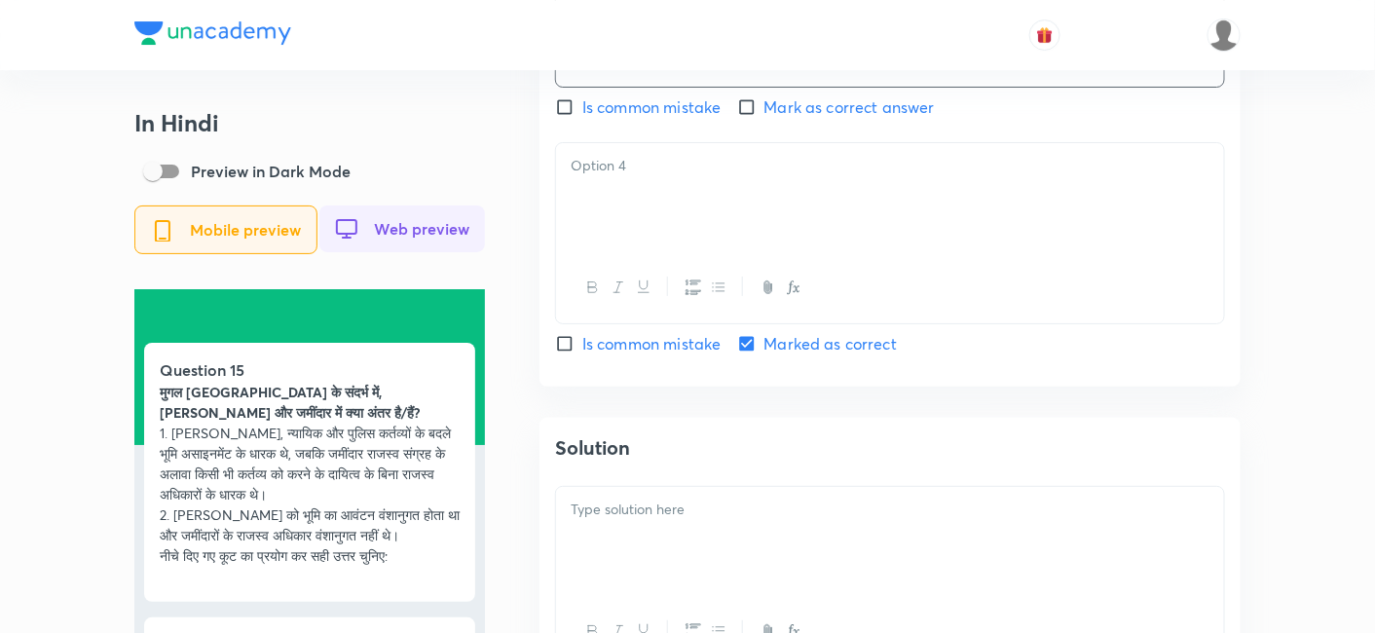
click at [652, 177] on p at bounding box center [890, 166] width 639 height 22
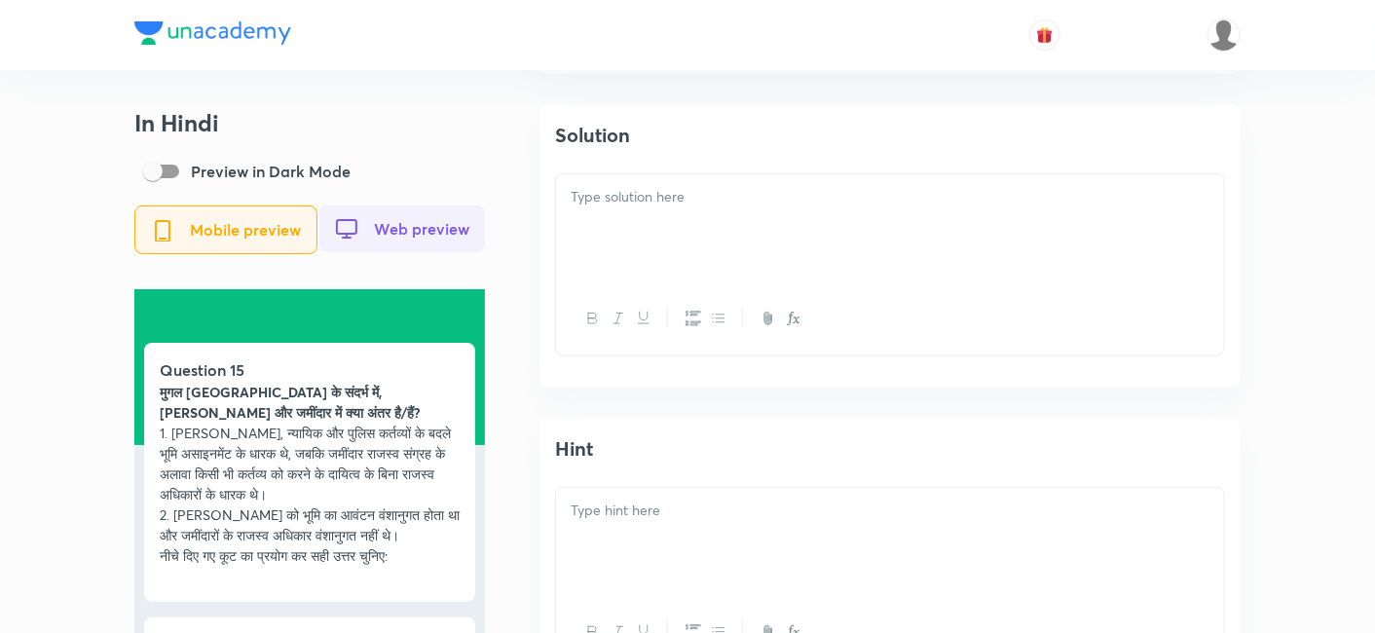
scroll to position [2597, 0]
click at [658, 231] on div at bounding box center [890, 217] width 668 height 109
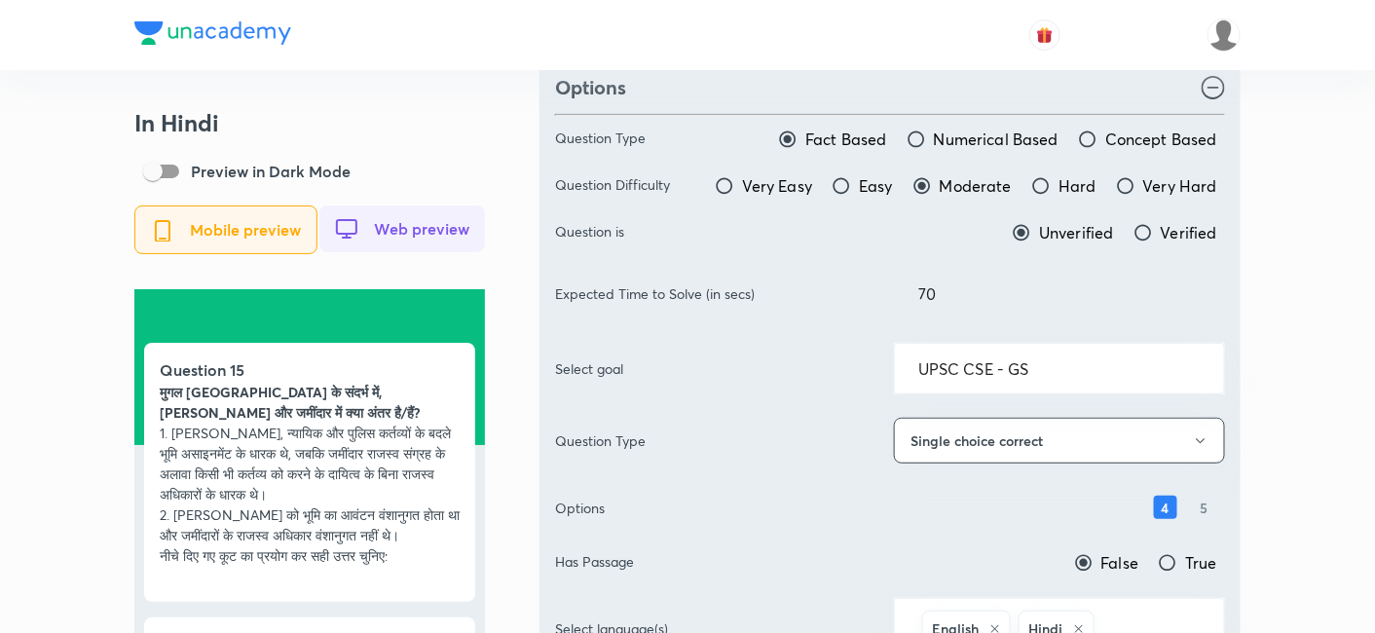
scroll to position [0, 0]
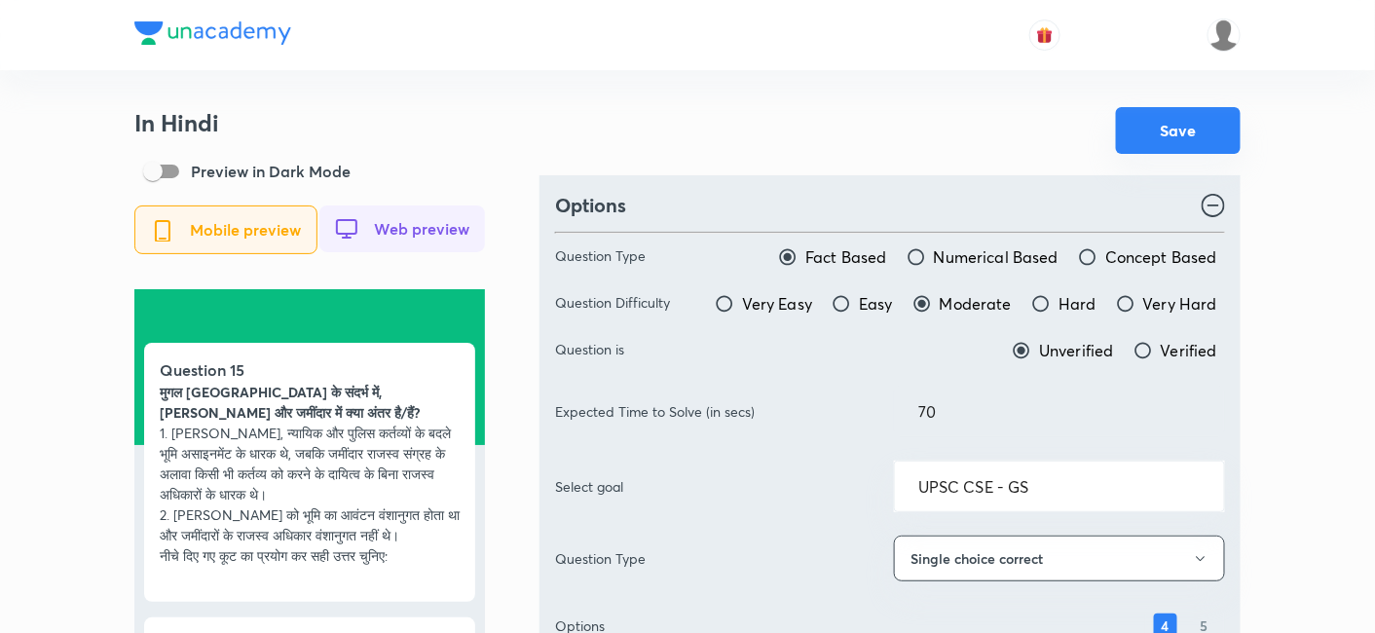
click at [1203, 112] on button "Save" at bounding box center [1178, 130] width 125 height 47
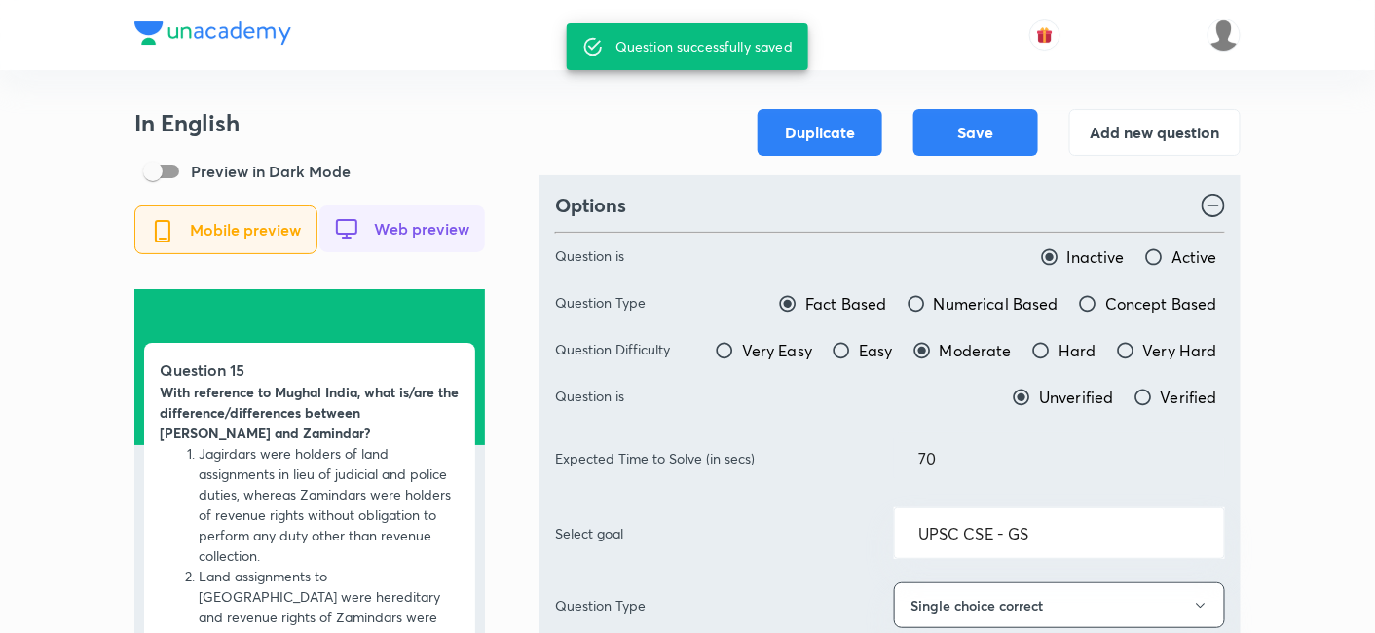
click at [470, 62] on div at bounding box center [687, 35] width 1106 height 70
click at [385, 120] on h3 "In English" at bounding box center [309, 123] width 351 height 28
click at [457, 138] on div "In English Preview in Dark Mode Mobile preview Web preview Question 15 With ref…" at bounding box center [309, 511] width 351 height 804
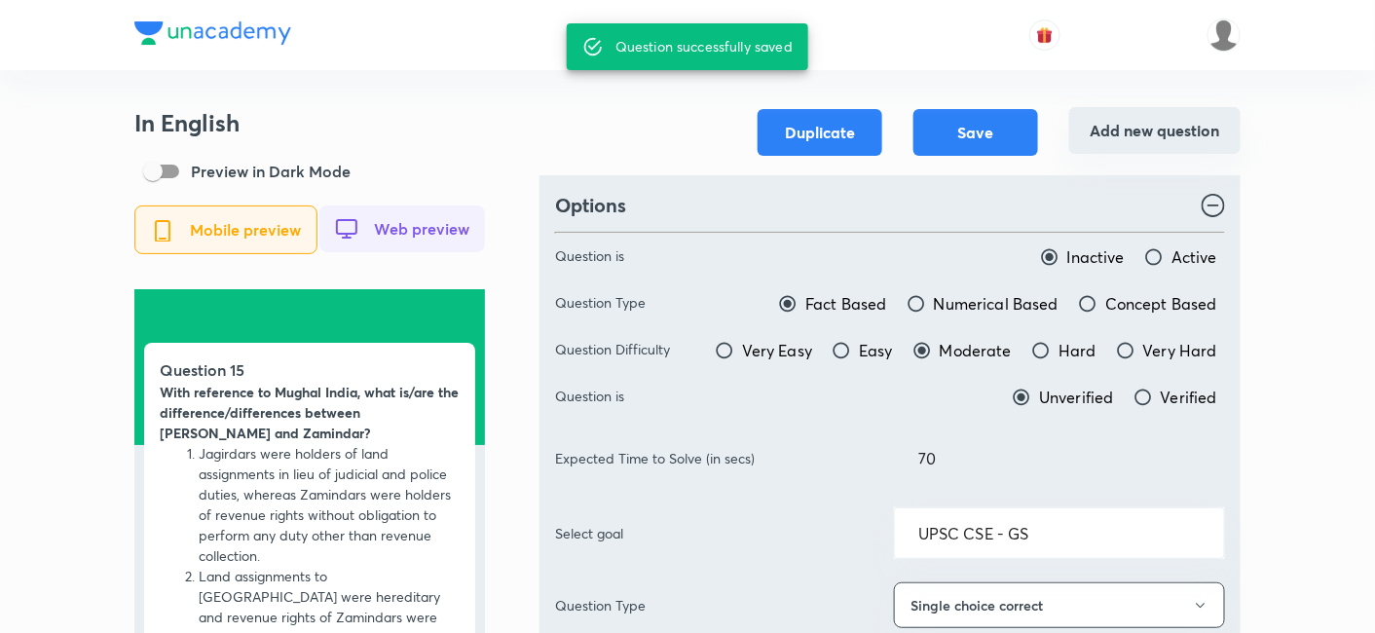
click at [1144, 132] on button "Add new question" at bounding box center [1154, 130] width 171 height 47
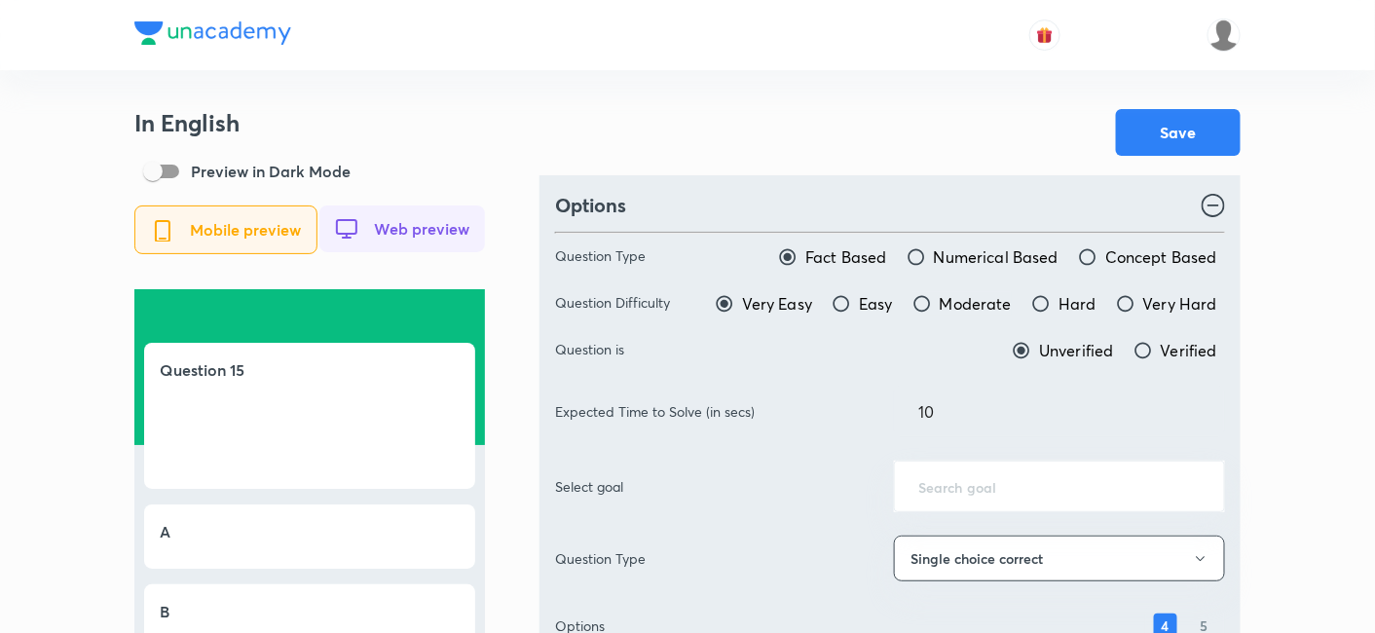
click at [961, 300] on span "Moderate" at bounding box center [976, 303] width 72 height 23
click at [932, 300] on input "Moderate" at bounding box center [922, 303] width 19 height 19
radio input "true"
radio input "false"
drag, startPoint x: 789, startPoint y: 404, endPoint x: 779, endPoint y: 401, distance: 10.2
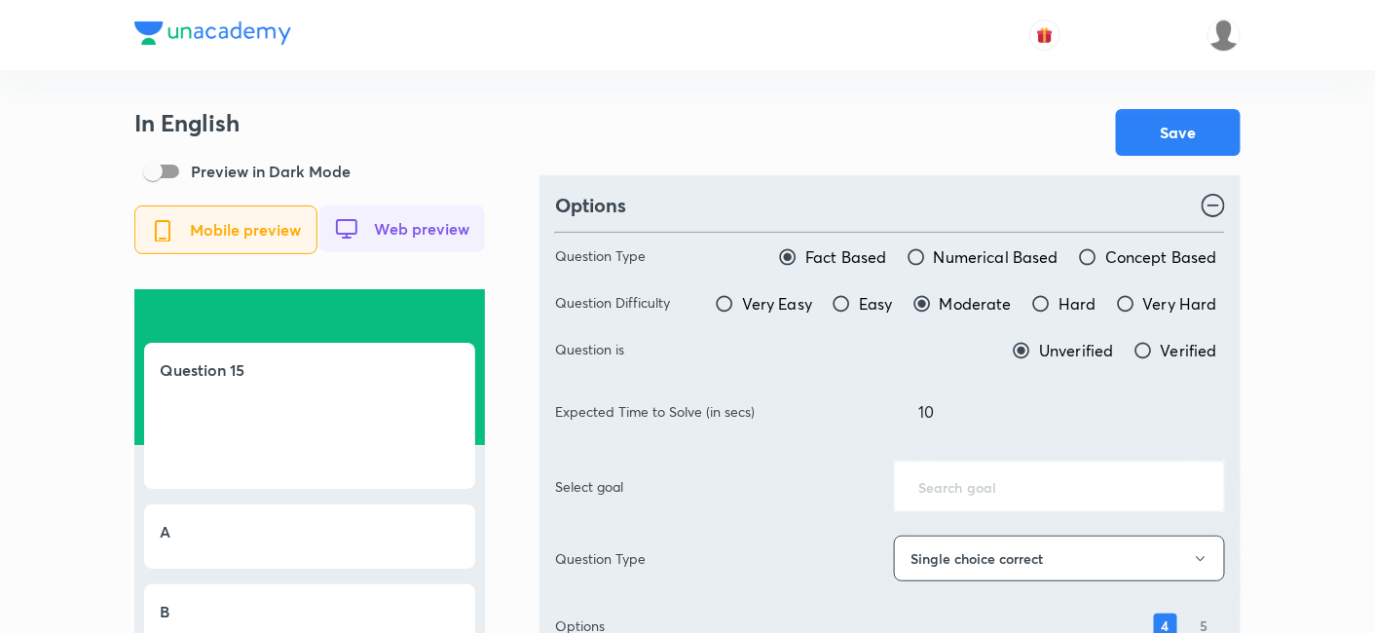
click at [779, 401] on div "Expected Time to Solve (in secs) 10 ​" at bounding box center [890, 412] width 670 height 52
type input "70"
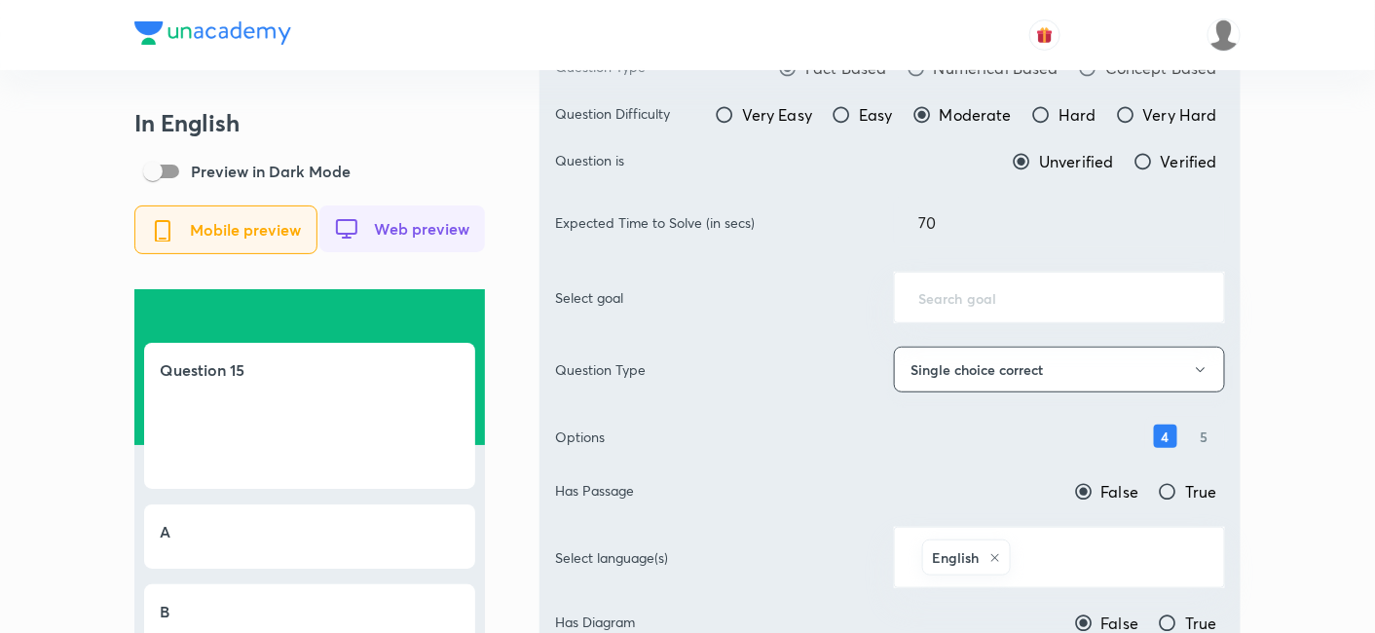
scroll to position [216, 0]
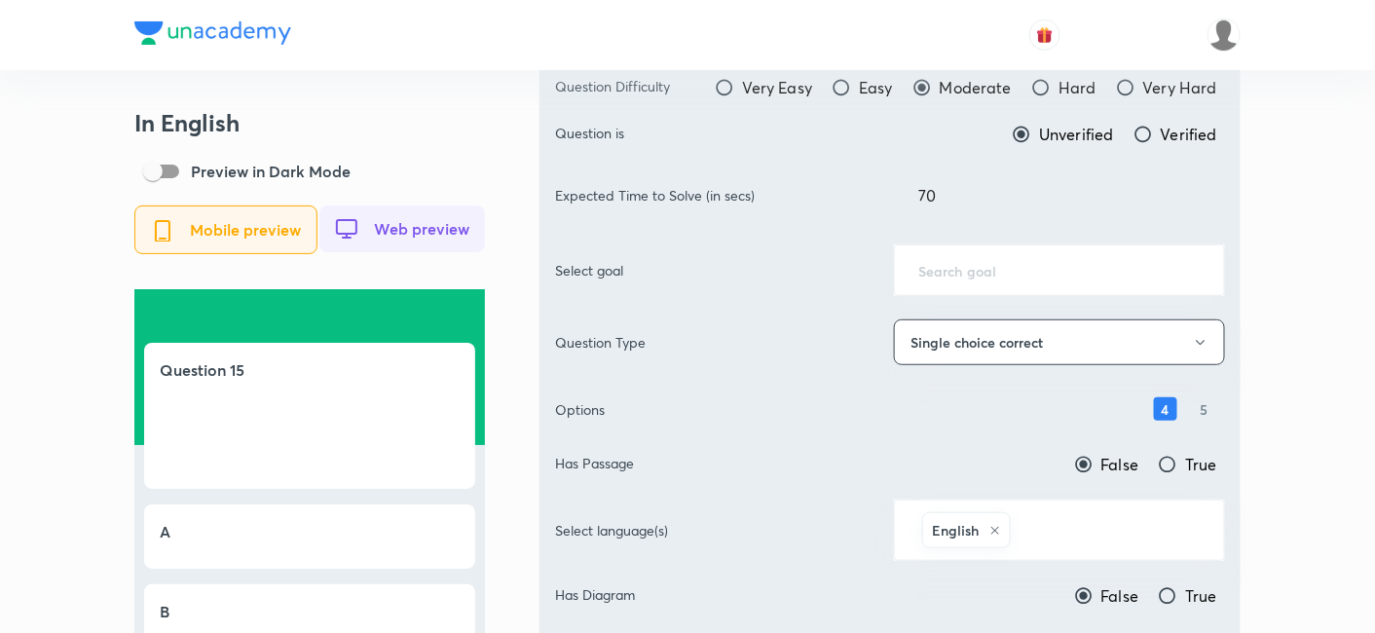
click at [985, 272] on input "text" at bounding box center [1060, 270] width 282 height 19
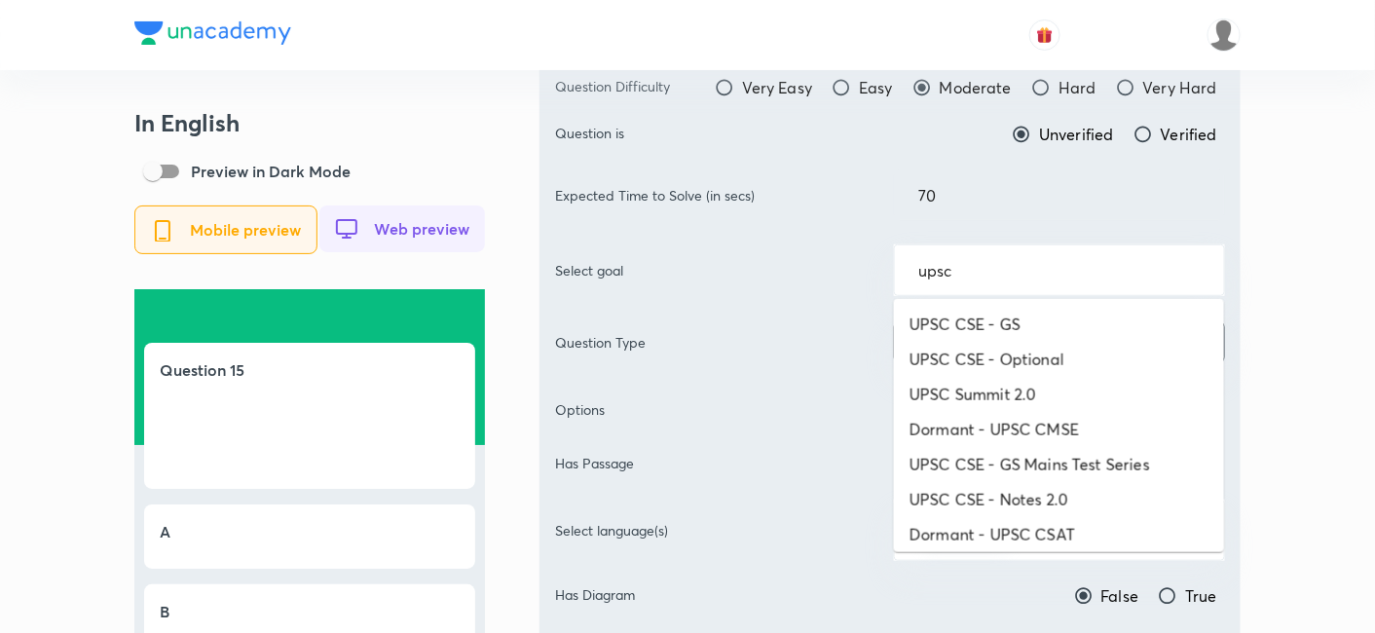
click at [1041, 331] on li "UPSC CSE - GS" at bounding box center [1059, 324] width 330 height 35
click at [1041, 331] on button "Single choice correct" at bounding box center [1059, 342] width 331 height 46
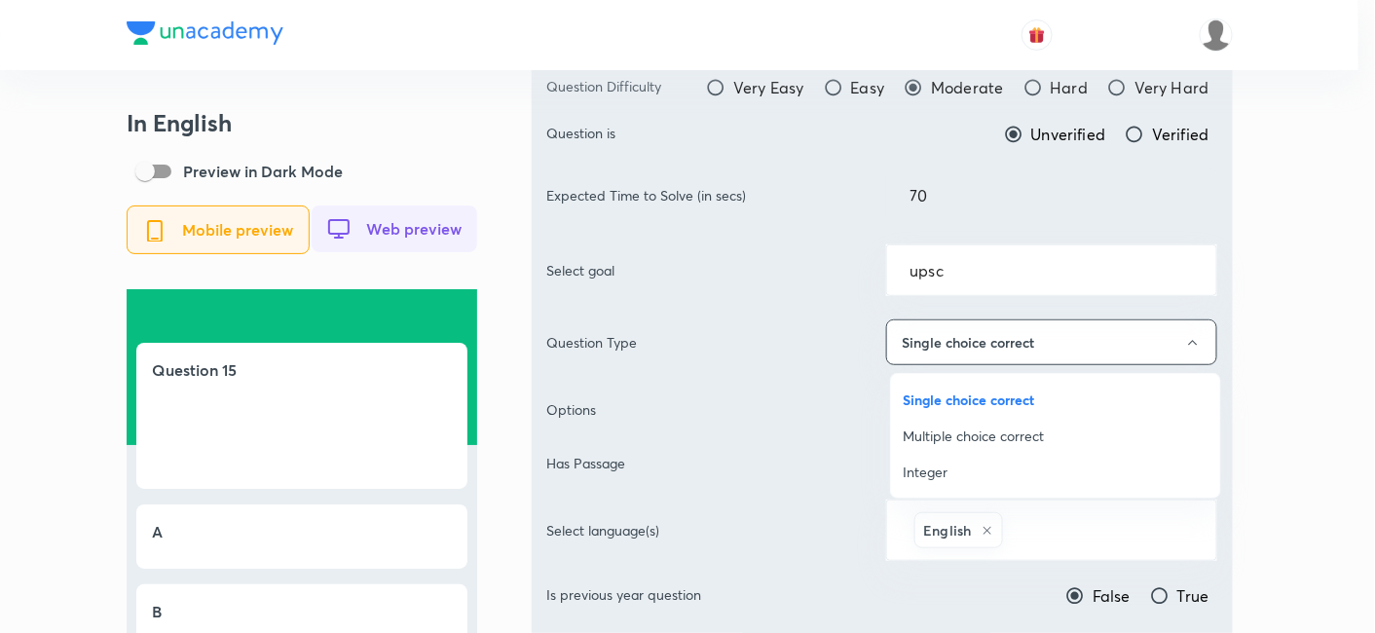
type input "UPSC CSE - GS"
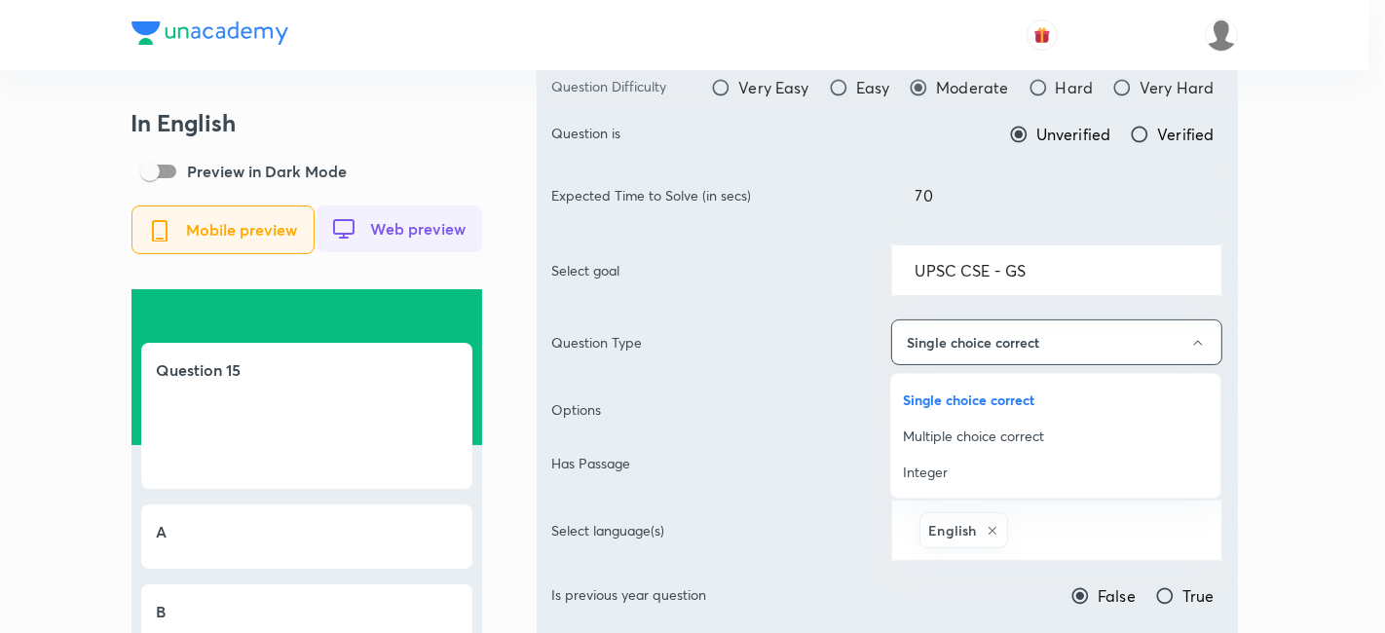
click at [1269, 301] on div at bounding box center [692, 316] width 1385 height 633
click at [1269, 301] on div "Single choice correct Multiple choice correct Integer" at bounding box center [692, 316] width 1385 height 633
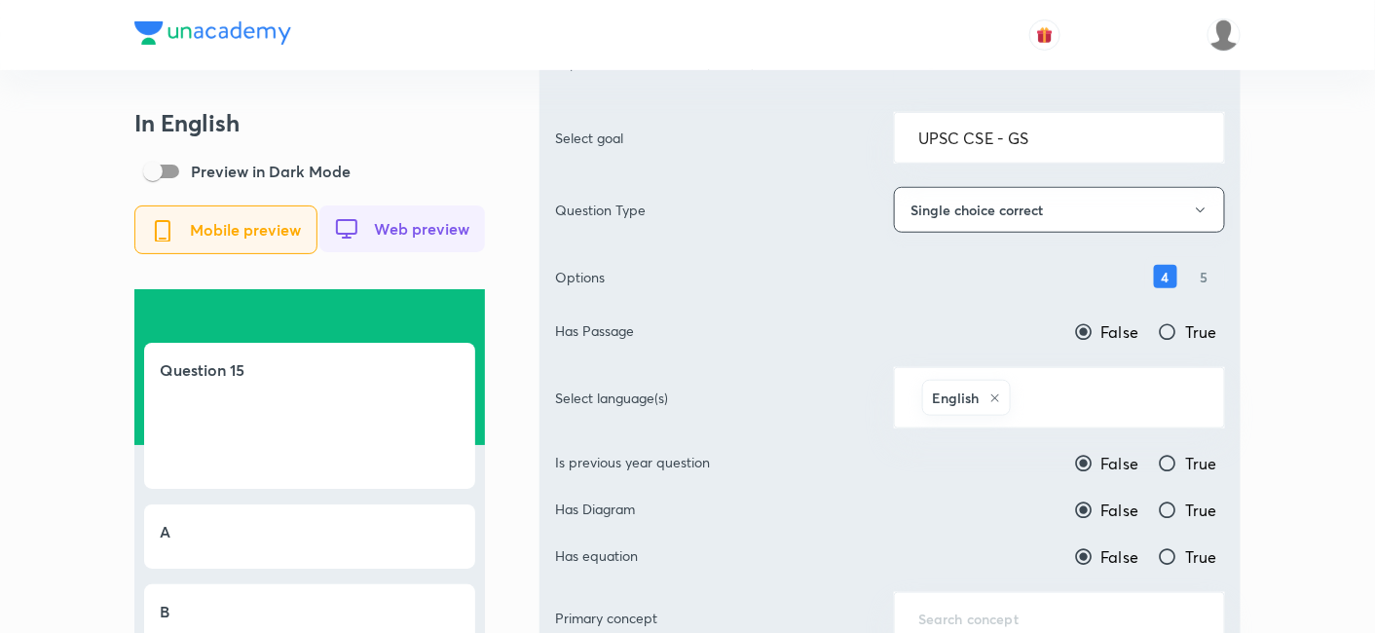
scroll to position [432, 0]
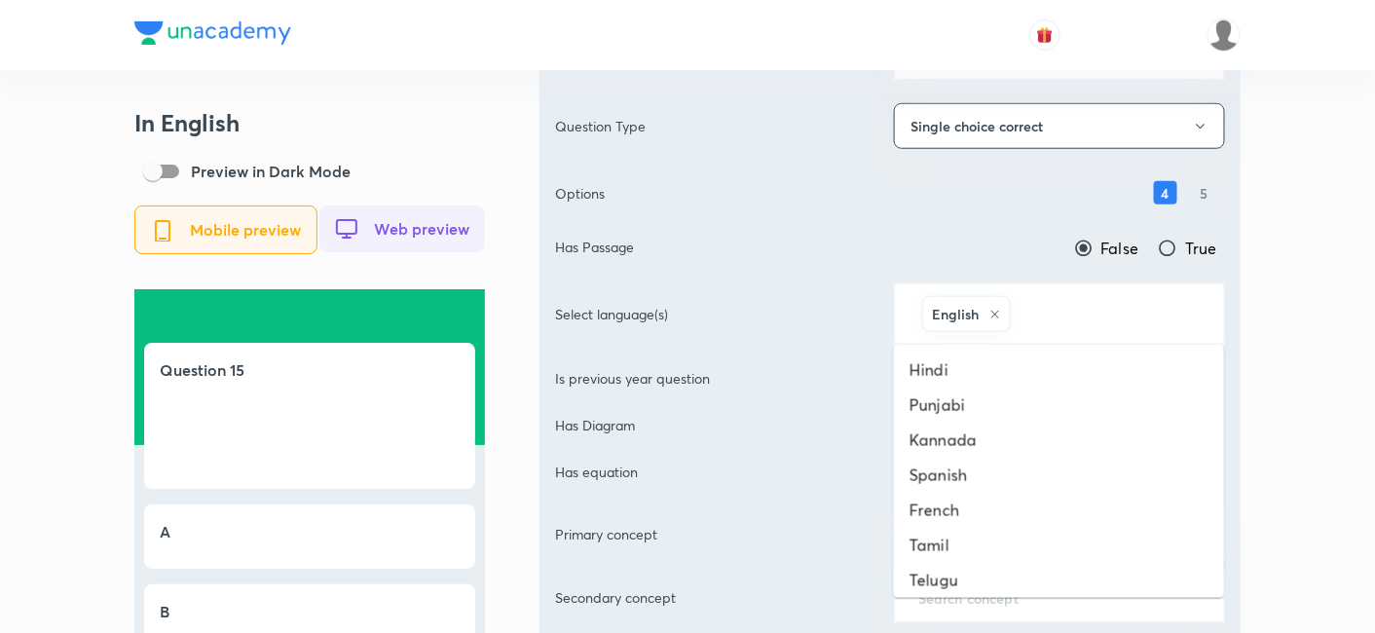
click at [1105, 321] on input "text" at bounding box center [1108, 314] width 186 height 36
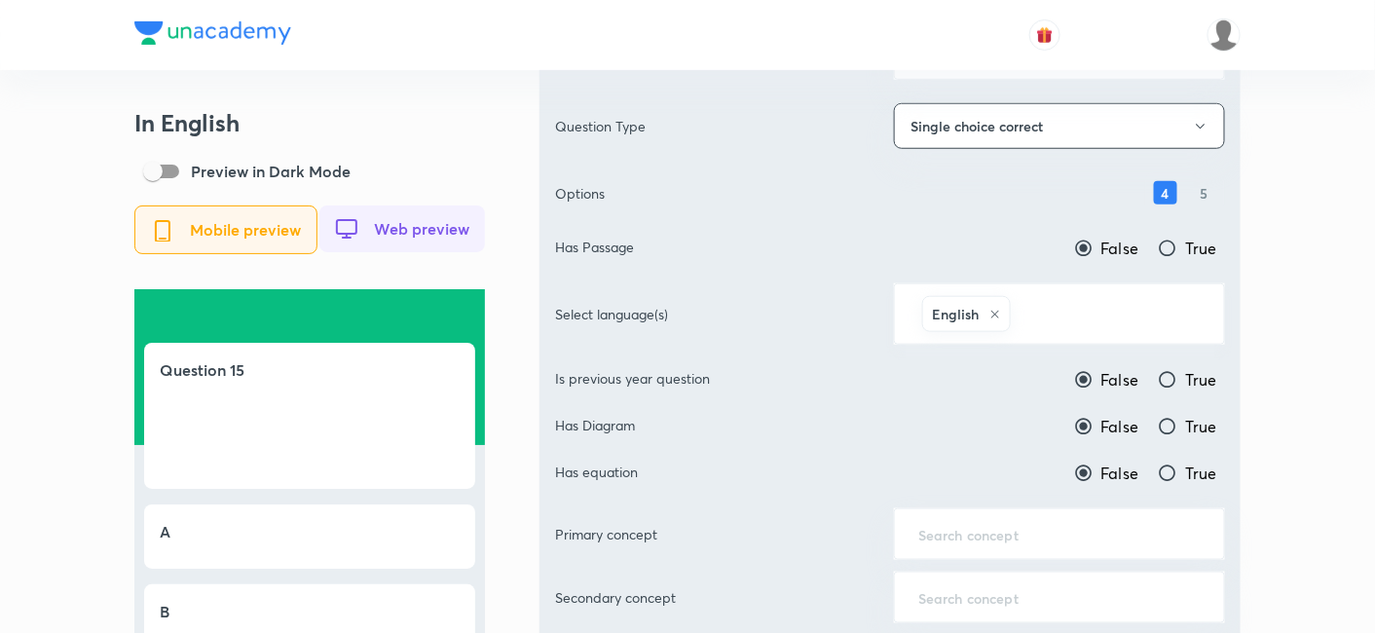
click at [1085, 325] on input "text" at bounding box center [1108, 314] width 186 height 36
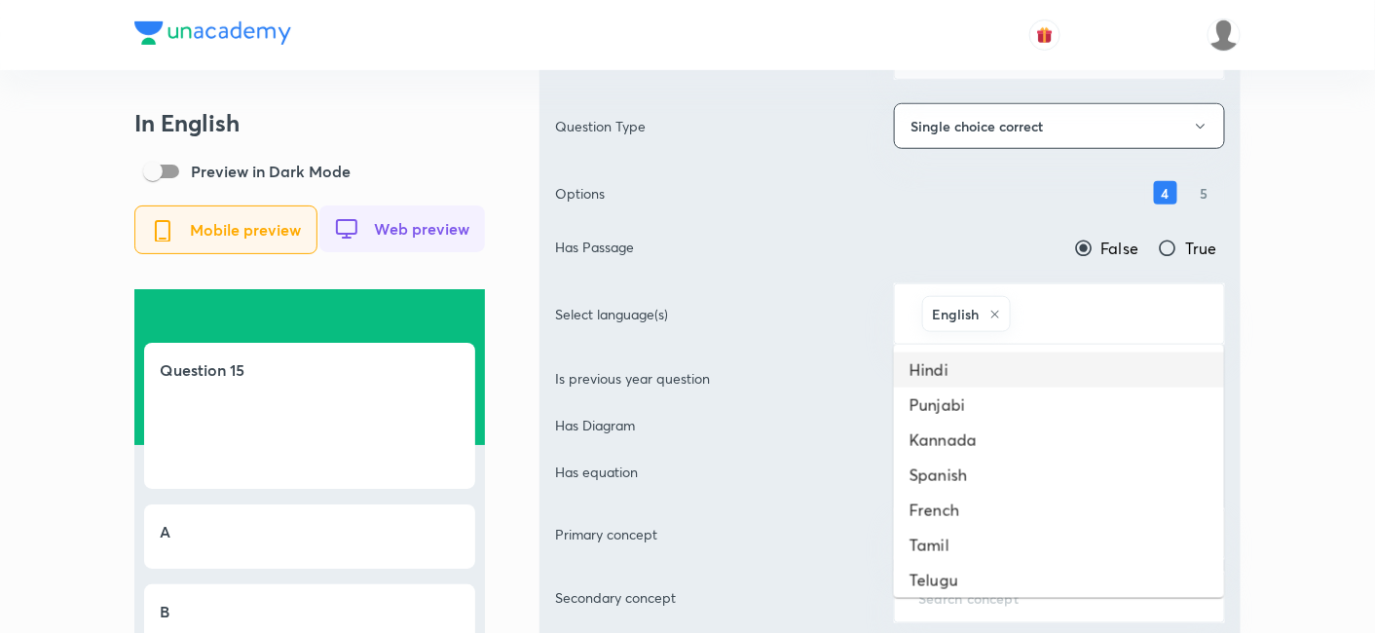
click at [1006, 367] on li "Hindi" at bounding box center [1059, 370] width 330 height 35
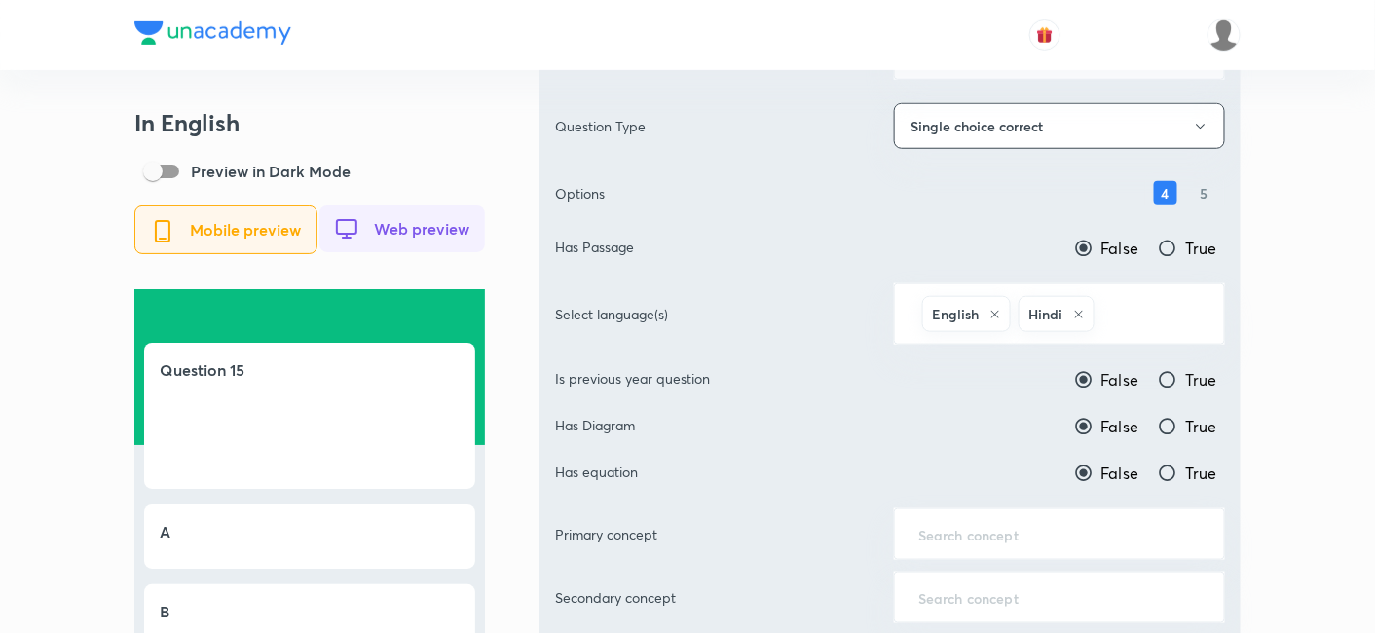
scroll to position [541, 0]
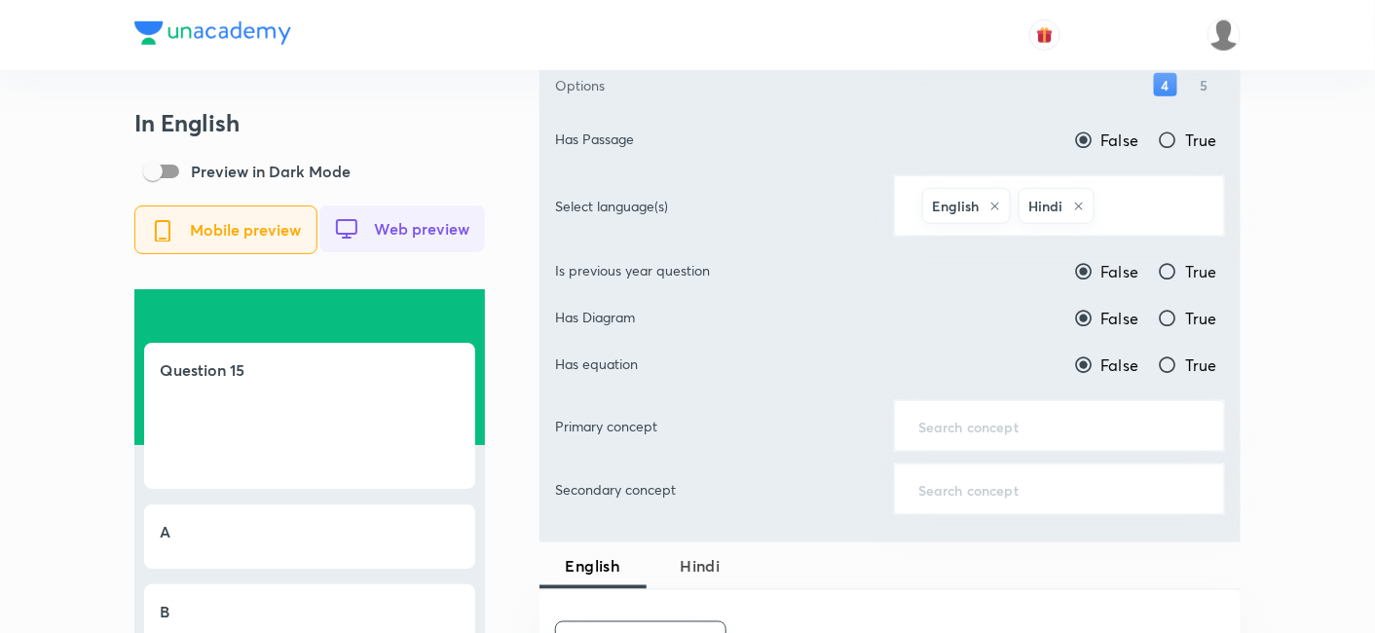
click at [1186, 274] on span "True" at bounding box center [1201, 271] width 32 height 23
click at [1178, 274] on input "True" at bounding box center [1167, 271] width 19 height 19
radio input "true"
drag, startPoint x: 1186, startPoint y: 274, endPoint x: 1169, endPoint y: 281, distance: 18.8
click at [1186, 274] on span "True" at bounding box center [1201, 271] width 32 height 23
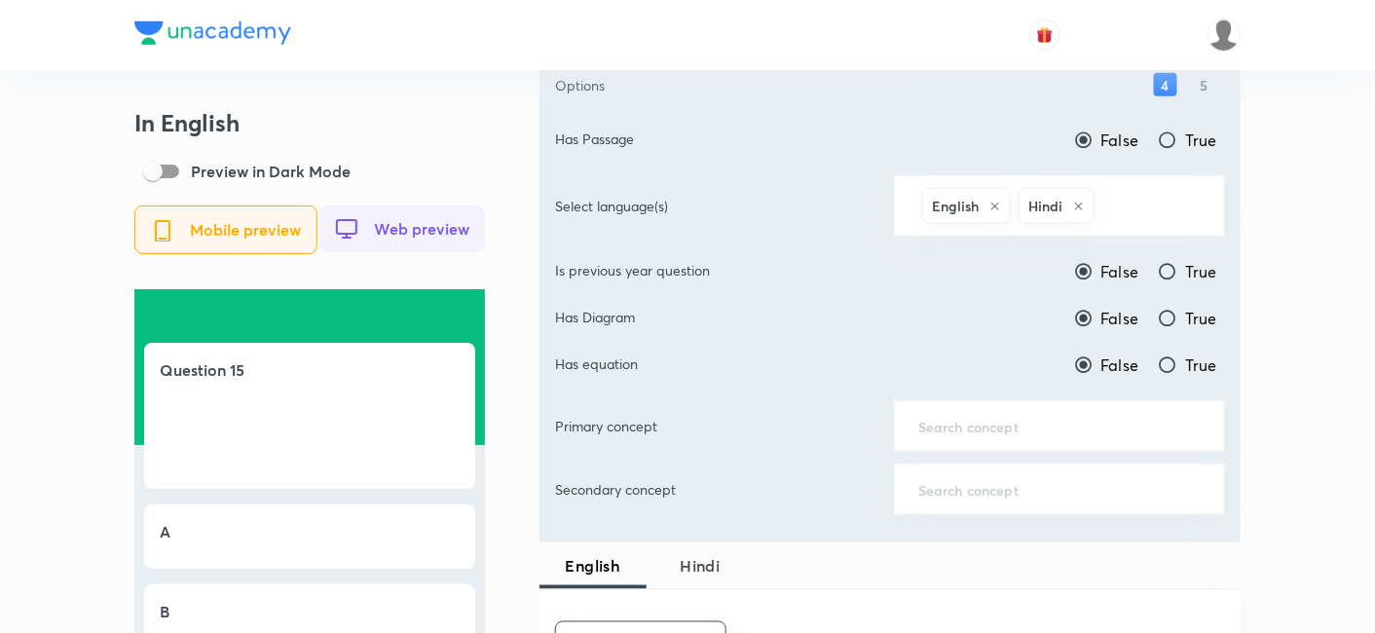
click at [1178, 274] on input "True" at bounding box center [1167, 271] width 19 height 19
radio input "false"
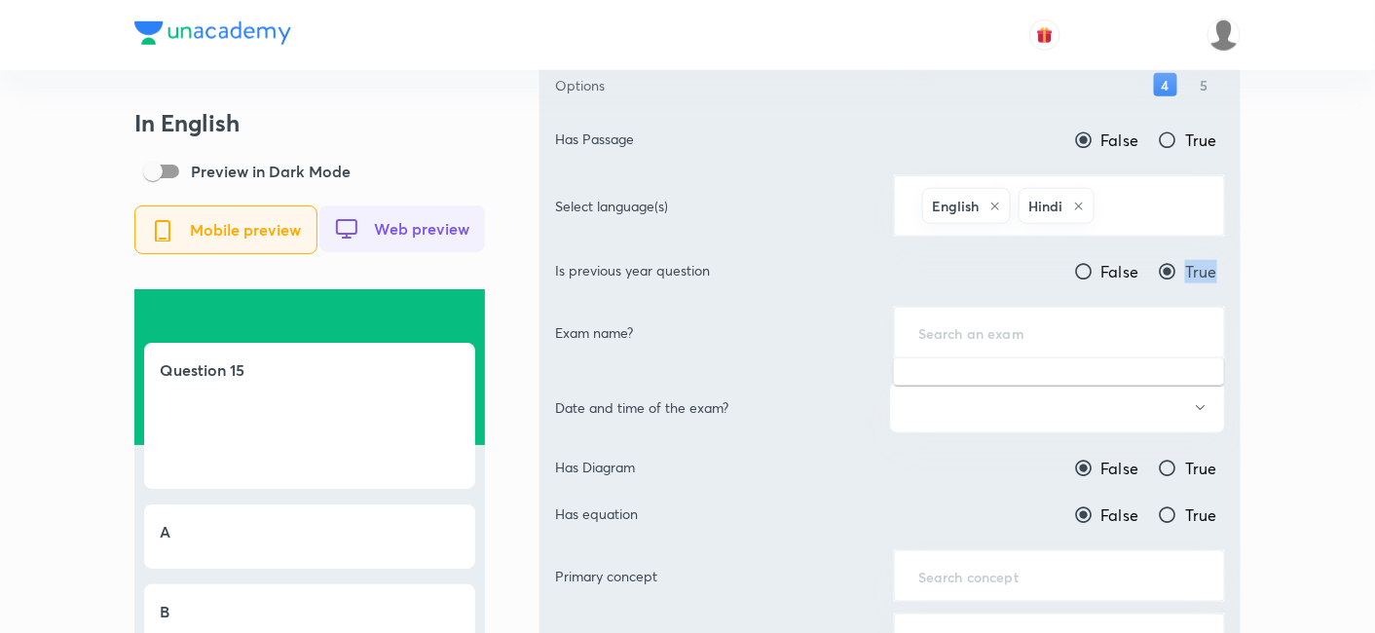
click at [1051, 323] on input "text" at bounding box center [1060, 332] width 282 height 19
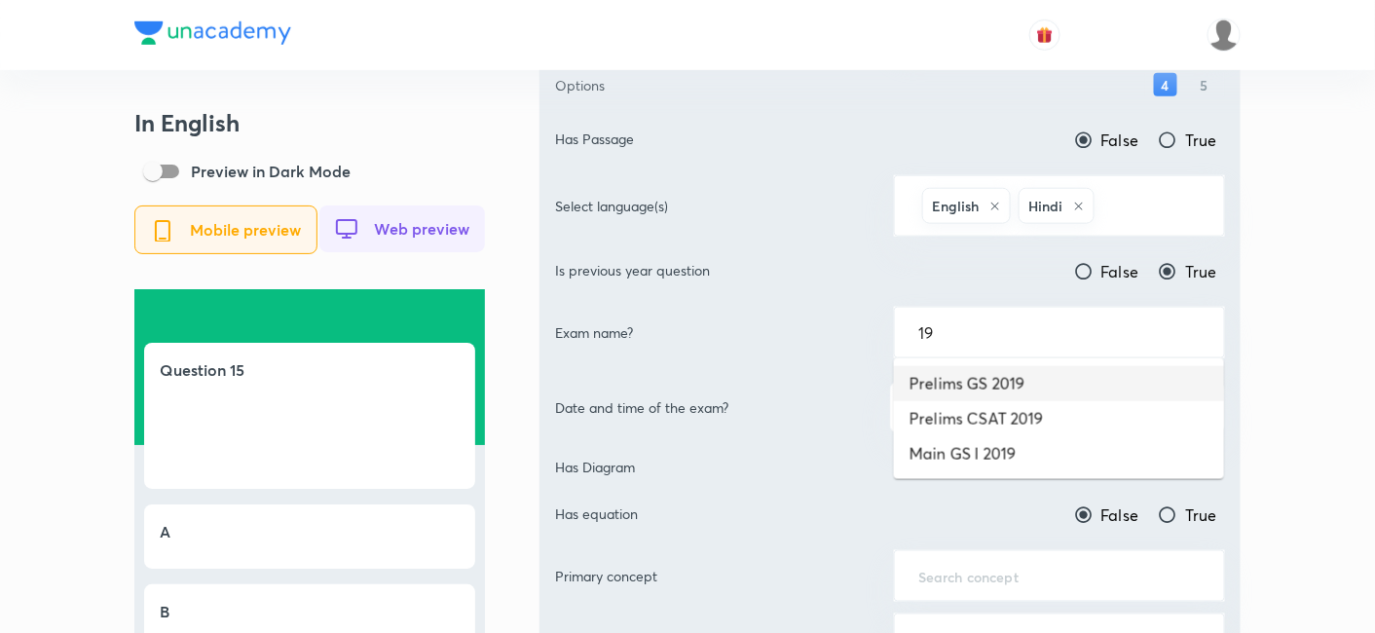
click at [1026, 373] on li "Prelims GS 2019" at bounding box center [1059, 383] width 330 height 35
type input "Prelims GS 2019"
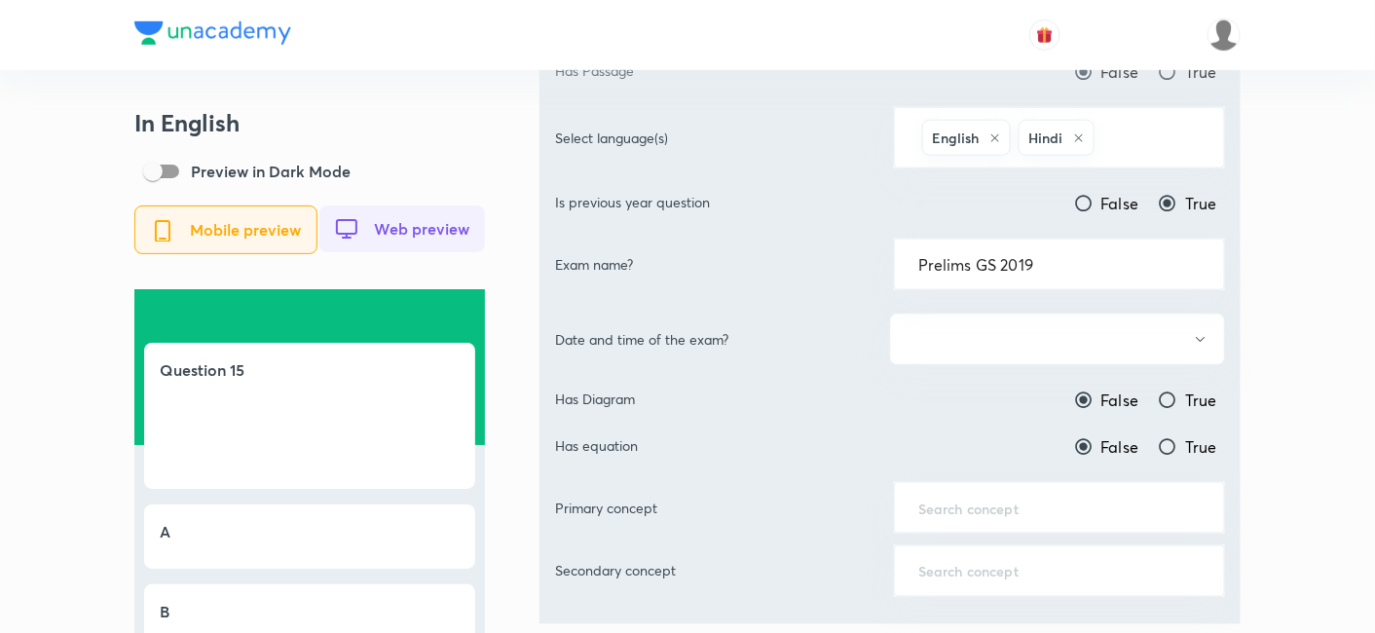
scroll to position [649, 0]
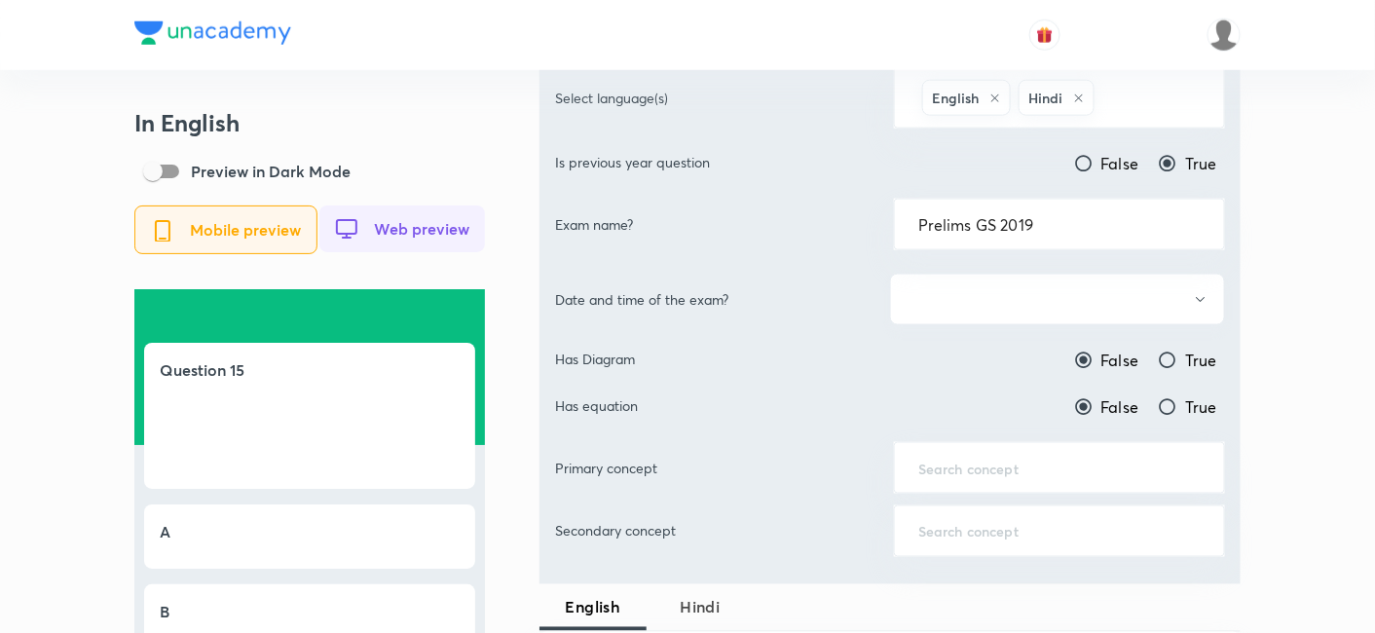
click at [1023, 290] on button "button" at bounding box center [1057, 300] width 335 height 52
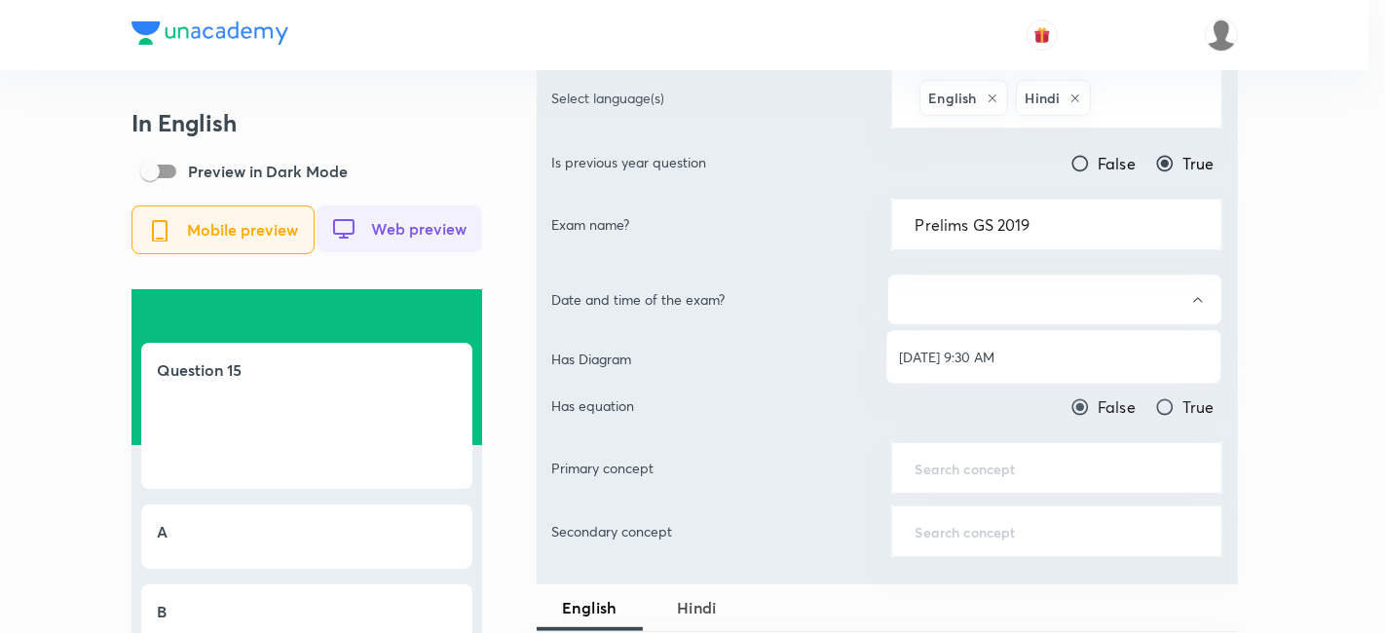
click at [1006, 352] on span "[DATE] 9:30 AM" at bounding box center [1054, 357] width 310 height 20
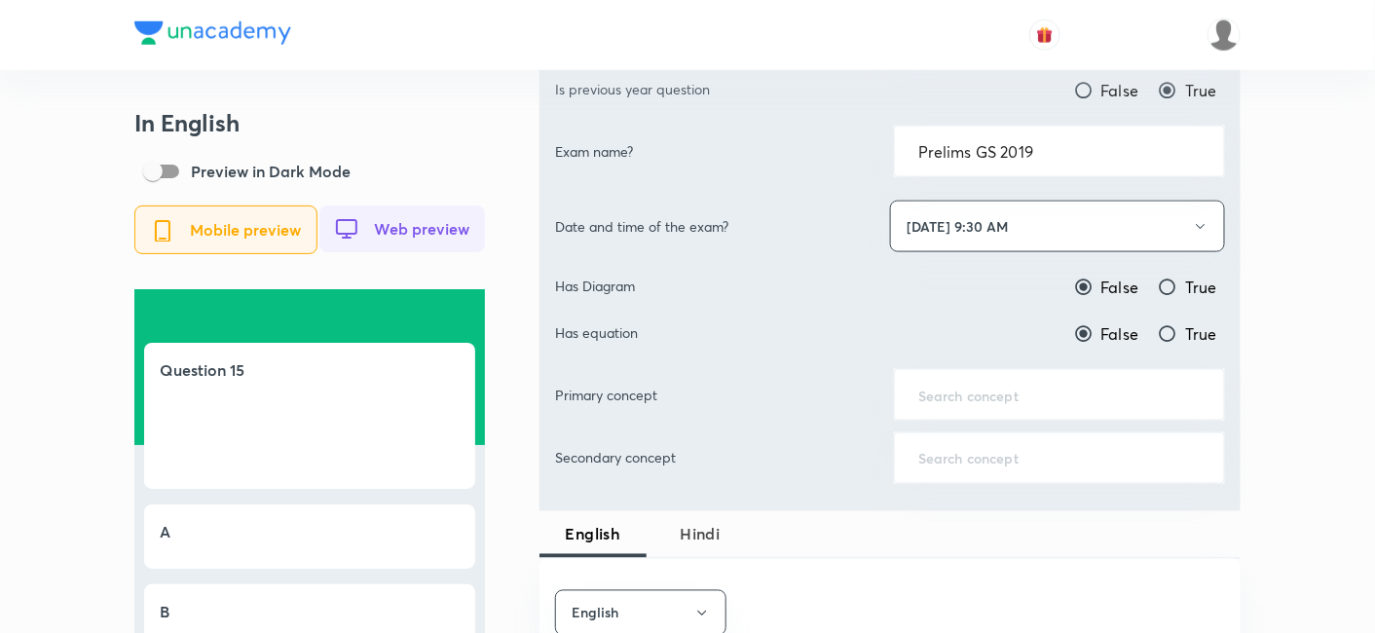
scroll to position [865, 0]
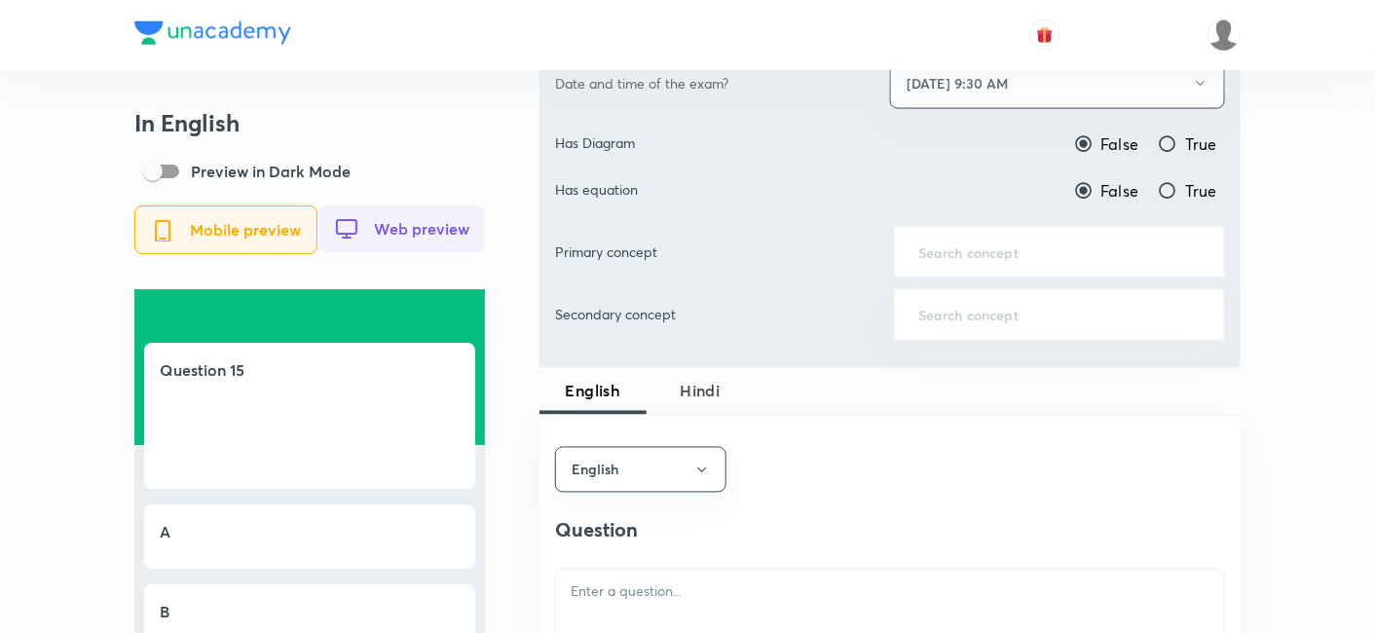
click at [1031, 248] on input "text" at bounding box center [1060, 252] width 282 height 19
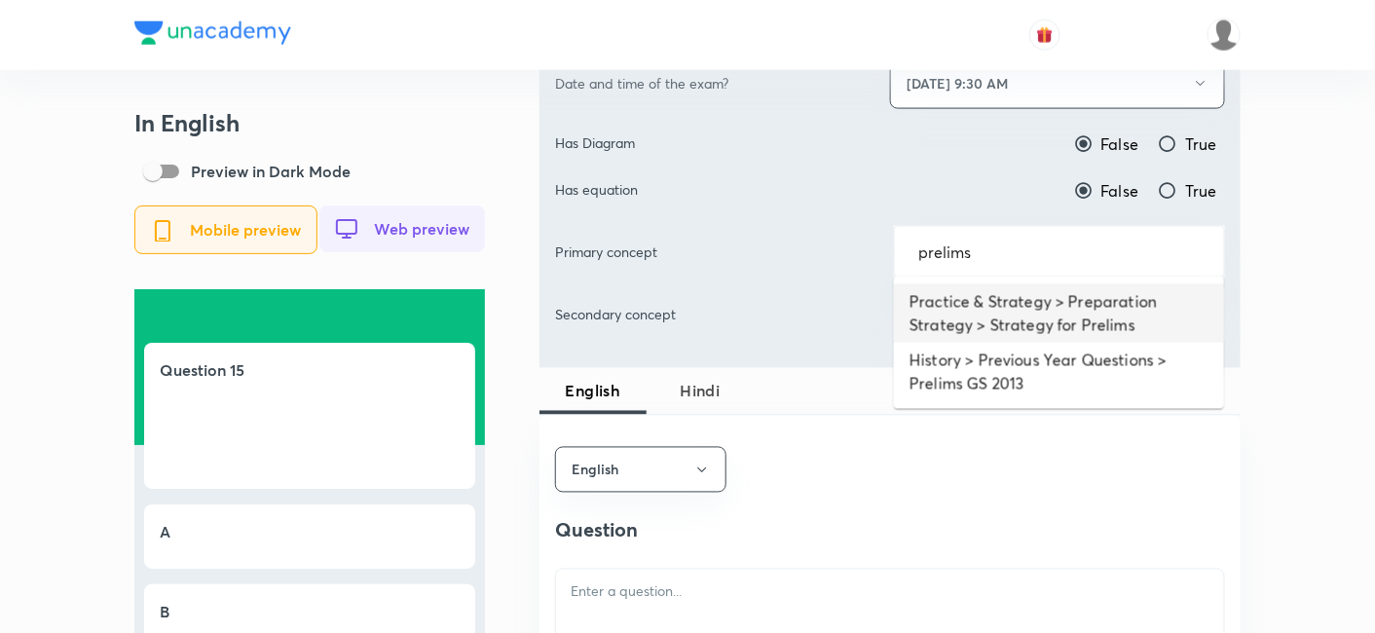
click at [1055, 300] on li "Practice & Strategy > Preparation Strategy > Strategy for Prelims" at bounding box center [1059, 313] width 330 height 58
type input "Practice & Strategy > Preparation Strategy > Strategy for Prelims"
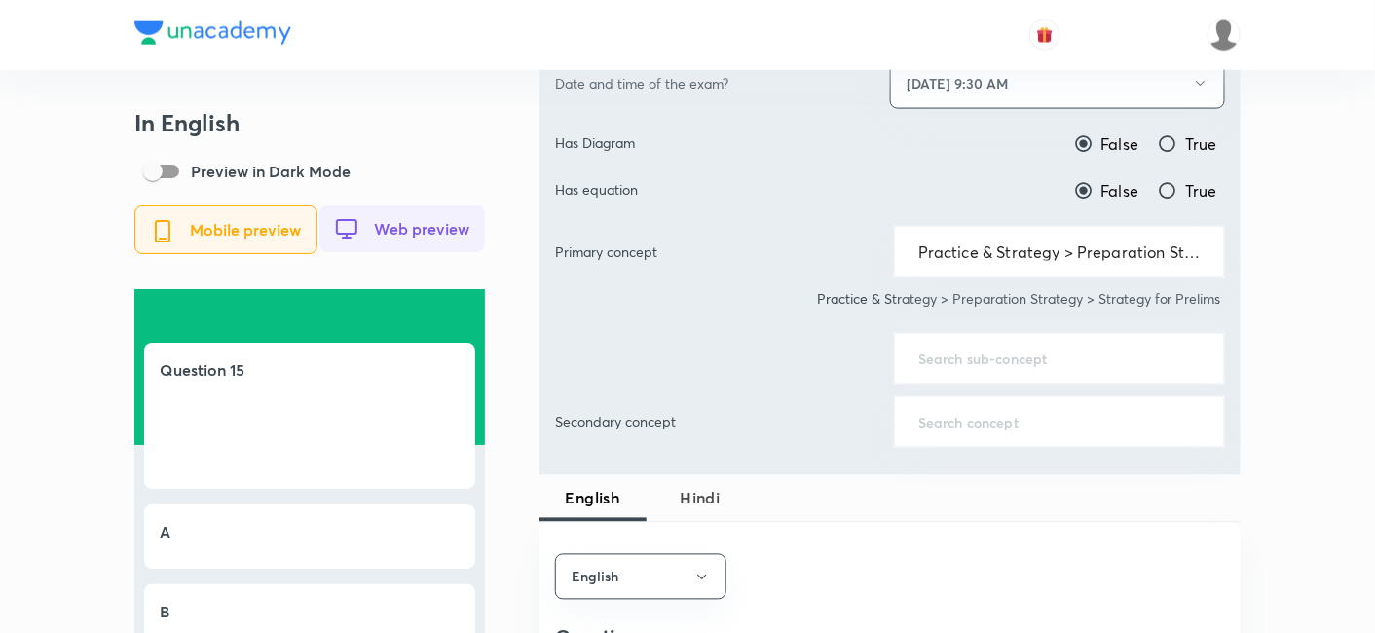
click at [1019, 340] on div "​" at bounding box center [1059, 359] width 331 height 52
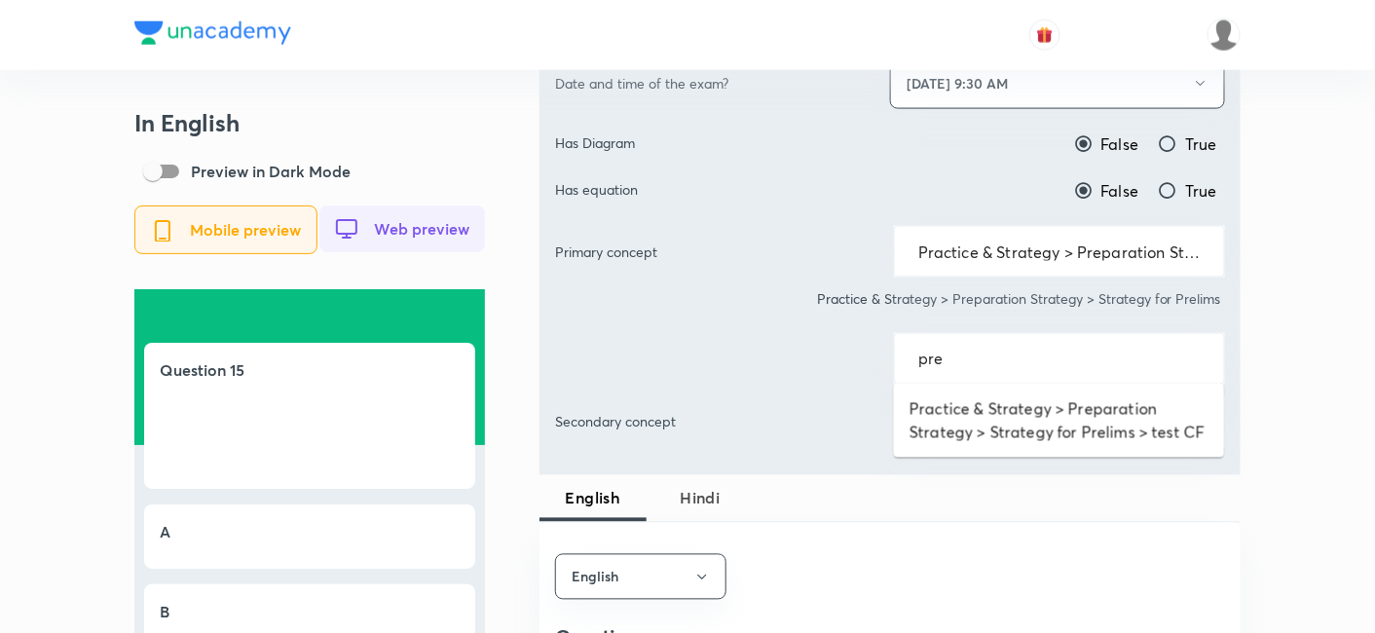
click at [1010, 385] on ul "Practice & Strategy > Preparation Strategy > Strategy for Prelims > test CF" at bounding box center [1059, 421] width 330 height 74
click at [1008, 397] on li "Practice & Strategy > Preparation Strategy > Strategy for Prelims > test CF" at bounding box center [1059, 421] width 330 height 58
type input "Practice & Strategy > Preparation Strategy > Strategy for Prelims > test CF"
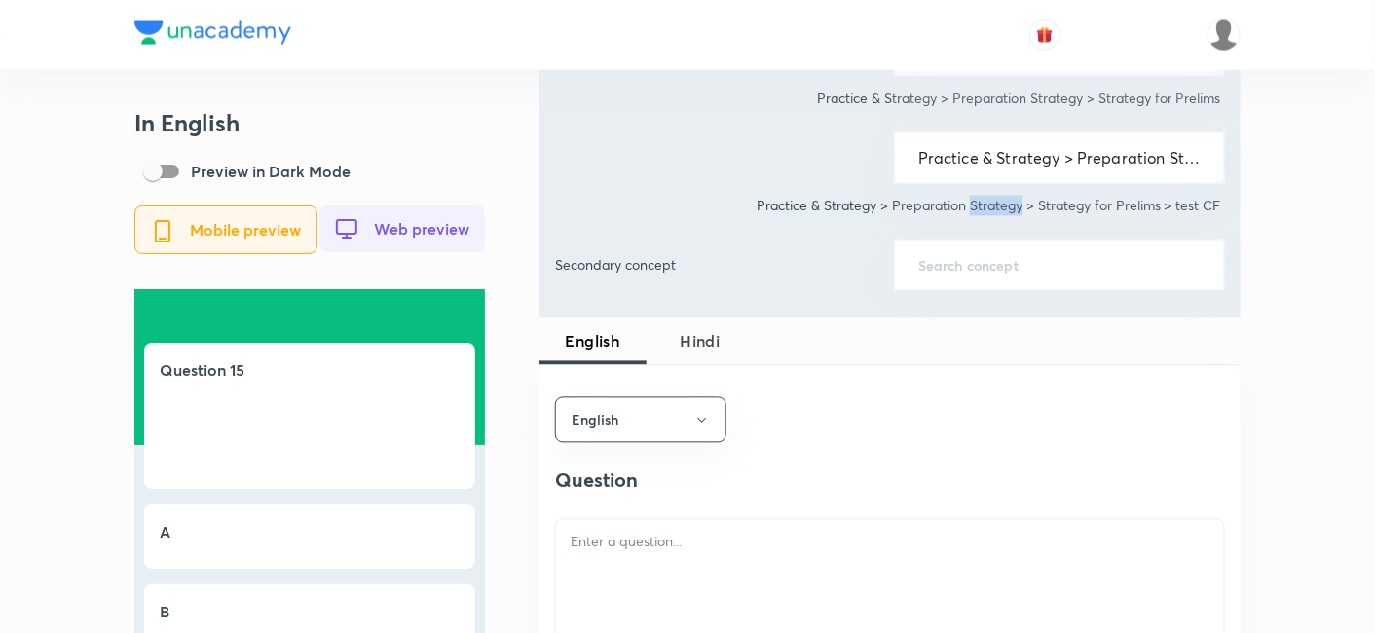
scroll to position [1190, 0]
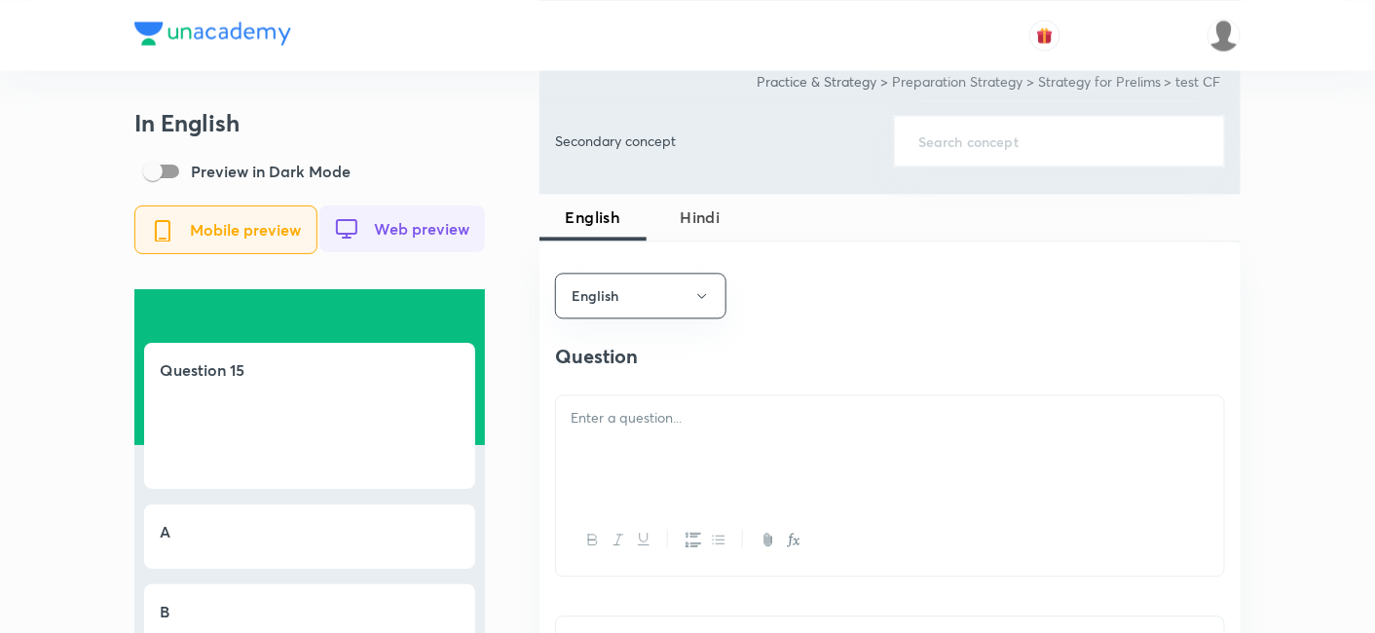
click at [780, 445] on div at bounding box center [890, 449] width 668 height 109
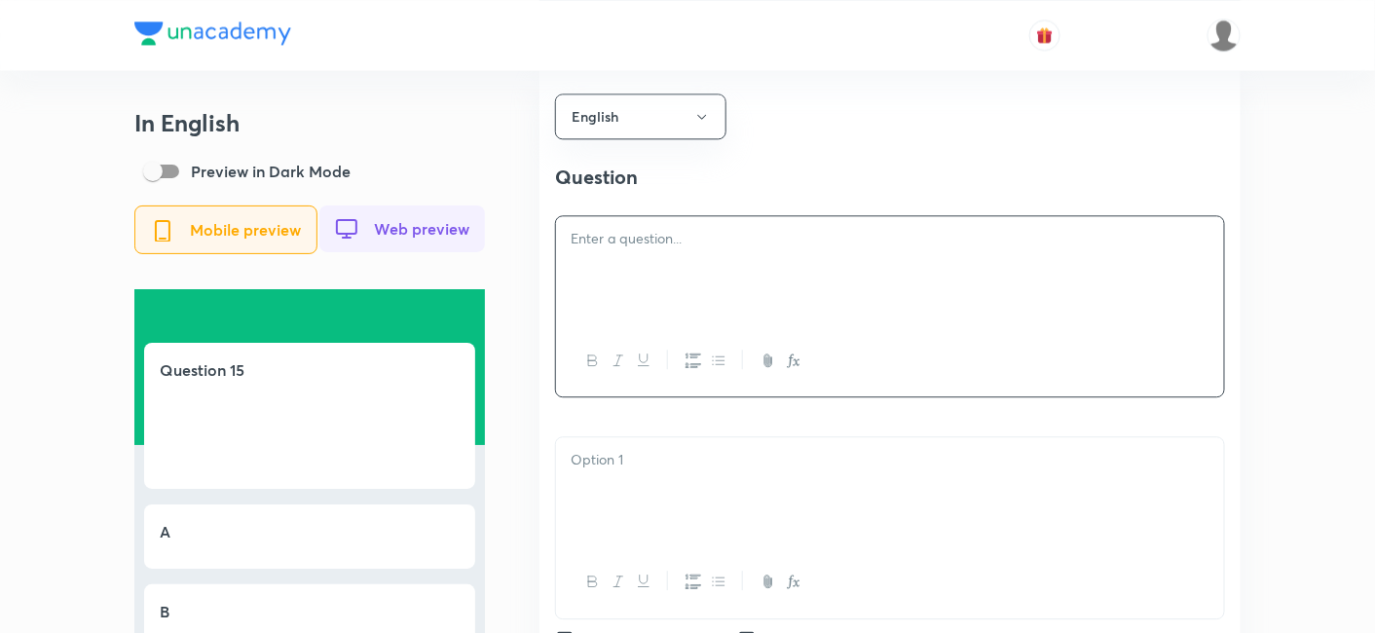
scroll to position [1406, 0]
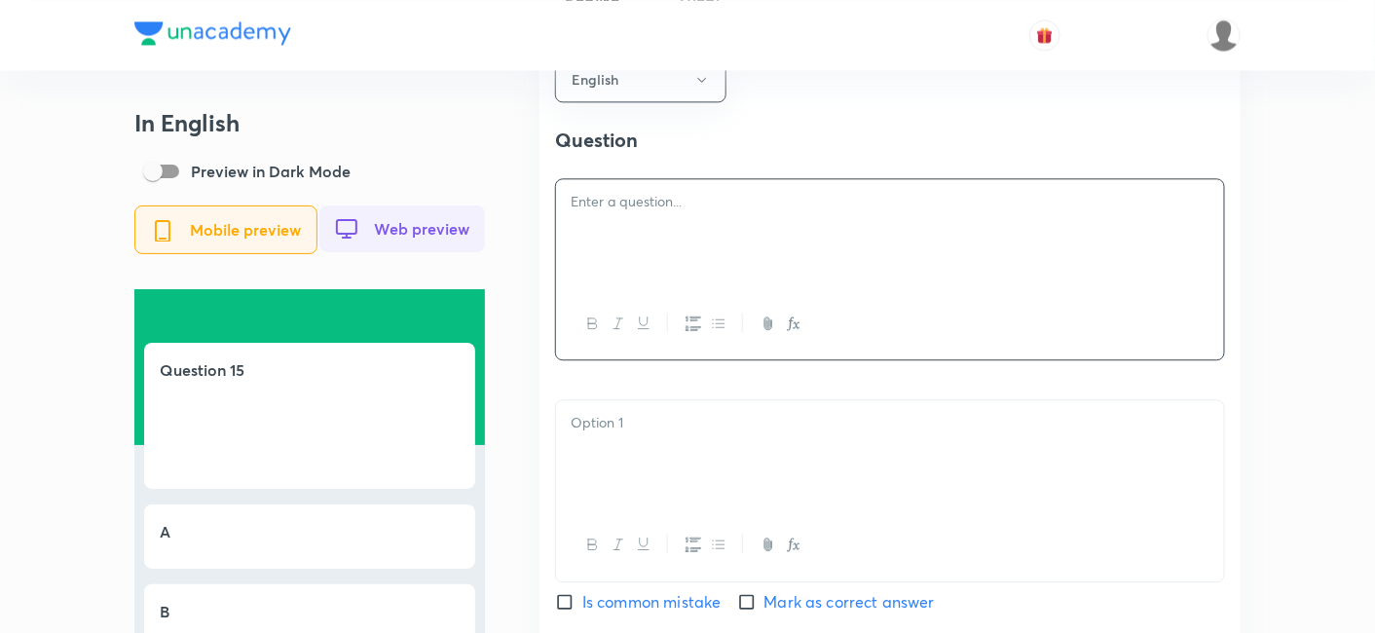
click at [701, 228] on div at bounding box center [890, 233] width 668 height 109
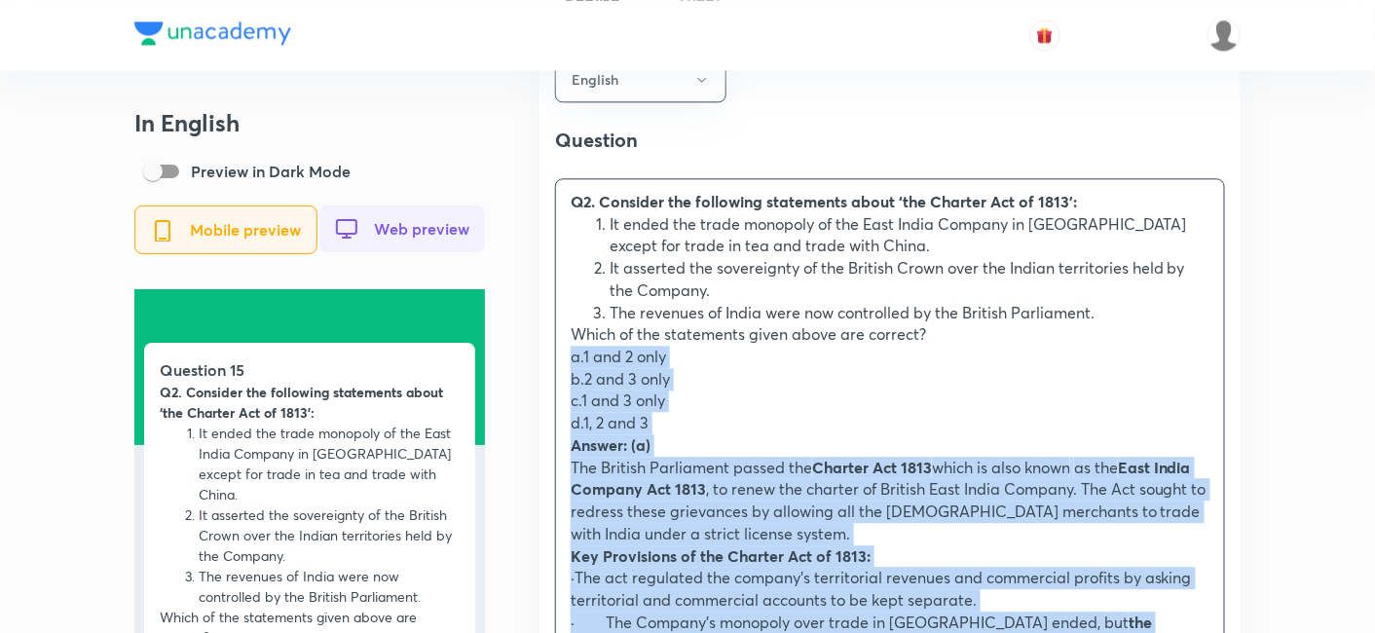
drag, startPoint x: 540, startPoint y: 386, endPoint x: 506, endPoint y: 362, distance: 40.5
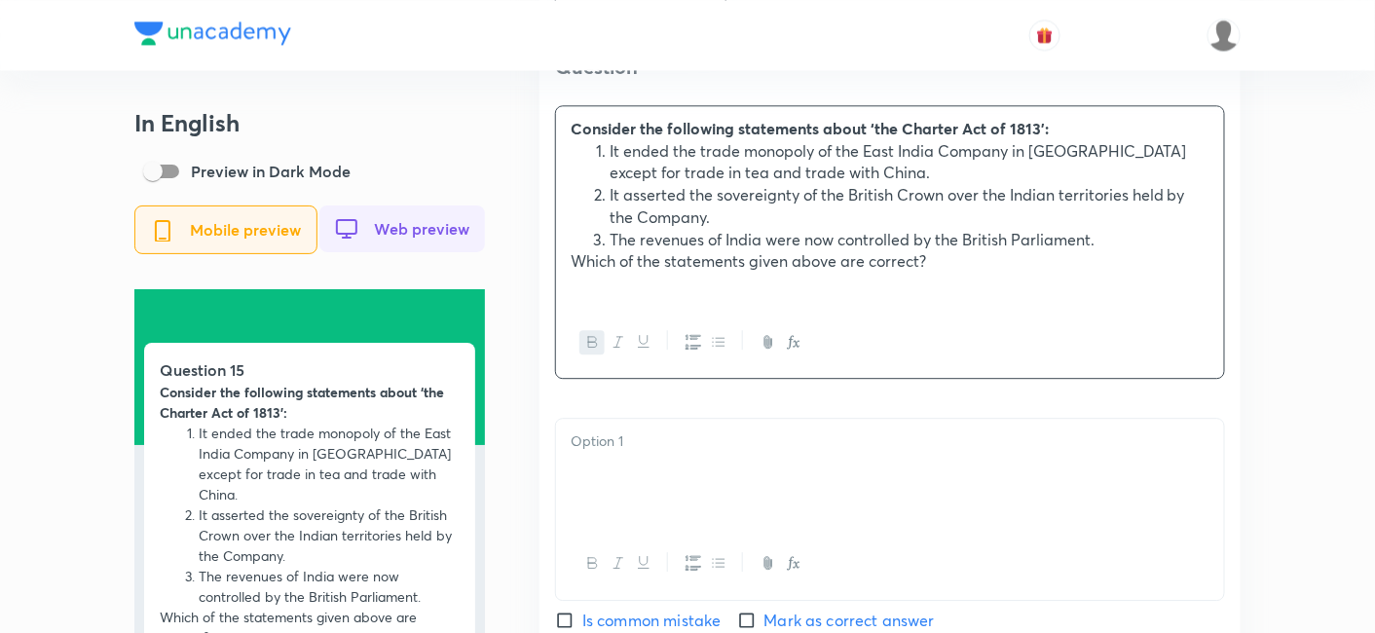
scroll to position [1623, 0]
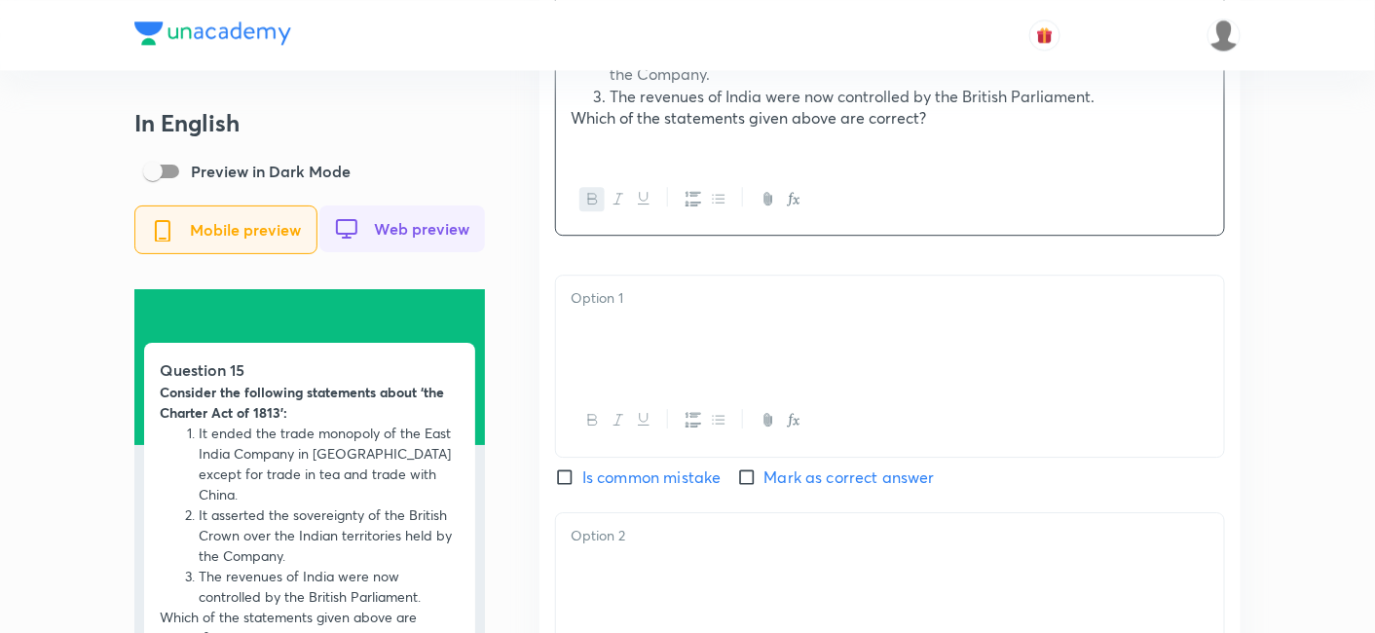
click at [631, 342] on div at bounding box center [890, 330] width 668 height 109
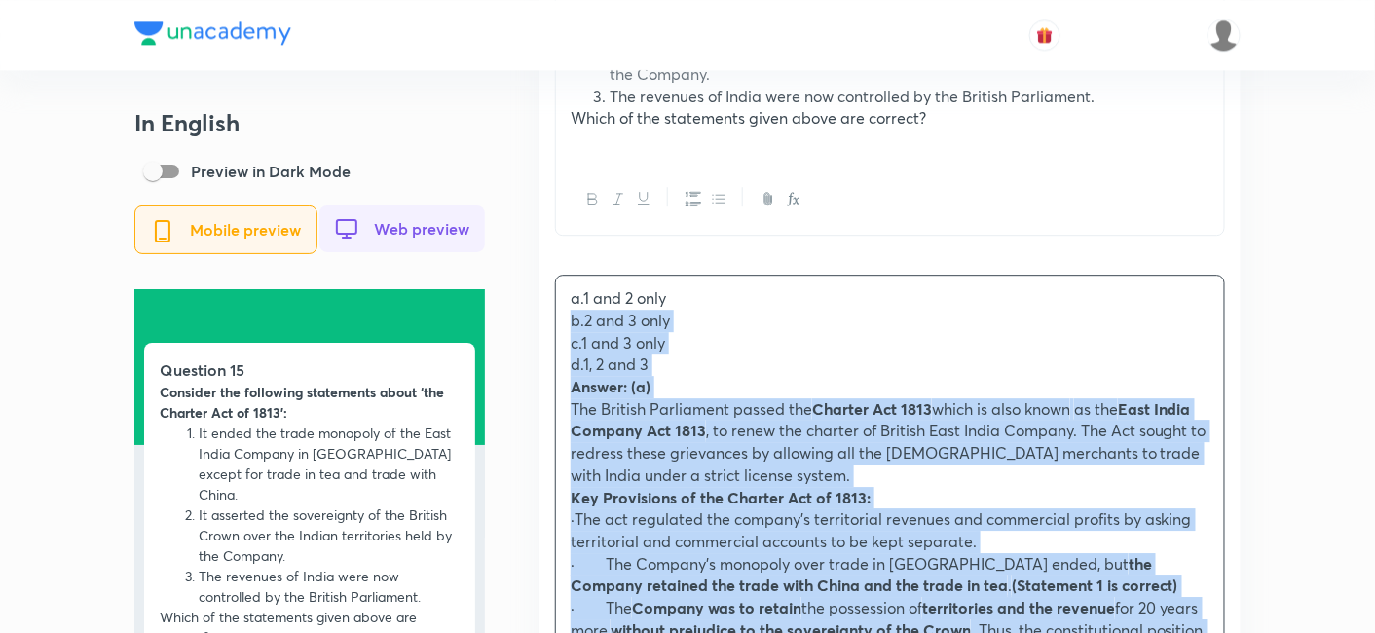
drag, startPoint x: 567, startPoint y: 349, endPoint x: 543, endPoint y: 330, distance: 30.6
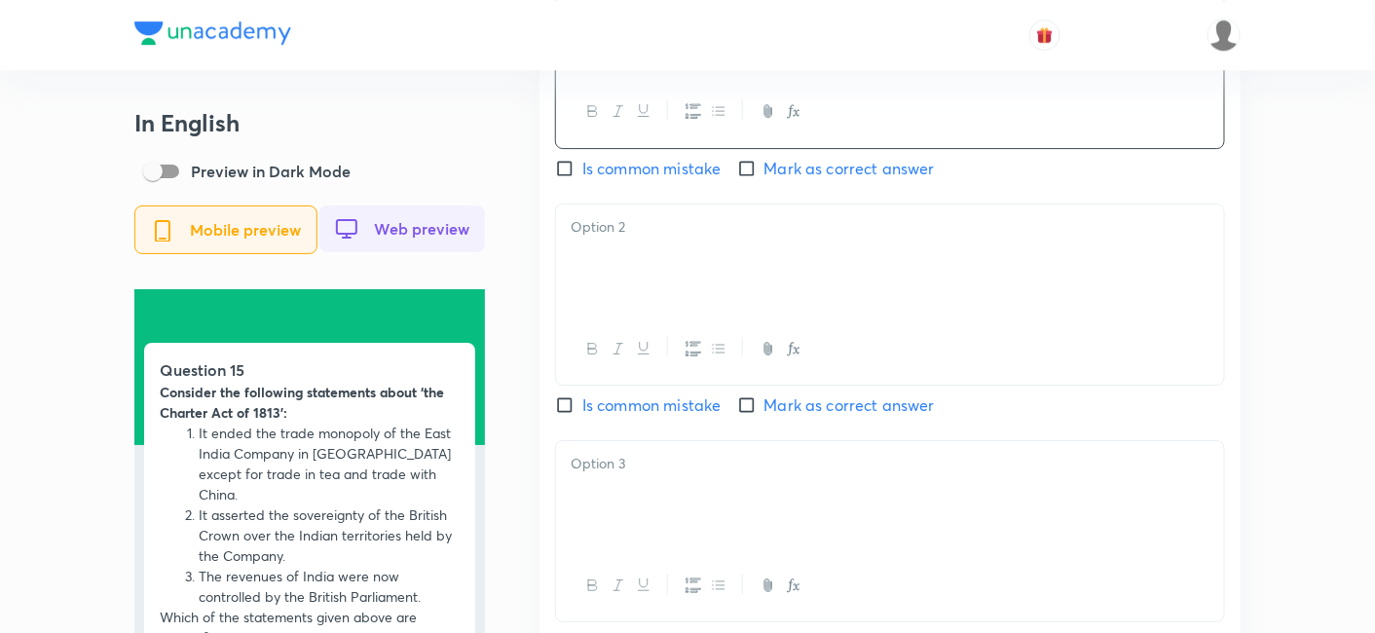
scroll to position [1948, 0]
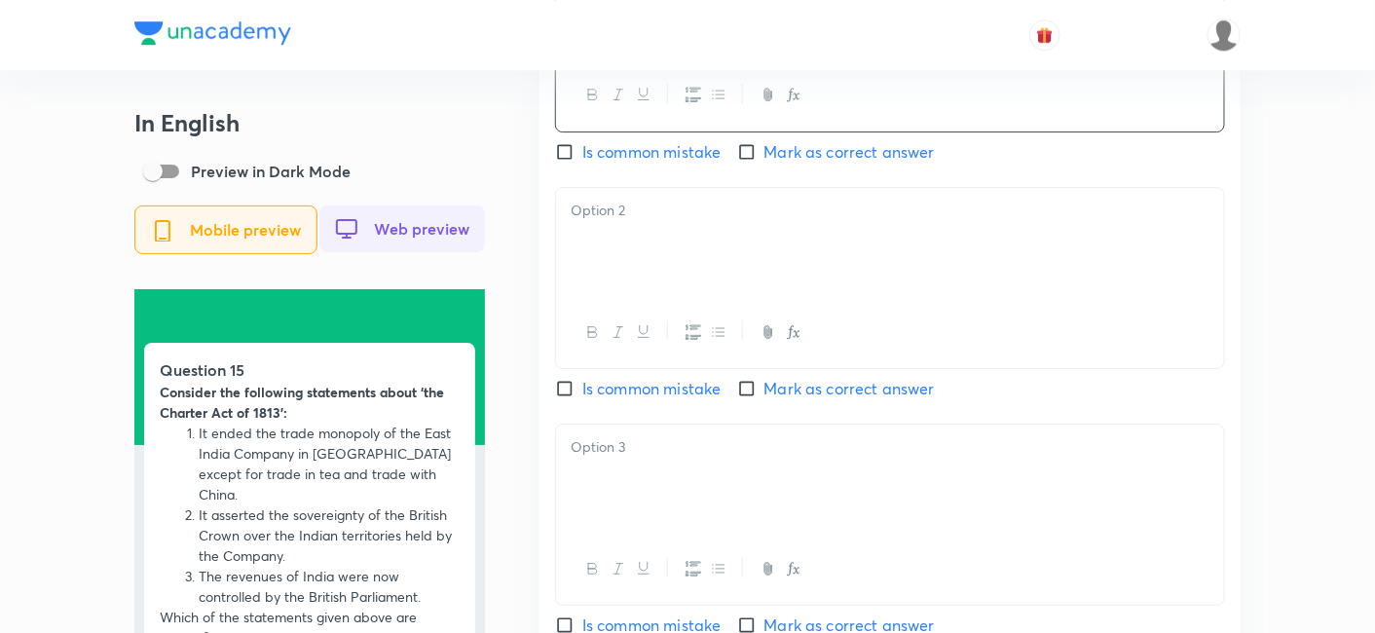
click at [643, 265] on div at bounding box center [890, 242] width 668 height 109
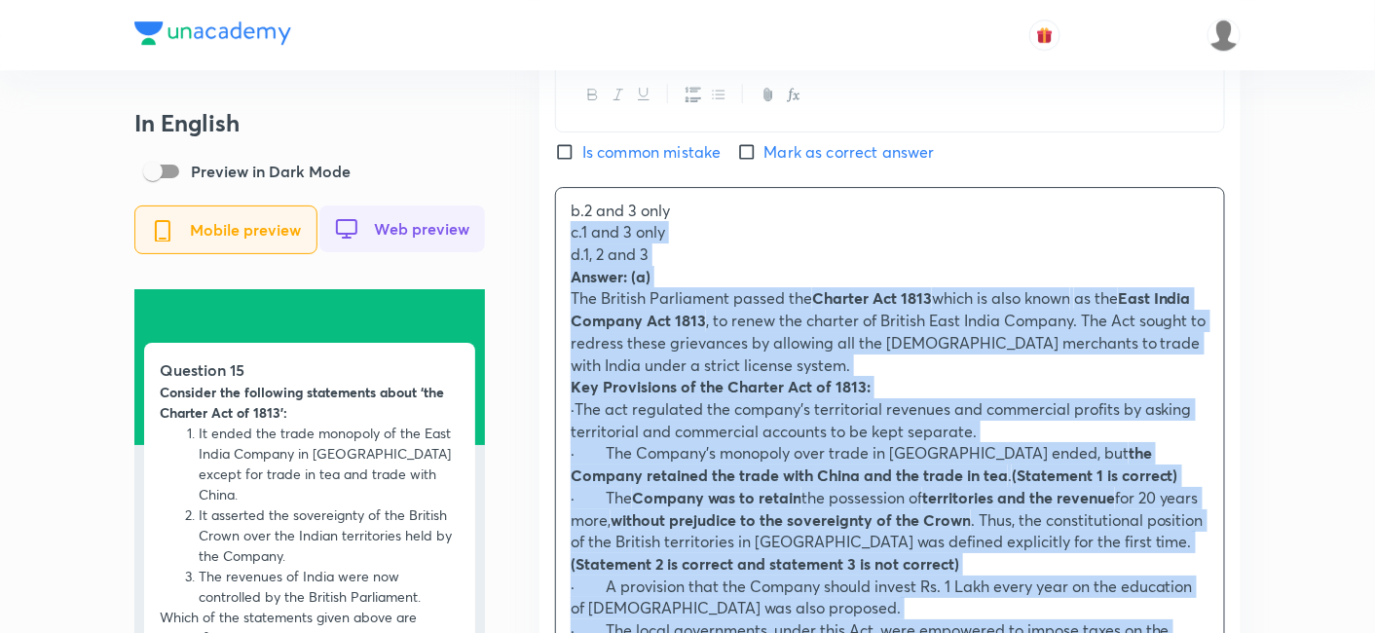
click at [525, 238] on div "In English Preview in Dark Mode Mobile preview Web preview Question 15 Consider…" at bounding box center [687, 462] width 1106 height 4602
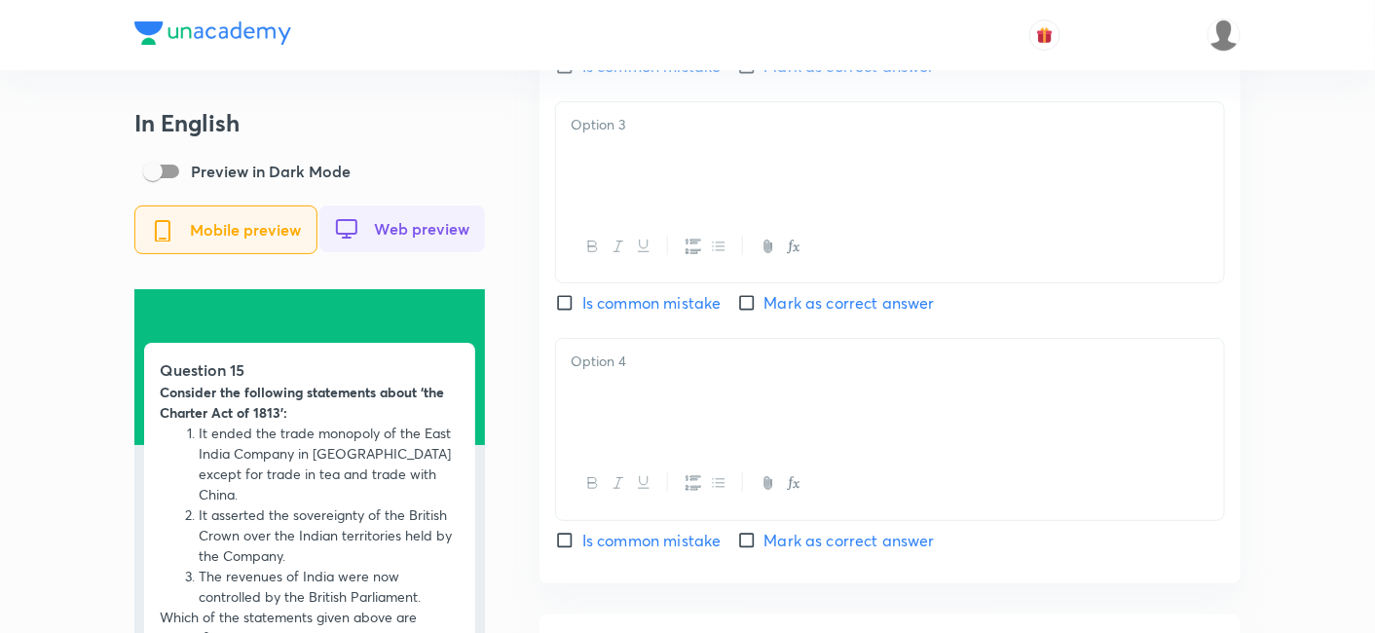
scroll to position [2272, 0]
click at [640, 170] on div at bounding box center [890, 154] width 668 height 109
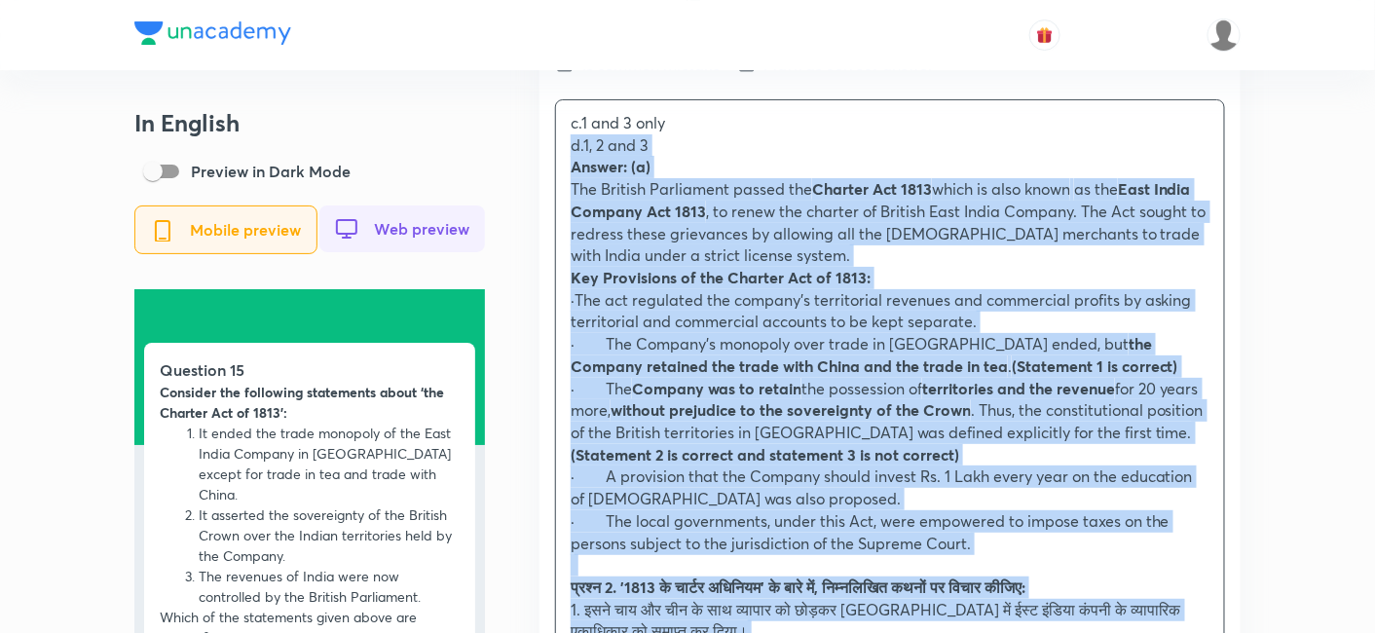
click at [532, 147] on div "In English Preview in Dark Mode Mobile preview Web preview Question 15 Consider…" at bounding box center [687, 127] width 1106 height 4581
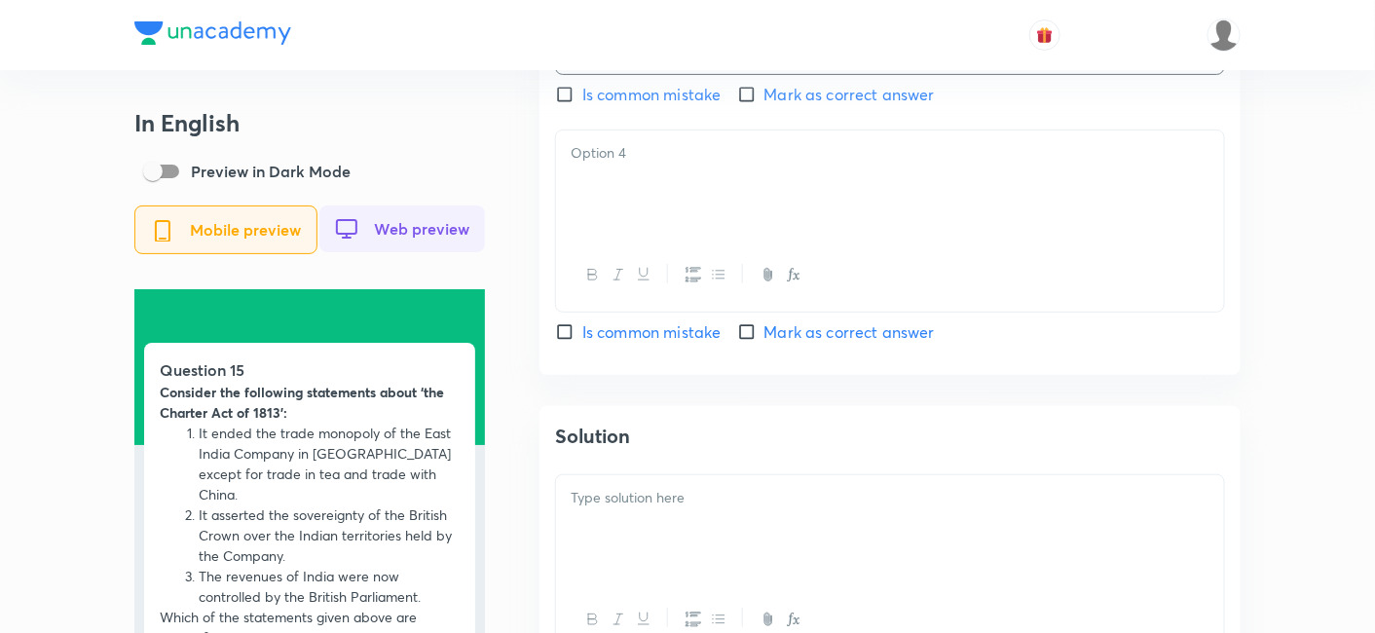
scroll to position [2489, 0]
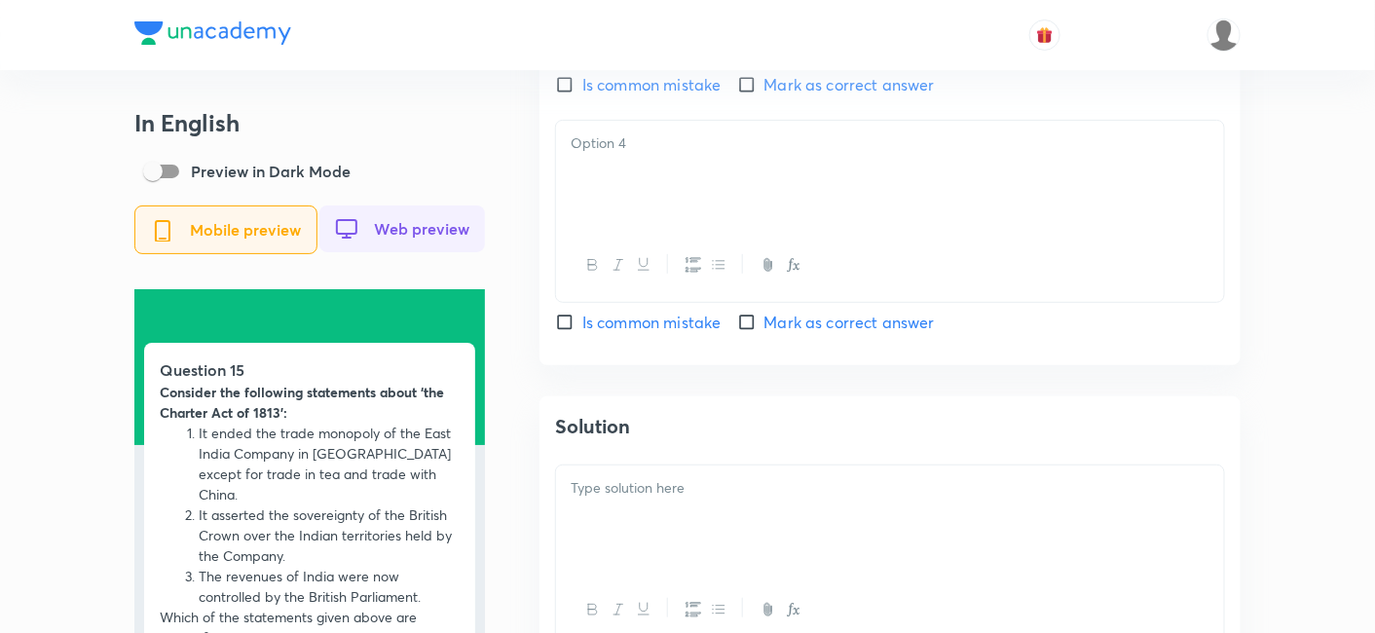
click at [643, 190] on div at bounding box center [890, 175] width 668 height 109
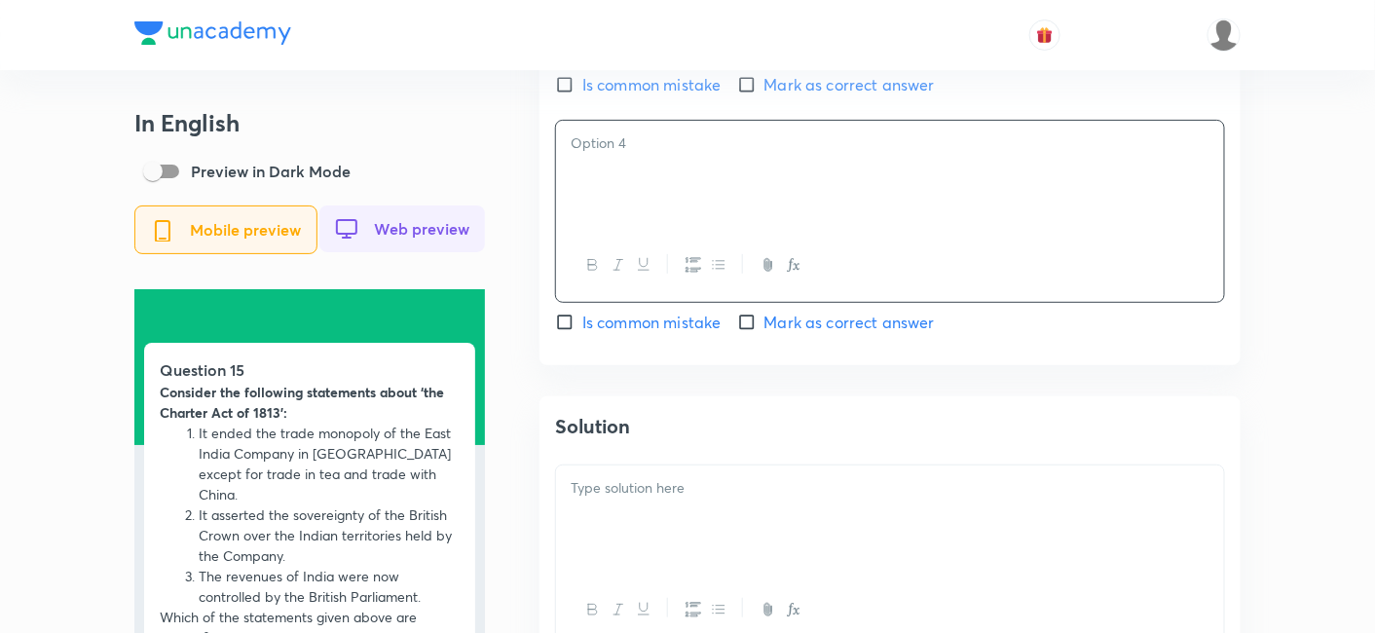
click at [643, 190] on div at bounding box center [890, 175] width 668 height 109
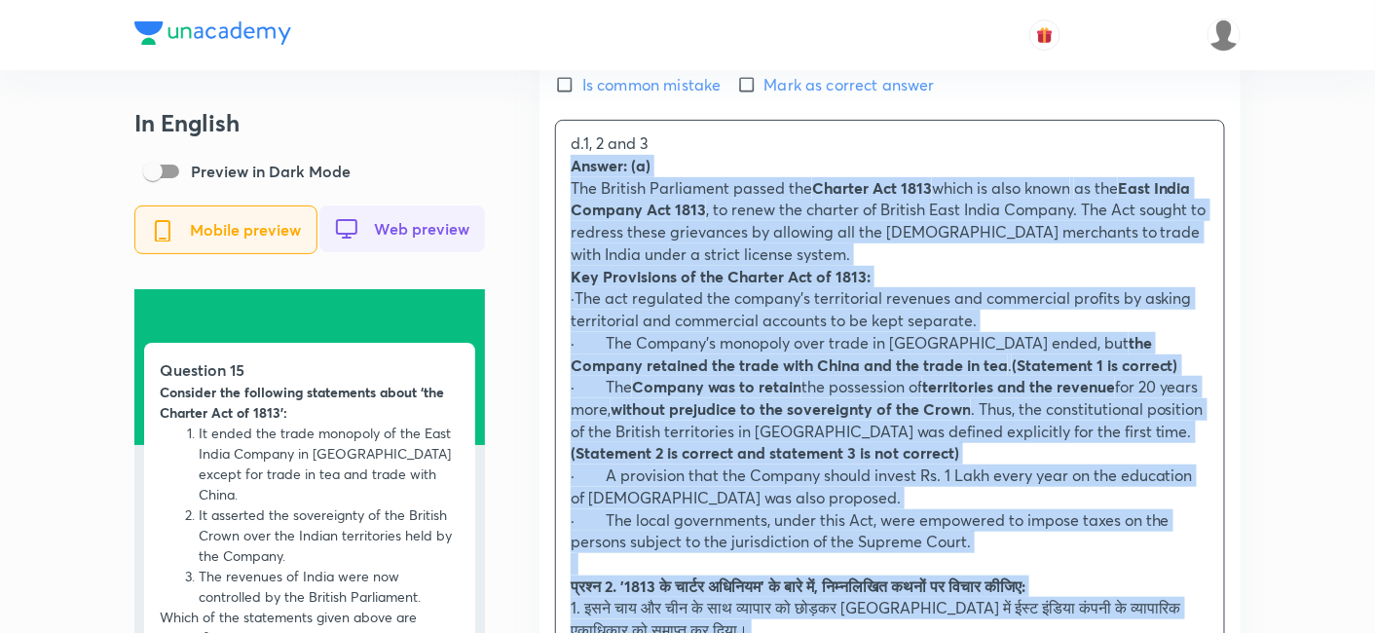
click at [541, 177] on div "English Question Consider the following statements about ‘the Charter Act of 18…" at bounding box center [890, 142] width 701 height 2398
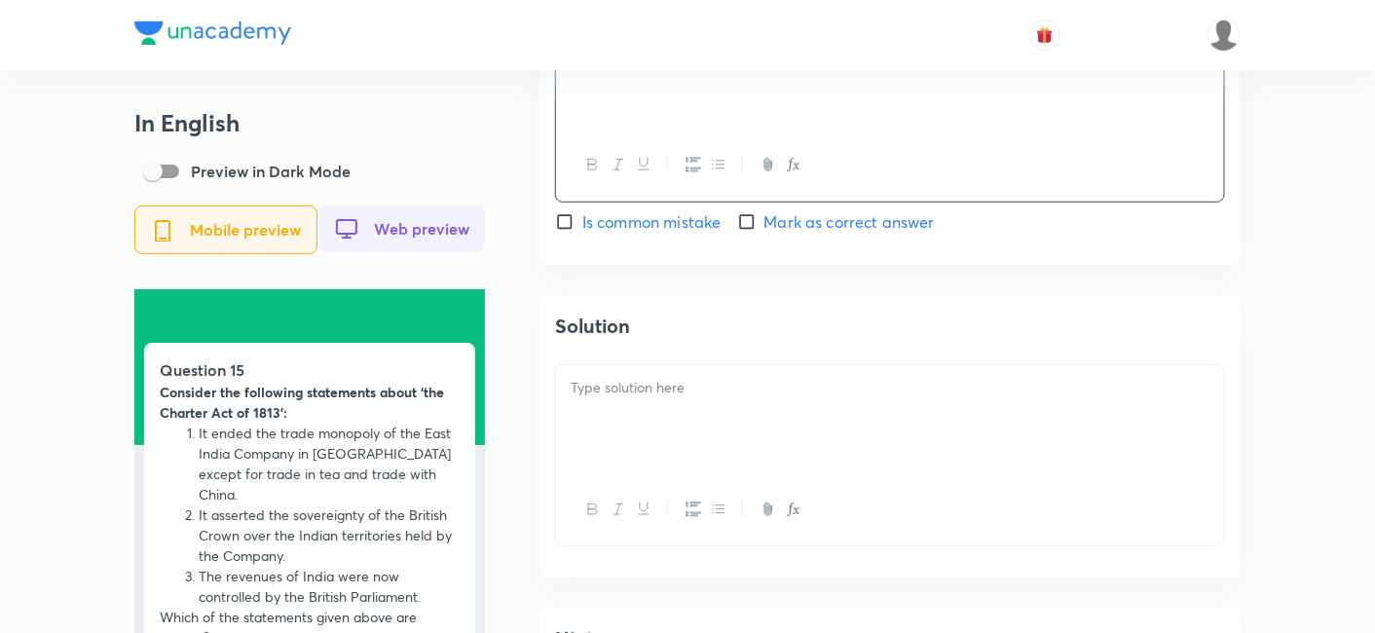
scroll to position [2705, 0]
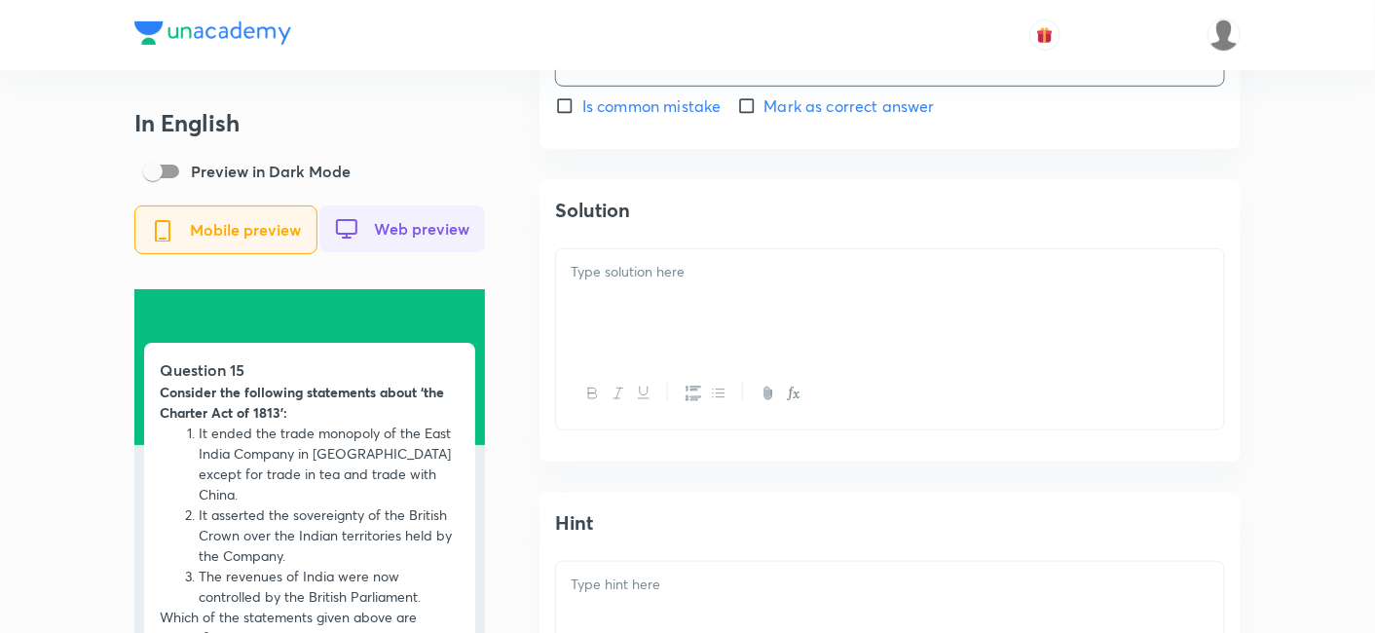
click at [673, 307] on div at bounding box center [890, 303] width 668 height 109
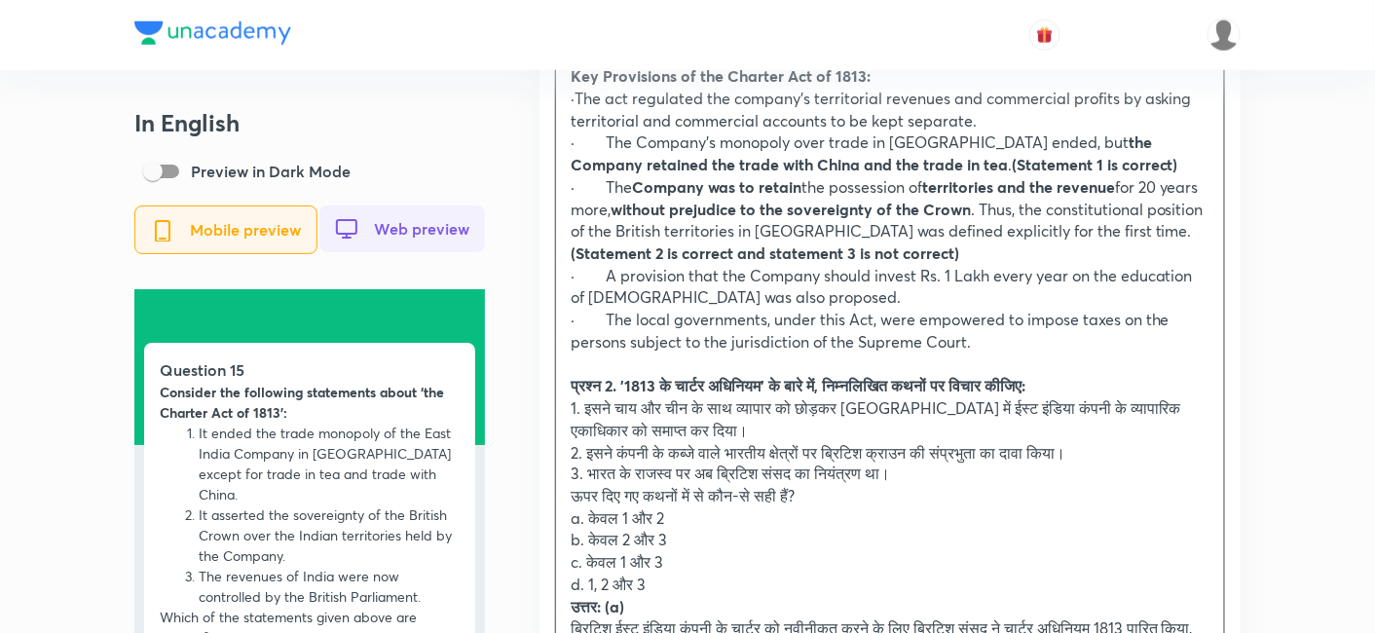
scroll to position [3030, 0]
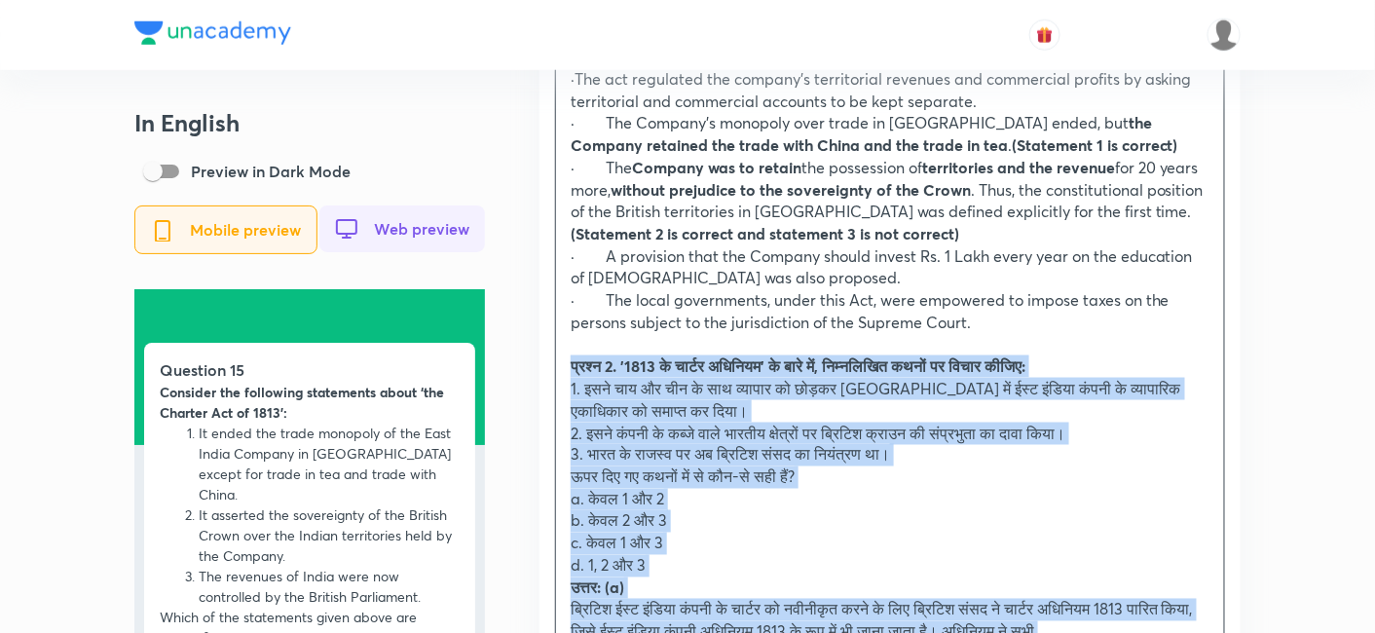
drag, startPoint x: 574, startPoint y: 399, endPoint x: 526, endPoint y: 375, distance: 53.6
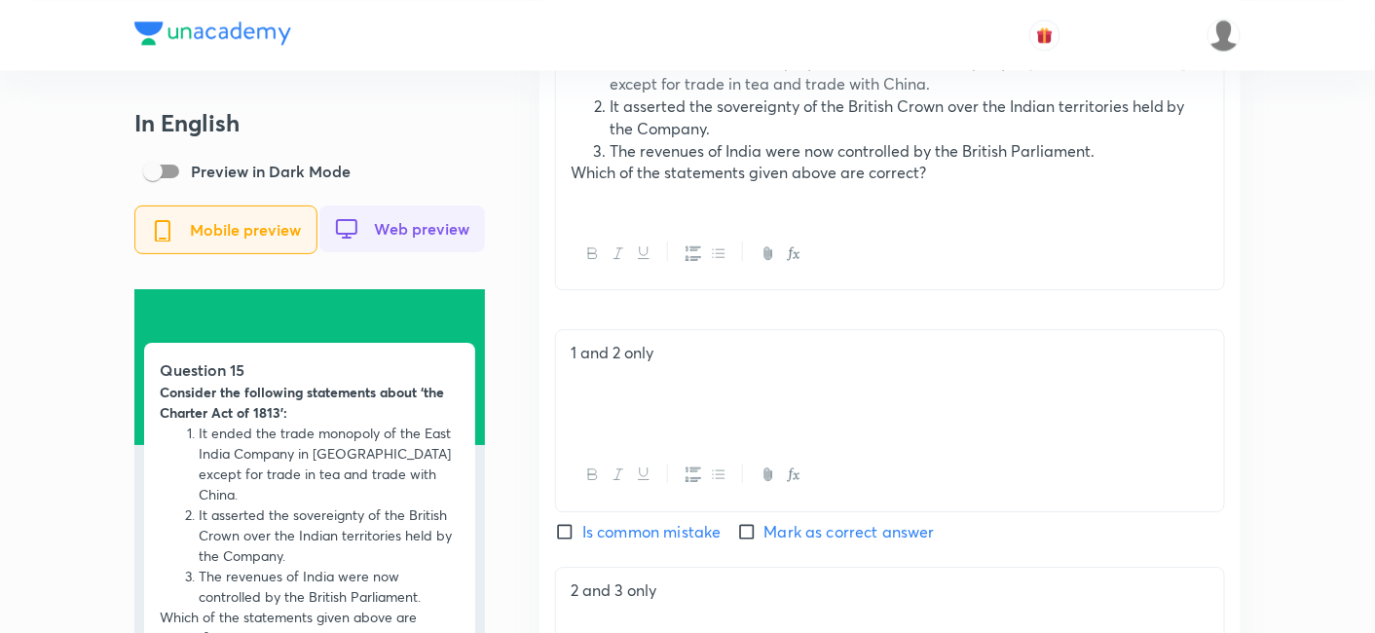
scroll to position [1623, 0]
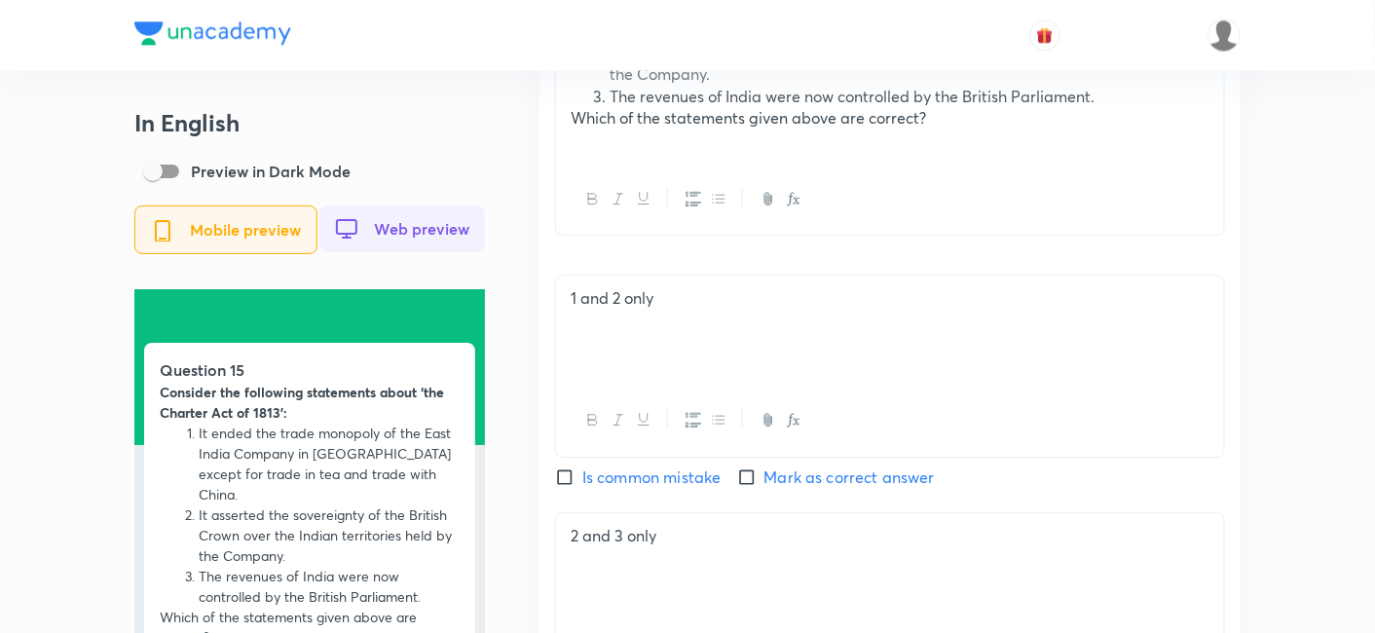
click at [796, 480] on span "Mark as correct answer" at bounding box center [850, 477] width 170 height 23
click at [765, 480] on input "Mark as correct answer" at bounding box center [750, 477] width 27 height 19
drag, startPoint x: 796, startPoint y: 480, endPoint x: 787, endPoint y: 466, distance: 17.0
click at [796, 480] on span "Mark as correct answer" at bounding box center [850, 477] width 170 height 23
click at [765, 480] on input "Mark as correct answer" at bounding box center [750, 477] width 27 height 19
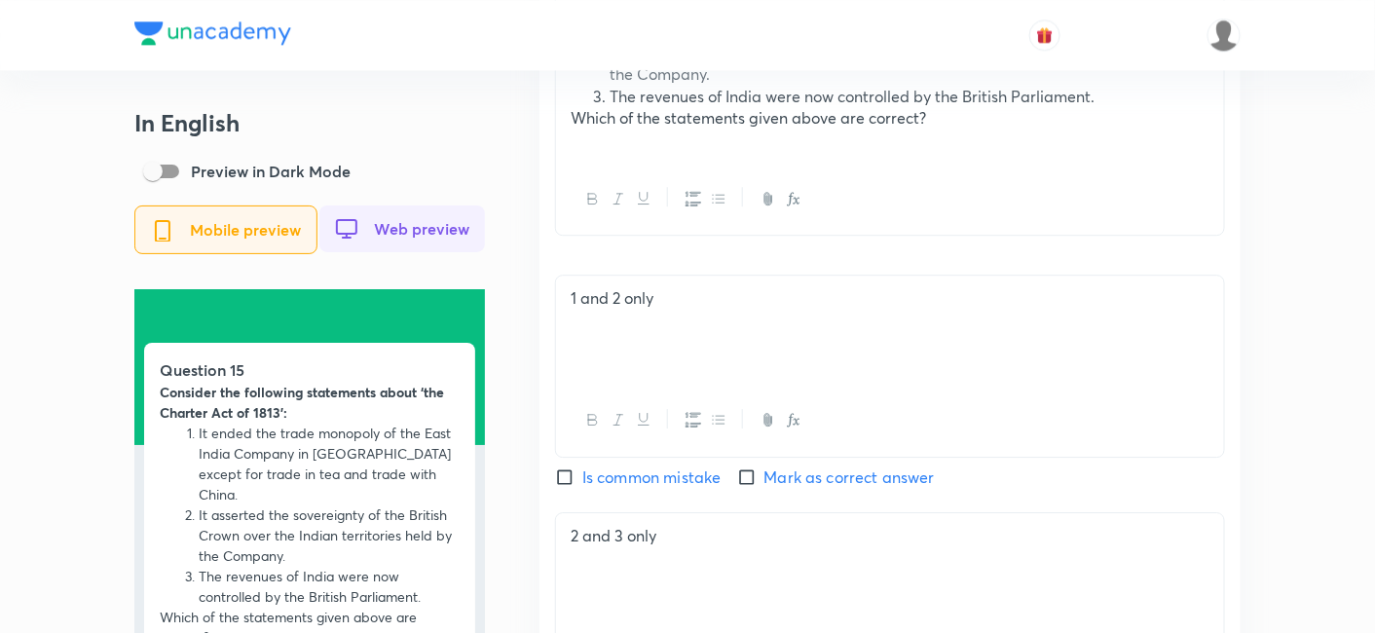
checkbox input "true"
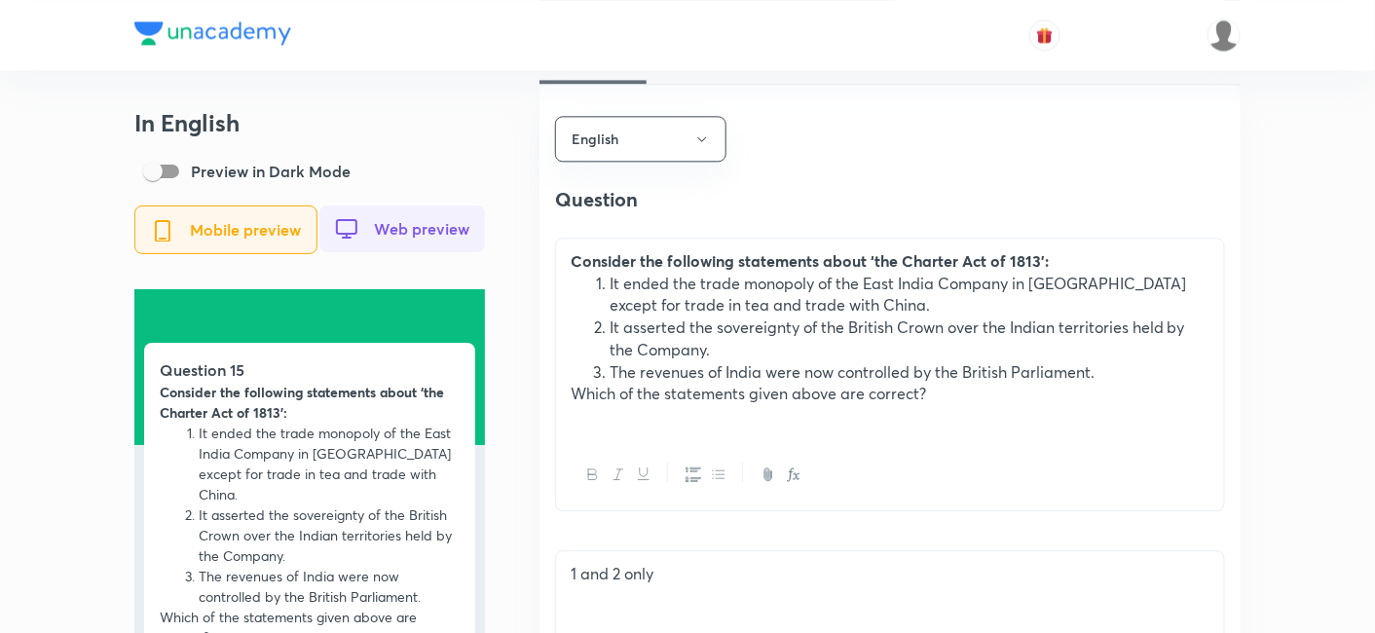
scroll to position [1298, 0]
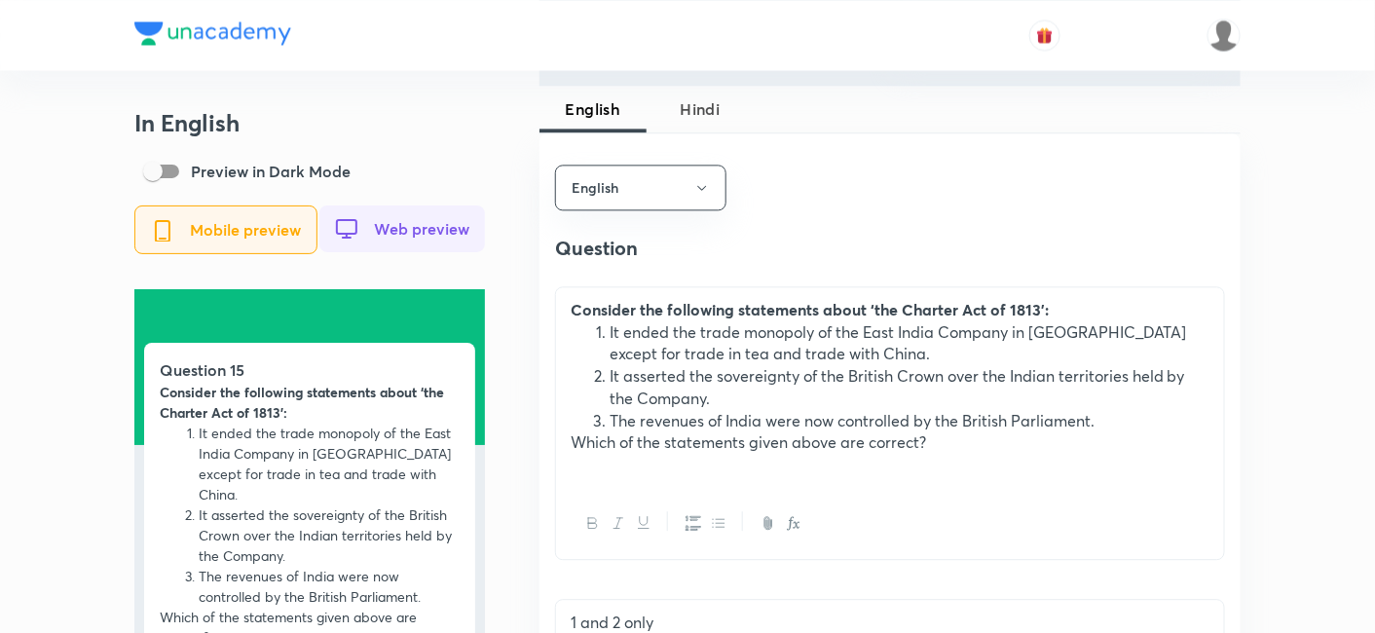
click at [705, 97] on span "Hindi" at bounding box center [700, 108] width 84 height 23
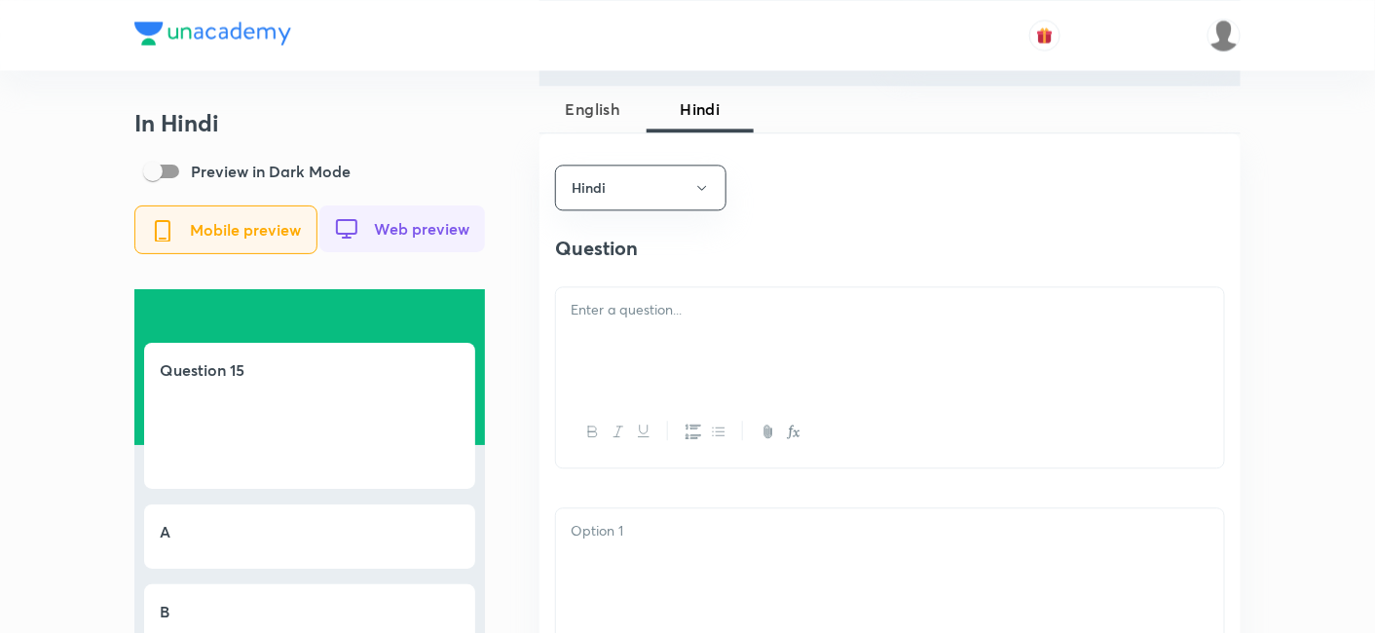
click at [733, 321] on p at bounding box center [890, 310] width 639 height 22
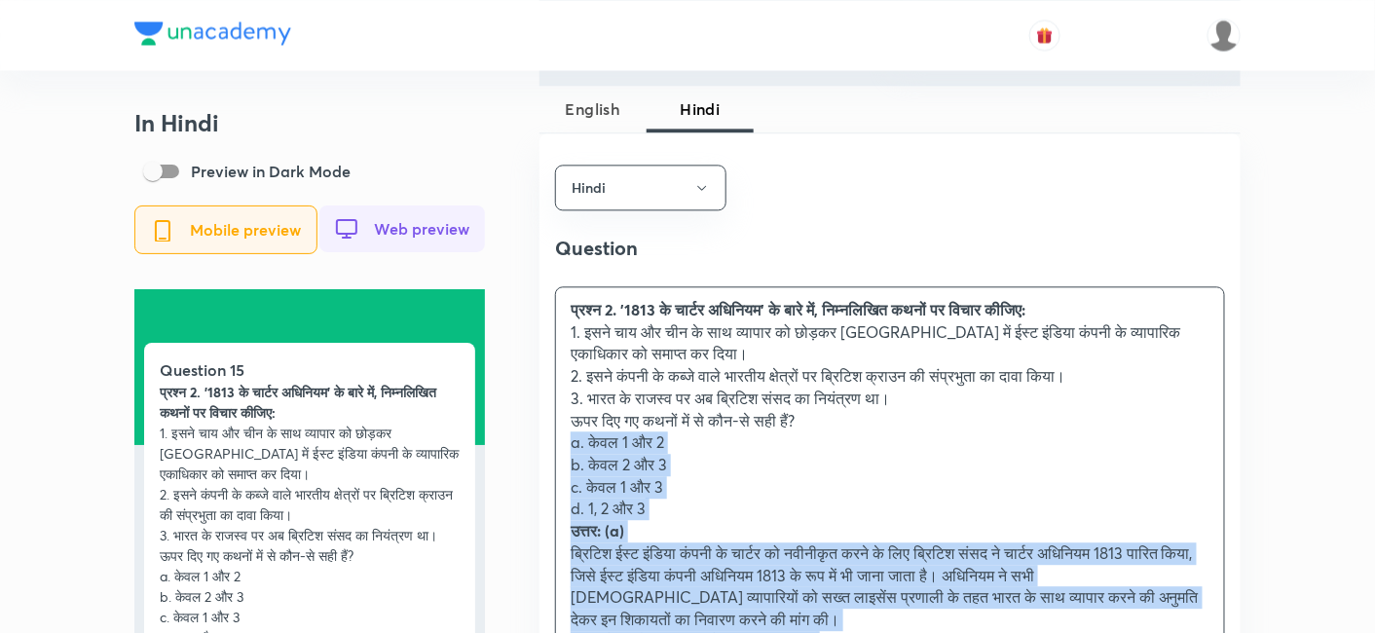
drag, startPoint x: 560, startPoint y: 457, endPoint x: 543, endPoint y: 455, distance: 17.6
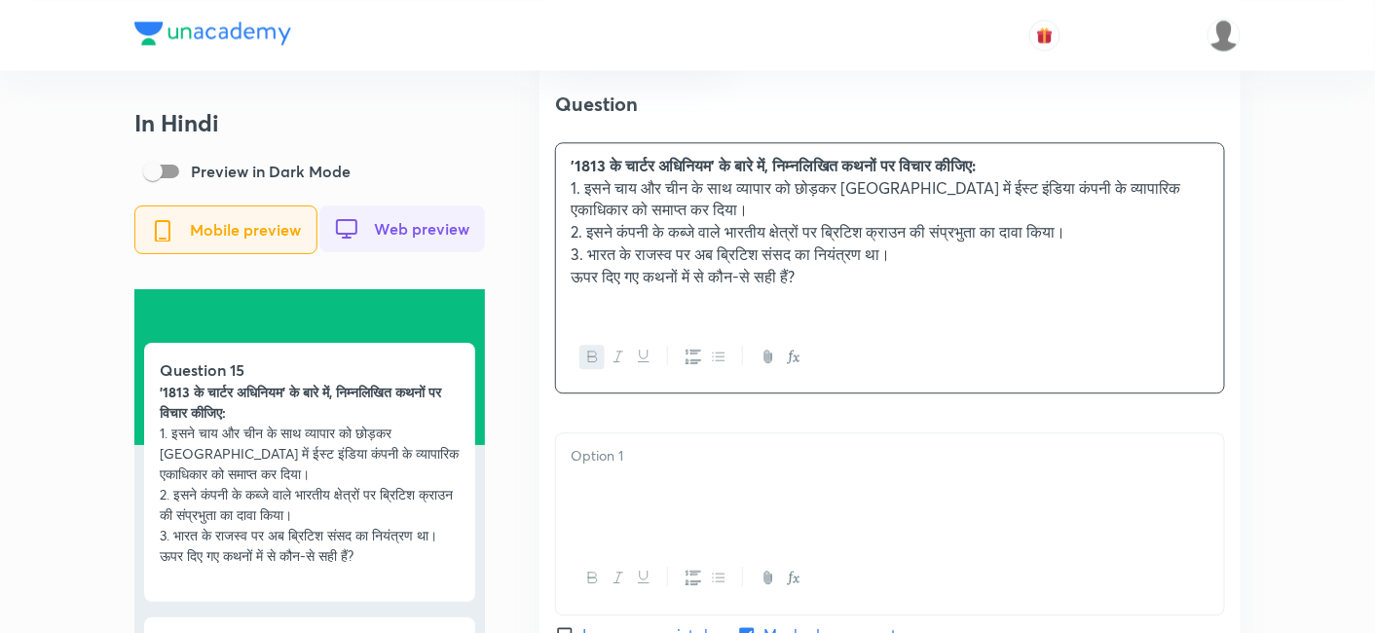
scroll to position [1623, 0]
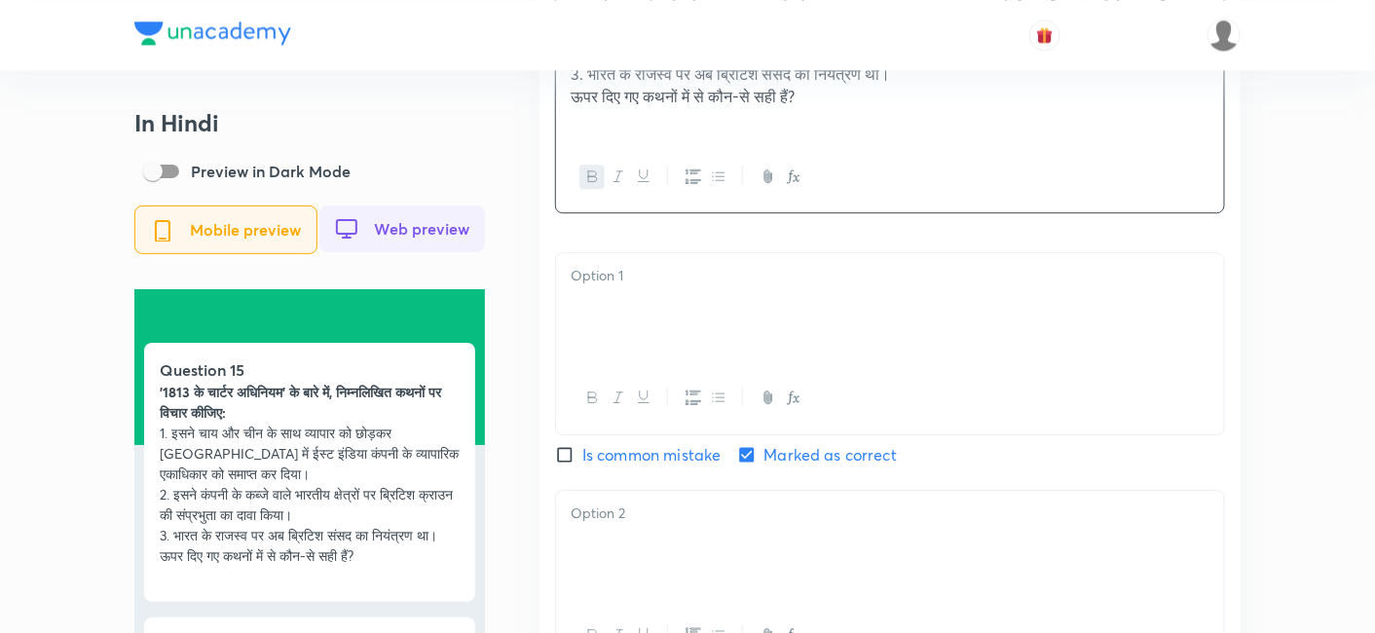
click at [678, 304] on div at bounding box center [890, 307] width 668 height 109
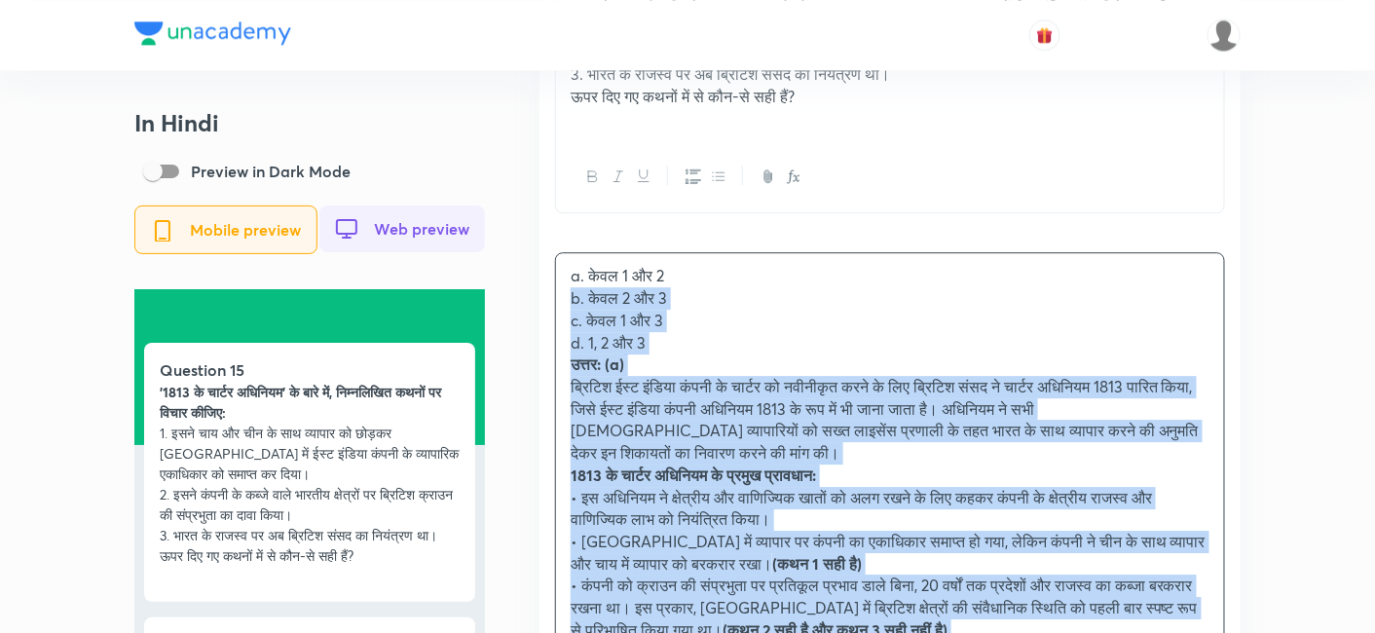
drag, startPoint x: 582, startPoint y: 335, endPoint x: 542, endPoint y: 301, distance: 53.3
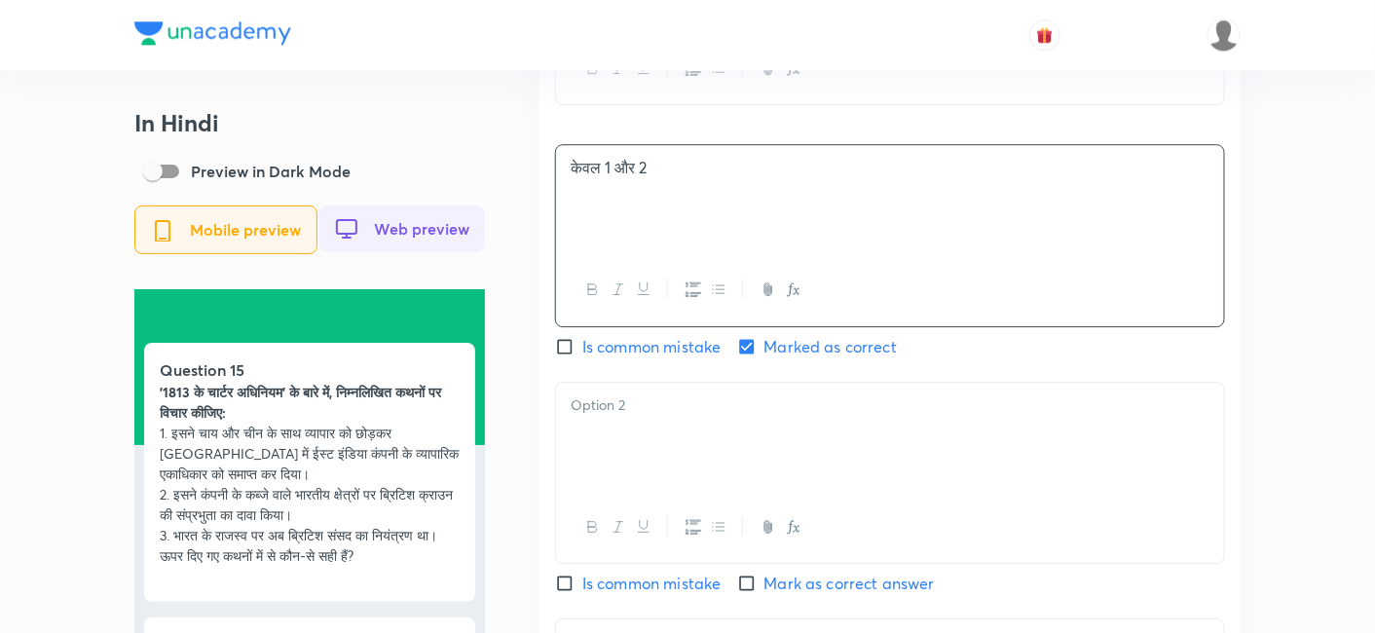
scroll to position [1839, 0]
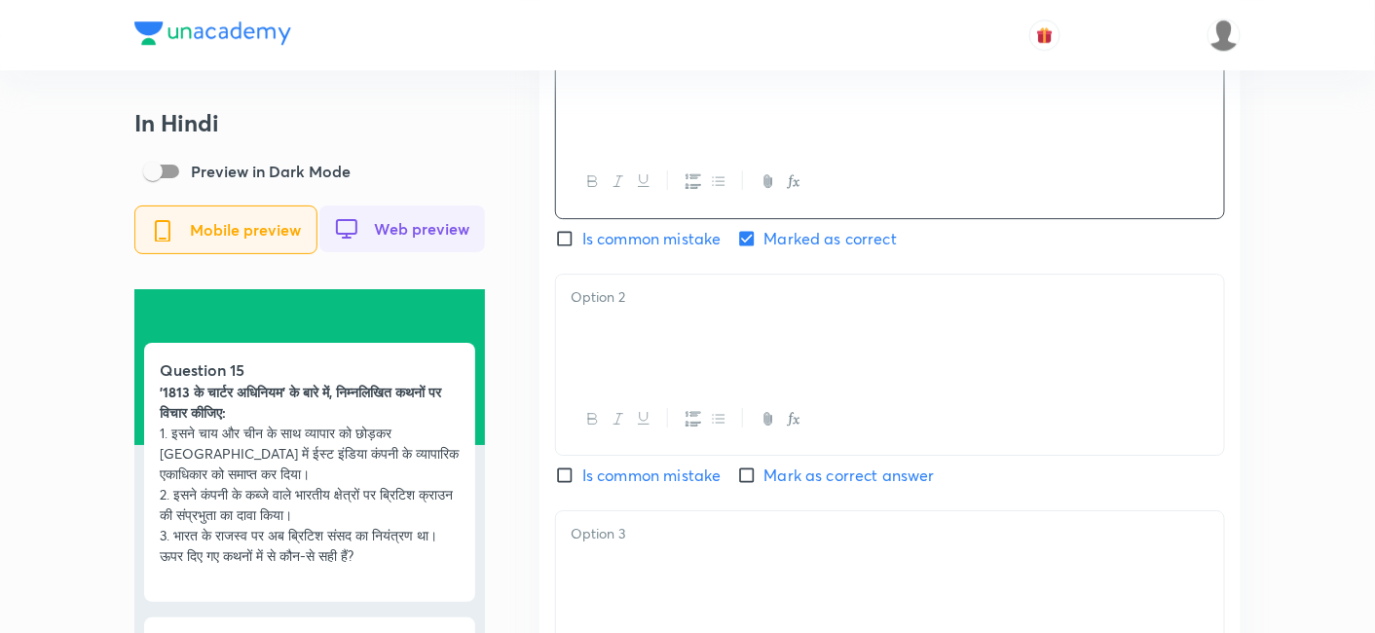
click at [668, 333] on div at bounding box center [890, 329] width 668 height 109
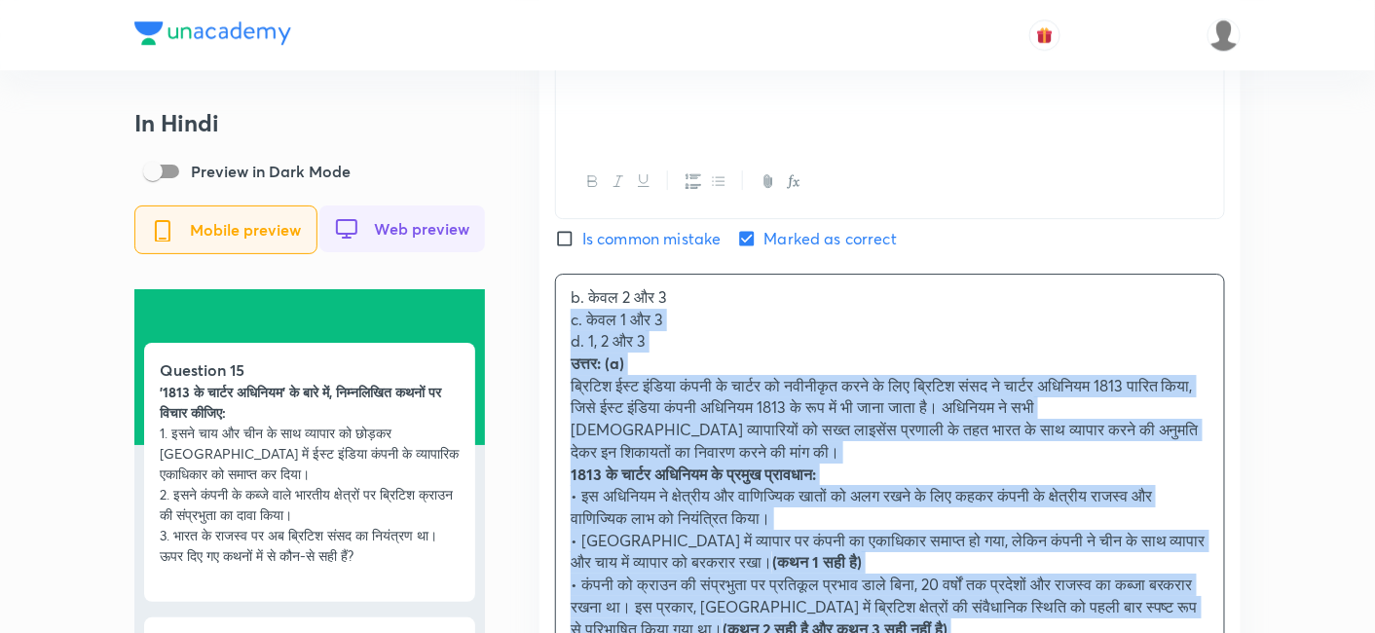
click at [546, 323] on div "Hindi Question '1813 के चार्टर अधिनियम' के बारे में, निम्नलिखित कथनों पर विचार …" at bounding box center [890, 482] width 701 height 1779
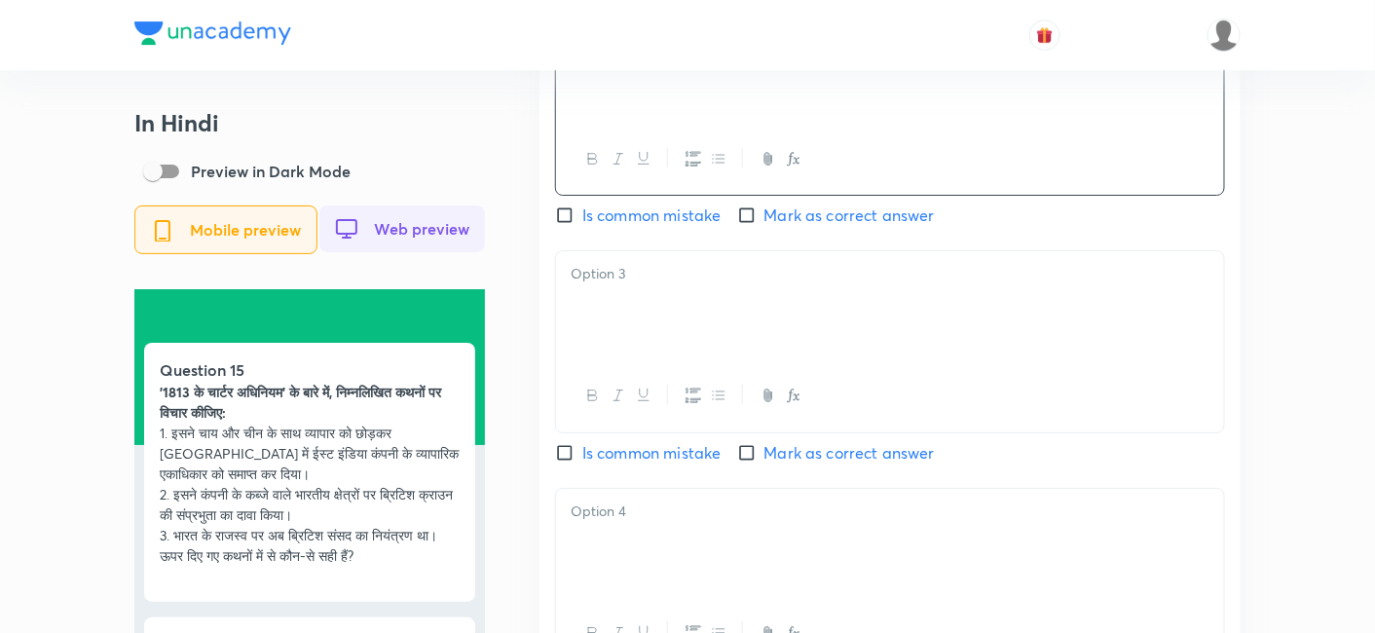
scroll to position [2164, 0]
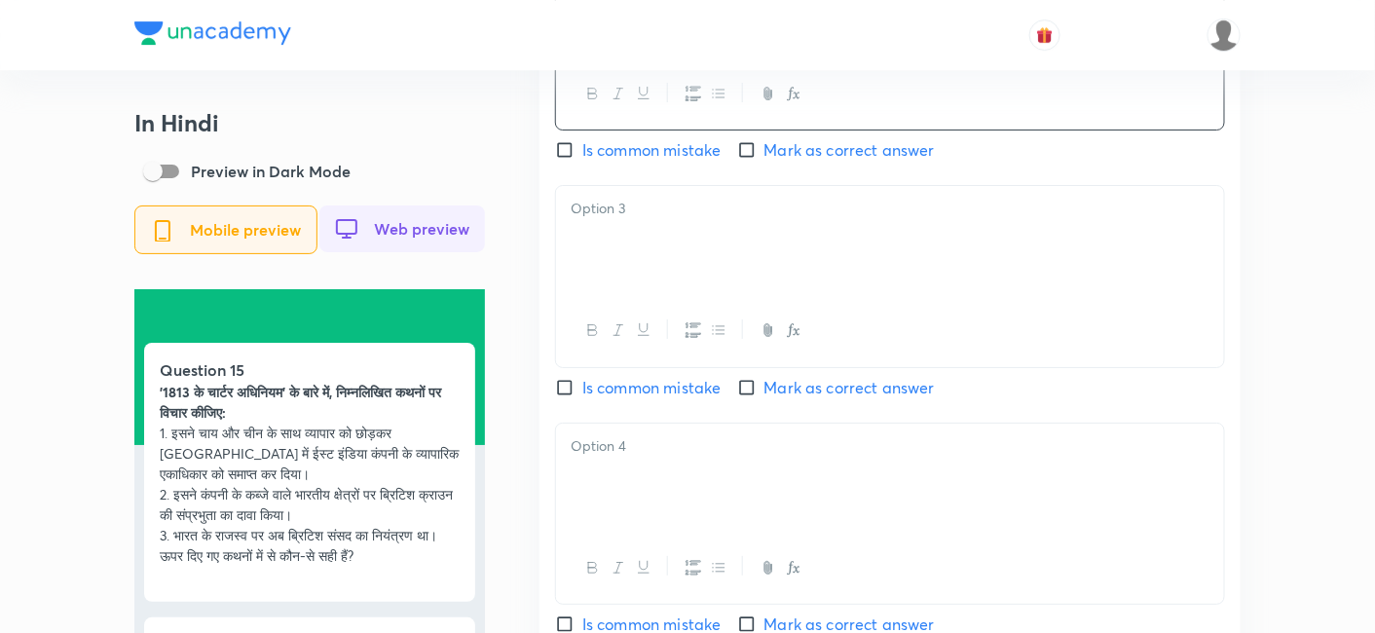
click at [662, 256] on div at bounding box center [890, 240] width 668 height 109
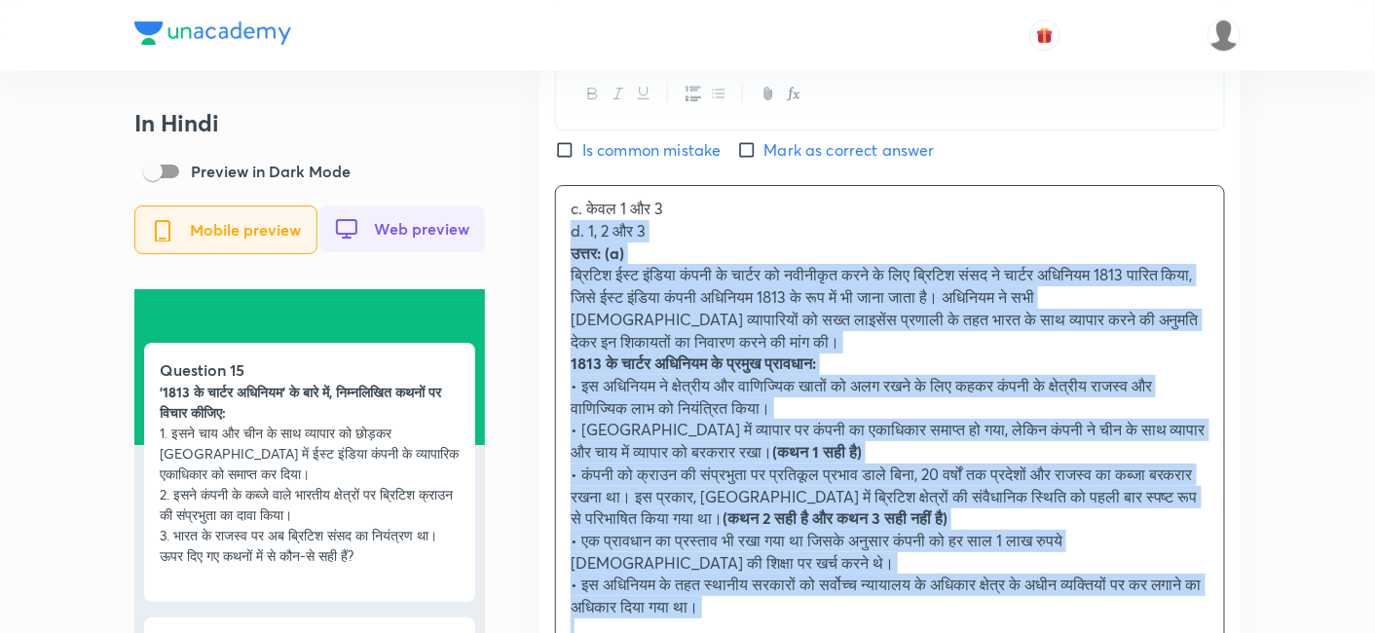
drag, startPoint x: 584, startPoint y: 251, endPoint x: 517, endPoint y: 234, distance: 69.5
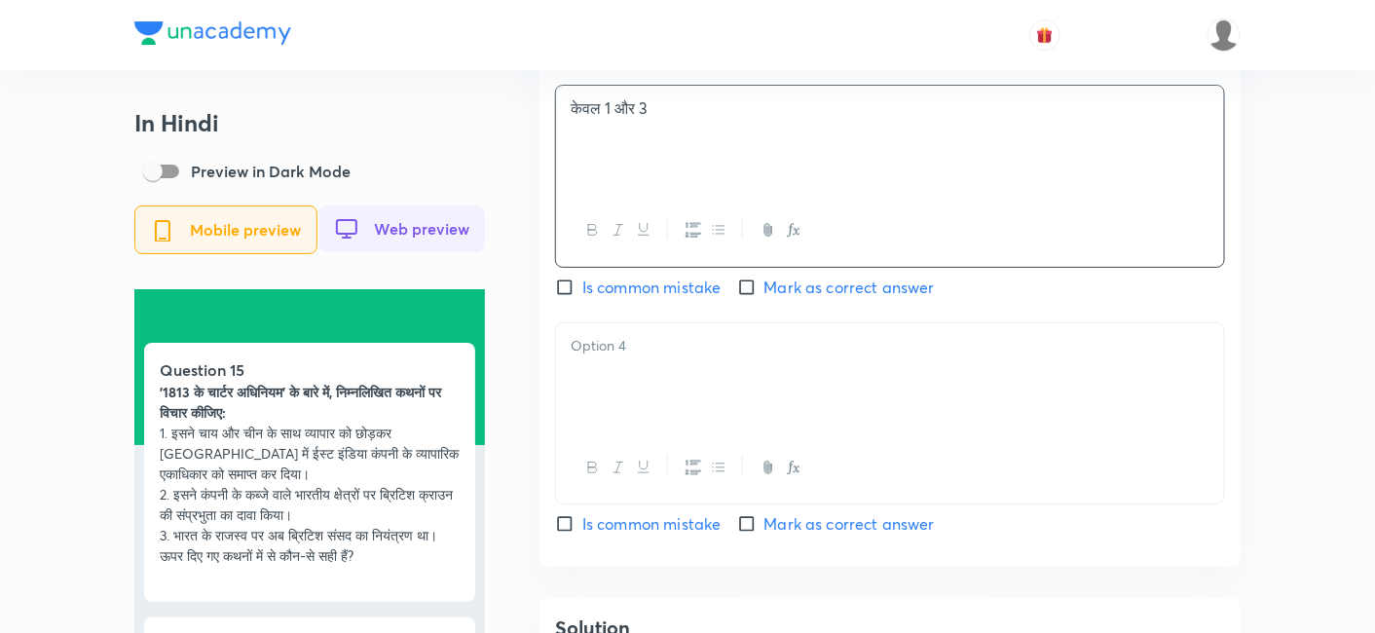
scroll to position [2381, 0]
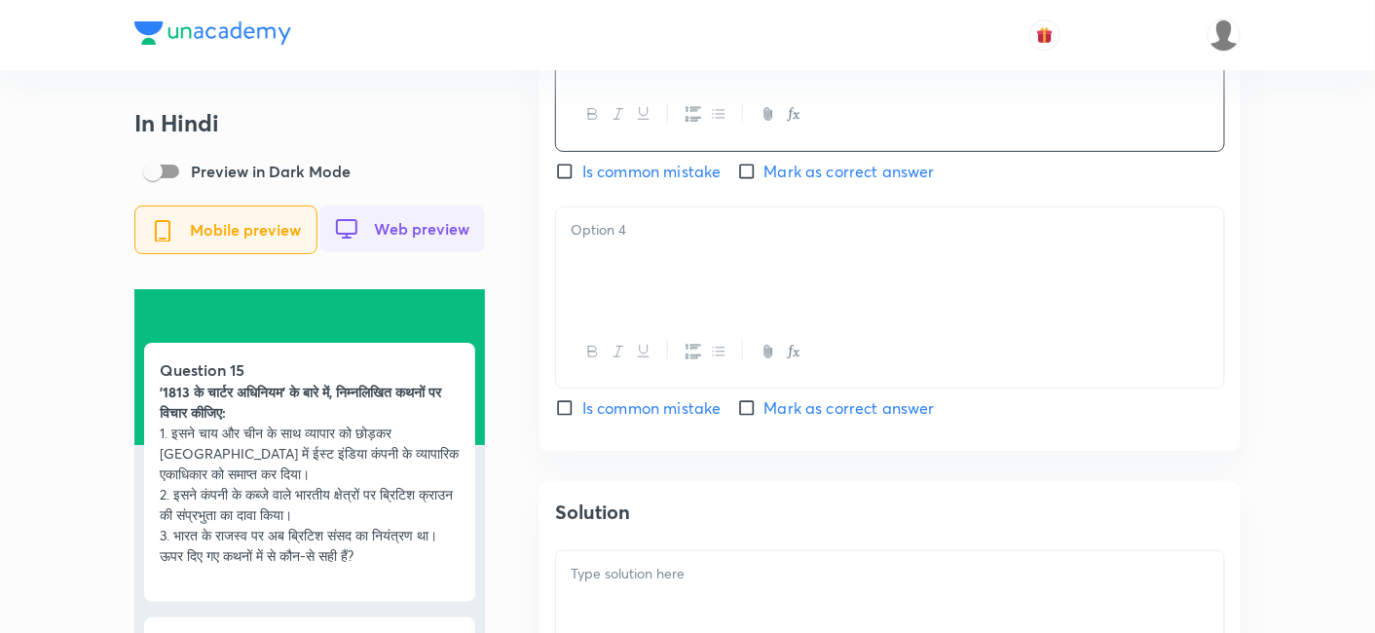
click at [629, 242] on p at bounding box center [890, 230] width 639 height 22
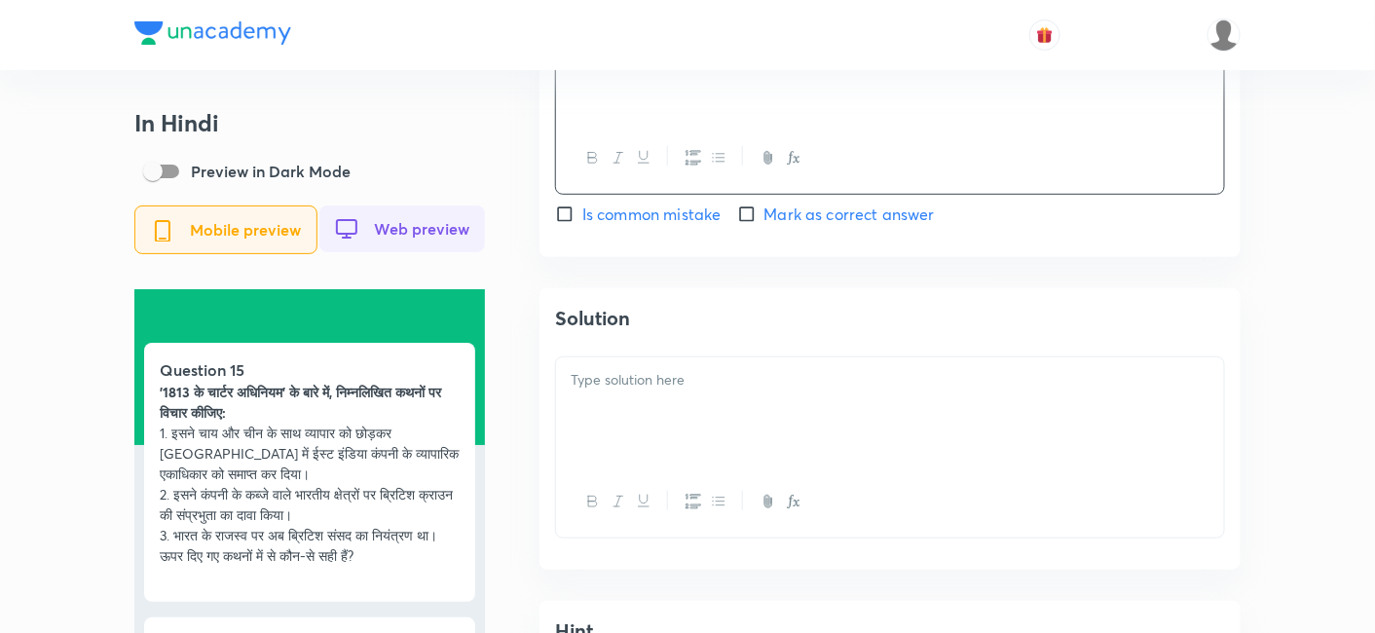
scroll to position [2597, 0]
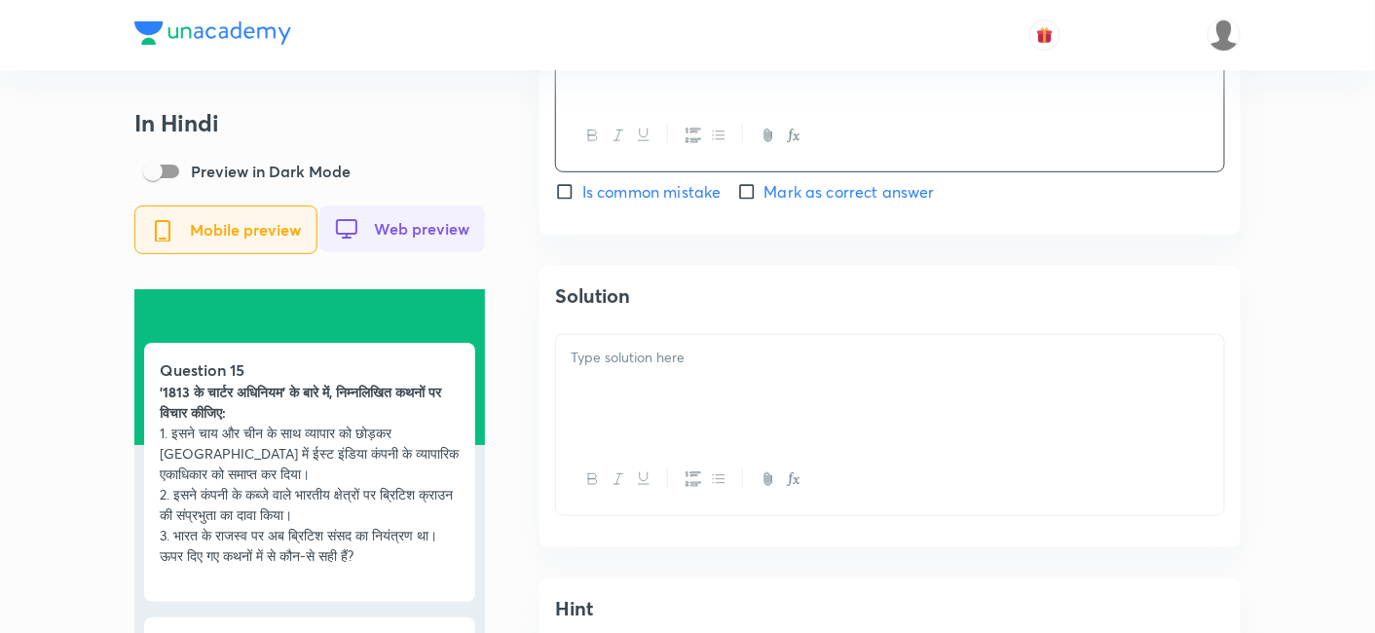
click at [666, 368] on p at bounding box center [890, 358] width 639 height 22
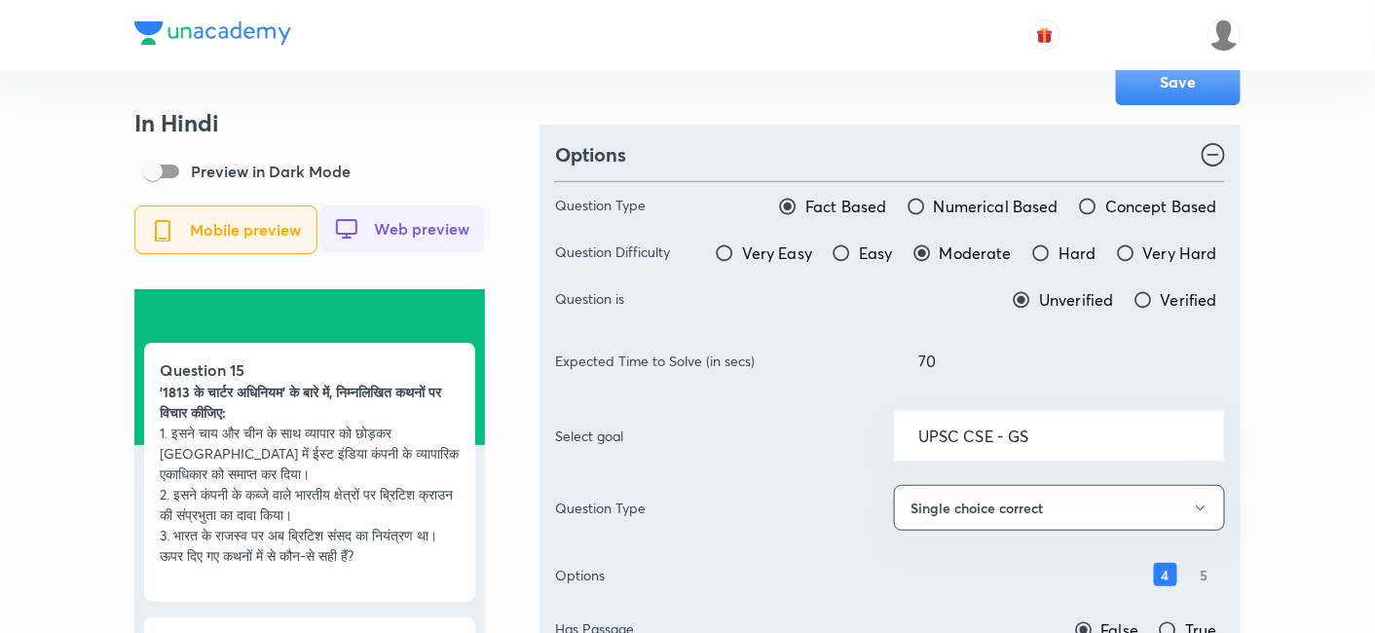
scroll to position [0, 0]
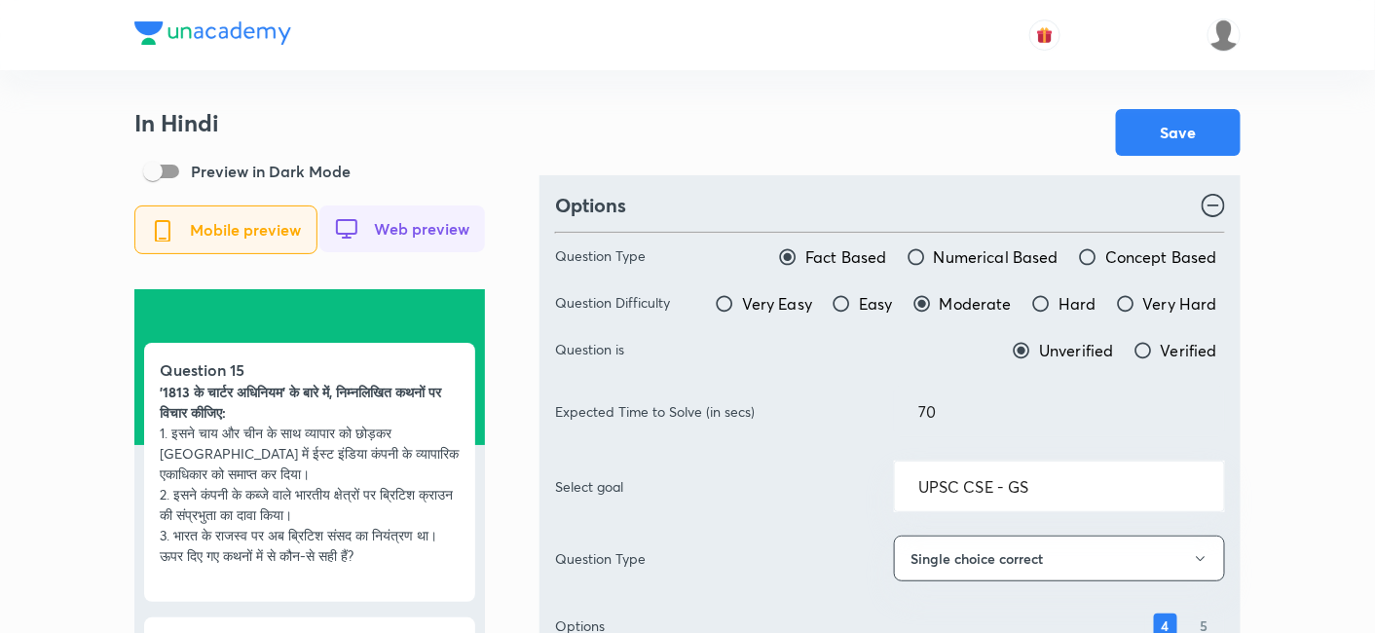
click at [949, 142] on div "Save" at bounding box center [890, 132] width 701 height 47
click at [1202, 152] on button "Save" at bounding box center [1178, 130] width 125 height 47
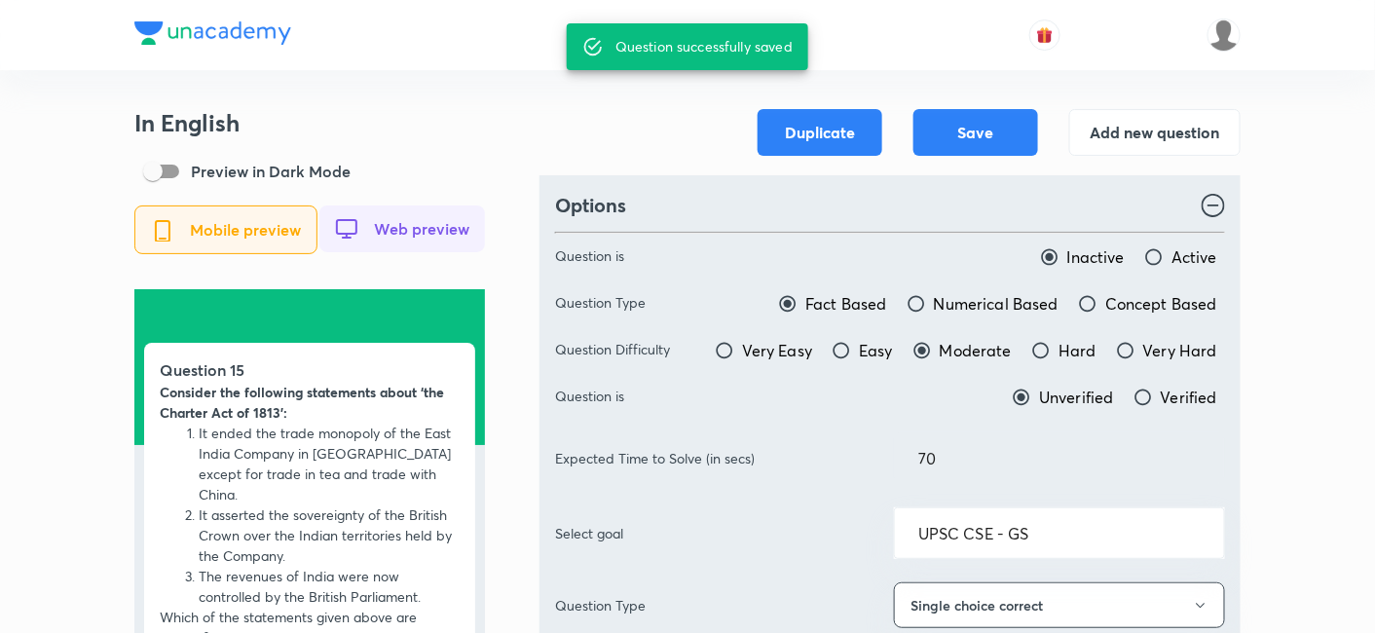
click at [465, 112] on h3 "In English" at bounding box center [309, 123] width 351 height 28
click at [449, 115] on h3 "In English" at bounding box center [309, 123] width 351 height 28
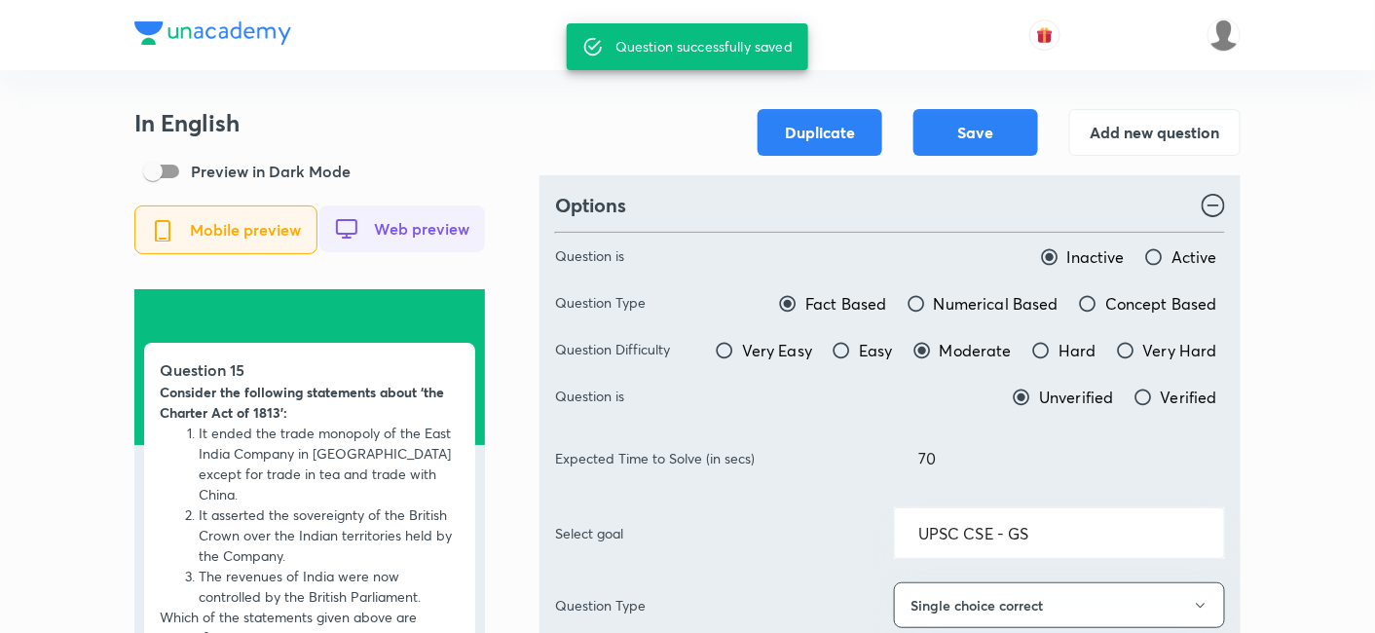
click at [1163, 142] on button "Add new question" at bounding box center [1154, 130] width 171 height 47
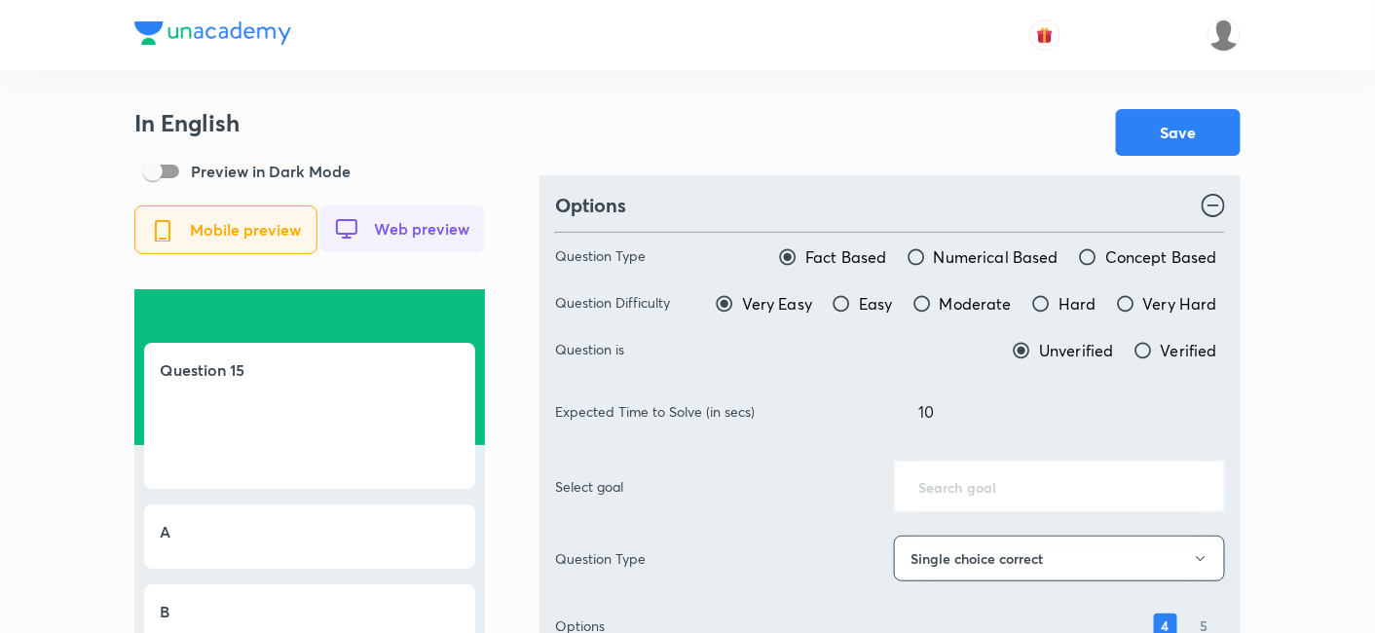
click at [864, 109] on div "Save" at bounding box center [890, 132] width 701 height 47
click at [955, 295] on span "Moderate" at bounding box center [976, 303] width 72 height 23
click at [932, 295] on input "Moderate" at bounding box center [922, 303] width 19 height 19
radio input "true"
radio input "false"
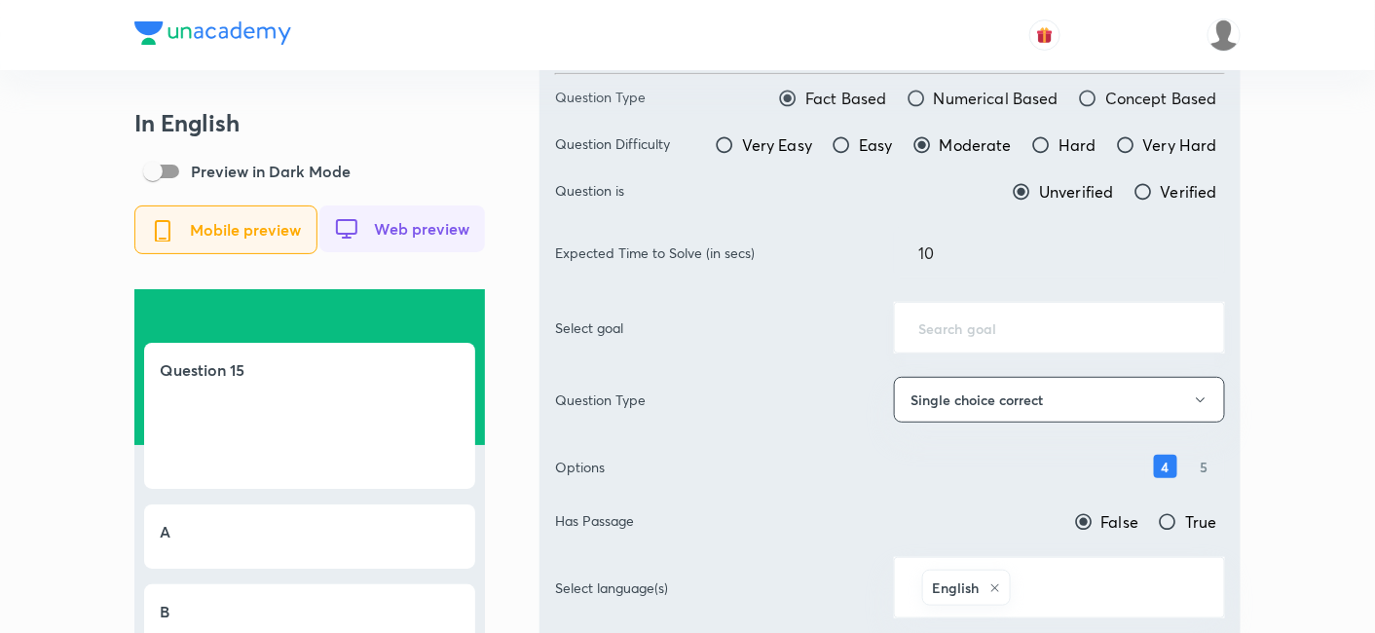
scroll to position [216, 0]
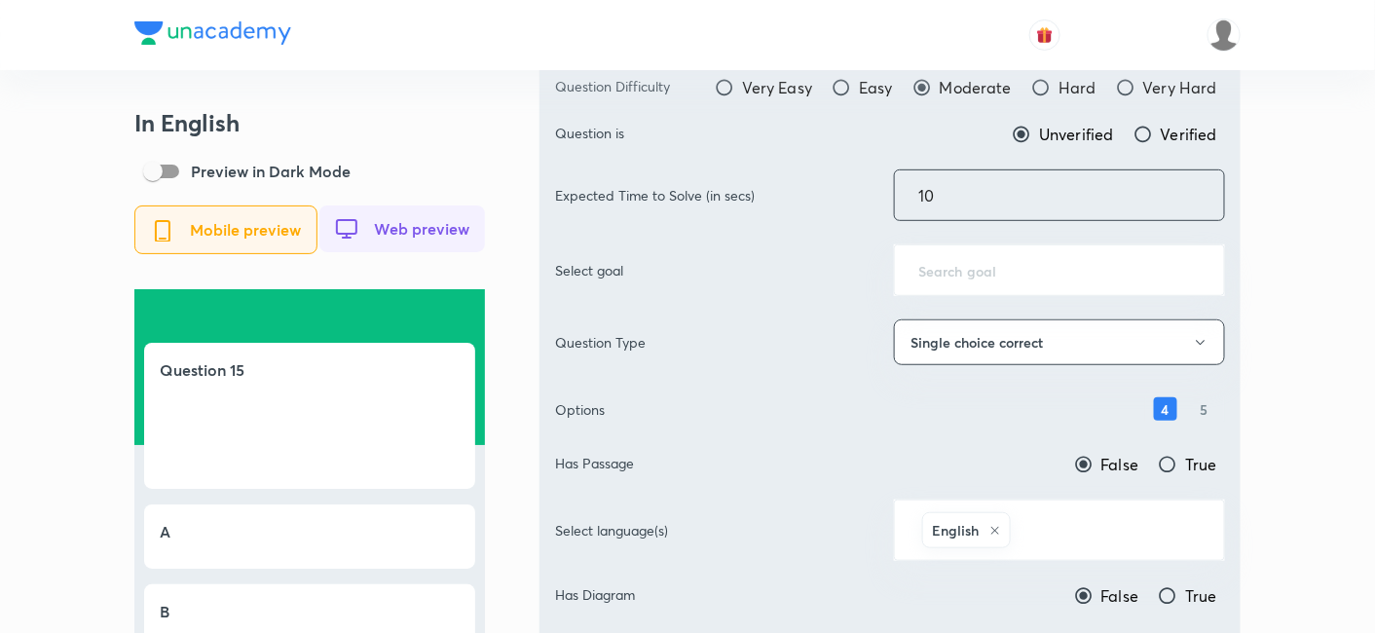
drag, startPoint x: 980, startPoint y: 209, endPoint x: 829, endPoint y: 173, distance: 155.2
click at [829, 173] on div "Expected Time to Solve (in secs) 10 ​" at bounding box center [890, 195] width 670 height 52
type input "70"
click at [1048, 272] on input "text" at bounding box center [1060, 270] width 282 height 19
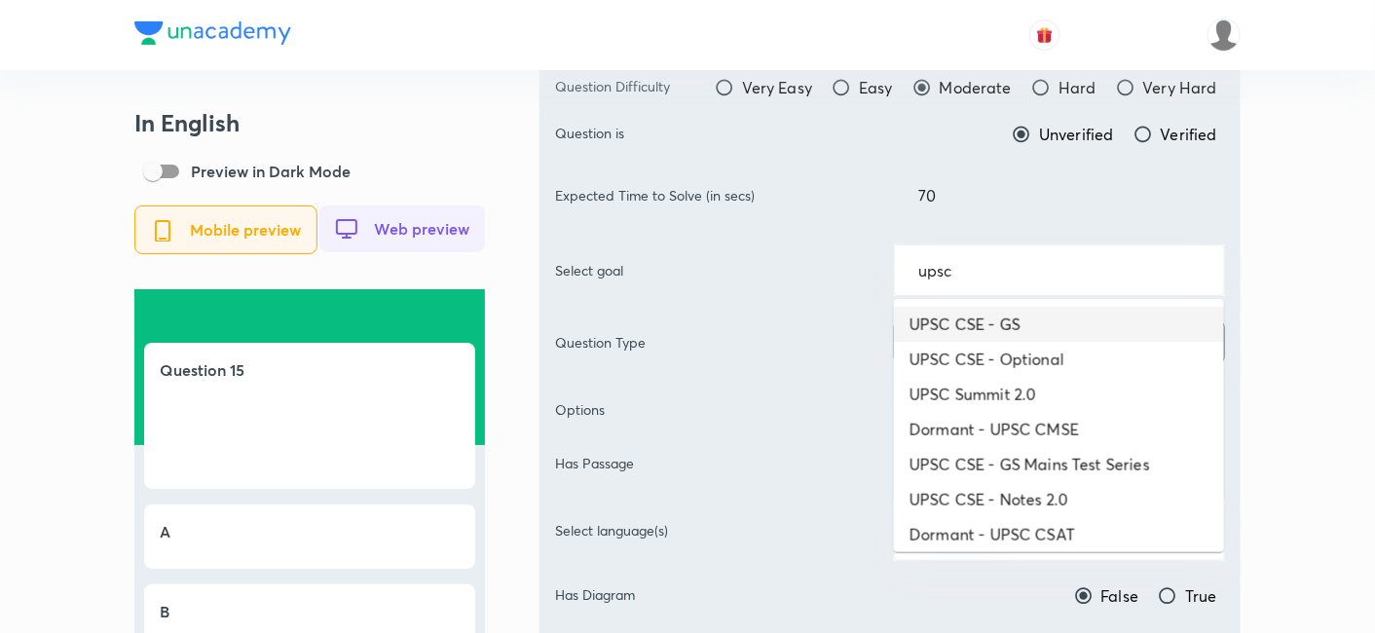
click at [1039, 313] on li "UPSC CSE - GS" at bounding box center [1059, 324] width 330 height 35
type input "UPSC CSE - GS"
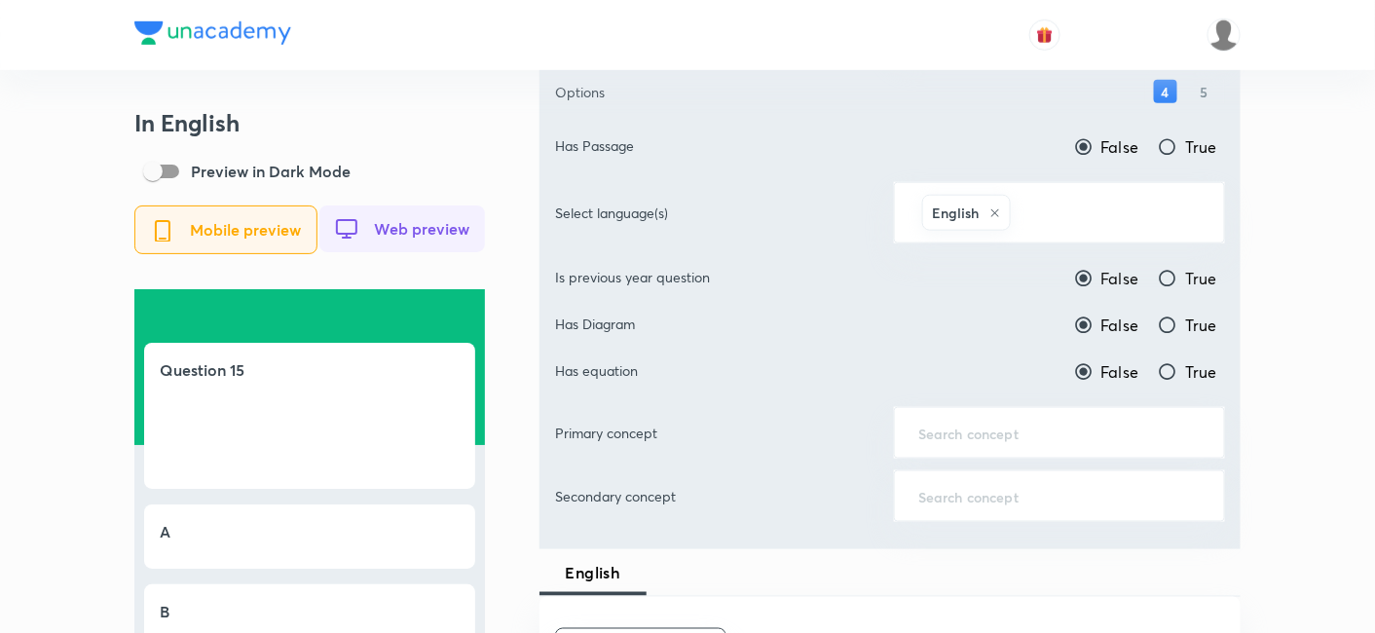
scroll to position [541, 0]
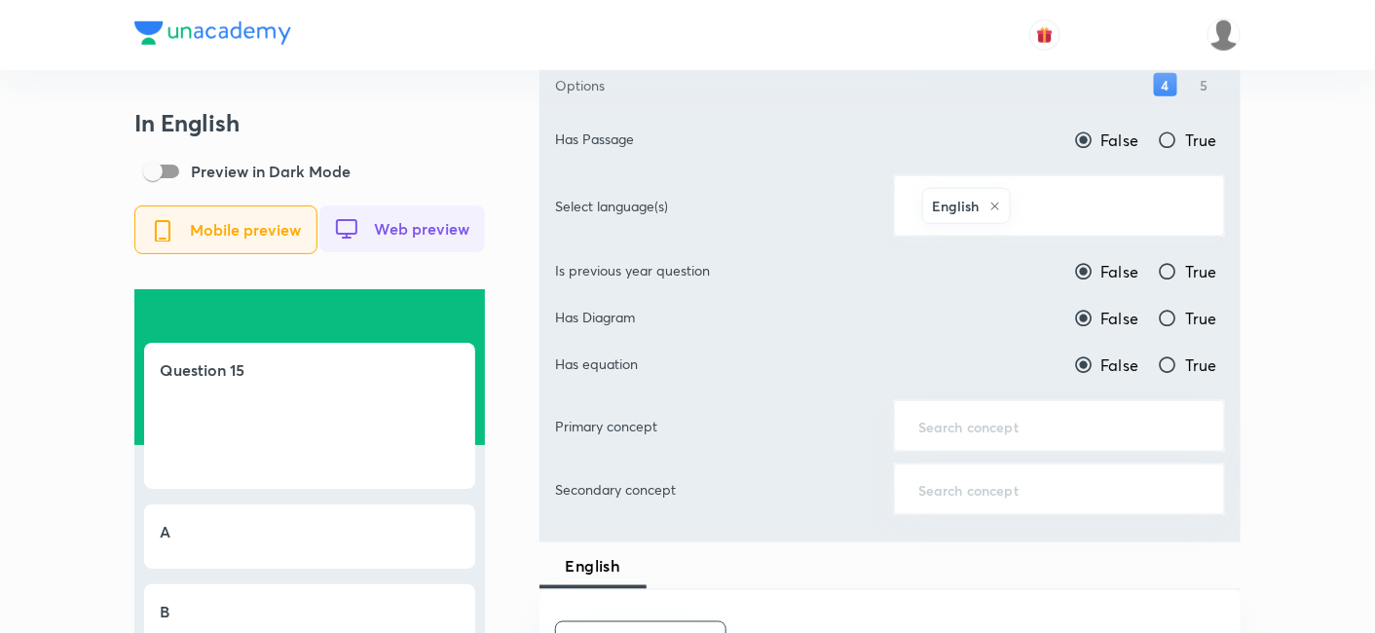
click at [1107, 206] on input "text" at bounding box center [1108, 206] width 186 height 36
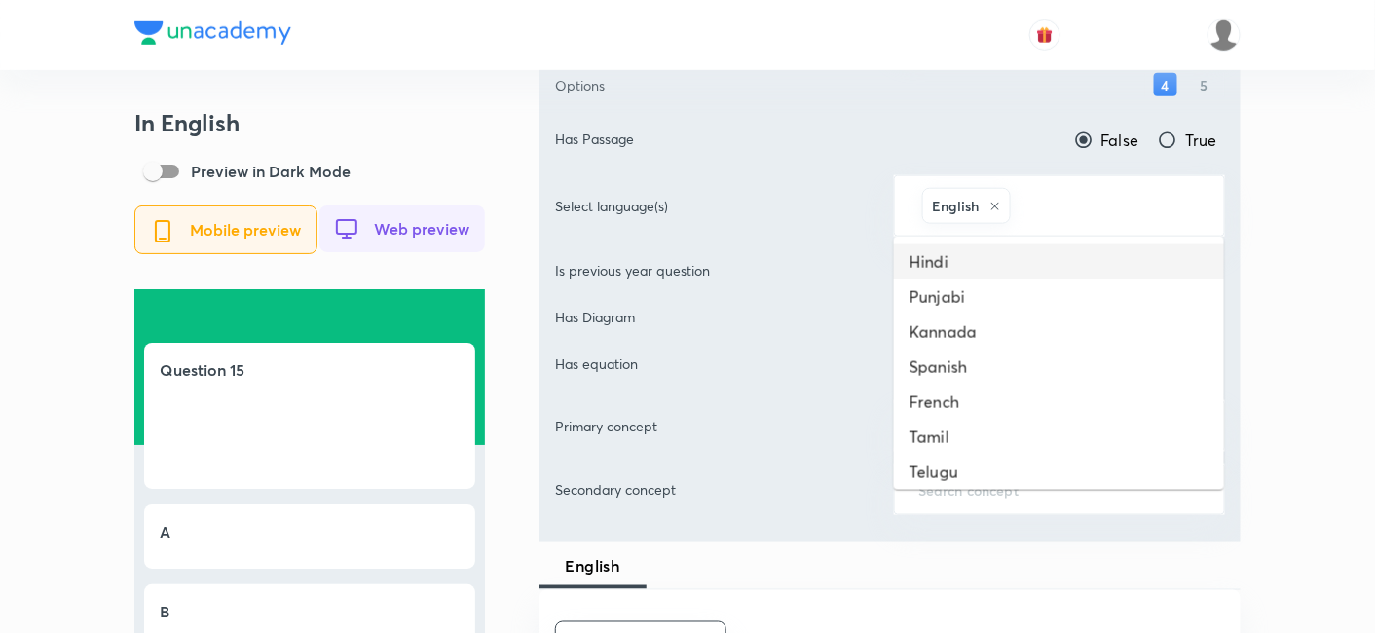
click at [1079, 250] on li "Hindi" at bounding box center [1059, 261] width 330 height 35
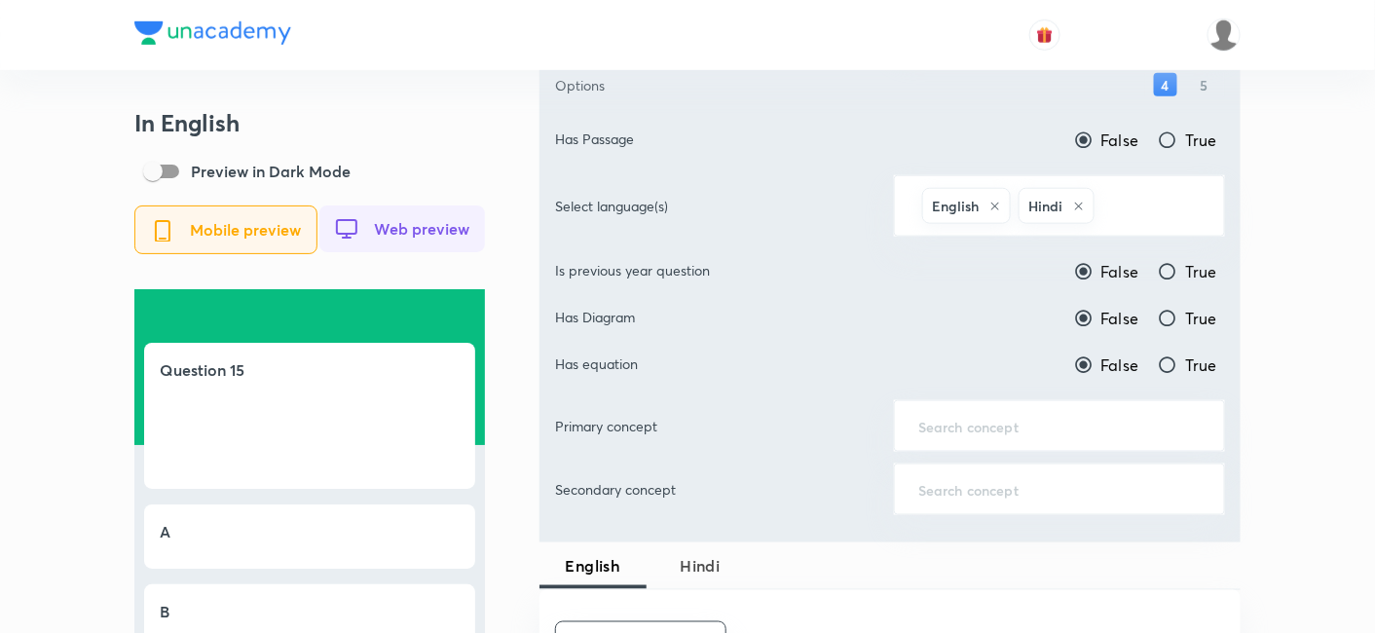
click at [1164, 271] on input "True" at bounding box center [1167, 271] width 19 height 19
radio input "true"
radio input "false"
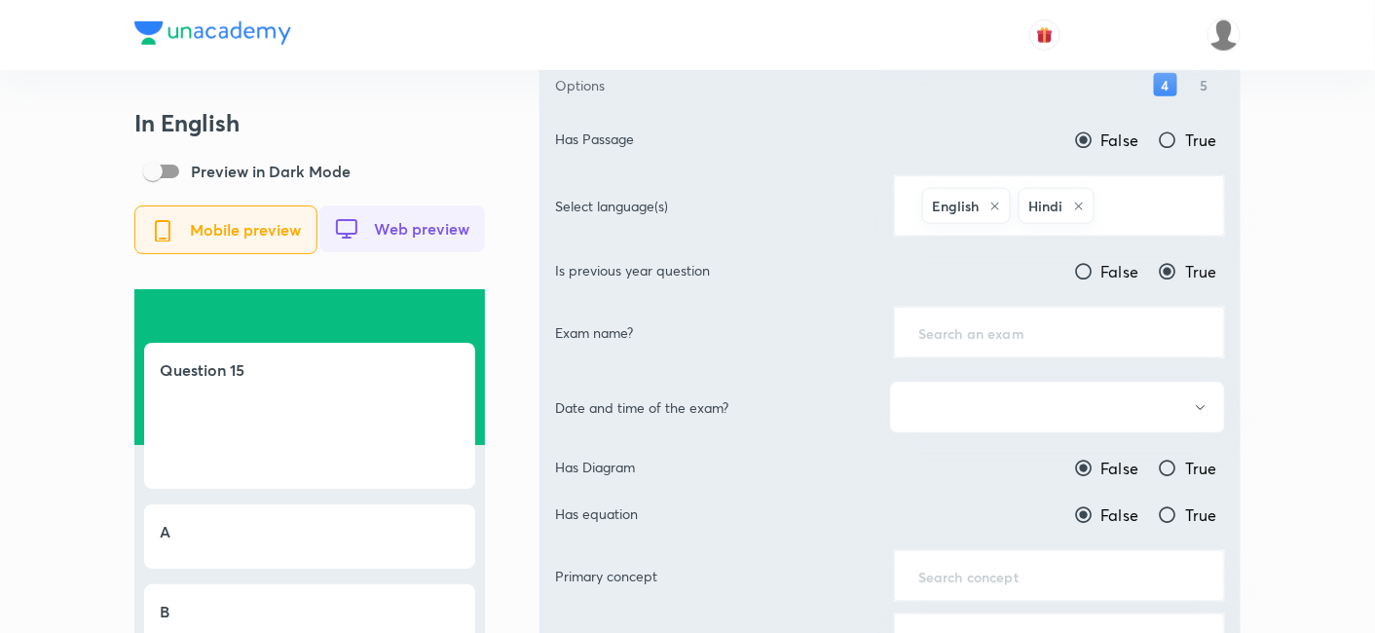
click at [1080, 313] on div "​" at bounding box center [1059, 333] width 331 height 52
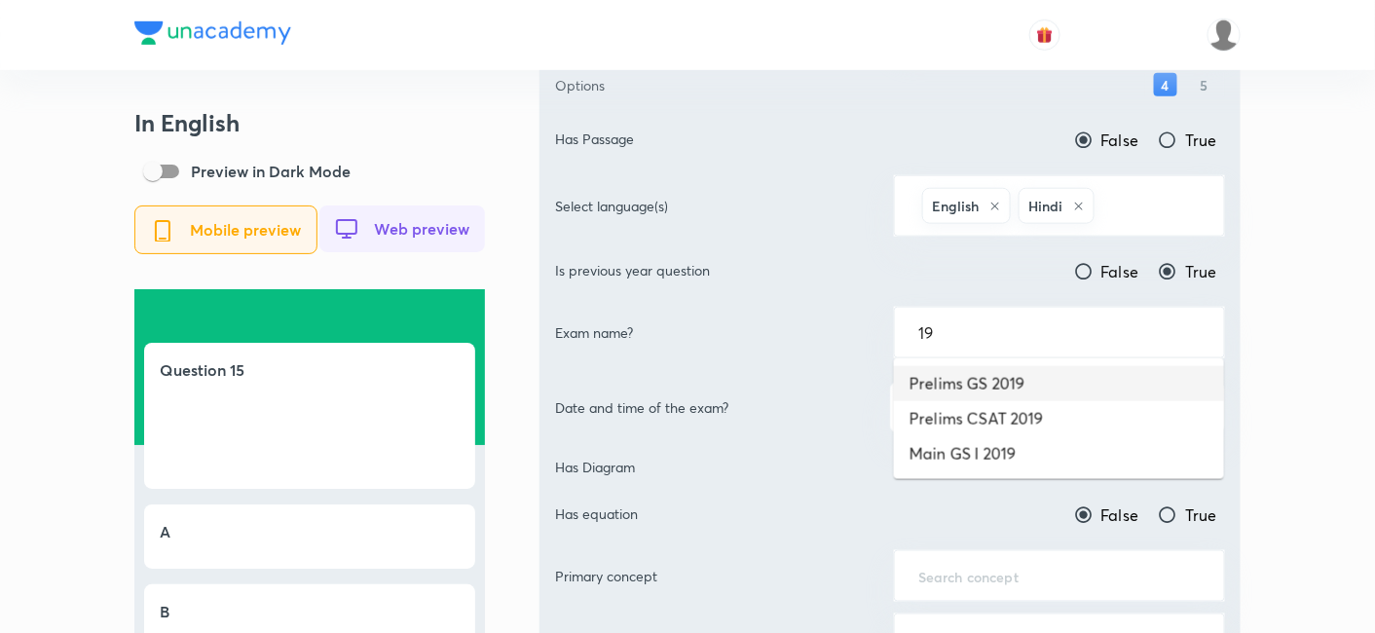
click at [1024, 388] on li "Prelims GS 2019" at bounding box center [1059, 383] width 330 height 35
type input "Prelims GS 2019"
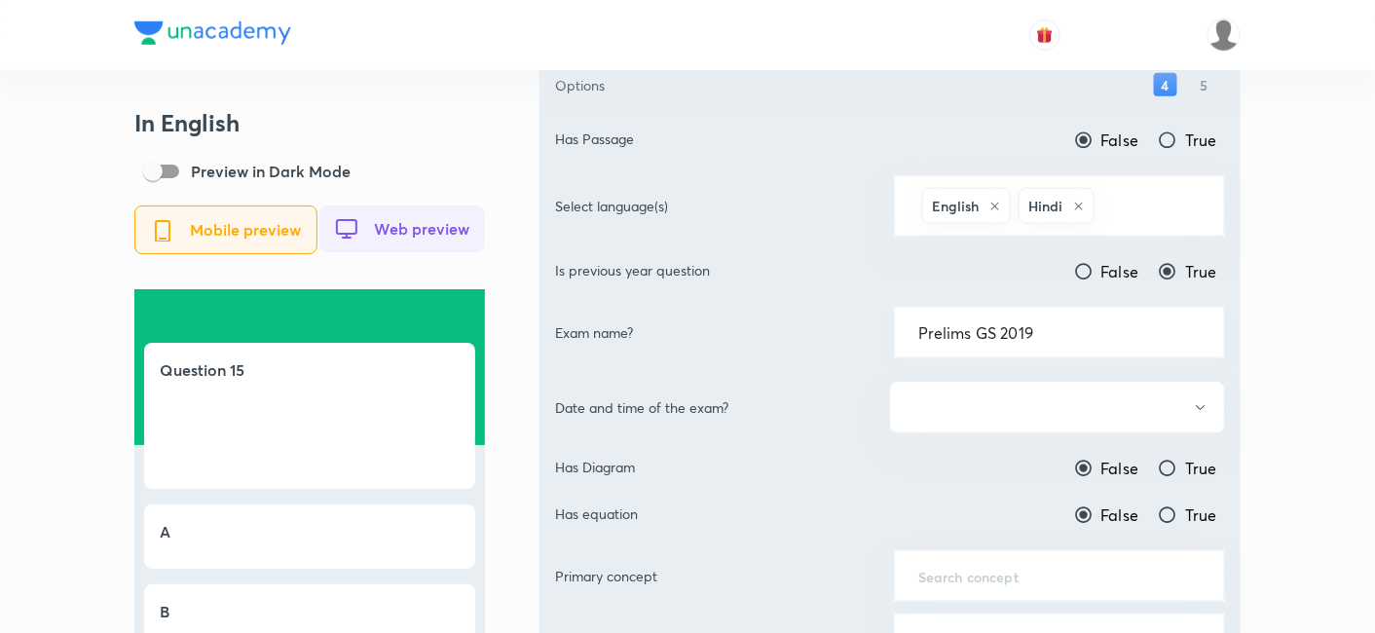
scroll to position [649, 0]
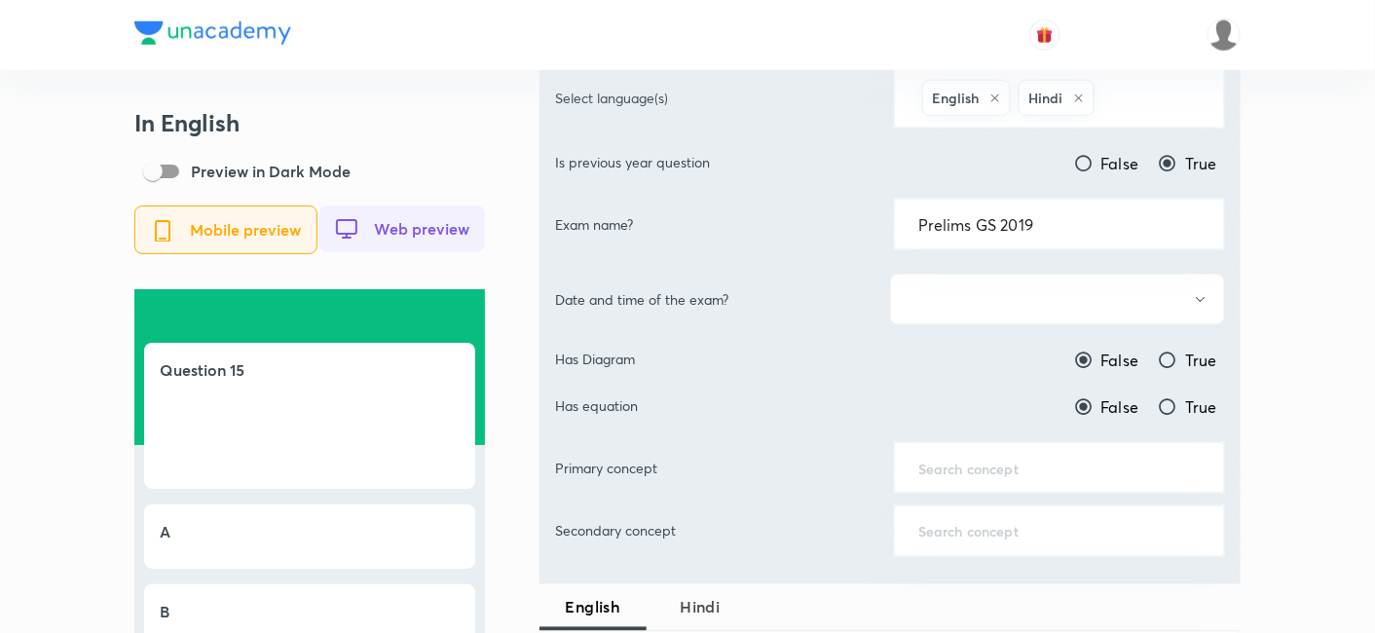
click at [1019, 300] on button "button" at bounding box center [1057, 300] width 335 height 52
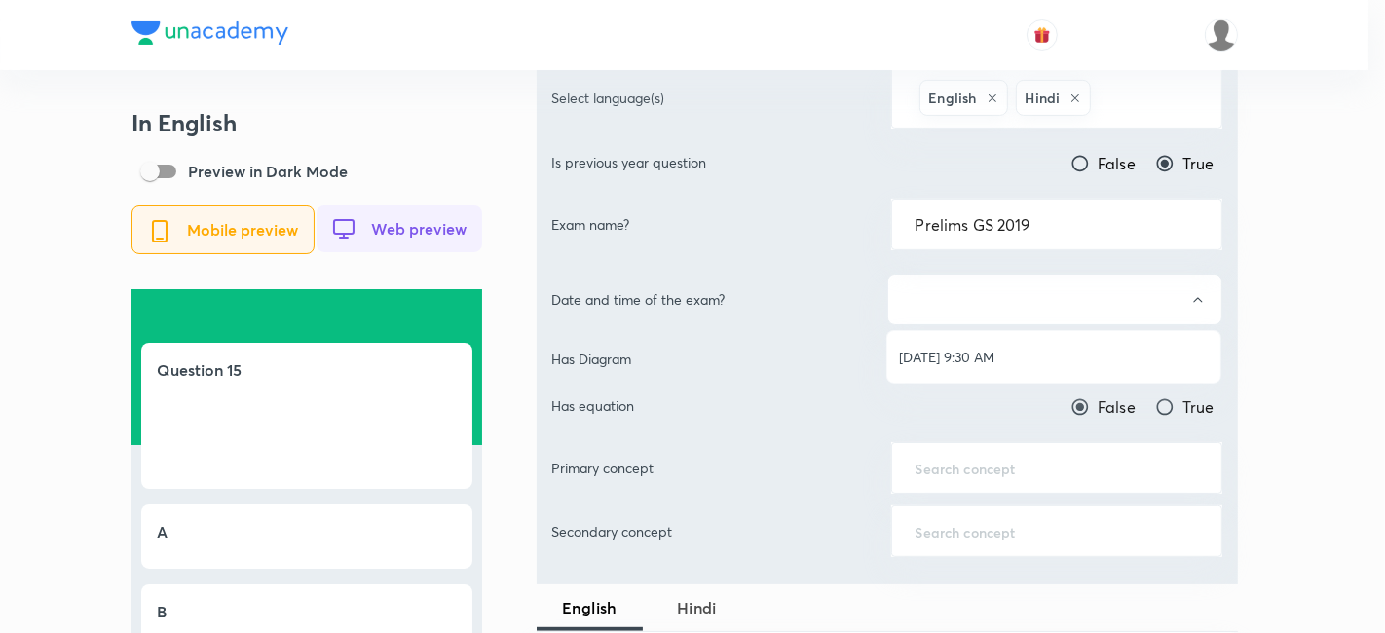
click at [1002, 354] on span "[DATE] 9:30 AM" at bounding box center [1054, 357] width 310 height 20
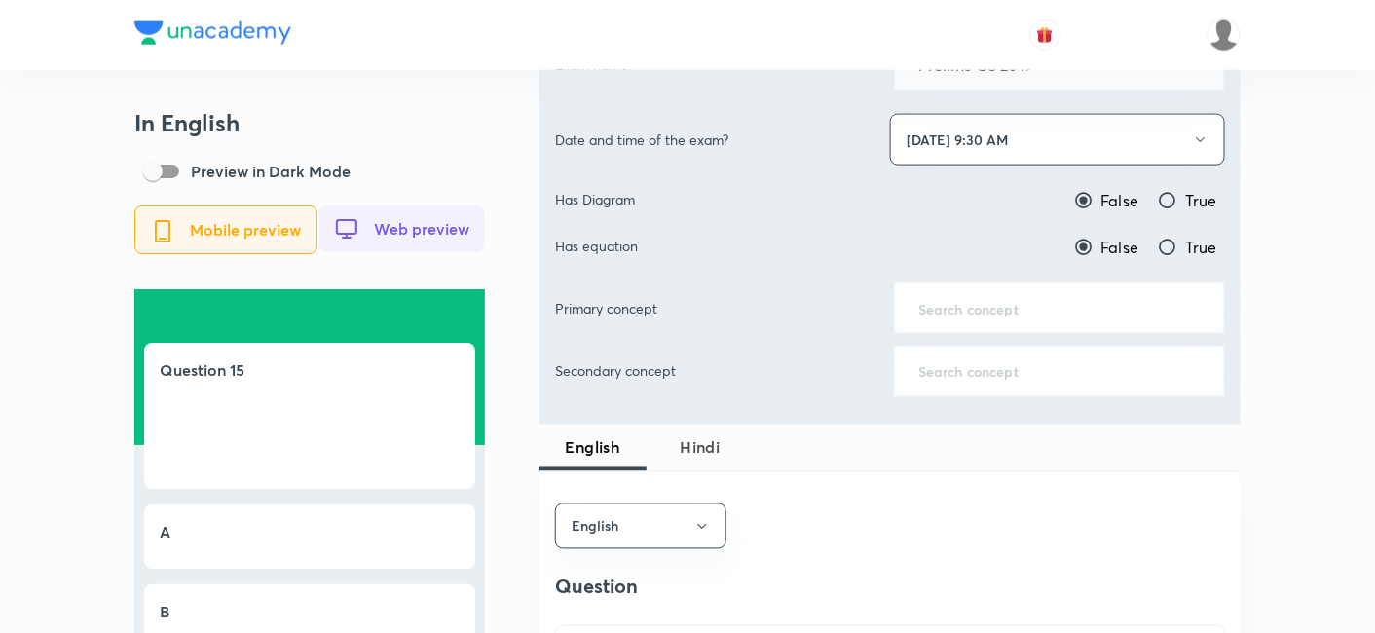
scroll to position [865, 0]
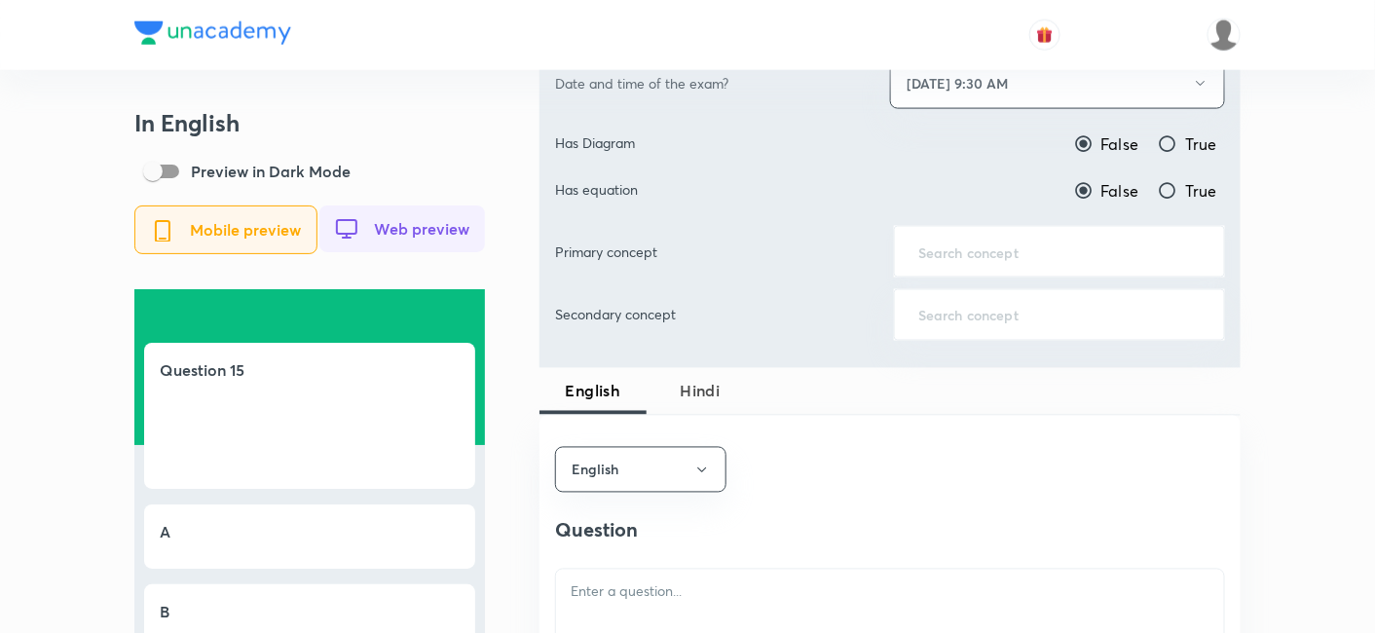
click at [1012, 251] on input "text" at bounding box center [1060, 252] width 282 height 19
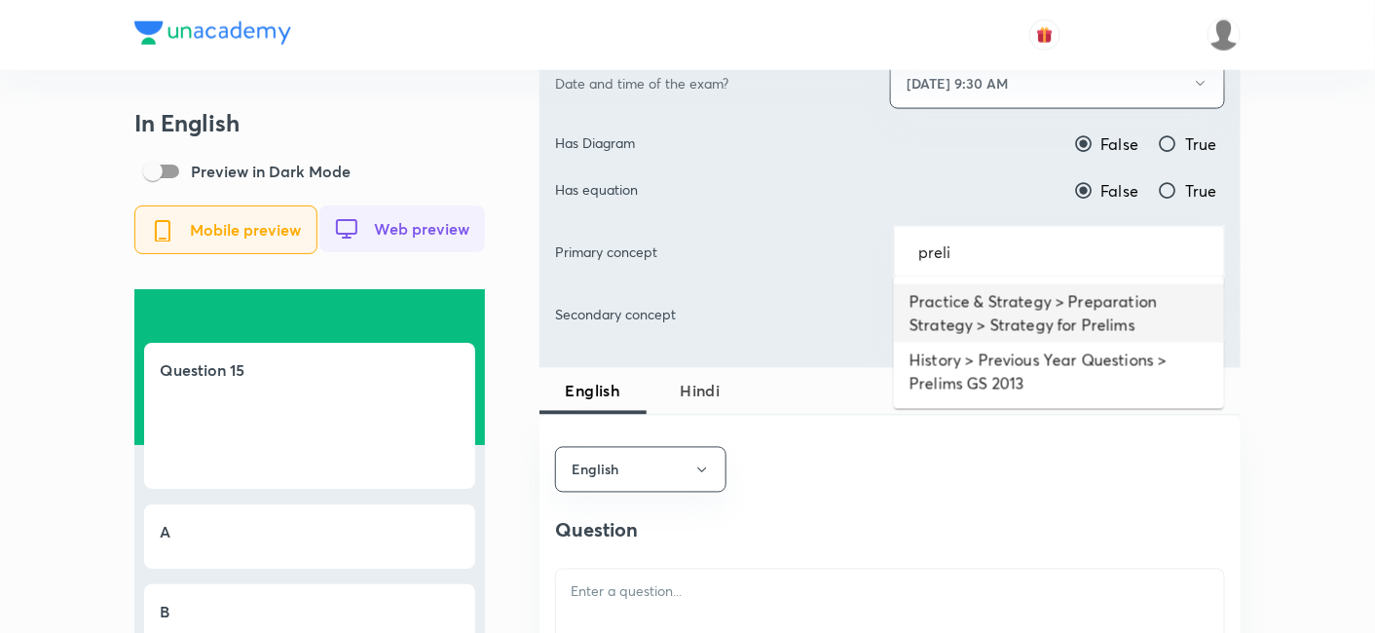
click at [1012, 302] on li "Practice & Strategy > Preparation Strategy > Strategy for Prelims" at bounding box center [1059, 313] width 330 height 58
type input "Practice & Strategy > Preparation Strategy > Strategy for Prelims"
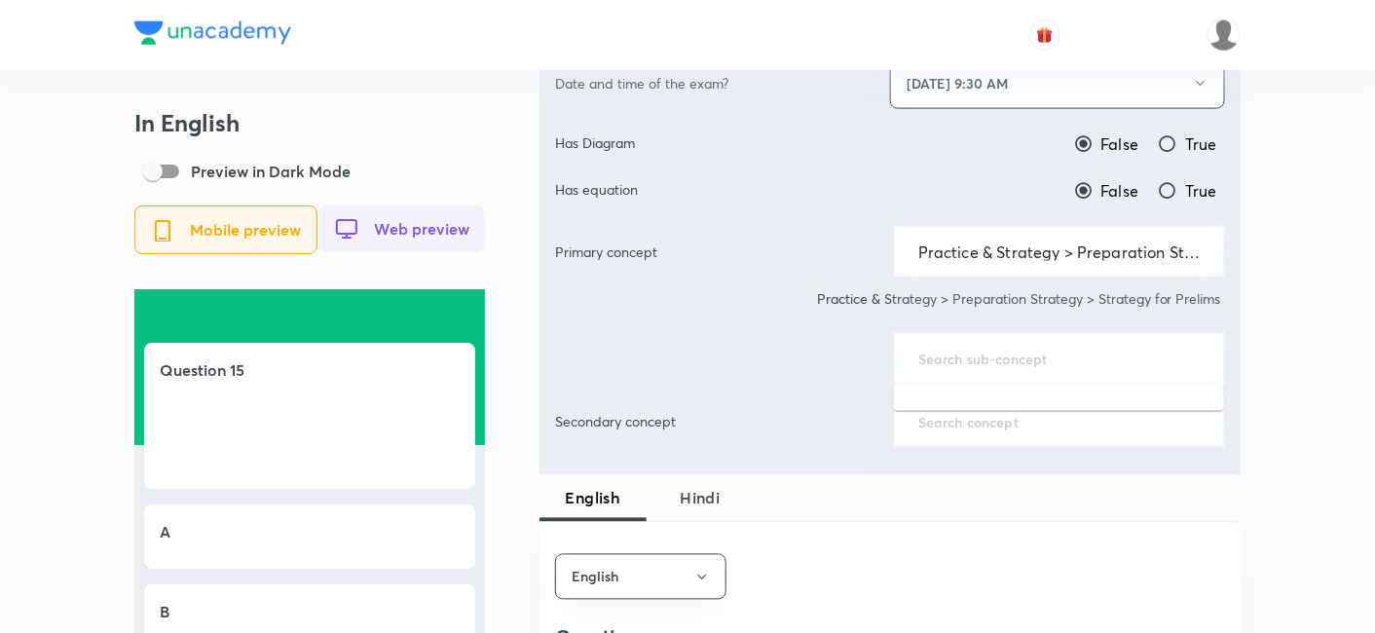
click at [976, 350] on input "text" at bounding box center [1060, 359] width 282 height 19
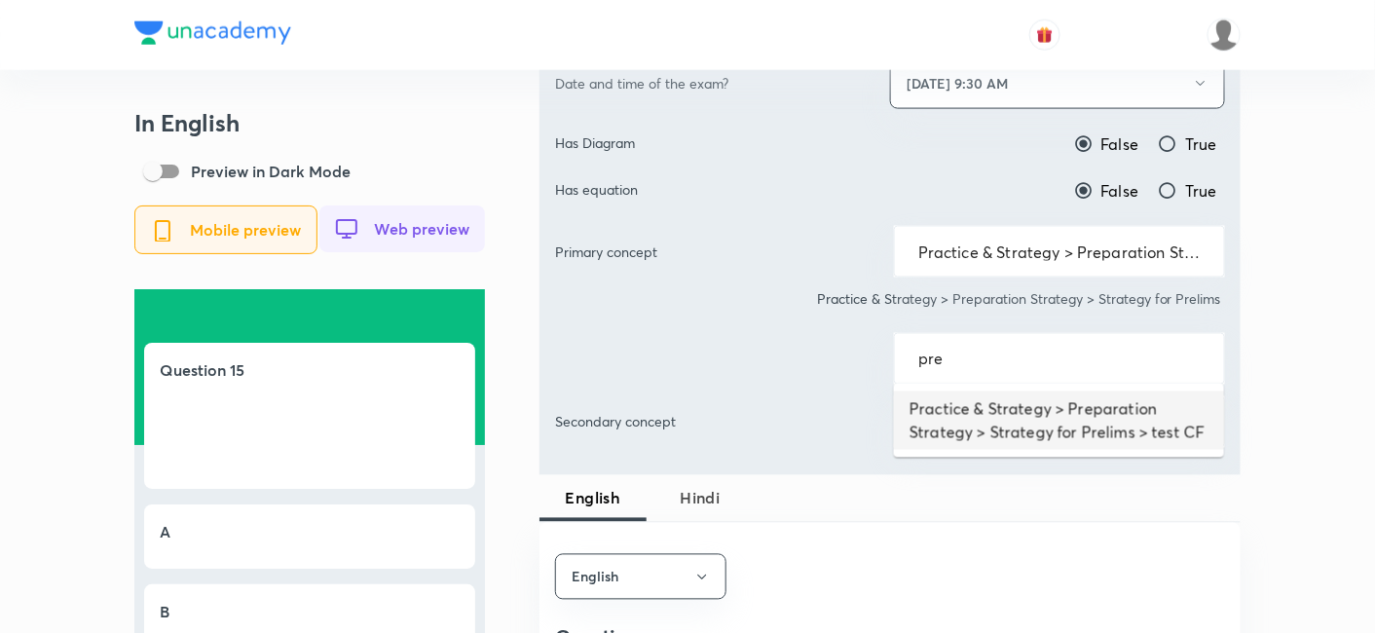
click at [985, 421] on li "Practice & Strategy > Preparation Strategy > Strategy for Prelims > test CF" at bounding box center [1059, 421] width 330 height 58
type input "Practice & Strategy > Preparation Strategy > Strategy for Prelims > test CF"
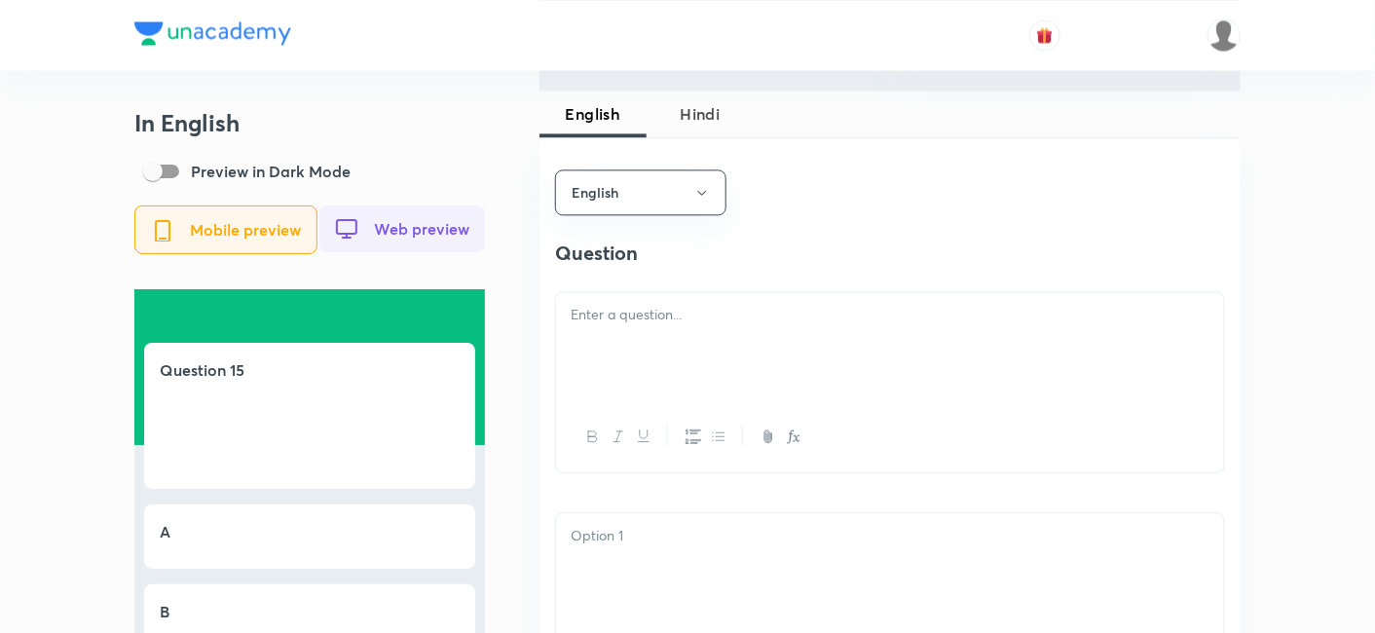
scroll to position [1298, 0]
click at [688, 391] on div at bounding box center [890, 341] width 668 height 109
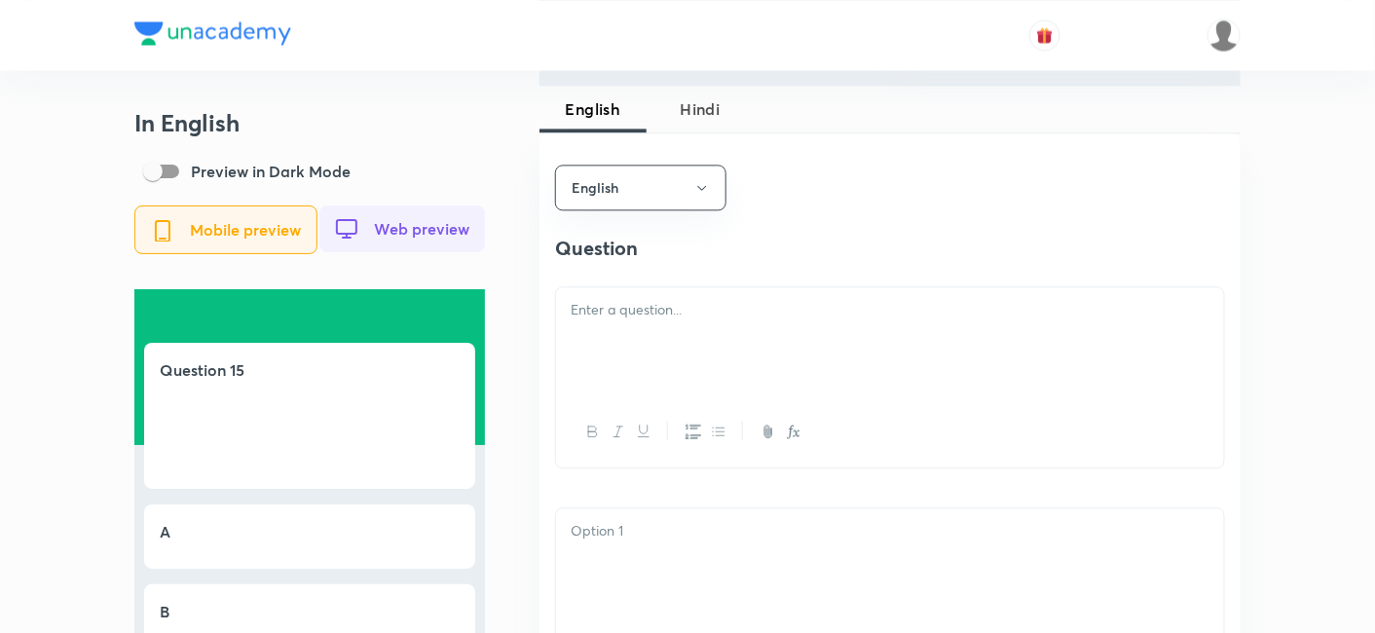
click at [648, 334] on div at bounding box center [890, 341] width 668 height 109
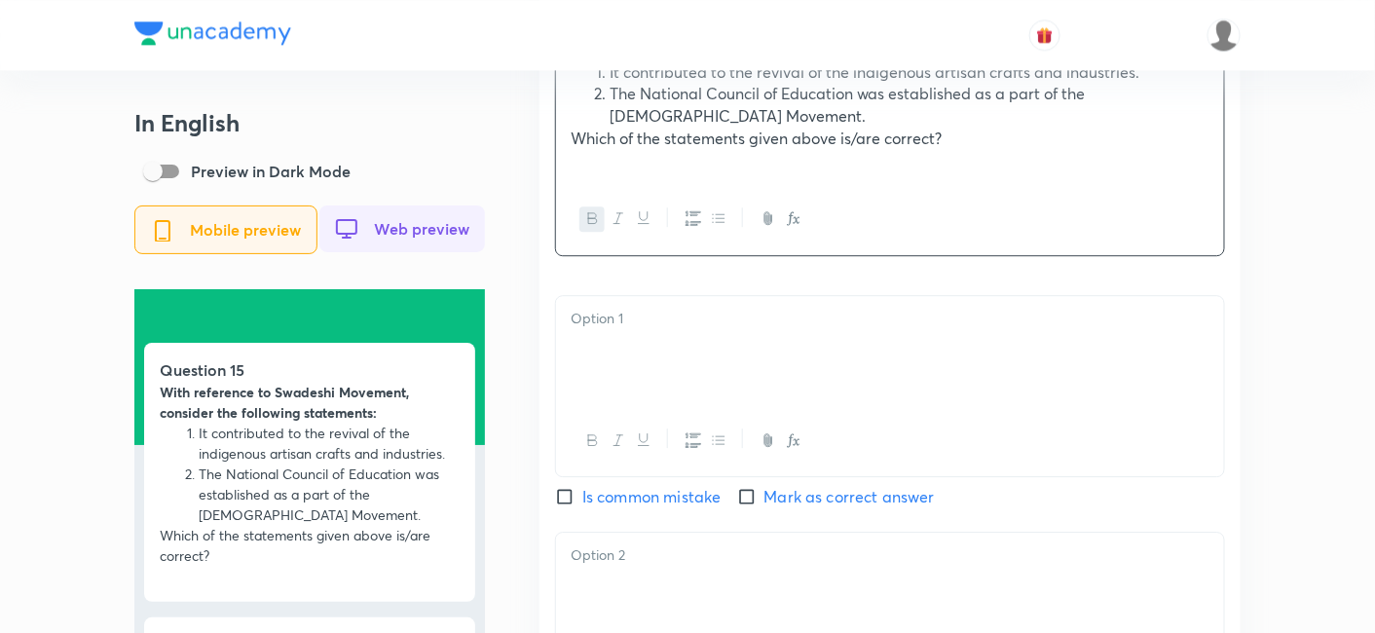
scroll to position [1623, 0]
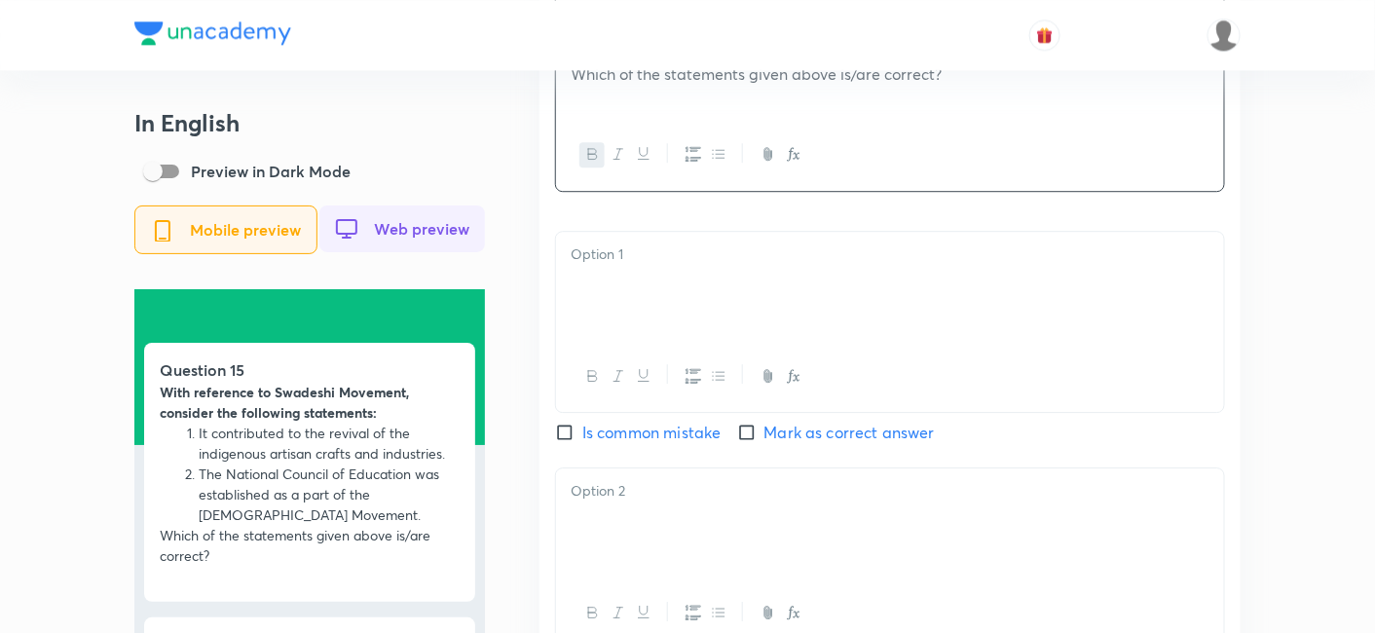
click at [652, 302] on div at bounding box center [890, 286] width 668 height 109
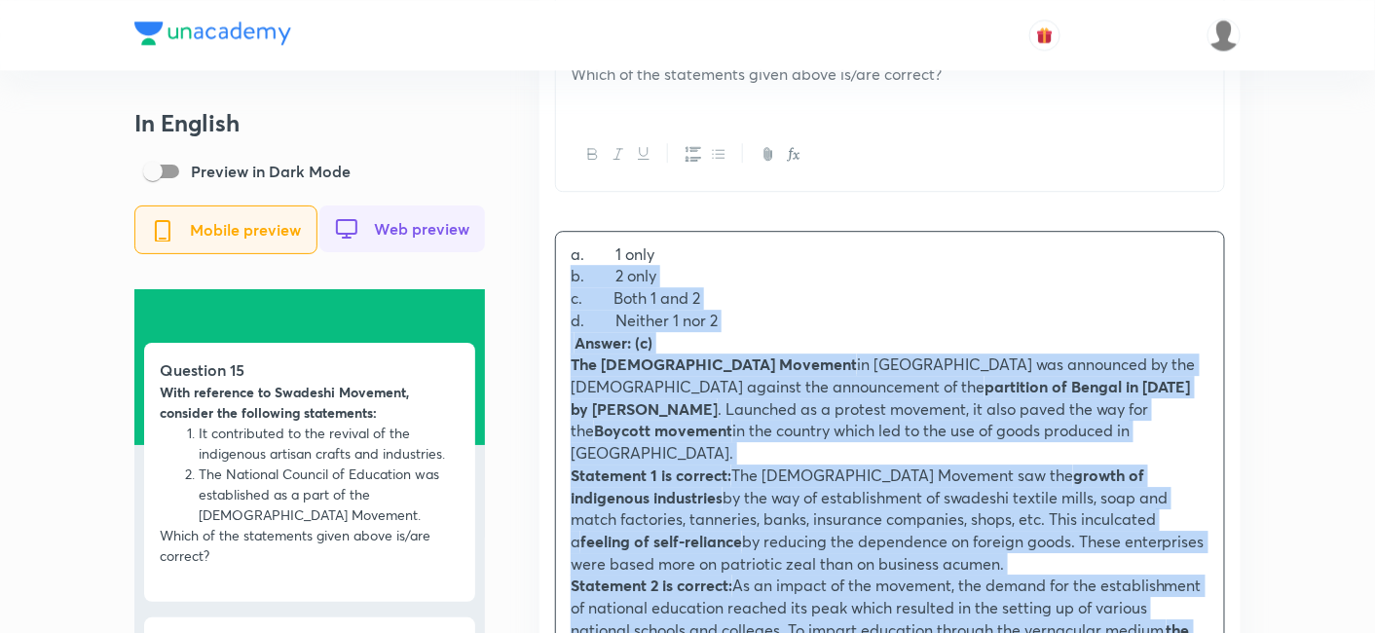
drag, startPoint x: 560, startPoint y: 310, endPoint x: 531, endPoint y: 279, distance: 42.7
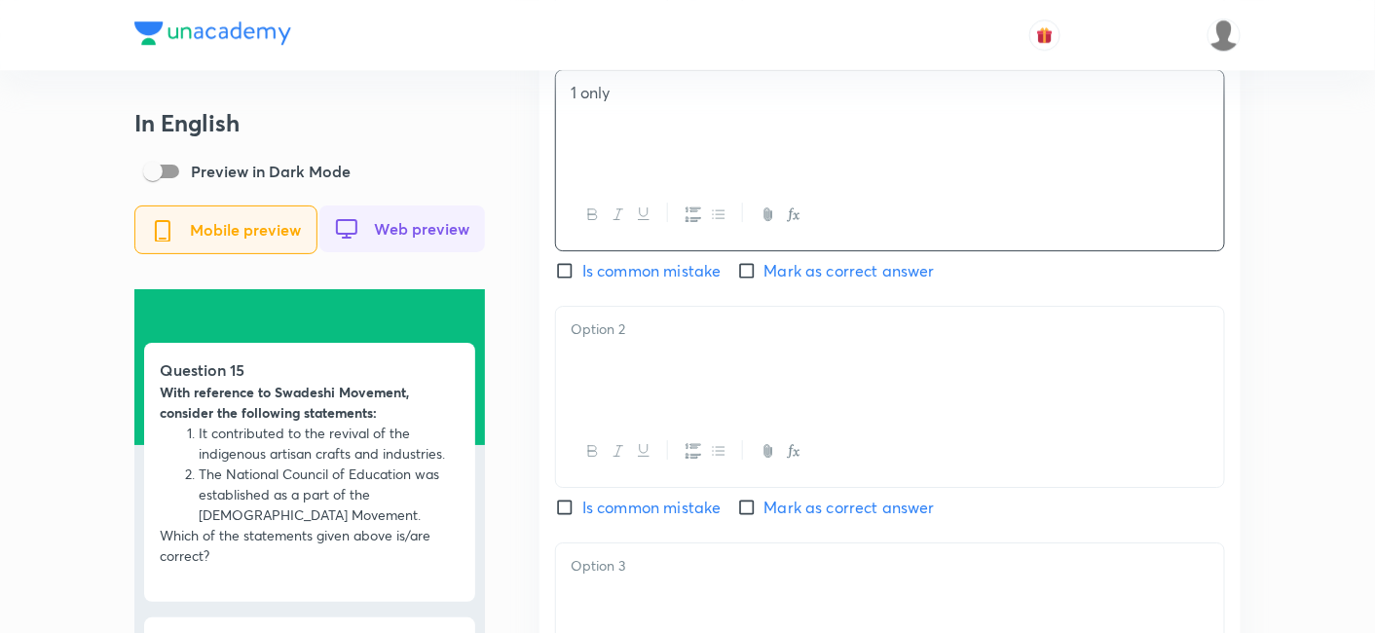
scroll to position [1839, 0]
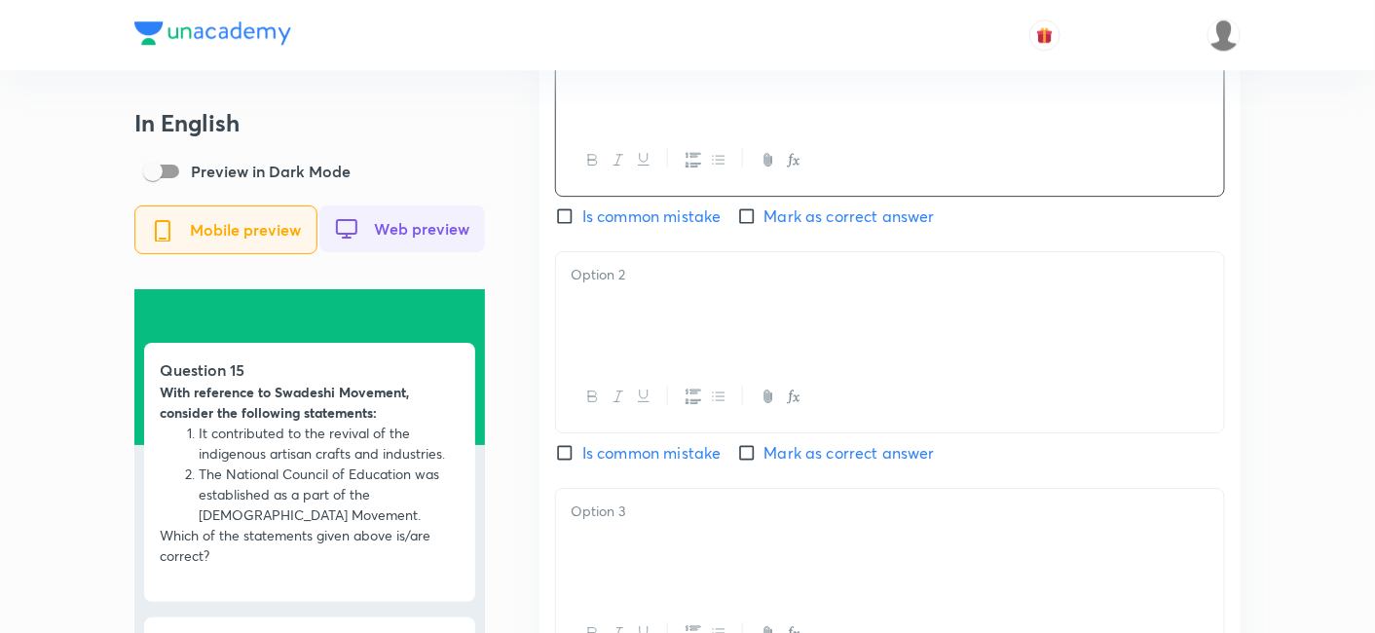
click at [642, 302] on div at bounding box center [890, 306] width 668 height 109
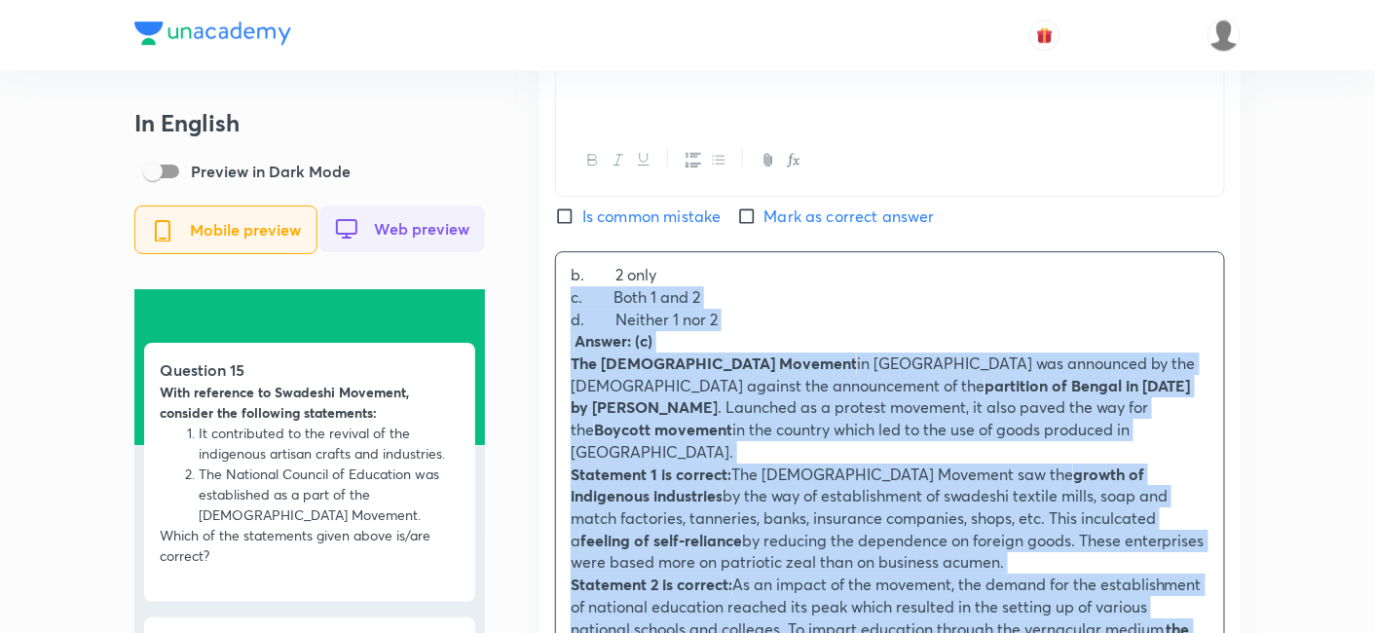
drag, startPoint x: 544, startPoint y: 314, endPoint x: 521, endPoint y: 299, distance: 26.7
click at [521, 299] on div "In English Preview in Dark Mode Mobile preview Web preview Question 15 With ref…" at bounding box center [687, 472] width 1106 height 4404
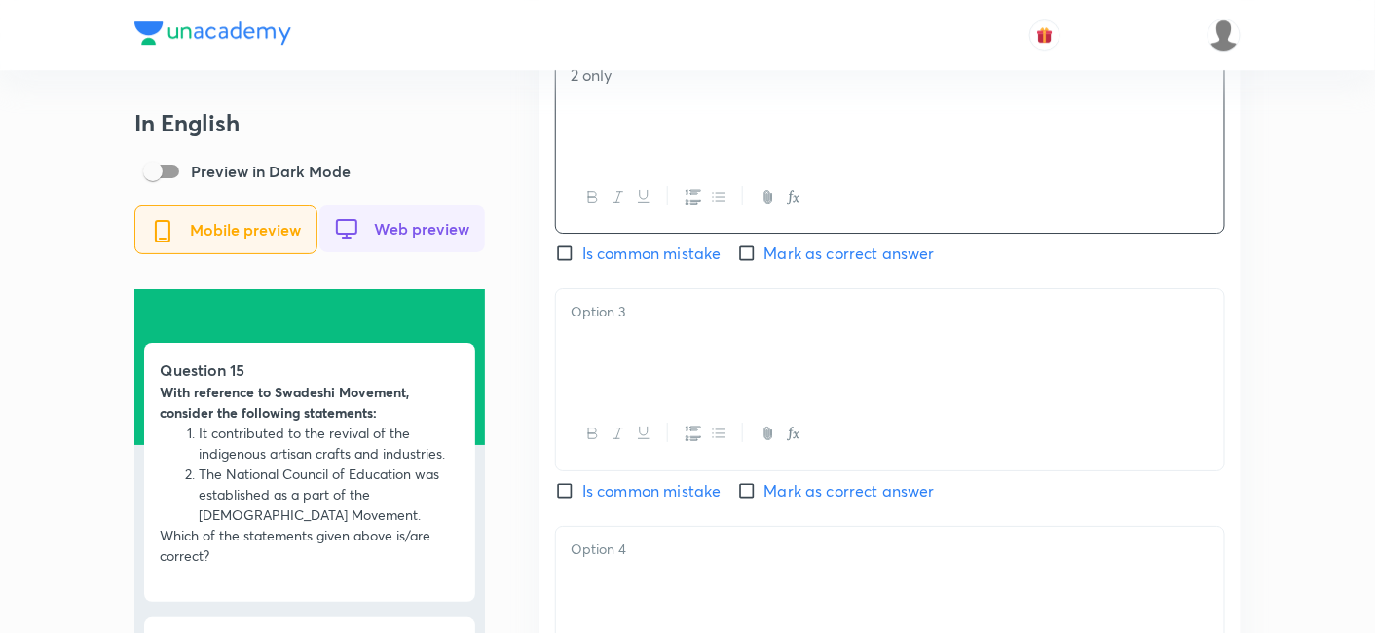
scroll to position [2056, 0]
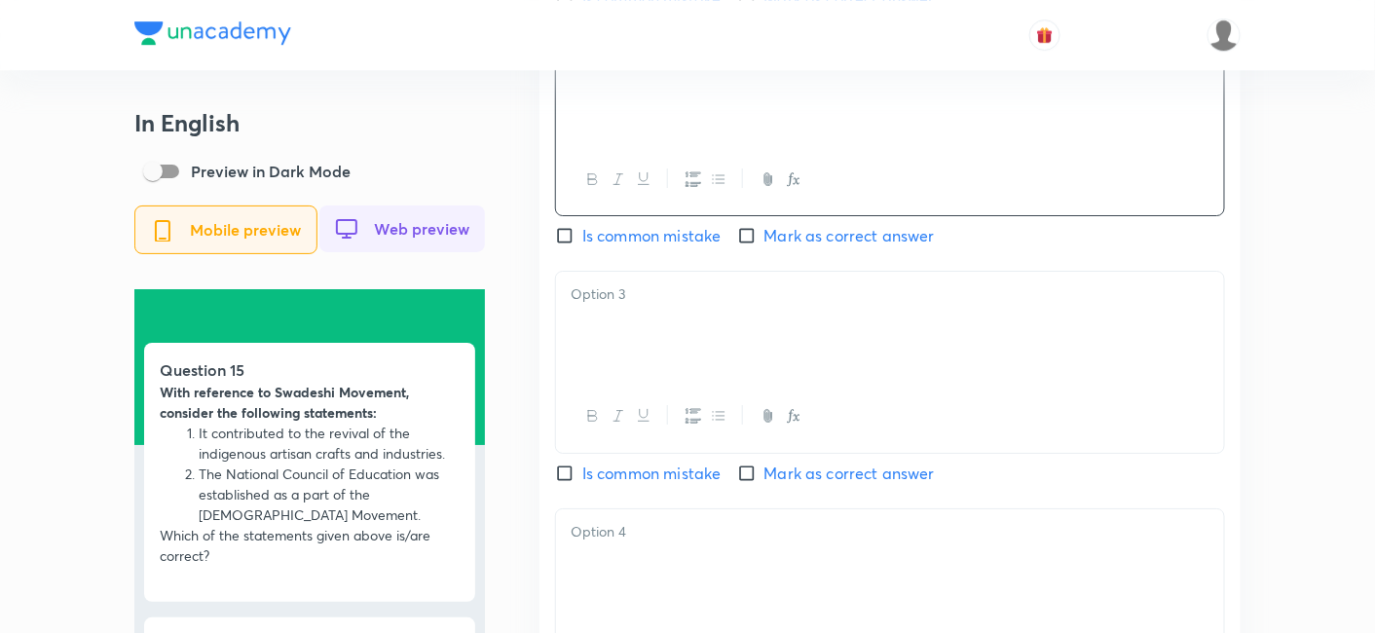
click at [656, 340] on div at bounding box center [890, 326] width 668 height 109
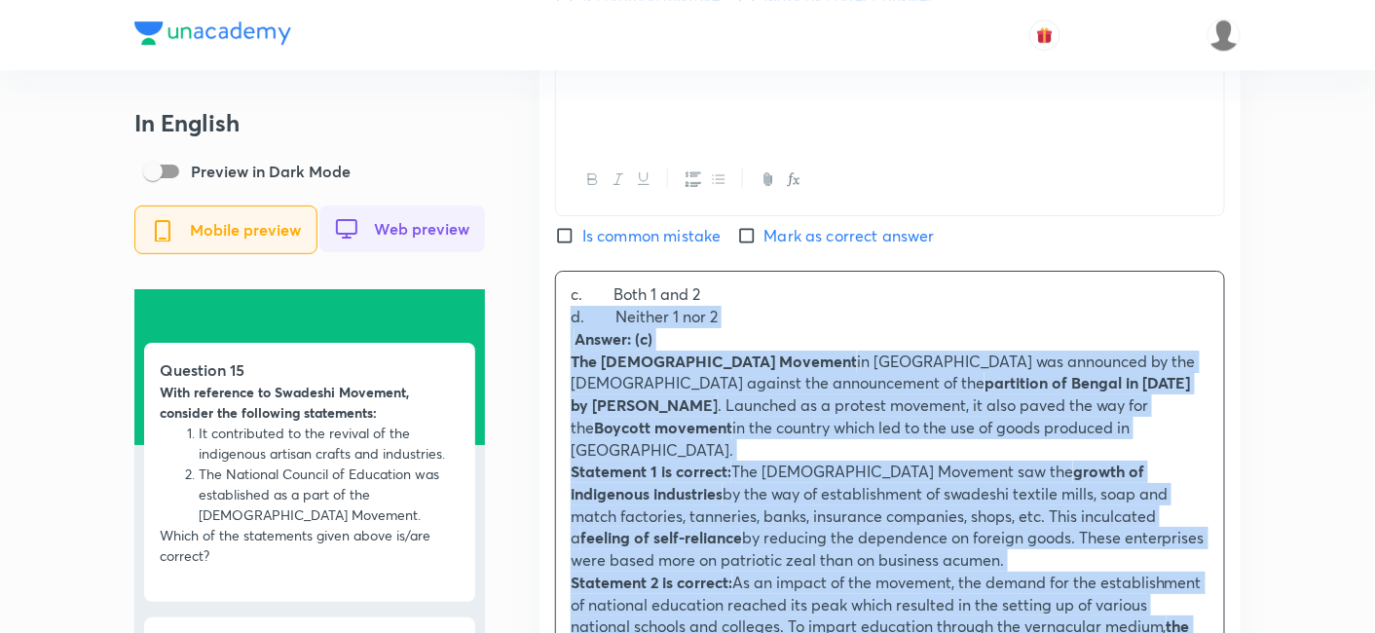
drag, startPoint x: 584, startPoint y: 332, endPoint x: 540, endPoint y: 316, distance: 47.8
click at [540, 316] on div "English Question With reference to Swadeshi Movement, consider the following st…" at bounding box center [890, 486] width 701 height 2221
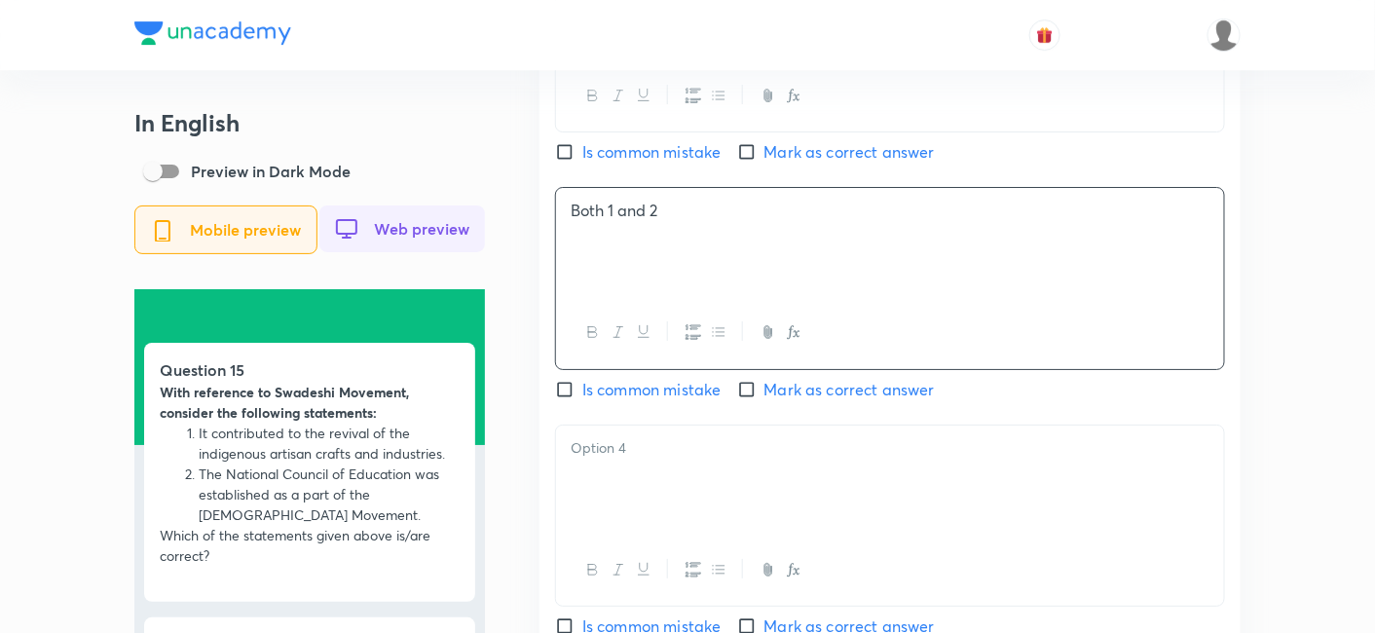
scroll to position [2272, 0]
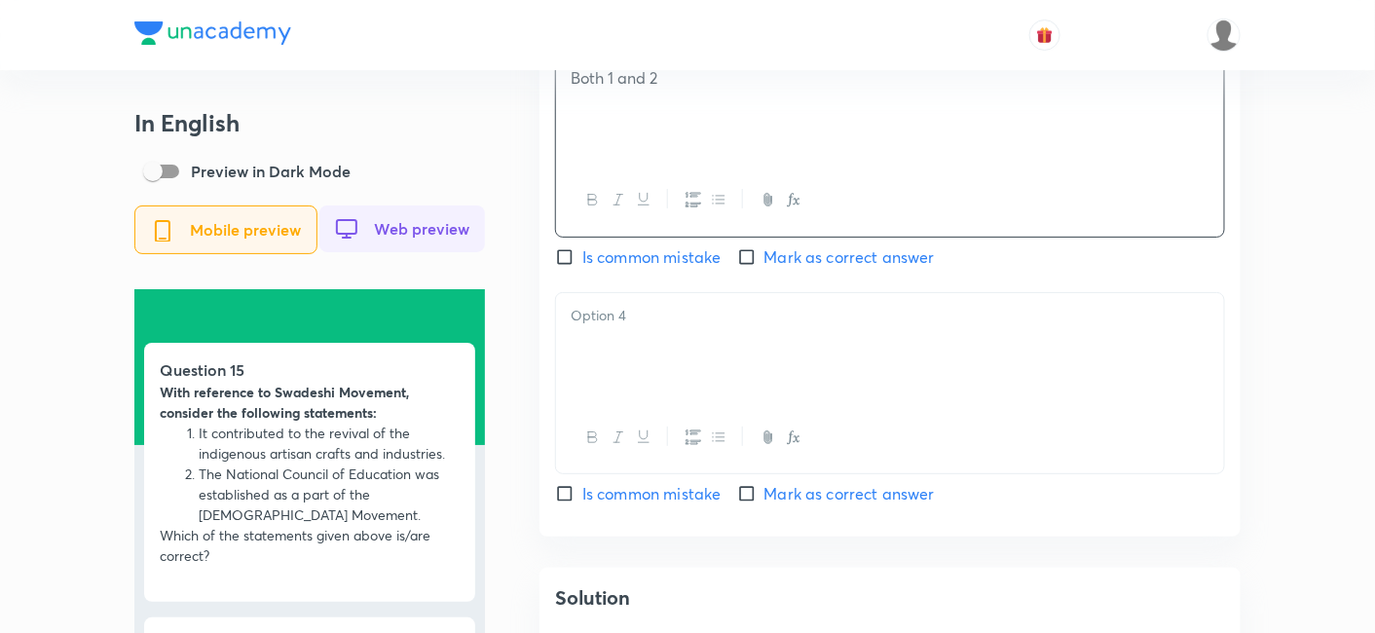
click at [810, 254] on span "Mark as correct answer" at bounding box center [850, 256] width 170 height 23
click at [765, 254] on input "Mark as correct answer" at bounding box center [750, 256] width 27 height 19
checkbox input "true"
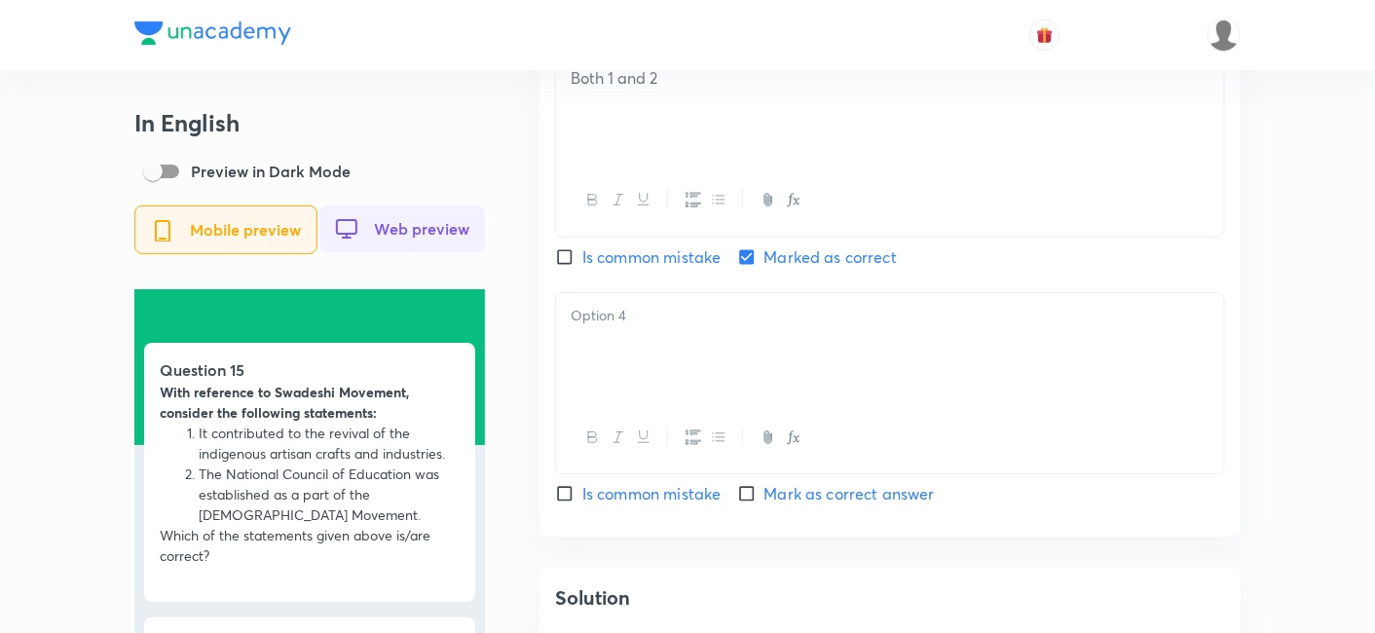
click at [740, 355] on div at bounding box center [890, 347] width 668 height 109
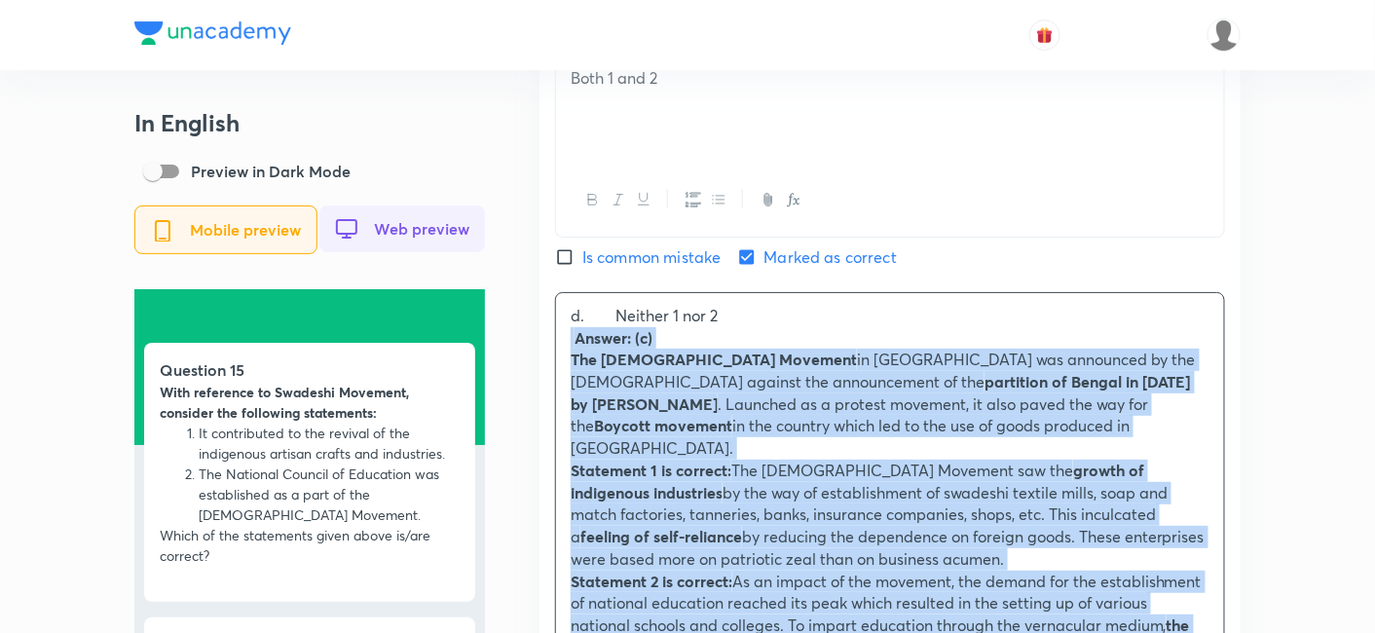
drag, startPoint x: 581, startPoint y: 368, endPoint x: 540, endPoint y: 340, distance: 50.5
click at [540, 340] on div "English Question With reference to Swadeshi Movement, consider the following st…" at bounding box center [890, 258] width 701 height 2199
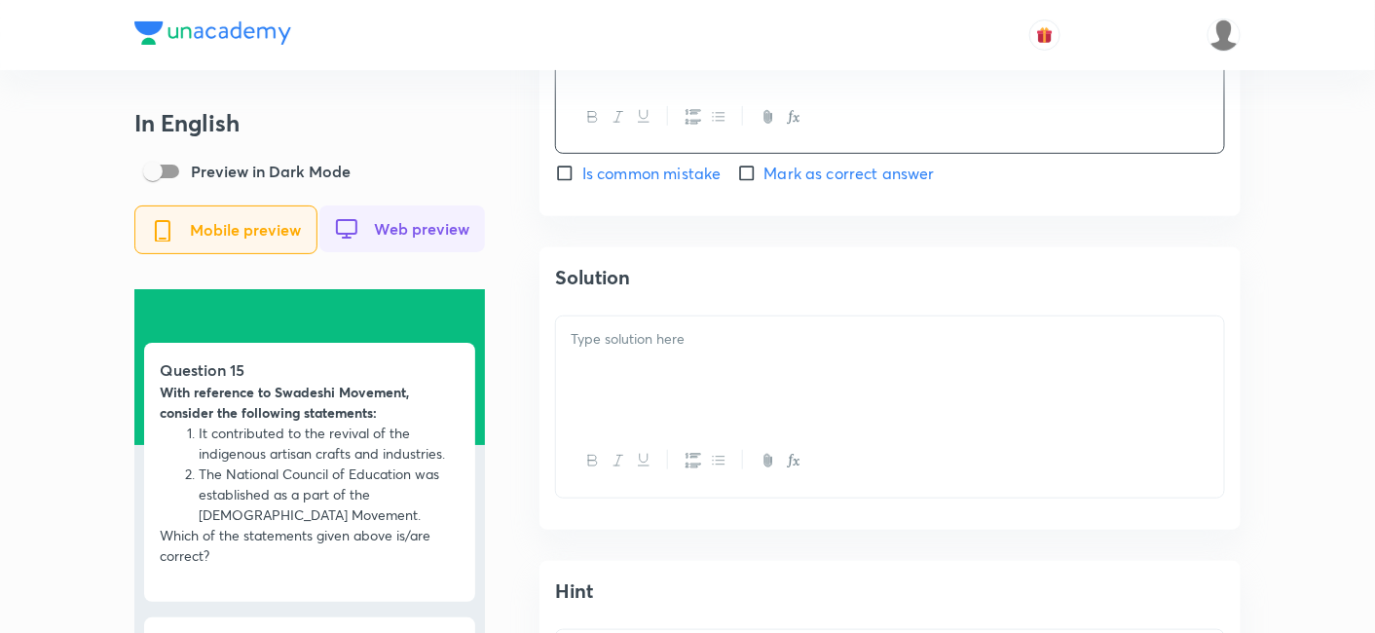
scroll to position [2597, 0]
click at [656, 366] on div at bounding box center [890, 367] width 668 height 109
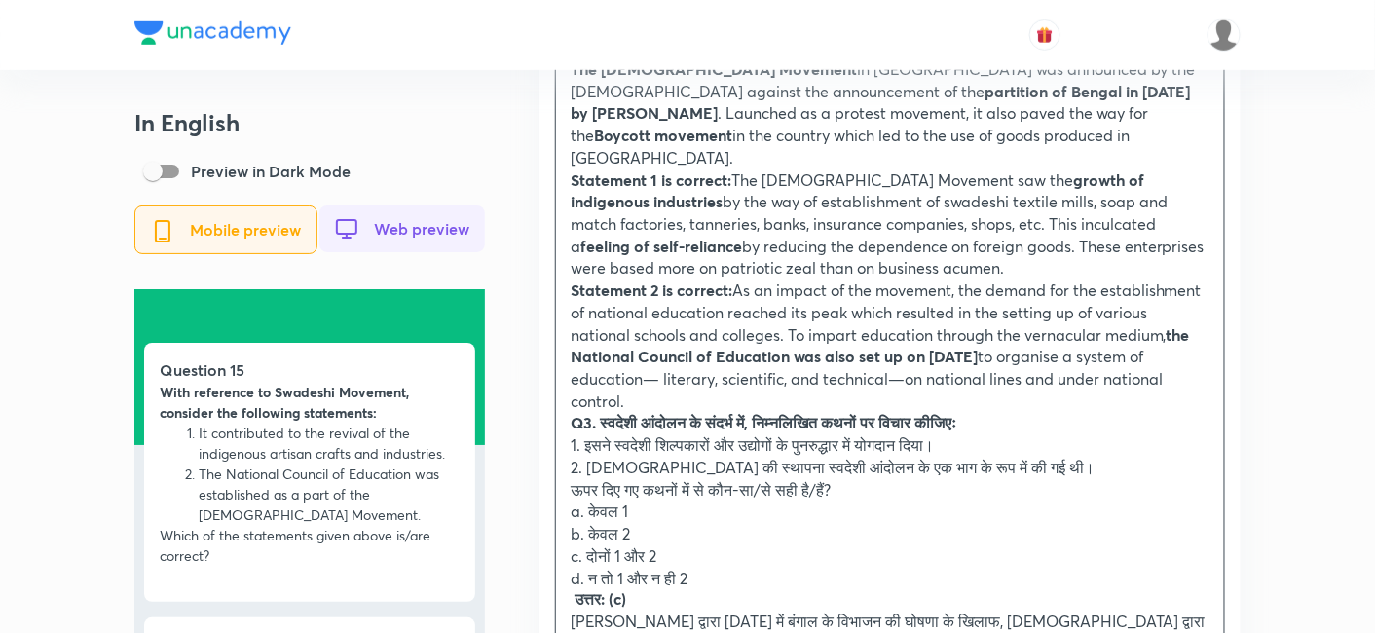
scroll to position [2922, 0]
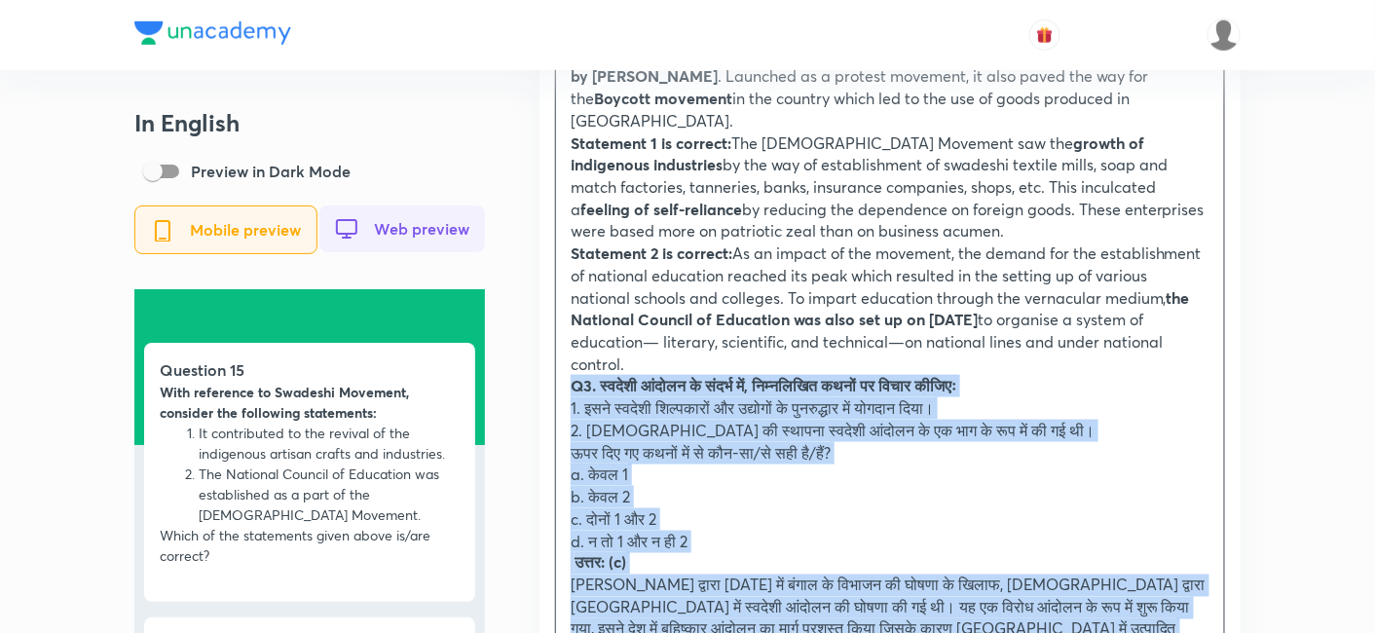
drag, startPoint x: 590, startPoint y: 372, endPoint x: 556, endPoint y: 368, distance: 34.3
click at [556, 368] on div "Answer: (c) The Swadeshi Movement in Bengal was announced by the Indian Nationa…" at bounding box center [890, 441] width 668 height 909
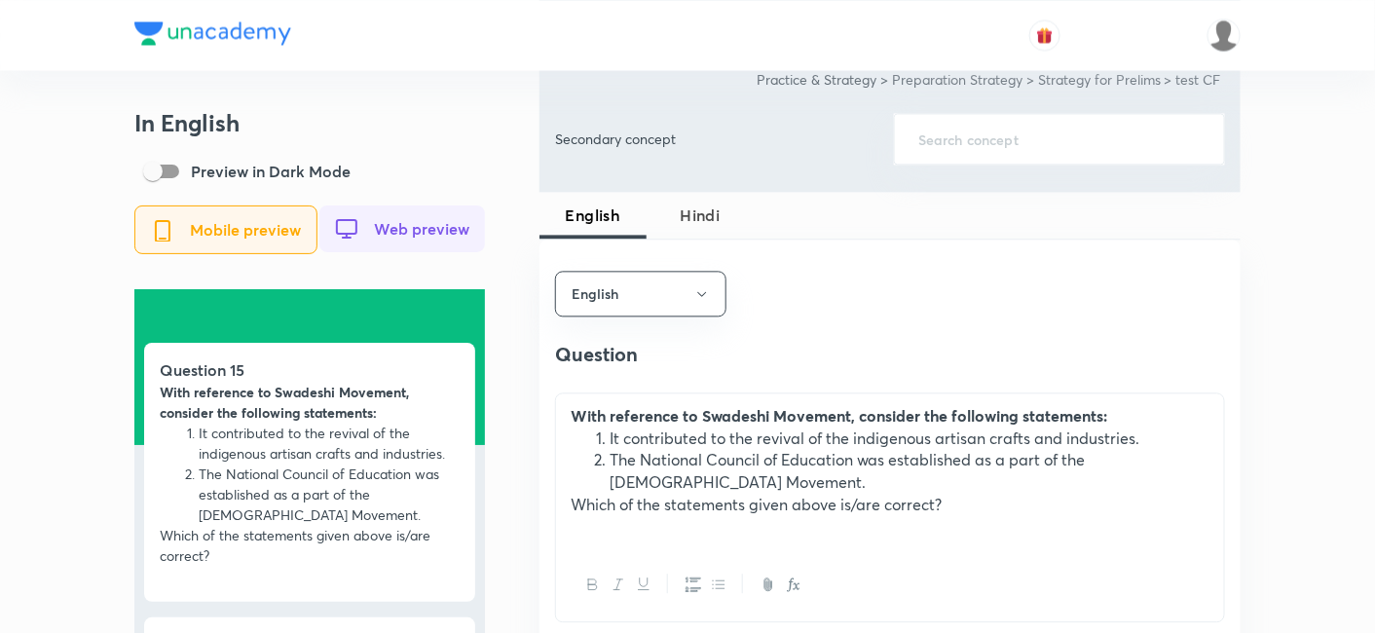
scroll to position [1190, 0]
click at [721, 212] on span "Hindi" at bounding box center [700, 217] width 84 height 23
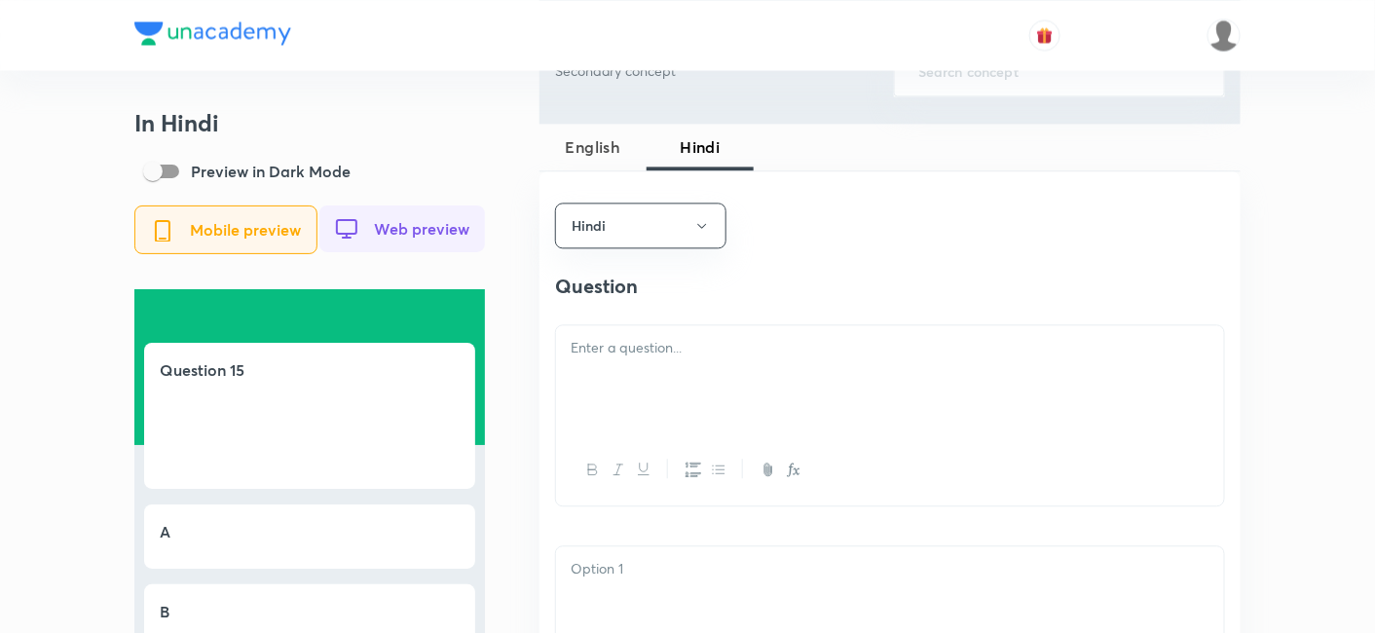
scroll to position [1406, 0]
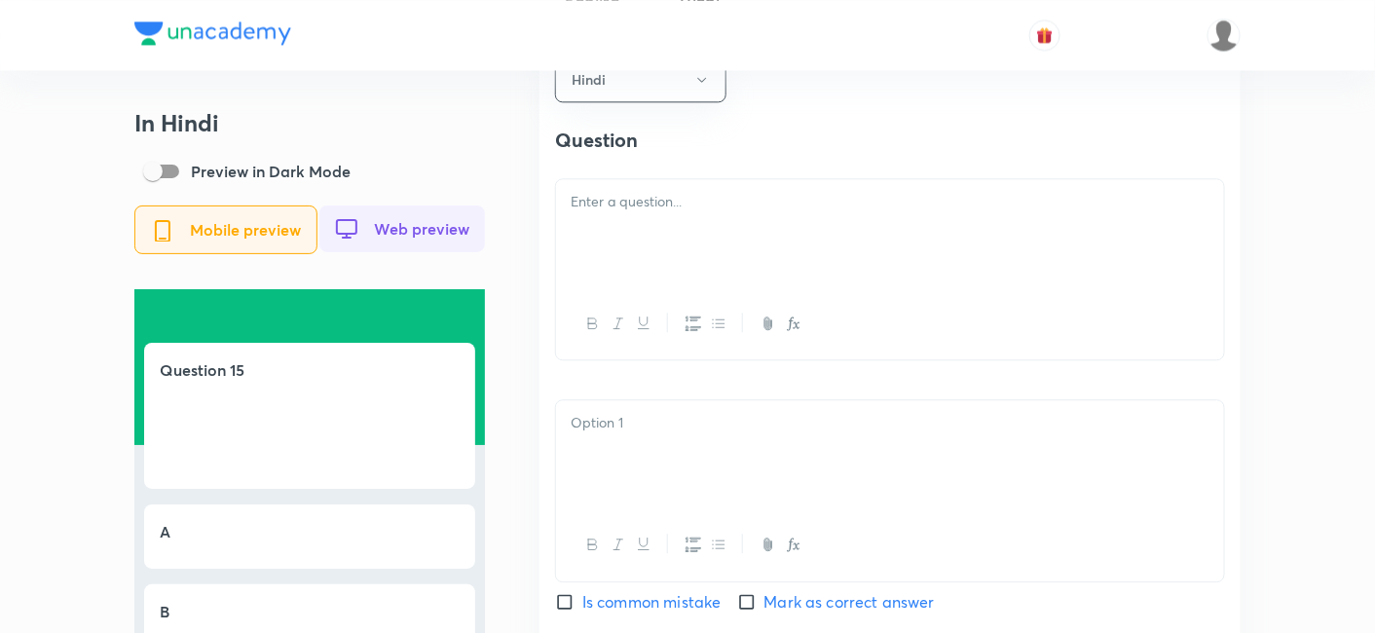
click at [691, 227] on div at bounding box center [890, 233] width 668 height 109
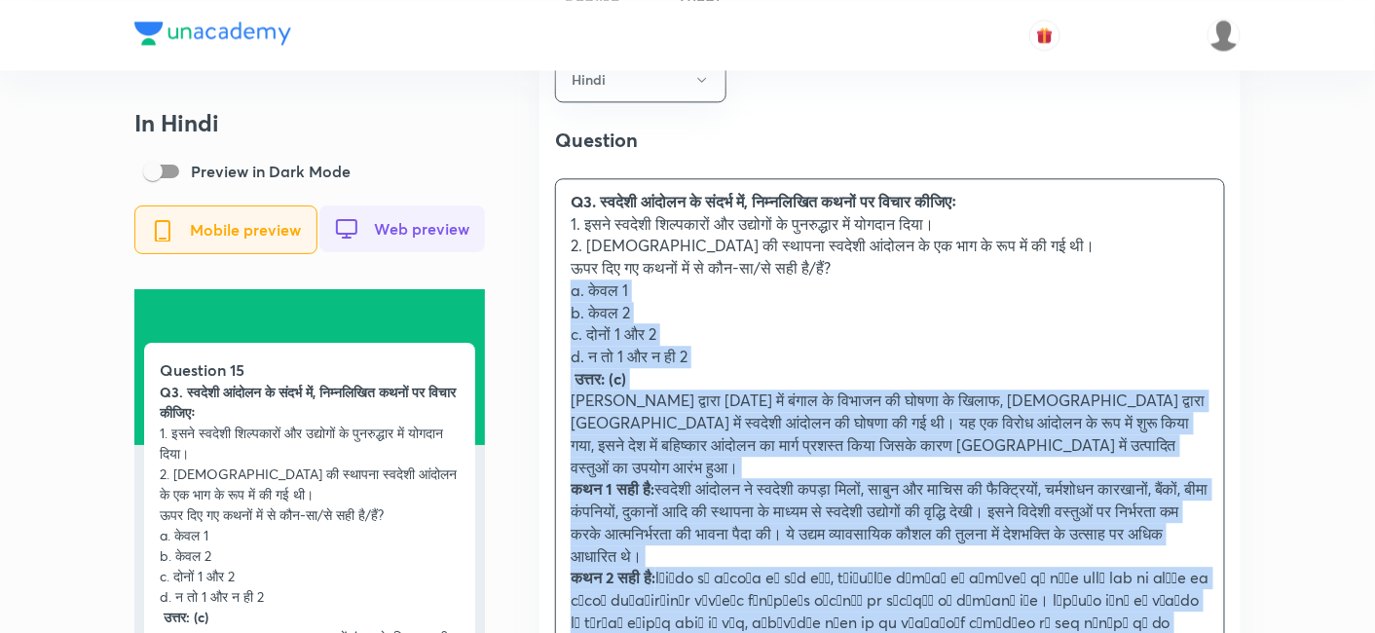
drag, startPoint x: 581, startPoint y: 309, endPoint x: 532, endPoint y: 302, distance: 49.2
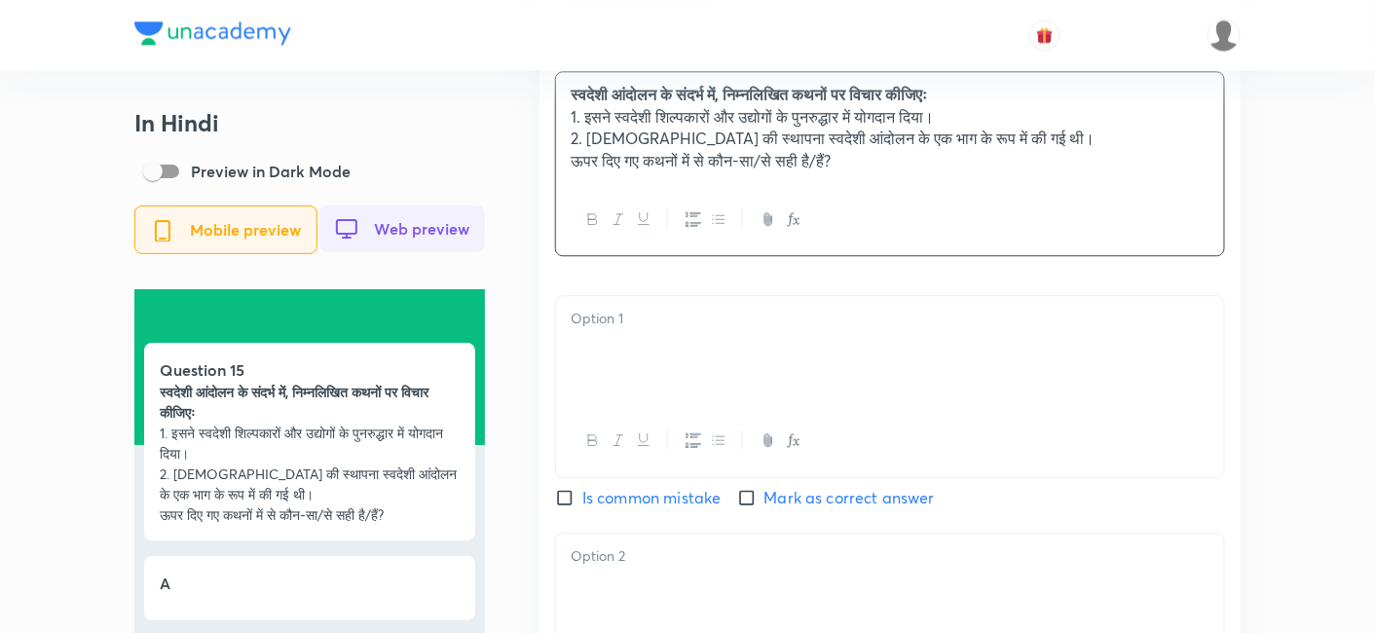
scroll to position [1515, 0]
click at [687, 381] on div at bounding box center [890, 349] width 668 height 109
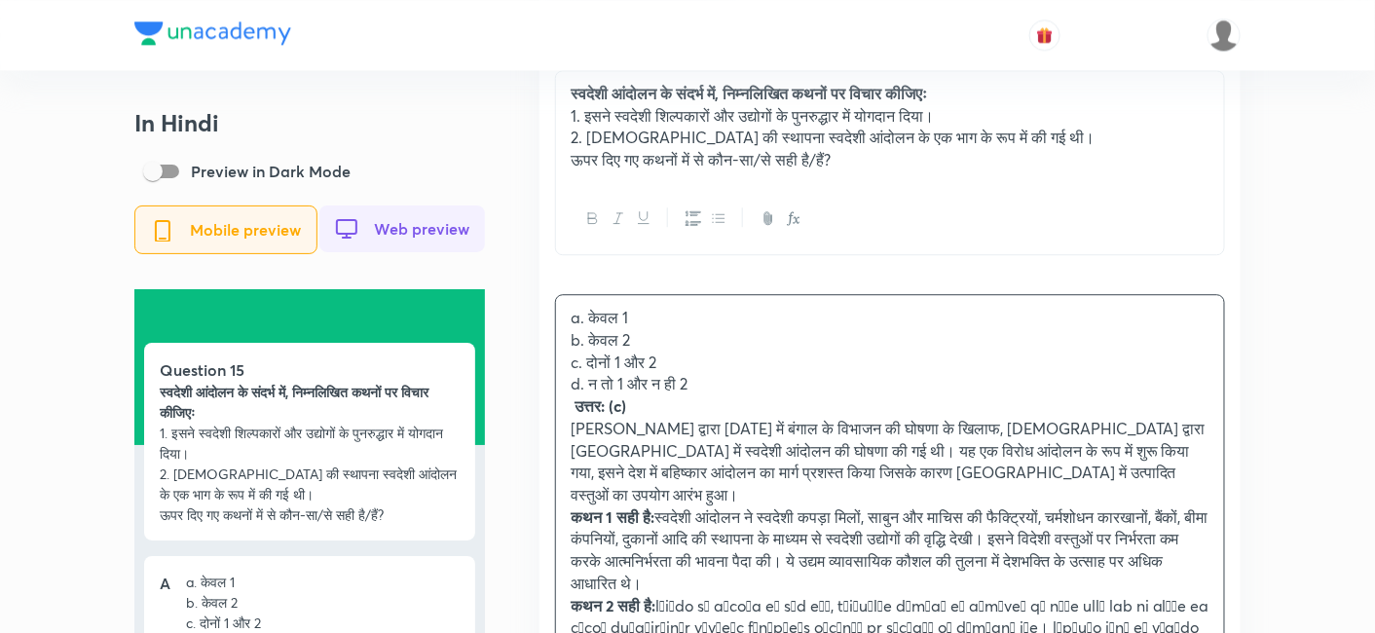
click at [744, 385] on p "d. न तो 1 और न ही 2" at bounding box center [890, 384] width 639 height 22
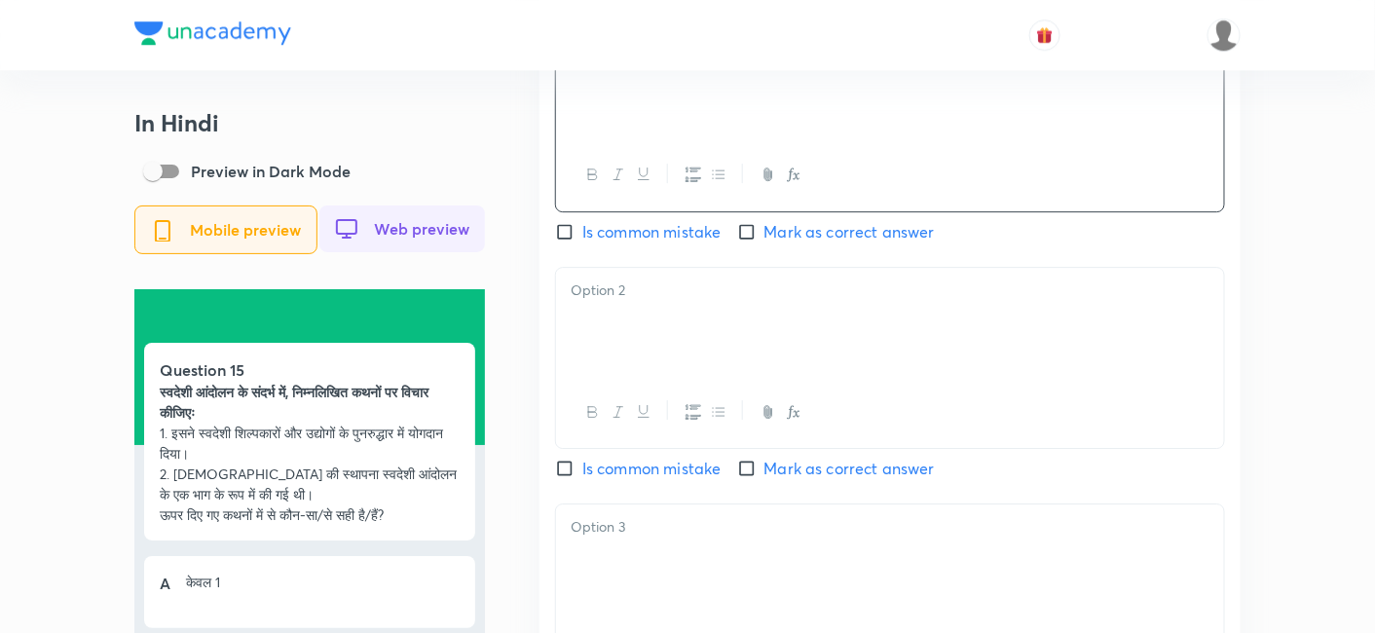
scroll to position [1839, 0]
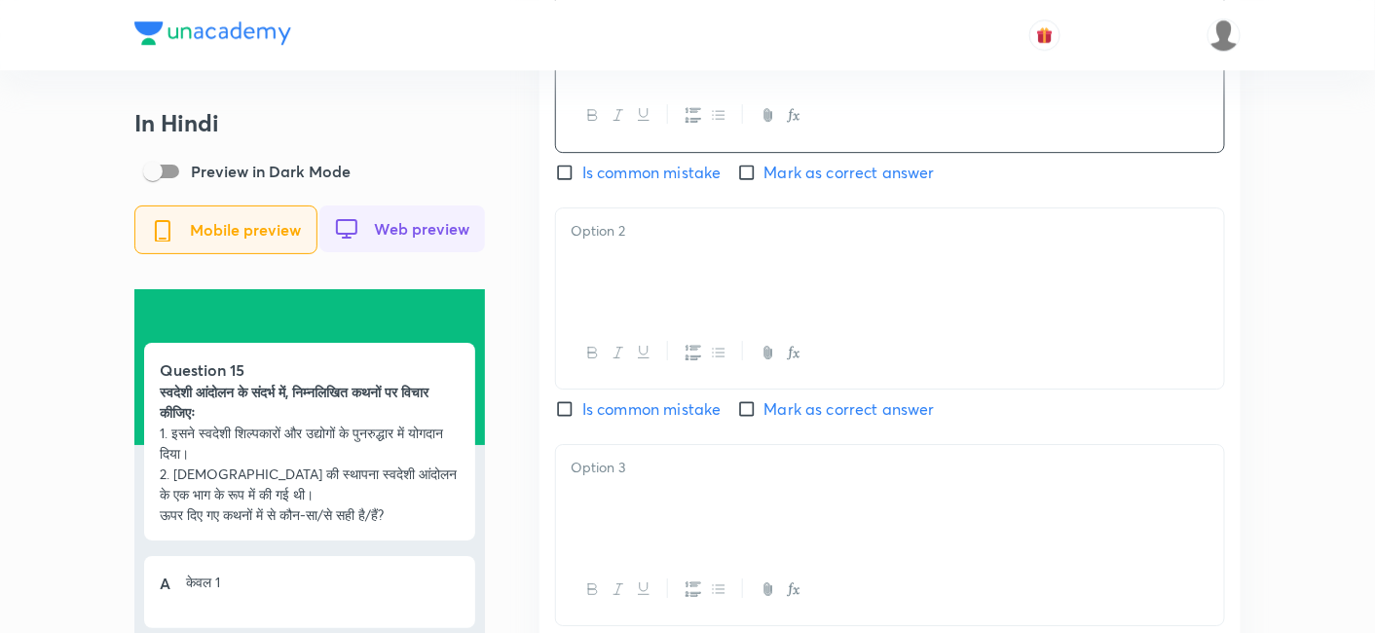
click at [643, 340] on div at bounding box center [890, 353] width 668 height 71
click at [661, 284] on div at bounding box center [890, 262] width 668 height 109
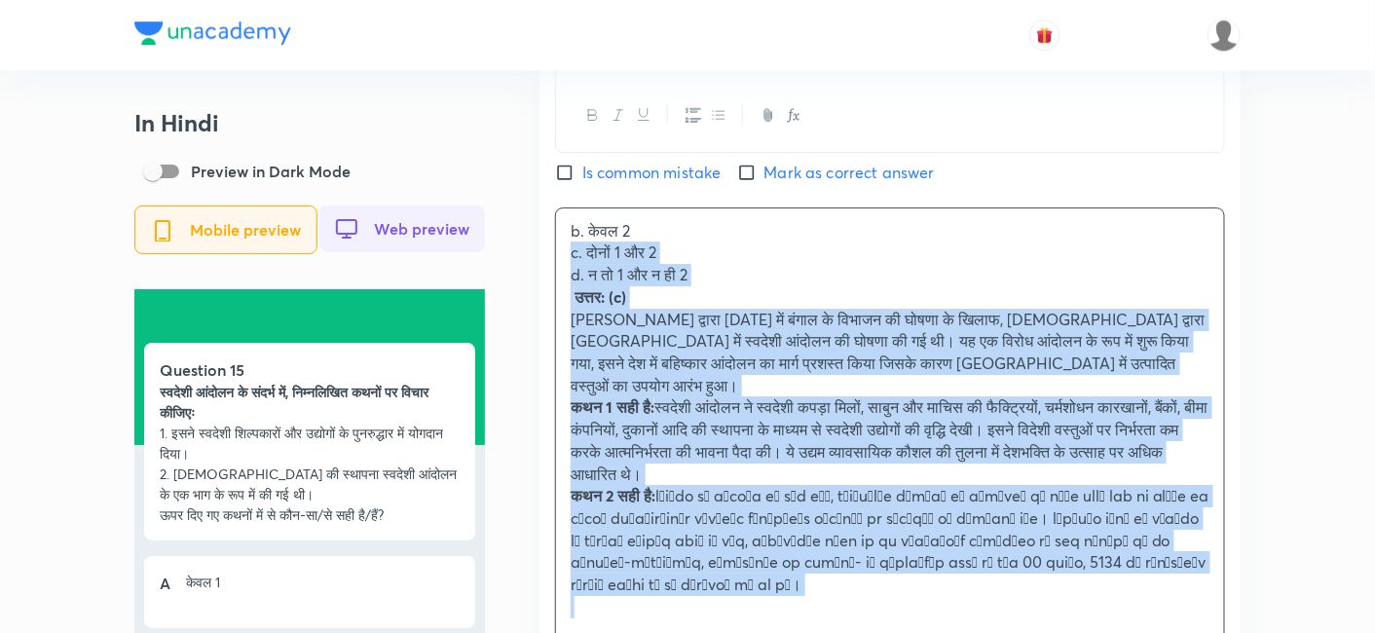
drag, startPoint x: 564, startPoint y: 280, endPoint x: 546, endPoint y: 265, distance: 22.8
click at [546, 265] on div "Hindi Question स्वदेशी आंदोलन के संदर्भ में, निम्नलिखित कथनों पर विचार कीजिएः 1…" at bounding box center [890, 416] width 701 height 1646
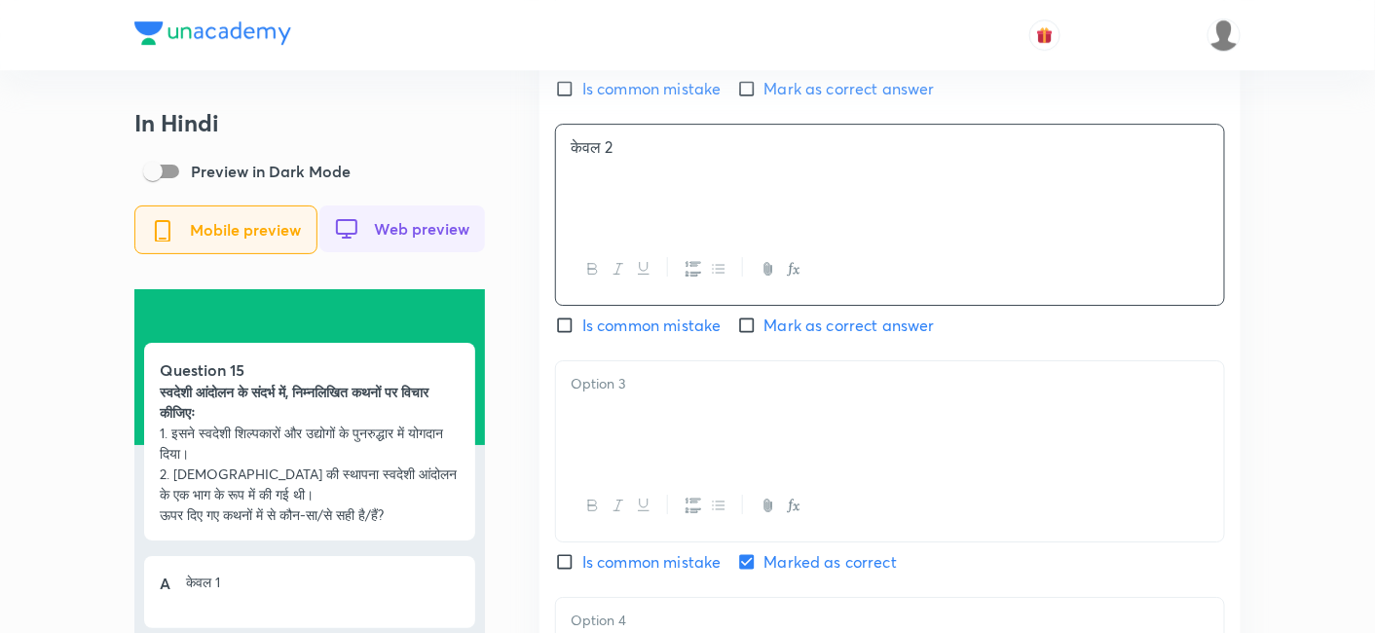
scroll to position [2056, 0]
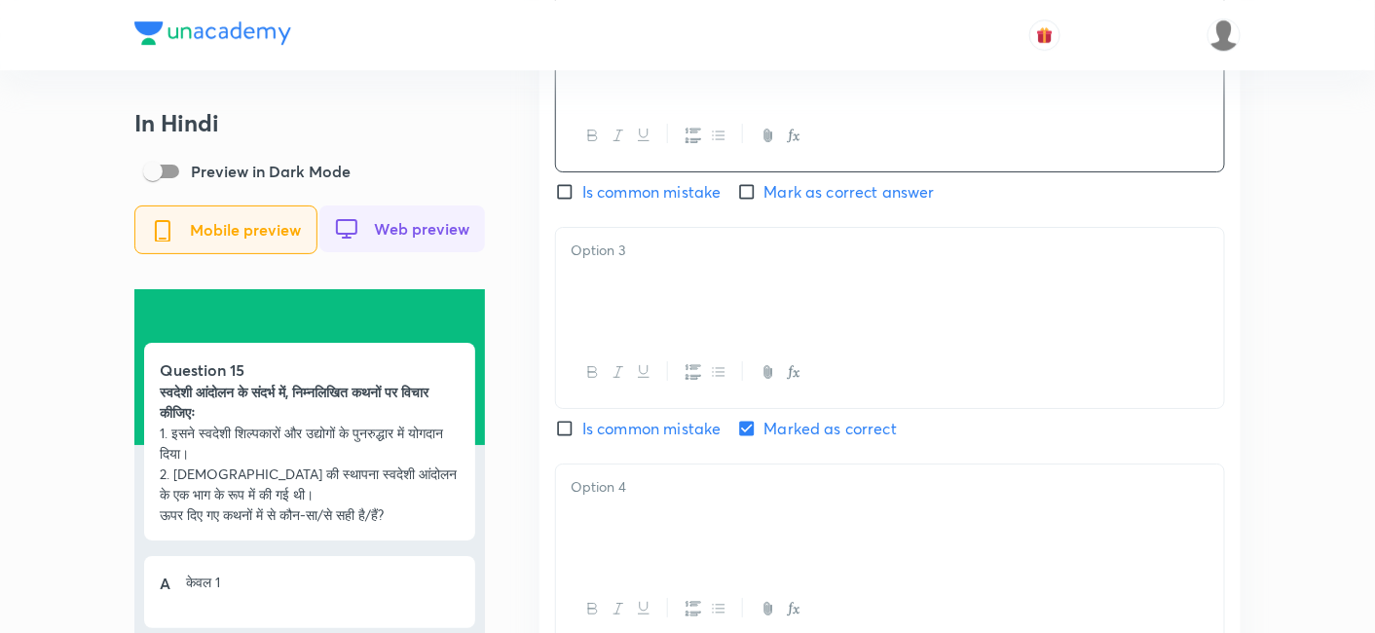
click at [661, 308] on div at bounding box center [890, 282] width 668 height 109
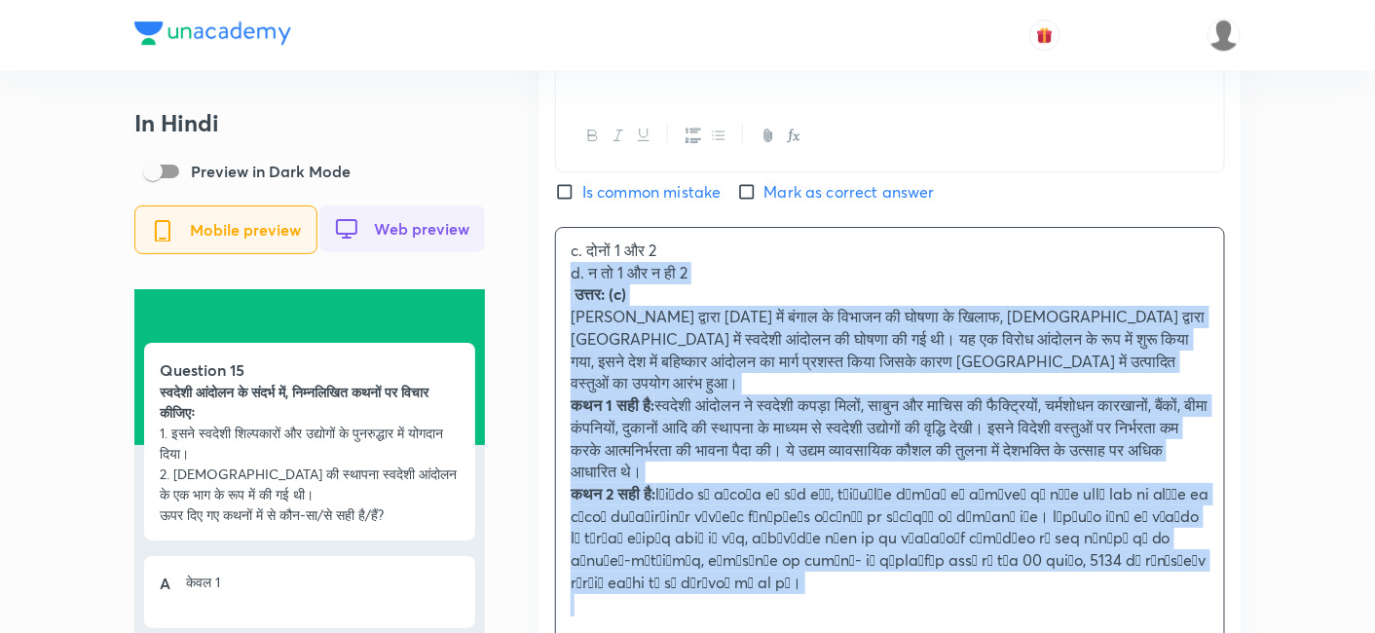
drag, startPoint x: 555, startPoint y: 293, endPoint x: 567, endPoint y: 282, distance: 15.9
click at [549, 281] on div "Hindi Question स्वदेशी आंदोलन के संदर्भ में, निम्नलिखित कथनों पर विचार कीजिएः 1…" at bounding box center [890, 188] width 701 height 1624
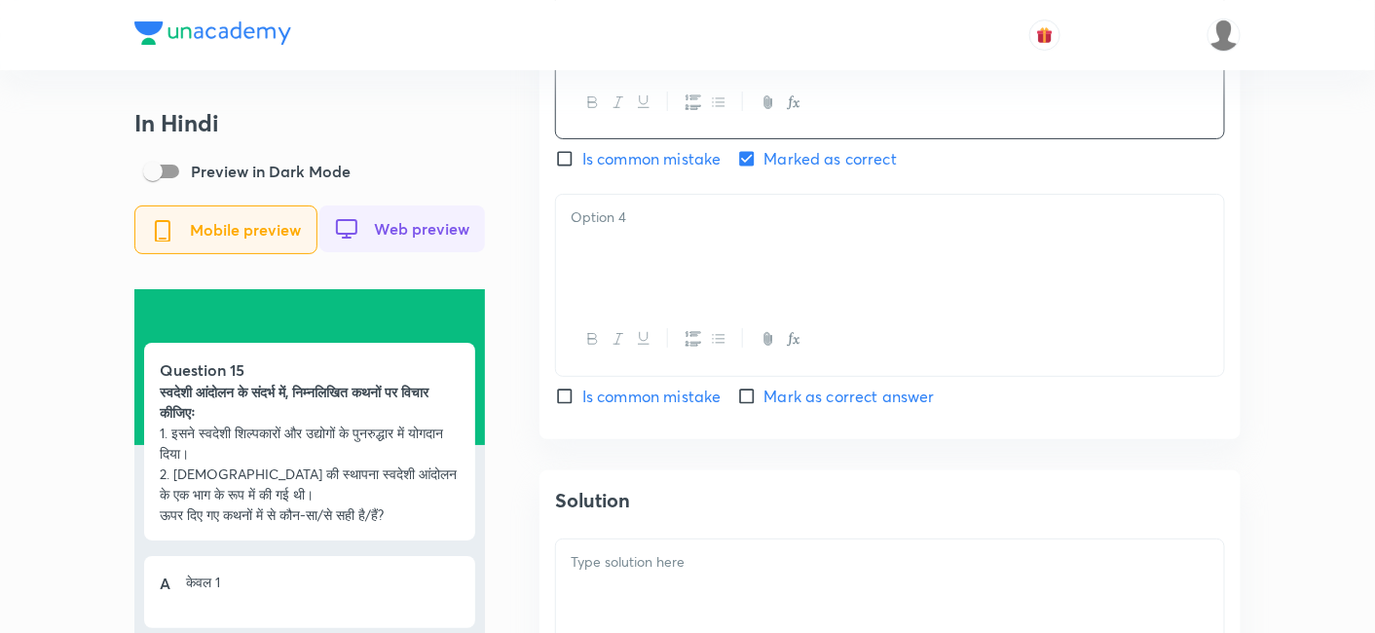
scroll to position [2381, 0]
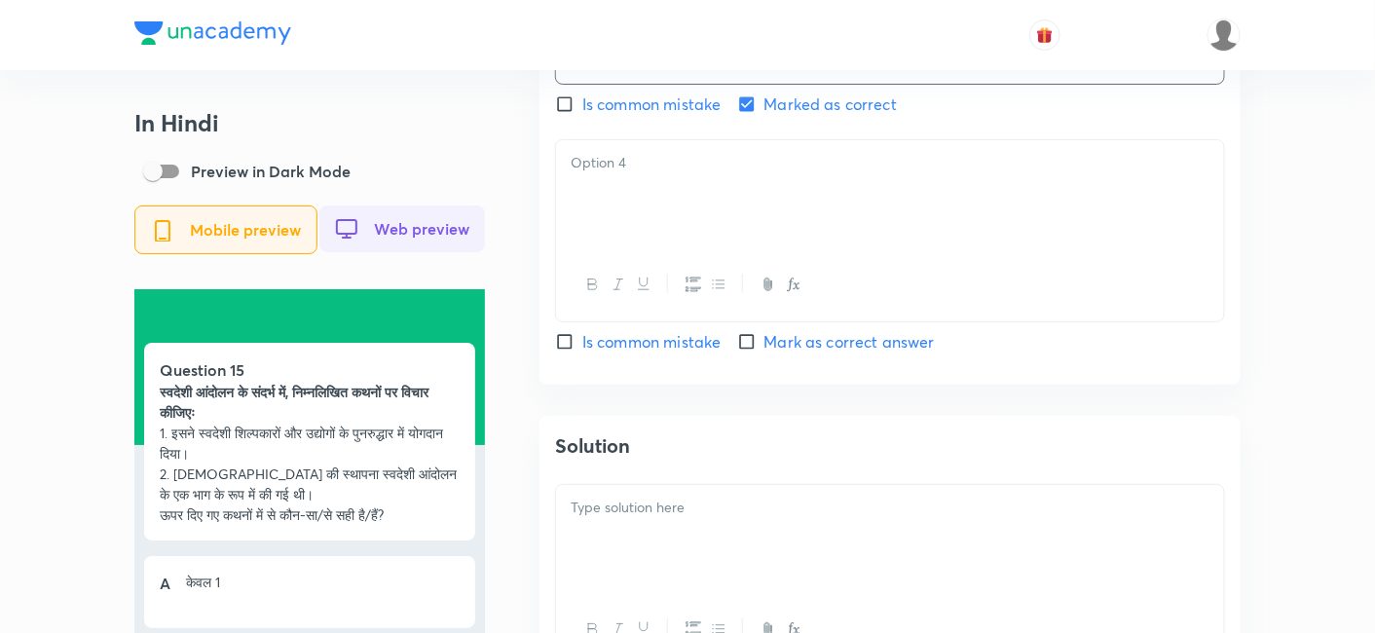
click at [703, 209] on div at bounding box center [890, 194] width 668 height 109
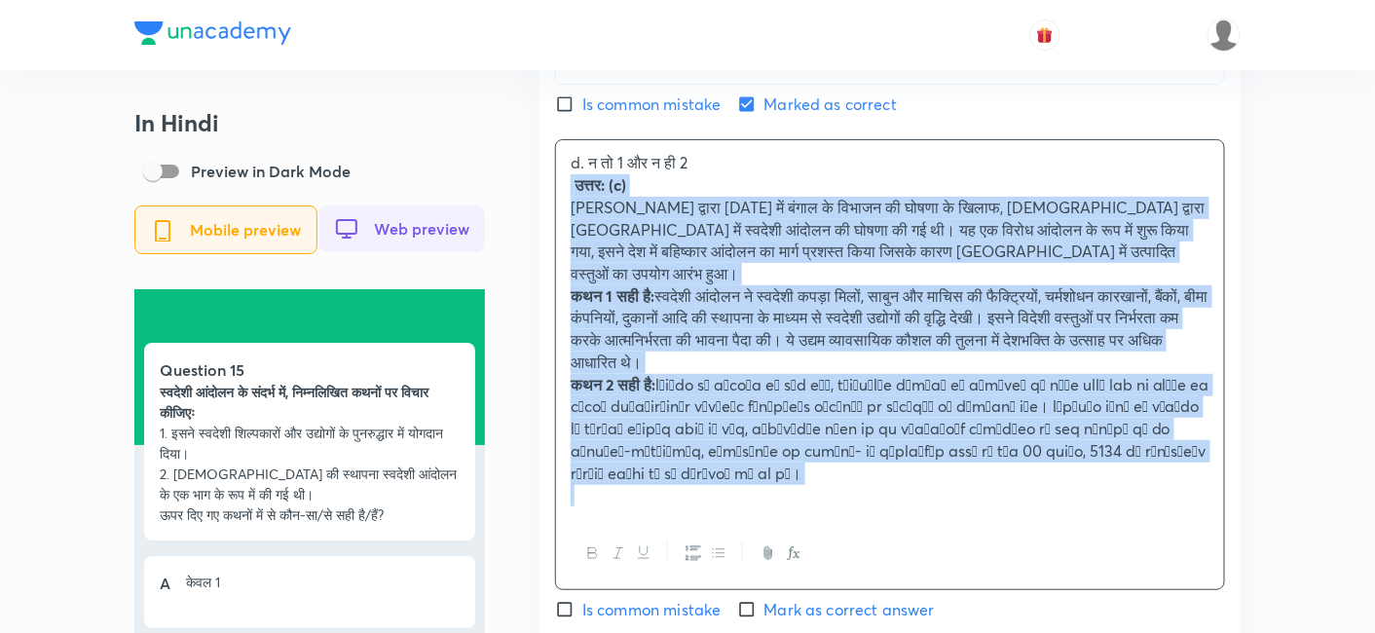
drag, startPoint x: 561, startPoint y: 201, endPoint x: 544, endPoint y: 184, distance: 24.1
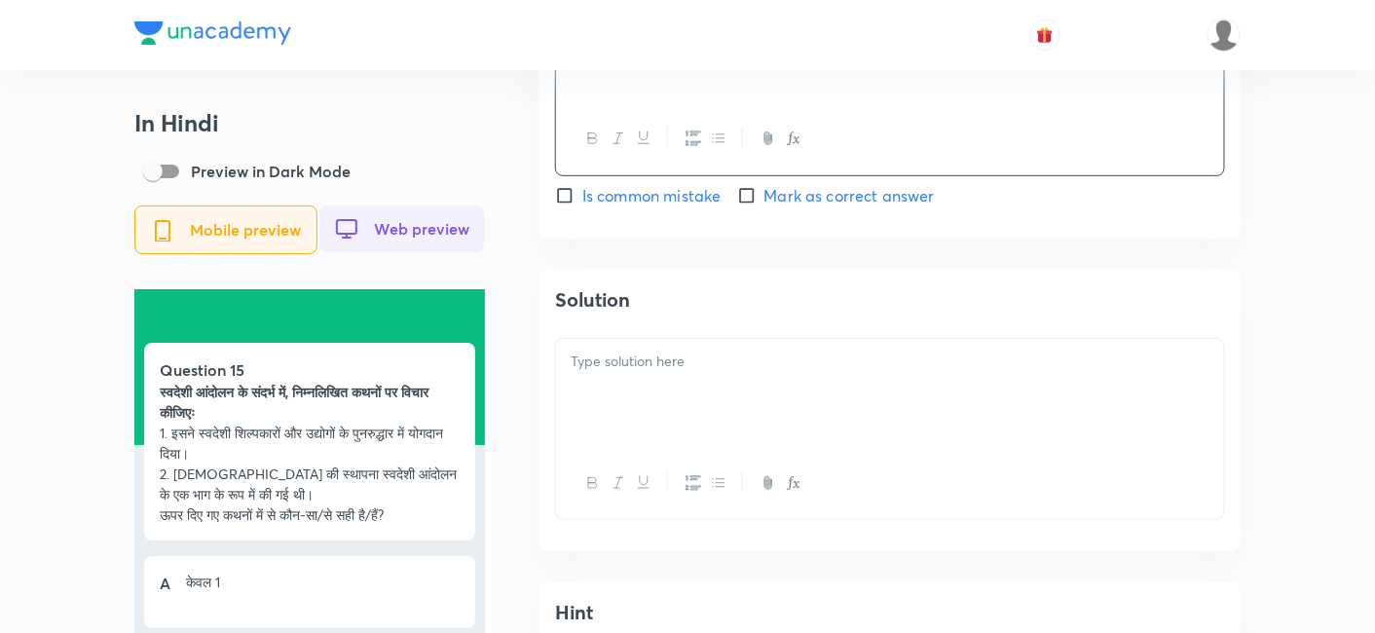
scroll to position [2597, 0]
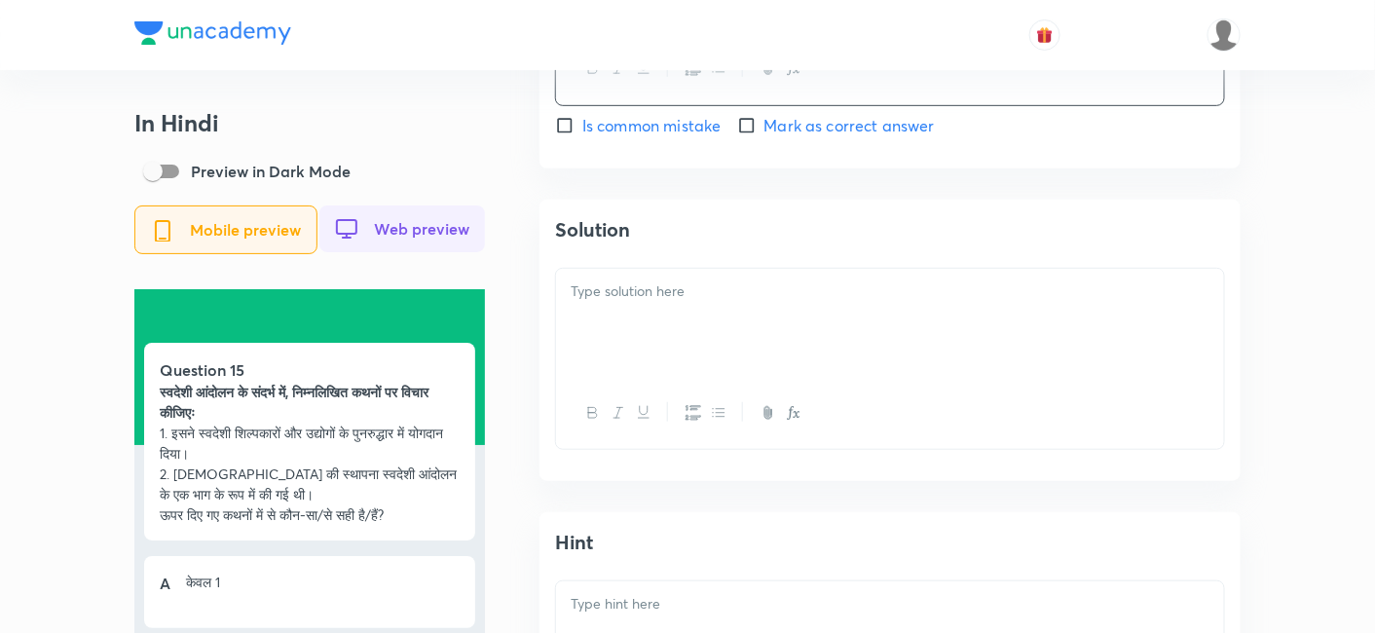
click at [673, 315] on div at bounding box center [890, 323] width 668 height 109
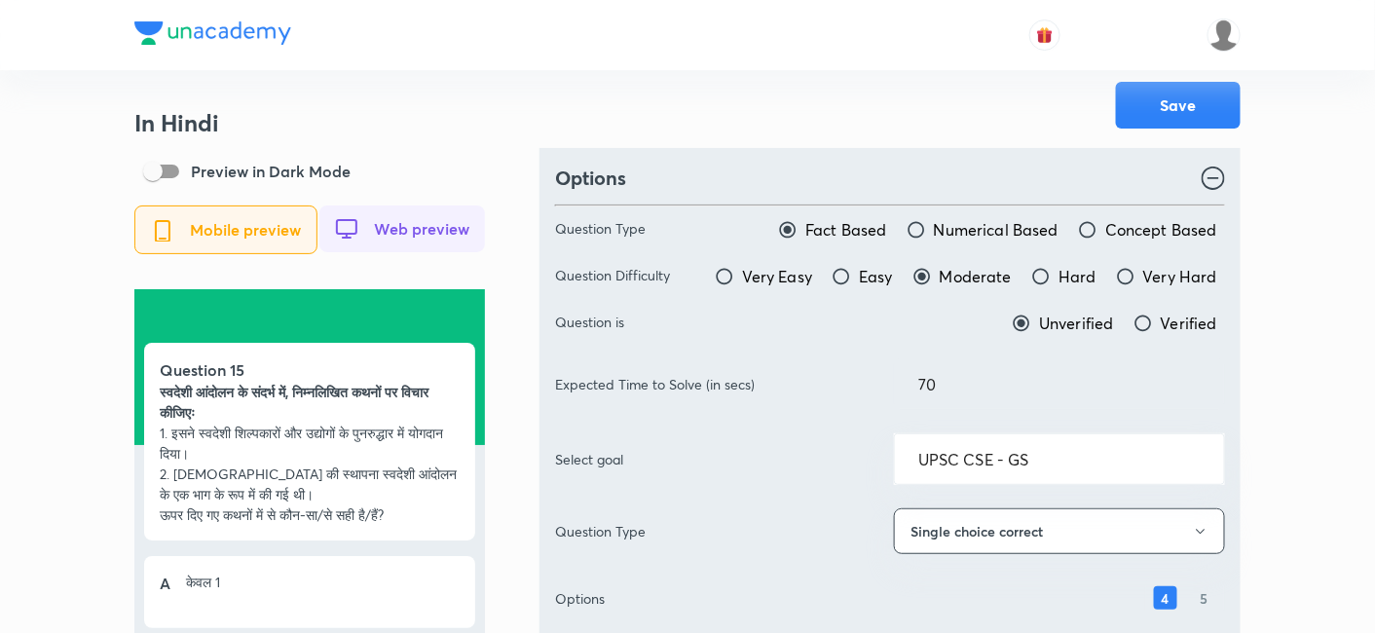
scroll to position [0, 0]
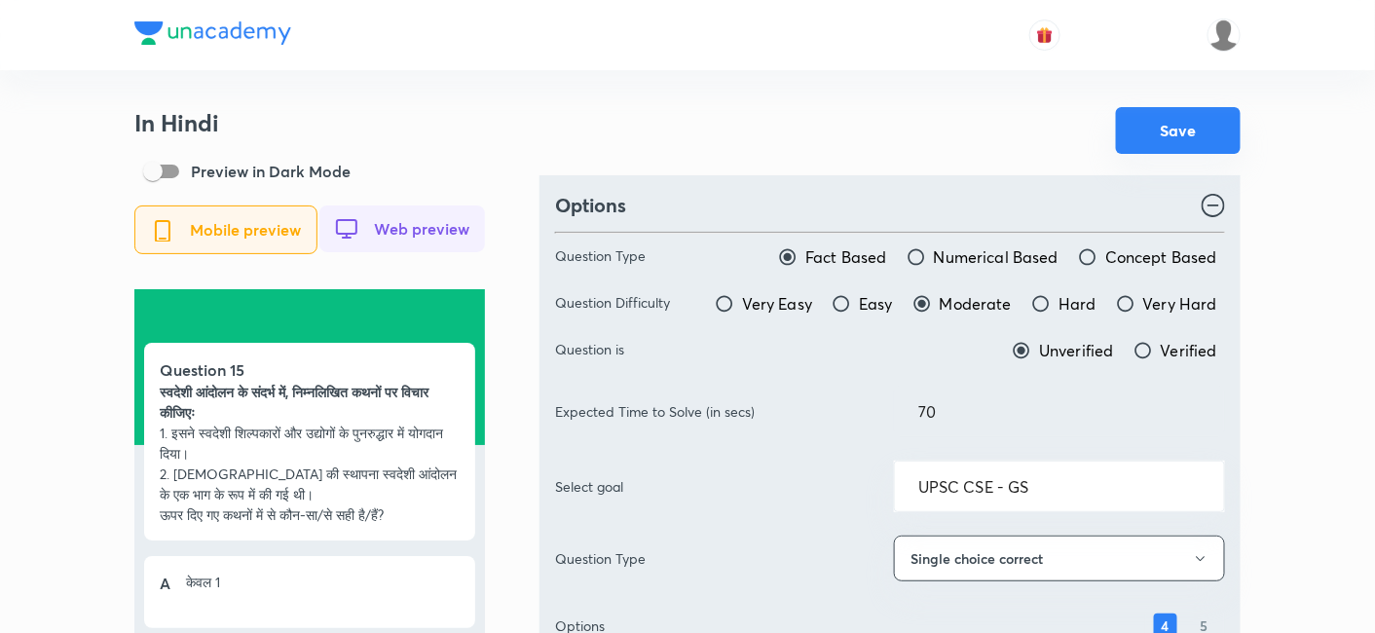
click at [1181, 133] on button "Save" at bounding box center [1178, 130] width 125 height 47
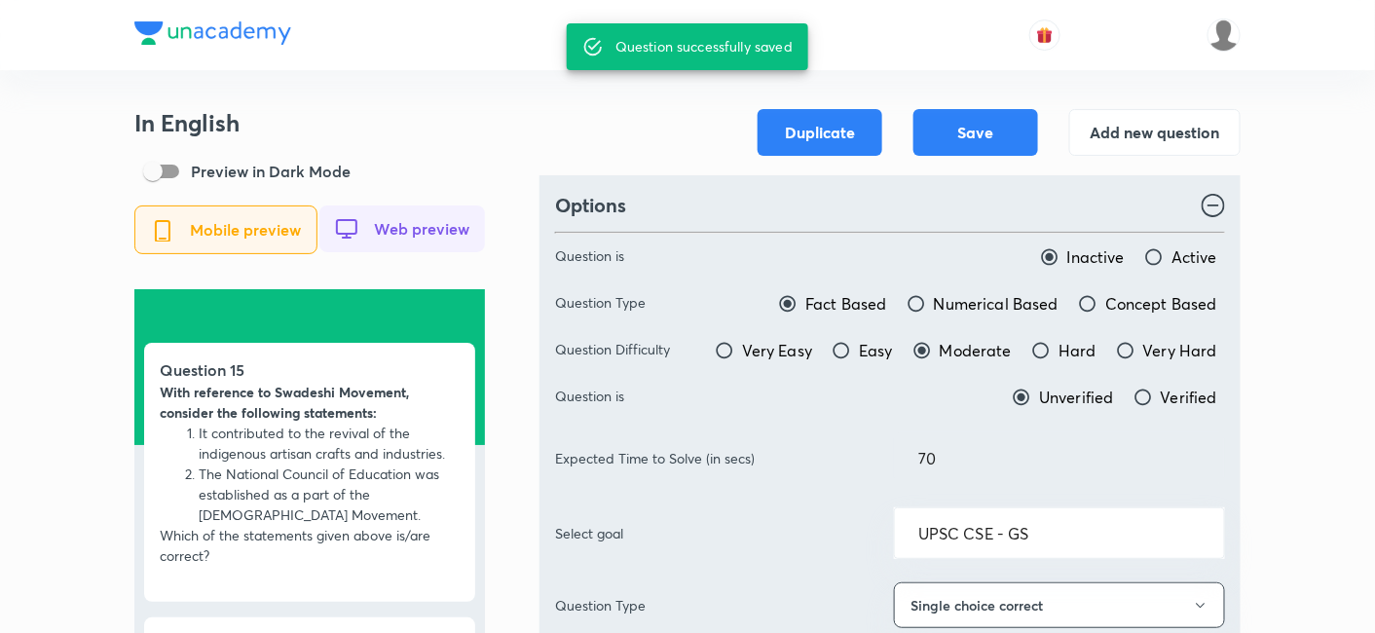
click at [1126, 127] on button "Add new question" at bounding box center [1154, 130] width 171 height 47
